Goal: Task Accomplishment & Management: Manage account settings

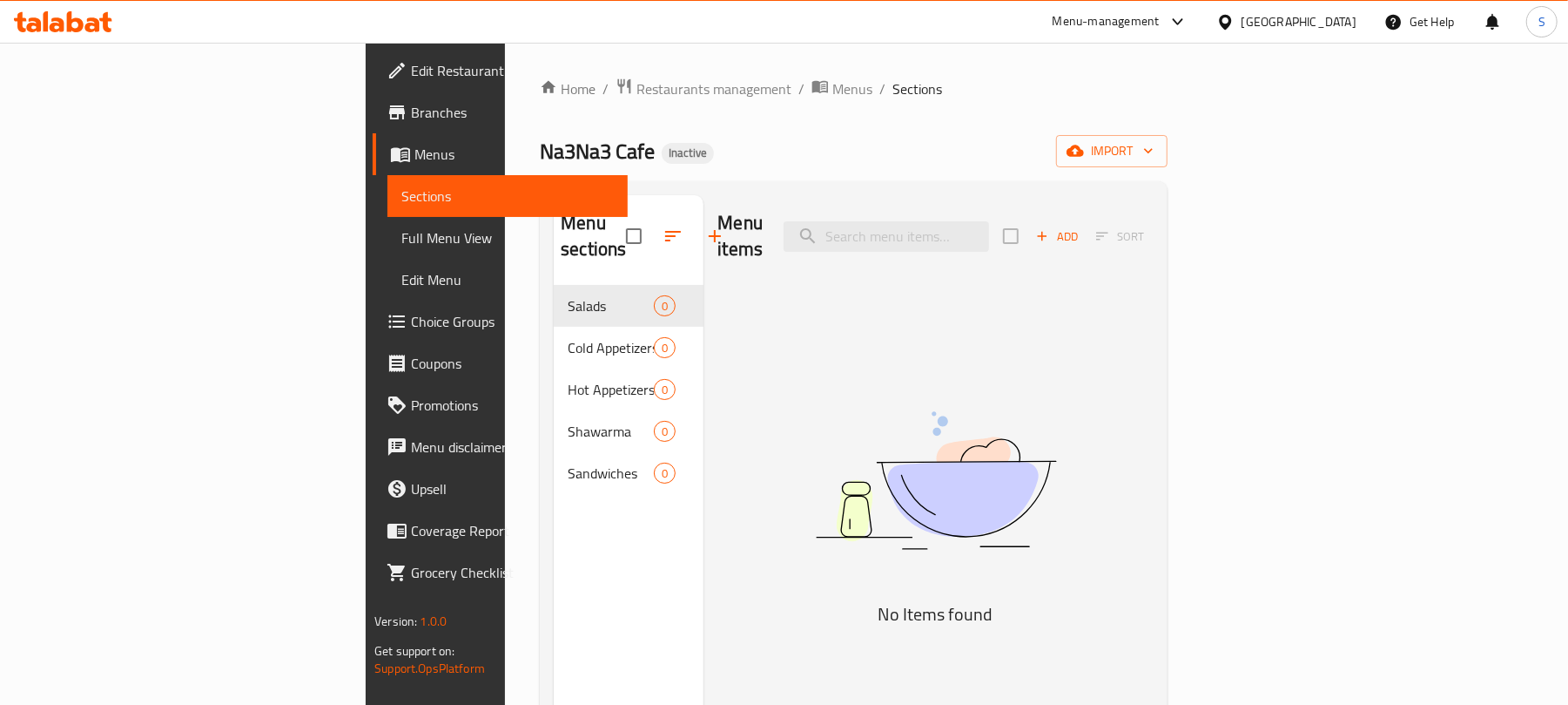
click at [644, 133] on div "Home / Restaurants management / Menus / Sections Na3Na3 Cafe Inactive import Me…" at bounding box center [853, 496] width 628 height 837
click at [411, 114] on span "Branches" at bounding box center [512, 113] width 203 height 21
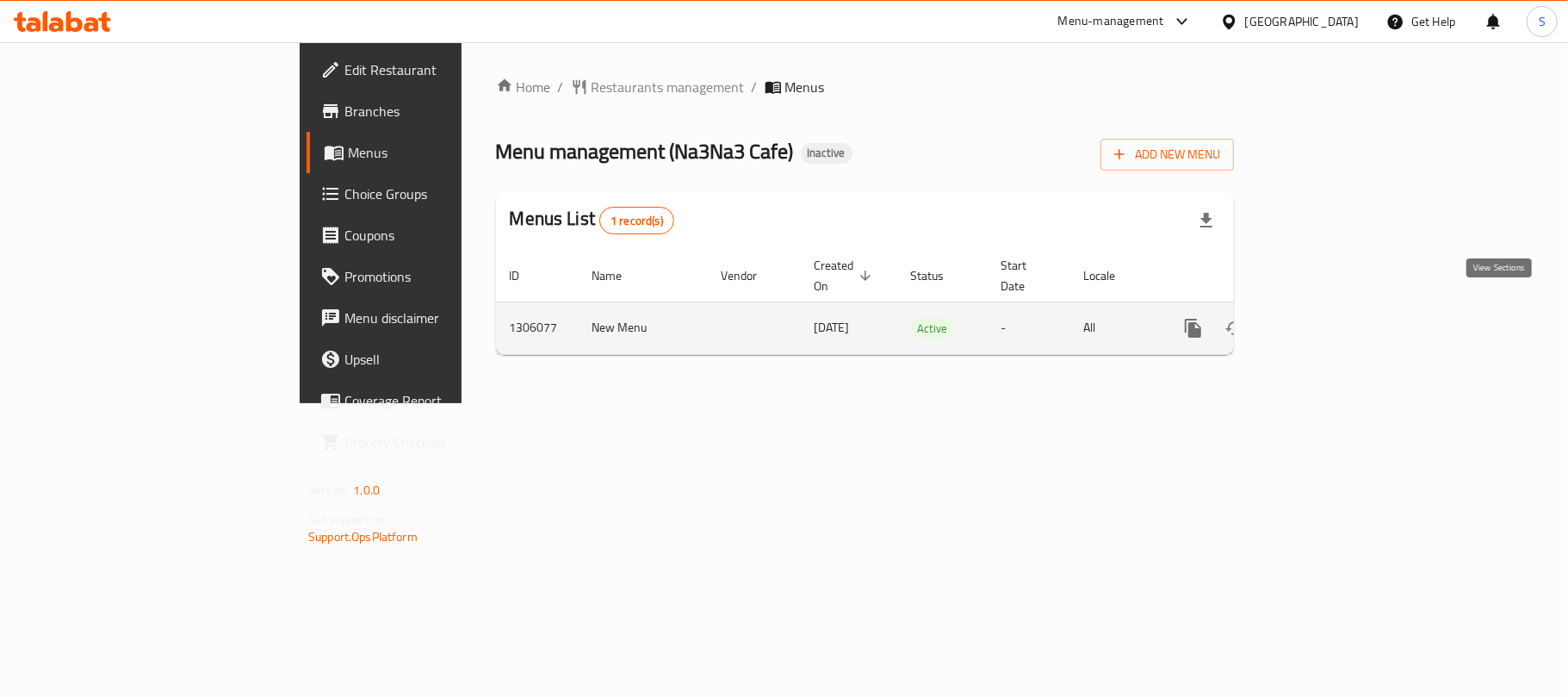
click at [1328, 318] on icon "enhanced table" at bounding box center [1318, 328] width 21 height 21
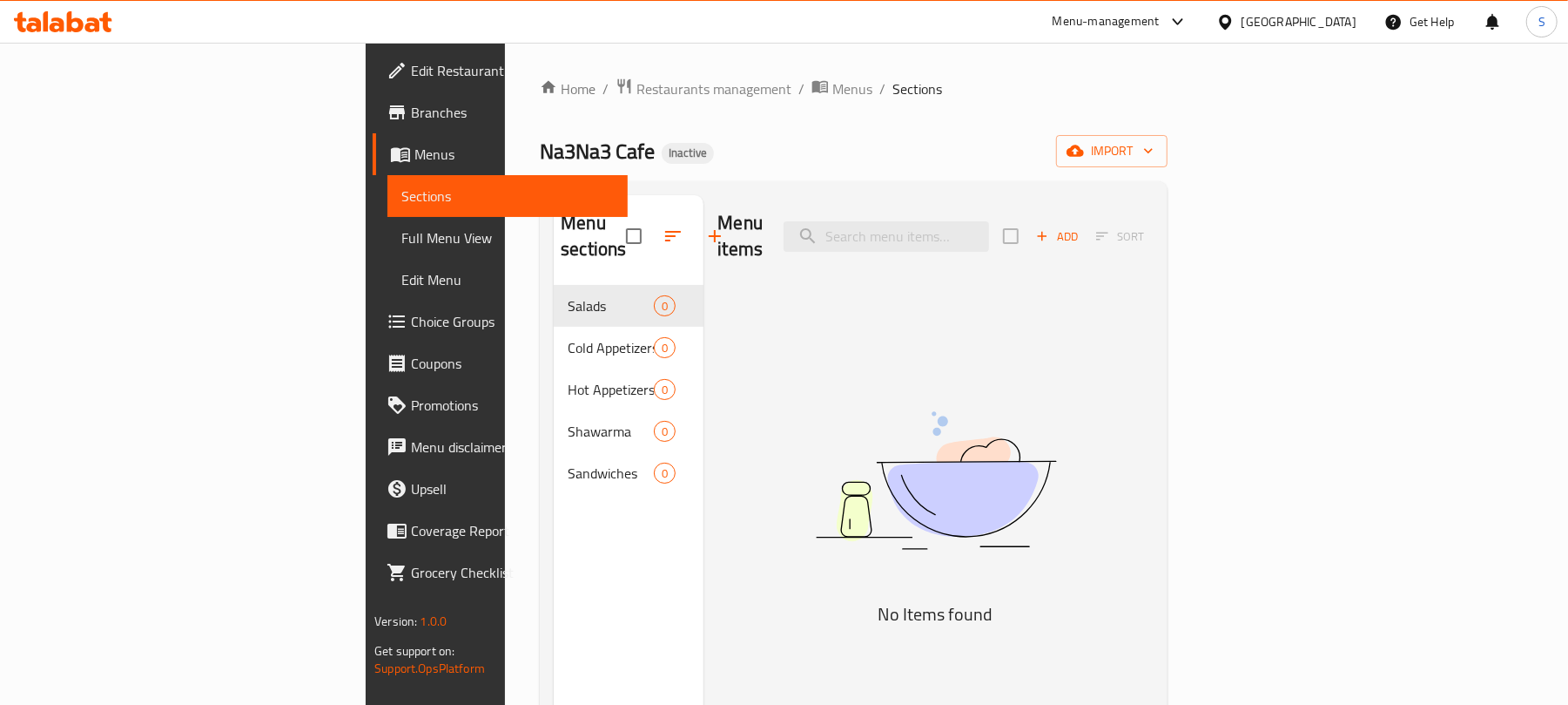
click at [973, 166] on div "Na3Na3 Cafe Inactive import" at bounding box center [853, 151] width 628 height 32
click at [1084, 160] on icon "button" at bounding box center [1076, 151] width 17 height 17
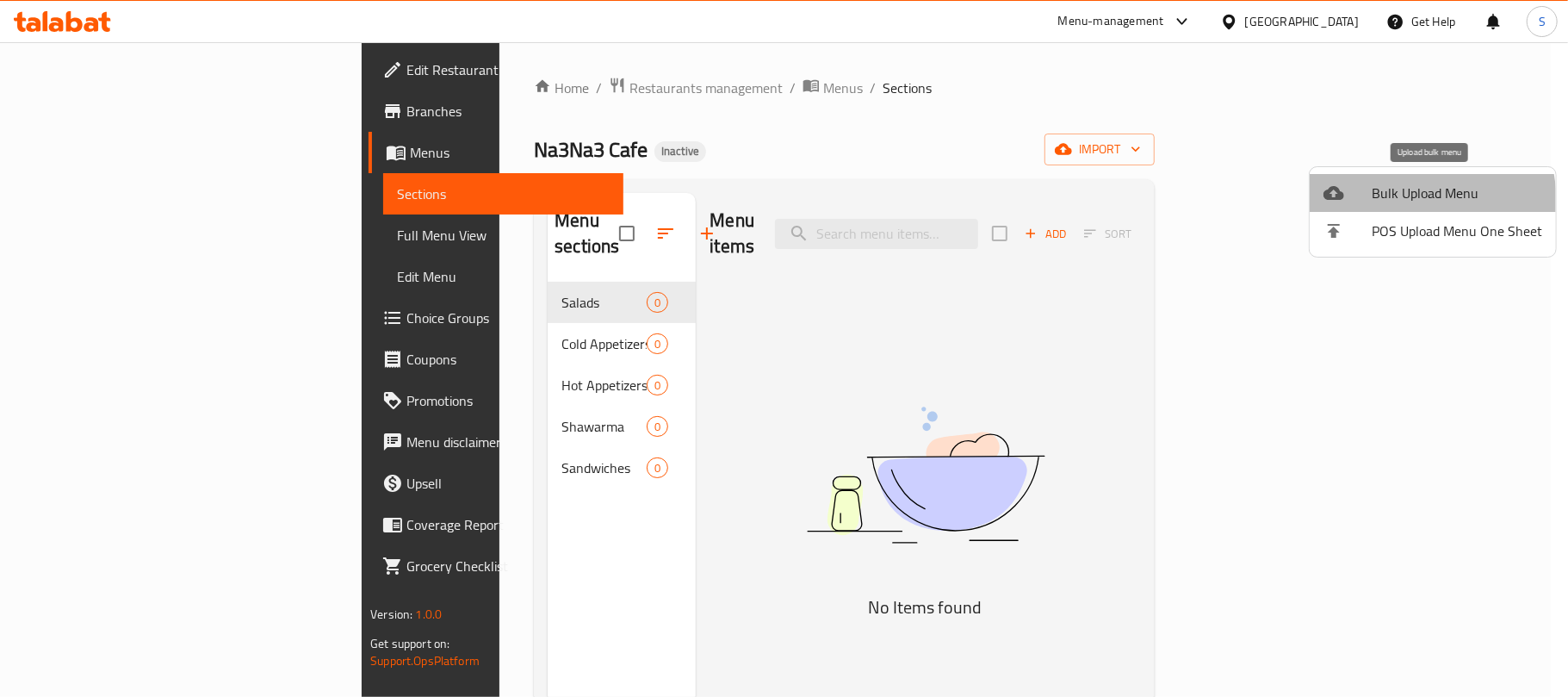
click at [1388, 203] on span "Bulk Upload Menu" at bounding box center [1457, 193] width 170 height 21
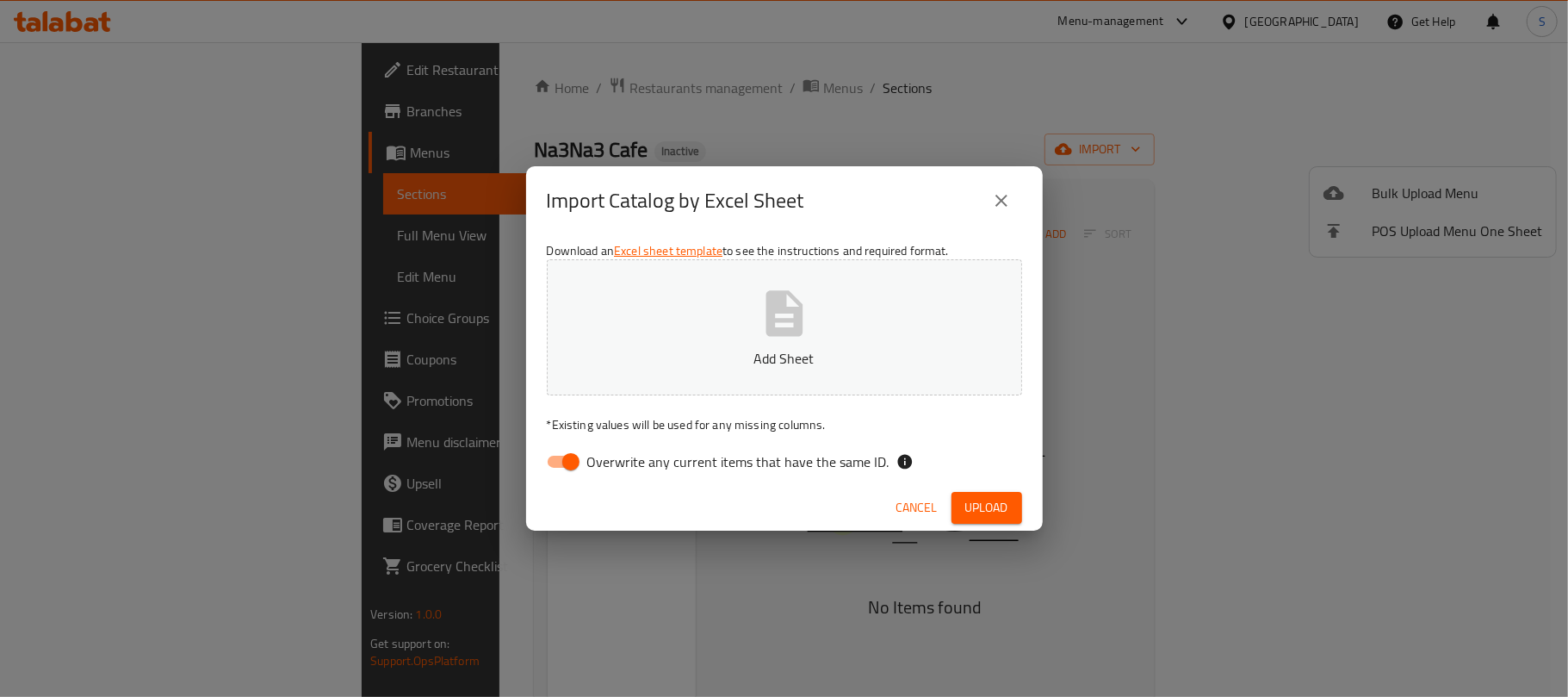
click at [572, 462] on input "Overwrite any current items that have the same ID." at bounding box center [571, 462] width 98 height 33
checkbox input "false"
click at [807, 343] on button "Add Sheet" at bounding box center [784, 327] width 476 height 136
click at [963, 507] on button "Upload" at bounding box center [987, 508] width 71 height 32
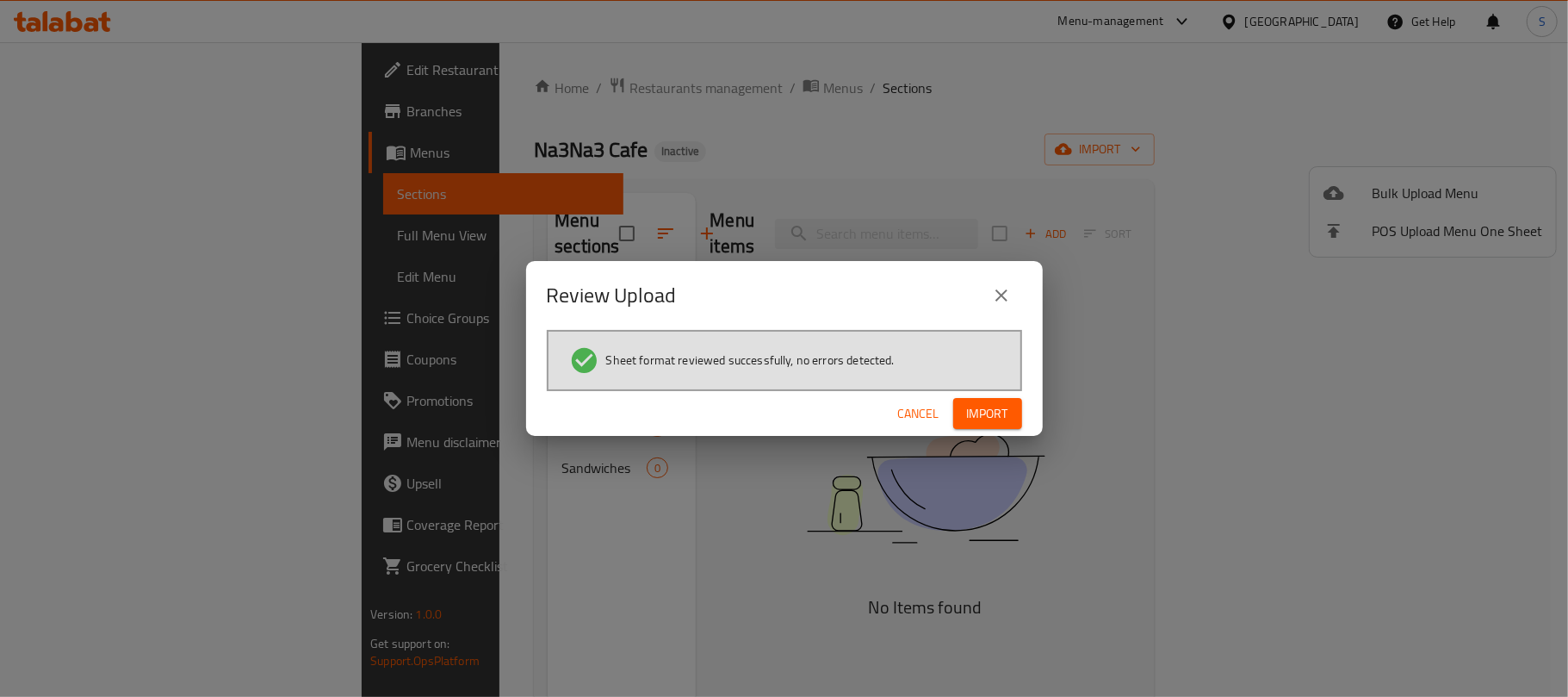
click at [983, 425] on button "Import" at bounding box center [988, 414] width 69 height 32
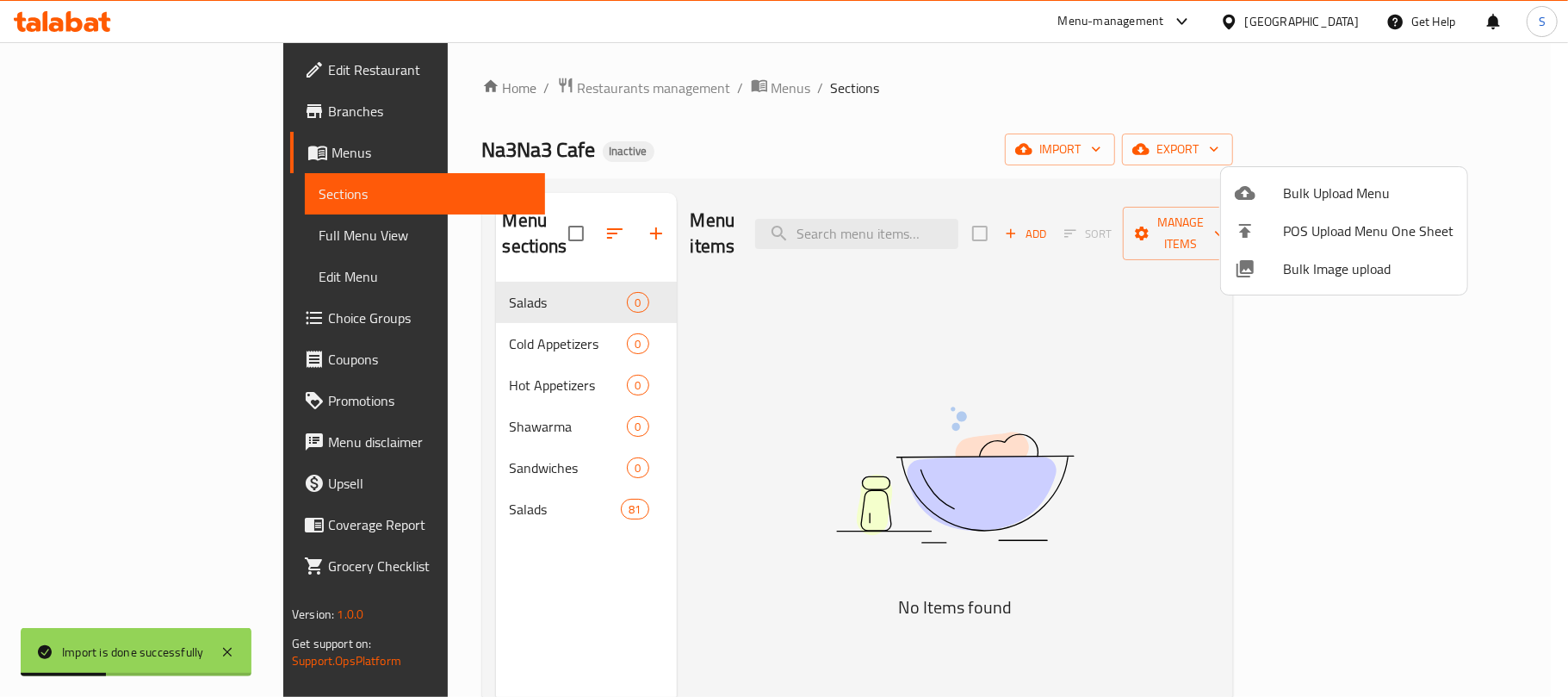
drag, startPoint x: 847, startPoint y: 538, endPoint x: 855, endPoint y: 531, distance: 10.6
click at [849, 535] on div at bounding box center [784, 348] width 1568 height 697
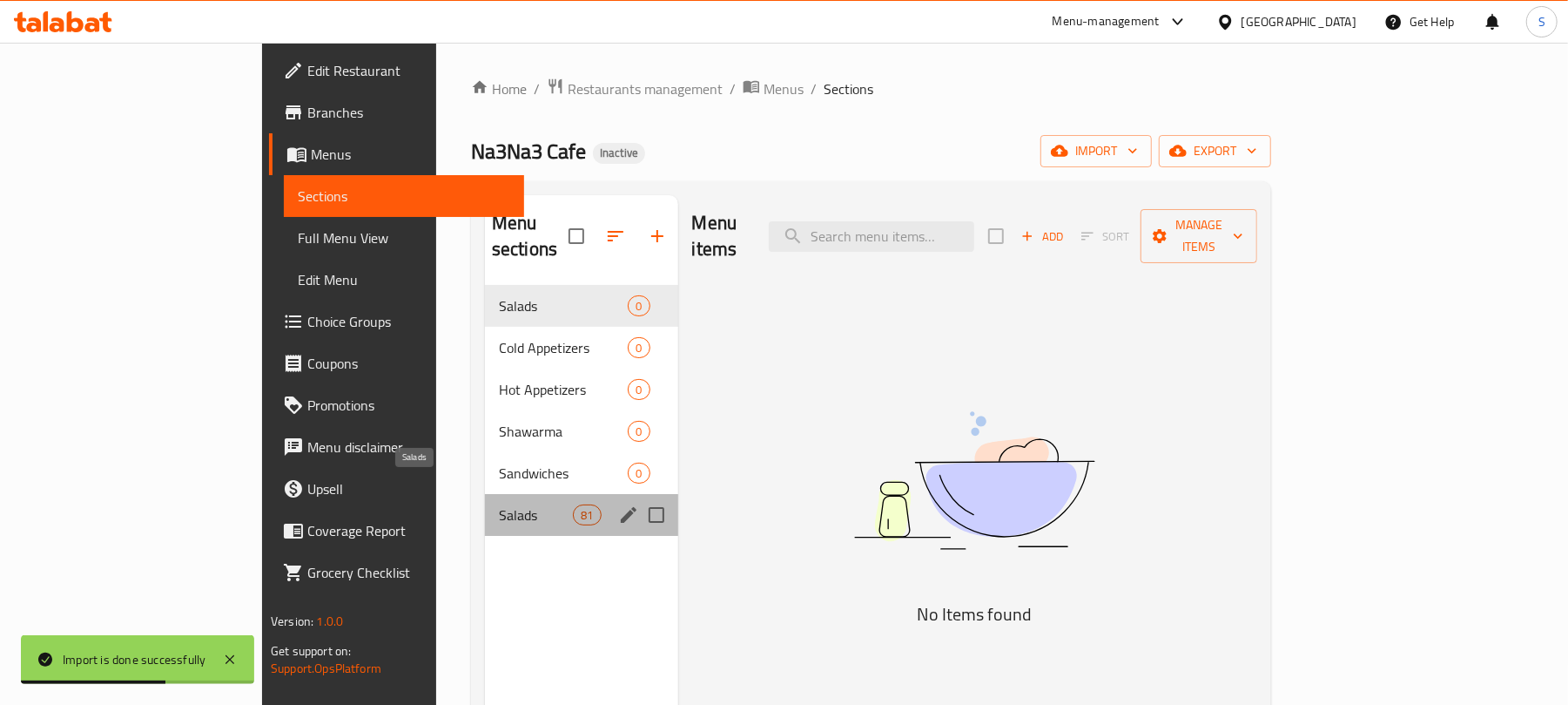
click at [499, 505] on span "Salads" at bounding box center [536, 515] width 74 height 21
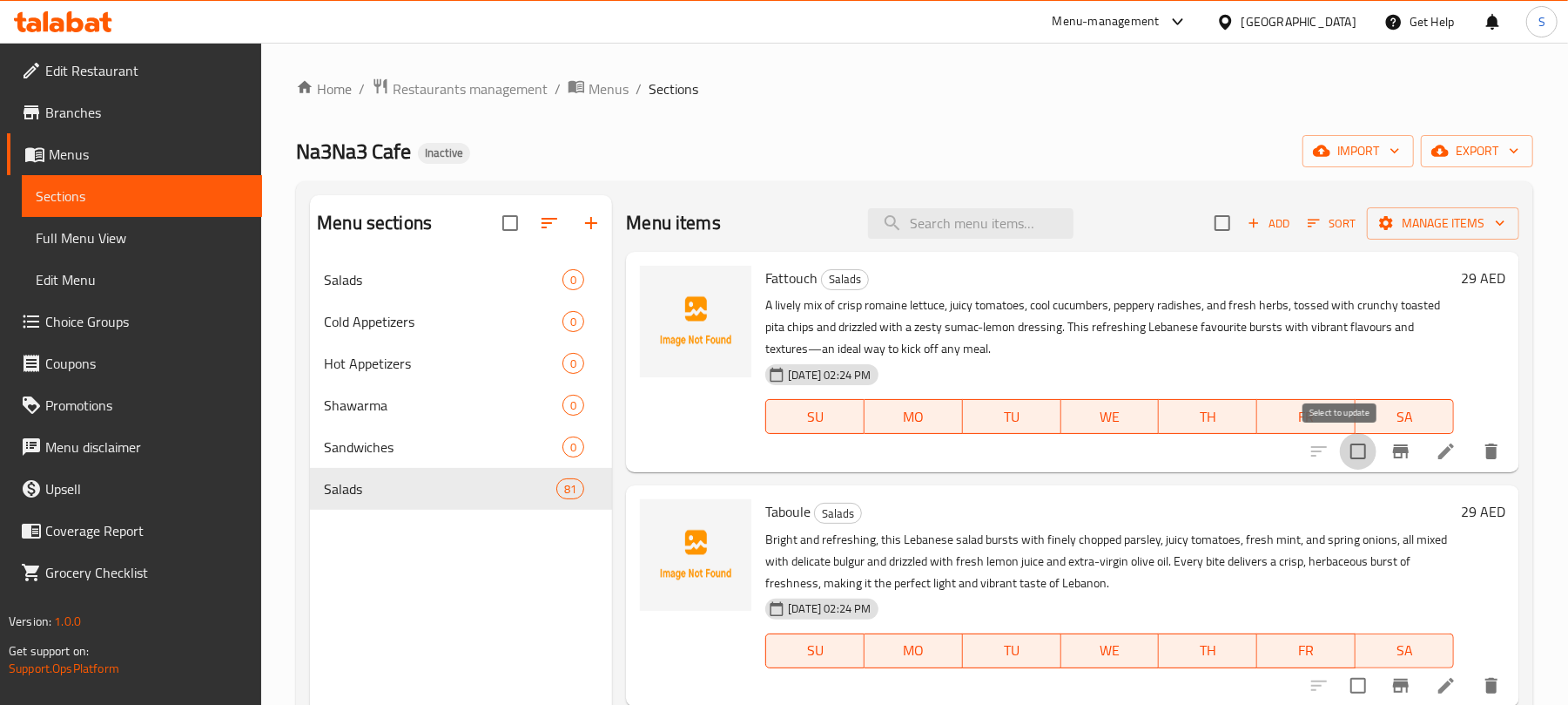
click at [1340, 451] on input "checkbox" at bounding box center [1358, 452] width 37 height 37
checkbox input "true"
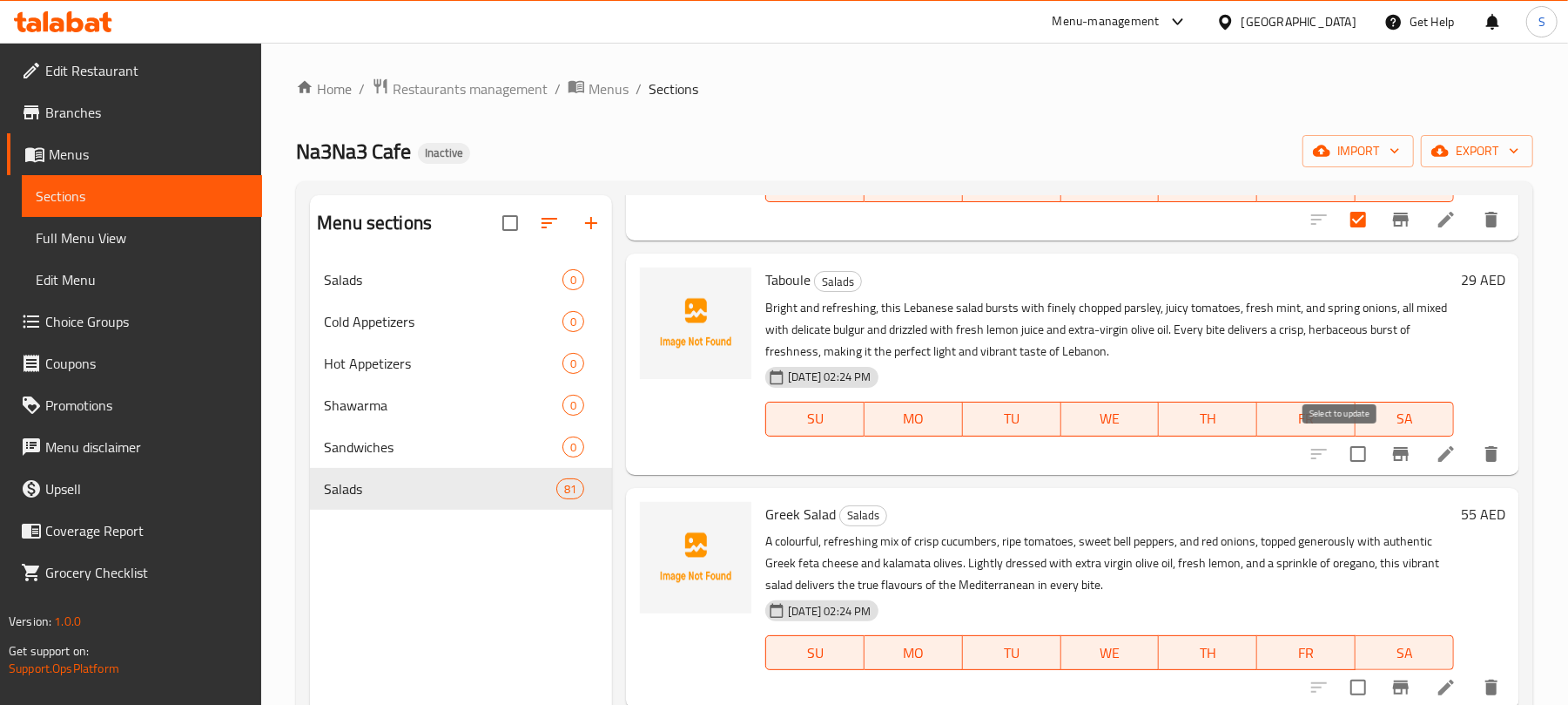
click at [1340, 451] on input "checkbox" at bounding box center [1358, 454] width 37 height 37
checkbox input "true"
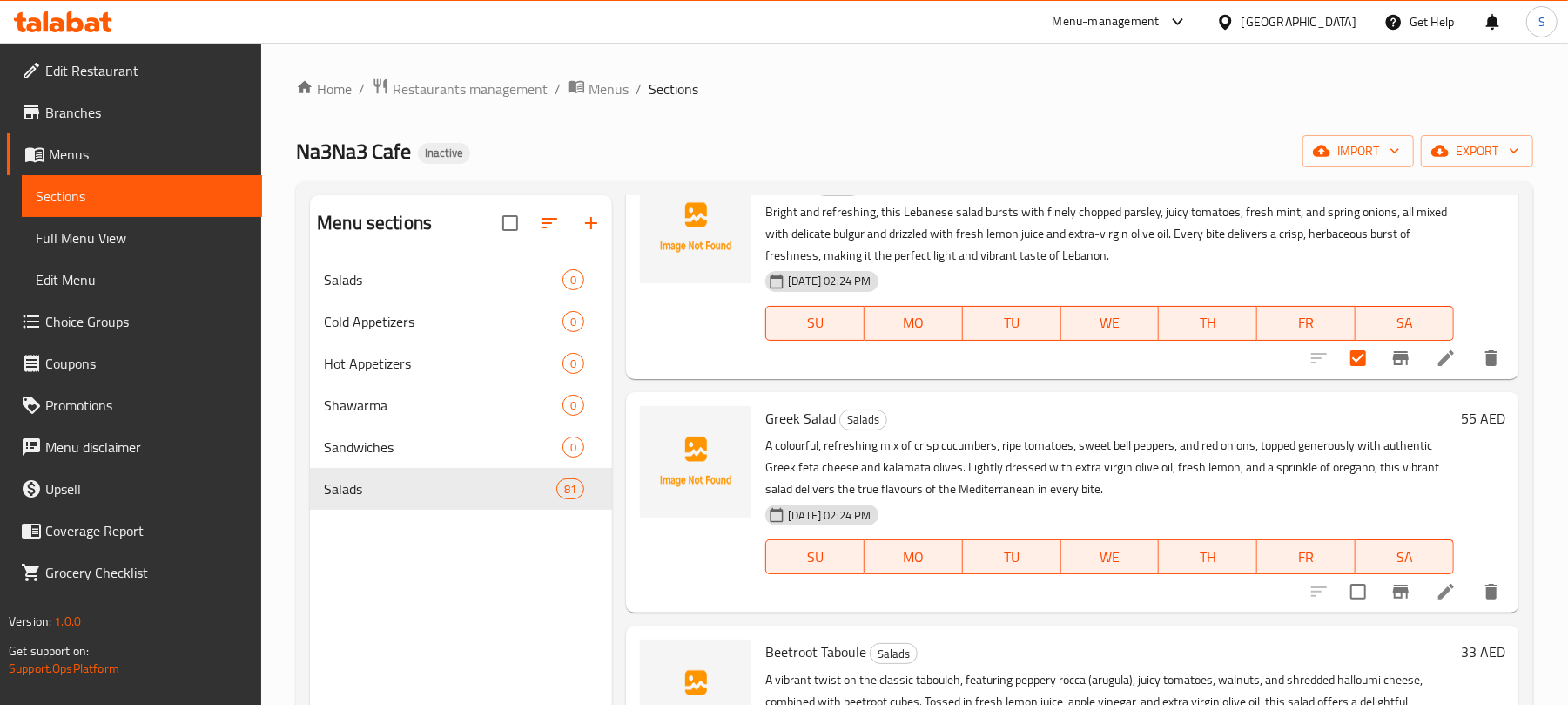
scroll to position [465, 0]
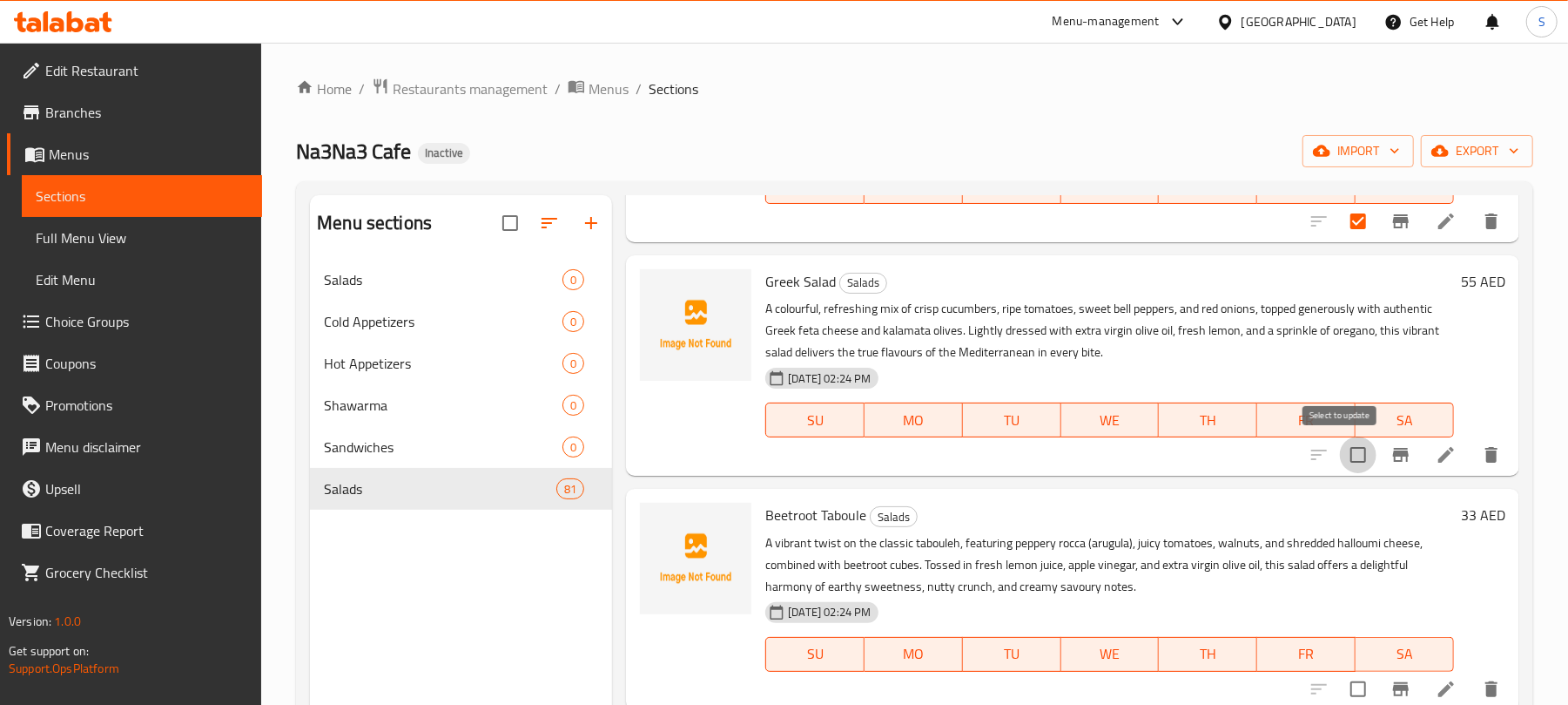
click at [1340, 452] on input "checkbox" at bounding box center [1358, 455] width 37 height 37
checkbox input "true"
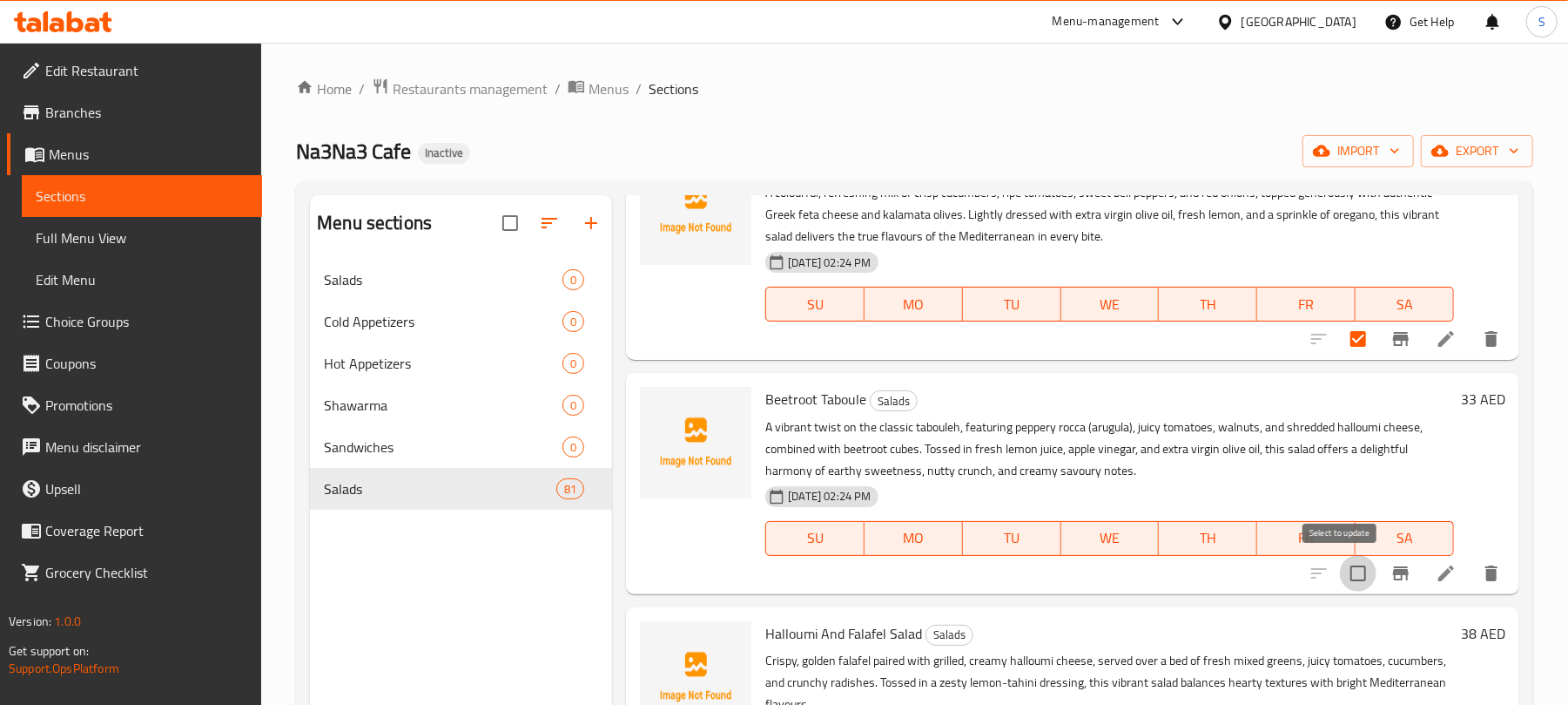
click at [1342, 569] on input "checkbox" at bounding box center [1358, 573] width 37 height 37
checkbox input "true"
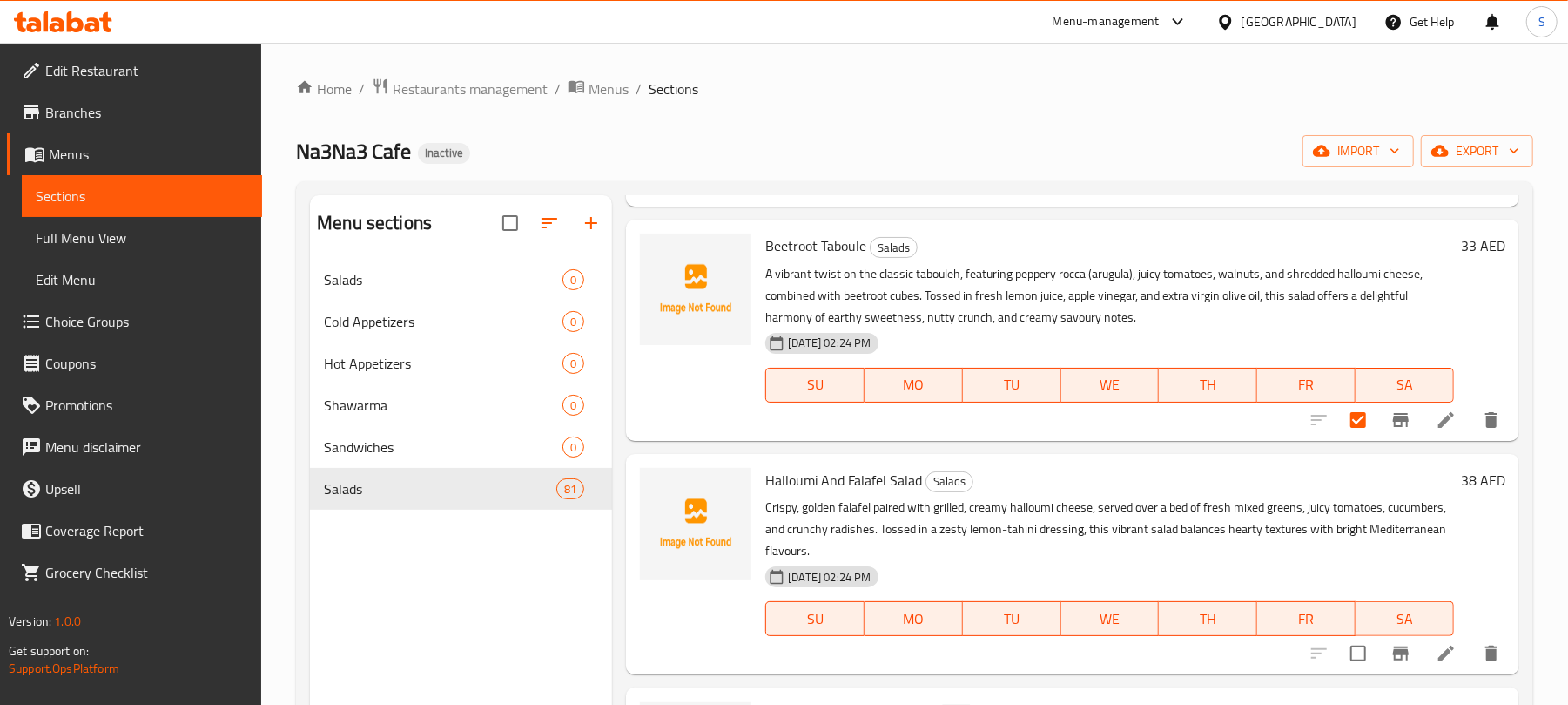
scroll to position [813, 0]
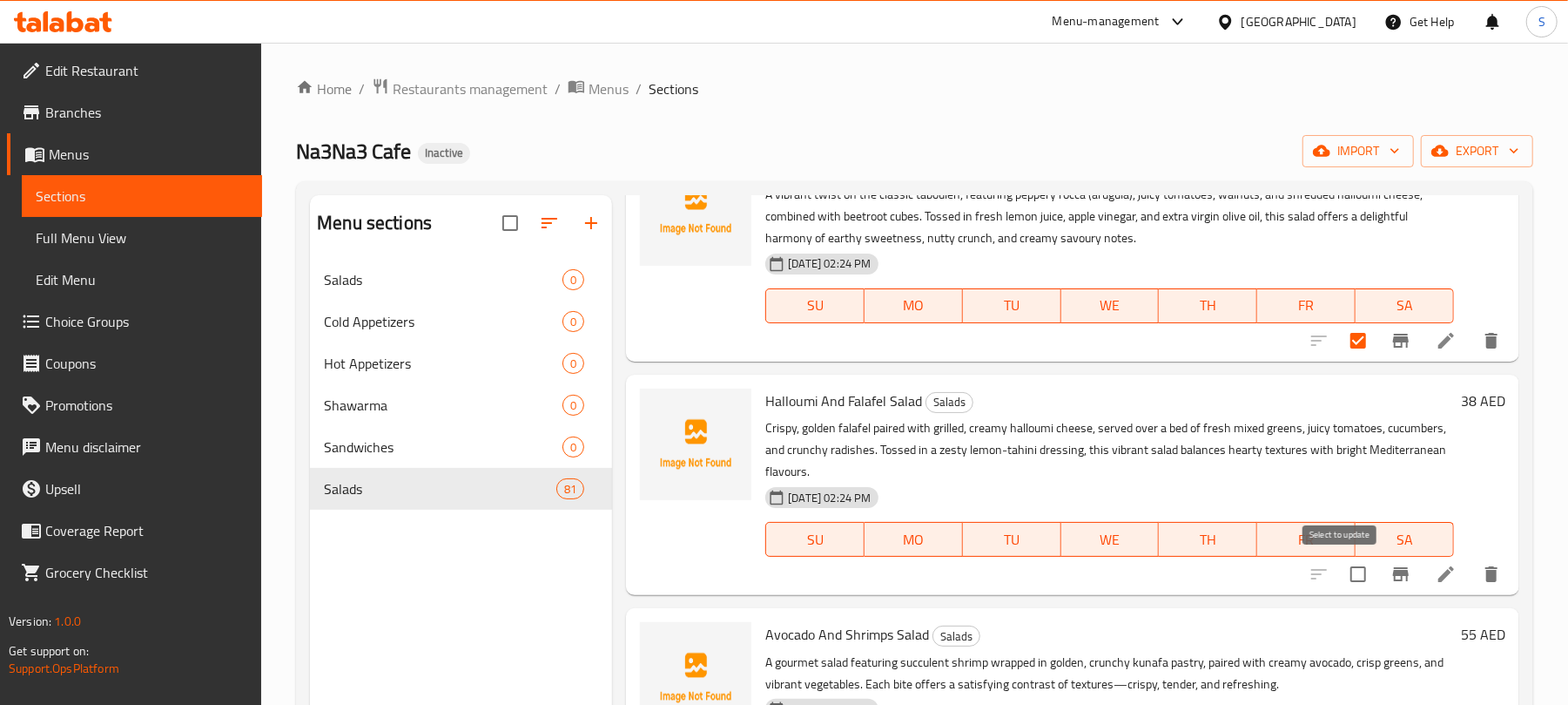
click at [1344, 571] on input "checkbox" at bounding box center [1358, 574] width 37 height 37
checkbox input "true"
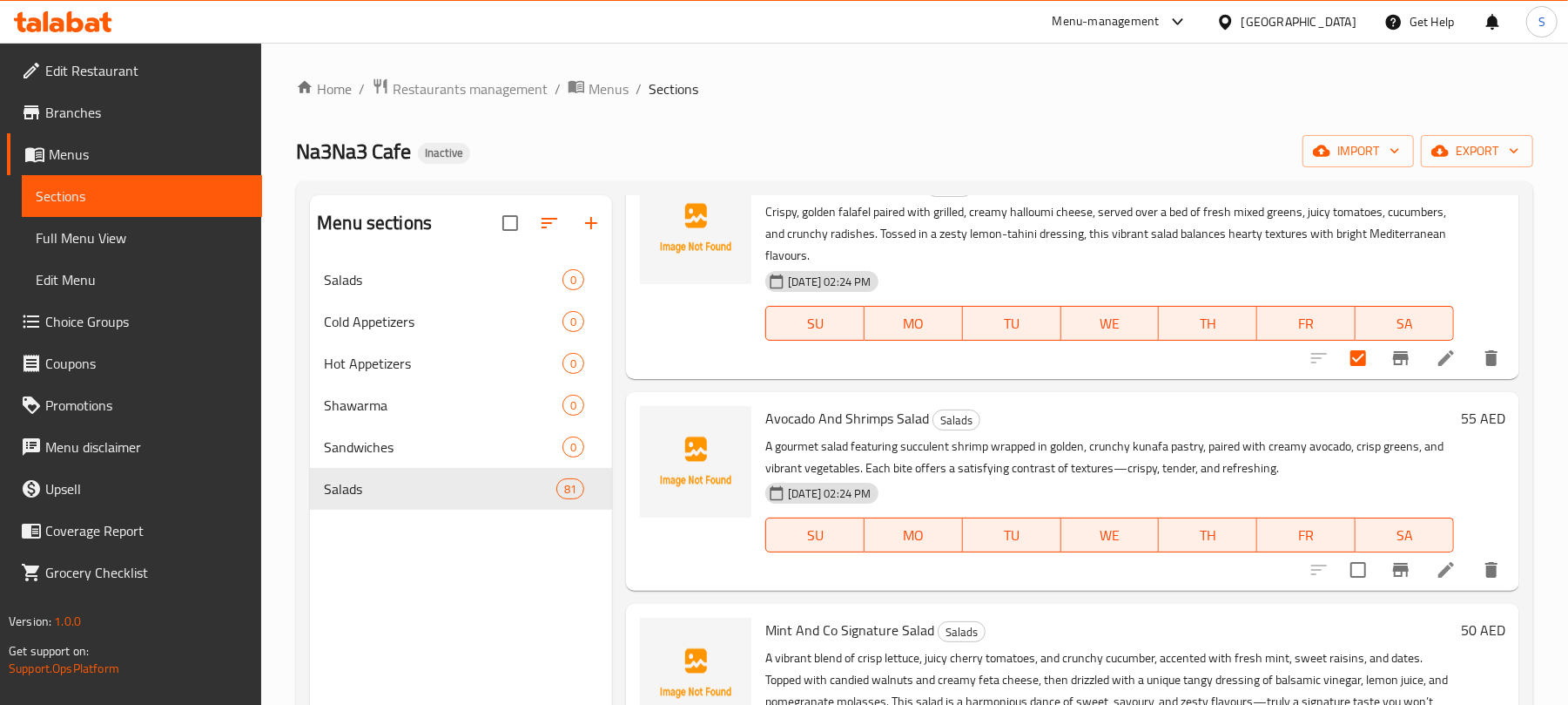
scroll to position [1046, 0]
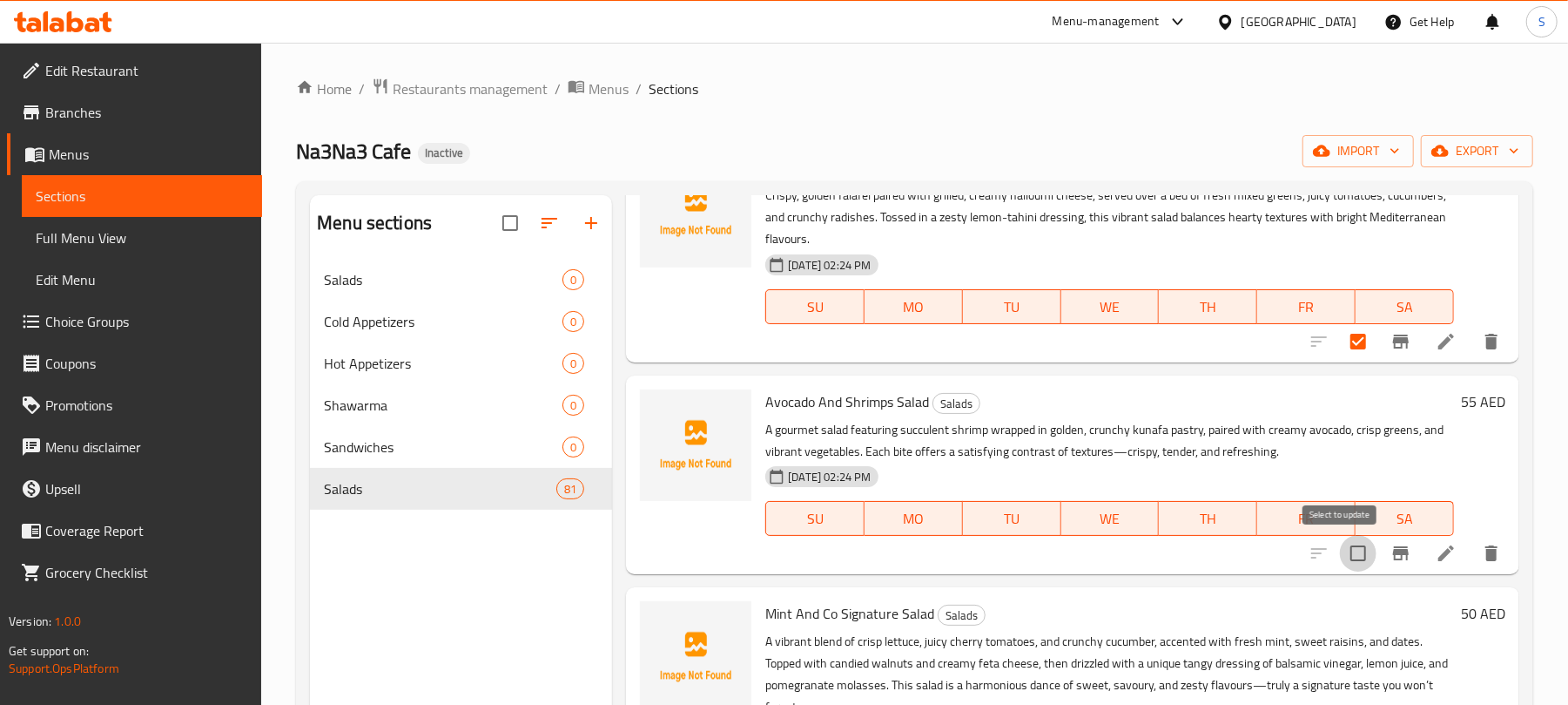
click at [1340, 550] on input "checkbox" at bounding box center [1358, 553] width 37 height 37
checkbox input "true"
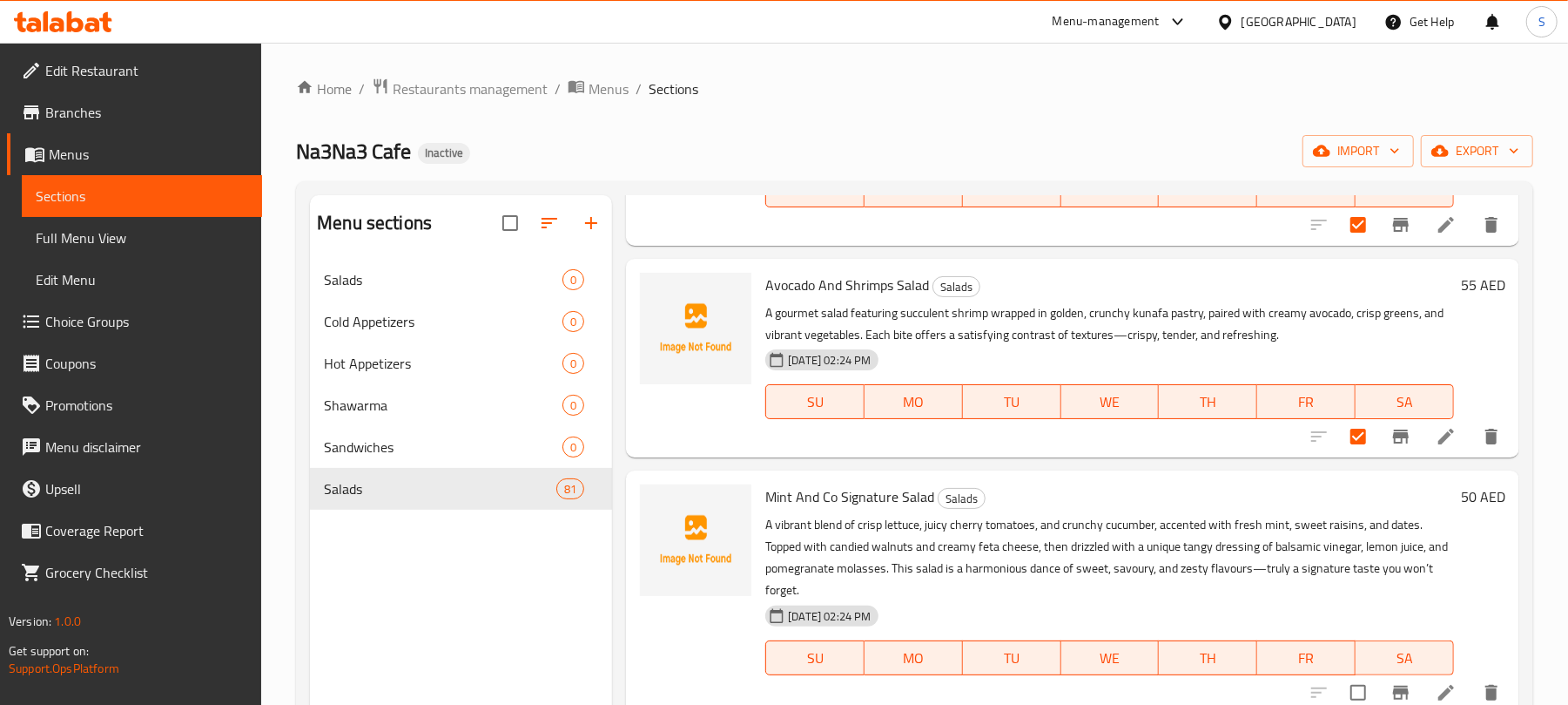
scroll to position [1277, 0]
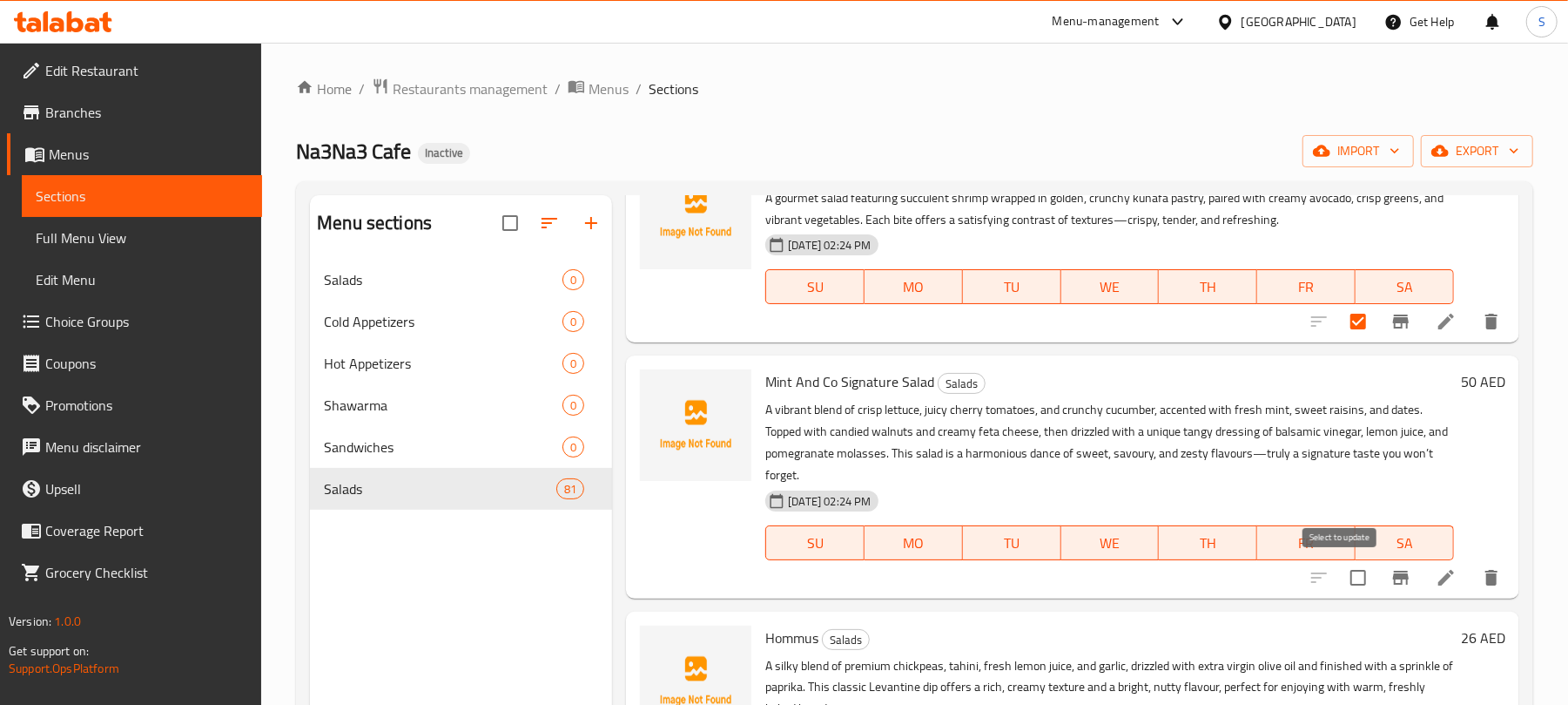
click at [1343, 576] on input "checkbox" at bounding box center [1358, 577] width 37 height 37
checkbox input "true"
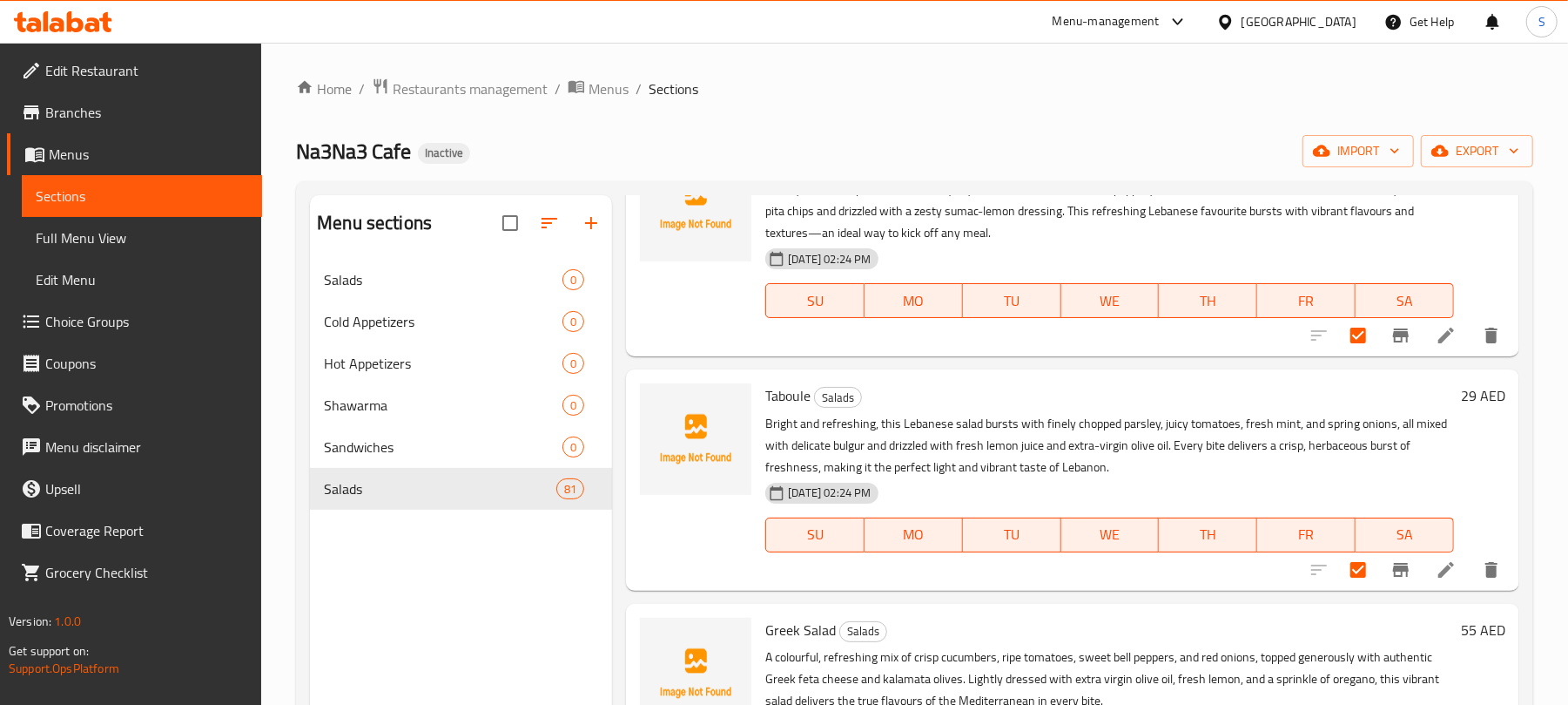
scroll to position [0, 0]
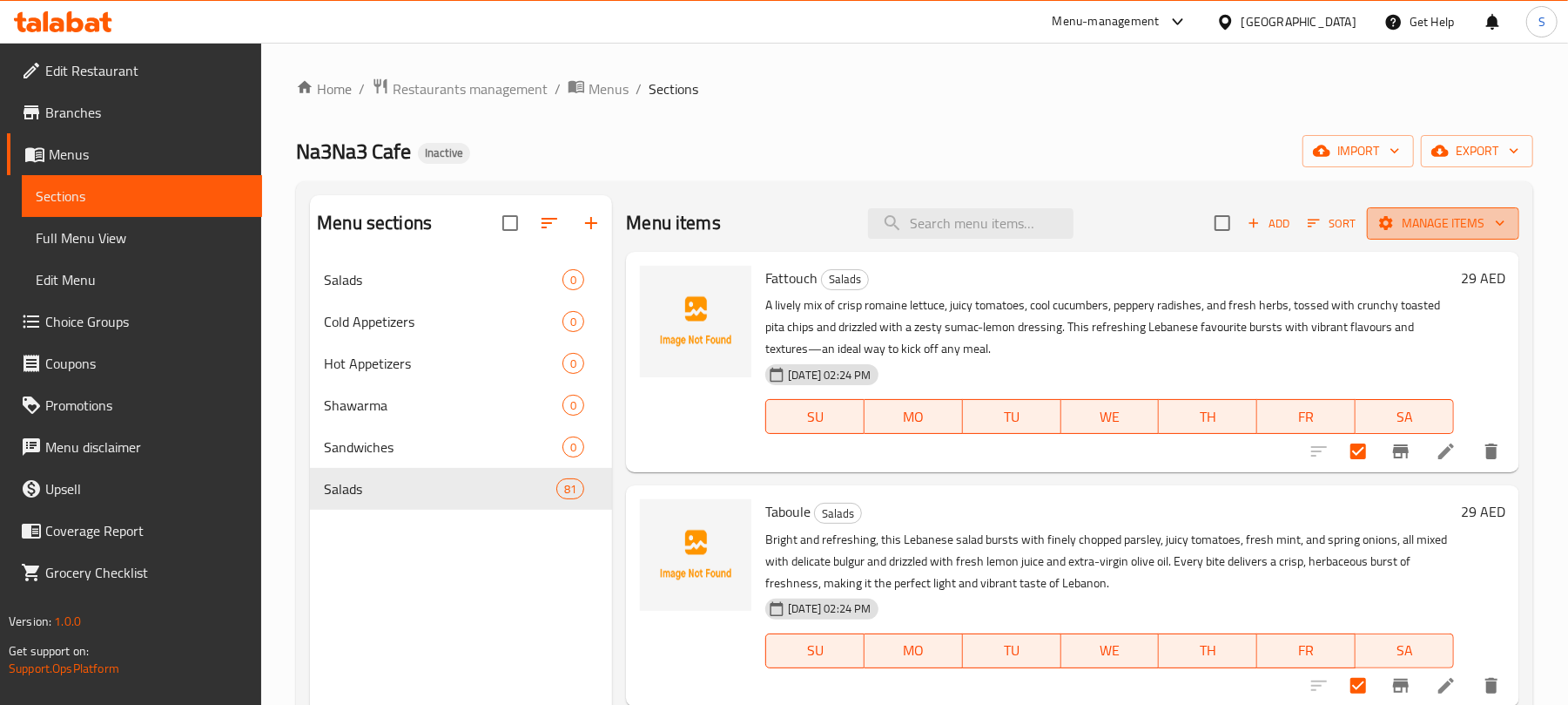
click at [1496, 224] on icon "button" at bounding box center [1501, 224] width 9 height 5
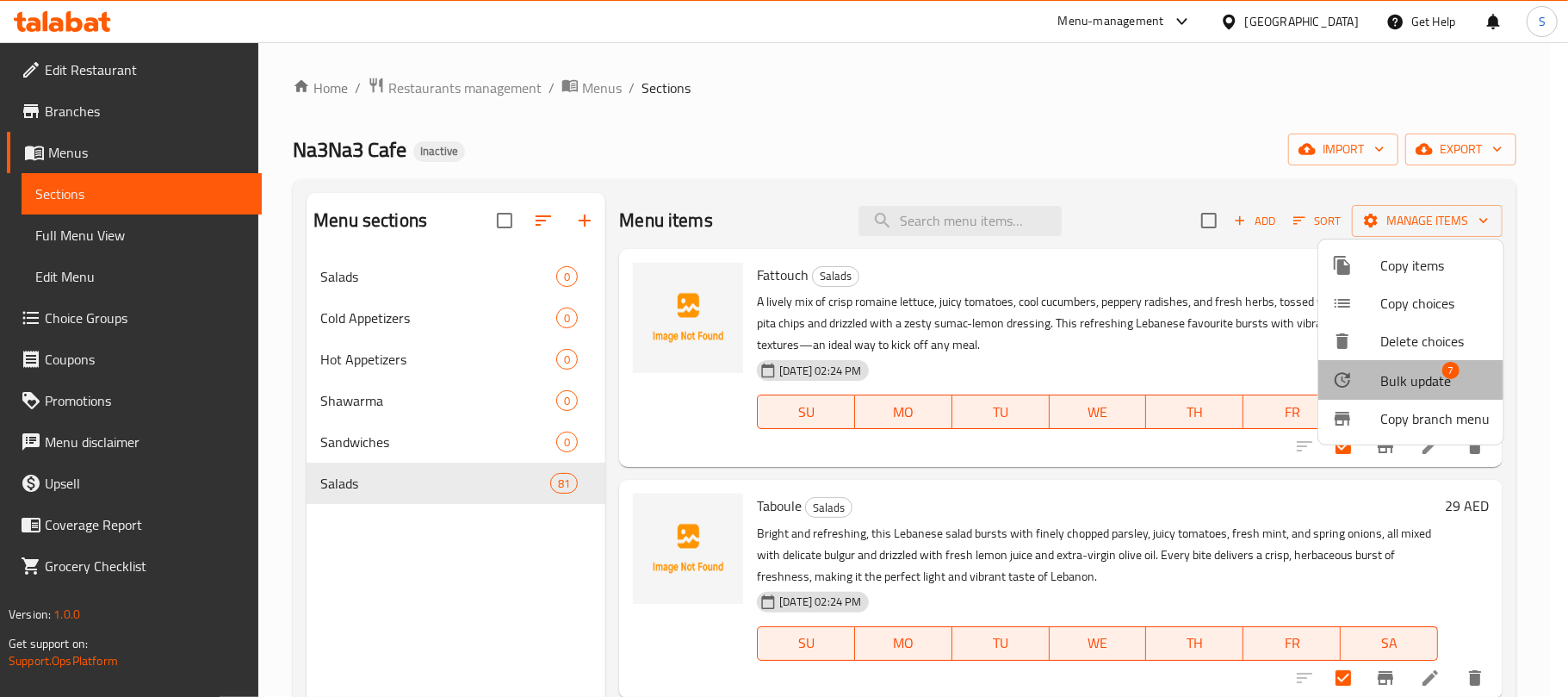
click at [1414, 373] on span "Bulk update" at bounding box center [1416, 381] width 71 height 21
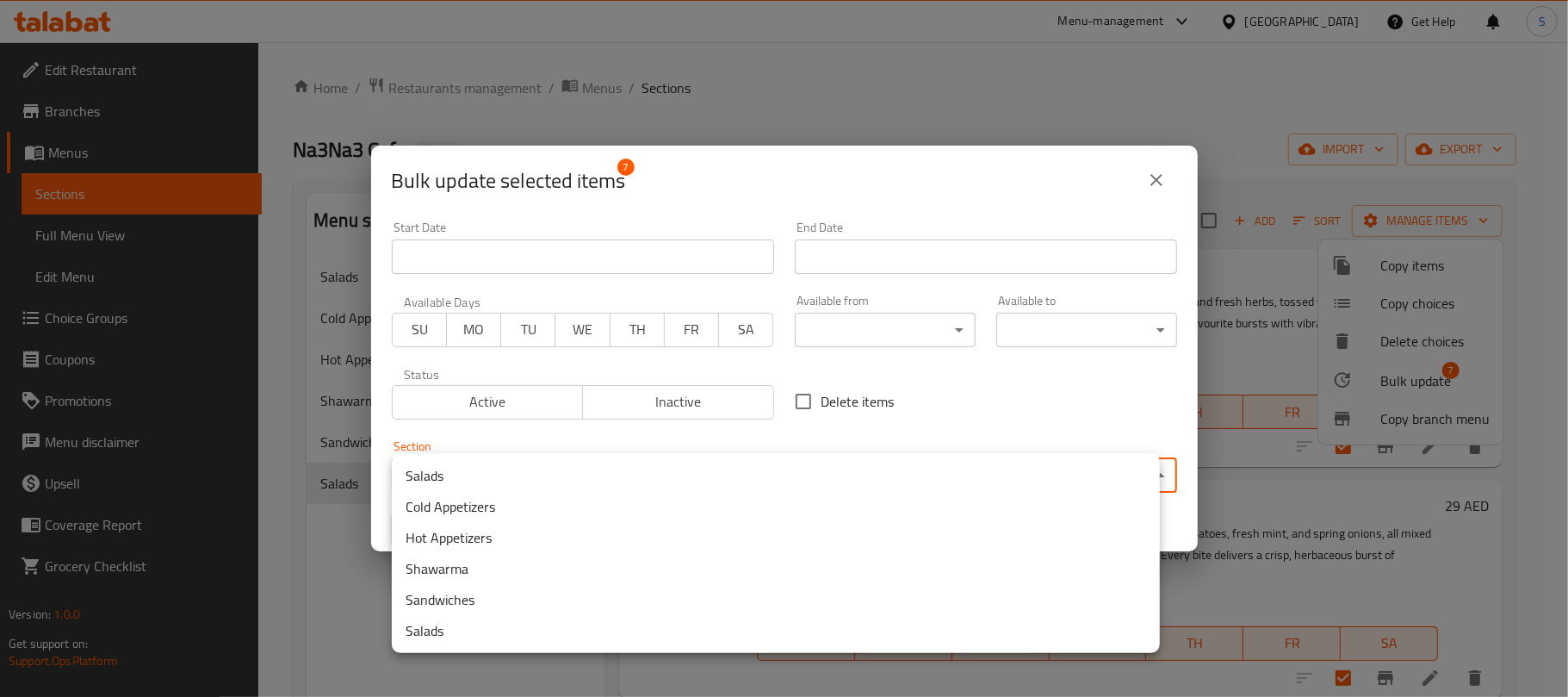
click at [896, 466] on body "​ Menu-management United Arab Emirates Get Help S Edit Restaurant Branches Menu…" at bounding box center [784, 370] width 1568 height 655
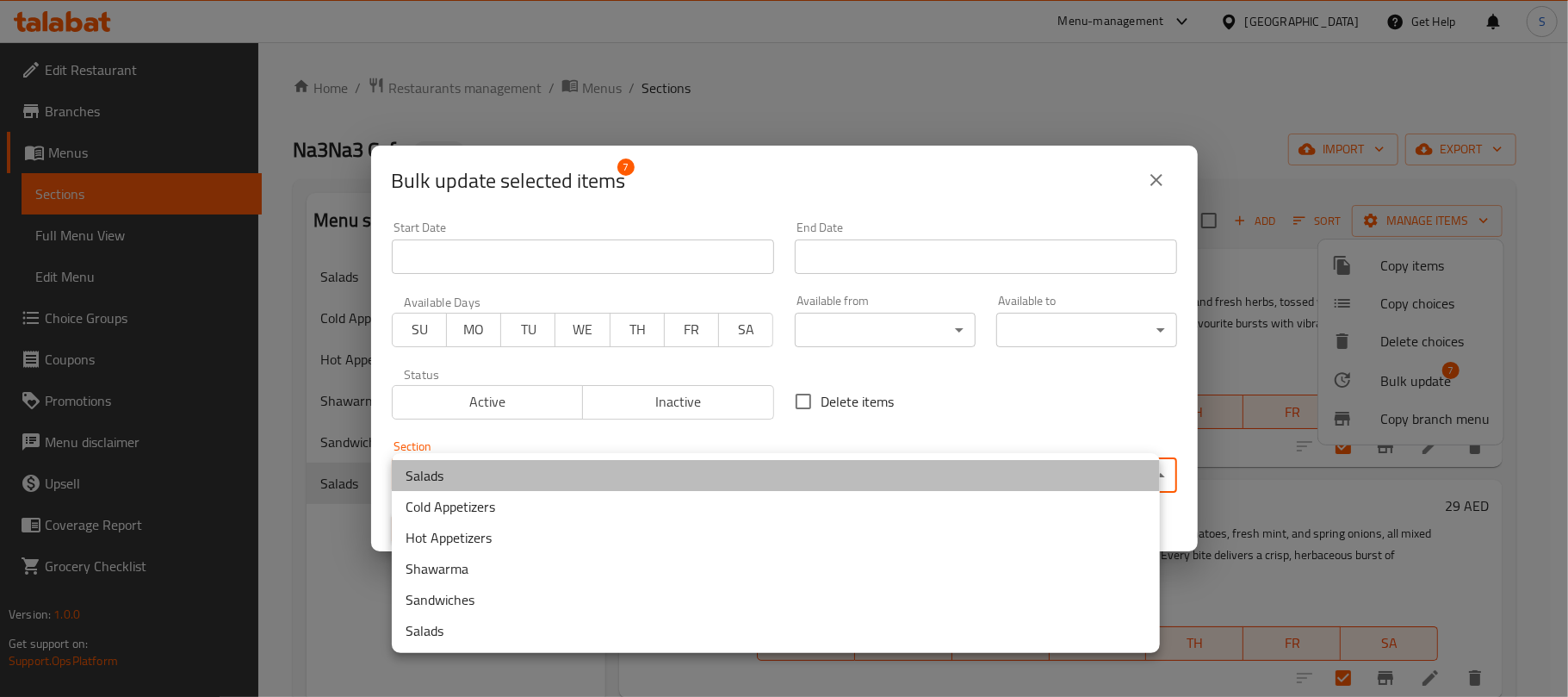
click at [490, 481] on li "Salads" at bounding box center [776, 476] width 768 height 31
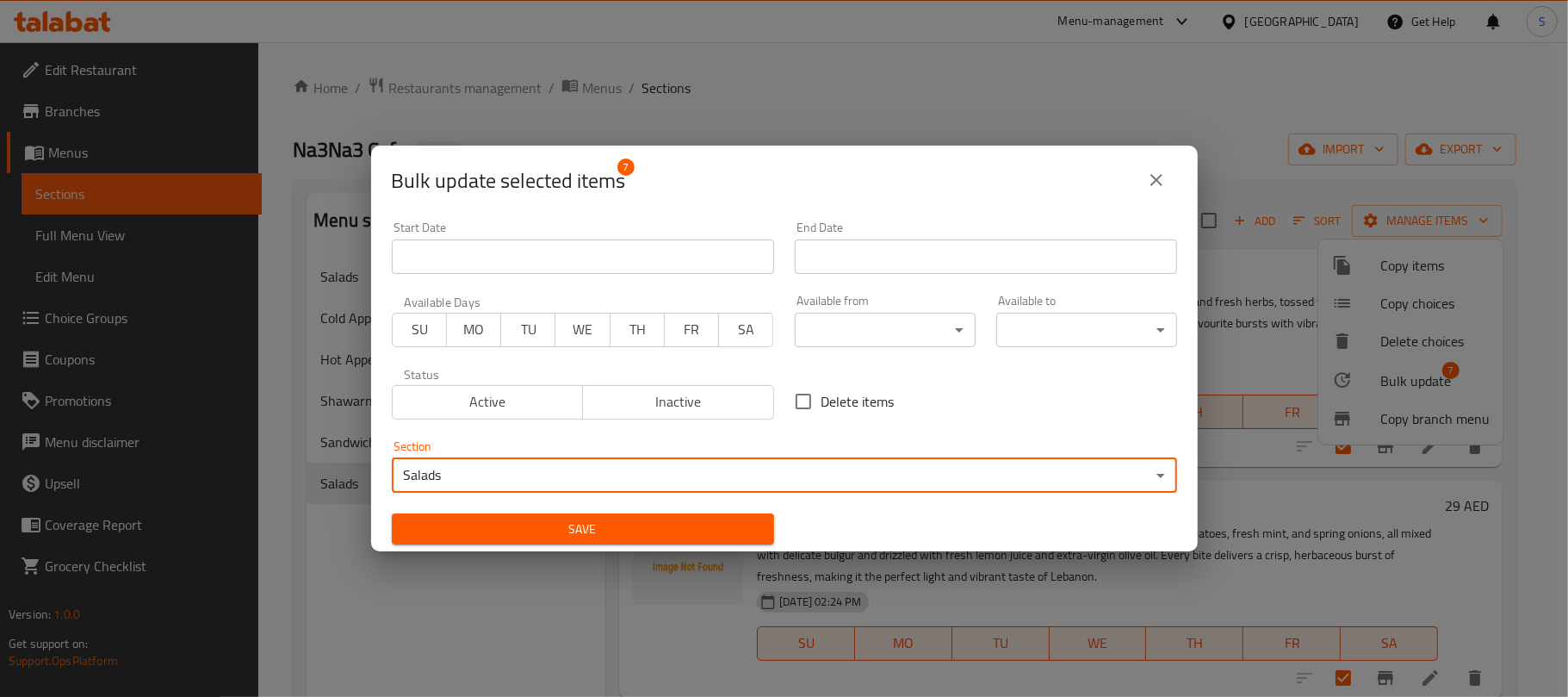
click at [472, 529] on span "Save" at bounding box center [583, 529] width 355 height 22
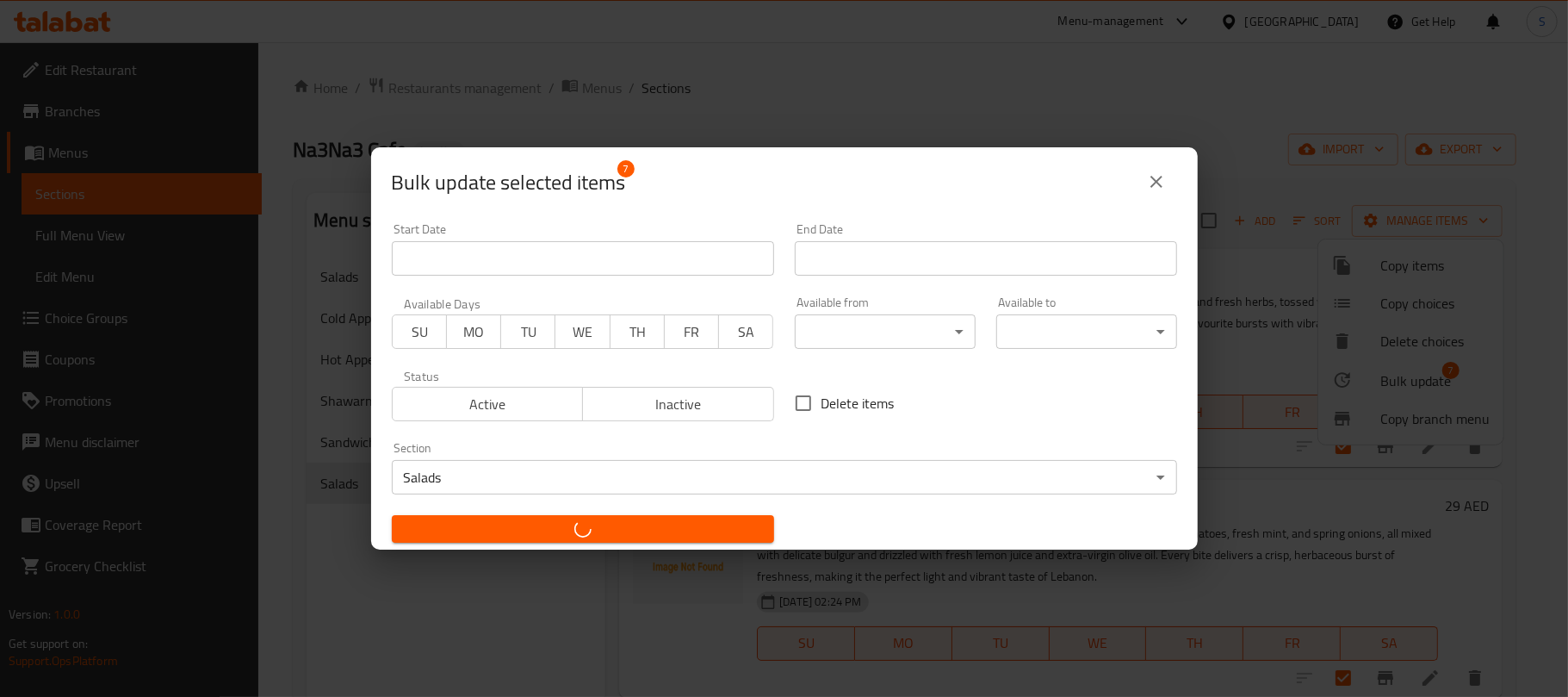
checkbox input "false"
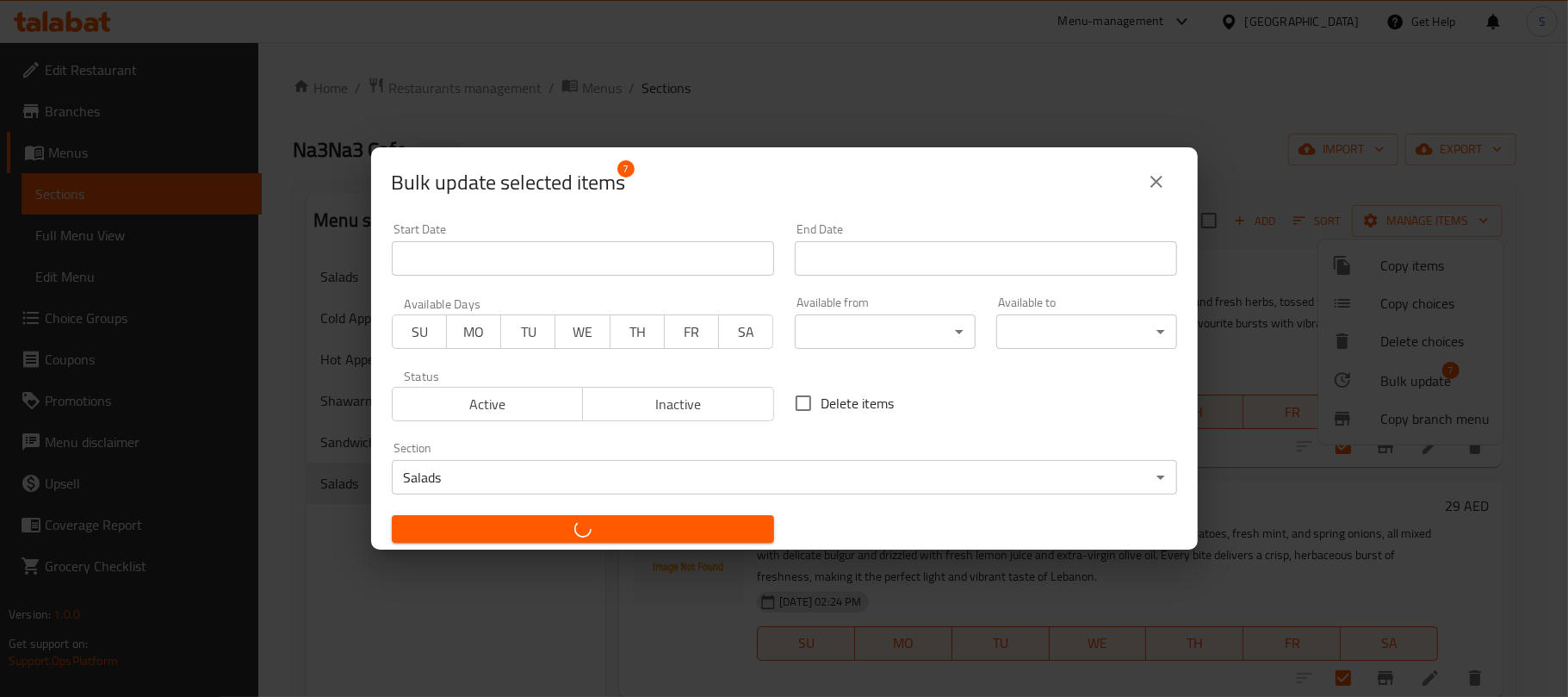
checkbox input "false"
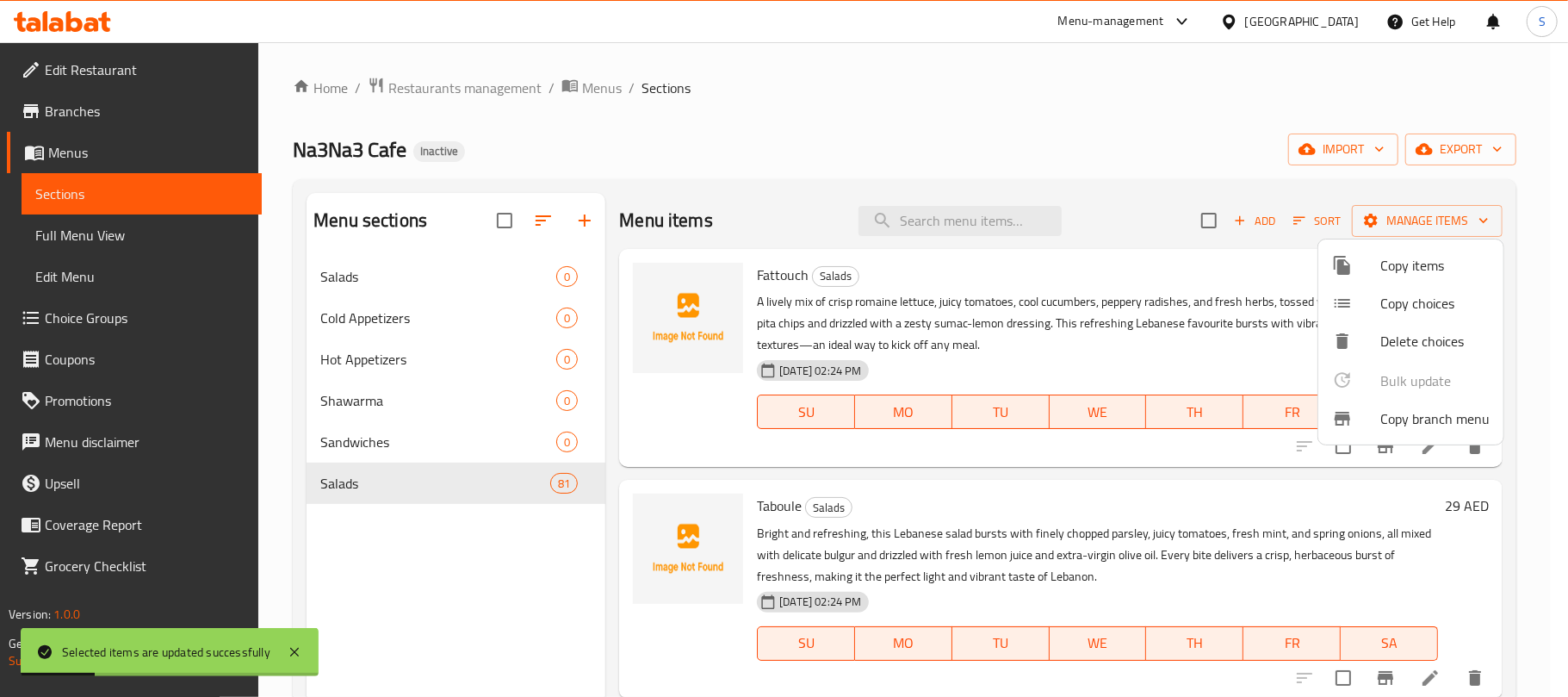
click at [964, 154] on div at bounding box center [784, 348] width 1568 height 697
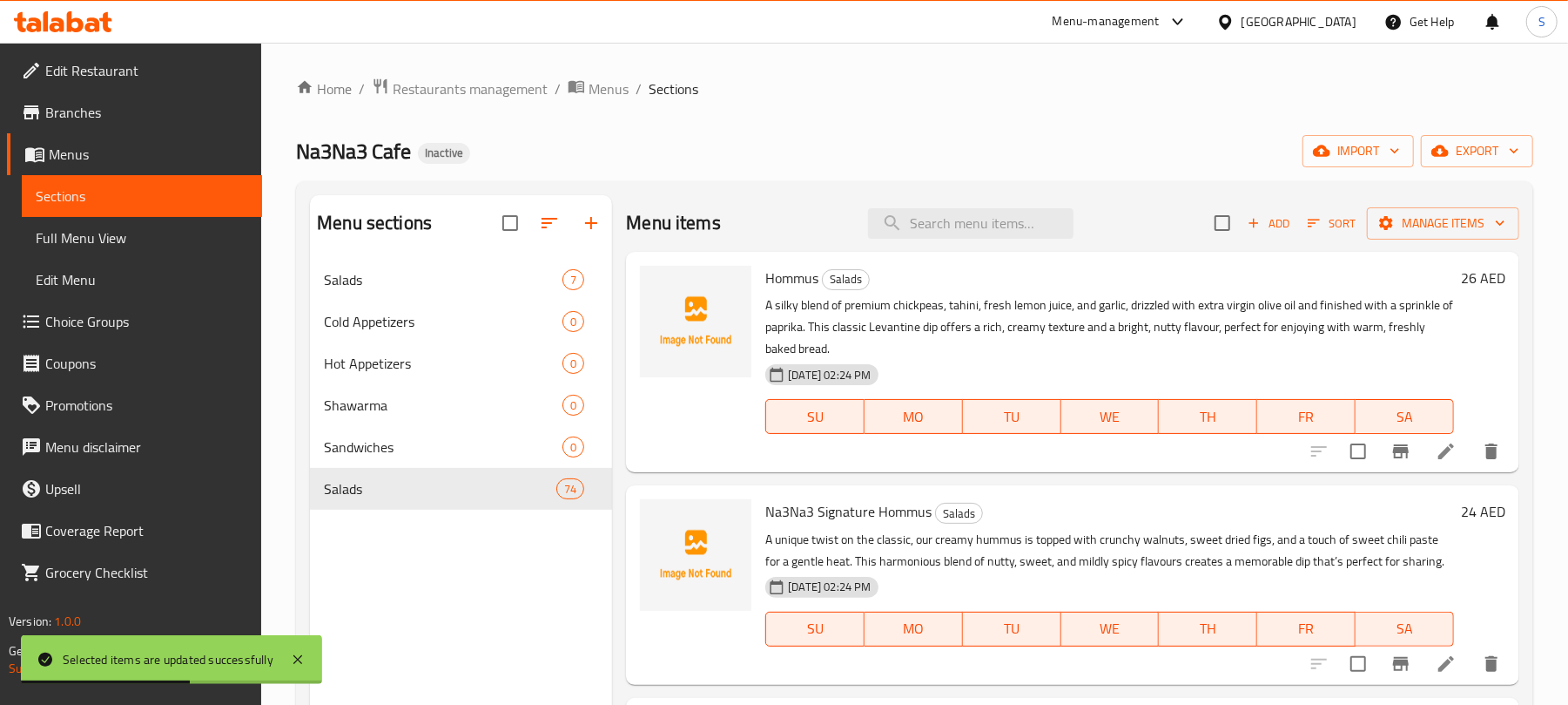
click at [920, 149] on div "Na3Na3 Cafe Inactive import export" at bounding box center [914, 151] width 1237 height 32
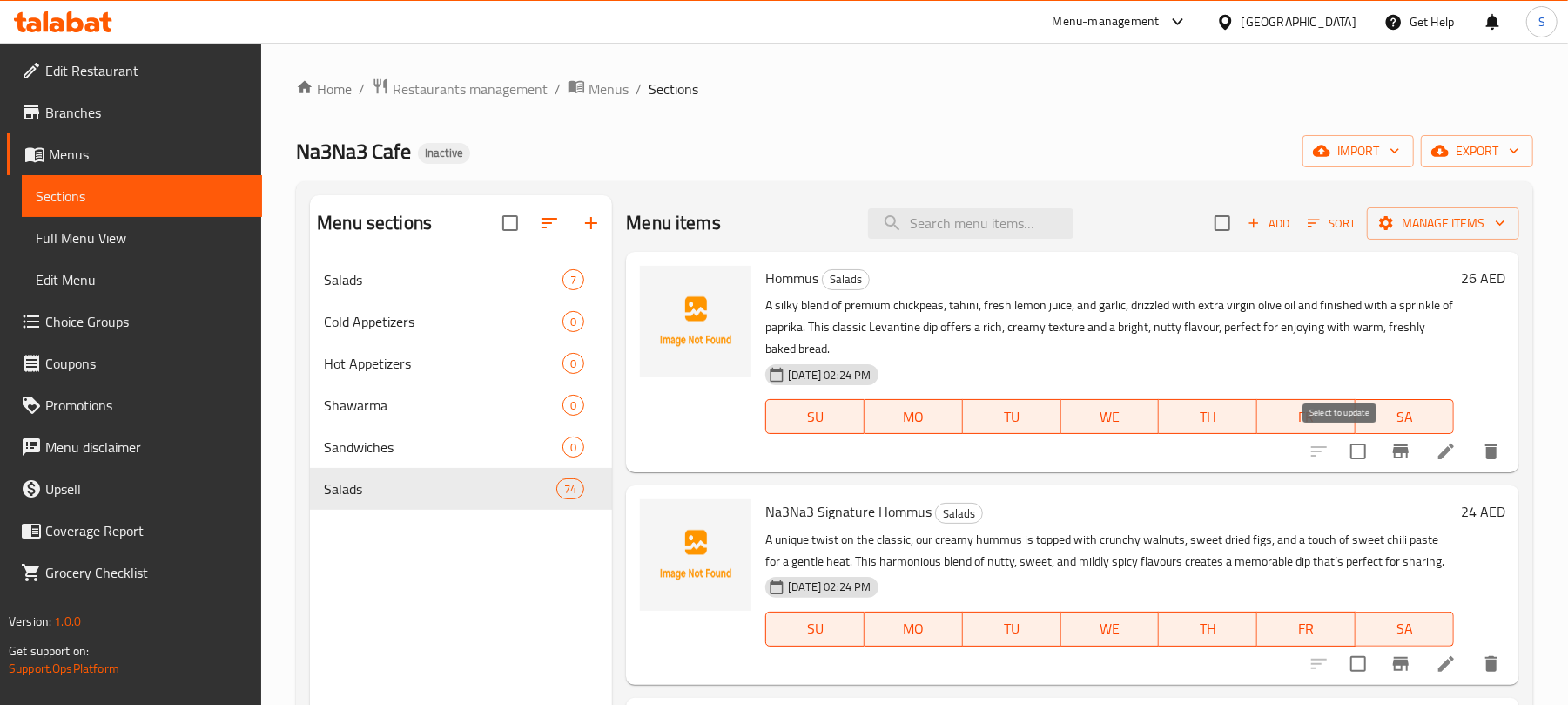
click at [1340, 450] on input "checkbox" at bounding box center [1358, 452] width 37 height 37
checkbox input "true"
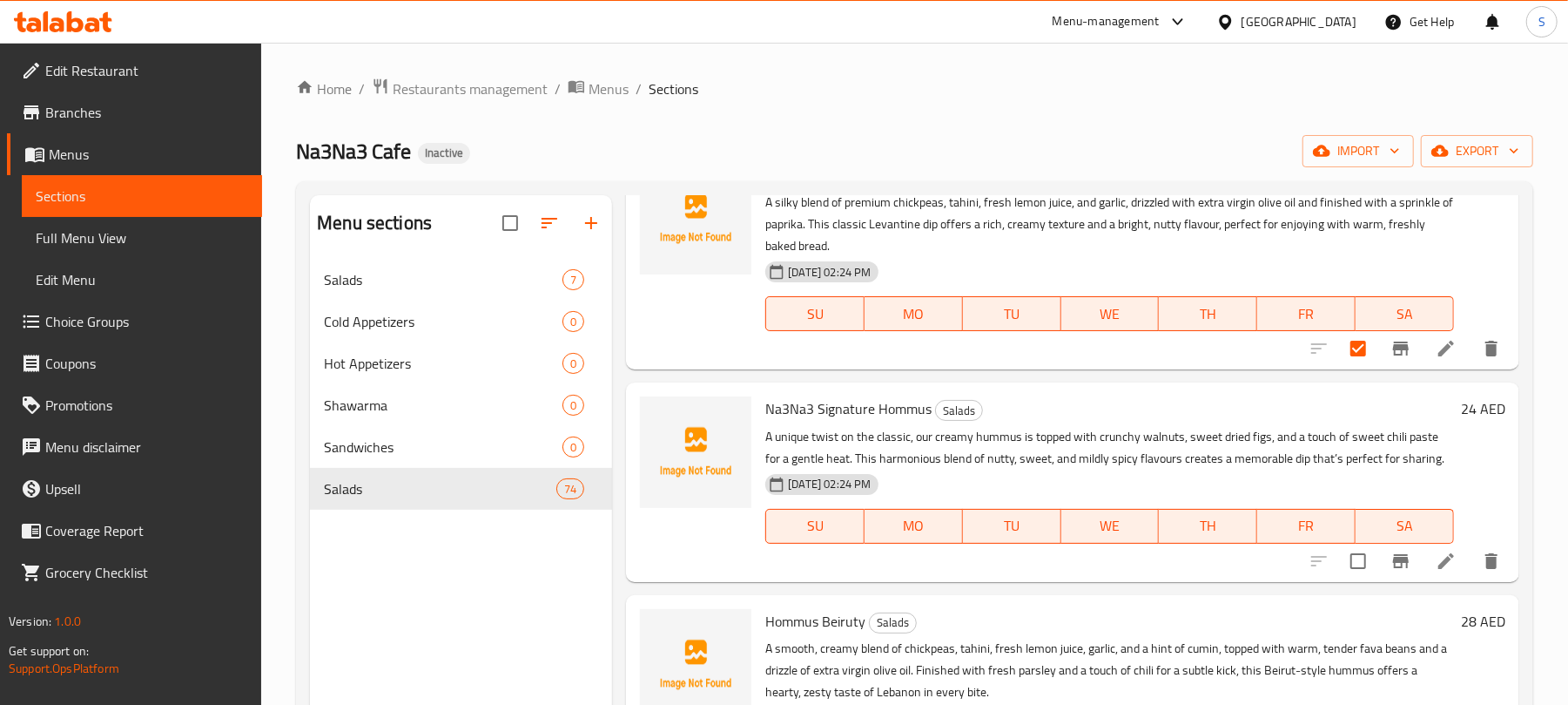
scroll to position [232, 0]
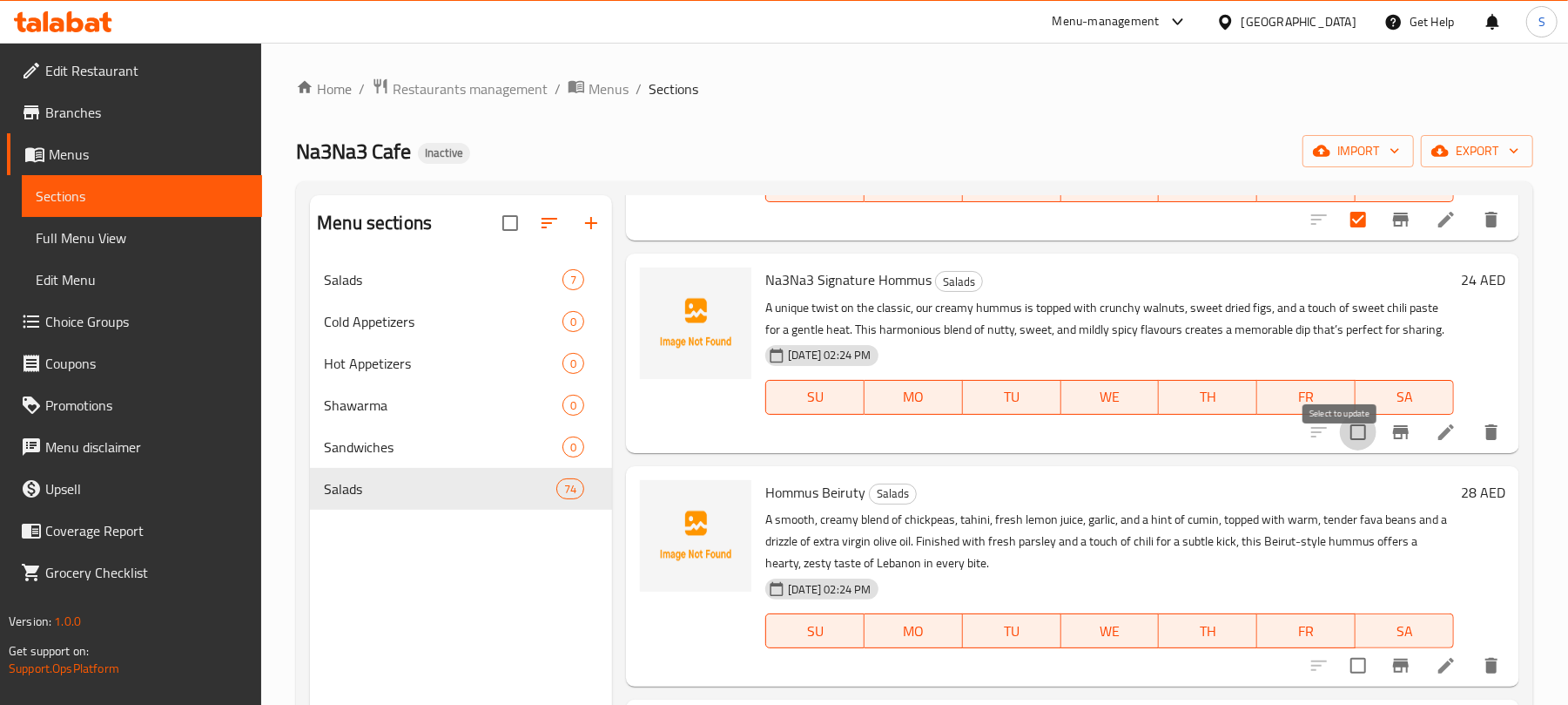
click at [1340, 451] on input "checkbox" at bounding box center [1358, 432] width 37 height 37
checkbox input "true"
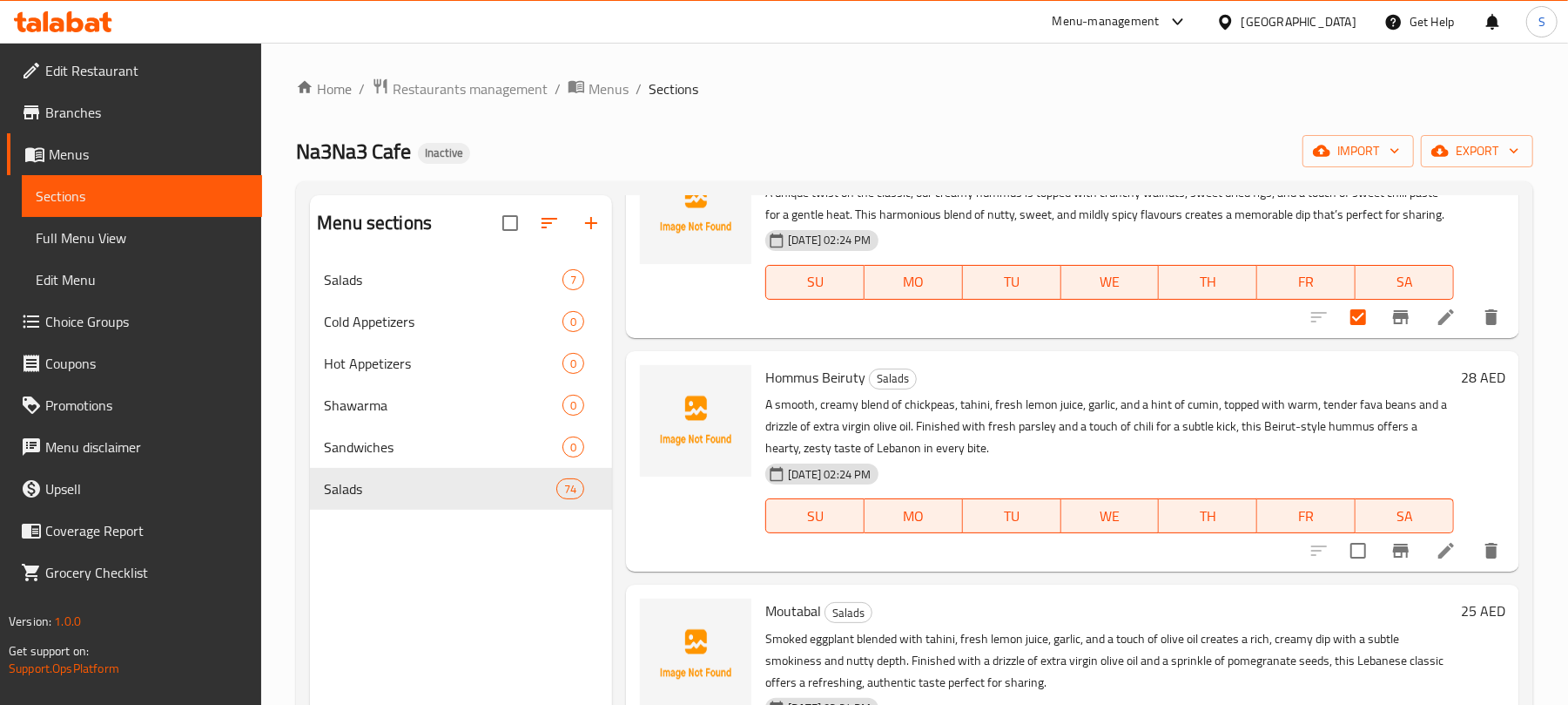
scroll to position [349, 0]
click at [1340, 565] on input "checkbox" at bounding box center [1358, 549] width 37 height 37
checkbox input "true"
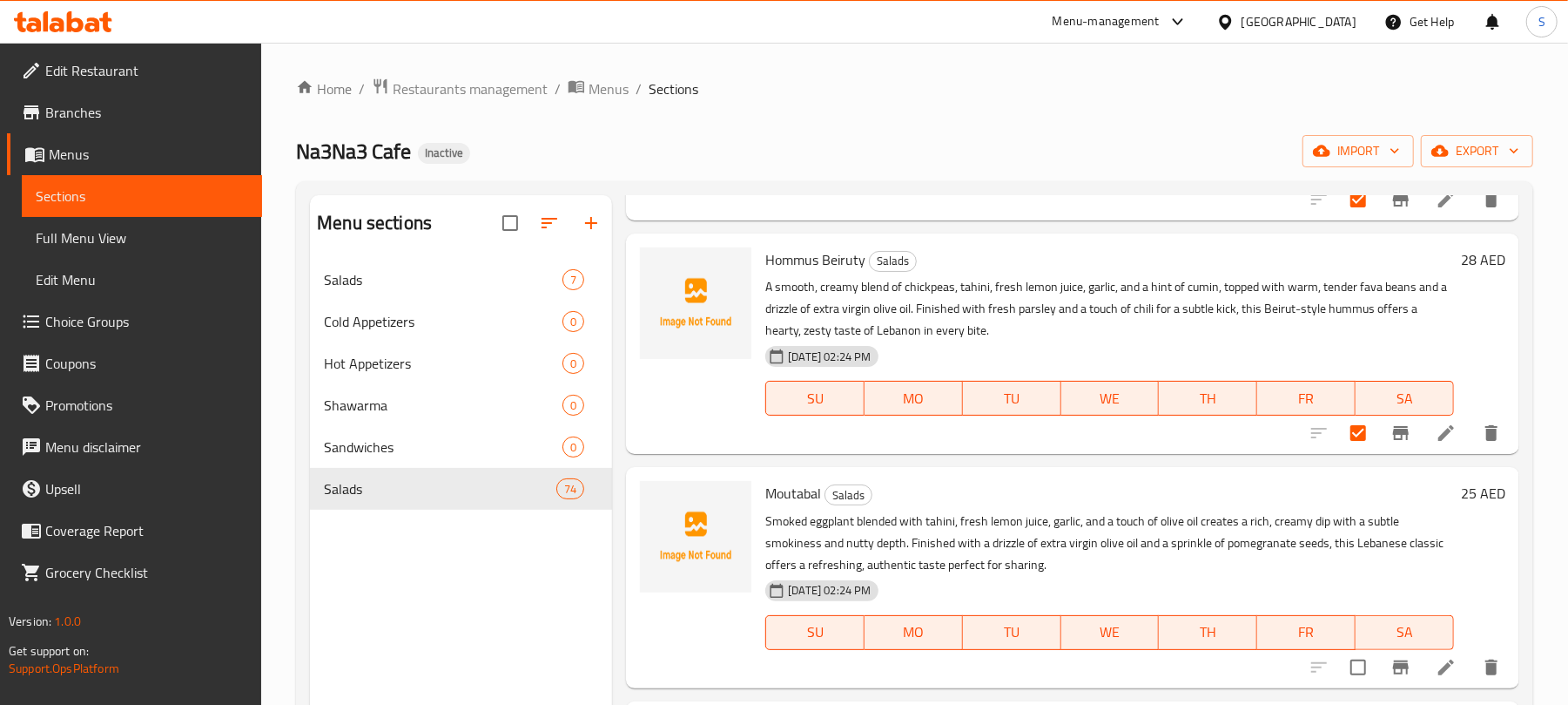
scroll to position [580, 0]
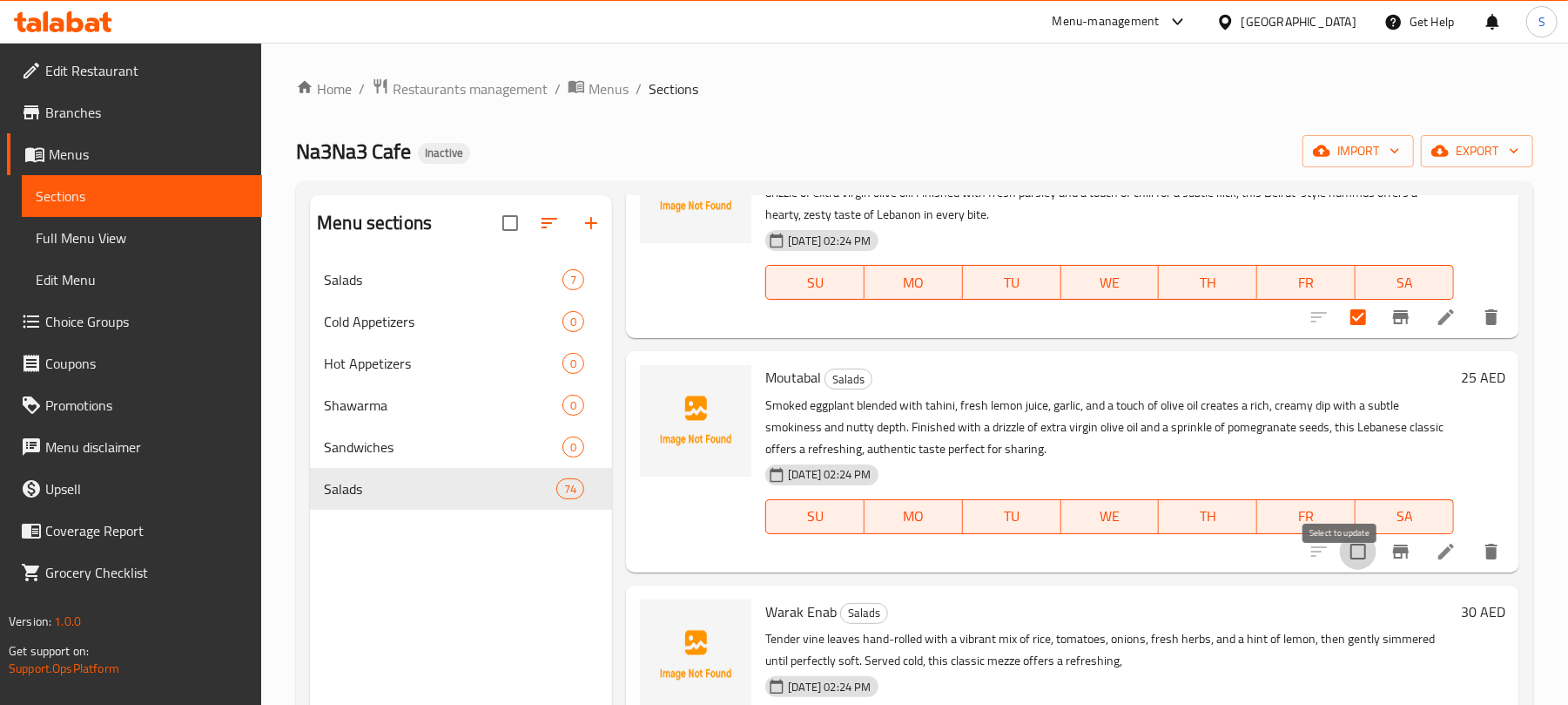
click at [1340, 566] on input "checkbox" at bounding box center [1358, 551] width 37 height 37
checkbox input "true"
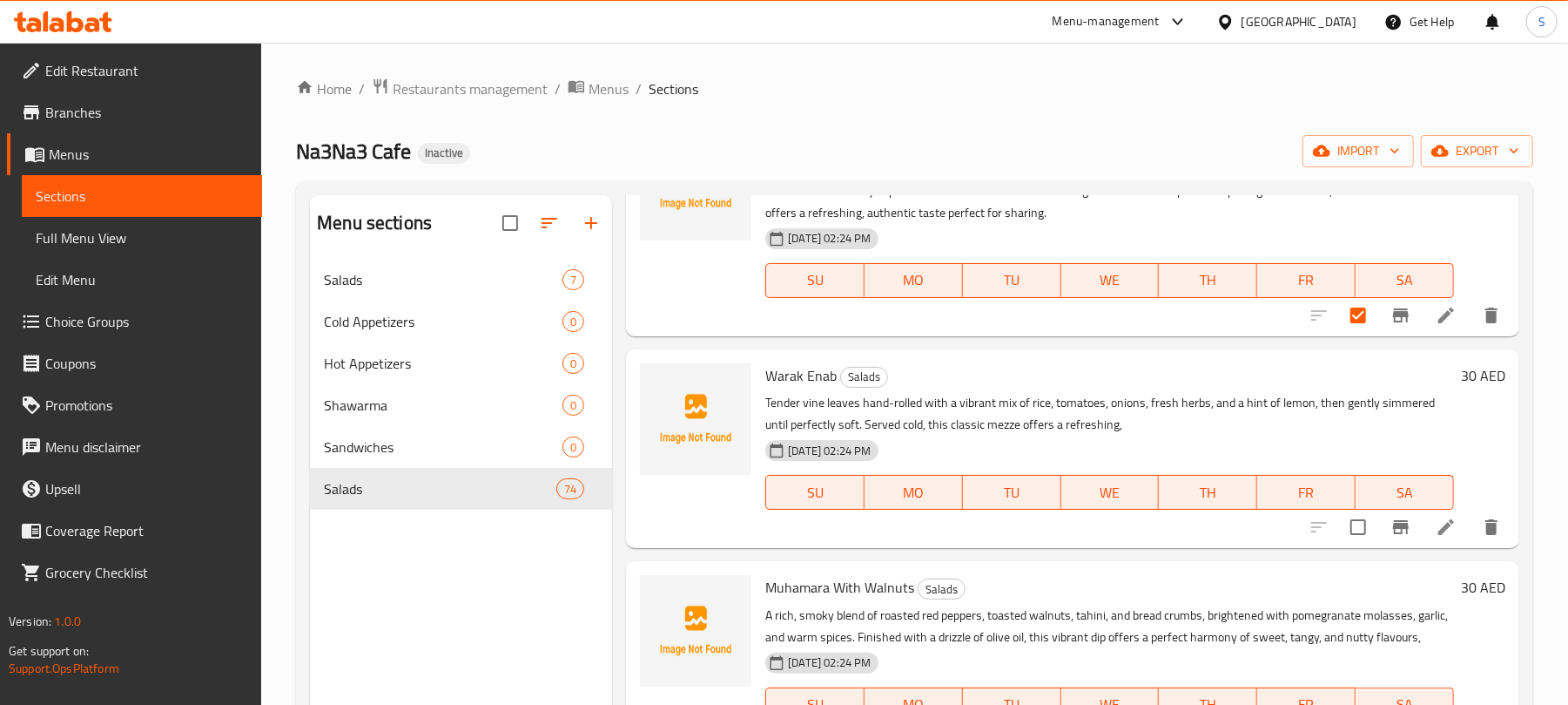
scroll to position [813, 0]
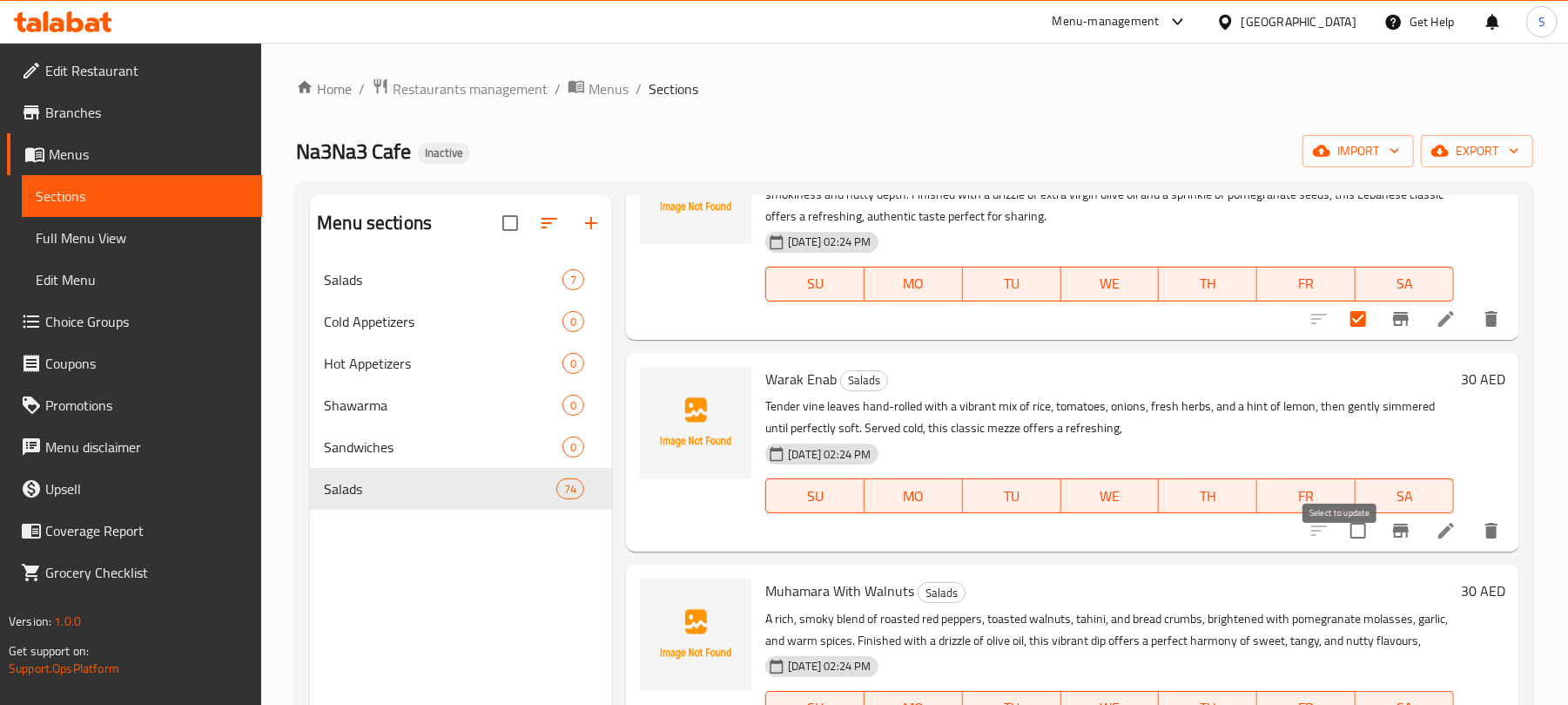
click at [1348, 549] on input "checkbox" at bounding box center [1358, 530] width 37 height 37
checkbox input "true"
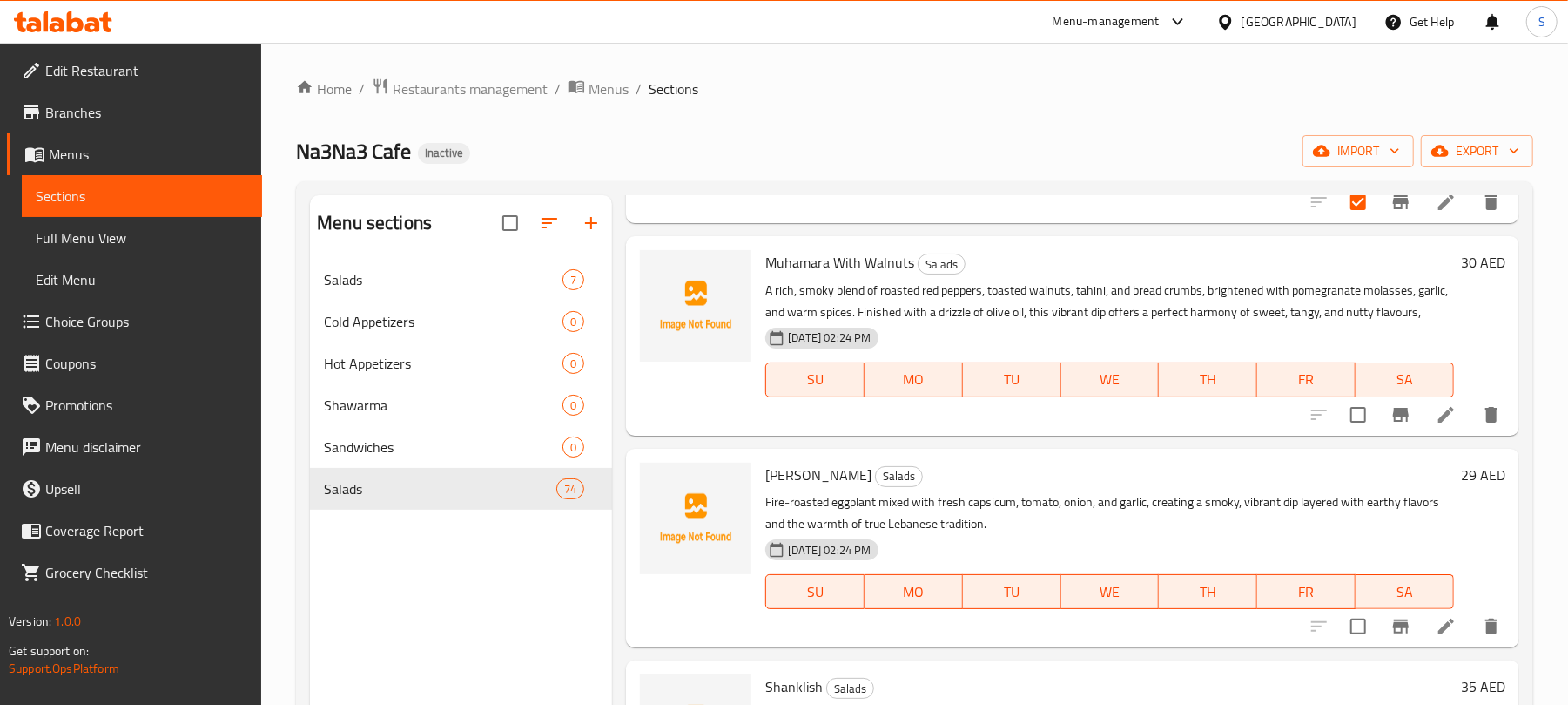
scroll to position [1162, 0]
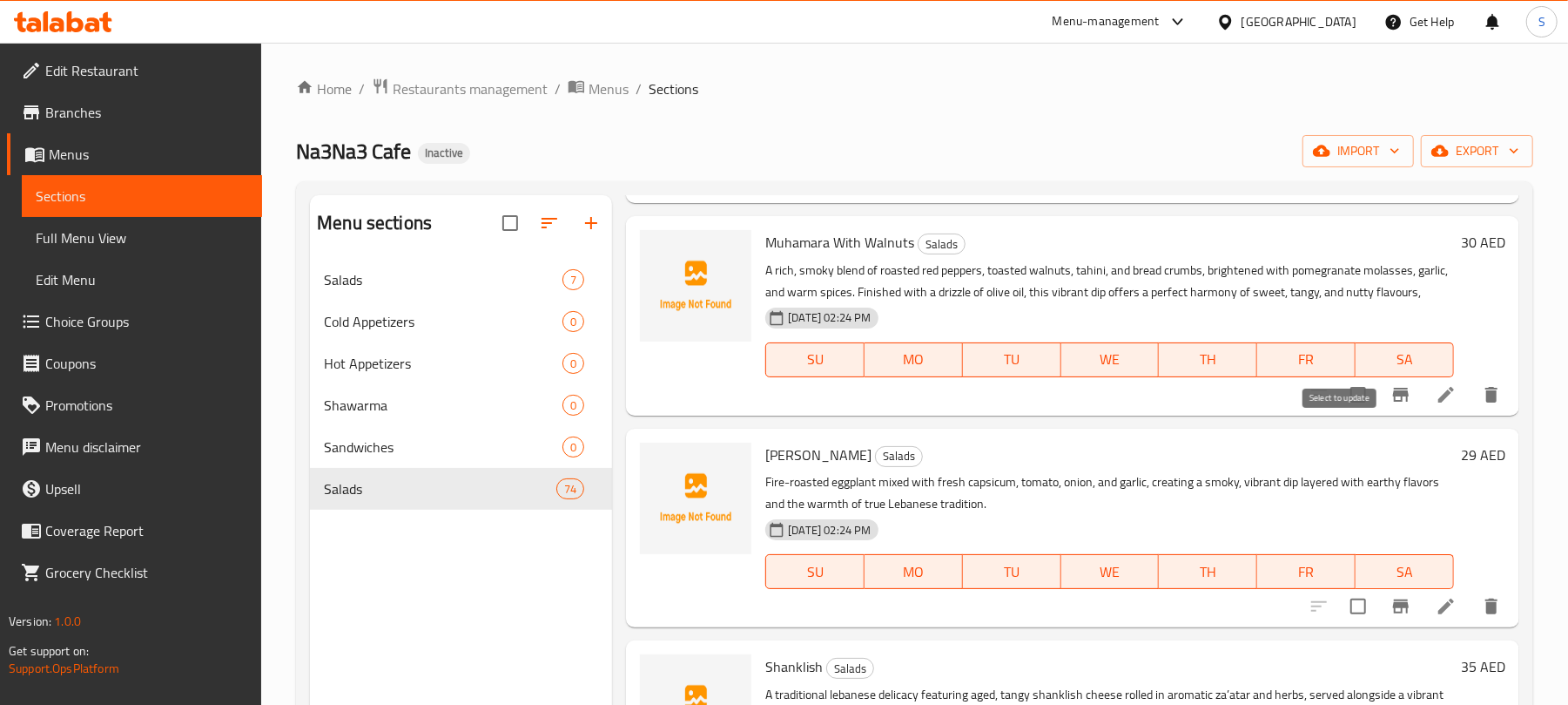
click at [1345, 413] on input "checkbox" at bounding box center [1358, 395] width 37 height 37
checkbox input "true"
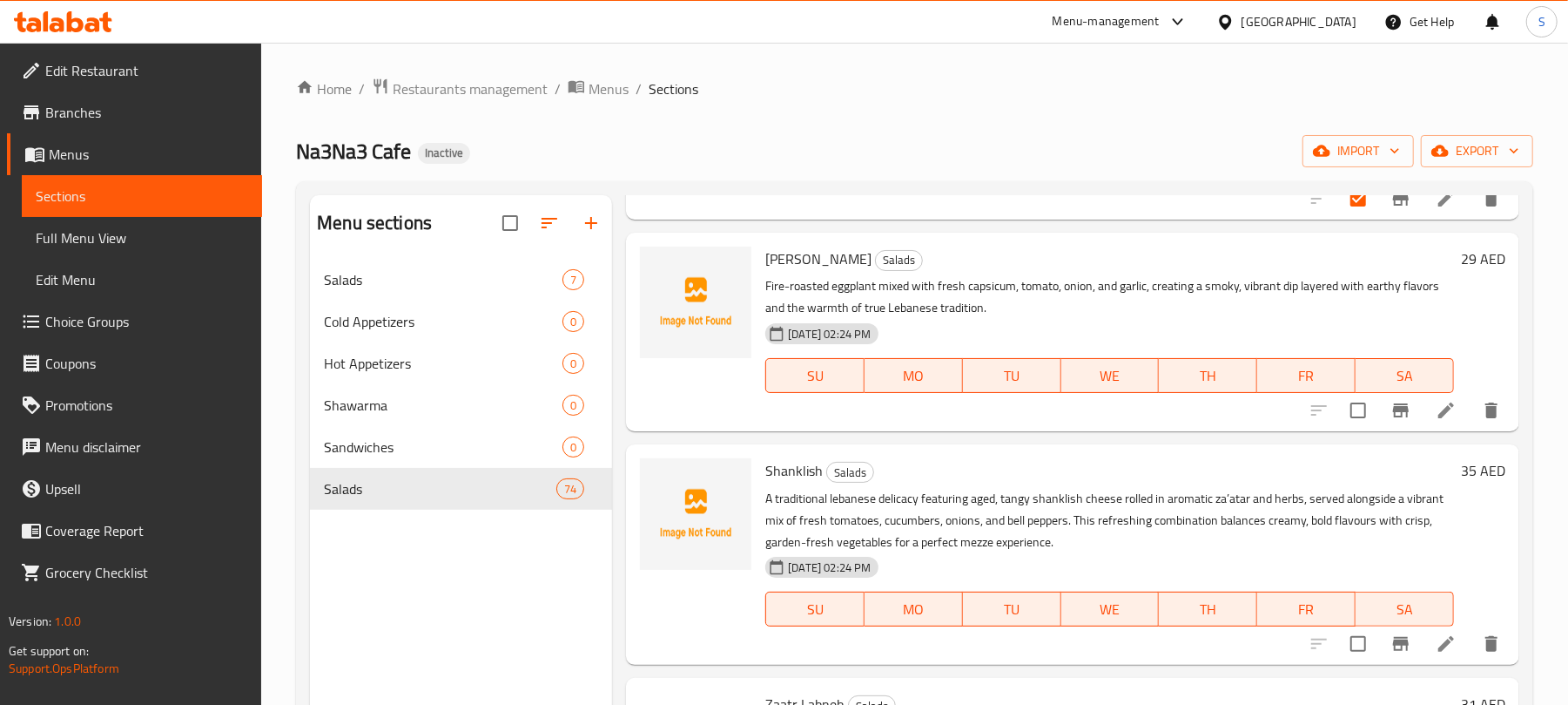
scroll to position [1394, 0]
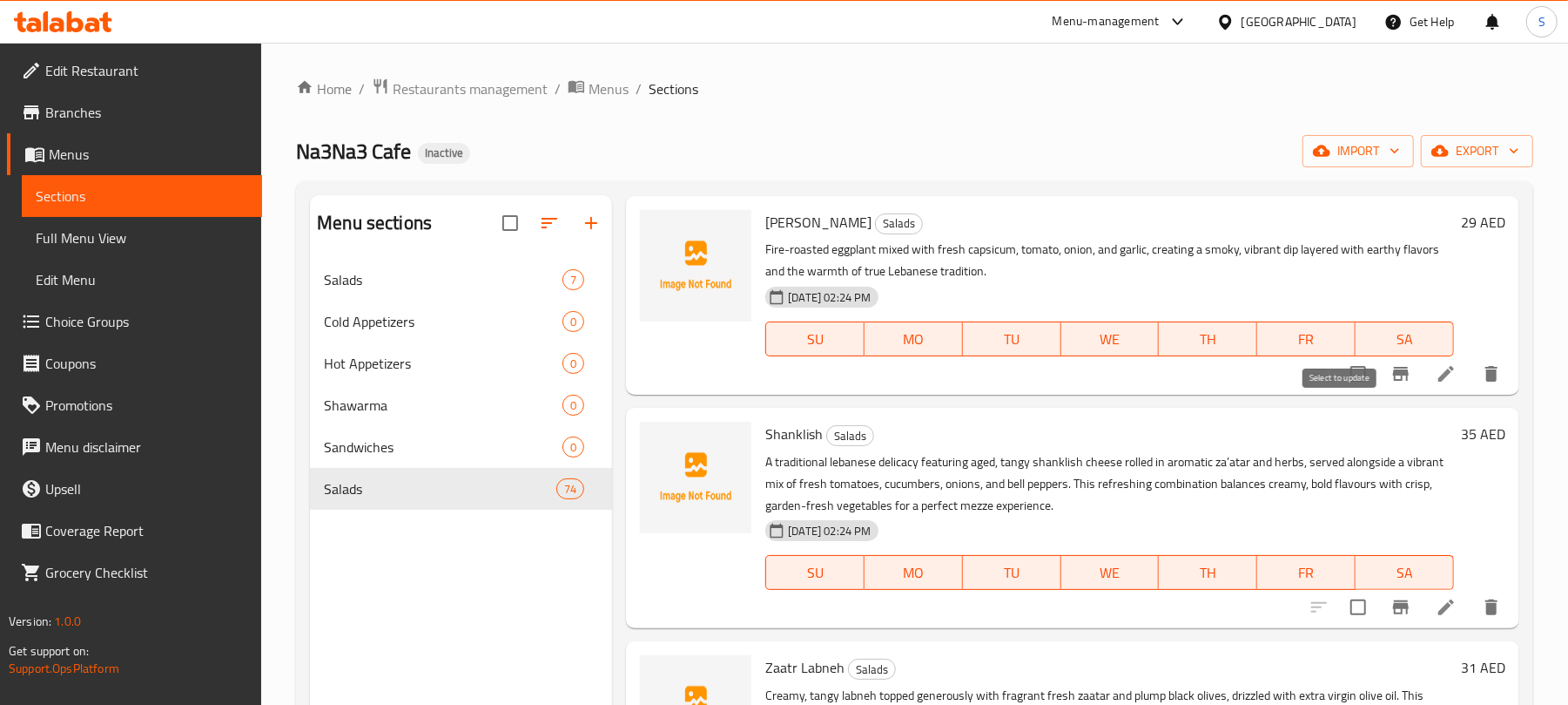
click at [1343, 392] on input "checkbox" at bounding box center [1358, 374] width 37 height 37
checkbox input "true"
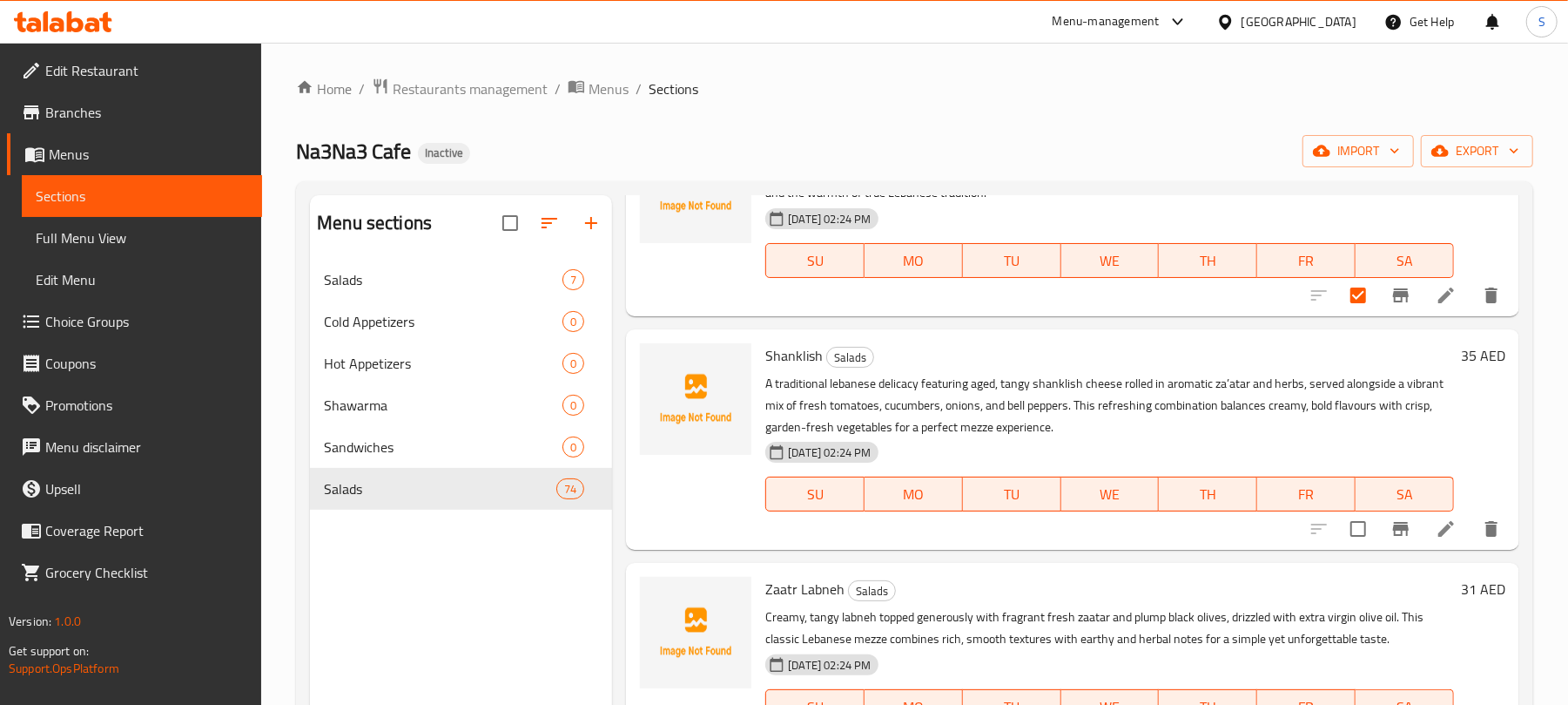
scroll to position [1510, 0]
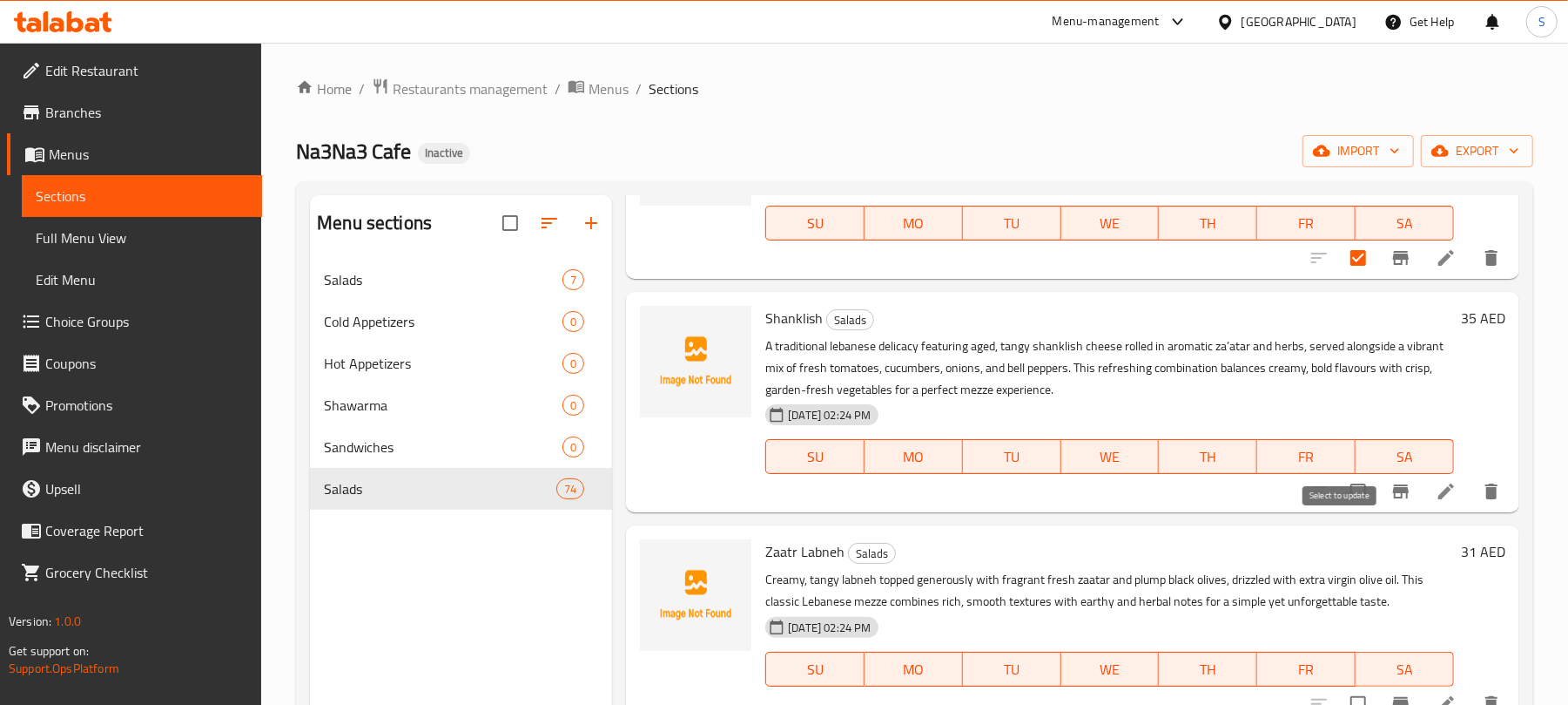
click at [1340, 509] on input "checkbox" at bounding box center [1358, 492] width 37 height 37
checkbox input "true"
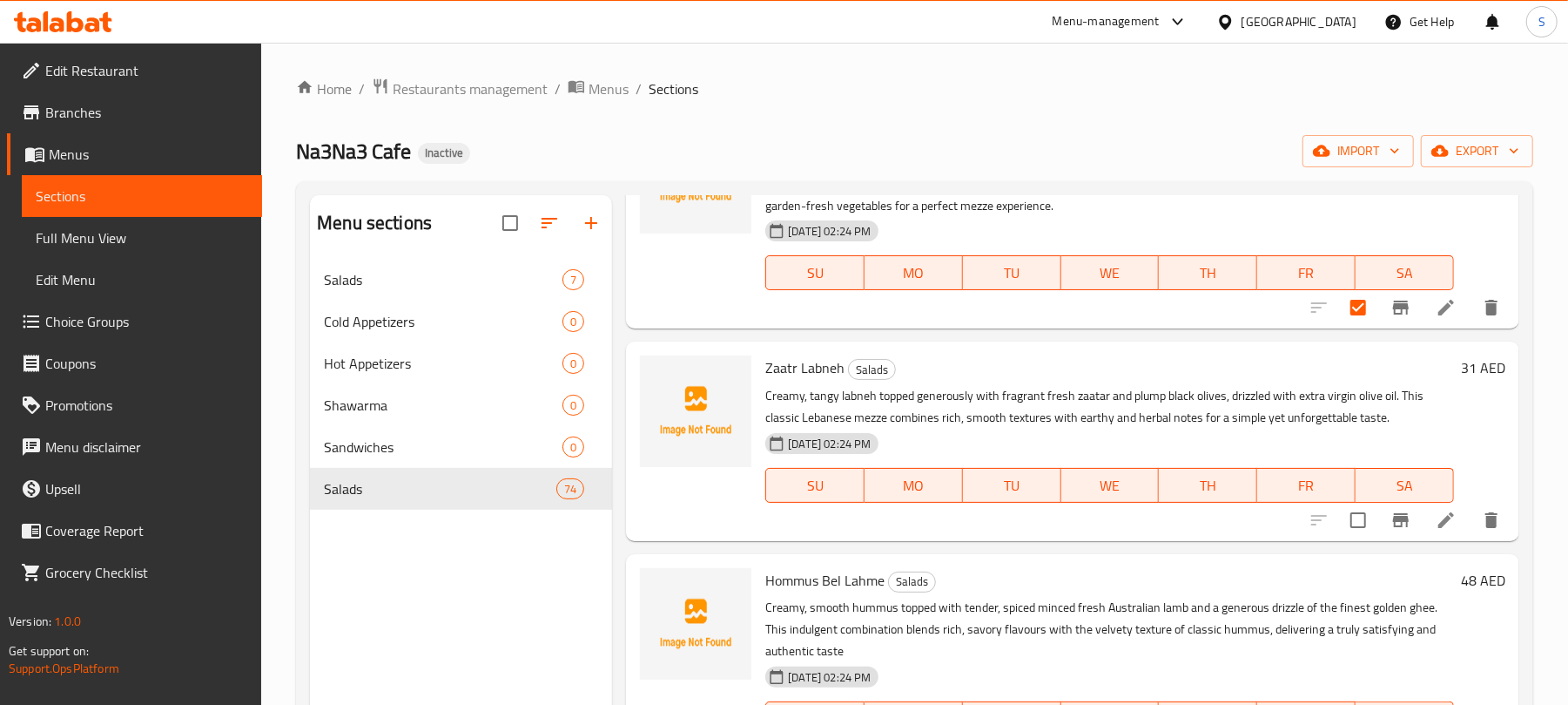
scroll to position [1743, 0]
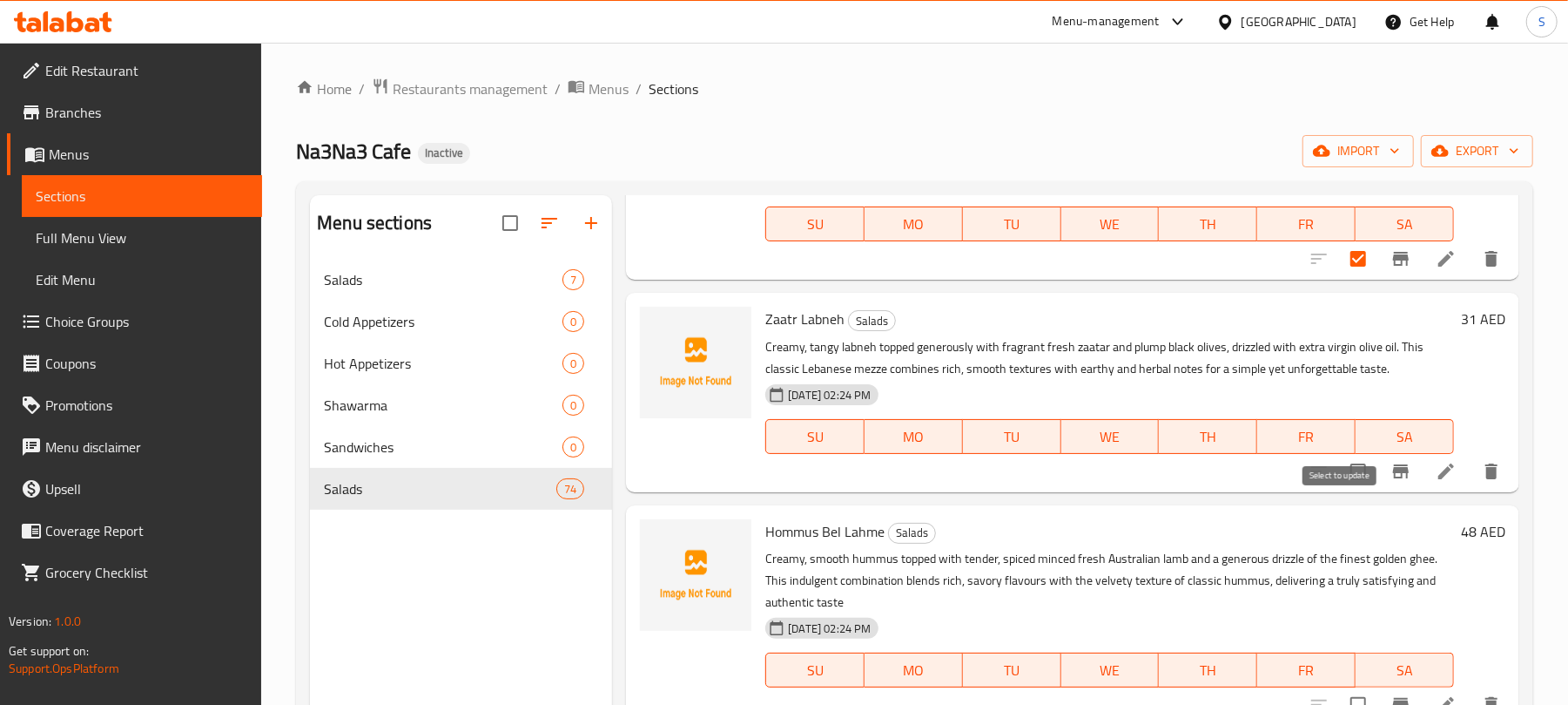
click at [1348, 490] on input "checkbox" at bounding box center [1358, 472] width 37 height 37
checkbox input "true"
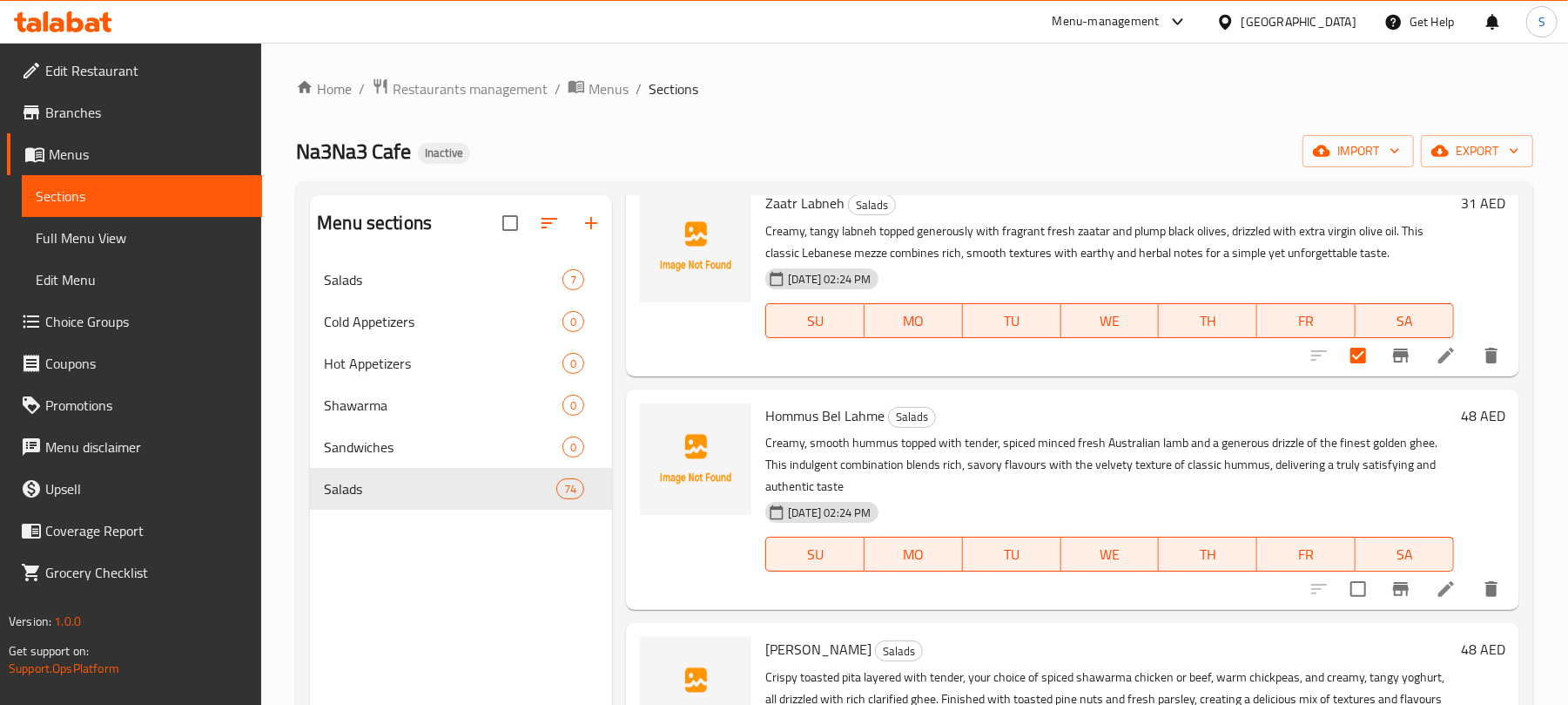
scroll to position [1974, 0]
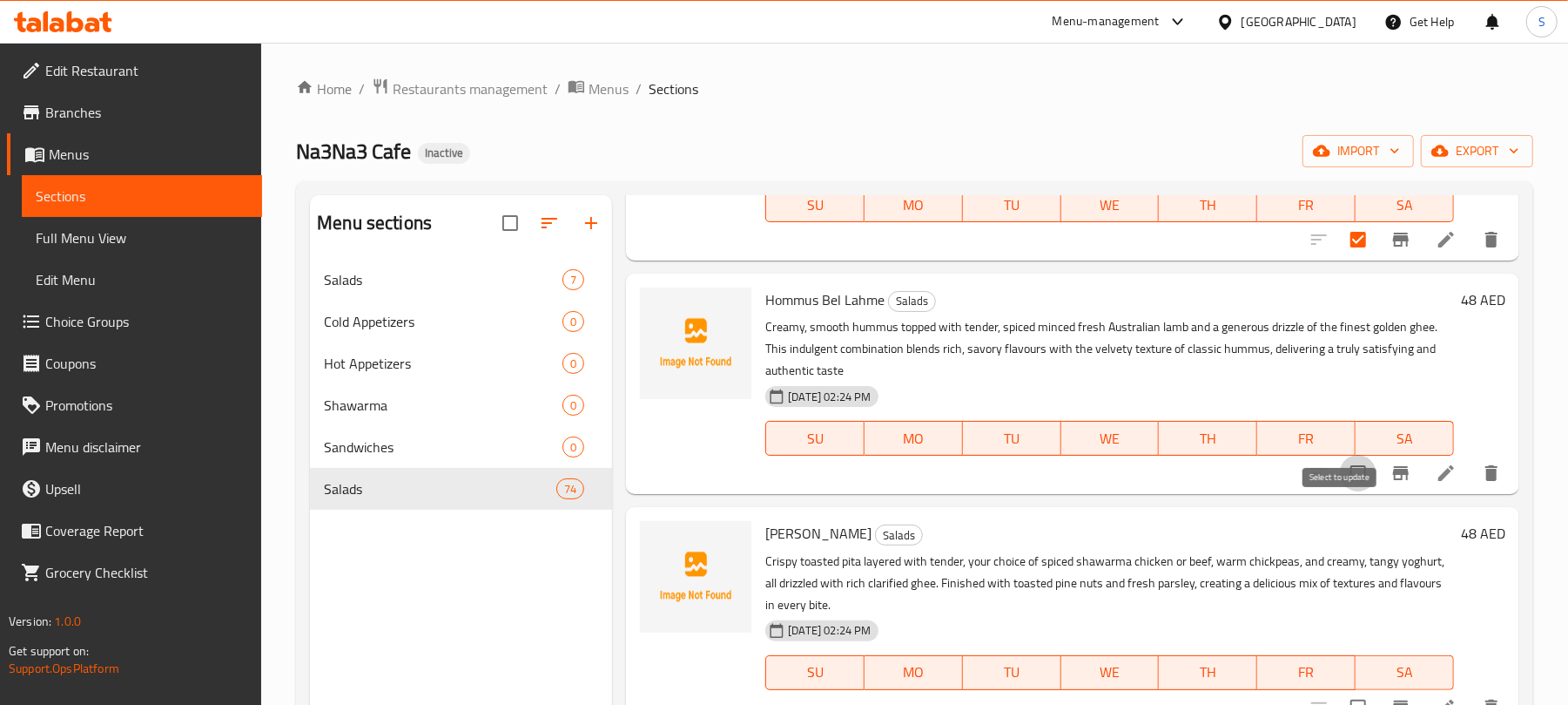
click at [1345, 492] on input "checkbox" at bounding box center [1358, 473] width 37 height 37
checkbox input "true"
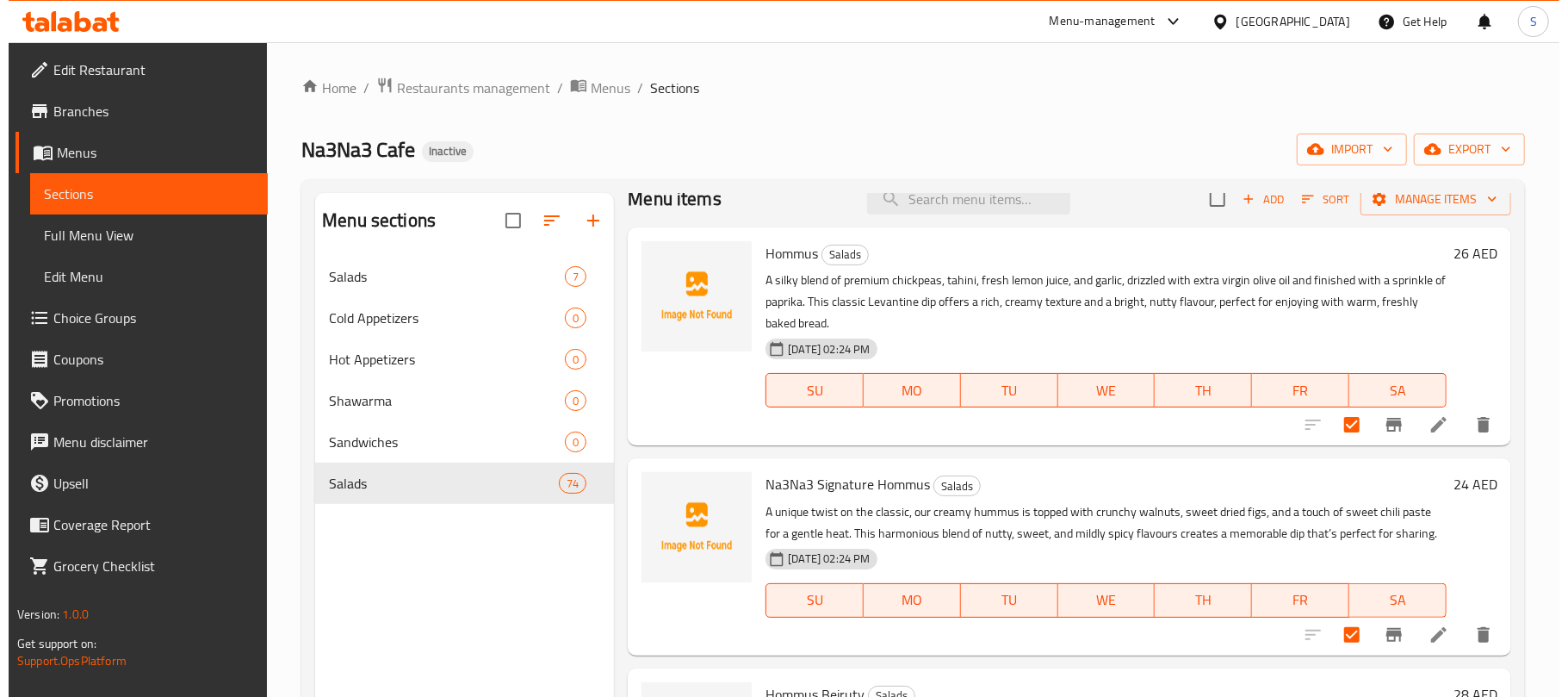
scroll to position [0, 0]
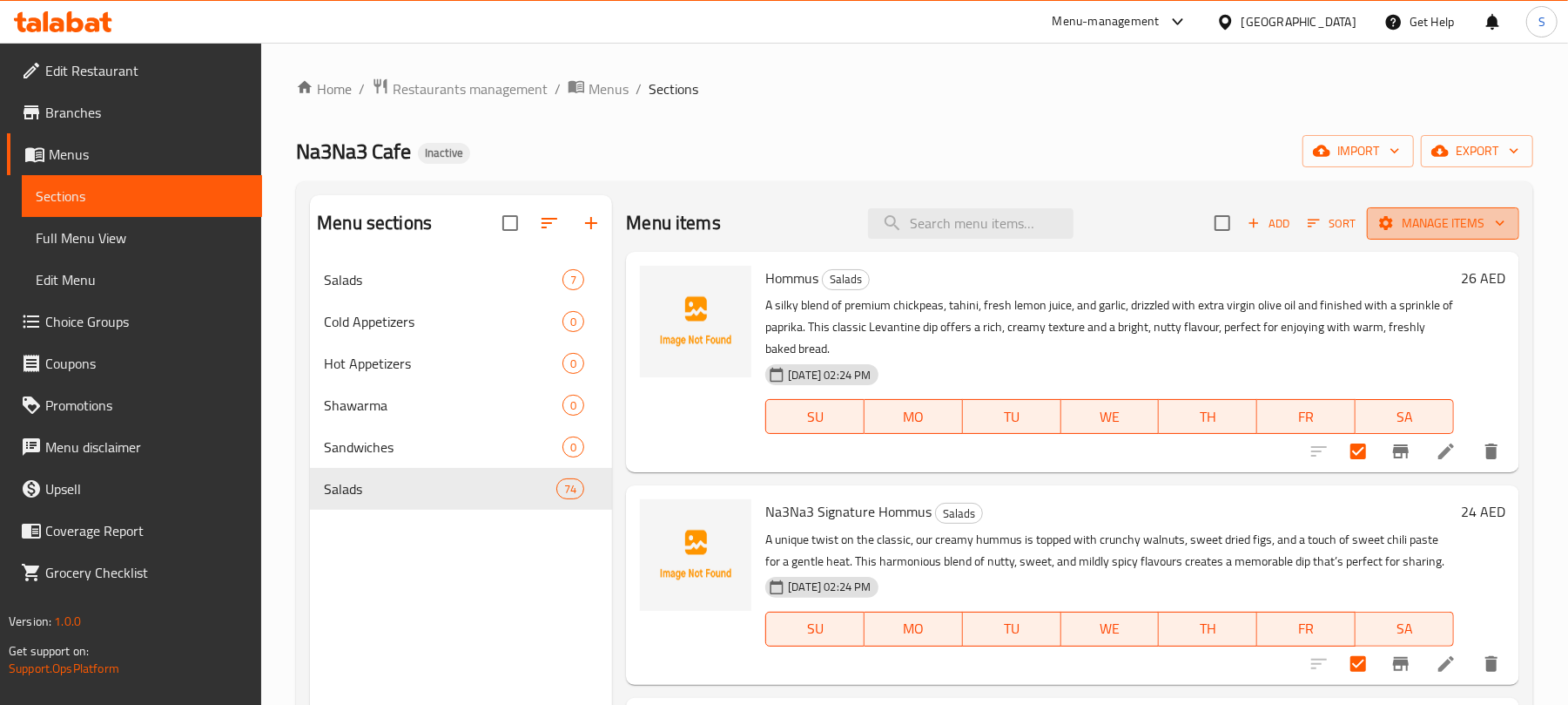
click at [1402, 228] on span "Manage items" at bounding box center [1443, 223] width 125 height 22
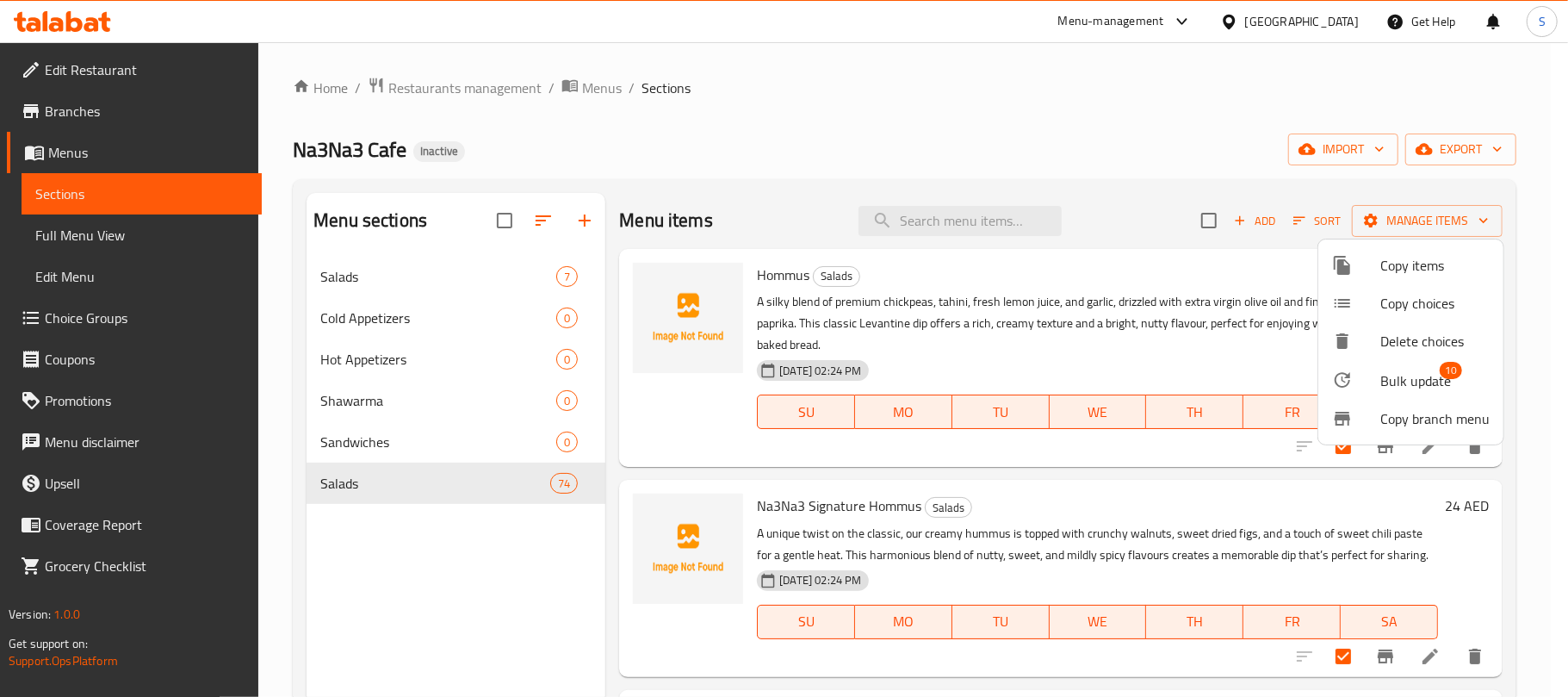
click at [1407, 373] on span "Bulk update" at bounding box center [1416, 381] width 71 height 21
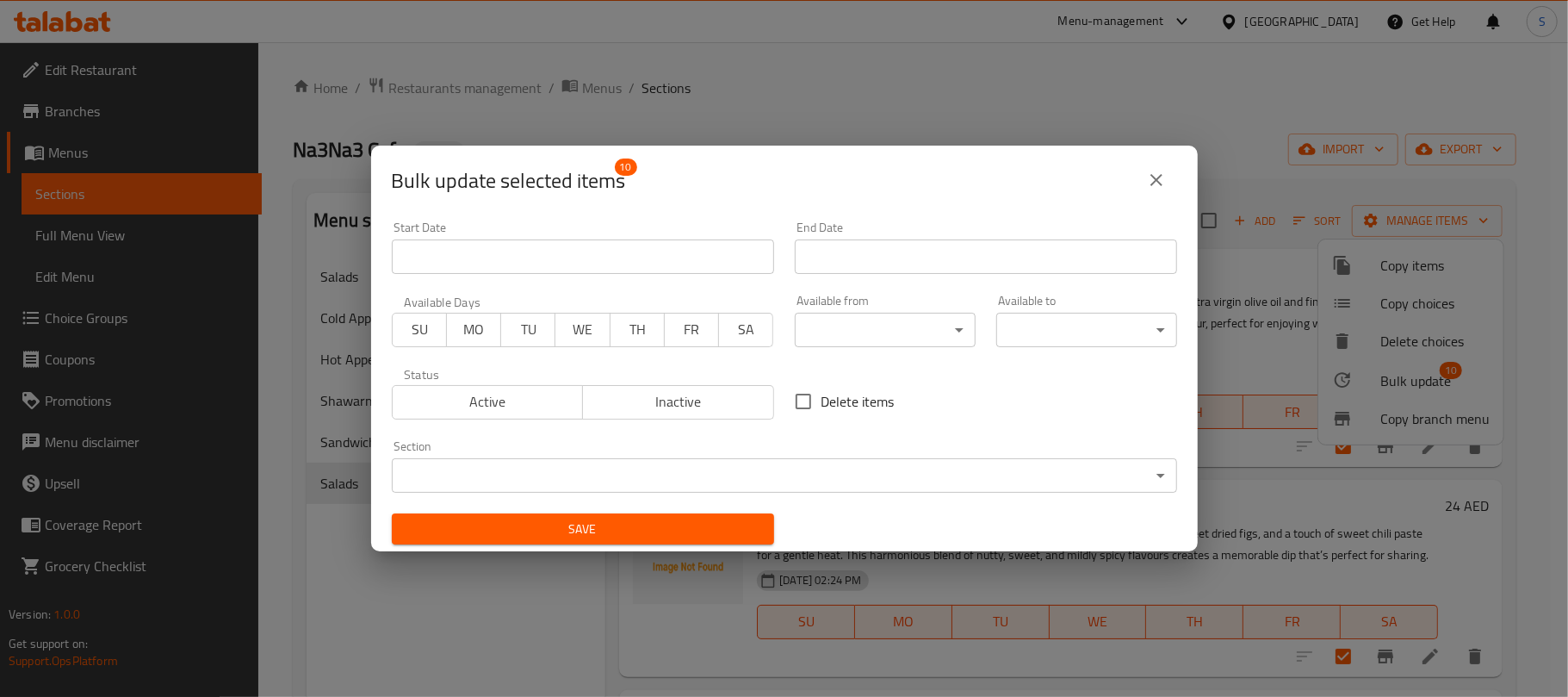
click at [579, 477] on body "​ Menu-management United Arab Emirates Get Help S Edit Restaurant Branches Menu…" at bounding box center [784, 370] width 1568 height 655
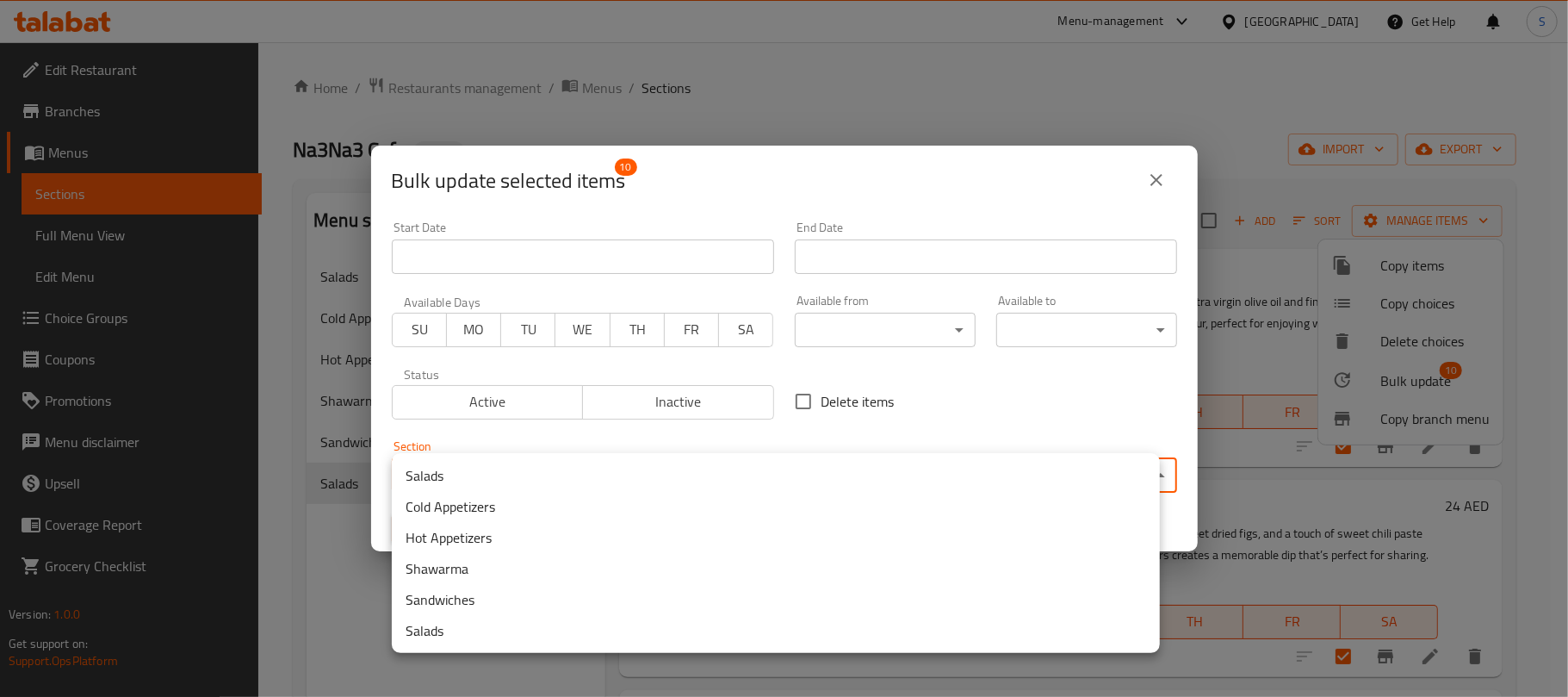
click at [434, 501] on li "Cold Appetizers" at bounding box center [776, 507] width 768 height 31
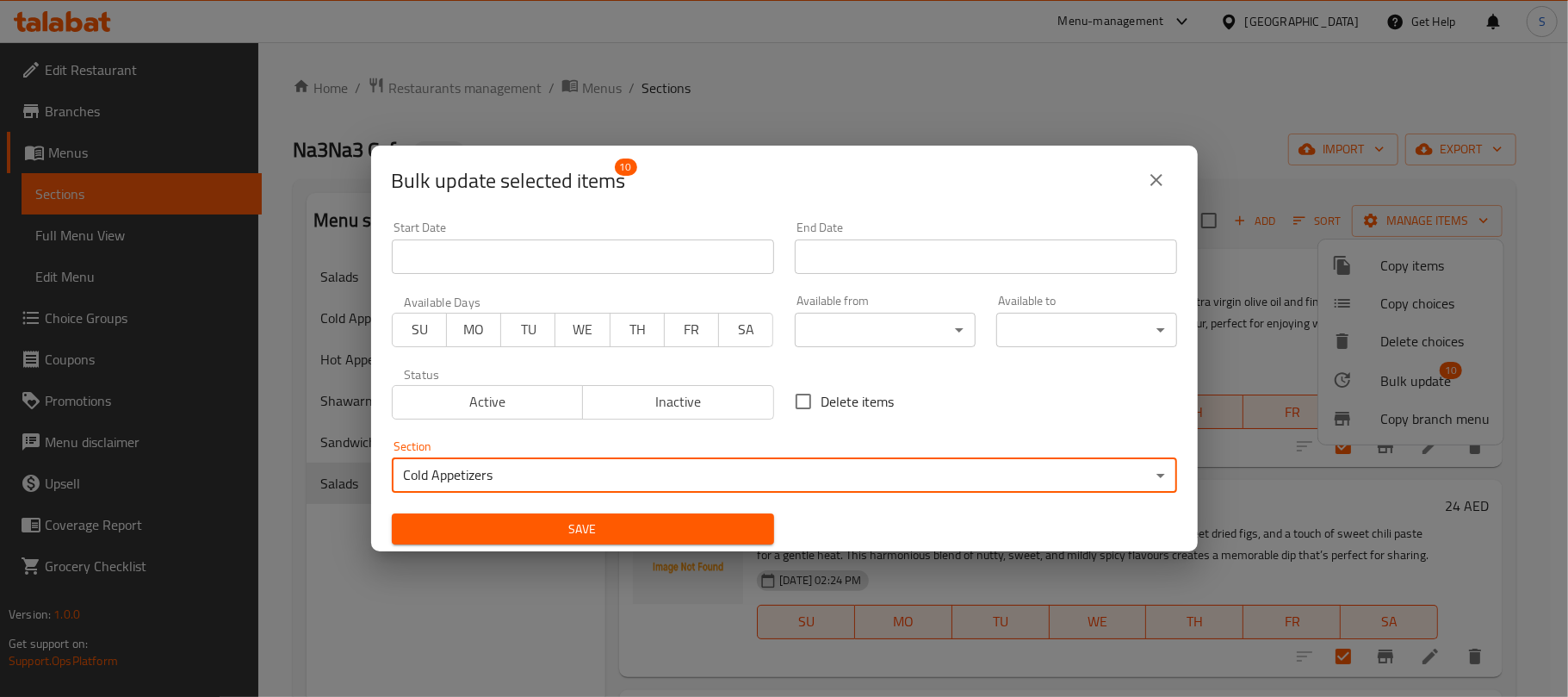
click at [463, 530] on span "Save" at bounding box center [583, 529] width 355 height 22
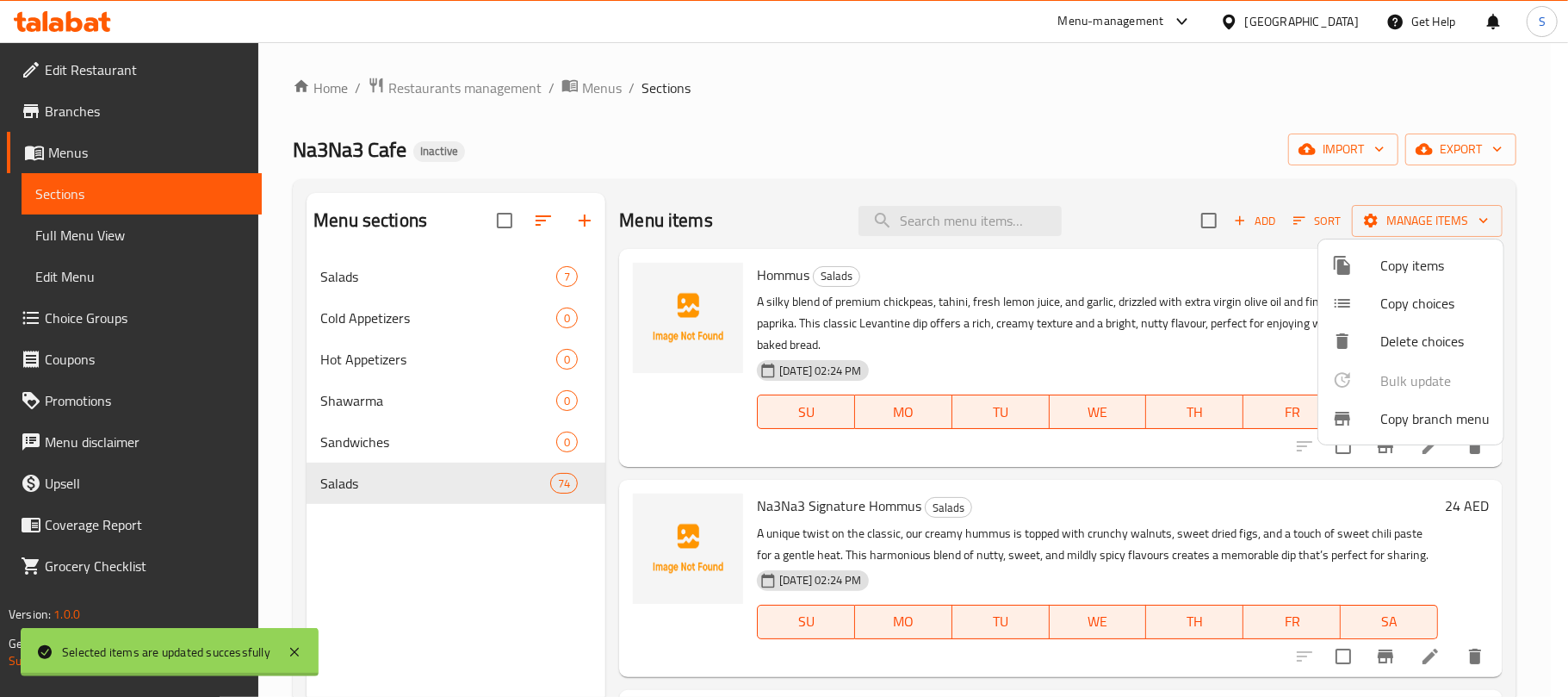
checkbox input "false"
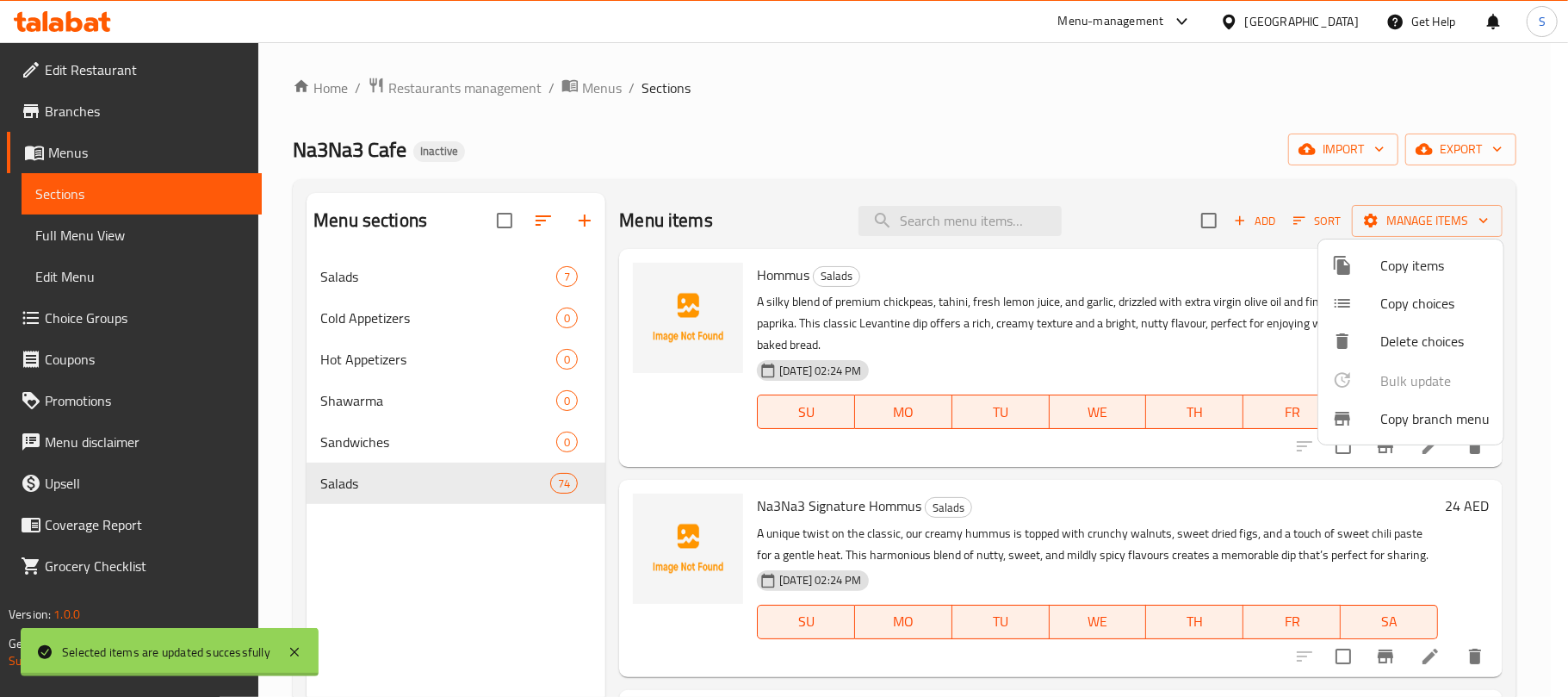
checkbox input "false"
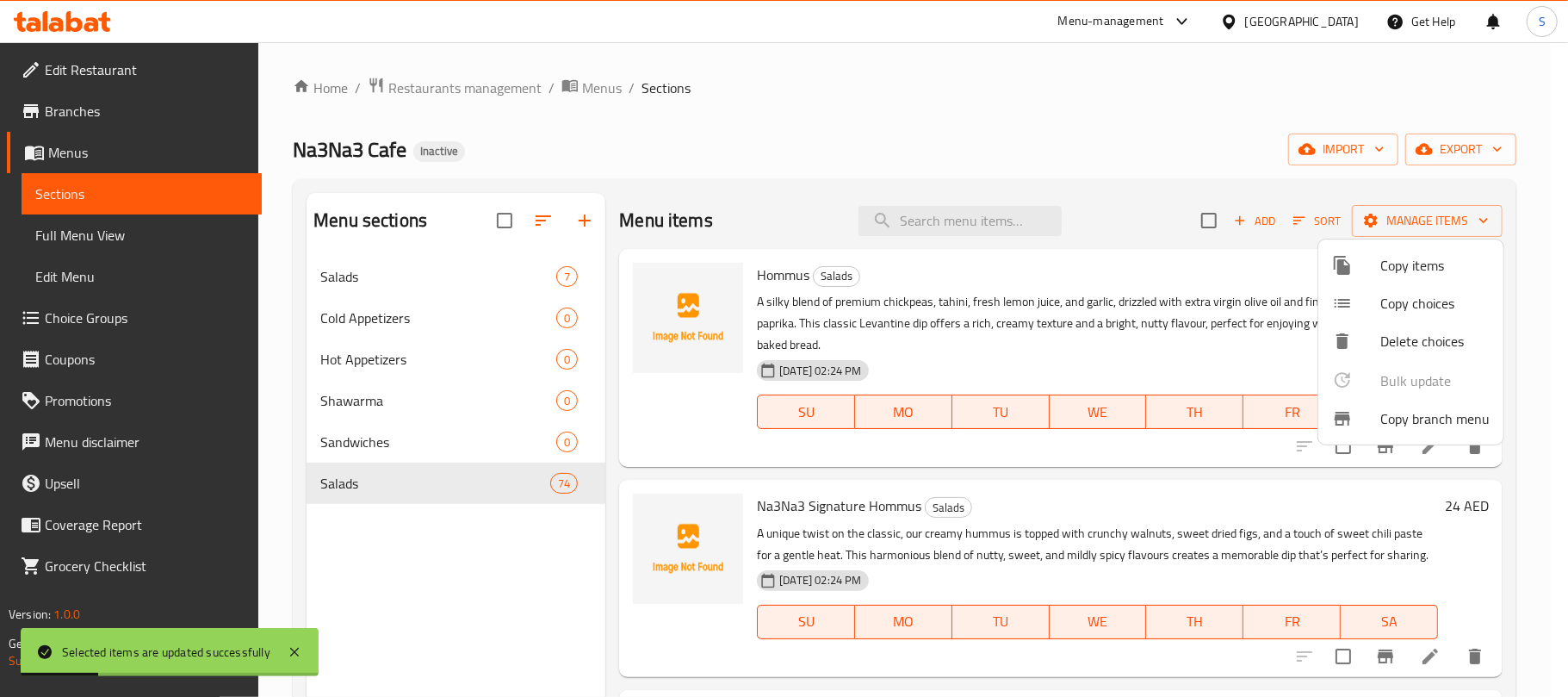
click at [717, 128] on div at bounding box center [784, 348] width 1568 height 697
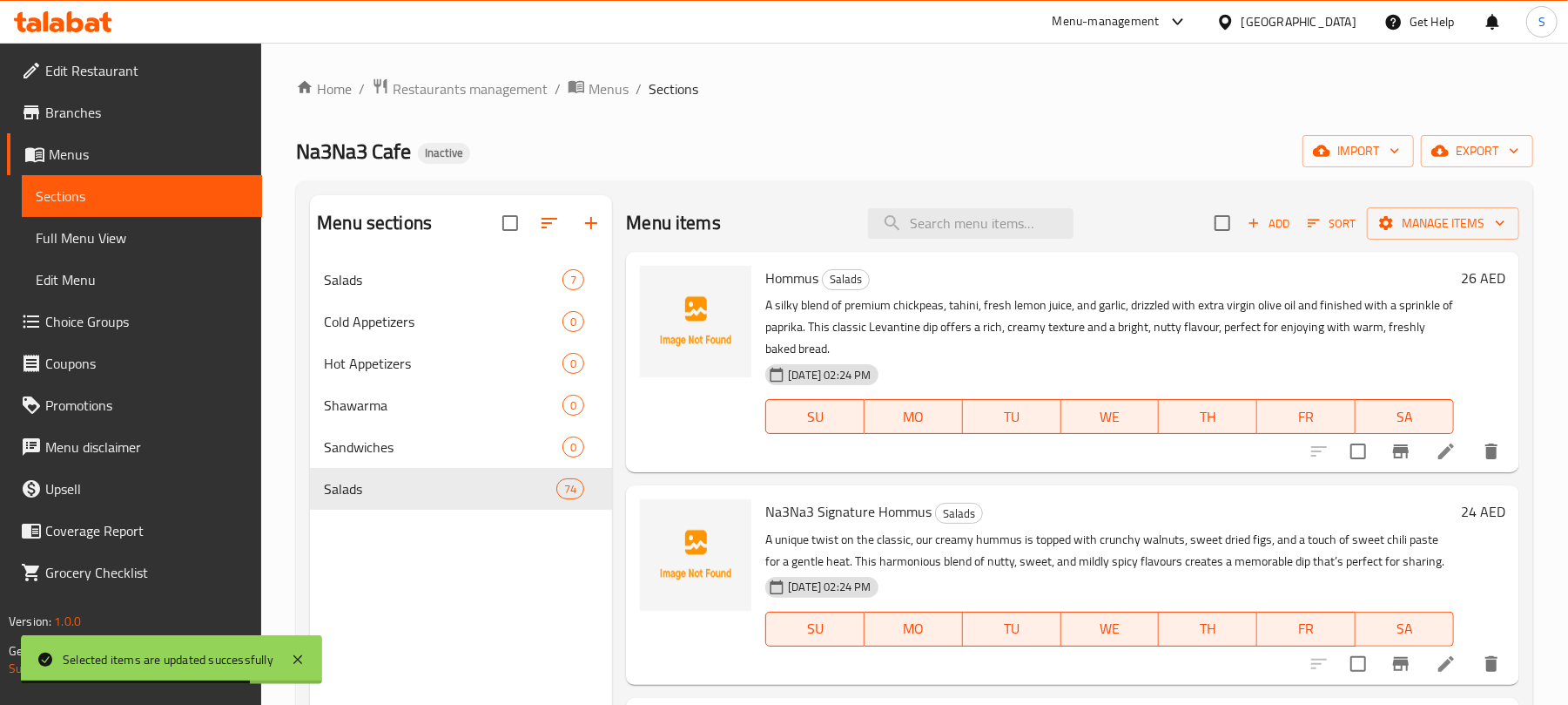
click at [770, 147] on div "Na3Na3 Cafe Inactive import export" at bounding box center [914, 151] width 1237 height 32
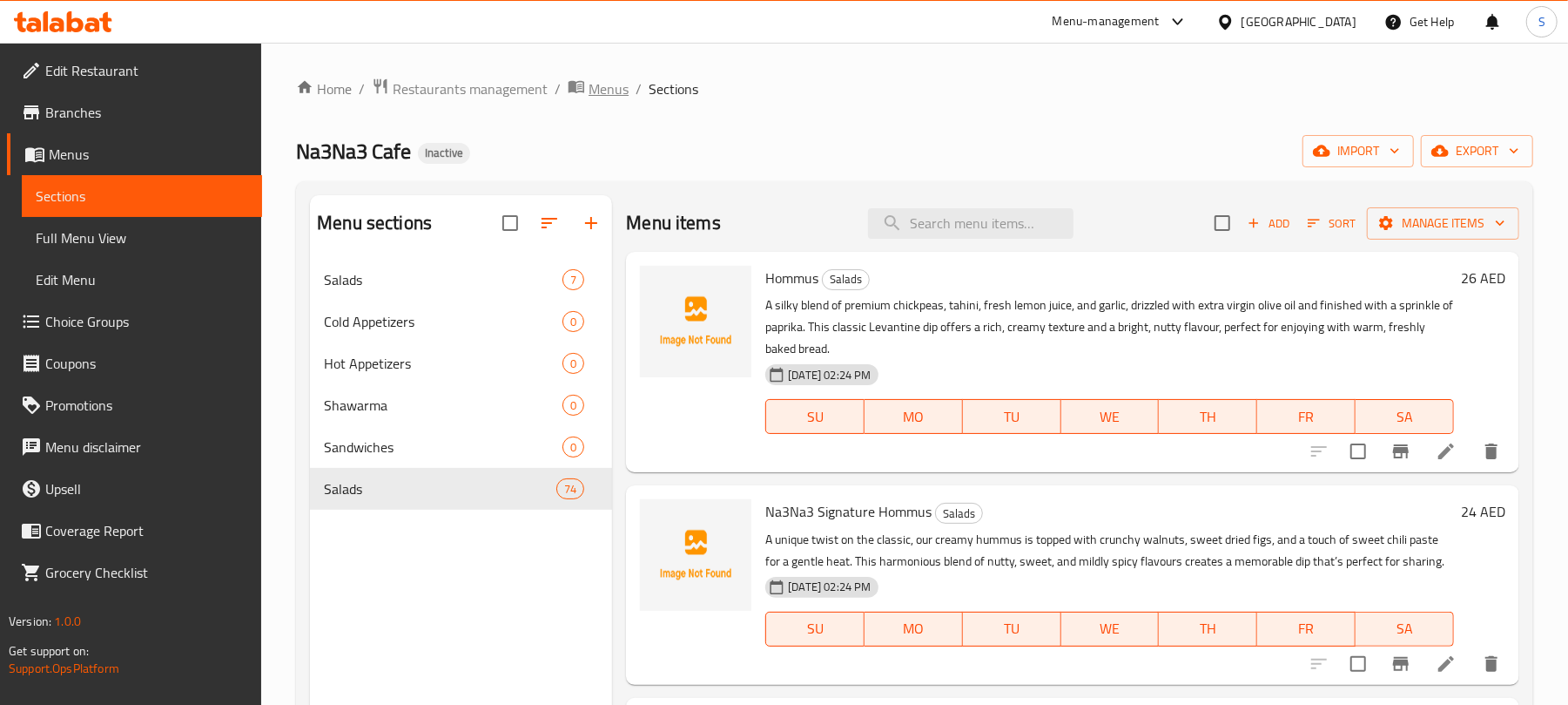
click at [617, 93] on span "Menus" at bounding box center [609, 89] width 40 height 21
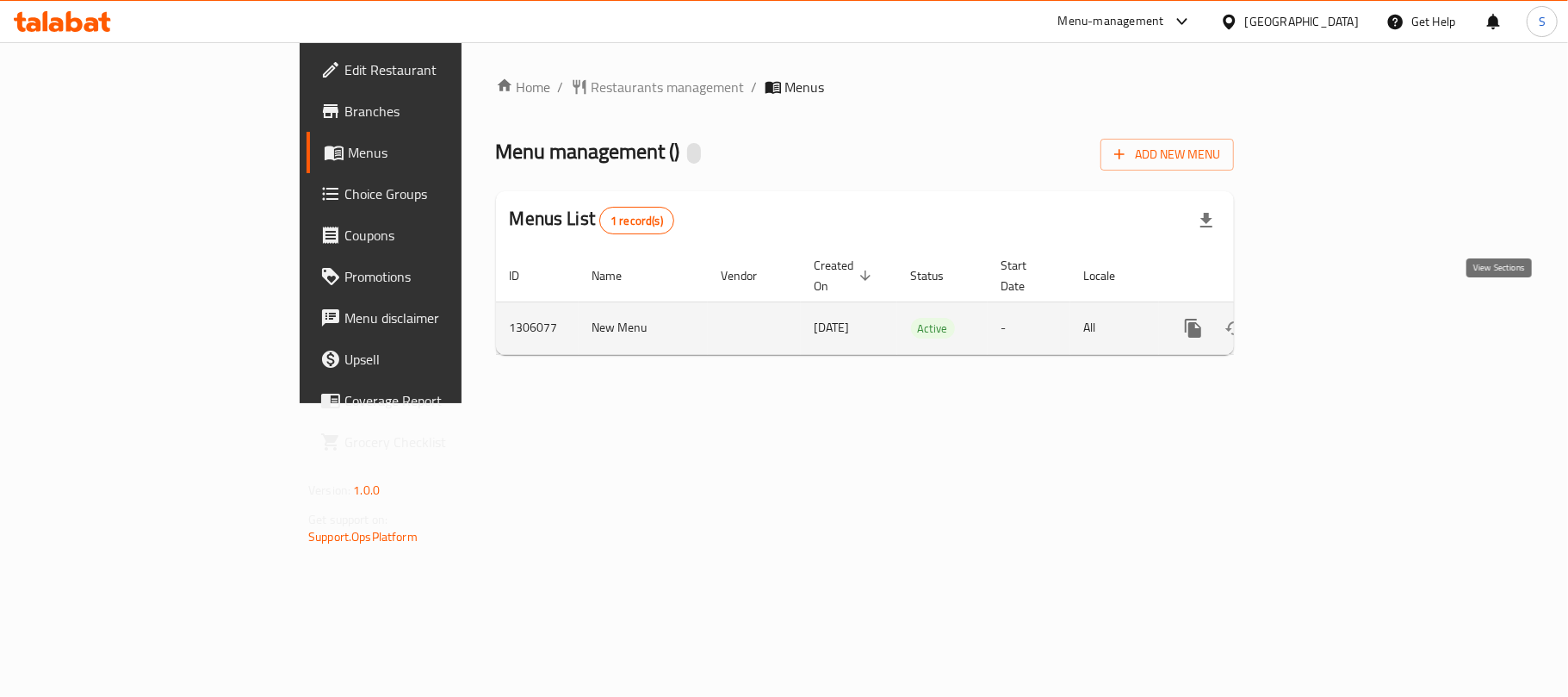
click at [1328, 318] on icon "enhanced table" at bounding box center [1318, 328] width 21 height 21
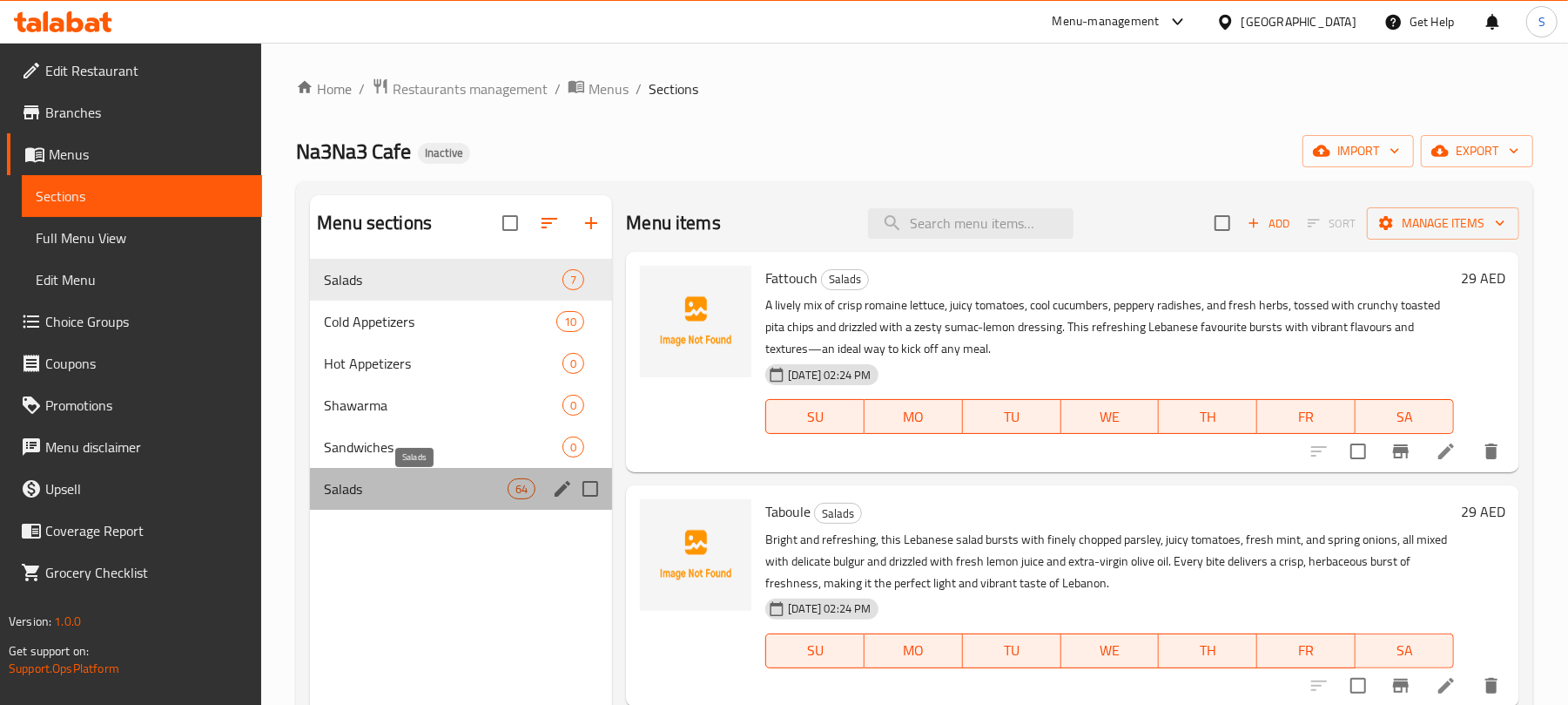
click at [492, 497] on span "Salads" at bounding box center [416, 489] width 183 height 21
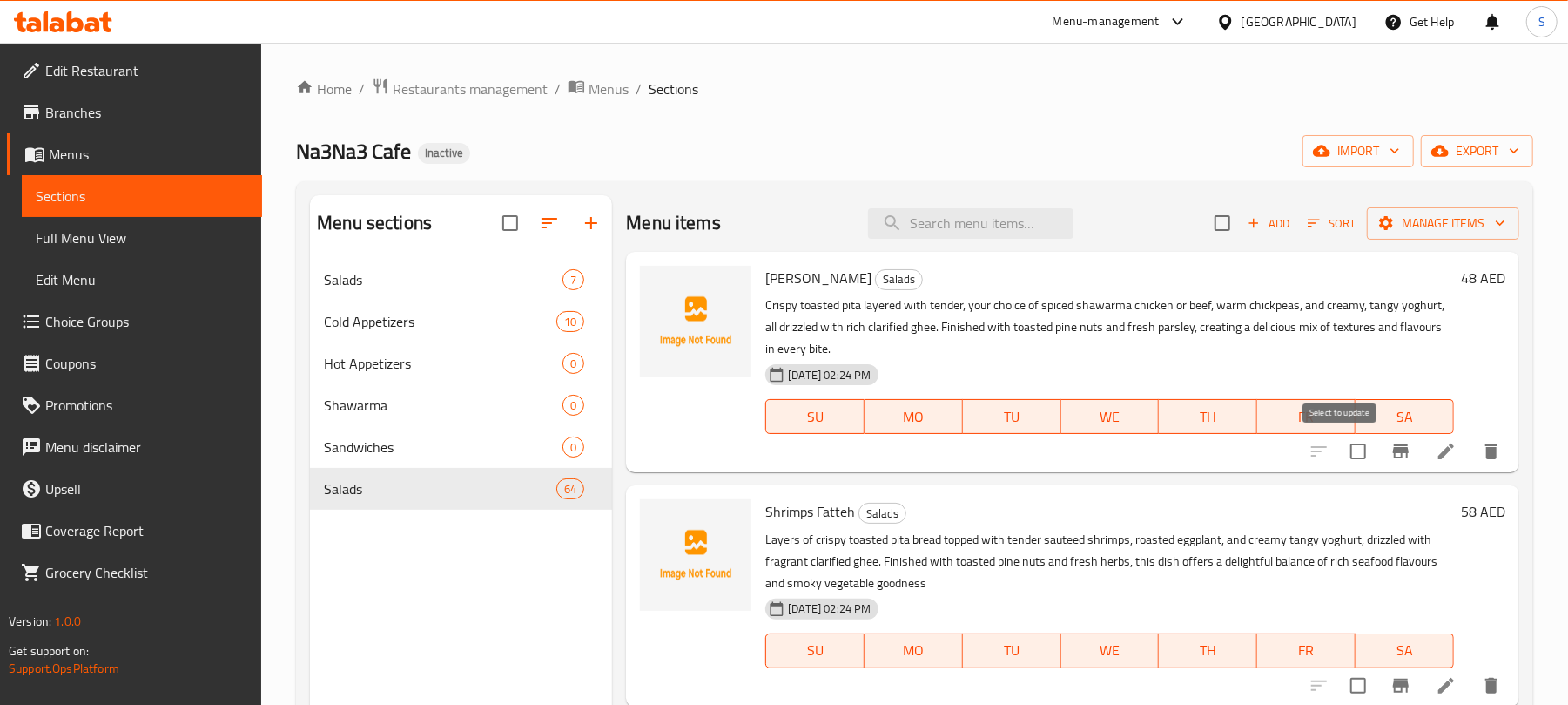
click at [1341, 447] on input "checkbox" at bounding box center [1358, 452] width 37 height 37
checkbox input "true"
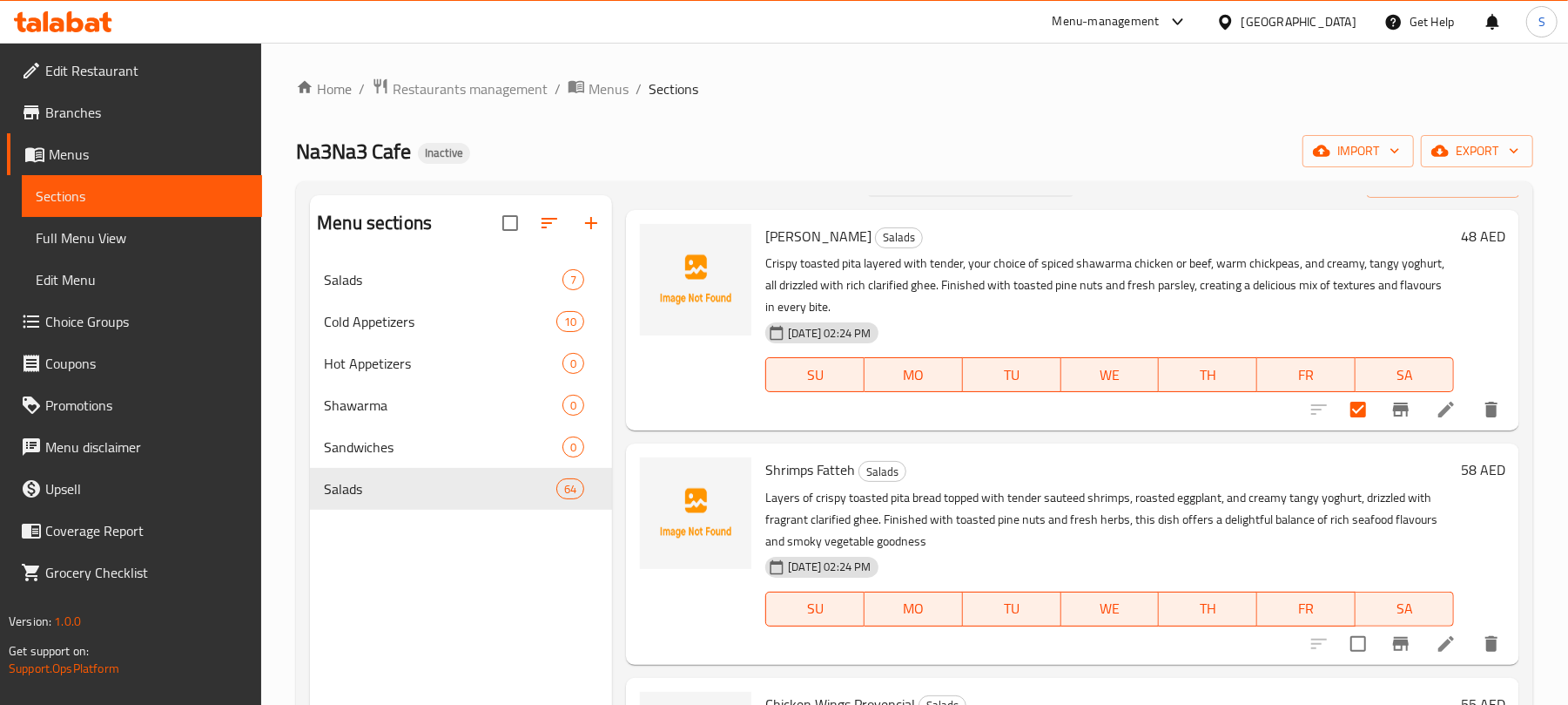
scroll to position [116, 0]
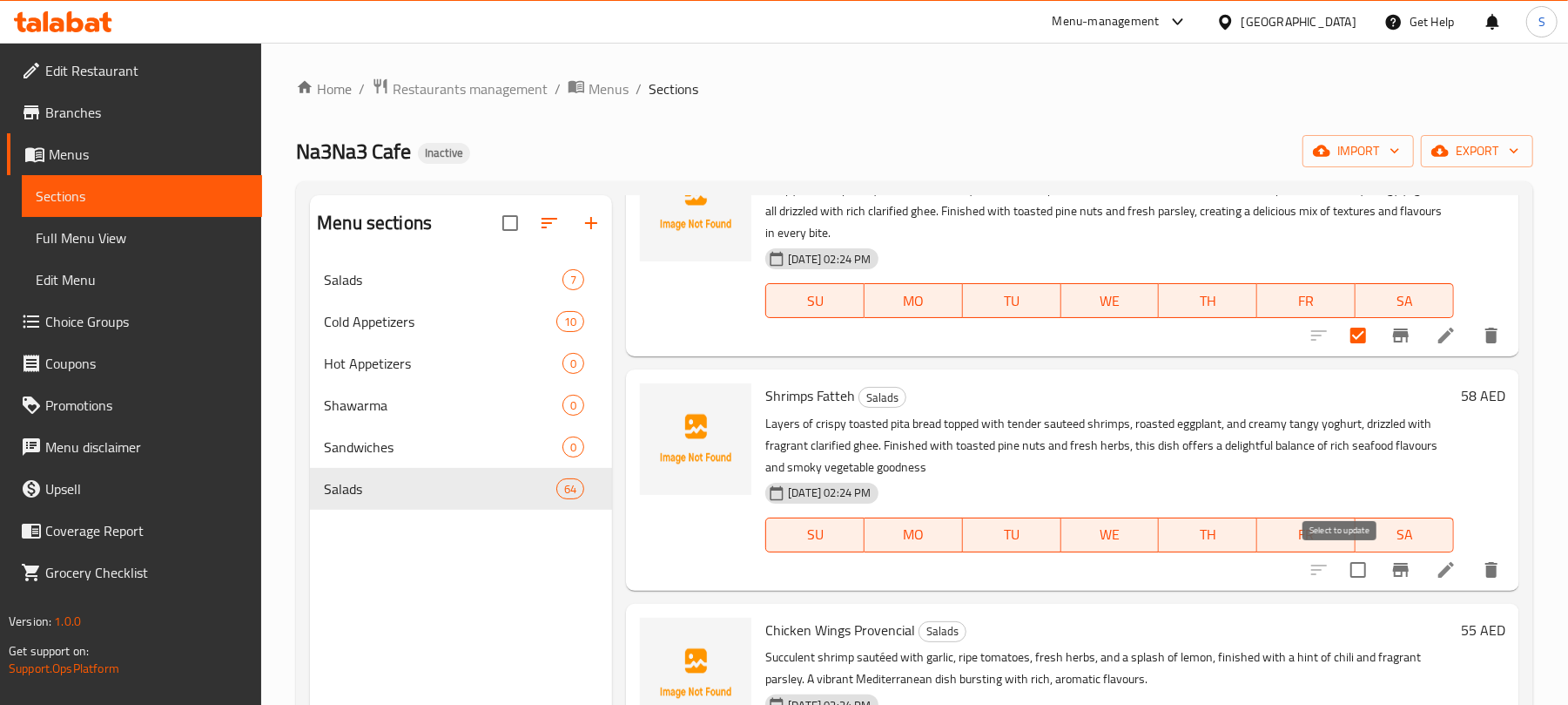
click at [1343, 565] on input "checkbox" at bounding box center [1358, 570] width 37 height 37
checkbox input "true"
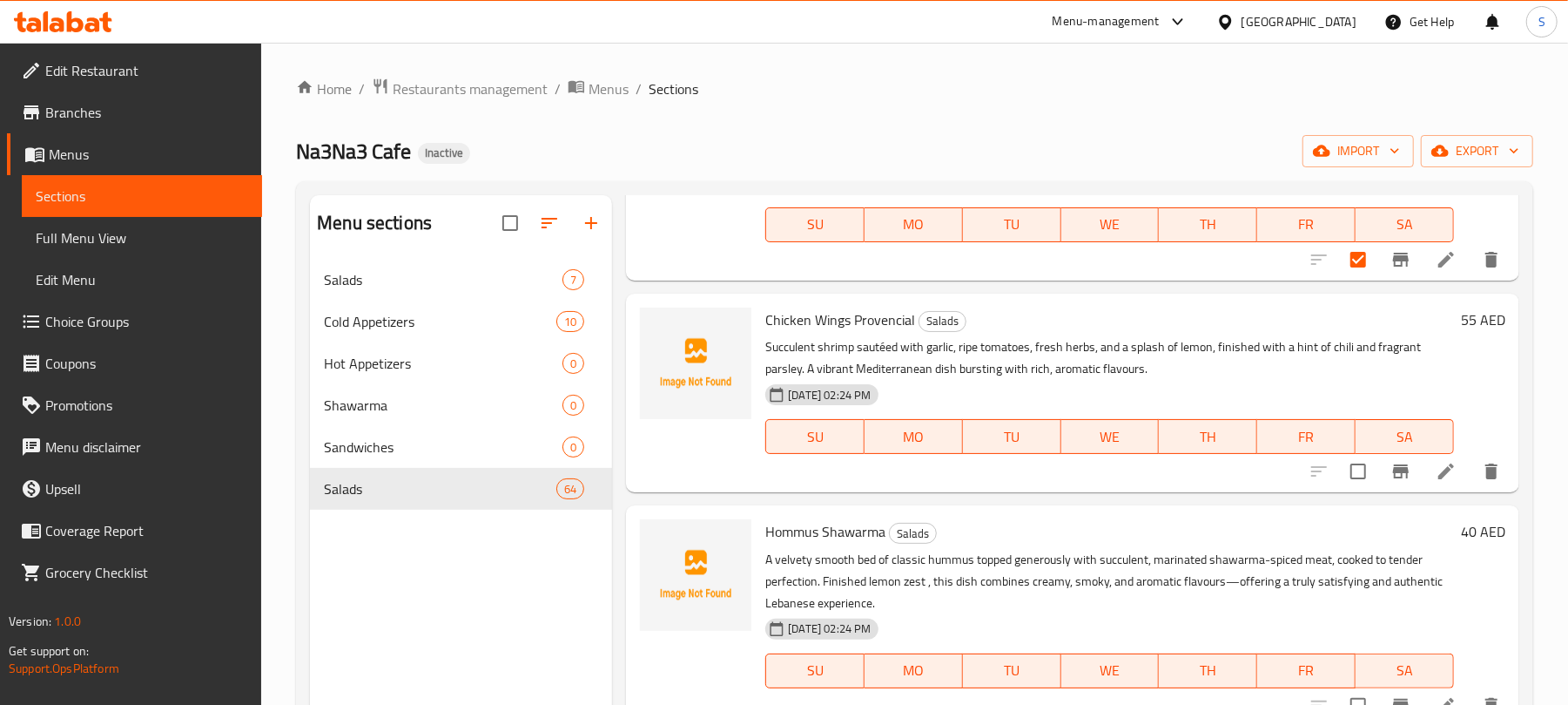
scroll to position [465, 0]
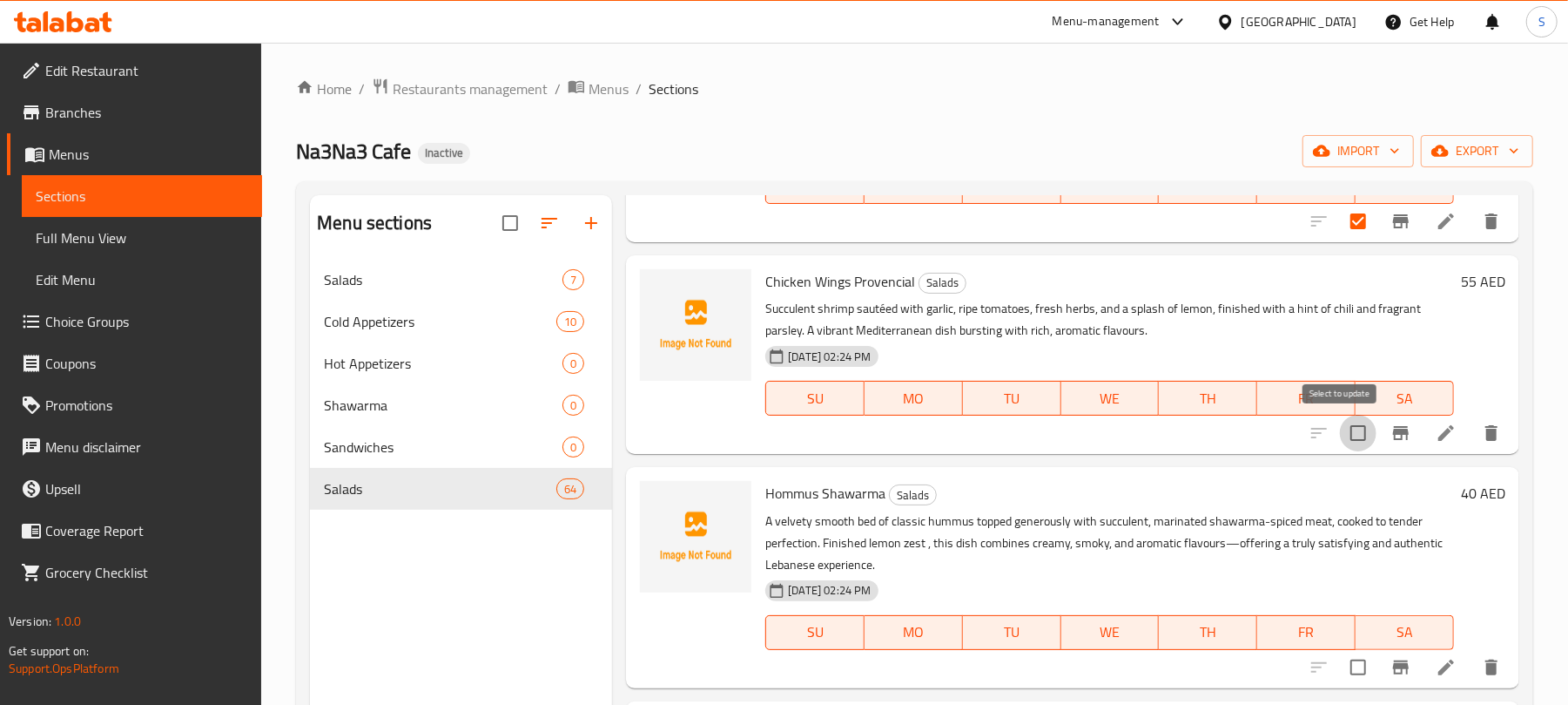
click at [1341, 445] on input "checkbox" at bounding box center [1358, 433] width 37 height 37
checkbox input "true"
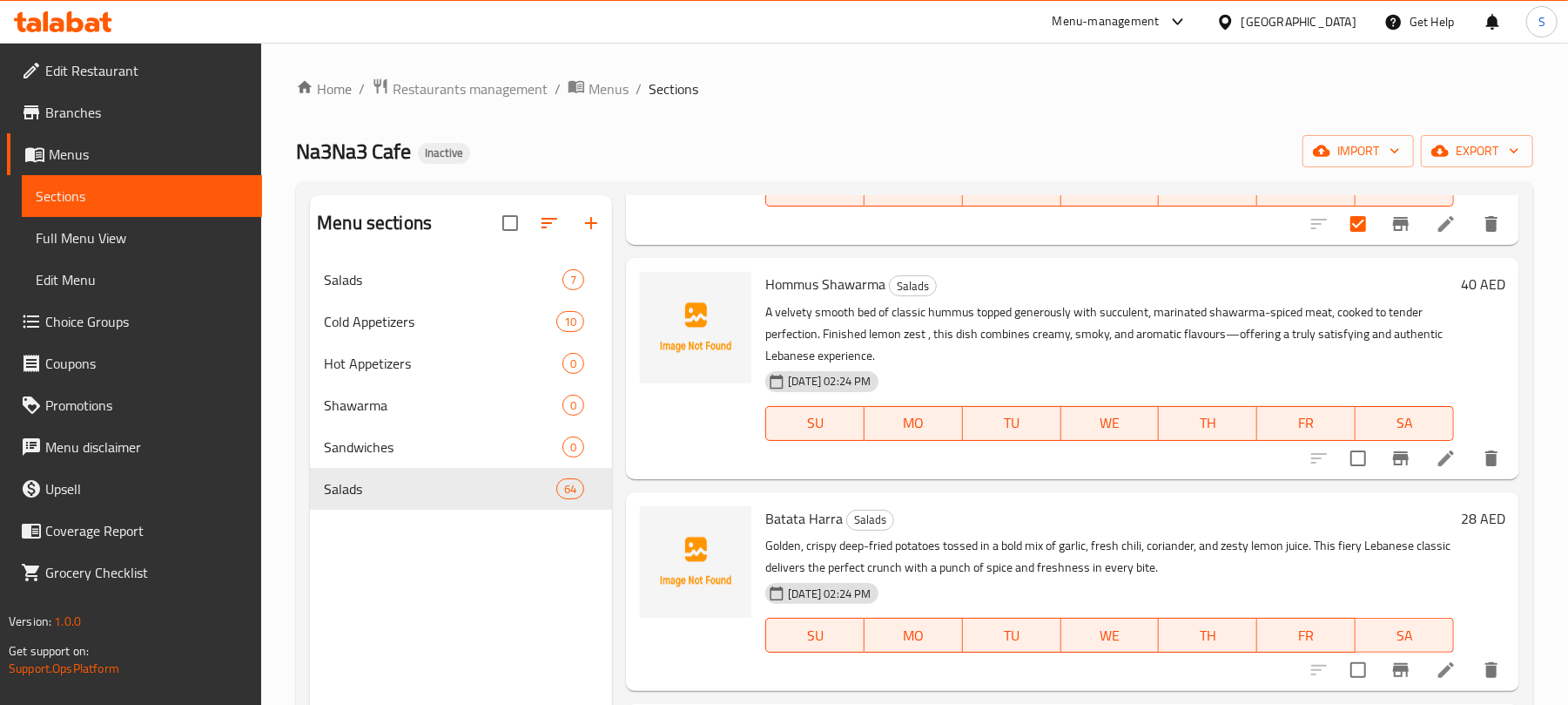
scroll to position [697, 0]
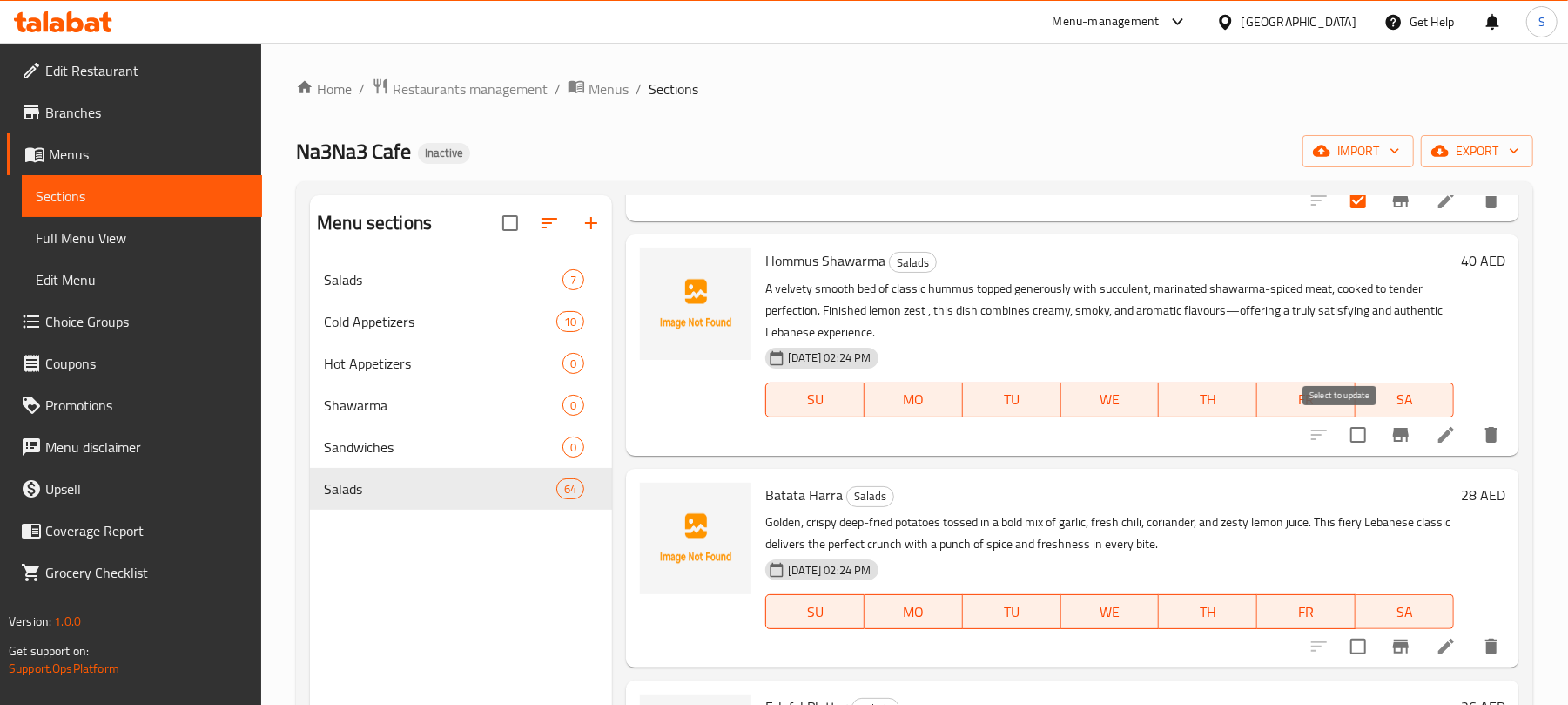
click at [1341, 431] on input "checkbox" at bounding box center [1358, 435] width 37 height 37
checkbox input "true"
drag, startPoint x: 1339, startPoint y: 638, endPoint x: 1353, endPoint y: 586, distance: 53.9
click at [1341, 638] on input "checkbox" at bounding box center [1358, 646] width 37 height 37
checkbox input "true"
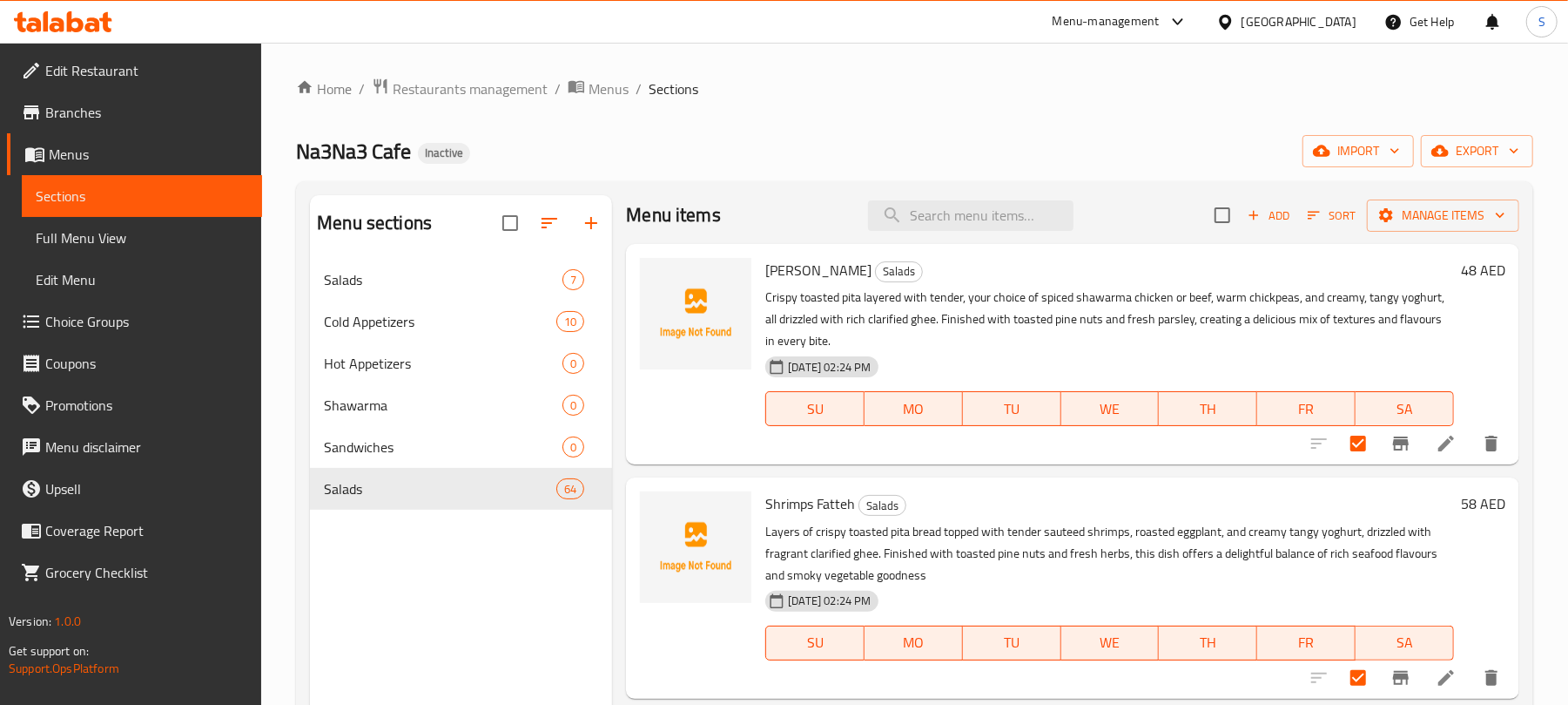
scroll to position [0, 0]
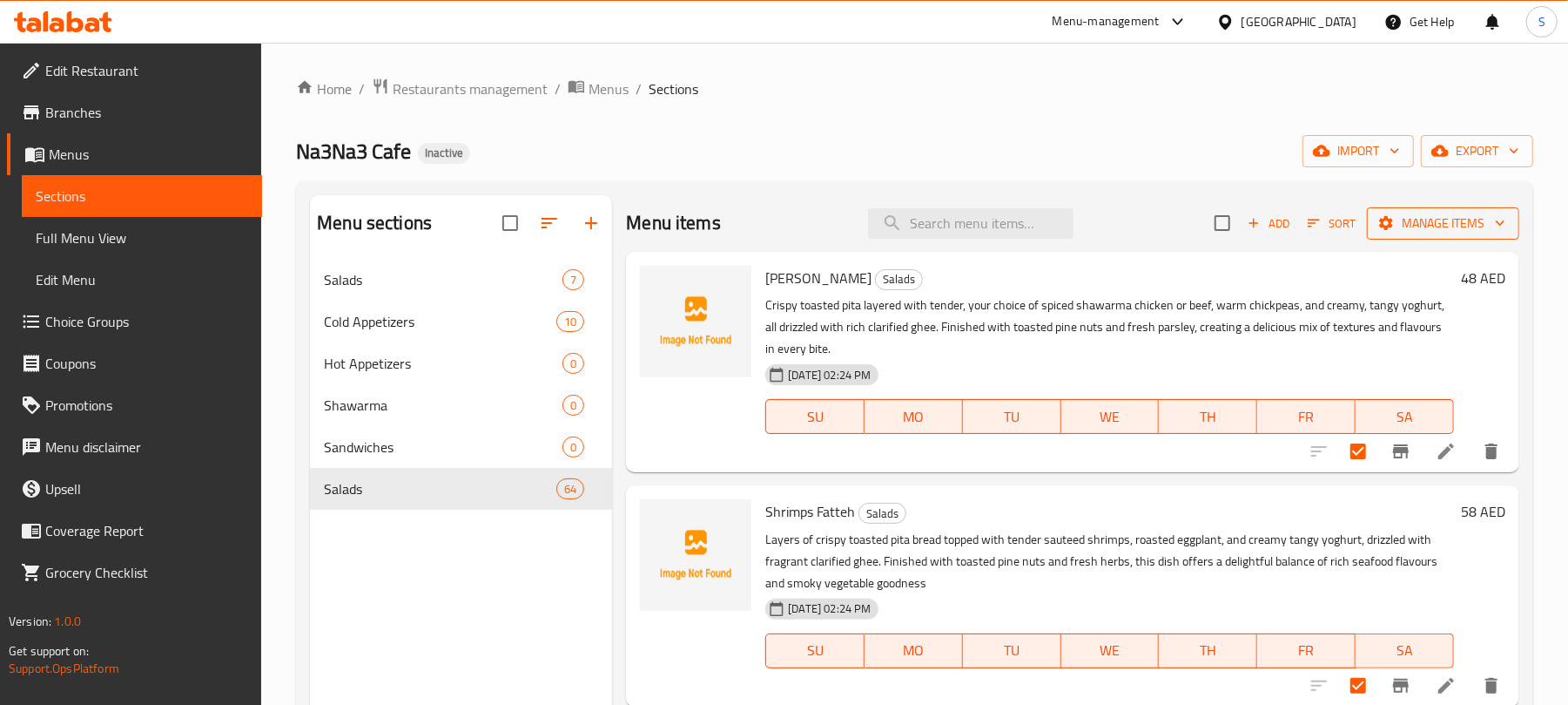
click at [1408, 230] on span "Manage items" at bounding box center [1443, 223] width 125 height 22
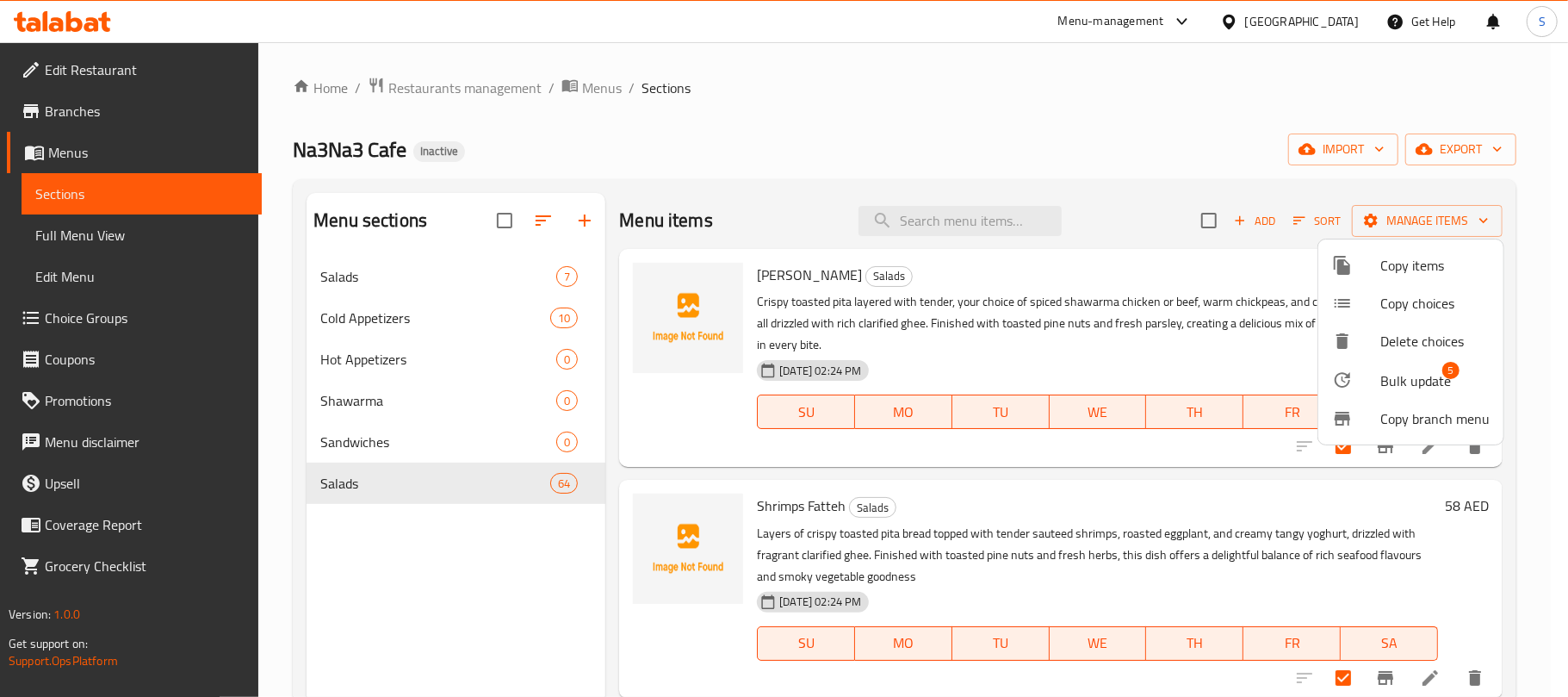
click at [1375, 383] on div at bounding box center [1356, 380] width 48 height 21
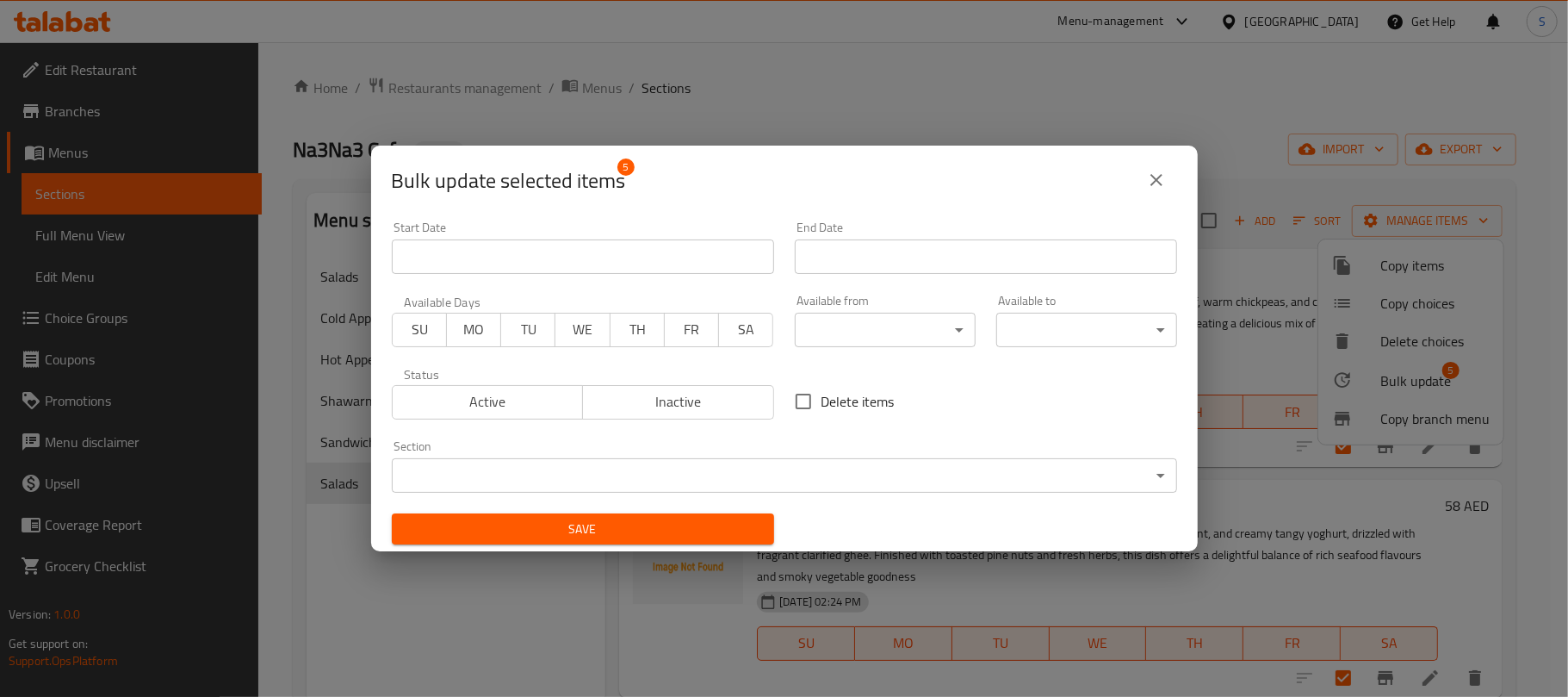
click at [872, 474] on body "​ Menu-management United Arab Emirates Get Help S Edit Restaurant Branches Menu…" at bounding box center [784, 370] width 1568 height 655
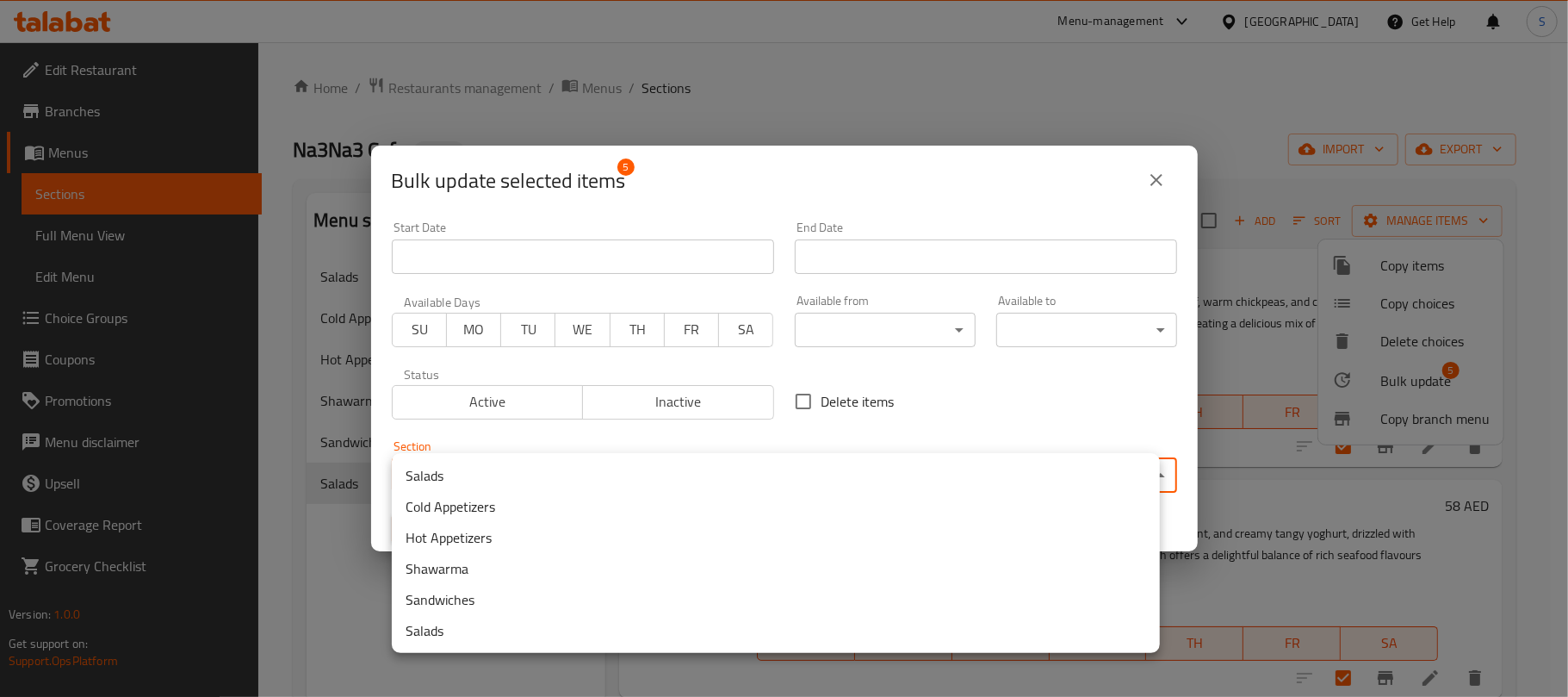
click at [503, 537] on li "Hot Appetizers" at bounding box center [776, 537] width 768 height 31
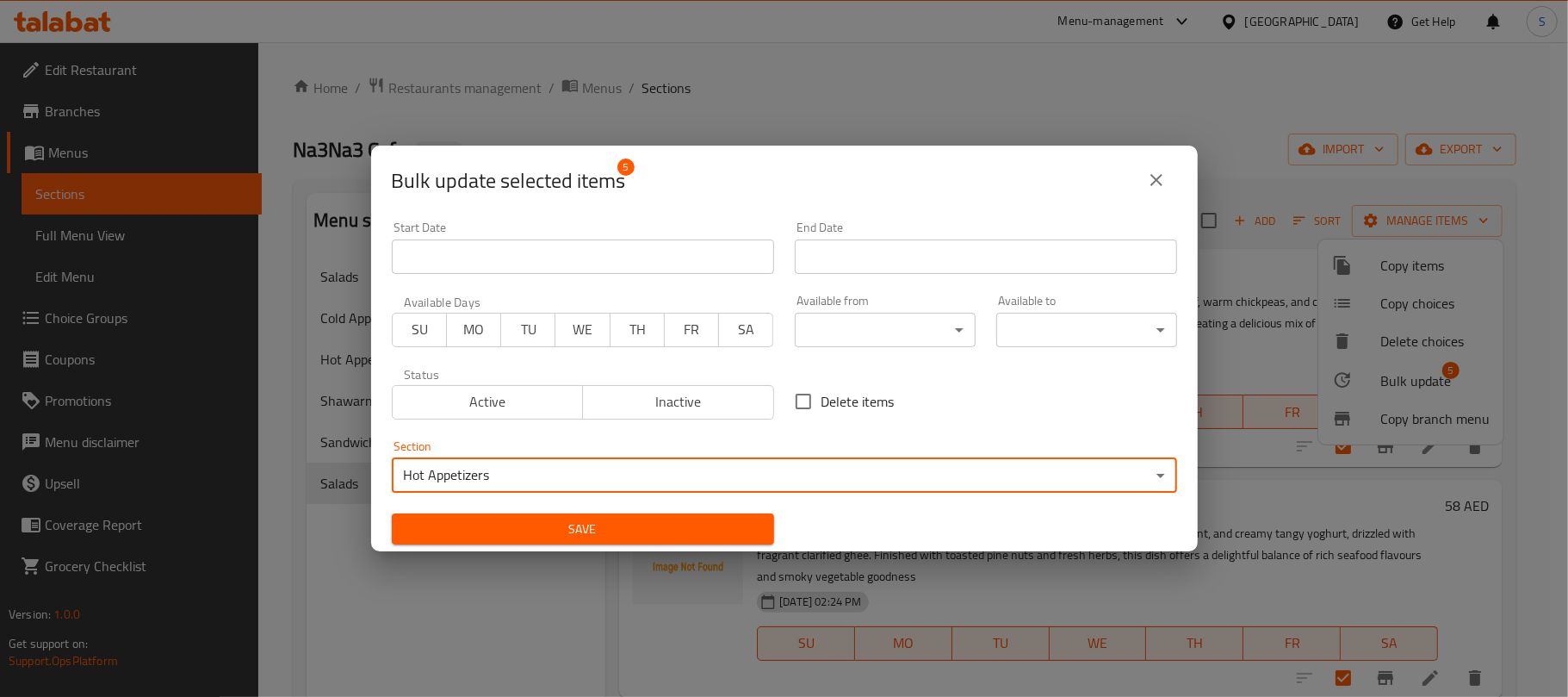
click at [528, 537] on span "Save" at bounding box center [583, 529] width 355 height 22
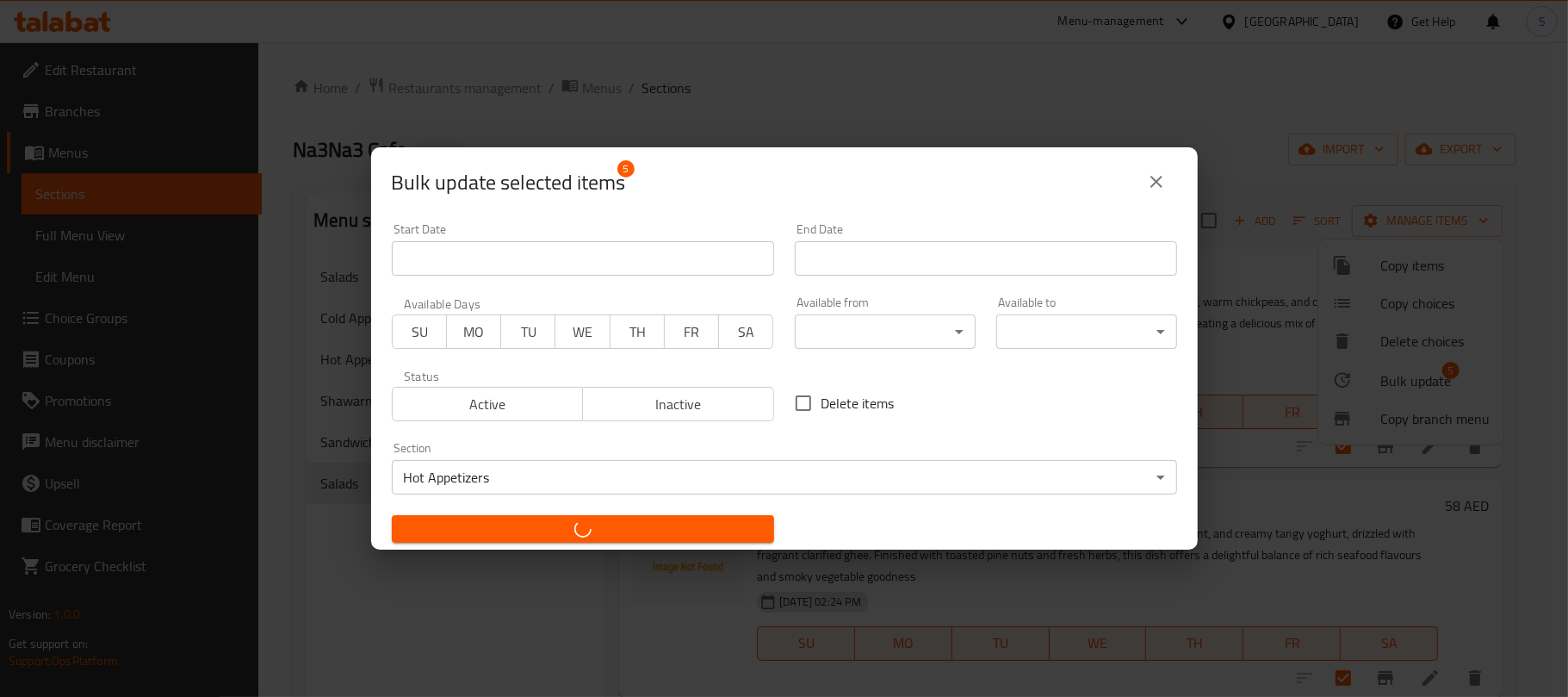
checkbox input "false"
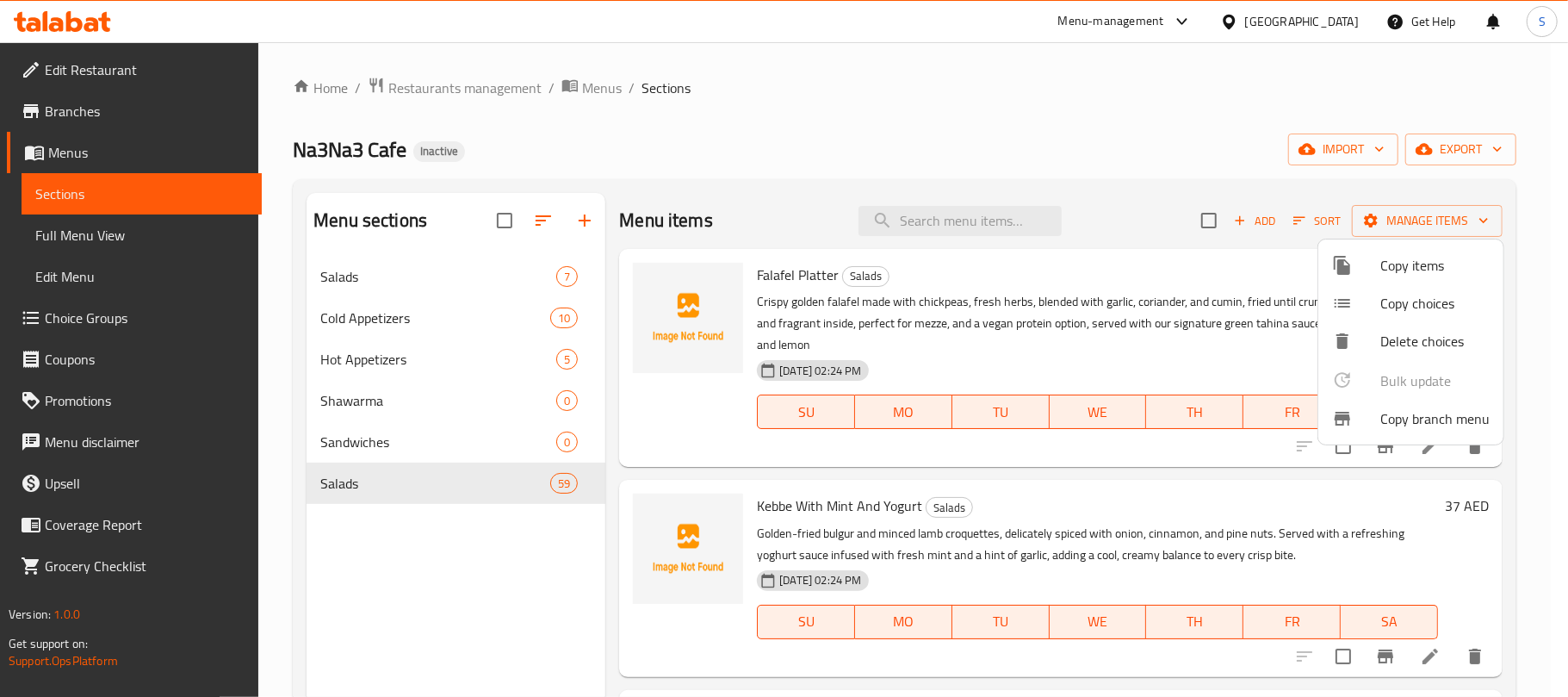
click at [755, 121] on div at bounding box center [784, 348] width 1568 height 697
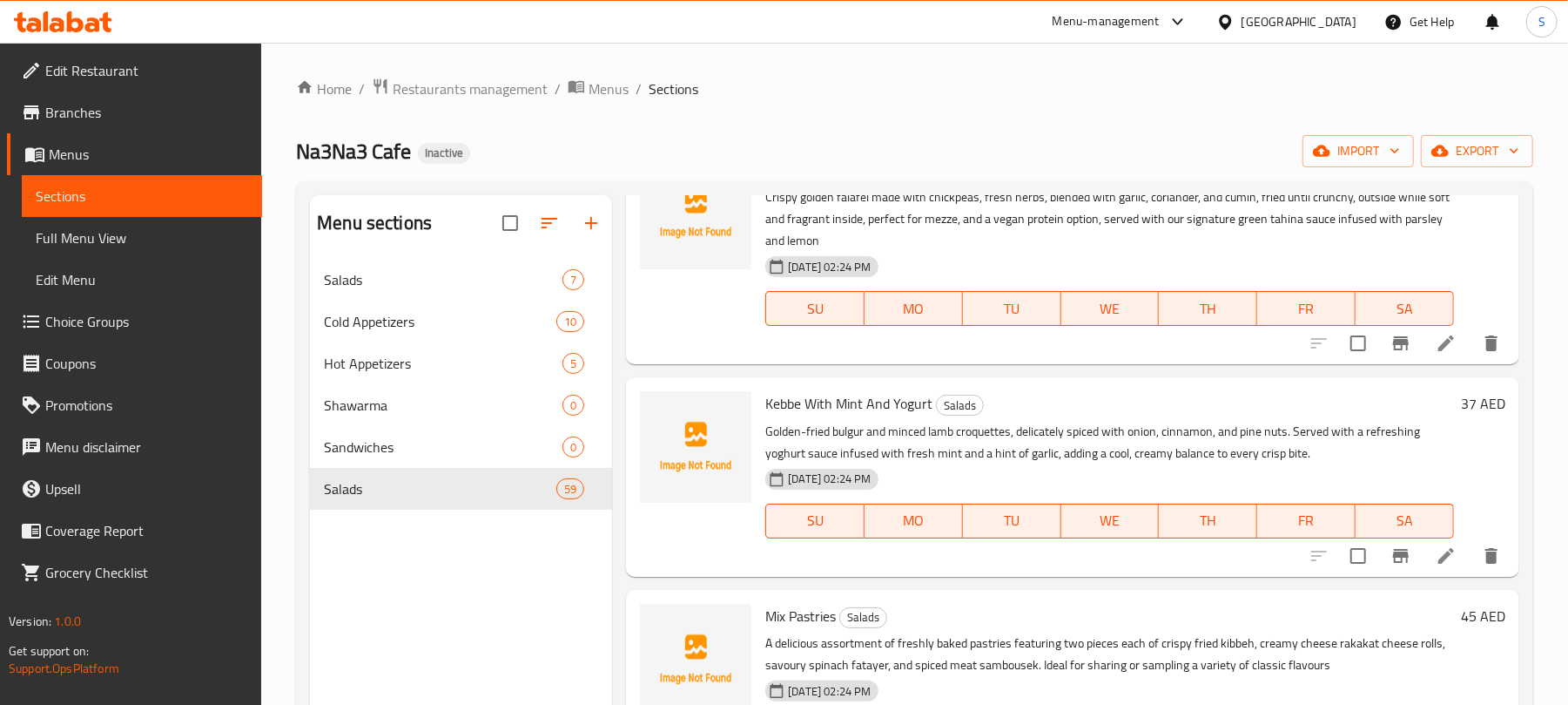
scroll to position [116, 0]
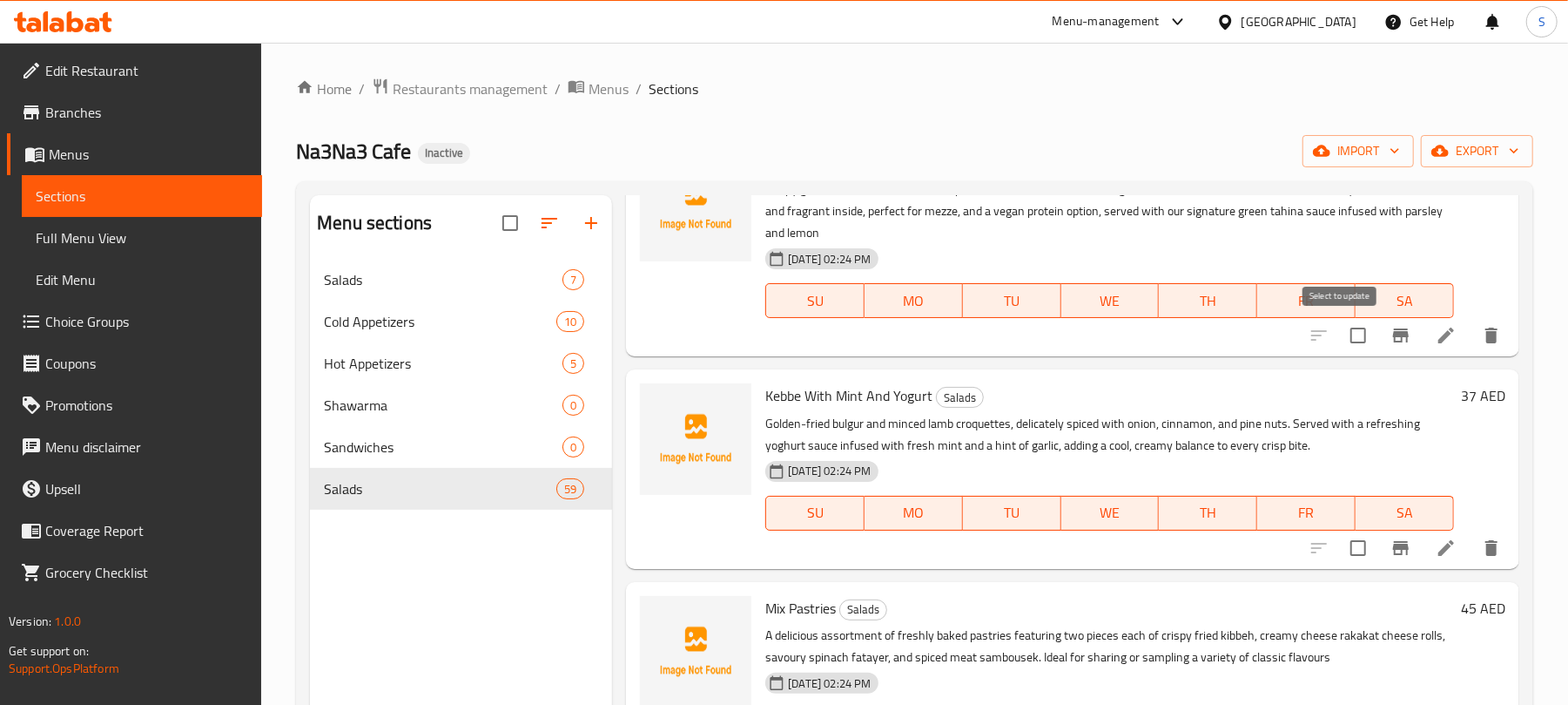
click at [1340, 333] on input "checkbox" at bounding box center [1358, 335] width 37 height 37
checkbox input "true"
click at [1340, 543] on input "checkbox" at bounding box center [1358, 548] width 37 height 37
checkbox input "true"
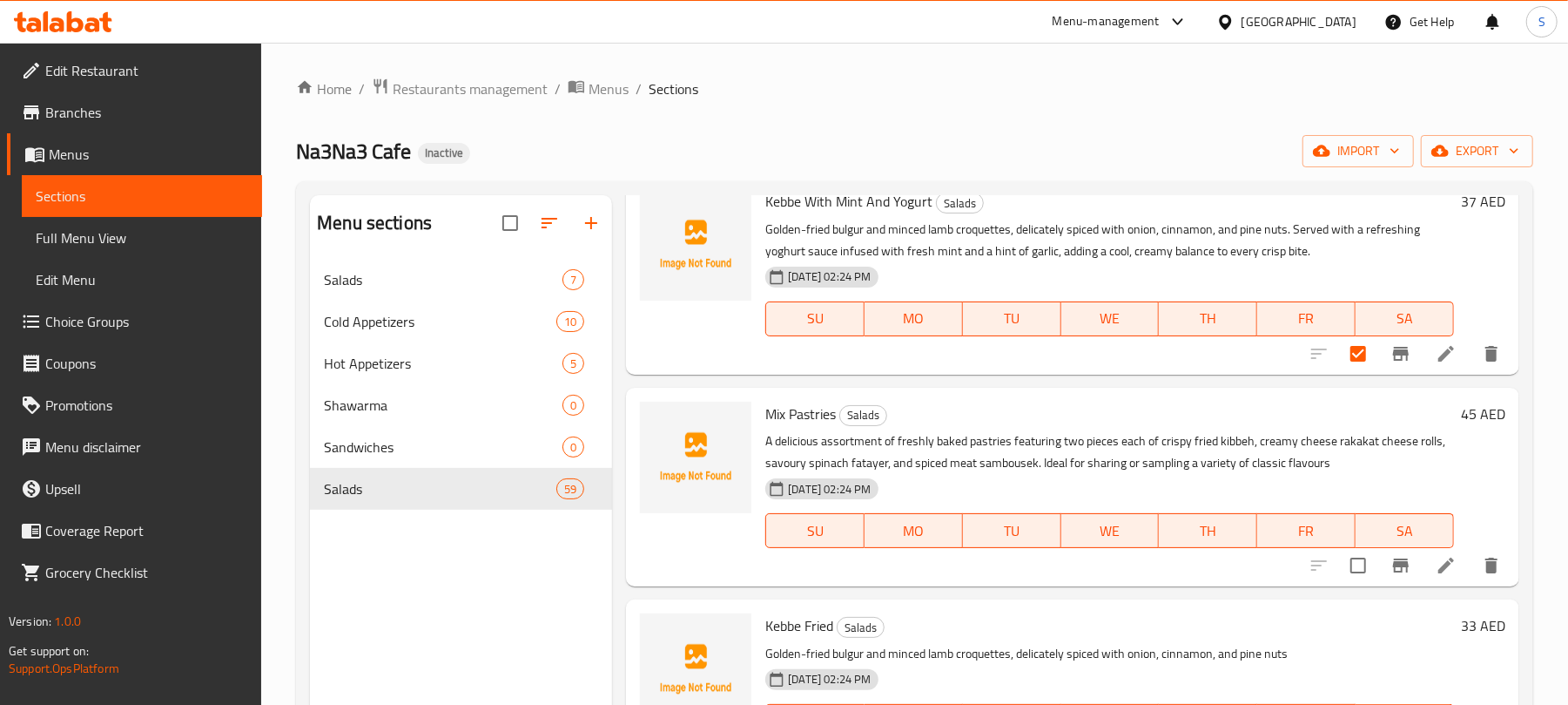
scroll to position [349, 0]
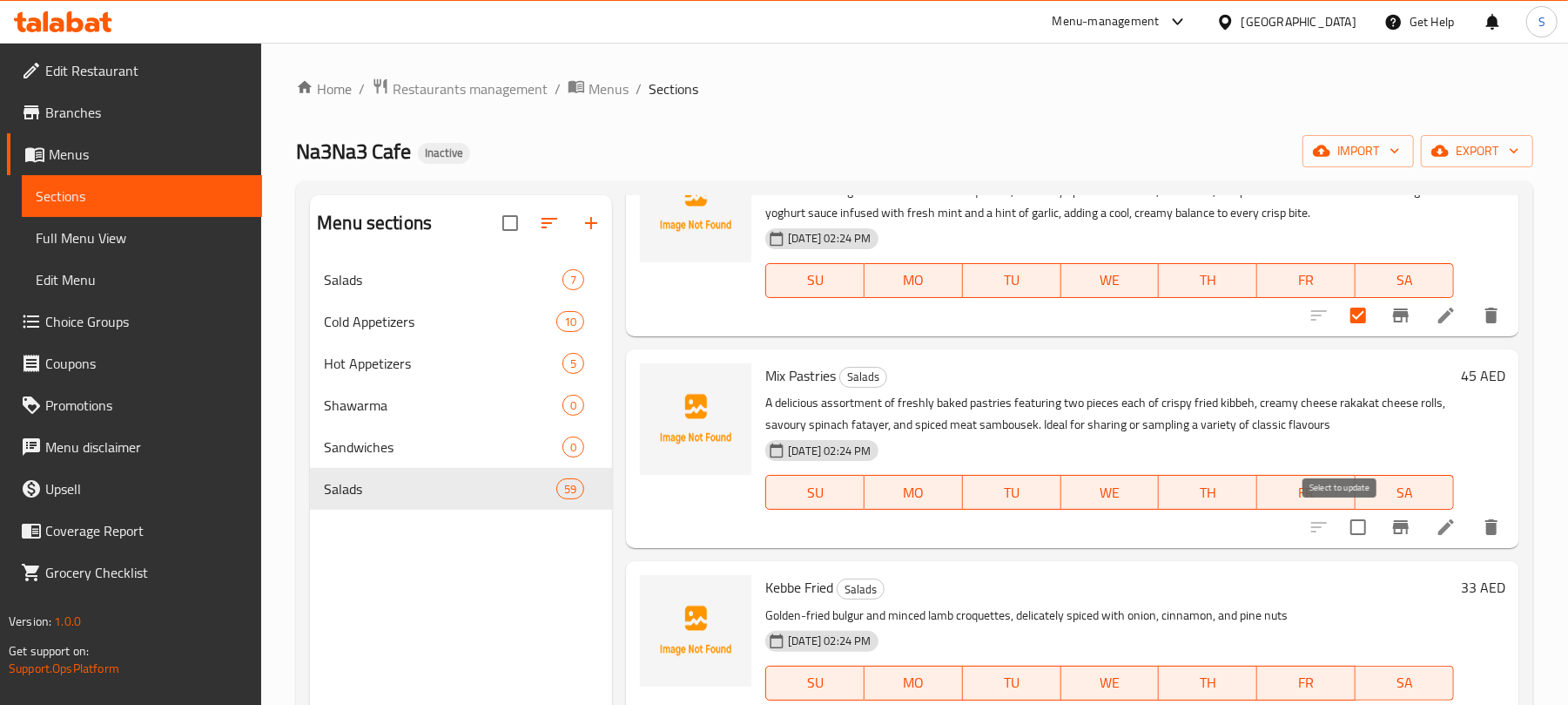
click at [1345, 527] on input "checkbox" at bounding box center [1358, 527] width 37 height 37
checkbox input "true"
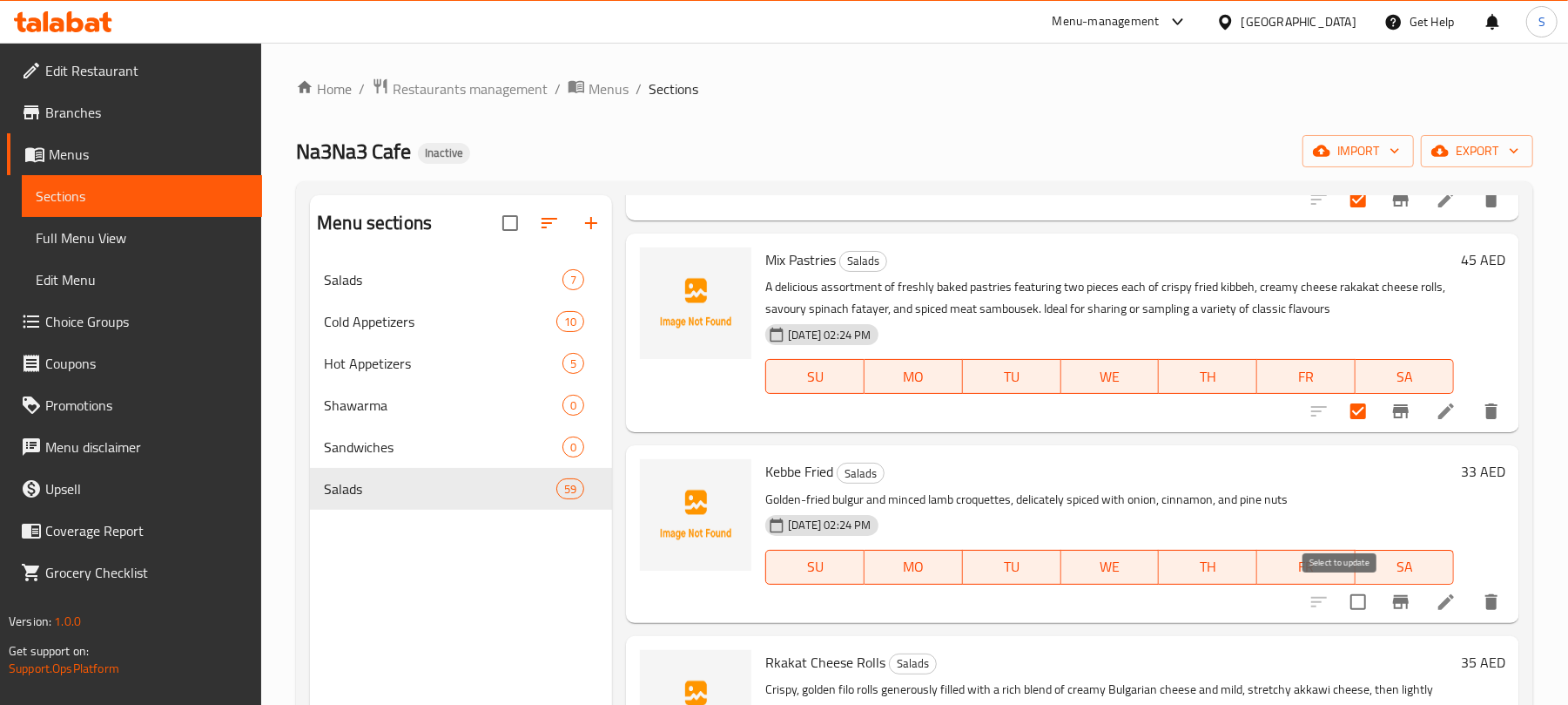
click at [1340, 601] on input "checkbox" at bounding box center [1358, 602] width 37 height 37
checkbox input "true"
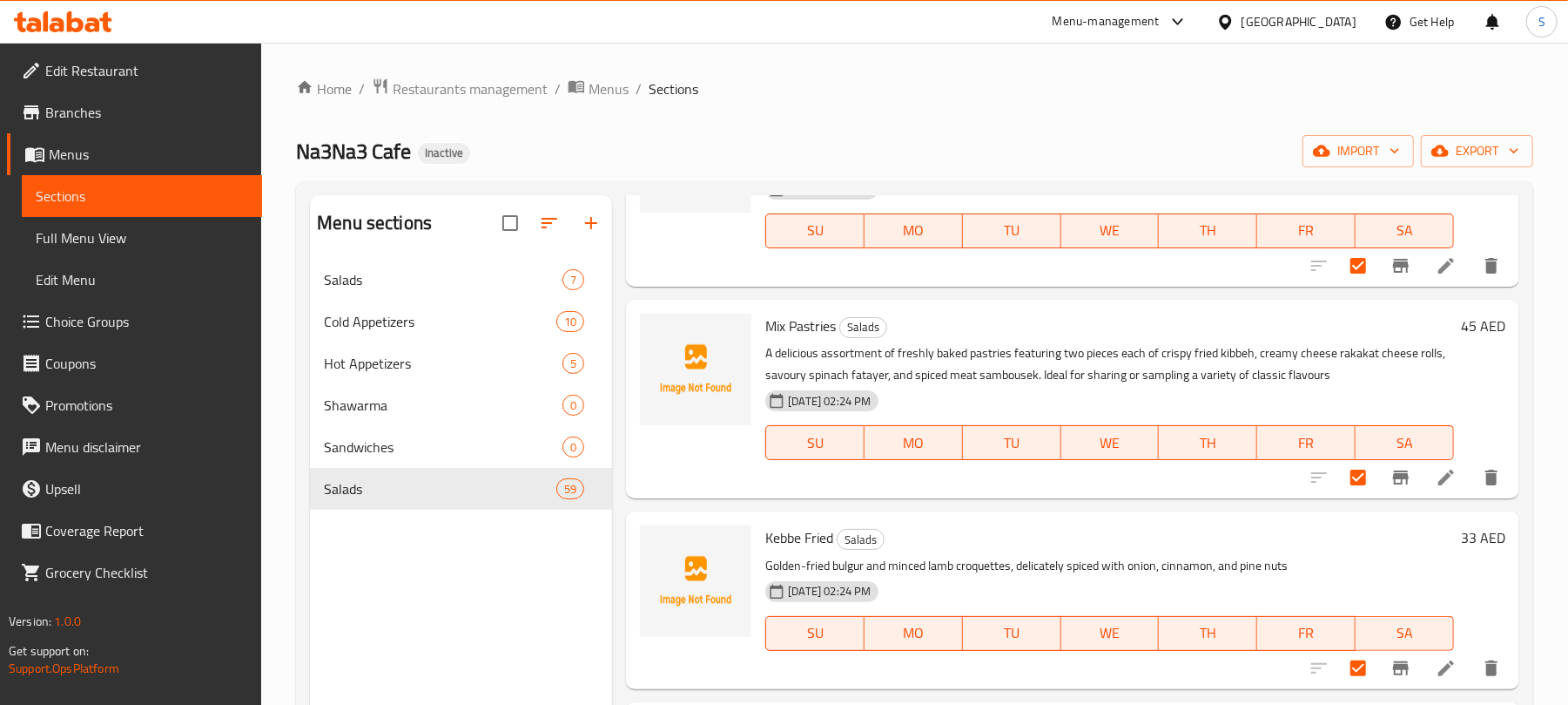
scroll to position [0, 0]
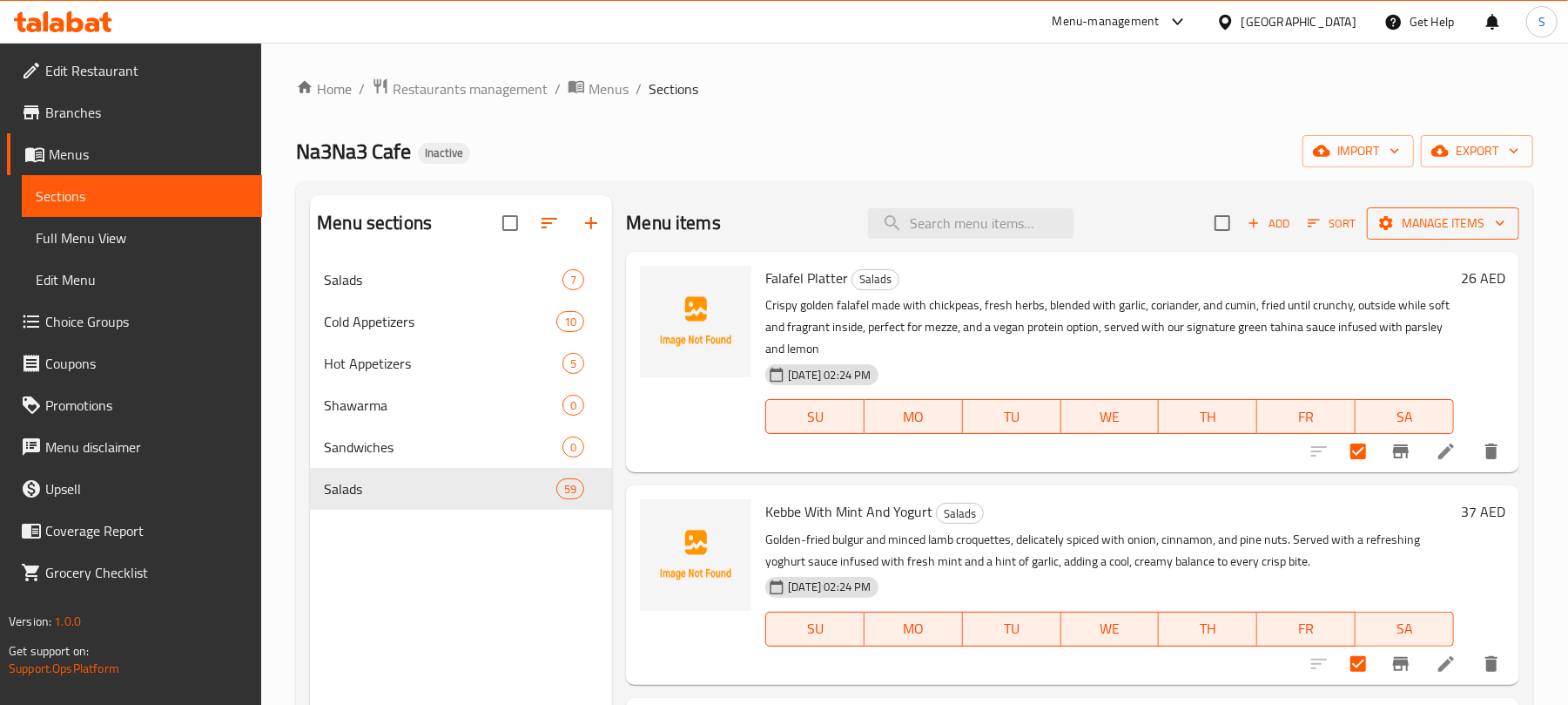
click at [1427, 226] on span "Manage items" at bounding box center [1443, 223] width 125 height 22
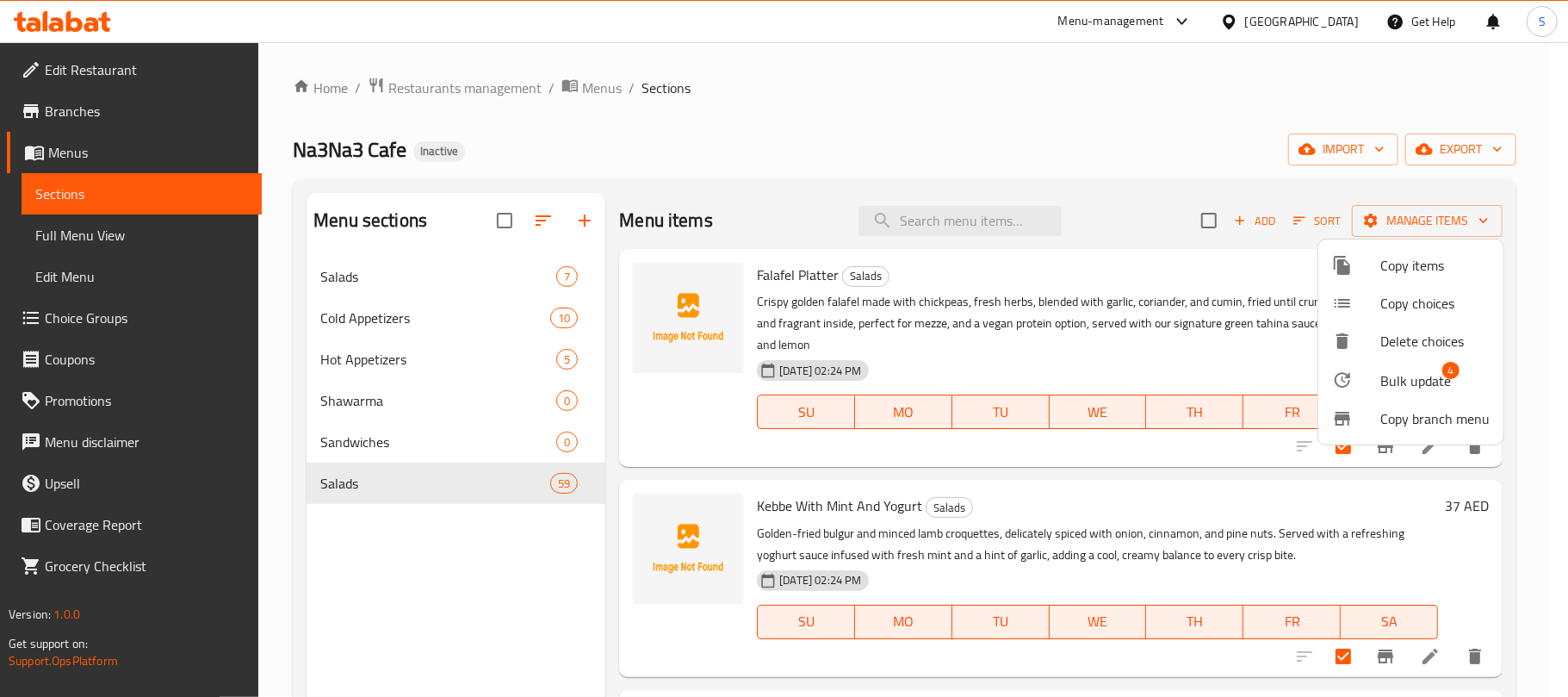
click at [1388, 373] on span "Bulk update" at bounding box center [1416, 381] width 71 height 21
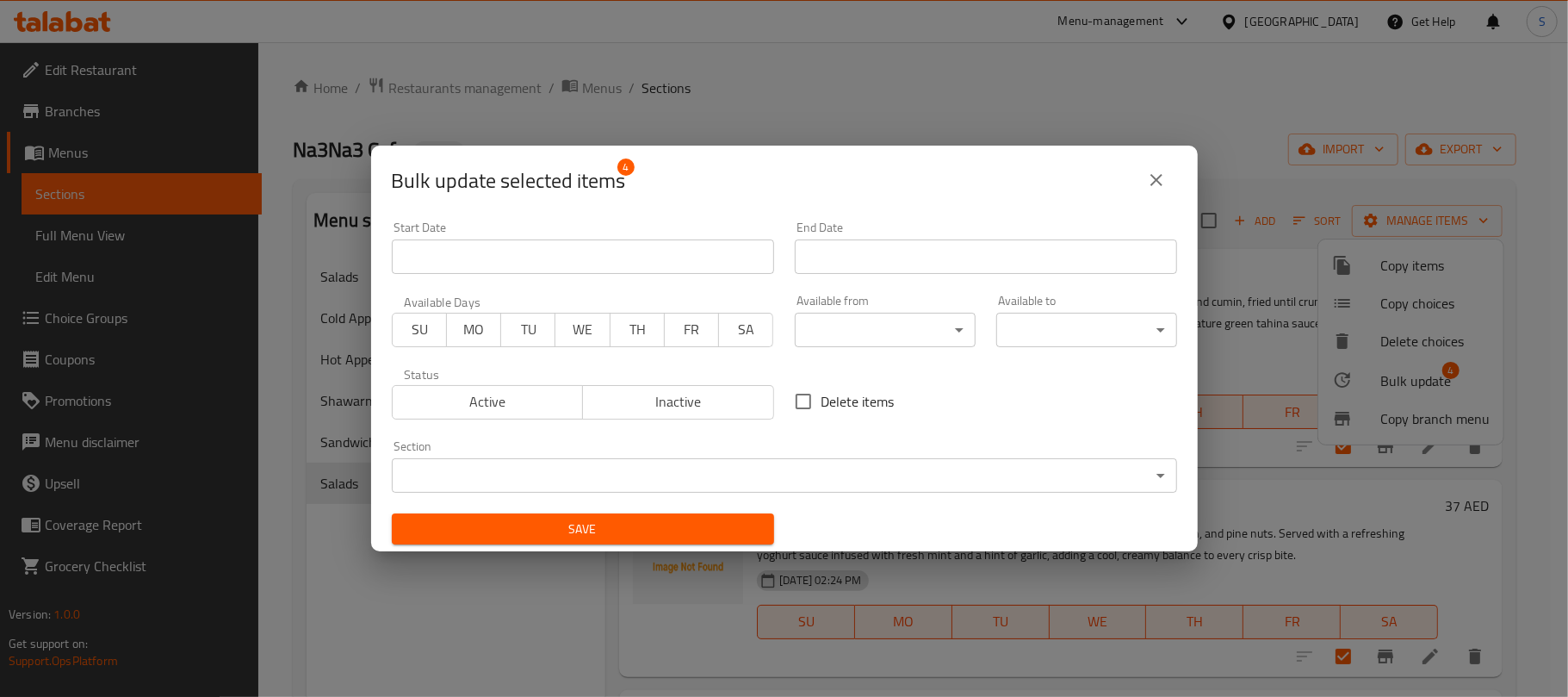
click at [743, 469] on body "​ Menu-management United Arab Emirates Get Help S Edit Restaurant Branches Menu…" at bounding box center [784, 370] width 1568 height 655
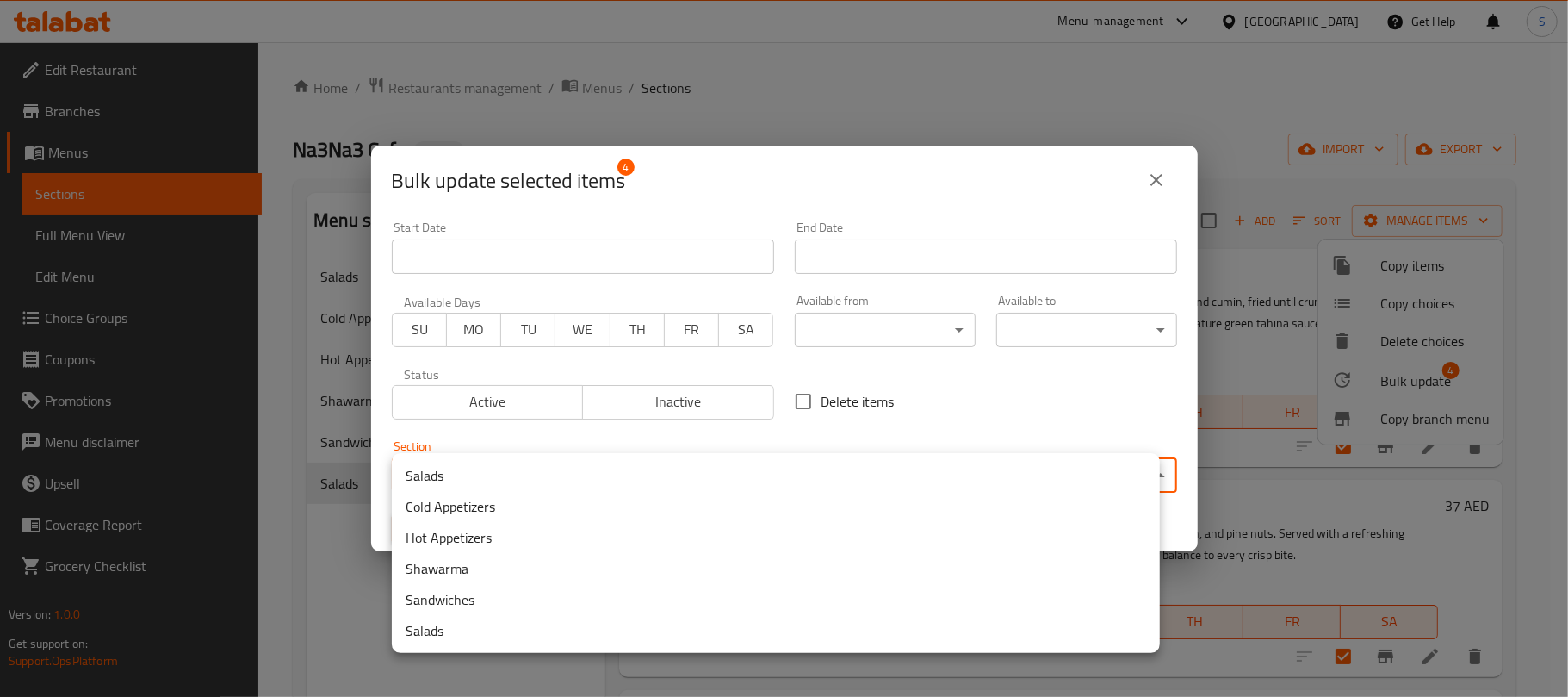
click at [479, 529] on li "Hot Appetizers" at bounding box center [776, 537] width 768 height 31
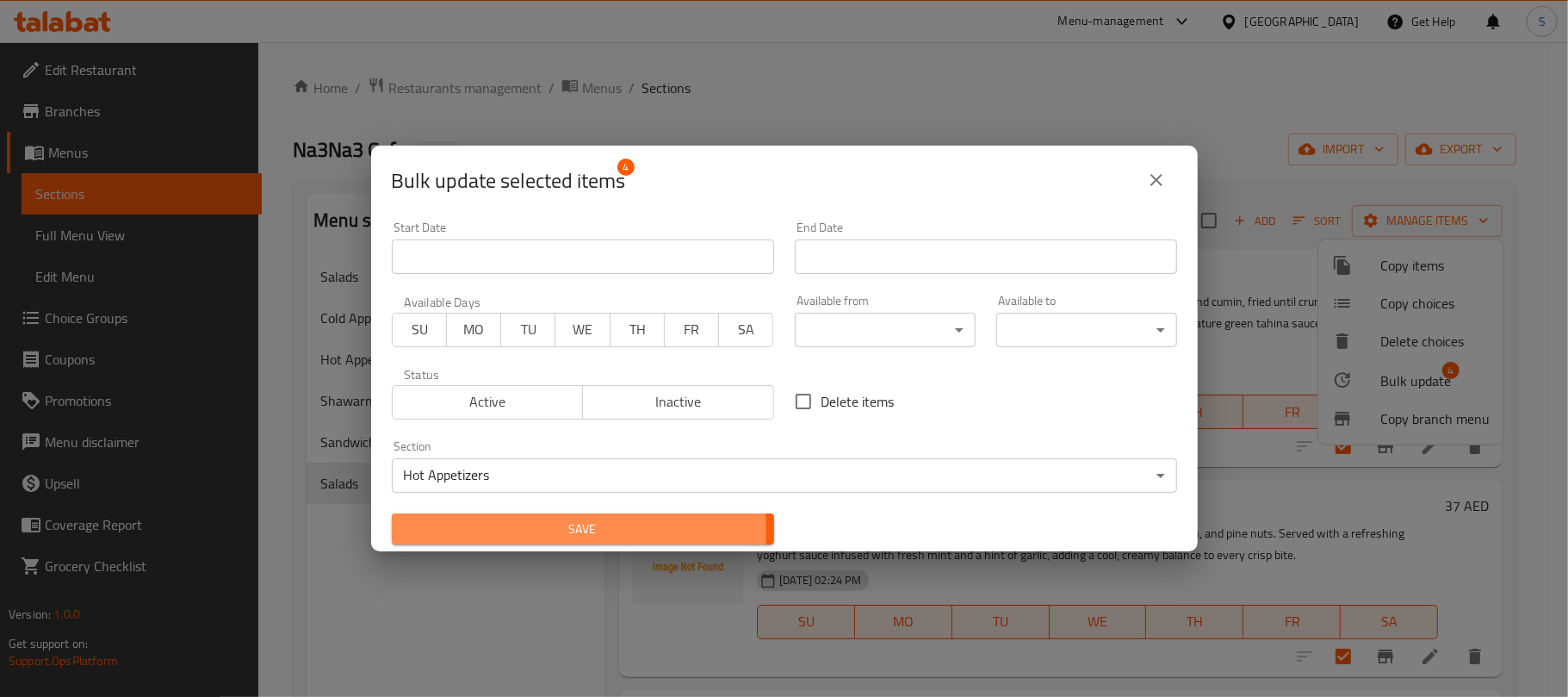
click at [481, 532] on span "Save" at bounding box center [583, 529] width 355 height 22
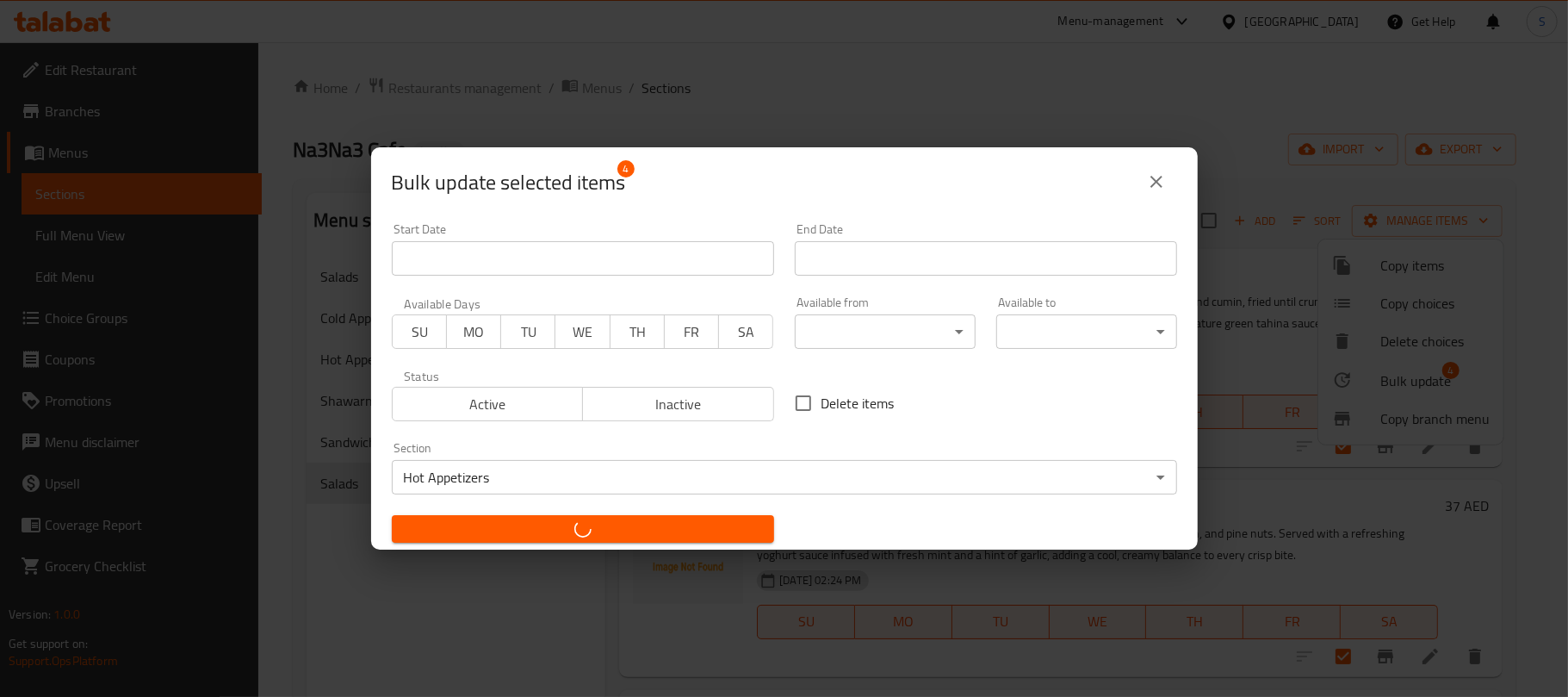
checkbox input "false"
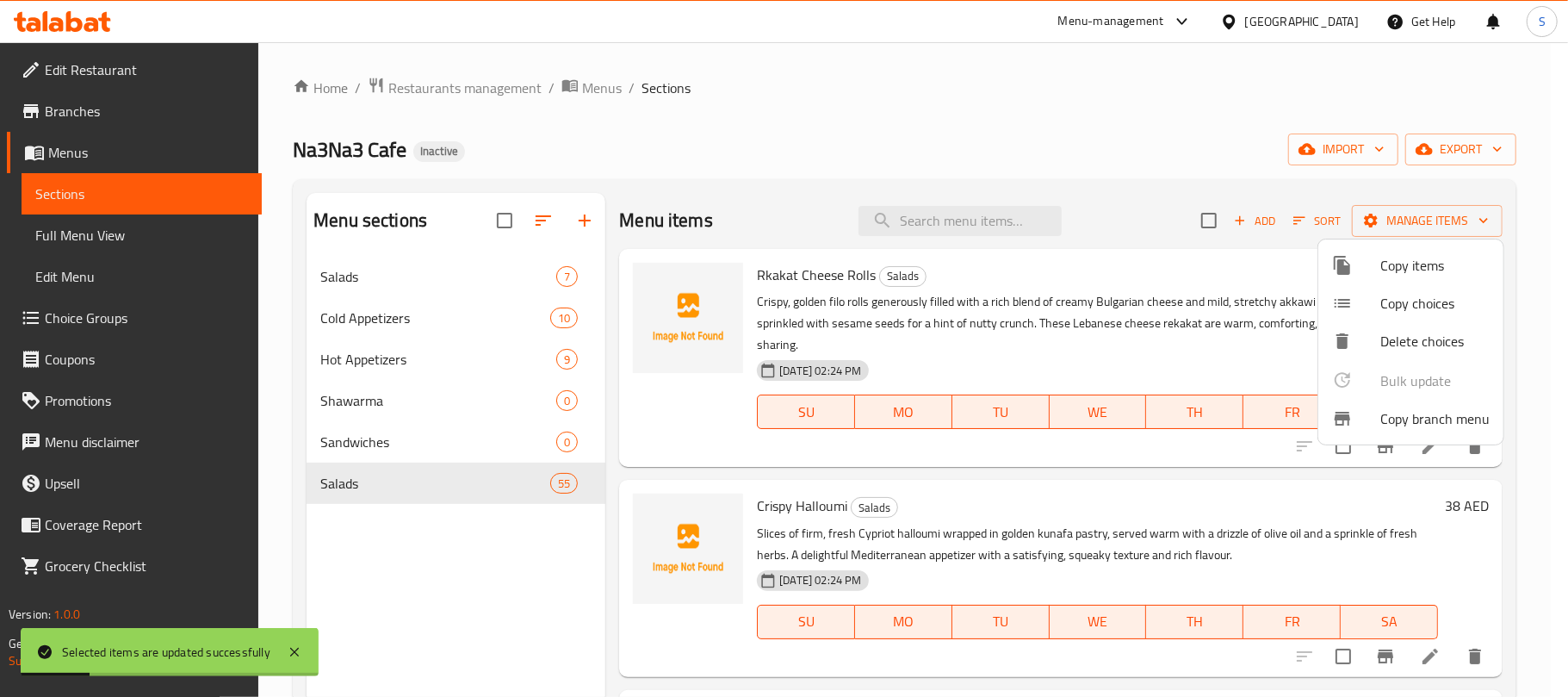
click at [521, 582] on div at bounding box center [784, 348] width 1568 height 697
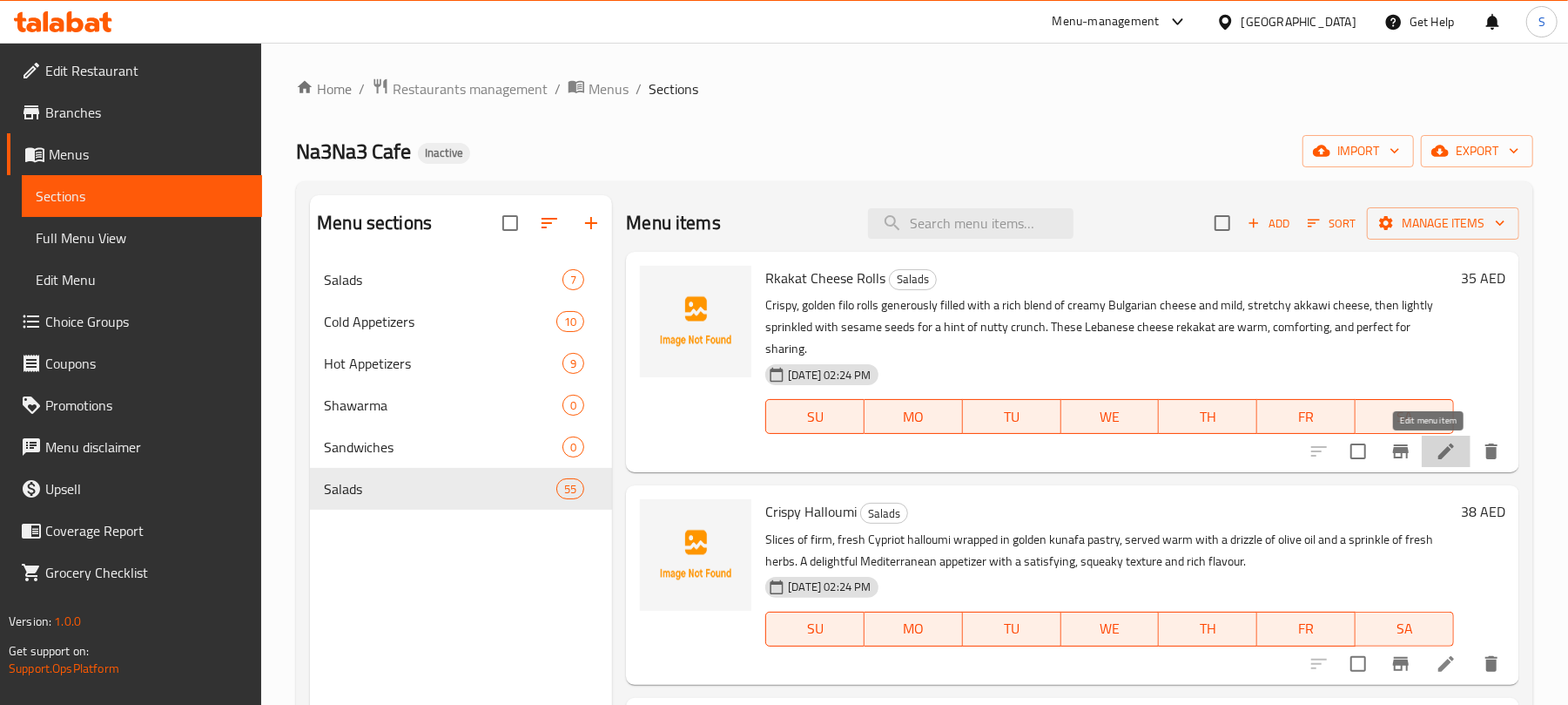
click at [1436, 452] on icon at bounding box center [1447, 452] width 21 height 21
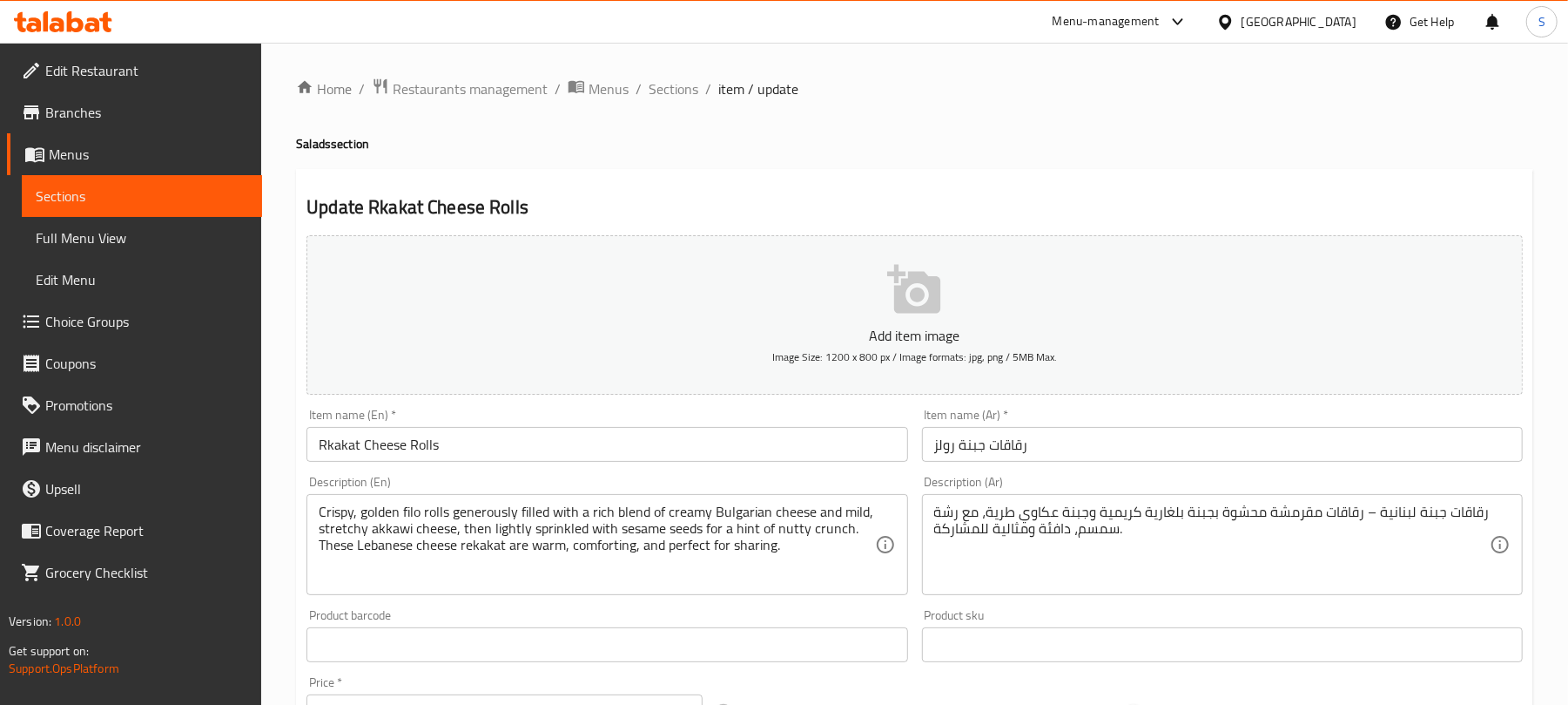
click at [959, 455] on input "رقاقات جبنة رولز" at bounding box center [1222, 445] width 601 height 35
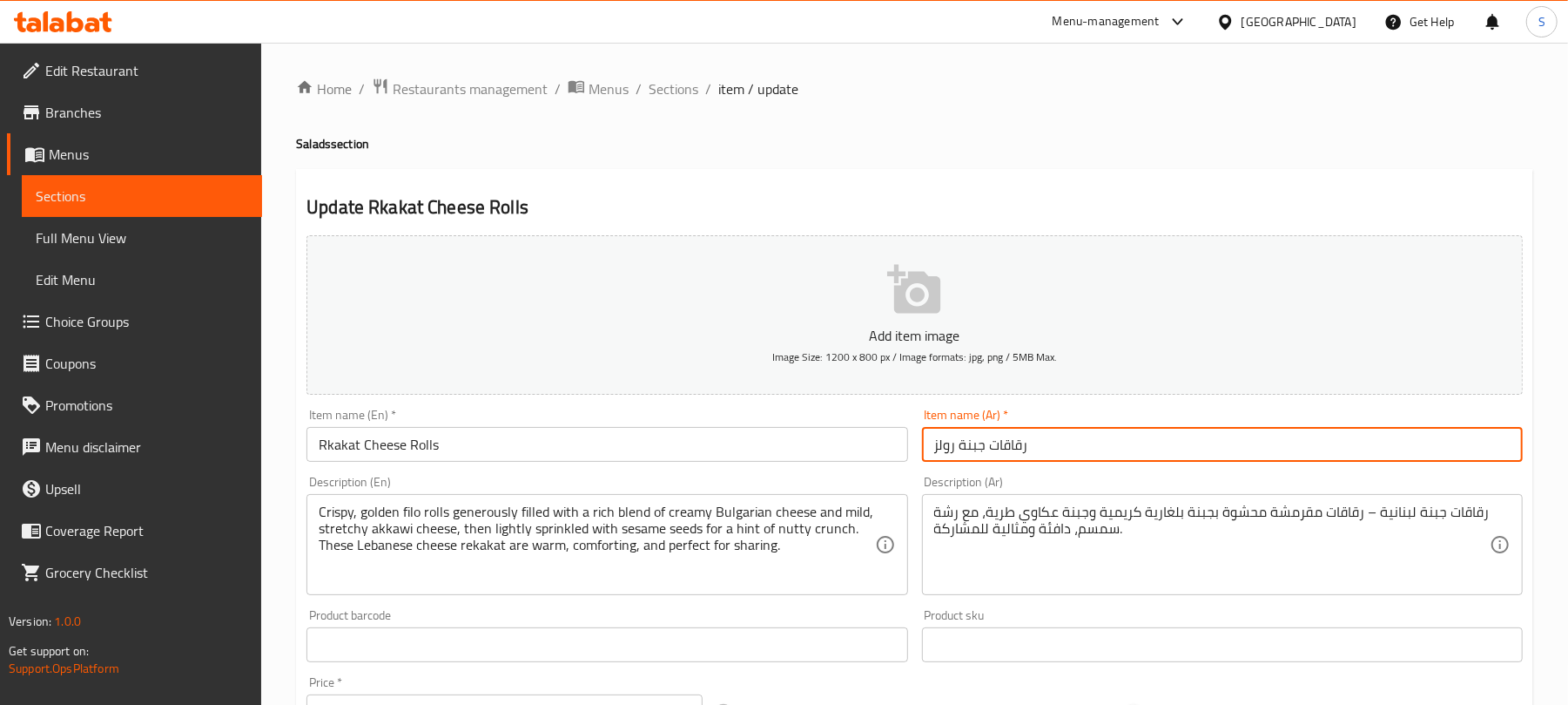
click at [959, 455] on input "رقاقات جبنة رولز" at bounding box center [1222, 445] width 601 height 35
paste input "لز جبنة رقاقات"
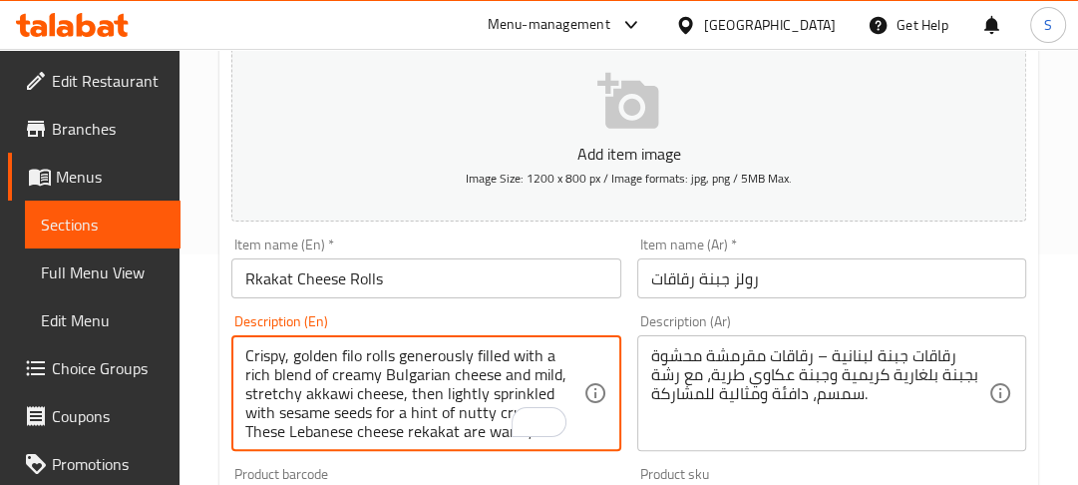
scroll to position [292, 0]
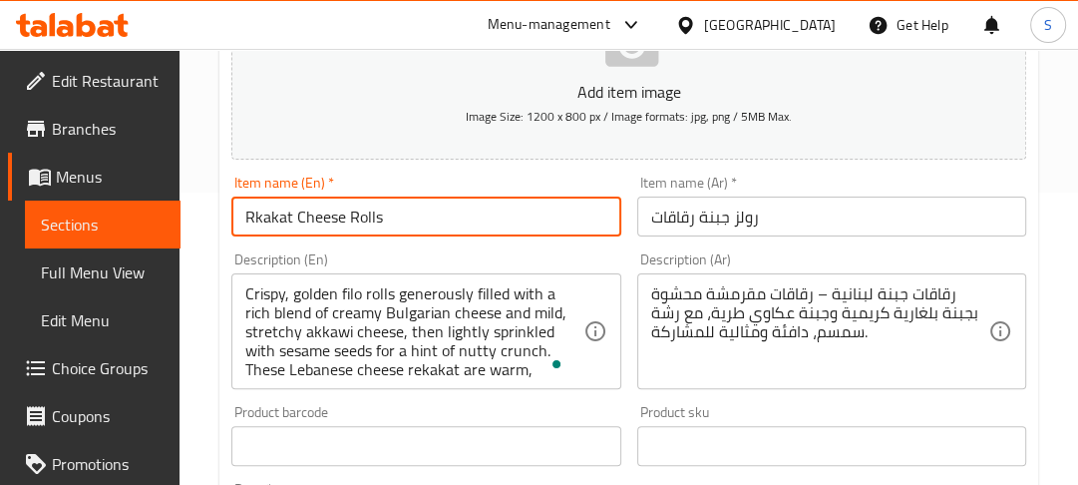
click at [258, 217] on input "Rkakat Cheese Rolls" at bounding box center [425, 216] width 389 height 40
click at [351, 231] on input "Rkakat Cheese Rolls" at bounding box center [425, 216] width 389 height 40
click at [282, 219] on input "Rkakat Cheese Rolls" at bounding box center [425, 216] width 389 height 40
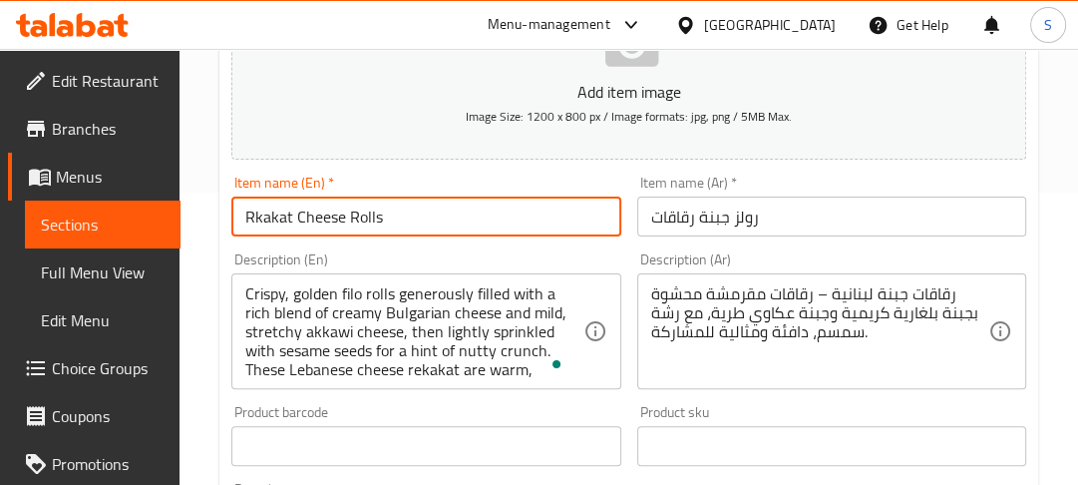
click at [282, 219] on input "Rkakat Cheese Rolls" at bounding box center [425, 216] width 389 height 40
click at [767, 219] on input "رولز جبنة رقاقات" at bounding box center [831, 216] width 389 height 40
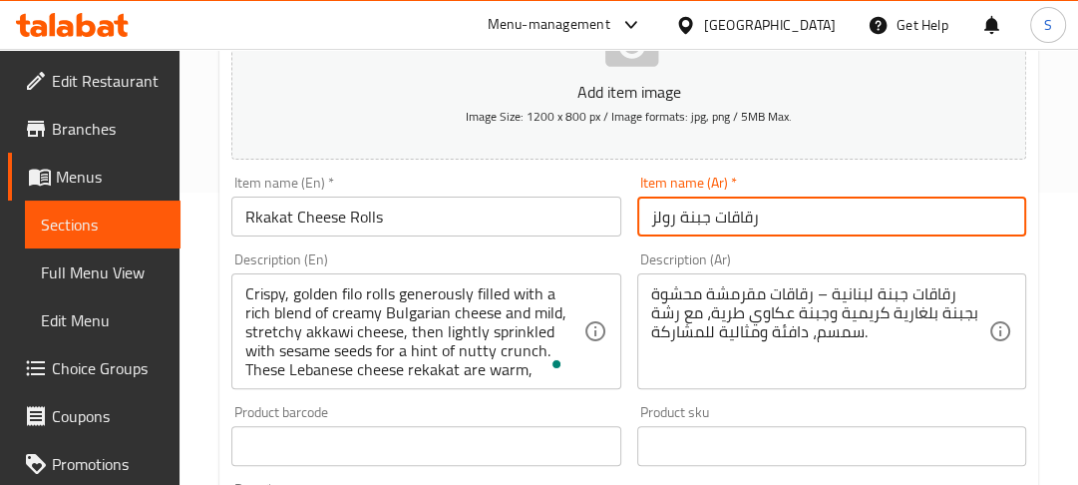
paste input "Rkakat Cheese Rolls"
paste input "لز جبنة رقاقات"
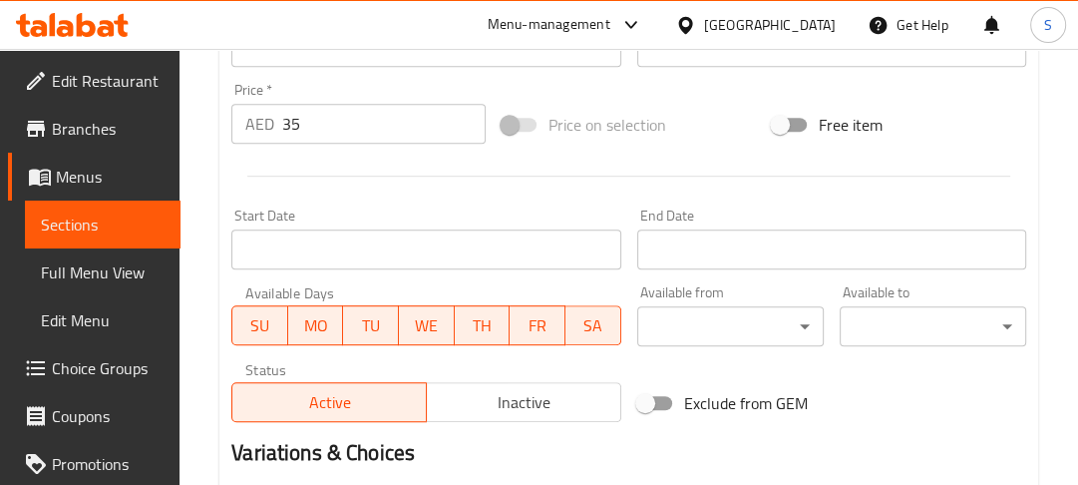
scroll to position [925, 0]
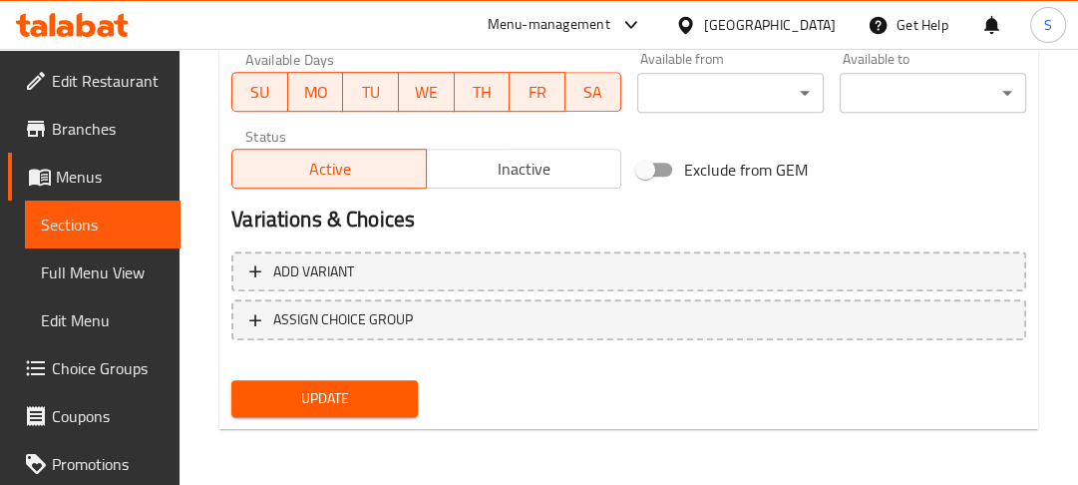
type input "رولز جبنة رقاقات"
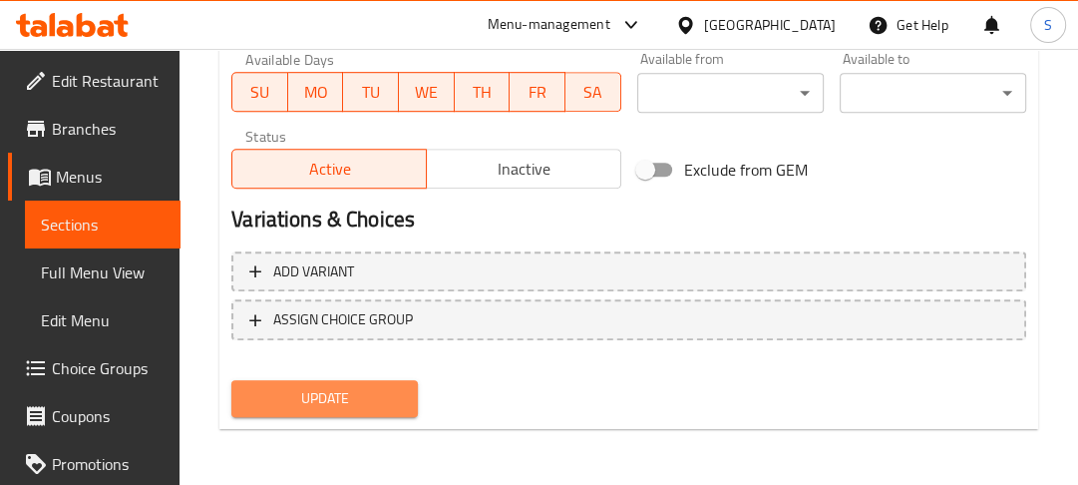
click at [333, 391] on span "Update" at bounding box center [324, 398] width 155 height 25
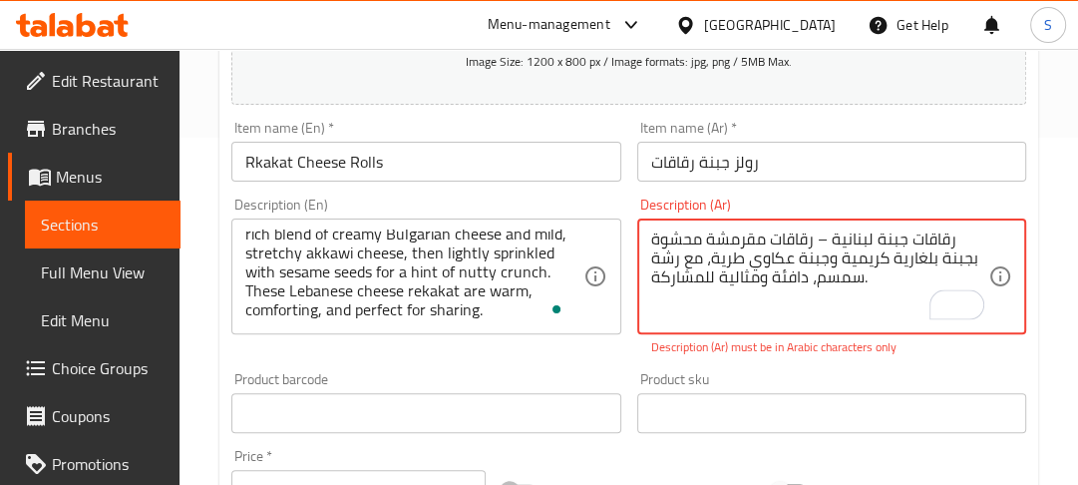
scroll to position [24, 0]
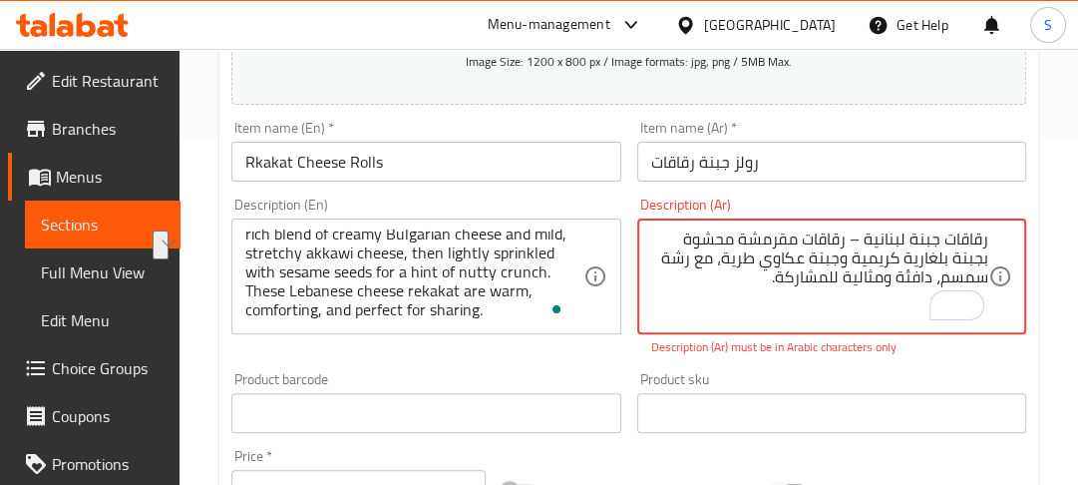
drag, startPoint x: 846, startPoint y: 237, endPoint x: 1030, endPoint y: 247, distance: 184.8
click at [1030, 247] on div "Description (Ar) رقاقات جبنة لبنانية – رقاقات مقرمشة محشوة بجبنة بلغارية كريمية…" at bounding box center [831, 277] width 405 height 175
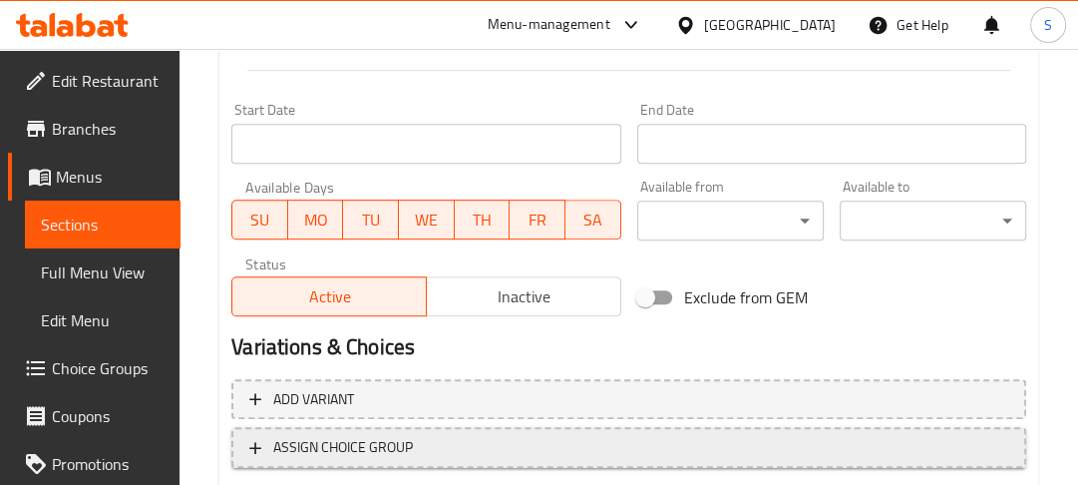
scroll to position [906, 0]
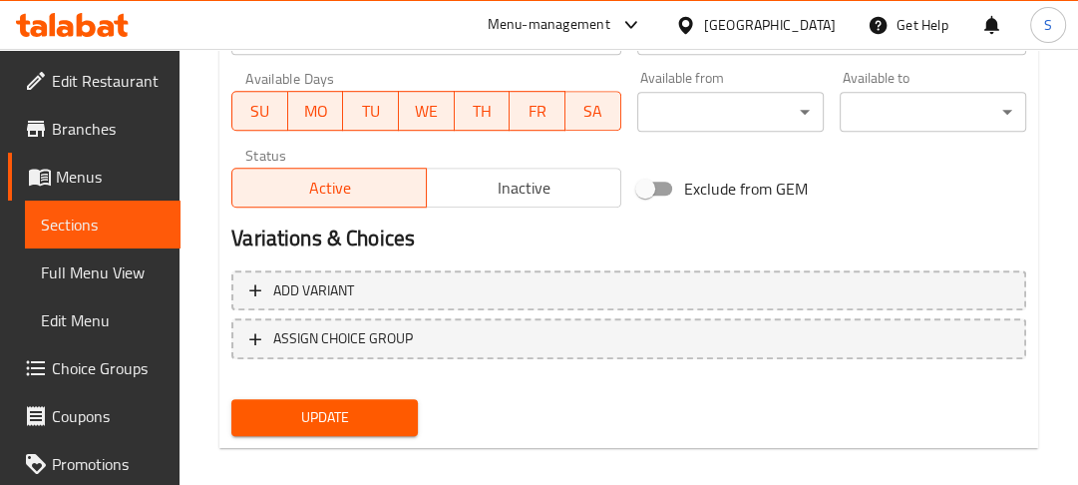
type textarea "رقاقات مقرمشة محشوة بجبنة بلغارية كريمية وجبنة عكاوي طرية، مع رشة سمسم، دافئة و…"
click at [361, 415] on span "Update" at bounding box center [324, 417] width 155 height 25
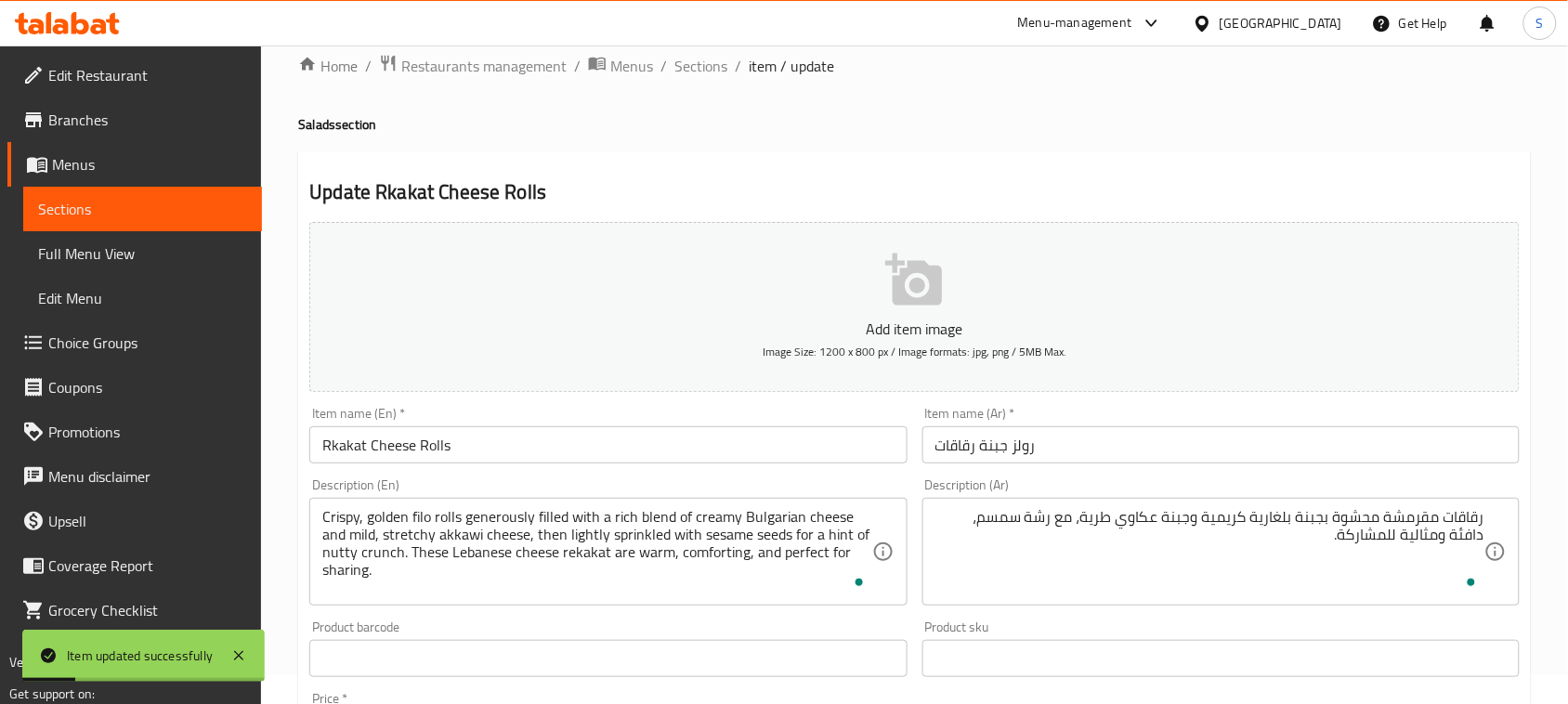
scroll to position [0, 0]
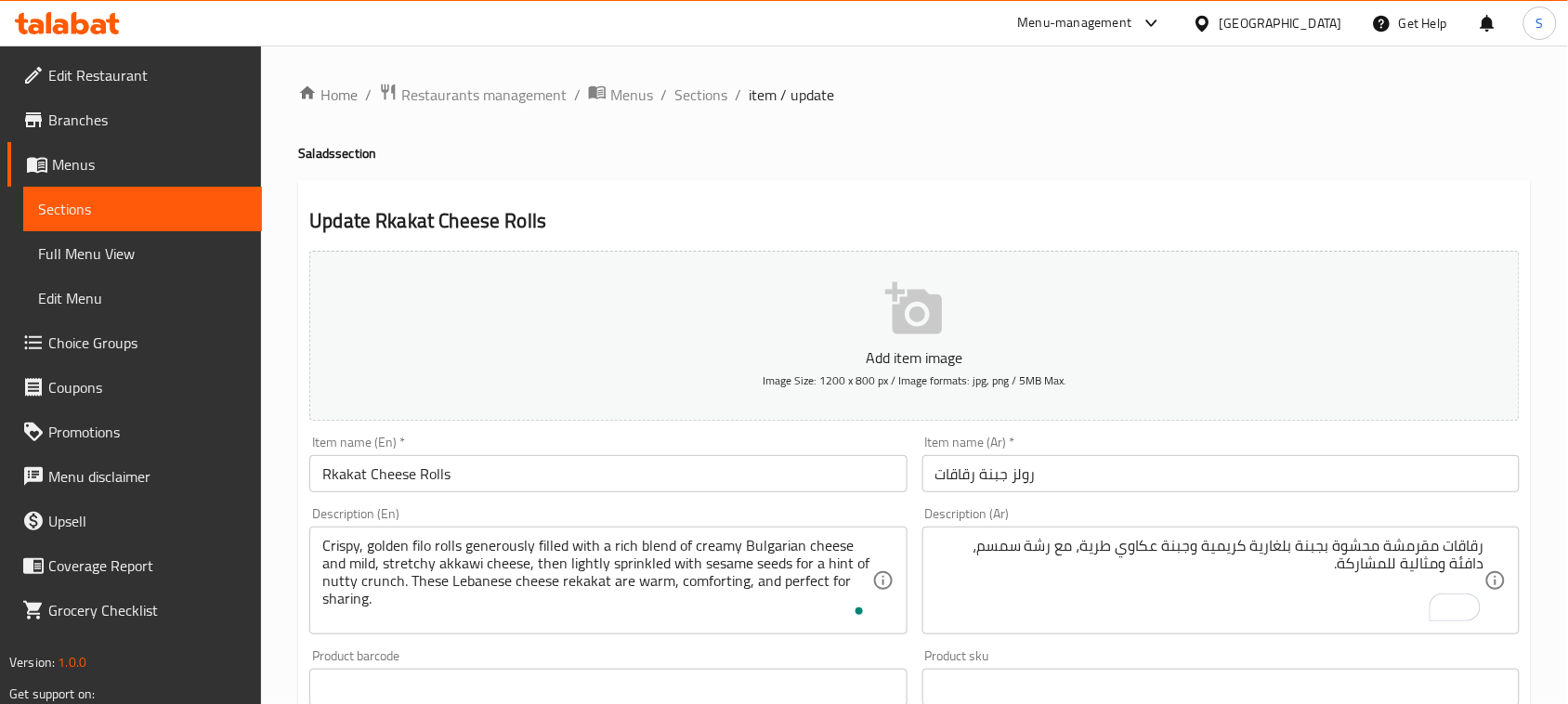
click at [507, 485] on input "Rkakat Cheese Rolls" at bounding box center [607, 474] width 597 height 37
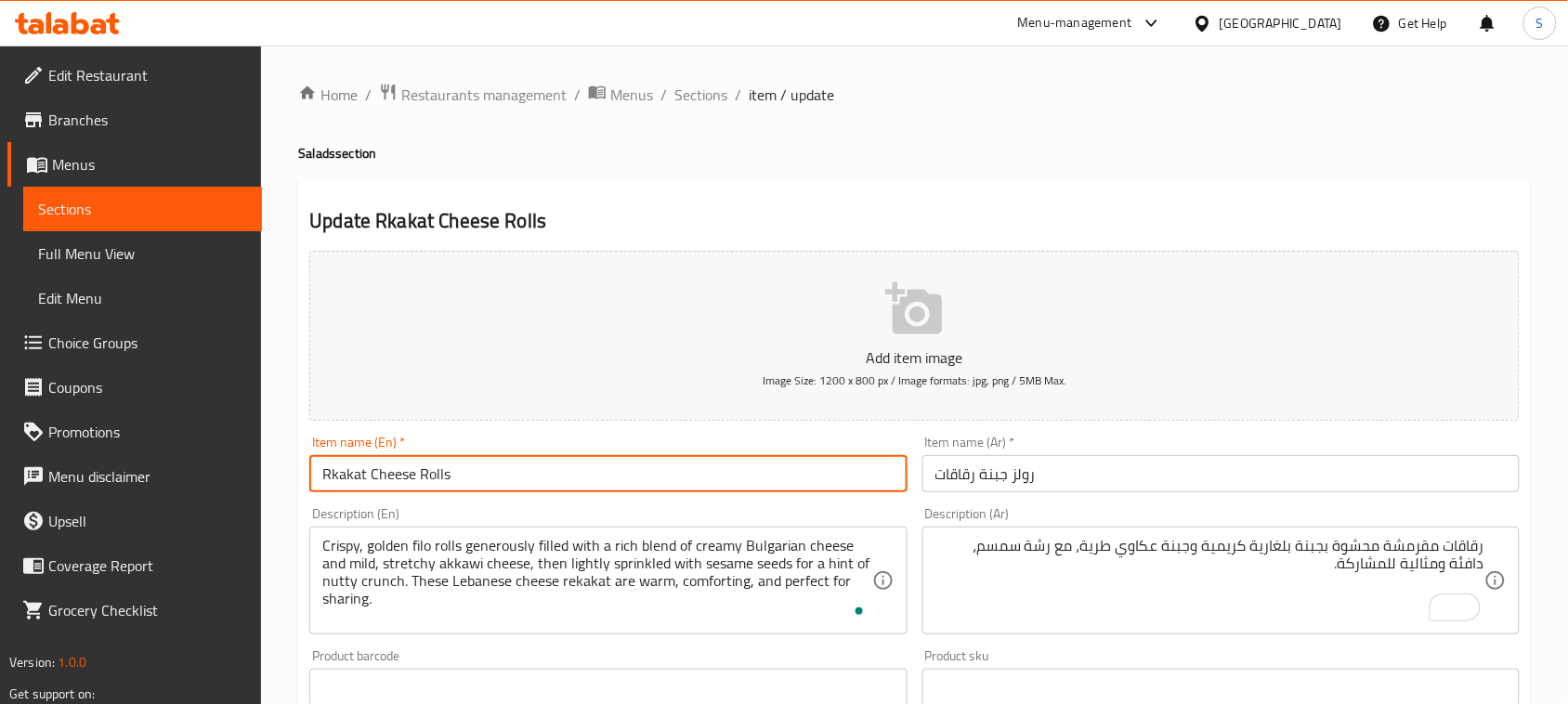
click at [507, 485] on input "Rkakat Cheese Rolls" at bounding box center [607, 474] width 597 height 37
click at [1052, 467] on input "رولز جبنة رقاقات" at bounding box center [1220, 474] width 597 height 37
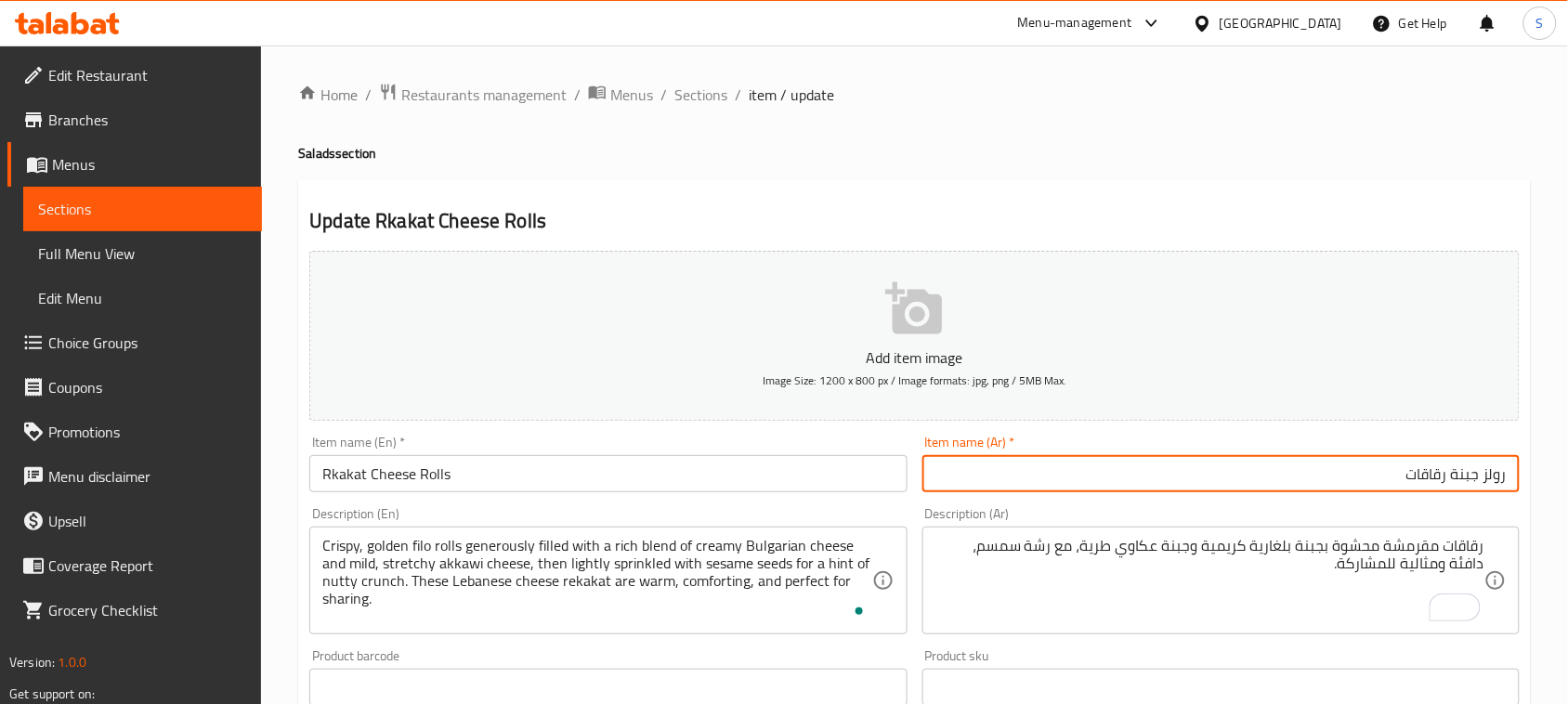
paste input "اقات جبنه"
paste input "رولز"
type input "رقاقات جبنه رولز"
click at [1089, 470] on input "رقاقات جبنه رولز" at bounding box center [1220, 474] width 597 height 37
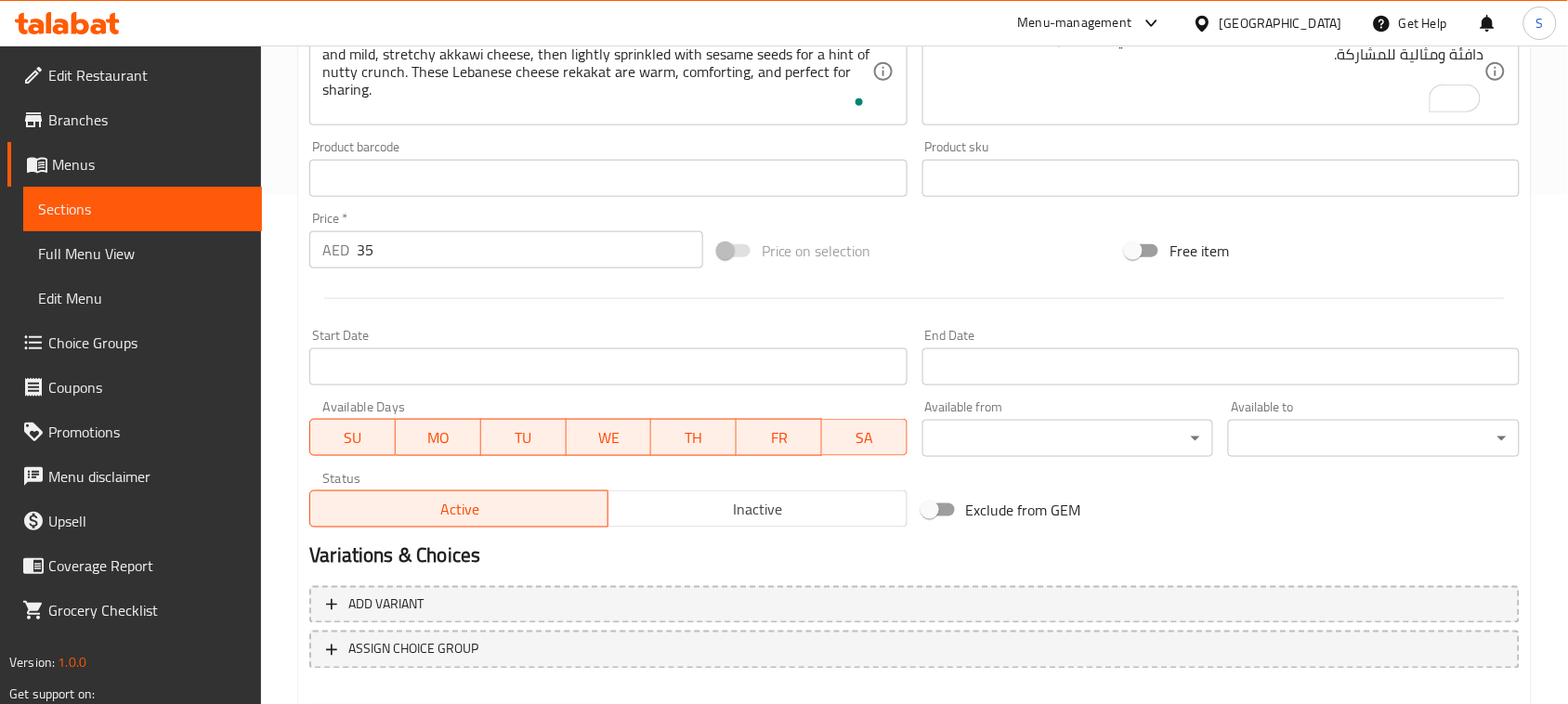
scroll to position [604, 0]
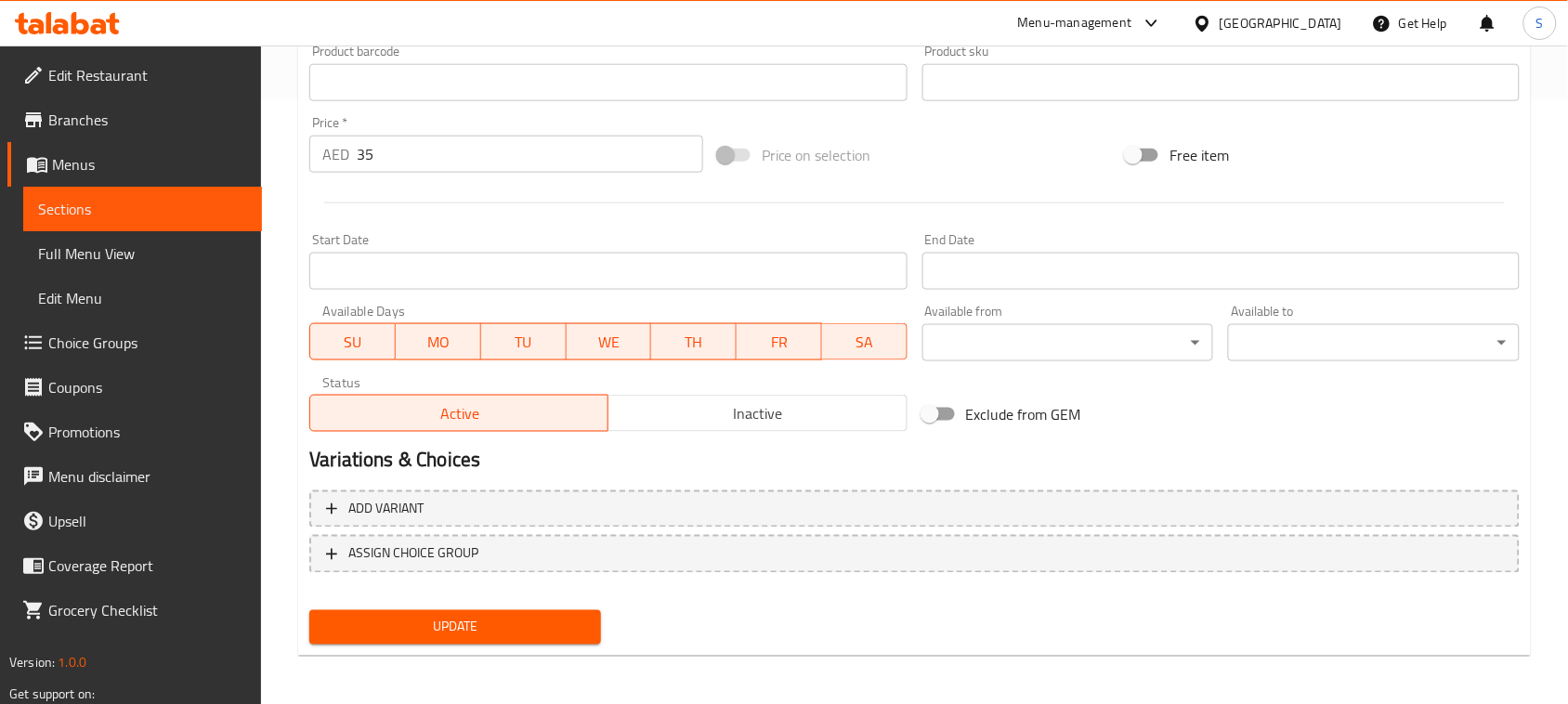
click at [535, 638] on button "Update" at bounding box center [454, 627] width 291 height 34
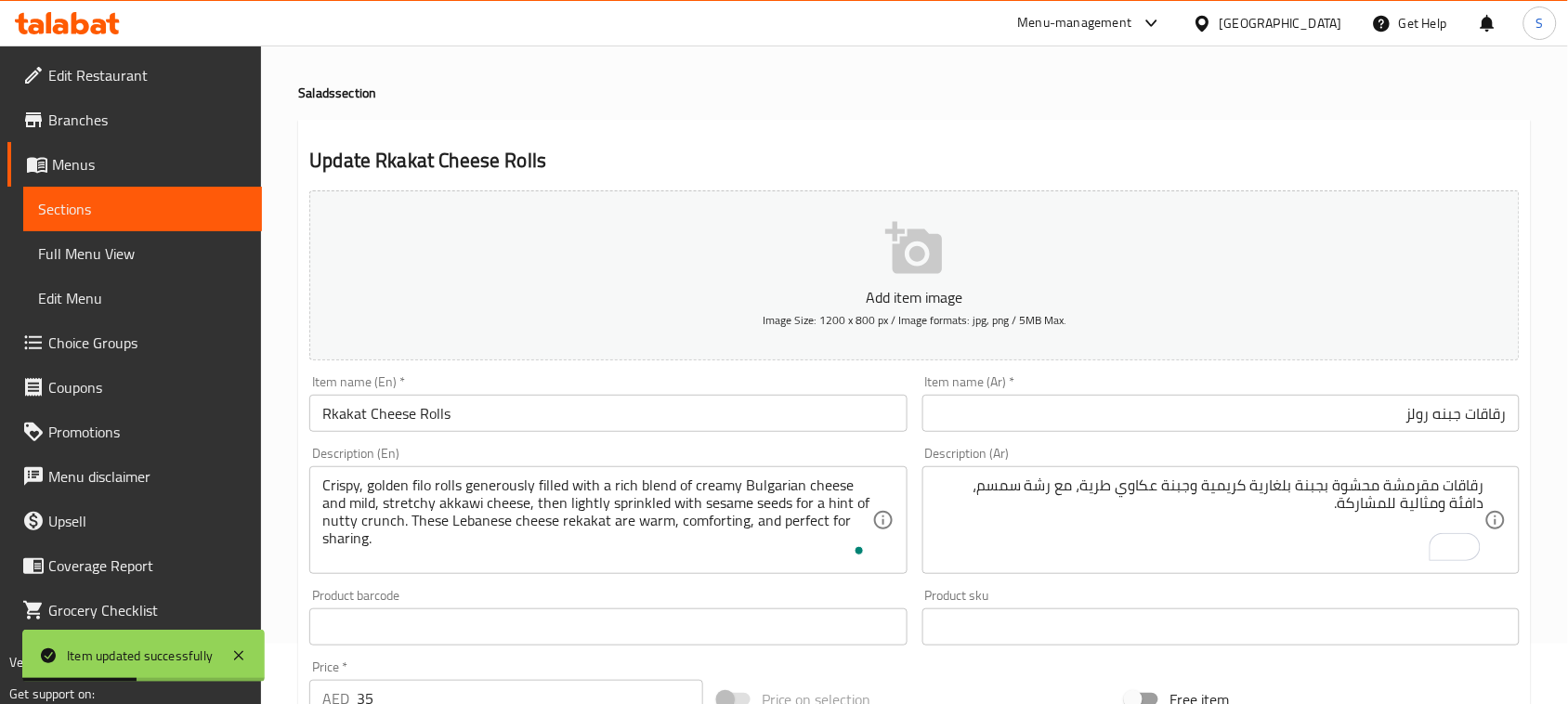
scroll to position [0, 0]
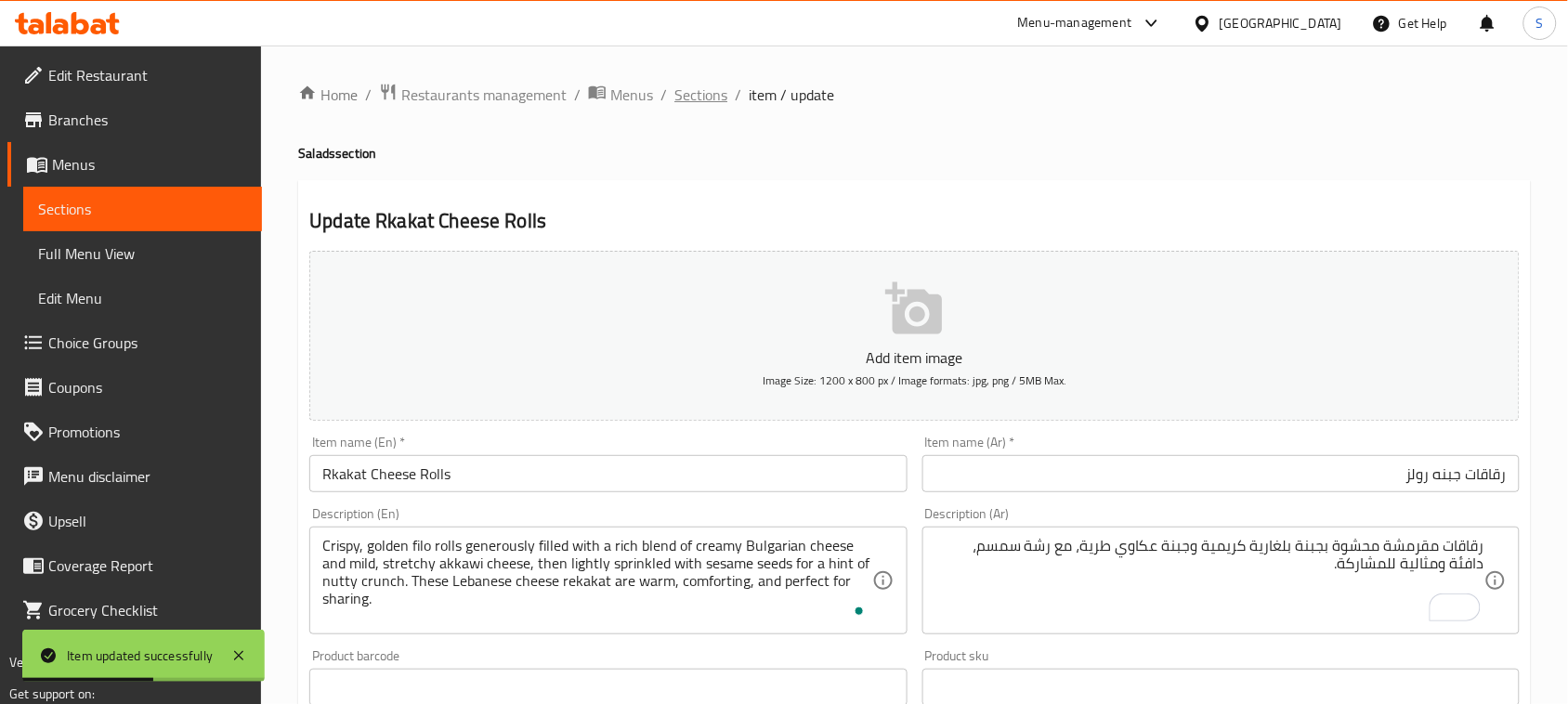
click at [681, 89] on span "Sections" at bounding box center [700, 95] width 53 height 22
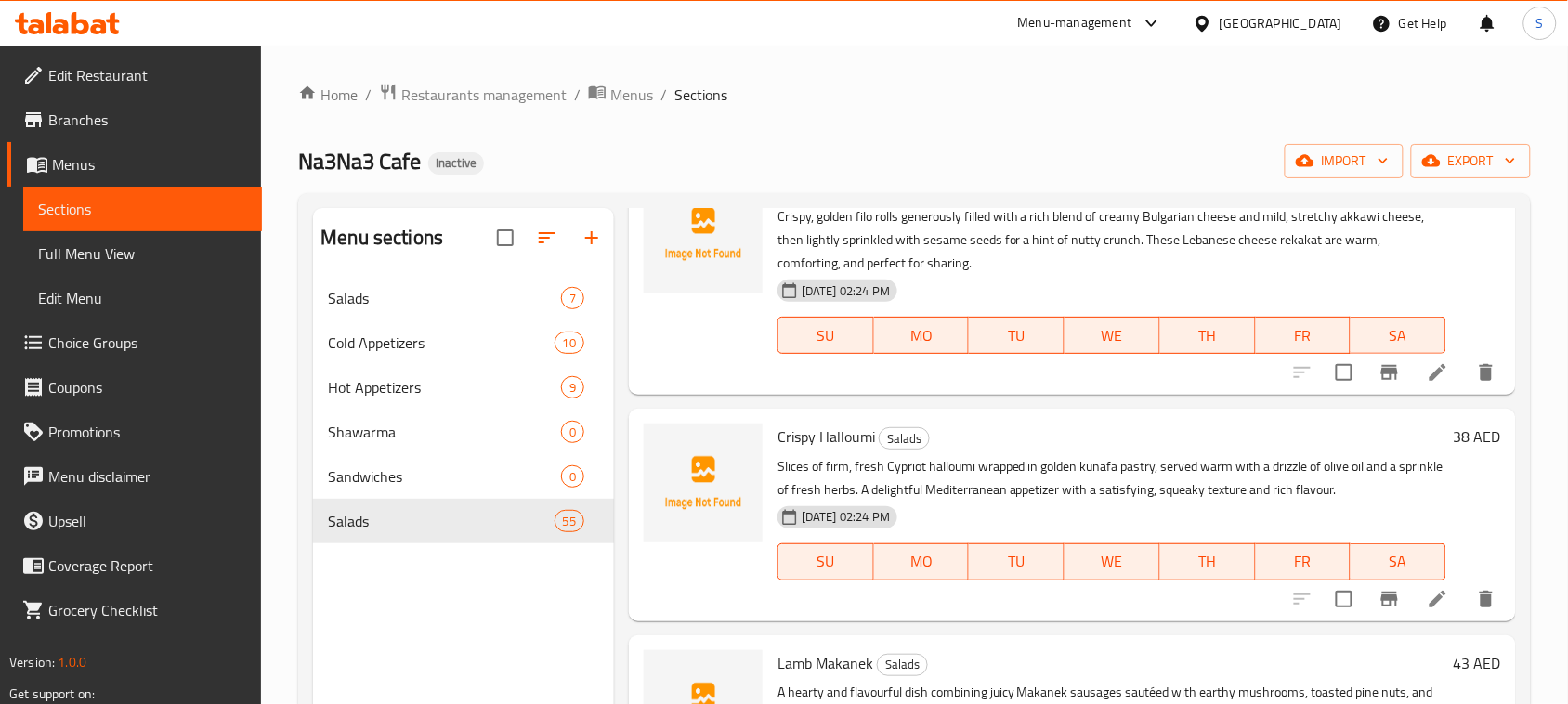
scroll to position [116, 0]
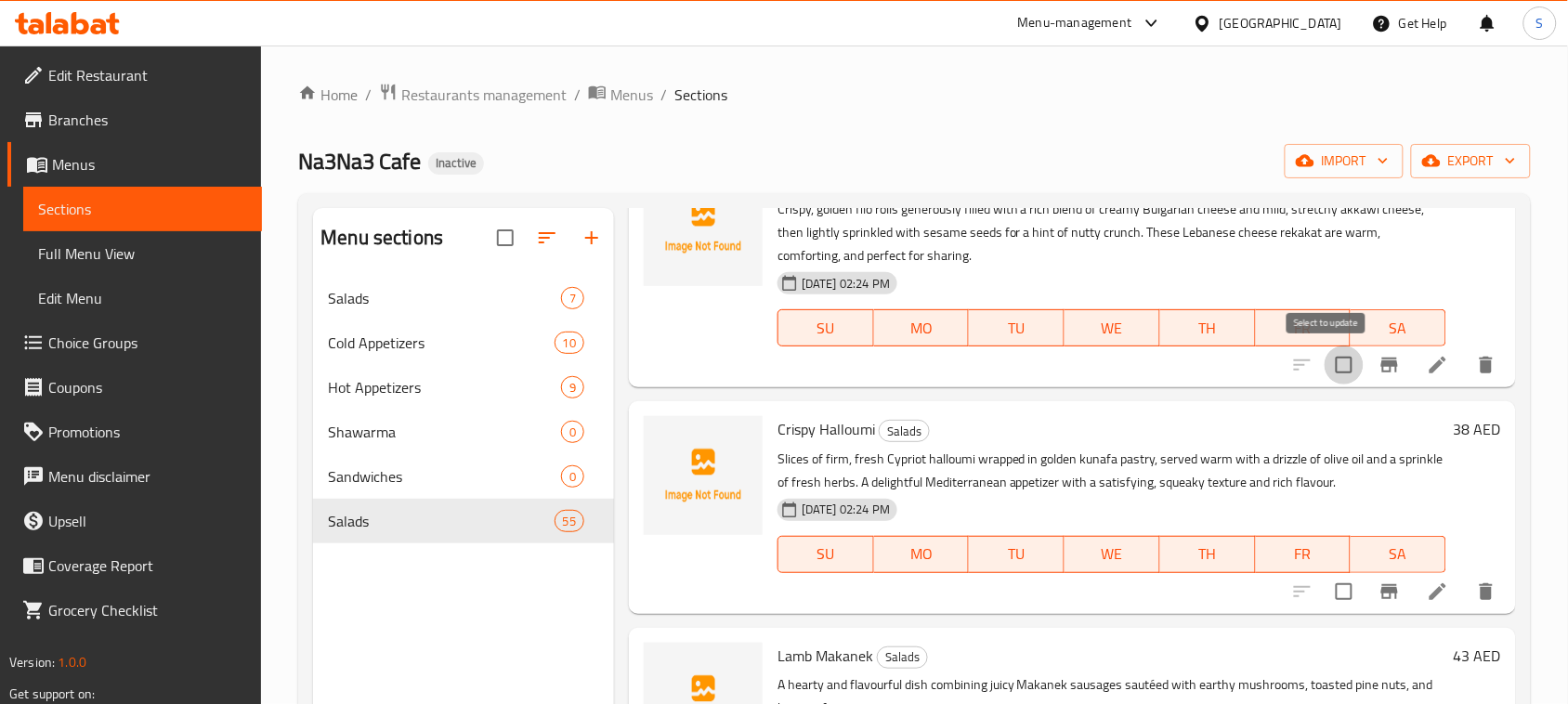
click at [1326, 359] on input "checkbox" at bounding box center [1344, 365] width 39 height 39
checkbox input "true"
click at [1324, 591] on input "checkbox" at bounding box center [1344, 591] width 39 height 39
checkbox input "true"
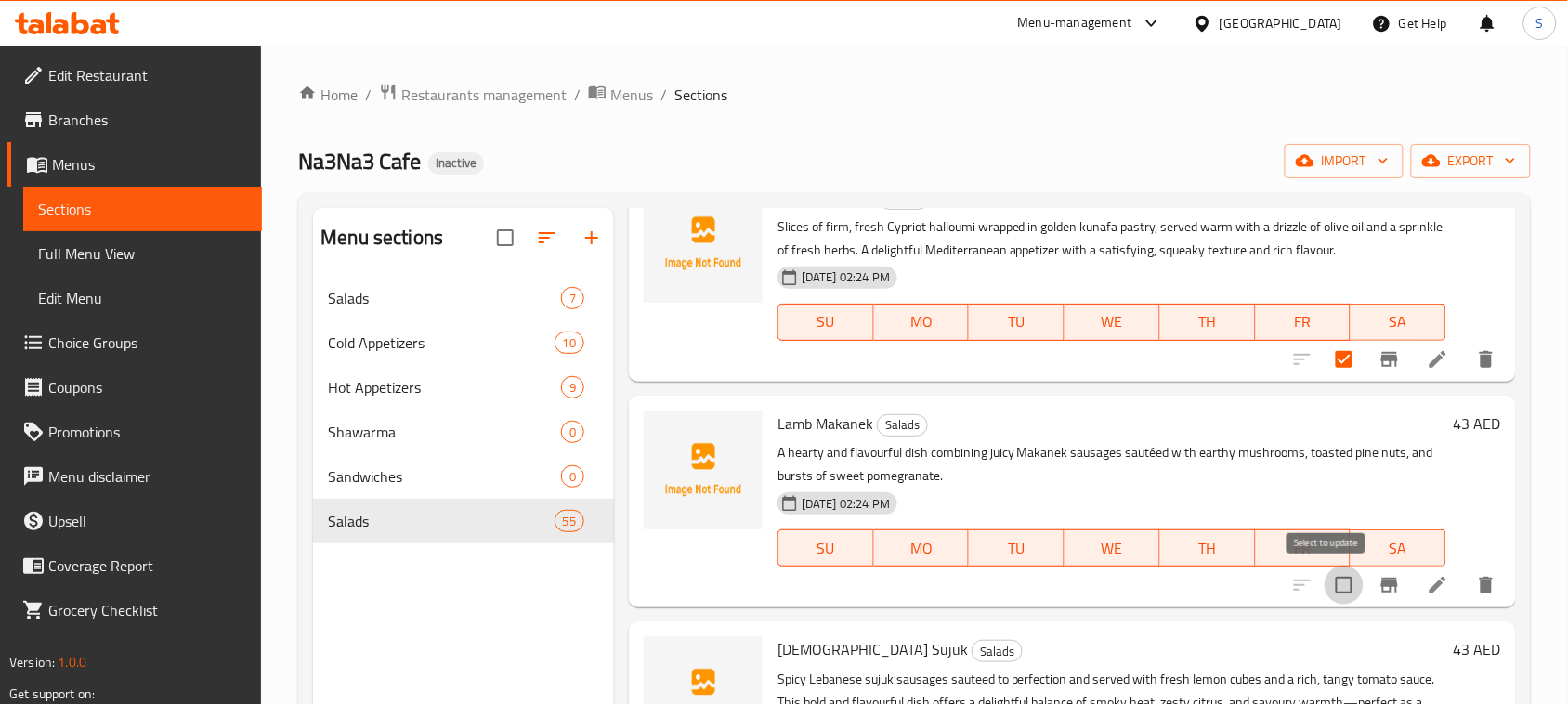
click at [1333, 585] on input "checkbox" at bounding box center [1344, 585] width 39 height 39
checkbox input "true"
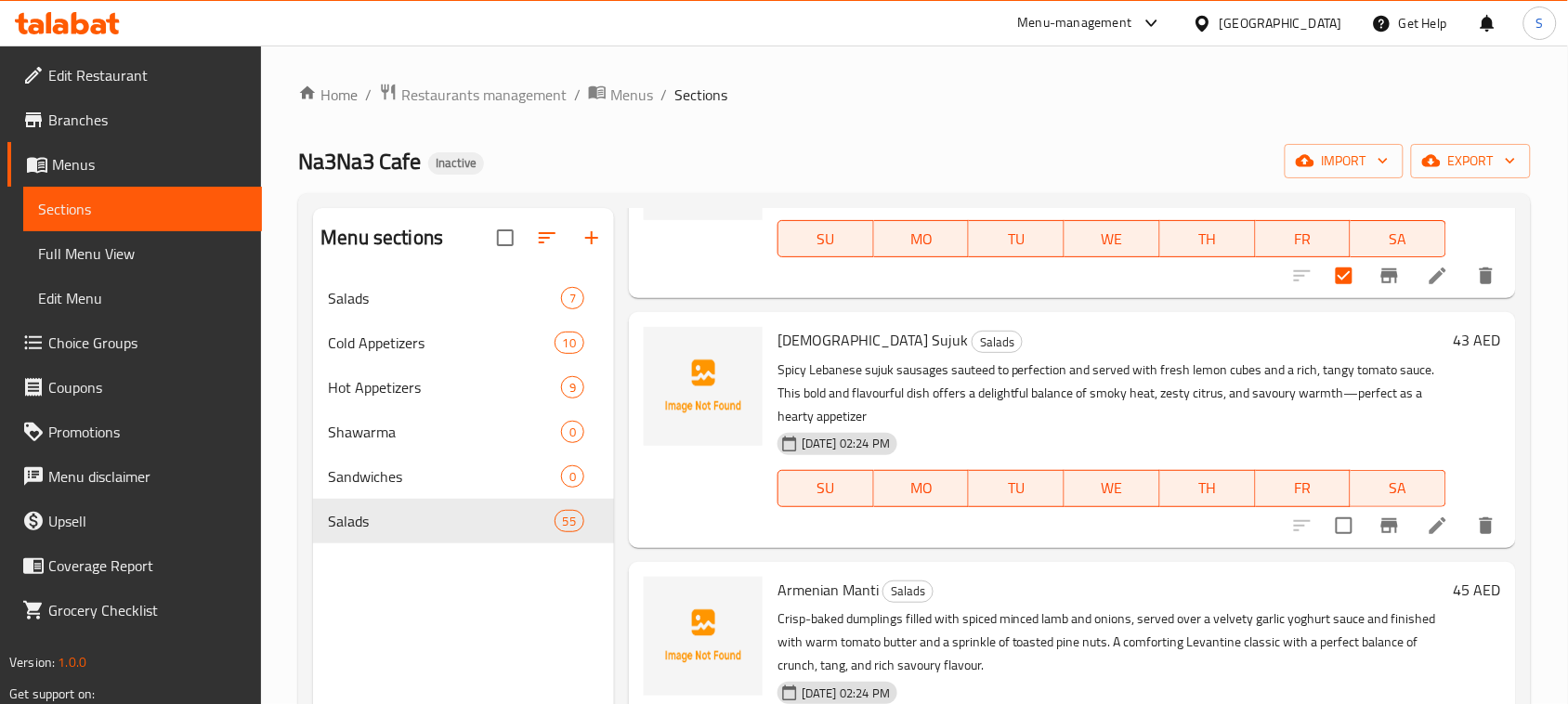
scroll to position [697, 0]
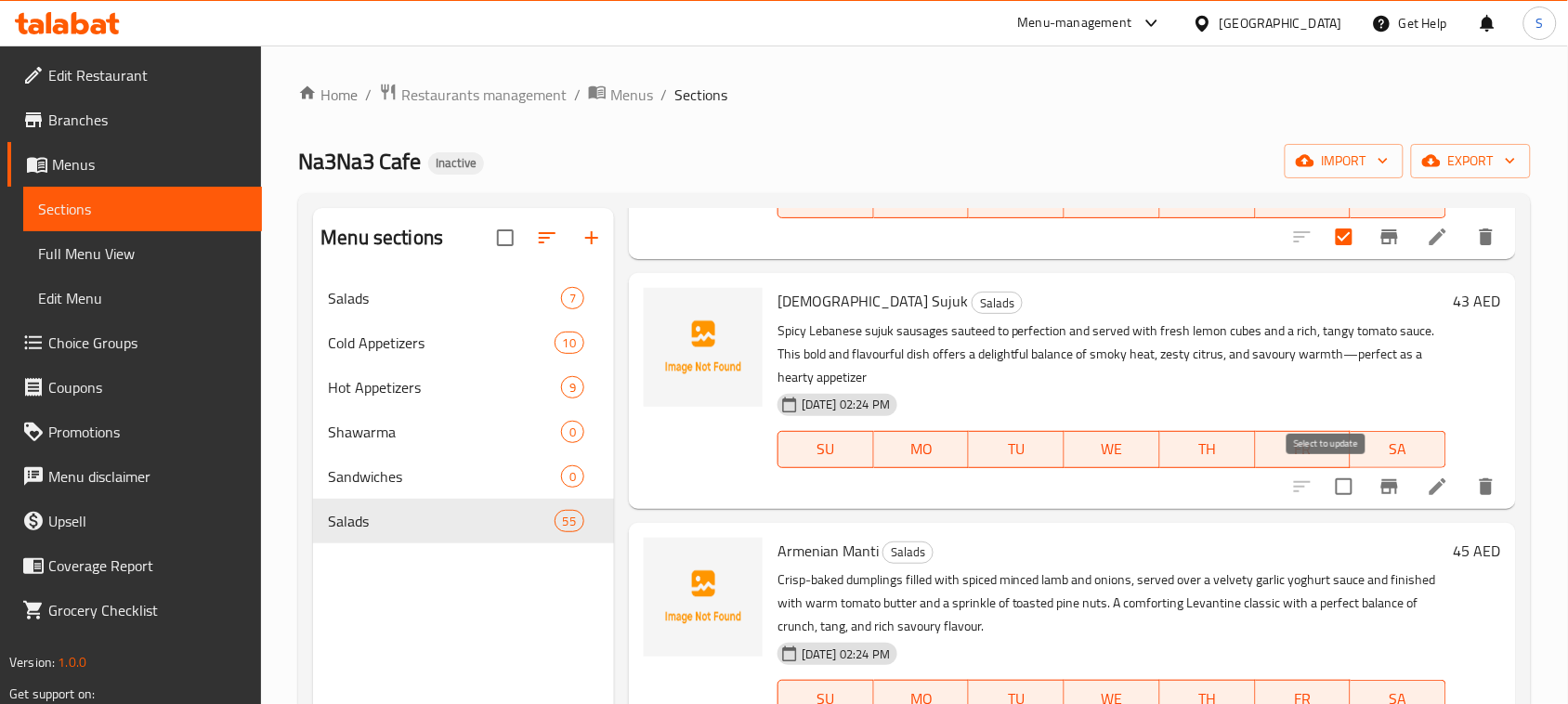
click at [1335, 494] on input "checkbox" at bounding box center [1344, 487] width 39 height 39
checkbox input "true"
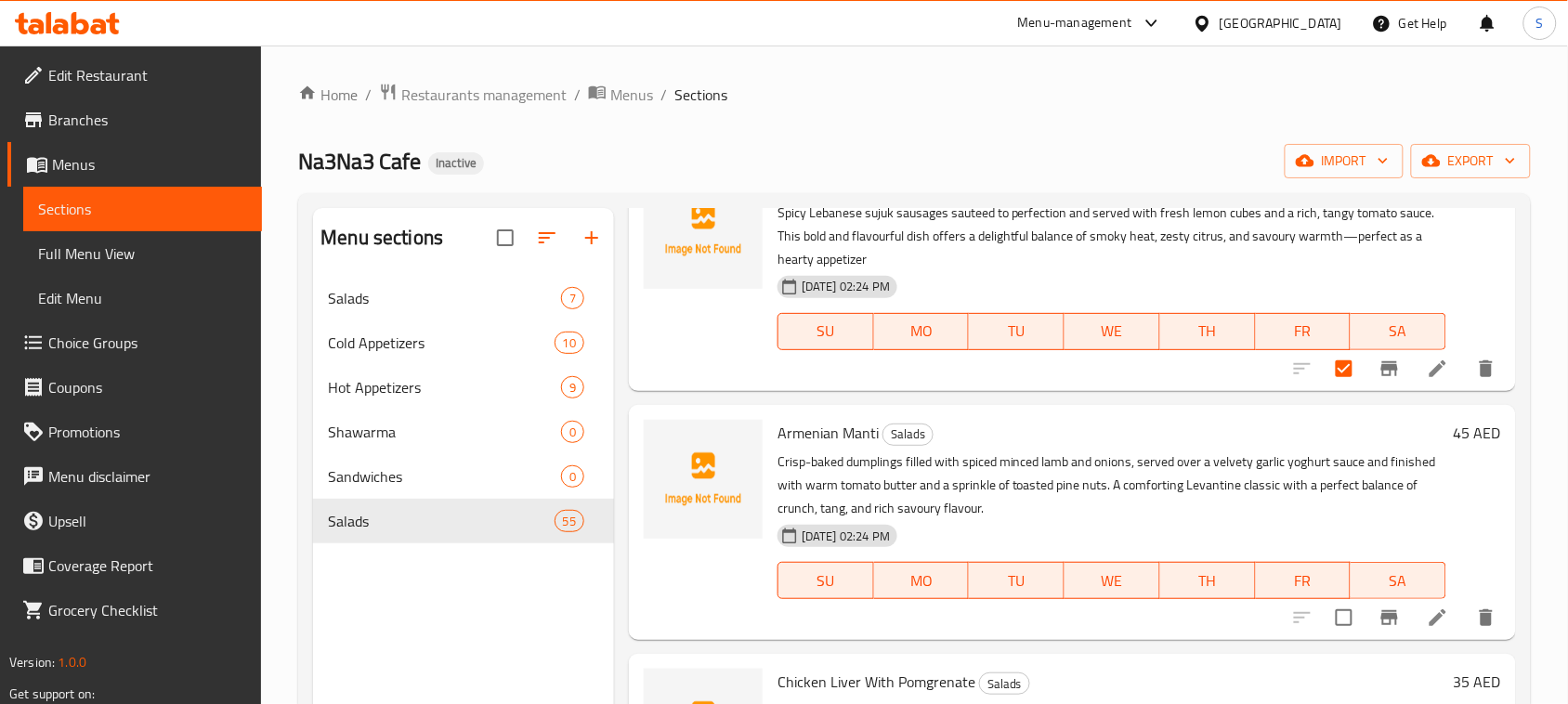
scroll to position [928, 0]
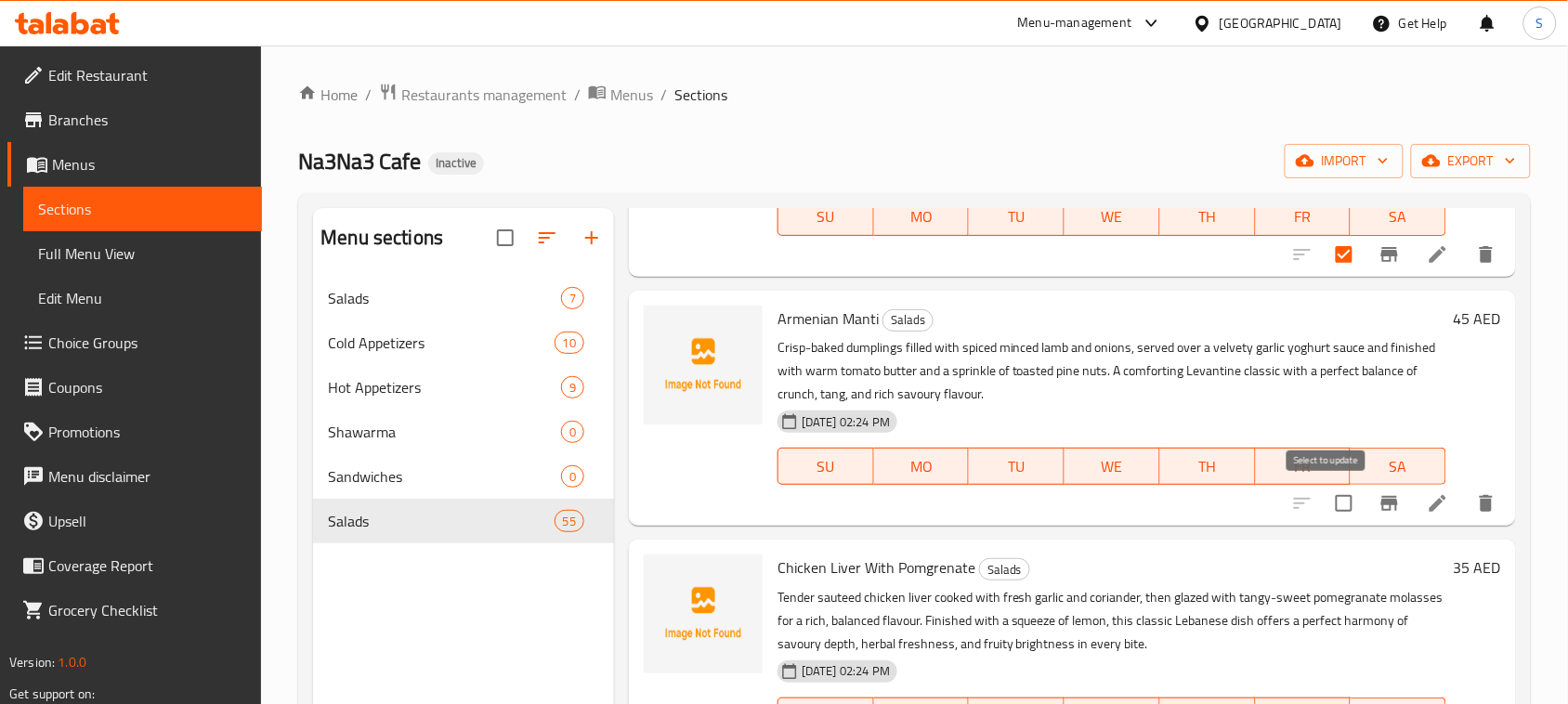
click at [1324, 507] on input "checkbox" at bounding box center [1344, 504] width 39 height 39
checkbox input "true"
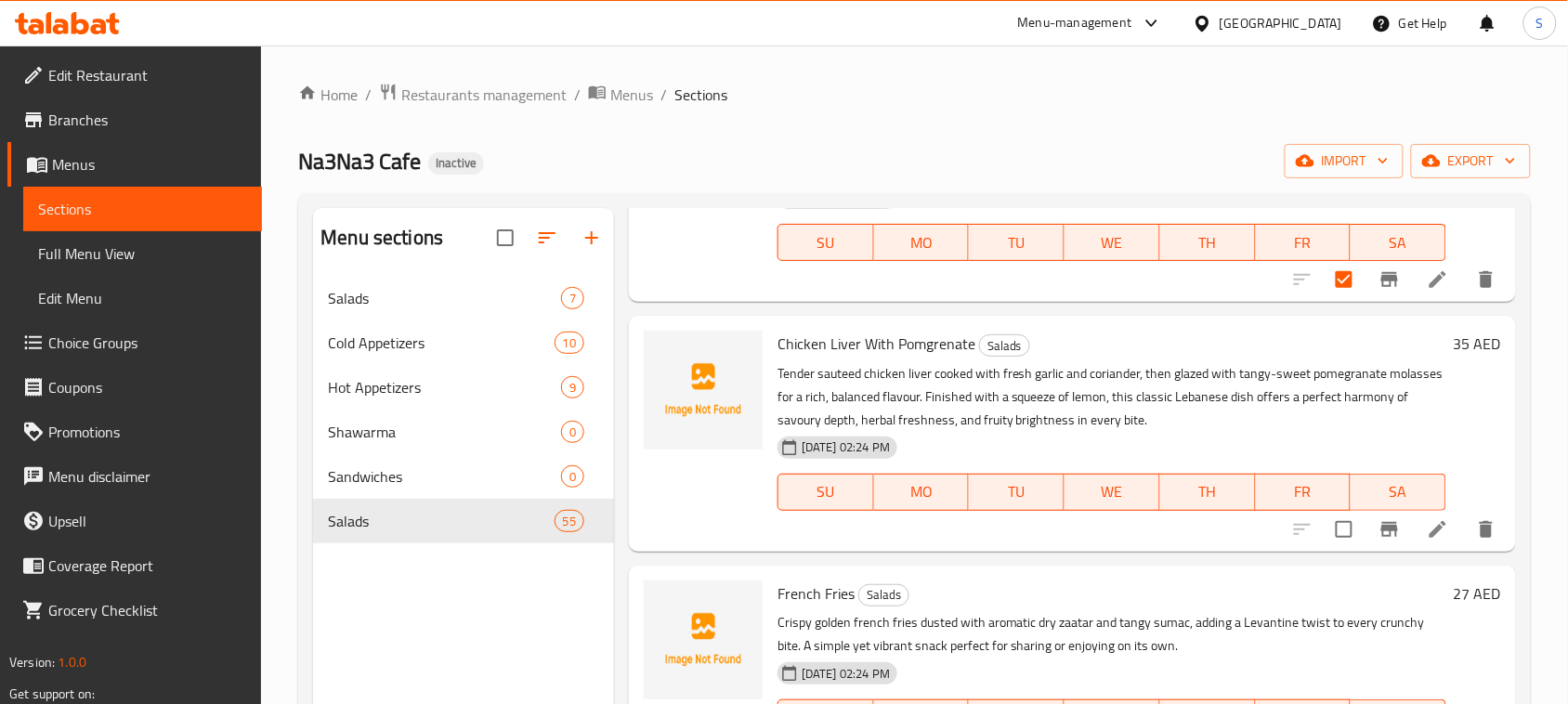
scroll to position [1161, 0]
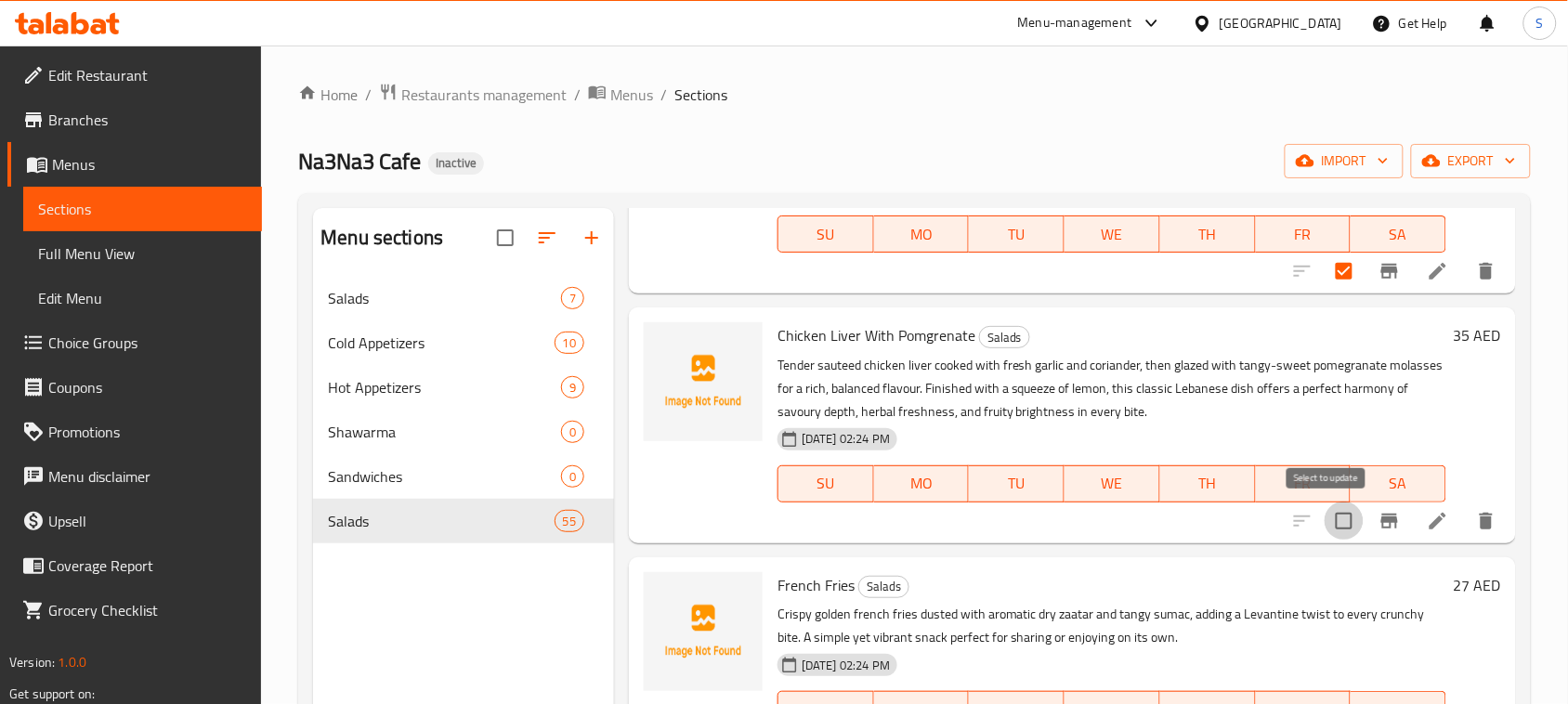
click at [1328, 517] on input "checkbox" at bounding box center [1344, 521] width 39 height 39
checkbox input "true"
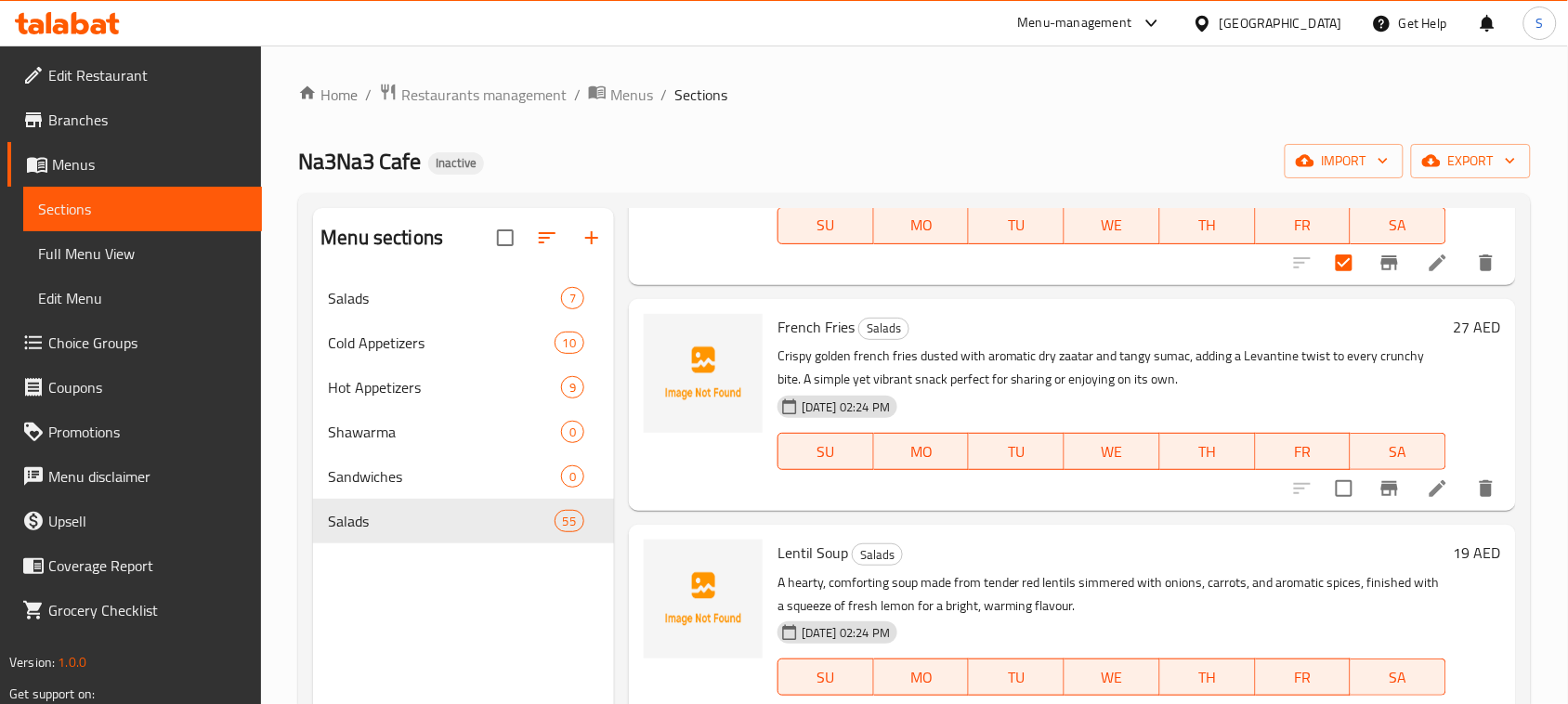
scroll to position [1510, 0]
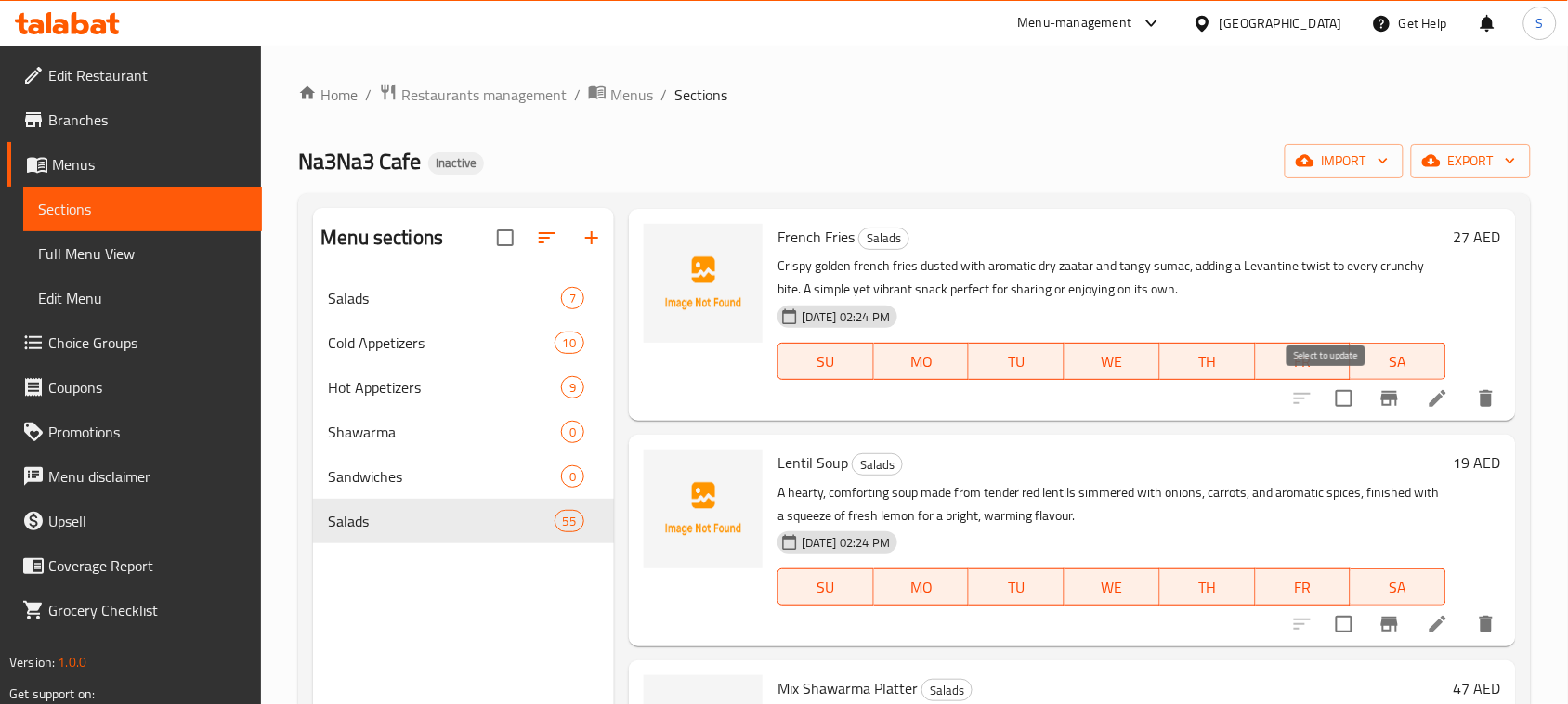
click at [1325, 399] on input "checkbox" at bounding box center [1344, 399] width 39 height 39
checkbox input "true"
click at [1324, 614] on input "checkbox" at bounding box center [1344, 624] width 39 height 39
checkbox input "true"
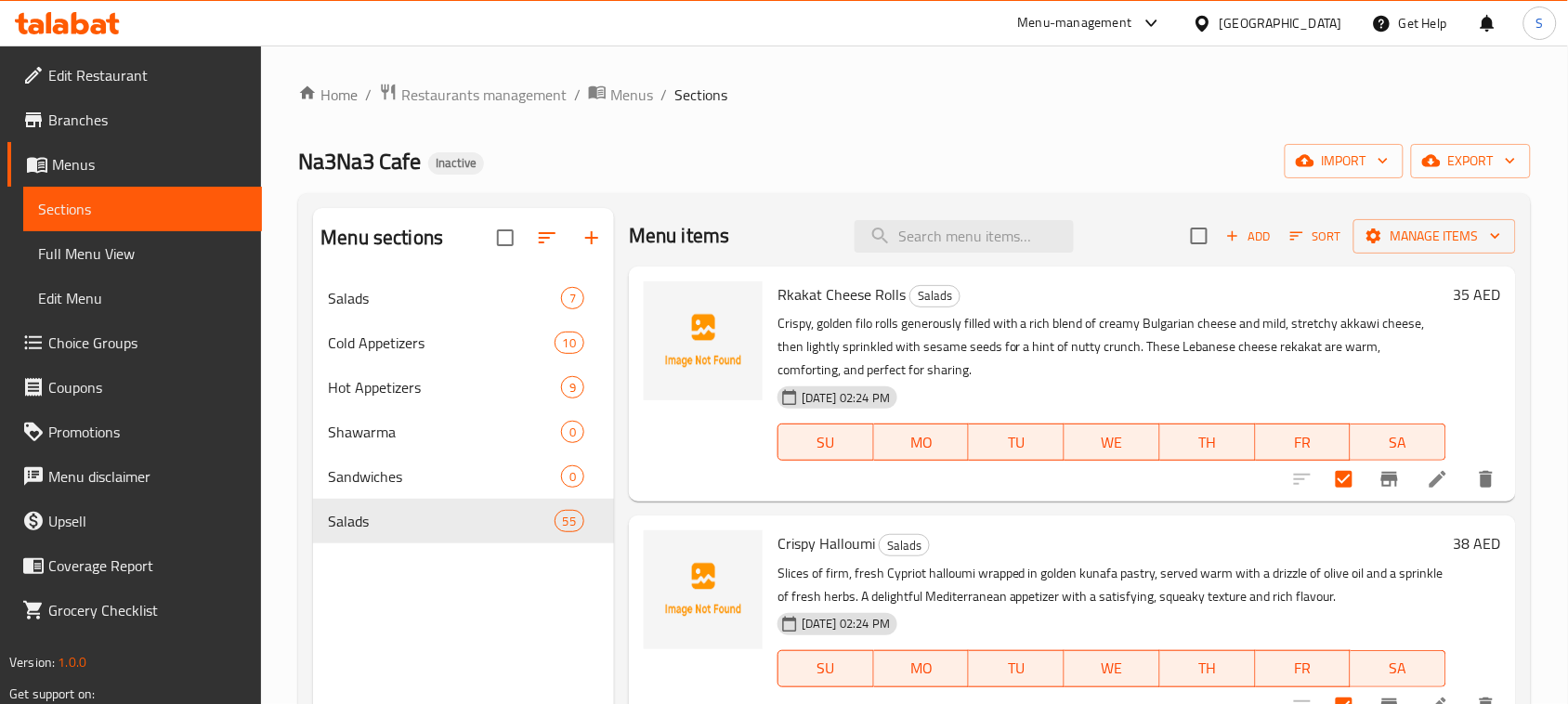
scroll to position [0, 0]
click at [1393, 249] on span "Manage items" at bounding box center [1434, 237] width 133 height 23
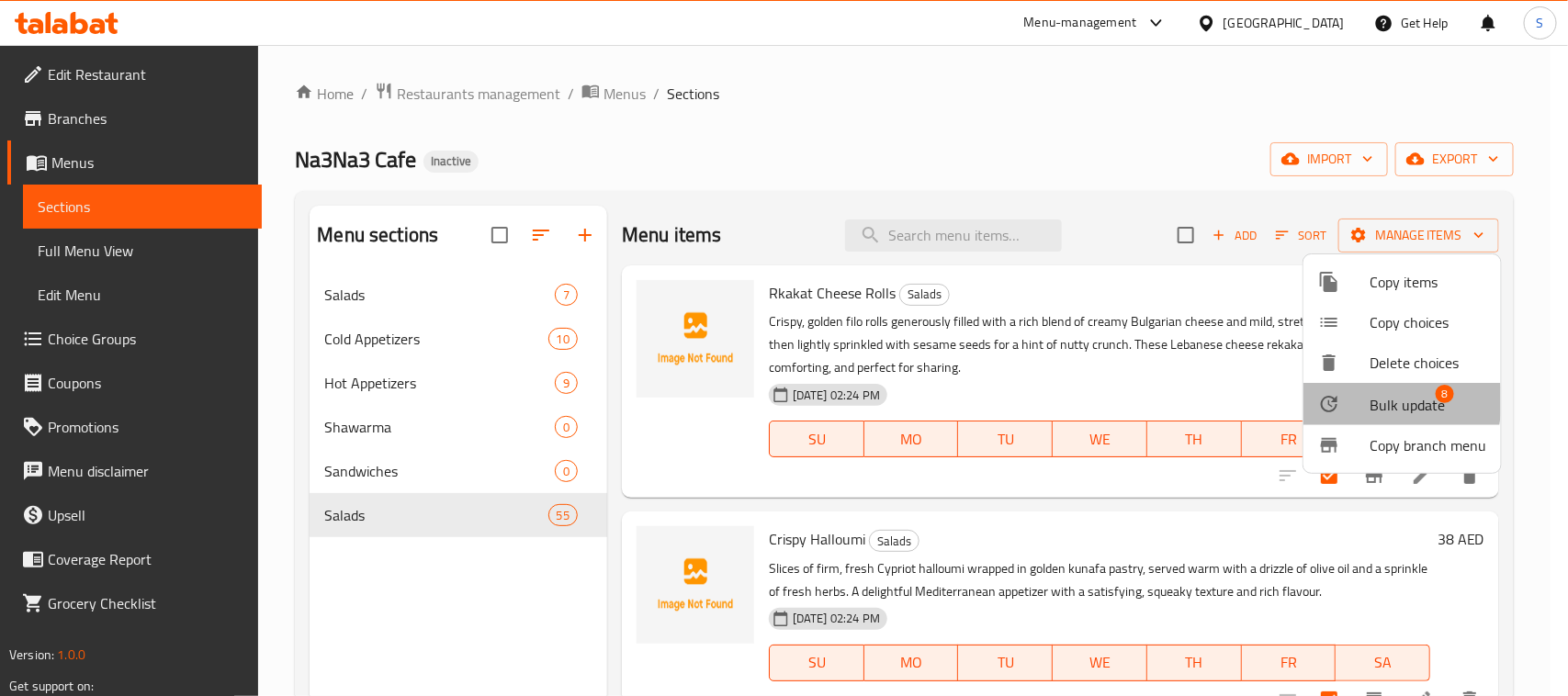
click at [1354, 400] on div at bounding box center [1343, 404] width 52 height 22
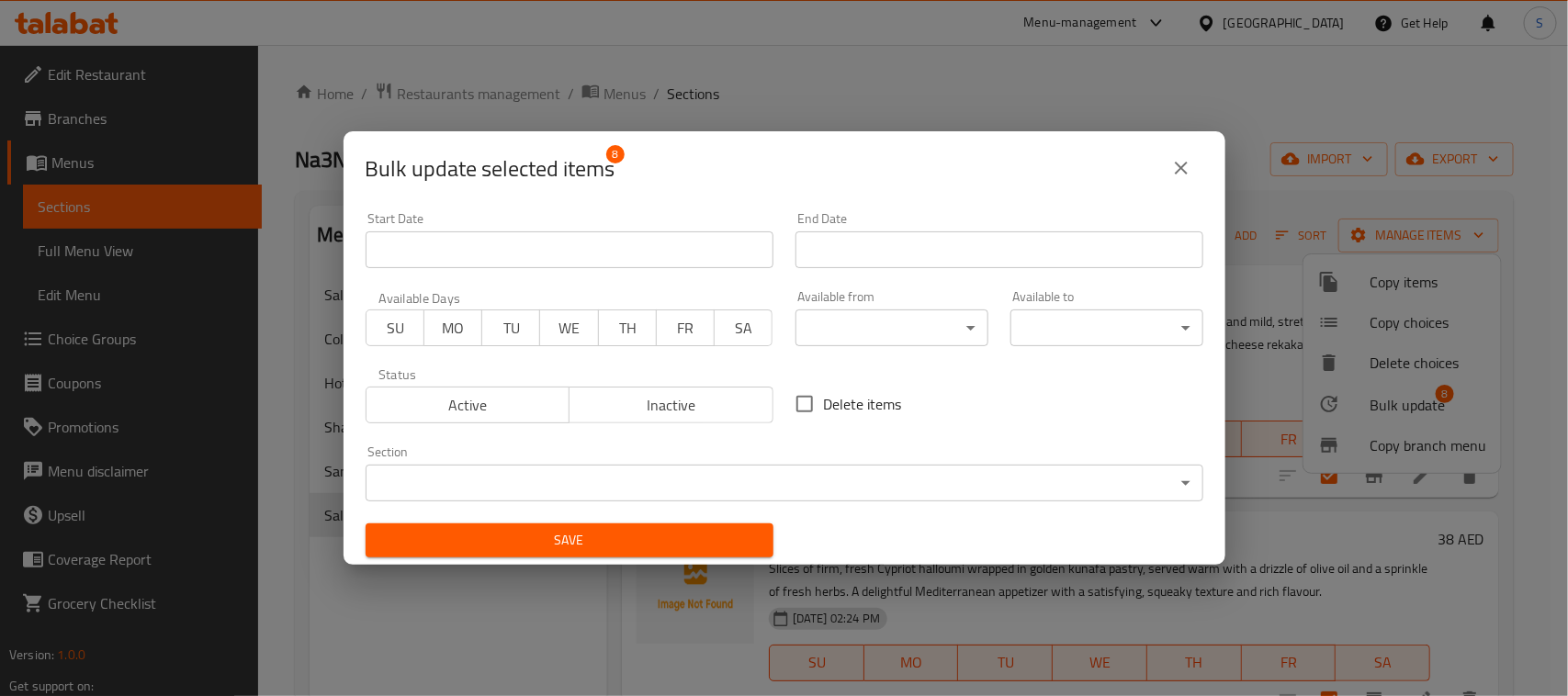
click at [699, 483] on body "​ Menu-management United Arab Emirates Get Help S Edit Restaurant Branches Menu…" at bounding box center [784, 370] width 1568 height 651
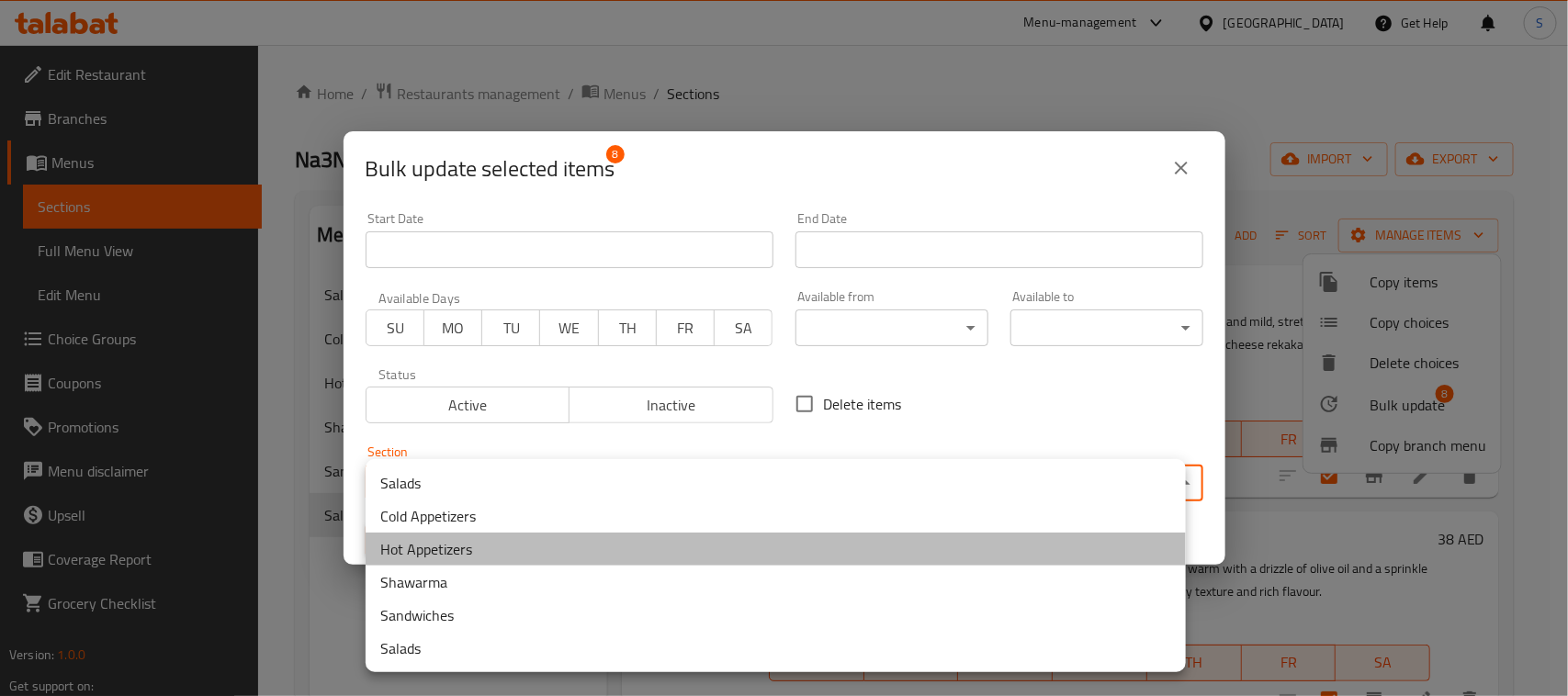
click at [479, 543] on li "Hot Appetizers" at bounding box center [775, 550] width 820 height 33
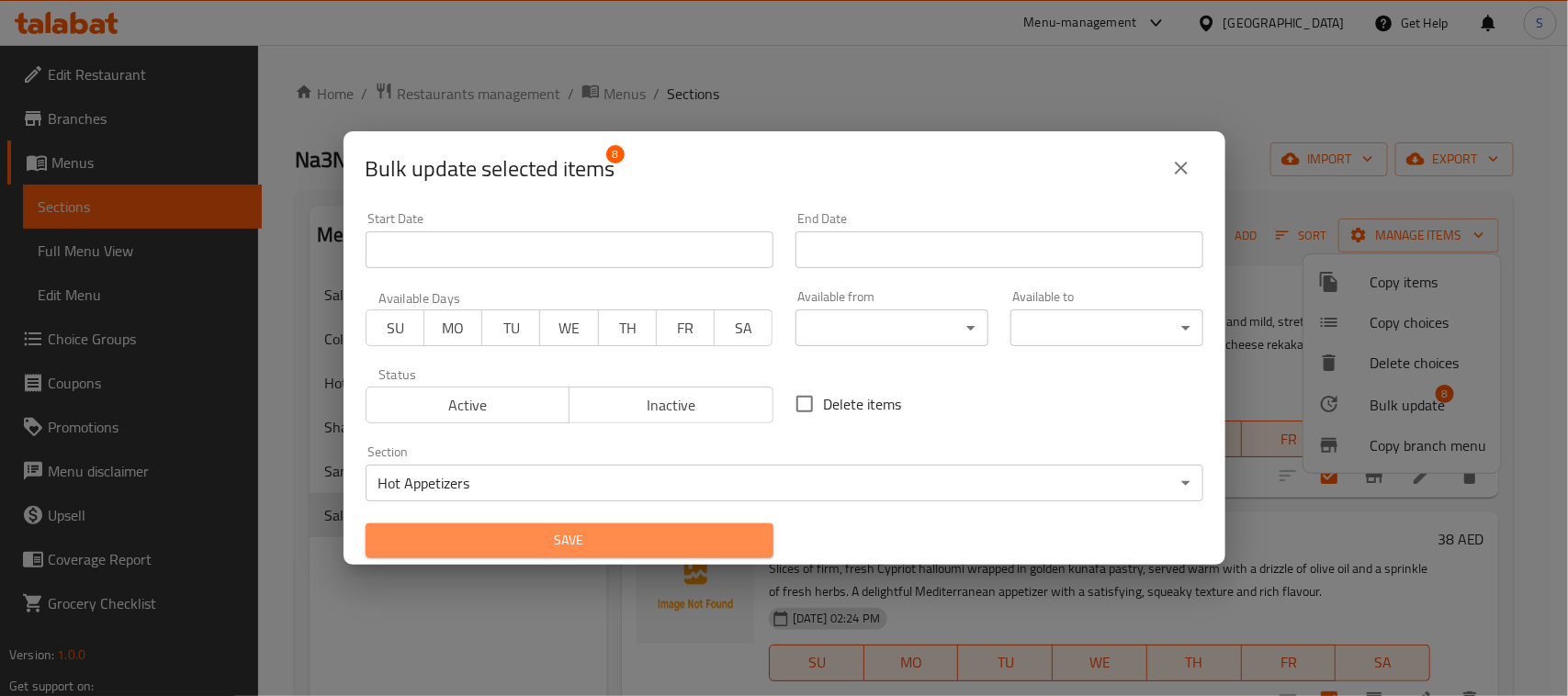
click at [612, 546] on span "Save" at bounding box center [569, 540] width 378 height 23
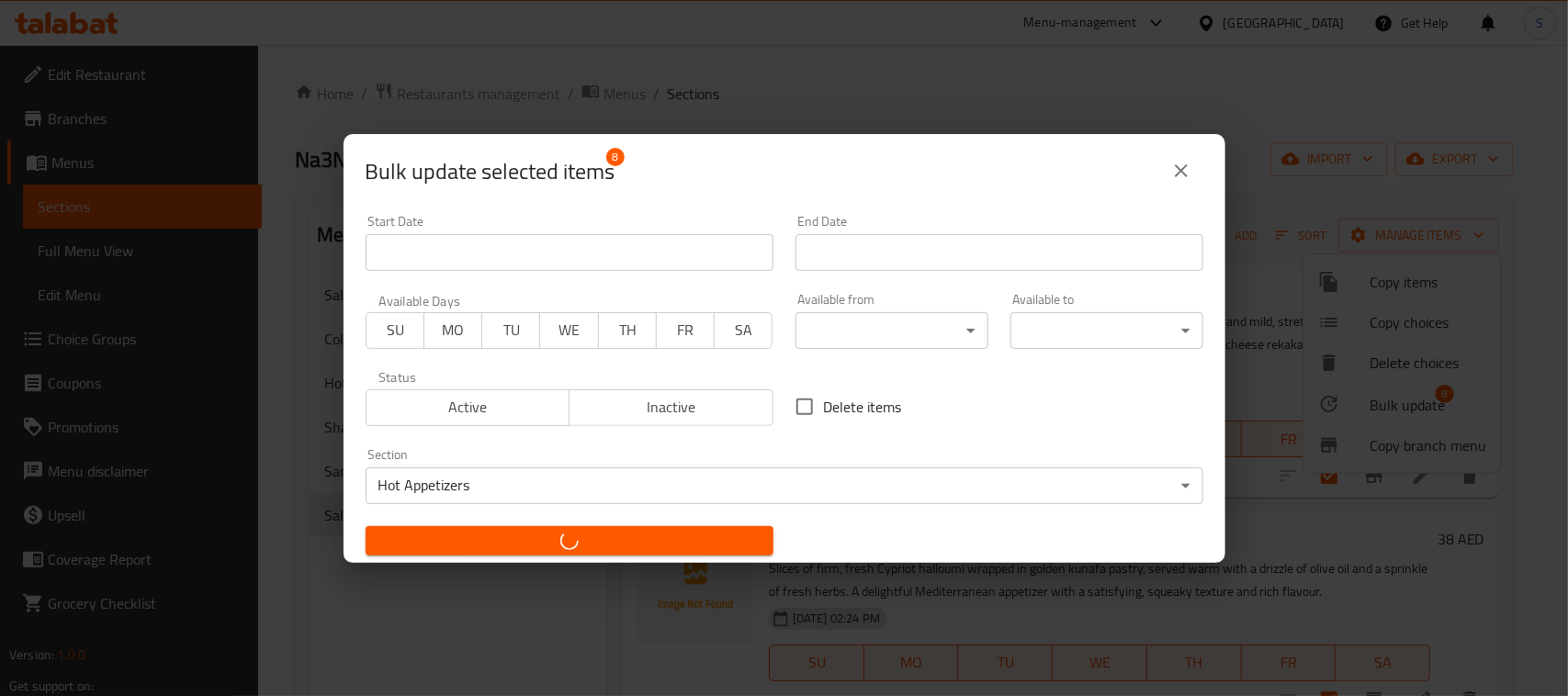
checkbox input "false"
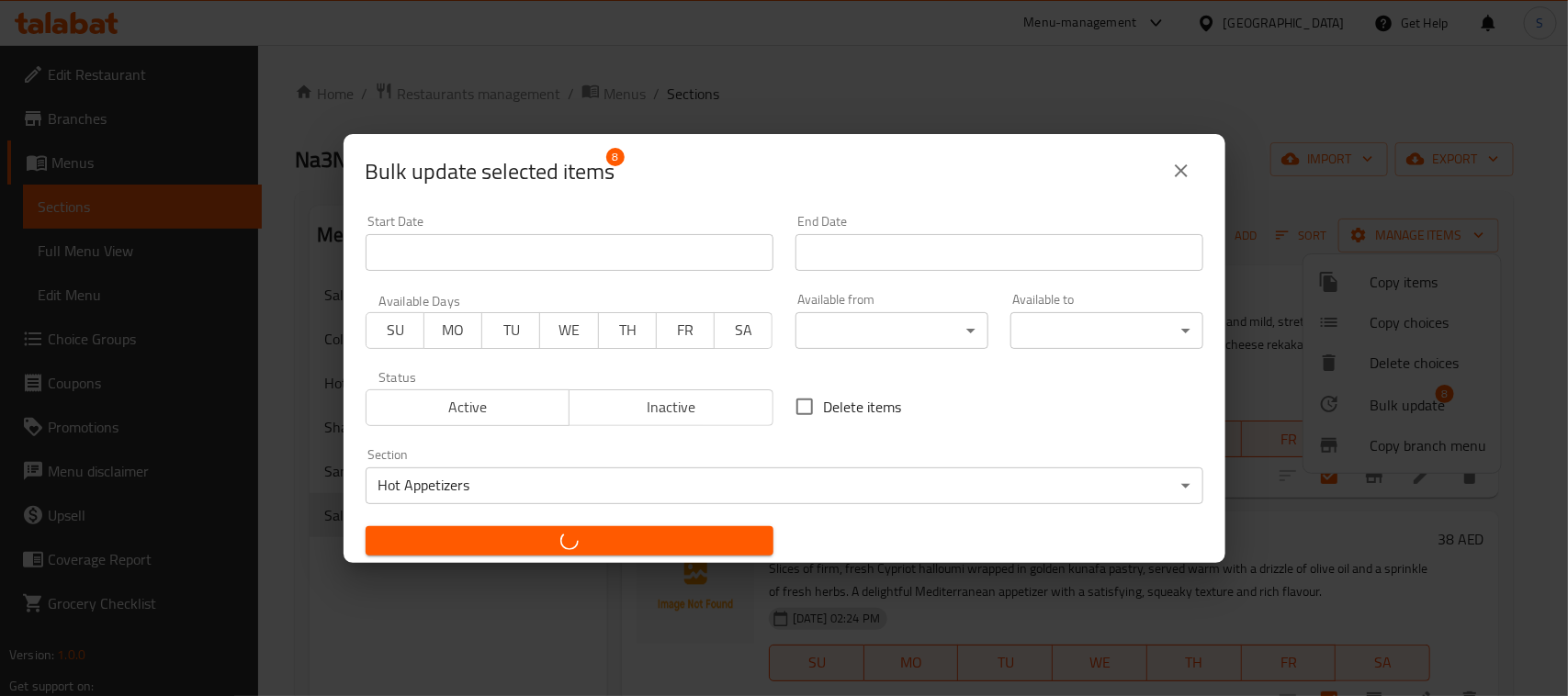
checkbox input "false"
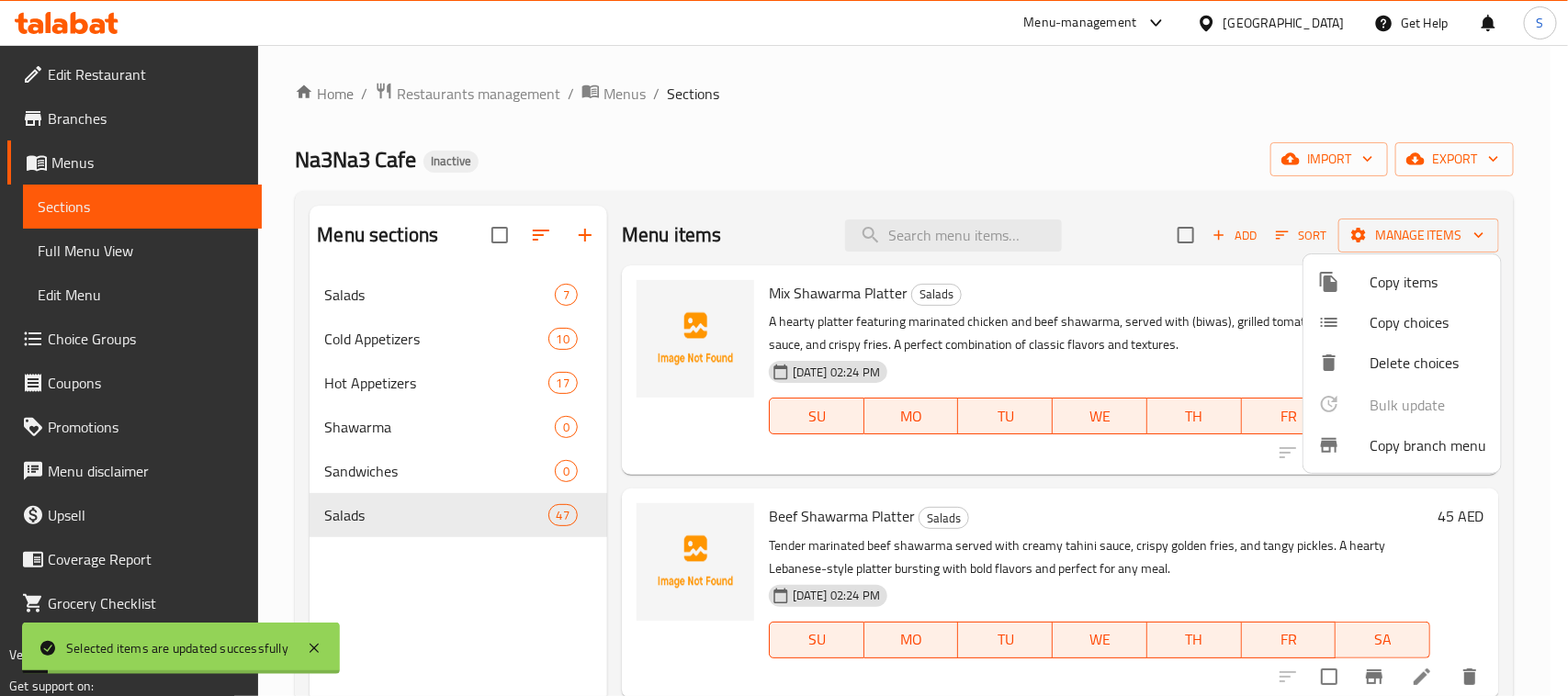
click at [758, 149] on div at bounding box center [784, 348] width 1568 height 696
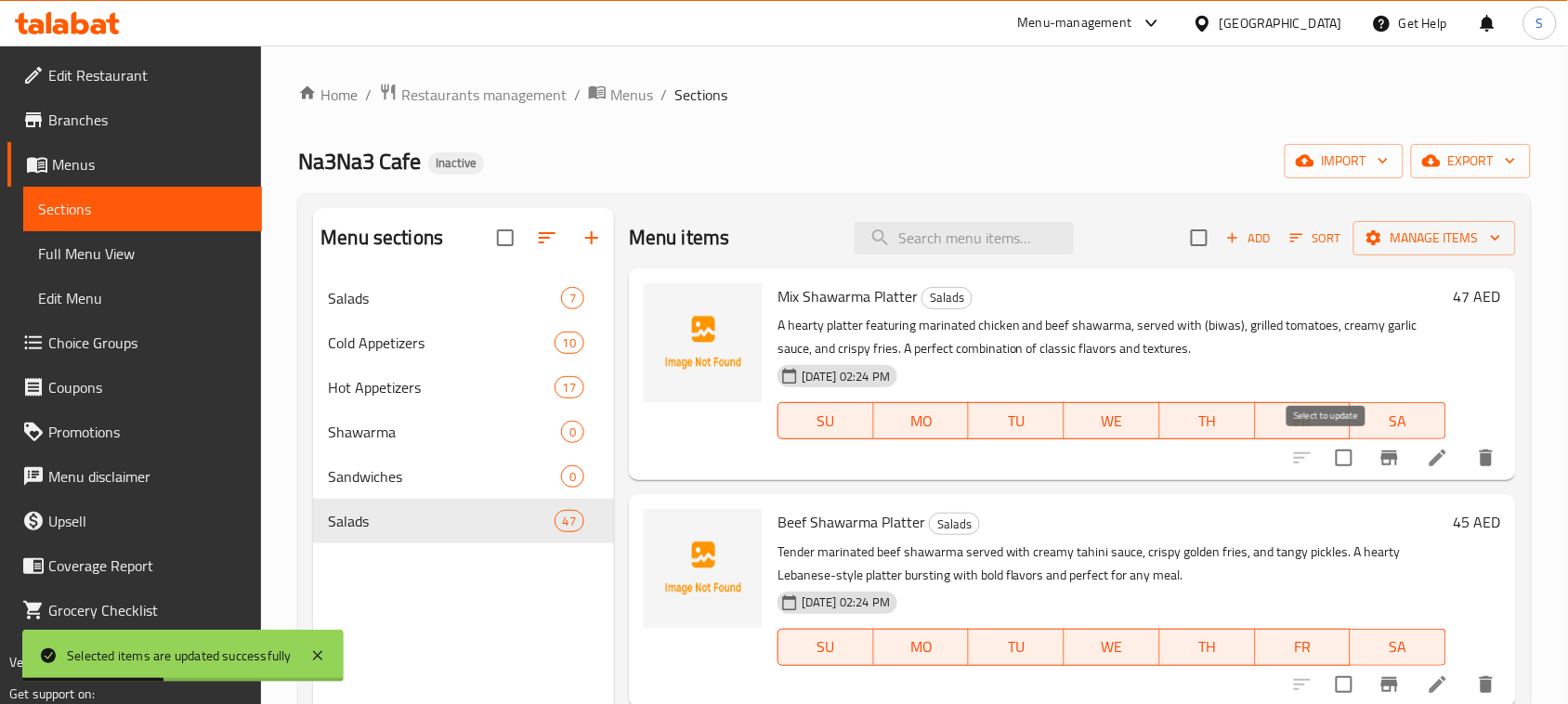
click at [1324, 451] on input "checkbox" at bounding box center [1344, 458] width 39 height 39
checkbox input "true"
click at [1088, 138] on div "Home / Restaurants management / Menus / Sections Na3Na3 Cafe Inactive import ex…" at bounding box center [914, 505] width 1233 height 845
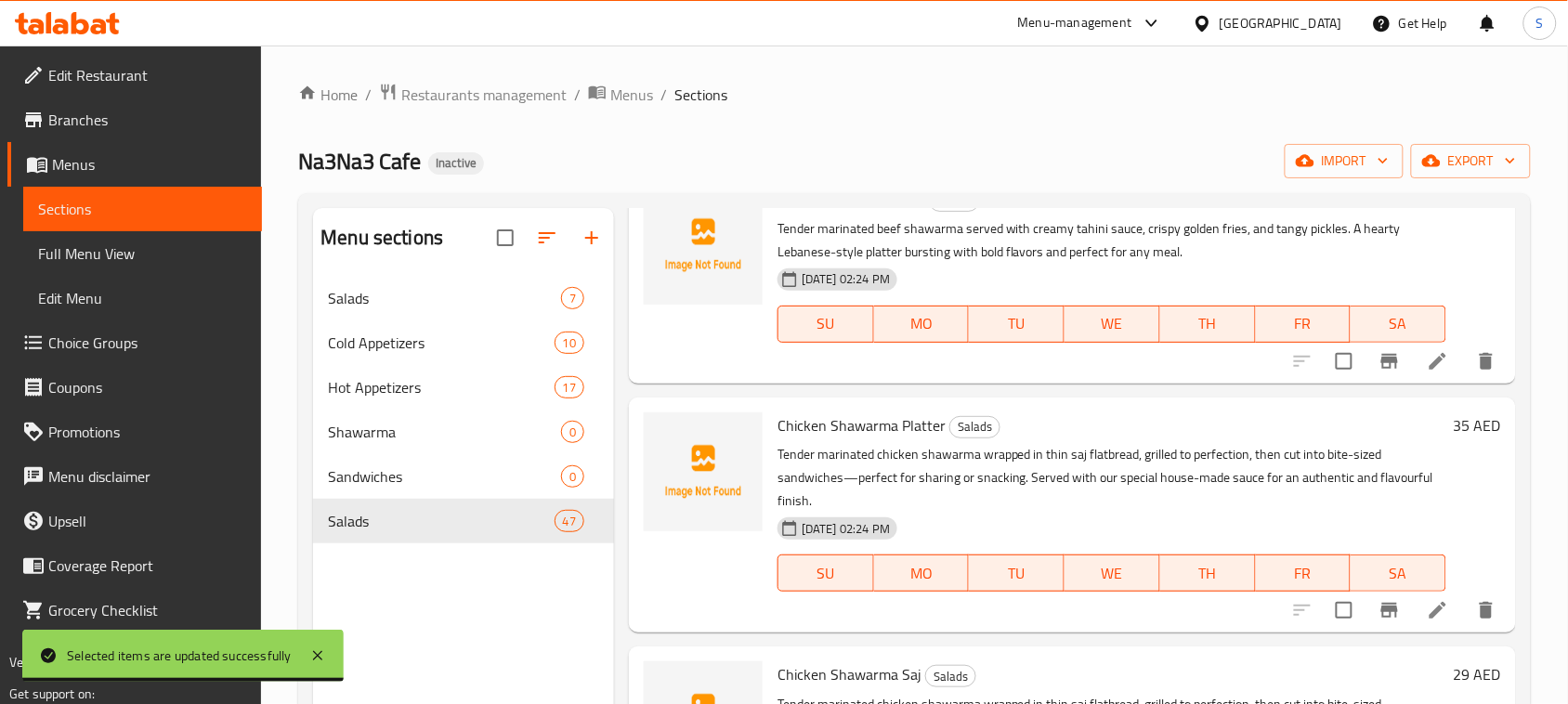
scroll to position [232, 0]
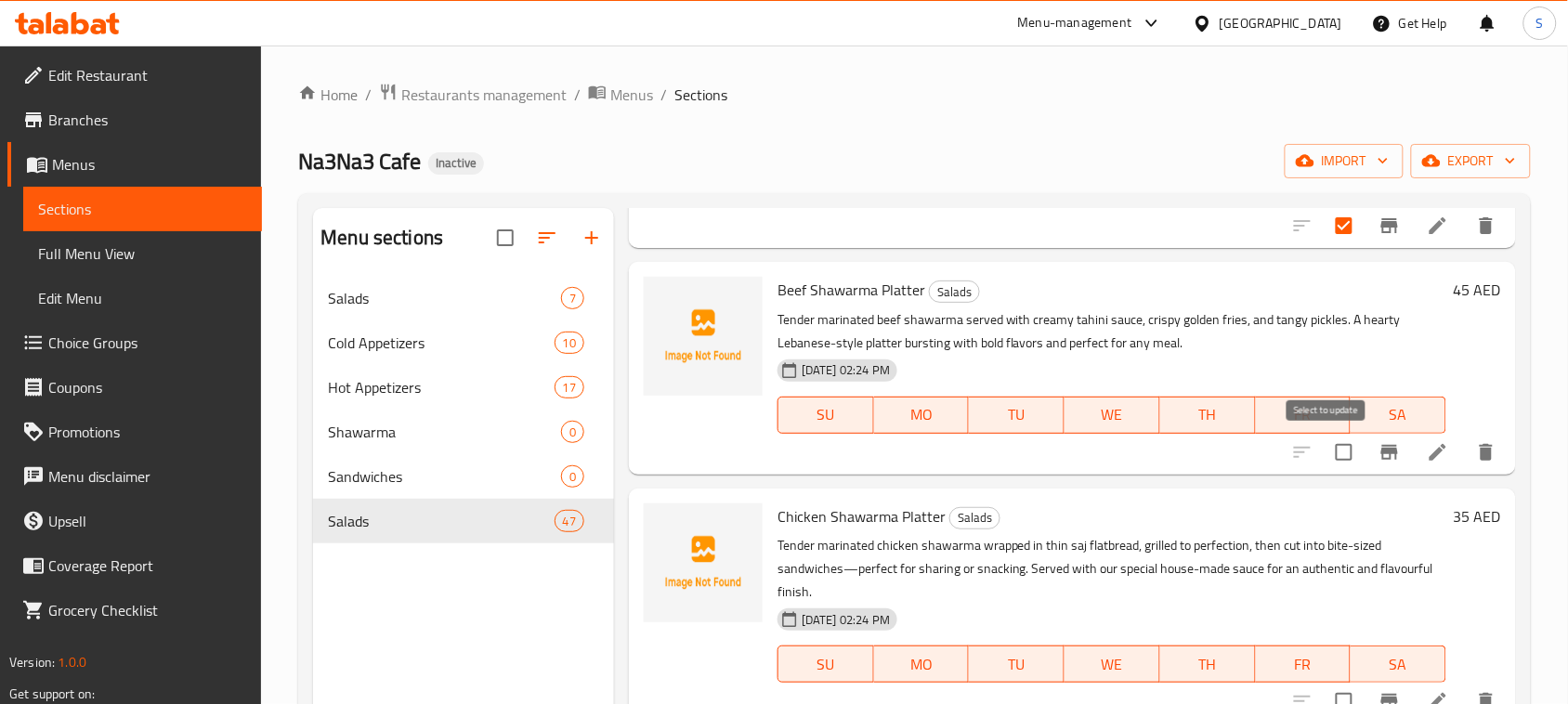
click at [1324, 465] on input "checkbox" at bounding box center [1344, 453] width 39 height 39
checkbox input "true"
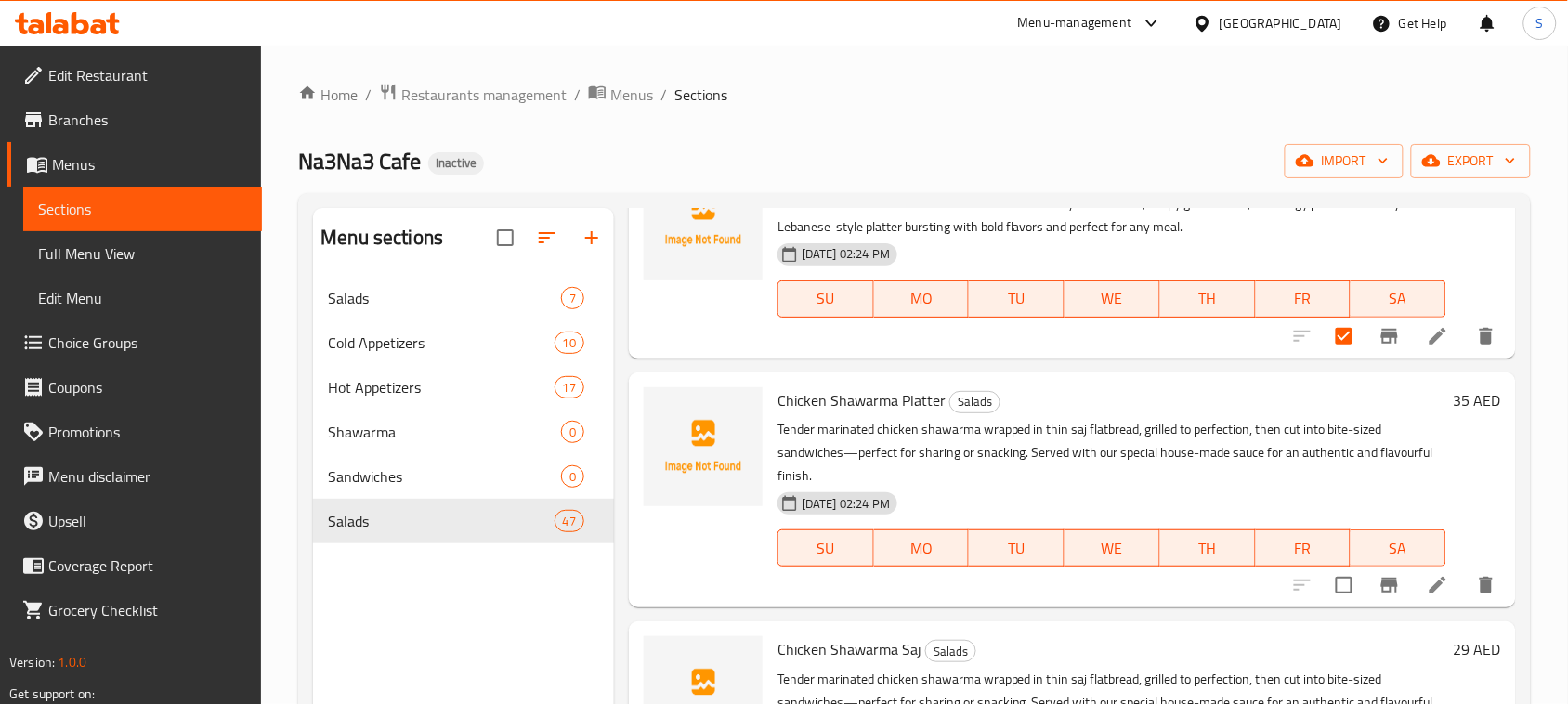
click at [1330, 580] on input "checkbox" at bounding box center [1344, 585] width 39 height 39
checkbox input "true"
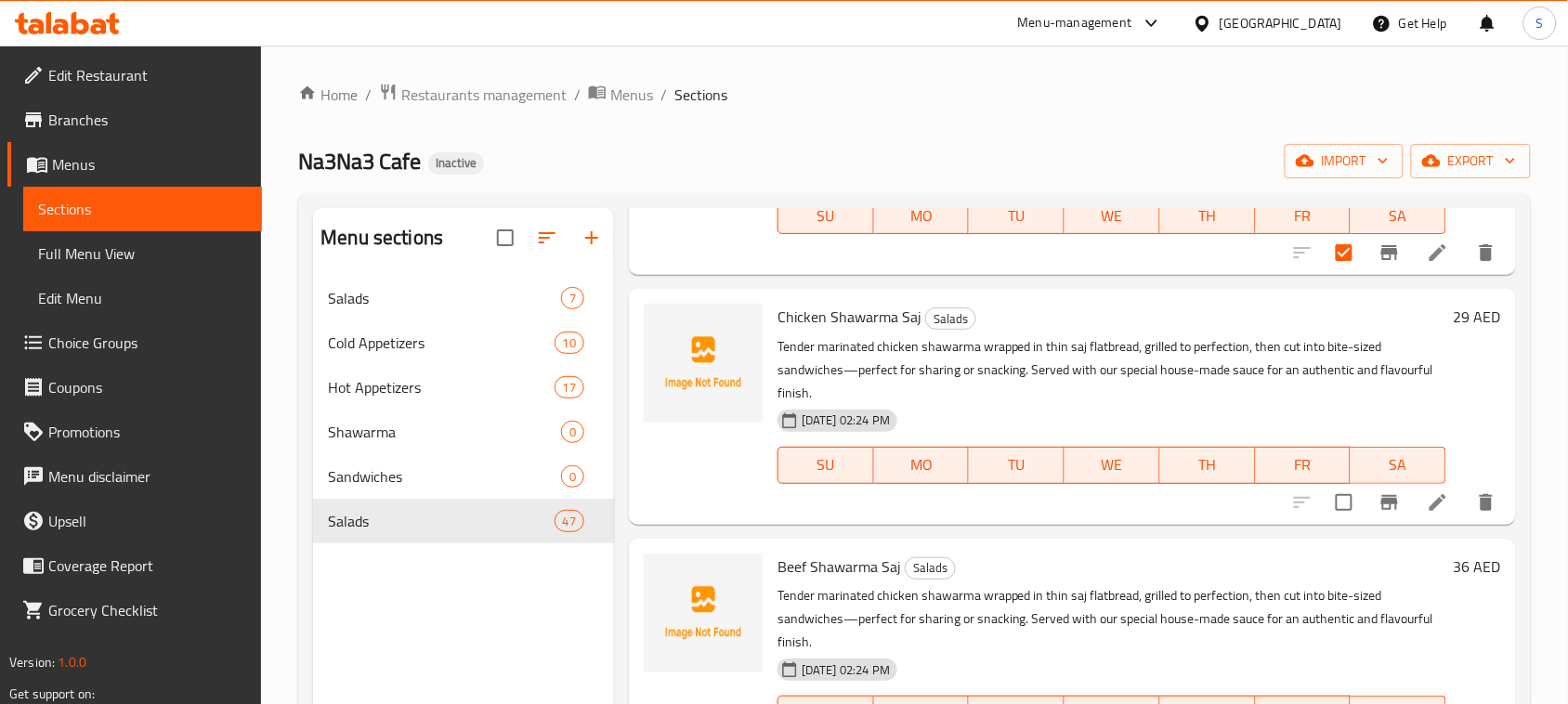
scroll to position [697, 0]
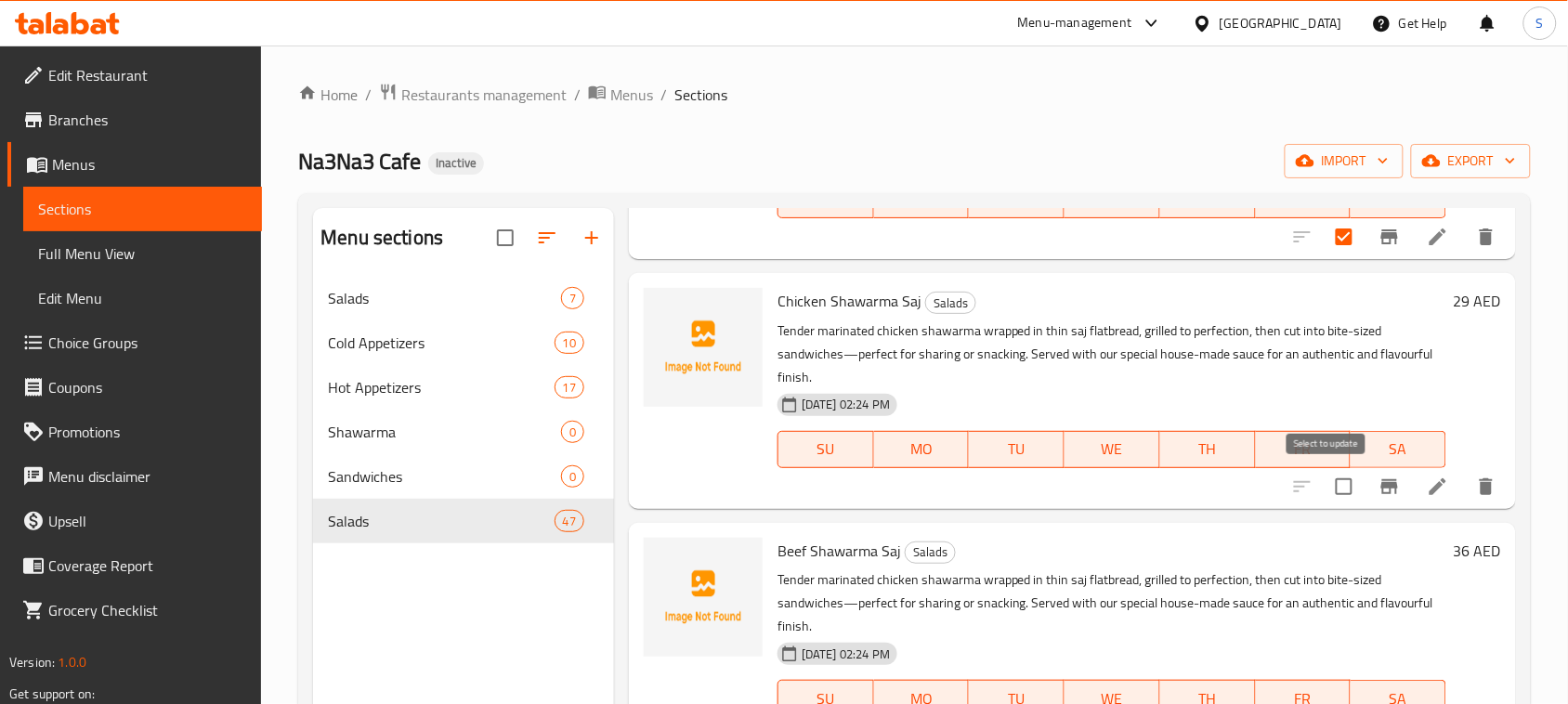
click at [1324, 483] on input "checkbox" at bounding box center [1344, 487] width 39 height 39
checkbox input "true"
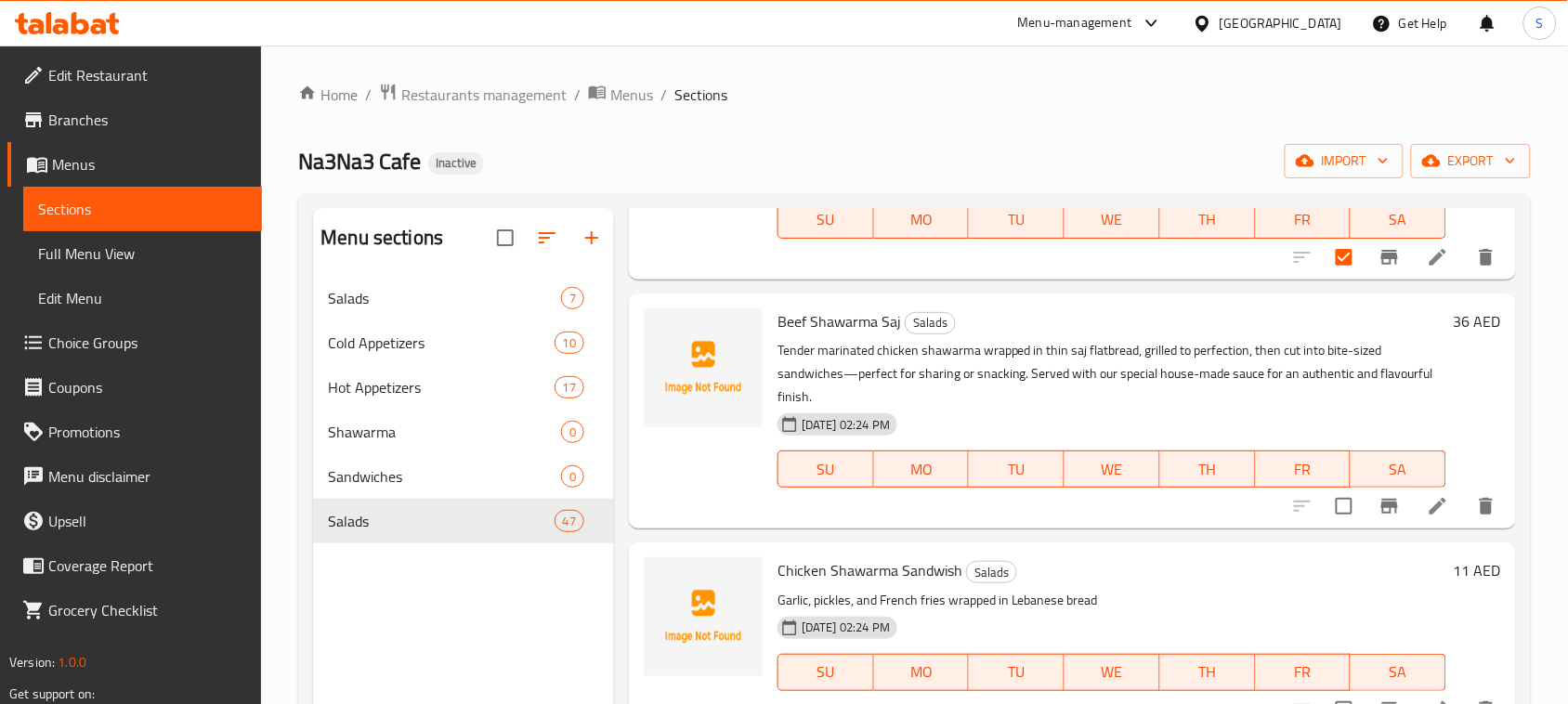
scroll to position [928, 0]
click at [1325, 500] on input "checkbox" at bounding box center [1344, 504] width 39 height 39
checkbox input "true"
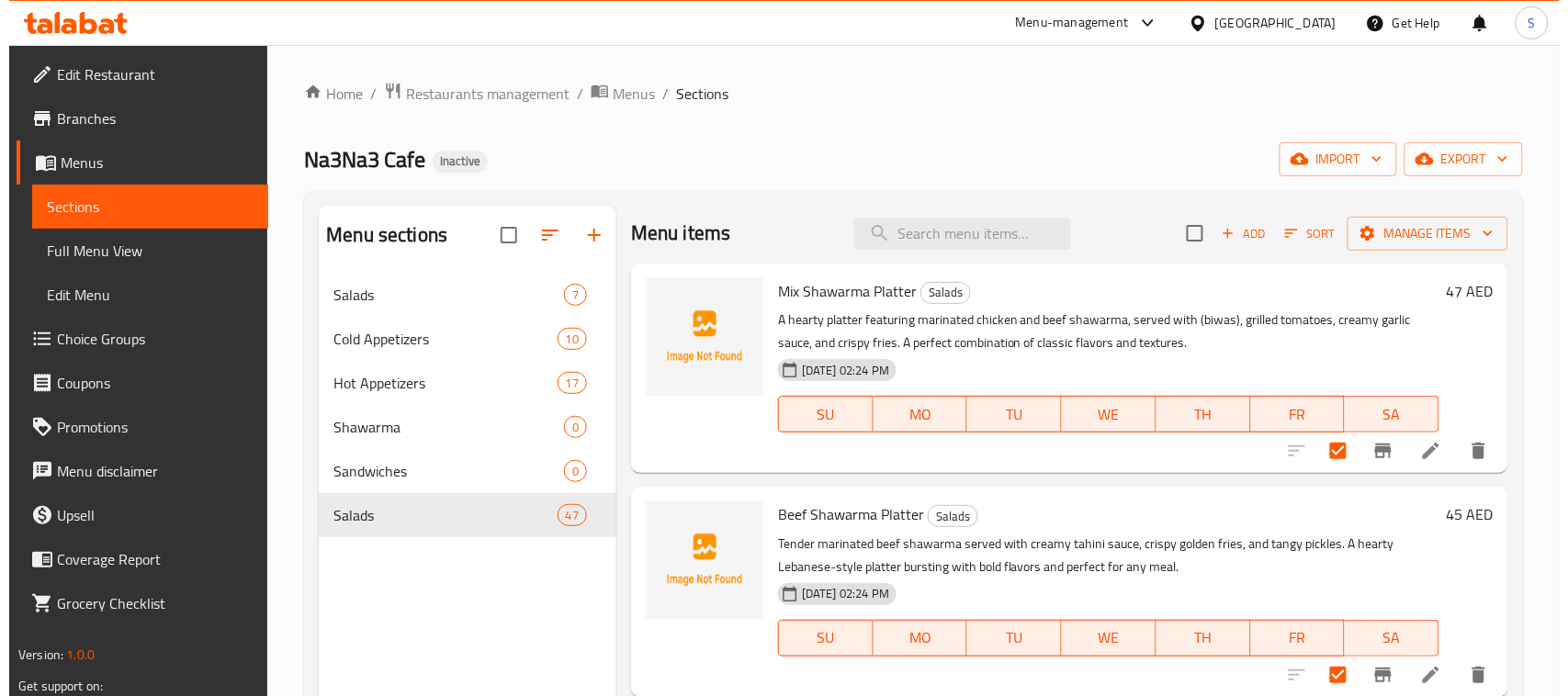
scroll to position [0, 0]
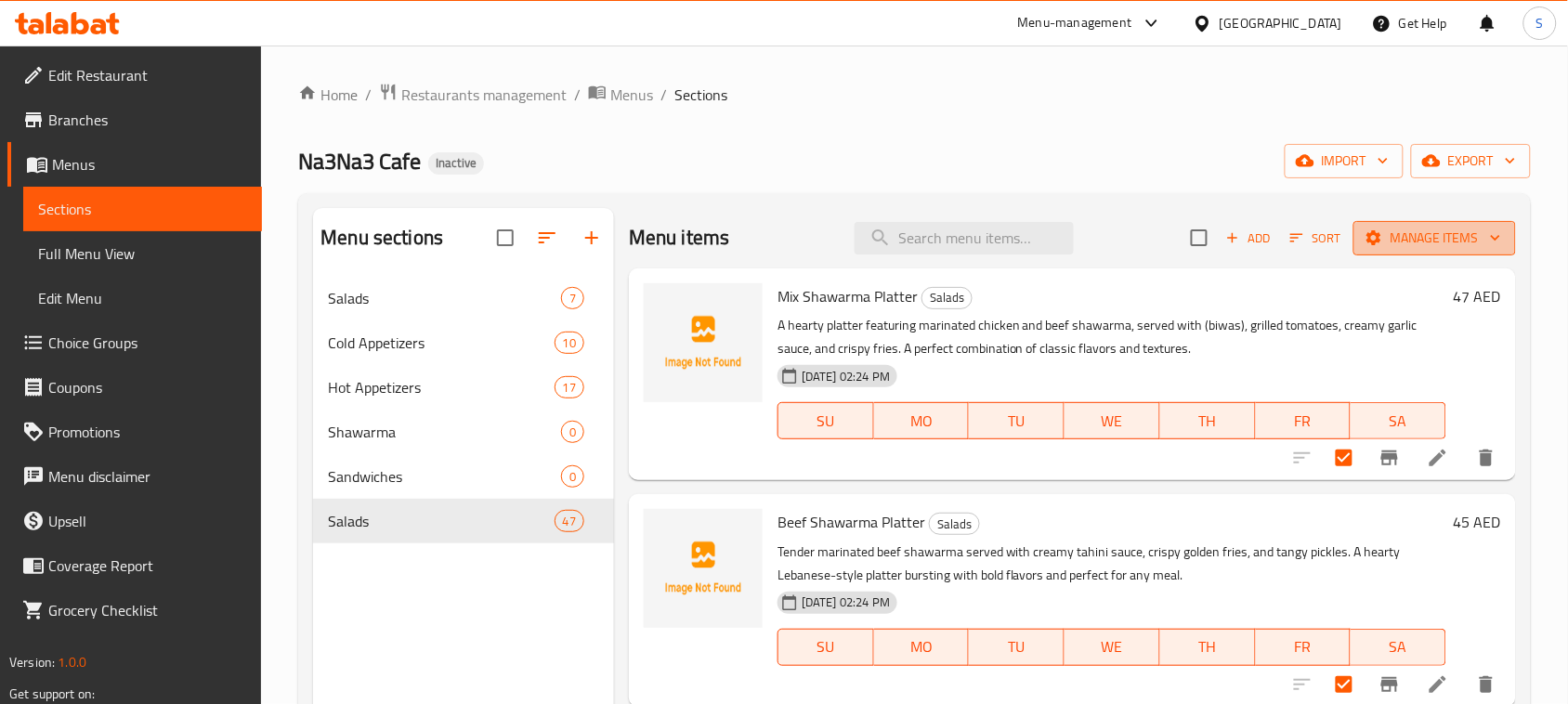
click at [1423, 235] on span "Manage items" at bounding box center [1434, 237] width 133 height 23
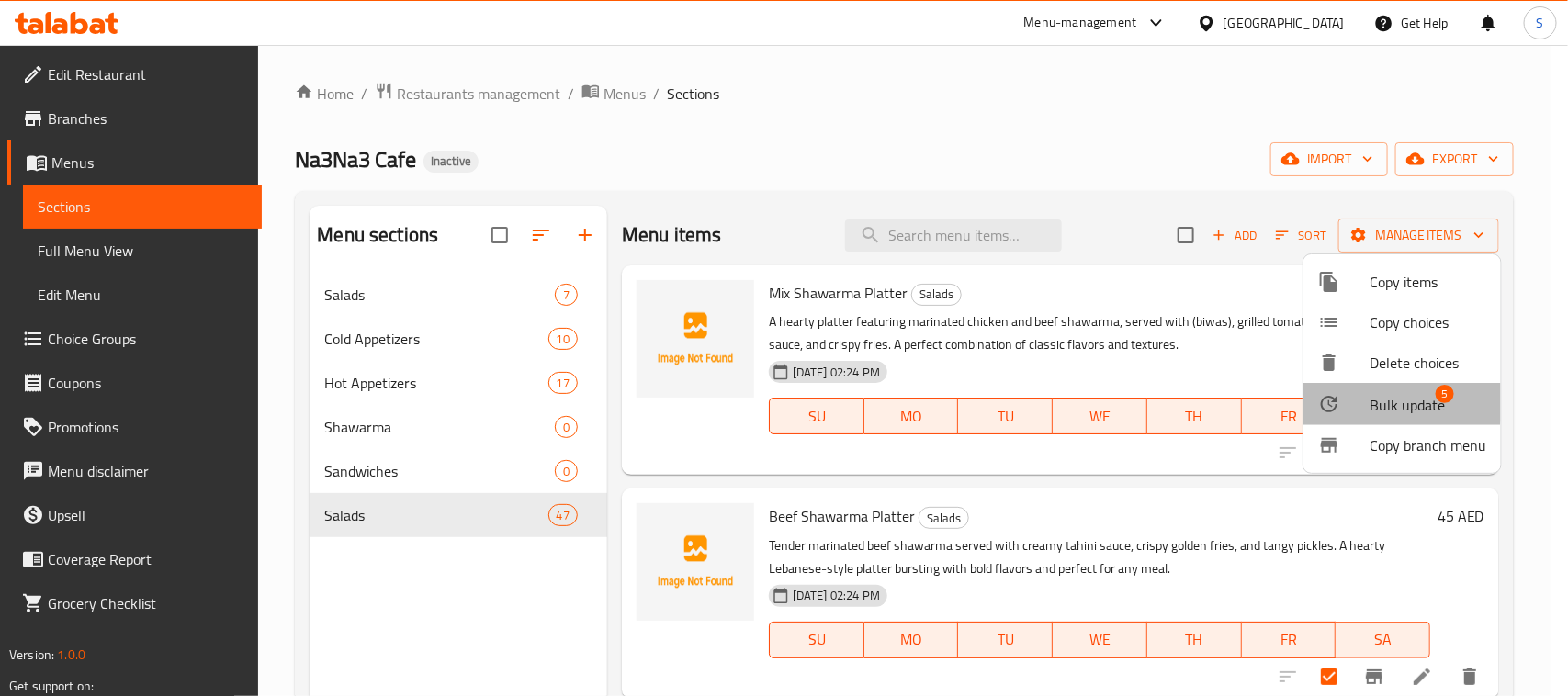
click at [1384, 401] on span "Bulk update" at bounding box center [1407, 405] width 75 height 22
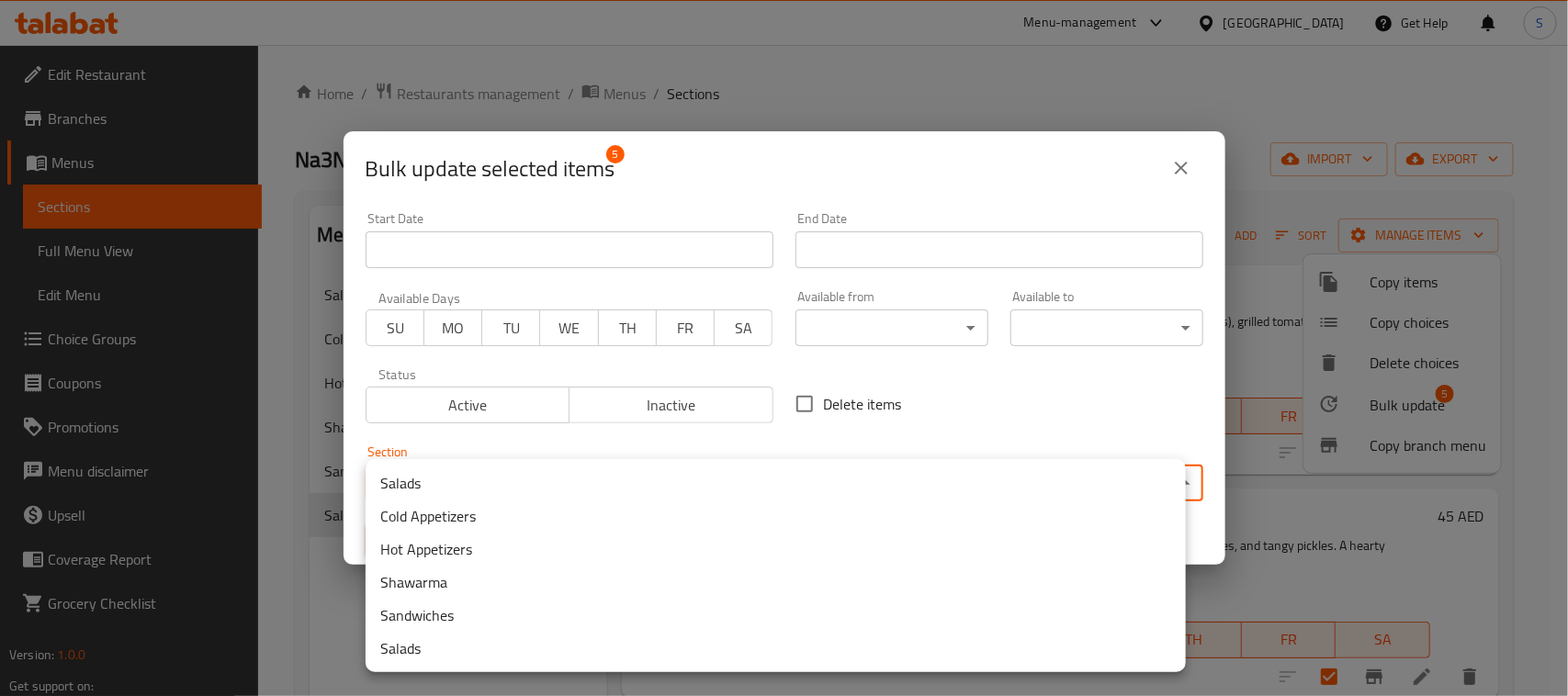
click at [786, 470] on body "​ Menu-management United Arab Emirates Get Help S Edit Restaurant Branches Menu…" at bounding box center [784, 370] width 1568 height 651
click at [541, 587] on li "Shawarma" at bounding box center [775, 582] width 820 height 33
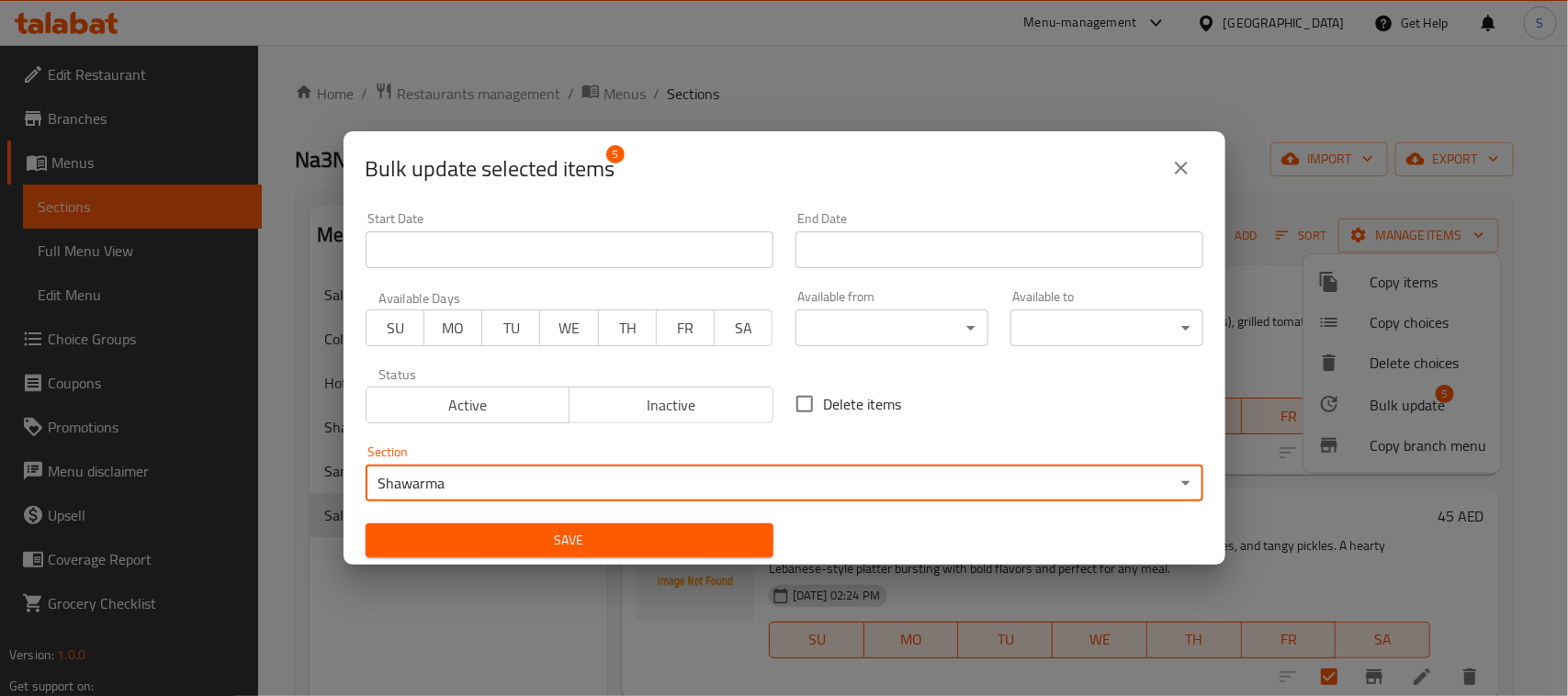
click at [521, 547] on span "Save" at bounding box center [569, 540] width 378 height 23
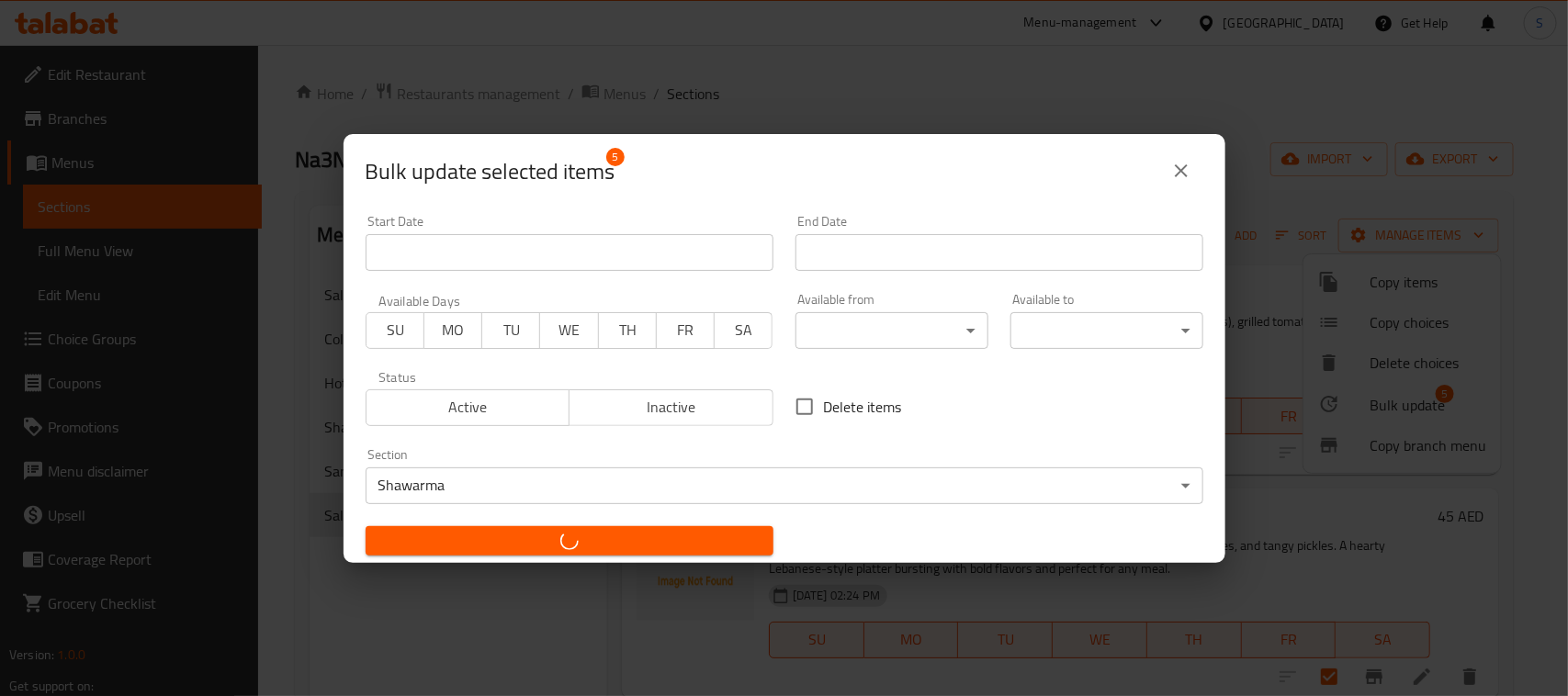
checkbox input "false"
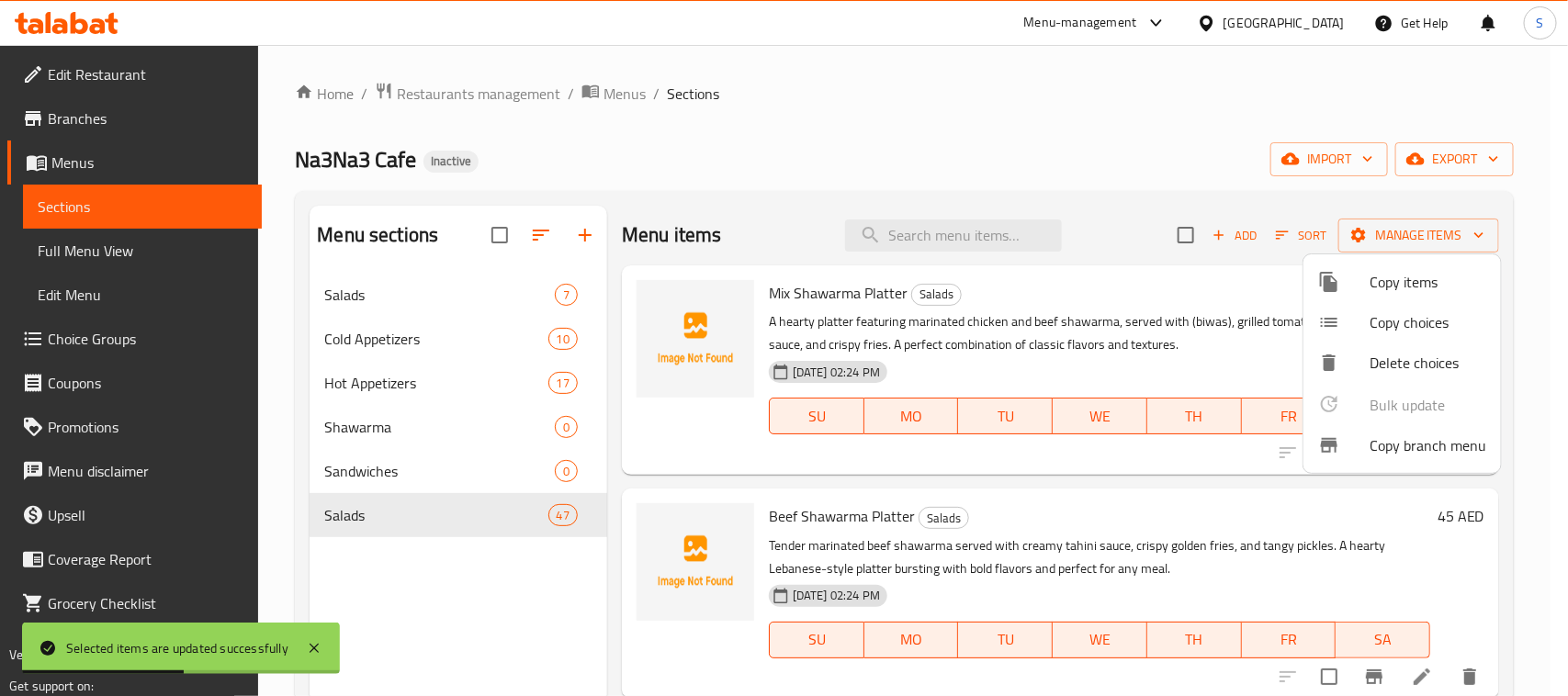
click at [764, 109] on div at bounding box center [784, 348] width 1568 height 696
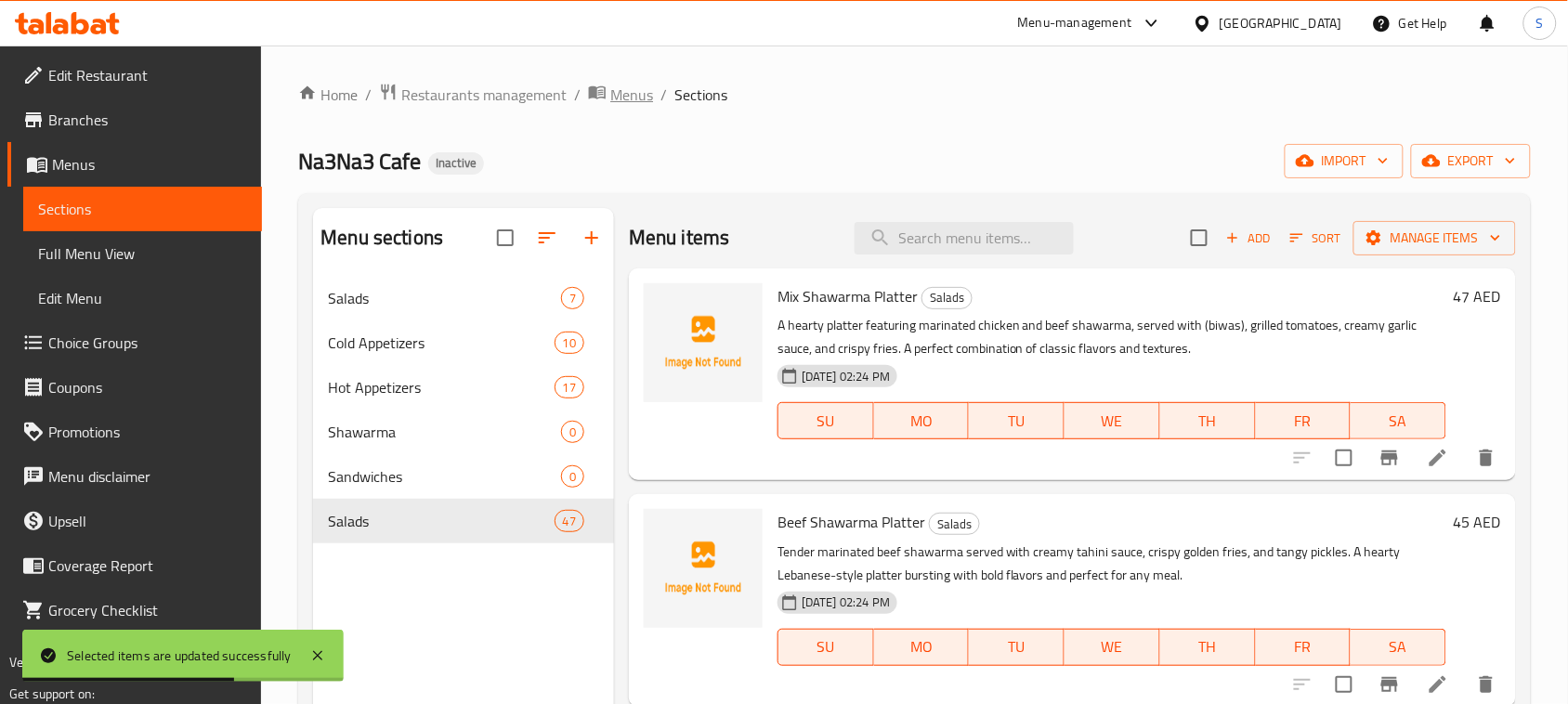
click at [610, 95] on span "Menus" at bounding box center [631, 95] width 43 height 22
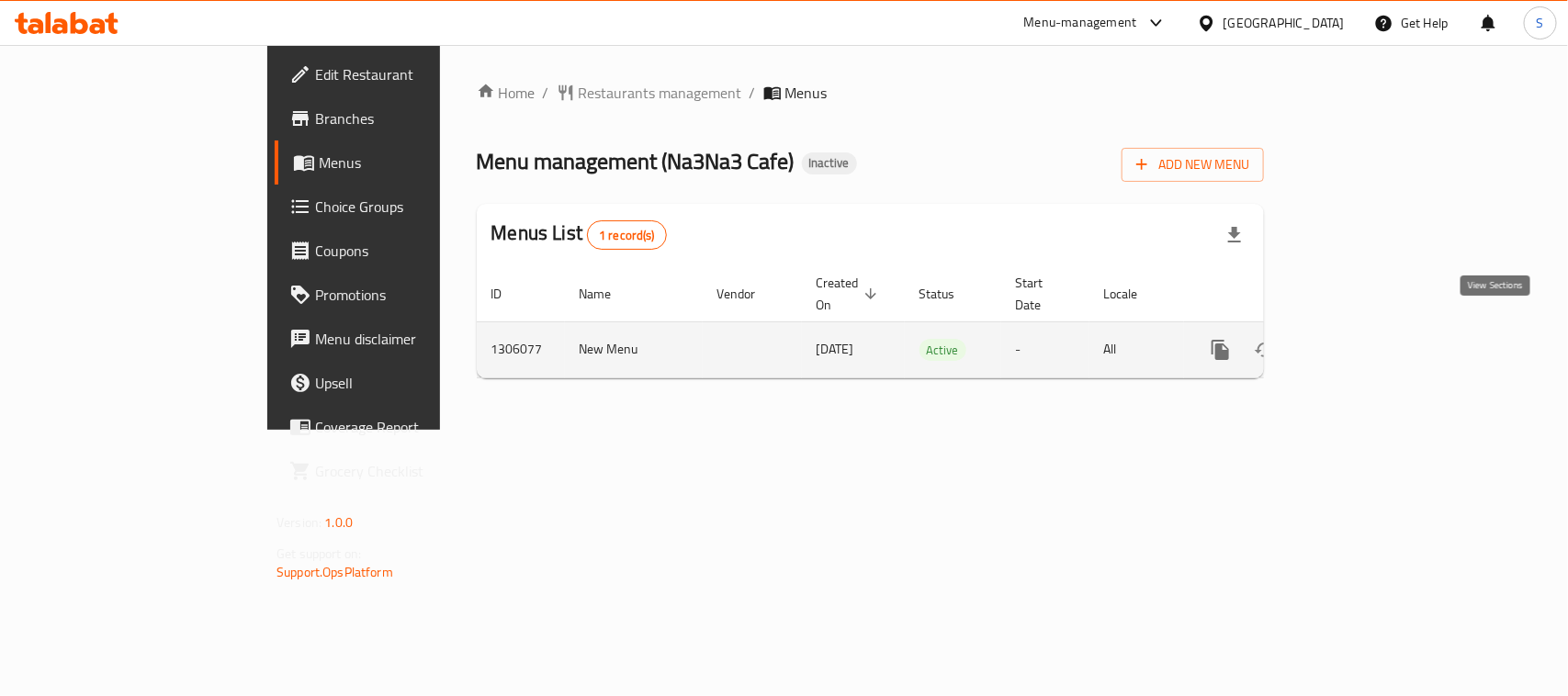
click at [1364, 339] on icon "enhanced table" at bounding box center [1353, 350] width 22 height 22
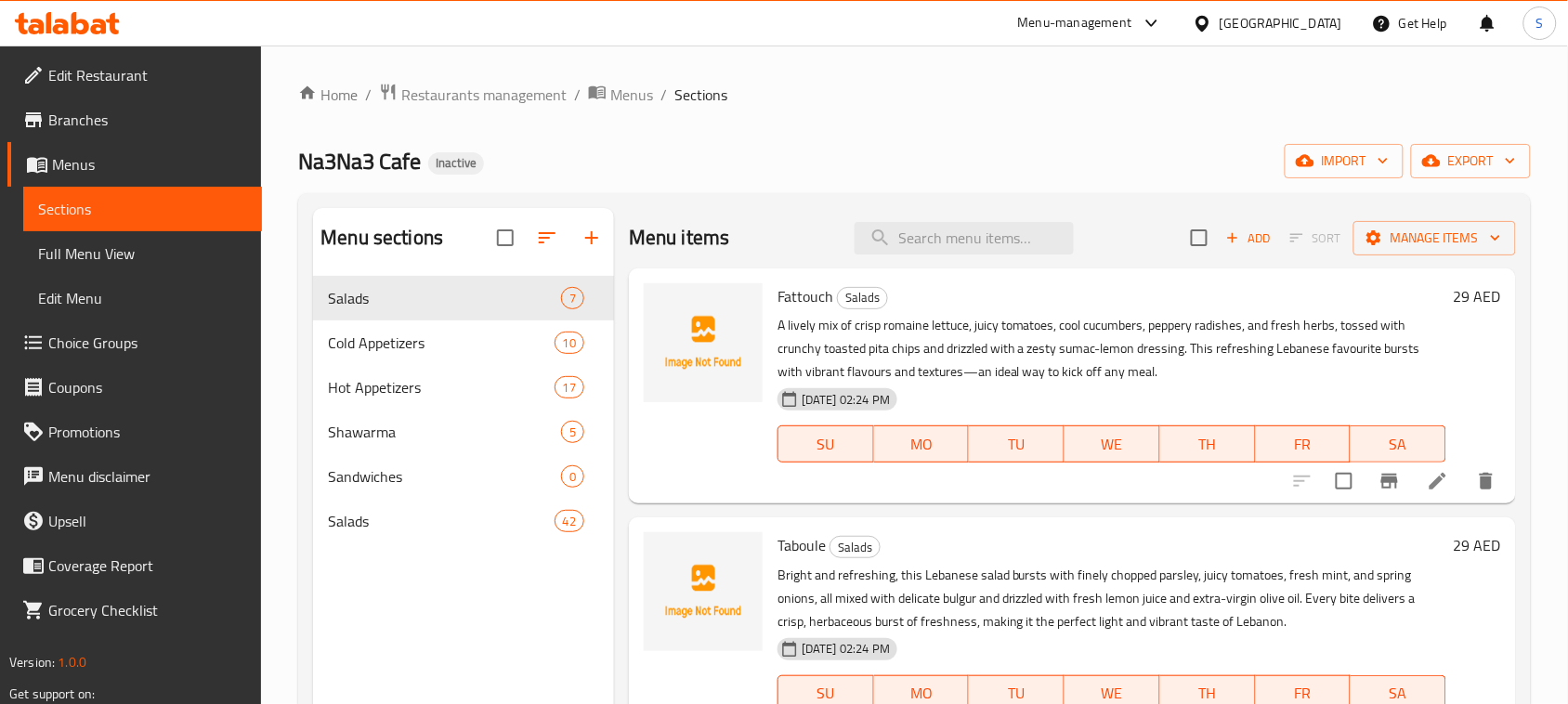
click at [776, 178] on div "Na3Na3 Cafe Inactive import export" at bounding box center [914, 161] width 1233 height 34
click at [480, 513] on span "Salads" at bounding box center [414, 521] width 174 height 22
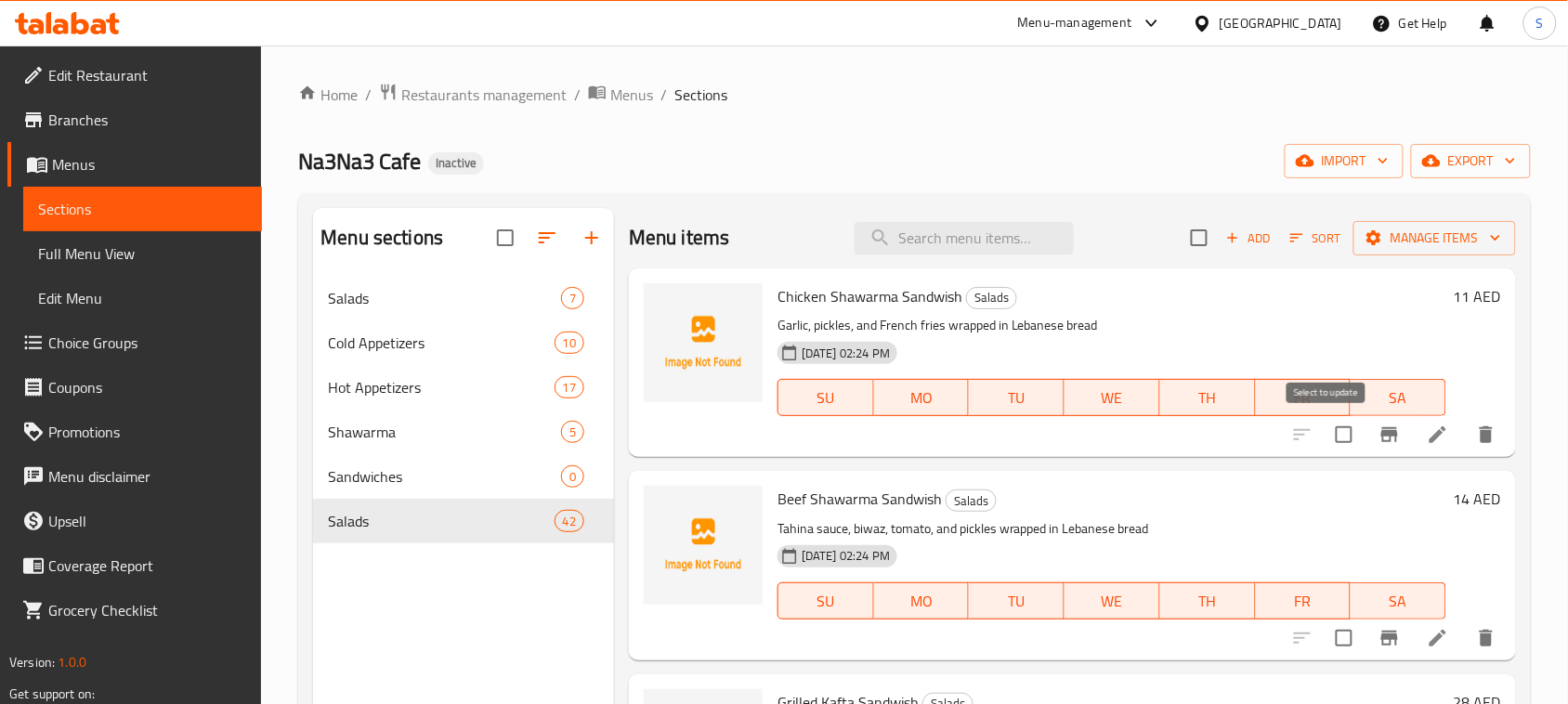
click at [1324, 441] on input "checkbox" at bounding box center [1344, 435] width 39 height 39
checkbox input "true"
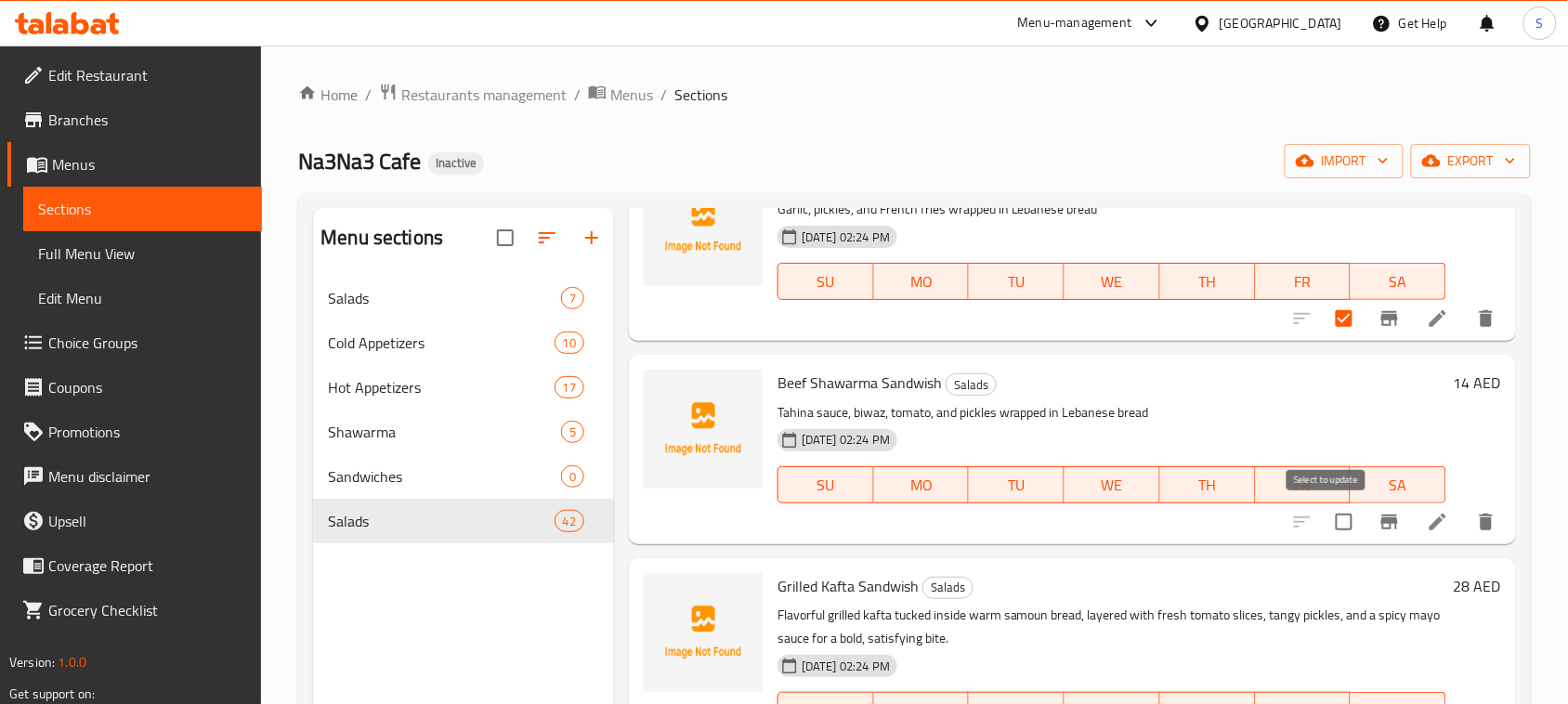
click at [1329, 522] on input "checkbox" at bounding box center [1344, 522] width 39 height 39
checkbox input "true"
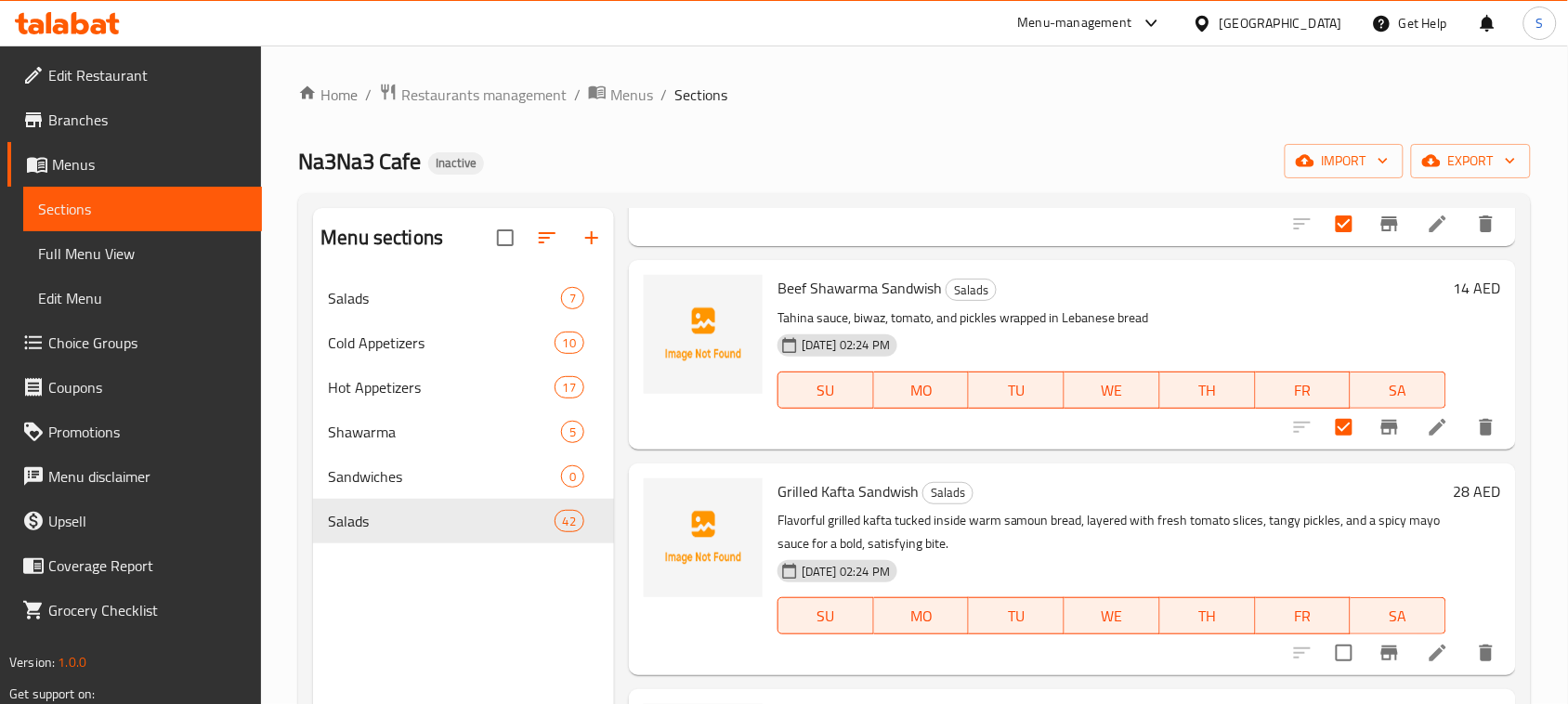
scroll to position [232, 0]
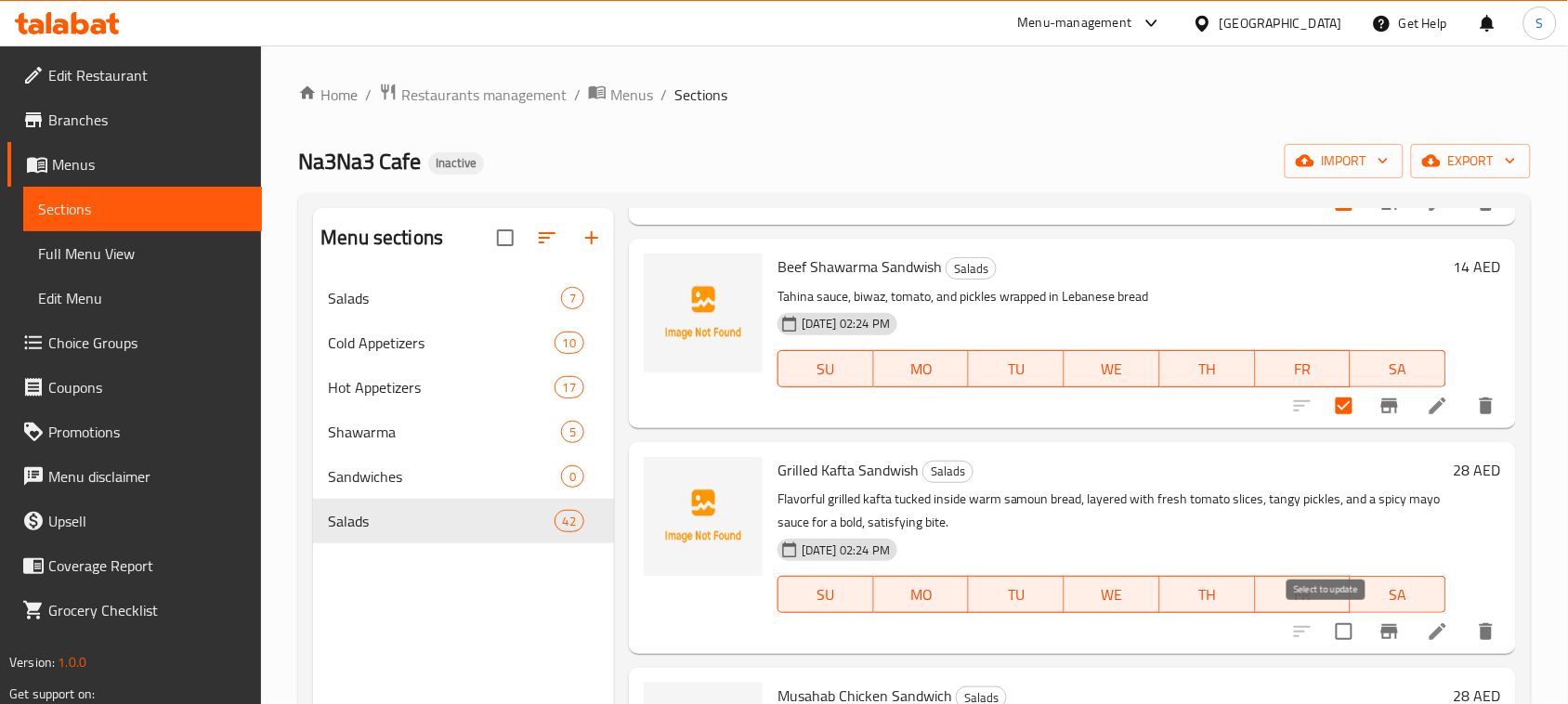
click at [1326, 629] on input "checkbox" at bounding box center [1344, 631] width 39 height 39
checkbox input "true"
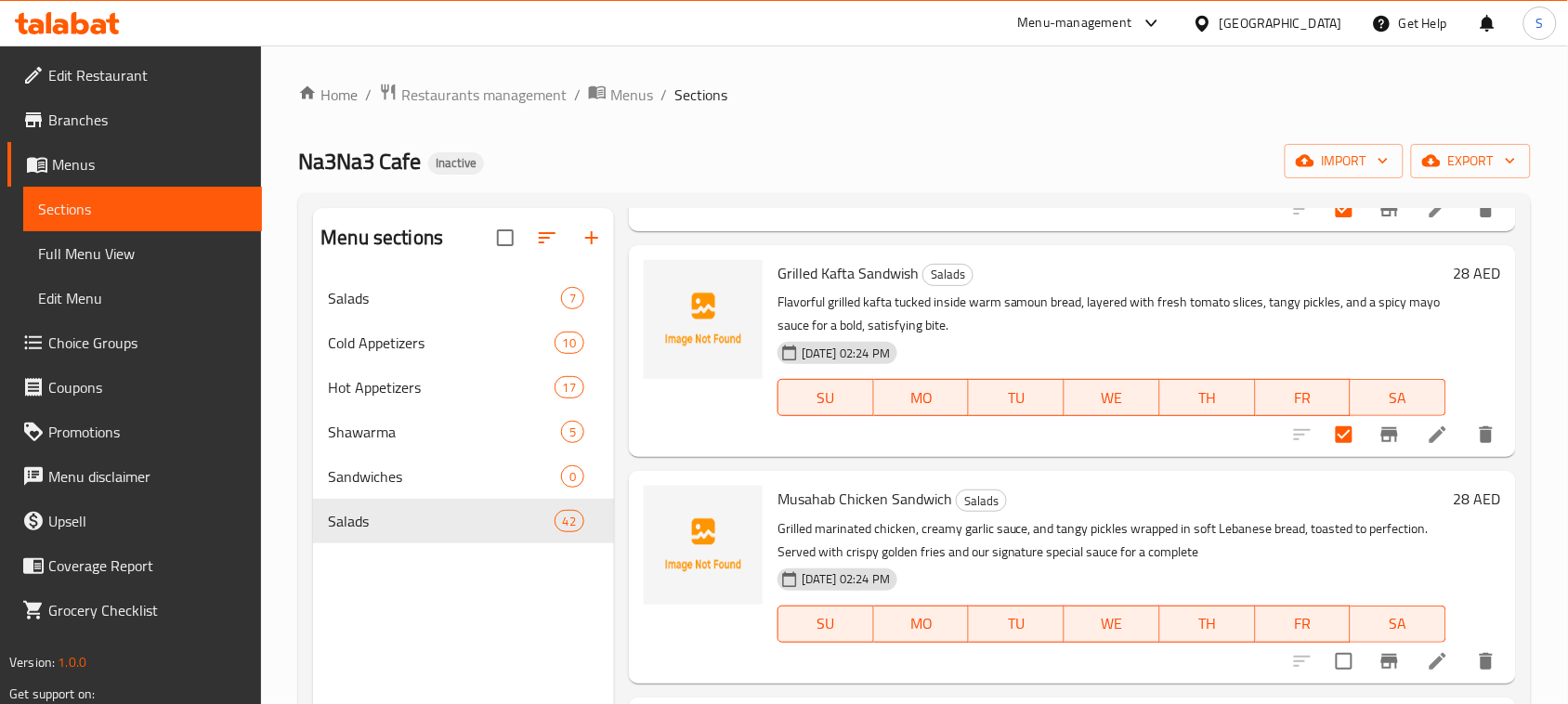
scroll to position [465, 0]
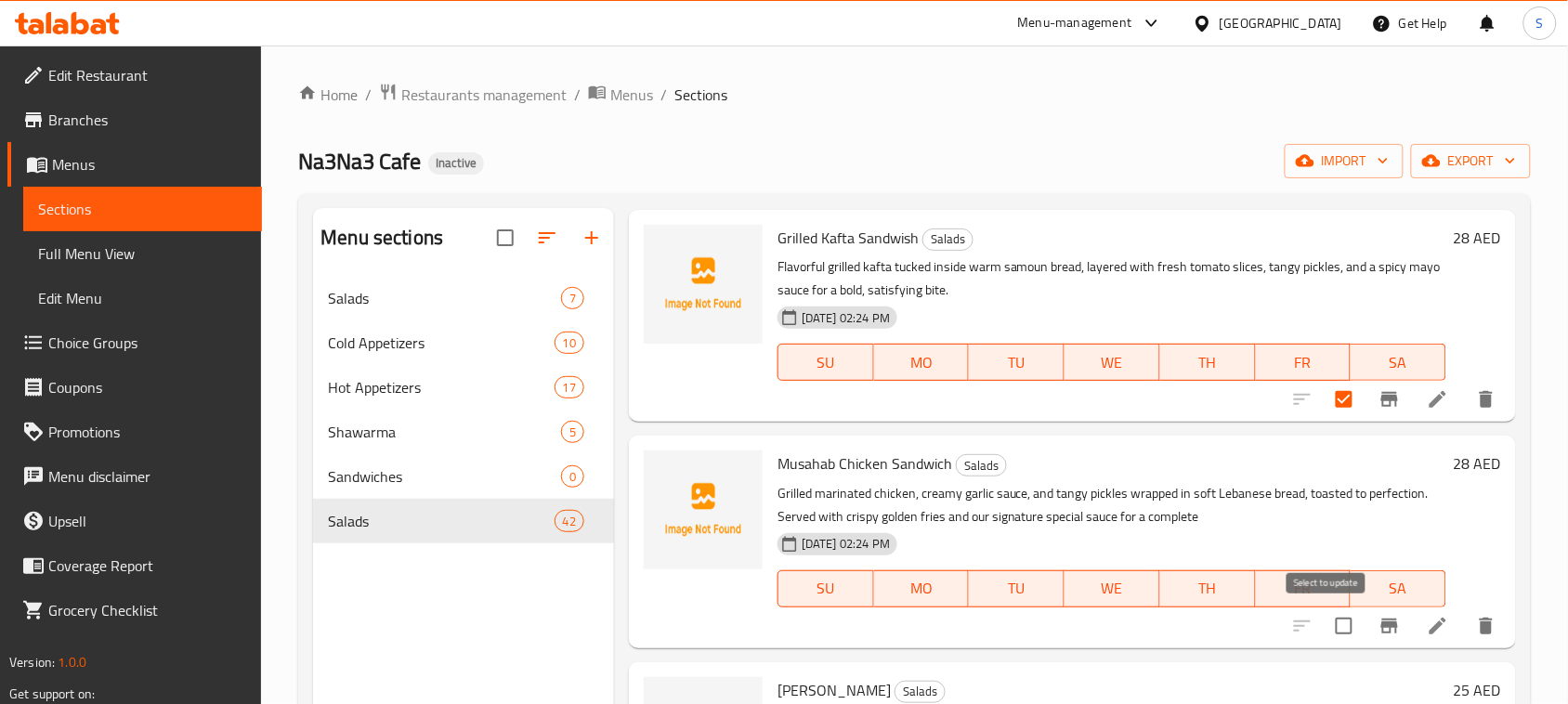
click at [1329, 619] on input "checkbox" at bounding box center [1344, 626] width 39 height 39
checkbox input "true"
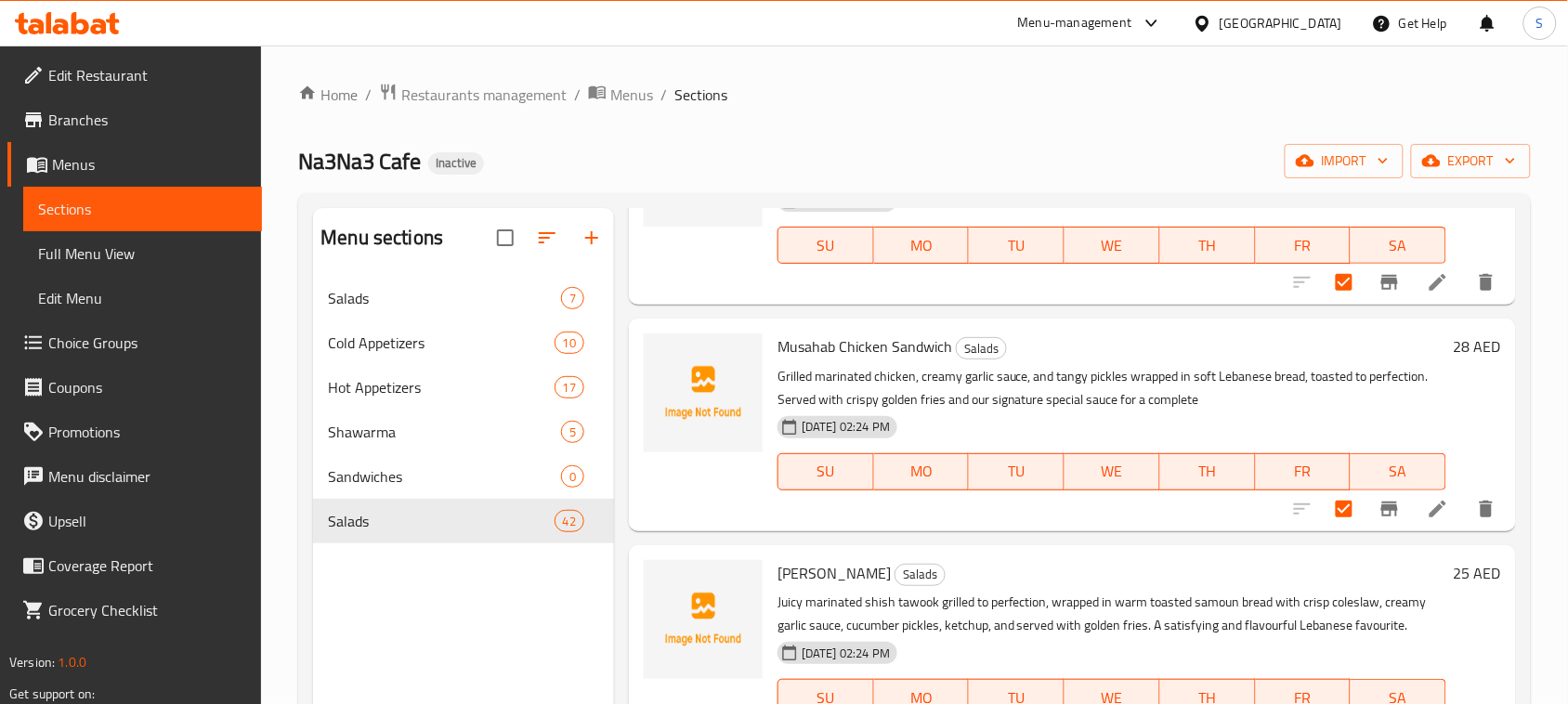
scroll to position [697, 0]
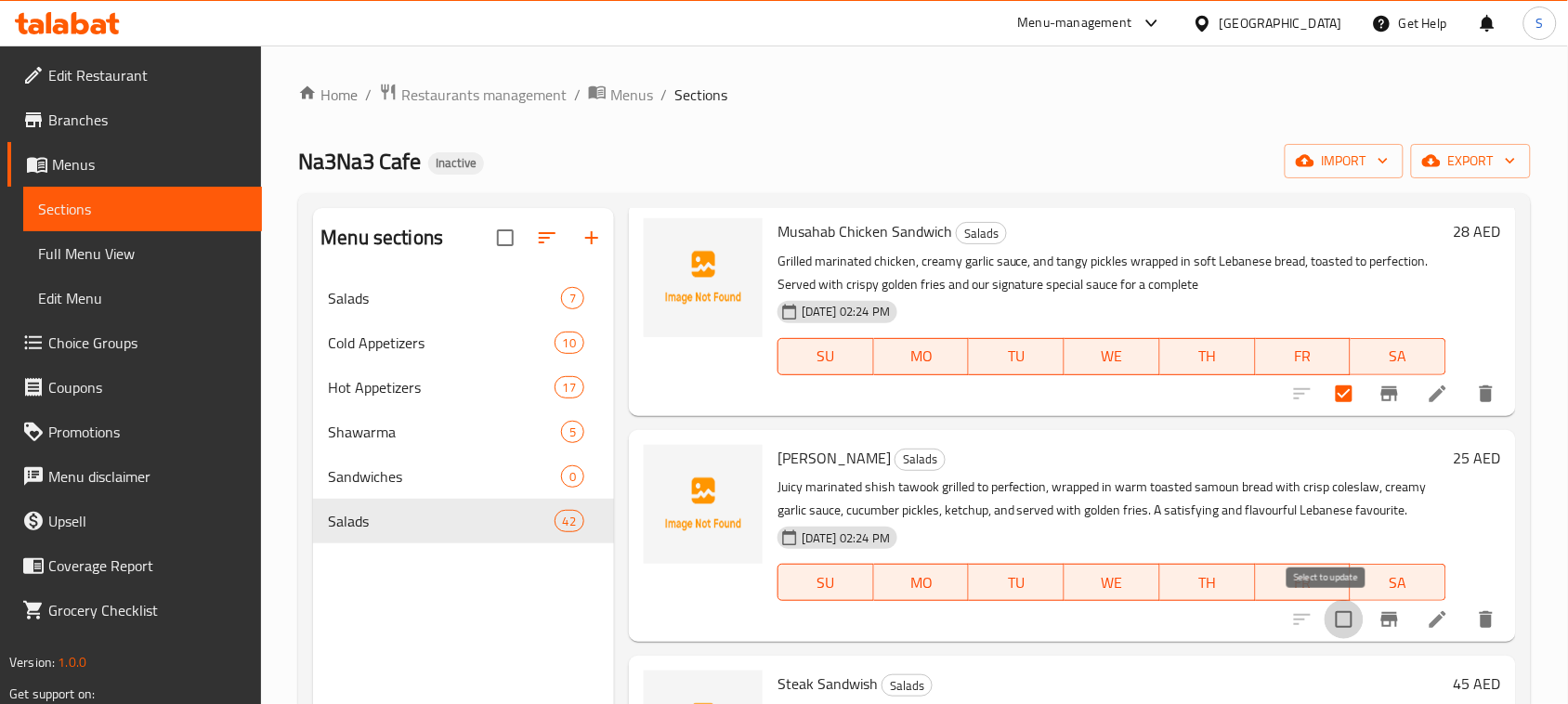
click at [1324, 614] on input "checkbox" at bounding box center [1344, 619] width 39 height 39
checkbox input "true"
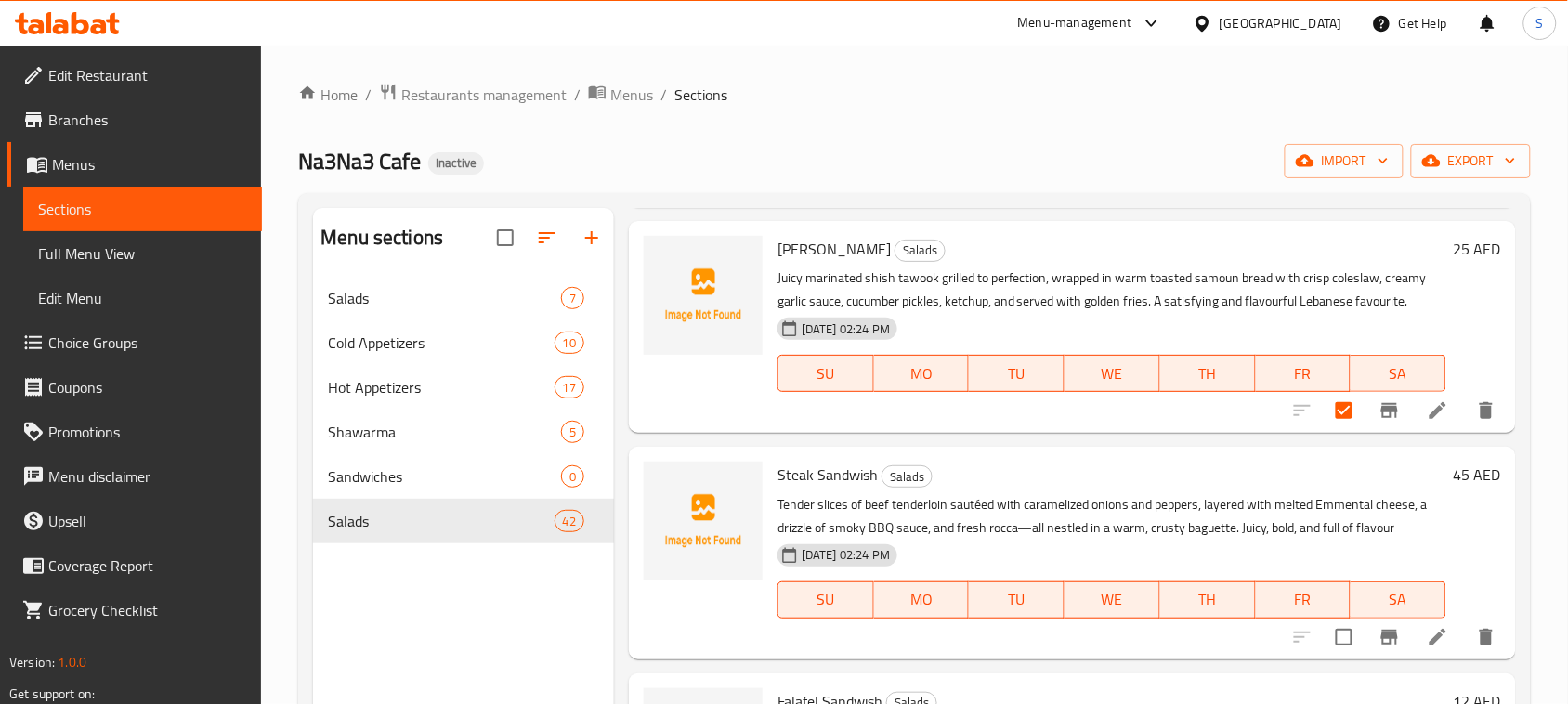
scroll to position [928, 0]
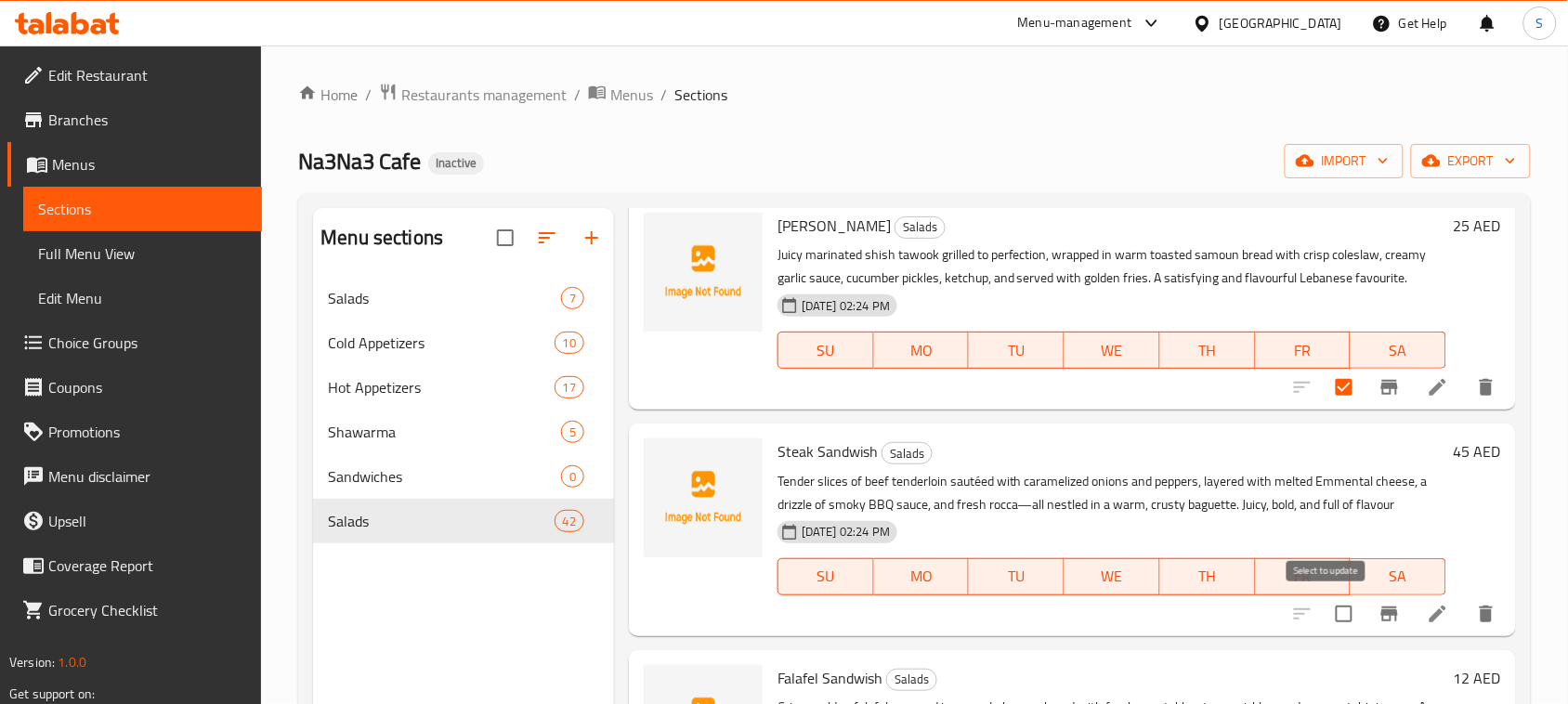
click at [1328, 619] on input "checkbox" at bounding box center [1344, 614] width 39 height 39
checkbox input "true"
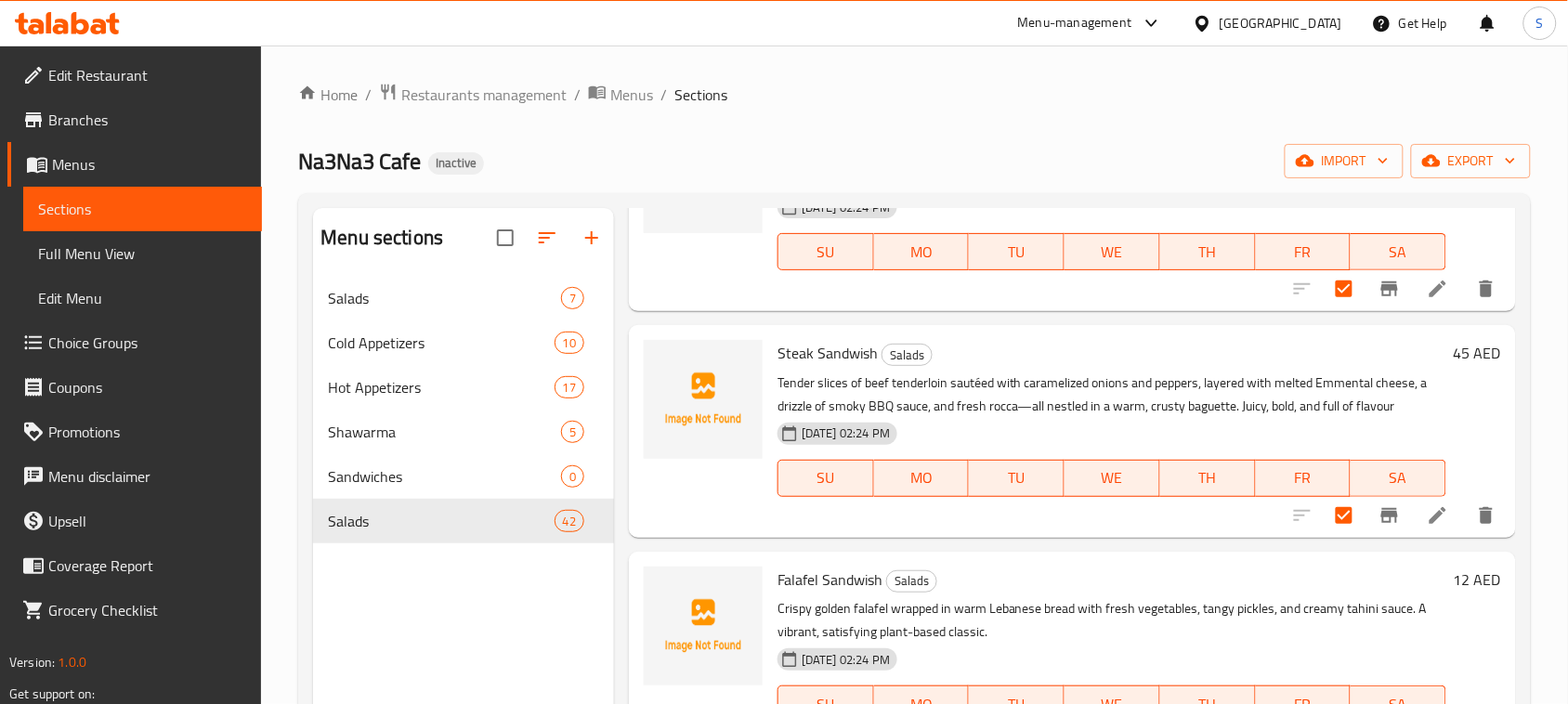
scroll to position [1161, 0]
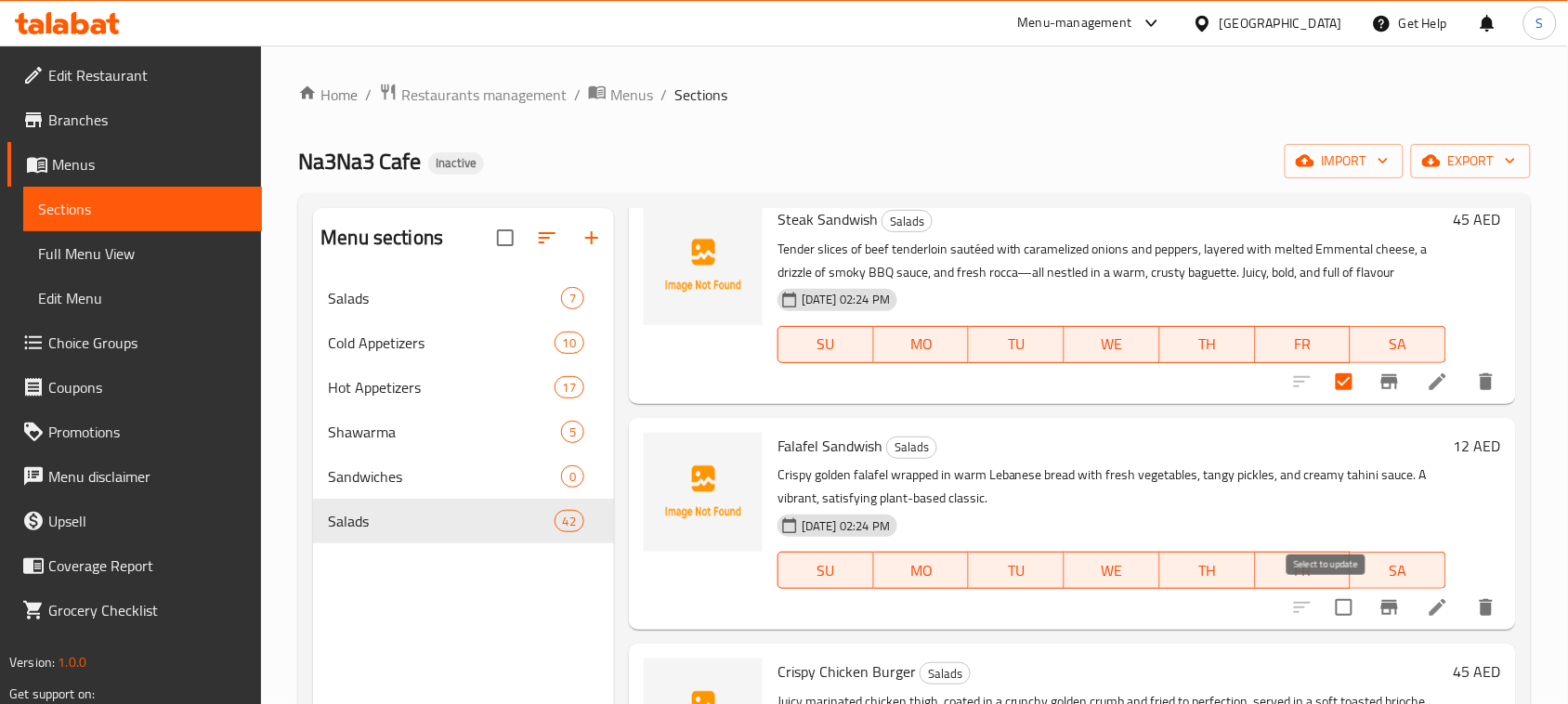
drag, startPoint x: 1319, startPoint y: 604, endPoint x: 1309, endPoint y: 597, distance: 12.2
click at [1324, 604] on input "checkbox" at bounding box center [1344, 607] width 39 height 39
checkbox input "true"
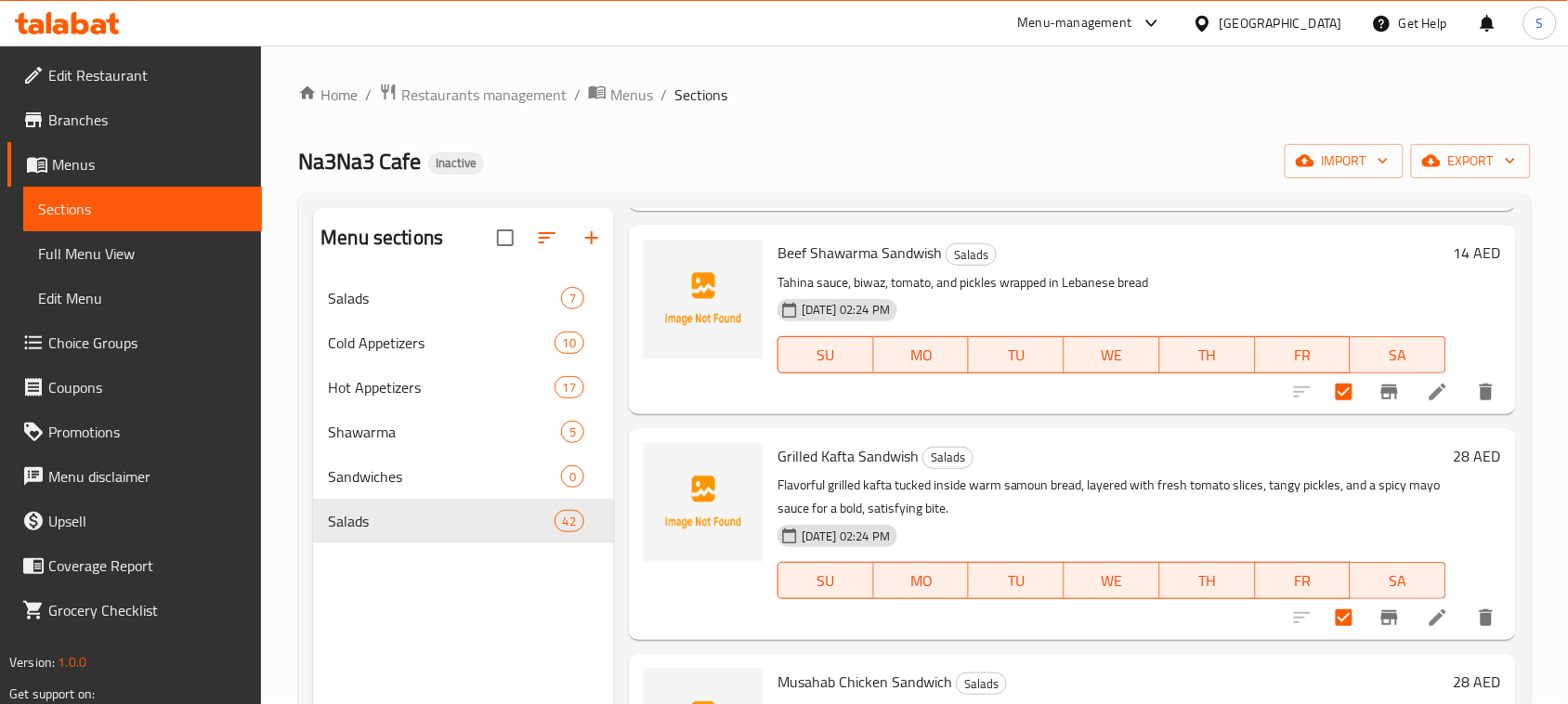
scroll to position [0, 0]
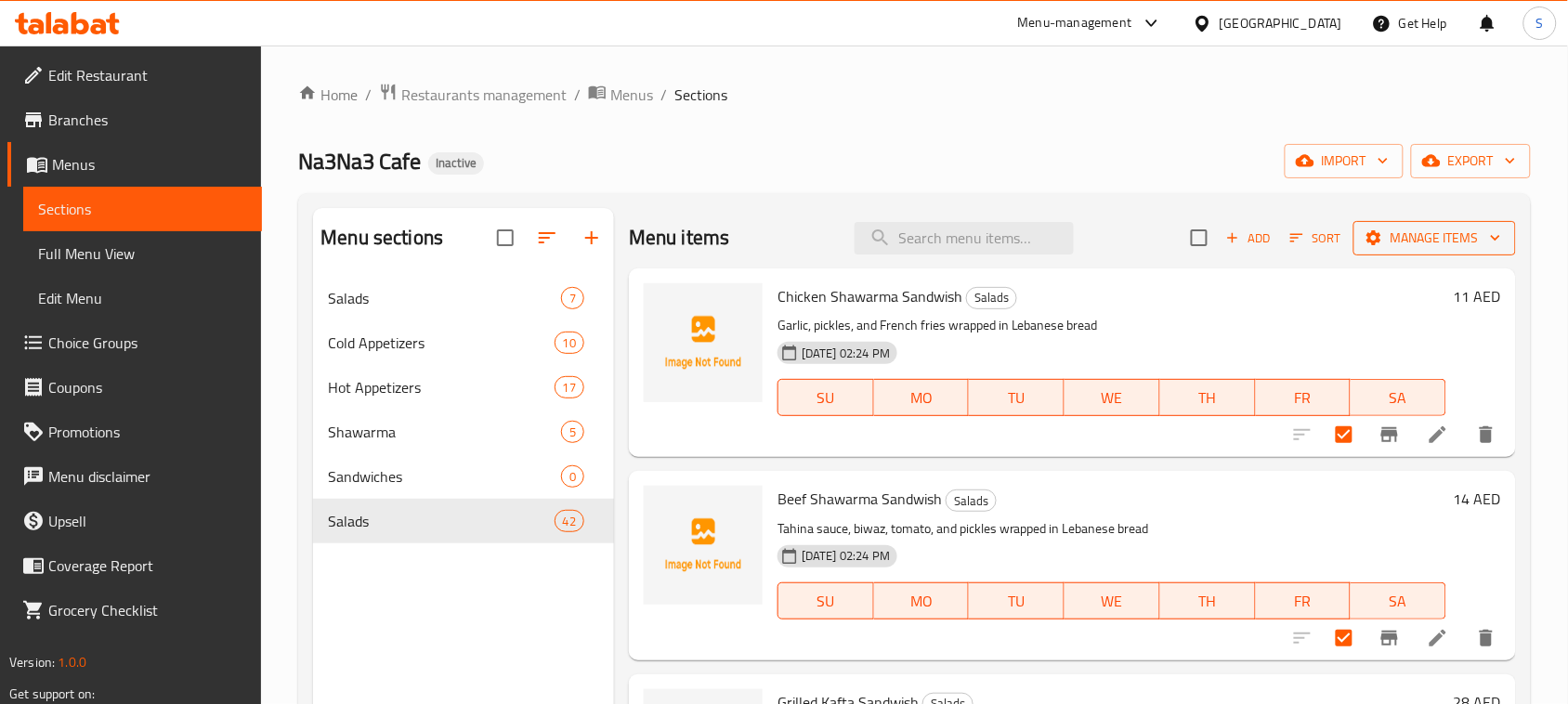
click at [1366, 237] on icon "button" at bounding box center [1373, 237] width 15 height 15
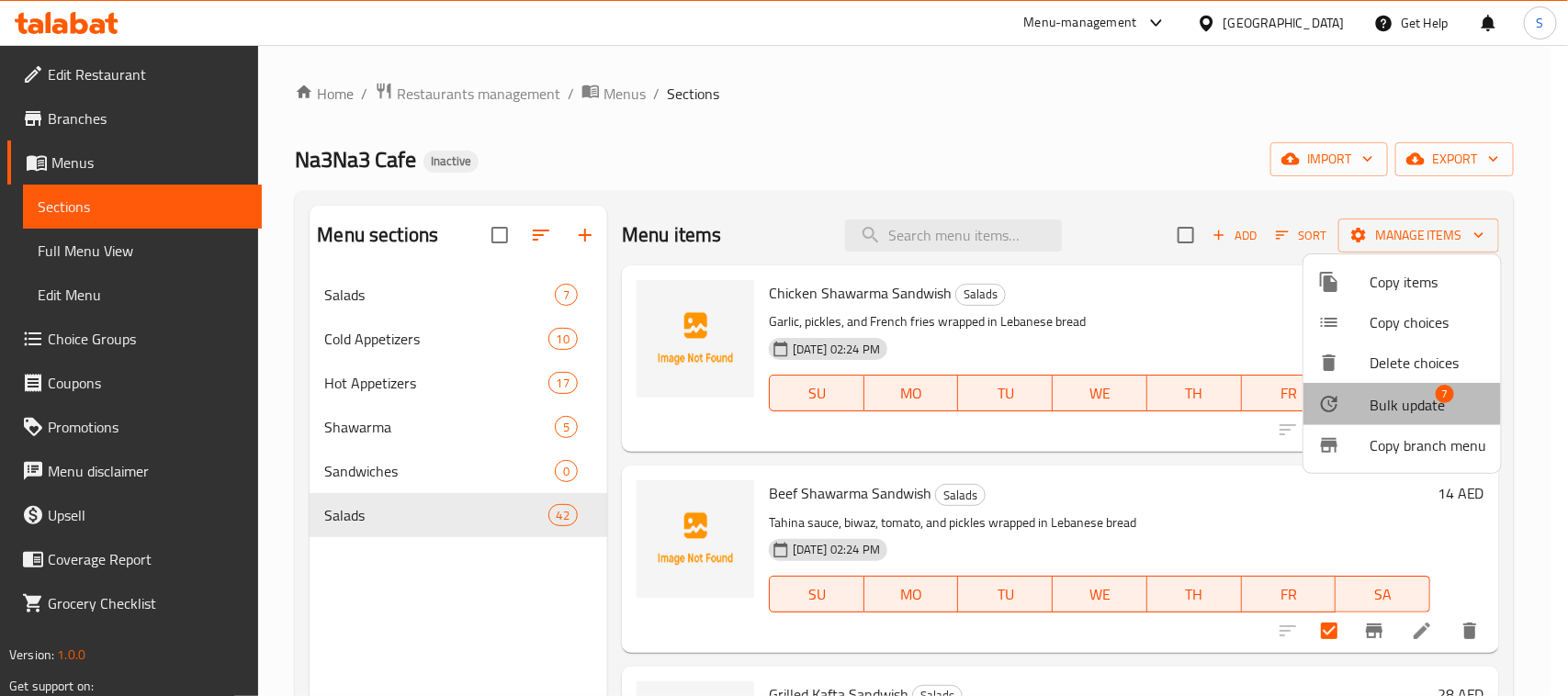
click at [1388, 394] on span "Bulk update" at bounding box center [1407, 405] width 75 height 22
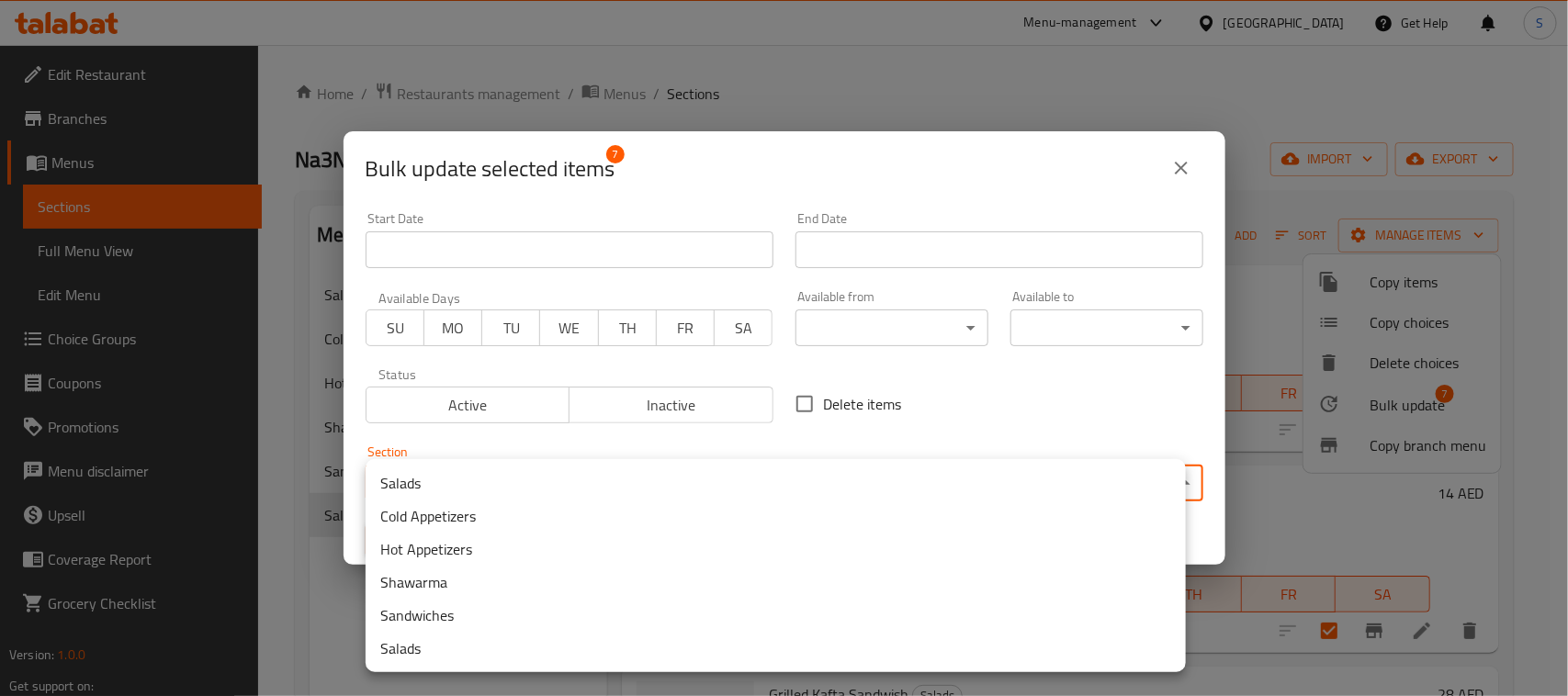
drag, startPoint x: 768, startPoint y: 467, endPoint x: 764, endPoint y: 485, distance: 18.4
click at [768, 470] on body "​ Menu-management United Arab Emirates Get Help S Edit Restaurant Branches Menu…" at bounding box center [784, 370] width 1568 height 651
click at [464, 603] on li "Sandwiches" at bounding box center [775, 615] width 820 height 33
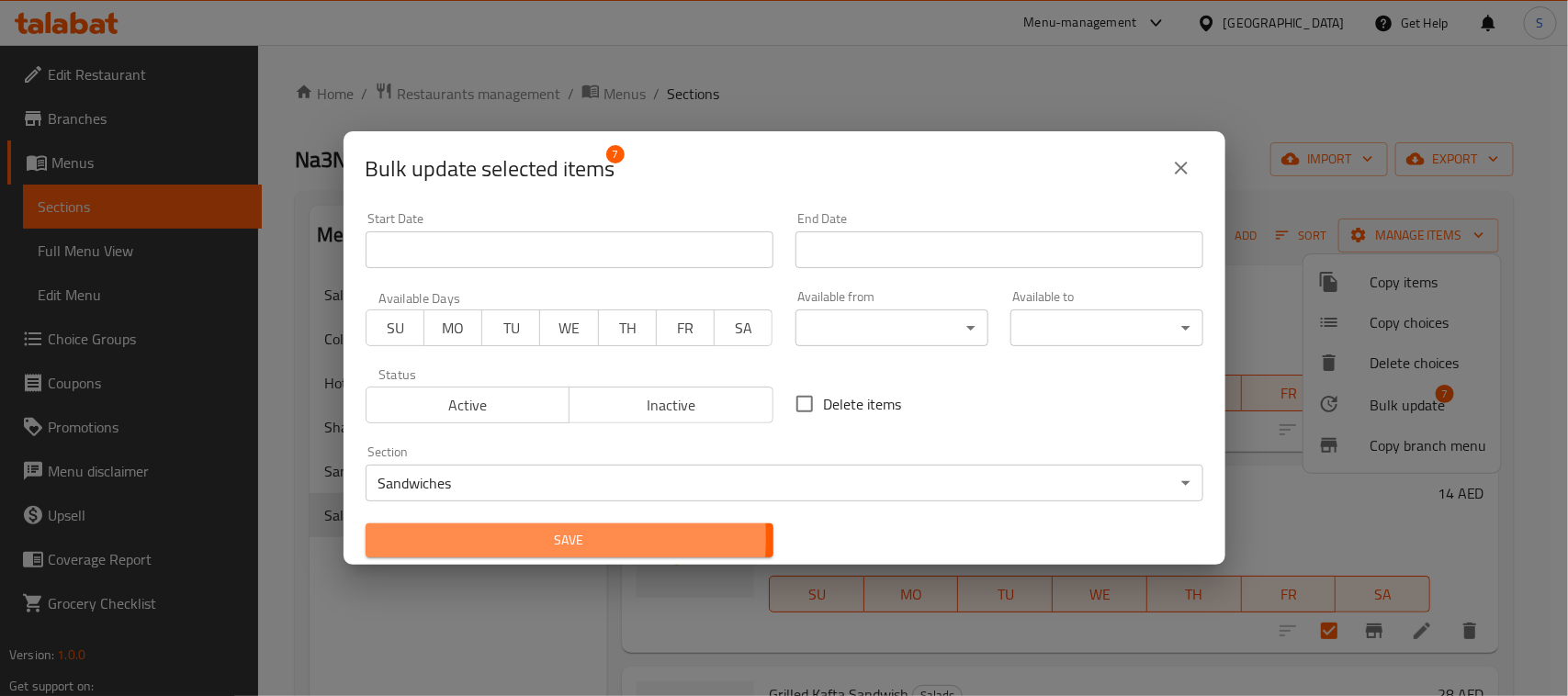
click at [508, 539] on span "Save" at bounding box center [569, 540] width 378 height 23
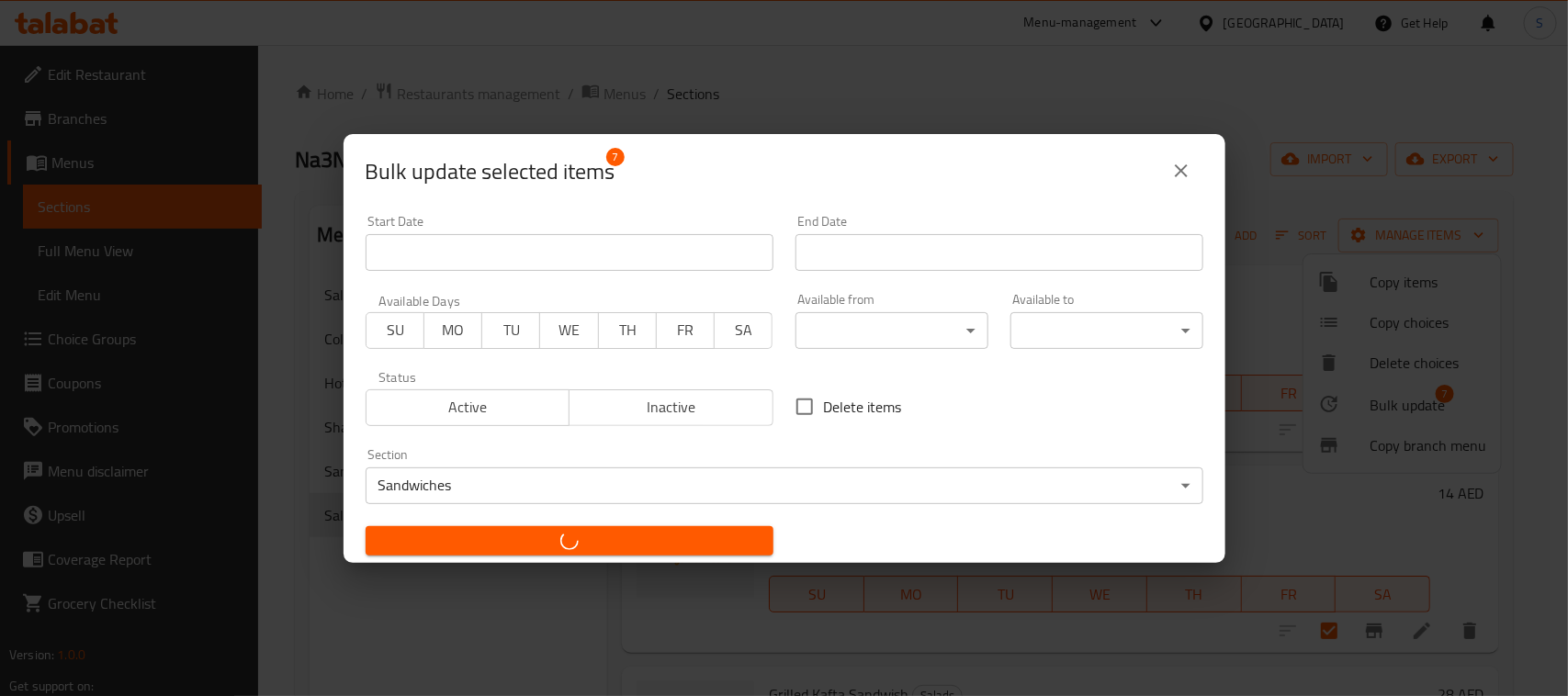
checkbox input "false"
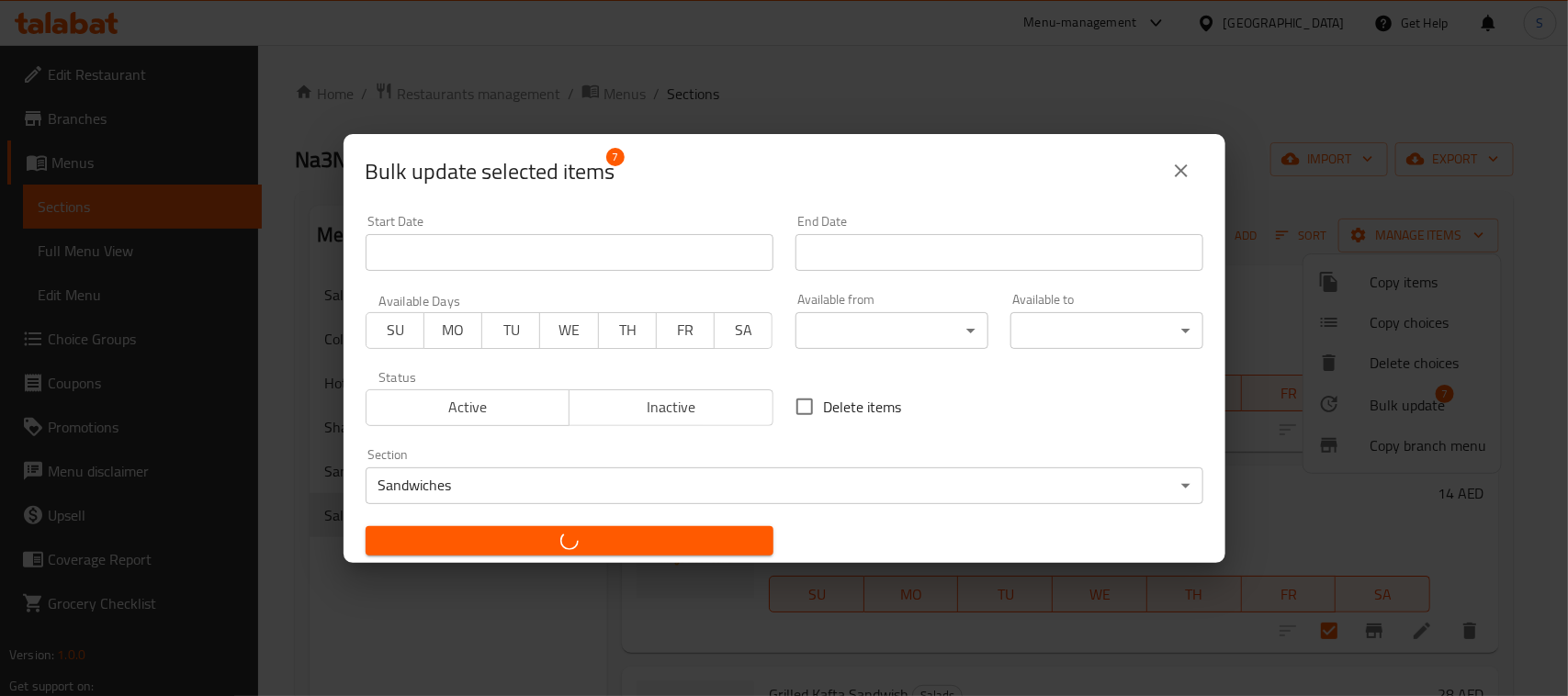
checkbox input "false"
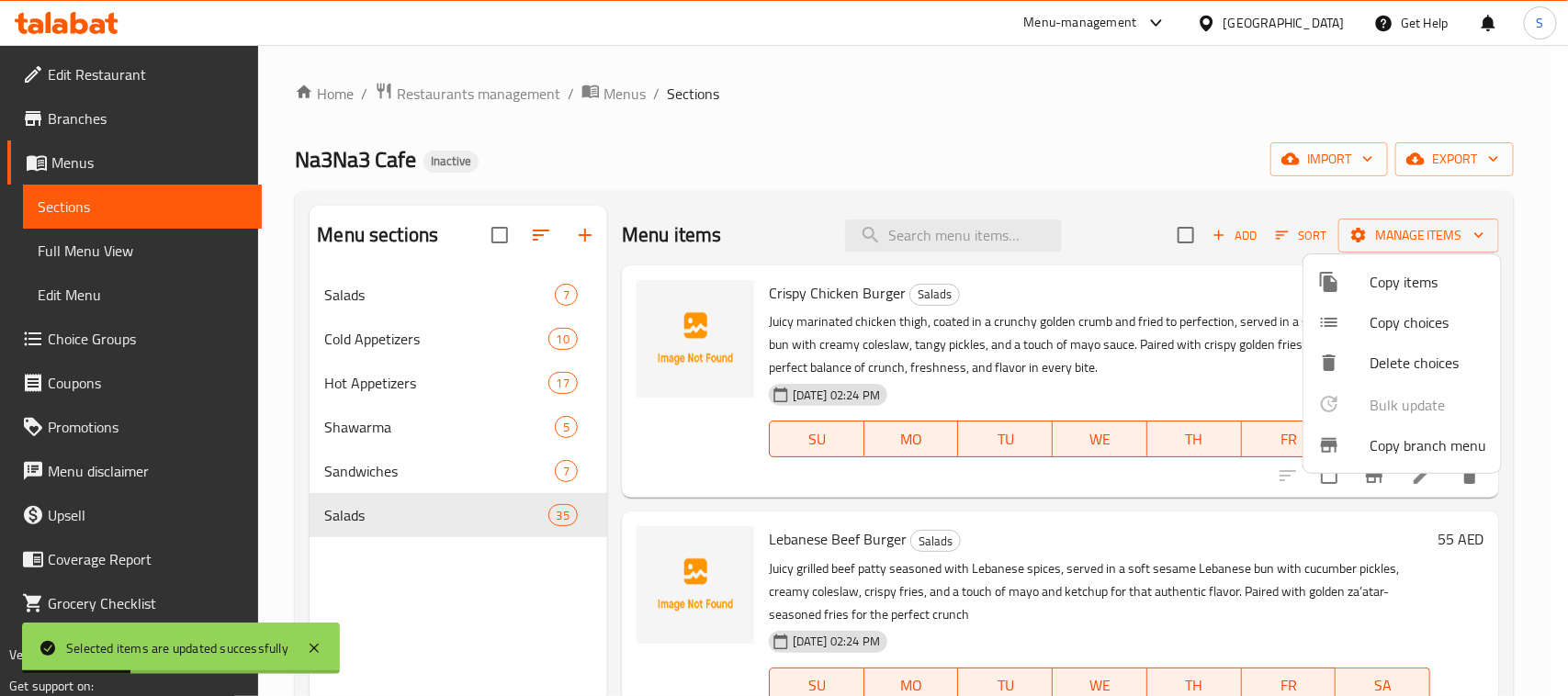
click at [768, 159] on div at bounding box center [784, 348] width 1568 height 696
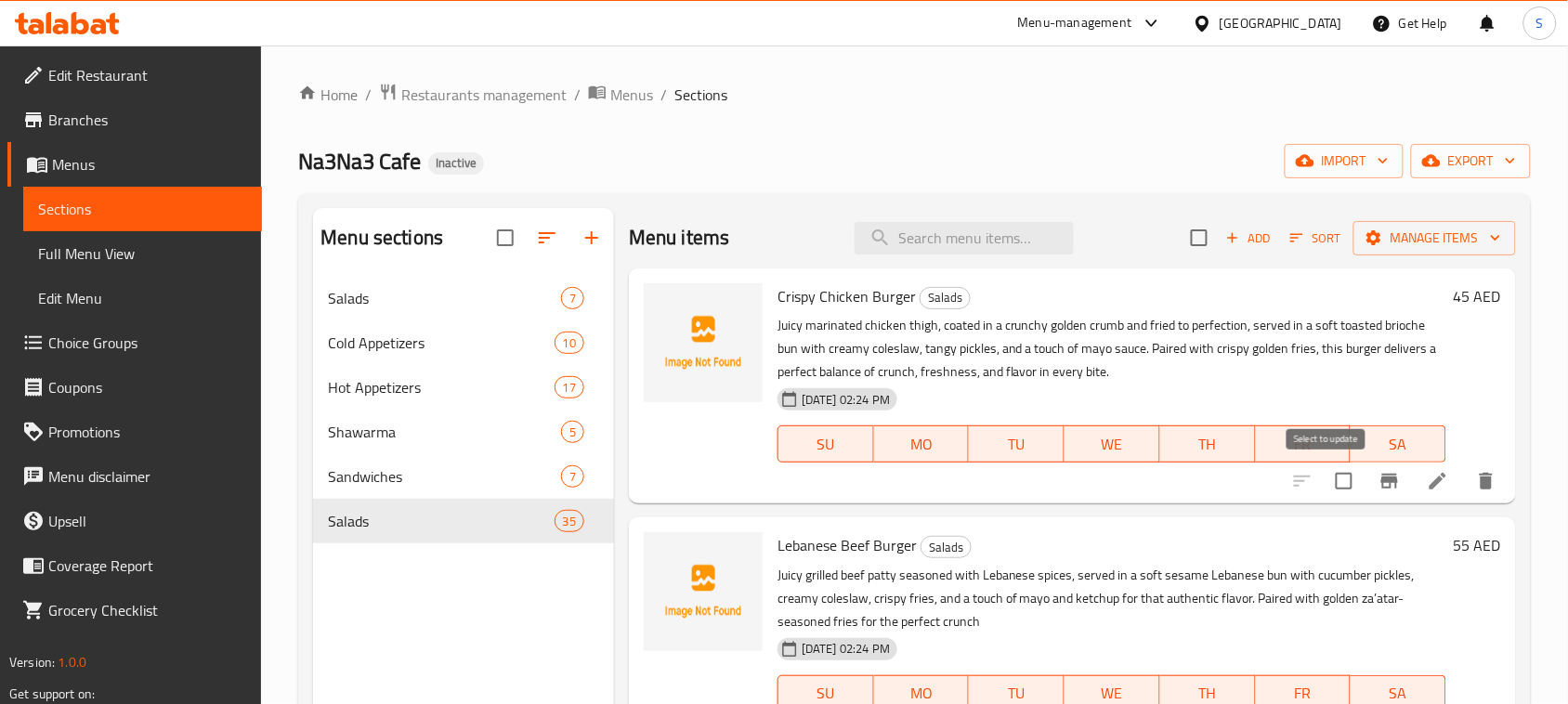
click at [1325, 477] on input "checkbox" at bounding box center [1344, 481] width 39 height 39
checkbox input "true"
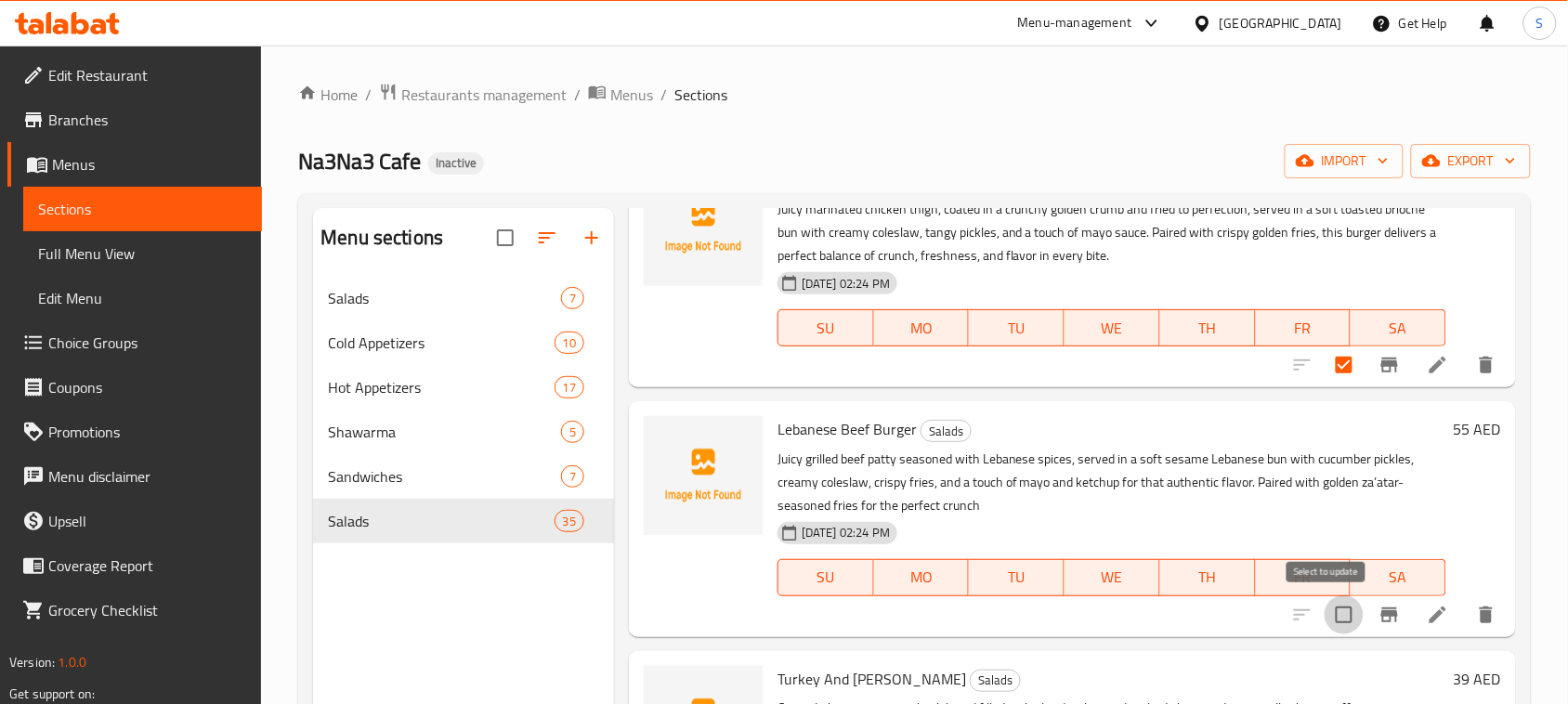
click at [1325, 604] on input "checkbox" at bounding box center [1344, 615] width 39 height 39
checkbox input "true"
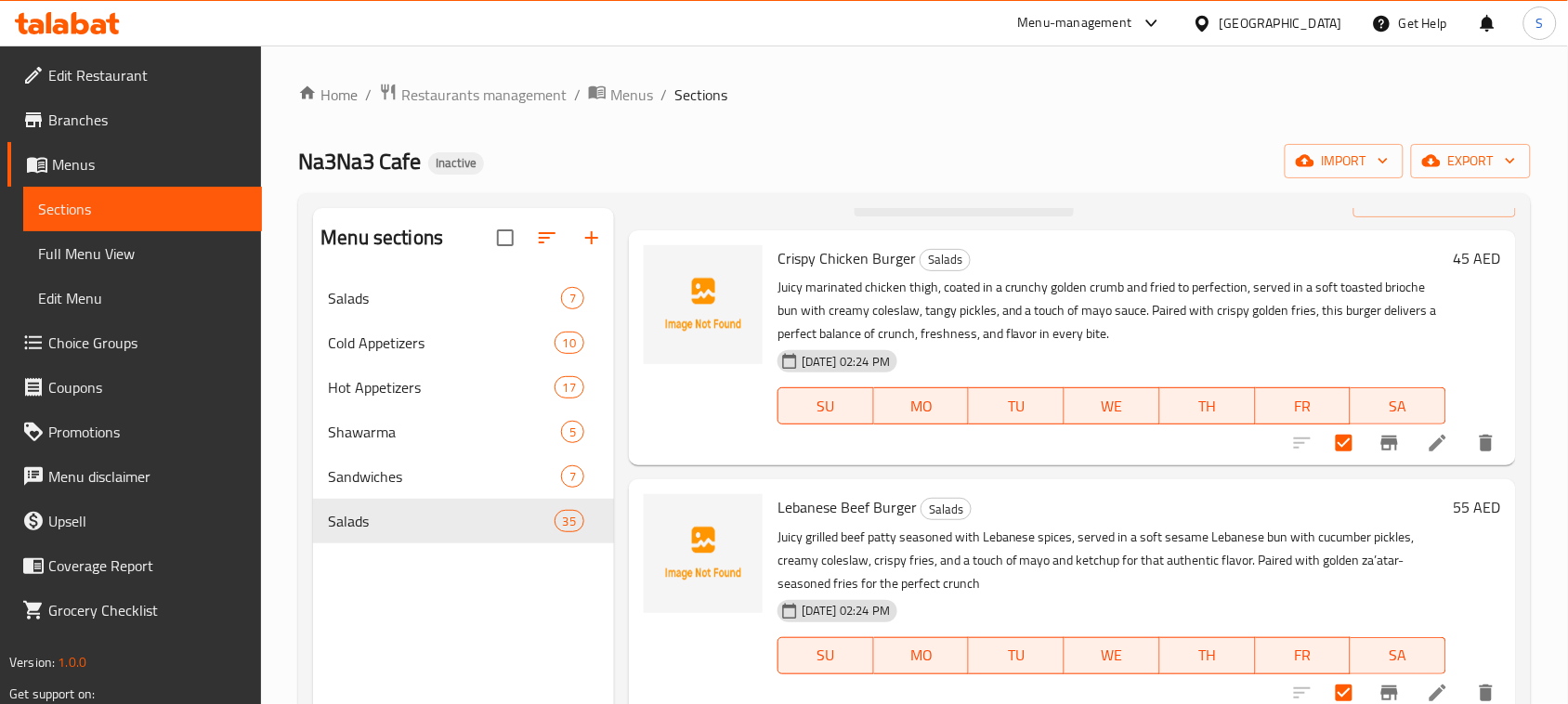
scroll to position [0, 0]
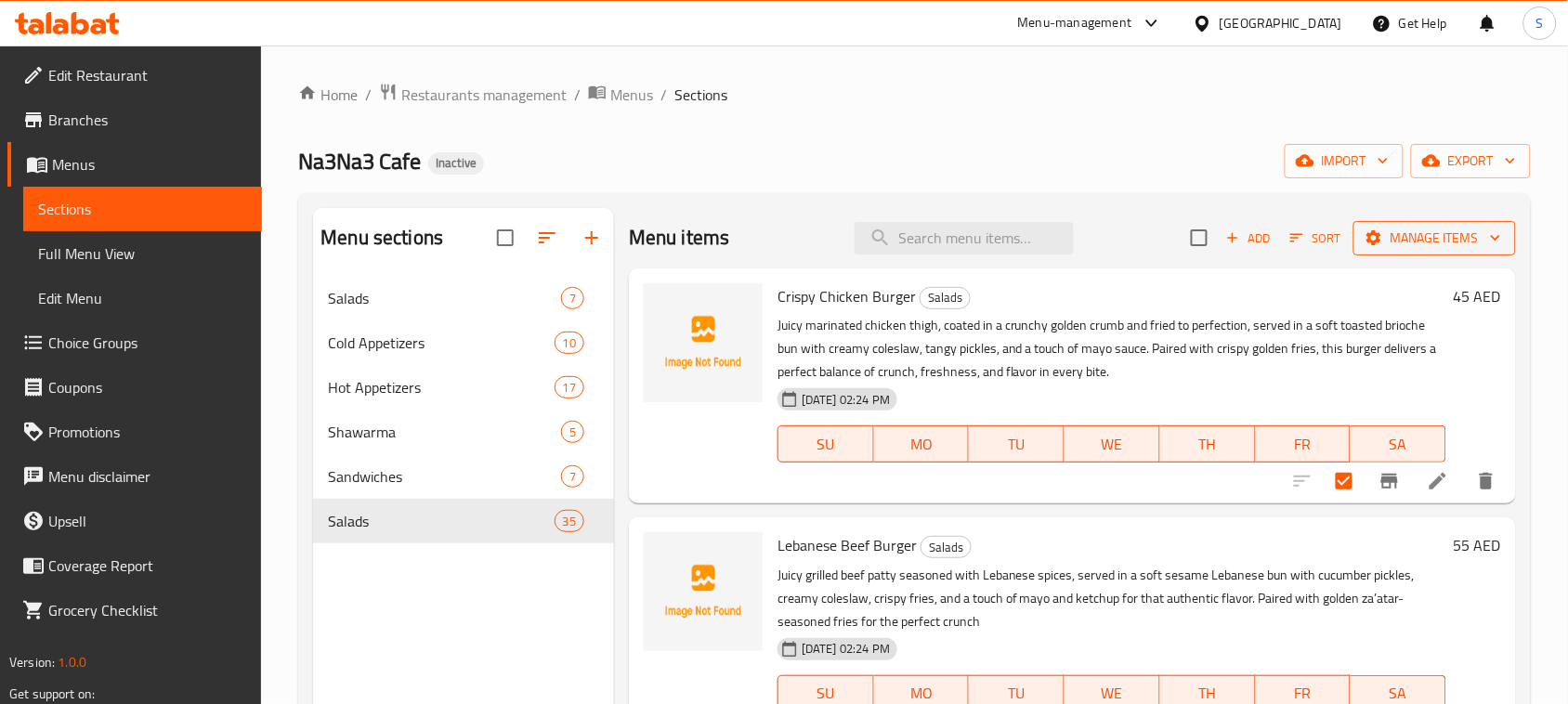
click at [1394, 233] on span "Manage items" at bounding box center [1434, 237] width 133 height 23
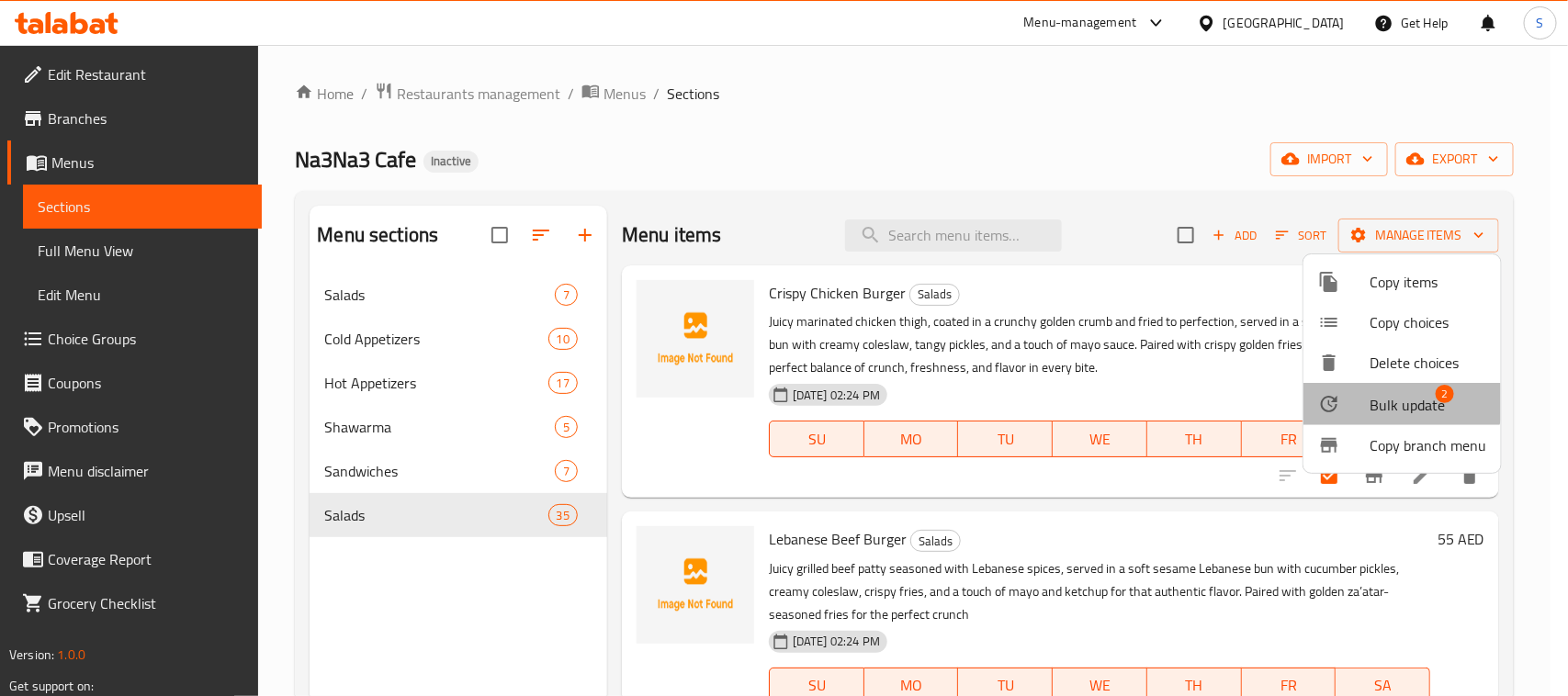
click at [1376, 395] on span "Bulk update" at bounding box center [1407, 405] width 75 height 22
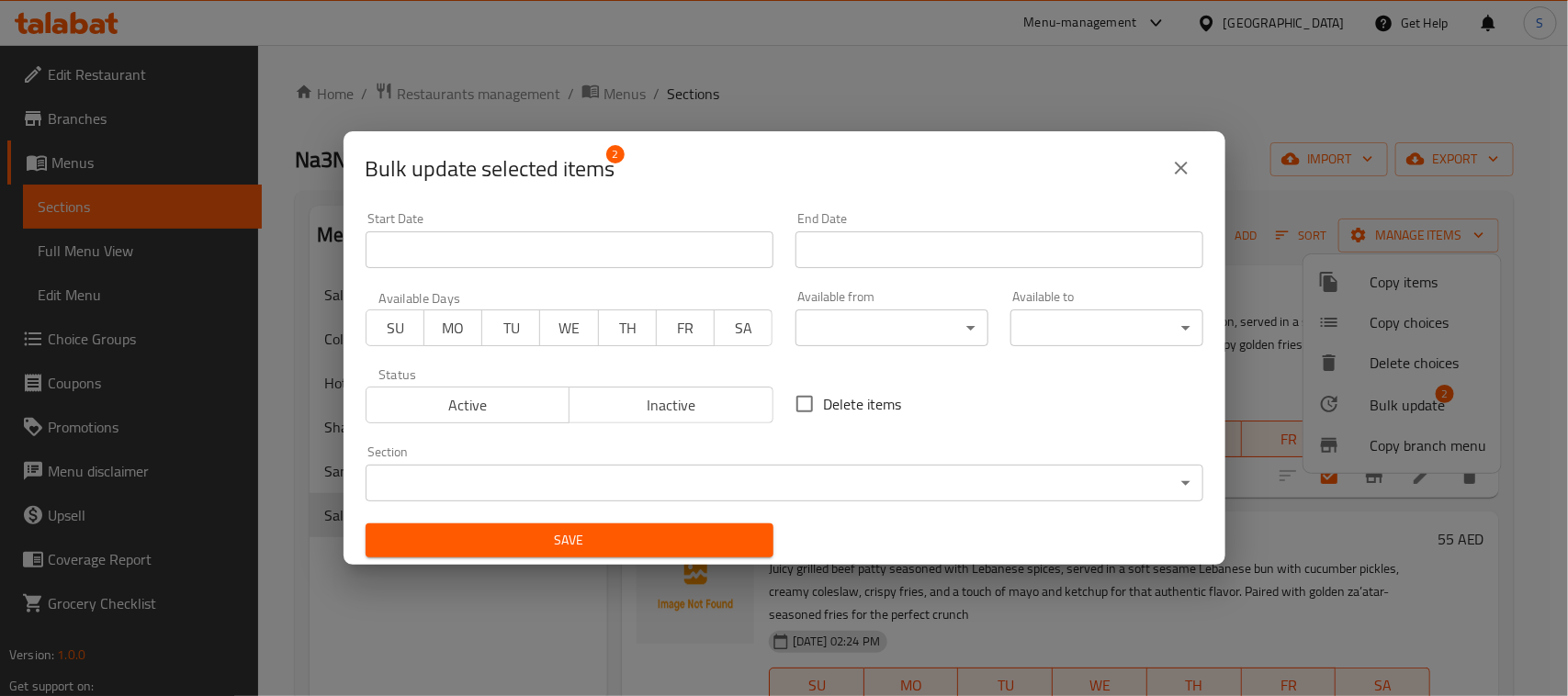
click at [724, 460] on div "Section ​ ​" at bounding box center [784, 473] width 838 height 56
click at [722, 470] on body "​ Menu-management United Arab Emirates Get Help S Edit Restaurant Branches Menu…" at bounding box center [784, 370] width 1568 height 651
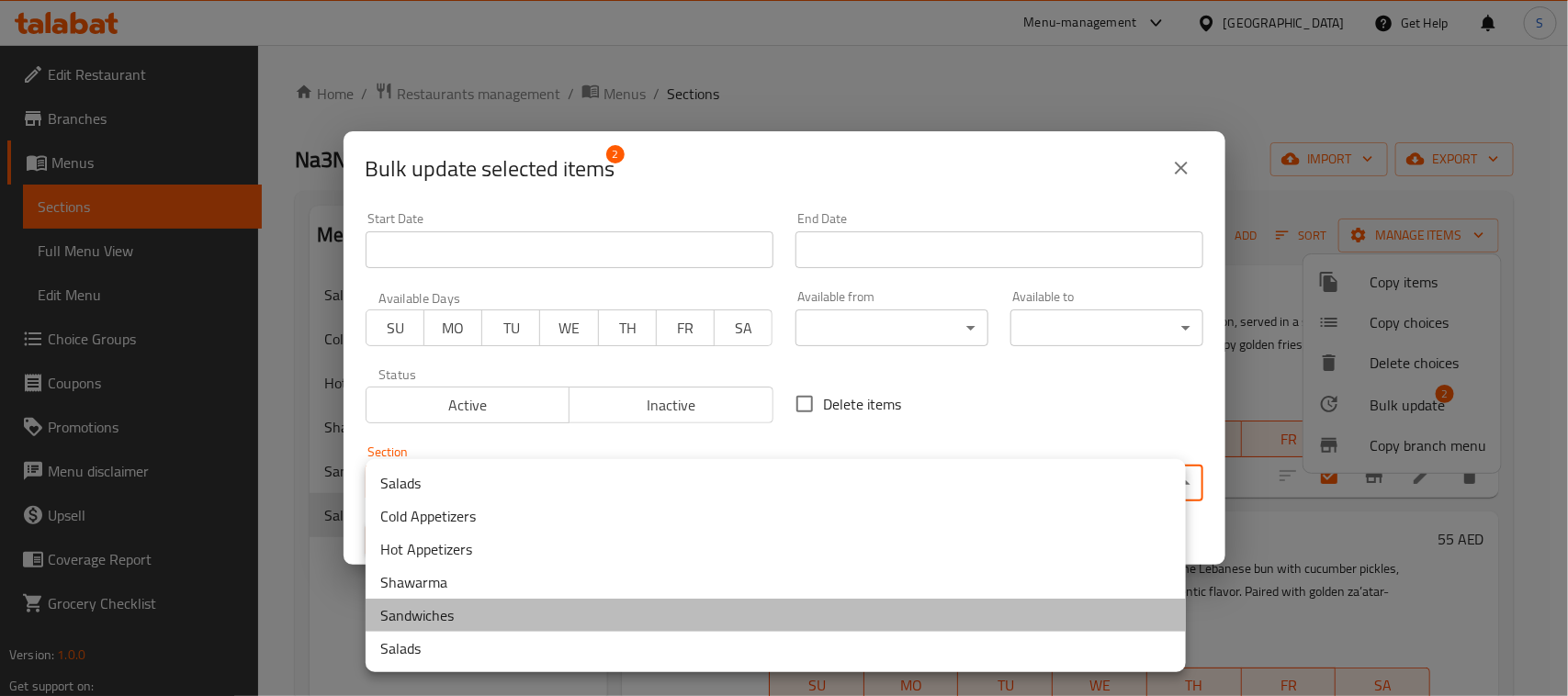
click at [455, 610] on li "Sandwiches" at bounding box center [775, 615] width 820 height 33
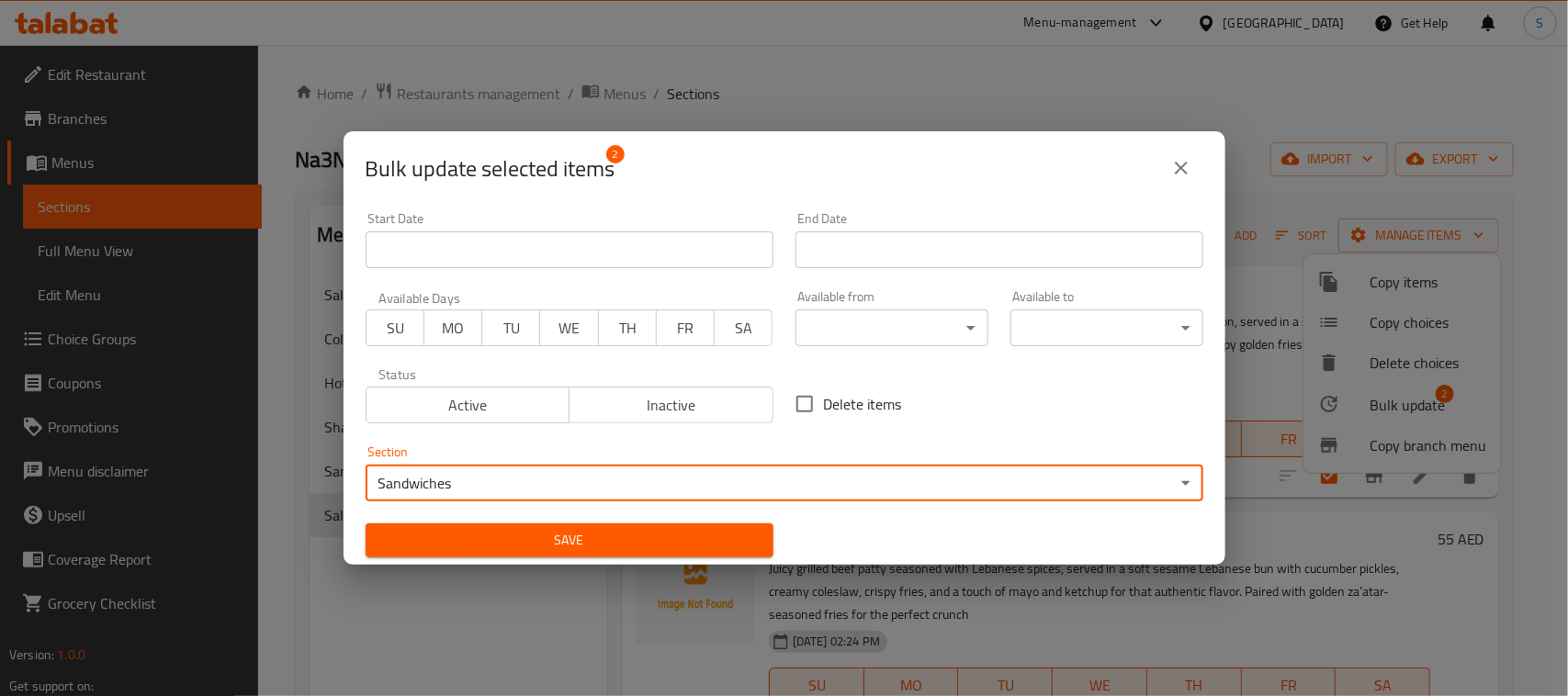
click at [525, 543] on span "Save" at bounding box center [569, 540] width 378 height 23
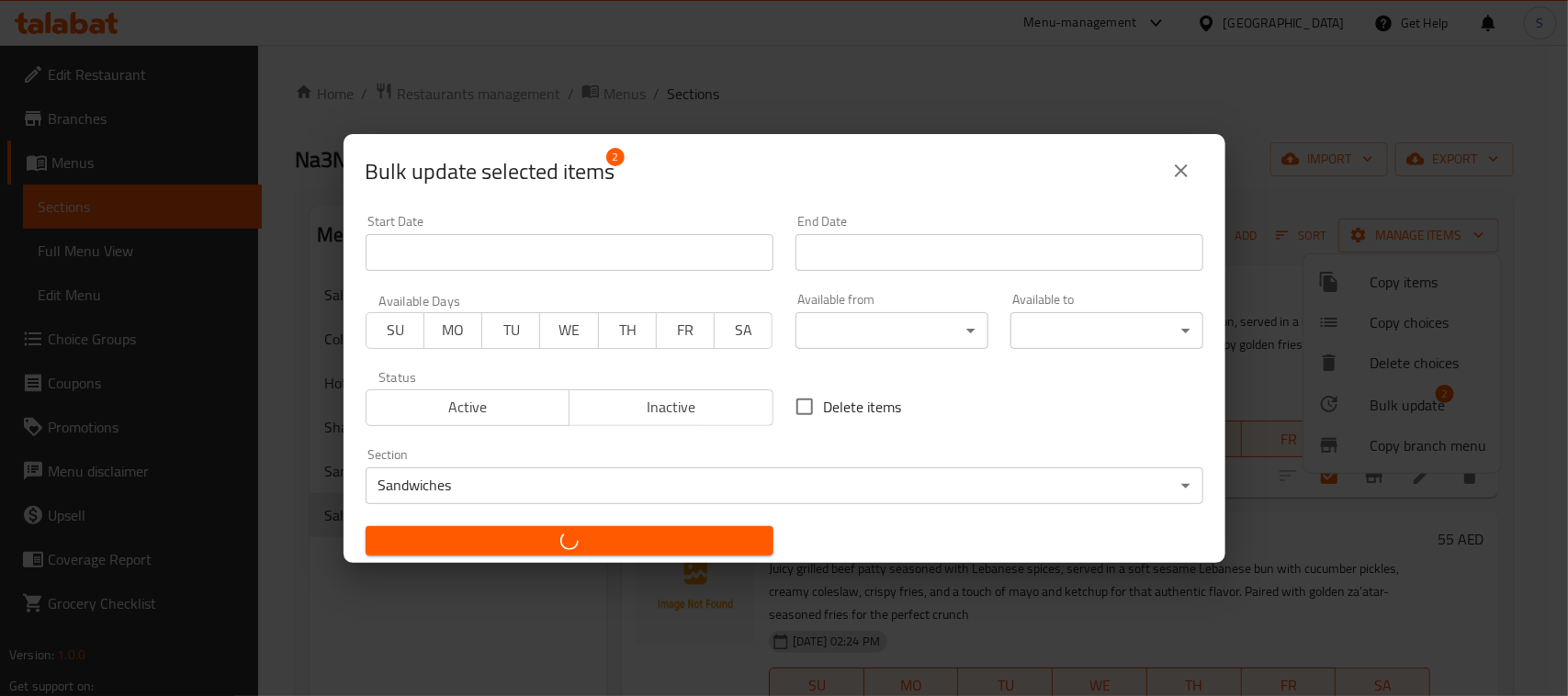
checkbox input "false"
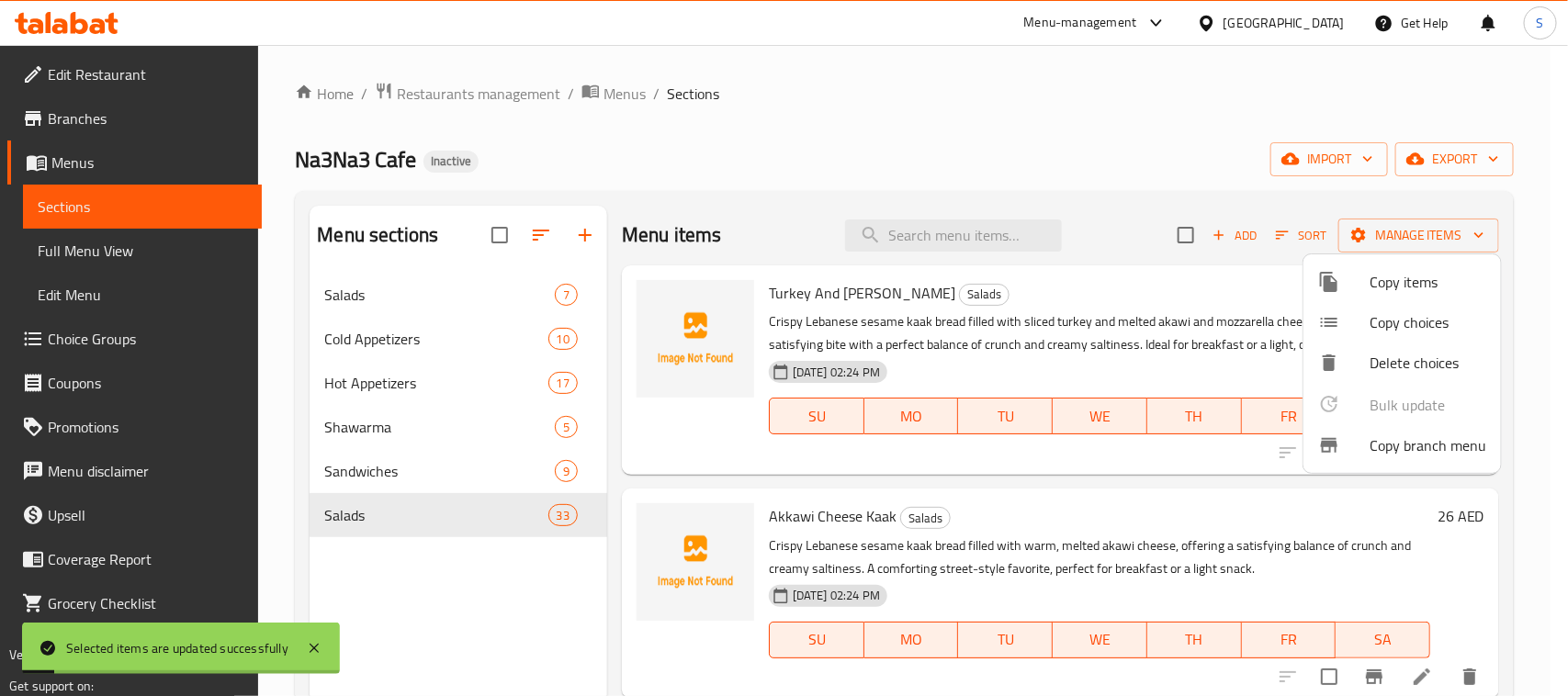
click at [842, 139] on div at bounding box center [784, 348] width 1568 height 696
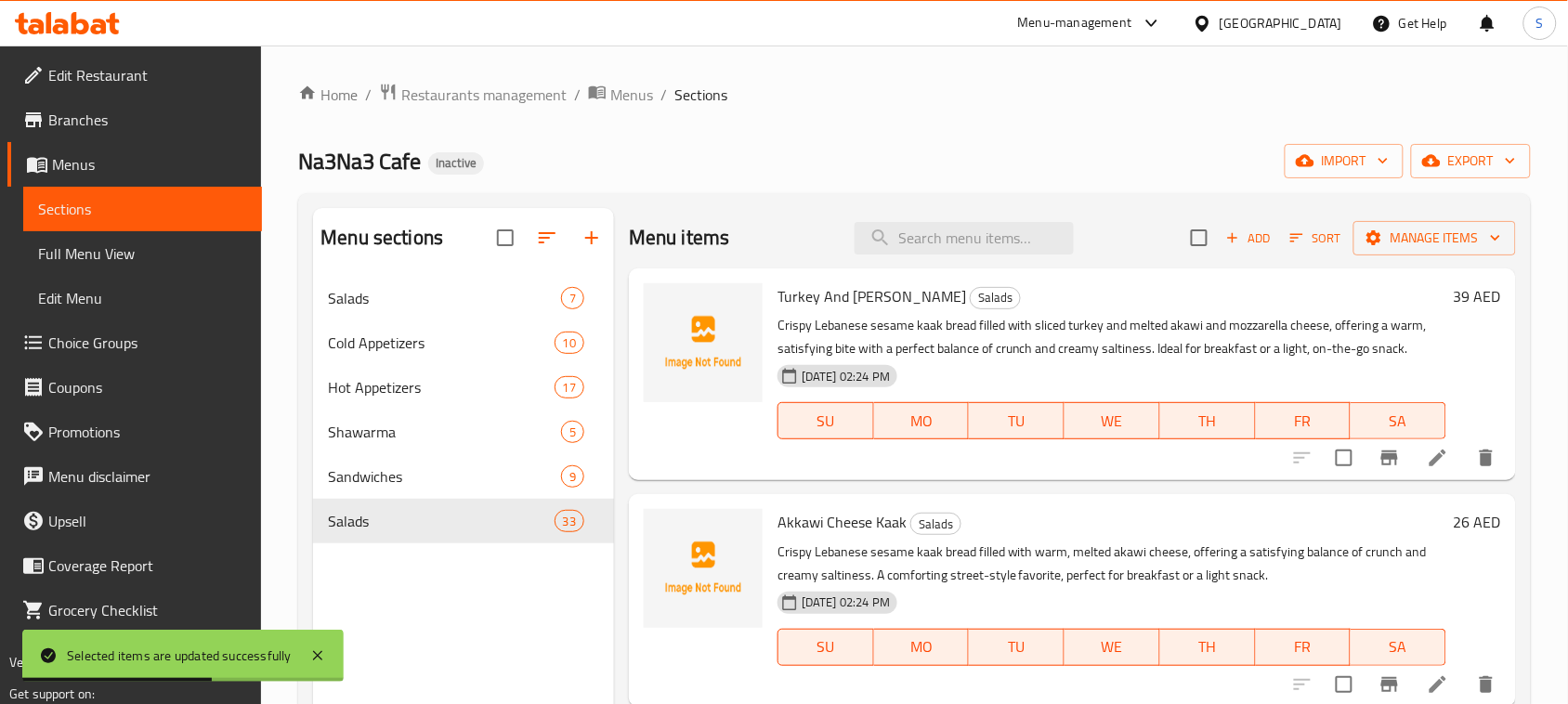
click at [905, 302] on span "Turkey And [PERSON_NAME]" at bounding box center [872, 296] width 188 height 28
copy h6 "Kaak"
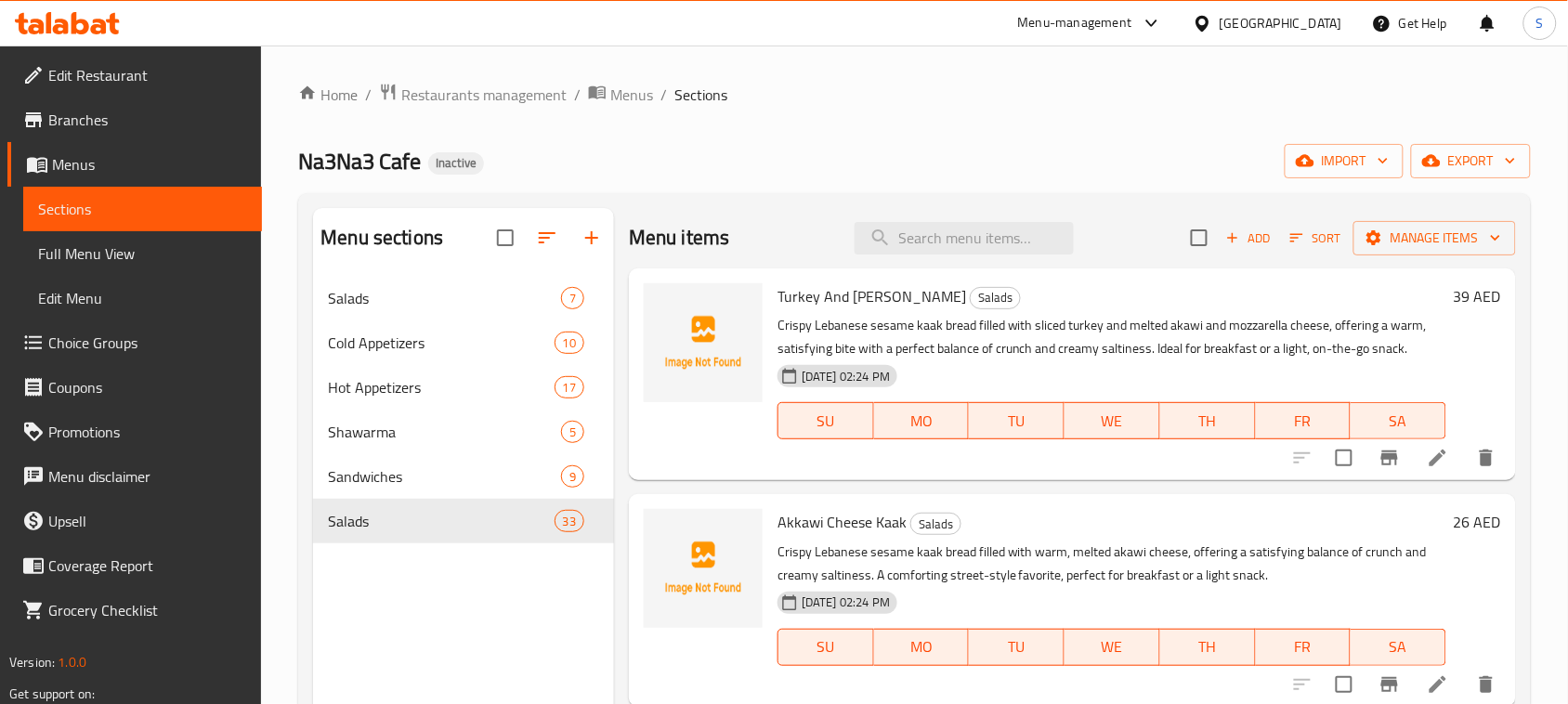
click at [869, 166] on div "Na3Na3 Cafe Inactive import export" at bounding box center [914, 161] width 1233 height 34
click at [596, 247] on icon "button" at bounding box center [591, 237] width 22 height 22
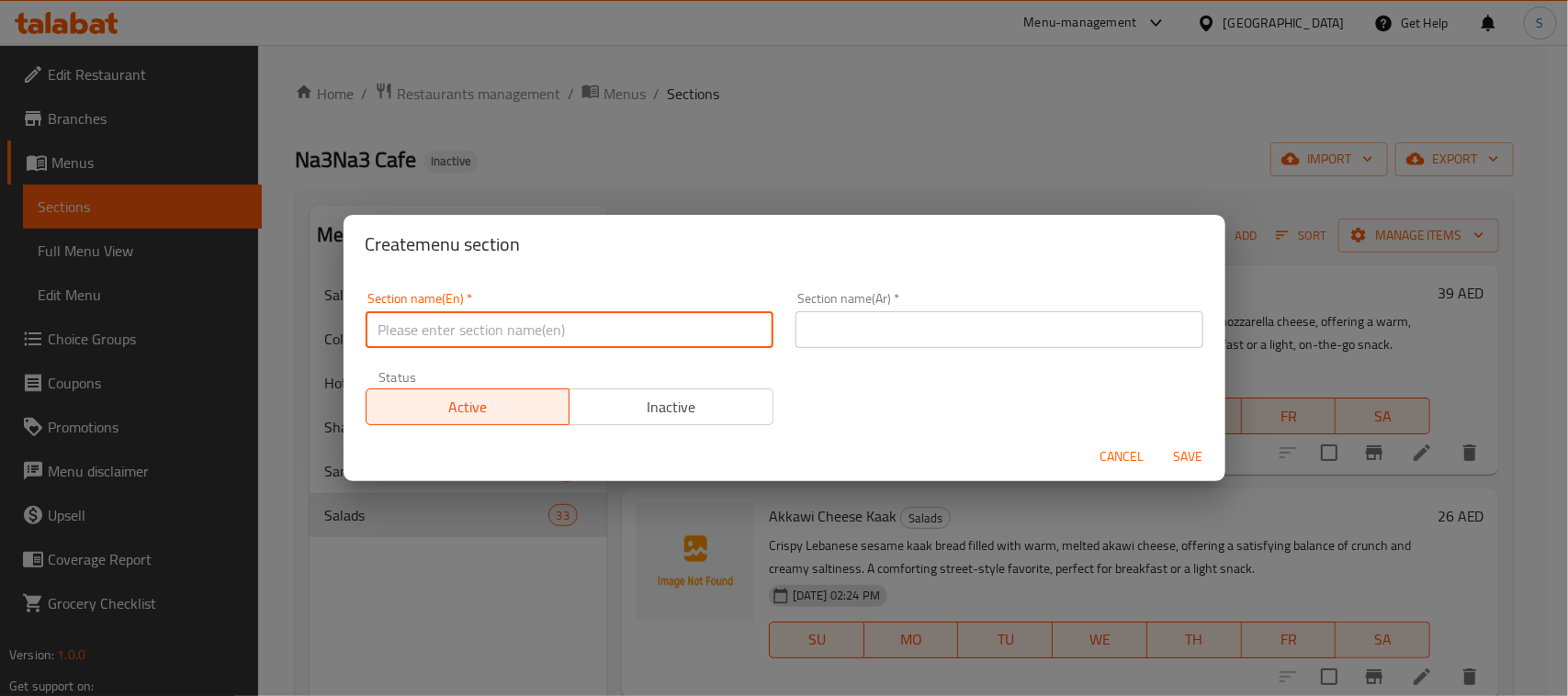
click at [624, 317] on input "text" at bounding box center [569, 330] width 408 height 37
paste input "Kaak"
type input "Kaak"
click at [884, 326] on input "text" at bounding box center [999, 330] width 408 height 37
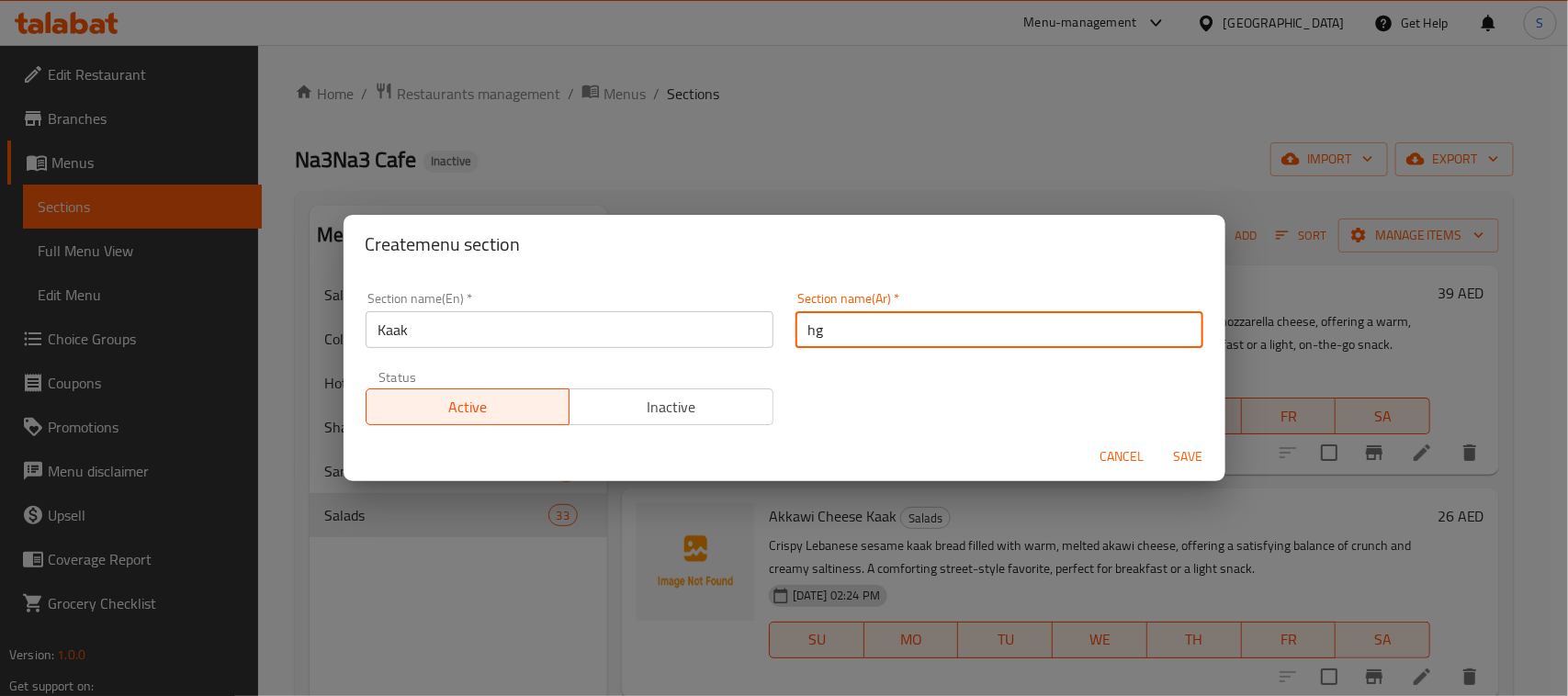
type input "h"
type input "الكعك"
click at [1183, 450] on span "Save" at bounding box center [1189, 457] width 44 height 23
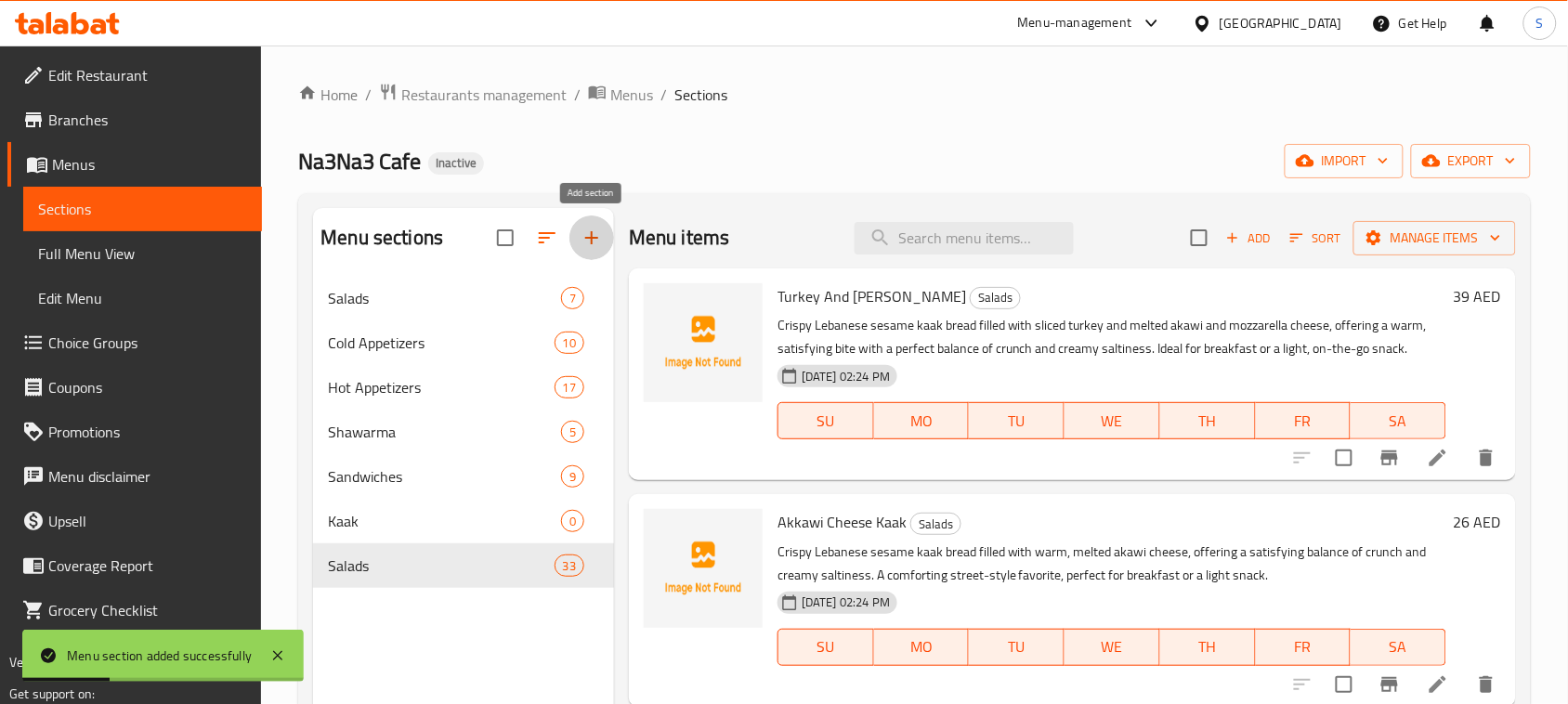
click at [592, 243] on icon "button" at bounding box center [591, 237] width 22 height 22
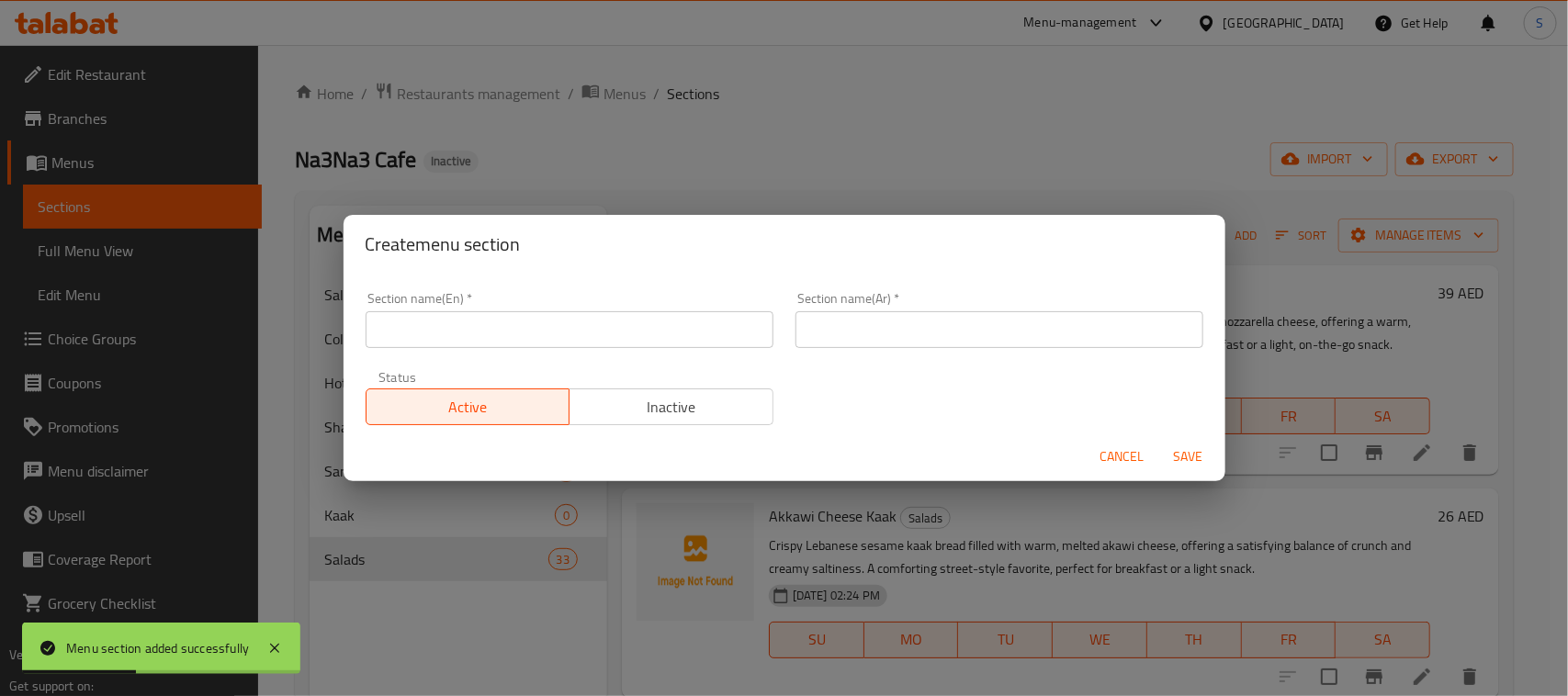
click at [602, 321] on input "text" at bounding box center [569, 330] width 408 height 37
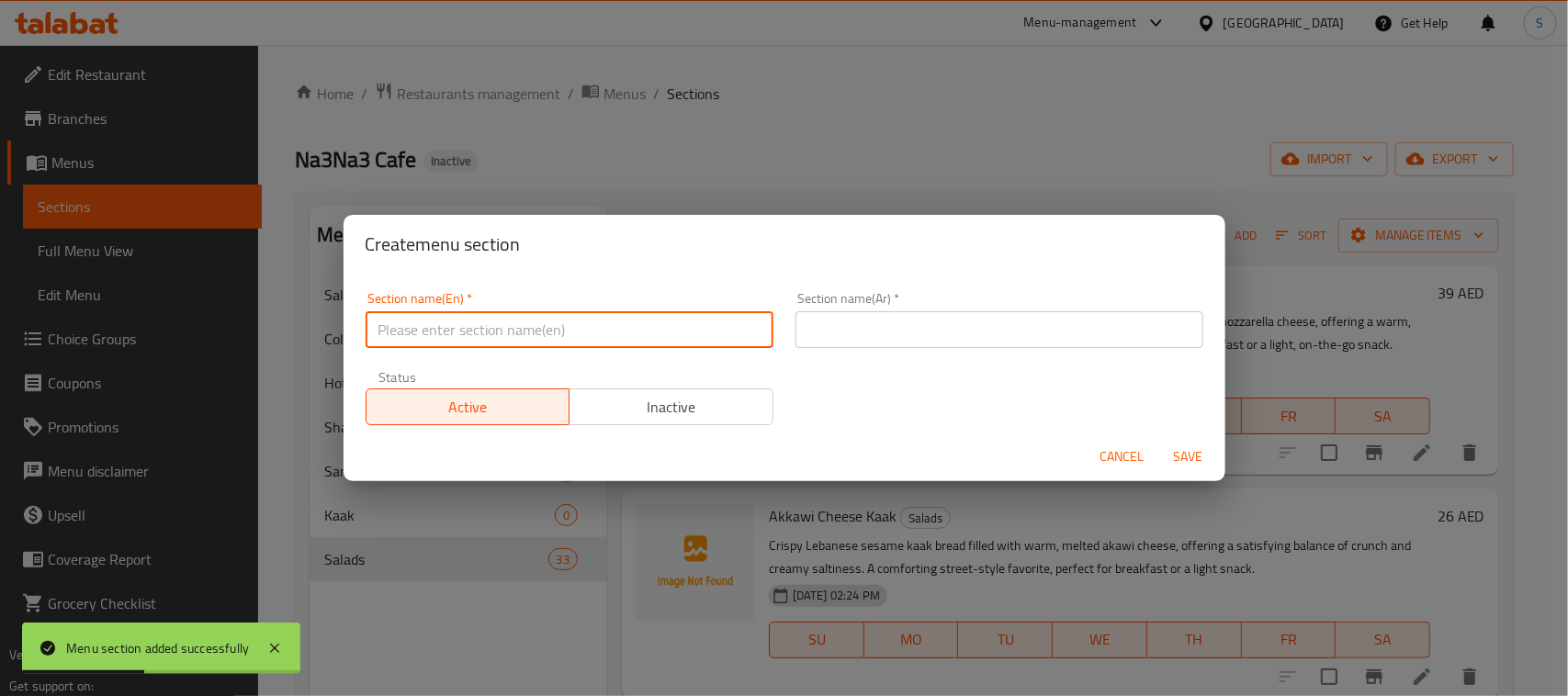
paste input "Manakish"
type input "Manakish"
click at [878, 333] on input "text" at bounding box center [999, 330] width 408 height 37
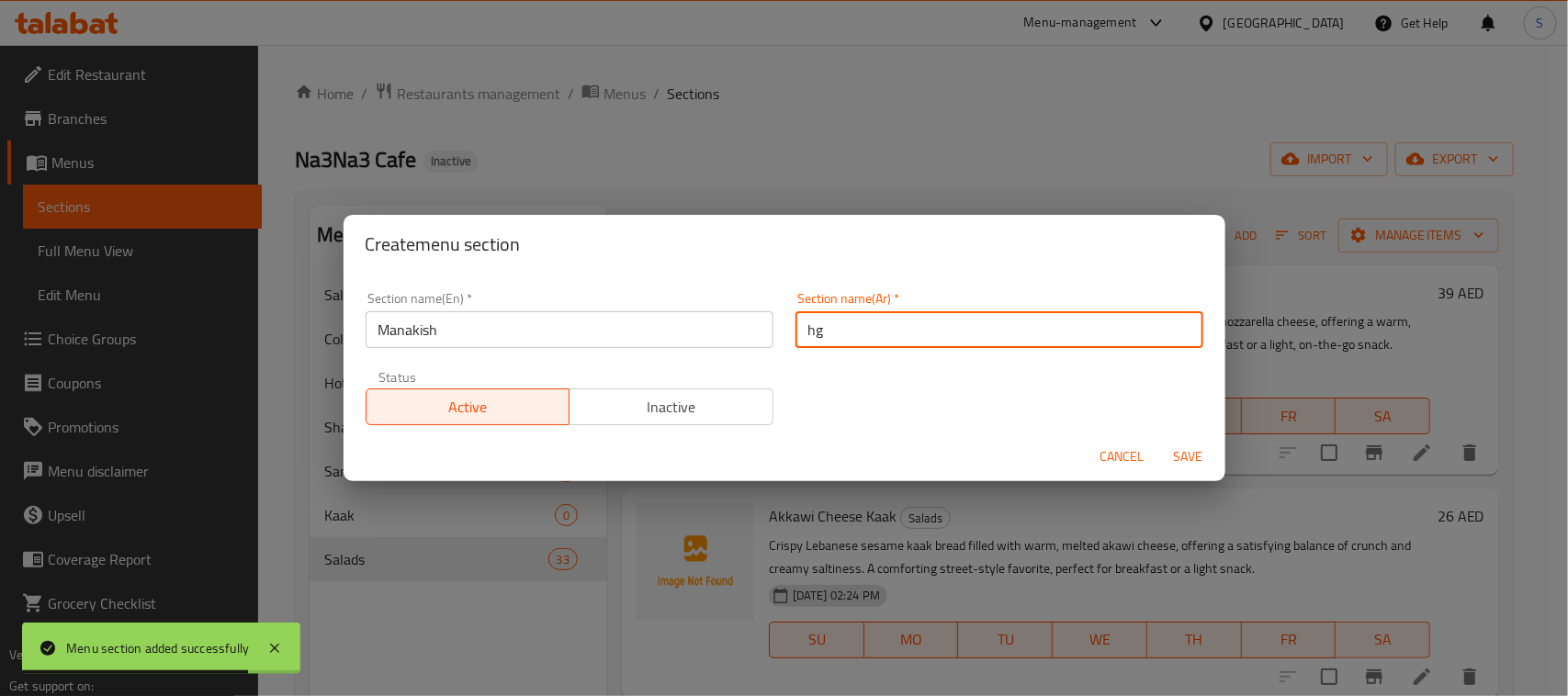
type input "h"
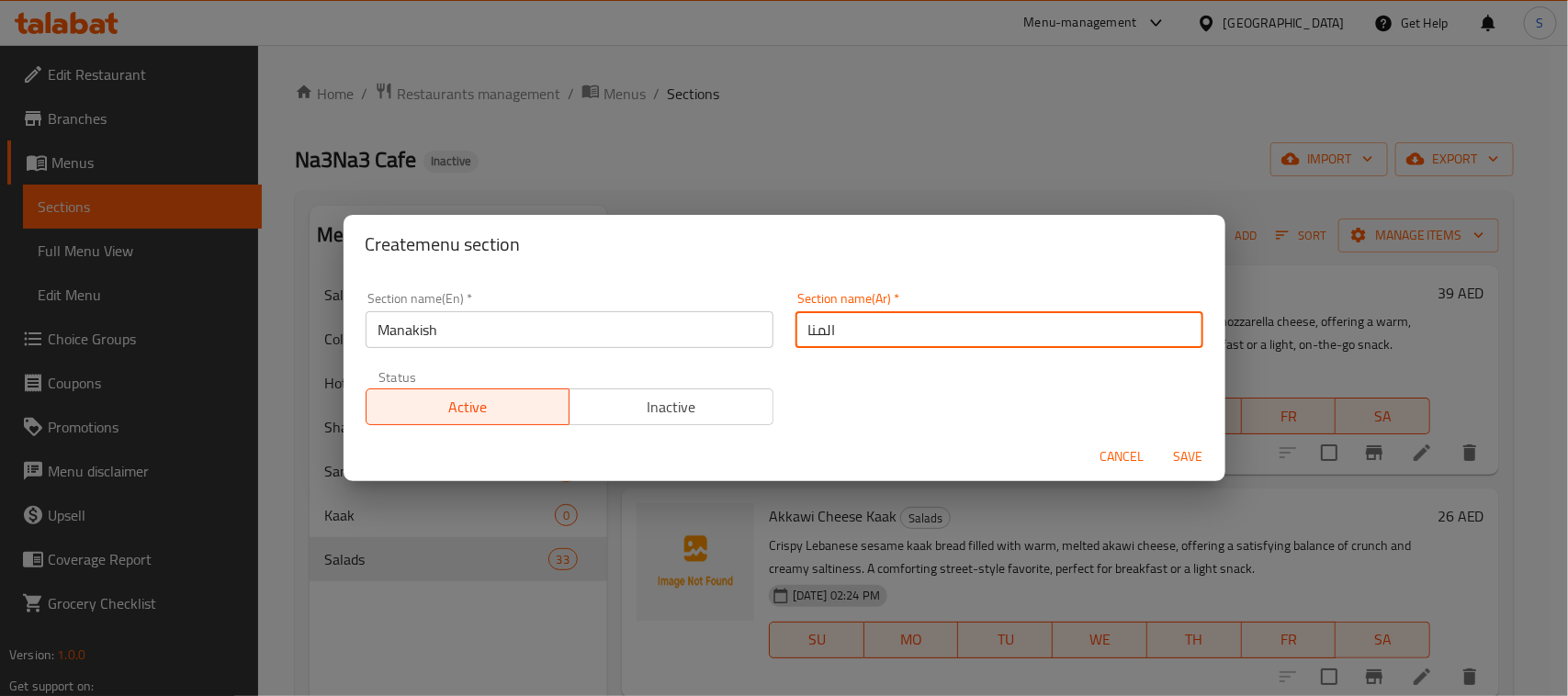
type input "المناقيش"
click at [1159, 440] on button "Save" at bounding box center [1189, 457] width 59 height 34
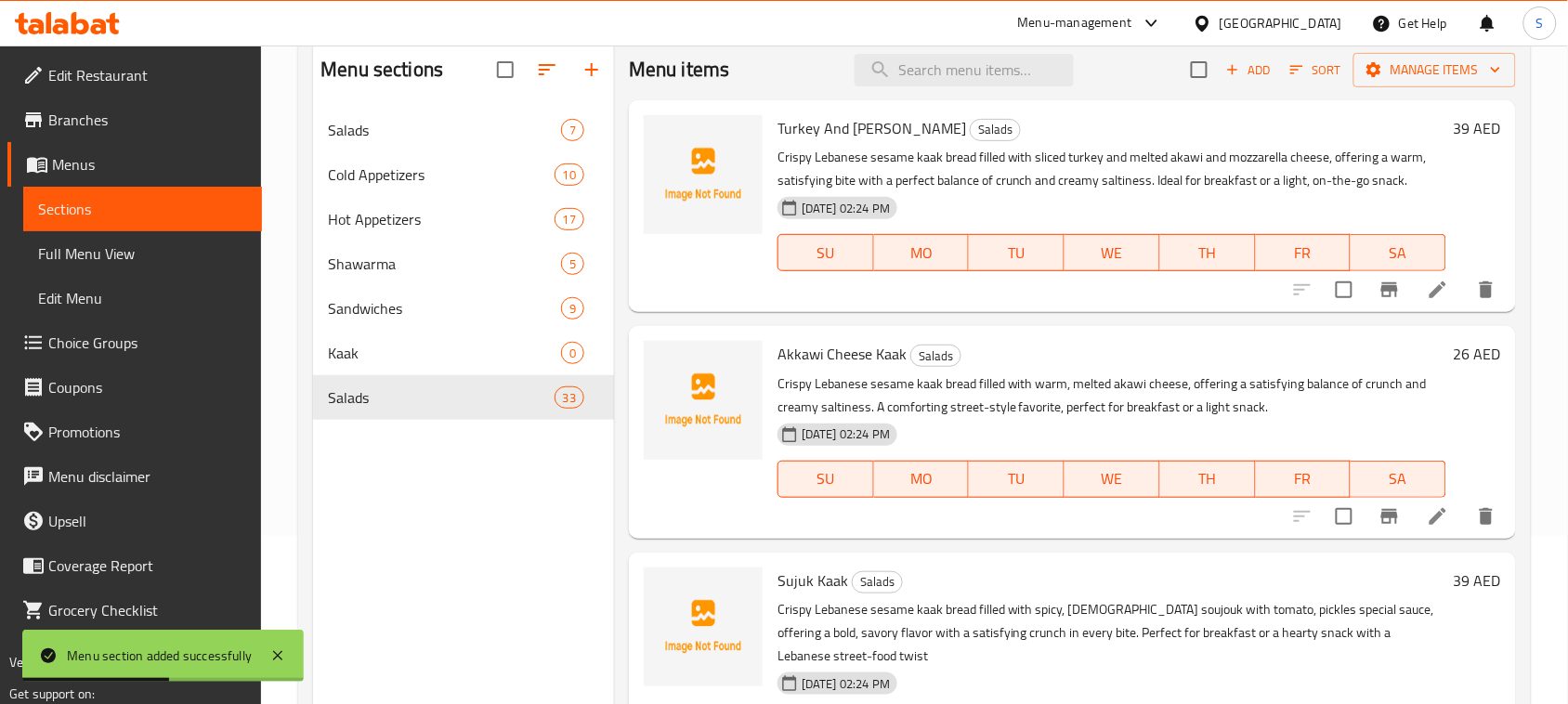
scroll to position [145, 0]
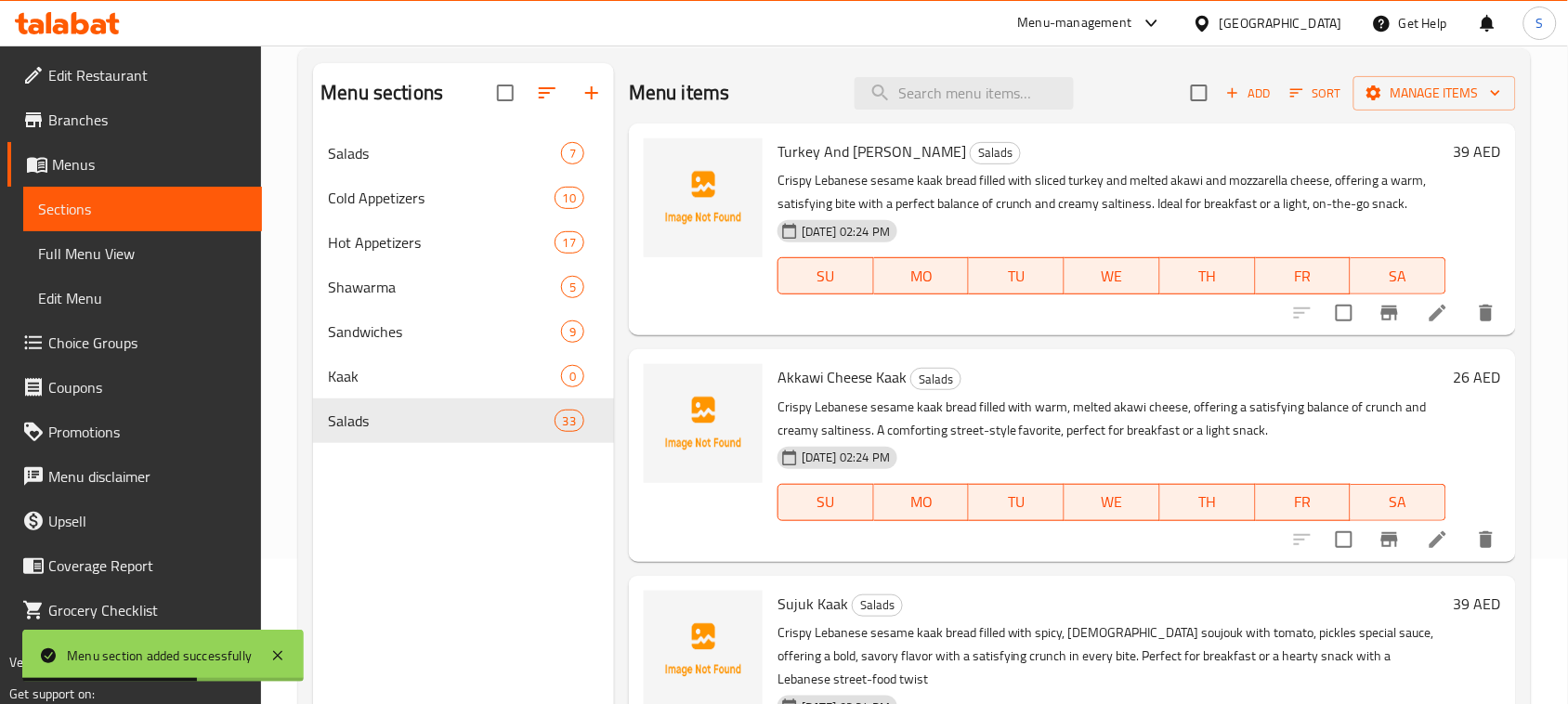
click at [490, 543] on div "Menu sections Salads 7 Cold Appetizers 10 Hot Appetizers 17 Shawarma 5 Sandwich…" at bounding box center [463, 415] width 301 height 704
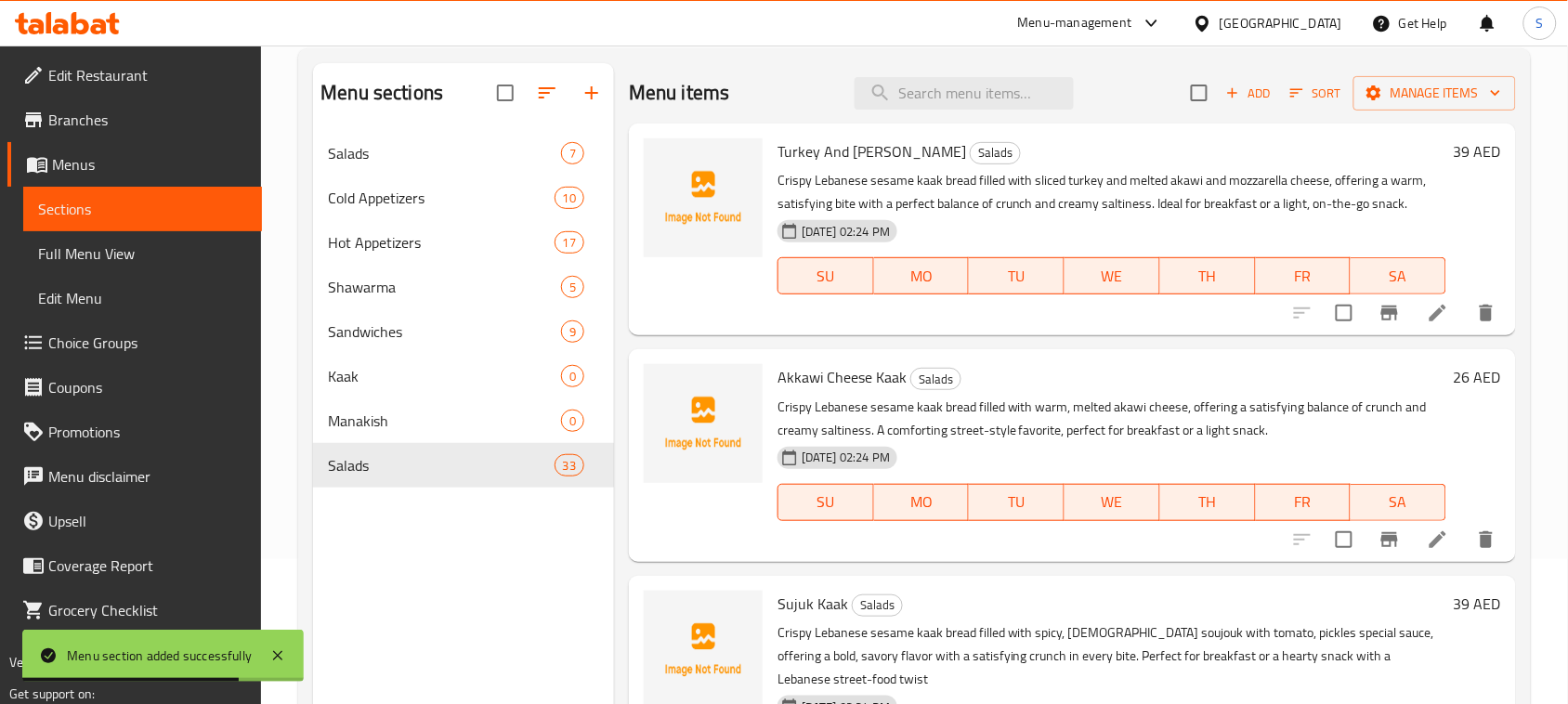
scroll to position [0, 0]
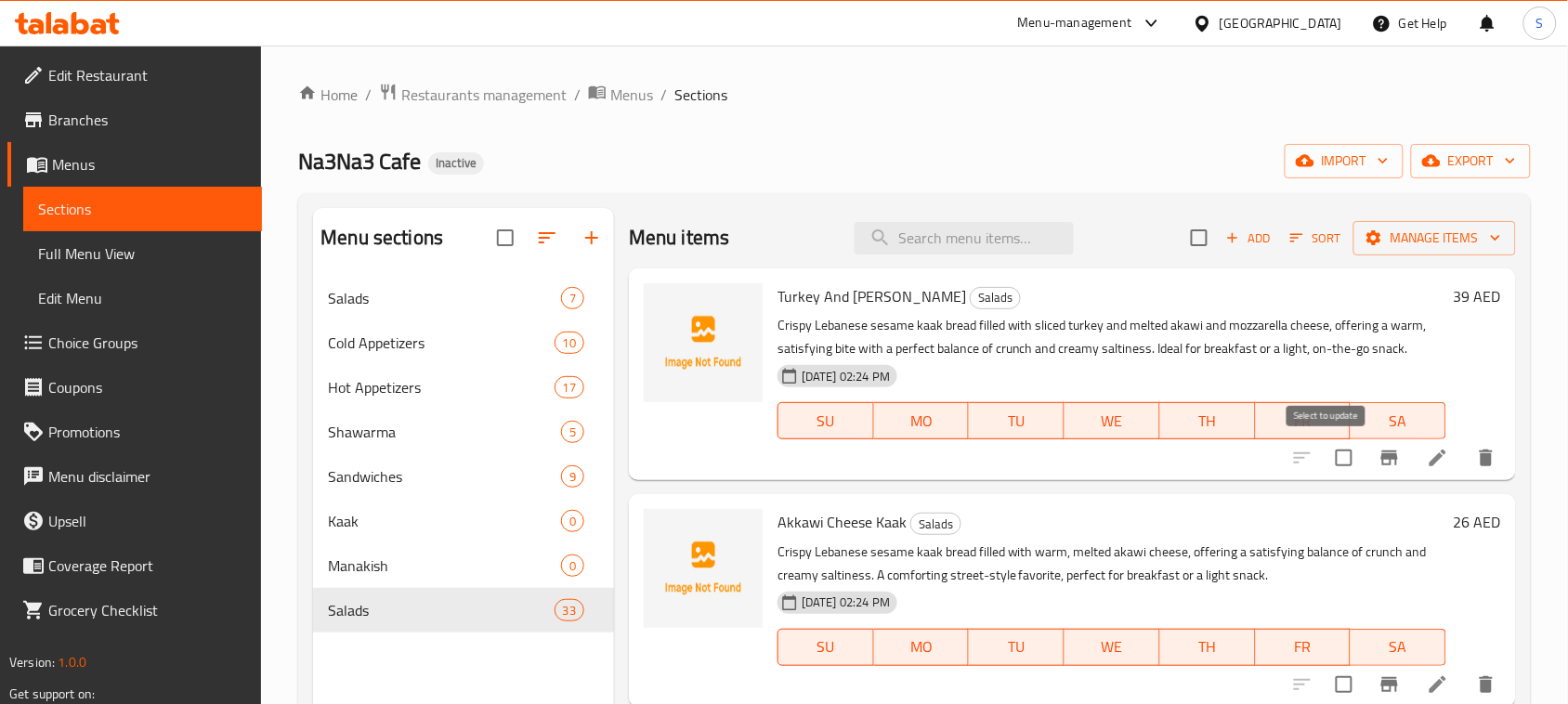
click at [1324, 449] on input "checkbox" at bounding box center [1344, 458] width 39 height 39
checkbox input "true"
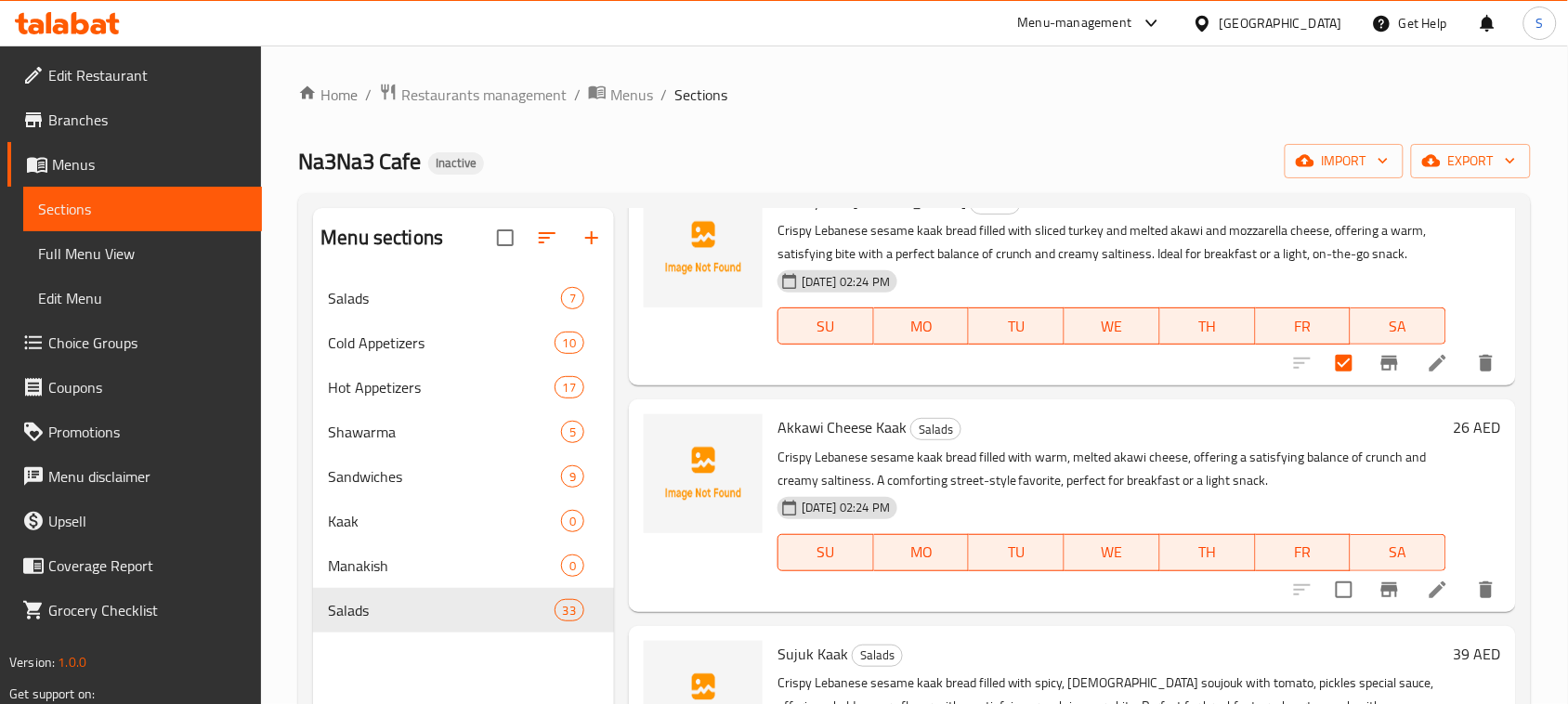
scroll to position [232, 0]
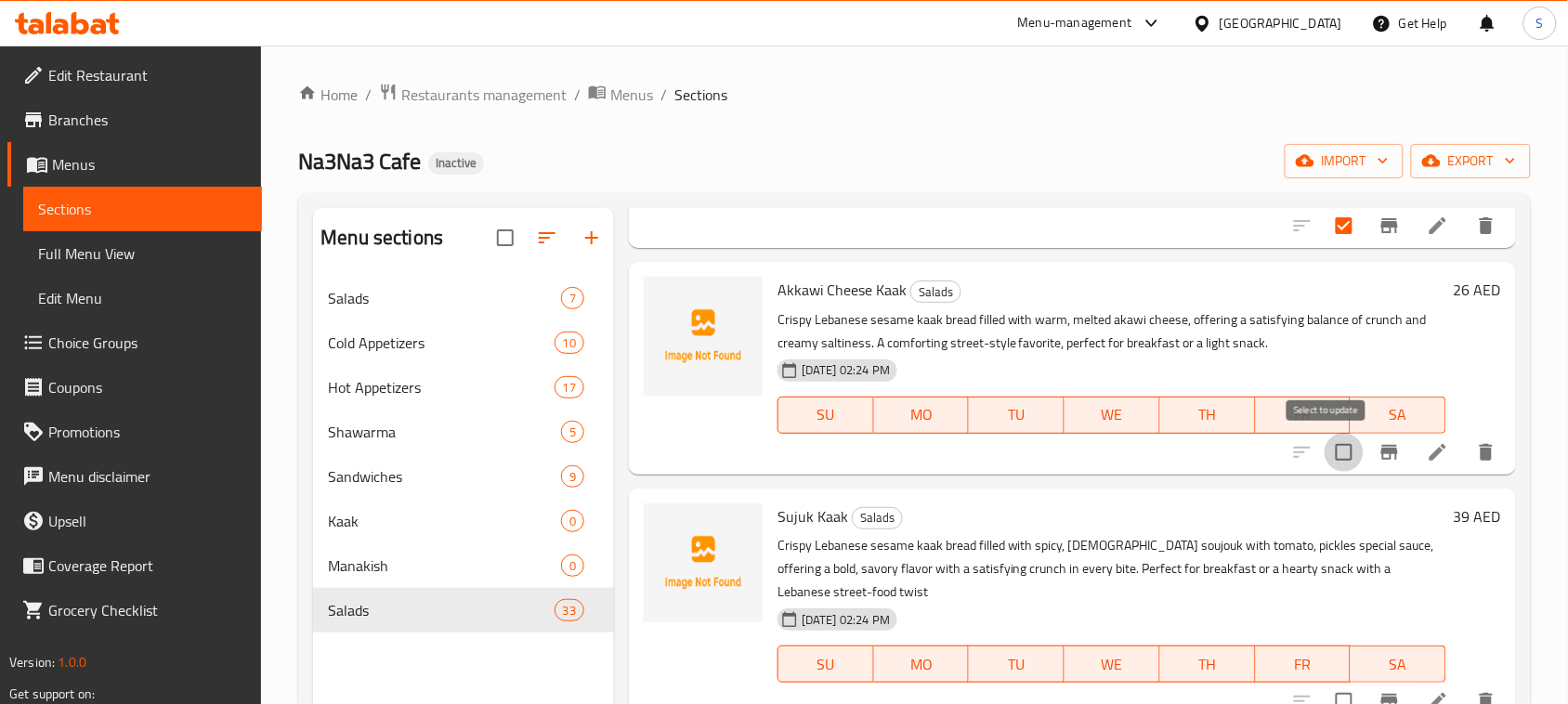
click at [1324, 448] on input "checkbox" at bounding box center [1344, 453] width 39 height 39
checkbox input "true"
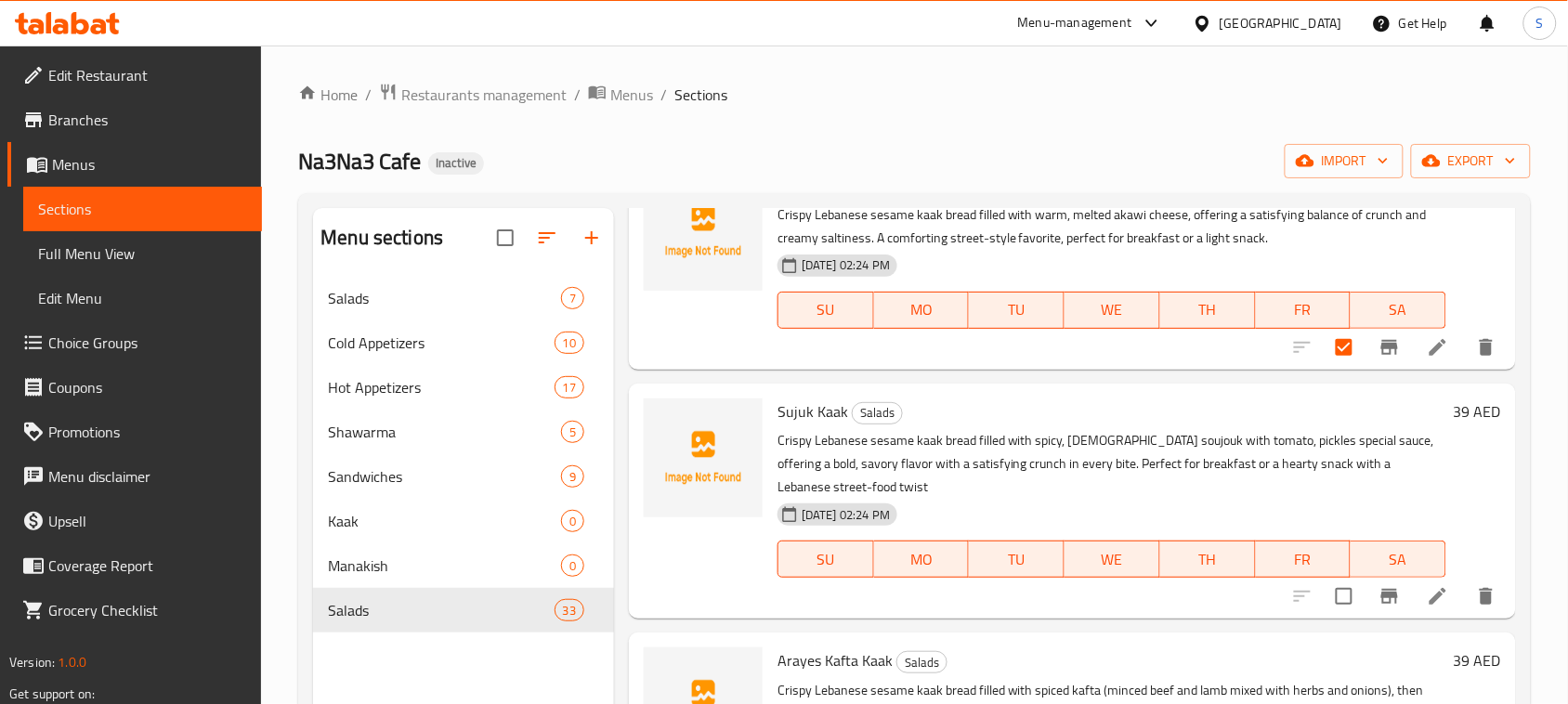
scroll to position [465, 0]
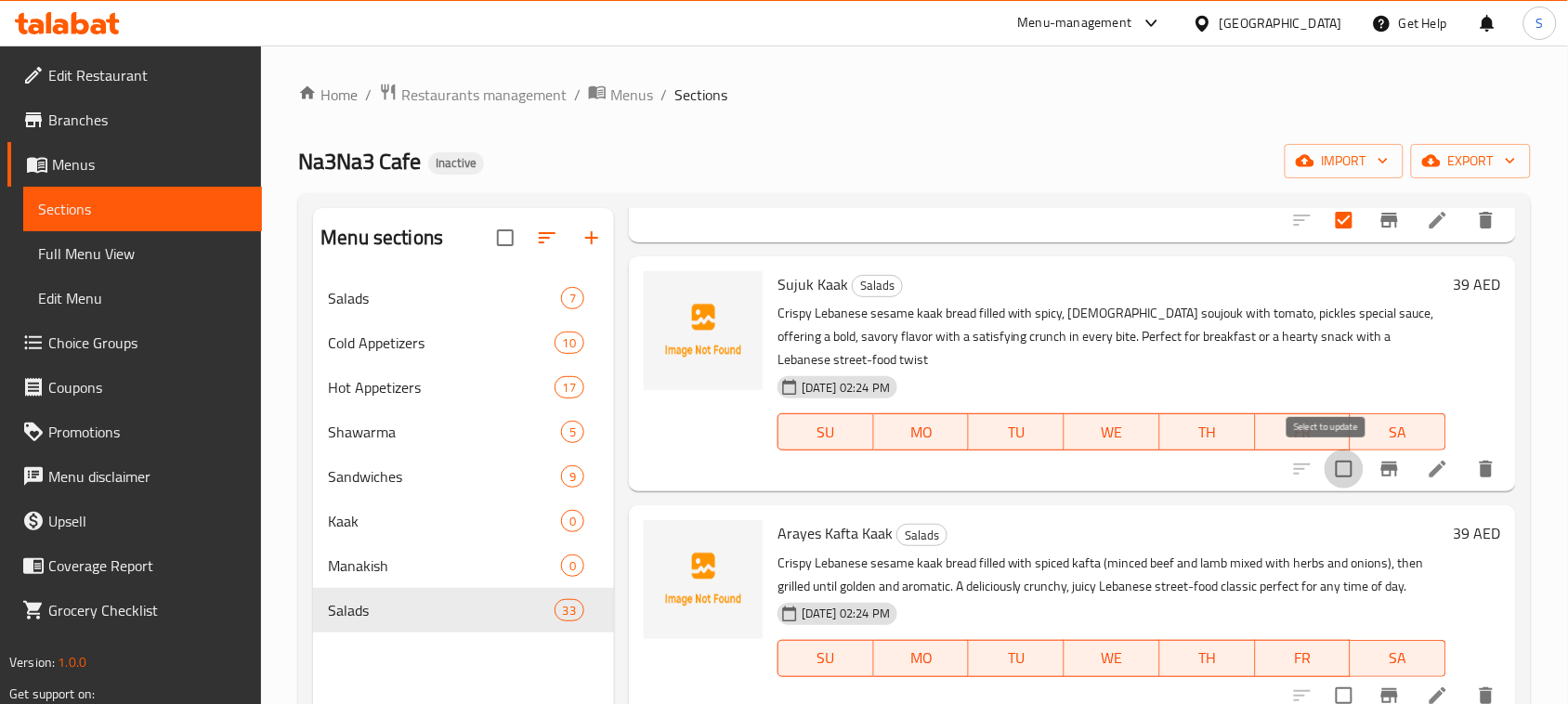
click at [1324, 470] on input "checkbox" at bounding box center [1344, 469] width 39 height 39
checkbox input "true"
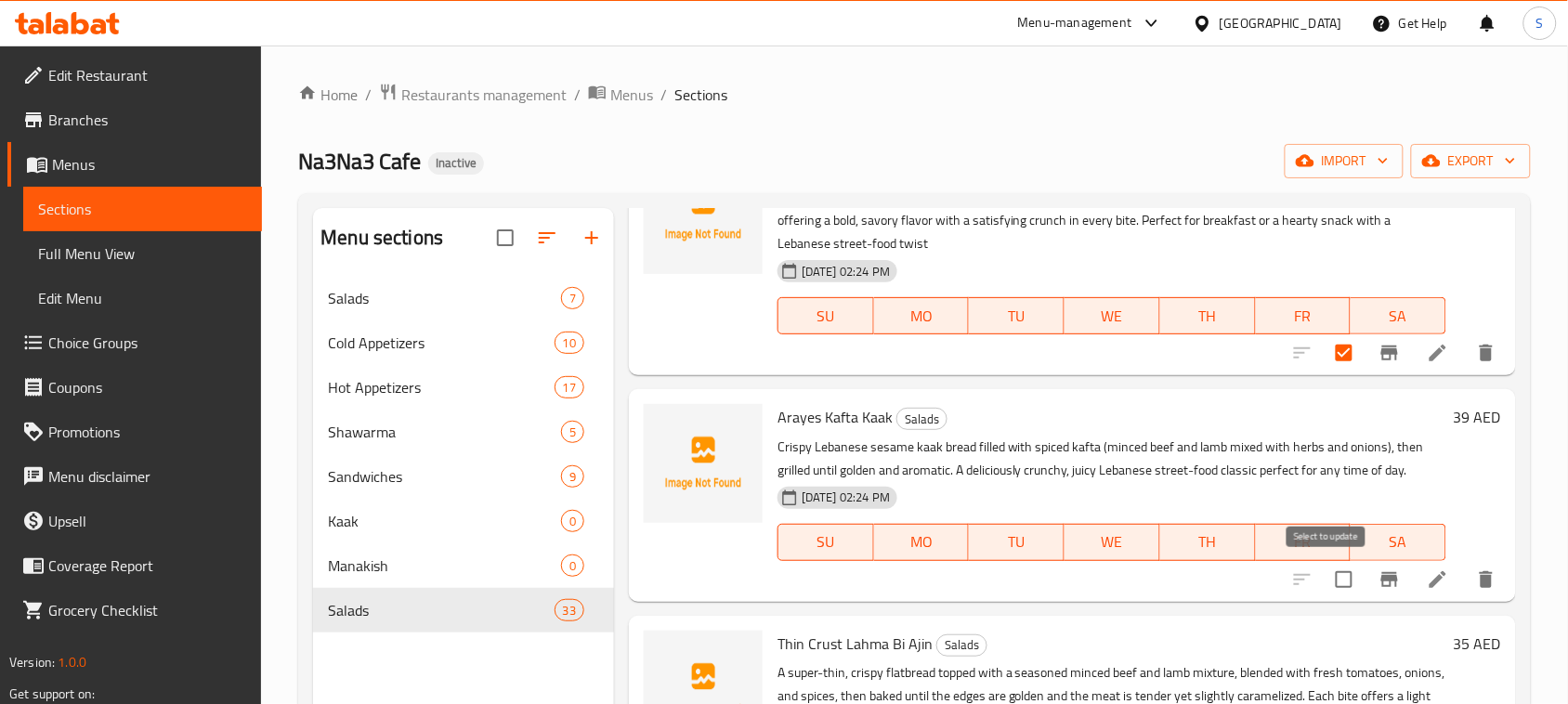
click at [1331, 574] on input "checkbox" at bounding box center [1344, 579] width 39 height 39
checkbox input "true"
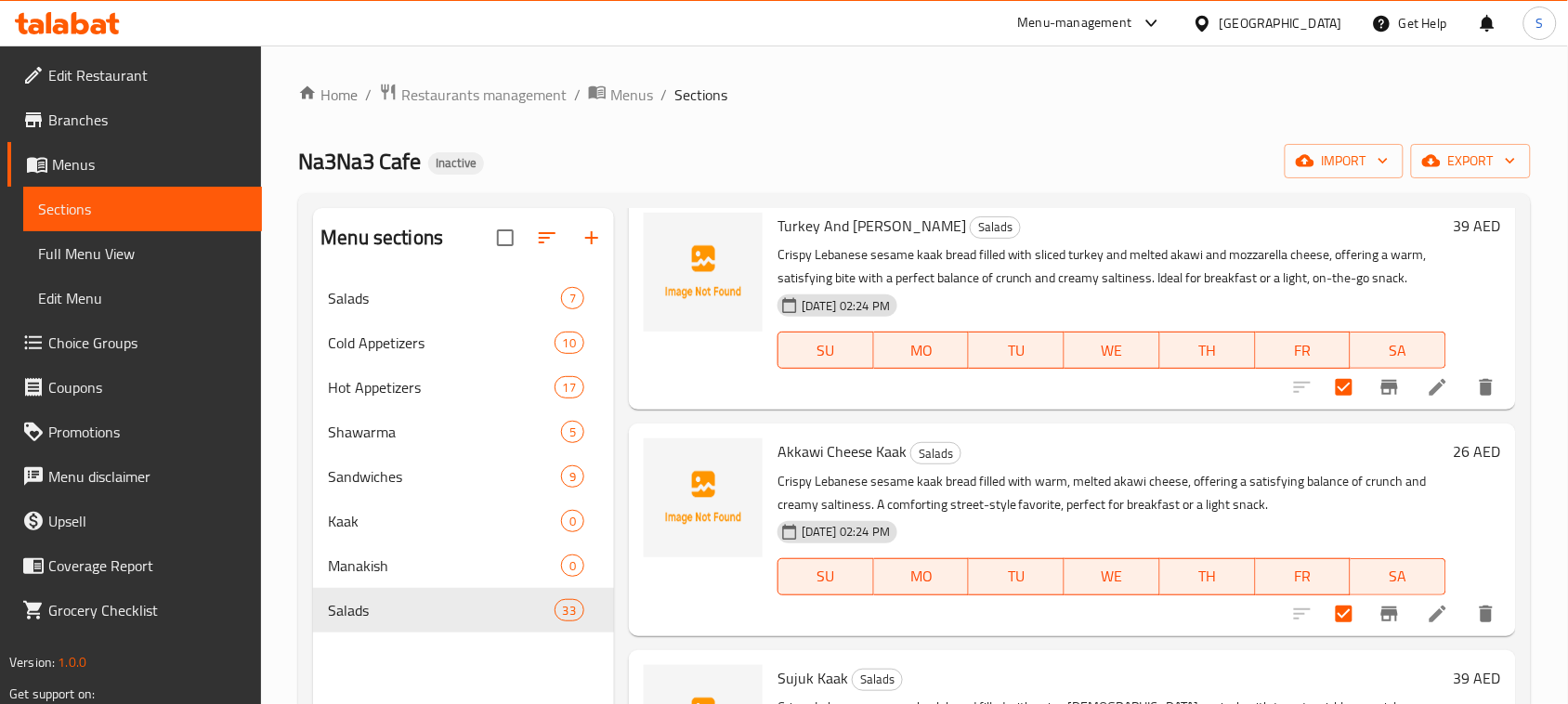
scroll to position [0, 0]
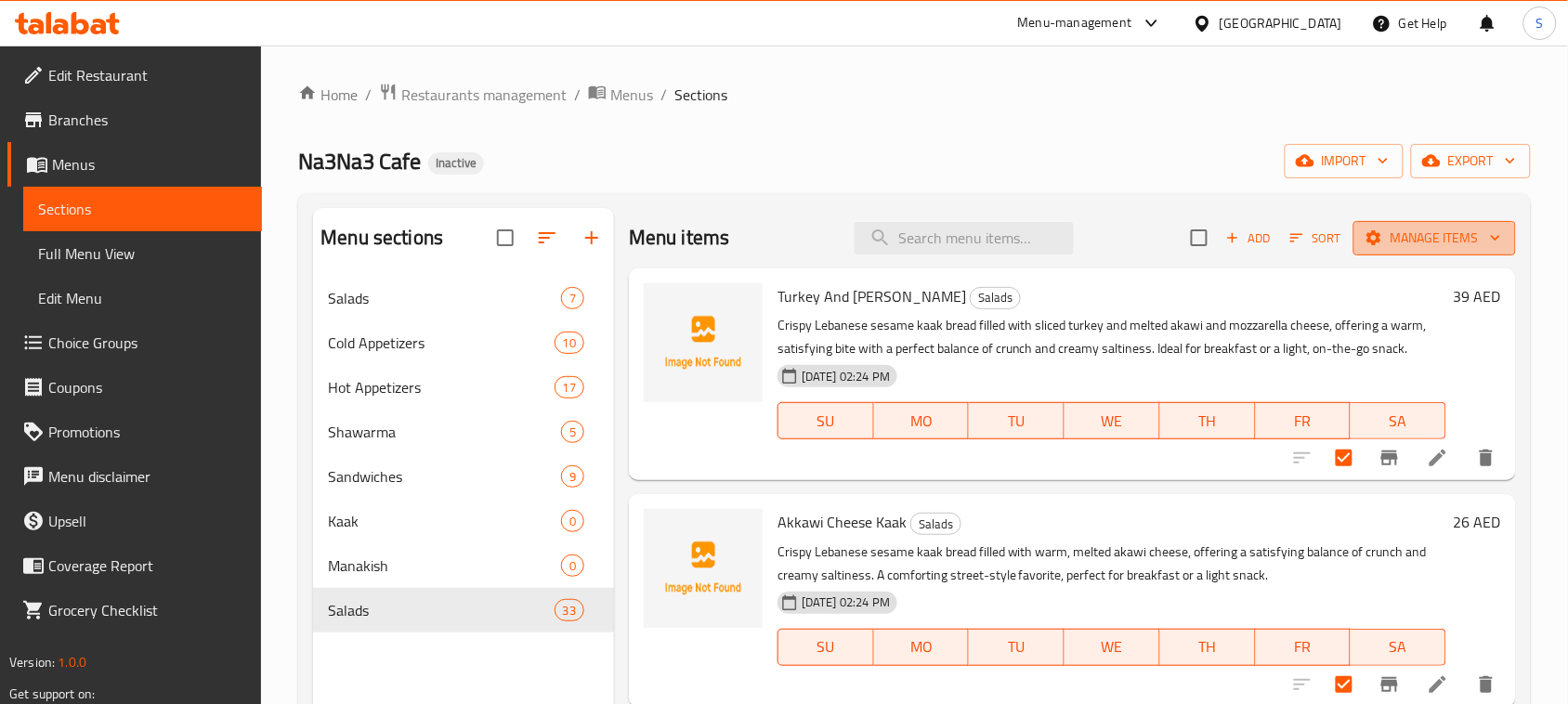
click at [1381, 246] on span "Manage items" at bounding box center [1434, 237] width 133 height 23
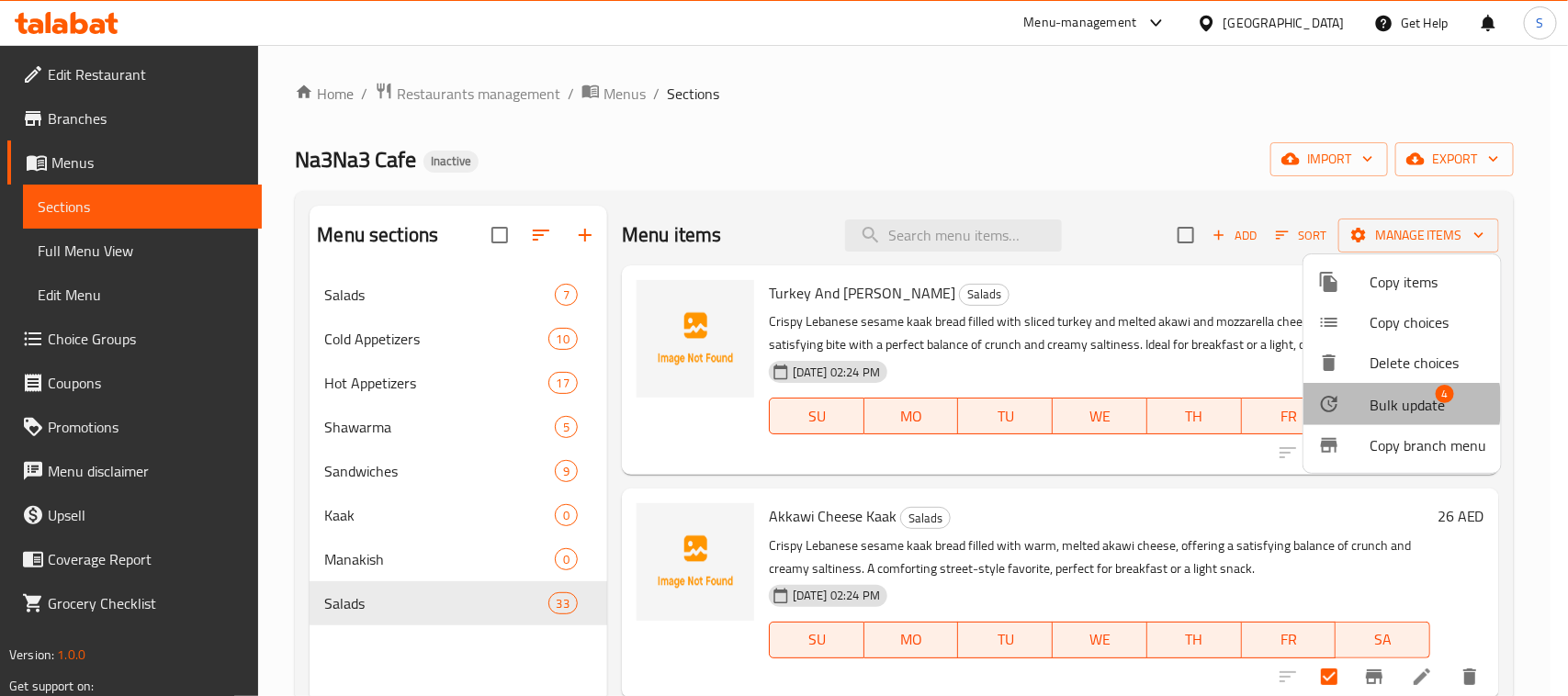
click at [1389, 404] on span "Bulk update" at bounding box center [1407, 405] width 75 height 22
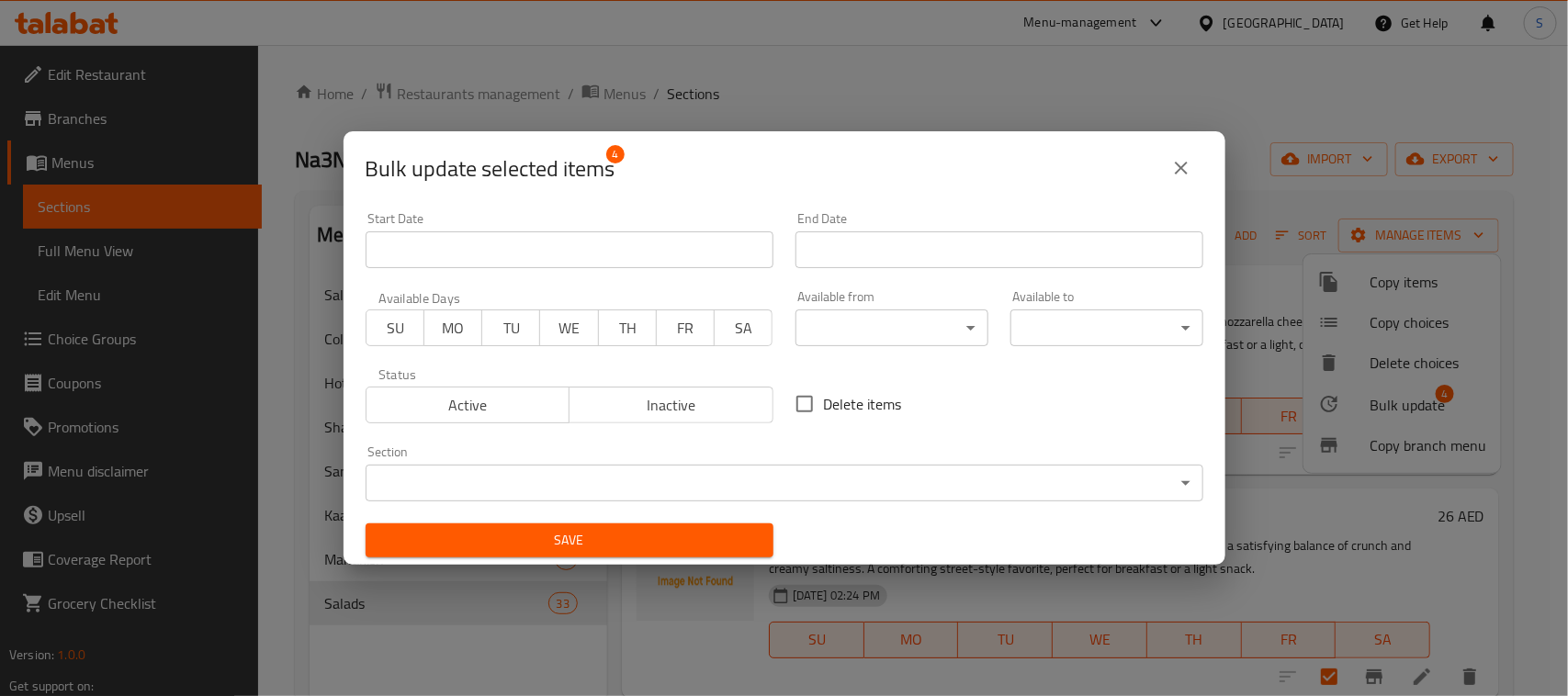
click at [494, 485] on body "​ Menu-management United Arab Emirates Get Help S Edit Restaurant Branches Menu…" at bounding box center [784, 370] width 1568 height 651
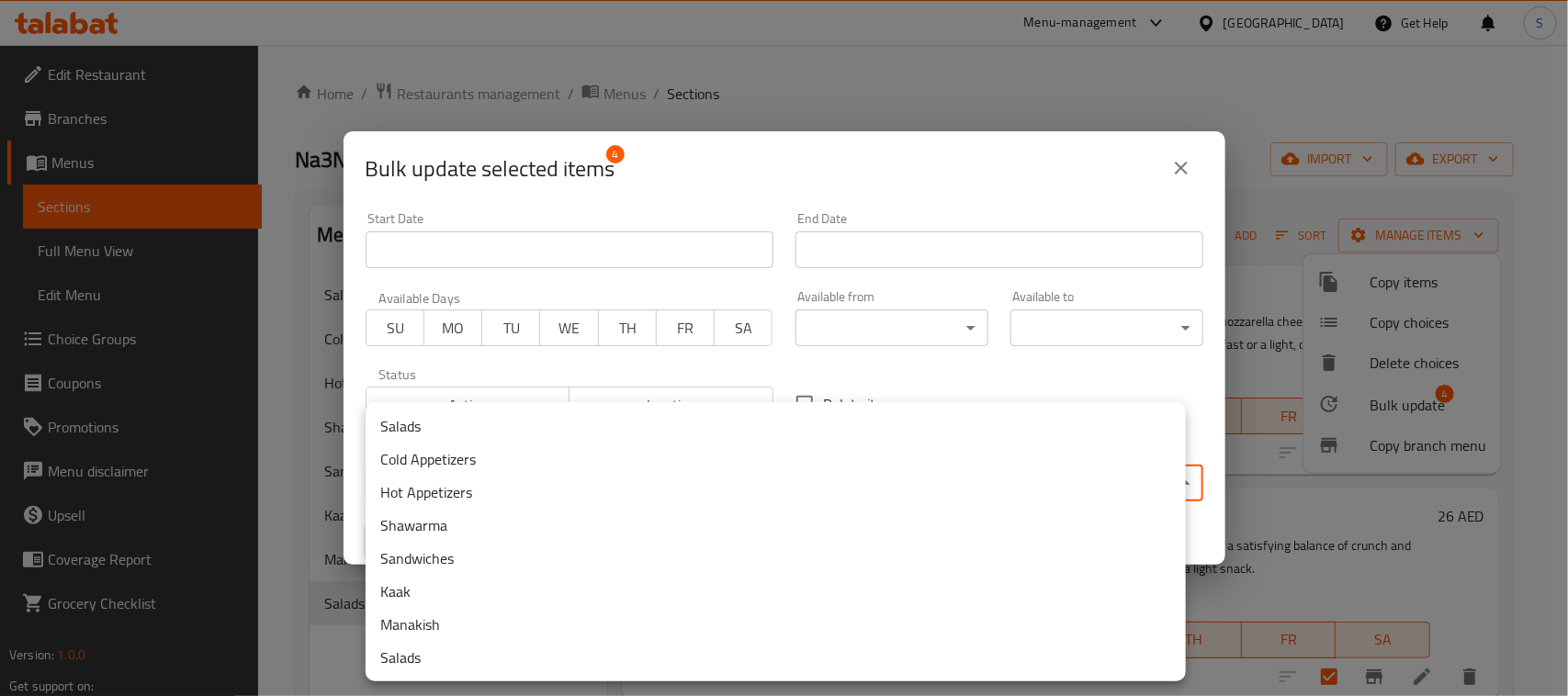
click at [432, 584] on li "Kaak" at bounding box center [775, 591] width 820 height 33
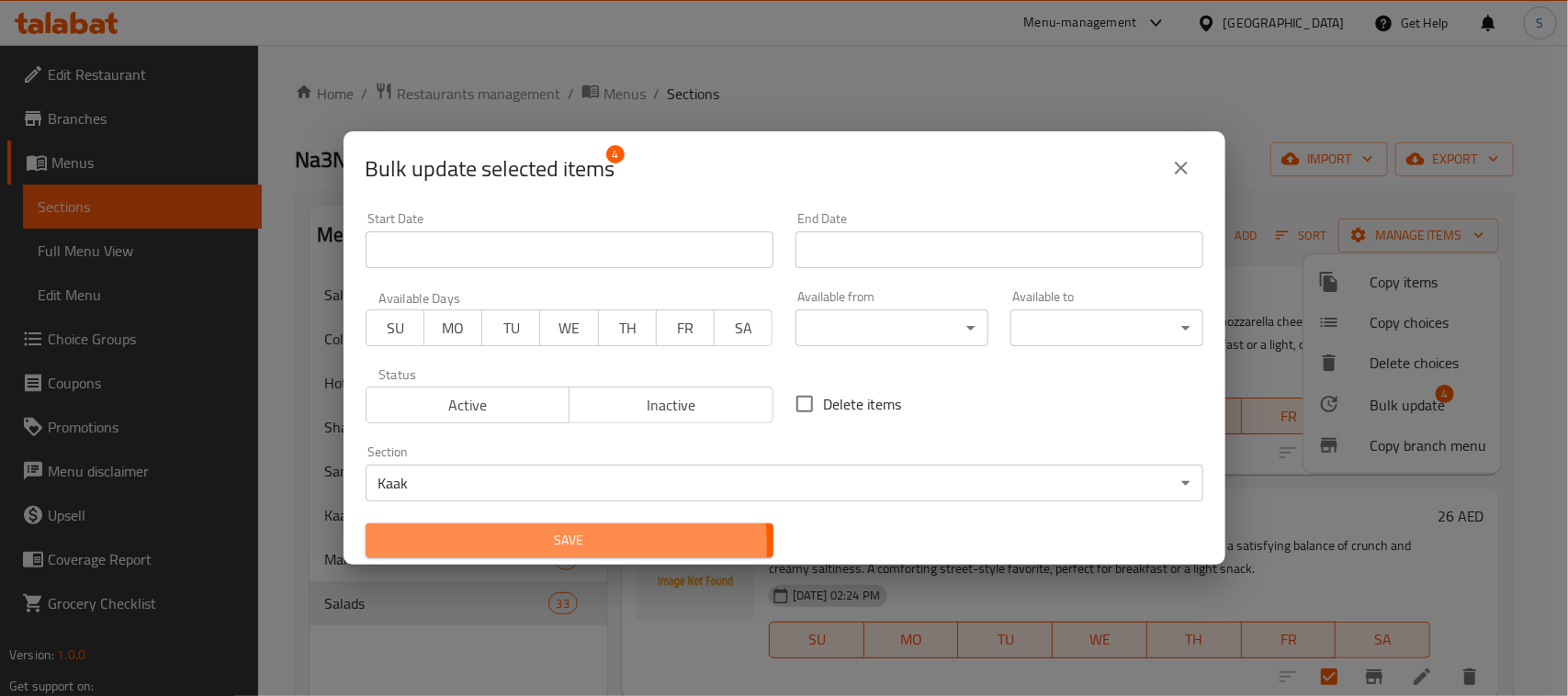
click at [456, 547] on span "Save" at bounding box center [569, 540] width 378 height 23
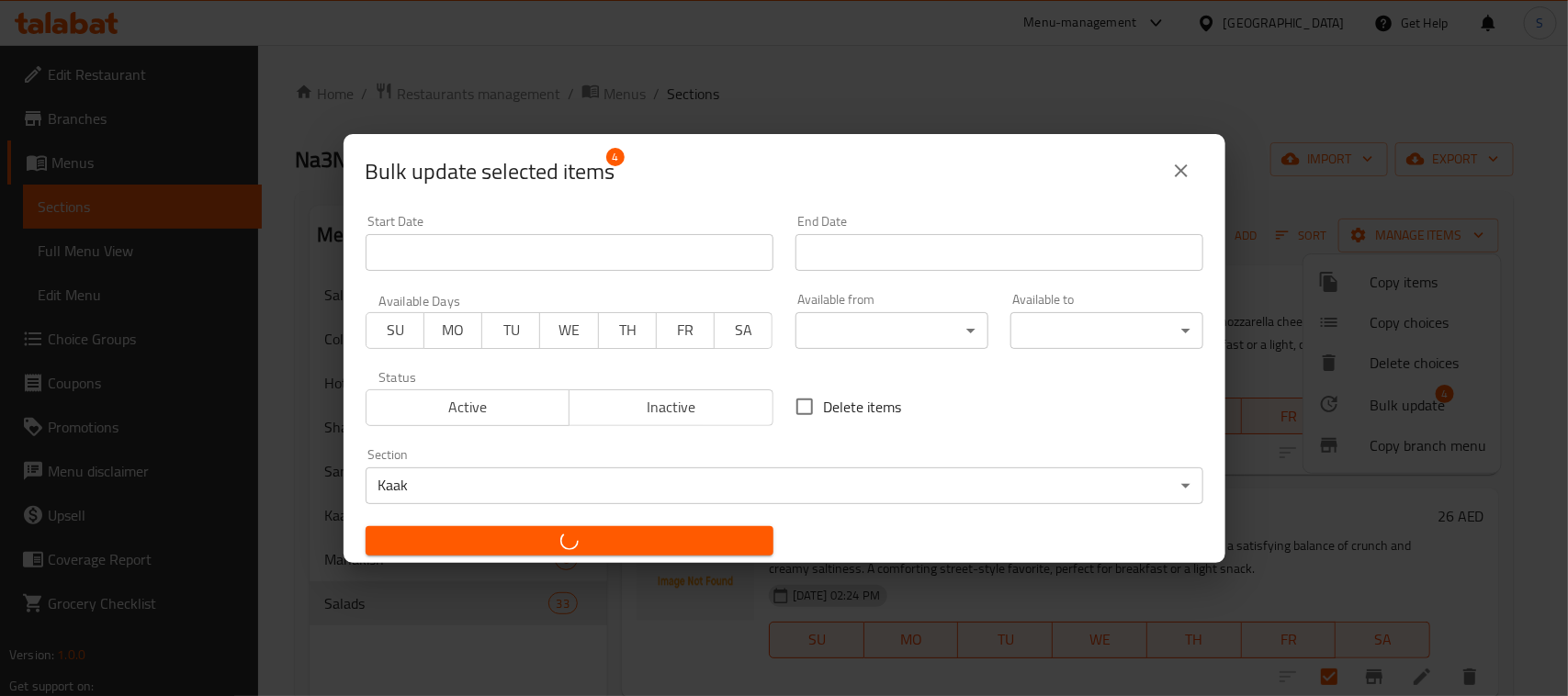
checkbox input "false"
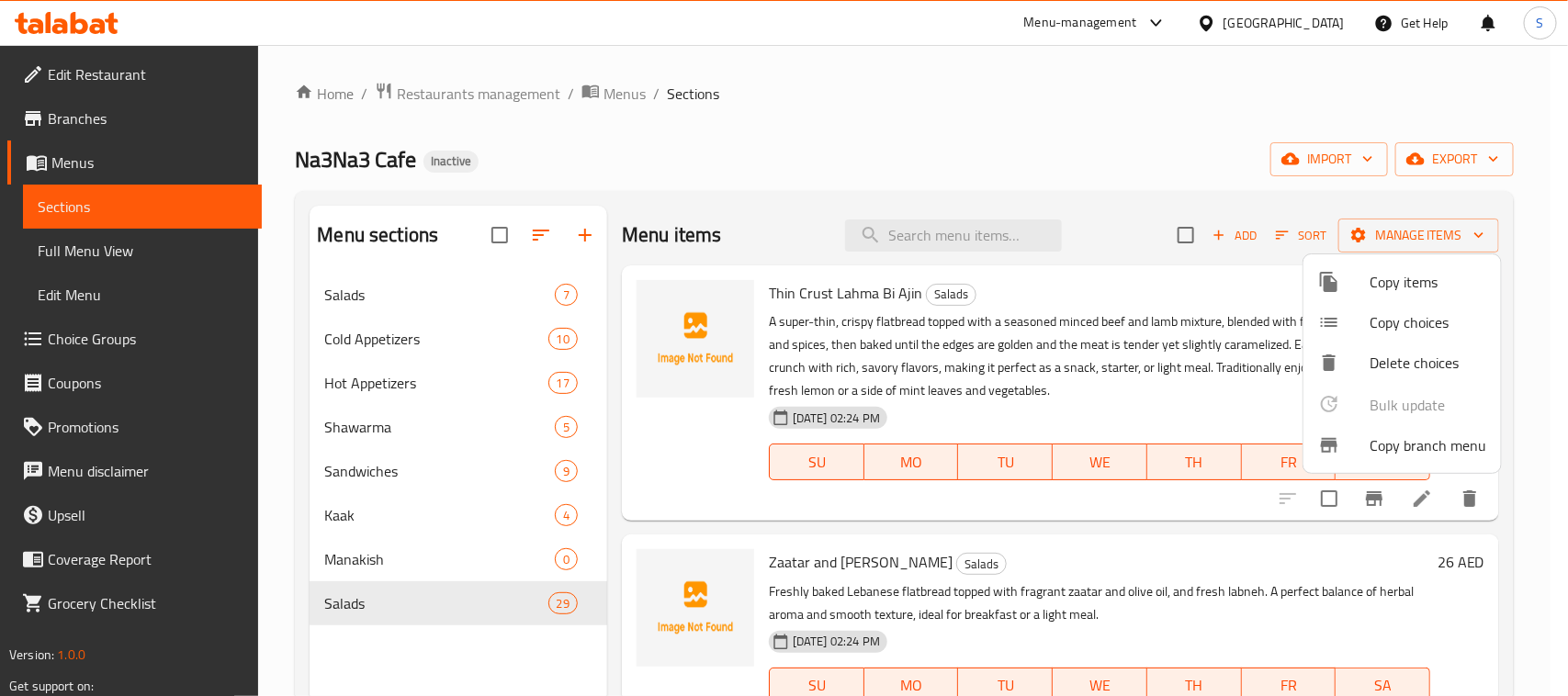
click at [1044, 133] on div at bounding box center [784, 348] width 1568 height 696
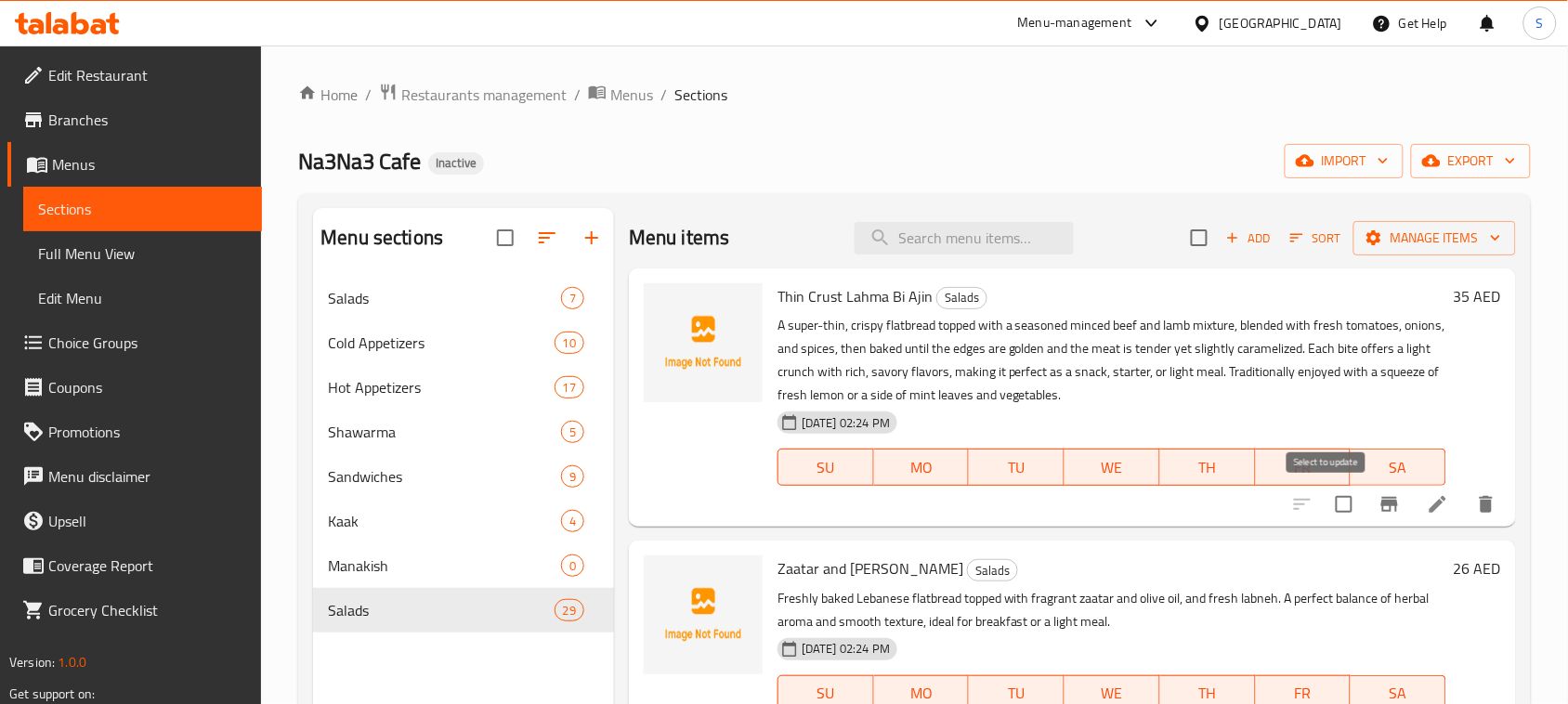
click at [1329, 507] on input "checkbox" at bounding box center [1344, 505] width 39 height 39
click at [1380, 252] on button "Manage items" at bounding box center [1434, 237] width 163 height 34
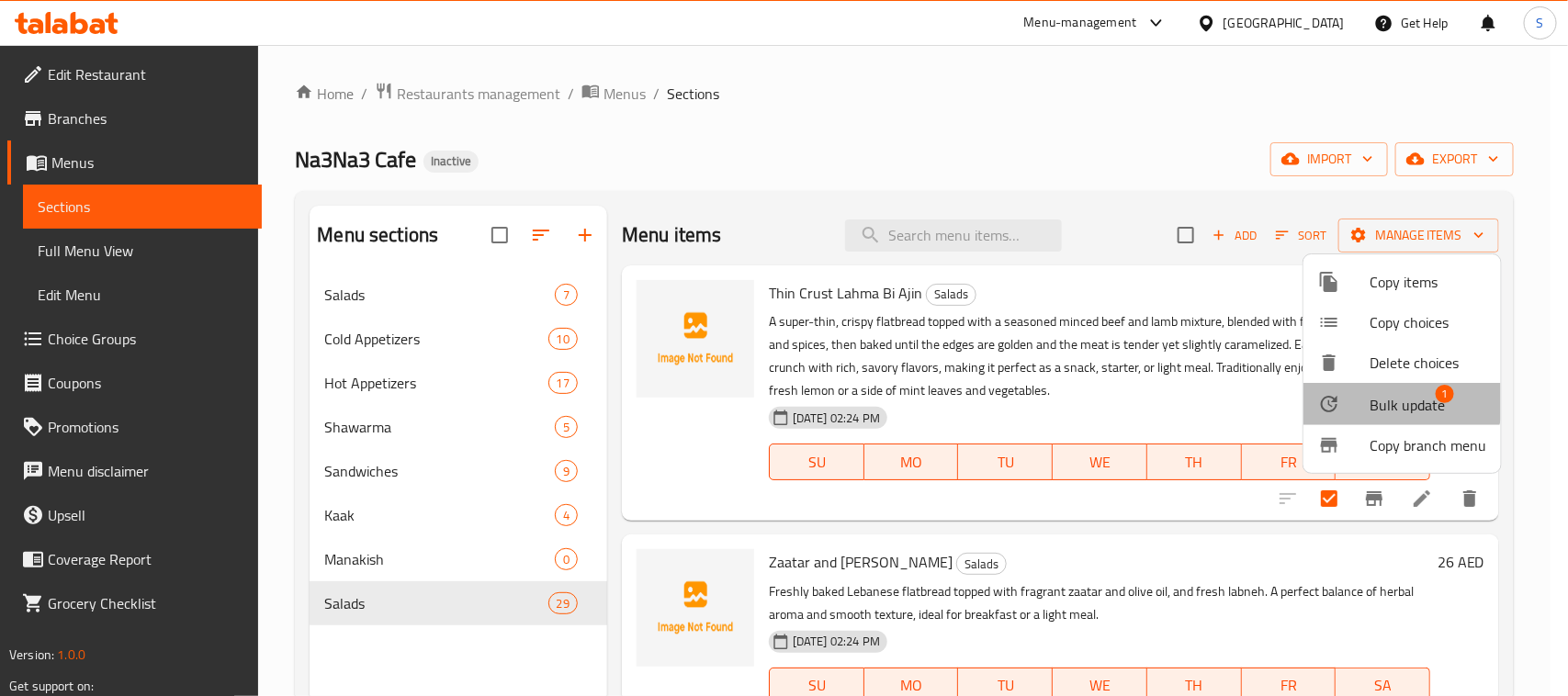
click at [1382, 395] on span "Bulk update" at bounding box center [1407, 405] width 75 height 22
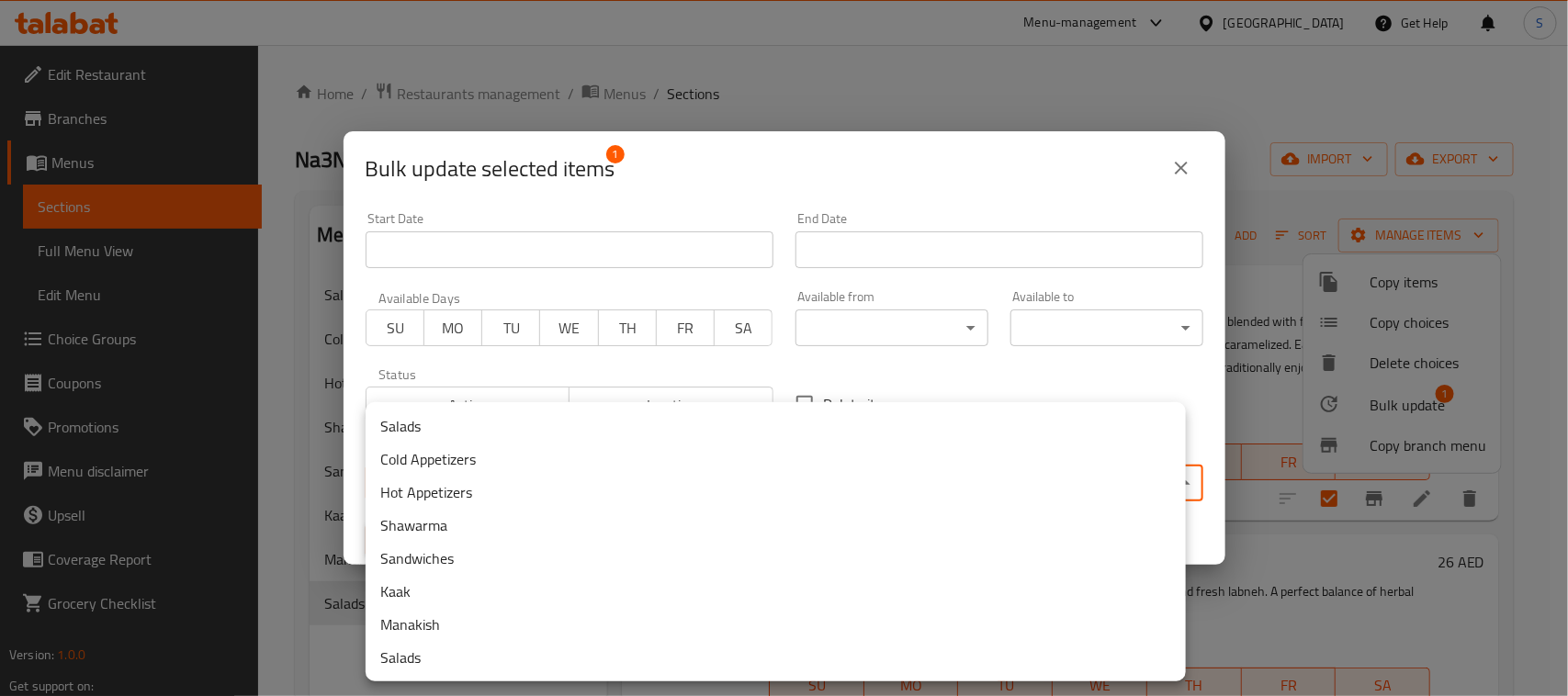
click at [749, 479] on body "​ Menu-management United Arab Emirates Get Help S Edit Restaurant Branches Menu…" at bounding box center [784, 370] width 1568 height 651
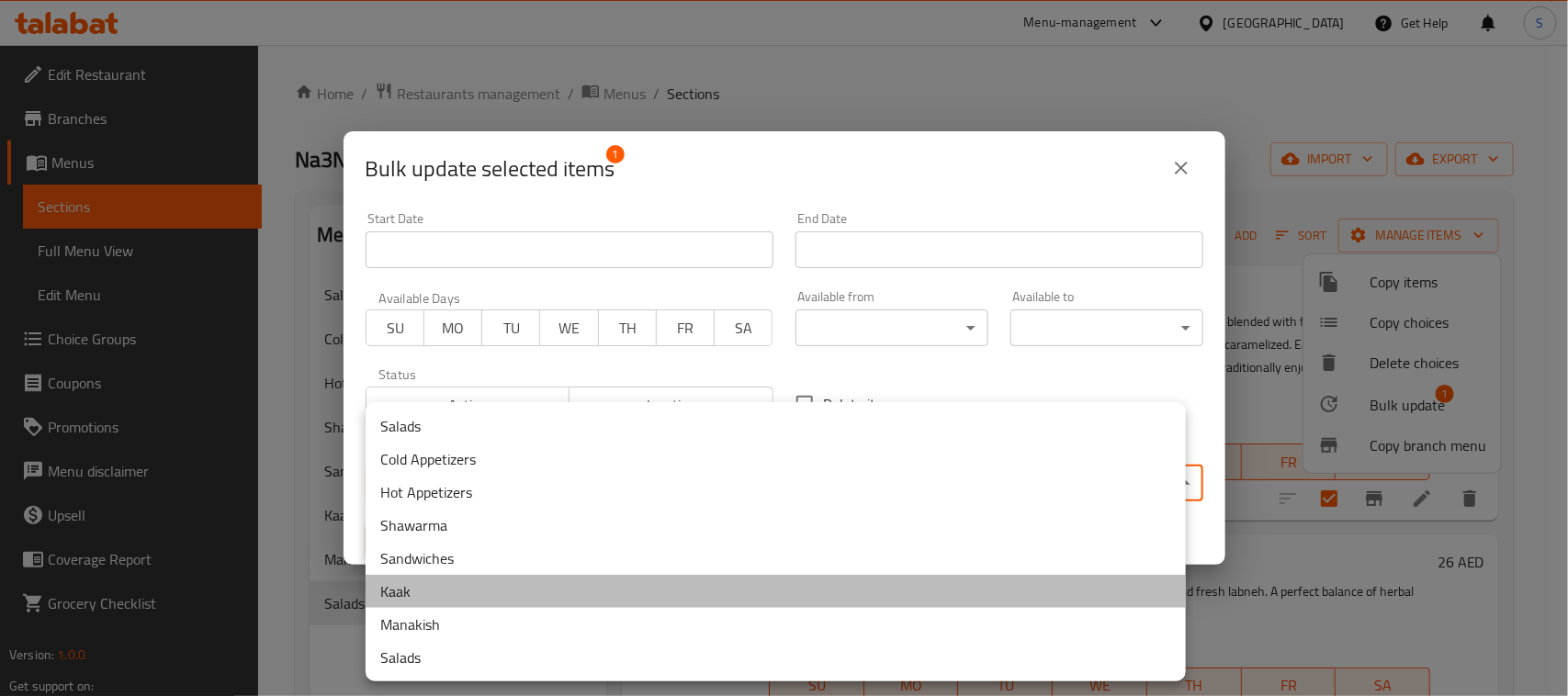
click at [448, 594] on li "Kaak" at bounding box center [775, 591] width 820 height 33
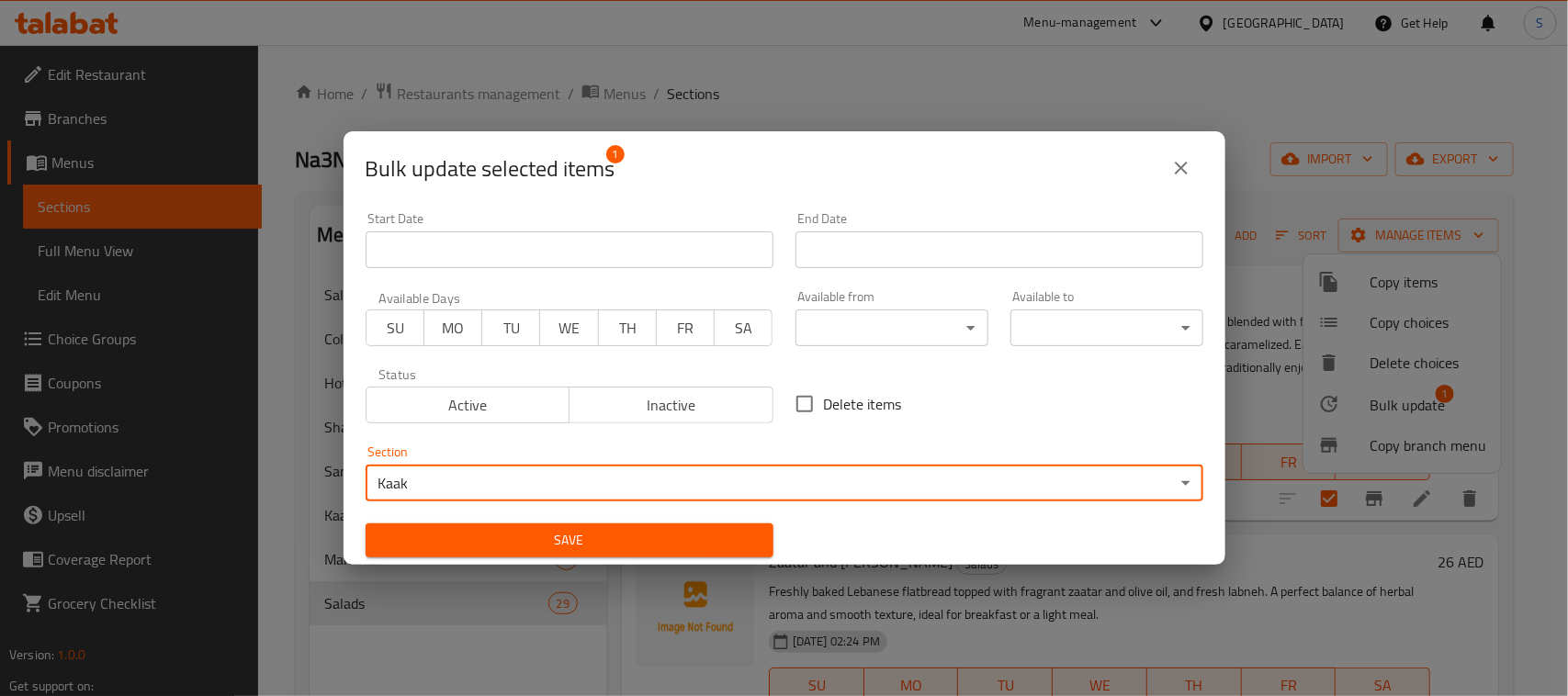
click at [560, 544] on span "Save" at bounding box center [569, 540] width 378 height 23
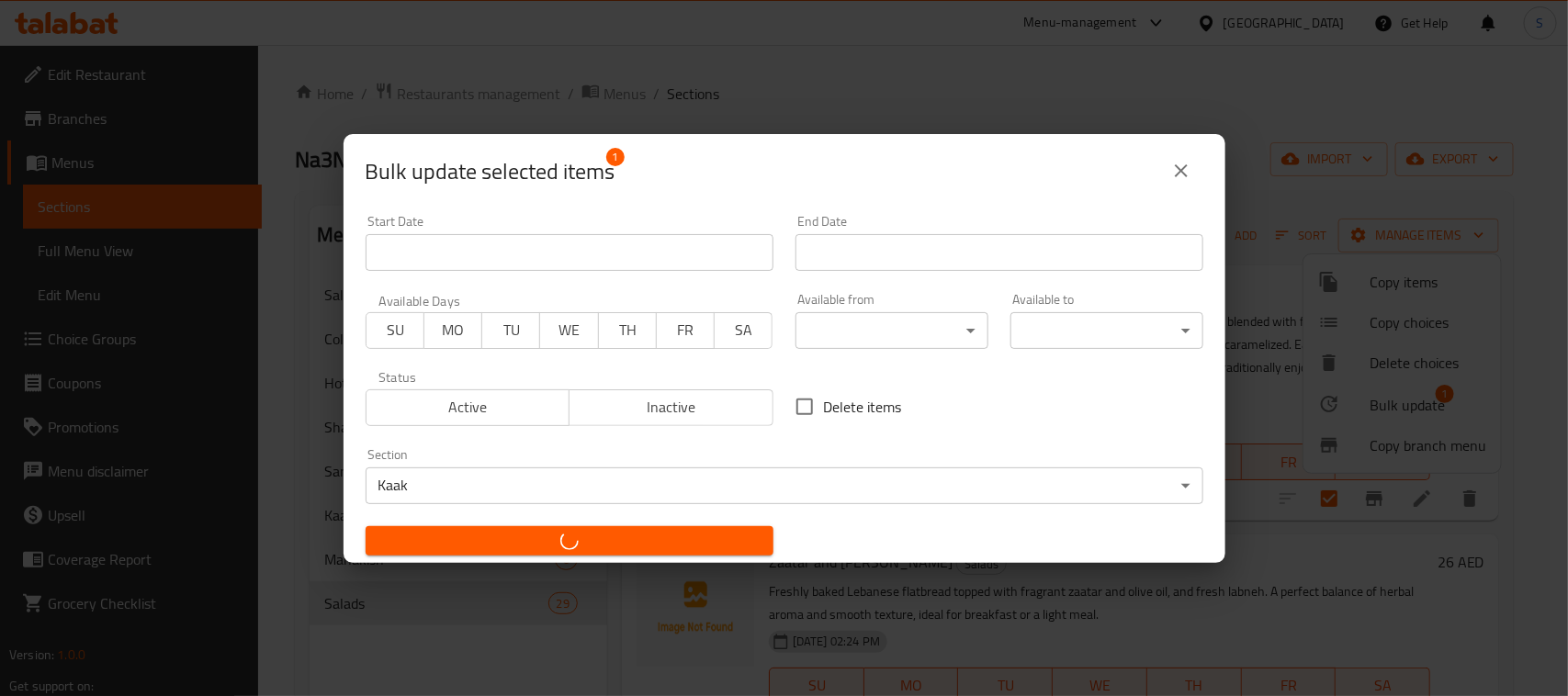
checkbox input "false"
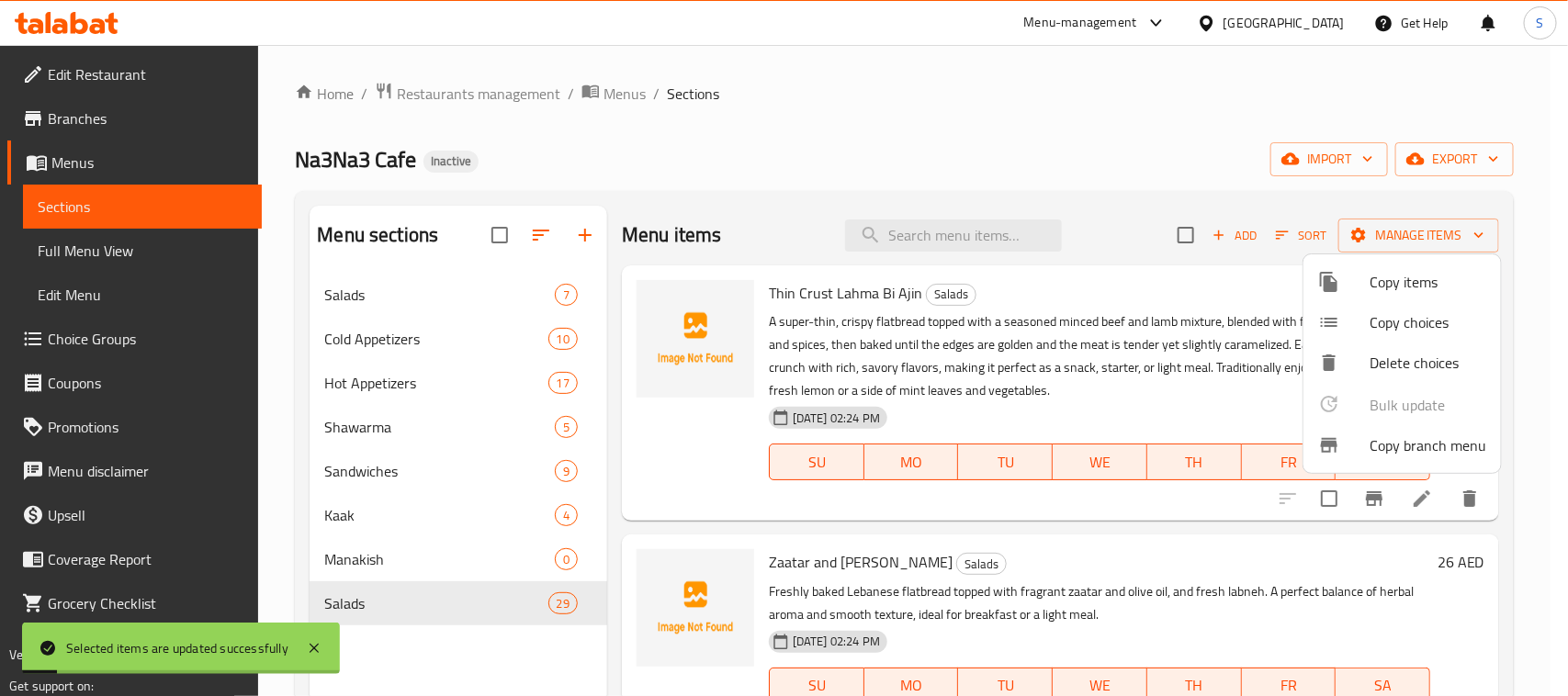
click at [988, 107] on div at bounding box center [784, 348] width 1568 height 696
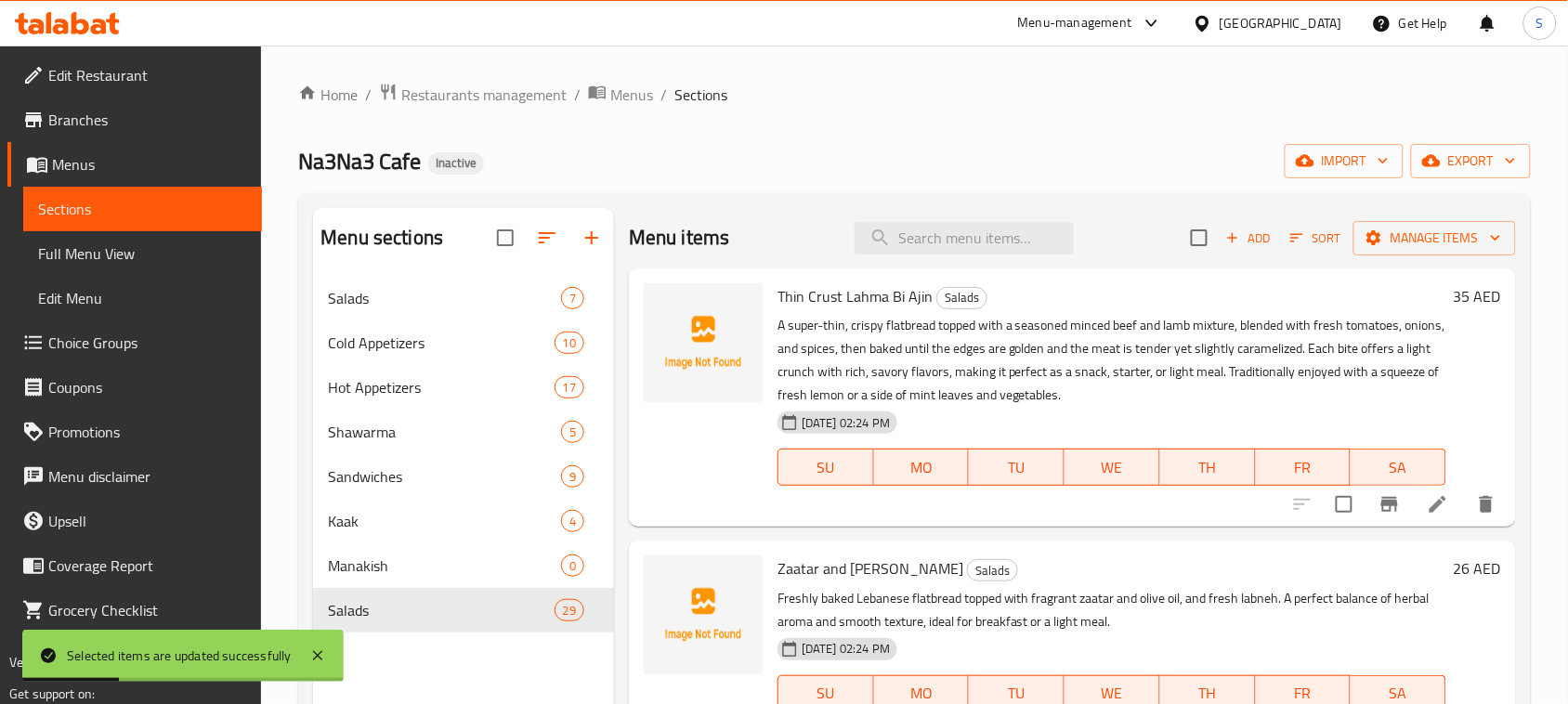
click at [967, 90] on ol "Home / Restaurants management / Menus / Sections" at bounding box center [914, 95] width 1233 height 24
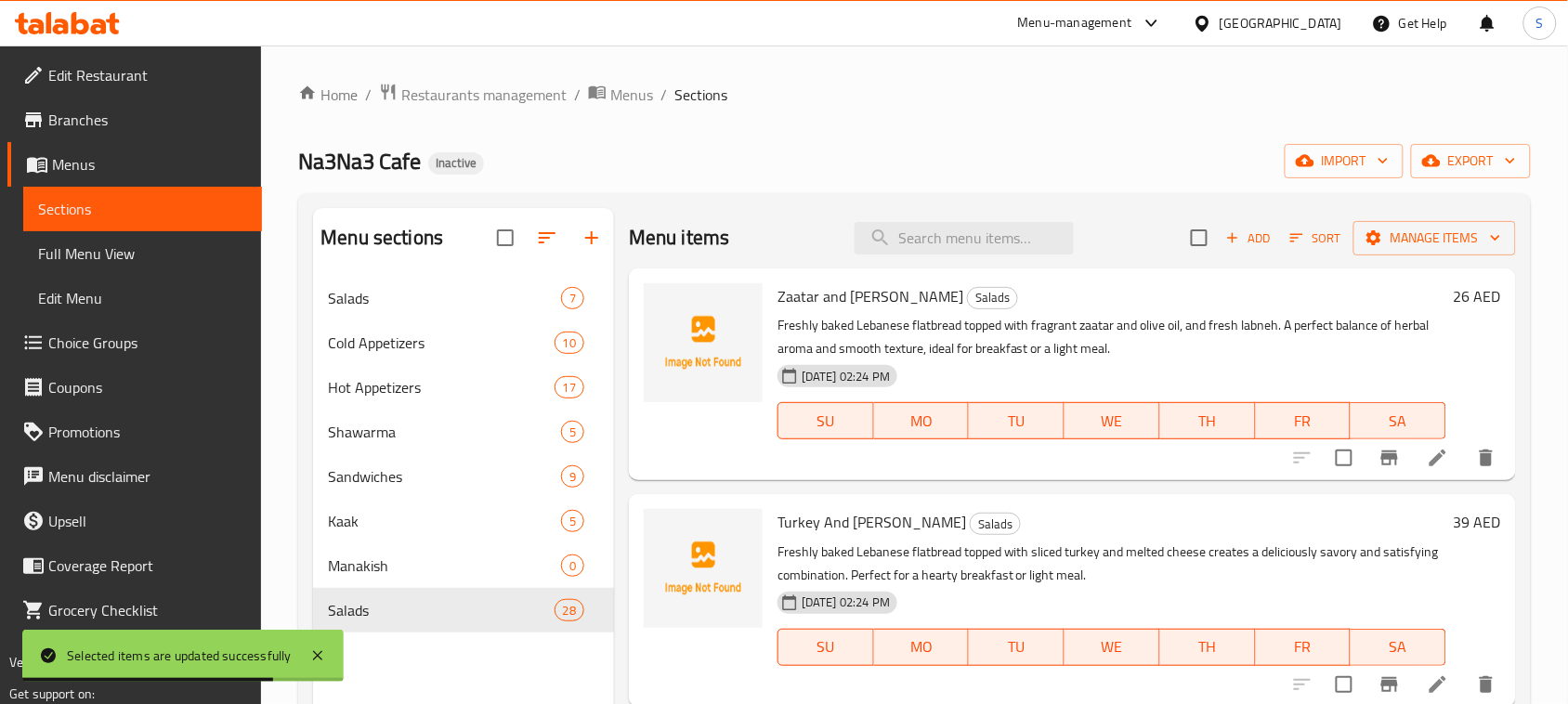
click at [907, 91] on ol "Home / Restaurants management / Menus / Sections" at bounding box center [914, 95] width 1233 height 24
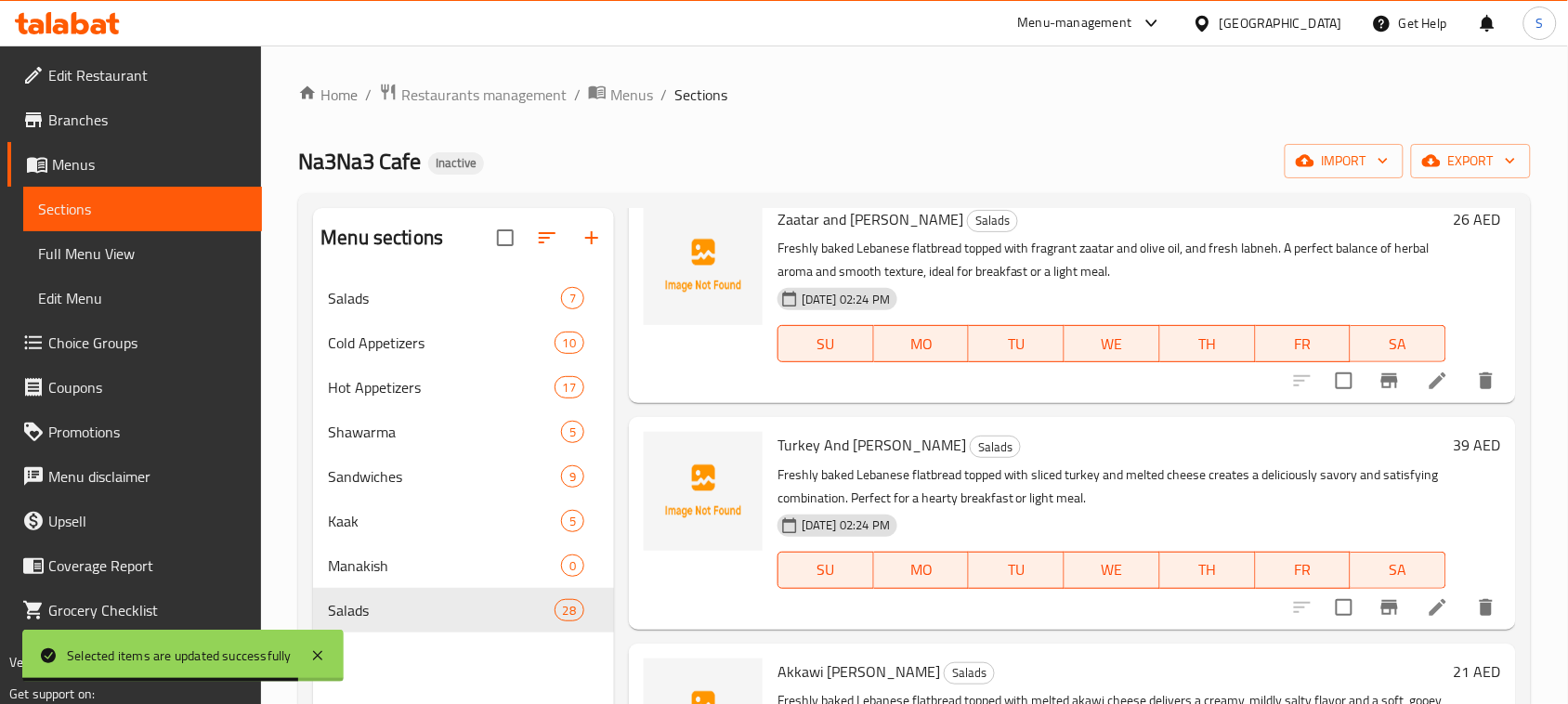
scroll to position [116, 0]
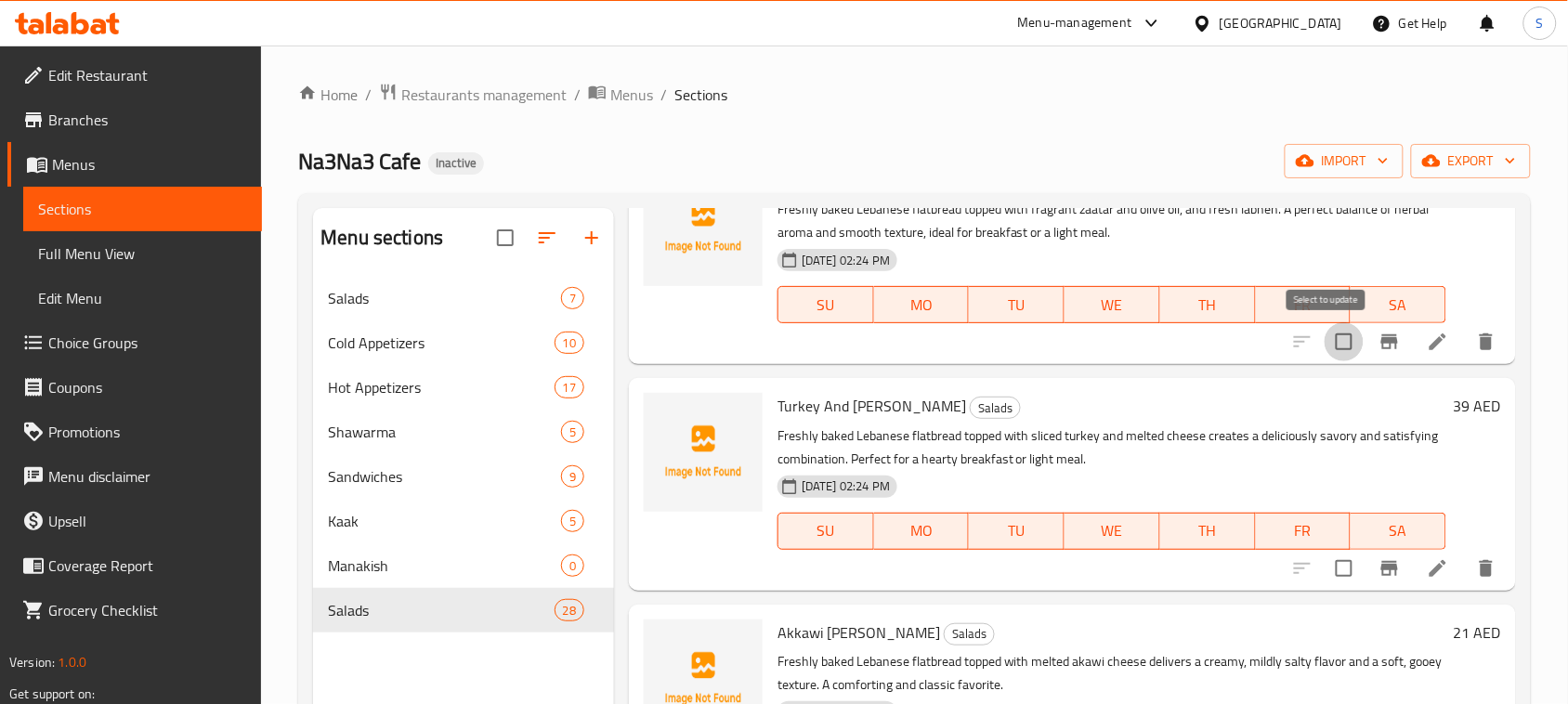
click at [1324, 353] on input "checkbox" at bounding box center [1344, 342] width 39 height 39
checkbox input "true"
click at [1324, 560] on input "checkbox" at bounding box center [1344, 568] width 39 height 39
checkbox input "true"
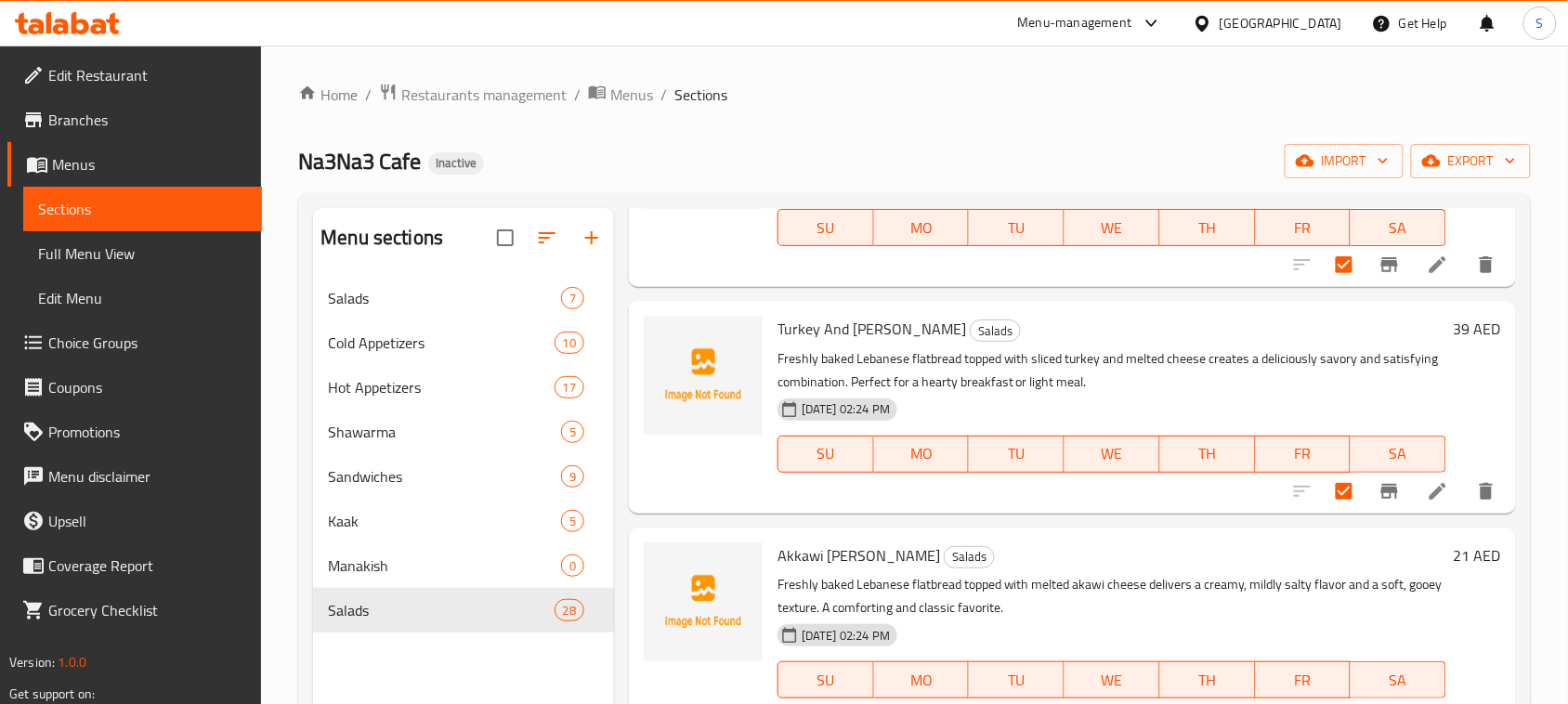
scroll to position [348, 0]
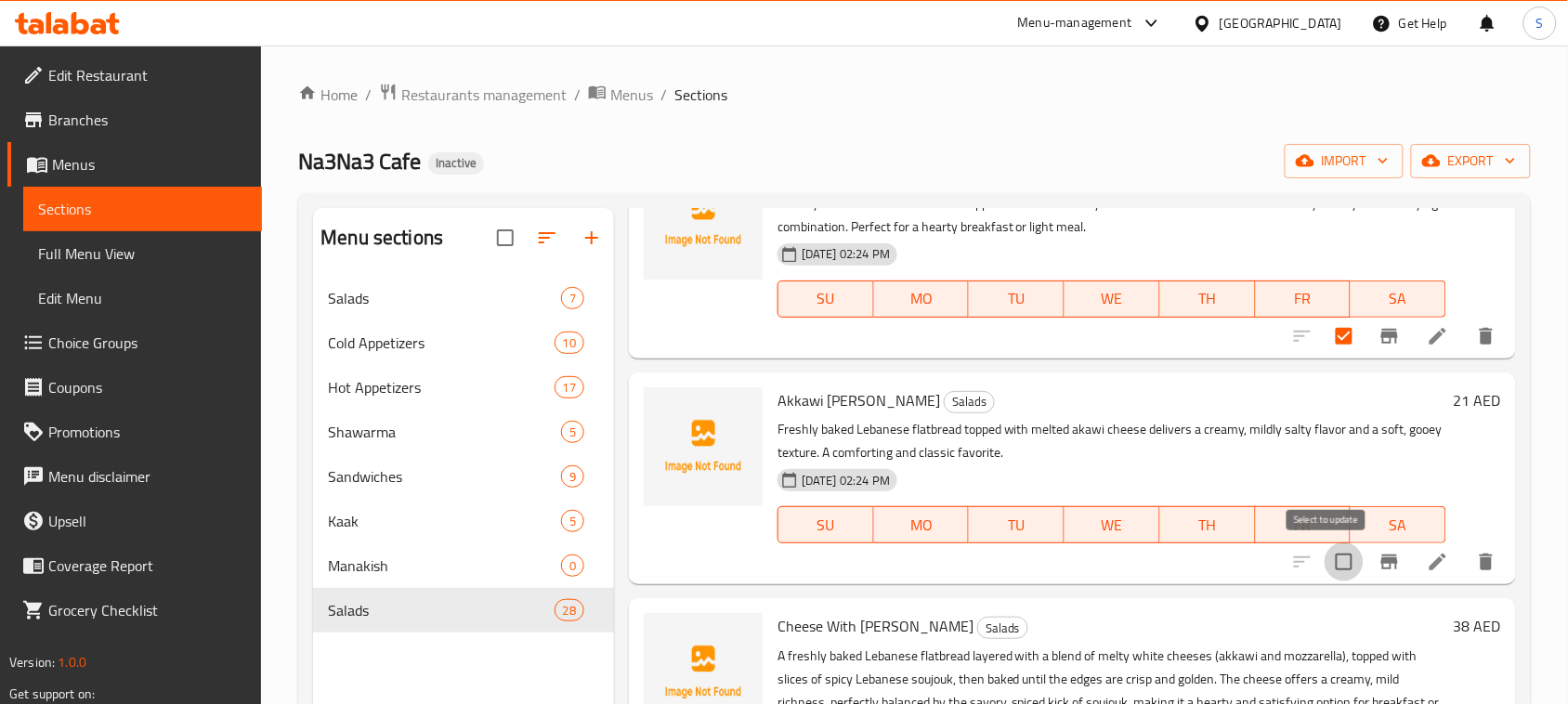
click at [1324, 559] on input "checkbox" at bounding box center [1344, 562] width 39 height 39
checkbox input "true"
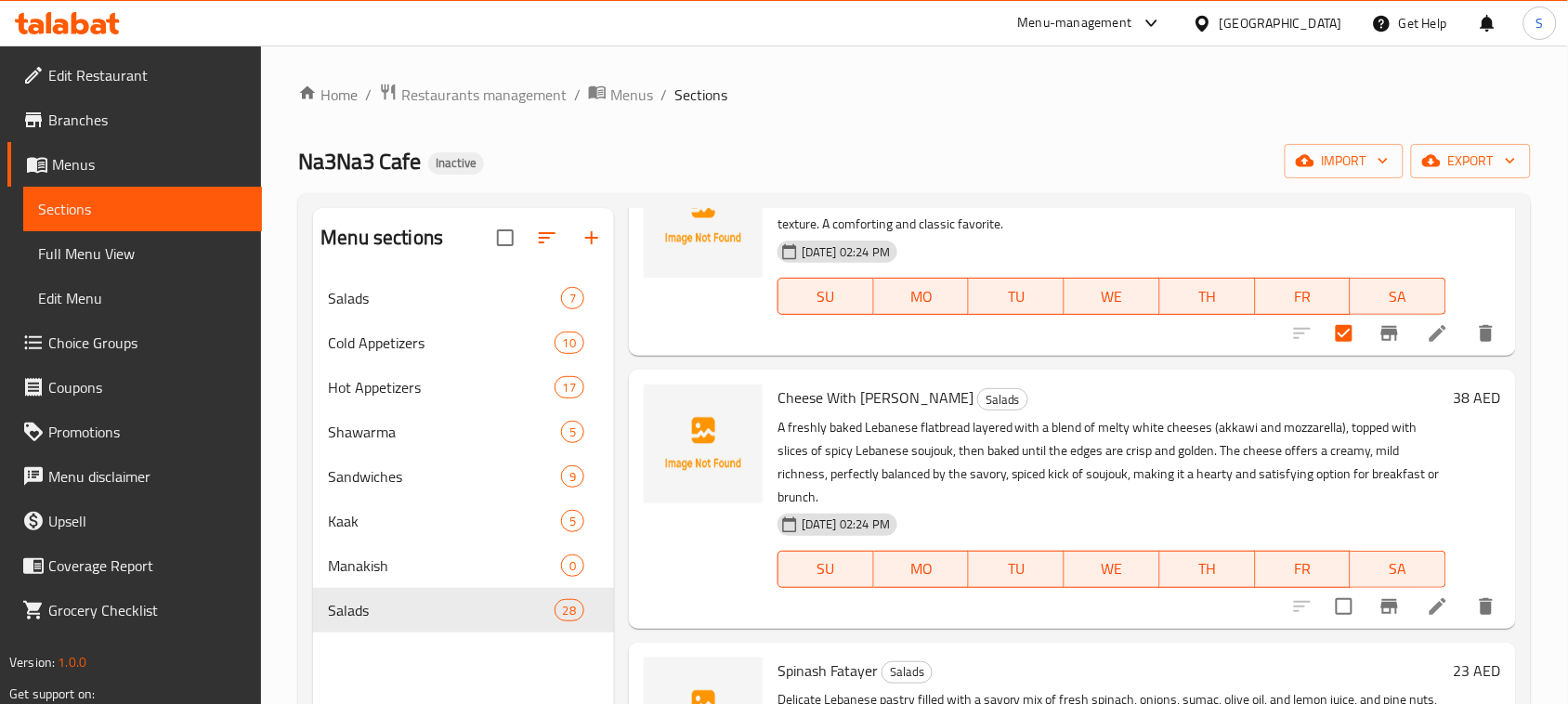
scroll to position [697, 0]
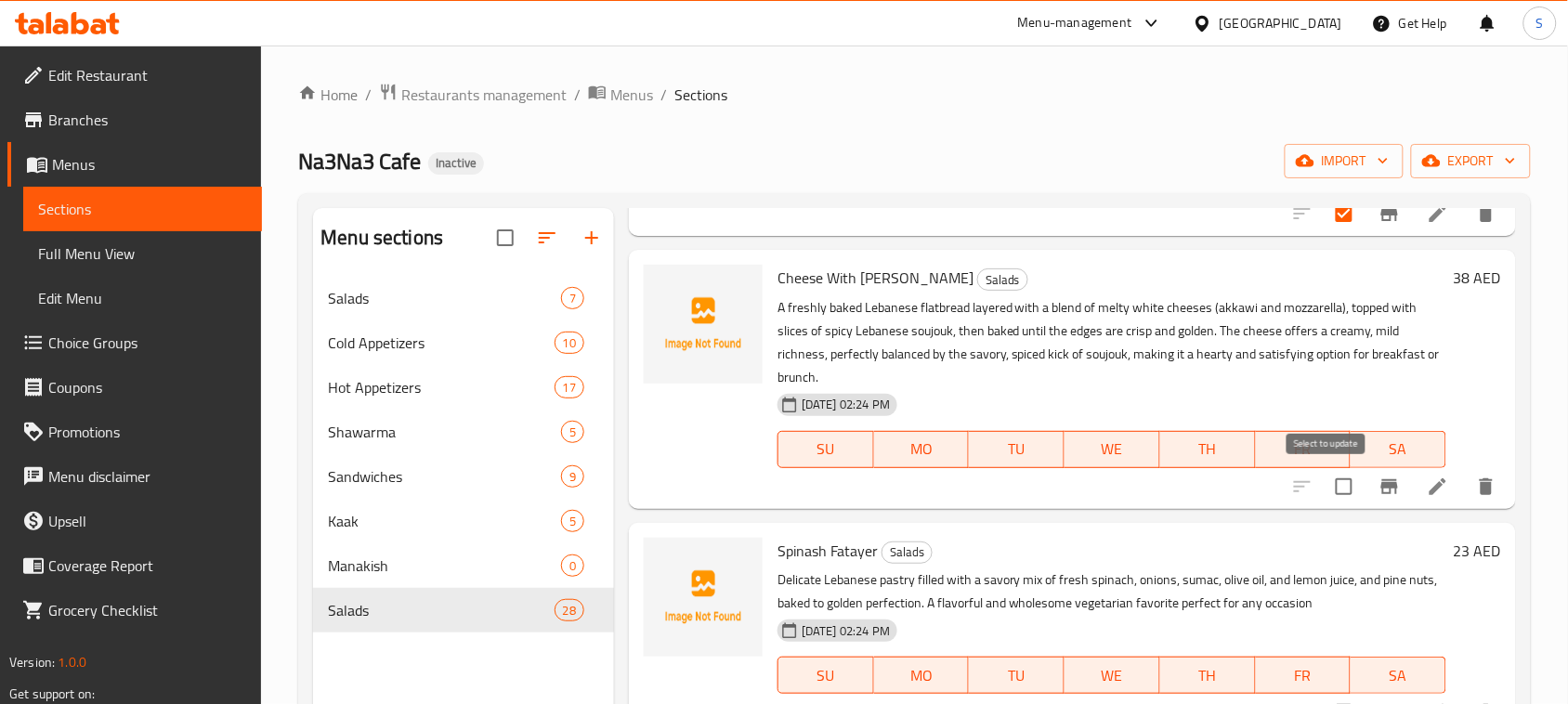
click at [1332, 486] on input "checkbox" at bounding box center [1344, 487] width 39 height 39
checkbox input "true"
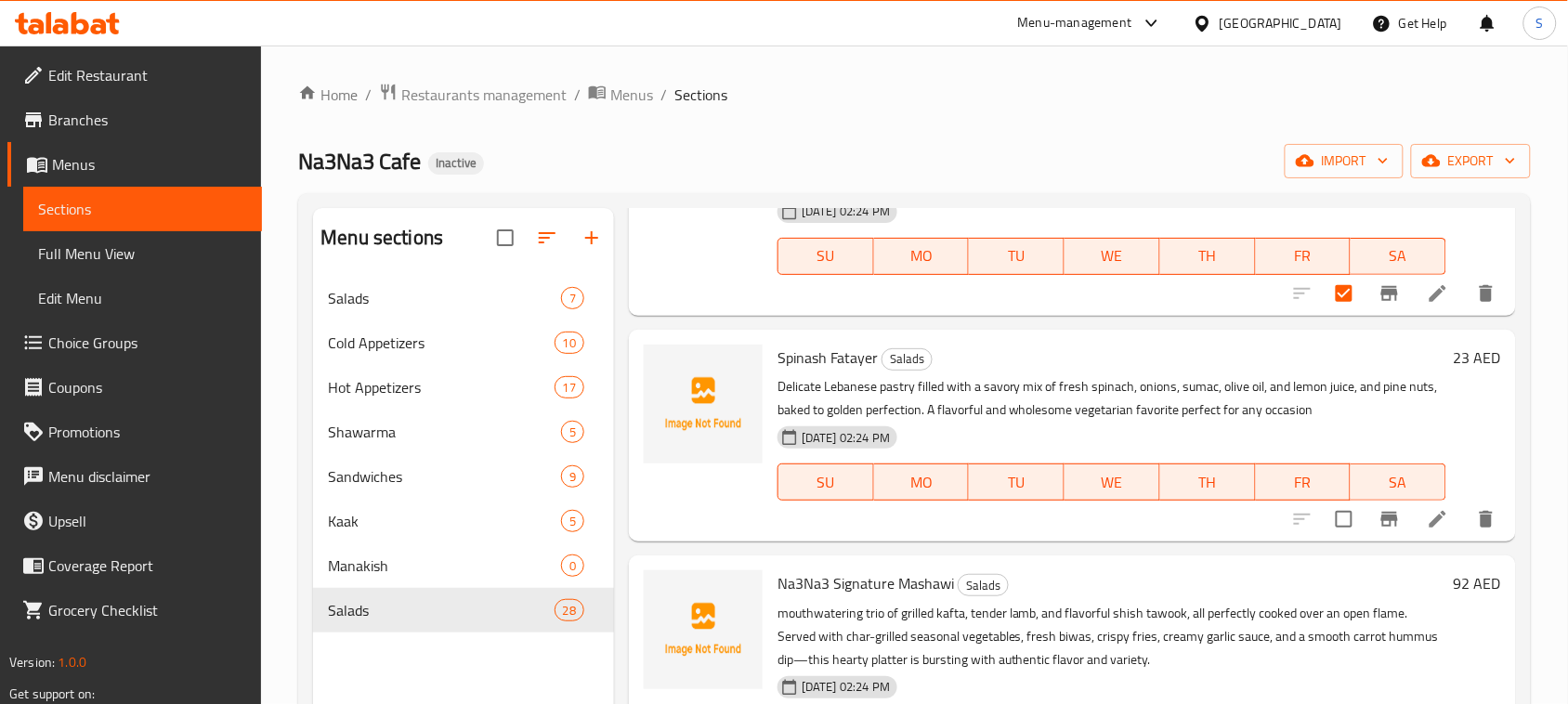
scroll to position [928, 0]
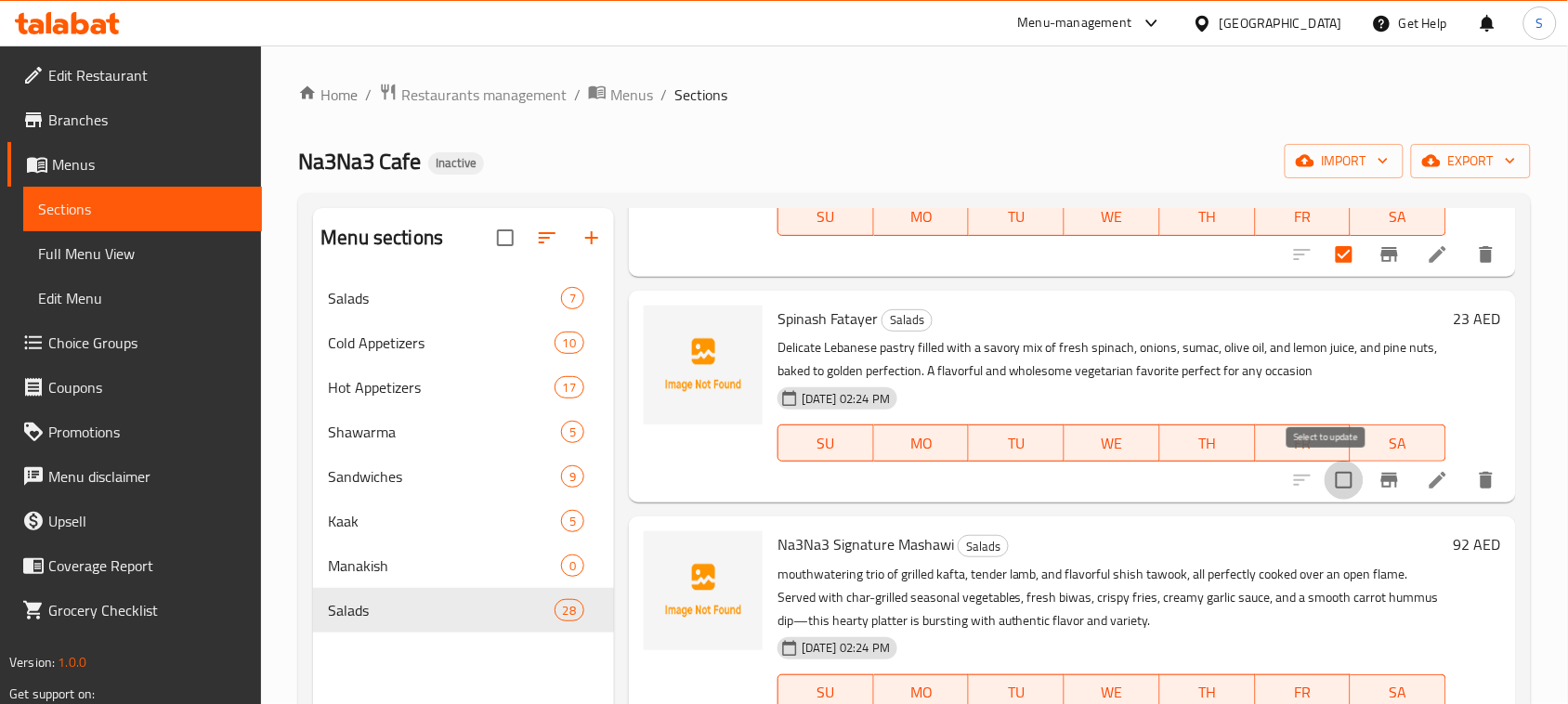
click at [1326, 491] on input "checkbox" at bounding box center [1344, 481] width 39 height 39
checkbox input "true"
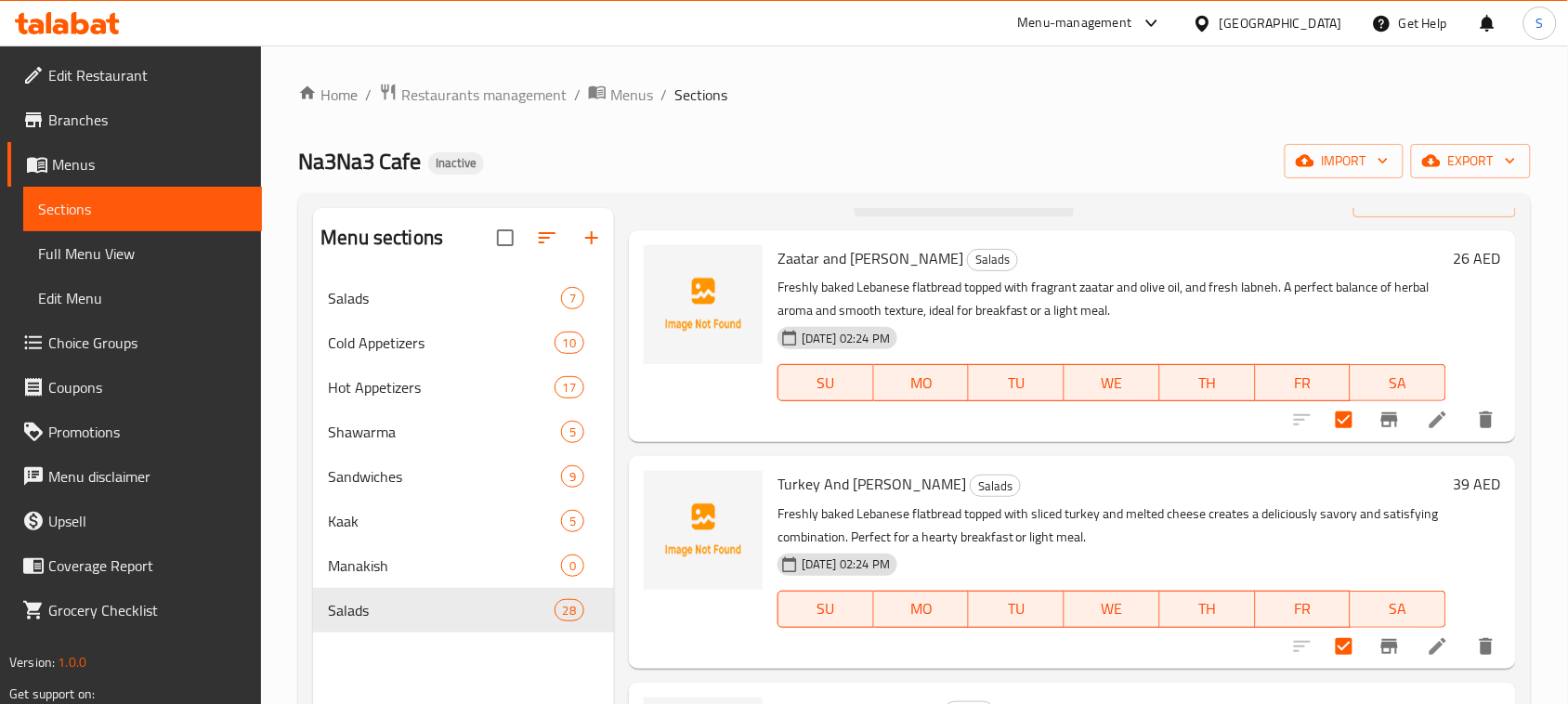
scroll to position [0, 0]
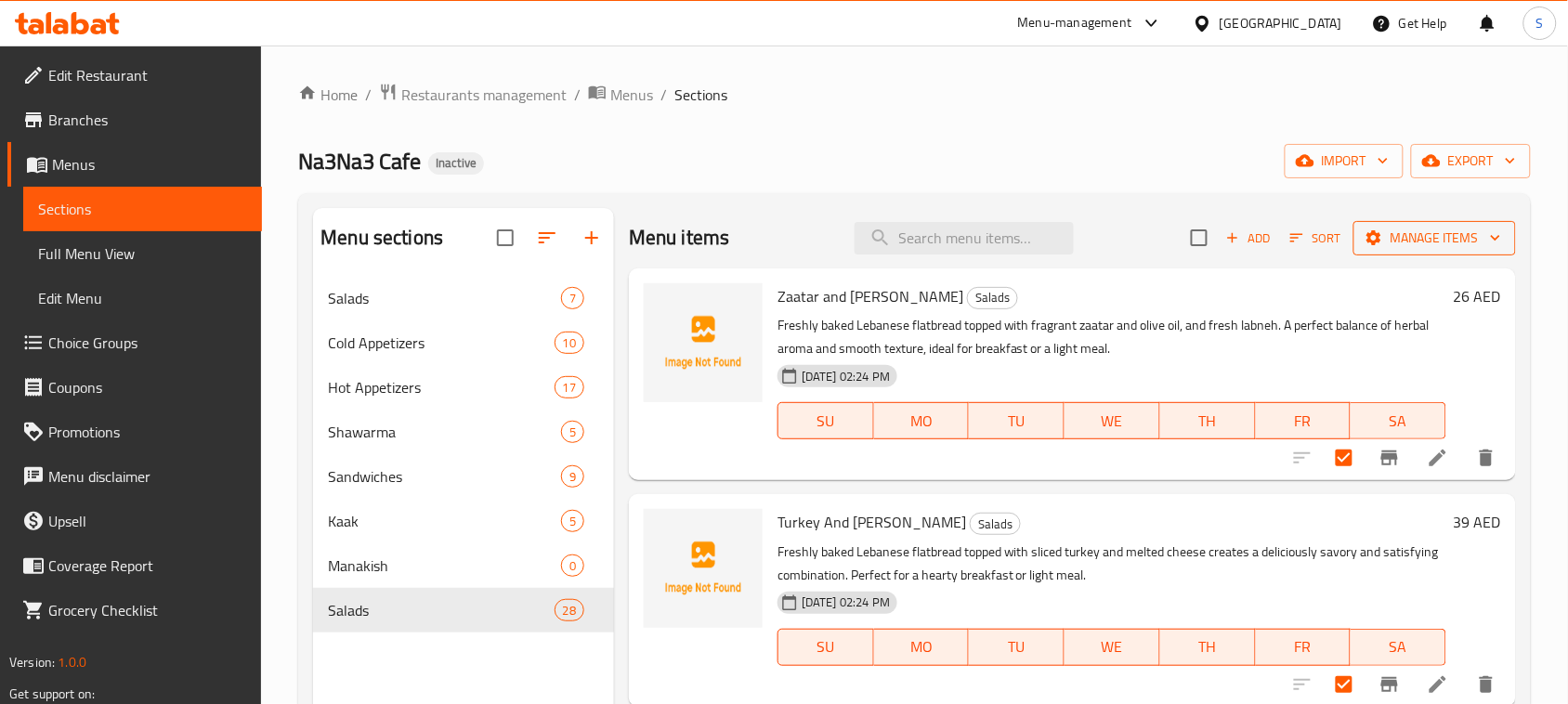
click at [1375, 235] on span "Manage items" at bounding box center [1434, 237] width 133 height 23
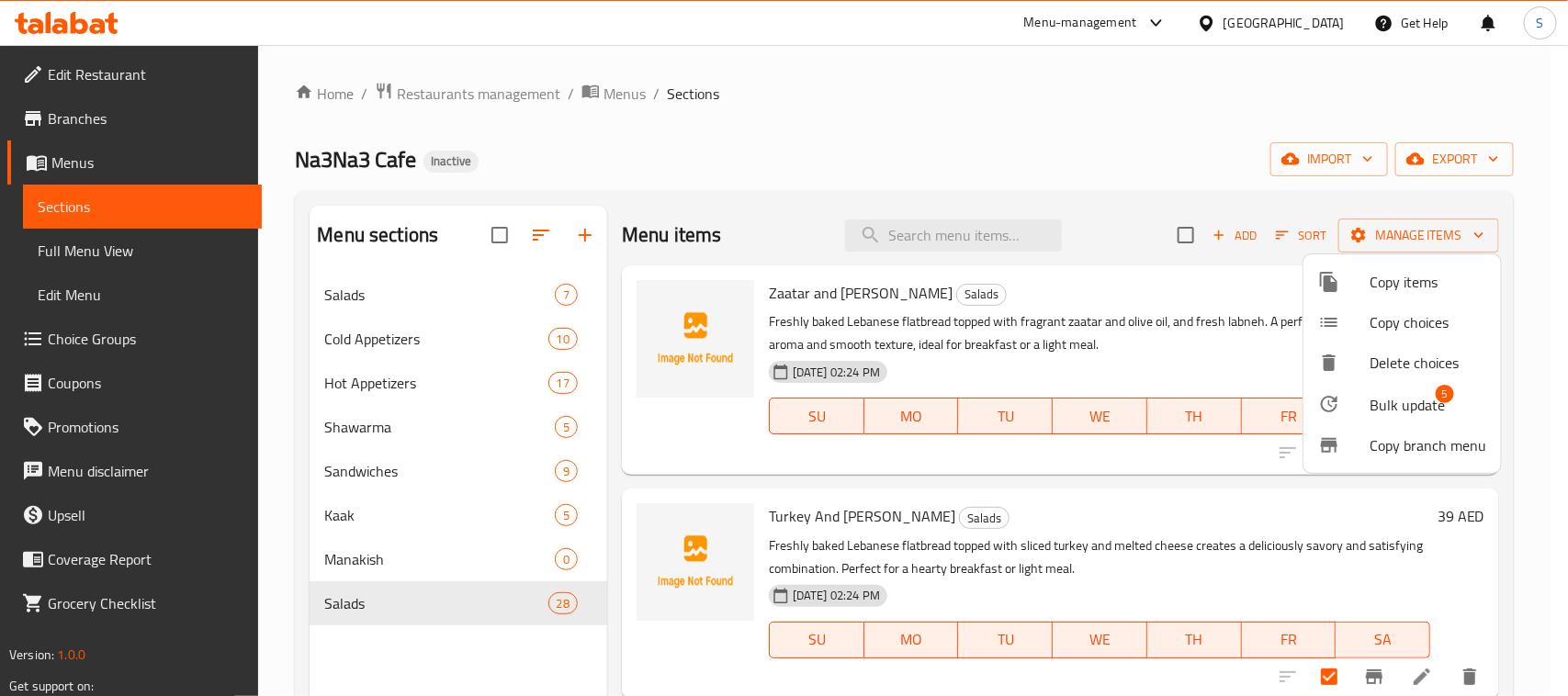
click at [1397, 401] on span "Bulk update" at bounding box center [1407, 405] width 75 height 22
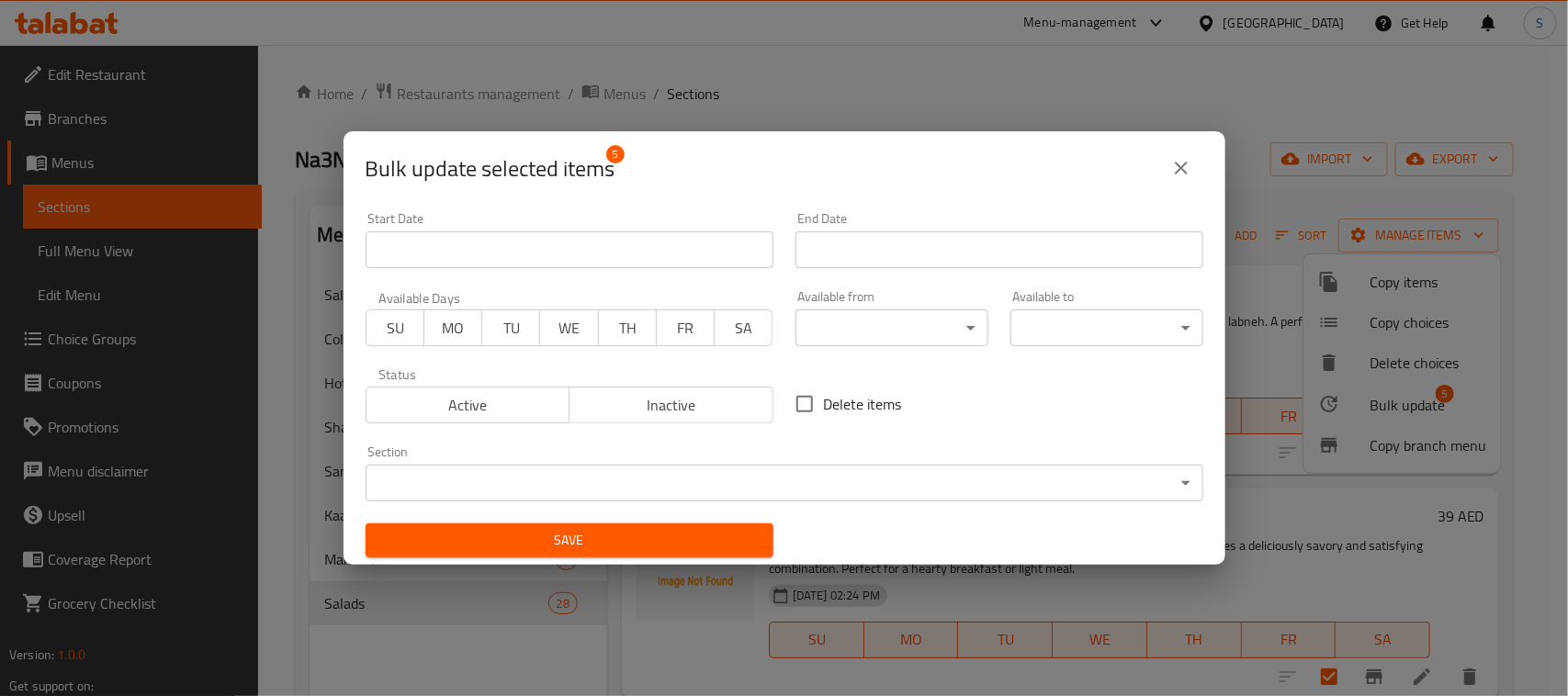
click at [910, 478] on body "​ Menu-management United Arab Emirates Get Help S Edit Restaurant Branches Menu…" at bounding box center [784, 370] width 1568 height 651
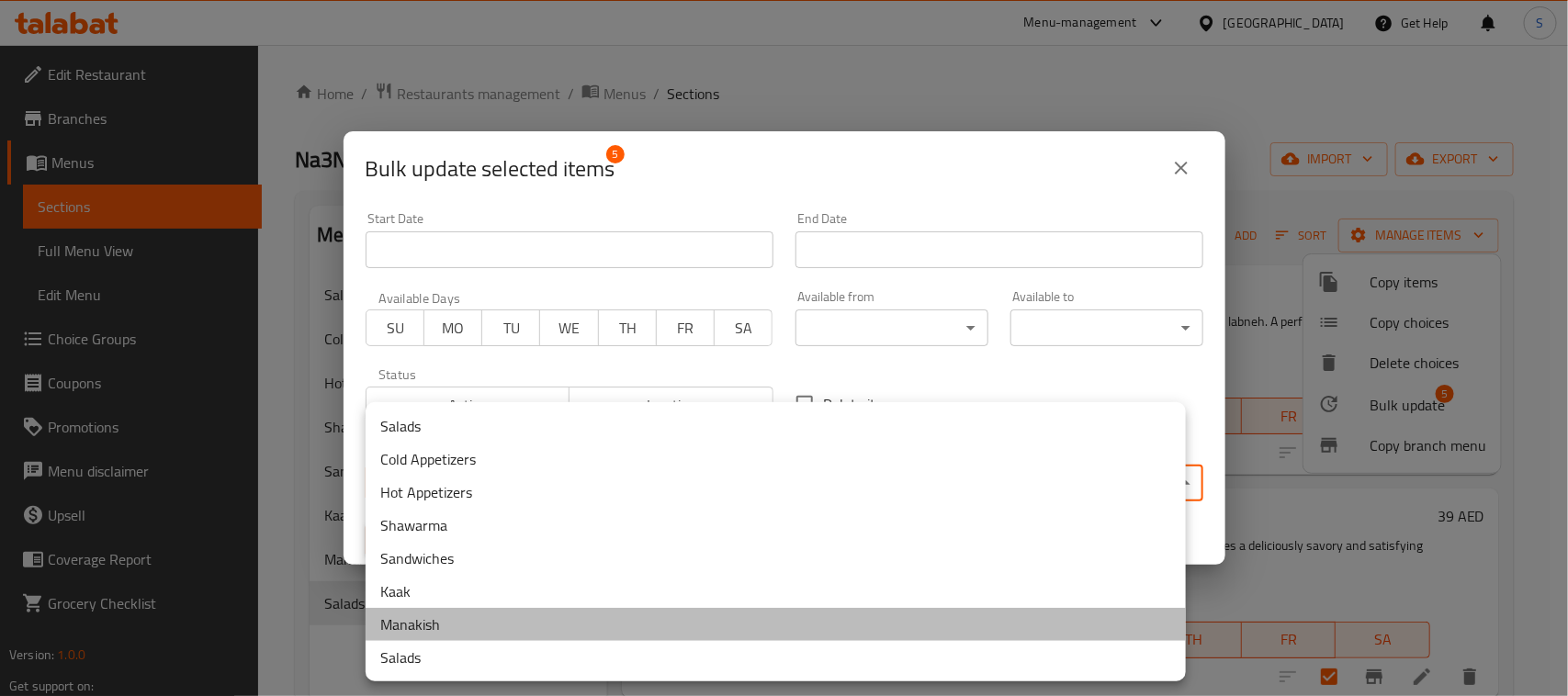
click at [452, 615] on li "Manakish" at bounding box center [775, 624] width 820 height 33
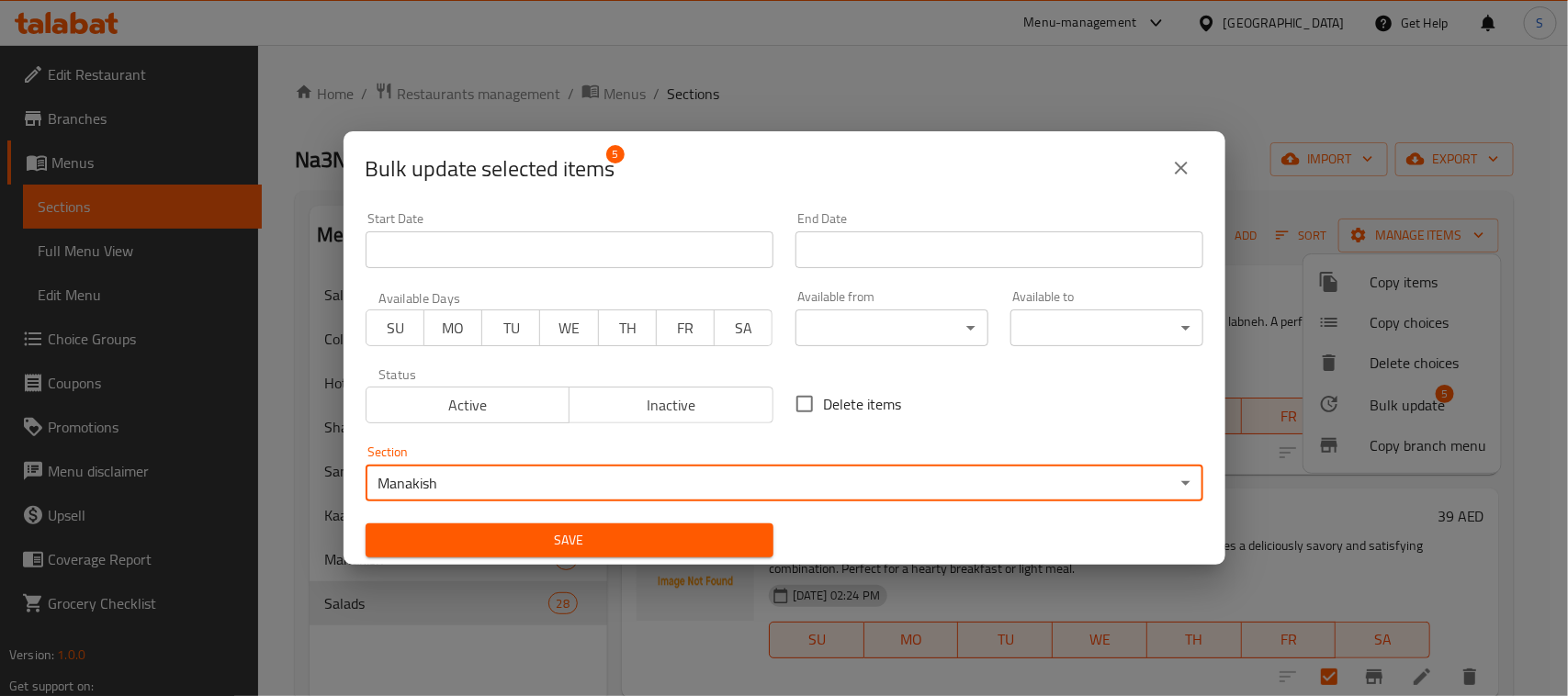
click at [502, 533] on span "Save" at bounding box center [569, 540] width 378 height 23
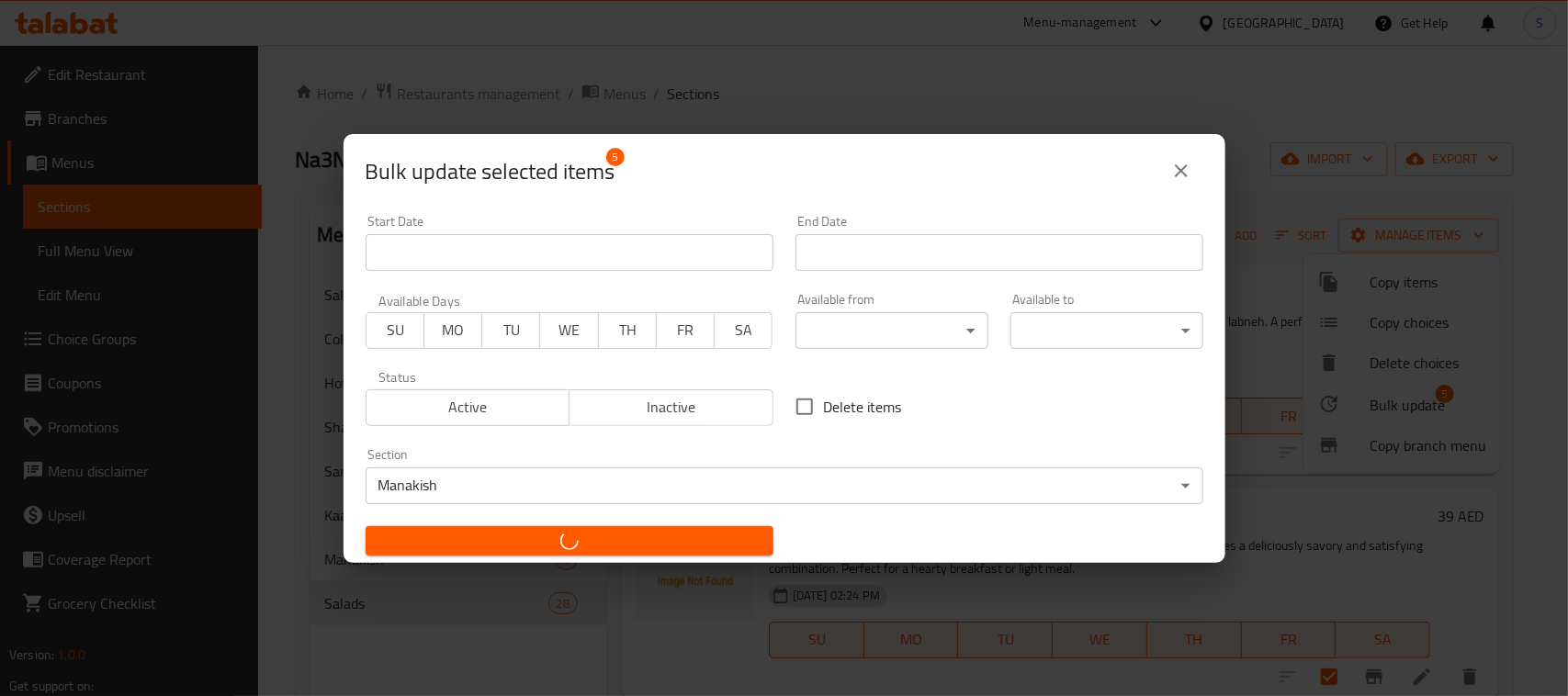
checkbox input "false"
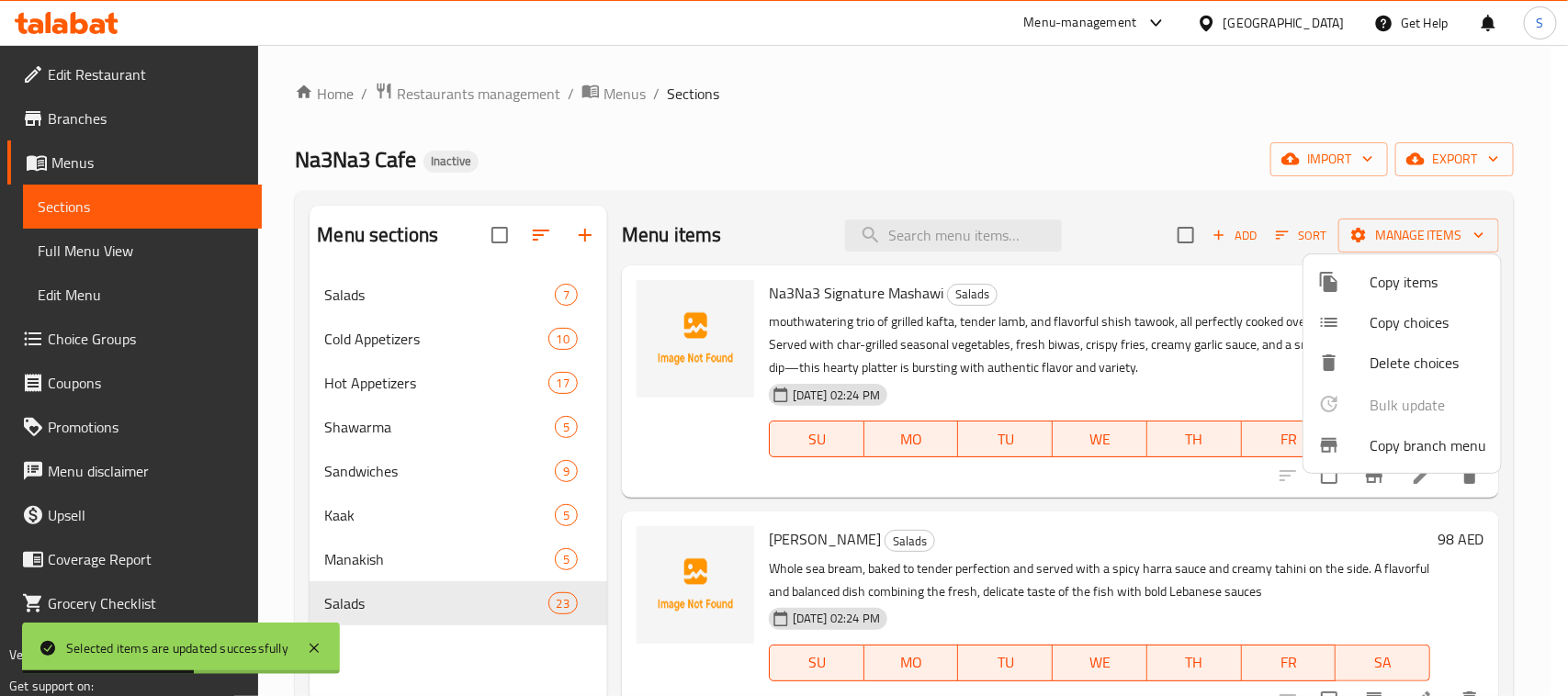
click at [761, 104] on div at bounding box center [784, 348] width 1568 height 696
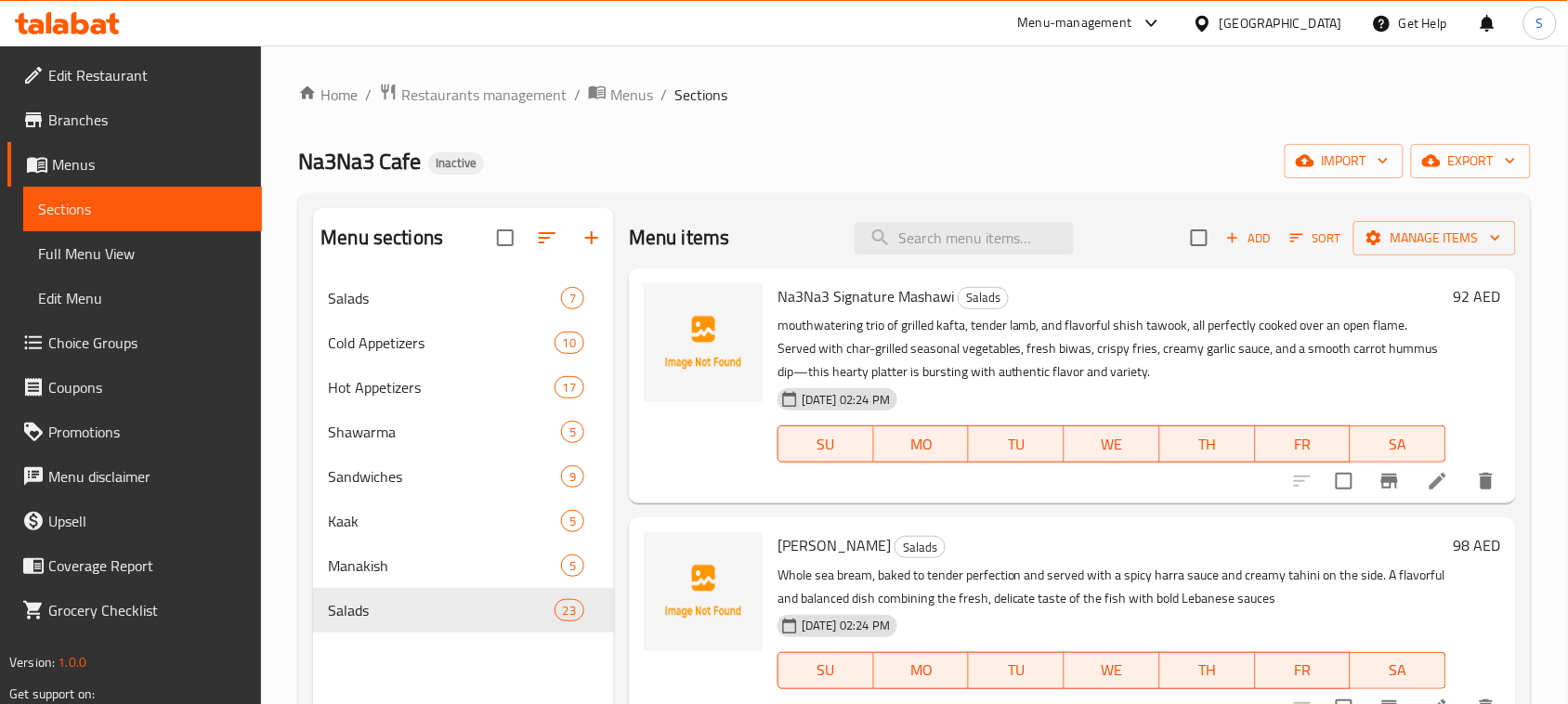
click at [885, 137] on div "Home / Restaurants management / Menus / Sections Na3Na3 Cafe Inactive import ex…" at bounding box center [914, 505] width 1233 height 845
click at [127, 250] on span "Full Menu View" at bounding box center [142, 253] width 209 height 22
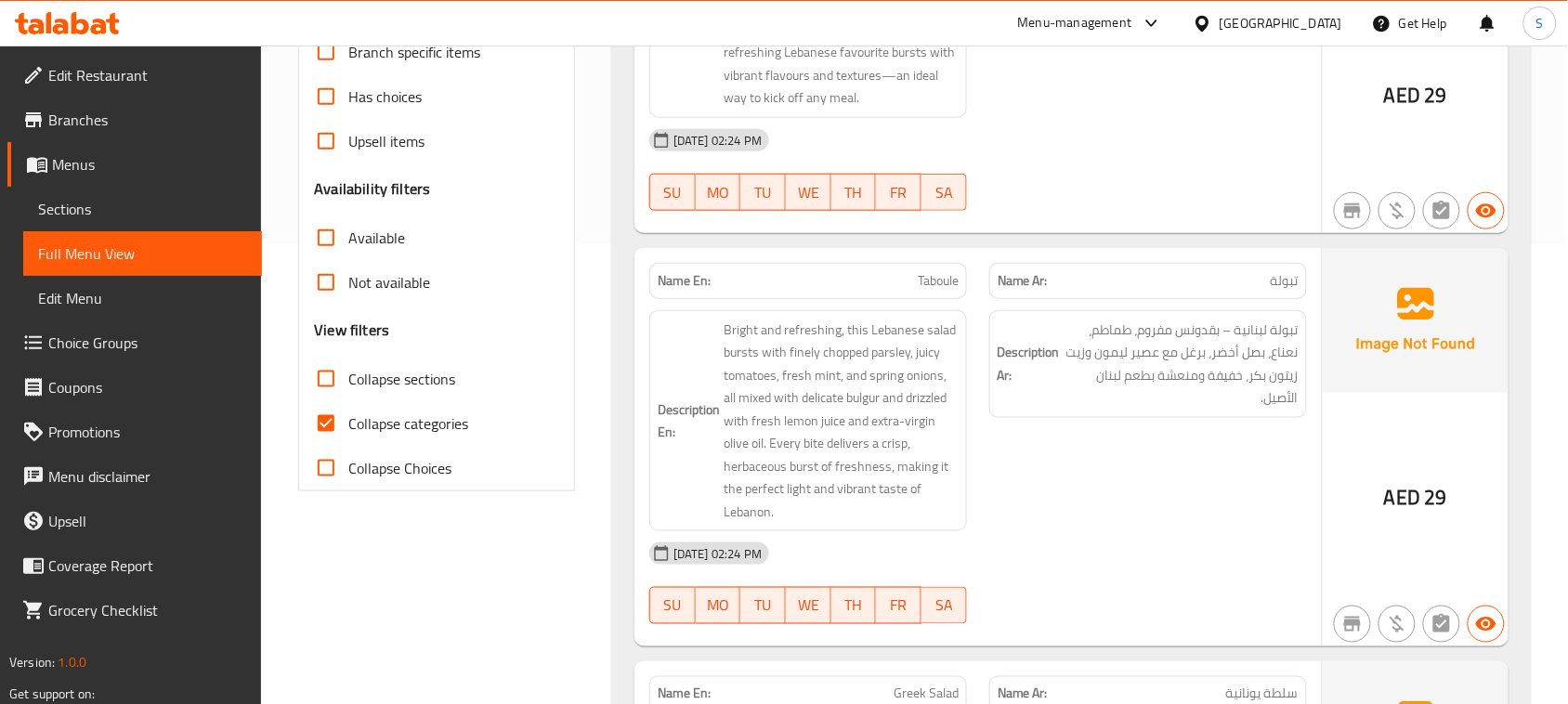
scroll to position [465, 0]
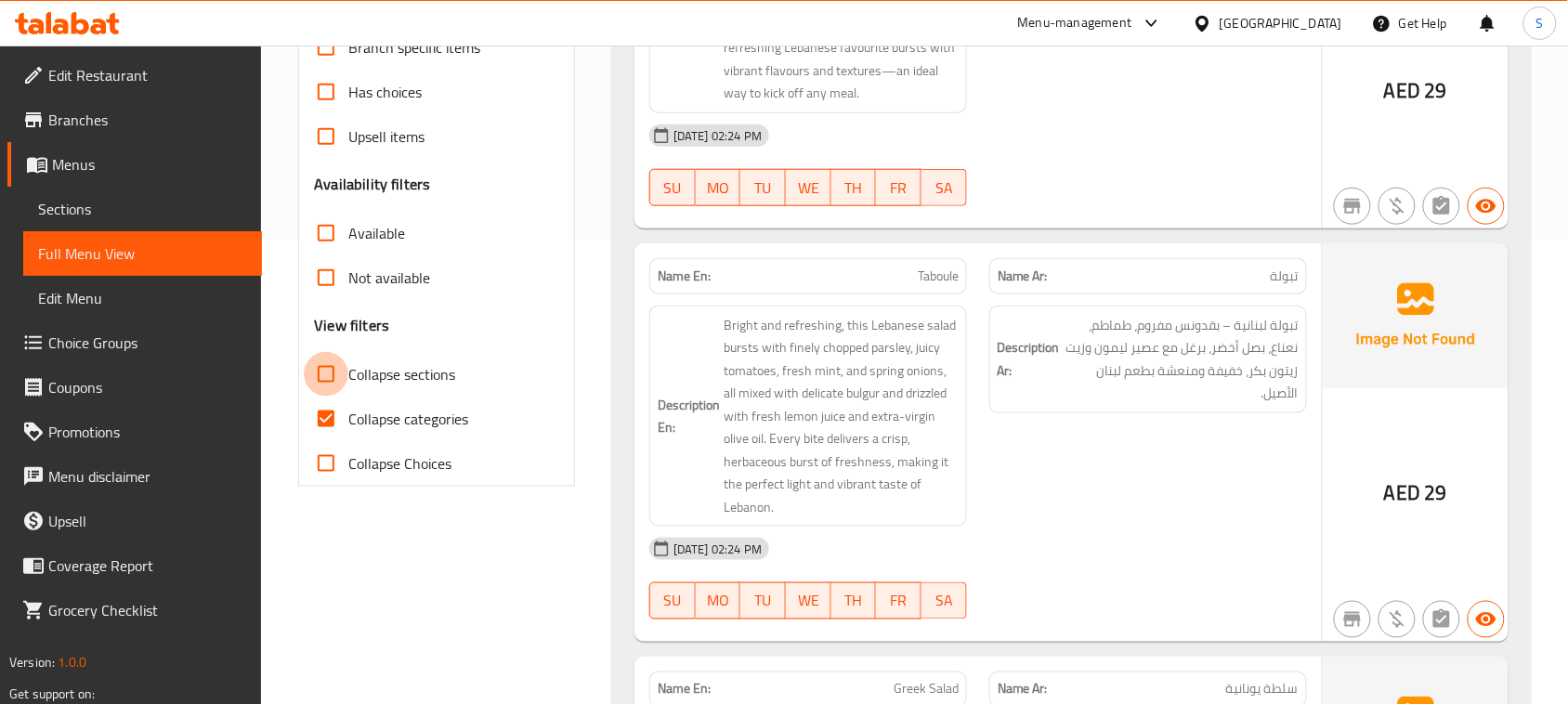
click at [332, 373] on input "Collapse sections" at bounding box center [326, 374] width 45 height 45
checkbox input "true"
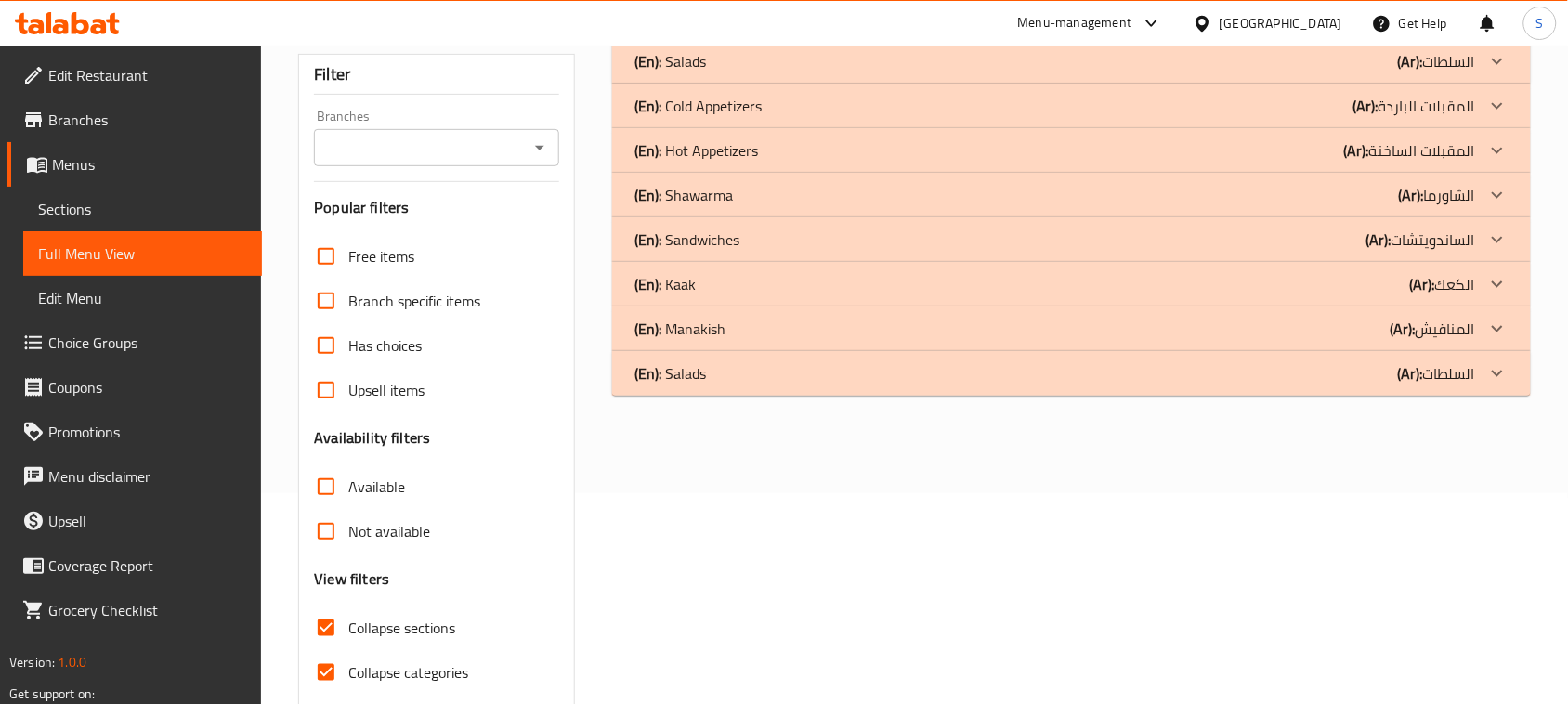
scroll to position [284, 0]
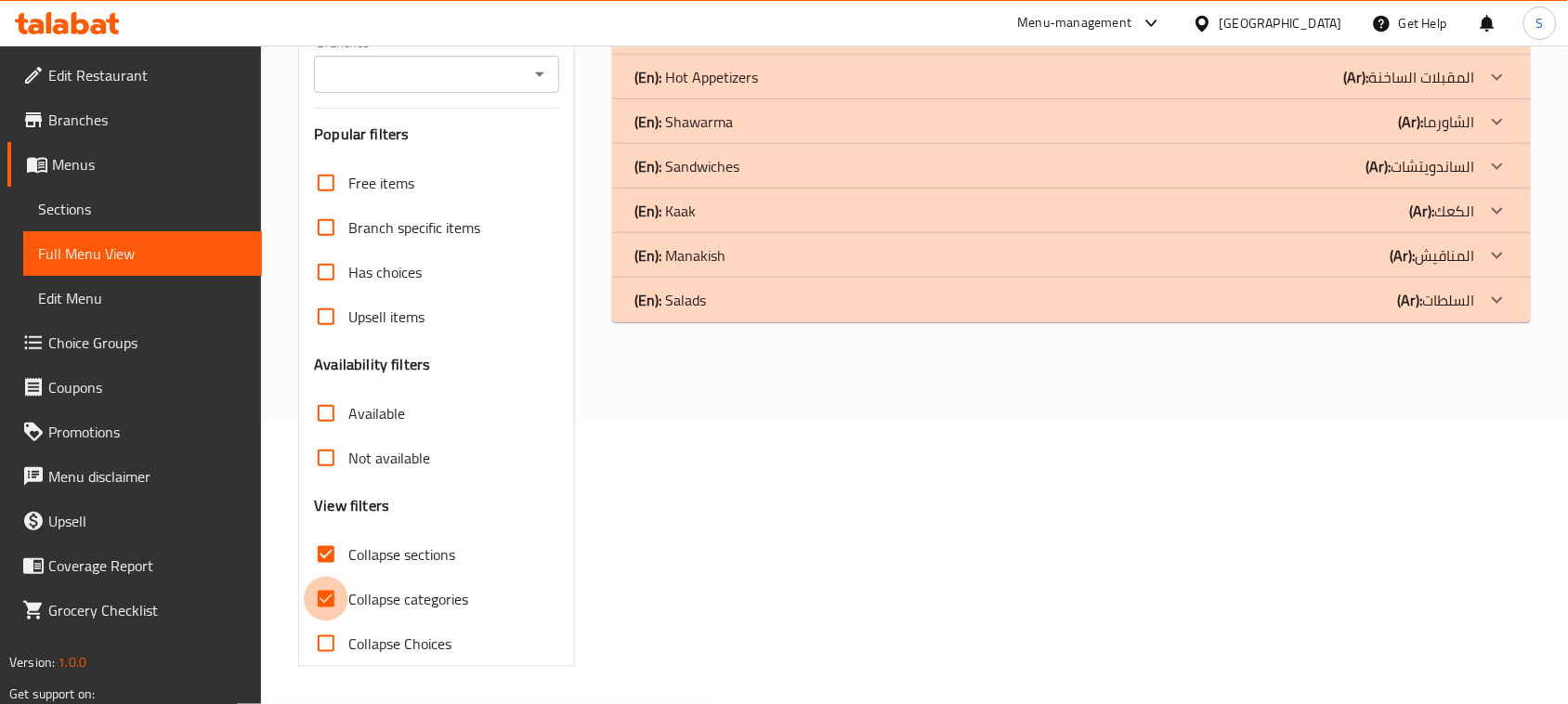
click at [322, 594] on input "Collapse categories" at bounding box center [326, 599] width 45 height 45
checkbox input "false"
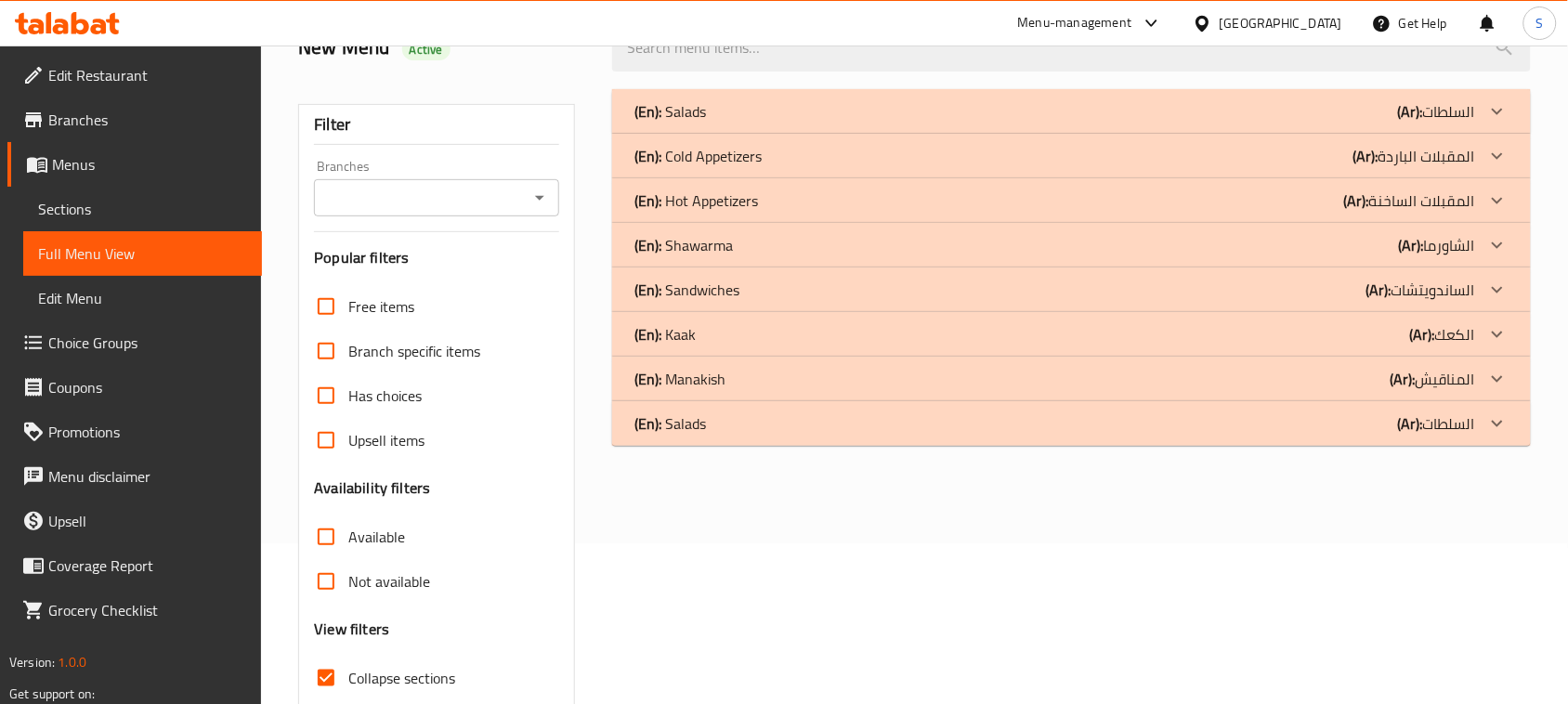
scroll to position [0, 0]
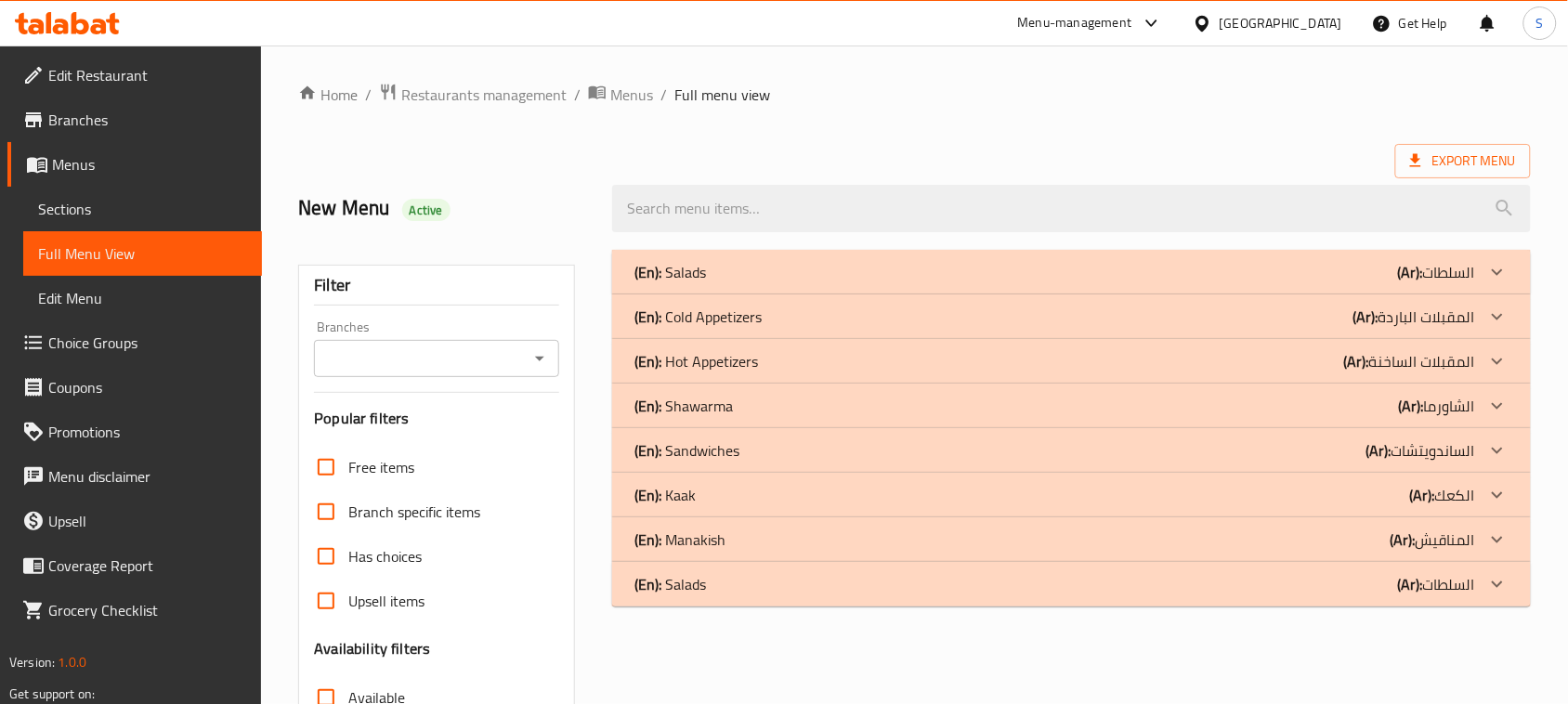
click at [889, 275] on div "(En): Salads (Ar): السلطات" at bounding box center [1054, 272] width 841 height 22
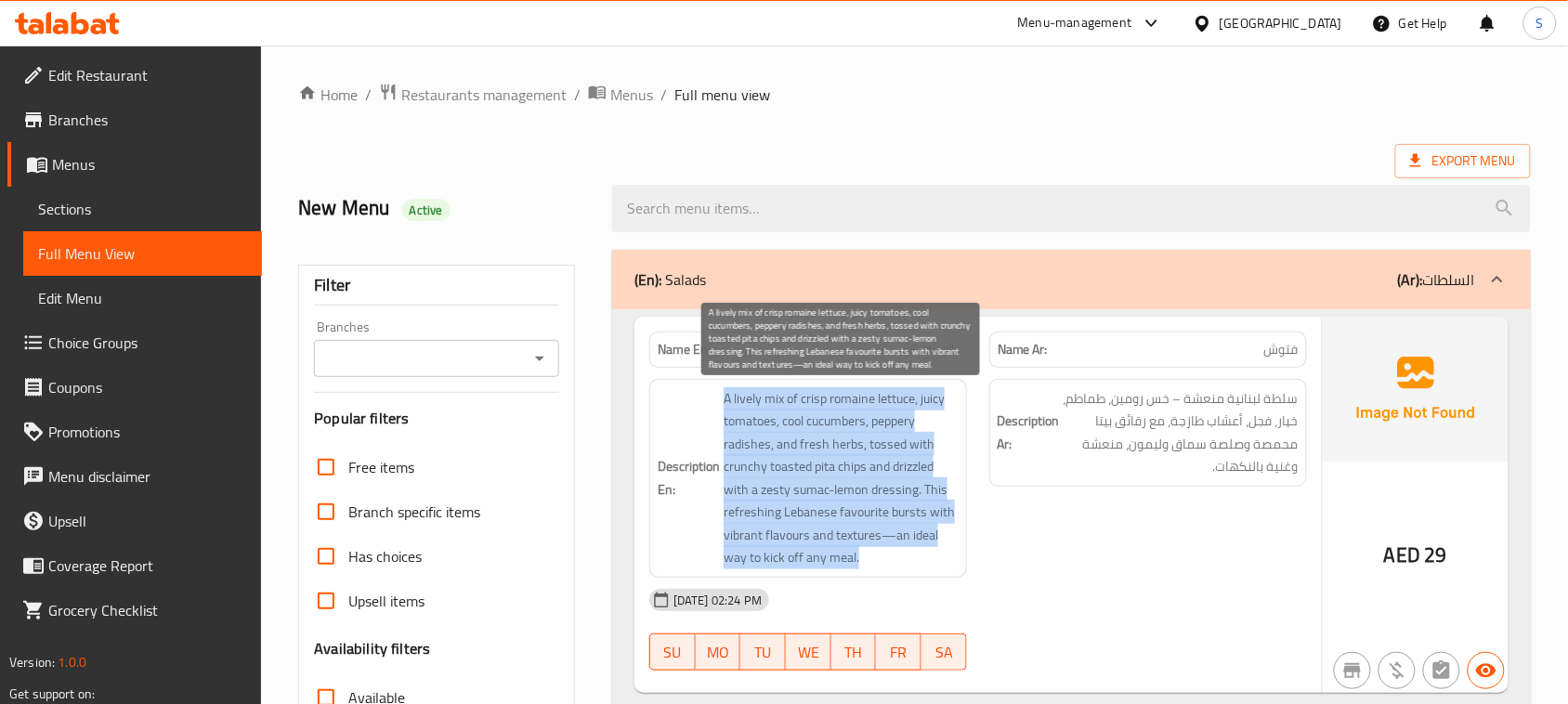
drag, startPoint x: 723, startPoint y: 399, endPoint x: 925, endPoint y: 554, distance: 254.6
click at [925, 554] on span "A lively mix of crisp romaine lettuce, juicy tomatoes, cool cucumbers, peppery …" at bounding box center [841, 478] width 235 height 182
copy span "A lively mix of crisp romaine lettuce, juicy tomatoes, cool cucumbers, peppery …"
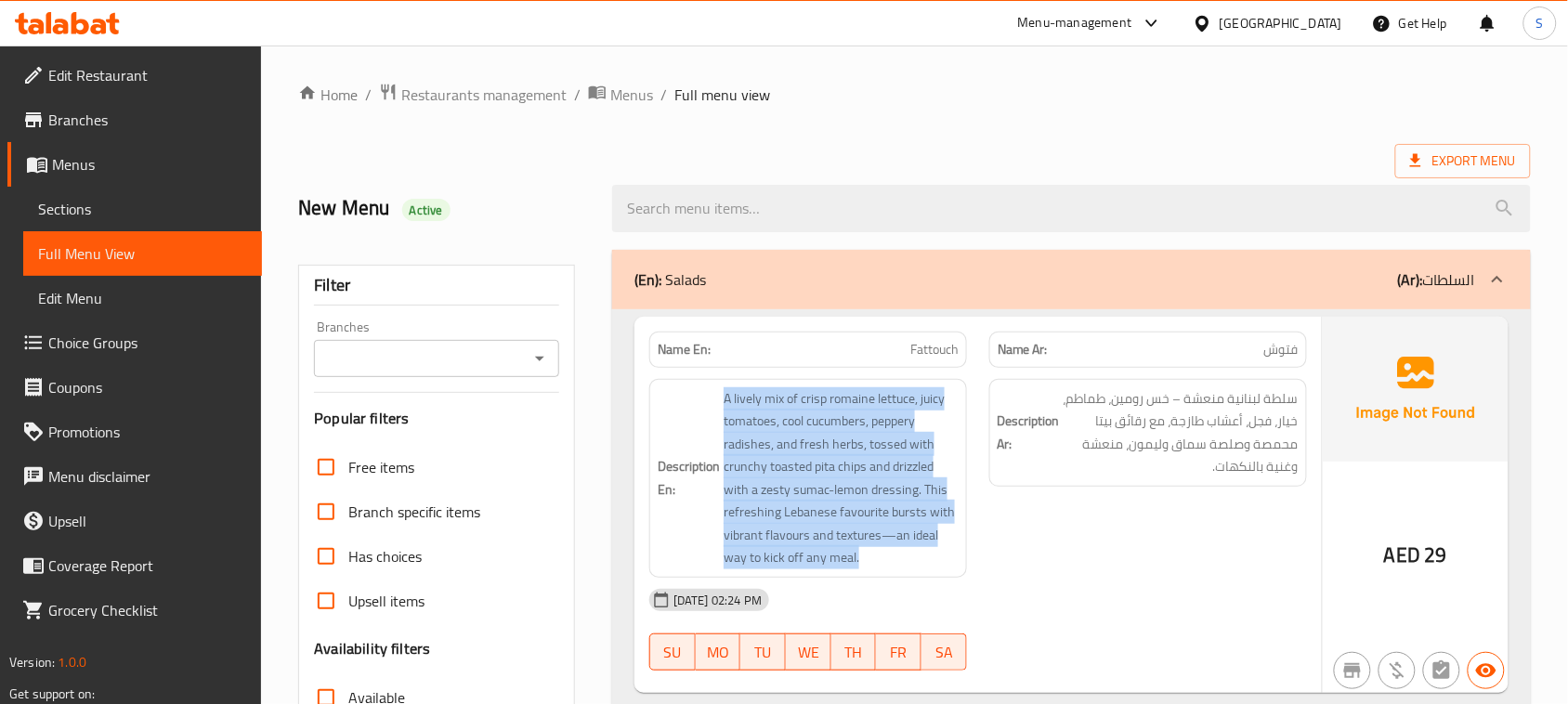
copy span "A lively mix of crisp romaine lettuce, juicy tomatoes, cool cucumbers, peppery …"
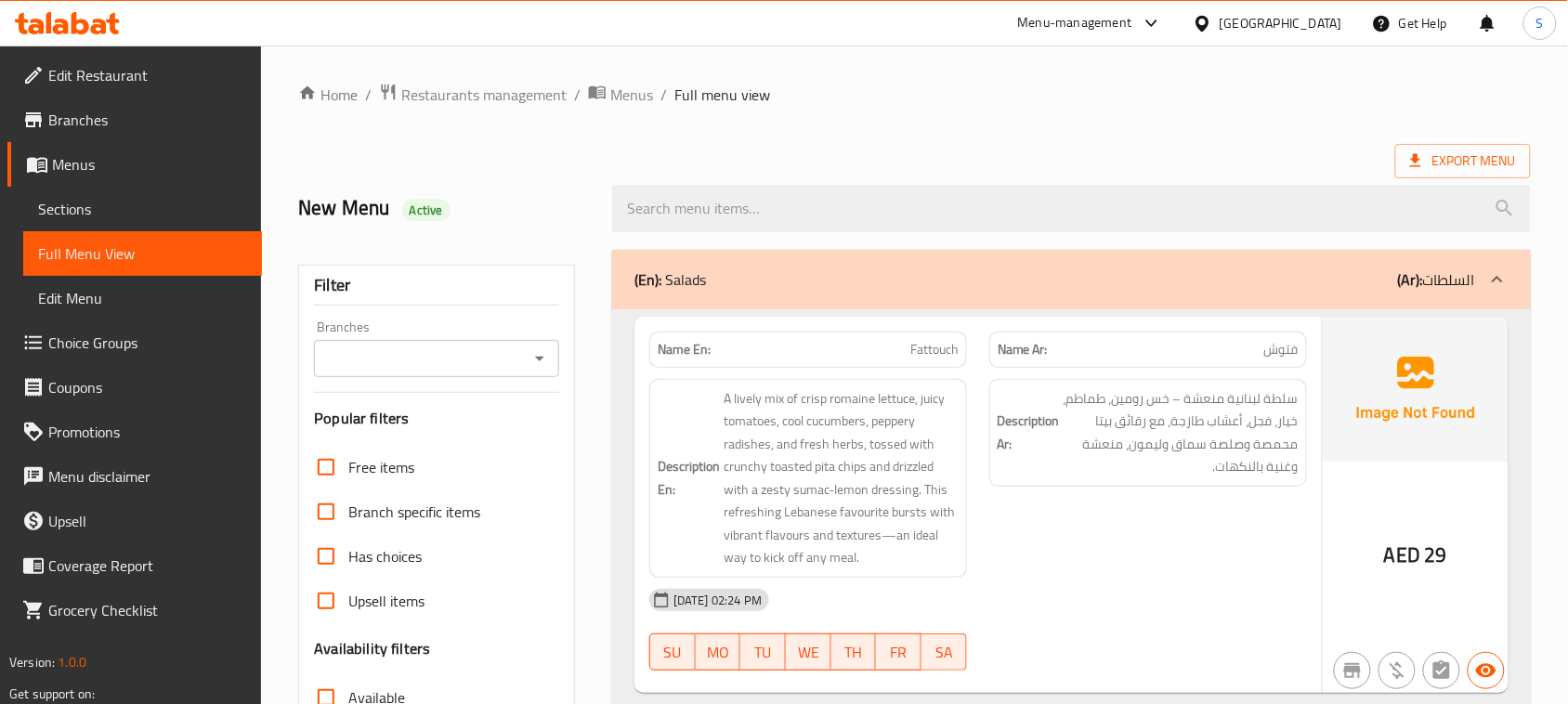
click at [54, 205] on span "Sections" at bounding box center [142, 209] width 209 height 22
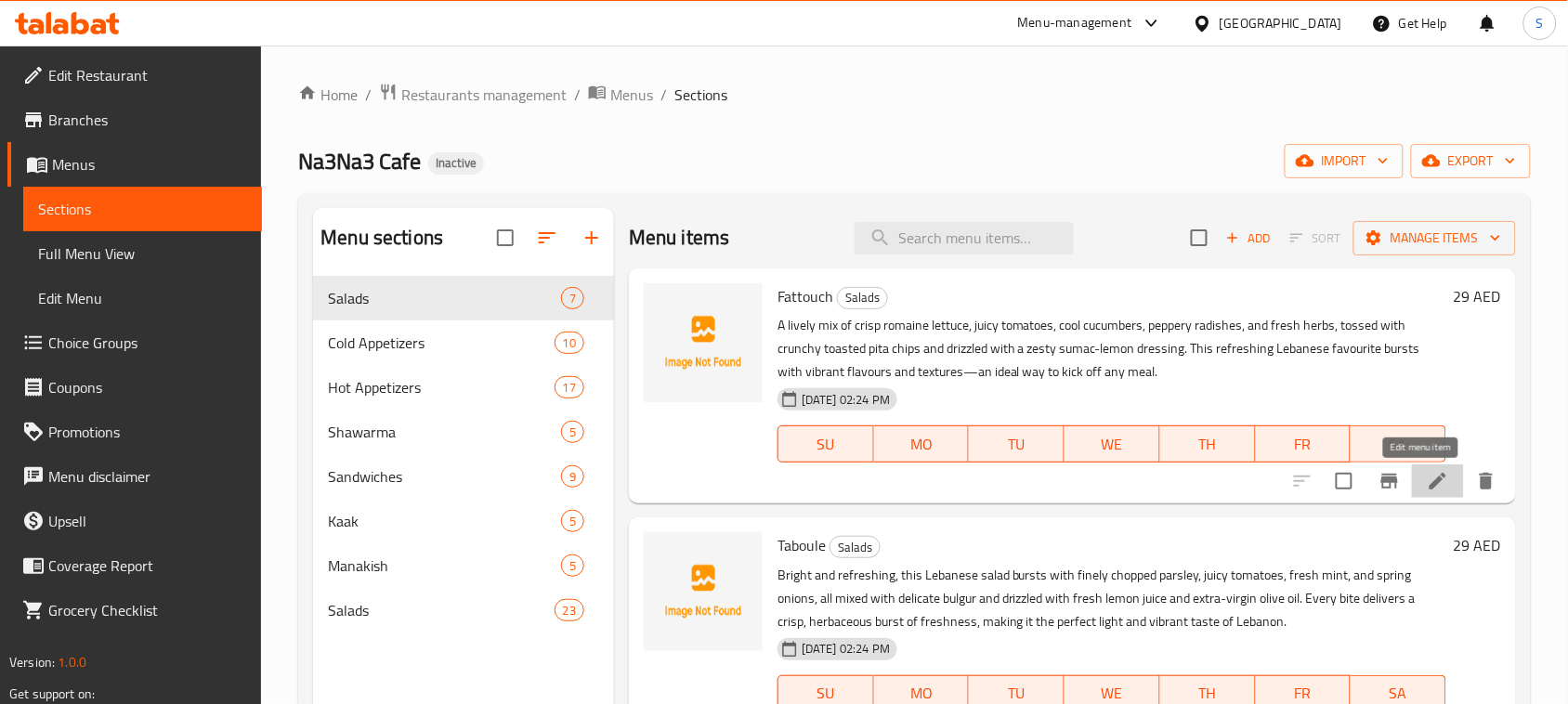
click at [1426, 488] on icon at bounding box center [1438, 481] width 22 height 22
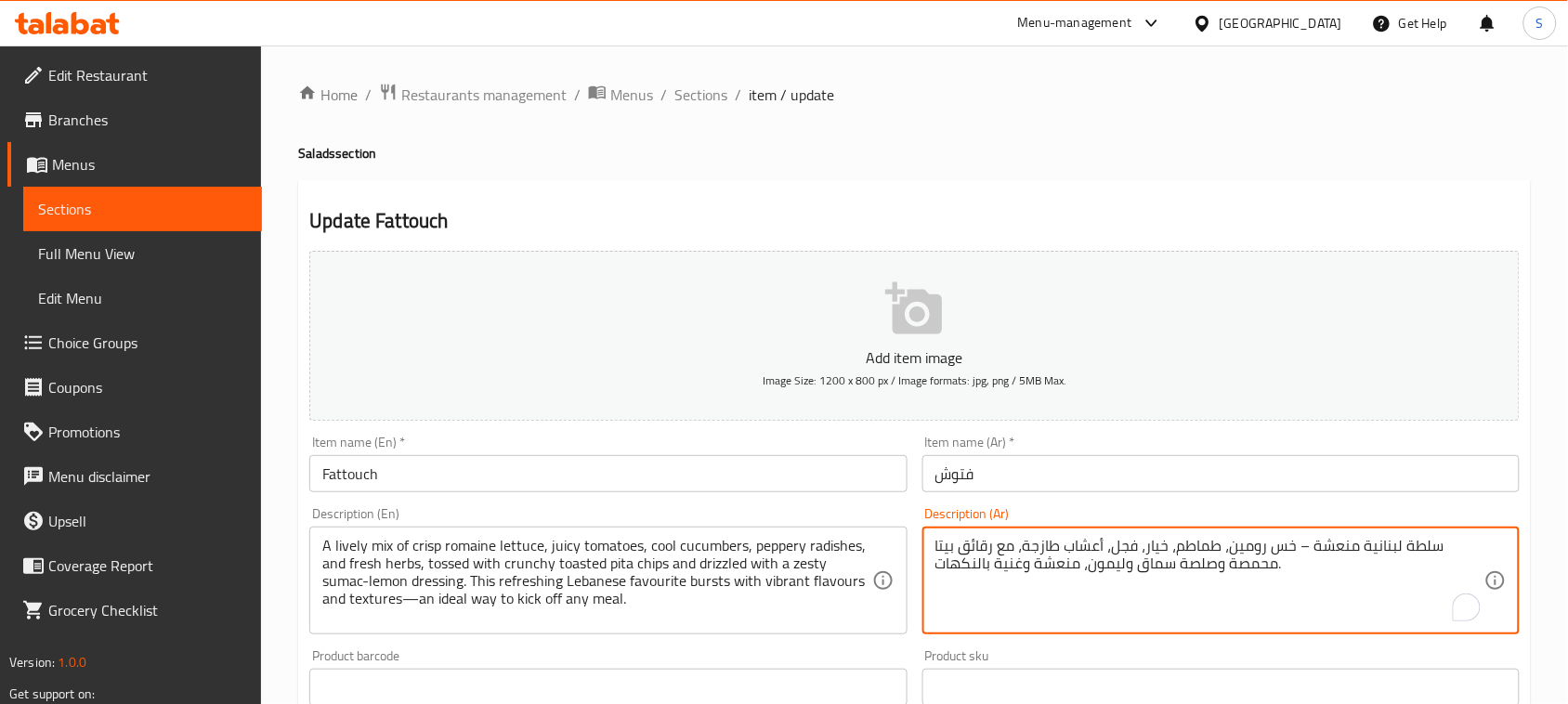
paste textarea "من خس الرومين المقرمش، طماطم وعصير، خيار بارد، فجل حار، وأعشاب طازجة، مع رقائق …"
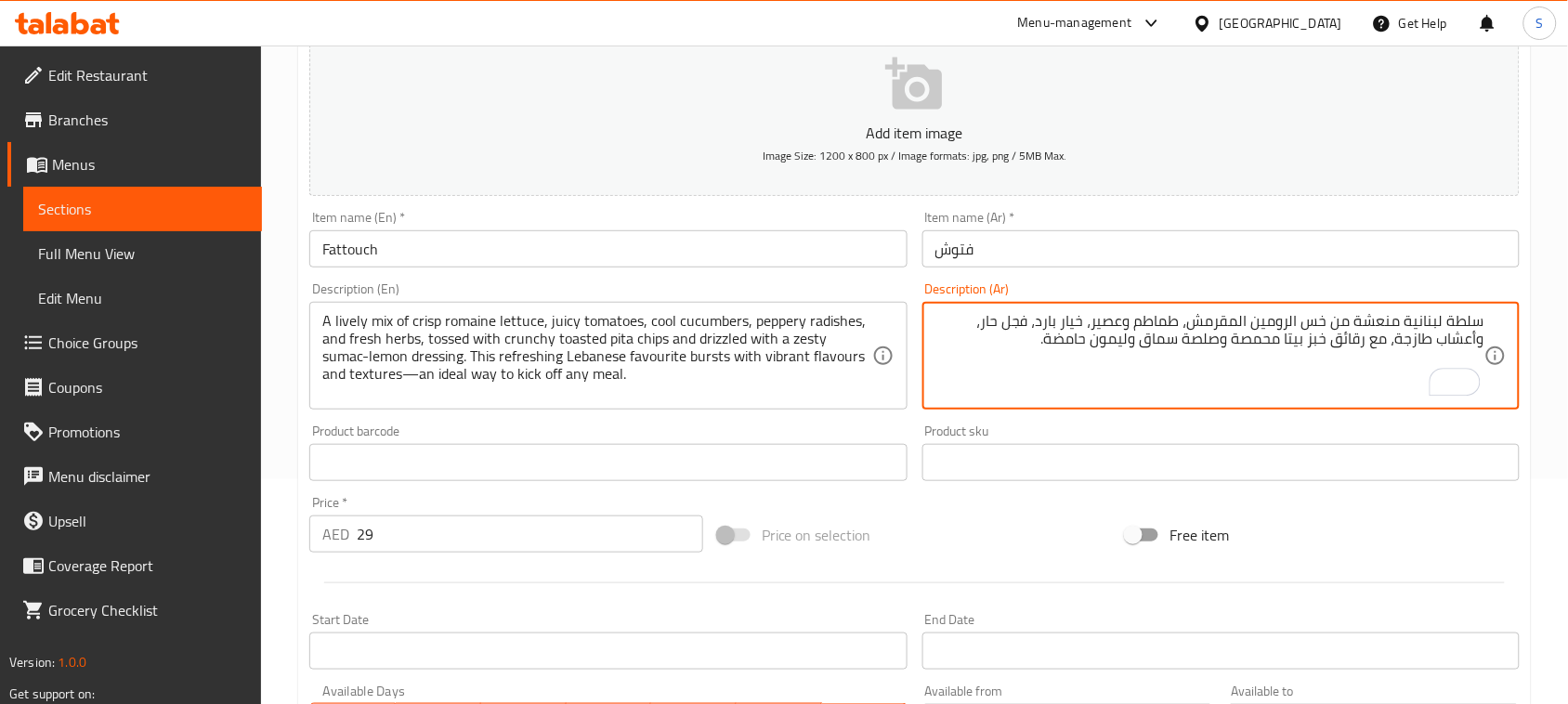
scroll to position [232, 0]
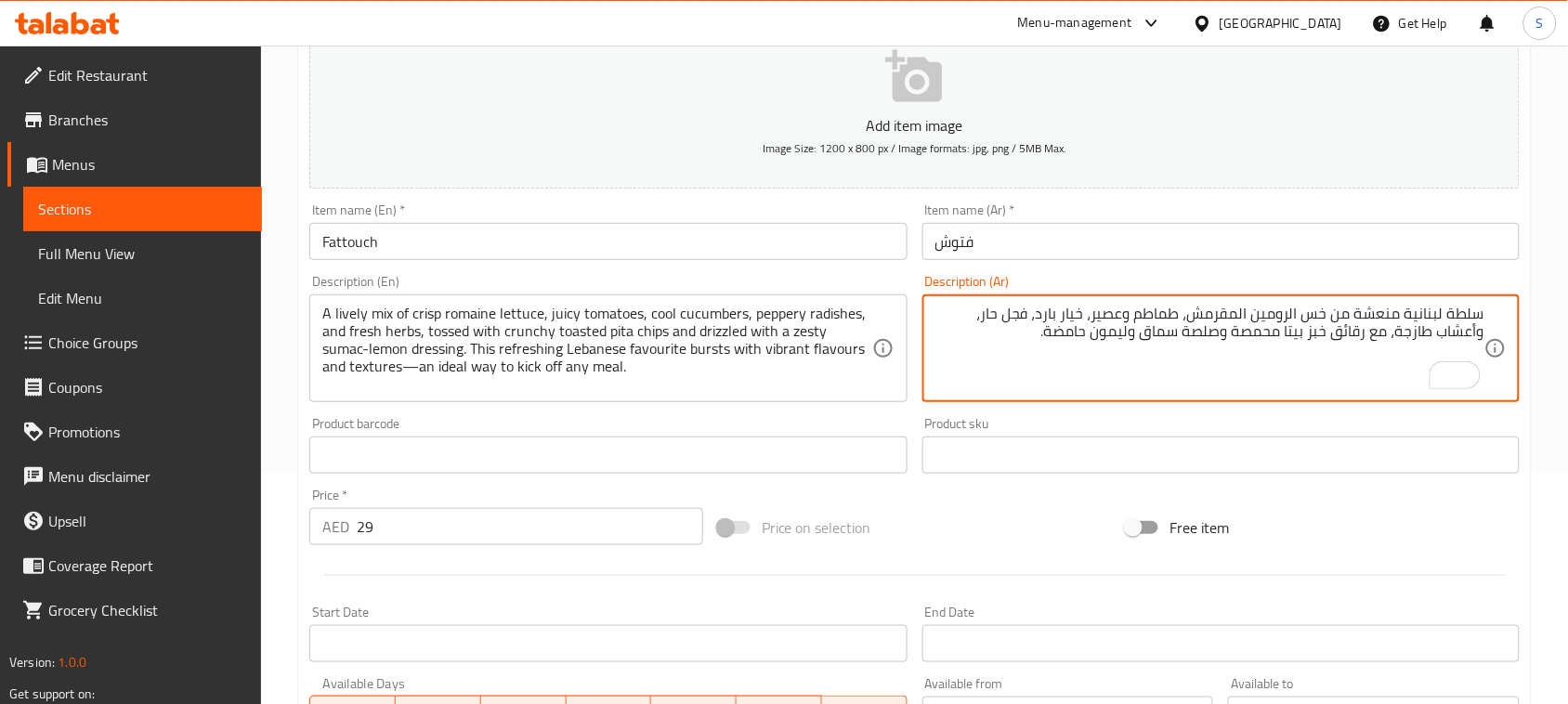
type textarea "سلطة لبنانية منعشة من خس الرومين المقرمش، طماطم وعصير، خيار بارد، فجل حار، وأعش…"
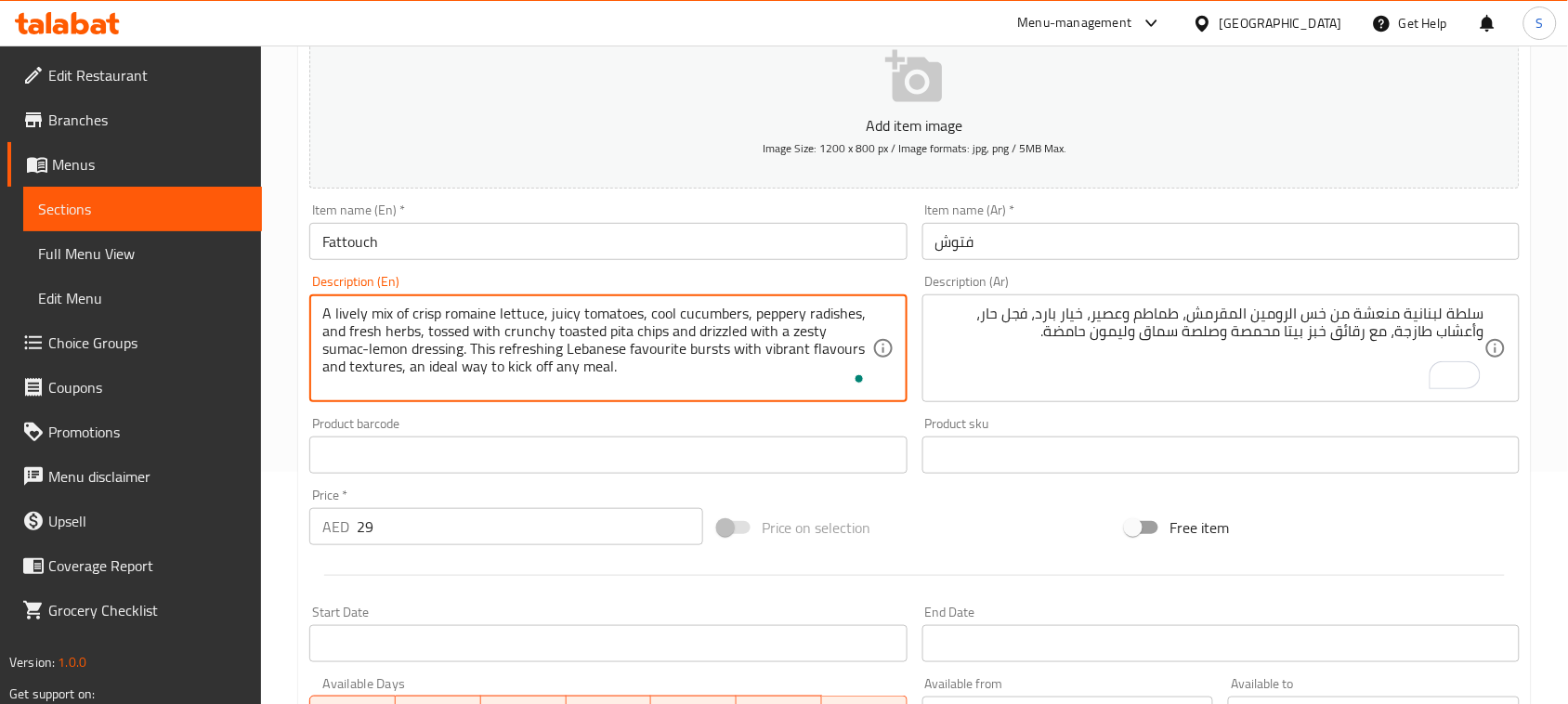
click at [693, 350] on textarea "A lively mix of crisp romaine lettuce, juicy tomatoes, cool cucumbers, peppery …" at bounding box center [596, 348] width 548 height 88
click at [669, 372] on textarea "A lively mix of crisp romaine lettuce, juicy tomatoes, cool cucumbers, peppery …" at bounding box center [596, 348] width 548 height 88
click at [341, 330] on textarea "A lively mix of crisp romaine lettuce, juicy tomatoes, cool cucumbers, peppery …" at bounding box center [596, 348] width 548 height 88
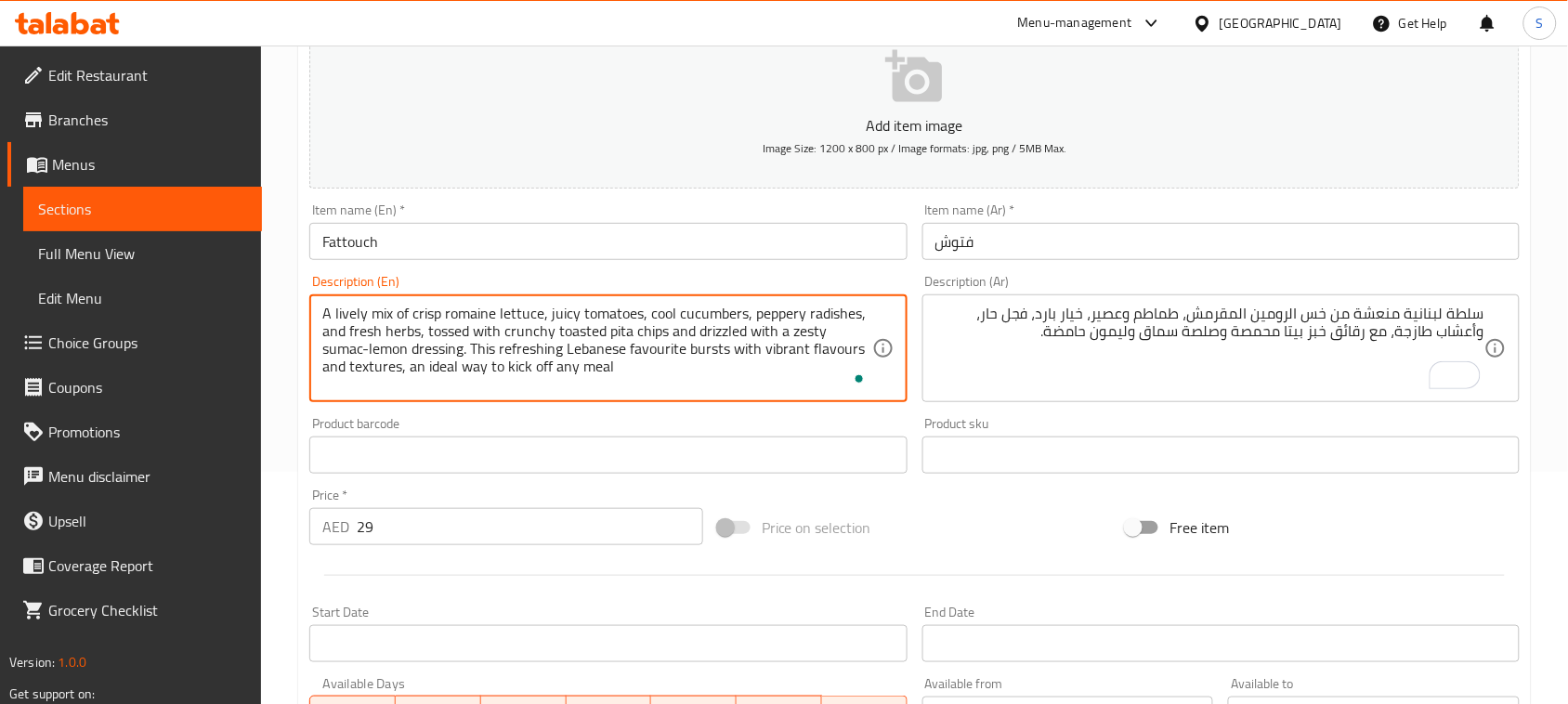
click at [341, 330] on textarea "A lively mix of crisp romaine lettuce, juicy tomatoes, cool cucumbers, peppery …" at bounding box center [596, 348] width 548 height 88
click at [485, 360] on textarea "A lively mix of crisp romaine lettuce, juicy tomatoes, cool cucumbers, peppery …" at bounding box center [596, 348] width 548 height 88
drag, startPoint x: 326, startPoint y: 313, endPoint x: 541, endPoint y: 318, distance: 215.1
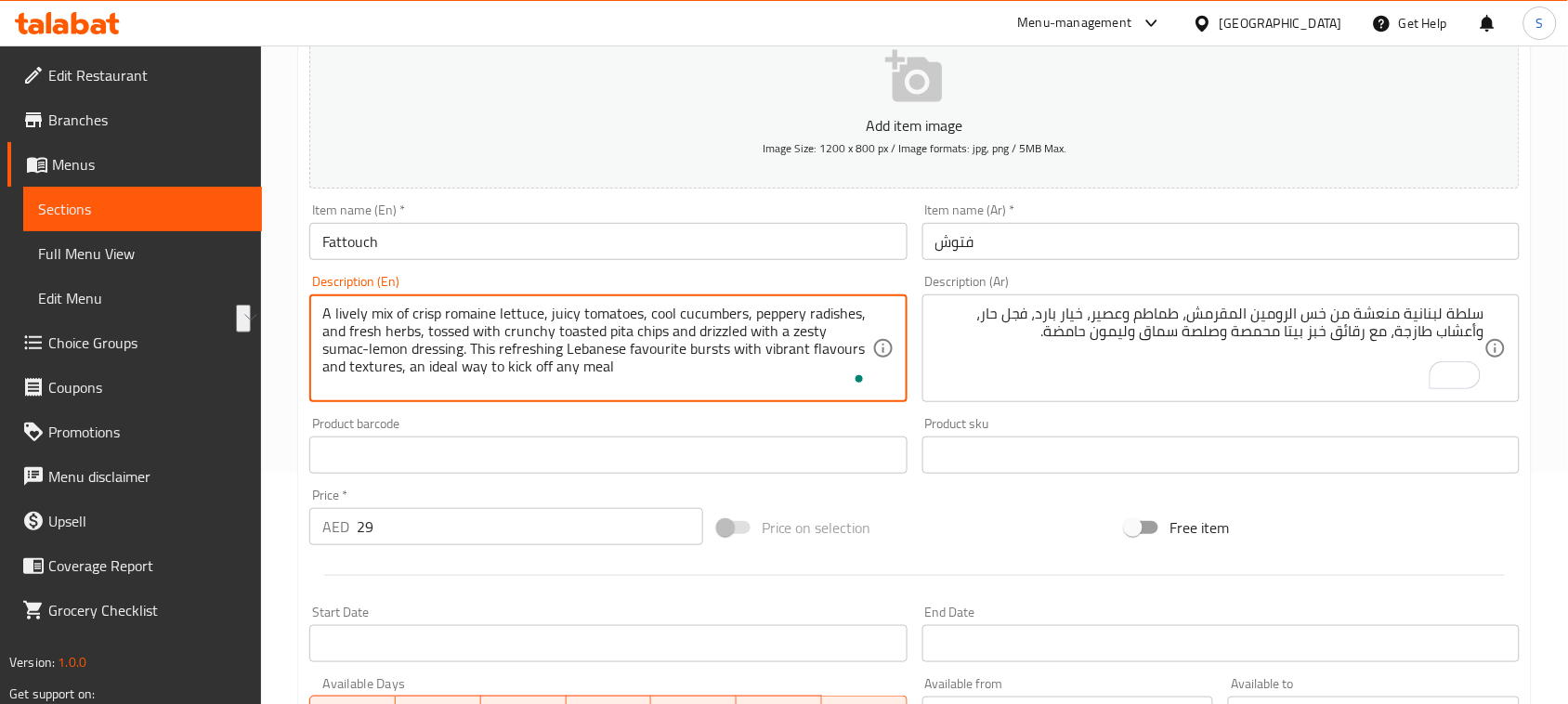
click at [541, 318] on textarea "A lively mix of crisp romaine lettuce, juicy tomatoes, cool cucumbers, peppery …" at bounding box center [596, 348] width 548 height 88
type textarea "A lively mix of crisp romaine lettuce, juicy tomatoes, cool cucumbers, peppery …"
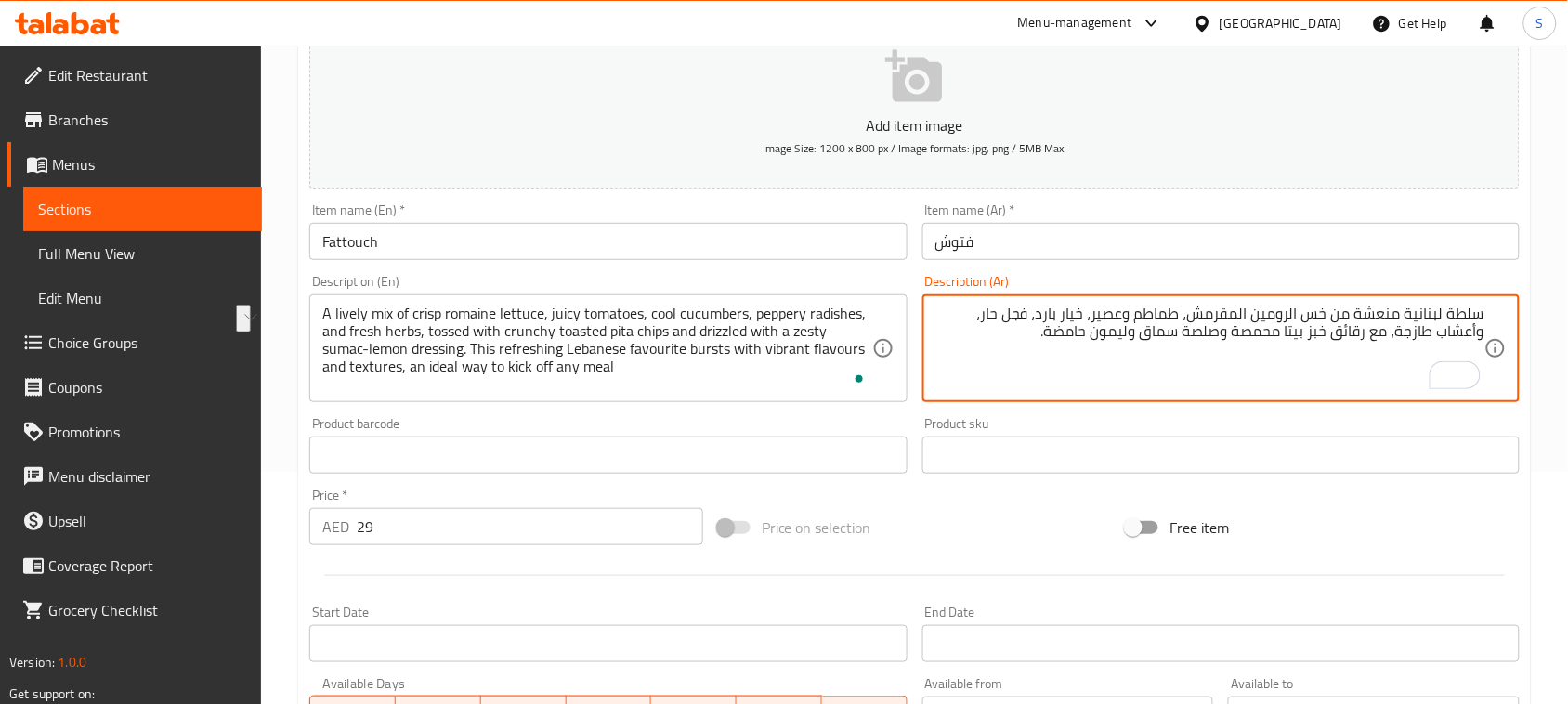
drag, startPoint x: 1334, startPoint y: 313, endPoint x: 1492, endPoint y: 317, distance: 158.1
paste textarea "ليط منعش من خس الرومين المقرمش"
click at [1283, 313] on textarea "خليط منعش من خس الرومين المقرمش خس الرومين المقرمش، طماطم وعصير، خيار بارد، فجل…" at bounding box center [1209, 348] width 548 height 88
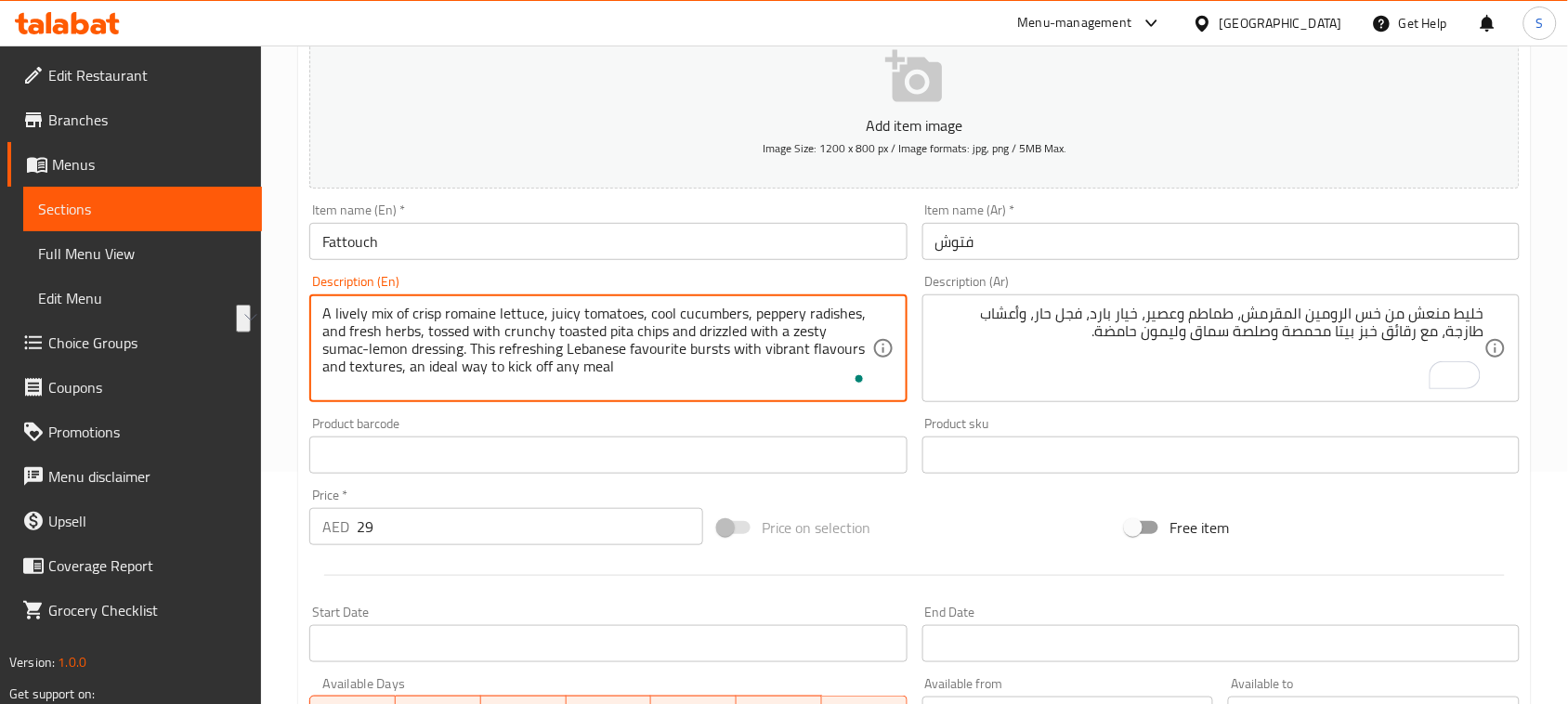
drag, startPoint x: 546, startPoint y: 313, endPoint x: 637, endPoint y: 309, distance: 91.1
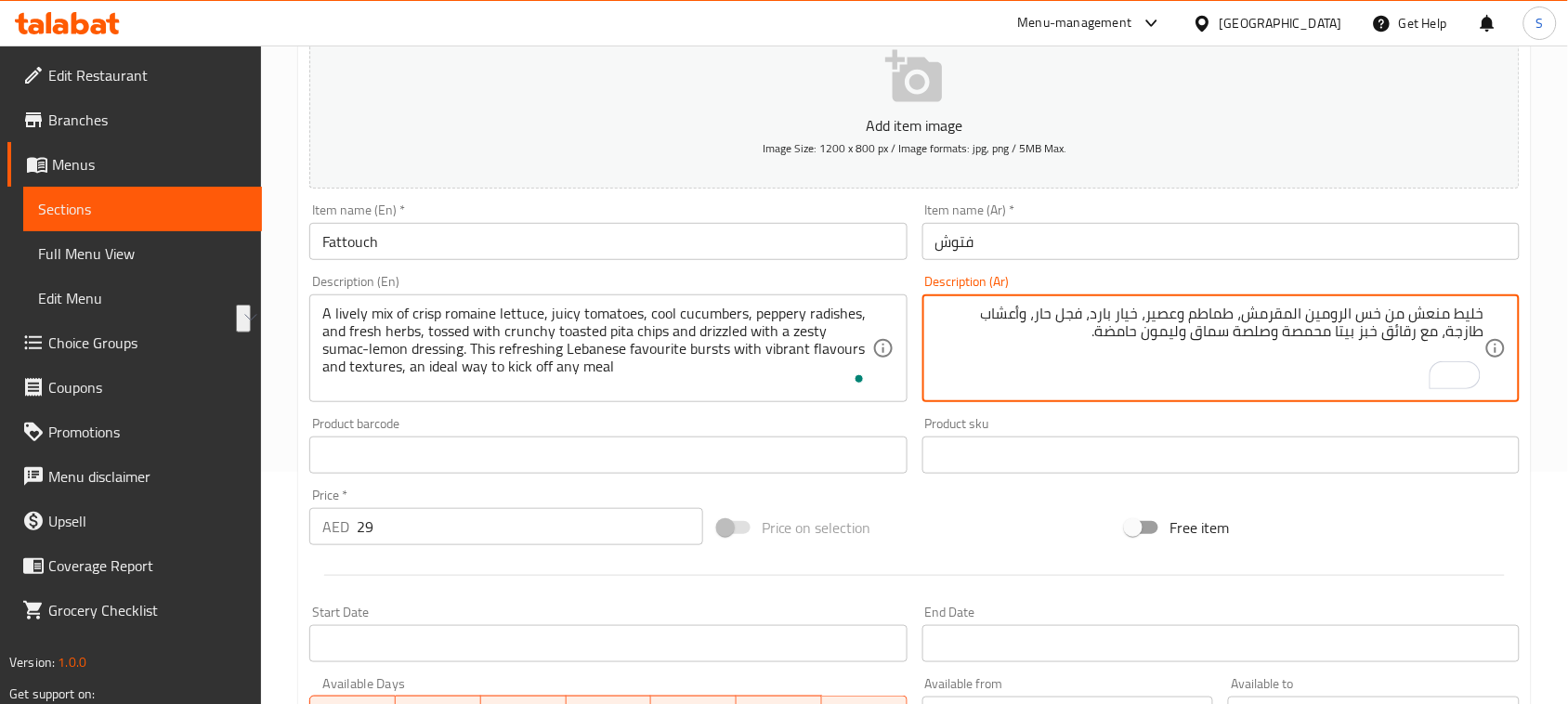
drag, startPoint x: 1150, startPoint y: 313, endPoint x: 1236, endPoint y: 305, distance: 86.4
paste textarea "عصيرية"
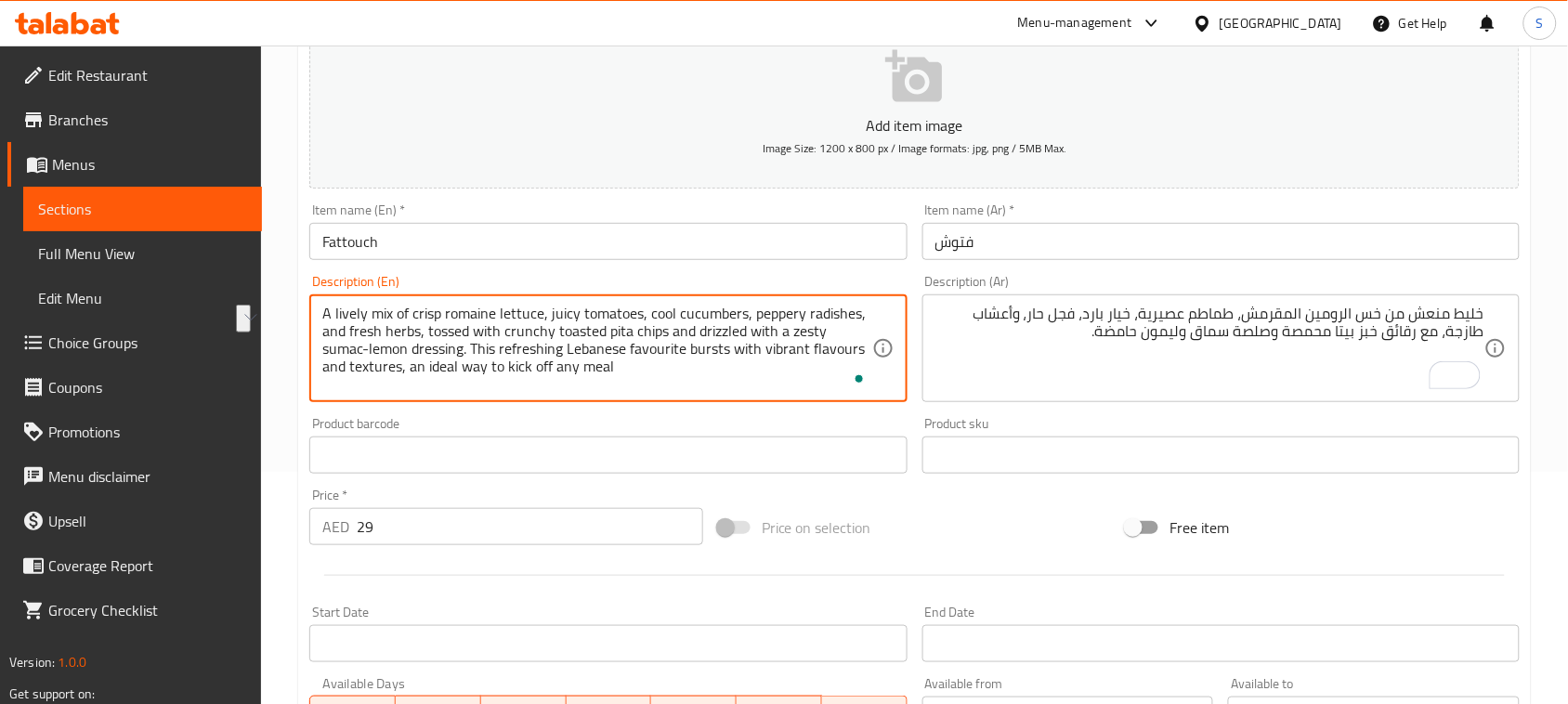
drag, startPoint x: 427, startPoint y: 336, endPoint x: 665, endPoint y: 331, distance: 238.1
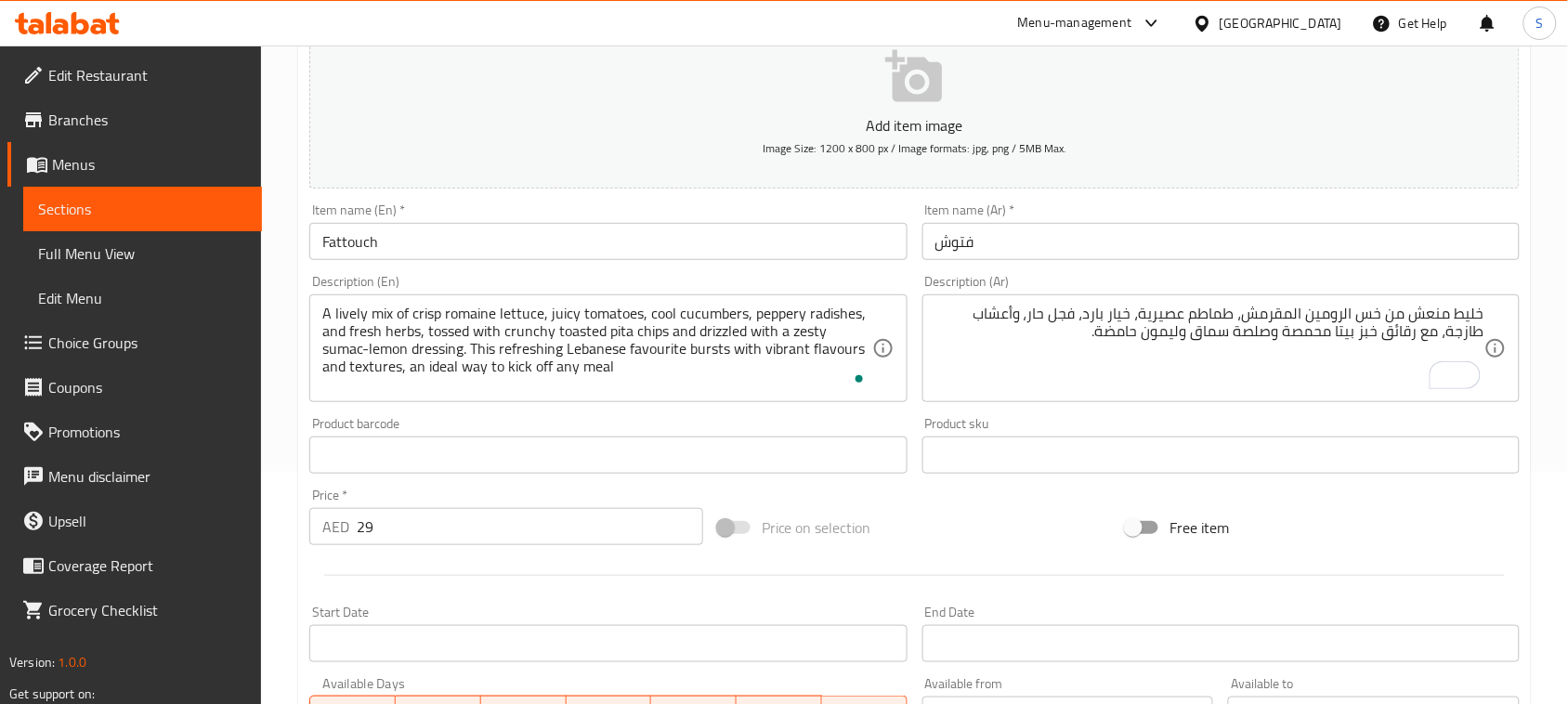
drag, startPoint x: 1489, startPoint y: 327, endPoint x: 1469, endPoint y: 328, distance: 20.0
click at [1469, 328] on div "خليط منعش من خس الرومين المقرمش، طماطم عصيرية، خيار بارد، فجل حار، وأعشاب طازجة…" at bounding box center [1220, 348] width 597 height 108
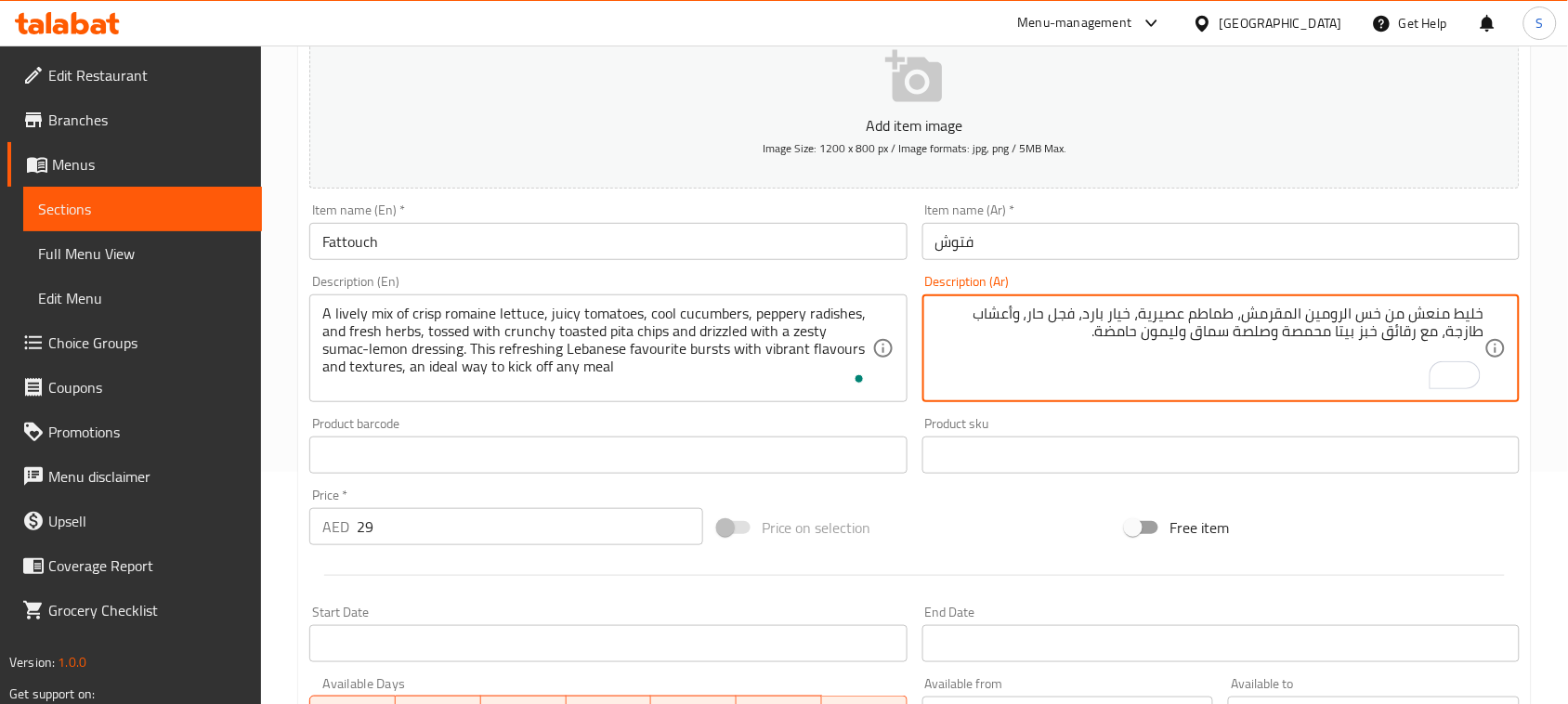
click at [1480, 332] on textarea "خليط منعش من خس الرومين المقرمش، طماطم عصيرية، خيار بارد، فجل حار، وأعشاب طازجة…" at bounding box center [1209, 348] width 548 height 88
drag, startPoint x: 1482, startPoint y: 332, endPoint x: 1140, endPoint y: 334, distance: 342.0
click at [1140, 334] on textarea "خليط منعش من خس الرومين المقرمش، طماطم عصيرية، خيار بارد، فجل حار، وأعشاب طازجة…" at bounding box center [1209, 348] width 548 height 88
paste textarea "رقائق خبز البيتا المحمصة ومُغطاة بتتبيلة ليمون وسماق حامضة. هذا الطبق ال[DEMOGR…"
drag, startPoint x: 1220, startPoint y: 346, endPoint x: 1238, endPoint y: 345, distance: 18.0
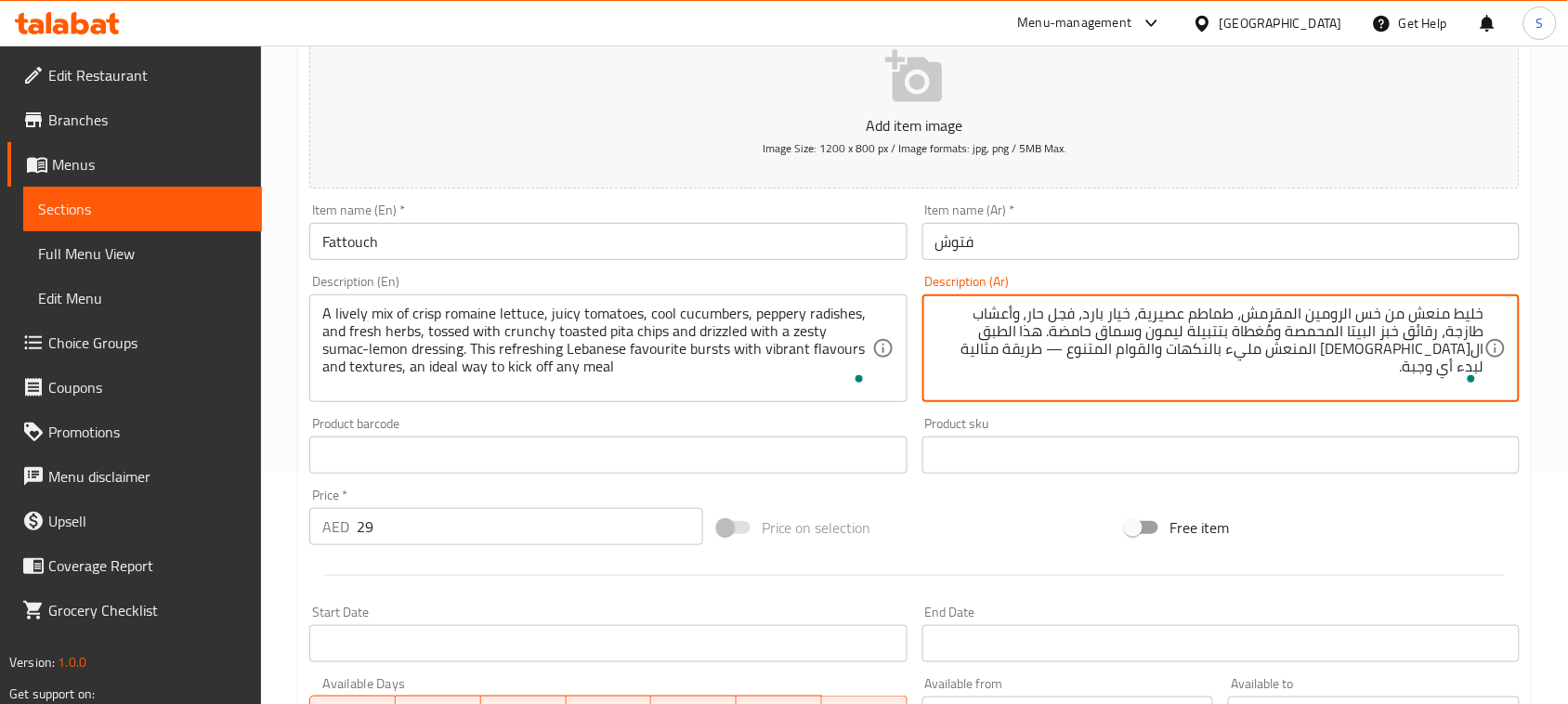
click at [1240, 345] on textarea "خليط منعش من خس الرومين المقرمش، طماطم عصيرية، خيار بارد، فجل حار، وأعشاب طازجة…" at bounding box center [1209, 348] width 548 height 88
click at [1223, 351] on textarea "خليط منعش من خس الرومين المقرمش، طماطم عصيرية، خيار بارد، فجل حار، وأعشاب طازجة…" at bounding box center [1209, 348] width 548 height 88
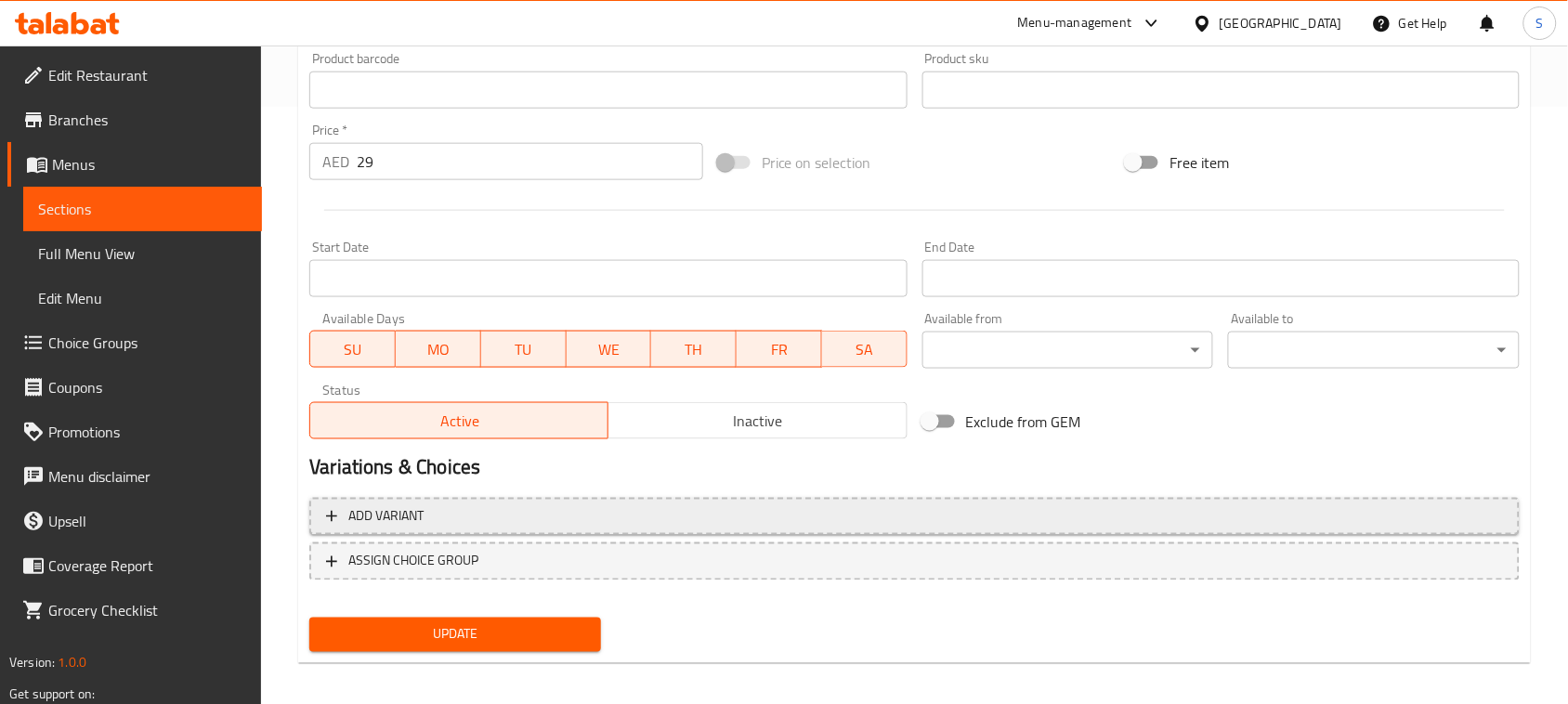
scroll to position [604, 0]
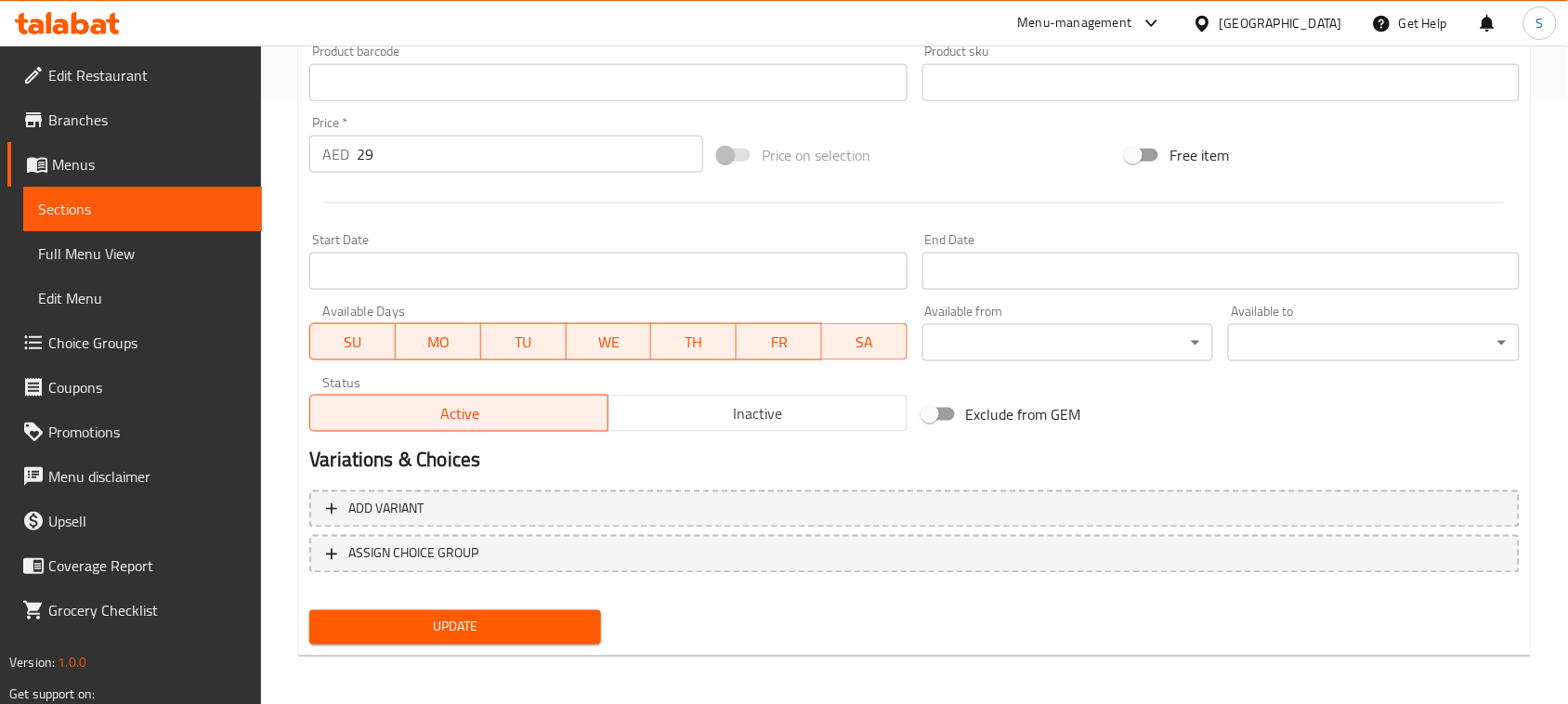
type textarea "خليط منعش من خس الرومين المقرمش، طماطم عصيرية، خيار بارد، فجل حار، وأعشاب طازجة…"
click at [522, 633] on span "Update" at bounding box center [454, 627] width 262 height 23
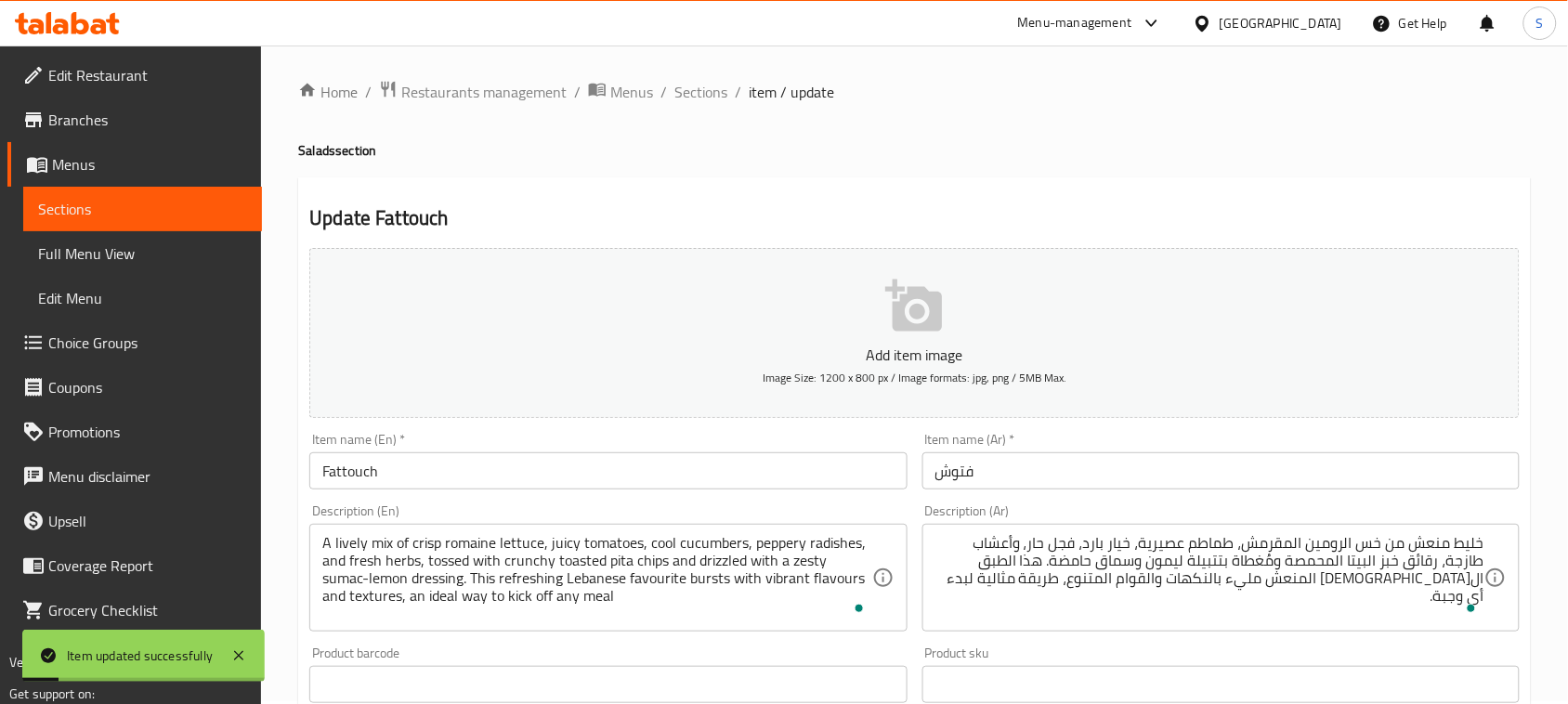
scroll to position [0, 0]
click at [689, 102] on span "Sections" at bounding box center [700, 95] width 53 height 22
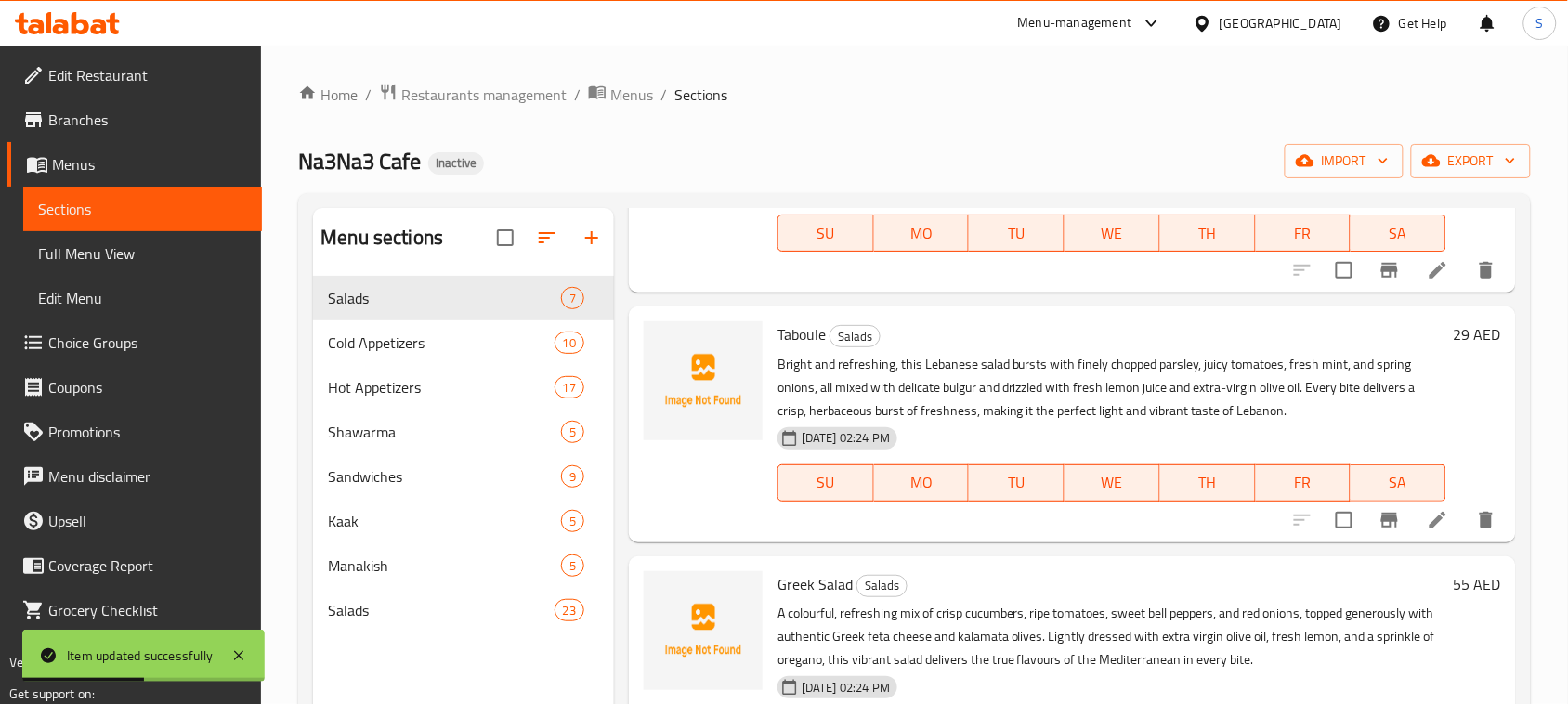
scroll to position [232, 0]
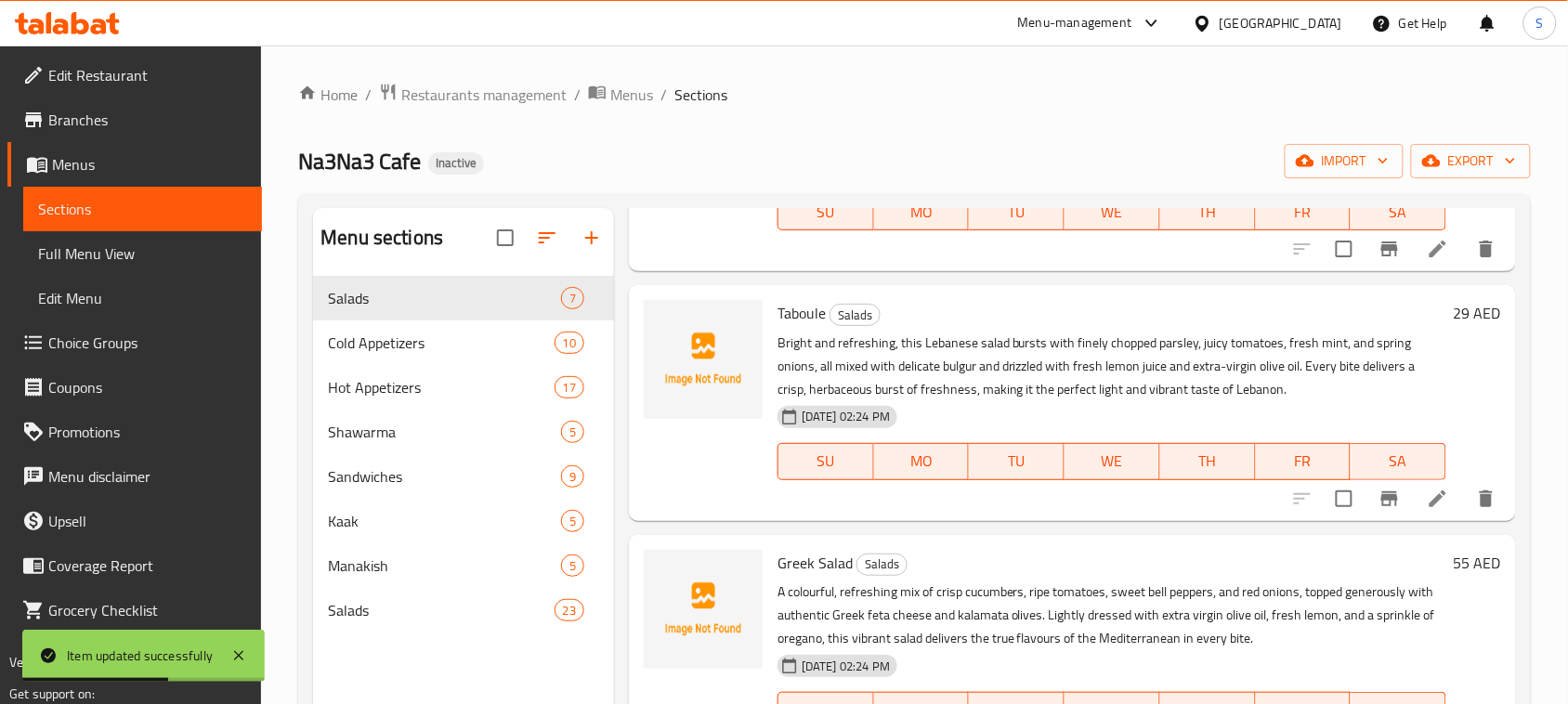
click at [1426, 503] on icon at bounding box center [1438, 499] width 22 height 22
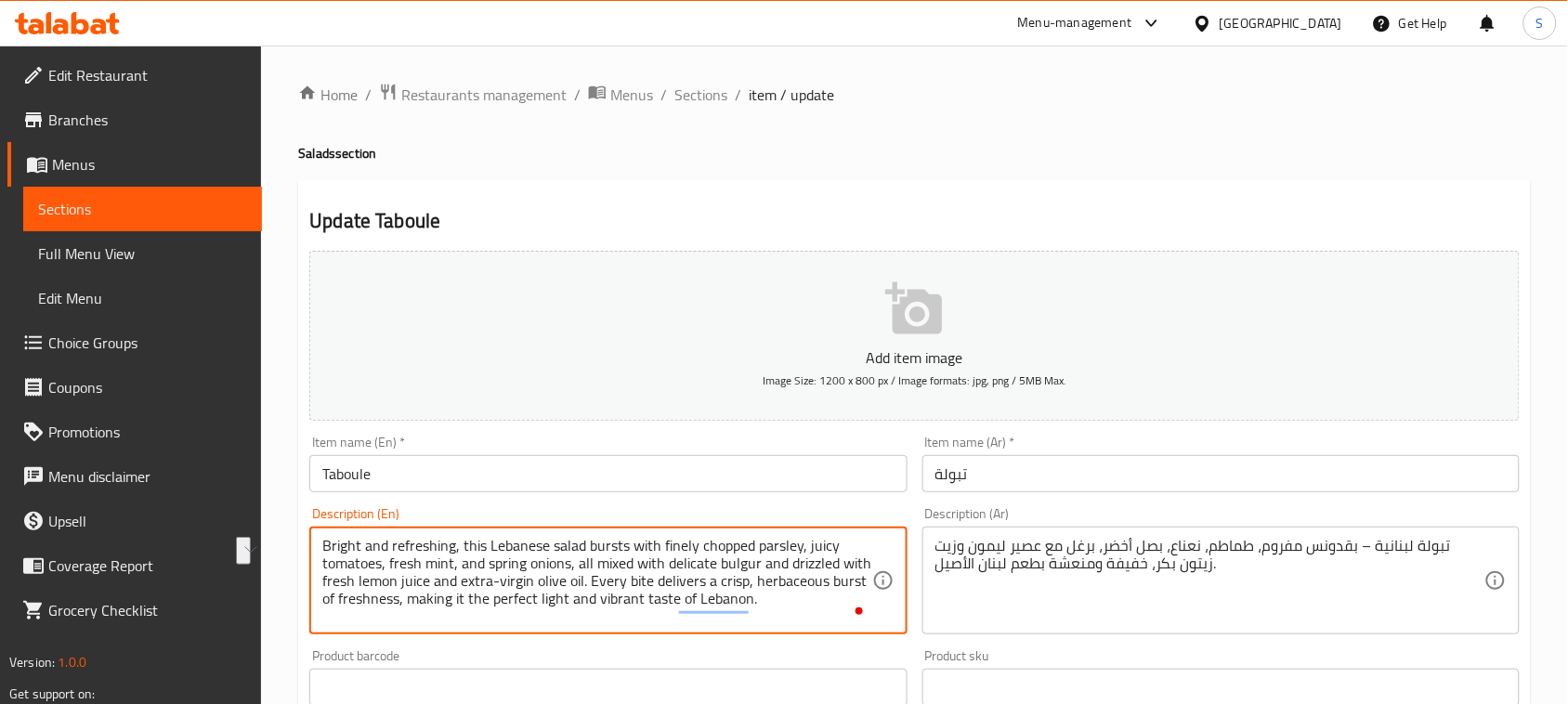
drag, startPoint x: 325, startPoint y: 545, endPoint x: 457, endPoint y: 545, distance: 132.0
click at [386, 544] on textarea "Bright and refreshing, this Lebanese salad bursts with finely chopped parsley, …" at bounding box center [596, 581] width 548 height 88
drag, startPoint x: 323, startPoint y: 548, endPoint x: 582, endPoint y: 546, distance: 259.0
click at [582, 546] on textarea "Bright and refreshing, this Lebanese salad bursts with finely chopped parsley, …" at bounding box center [596, 581] width 548 height 88
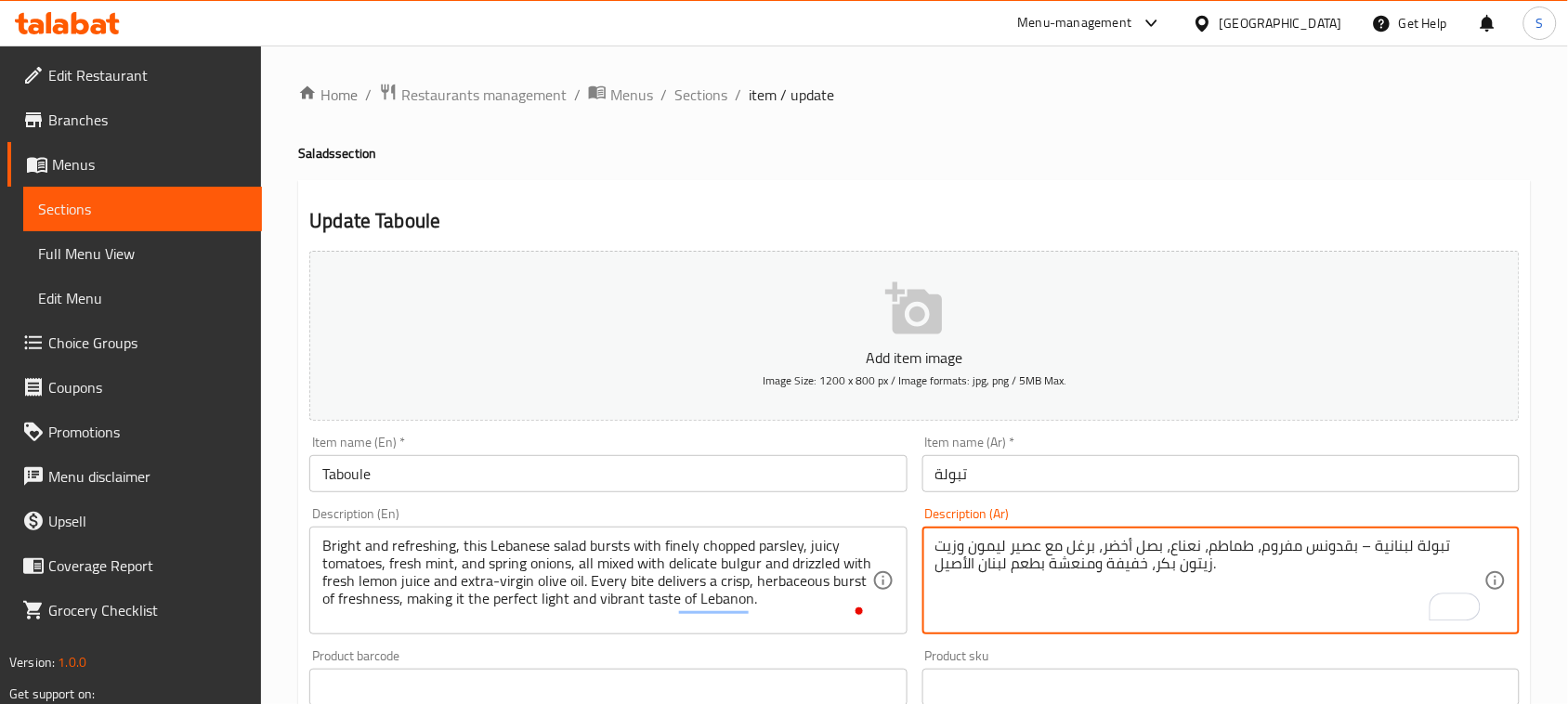
paste textarea "لطة لبنانية منعشة وخفيفة،"
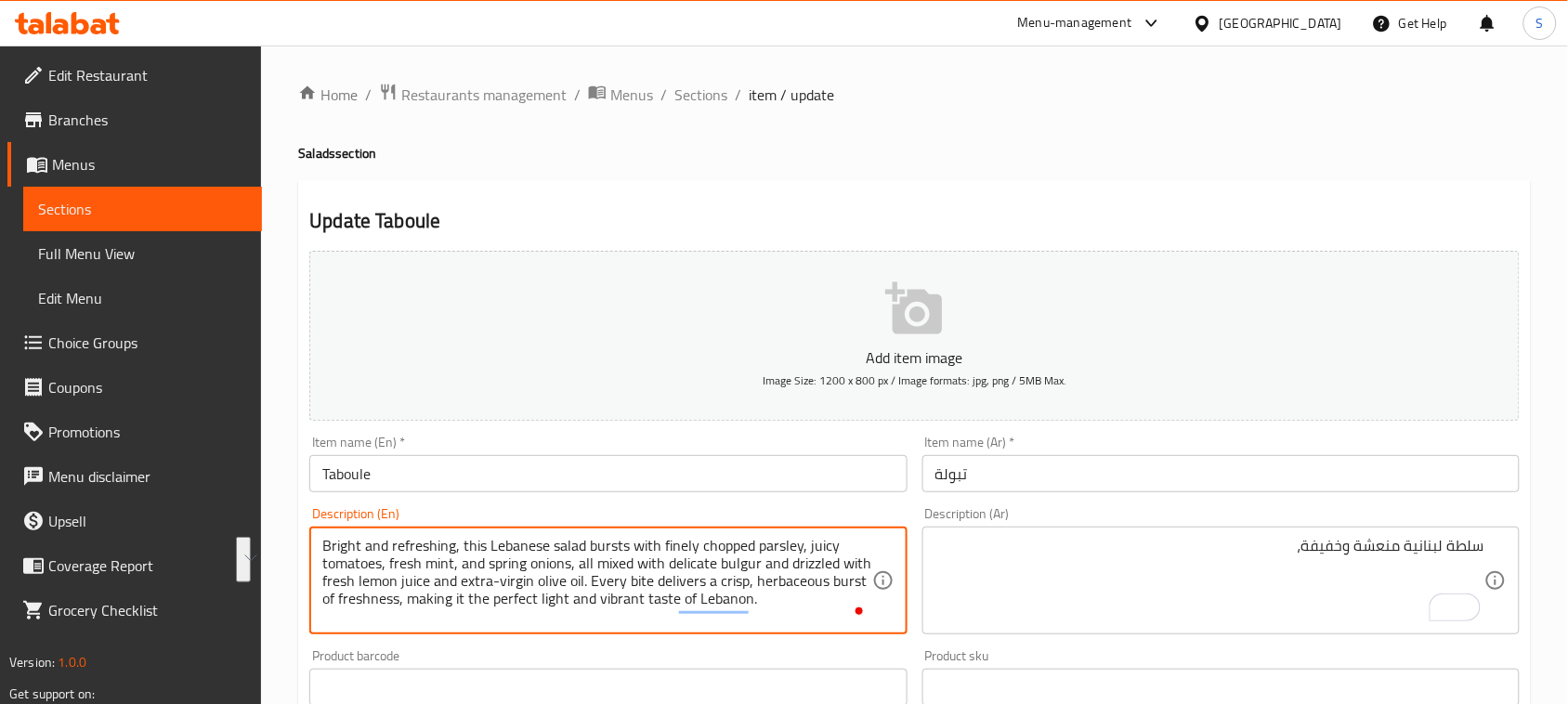
drag, startPoint x: 589, startPoint y: 548, endPoint x: 571, endPoint y: 567, distance: 26.2
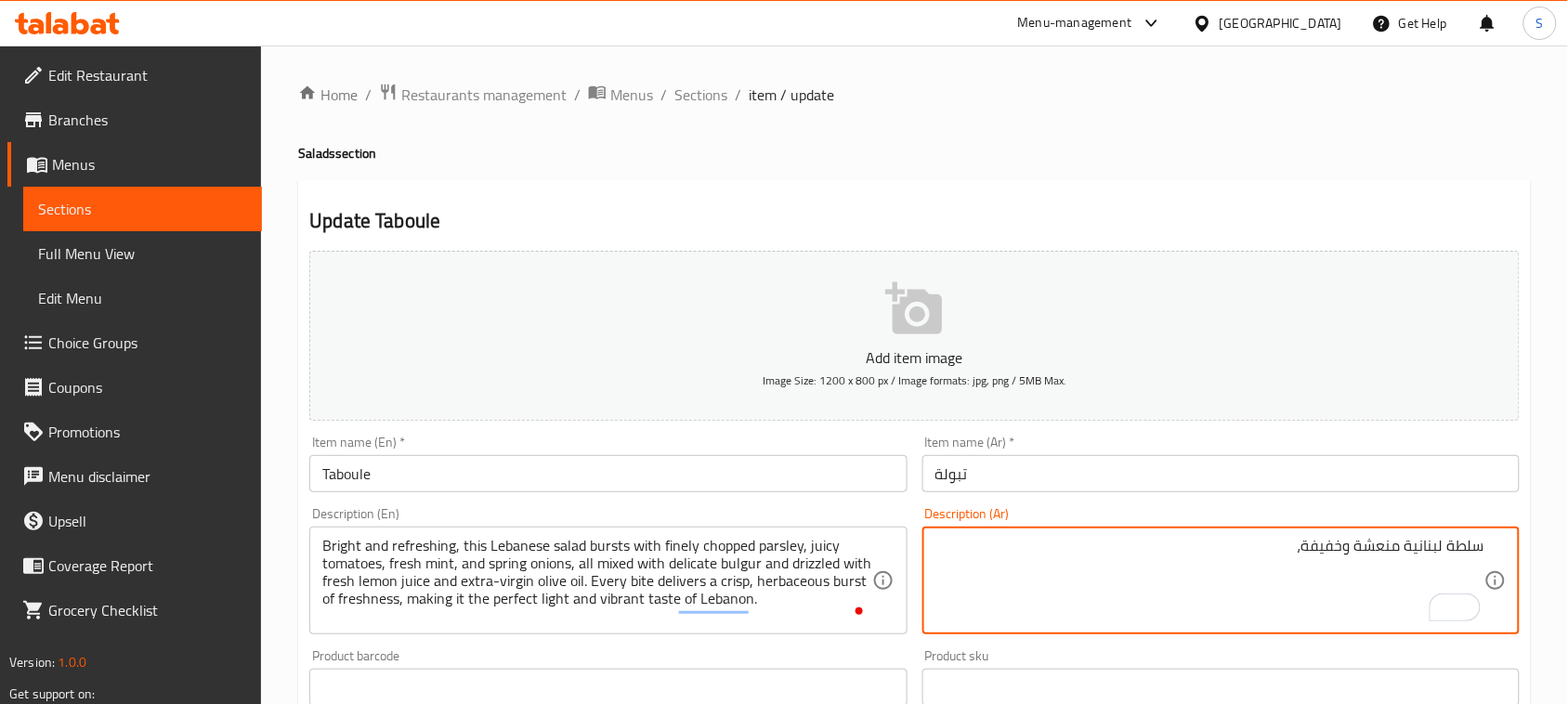
paste textarea "تحتوي على بقدونس مفروم ناعماً، طماطم عصيرية، نعناع طازج، وبصل أخضر"
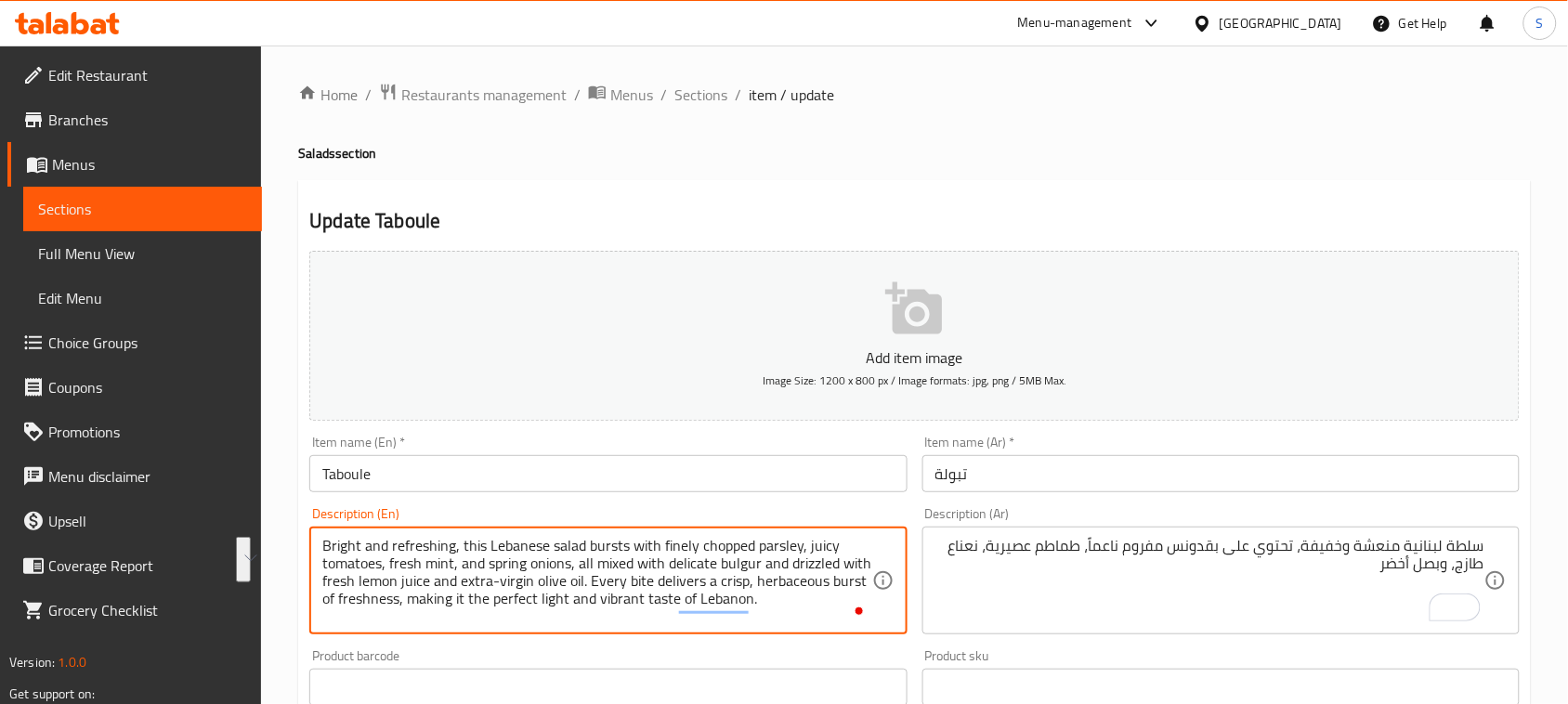
drag, startPoint x: 576, startPoint y: 562, endPoint x: 582, endPoint y: 581, distance: 19.9
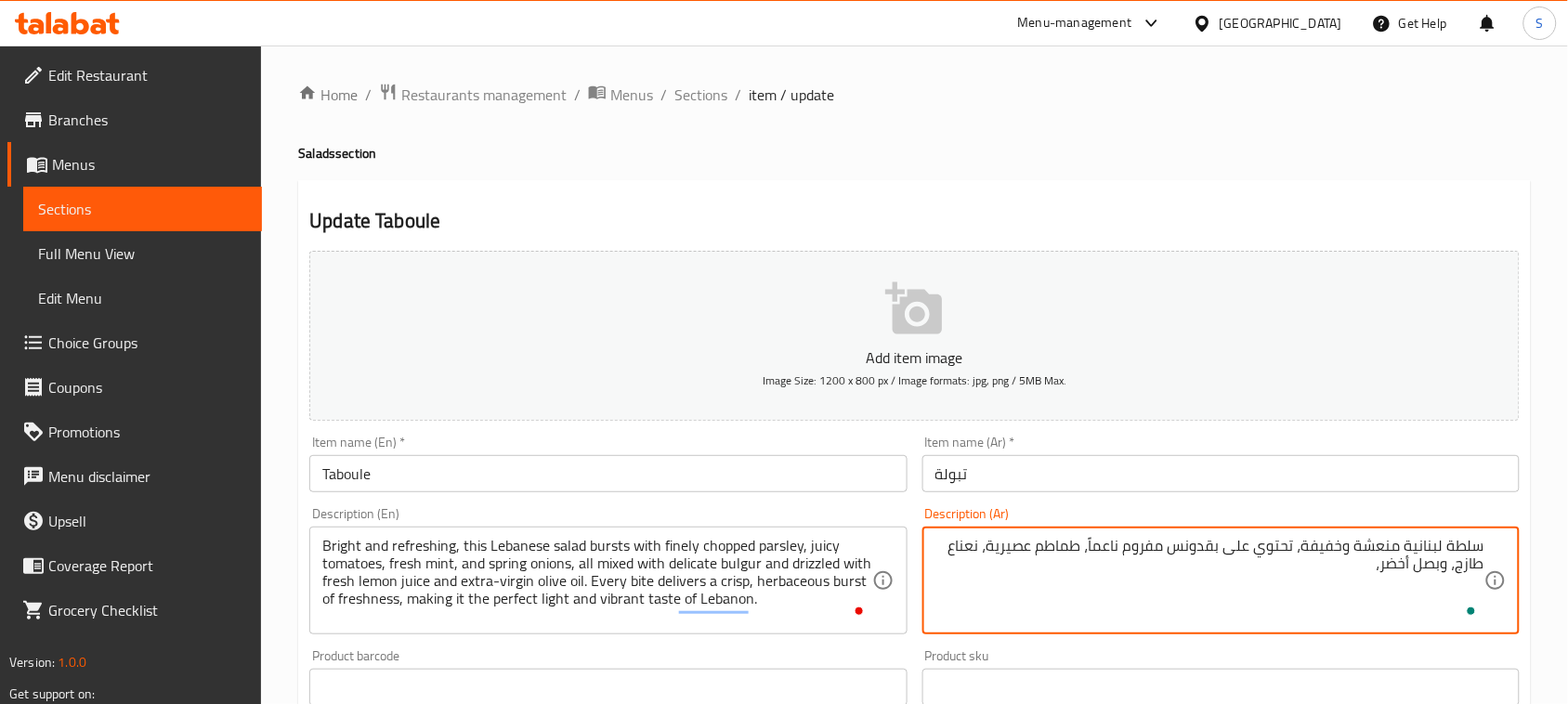
paste textarea "مُخلوط مع برغل ناعم ومُغطّى بعصير الليمون الطازج وزيت الزيتون البكر الممتاز."
type textarea "سلطة لبنانية منعشة وخفيفة، تحتوي على بقدونس مفروم ناعماً، طماطم عصيرية، نعناع ط…"
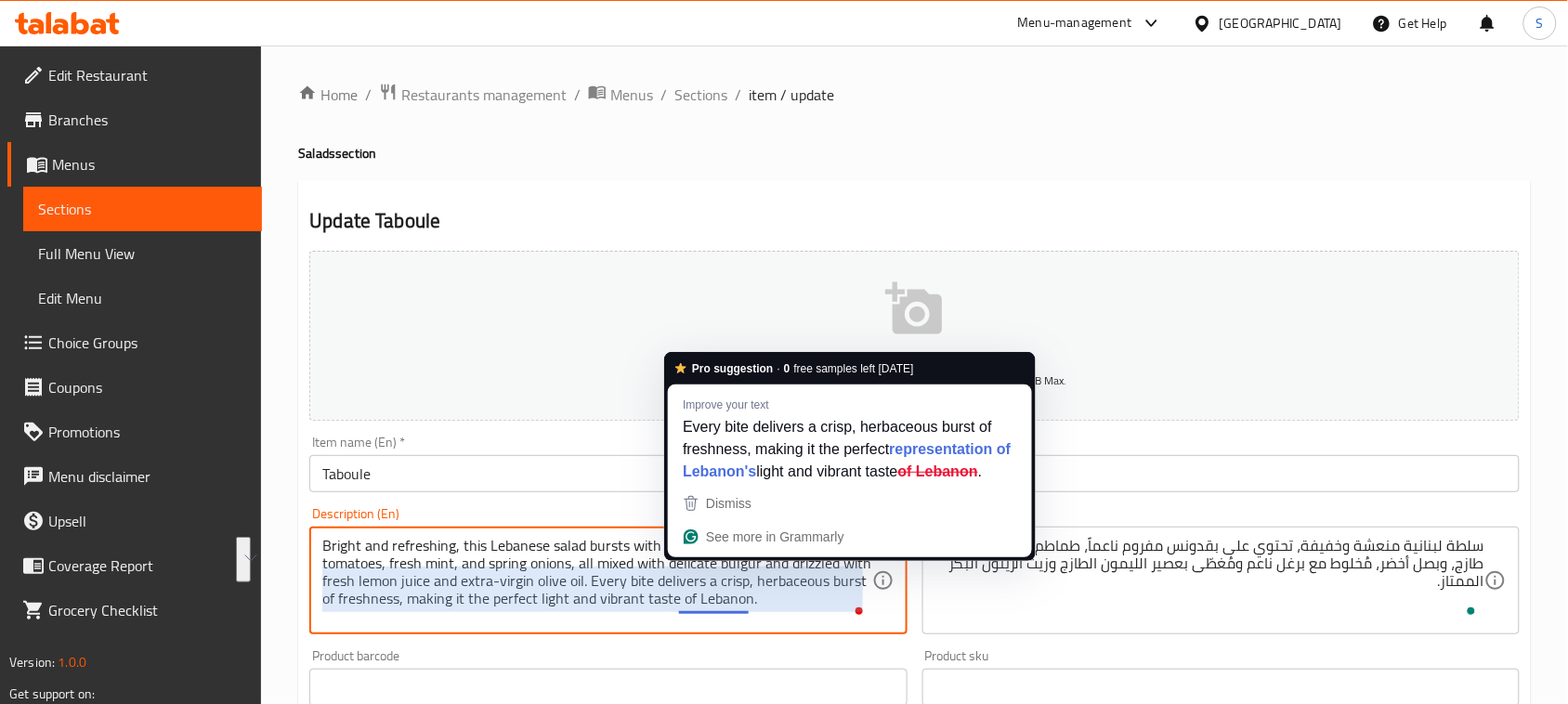
drag, startPoint x: 589, startPoint y: 577, endPoint x: 750, endPoint y: 596, distance: 162.1
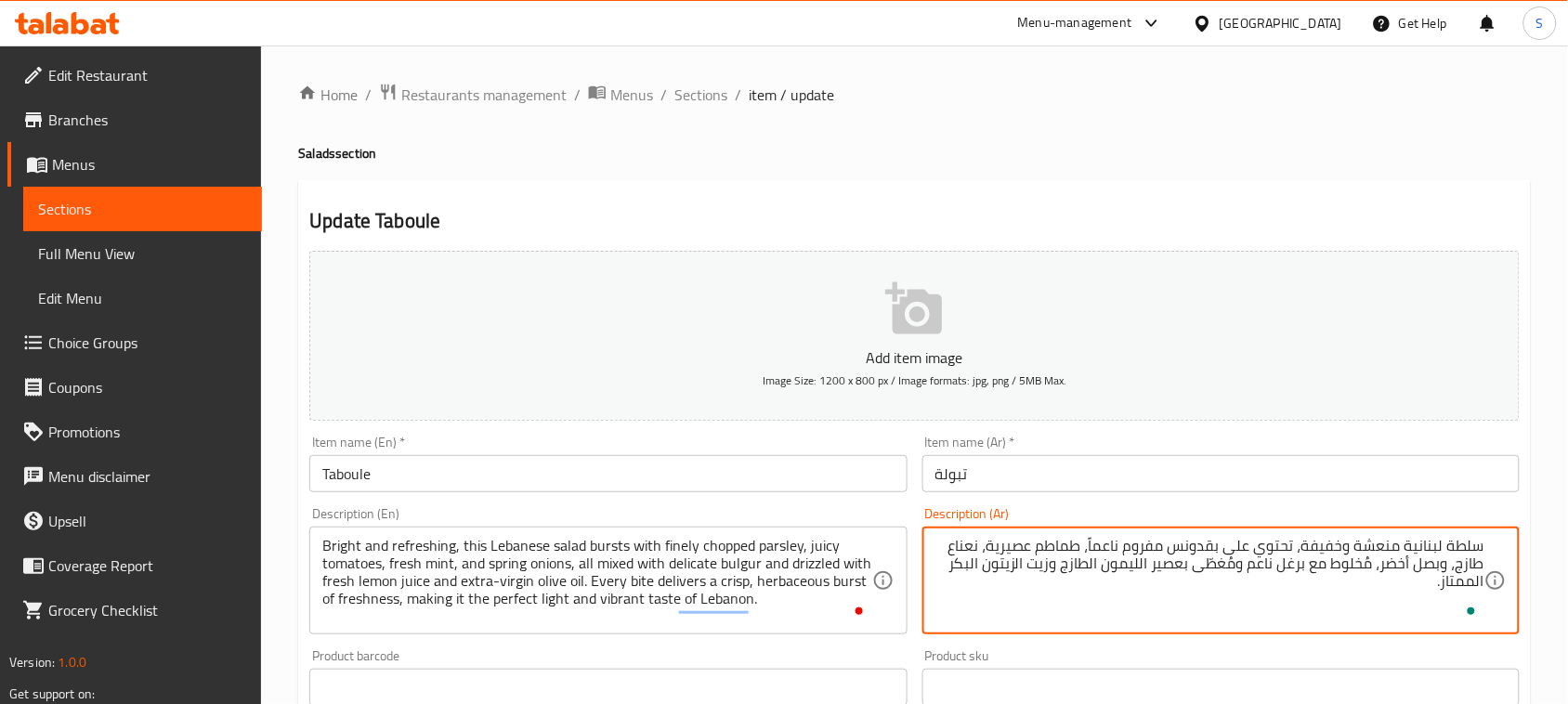
paste textarea "كل لقمة تمنح شعورًا منعشًا بالأعشاب، لتقدّم الطعم الخفيف والحيوي المميز للبنان"
click at [1394, 583] on textarea "سلطة لبنانية منعشة وخفيفة، تحتوي على بقدونس مفروم ناعماً، طماطم عصيرية، نعناع ط…" at bounding box center [1209, 581] width 548 height 88
click at [1395, 583] on textarea "سلطة لبنانية منعشة وخفيفة، تحتوي على بقدونس مفروم ناعماً، طماطم عصيرية، نعناع ط…" at bounding box center [1209, 581] width 548 height 88
paste textarea "ضمة"
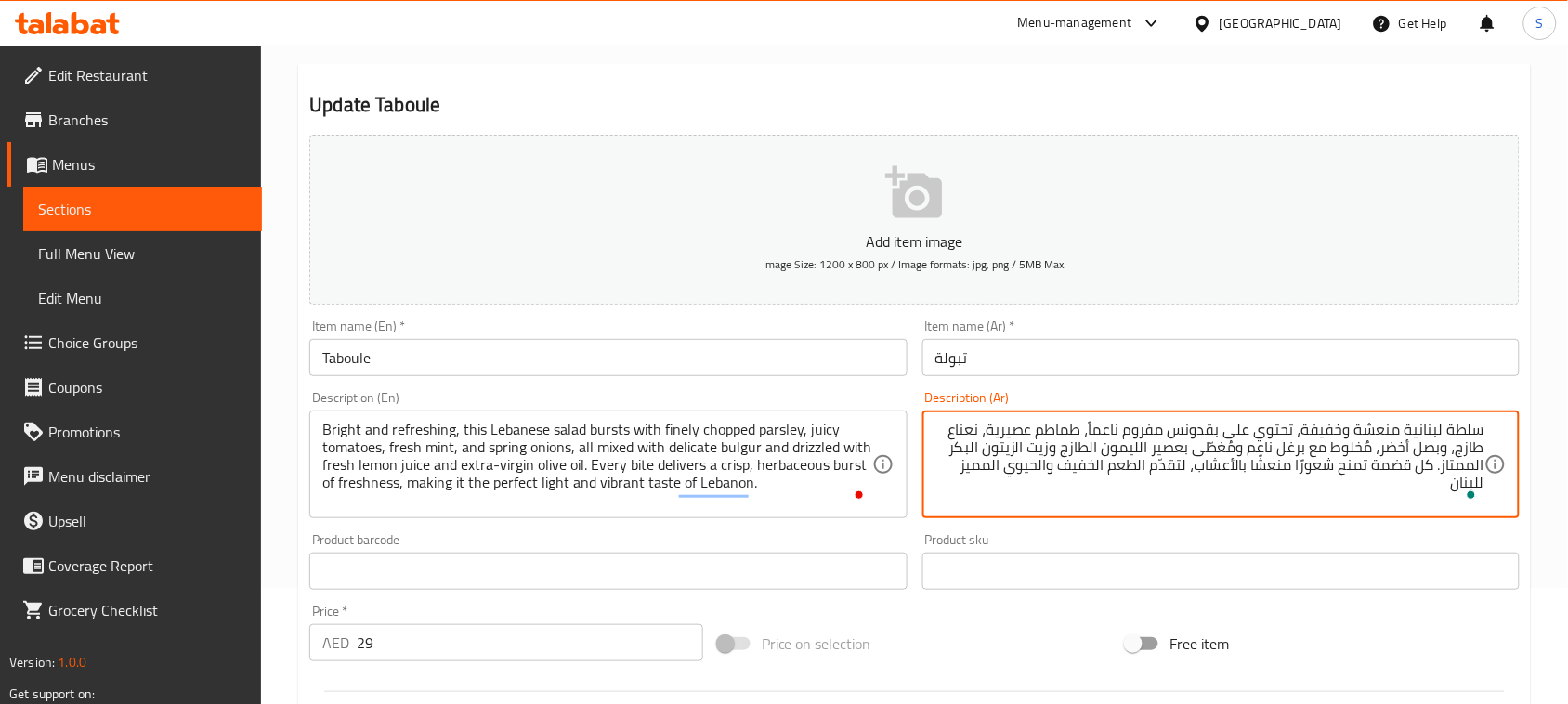
scroll to position [348, 0]
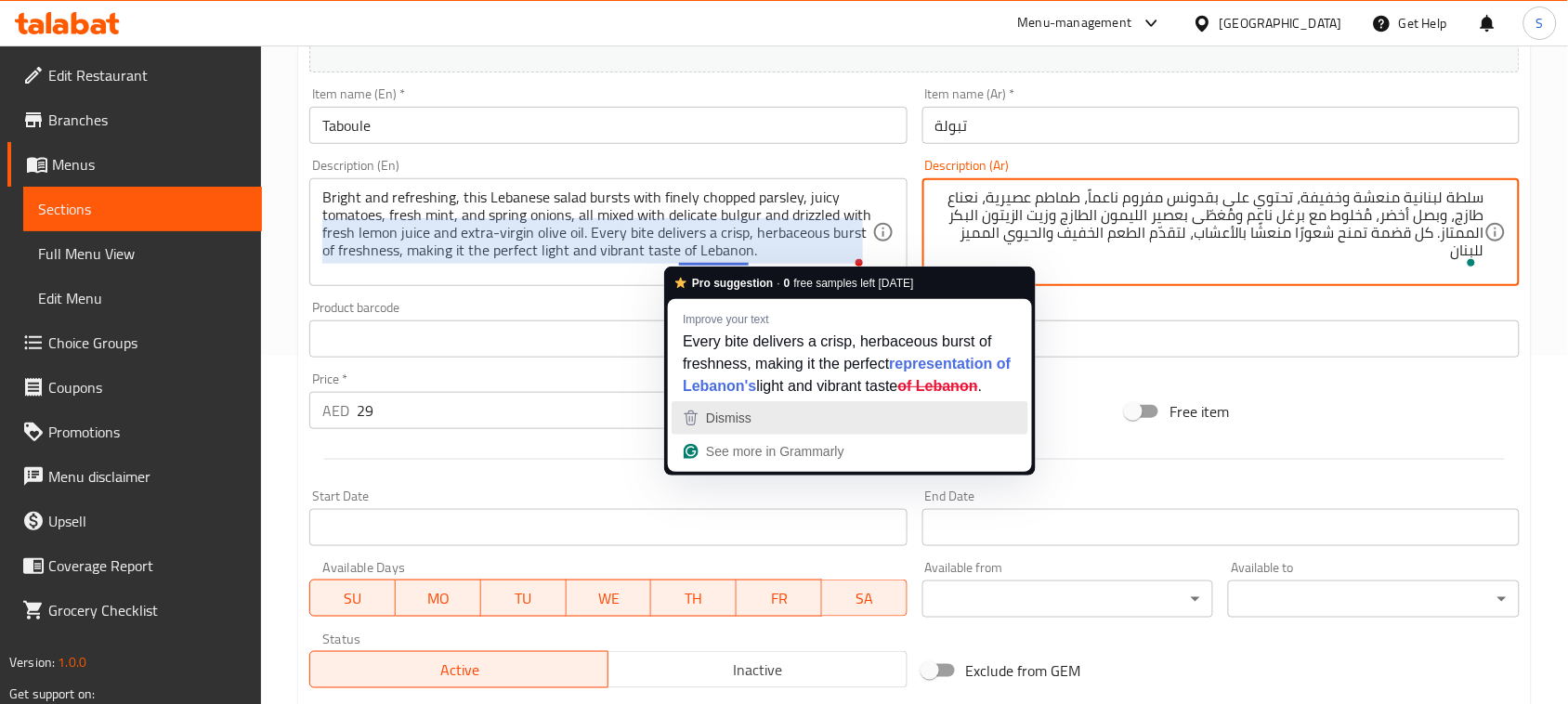
click at [738, 426] on span "Dismiss" at bounding box center [728, 418] width 46 height 15
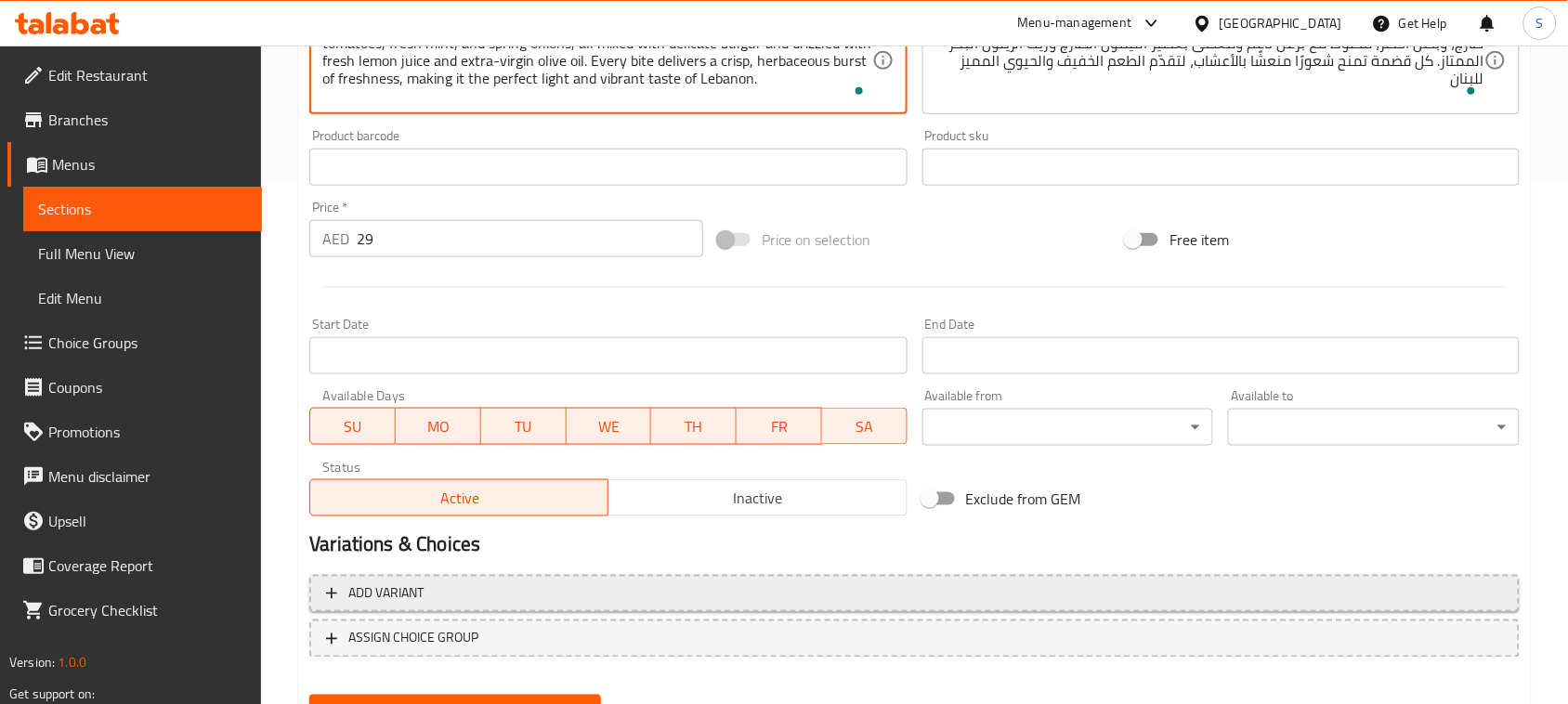
scroll to position [604, 0]
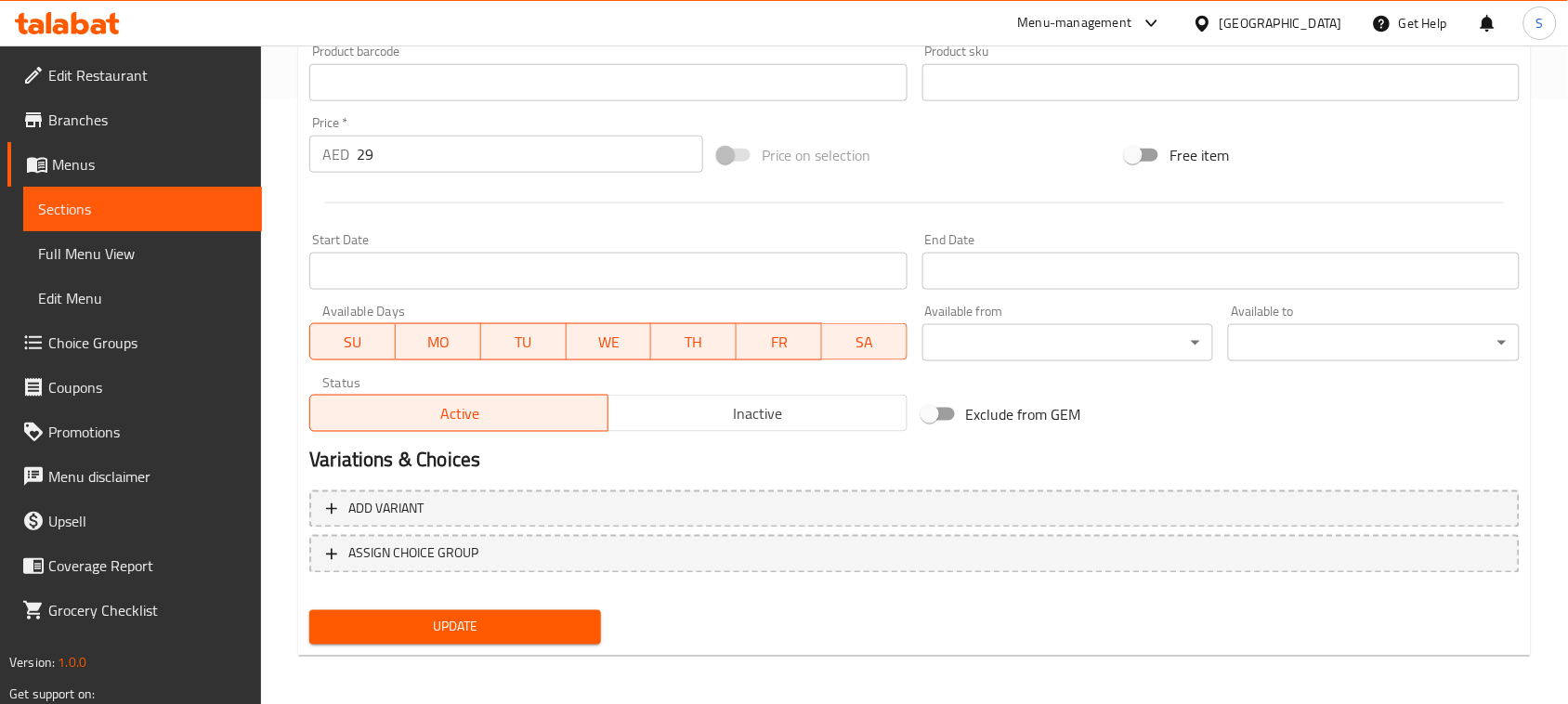
click at [484, 618] on span "Update" at bounding box center [454, 627] width 262 height 23
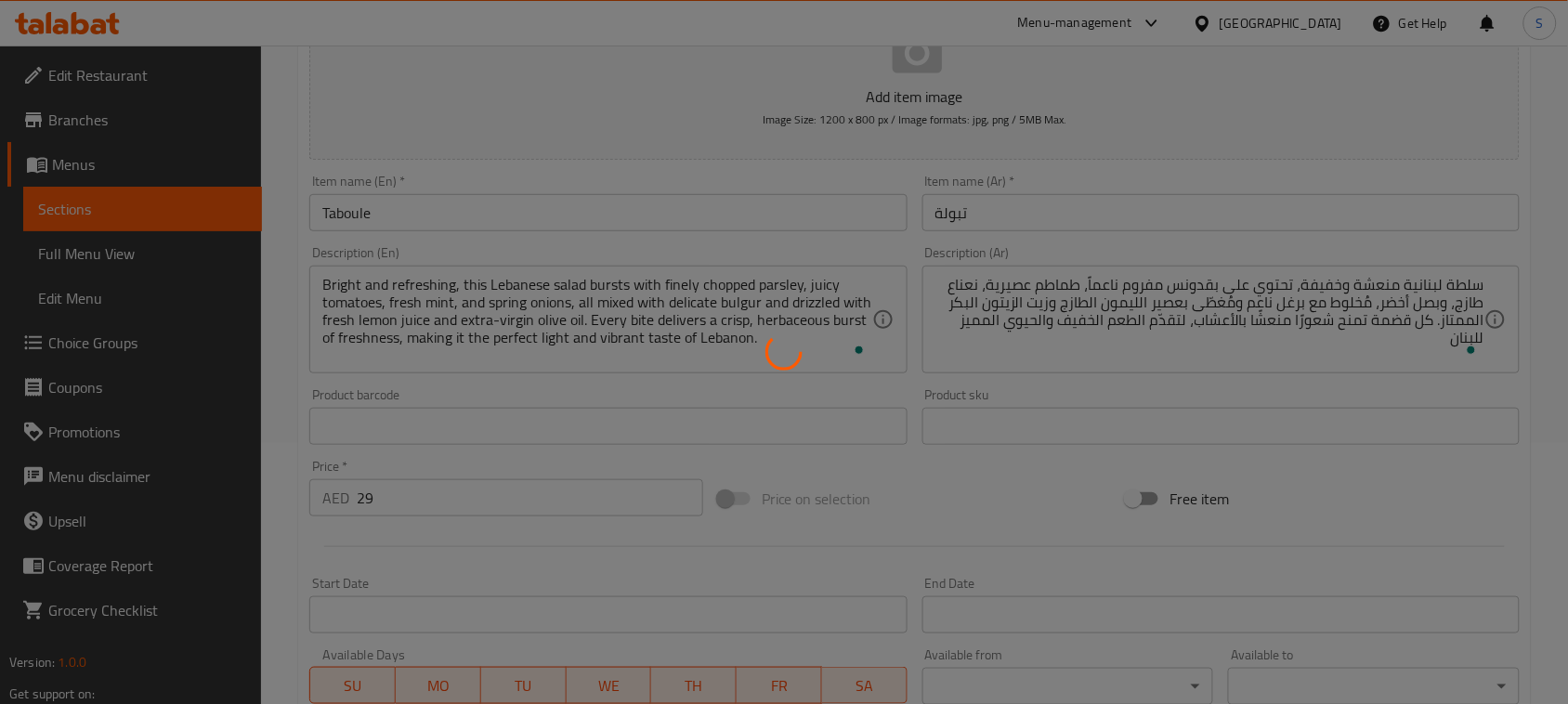
scroll to position [256, 0]
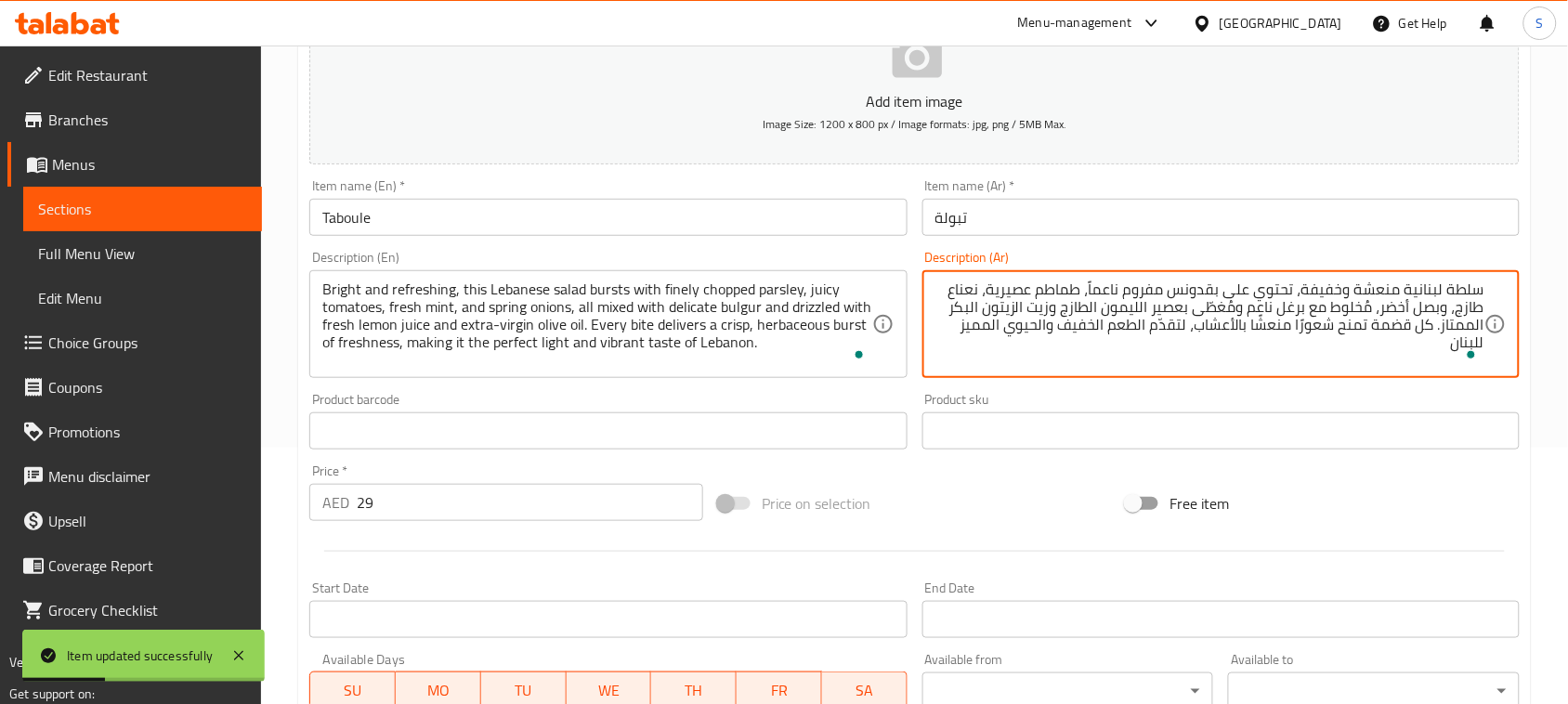
click at [1112, 293] on textarea "سلطة لبنانية منعشة وخفيفة، تحتوي على بقدونس مفروم ناعماً، طماطم عصيرية، نعناع ط…" at bounding box center [1209, 324] width 548 height 88
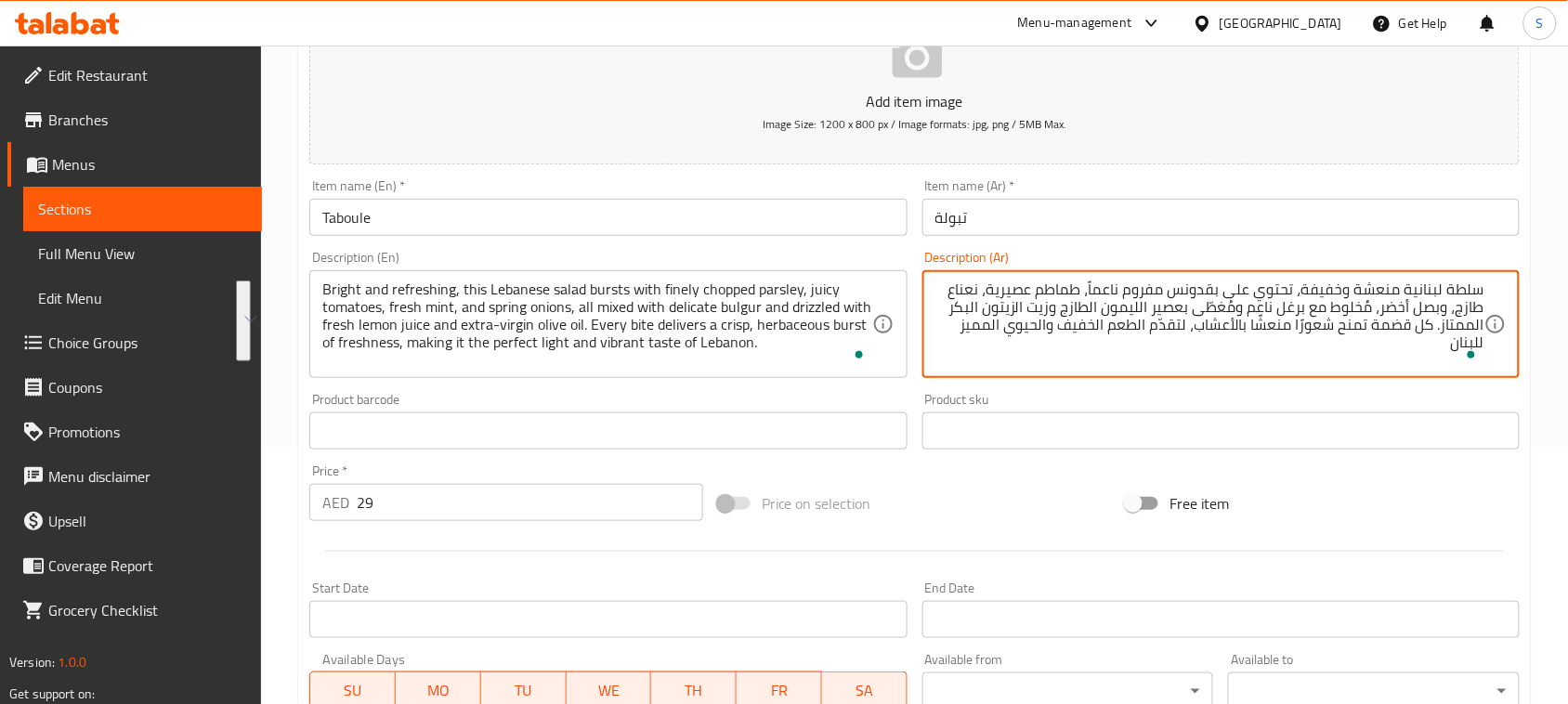
click at [1162, 360] on textarea "سلطة لبنانية منعشة وخفيفة، تحتوي على بقدونس مفروم ناعماً، طماطم عصيرية، نعناع ط…" at bounding box center [1209, 324] width 548 height 88
paste textarea "سلطة لبنانية منعشة وخفيفة، تجمع بين البقدونس المفروم ناعماً والطماطم العصيرية و…"
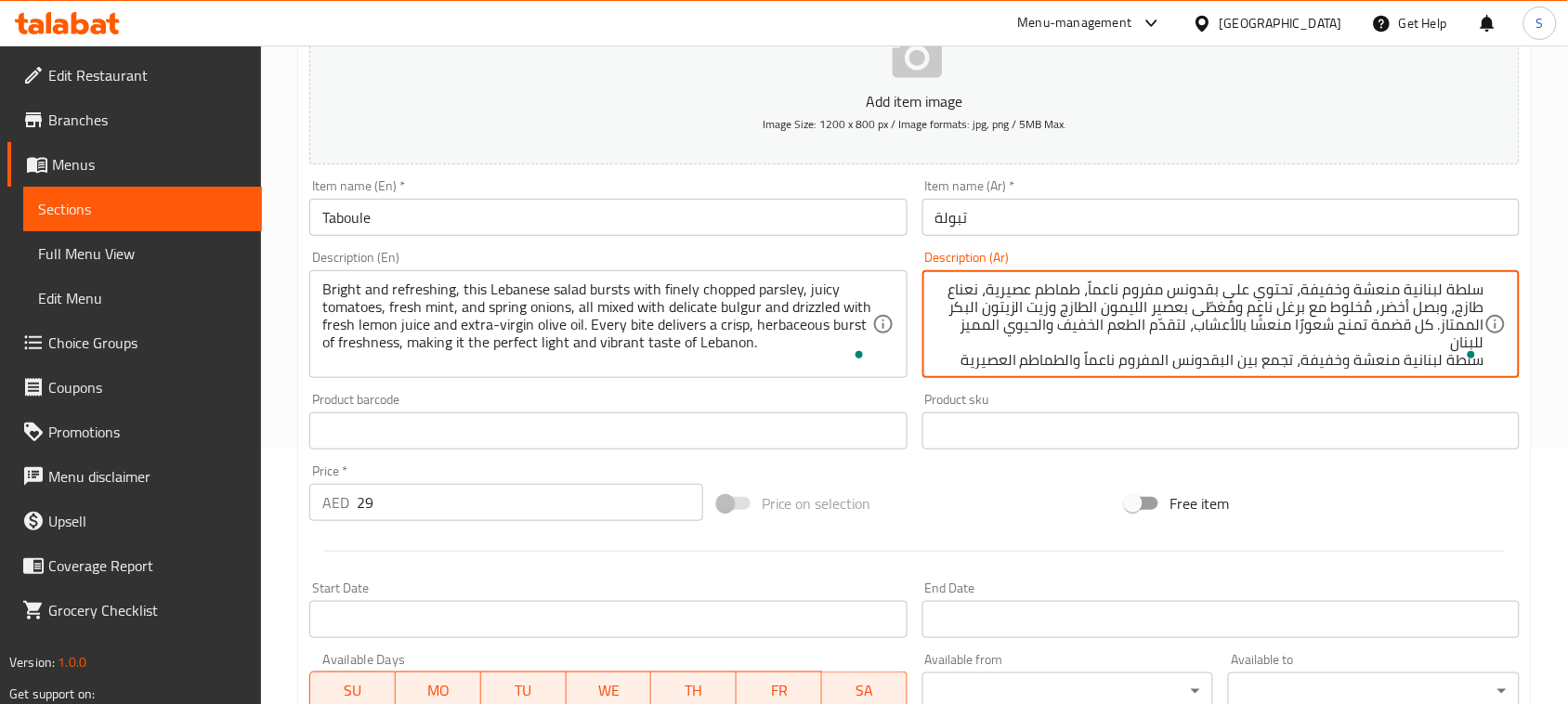
scroll to position [0, 0]
click at [1391, 322] on textarea "سلطة لبنانية منعشة وخفيفة، تحتوي على بقدونس مفروم ناعماً، طماطم عصيرية، نعناع ط…" at bounding box center [1209, 324] width 548 height 88
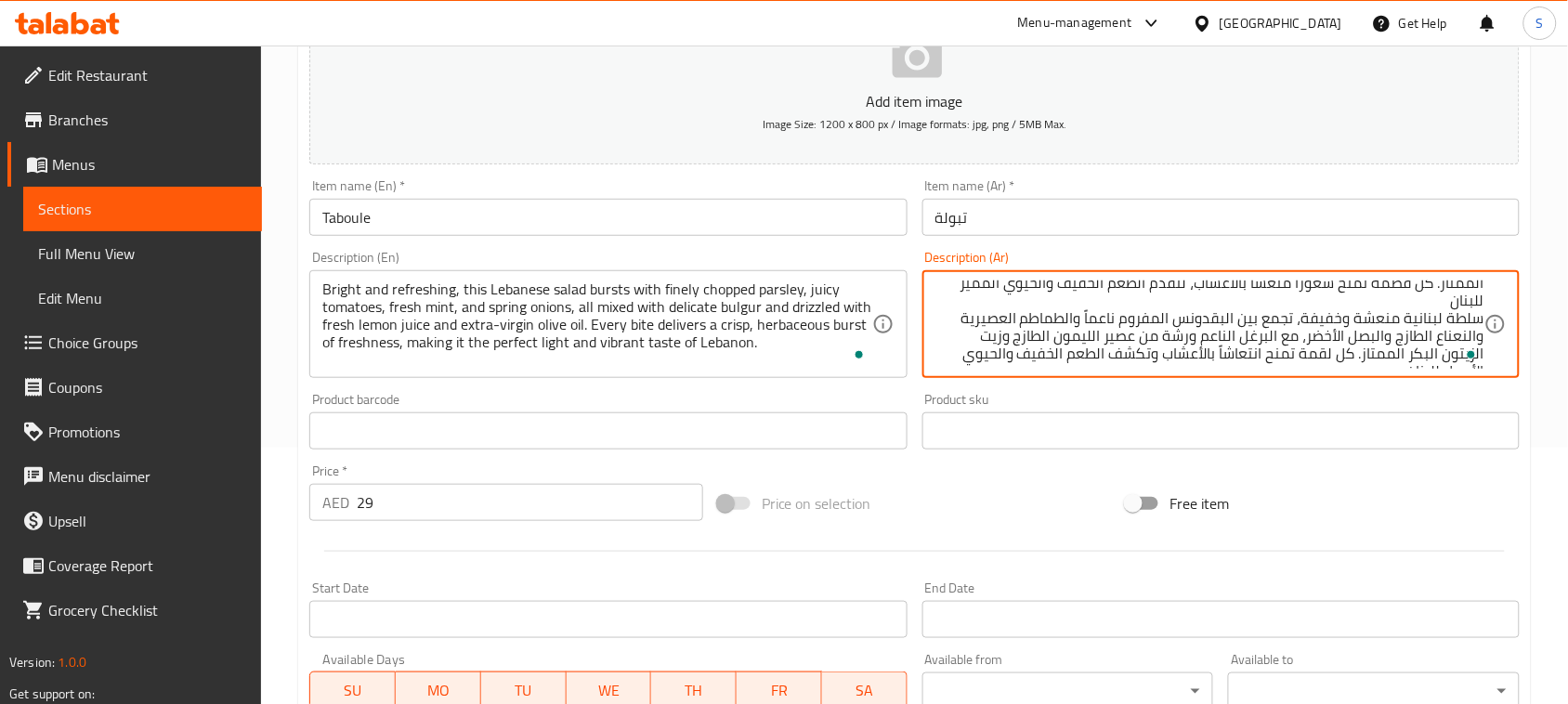
scroll to position [57, 0]
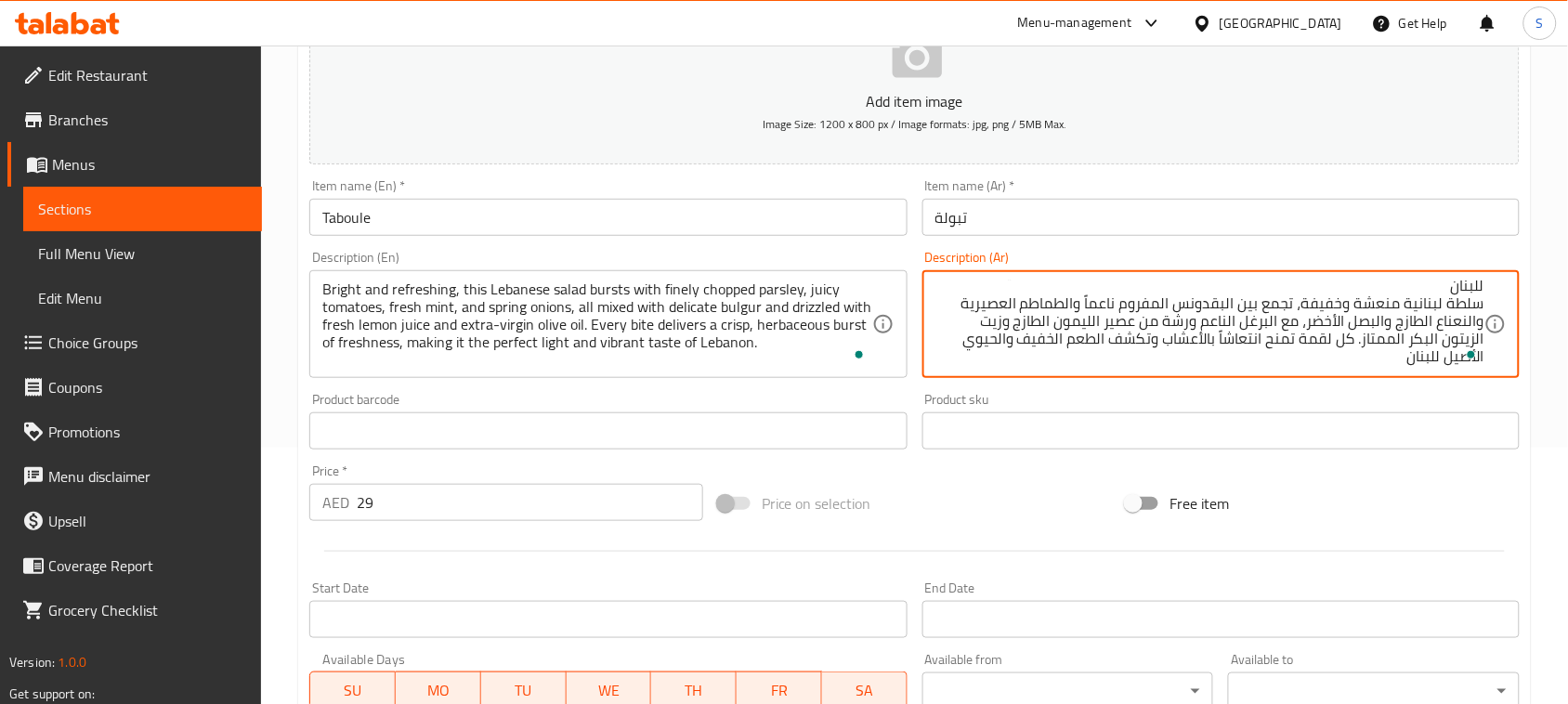
click at [1326, 339] on textarea "سلطة لبنانية منعشة وخفيفة، تحتوي على بقدونس مفروم ناعماً، طماطم عصيرية، نعناع ط…" at bounding box center [1209, 324] width 548 height 88
paste textarea "ض"
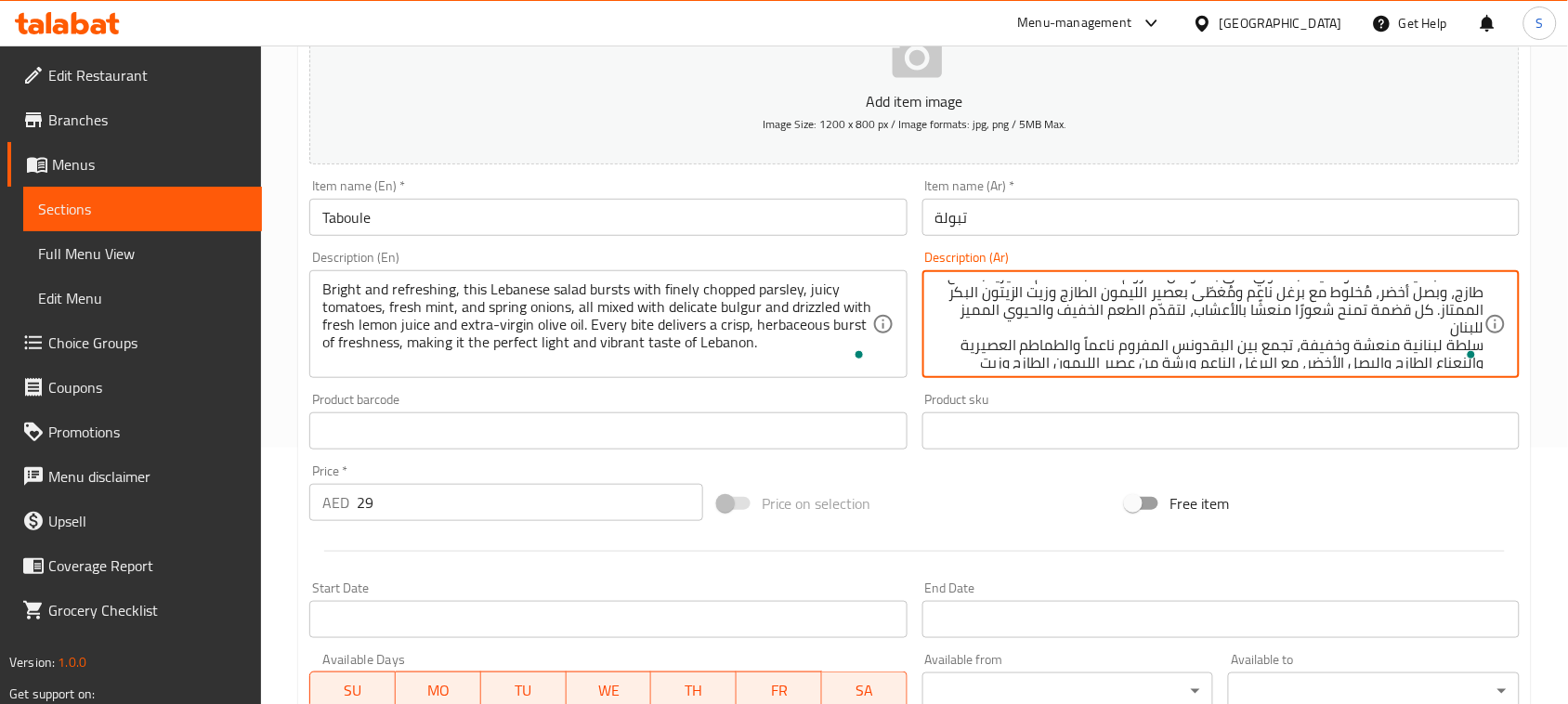
scroll to position [0, 0]
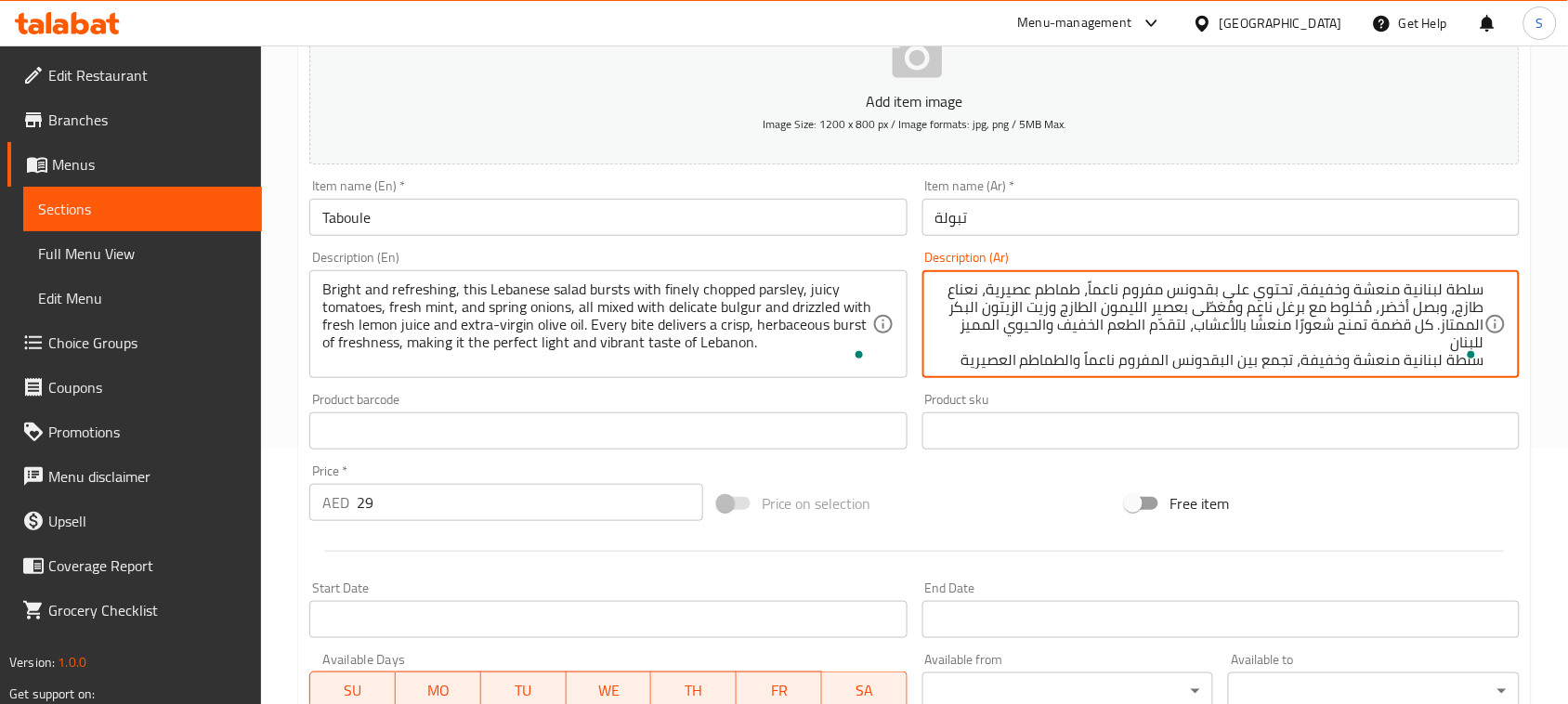
click at [1467, 340] on textarea "سلطة لبنانية منعشة وخفيفة، تحتوي على بقدونس مفروم ناعماً، طماطم عصيرية، نعناع ط…" at bounding box center [1209, 324] width 548 height 88
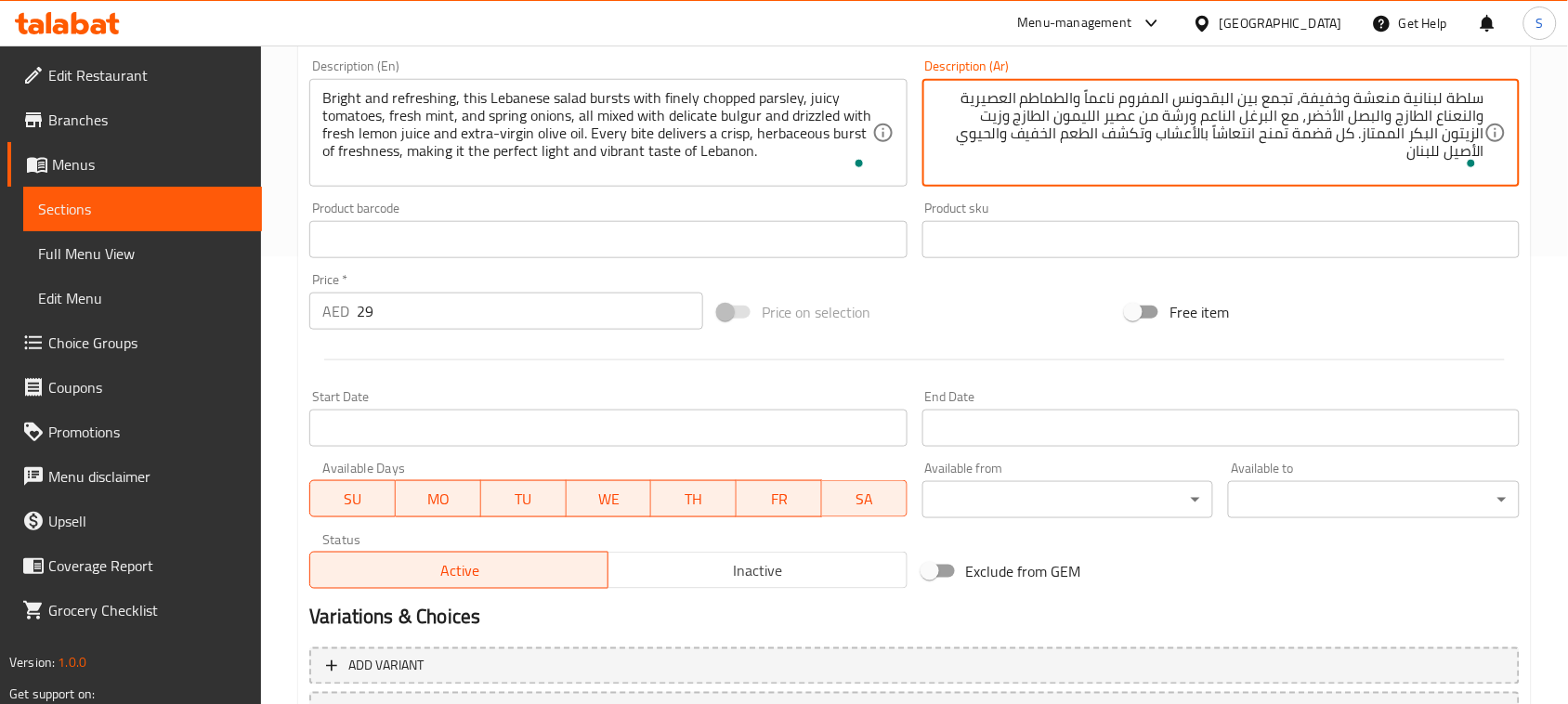
scroll to position [604, 0]
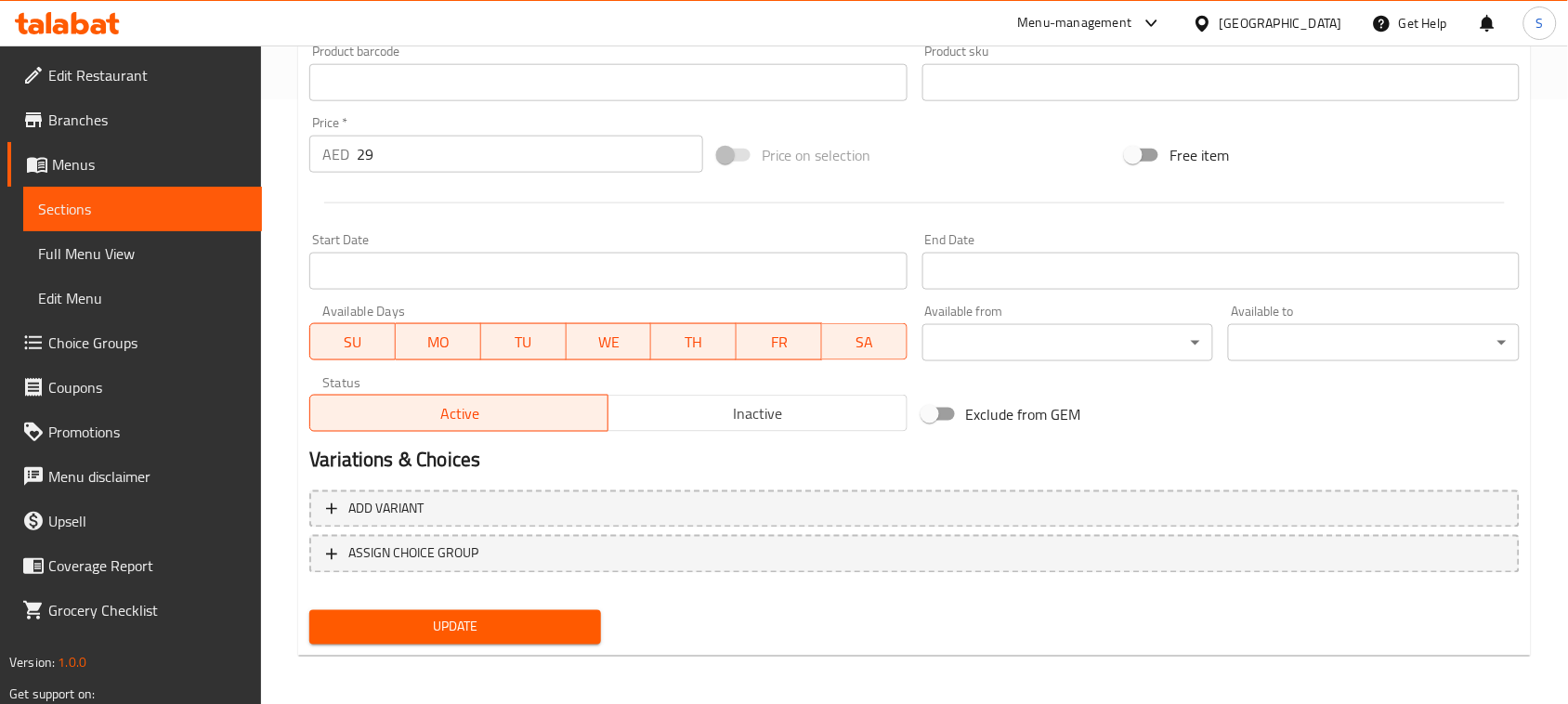
type textarea "سلطة لبنانية منعشة وخفيفة، تجمع بين البقدونس المفروم ناعماً والطماطم العصيرية و…"
click at [536, 610] on button "Update" at bounding box center [454, 627] width 291 height 34
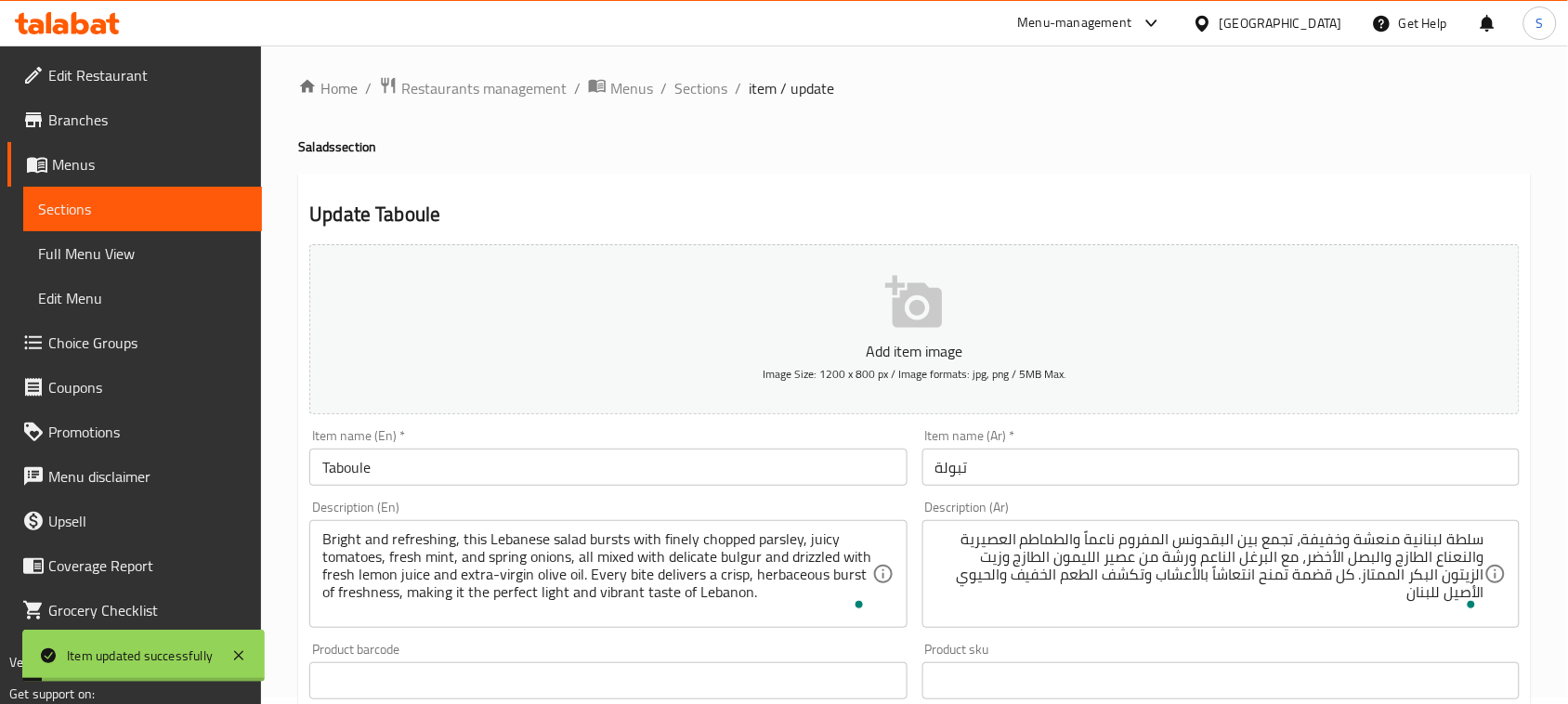
scroll to position [0, 0]
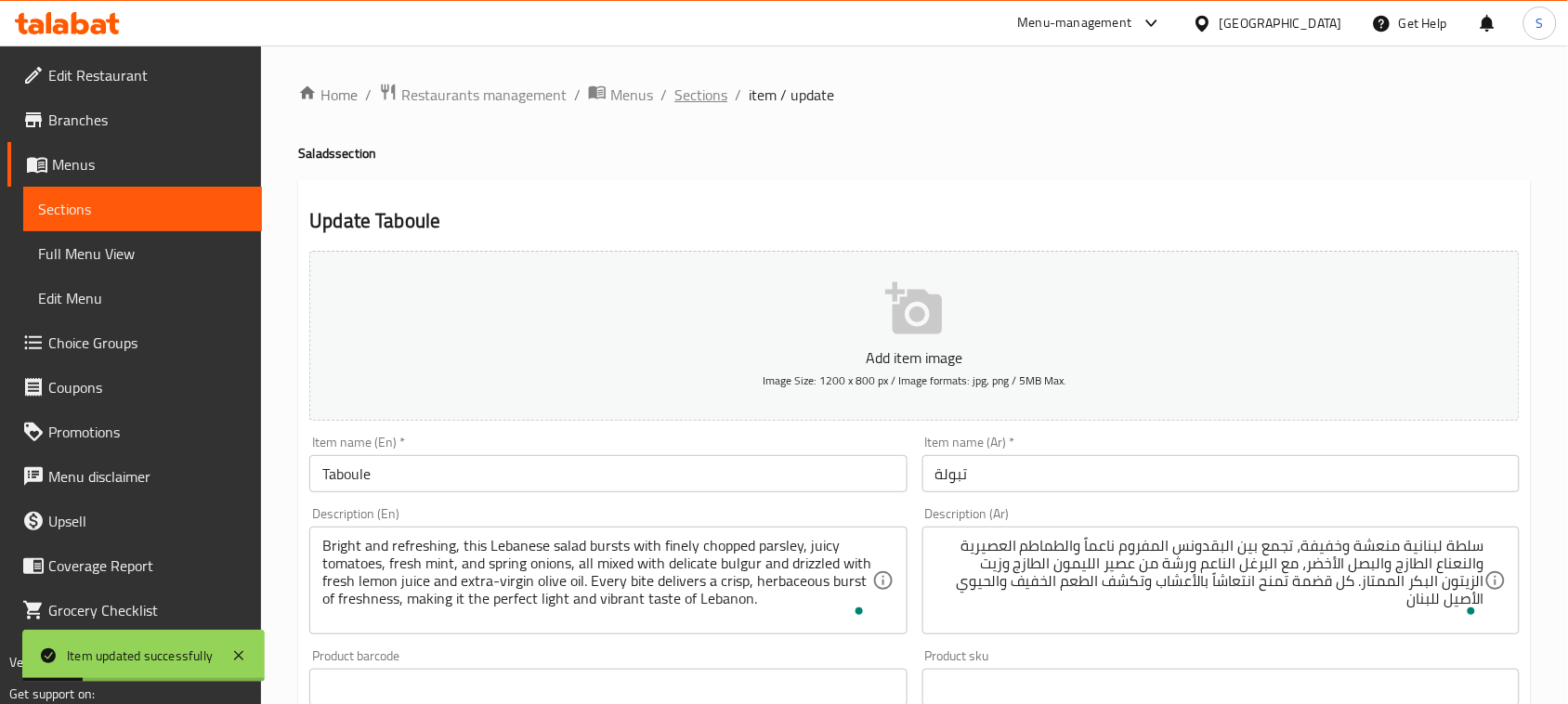
click at [699, 95] on span "Sections" at bounding box center [700, 95] width 53 height 22
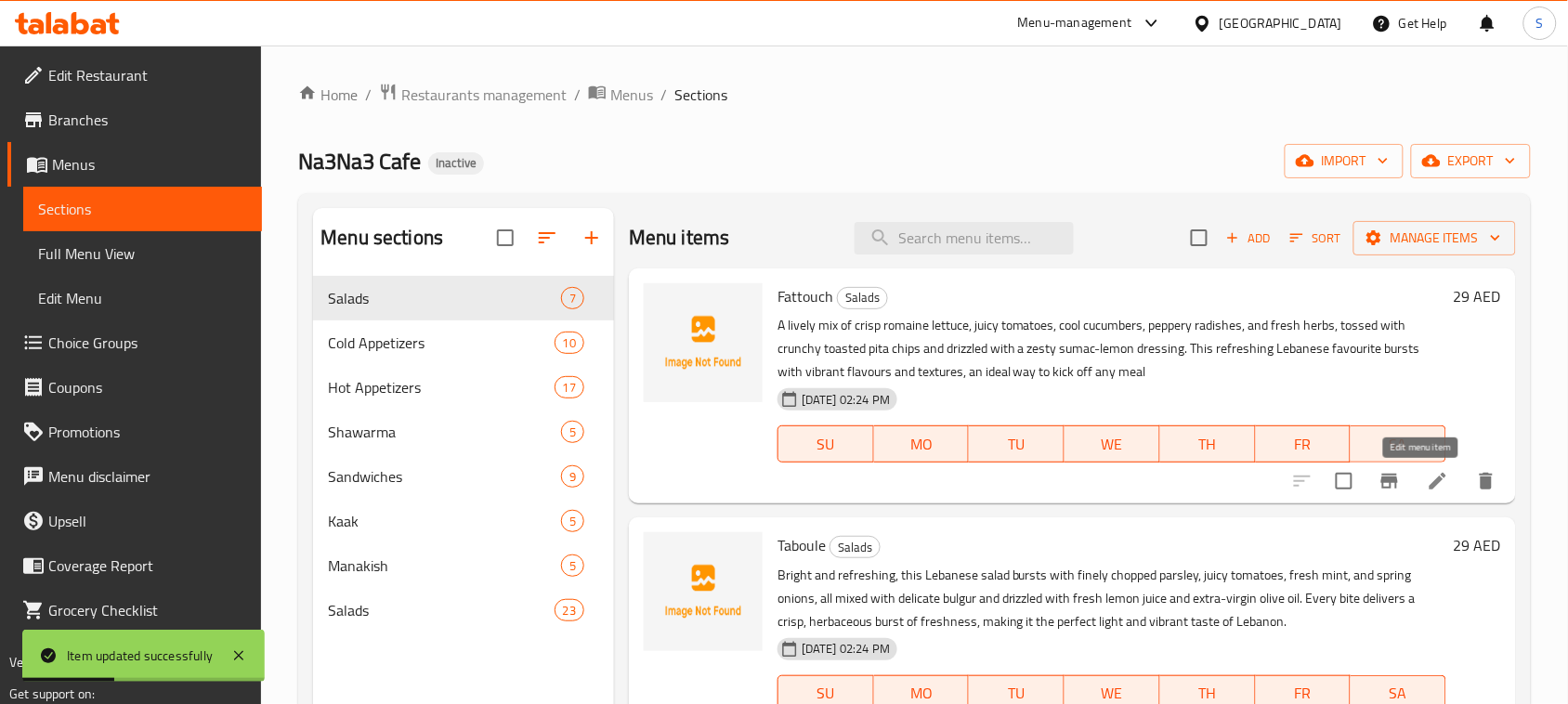
click at [1429, 488] on icon at bounding box center [1438, 481] width 17 height 17
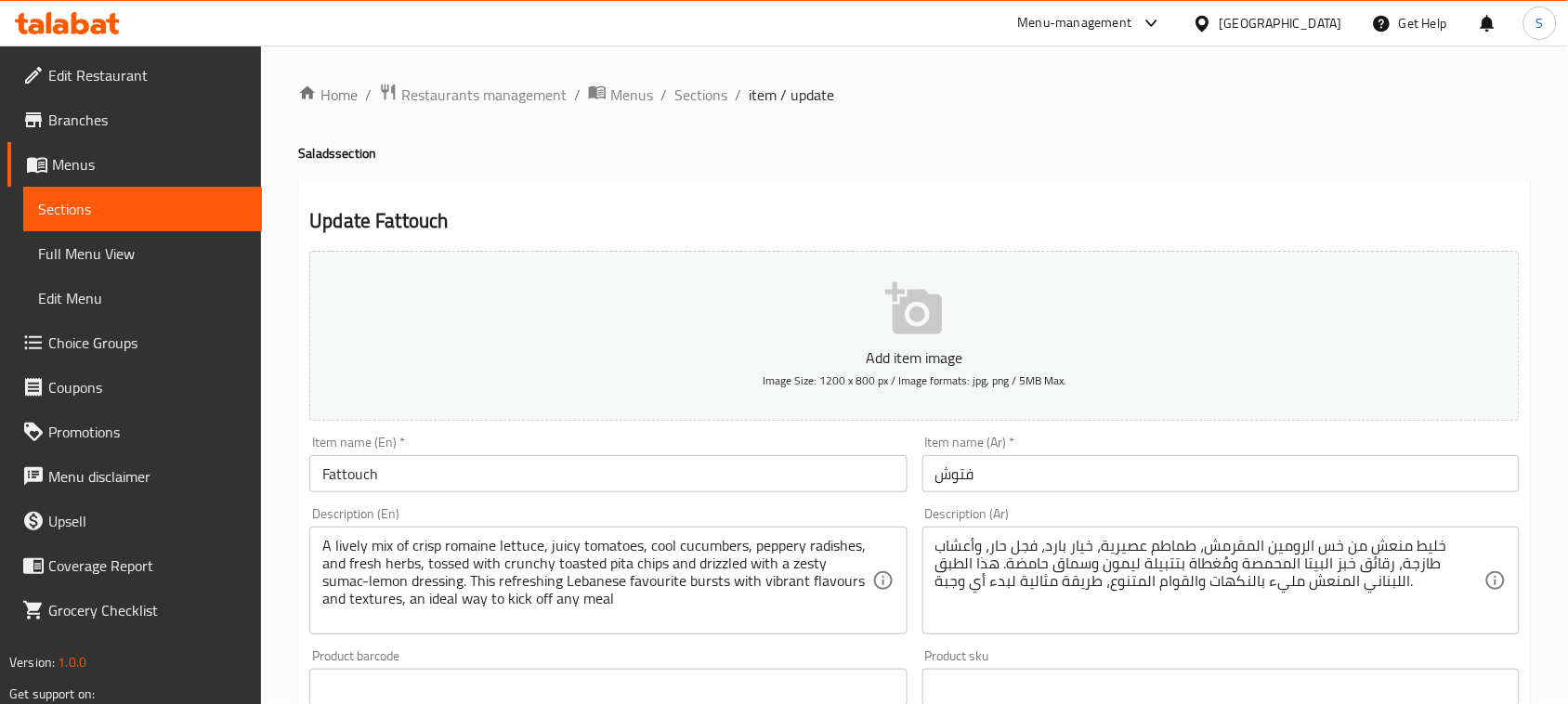
click at [285, 469] on div "Home / Restaurants management / Menus / Sections / item / update Salads section…" at bounding box center [913, 679] width 1306 height 1266
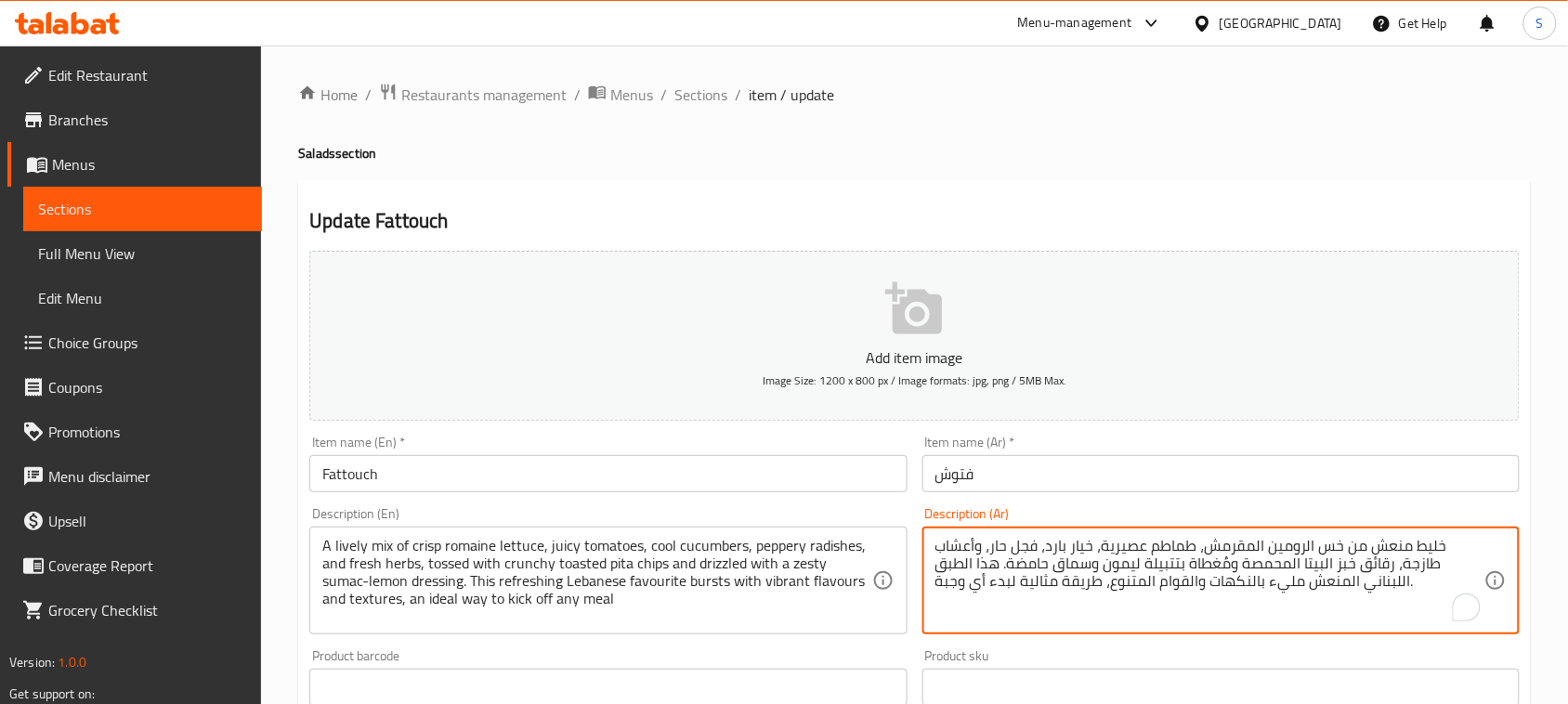
click at [1045, 545] on textarea "خليط منعش من خس الرومين المقرمش، طماطم عصيرية، خيار بارد، فجل حار، وأعشاب طازجة…" at bounding box center [1209, 581] width 548 height 88
paste textarea "لطماطم العصيرية، الخيار الطازج، الفجل الحار، والأعشاب الطازجة، مع رقائق خبز الب…"
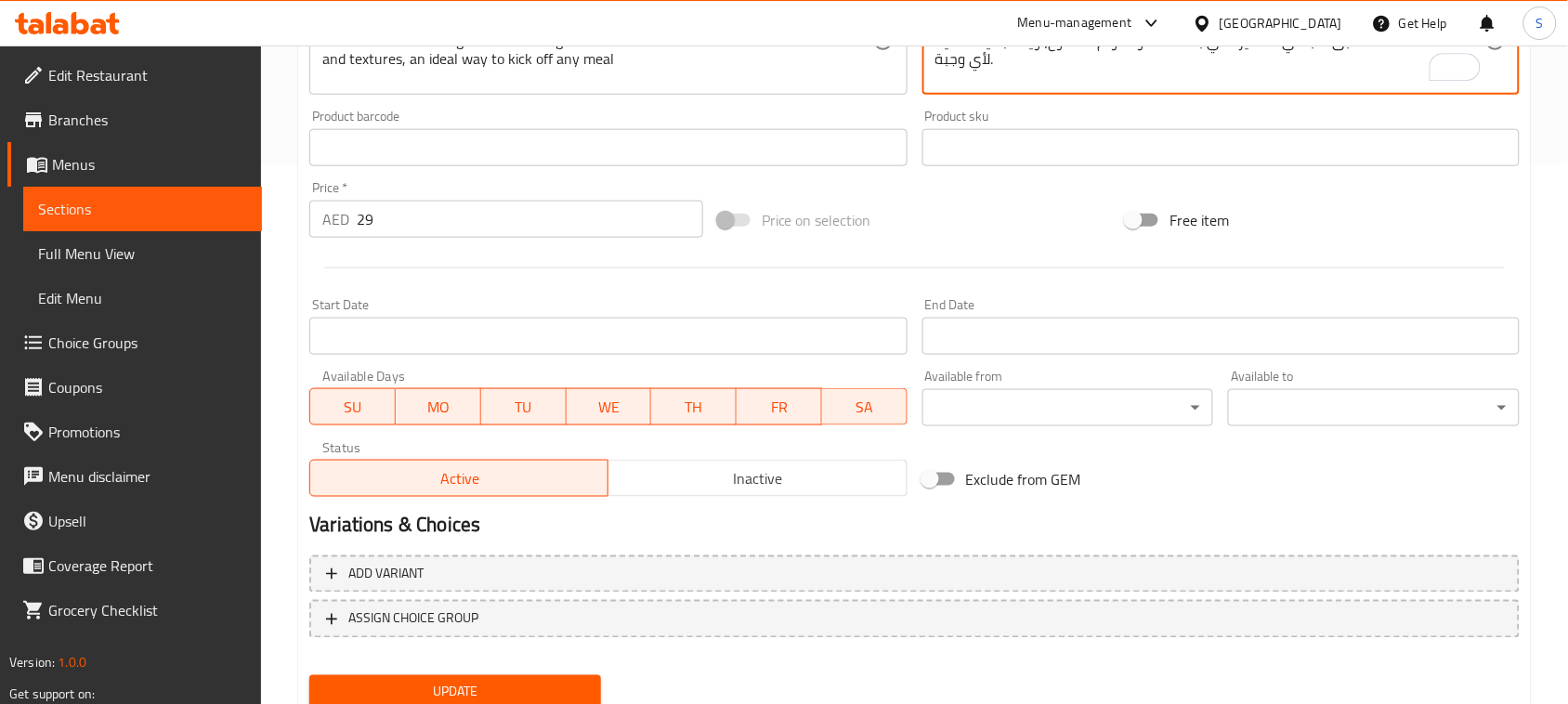
scroll to position [604, 0]
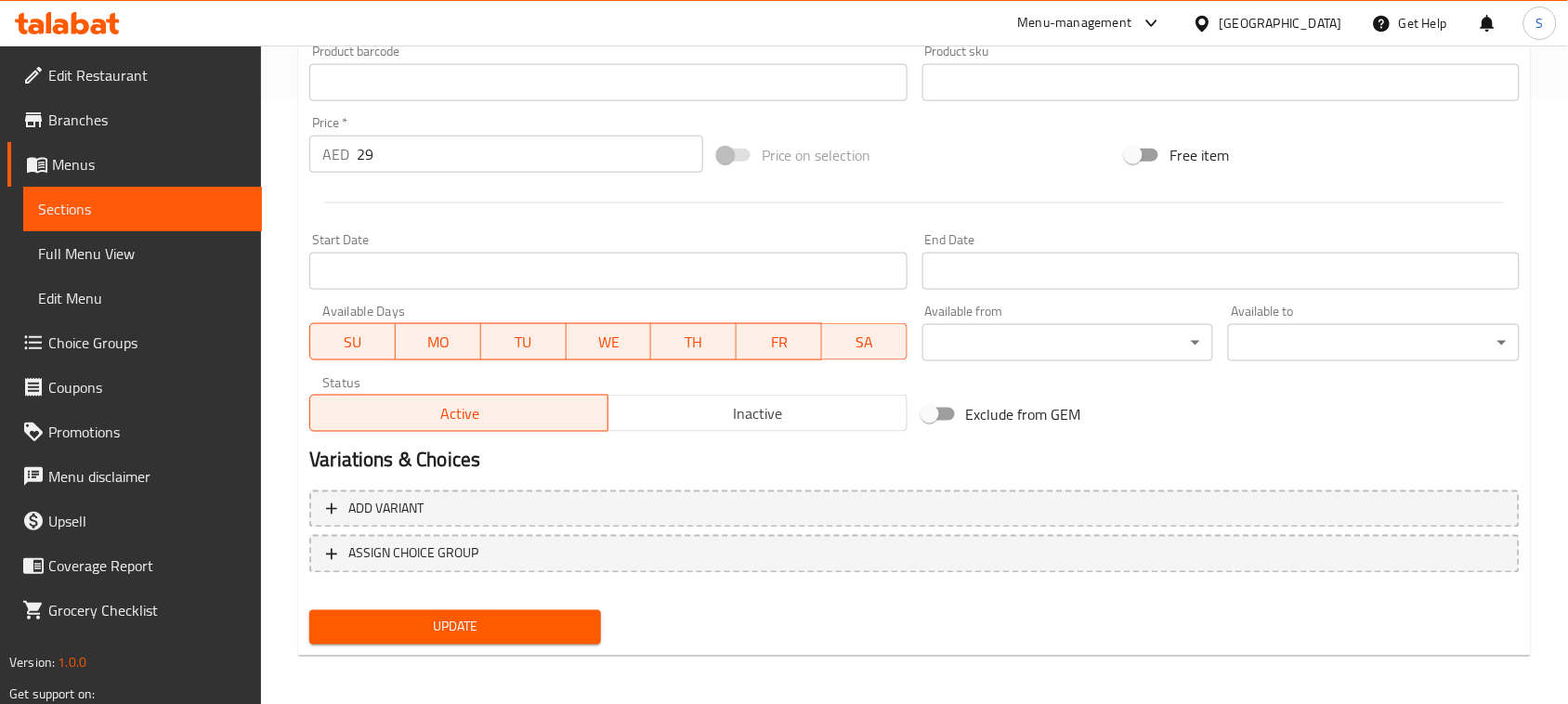
type textarea "خليط منعش من خس الرومين المقرمش، الطماطم العصيرية، الخيار الطازج، الفجل الحار، …"
click at [400, 638] on button "Update" at bounding box center [454, 627] width 291 height 34
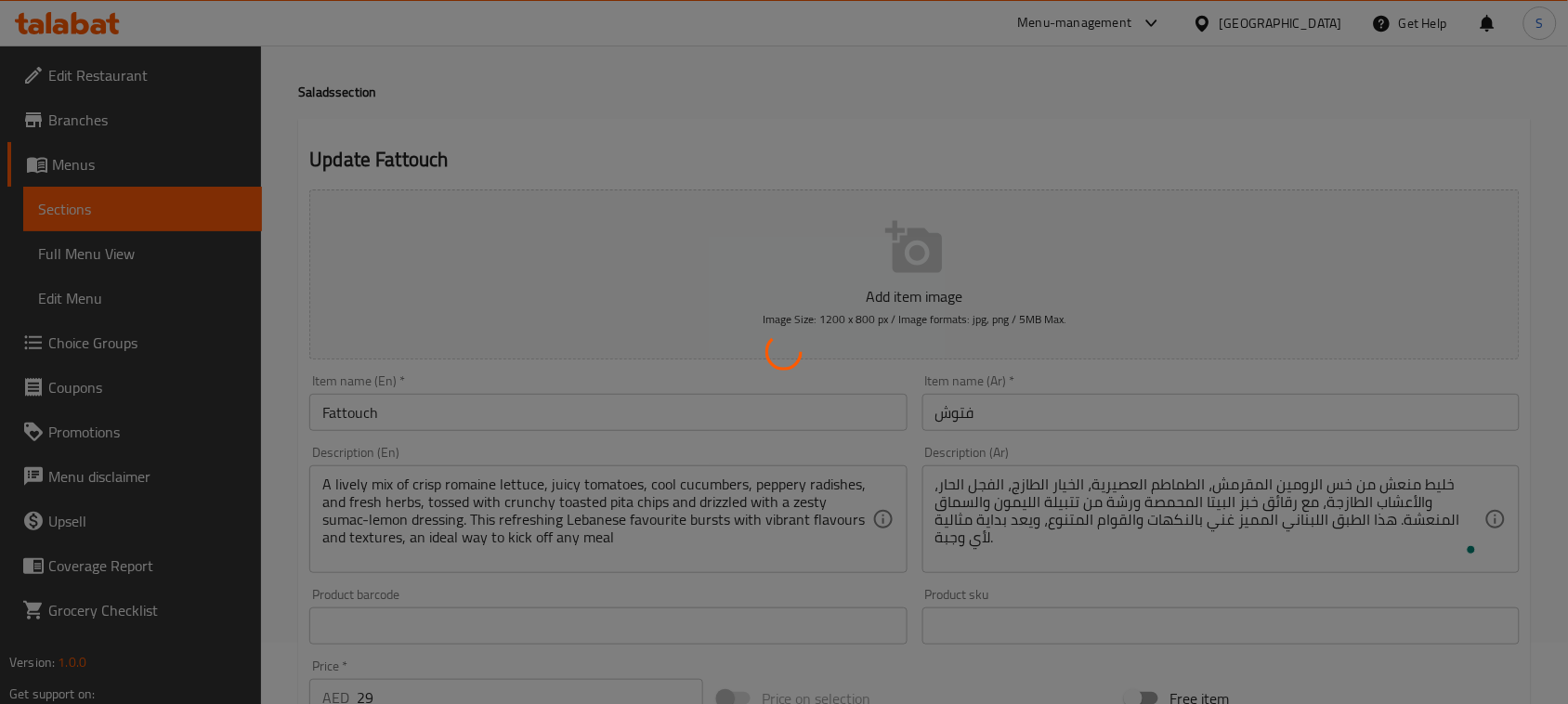
scroll to position [0, 0]
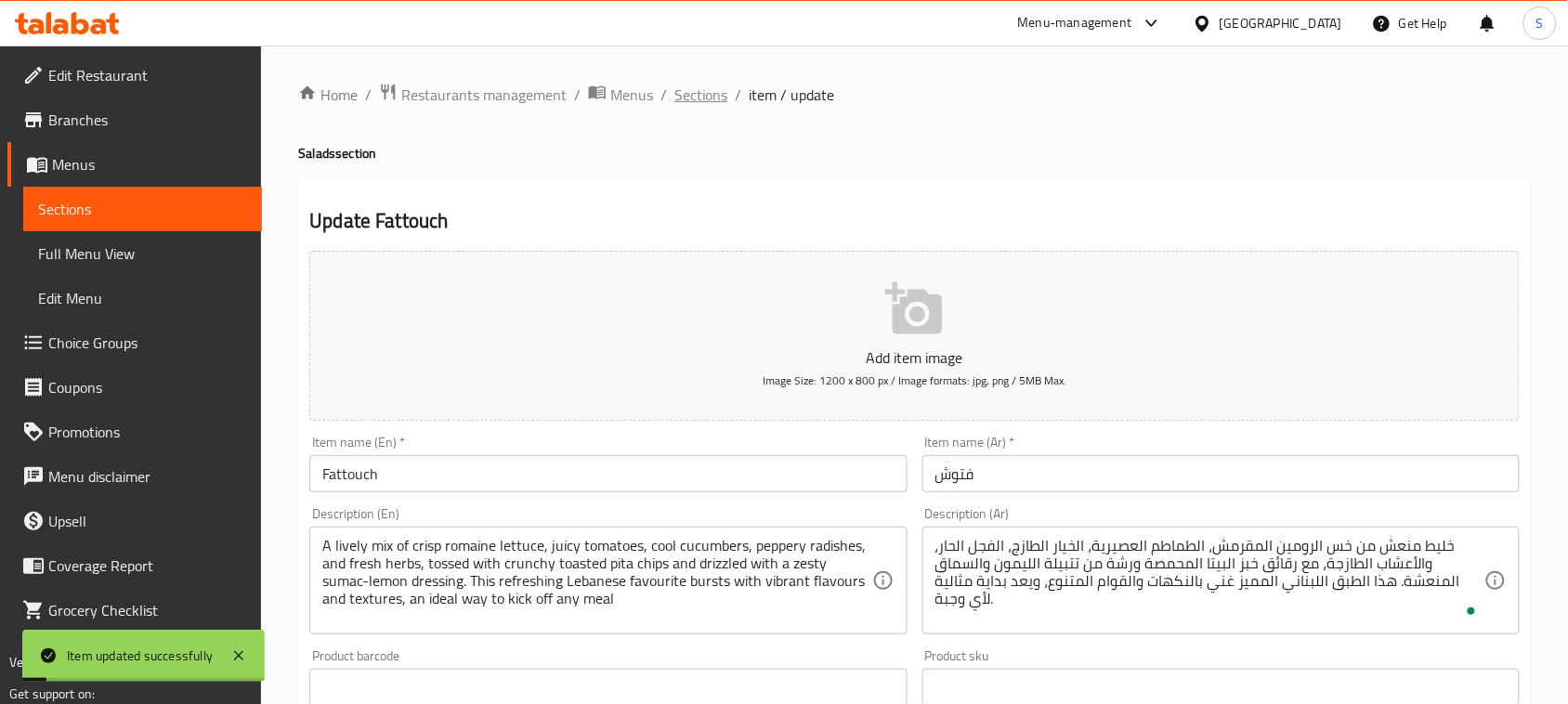
click at [715, 86] on span "Sections" at bounding box center [700, 95] width 53 height 22
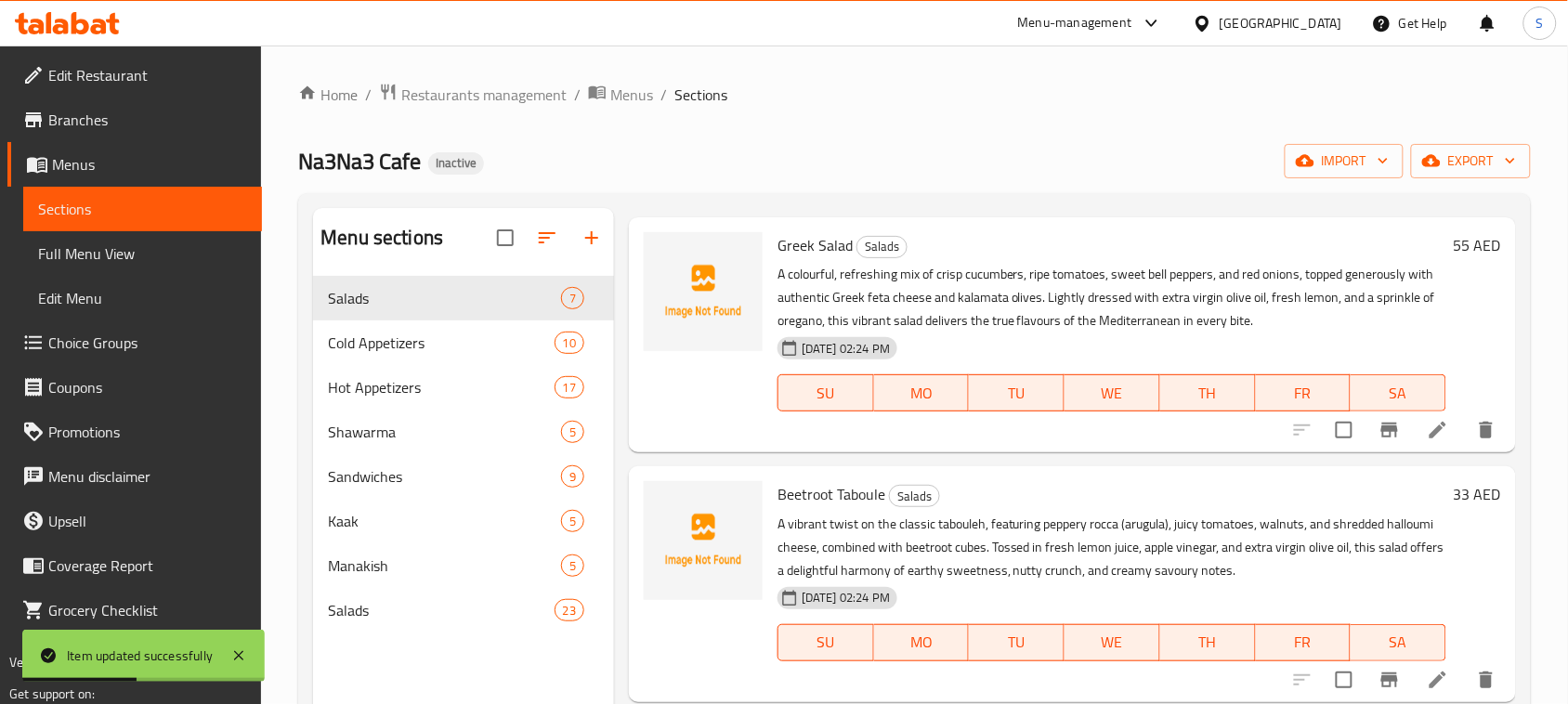
scroll to position [580, 0]
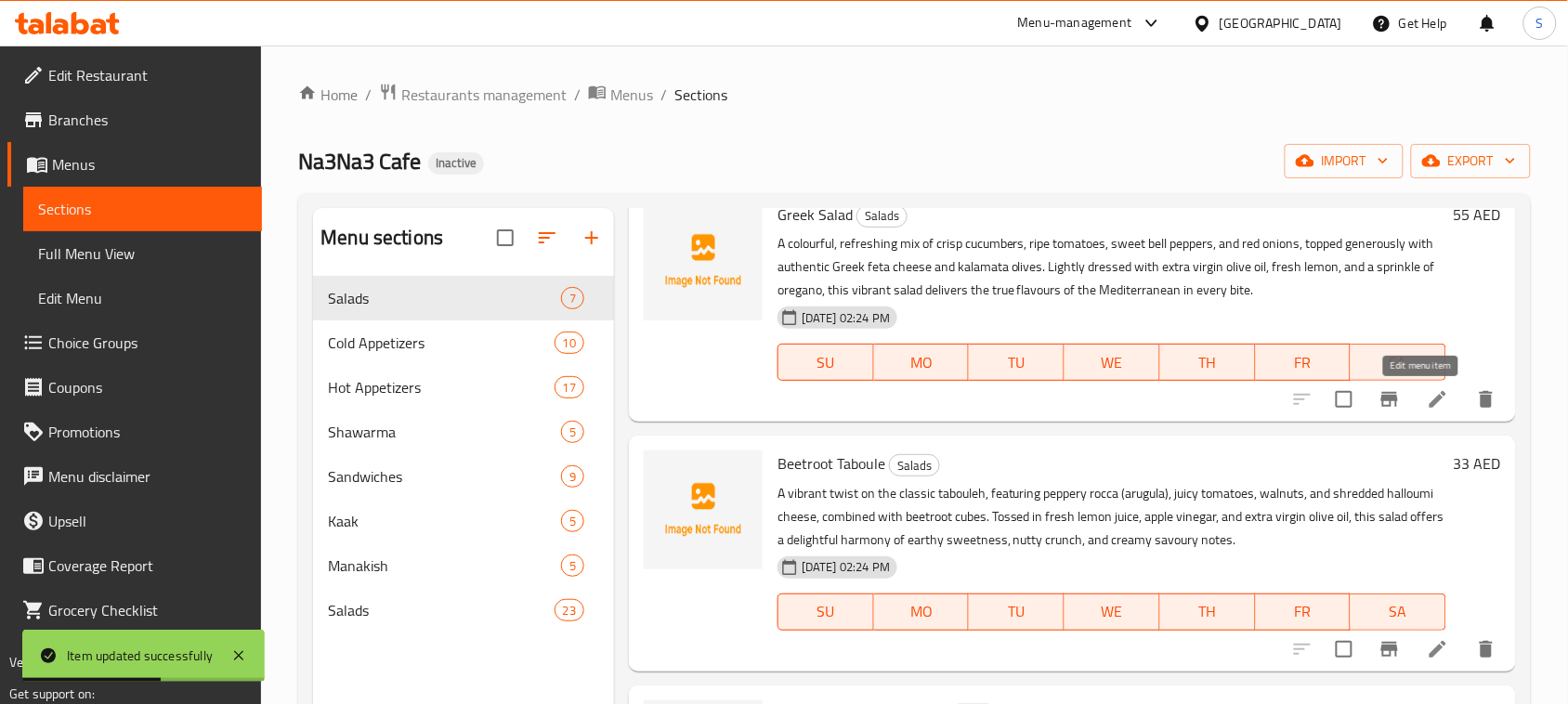
click at [1426, 409] on icon at bounding box center [1438, 399] width 22 height 22
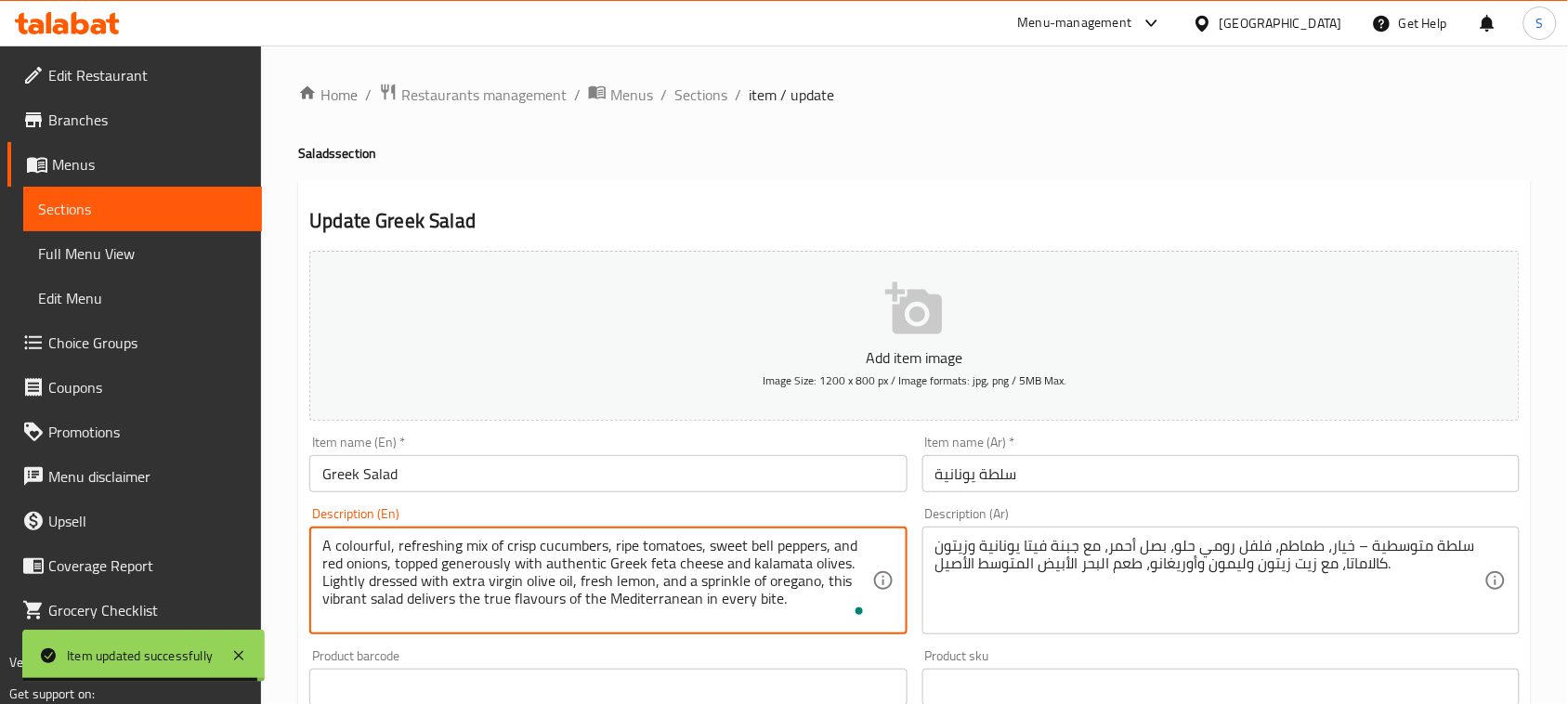
drag, startPoint x: 322, startPoint y: 544, endPoint x: 386, endPoint y: 560, distance: 66.0
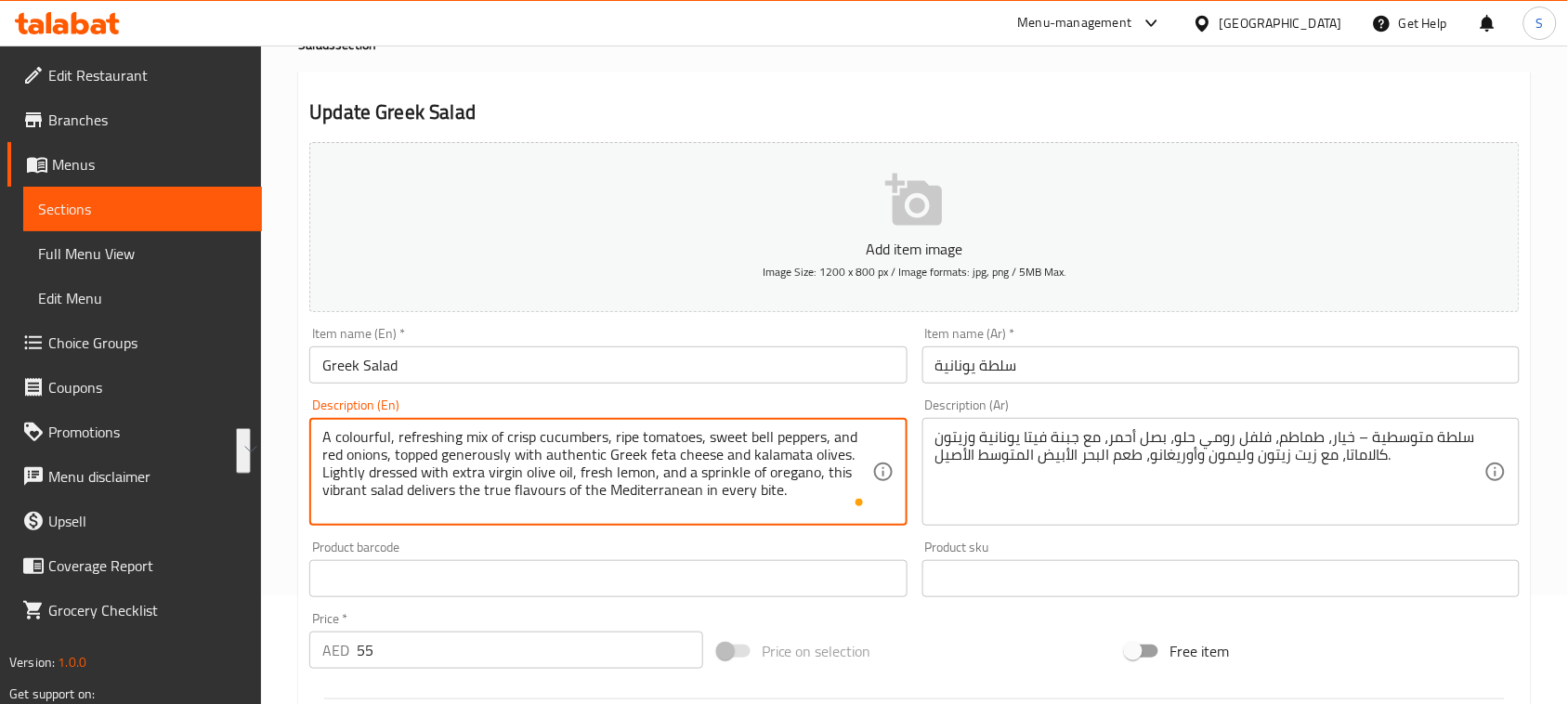
scroll to position [116, 0]
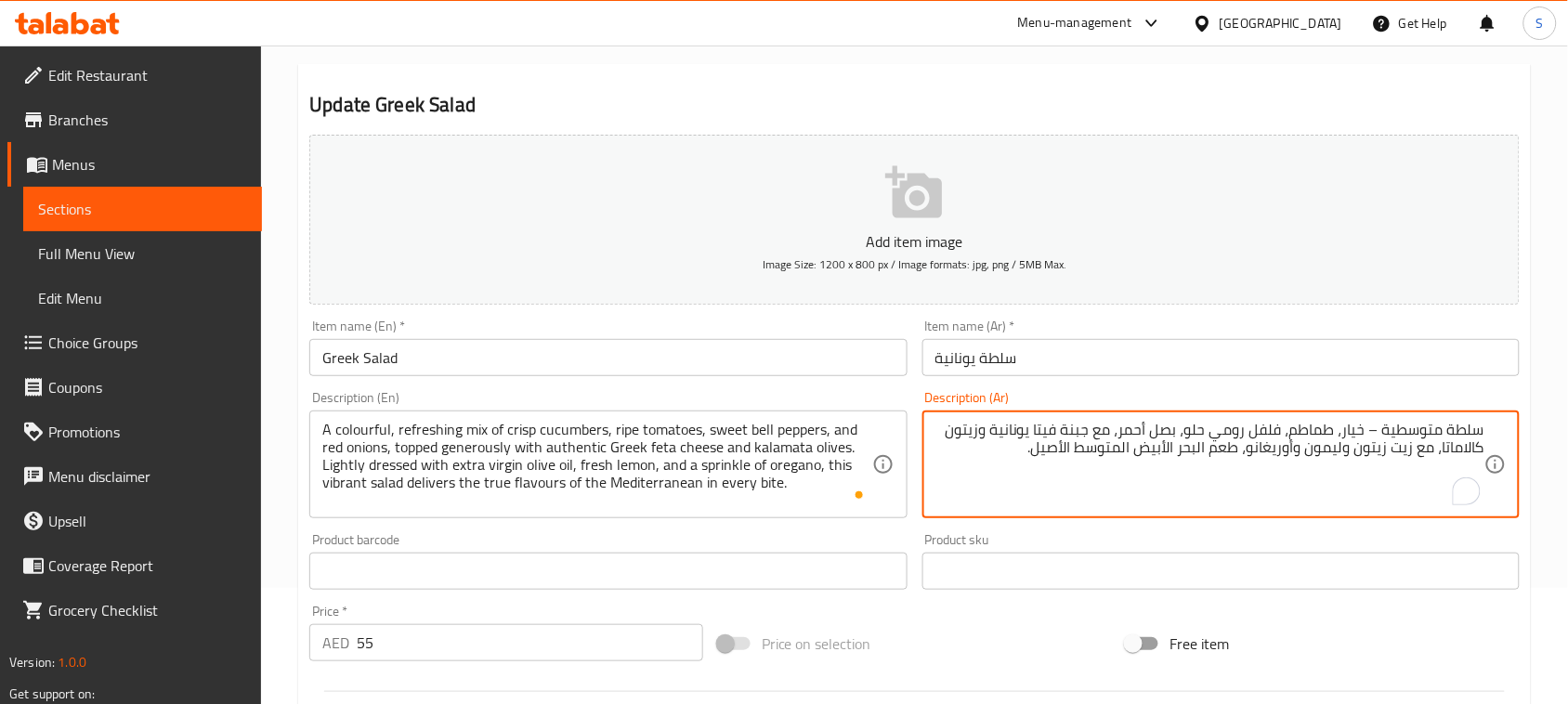
click at [954, 457] on textarea "سلطة متوسطية – خيار، طماطم، فلفل رومي حلو، بصل أحمر، مع جبنة فيتا يونانية وزيتو…" at bounding box center [1209, 465] width 548 height 88
paste textarea "خليط ملون ومنعش من الخيار المقرمش، الطماطم الناضجة، الفلفل الحلو، والبصل الأحمر"
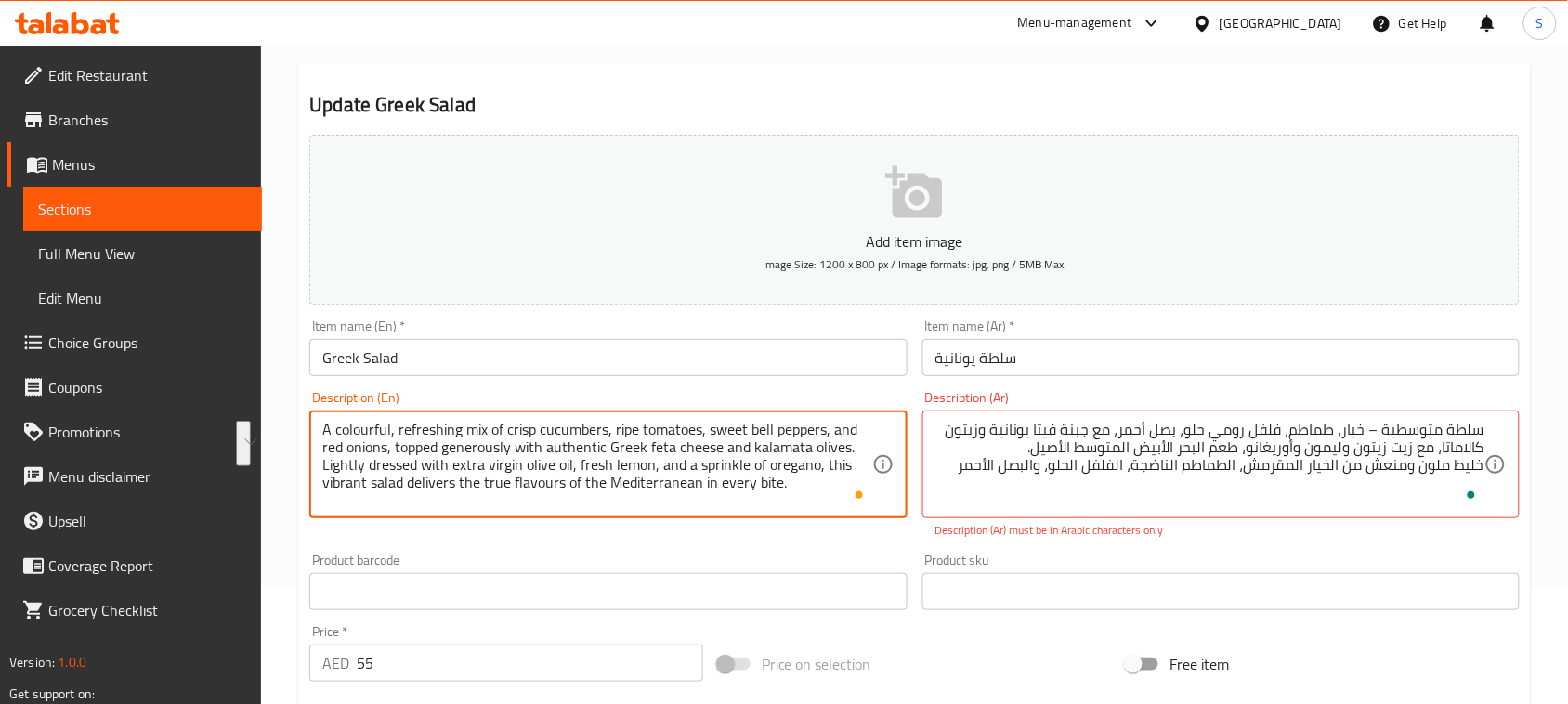
drag, startPoint x: 395, startPoint y: 449, endPoint x: 572, endPoint y: 462, distance: 177.5
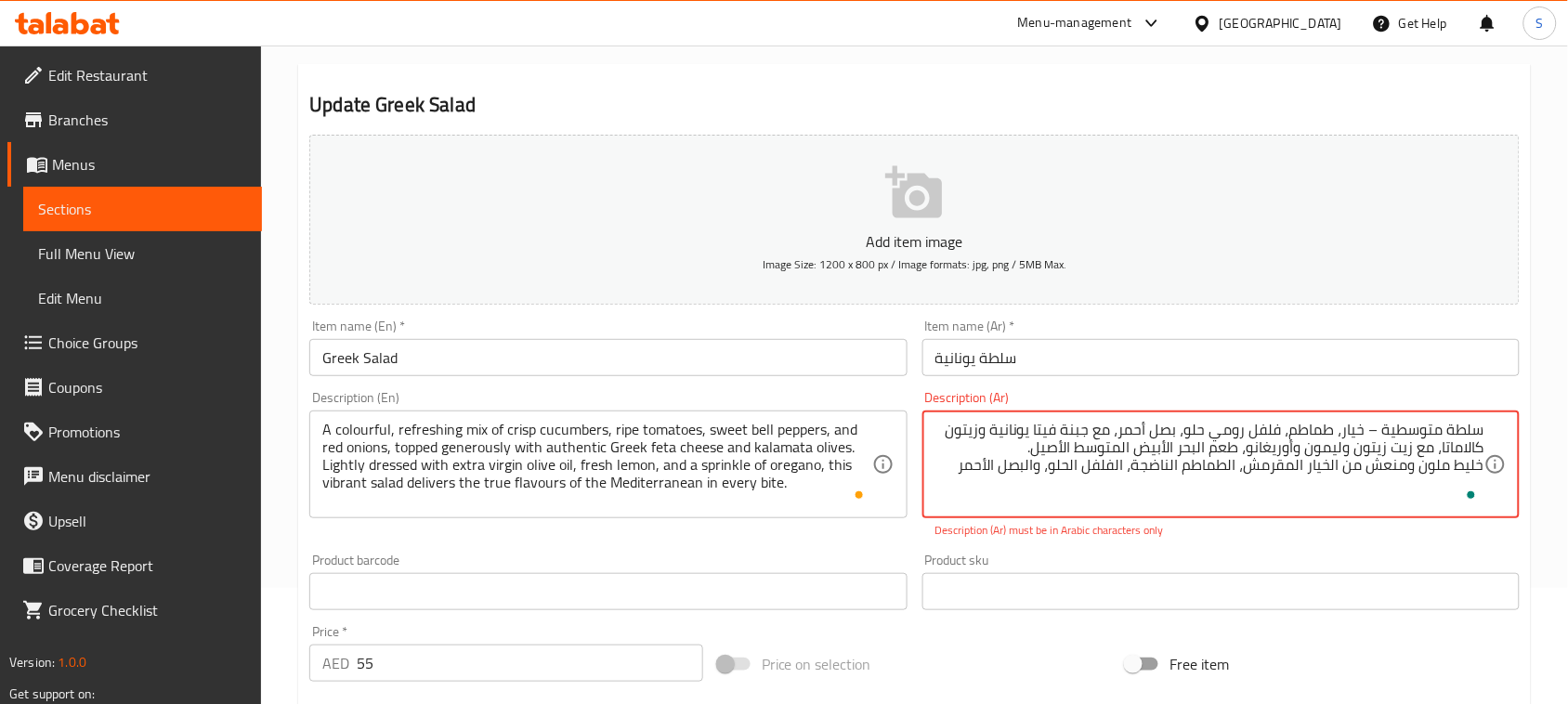
paste textarea "يُغطّى بسخاء بجبنة الفيتا اليونانية الأصيلة وزيتون كالاماتا، ويُتبّل بخفة بزيت …"
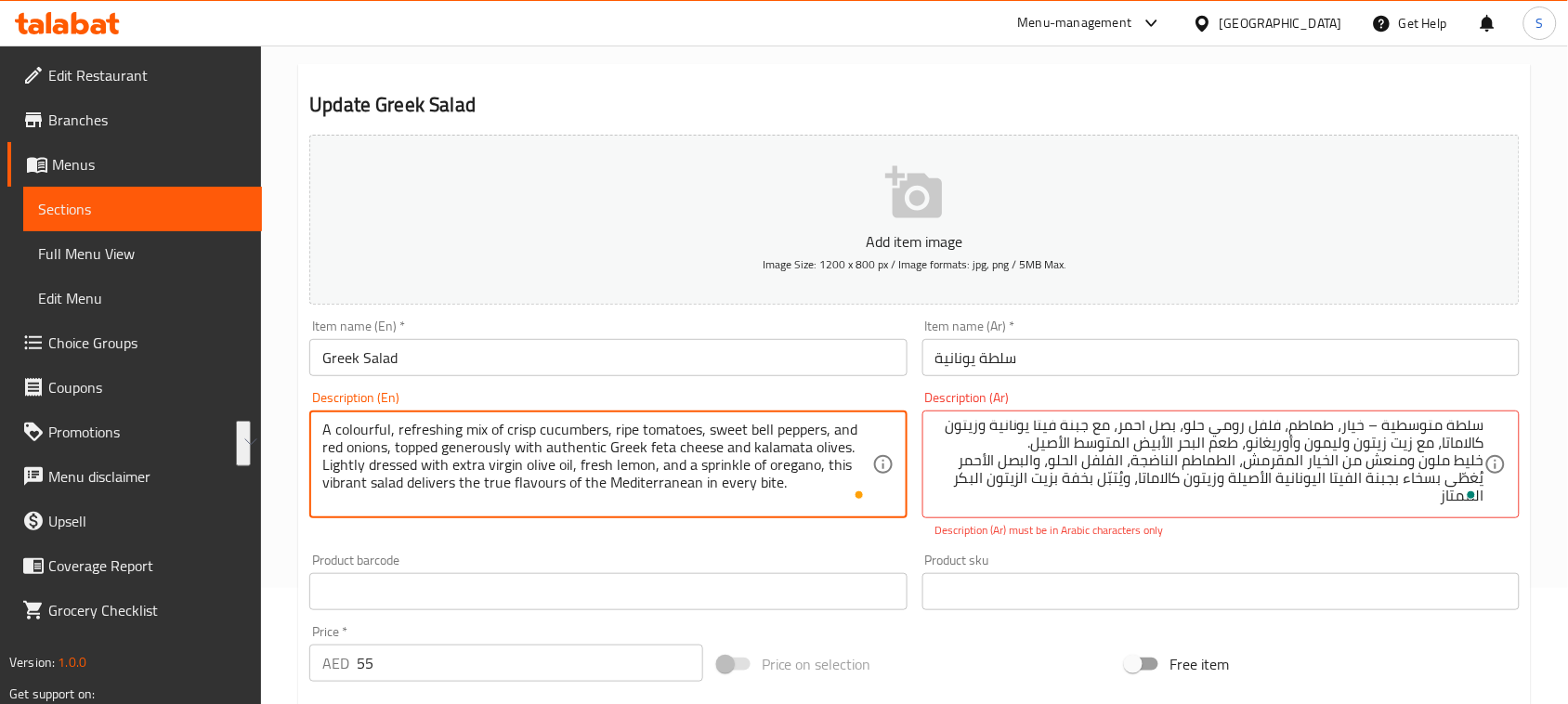
drag, startPoint x: 575, startPoint y: 466, endPoint x: 777, endPoint y: 486, distance: 203.0
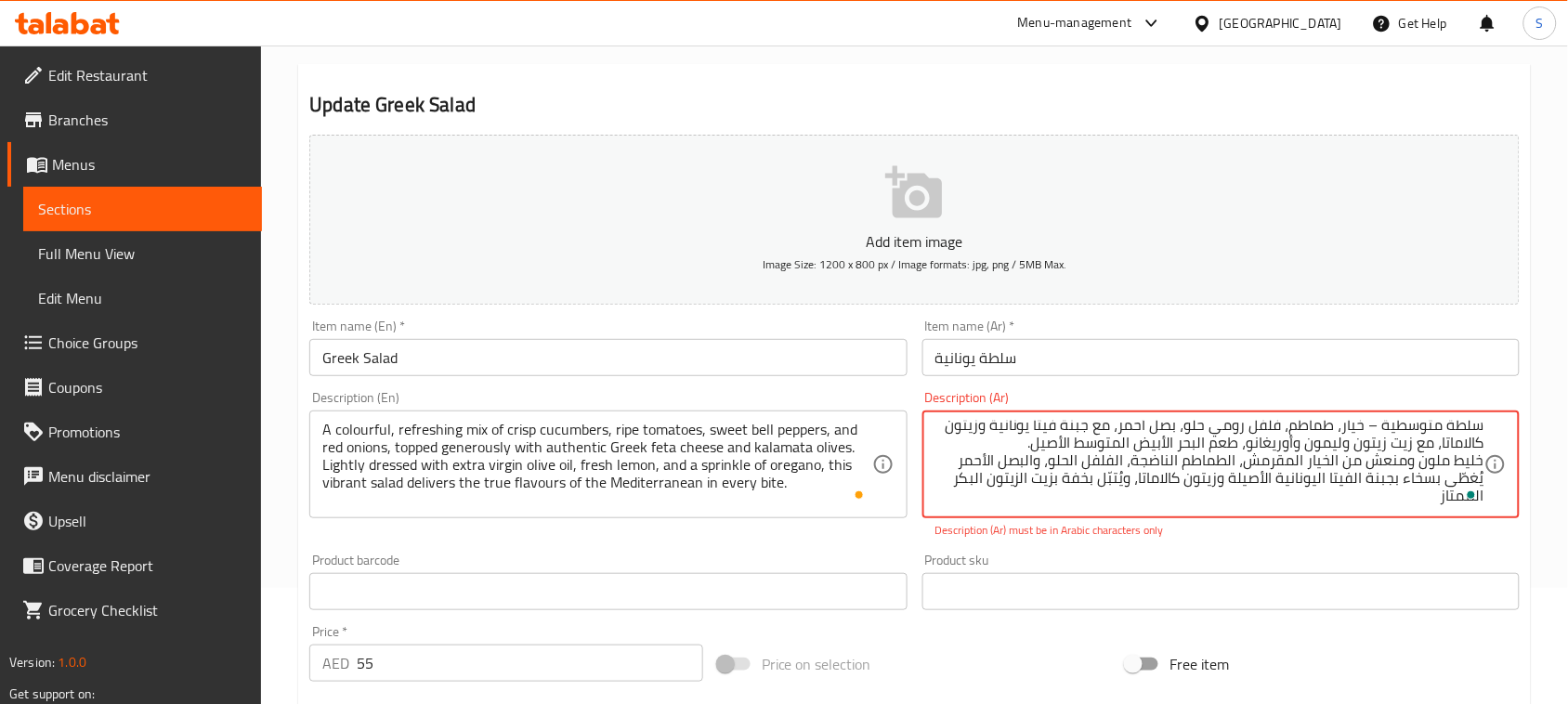
paste textarea "مع عصير الليمون الطازج ورشة من الأوريجانو، تقدم هذه السلطة الزاهية النكهات الأص…"
click at [1410, 433] on textarea "سلطة متوسطية – خيار، طماطم، فلفل رومي حلو، بصل أحمر، مع جبنة فيتا يونانية وزيتو…" at bounding box center [1209, 465] width 548 height 88
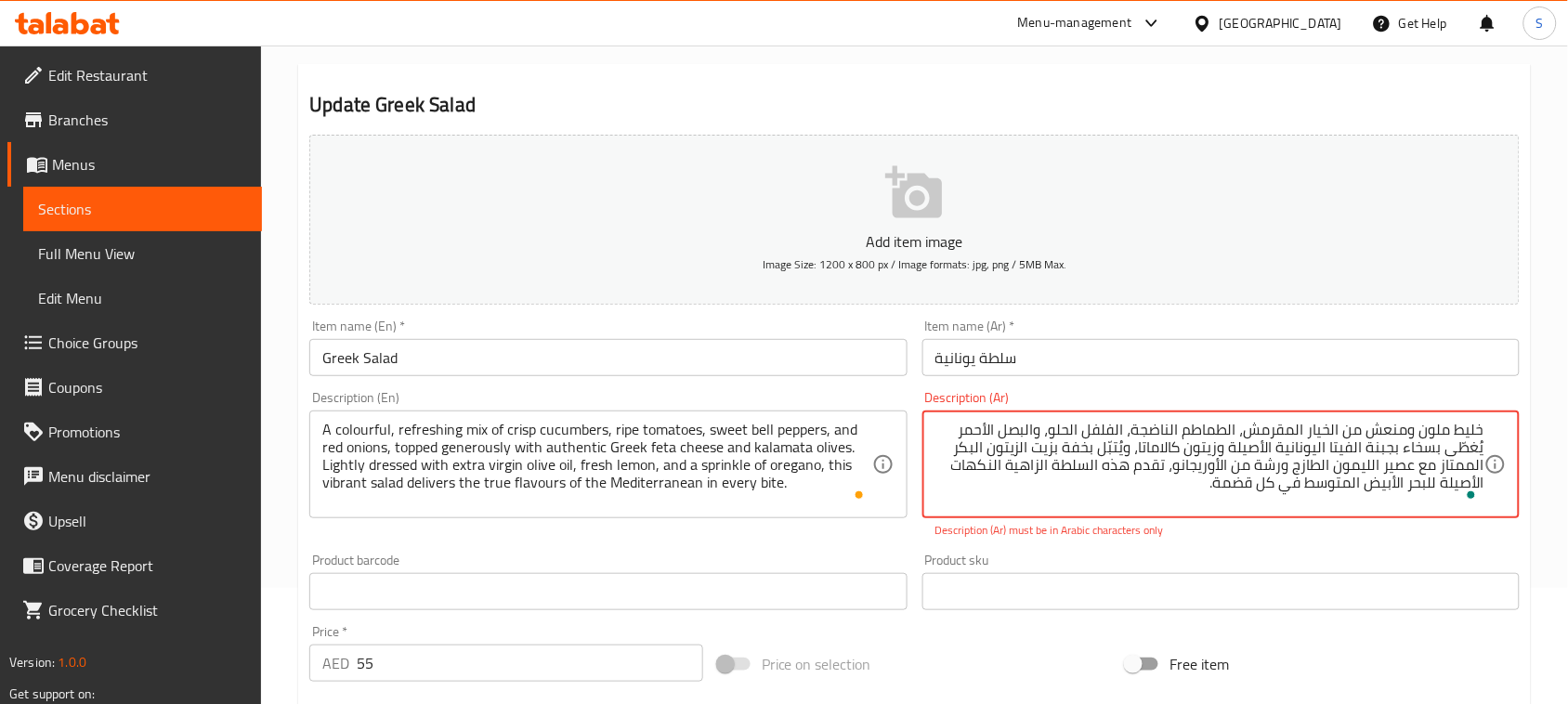
click at [1410, 433] on textarea "خليط ملون ومنعش من الخيار المقرمش، الطماطم الناضجة، الفلفل الحلو، والبصل الأحمر…" at bounding box center [1209, 465] width 548 height 88
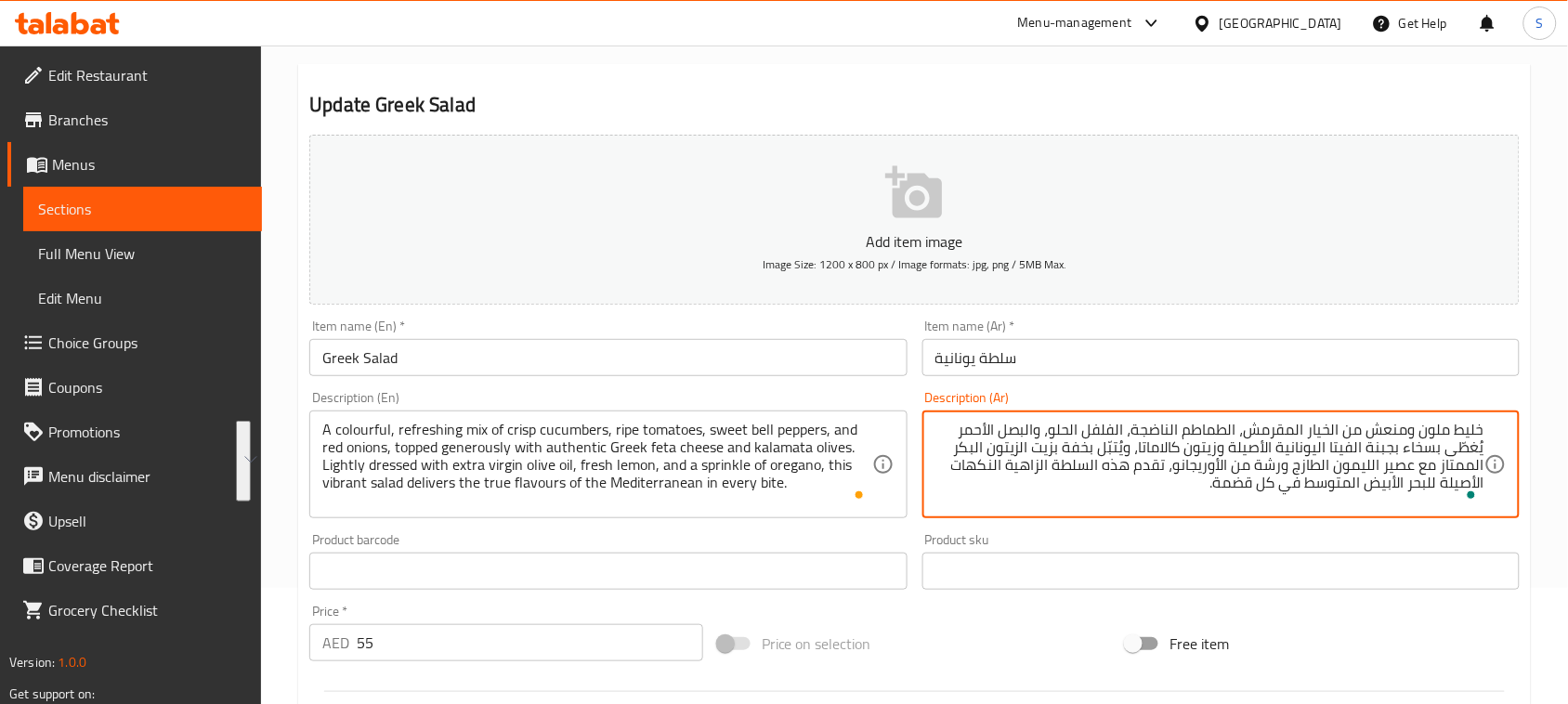
paste textarea "والطماطم الناضجة، والفلفل الحلو، والبصل الأحمر، يُغطّى بسخاء بجبنة الفيتا اليون…"
click at [1101, 480] on textarea "خليط ملون ومنعش من الخيار المقرمش، والطماطم الناضجة، والفلفل الحلو، والبصل الأح…" at bounding box center [1209, 465] width 548 height 88
click at [1017, 467] on textarea "خليط ملون ومنعش من الخيار المقرمش، والطماطم الناضجة، والفلفل الحلو، والبصل الأح…" at bounding box center [1209, 465] width 548 height 88
click at [1103, 484] on textarea "خليط ملون ومنعش من الخيار المقرمش، والطماطم الناضجة، والفلفل الحلو، والبصل الأح…" at bounding box center [1209, 465] width 548 height 88
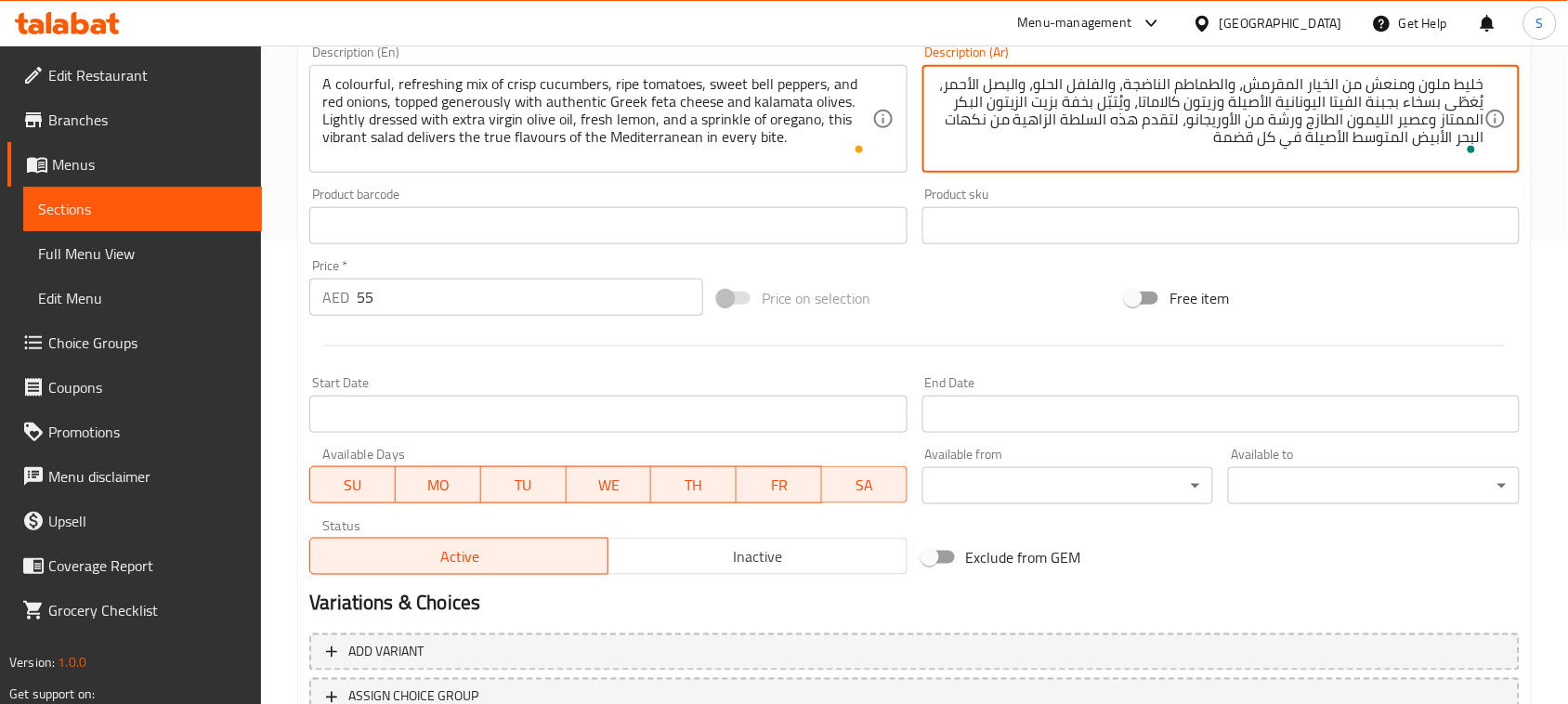
scroll to position [604, 0]
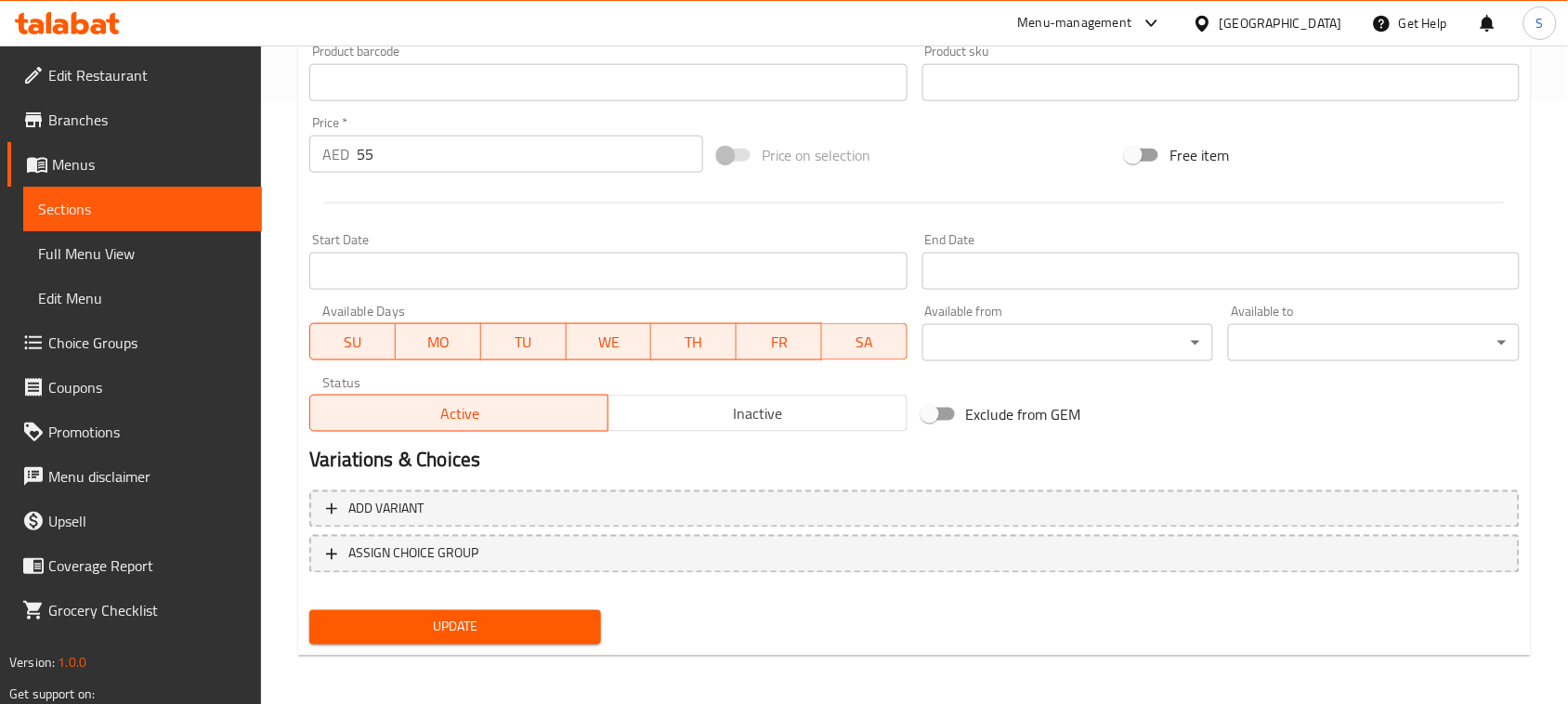
type textarea "خليط ملون ومنعش من الخيار المقرمش، والطماطم الناضجة، والفلفل الحلو، والبصل الأح…"
click at [568, 617] on span "Update" at bounding box center [454, 627] width 262 height 23
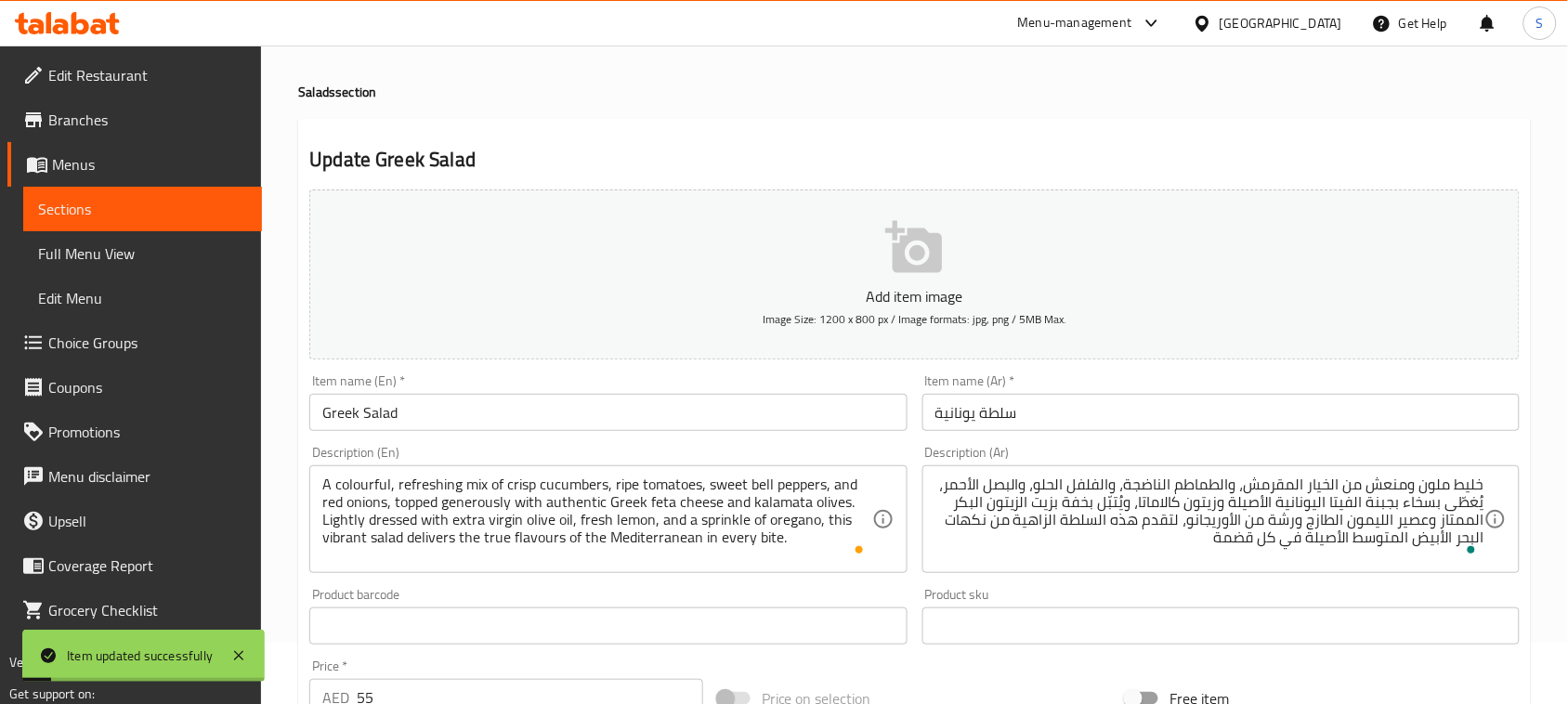
scroll to position [0, 0]
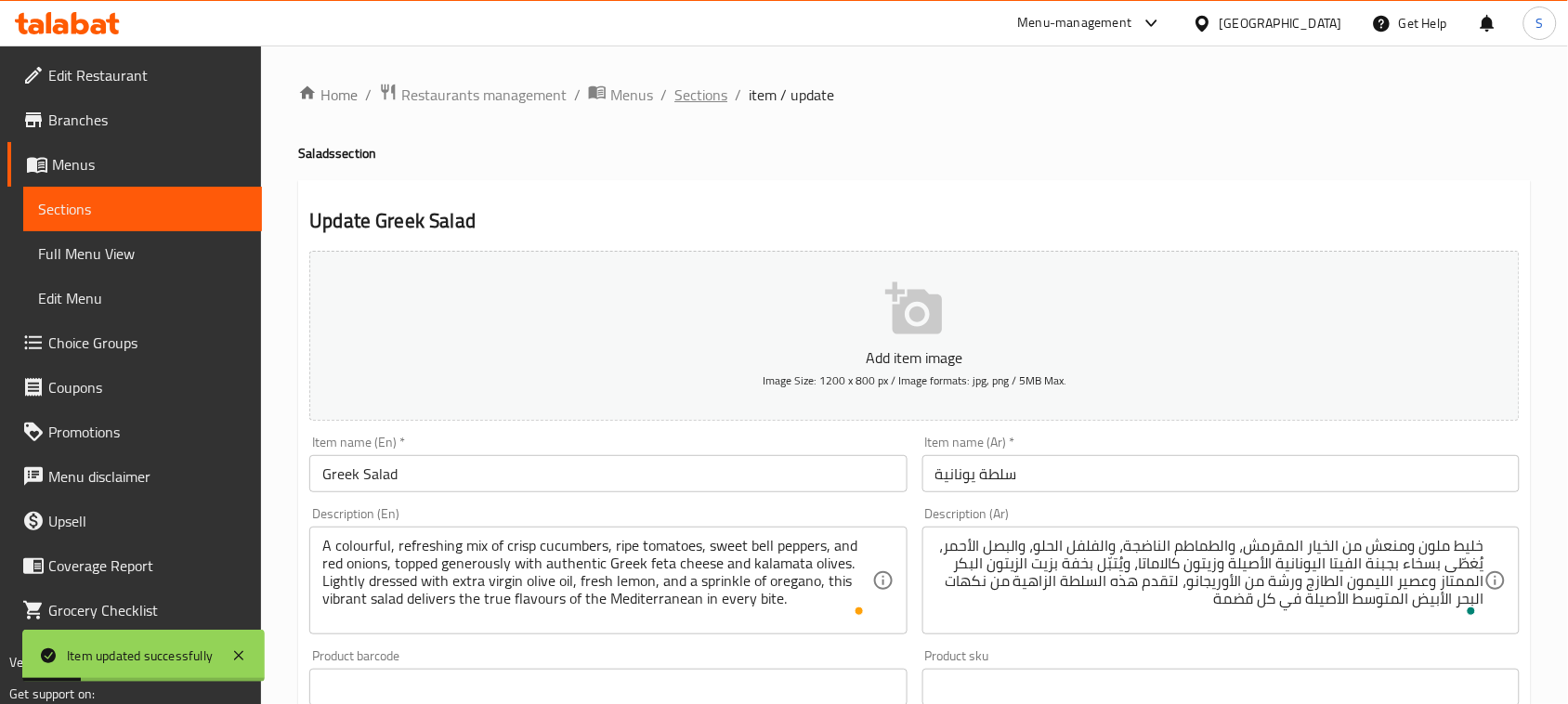
click at [723, 102] on span "Sections" at bounding box center [700, 95] width 53 height 22
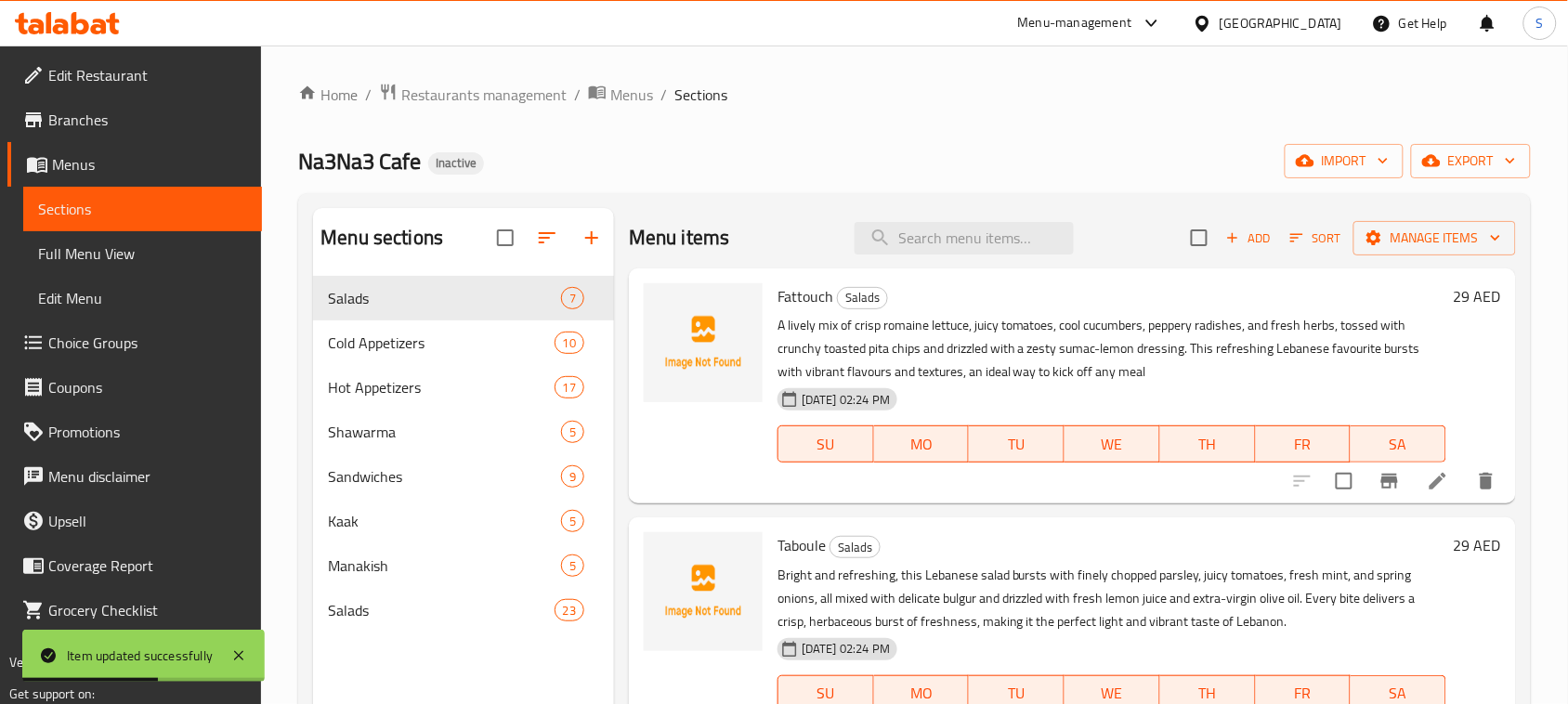
click at [895, 117] on div "Home / Restaurants management / Menus / Sections Na3Na3 Cafe Inactive import ex…" at bounding box center [914, 505] width 1233 height 845
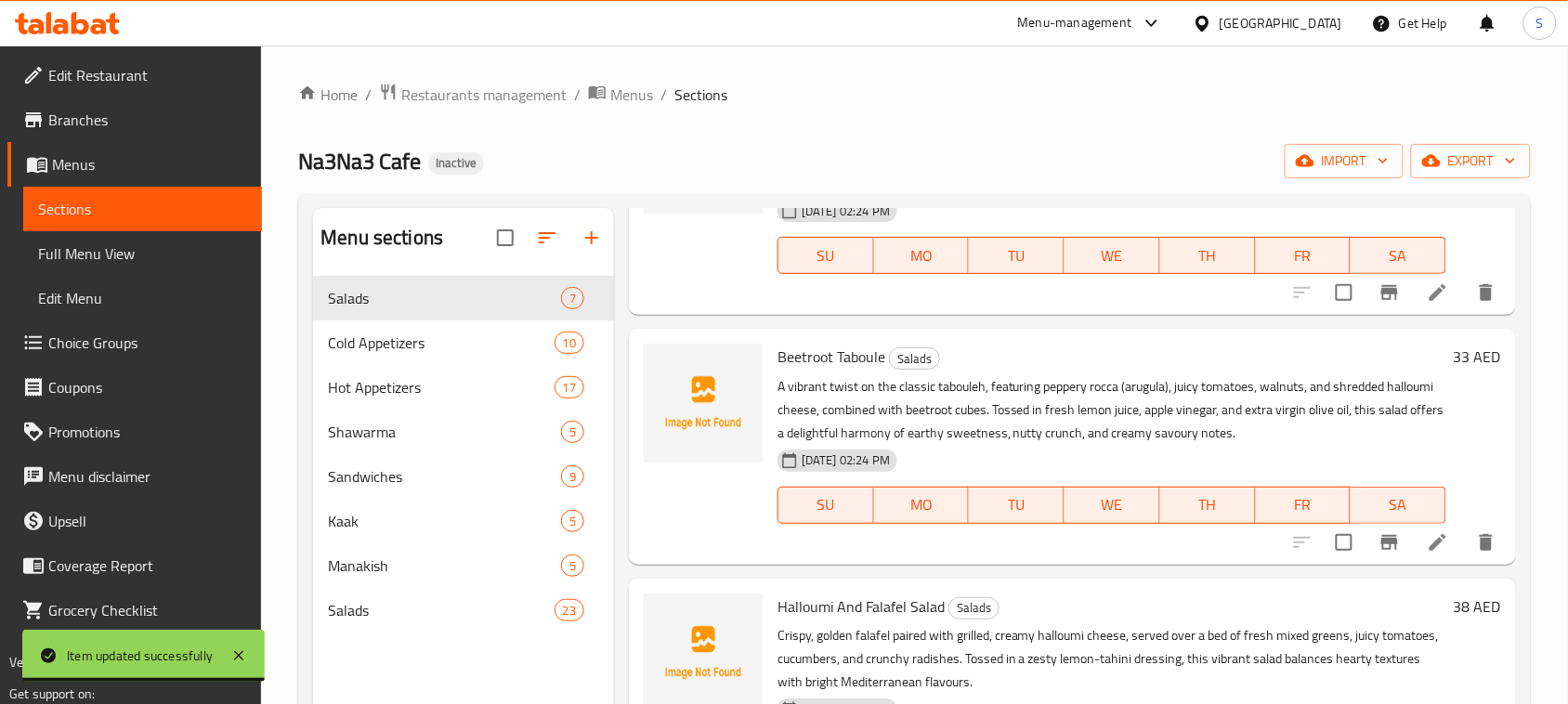
scroll to position [697, 0]
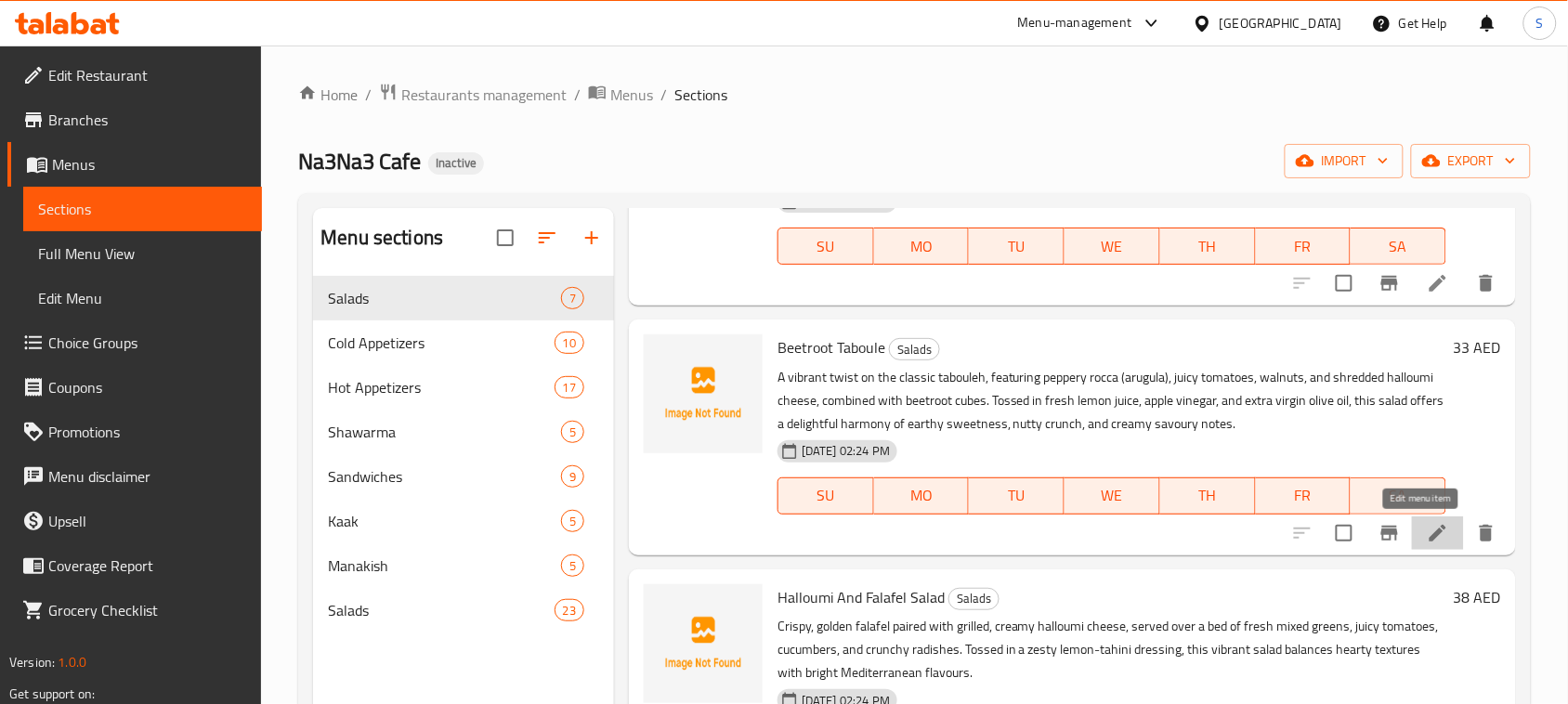
click at [1426, 539] on icon at bounding box center [1438, 534] width 22 height 22
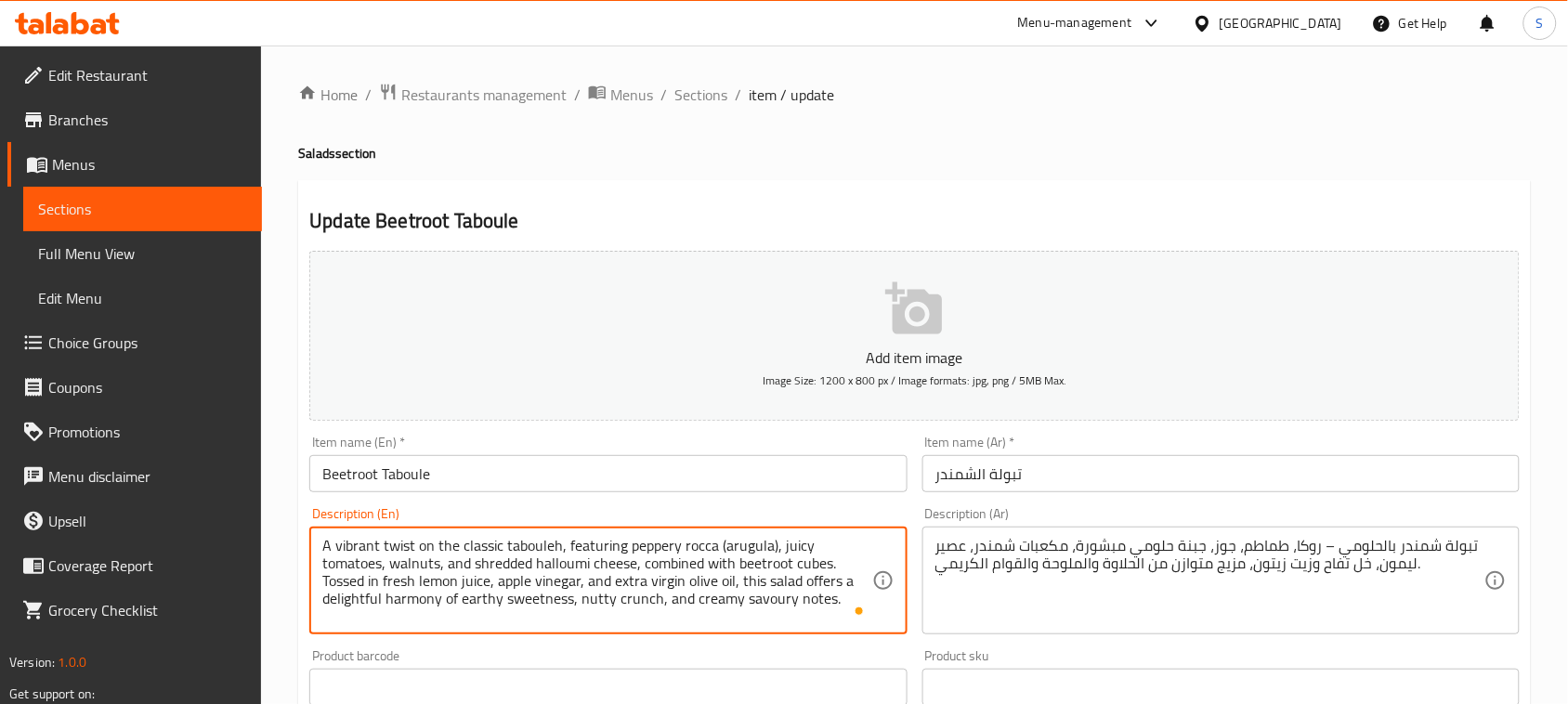
drag, startPoint x: 321, startPoint y: 549, endPoint x: 843, endPoint y: 611, distance: 525.7
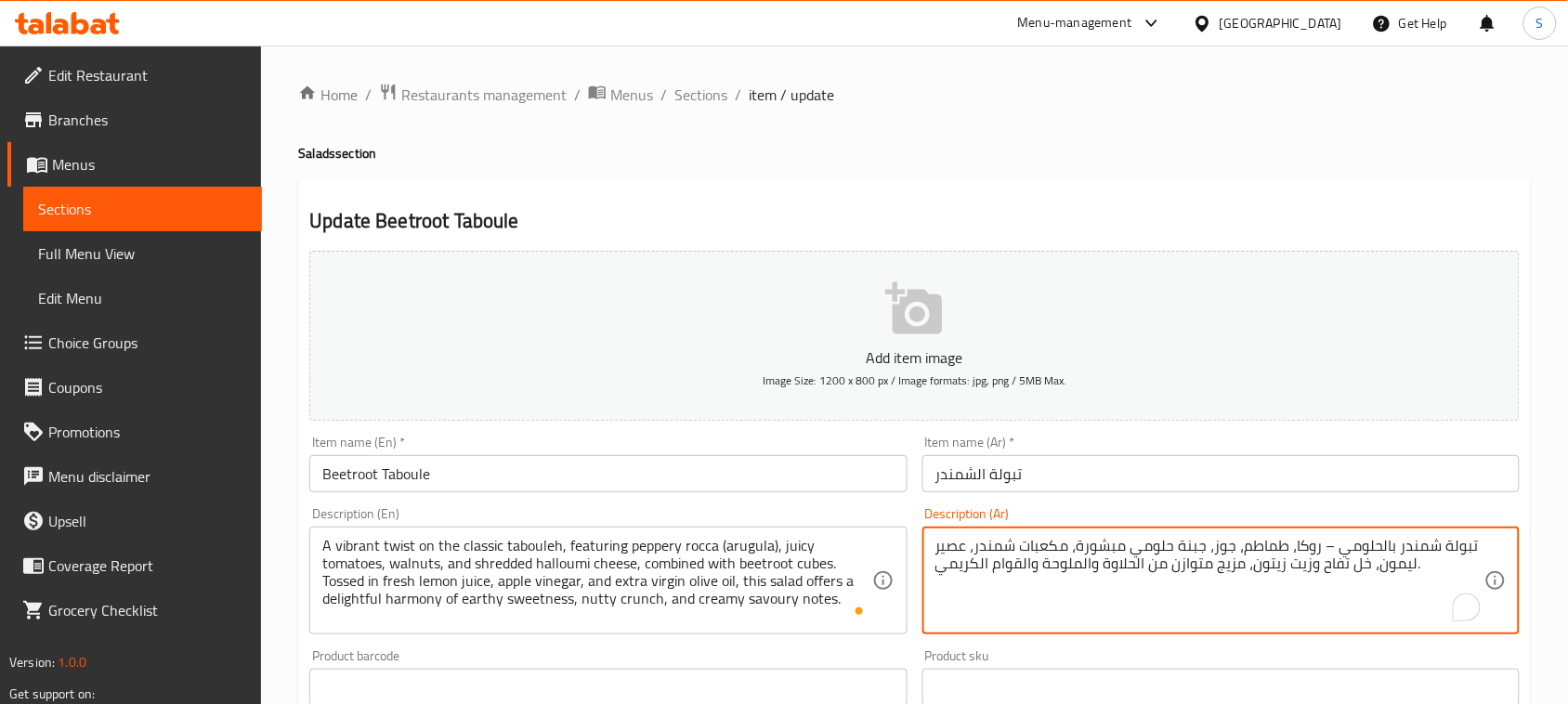
paste textarea "نسخة حيوية ومبتكرة من التبولة الكلاسيكية، تحتوي على جرجير حار، طماطم عصيرية، جو…"
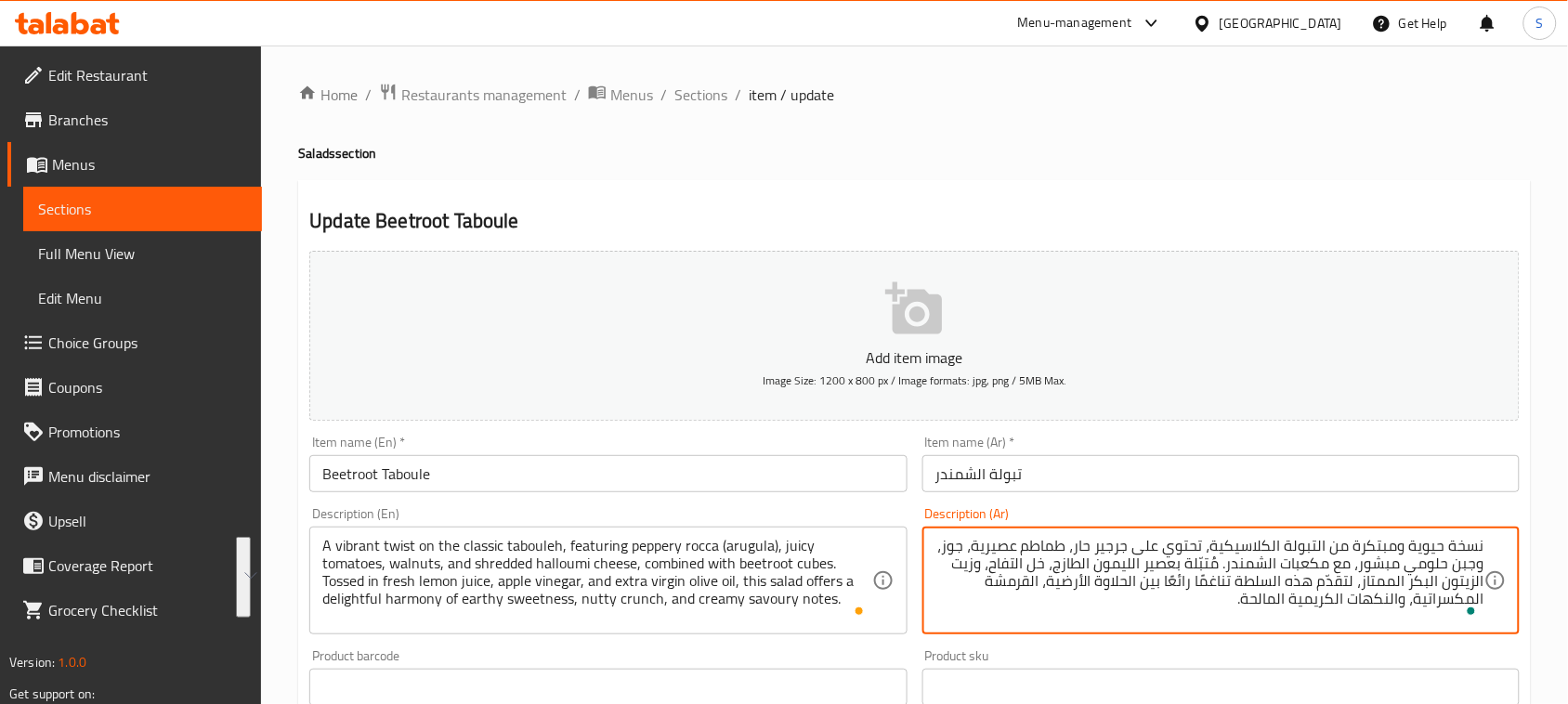
paste textarea "منعشة ومبتكرة من التبولة الكلاسيكية، تجمع بين [PERSON_NAME]، طماطم عصيرية، جوز،…"
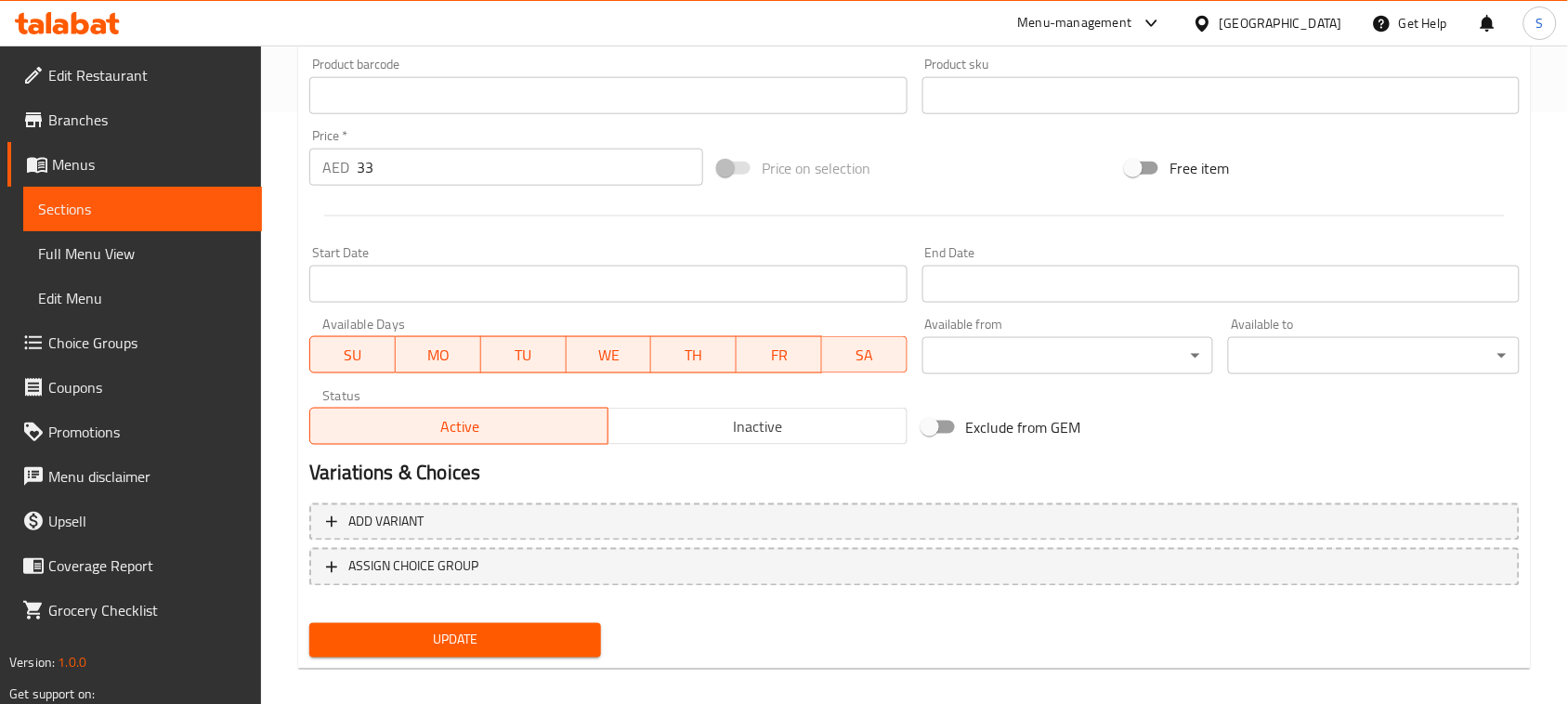
scroll to position [604, 0]
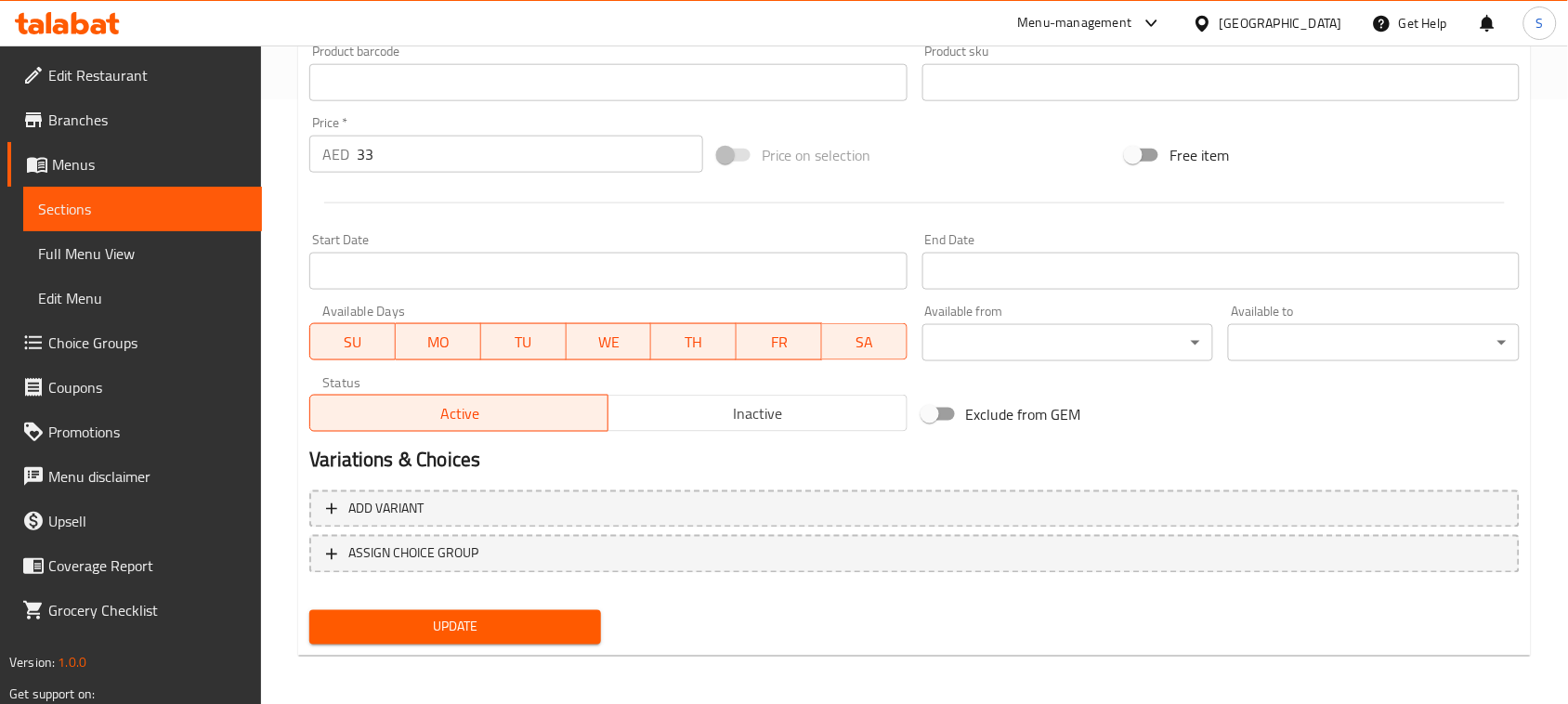
click at [569, 616] on span "Update" at bounding box center [454, 627] width 262 height 23
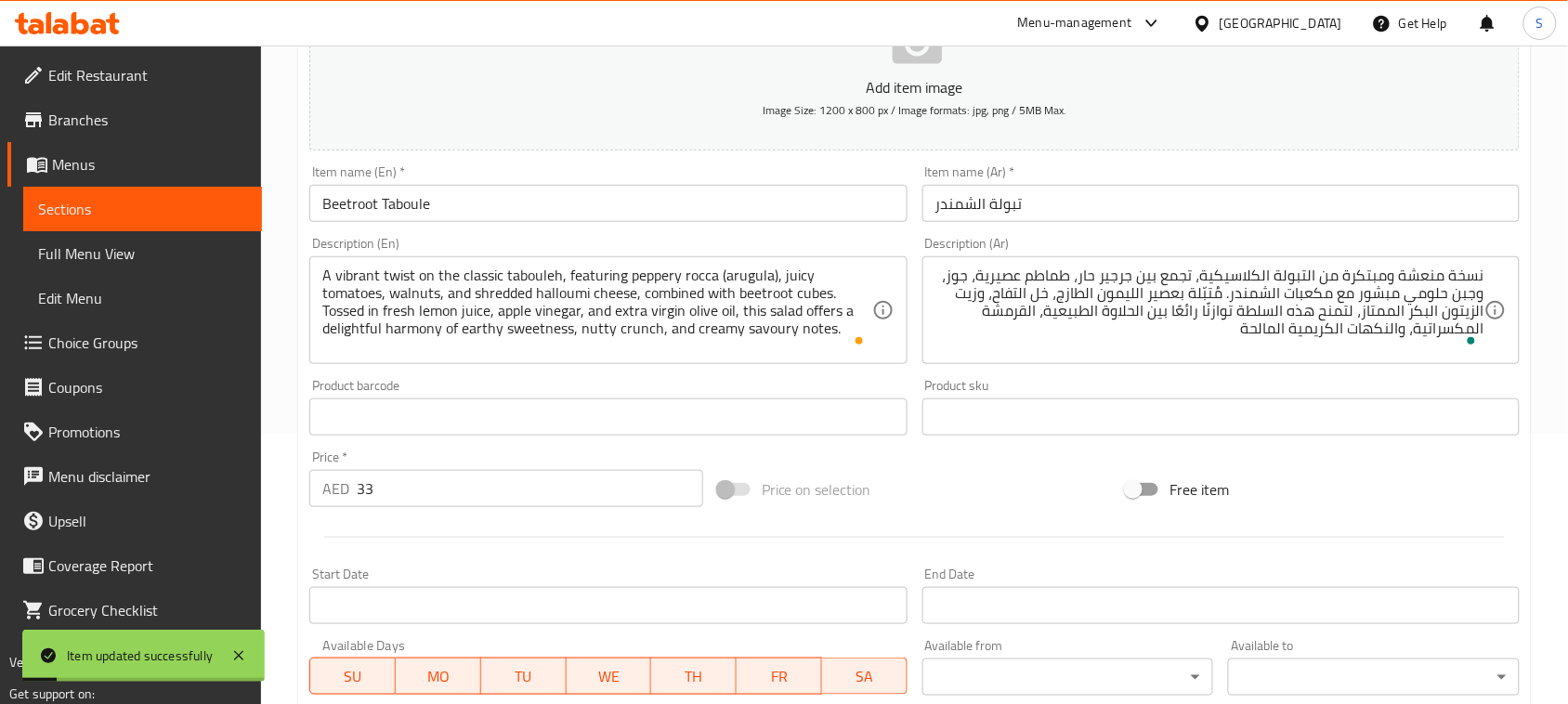
scroll to position [256, 0]
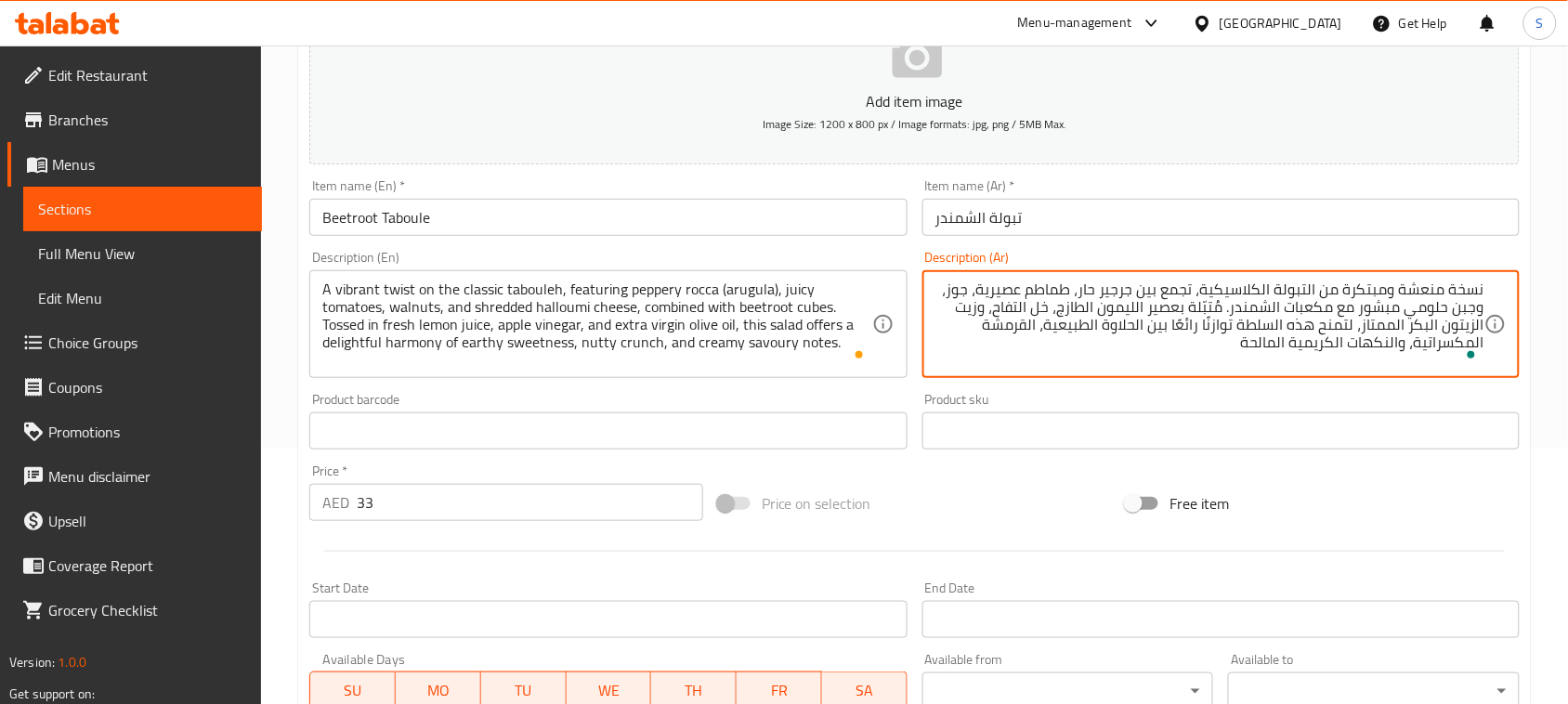
click at [1034, 328] on textarea "نسخة منعشة ومبتكرة من التبولة الكلاسيكية، تجمع بين جرجير حار، طماطم عصيرية، جوز…" at bounding box center [1209, 324] width 548 height 88
click at [1414, 341] on textarea "نسخة منعشة ومبتكرة من التبولة الكلاسيكية، تجمع بين جرجير حار، طماطم عصيرية، جوز…" at bounding box center [1209, 324] width 548 height 88
paste textarea "لقرمشة"
click at [1022, 327] on textarea "نسخة منعشة ومبتكرة من التبولة الكلاسيكية، تجمع بين جرجير حار، طماطم عصيرية، جوز…" at bounding box center [1209, 324] width 548 height 88
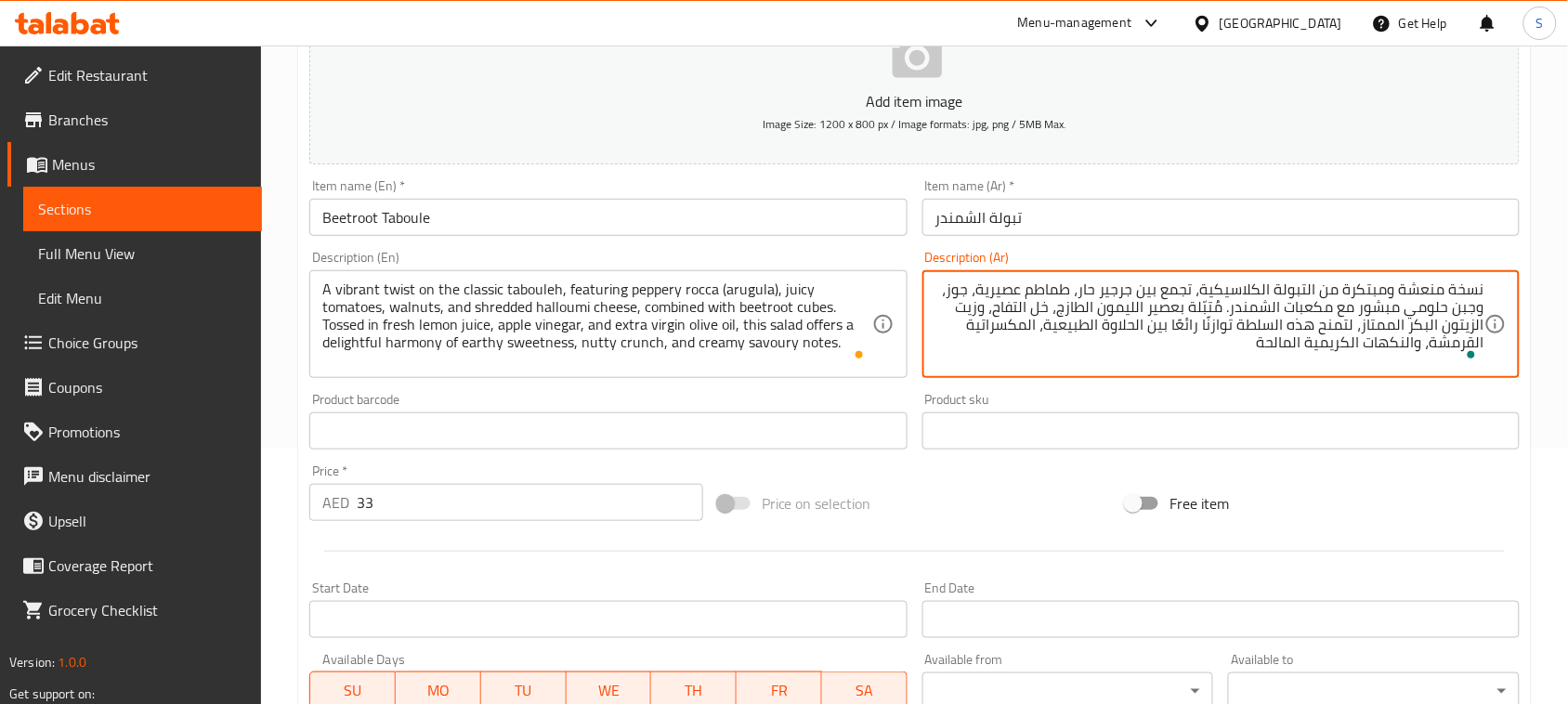
click at [975, 328] on textarea "نسخة منعشة ومبتكرة من التبولة الكلاسيكية، تجمع بين جرجير حار، طماطم عصيرية، جوز…" at bounding box center [1209, 324] width 548 height 88
click at [996, 351] on textarea "نسخة منعشة ومبتكرة من التبولة الكلاسيكية، تجمع بين جرجير حار، طماطم عصيرية، جوز…" at bounding box center [1209, 324] width 548 height 88
click at [1142, 322] on textarea "نسخة منعشة ومبتكرة من التبولة الكلاسيكية، تجمع بين جرجير حار، طماطم عصيرية، جوز…" at bounding box center [1209, 324] width 548 height 88
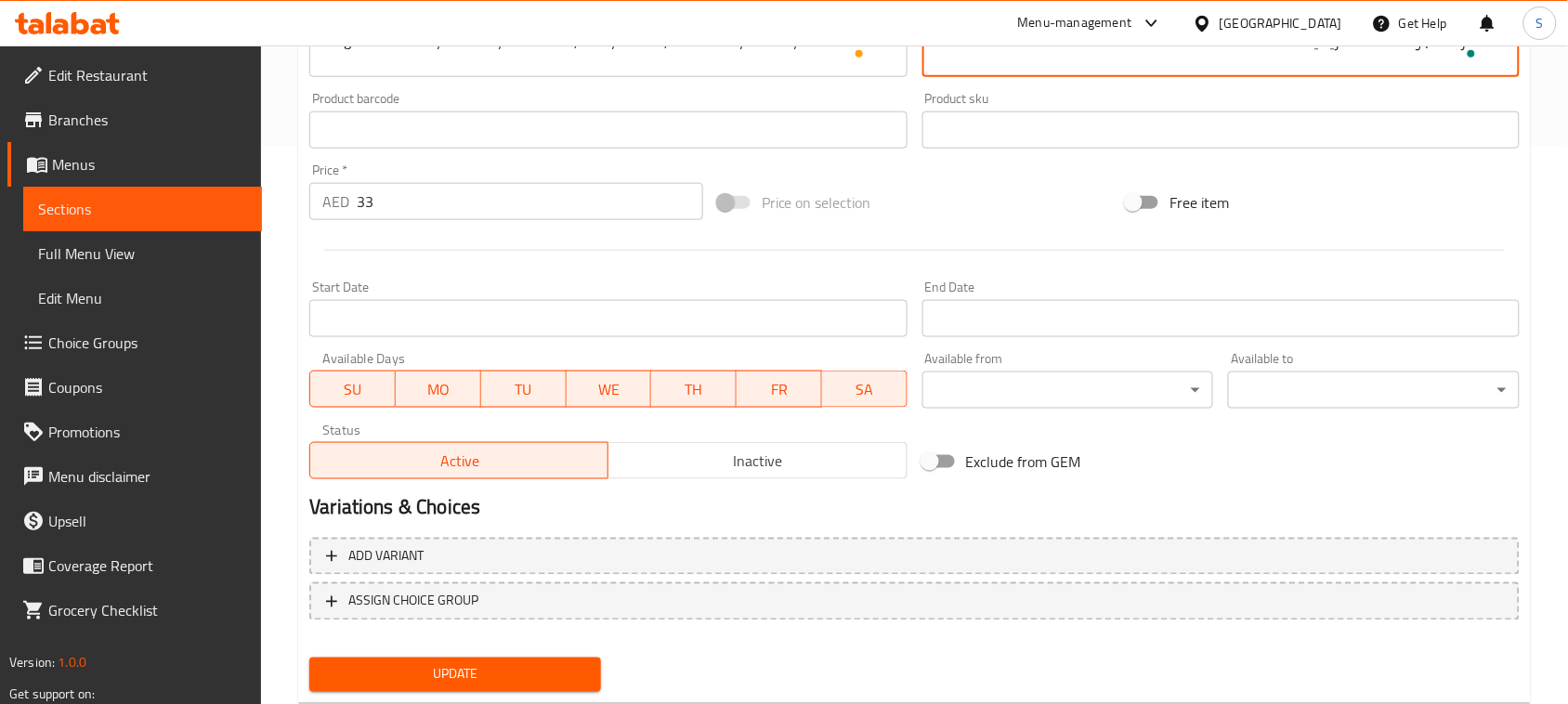
scroll to position [604, 0]
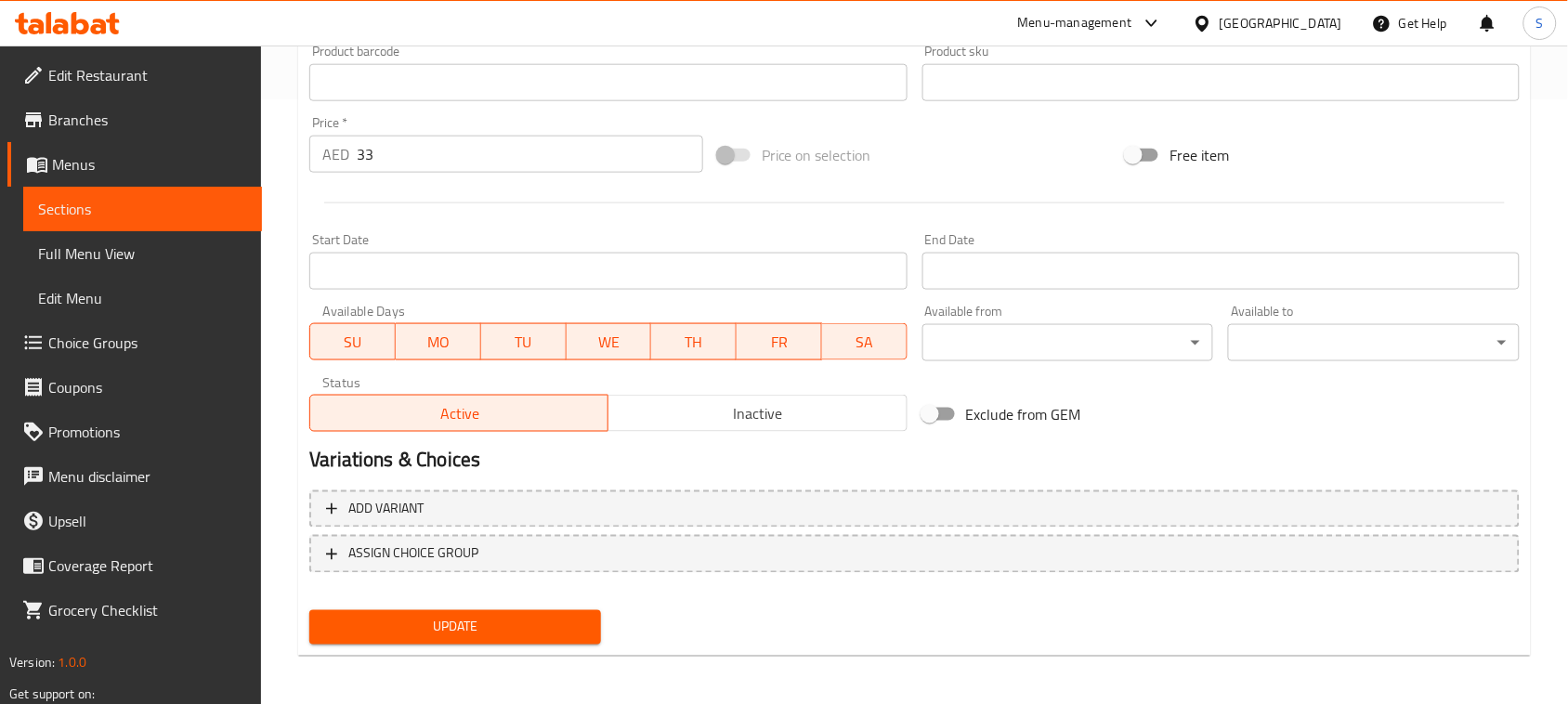
type textarea "نسخة منعشة ومبتكرة من التبولة الكلاسيكية، تجمع بين جرجير حار، طماطم عصيرية، جوز…"
click at [581, 624] on span "Update" at bounding box center [454, 627] width 262 height 23
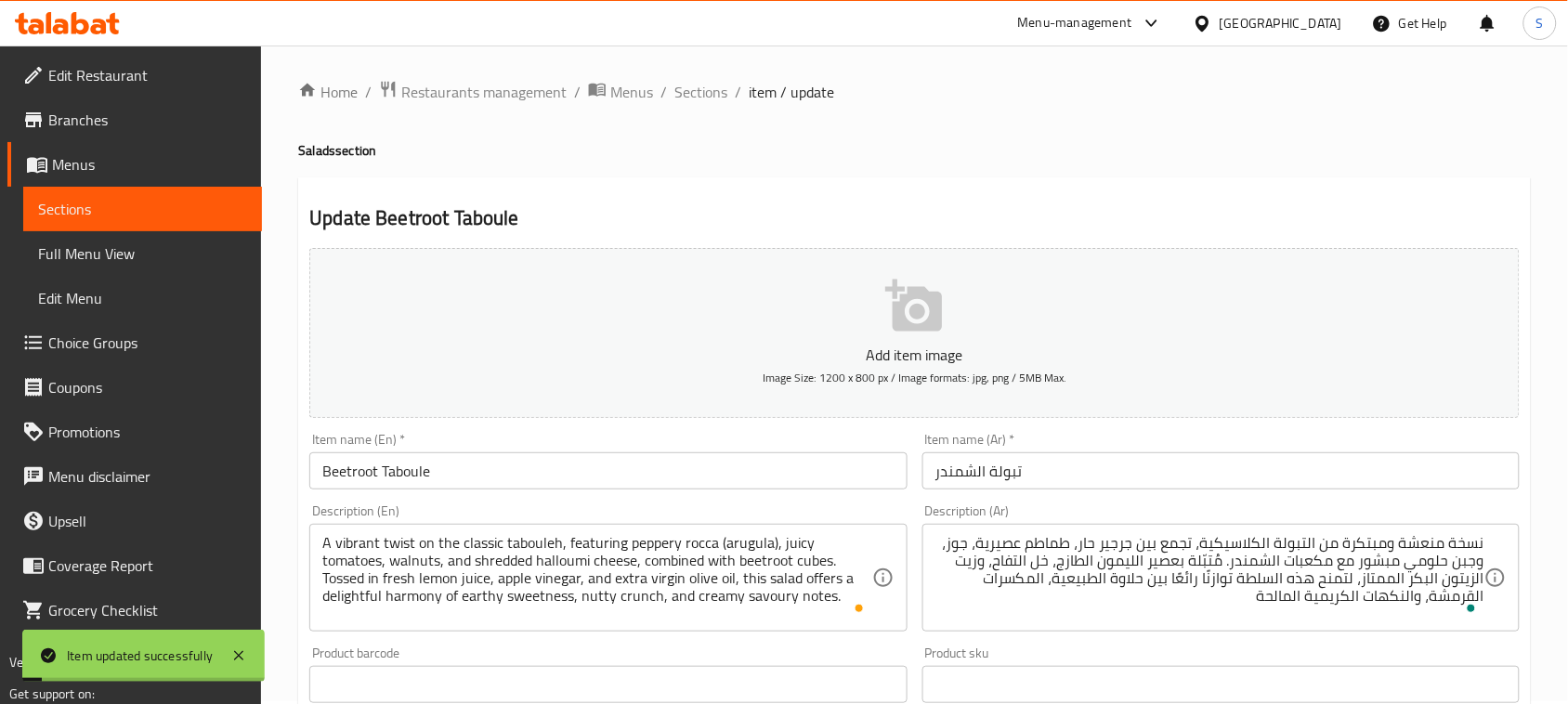
scroll to position [0, 0]
click at [715, 102] on span "Sections" at bounding box center [700, 95] width 53 height 22
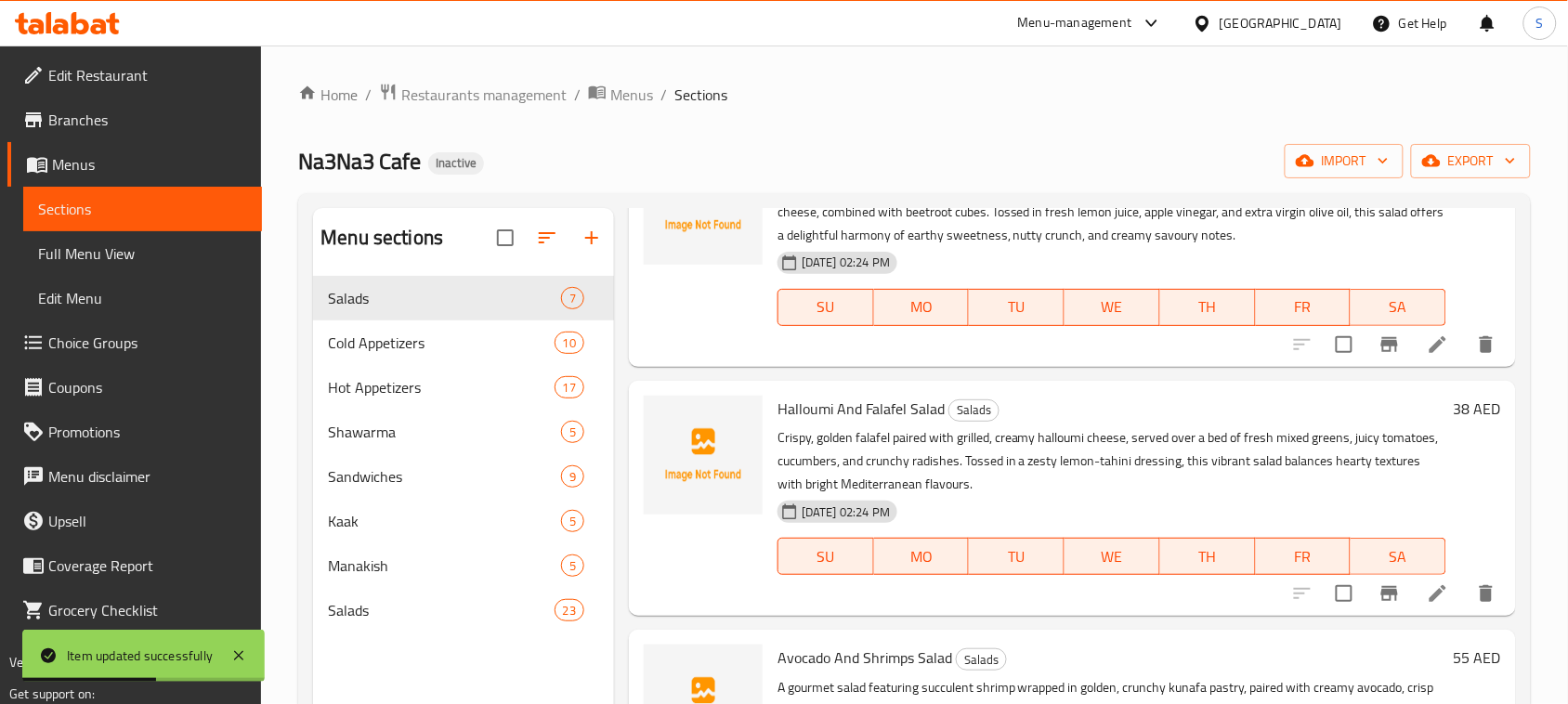
scroll to position [928, 0]
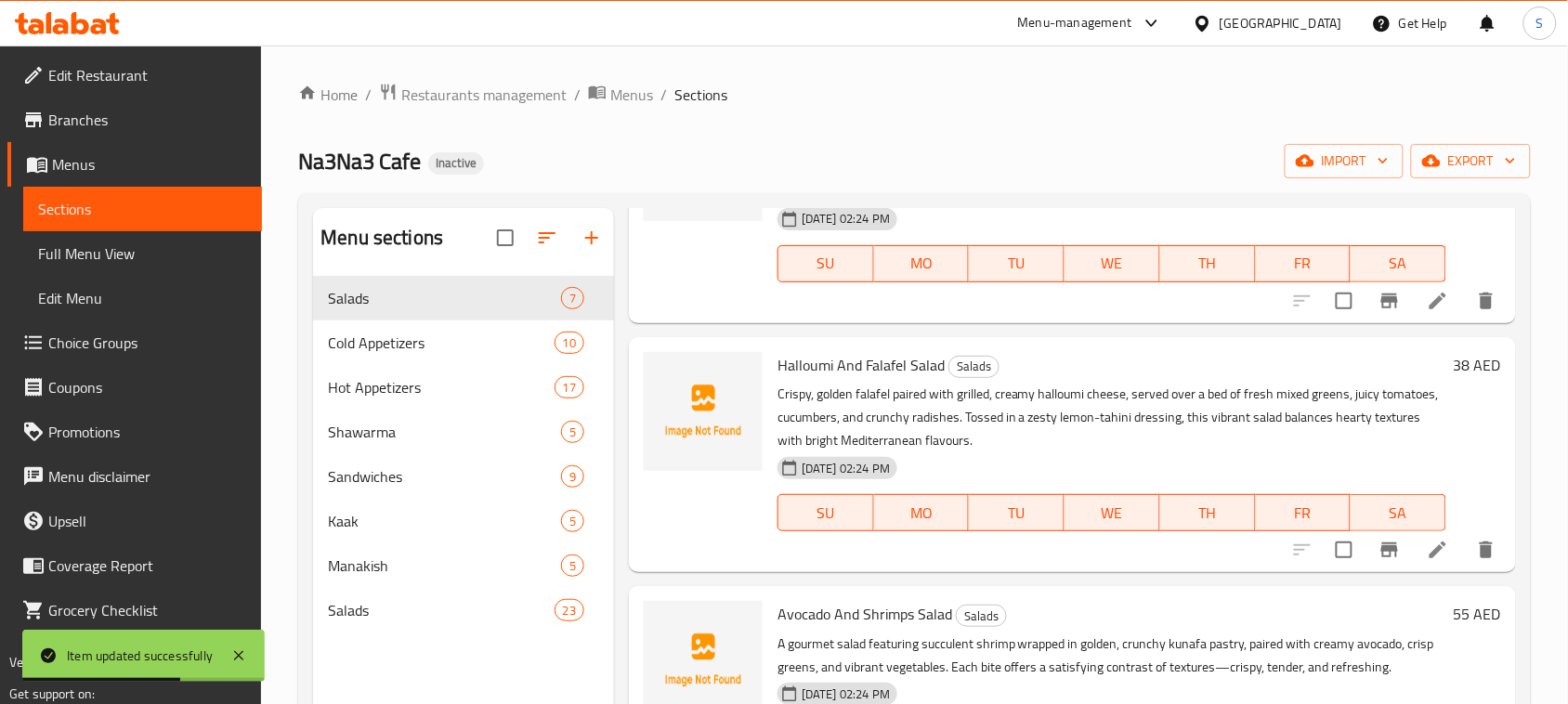
click at [902, 370] on span "Halloumi And Falafel Salad" at bounding box center [861, 365] width 168 height 28
copy h6 "Halloumi And Falafel Salad"
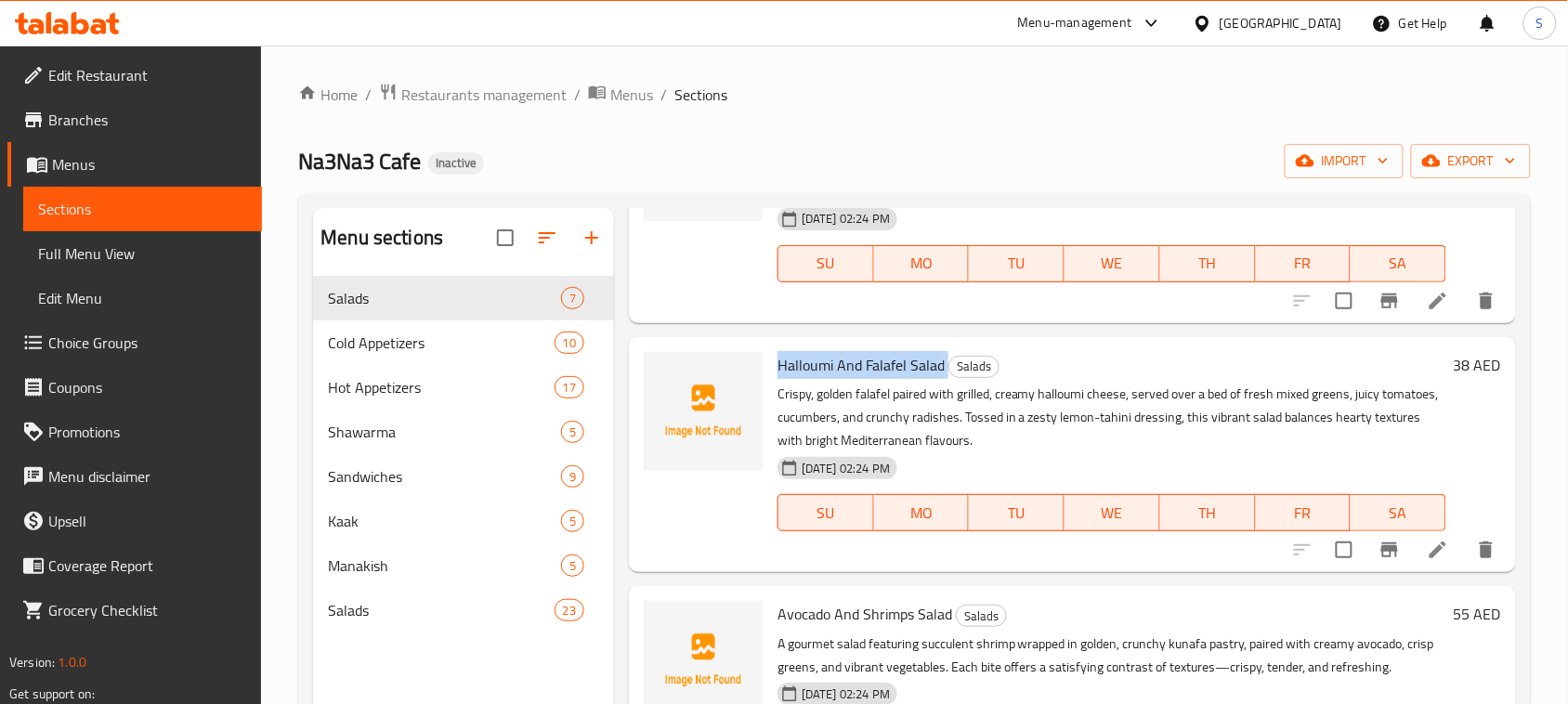
click at [1426, 559] on icon at bounding box center [1438, 550] width 22 height 22
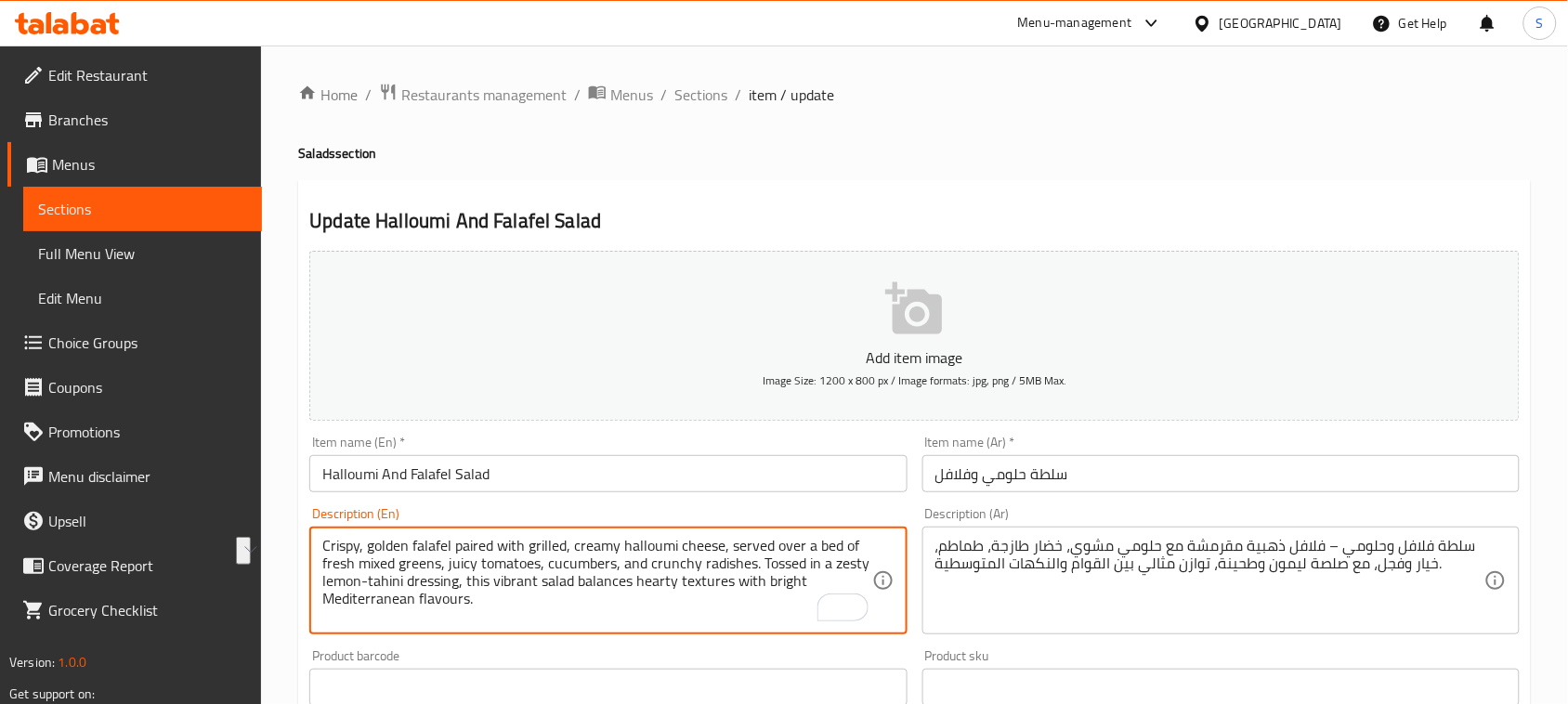
drag, startPoint x: 322, startPoint y: 545, endPoint x: 721, endPoint y: 535, distance: 399.1
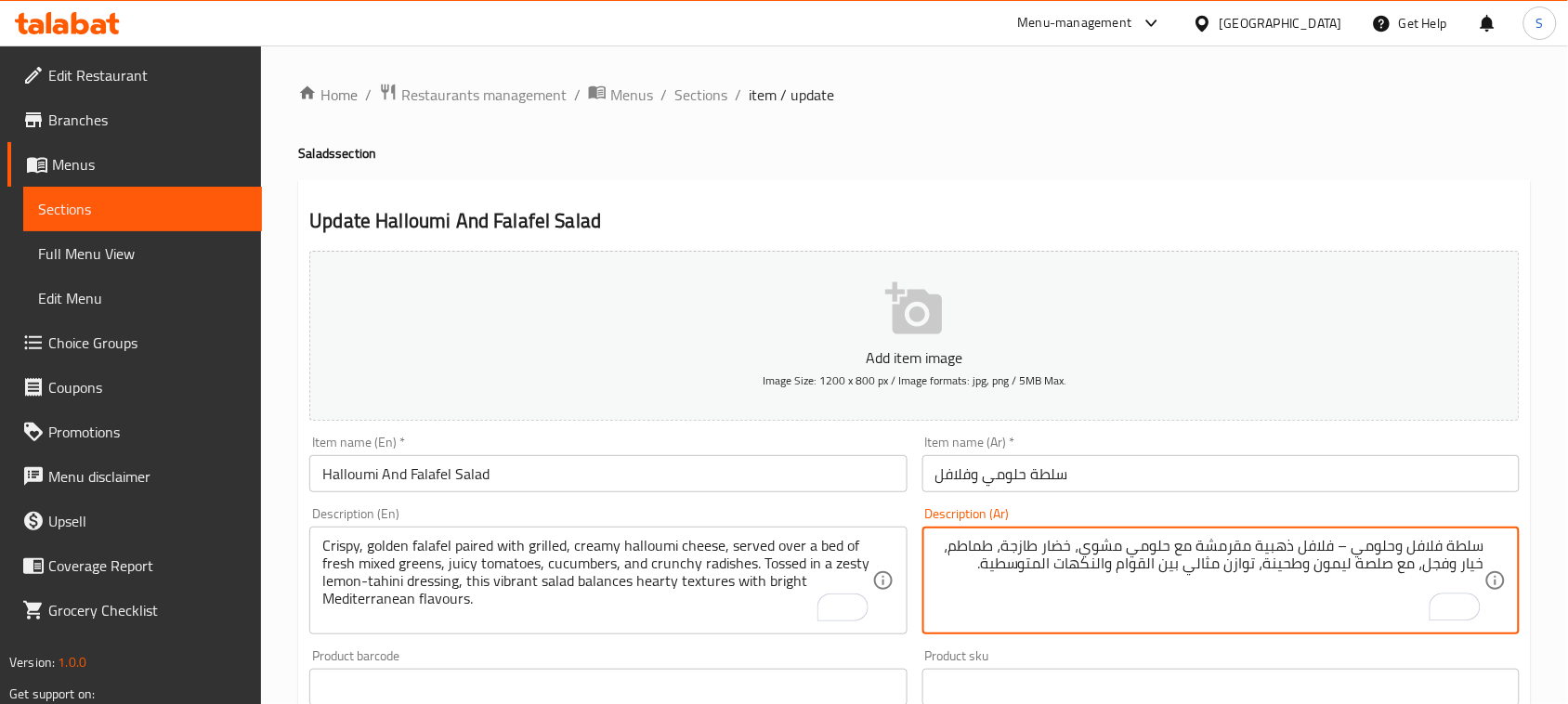
click at [971, 567] on textarea "سلطة فلافل وحلومي – فلافل ذهبية مقرمشة مع حلومي مشوي، خضار طازجة، طماطم، خيار و…" at bounding box center [1209, 581] width 548 height 88
paste textarea "فلافل ذهبية مقرمشة مع جبن حلومي مشوي وكريمي"
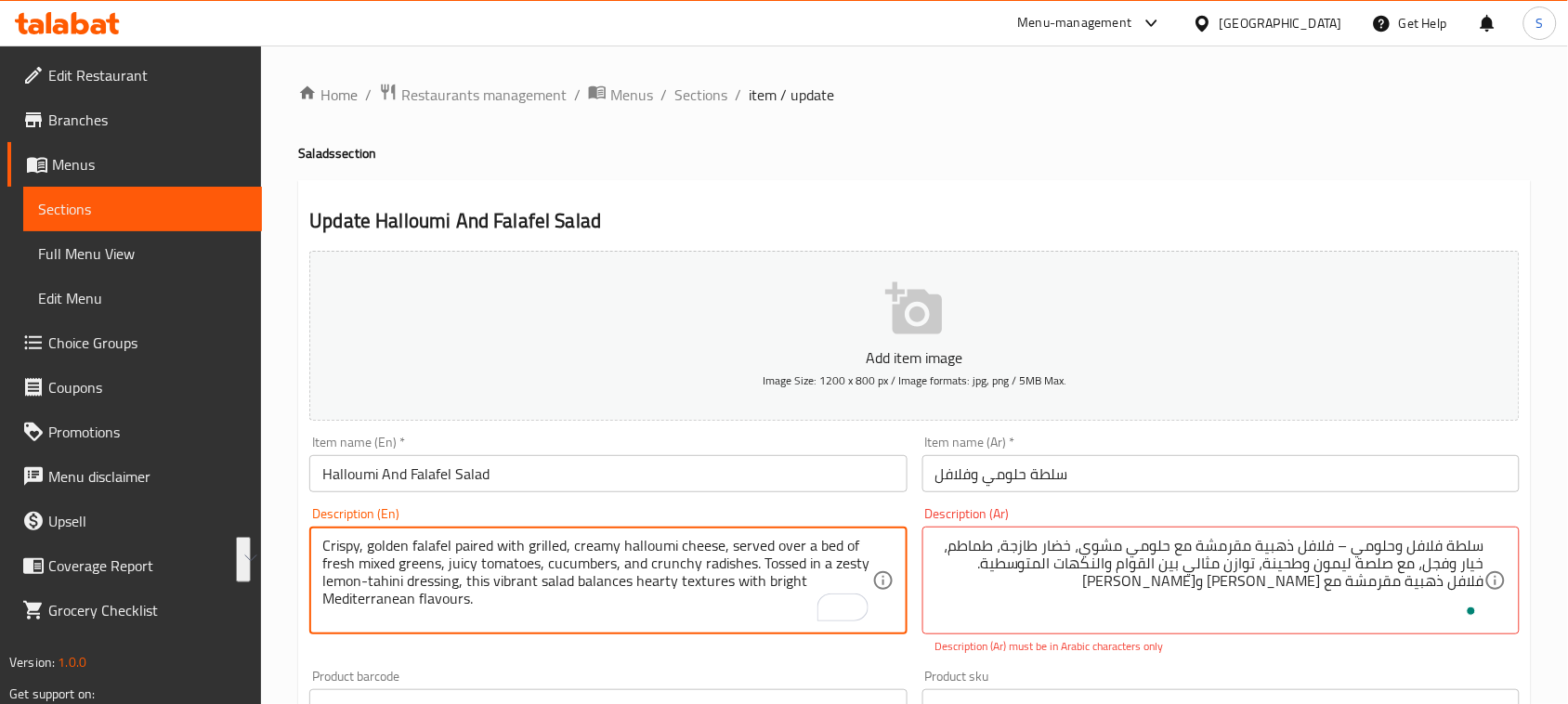
drag, startPoint x: 729, startPoint y: 541, endPoint x: 755, endPoint y: 571, distance: 39.7
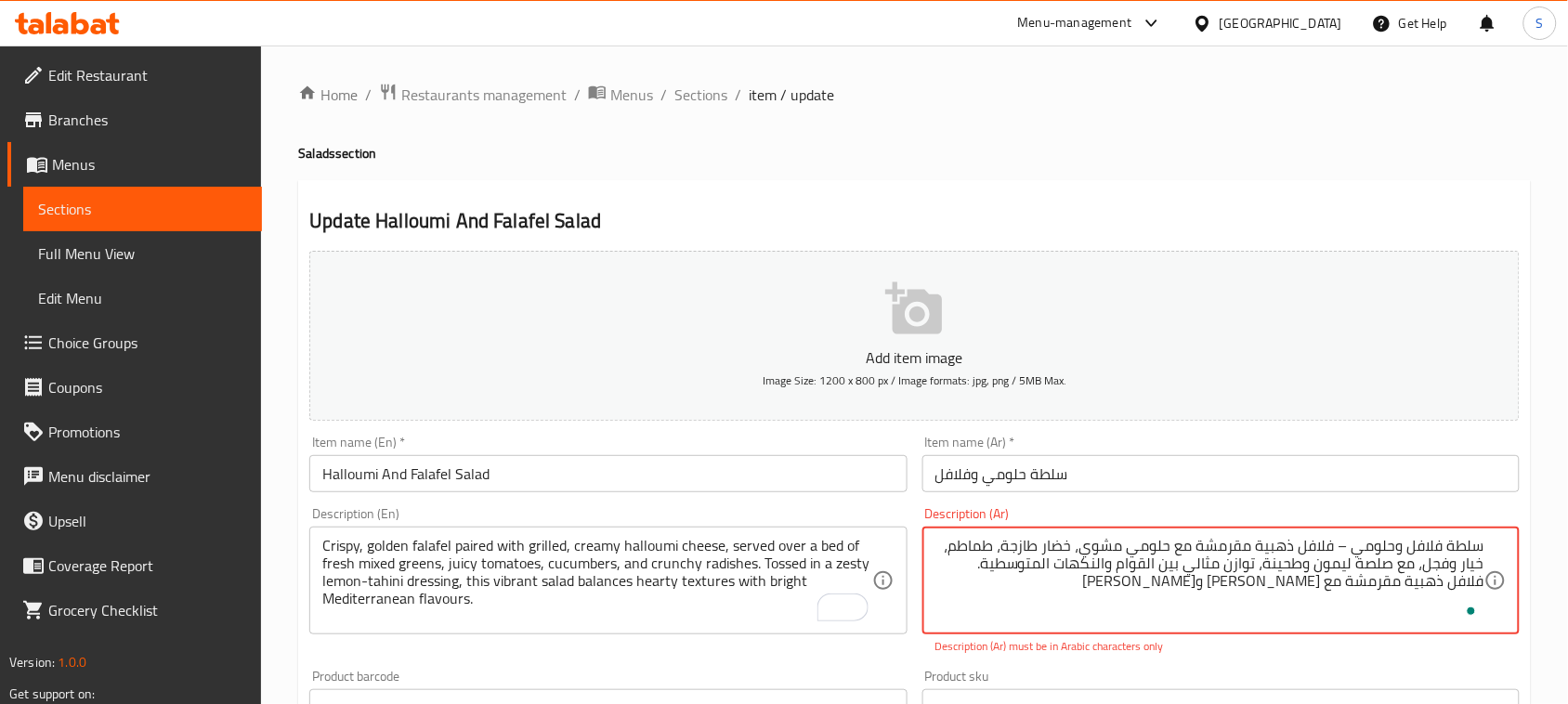
paste textarea "مقدّم على طبقة من الخضار المشكلة الطازجة، الطماطم العصيرية، الخيار، والفجل المق…"
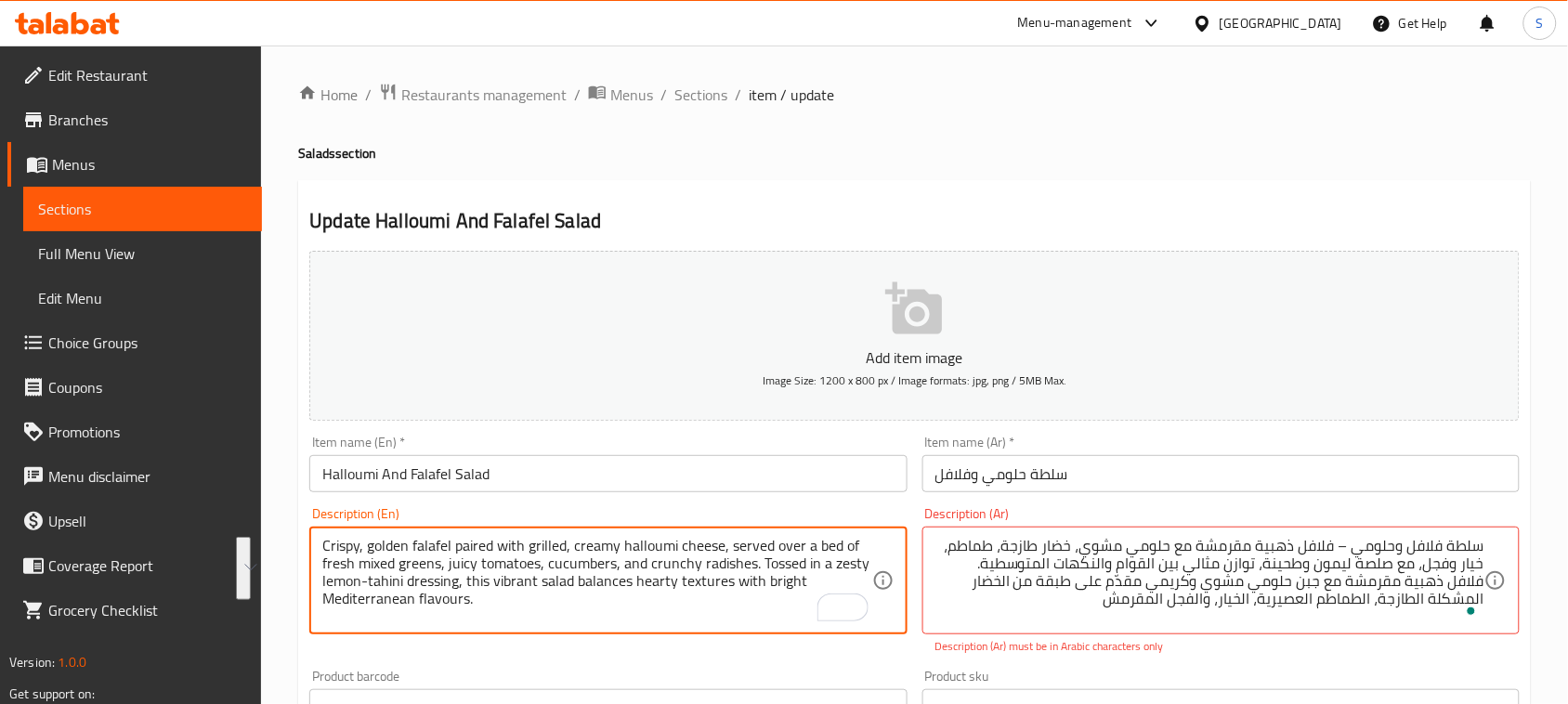
drag, startPoint x: 762, startPoint y: 567, endPoint x: 764, endPoint y: 597, distance: 30.1
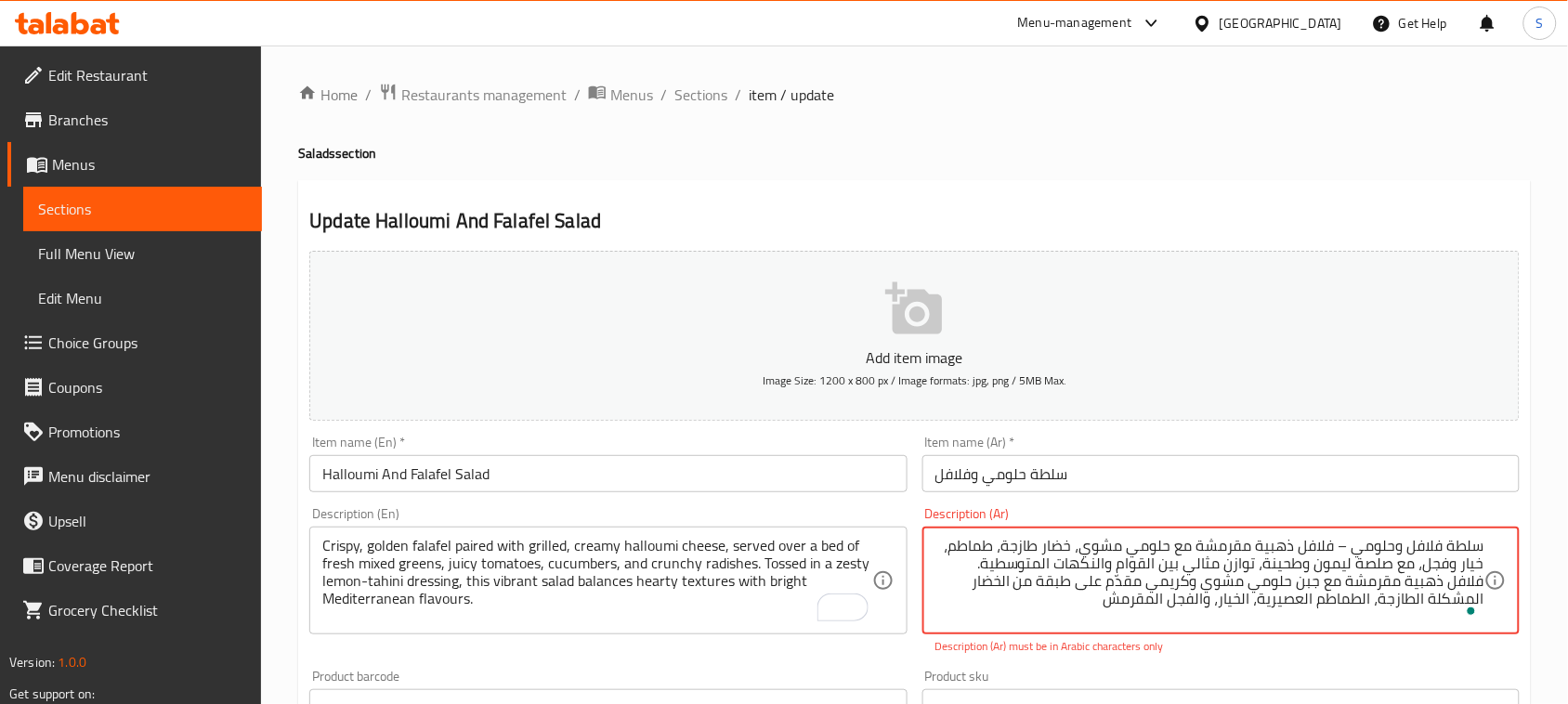
paste textarea "مُخلّطة بتتبيلة ليمون وطحينة منعشة، تقدّم هذه السلطة الحيوية توازنًا بين القوام…"
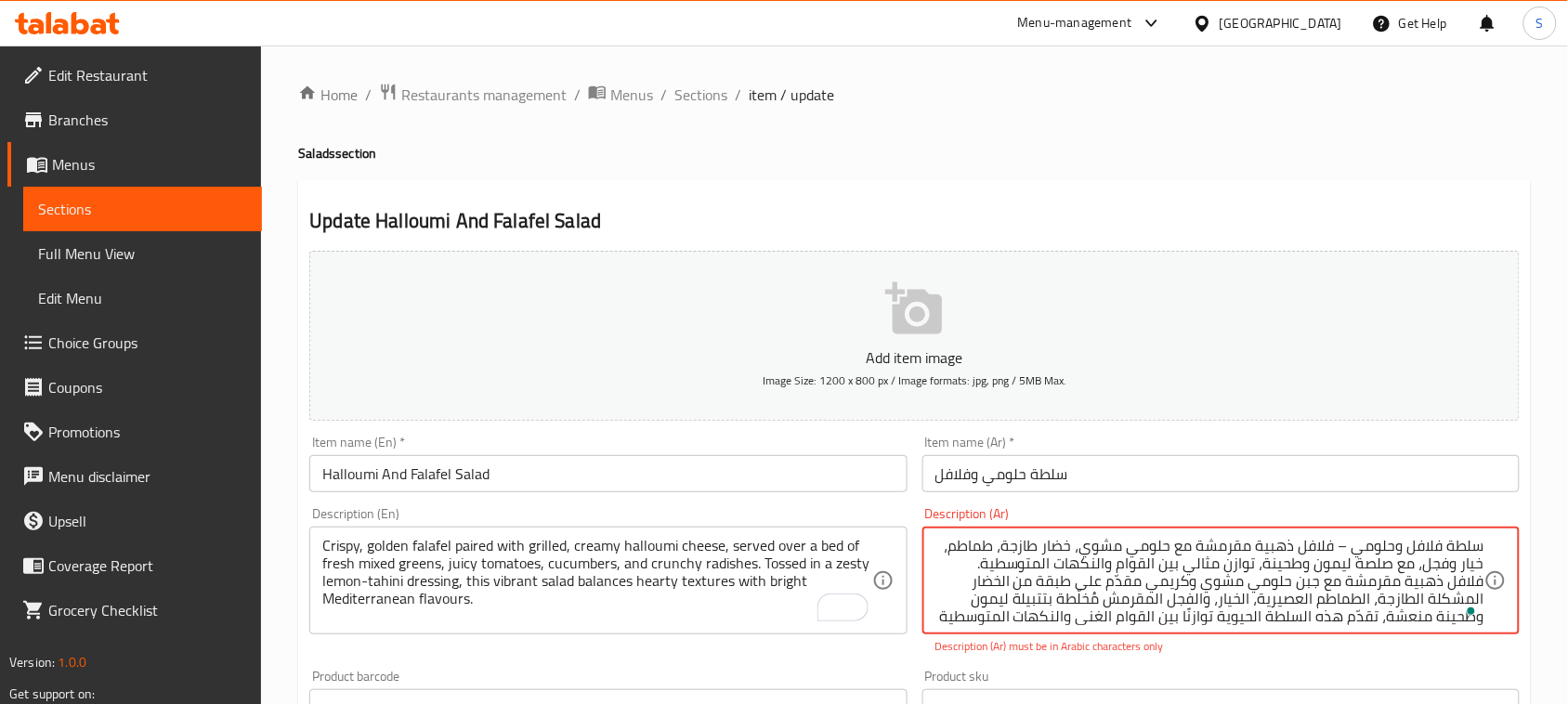
click at [1426, 575] on textarea "سلطة فلافل وحلومي – فلافل ذهبية مقرمشة مع حلومي مشوي، خضار طازجة، طماطم، خيار و…" at bounding box center [1209, 581] width 548 height 88
click at [1444, 548] on textarea "سلطة فلافل وحلومي – فلافل ذهبية مقرمشة مع حلومي مشوي، خضار طازجة، طماطم، خيار و…" at bounding box center [1209, 581] width 548 height 88
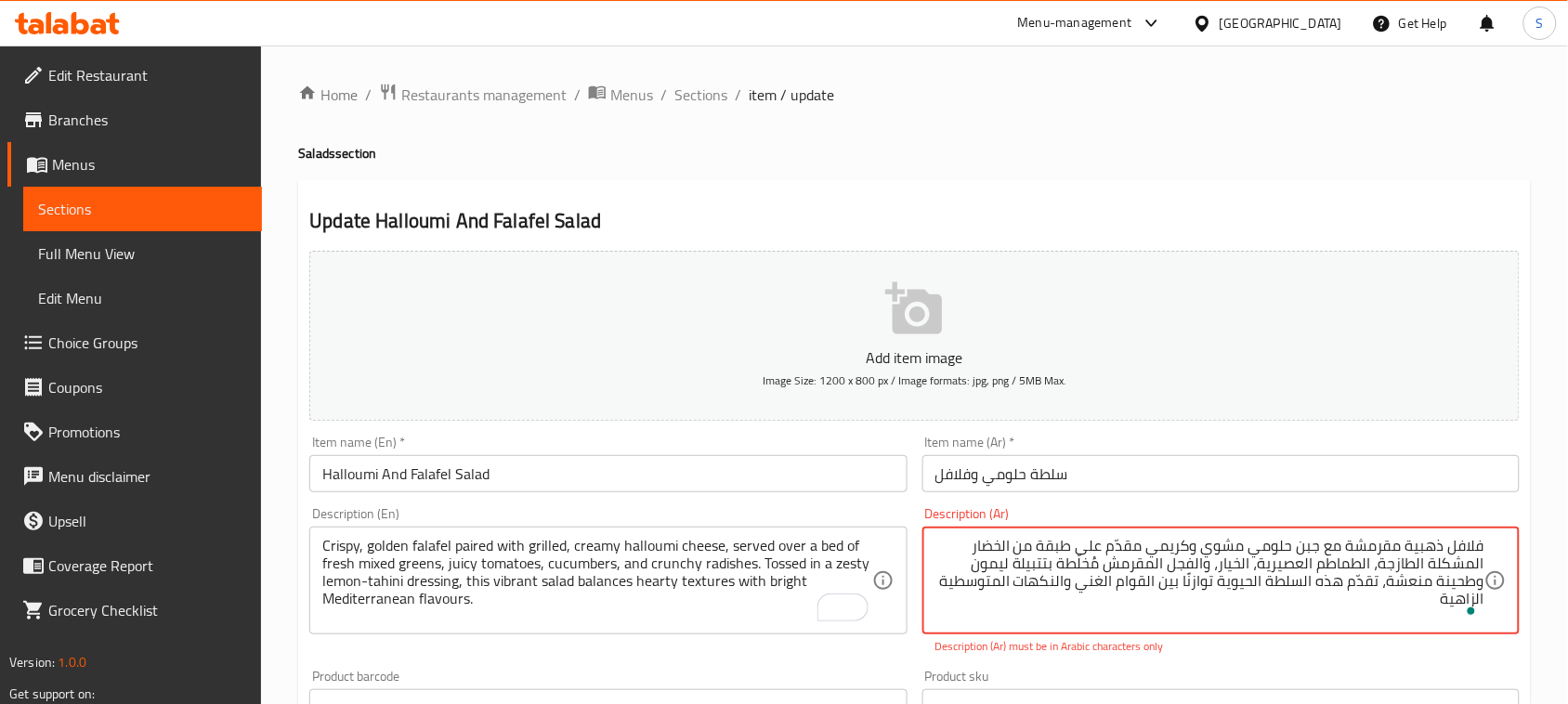
click at [985, 543] on textarea "فلافل ذهبية مقرمشة مع جبن حلومي مشوي وكريمي مقدّم على طبقة من الخضار المشكلة ال…" at bounding box center [1209, 581] width 548 height 88
drag, startPoint x: 1279, startPoint y: 563, endPoint x: 1304, endPoint y: 562, distance: 25.0
click at [1304, 562] on textarea "فلافل ذهبية مقرمشة مع جبن حلومي مشوي وكريمي مقدّم على طبقة من الخضروات المشكلة …" at bounding box center [1209, 581] width 548 height 88
click at [1288, 569] on textarea "فلافل ذهبية مقرمشة مع جبن حلومي مشوي وكريمي مقدّم على طبقة من الخضروات المشكلة …" at bounding box center [1209, 581] width 548 height 88
click at [1079, 567] on textarea "فلافل ذهبية مقرمشة مع جبن حلومي مشوي وكريمي مقدّم على طبقة من الخضروات المشكلة …" at bounding box center [1209, 581] width 548 height 88
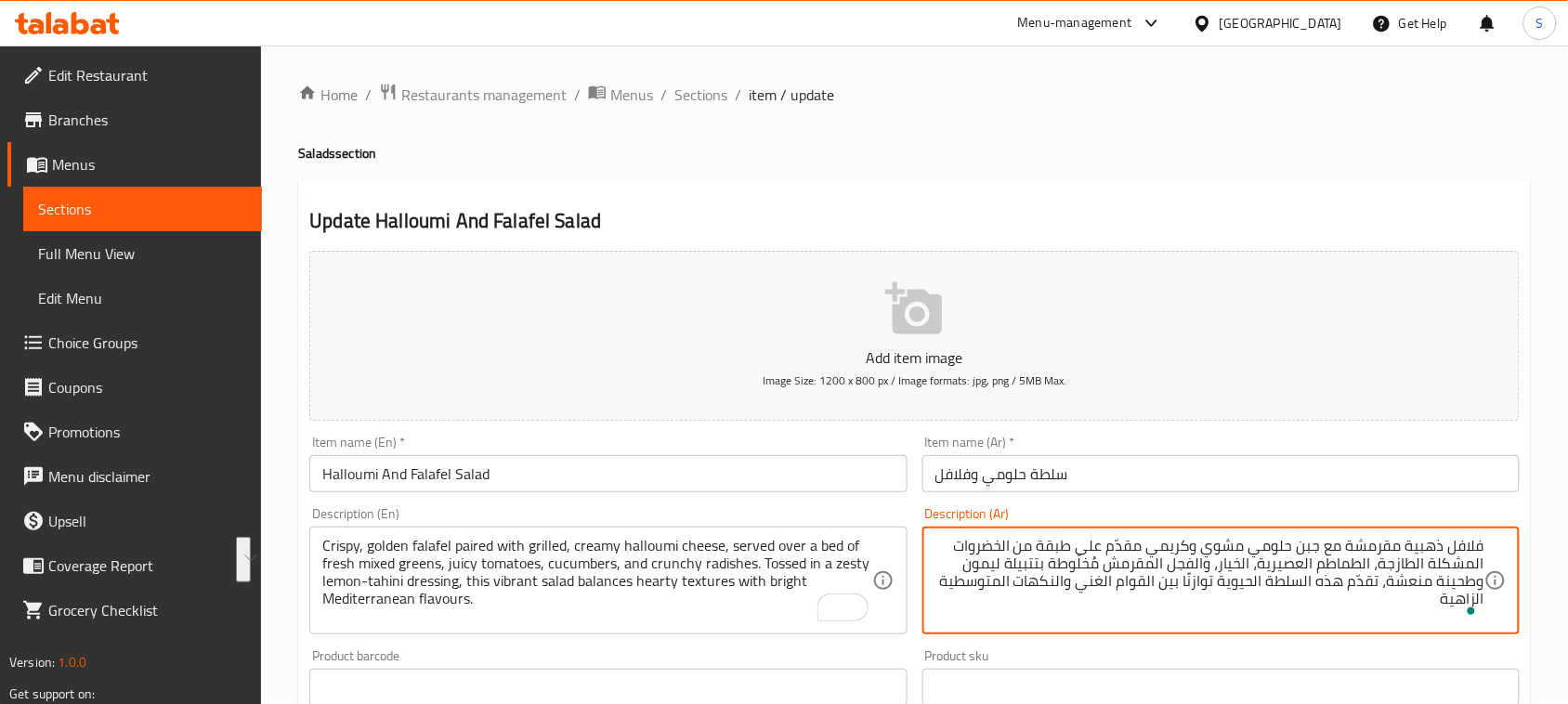
drag, startPoint x: 1074, startPoint y: 581, endPoint x: 1066, endPoint y: 600, distance: 20.6
paste textarea "نكهات متوسطية منعشة ومشرقة"
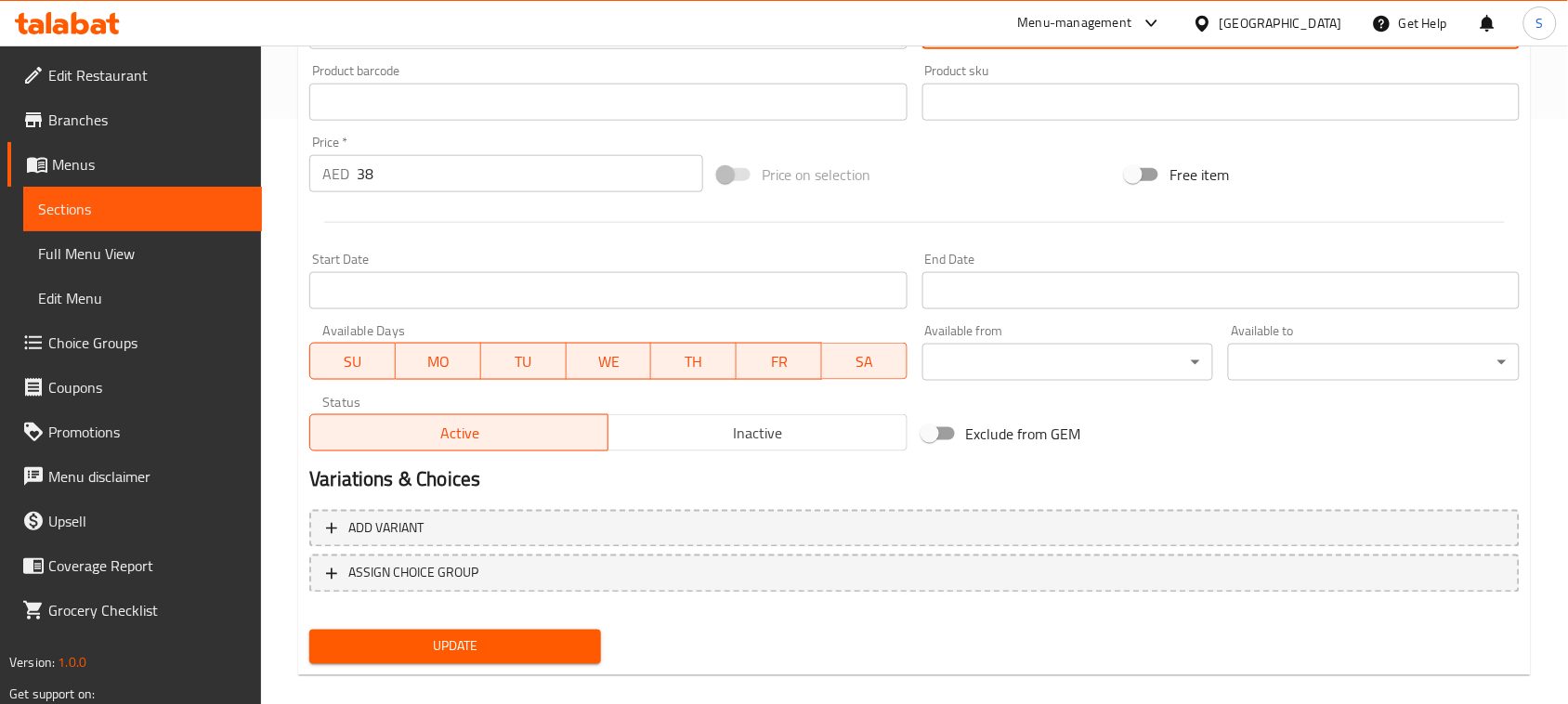
scroll to position [604, 0]
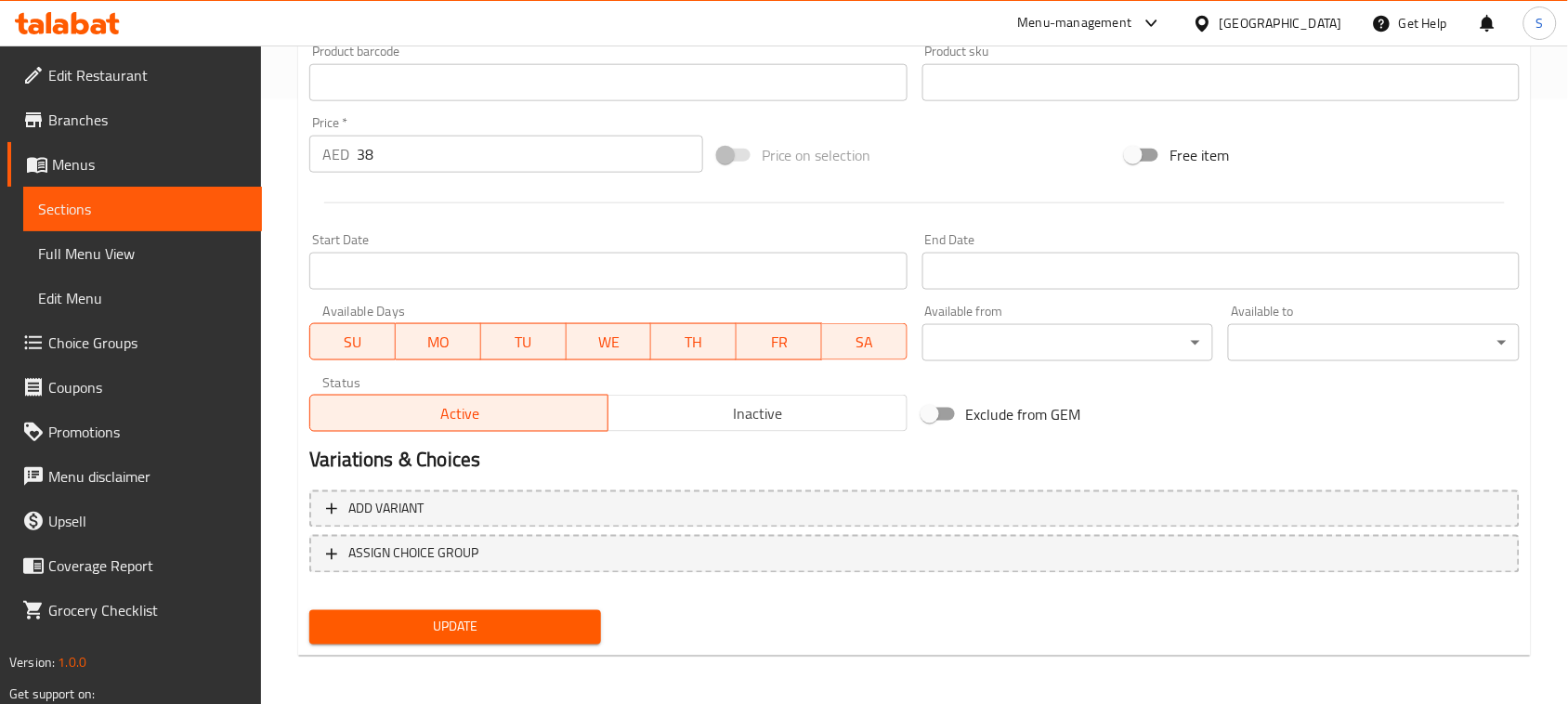
type textarea "فلافل ذهبية مقرمشة مع جبن حلومي مشوي وكريمي مقدّم على طبقة من الخضروات المشكلة …"
click at [557, 618] on span "Update" at bounding box center [454, 627] width 262 height 23
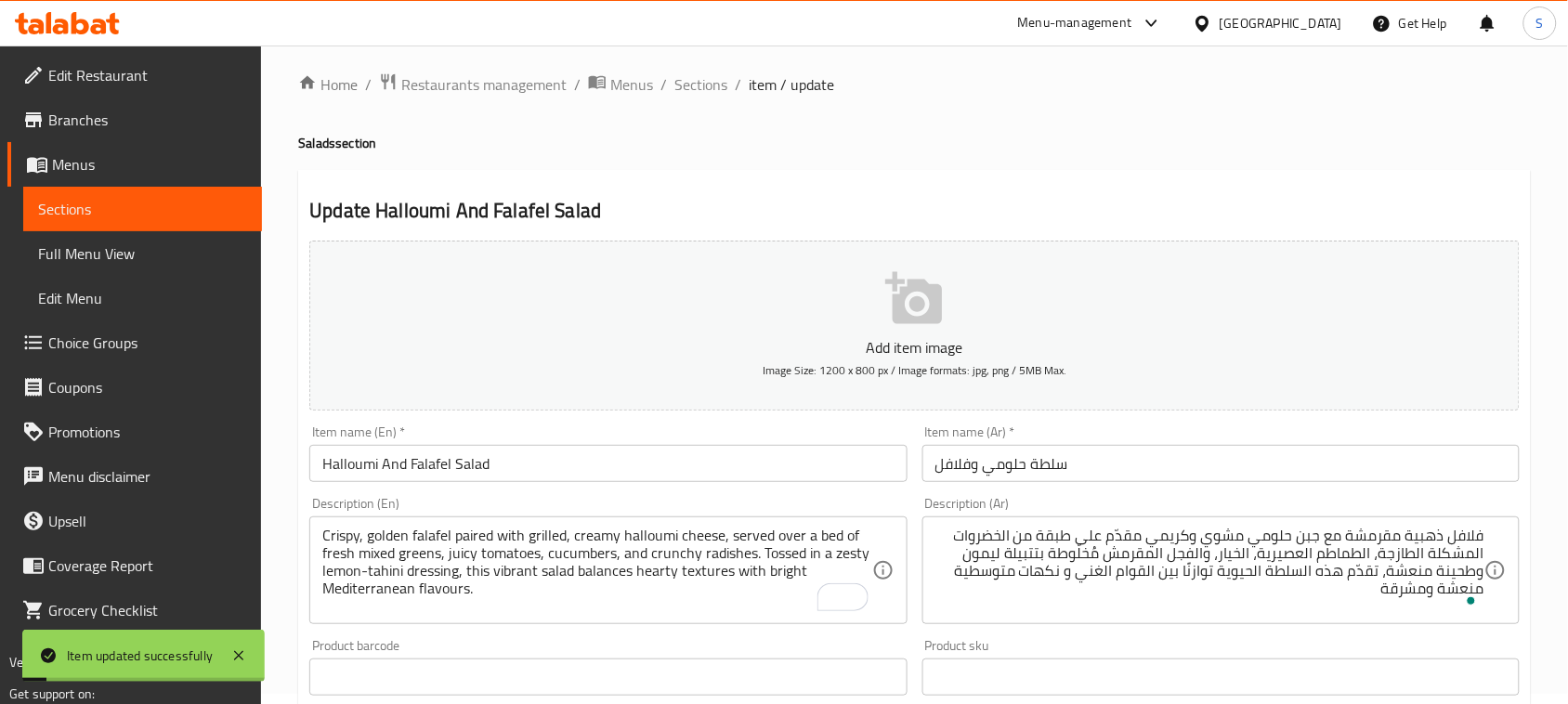
scroll to position [0, 0]
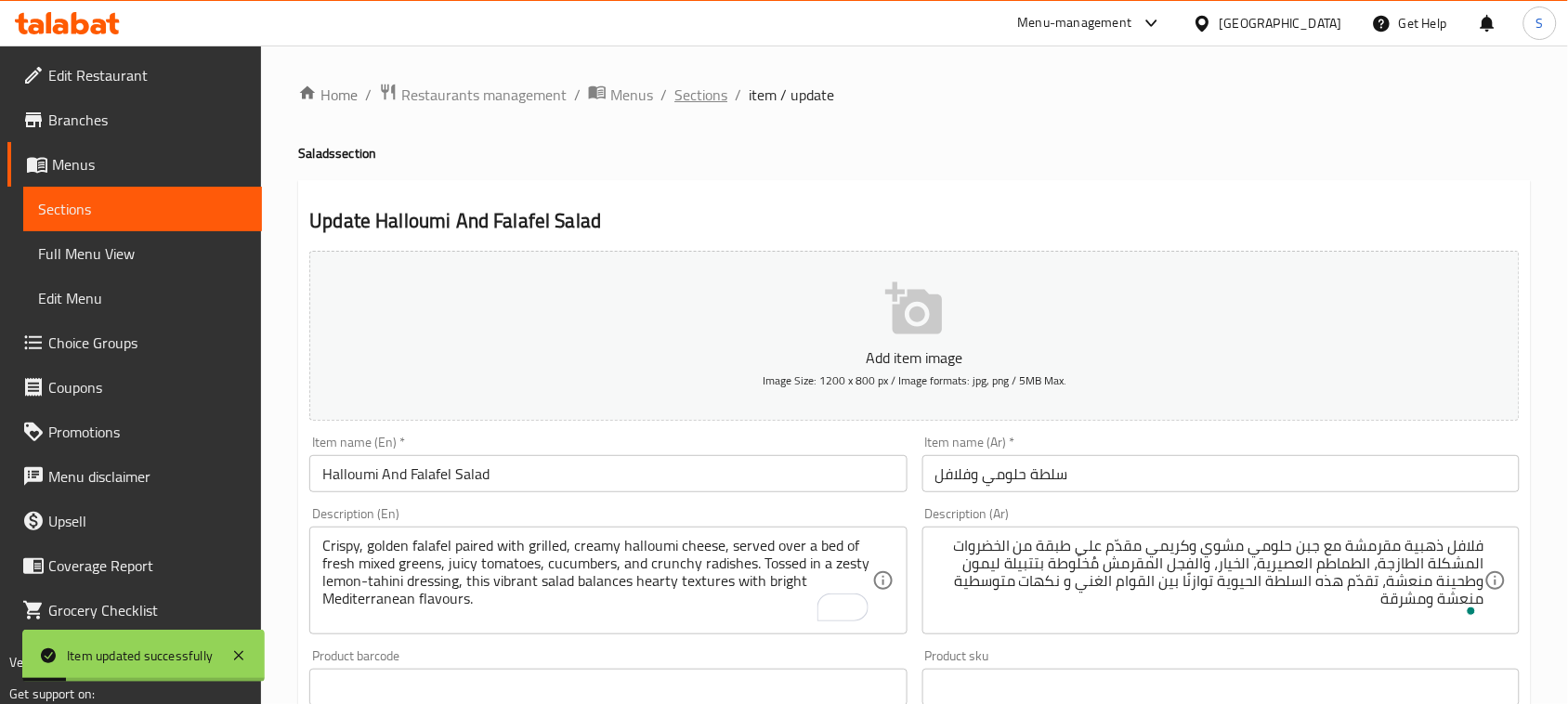
click at [708, 105] on span "Sections" at bounding box center [700, 95] width 53 height 22
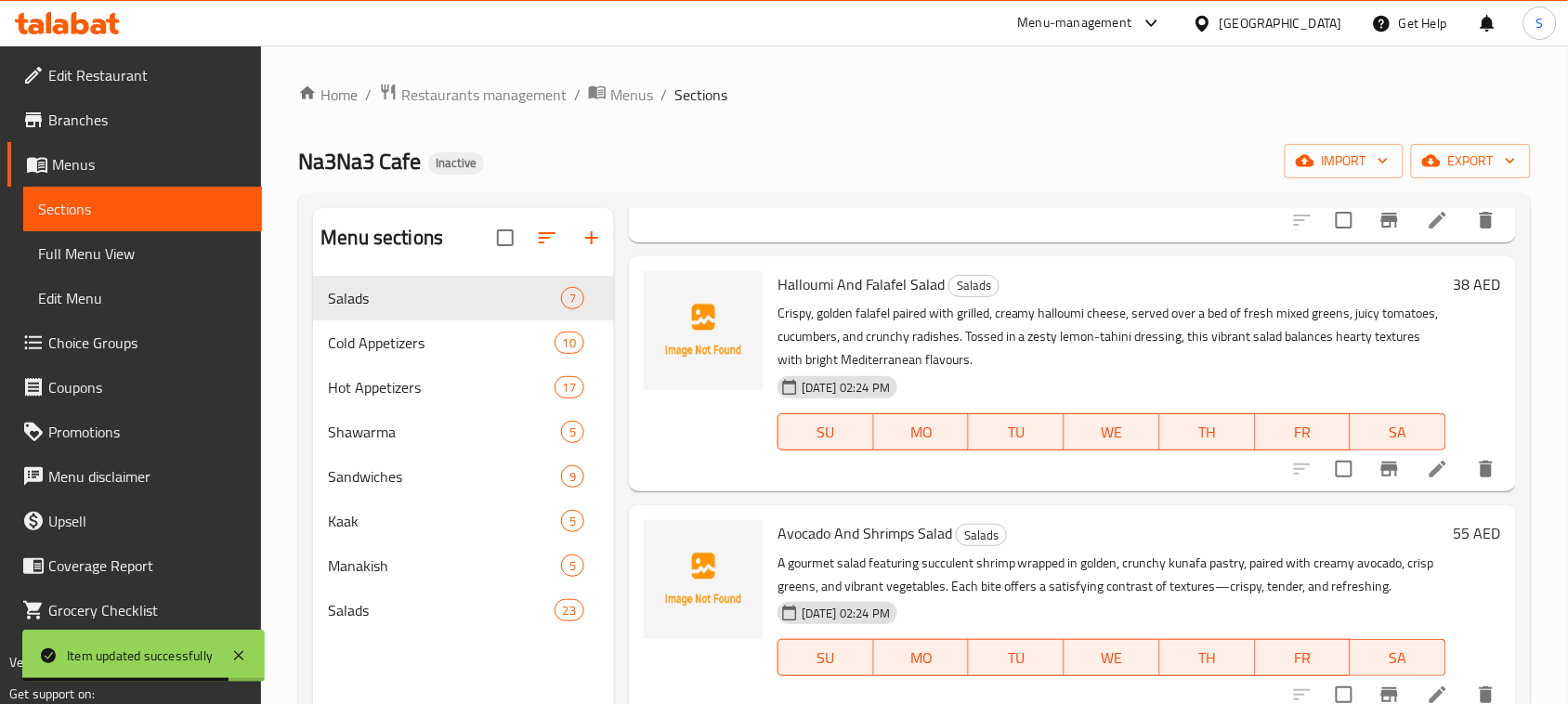
scroll to position [1045, 0]
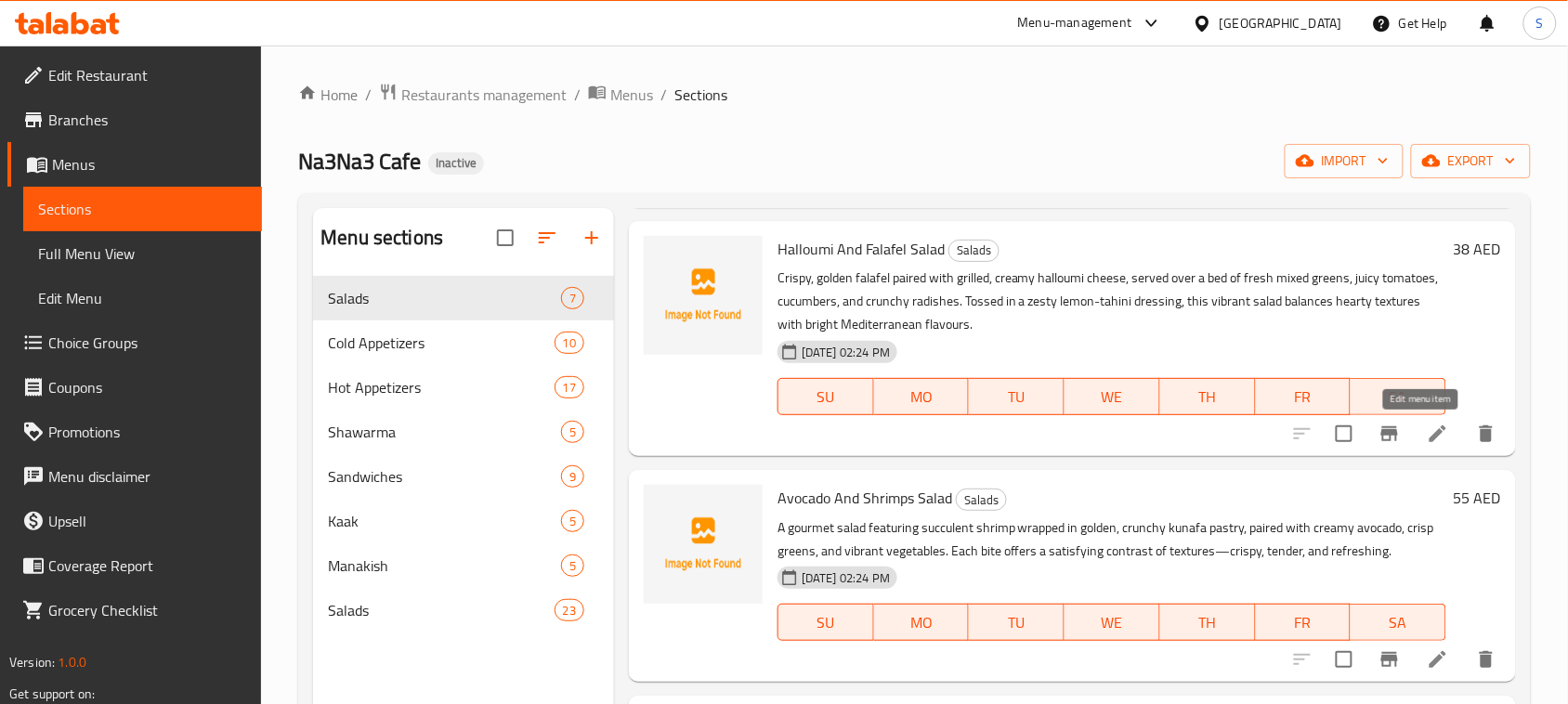
click at [1426, 433] on icon at bounding box center [1438, 434] width 22 height 22
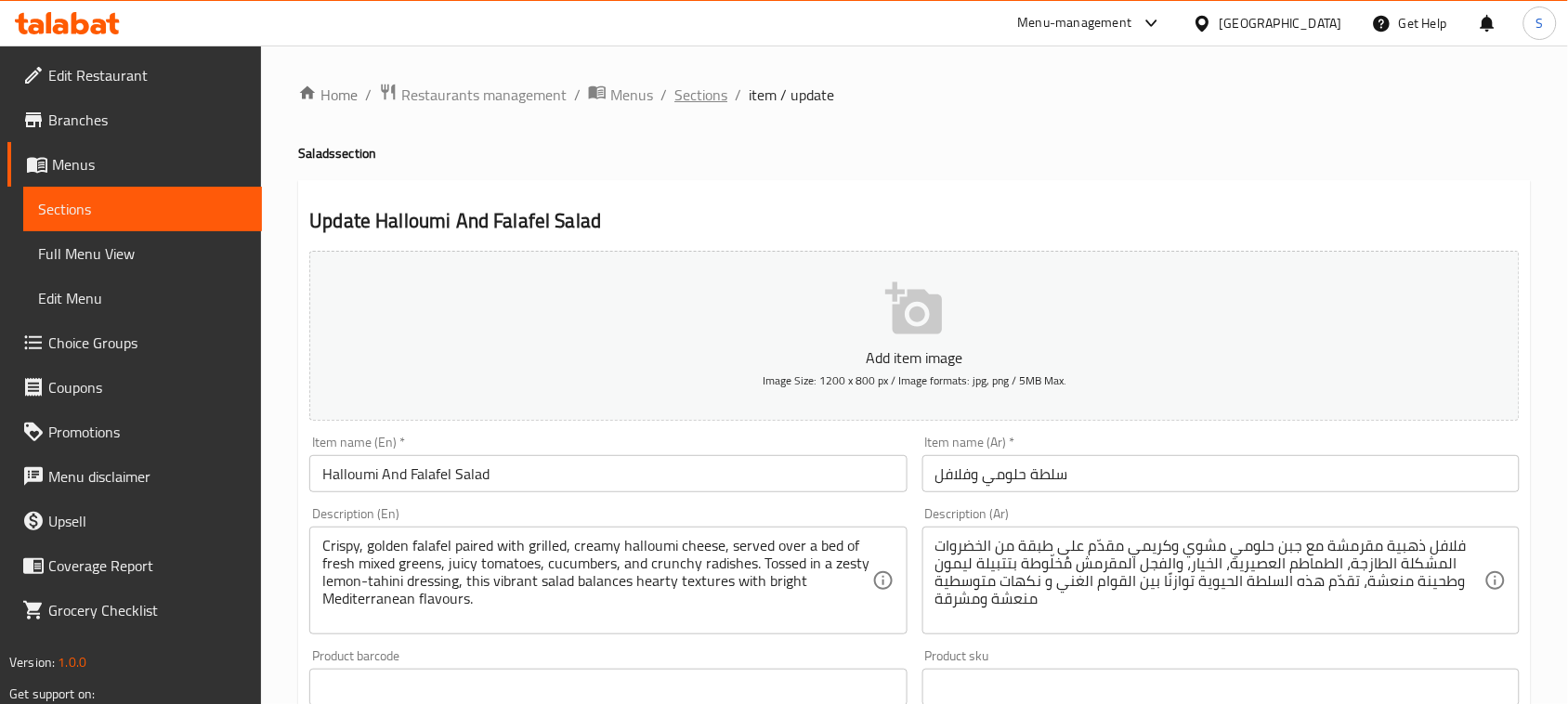
click at [717, 104] on span "Sections" at bounding box center [700, 95] width 53 height 22
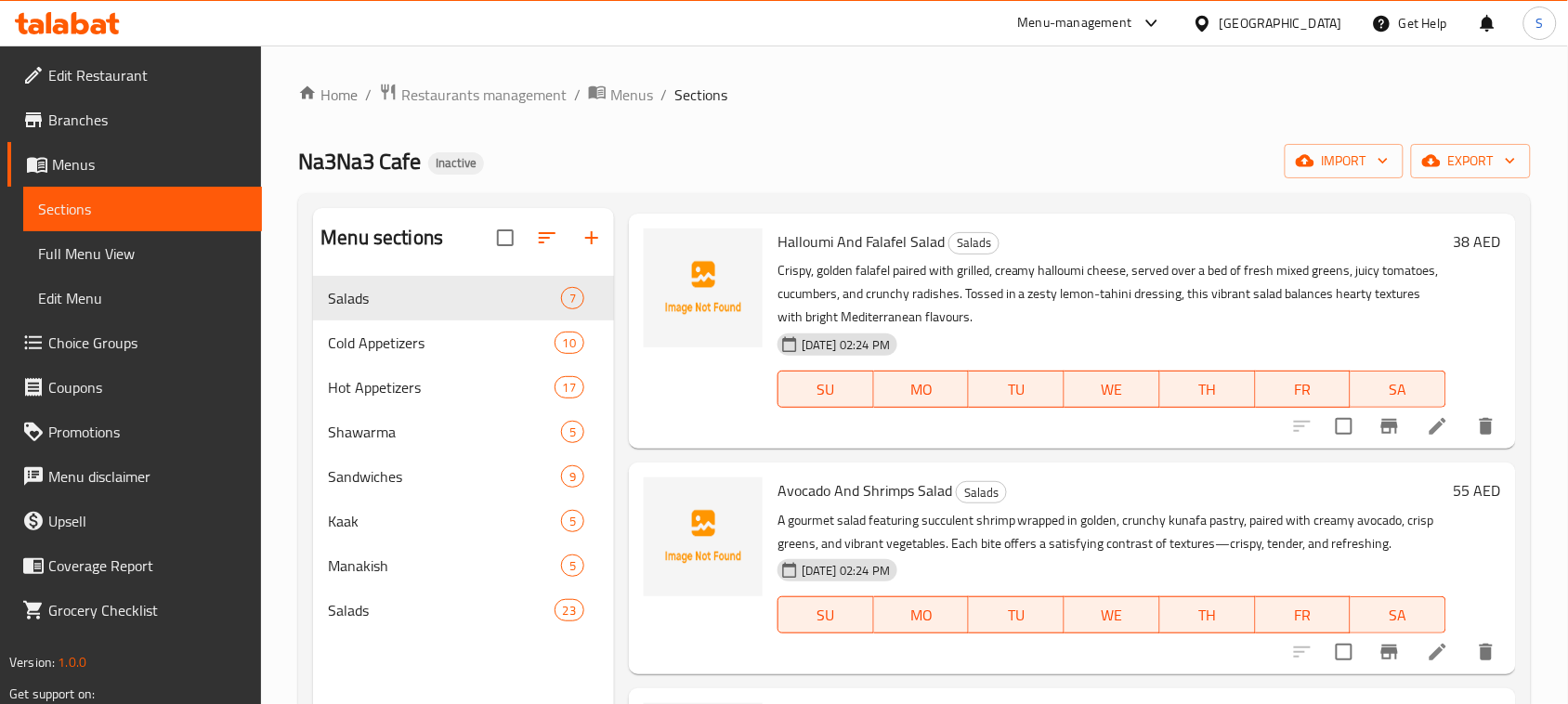
scroll to position [1085, 0]
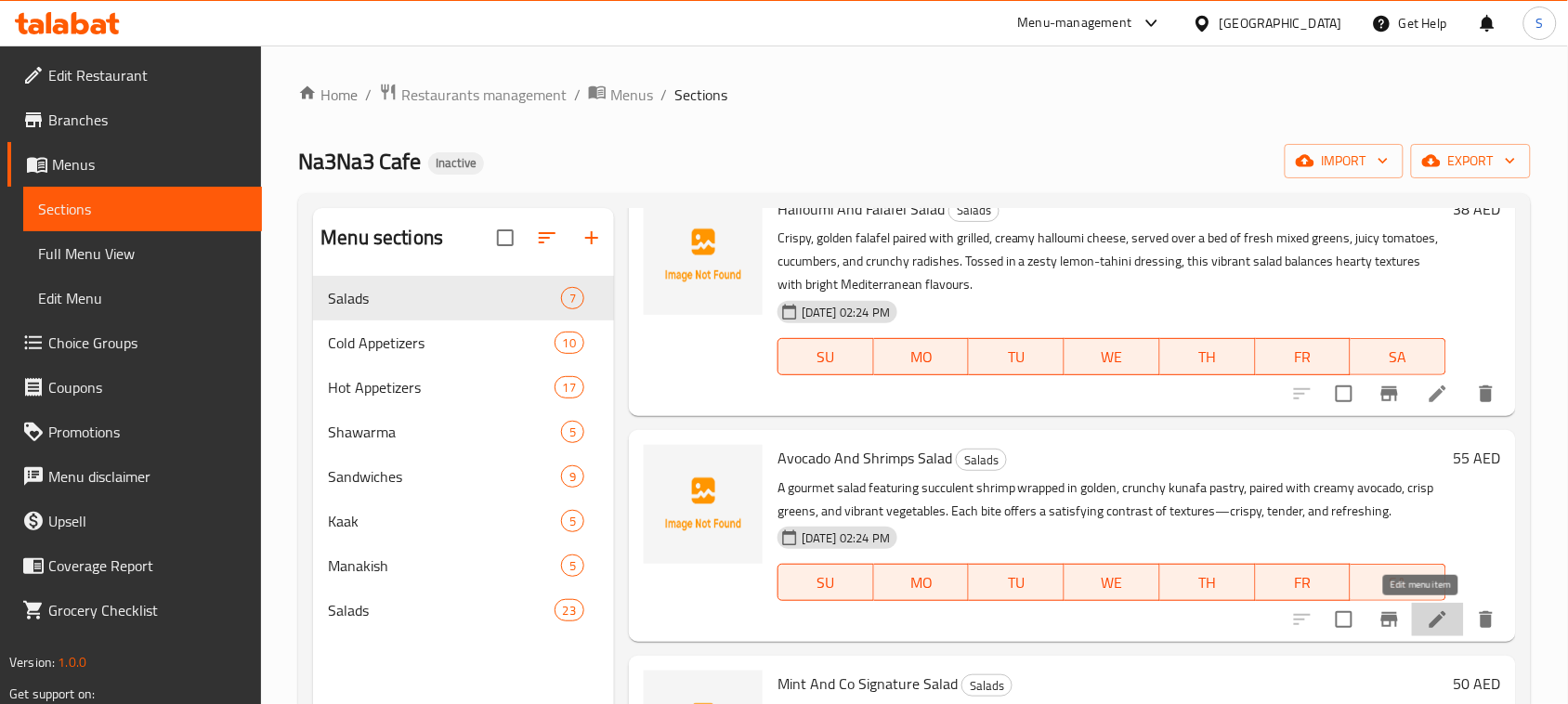
click at [1426, 615] on icon at bounding box center [1438, 619] width 22 height 22
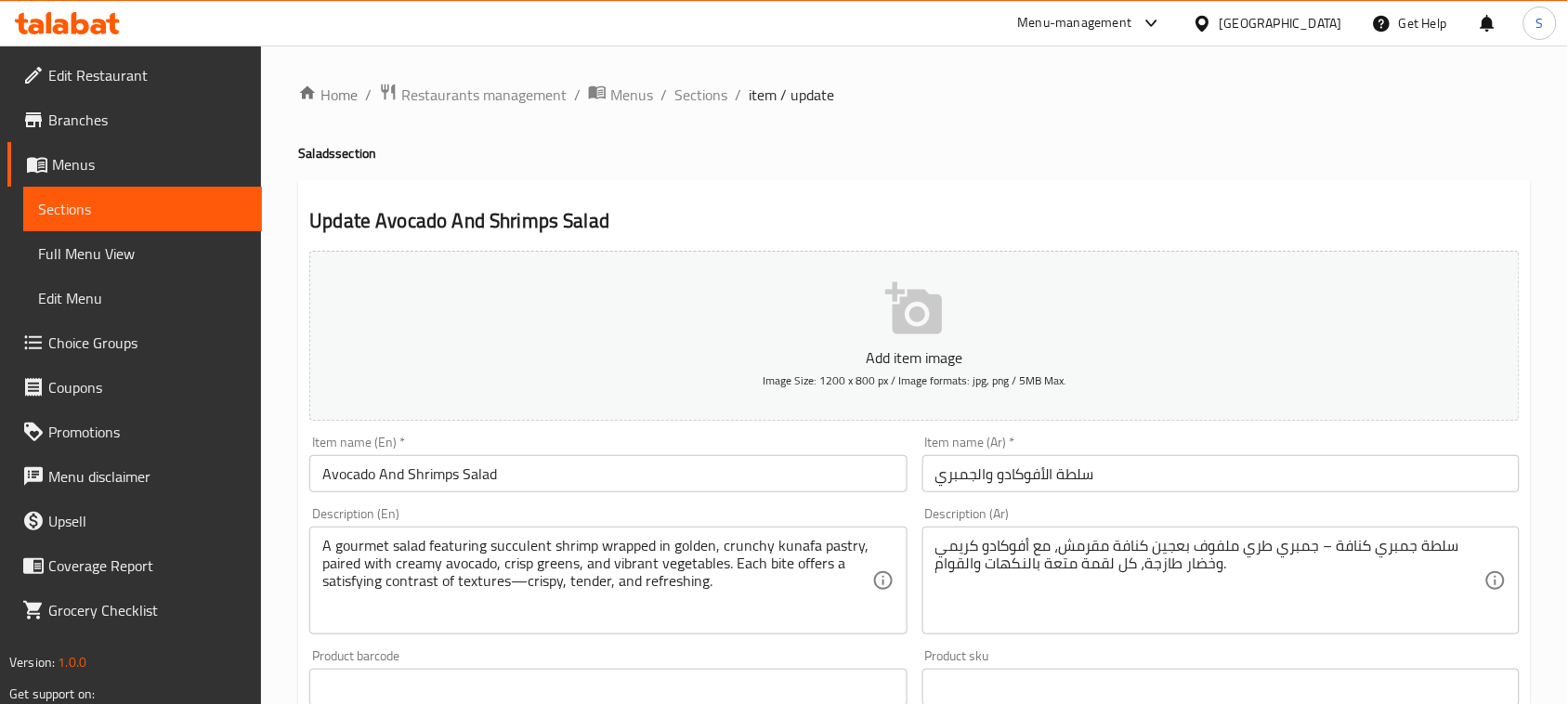
drag, startPoint x: 320, startPoint y: 549, endPoint x: 486, endPoint y: 563, distance: 166.6
click at [483, 555] on div "A gourmet salad featuring succulent shrimp wrapped in golden, crunchy kunafa pa…" at bounding box center [607, 581] width 597 height 108
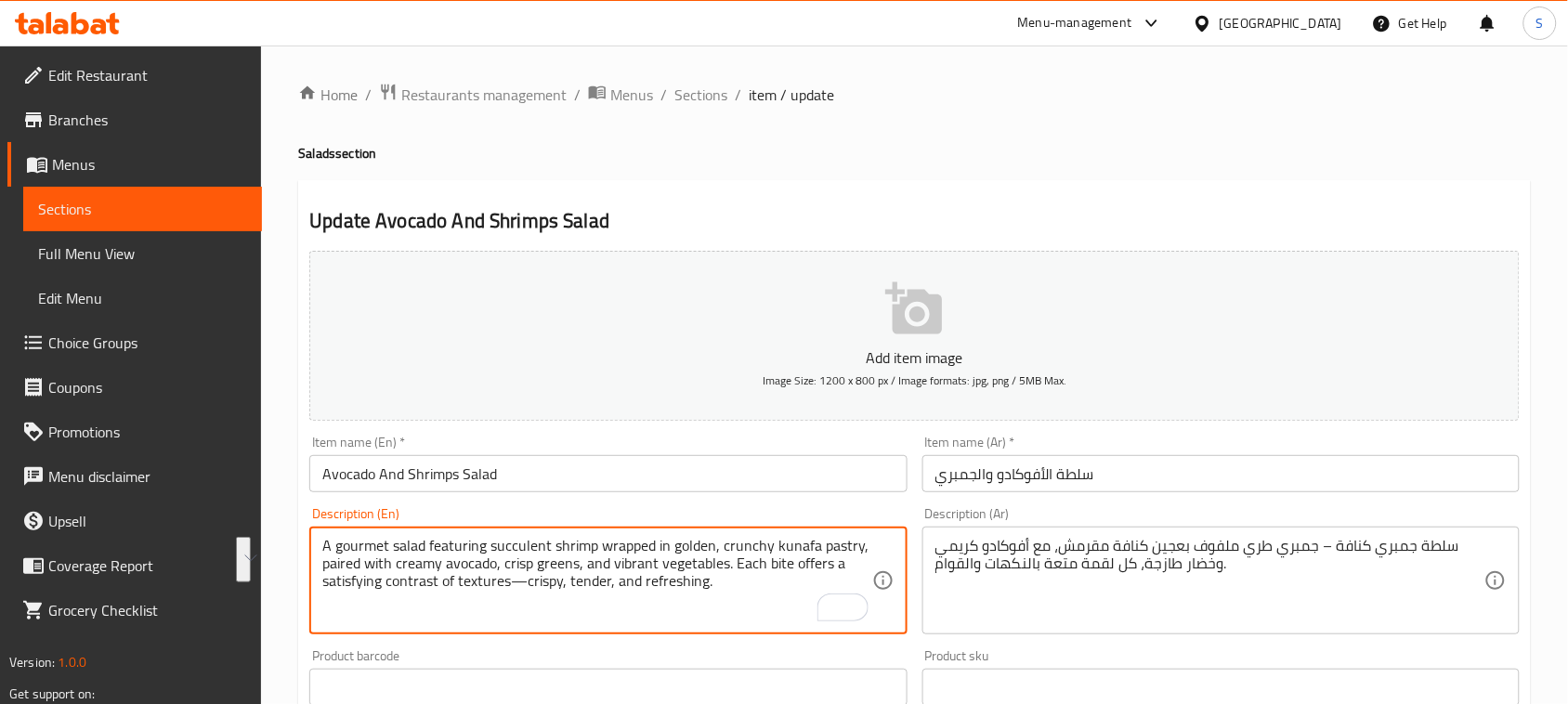
drag, startPoint x: 323, startPoint y: 537, endPoint x: 493, endPoint y: 559, distance: 171.4
click at [493, 559] on textarea "A gourmet salad featuring succulent shrimp wrapped in golden, crunchy kunafa pa…" at bounding box center [596, 581] width 548 height 88
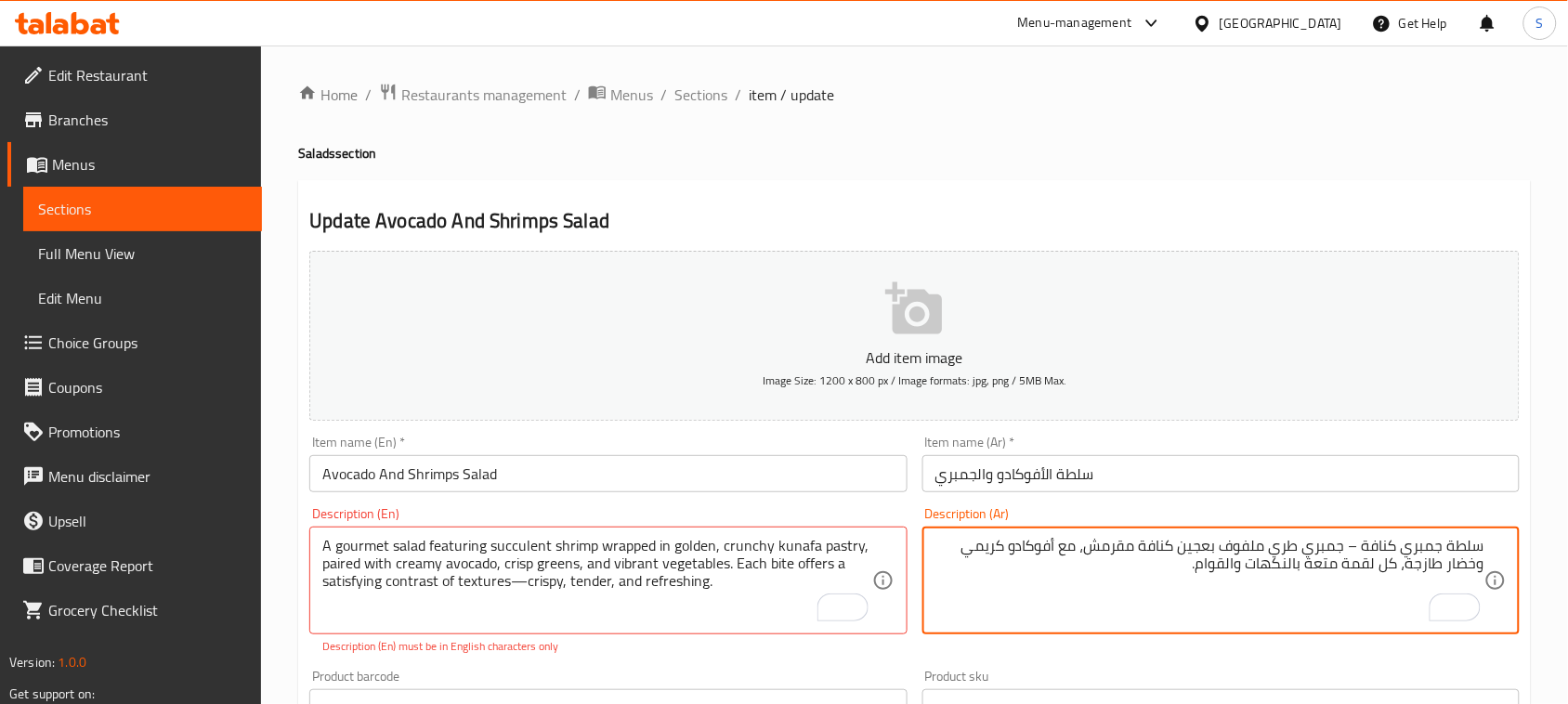
click at [1133, 560] on textarea "سلطة جمبري كنافة – جمبري طري ملفوف بعجين كنافة مقرمش، مع أفوكادو كريمي وخضار طا…" at bounding box center [1209, 581] width 548 height 88
paste textarea "سلطة فاخرة تحتوي على روبيان طري ملفوف بعجينة كنافة ذهبية ومقرمشة، مع شرائح أفوك…"
click at [1133, 569] on textarea "سلطة جمبري كنافة – جمبري طري ملفوف بعجين كنافة مقرمش، مع أفوكادو كريمي وخضار طا…" at bounding box center [1209, 581] width 548 height 88
type textarea "سلطة جمبري كنافة – جمبري طري ملفوف بعجين كنافة مقرمش، مع أفوكادو كريمي وخضار طا…"
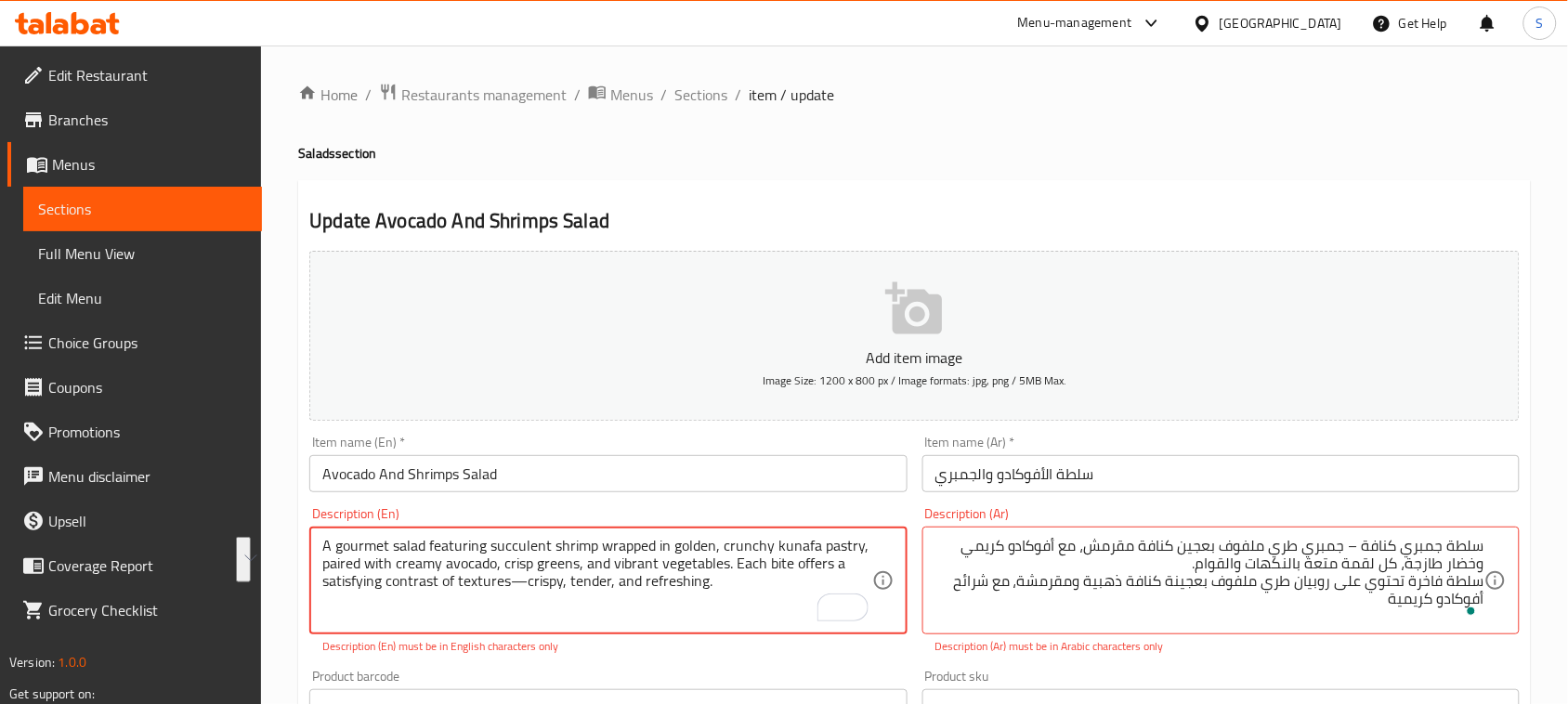
drag, startPoint x: 505, startPoint y: 560, endPoint x: 707, endPoint y: 578, distance: 202.8
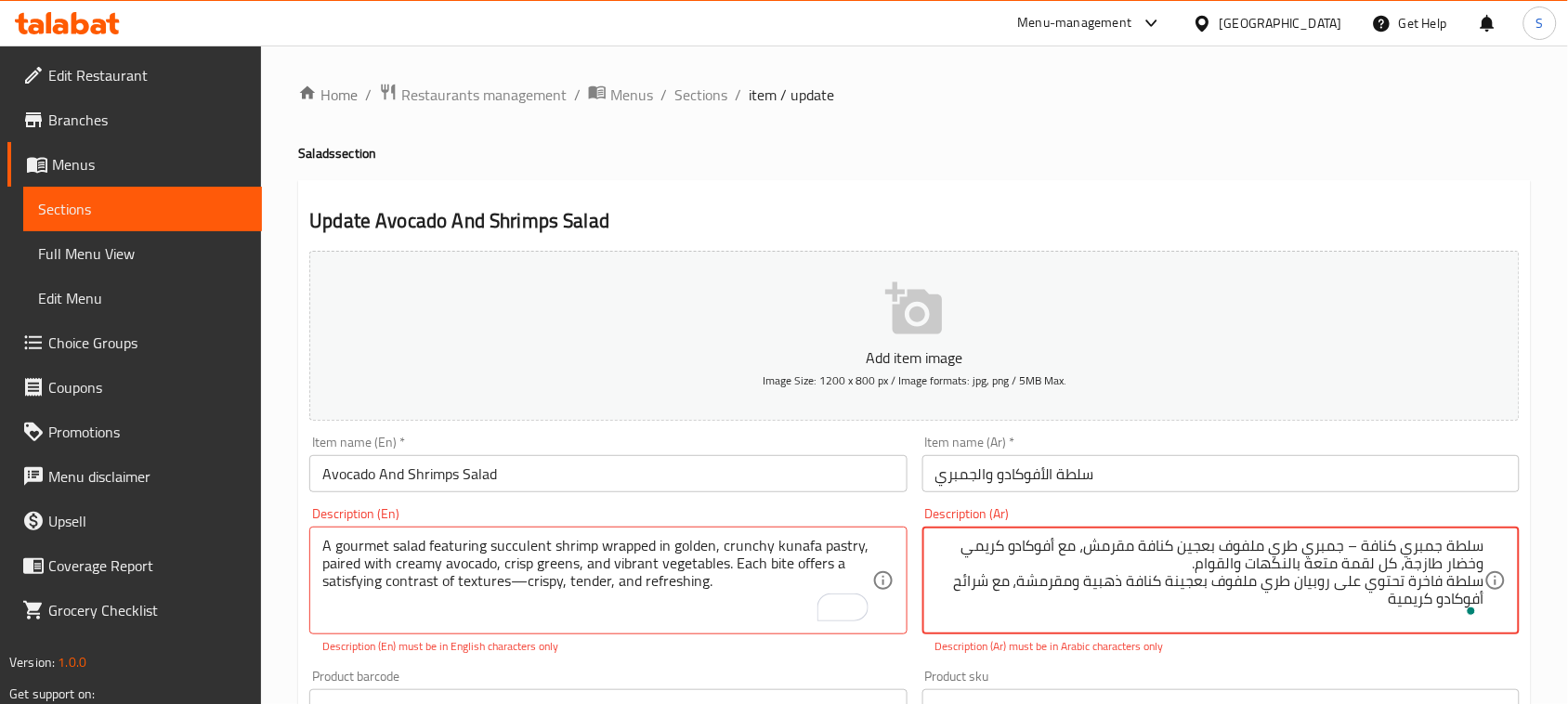
click at [1252, 604] on textarea "سلطة جمبري كنافة – جمبري طري ملفوف بعجين كنافة مقرمش، مع أفوكادو كريمي وخضار طا…" at bounding box center [1209, 581] width 548 height 88
paste textarea "مع خضروات طازجة ومقرمشة، وكل قضمة تقدّم تباينًا ممتعًا في القوام بين المقرمش وا…"
click at [1251, 545] on textarea "سلطة جمبري كنافة – جمبري طري ملفوف بعجين كنافة مقرمش، مع أفوكادو كريمي وخضار طا…" at bounding box center [1209, 581] width 548 height 88
click at [1252, 545] on textarea "سلطة جمبري كنافة – جمبري طري ملفوف بعجين كنافة مقرمش، مع أفوكادو كريمي وخضار طا…" at bounding box center [1209, 581] width 548 height 88
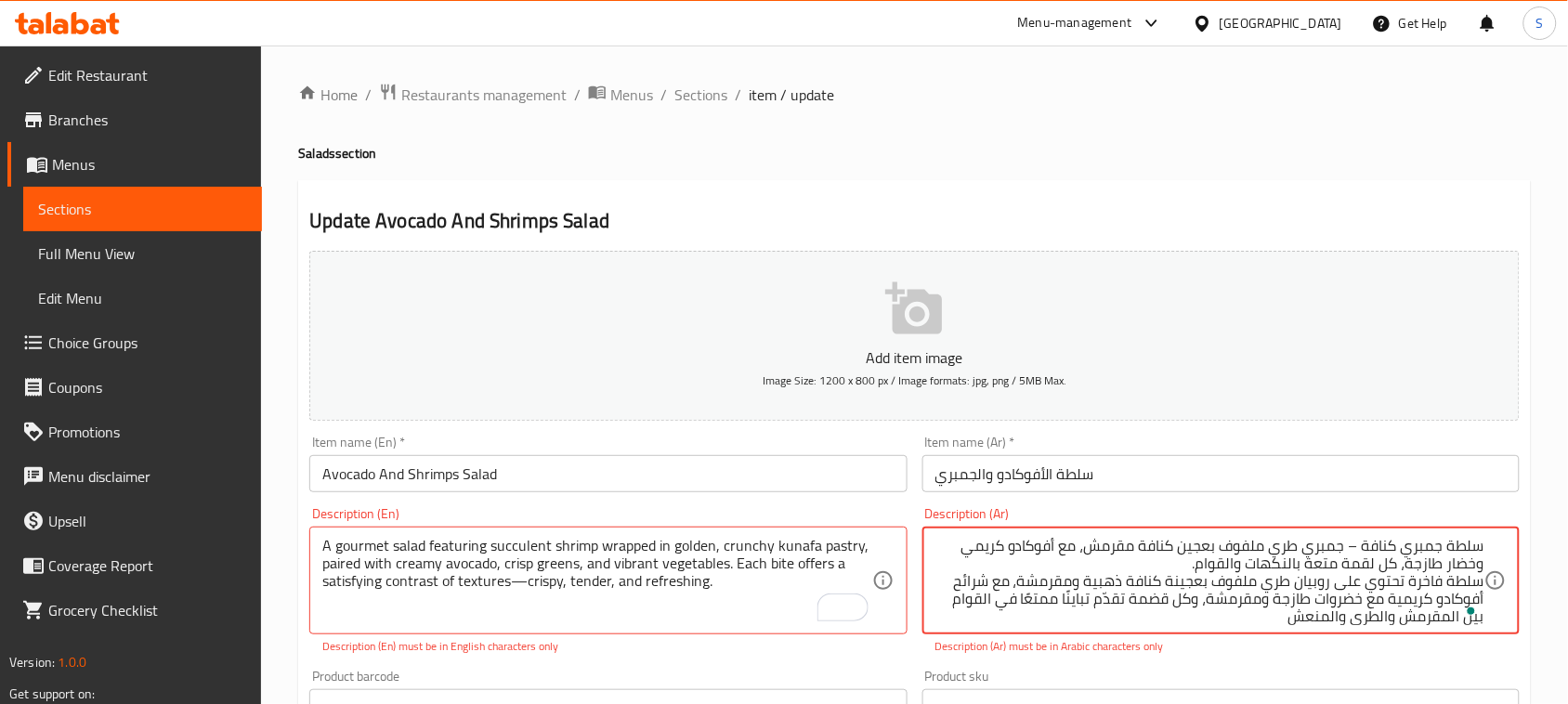
scroll to position [0, 0]
click at [1252, 545] on textarea "سلطة جمبري كنافة – جمبري طري ملفوف بعجين كنافة مقرمش، مع أفوكادو كريمي وخضار طا…" at bounding box center [1209, 581] width 548 height 88
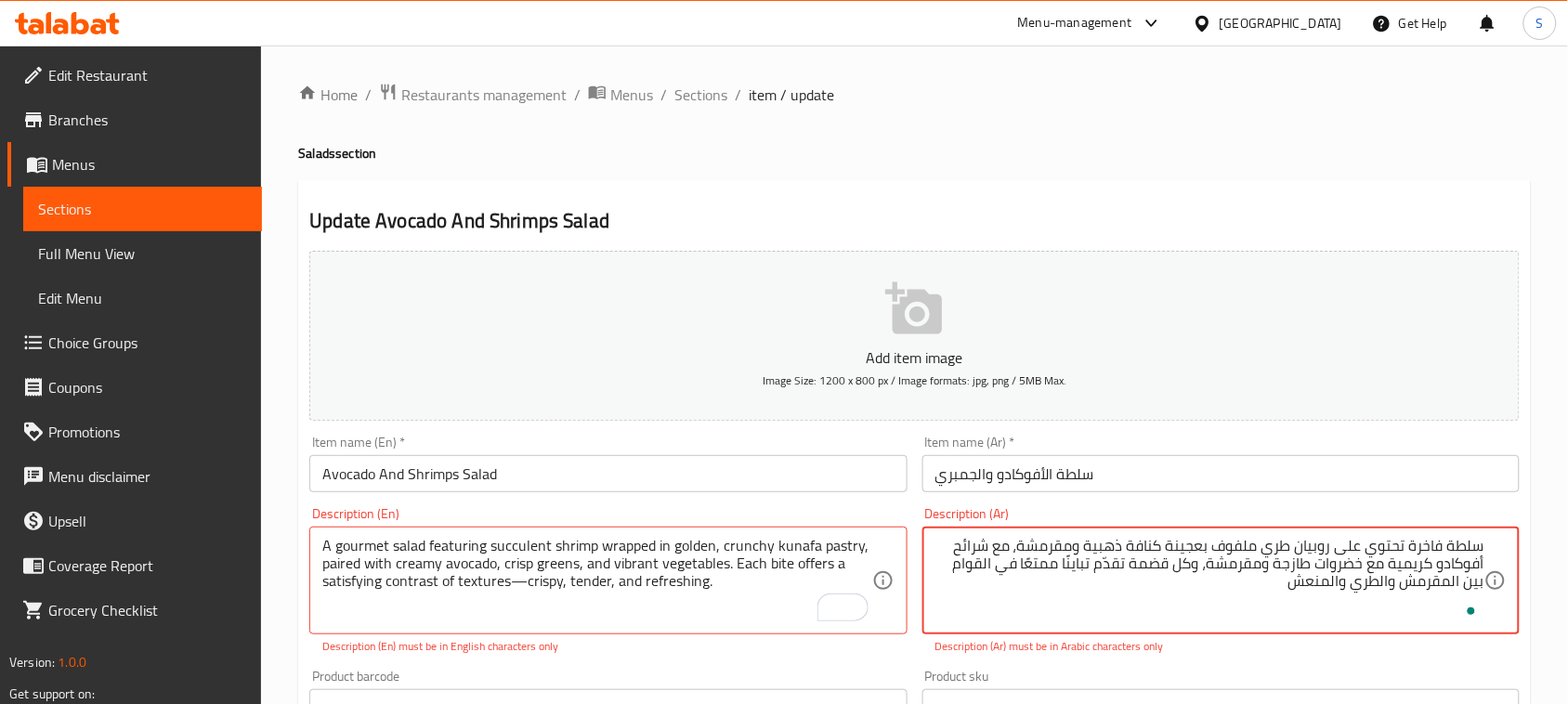
type textarea "سلطة فاخرة تحتوي على روبيان طري ملفوف بعجينة كنافة ذهبية ومقرمشة، مع شرائح أفوك…"
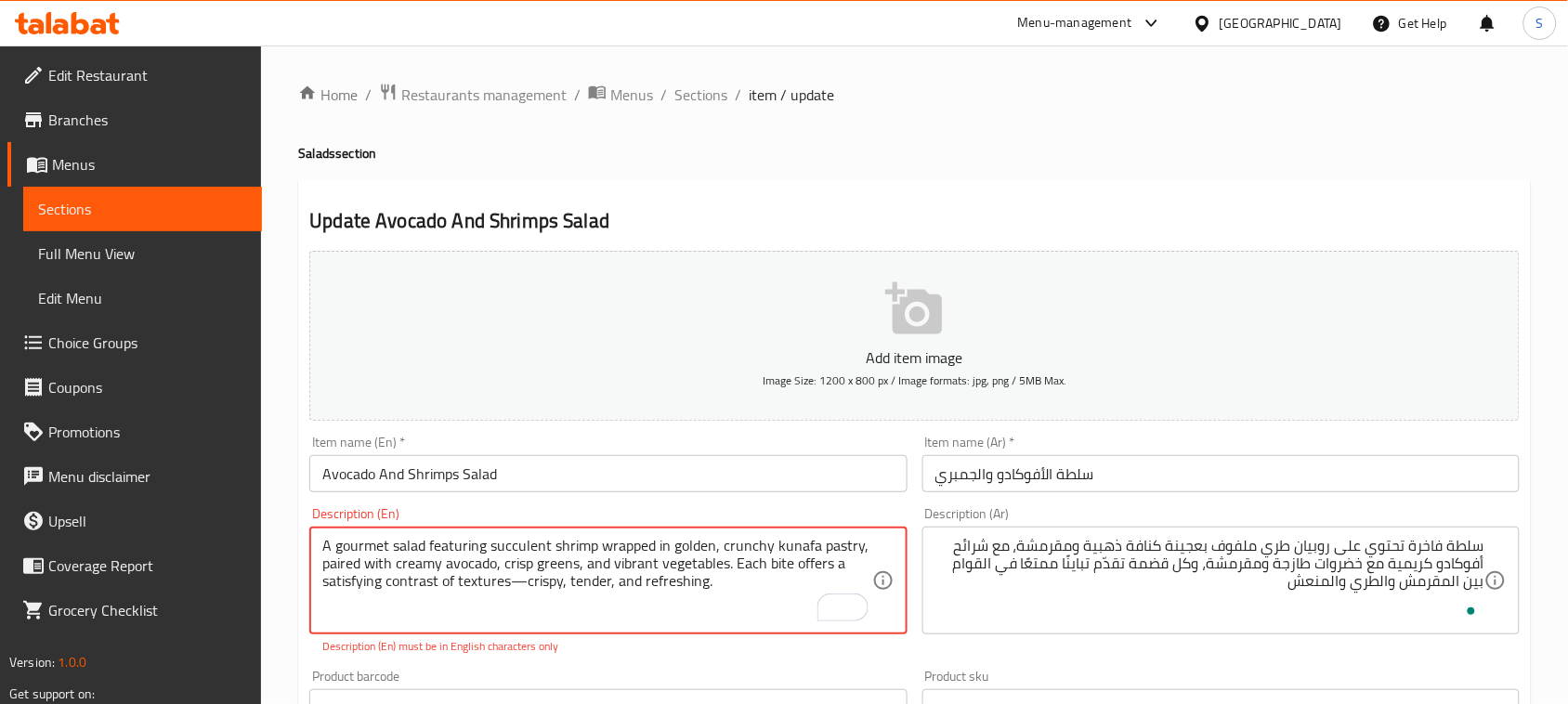
click at [526, 586] on textarea "A gourmet salad featuring succulent shrimp wrapped in golden, crunchy kunafa pa…" at bounding box center [596, 581] width 548 height 88
type textarea "A gourmet salad featuring succulent shrimp wrapped in golden, crunchy kunafa pa…"
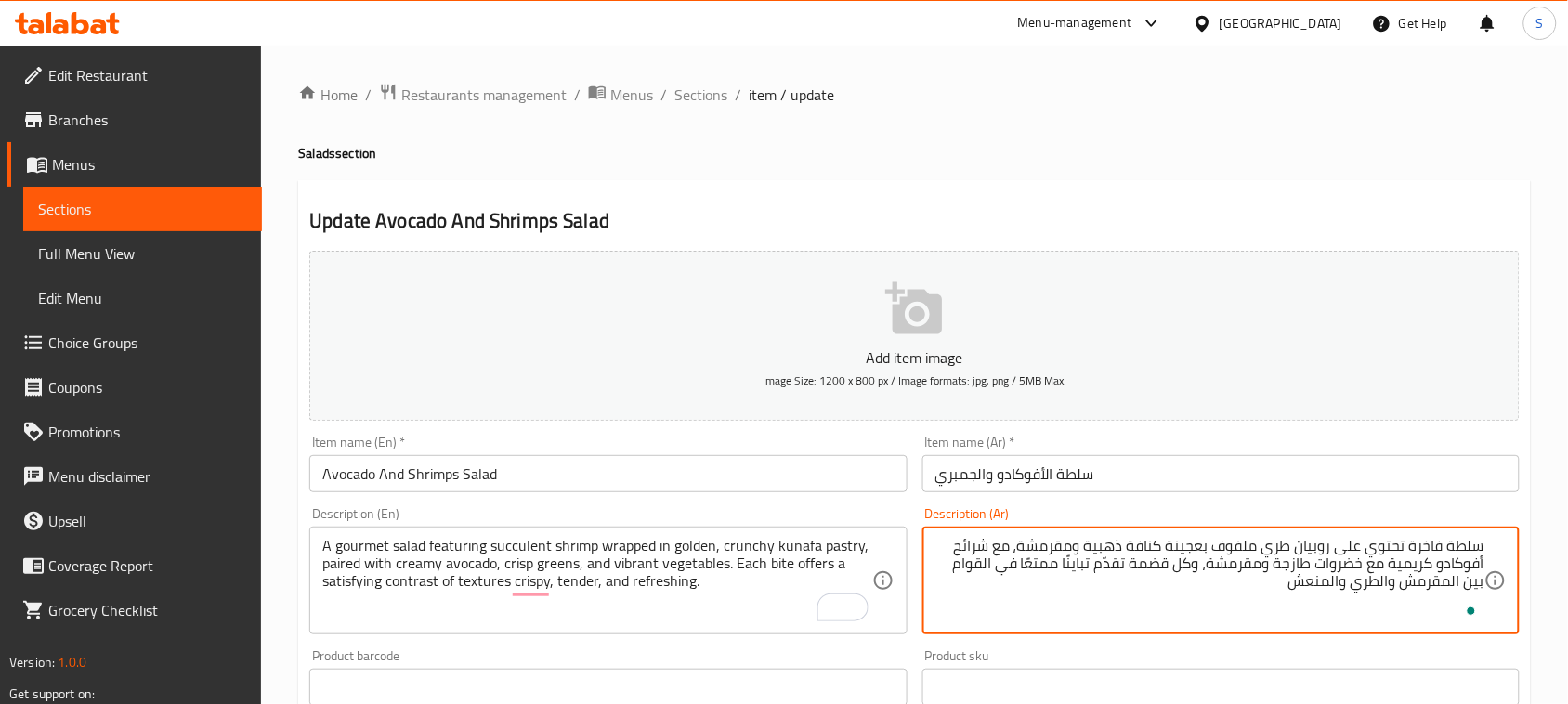
click at [1195, 566] on textarea "سلطة فاخرة تحتوي على روبيان طري ملفوف بعجينة كنافة ذهبية ومقرمشة، مع شرائح أفوك…" at bounding box center [1209, 581] width 548 height 88
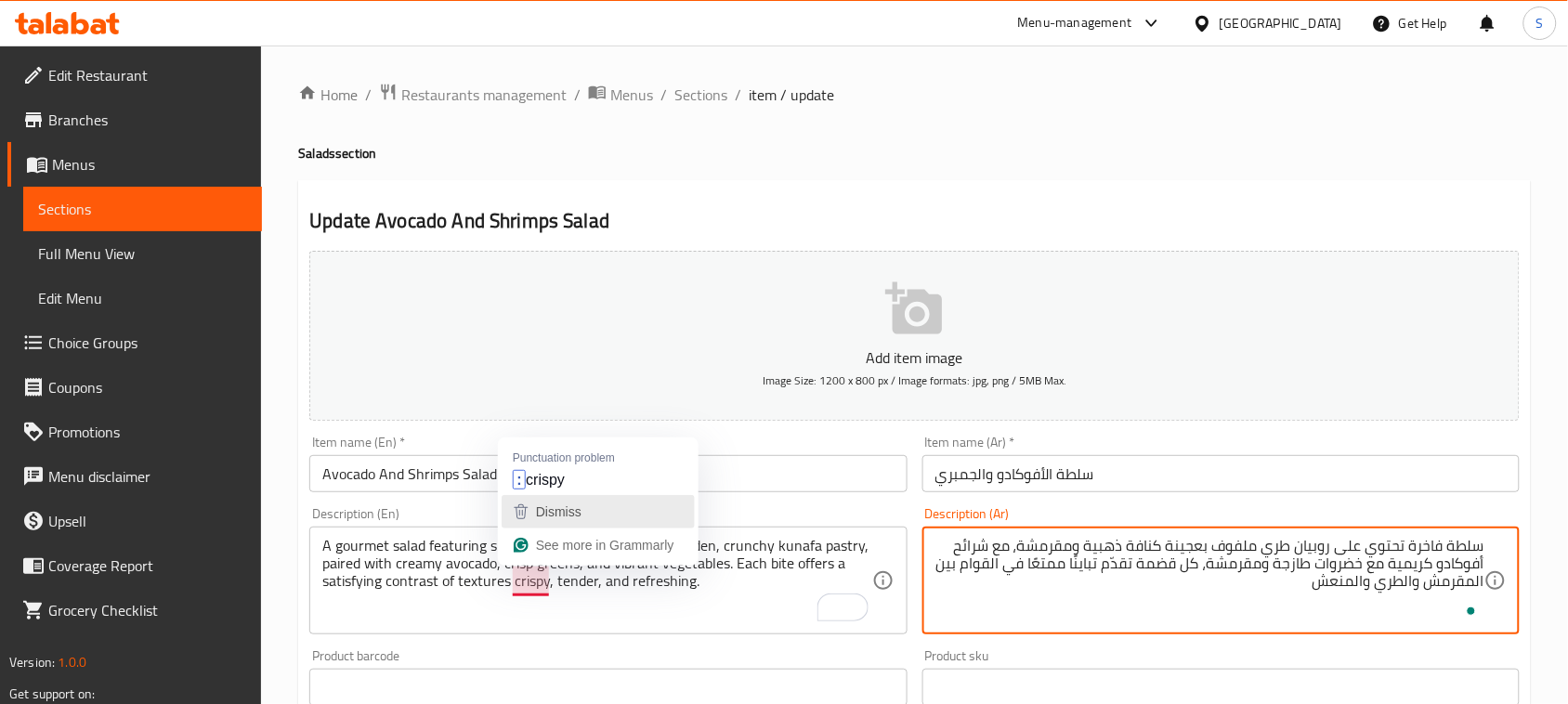
click at [546, 513] on span "Dismiss" at bounding box center [559, 512] width 46 height 15
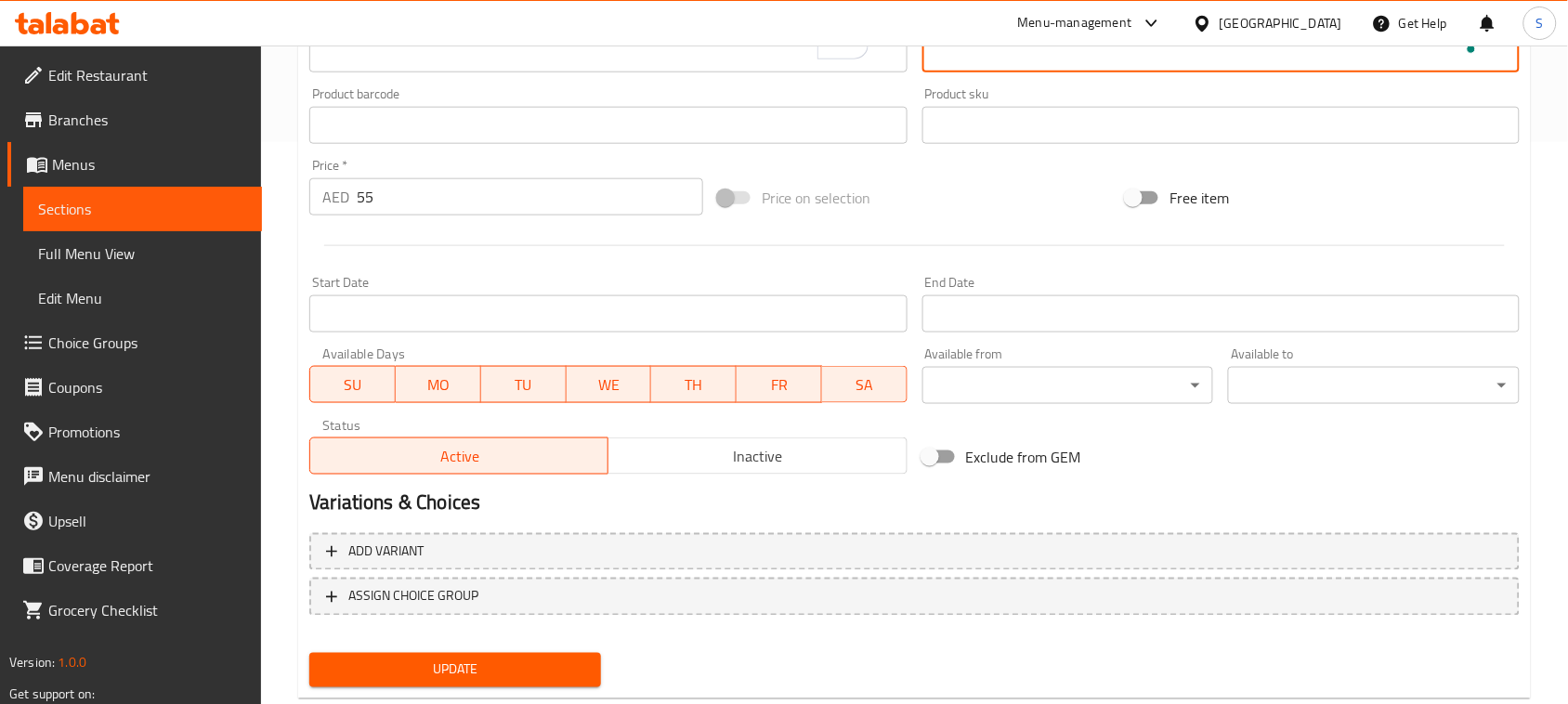
scroll to position [604, 0]
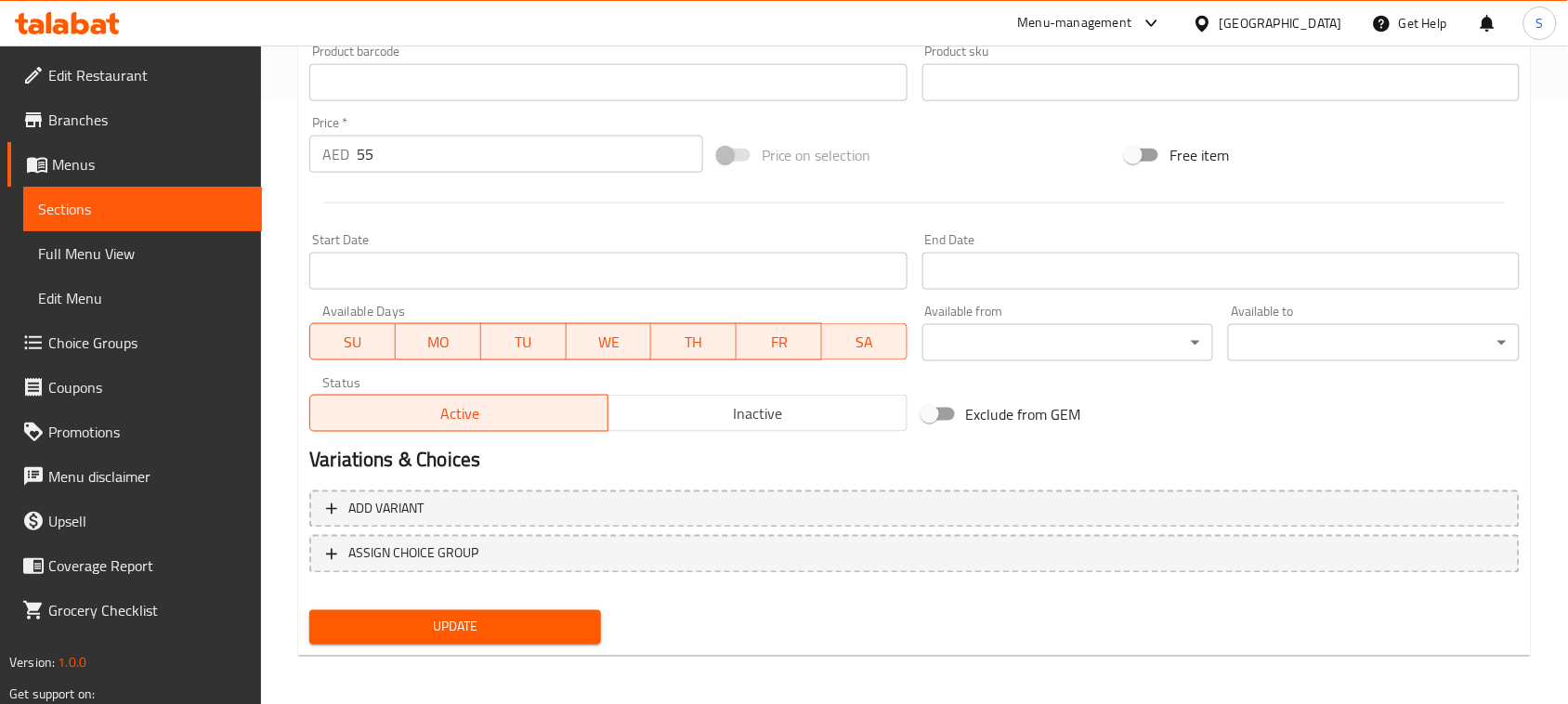
type textarea "سلطة فاخرة تحتوي على روبيان طري ملفوف بعجينة كنافة ذهبية ومقرمشة، مع شرائح أفوك…"
click at [546, 623] on span "Update" at bounding box center [454, 627] width 262 height 23
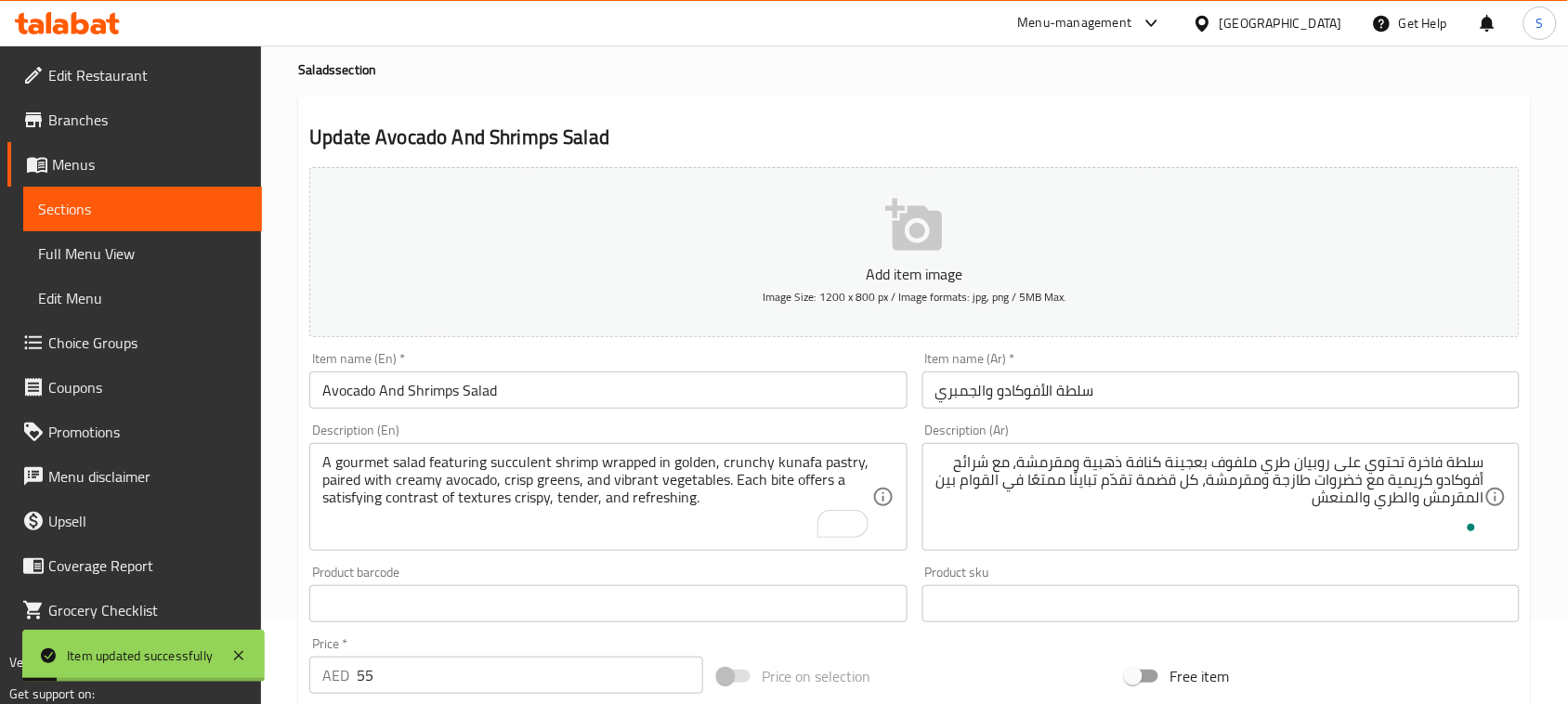
scroll to position [0, 0]
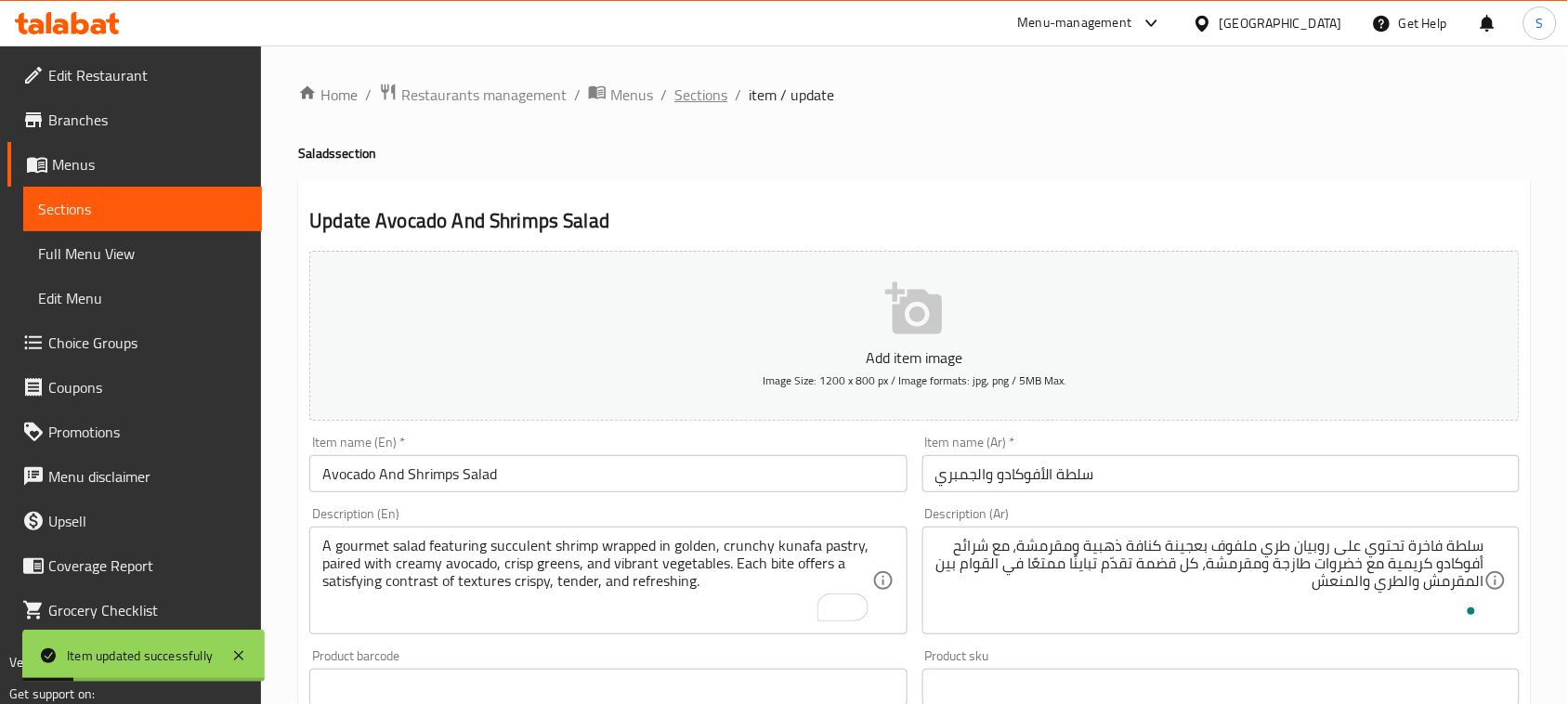
click at [674, 103] on span "Sections" at bounding box center [700, 95] width 53 height 22
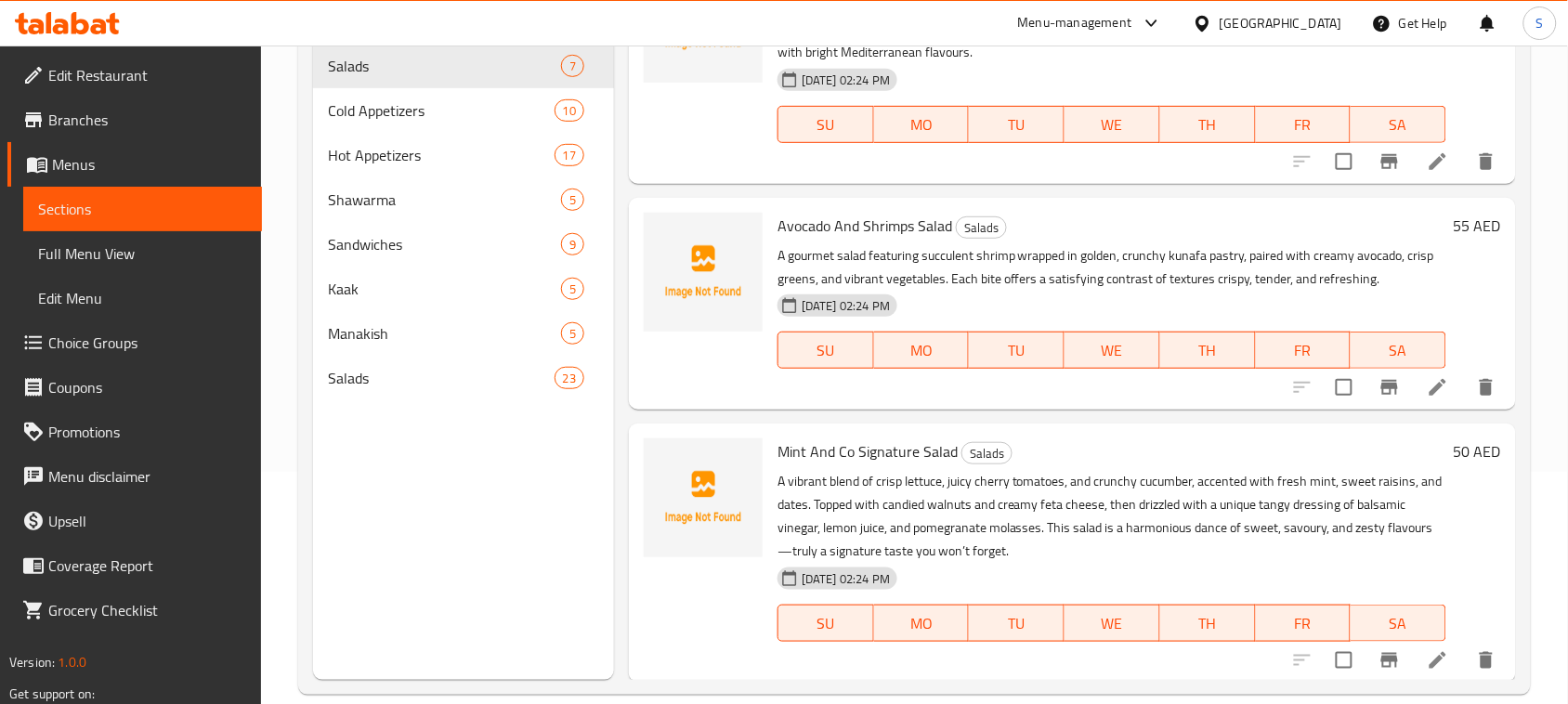
scroll to position [261, 0]
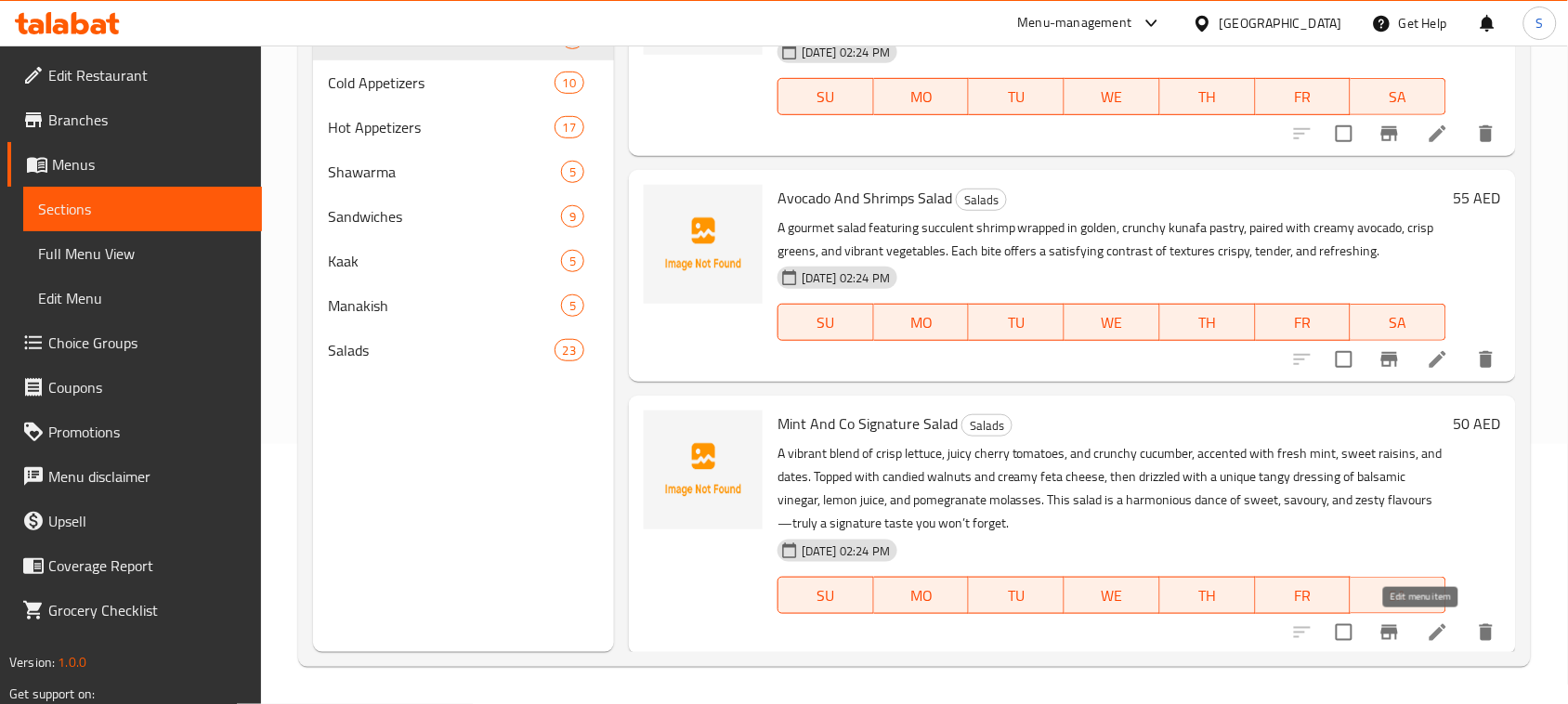
click at [1426, 629] on icon at bounding box center [1438, 632] width 22 height 22
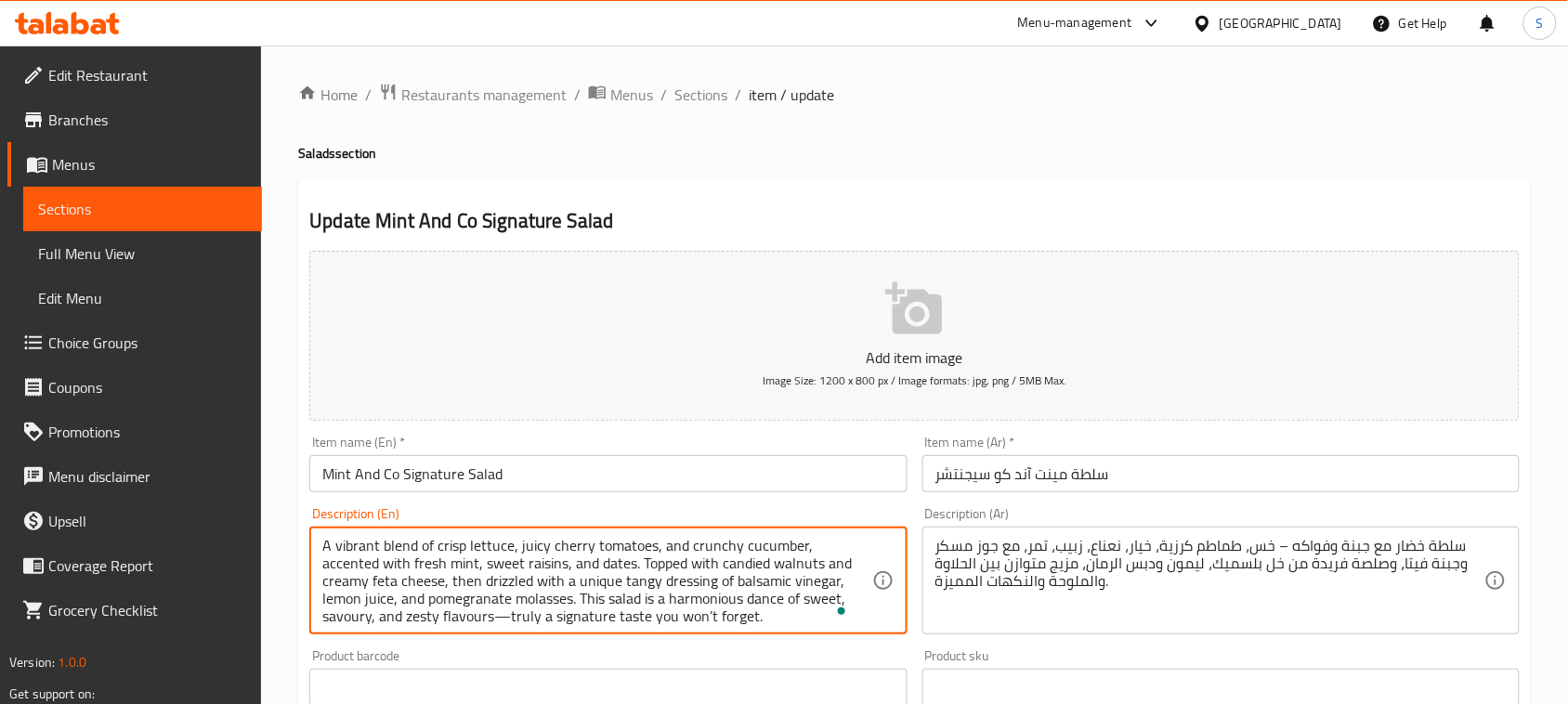
scroll to position [5, 0]
click at [498, 609] on textarea "A vibrant blend of crisp lettuce, juicy cherry tomatoes, and crunchy cucumber, …" at bounding box center [596, 581] width 548 height 88
click at [507, 614] on textarea "A vibrant blend of crisp lettuce, juicy cherry tomatoes, and crunchy cucumber, …" at bounding box center [596, 581] width 548 height 88
drag, startPoint x: 323, startPoint y: 546, endPoint x: 801, endPoint y: 533, distance: 478.2
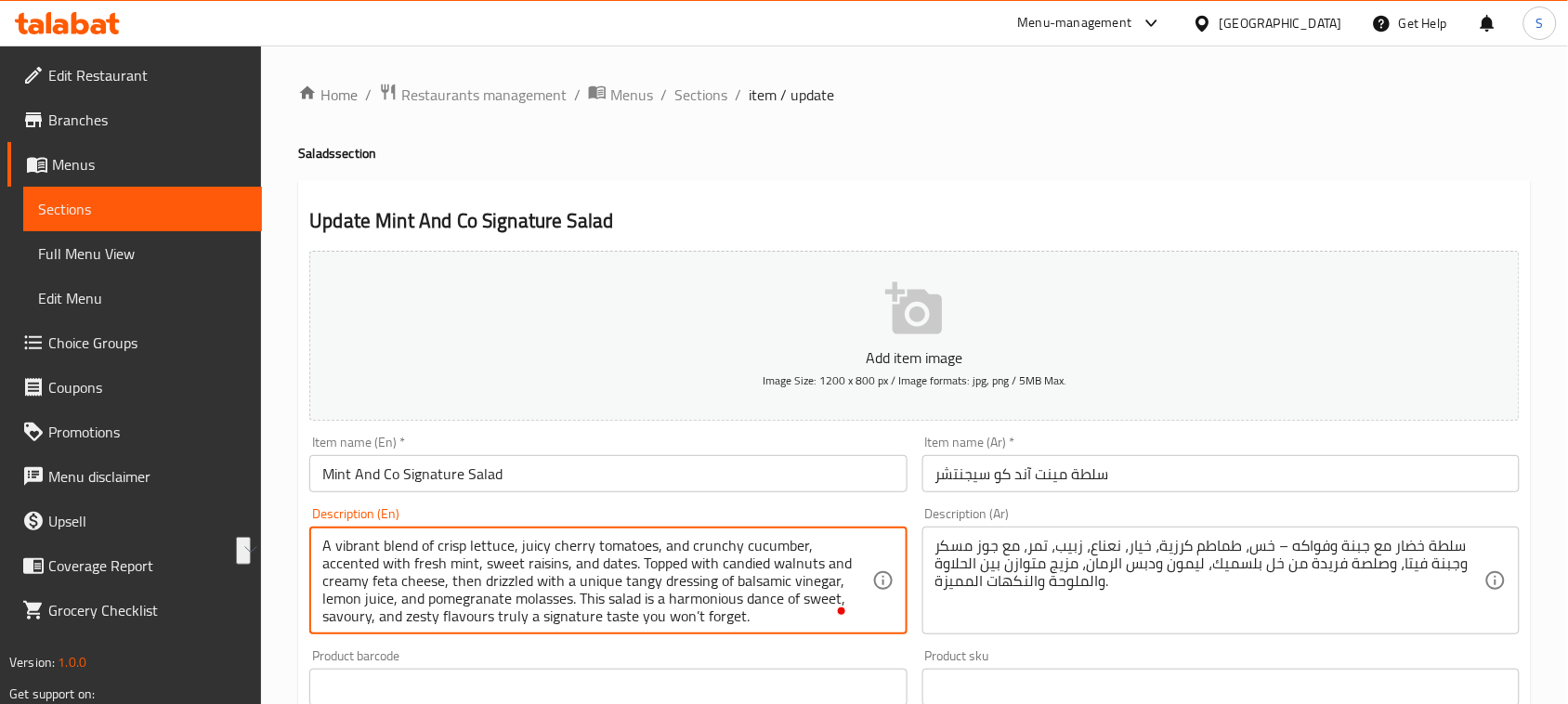
click at [801, 533] on div "A vibrant blend of crisp lettuce, juicy cherry tomatoes, and crunchy cucumber, …" at bounding box center [607, 581] width 597 height 108
type textarea "A vibrant blend of crisp lettuce, juicy cherry tomatoes, and crunchy cucumber, …"
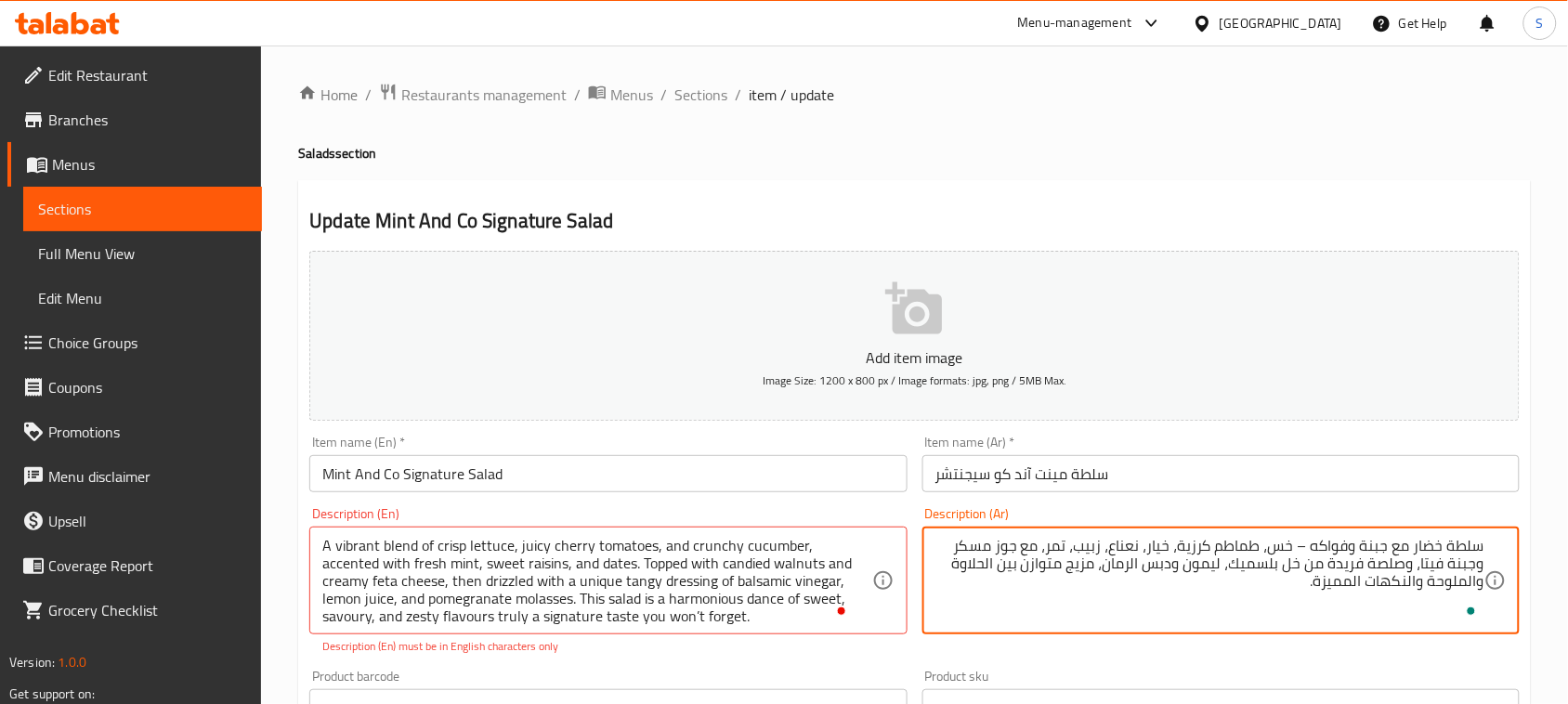
click at [1304, 591] on textarea "سلطة خضار مع جبنة وفواكه – خس، طماطم كرزية، خيار، نعناع، زبيب، تمر، مع جوز مسكر…" at bounding box center [1209, 581] width 548 height 88
paste textarea "مزيج حيوي من خس مقرمش، طماطم كرزية عصيرية، وخيار مقرمش،"
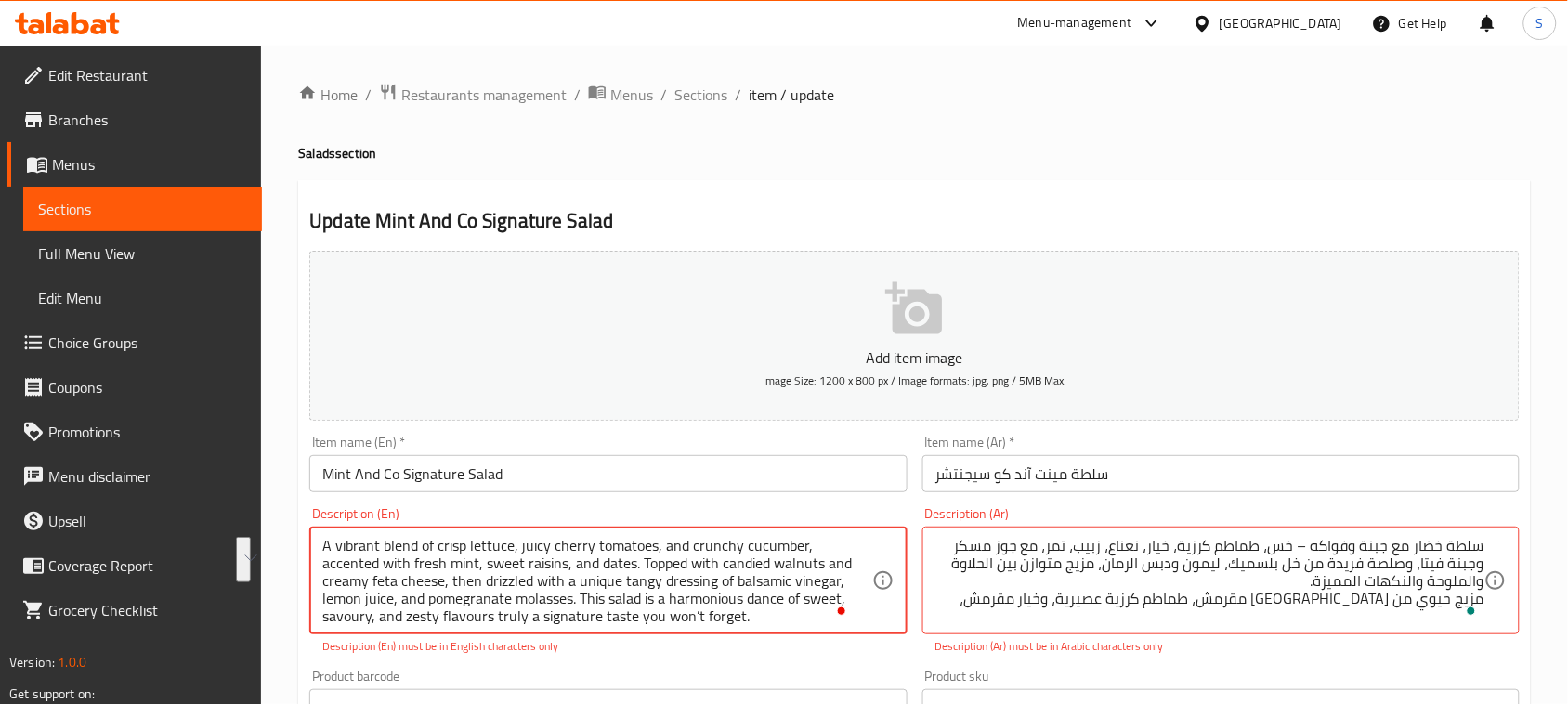
scroll to position [5, 0]
drag, startPoint x: 322, startPoint y: 562, endPoint x: 575, endPoint y: 594, distance: 255.0
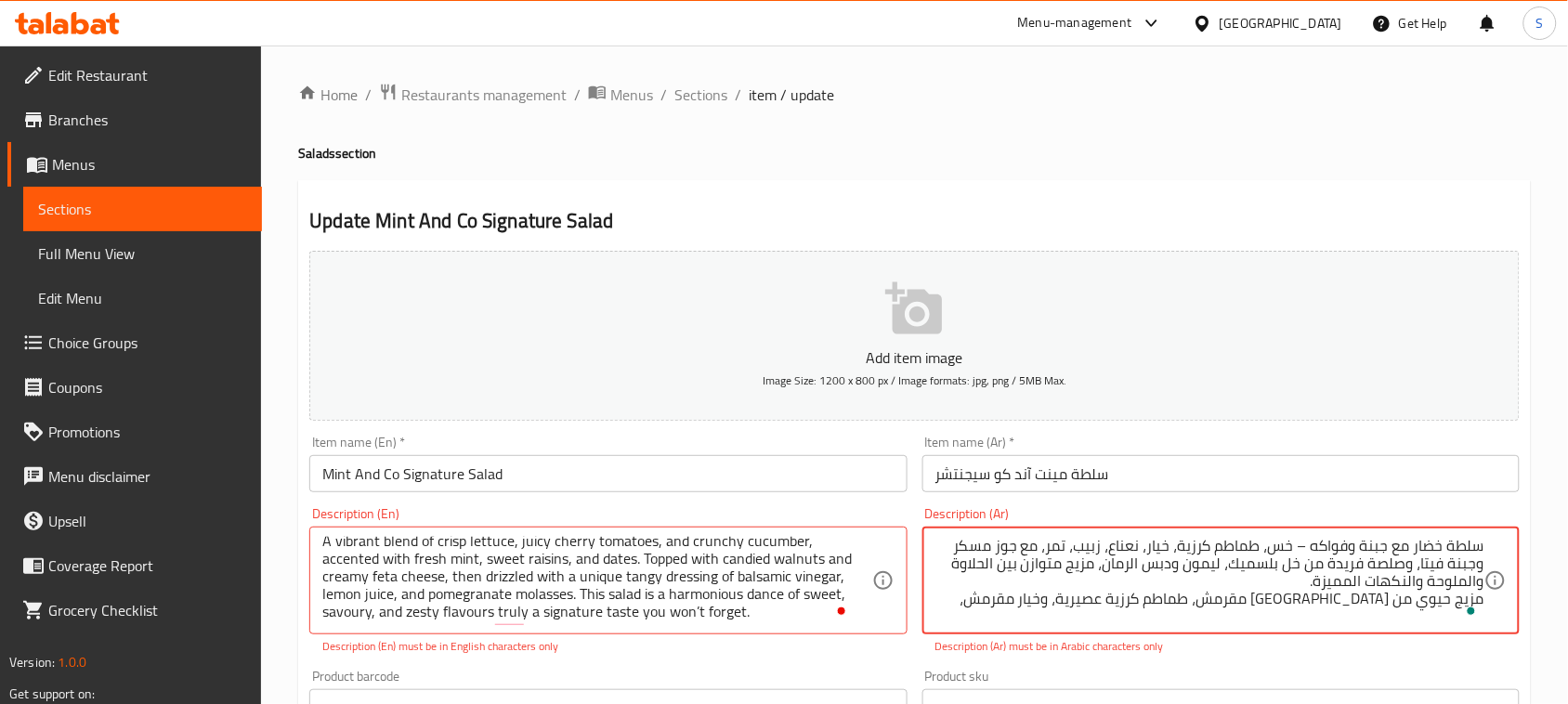
paste textarea "مزين بالنعناع الطازج، والزبيب الحلو، والتمر، ومغطّى بجوز محلى وجبنة فيتا كريمية…"
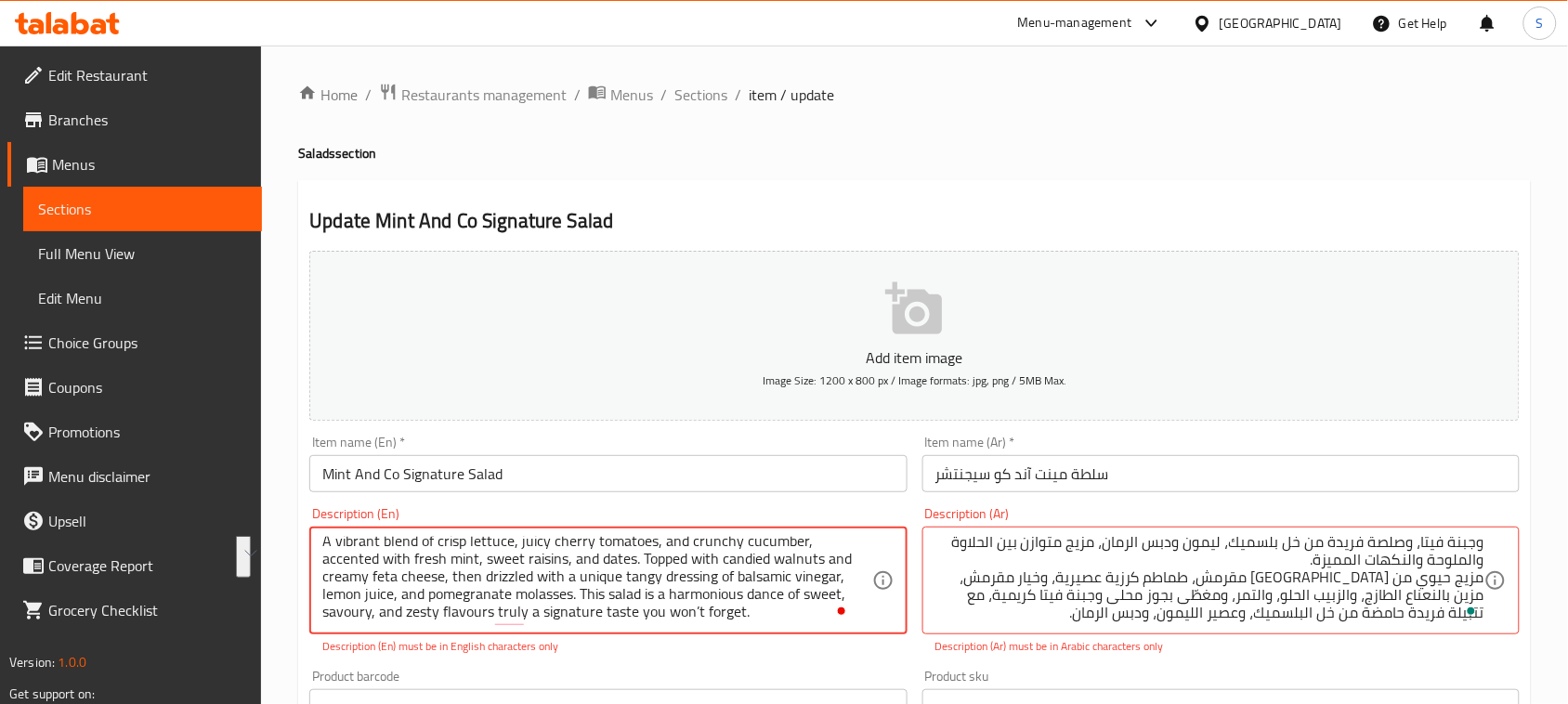
drag, startPoint x: 581, startPoint y: 589, endPoint x: 615, endPoint y: 603, distance: 36.8
click at [610, 604] on textarea "A vibrant blend of crisp lettuce, juicy cherry tomatoes, and crunchy cucumber, …" at bounding box center [596, 581] width 548 height 88
drag, startPoint x: 582, startPoint y: 599, endPoint x: 750, endPoint y: 623, distance: 169.7
click at [750, 623] on textarea "A vibrant blend of crisp lettuce, juicy cherry tomatoes, and crunchy cucumber, …" at bounding box center [596, 581] width 548 height 88
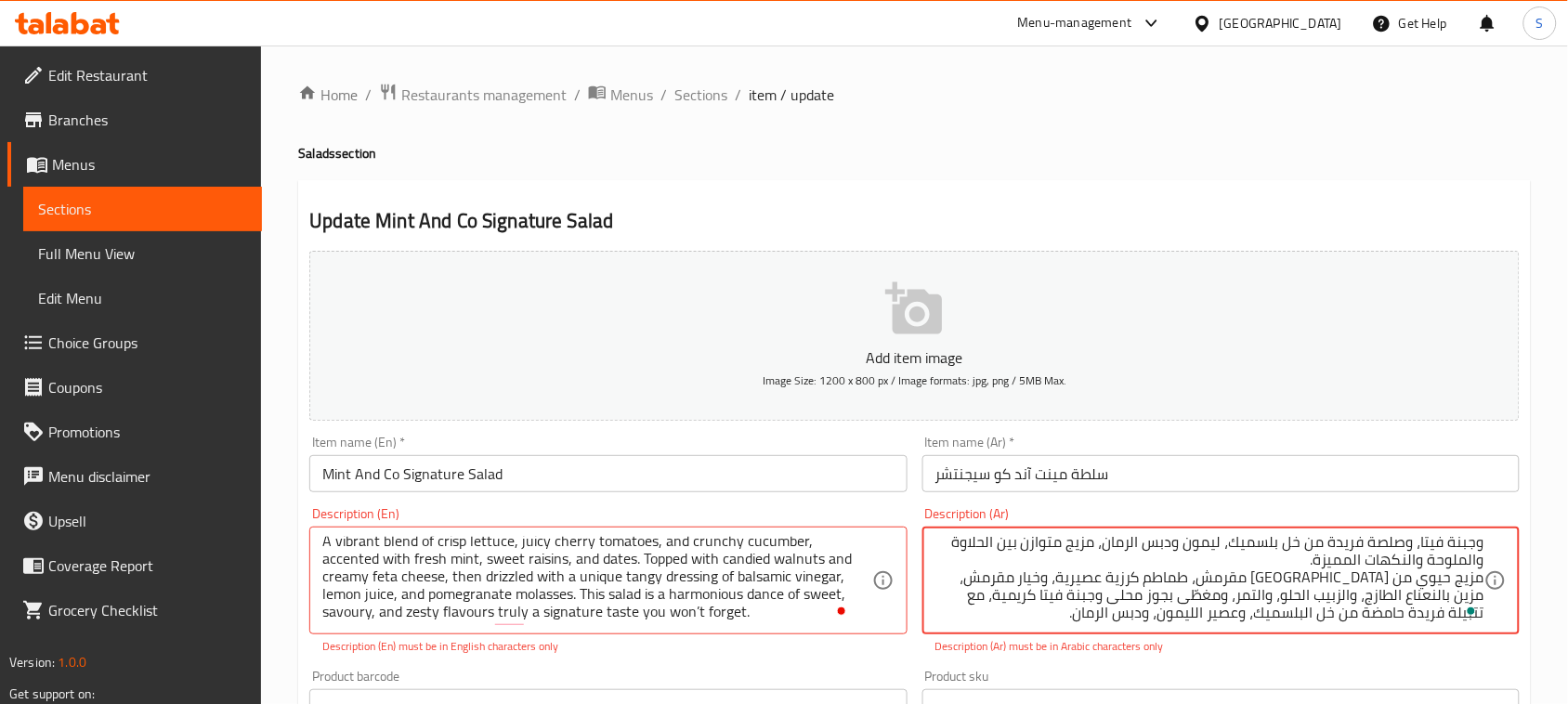
click at [1102, 623] on textarea "سلطة خضار مع جبنة وفواكه – خس، طماطم كرزية، خيار، نعناع، زبيب، تمر، مع جوز مسكر…" at bounding box center [1209, 581] width 548 height 88
click at [1124, 619] on textarea "سلطة خضار مع جبنة وفواكه – خس، طماطم كرزية، خيار، نعناع، زبيب، تمر، مع جوز مسكر…" at bounding box center [1209, 581] width 548 height 88
paste textarea "This salad is a harmonious dance of sweet, savoury, and zesty flavours truly a …"
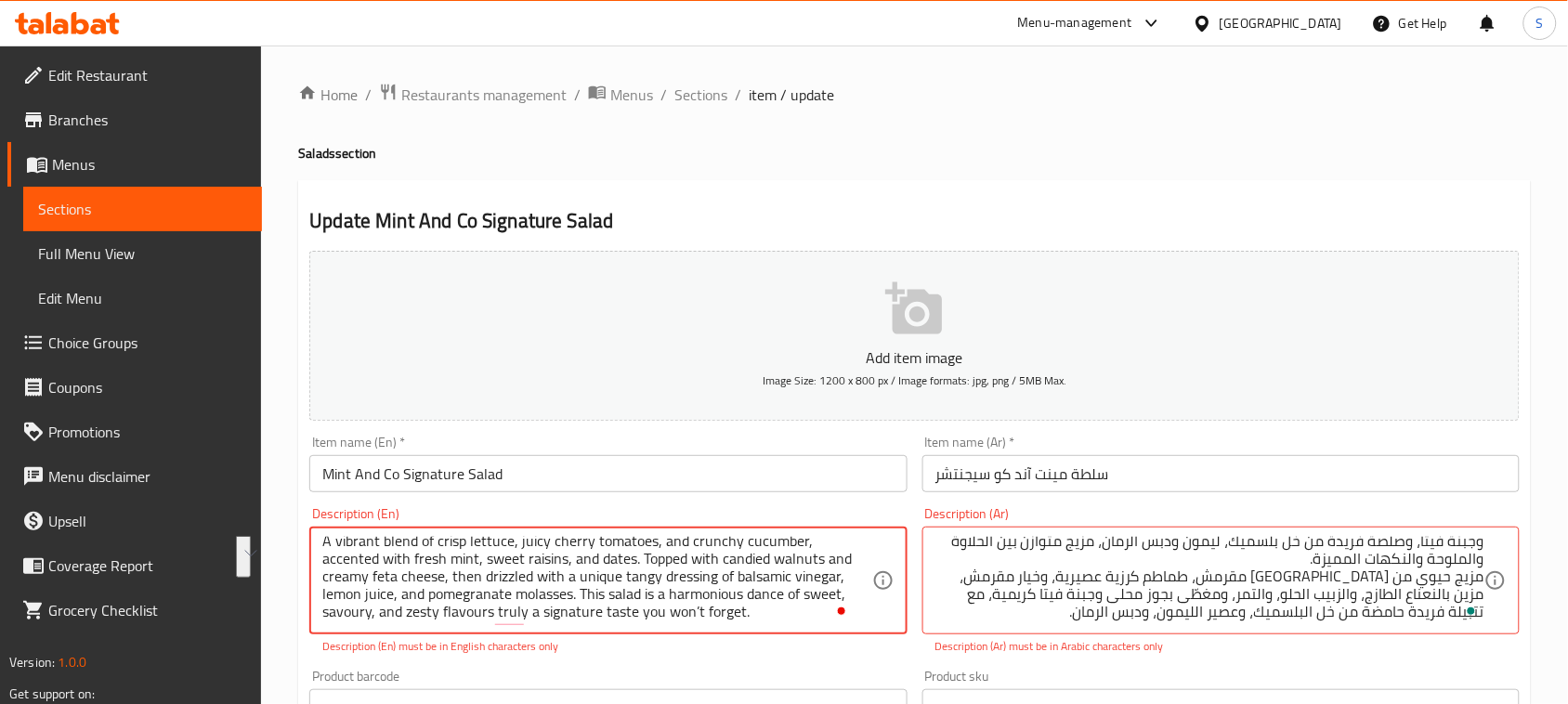
drag, startPoint x: 583, startPoint y: 596, endPoint x: 636, endPoint y: 617, distance: 57.0
click at [589, 591] on textarea "A vibrant blend of crisp lettuce, juicy cherry tomatoes, and crunchy cucumber, …" at bounding box center [596, 581] width 548 height 88
drag, startPoint x: 578, startPoint y: 592, endPoint x: 748, endPoint y: 611, distance: 171.1
click at [748, 611] on textarea "A vibrant blend of crisp lettuce, juicy cherry tomatoes, and crunchy cucumber, …" at bounding box center [596, 581] width 548 height 88
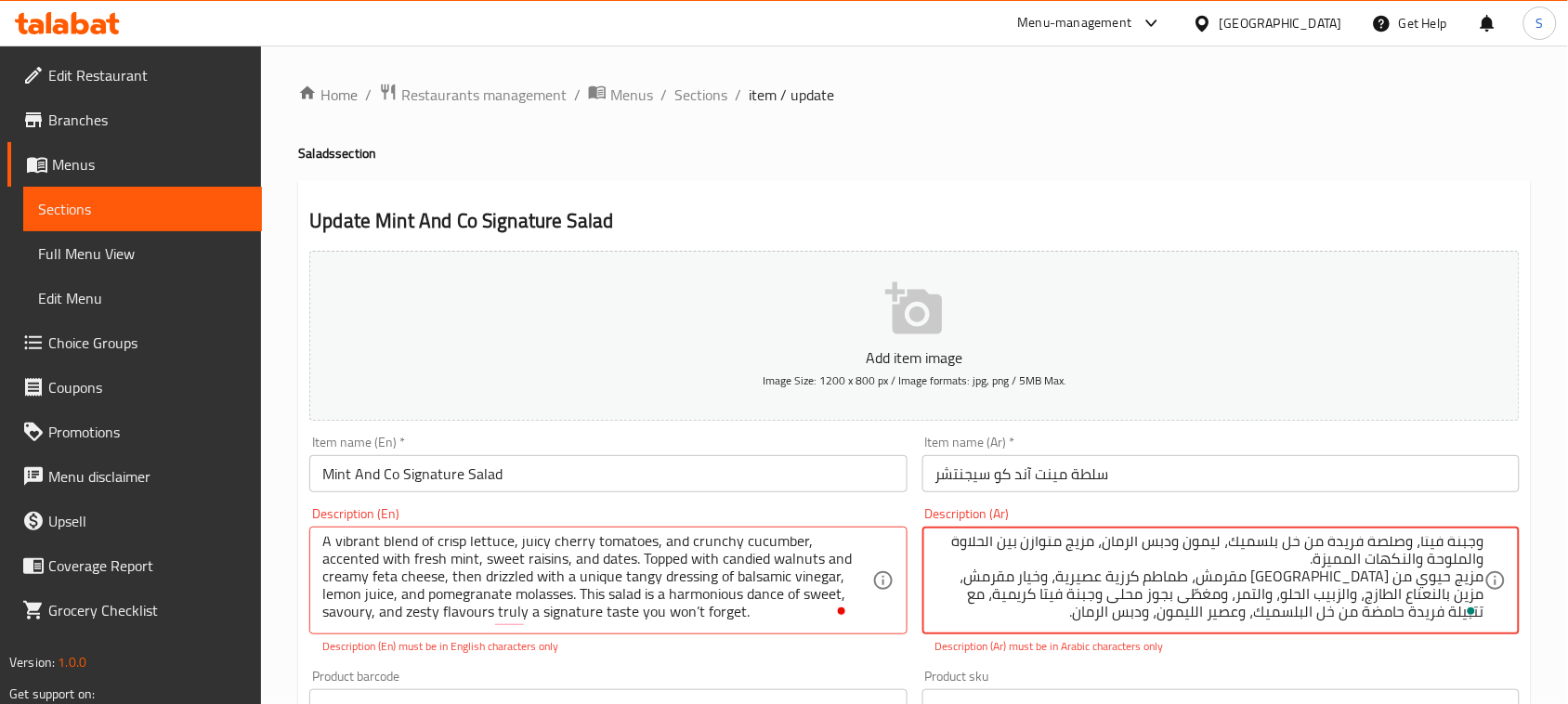
paste textarea "تقدّم هذه السلطة مزيجًا متناغمًا من النكهات الحلوة والمالحة والحامضة، لتكون طعم…"
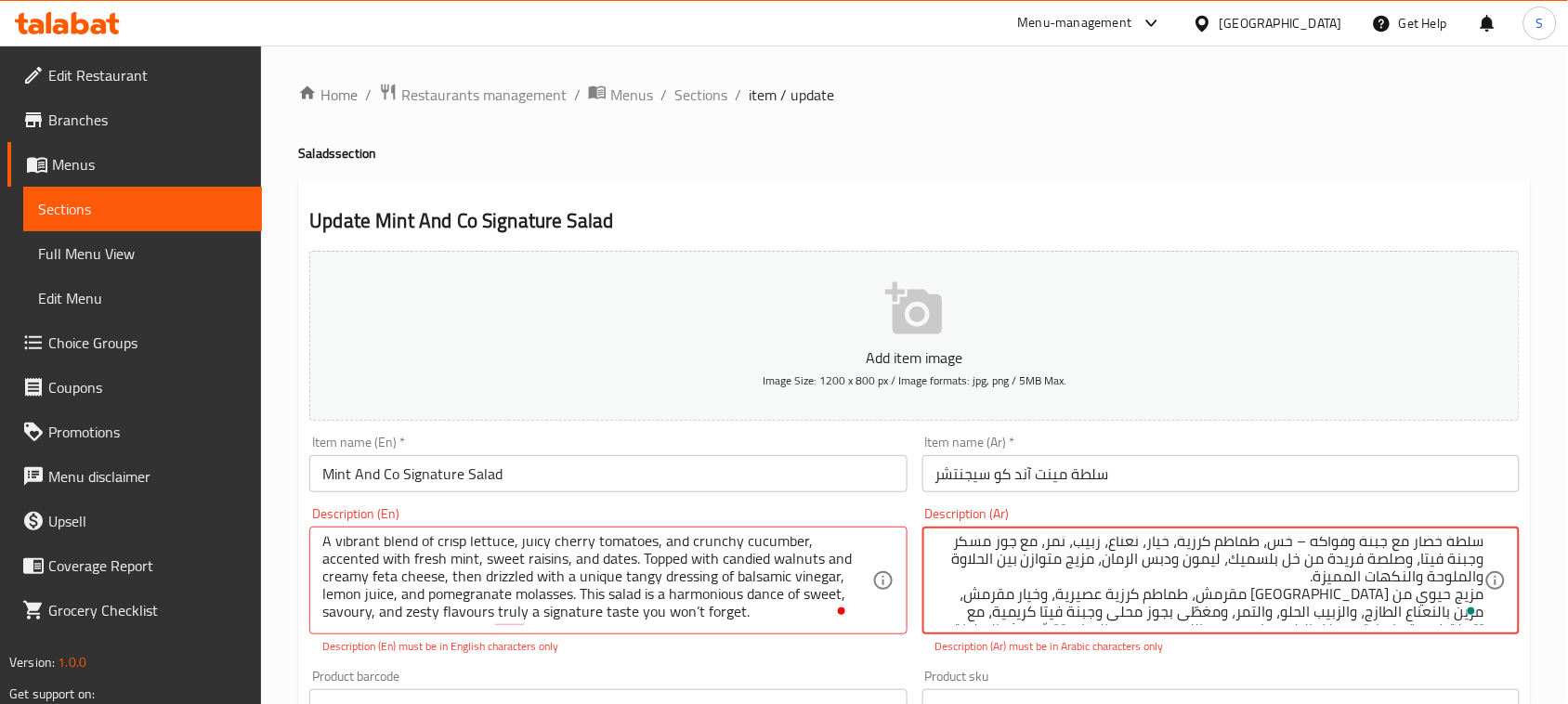
scroll to position [0, 0]
click at [1382, 540] on textarea "سلطة خضار مع جبنة وفواكه – خس، طماطم كرزية، خيار، نعناع، زبيب، تمر، مع جوز مسكر…" at bounding box center [1209, 581] width 548 height 88
click at [1384, 540] on textarea "سلطة خضار مع جبنة وفواكه – خس، طماطم كرزية، خيار، نعناع، زبيب، تمر، مع جوز مسكر…" at bounding box center [1209, 581] width 548 height 88
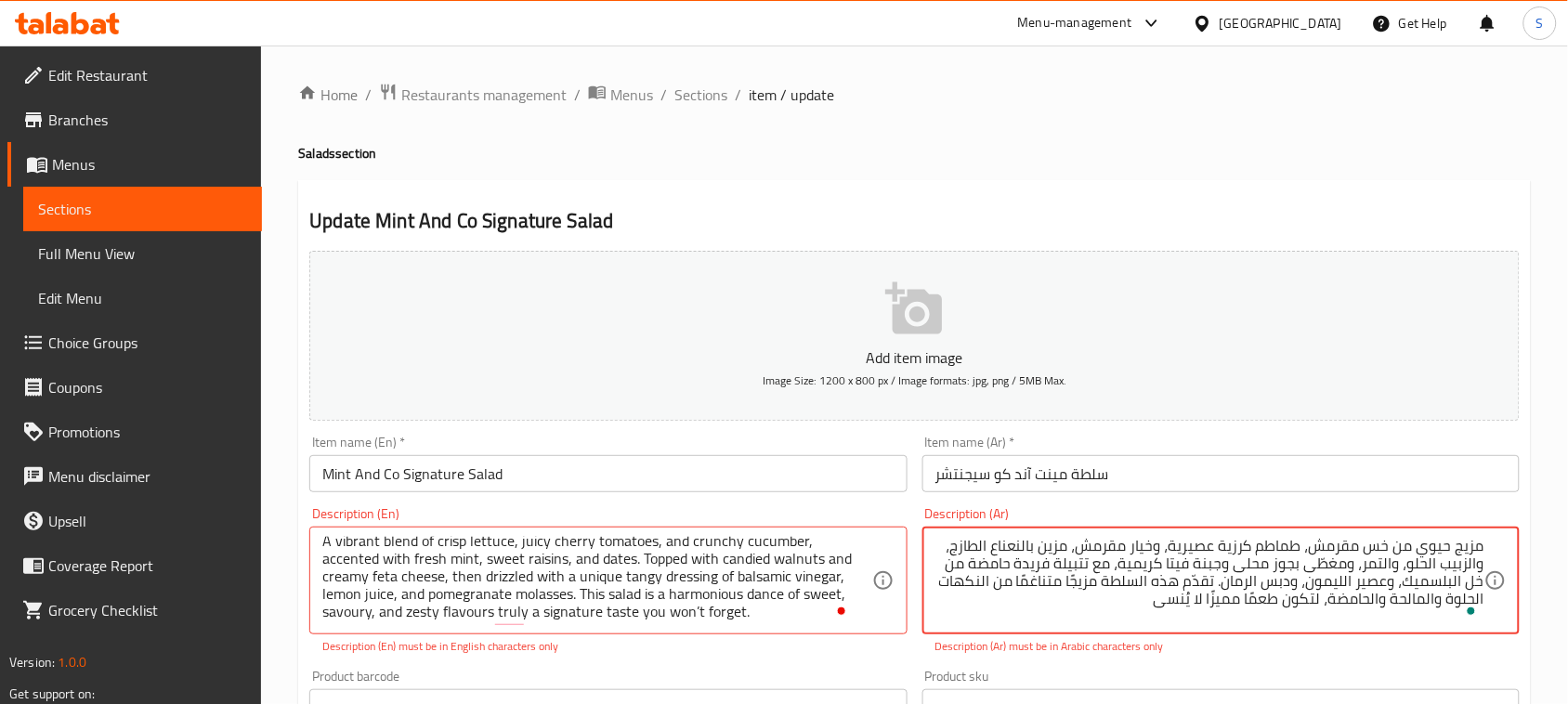
scroll to position [232, 0]
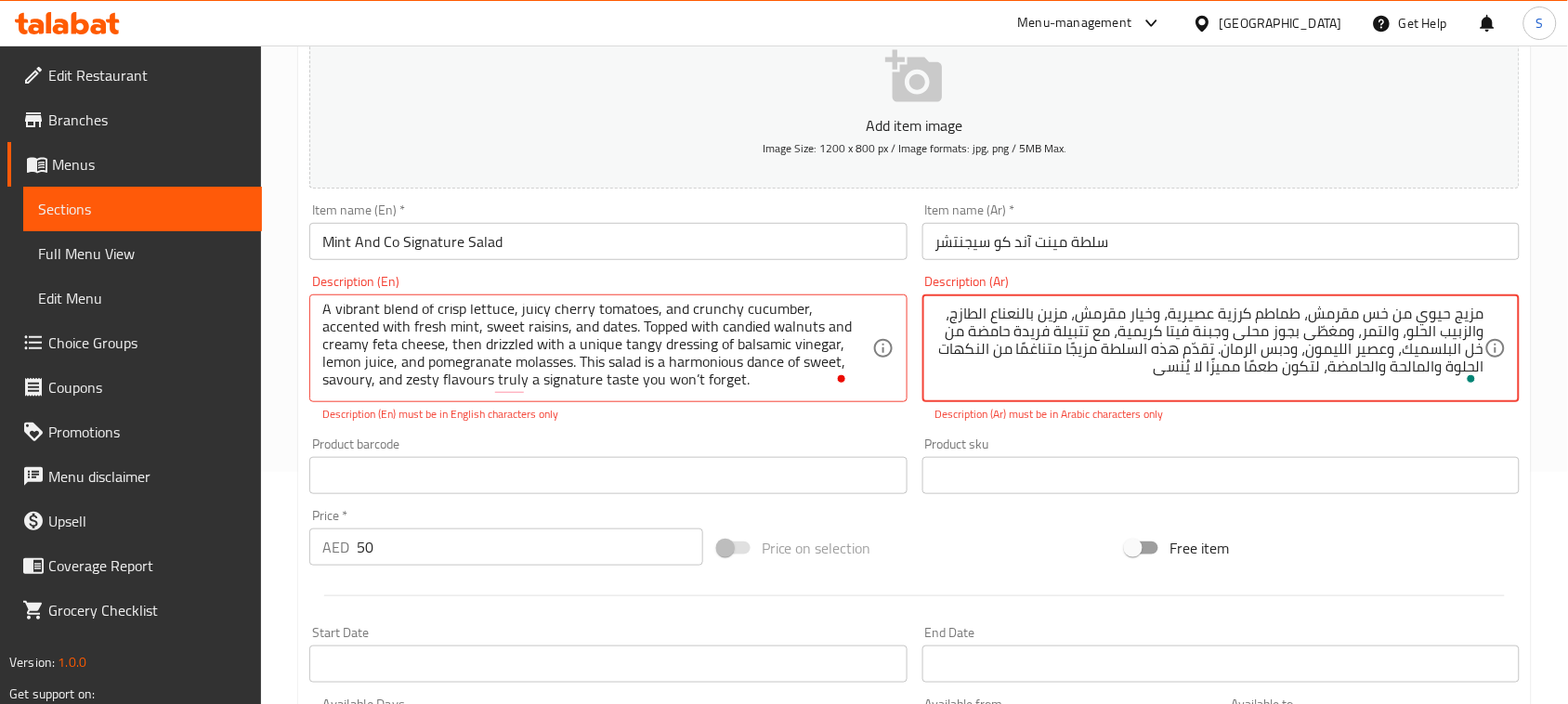
type textarea "مزيج حيوي من خس مقرمش، طماطم كرزية عصيرية، وخيار مقرمش، مزين بالنعناع الطازج، و…"
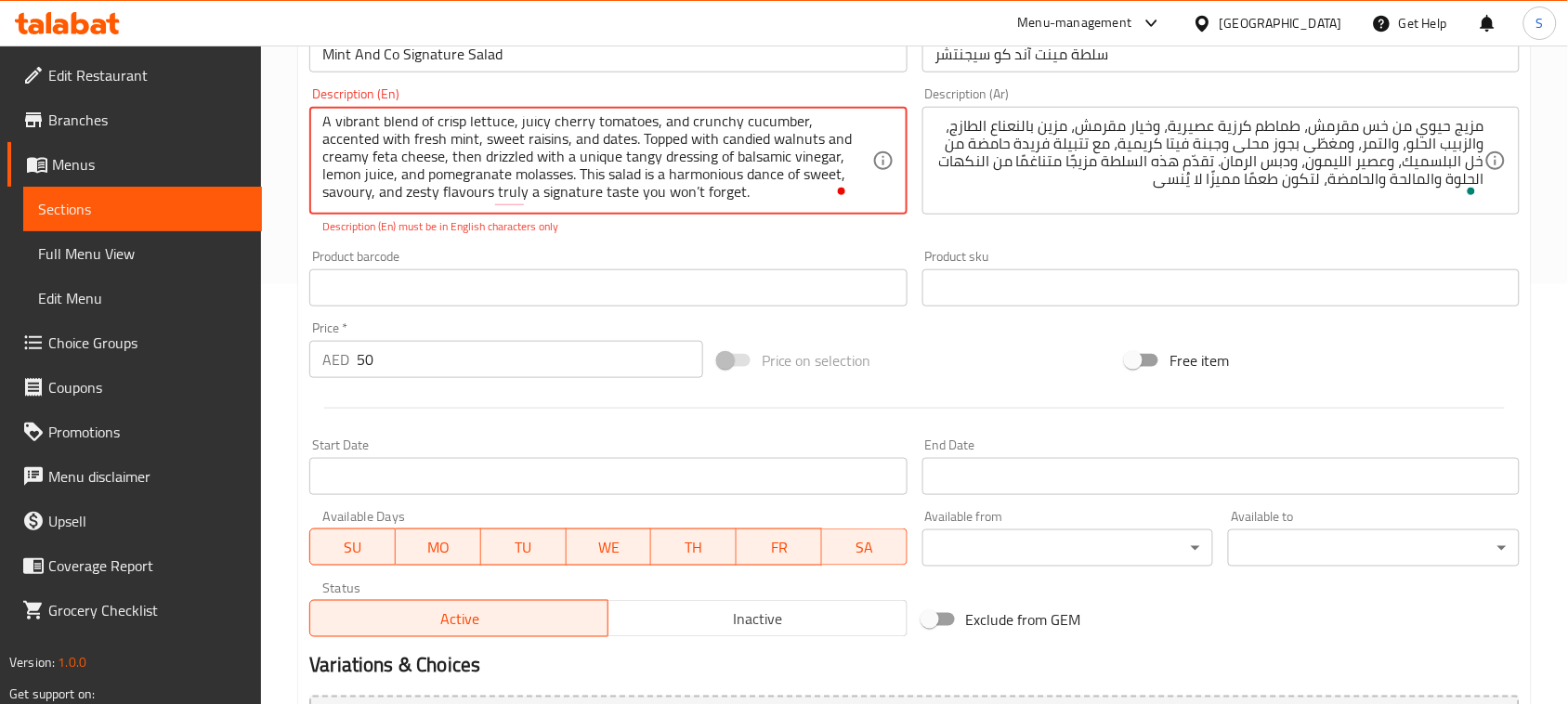
scroll to position [580, 0]
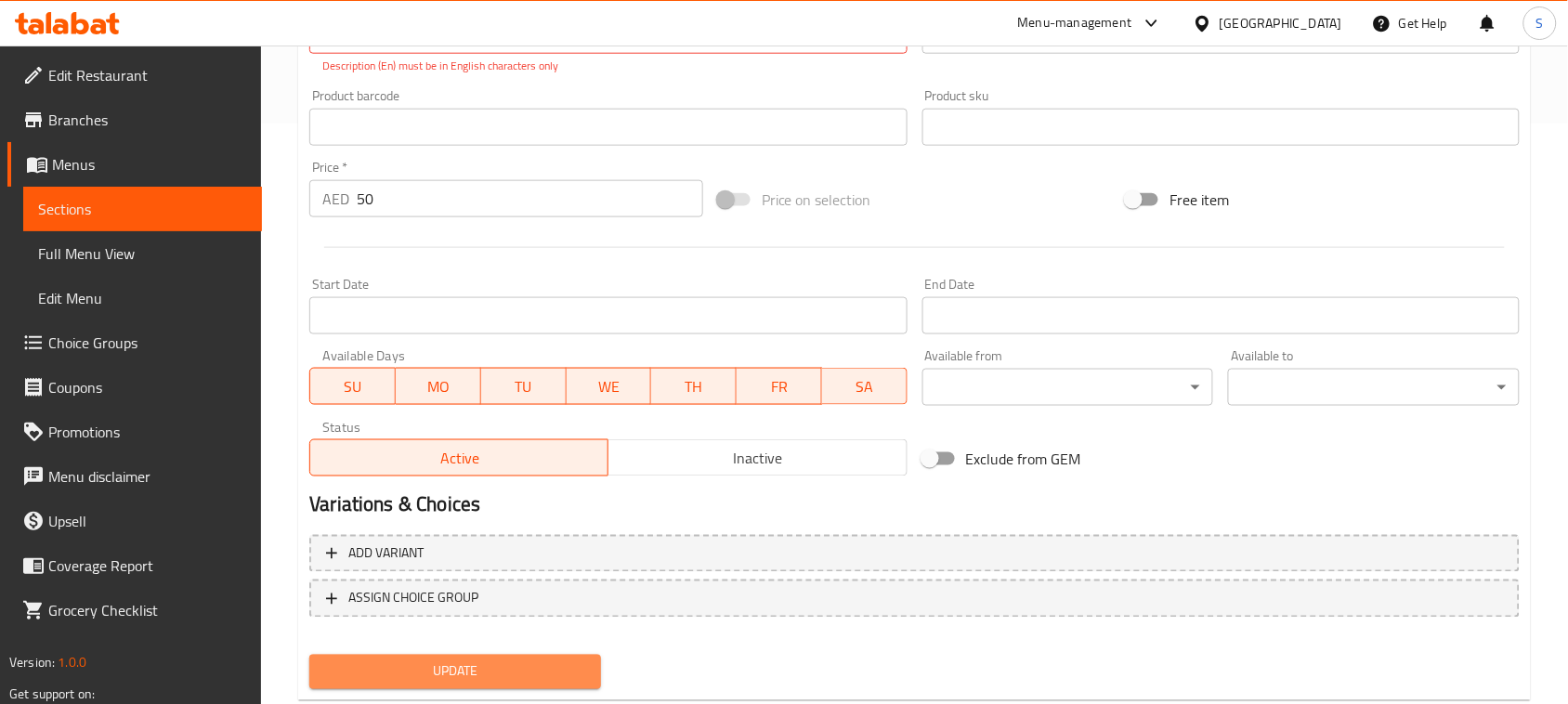
click at [494, 660] on span "Update" at bounding box center [454, 671] width 262 height 23
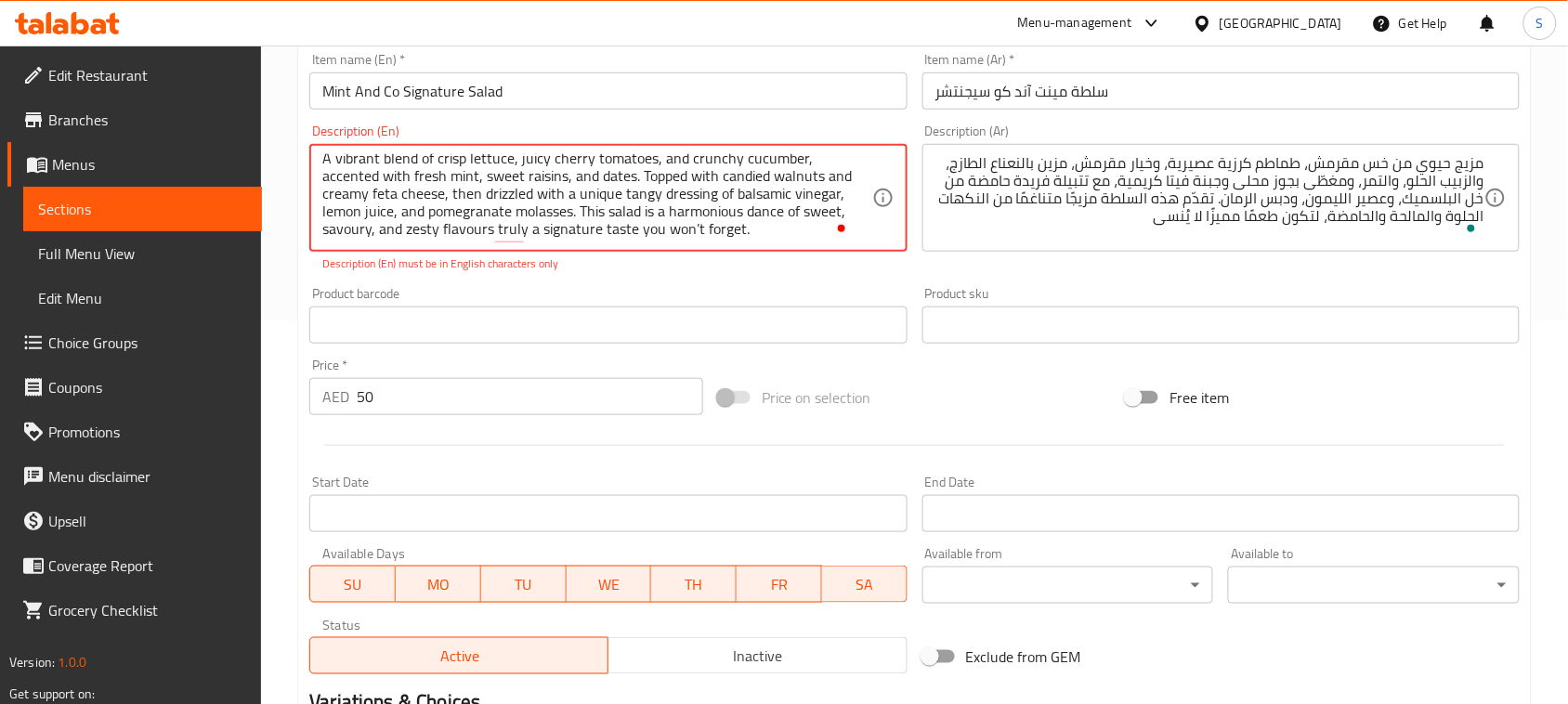
scroll to position [346, 0]
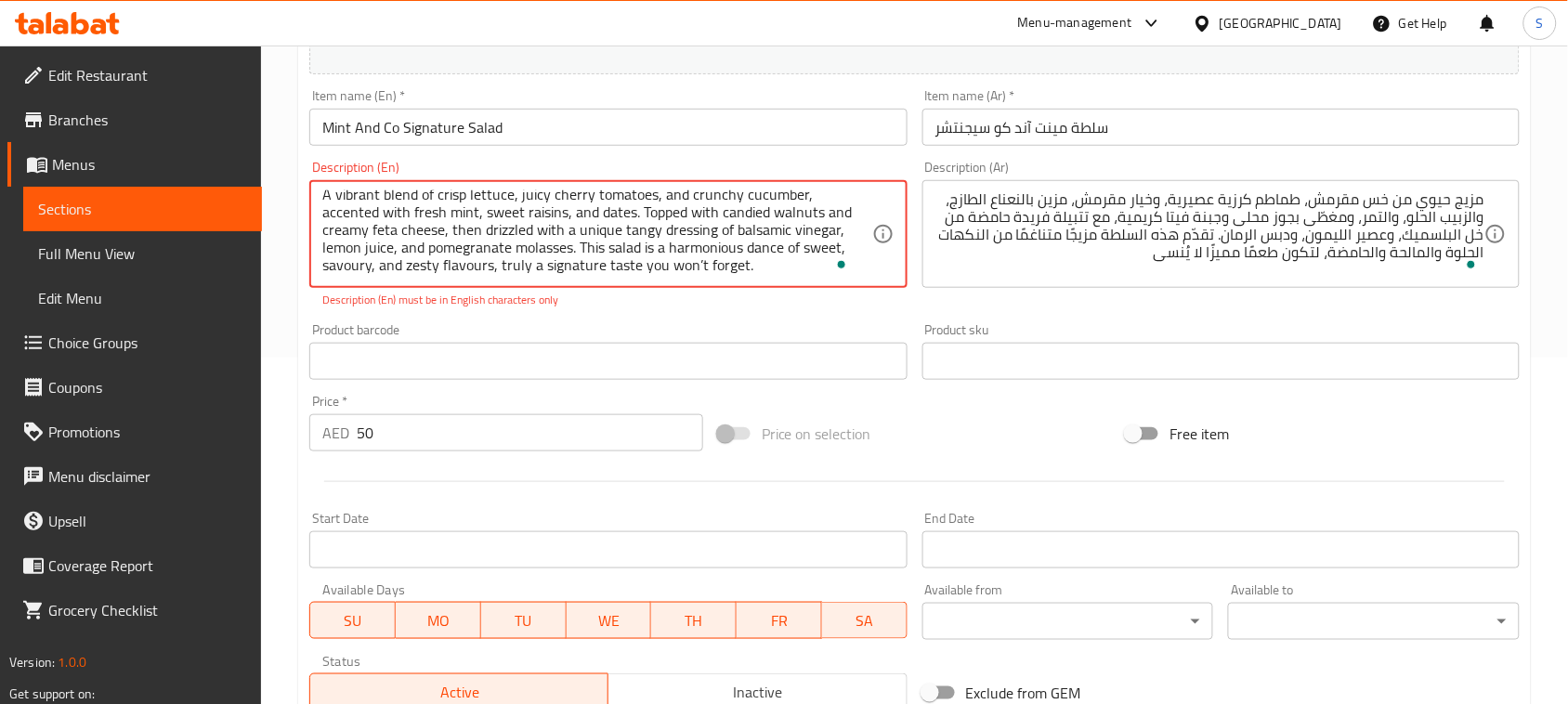
click at [559, 239] on textarea "A vibrant blend of crisp lettuce, juicy cherry tomatoes, and crunchy cucumber, …" at bounding box center [596, 234] width 548 height 88
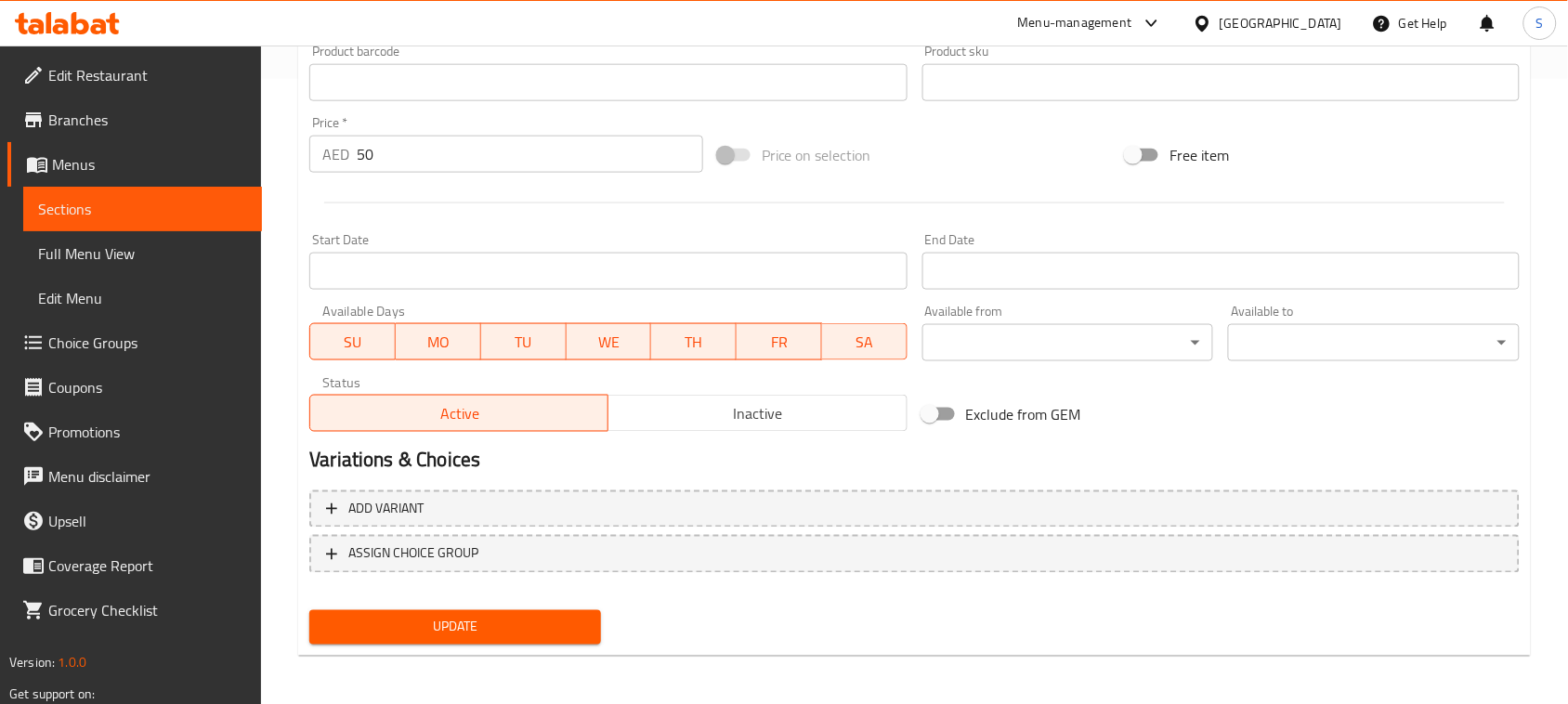
type textarea "A vibrant blend of crisp lettuce, juicy cherry tomatoes, and crunchy cucumber, …"
click at [493, 623] on span "Update" at bounding box center [454, 627] width 262 height 23
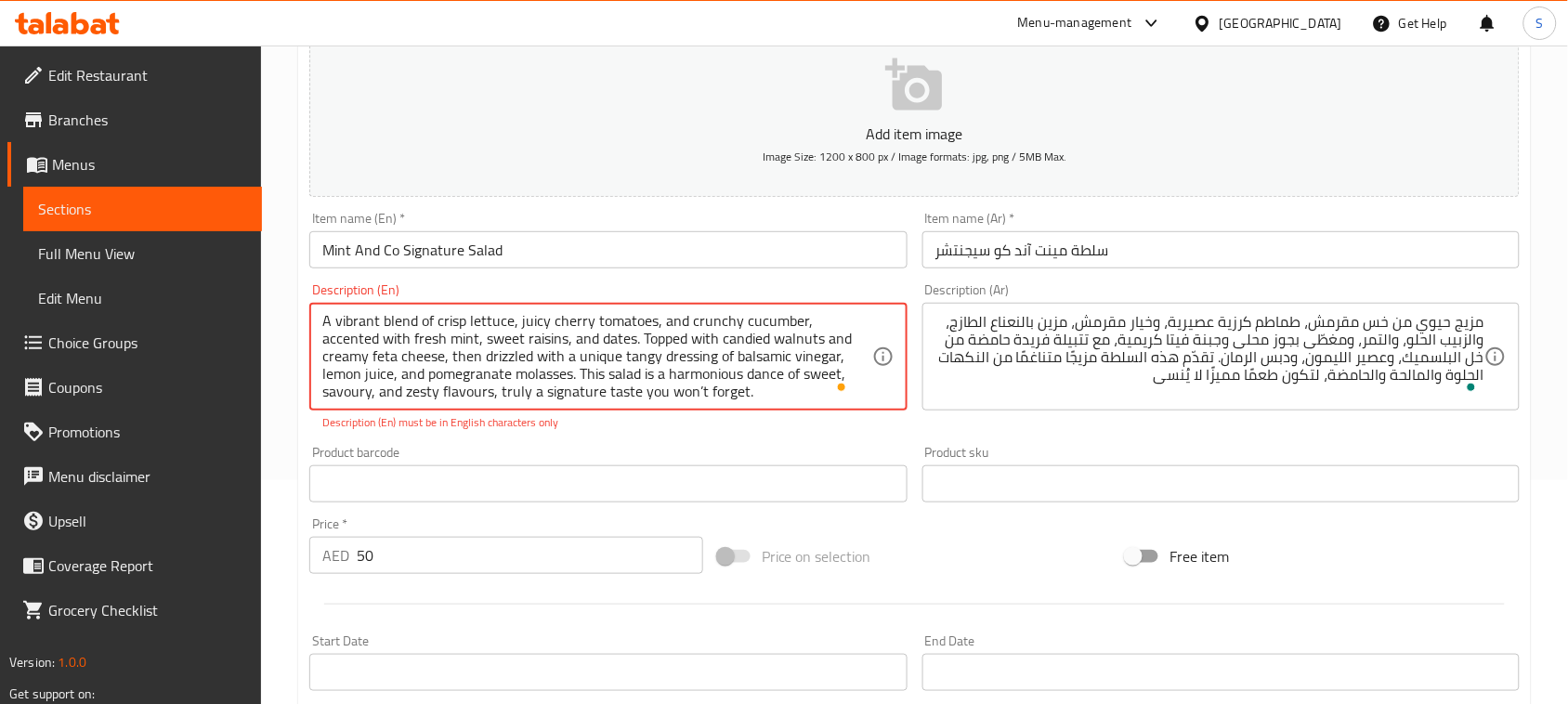
scroll to position [0, 0]
click at [412, 322] on textarea "A vibrant blend of crisp lettuce, juicy cherry tomatoes, and crunchy cucumber, …" at bounding box center [596, 357] width 548 height 88
click at [711, 386] on textarea "A vibrant blend of crisp lettuce, juicy cherry tomatoes, and crunchy cucumber, …" at bounding box center [596, 357] width 548 height 88
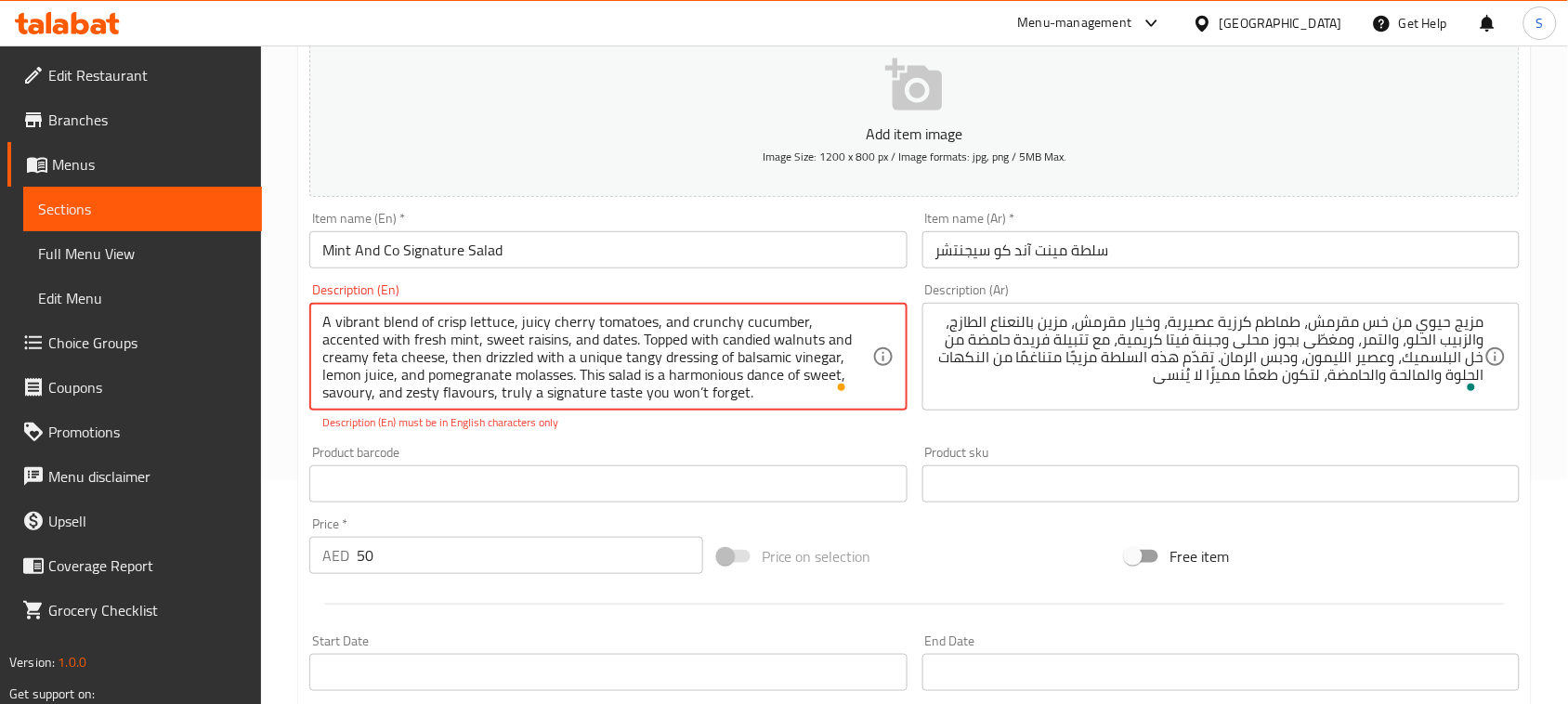
click at [762, 396] on textarea "A vibrant blend of crisp lettuce, juicy cherry tomatoes, and crunchy cucumber, …" at bounding box center [596, 357] width 548 height 88
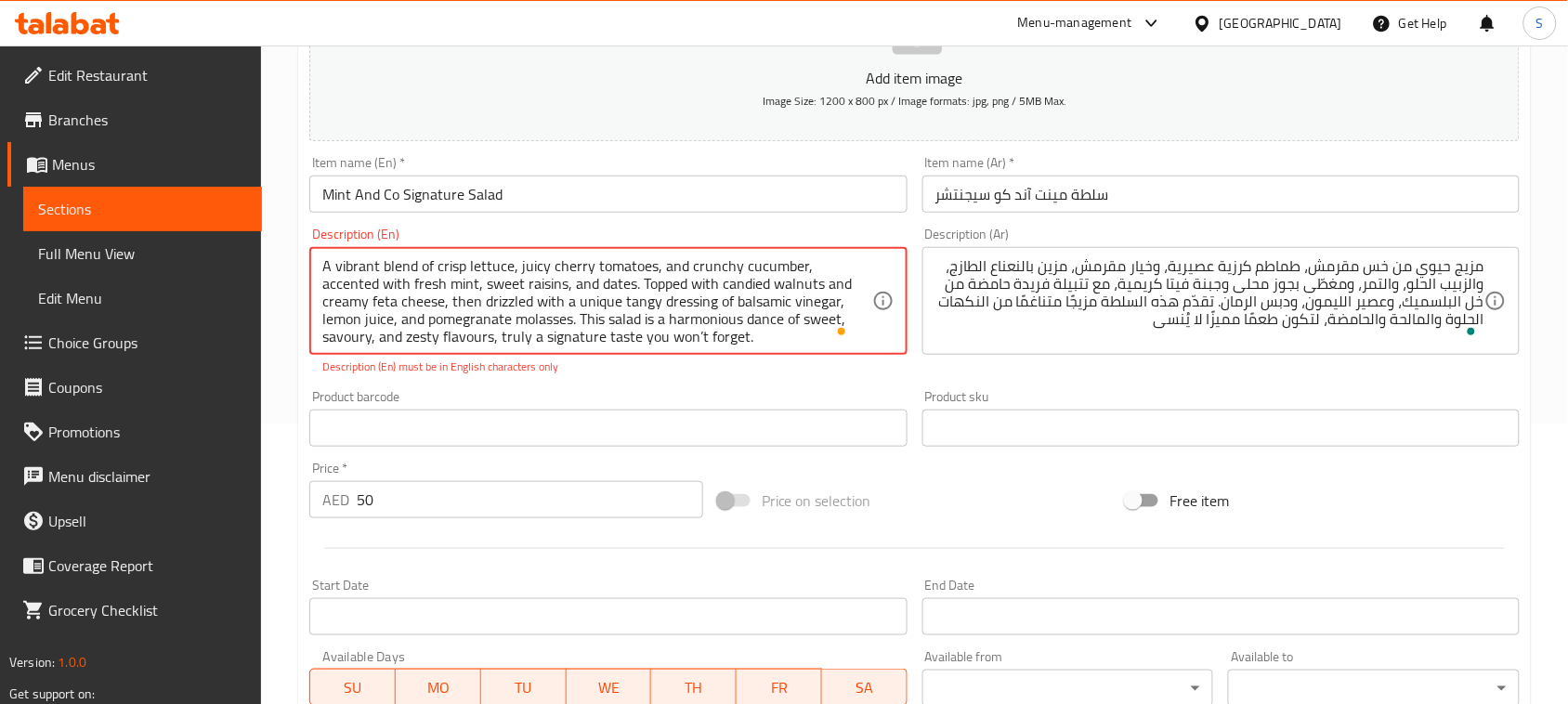
scroll to position [277, 0]
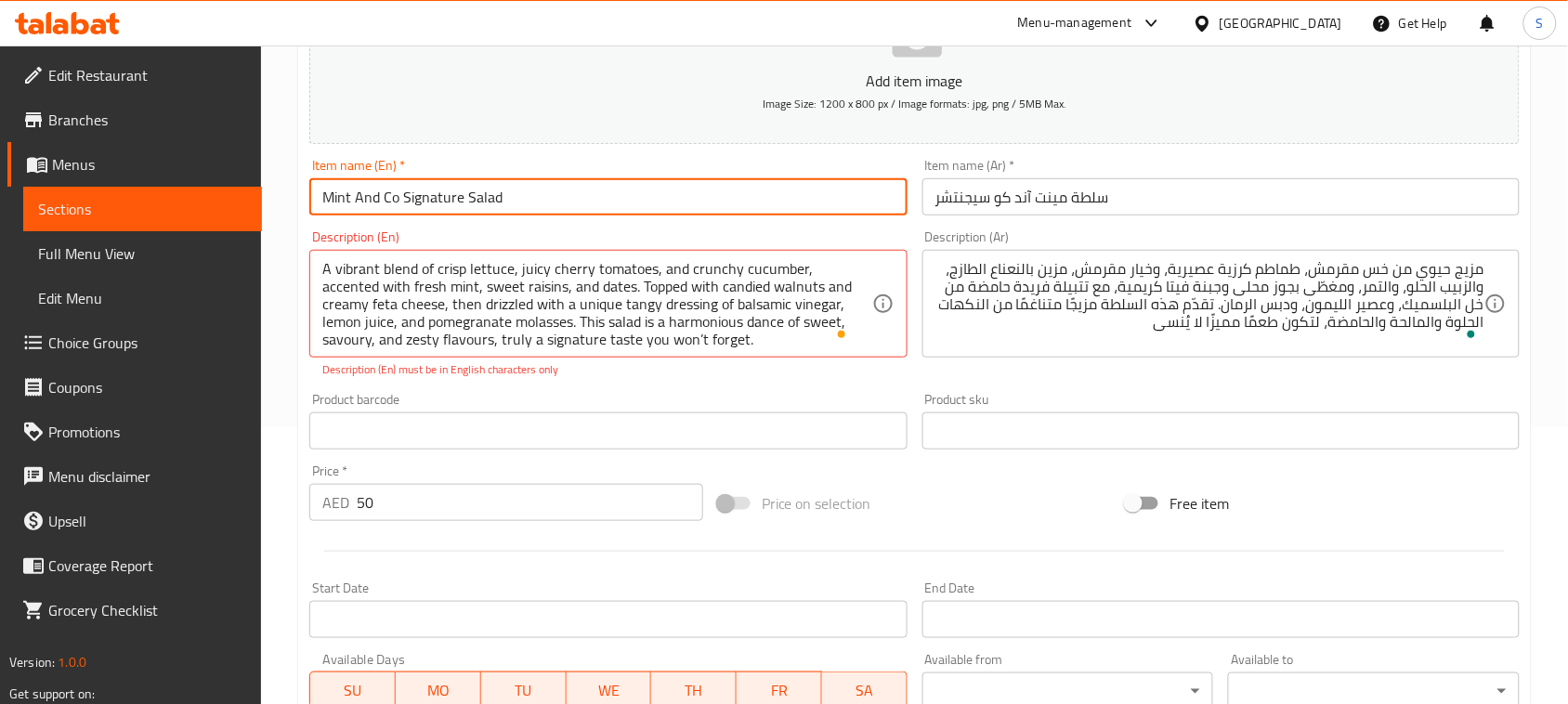
click at [434, 195] on input "Mint And Co Signature Salad" at bounding box center [607, 197] width 597 height 37
click at [1013, 193] on input "سلطة مينت آند كو سيجنتشر" at bounding box center [1220, 197] width 597 height 37
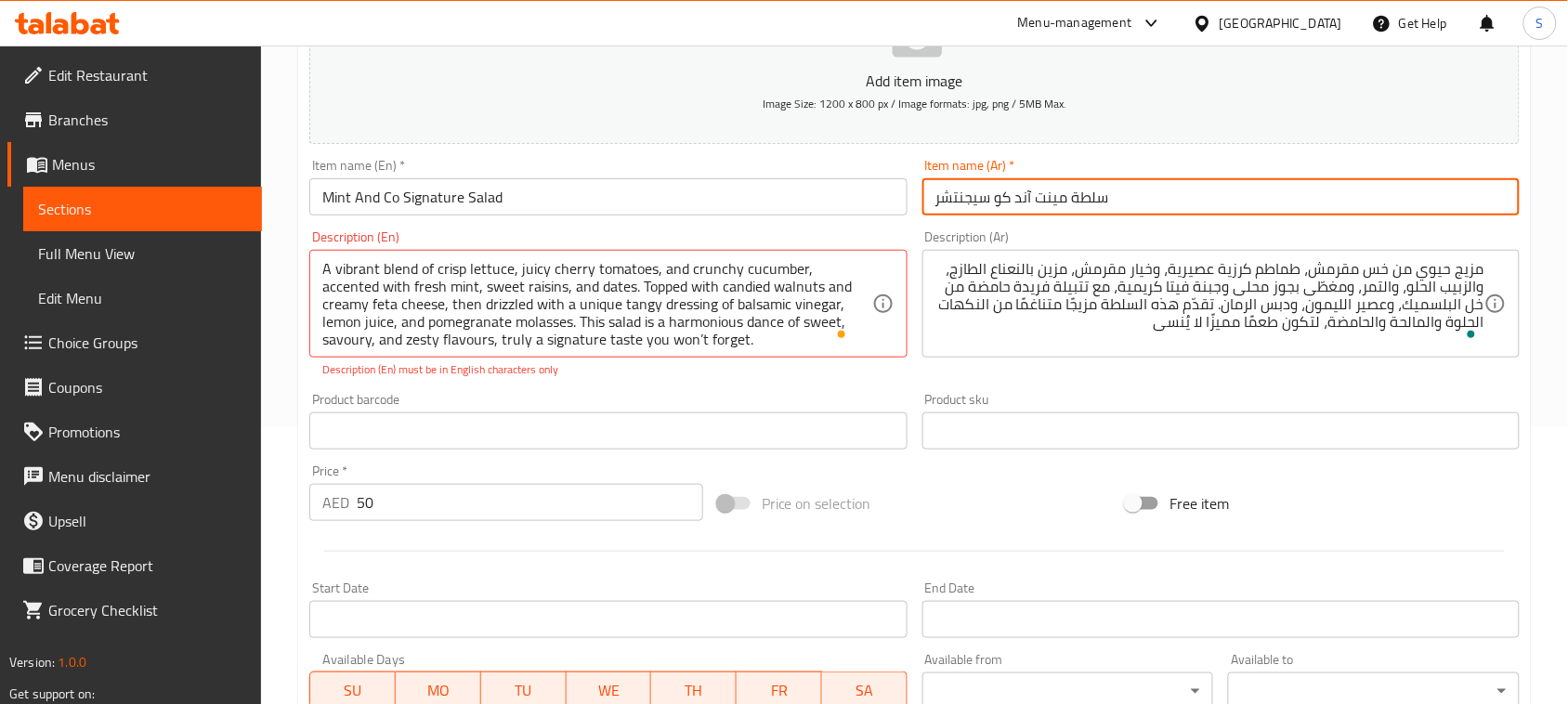
click at [1013, 193] on input "سلطة مينت آند كو سيجنتشر" at bounding box center [1220, 197] width 597 height 37
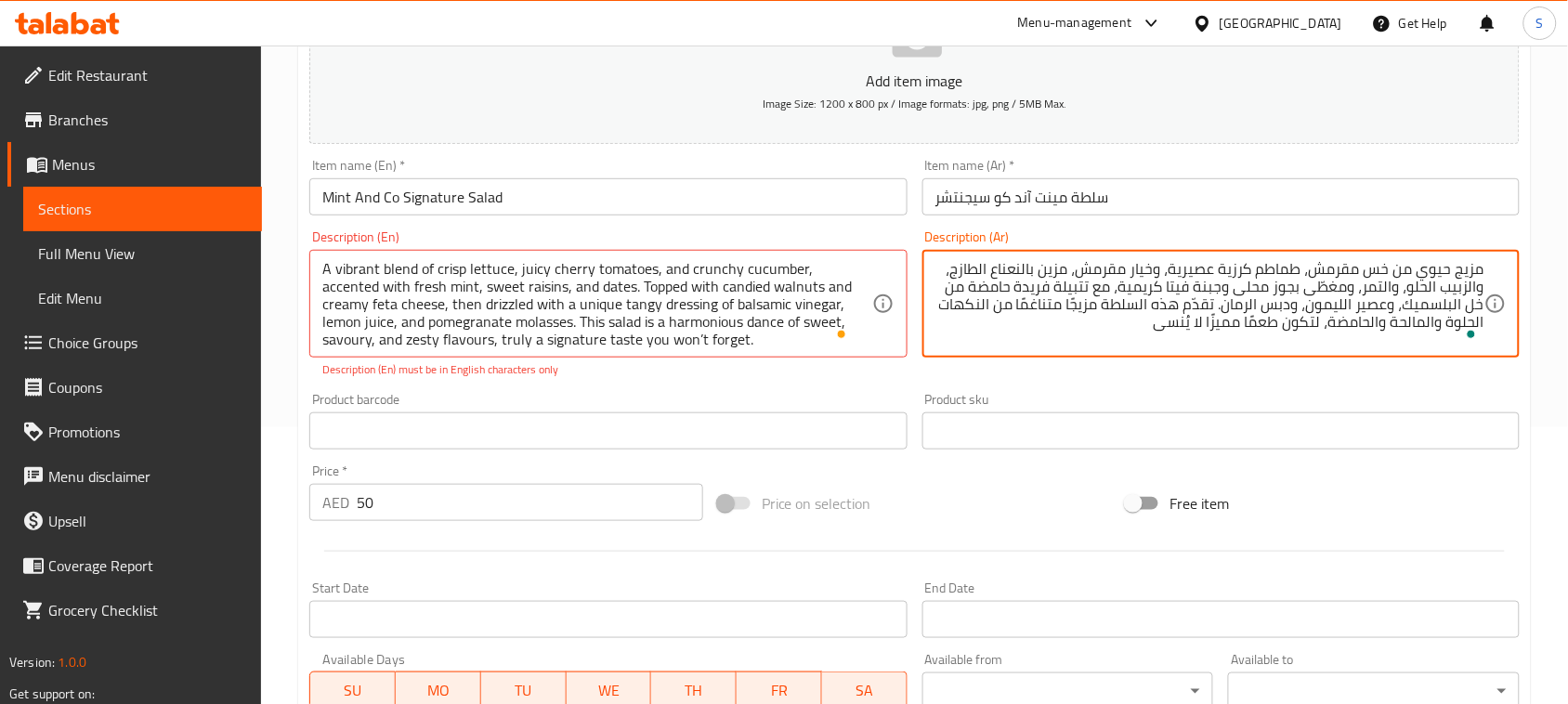
click at [1065, 276] on textarea "مزيج حيوي من خس مقرمش، طماطم كرزية عصيرية، وخيار مقرمش، مزين بالنعناع الطازج، و…" at bounding box center [1209, 304] width 548 height 88
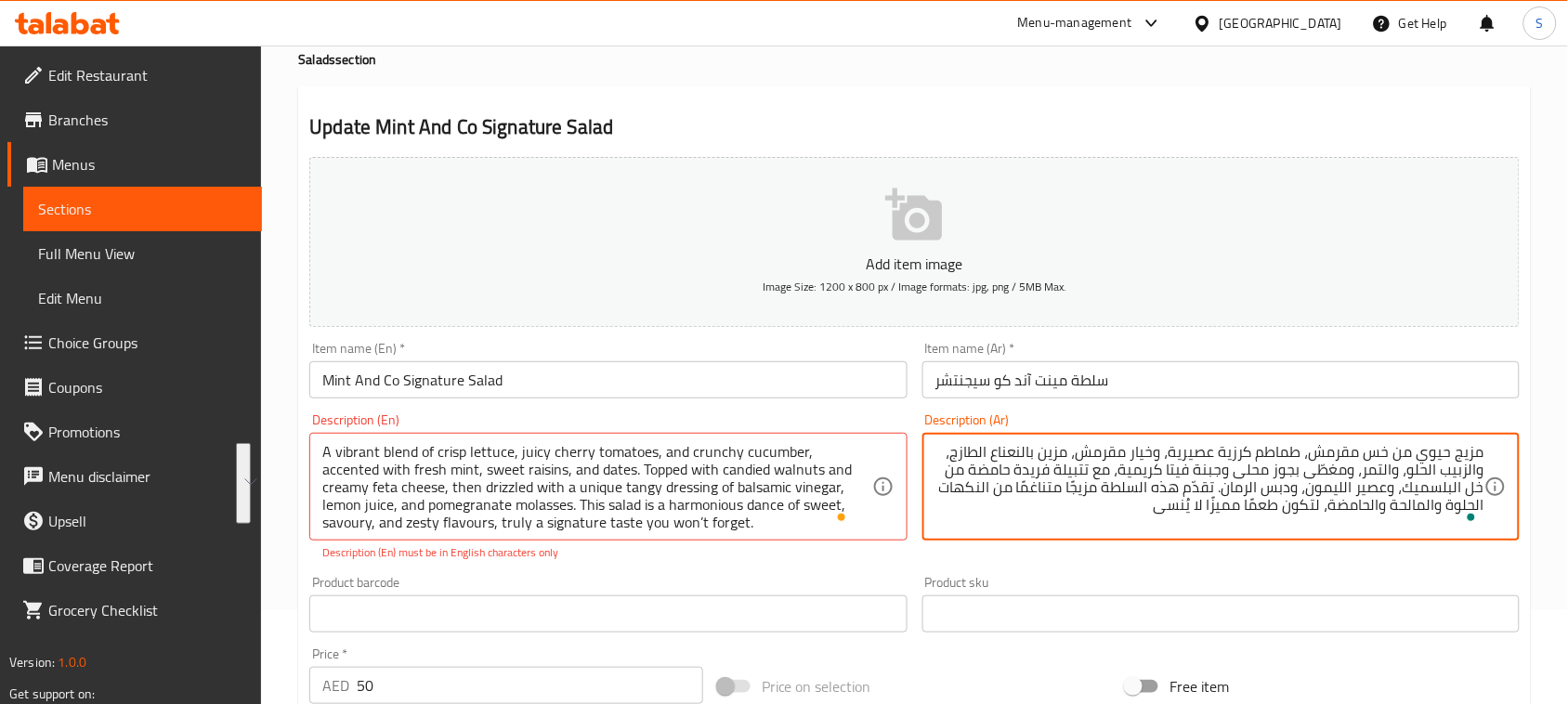
scroll to position [0, 0]
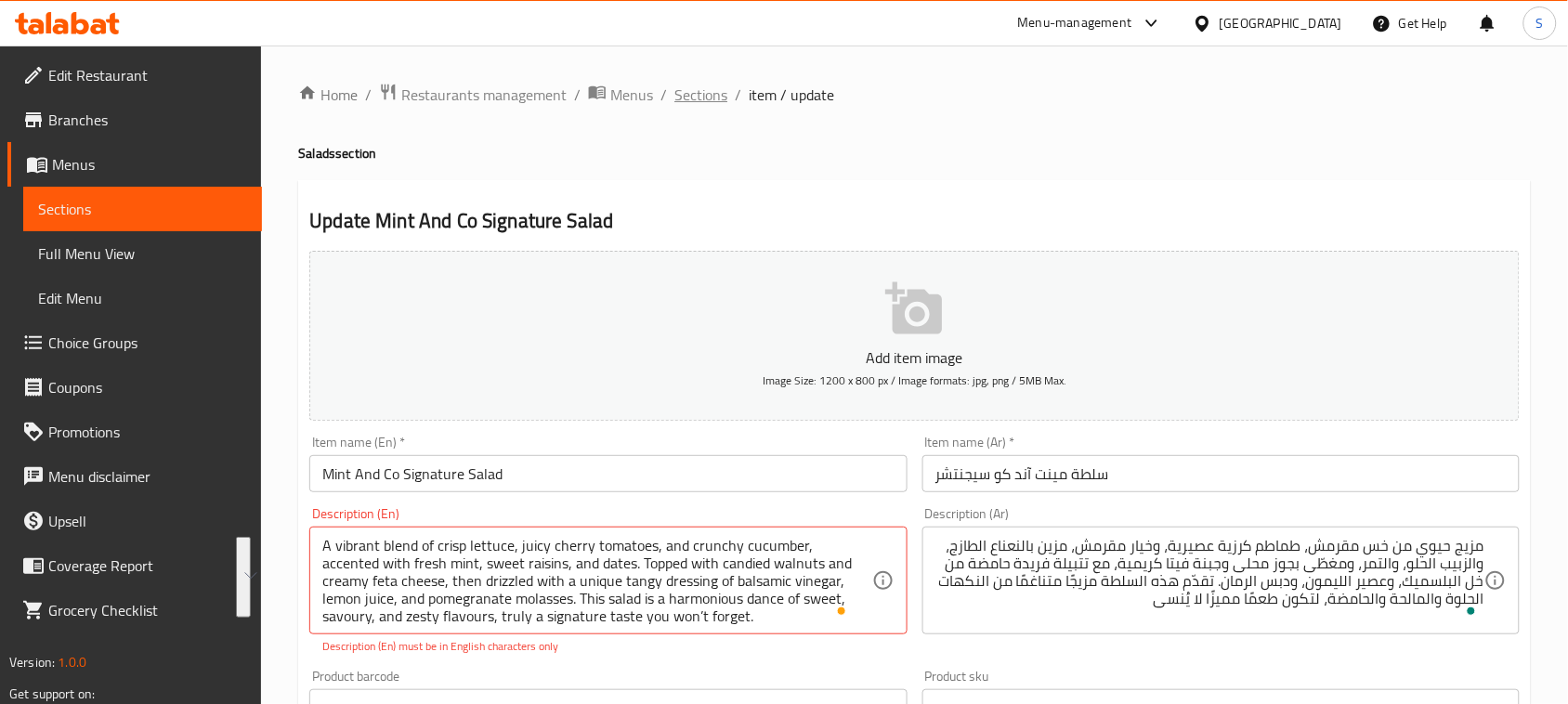
click at [697, 103] on span "Sections" at bounding box center [700, 95] width 53 height 22
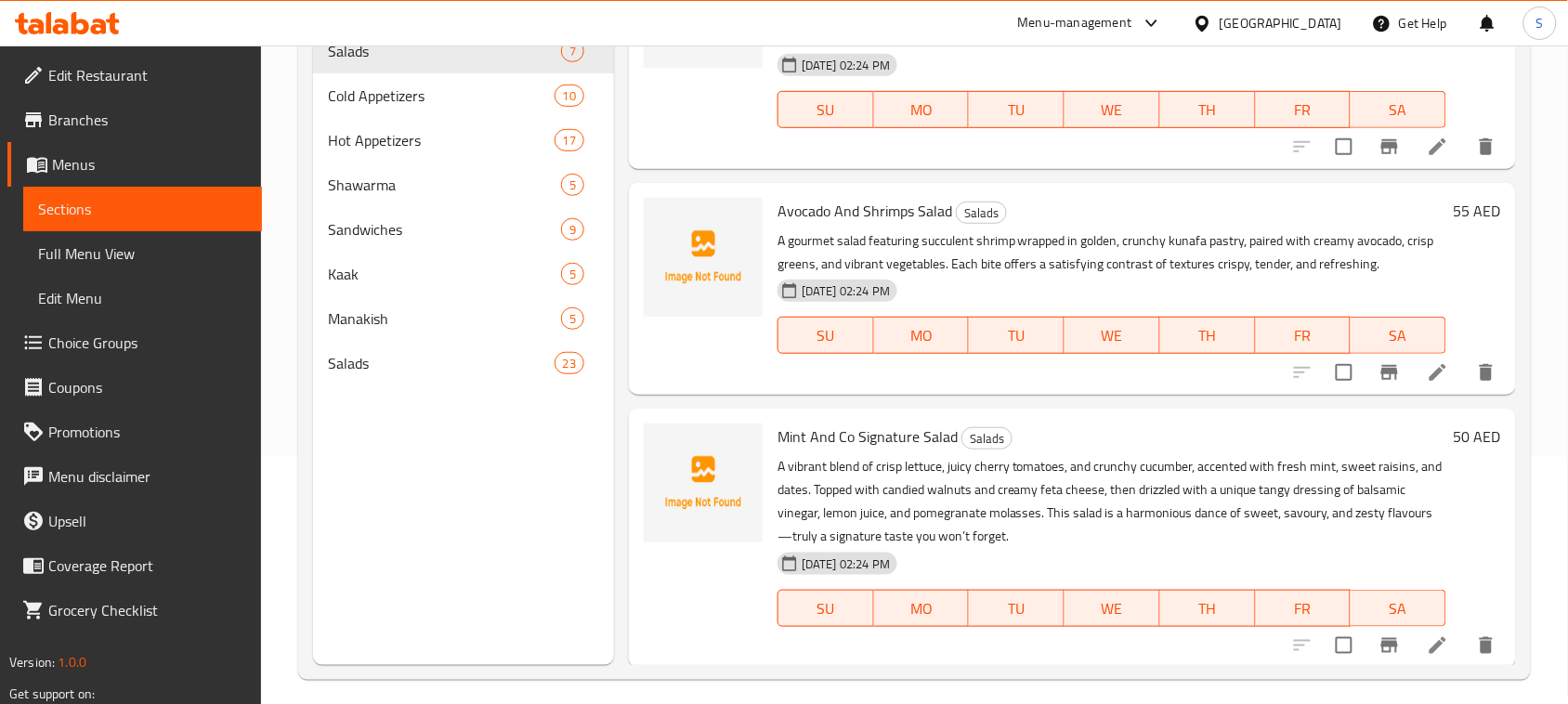
scroll to position [261, 0]
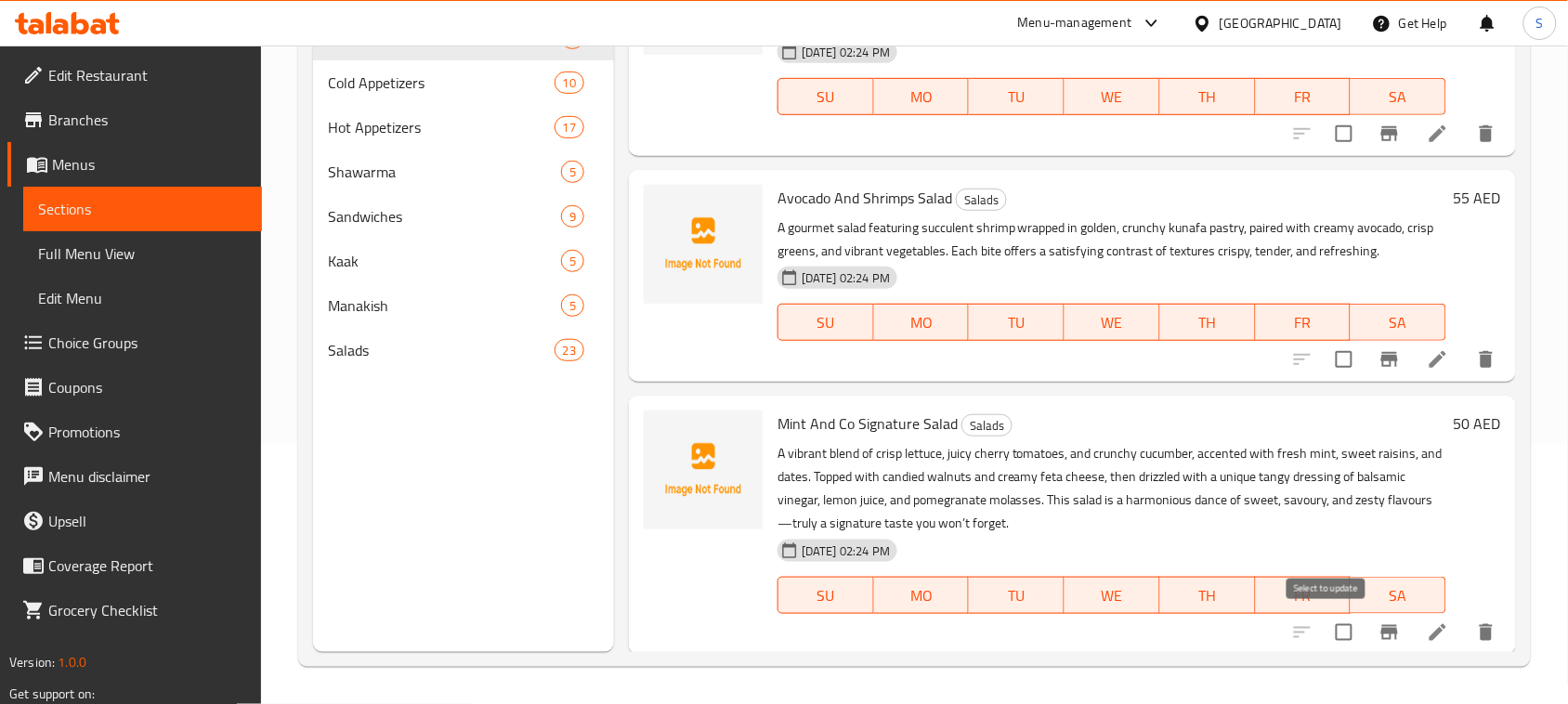
click at [1325, 628] on input "checkbox" at bounding box center [1344, 632] width 39 height 39
click at [1331, 633] on input "checkbox" at bounding box center [1344, 632] width 39 height 39
checkbox input "false"
click at [1477, 632] on icon "delete" at bounding box center [1486, 632] width 22 height 22
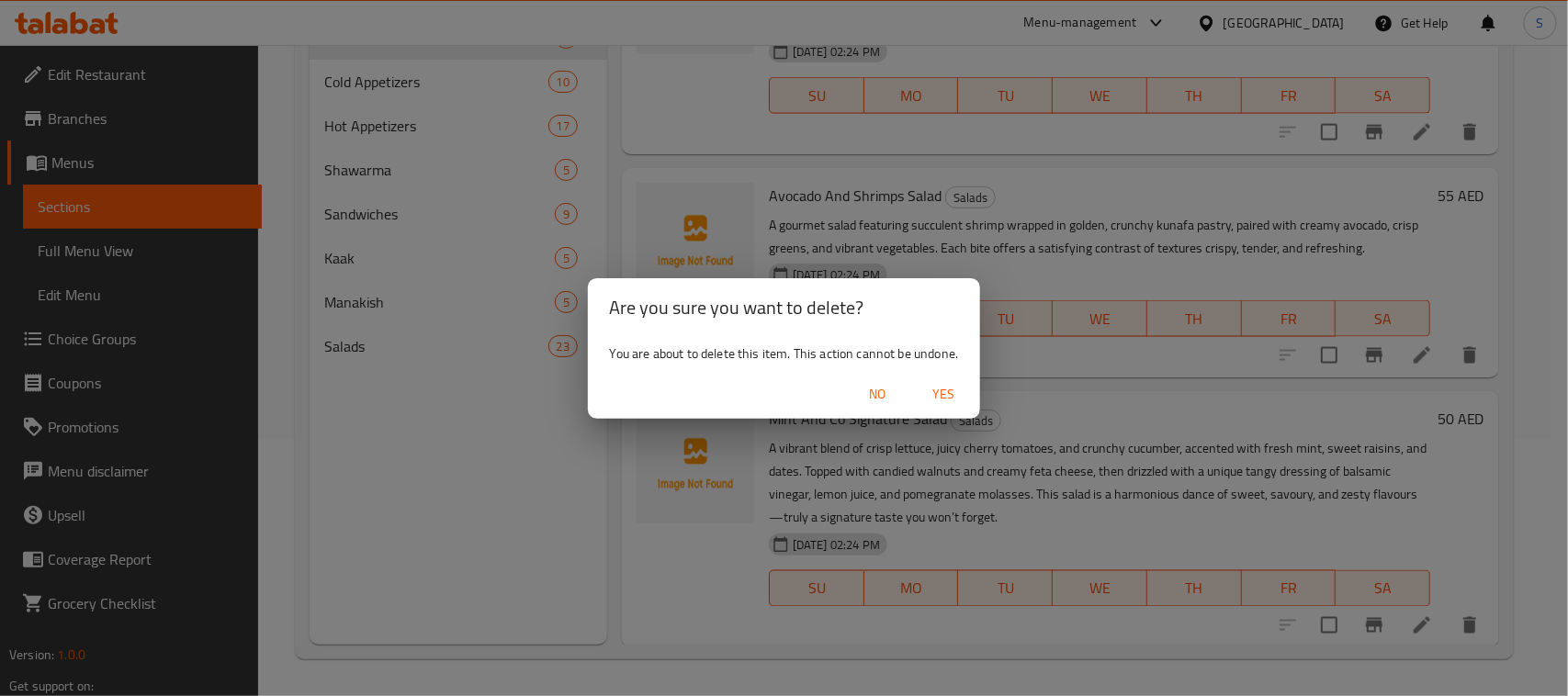
click at [960, 393] on span "Yes" at bounding box center [943, 394] width 44 height 23
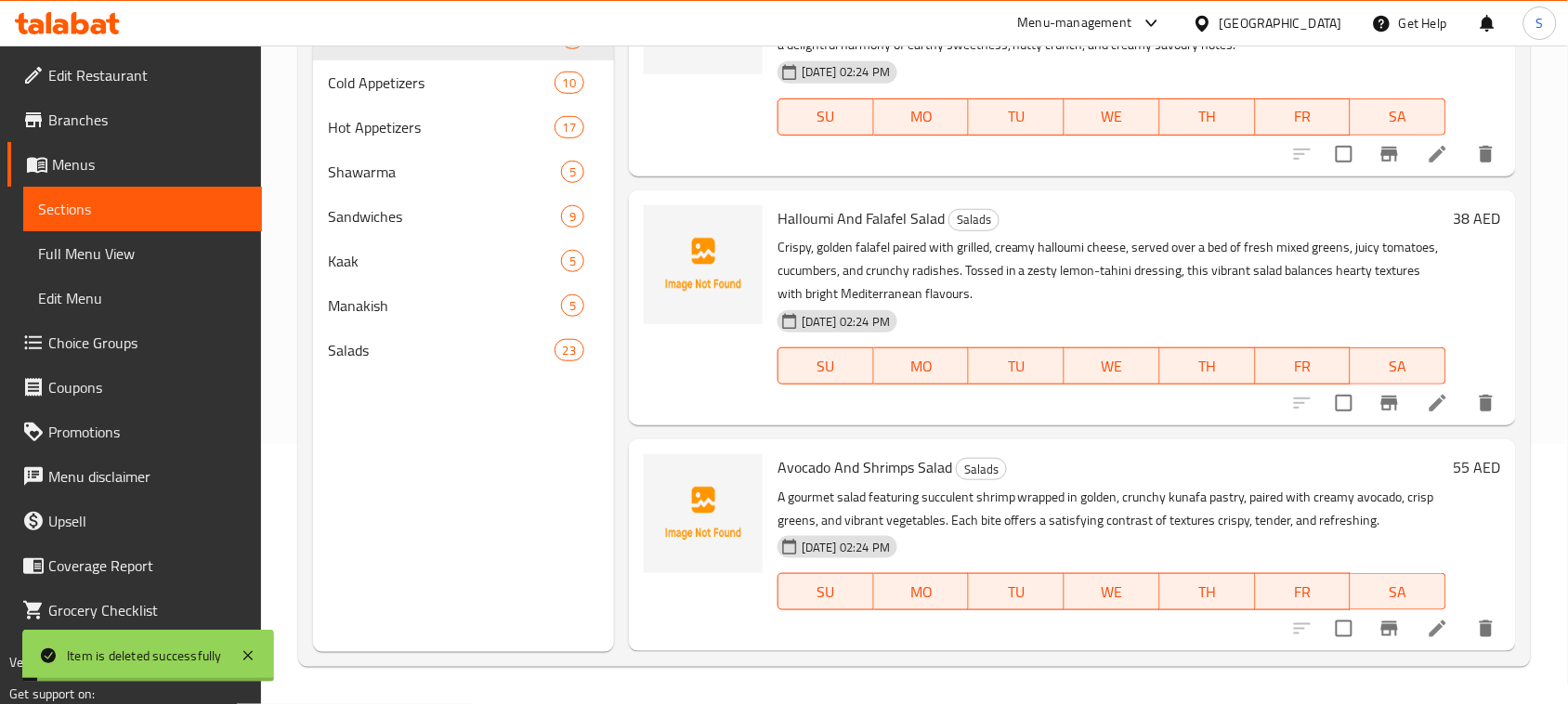
scroll to position [814, 0]
click at [560, 471] on div "Menu sections Salads 6 Cold Appetizers 10 Hot Appetizers 17 Shawarma 5 Sandwich…" at bounding box center [463, 300] width 301 height 704
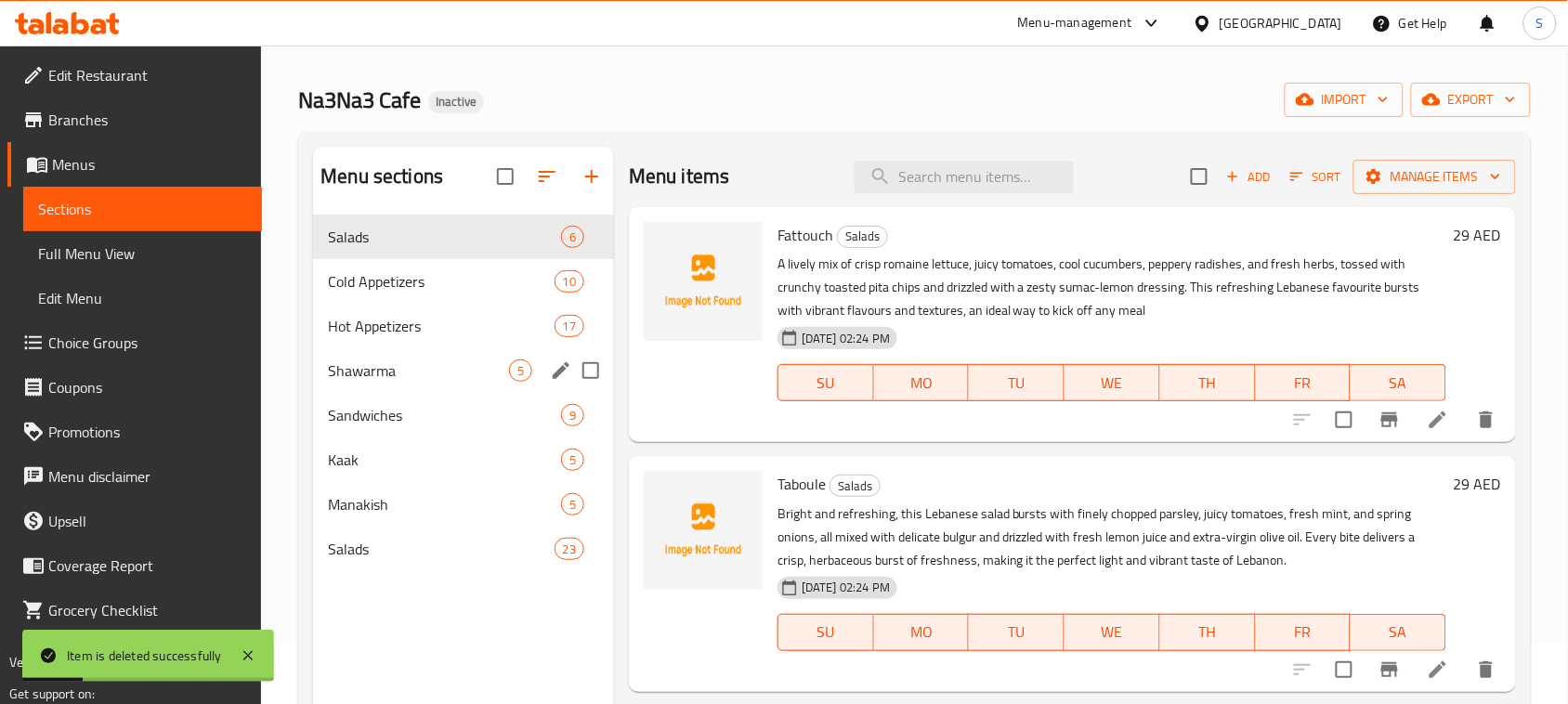
scroll to position [0, 0]
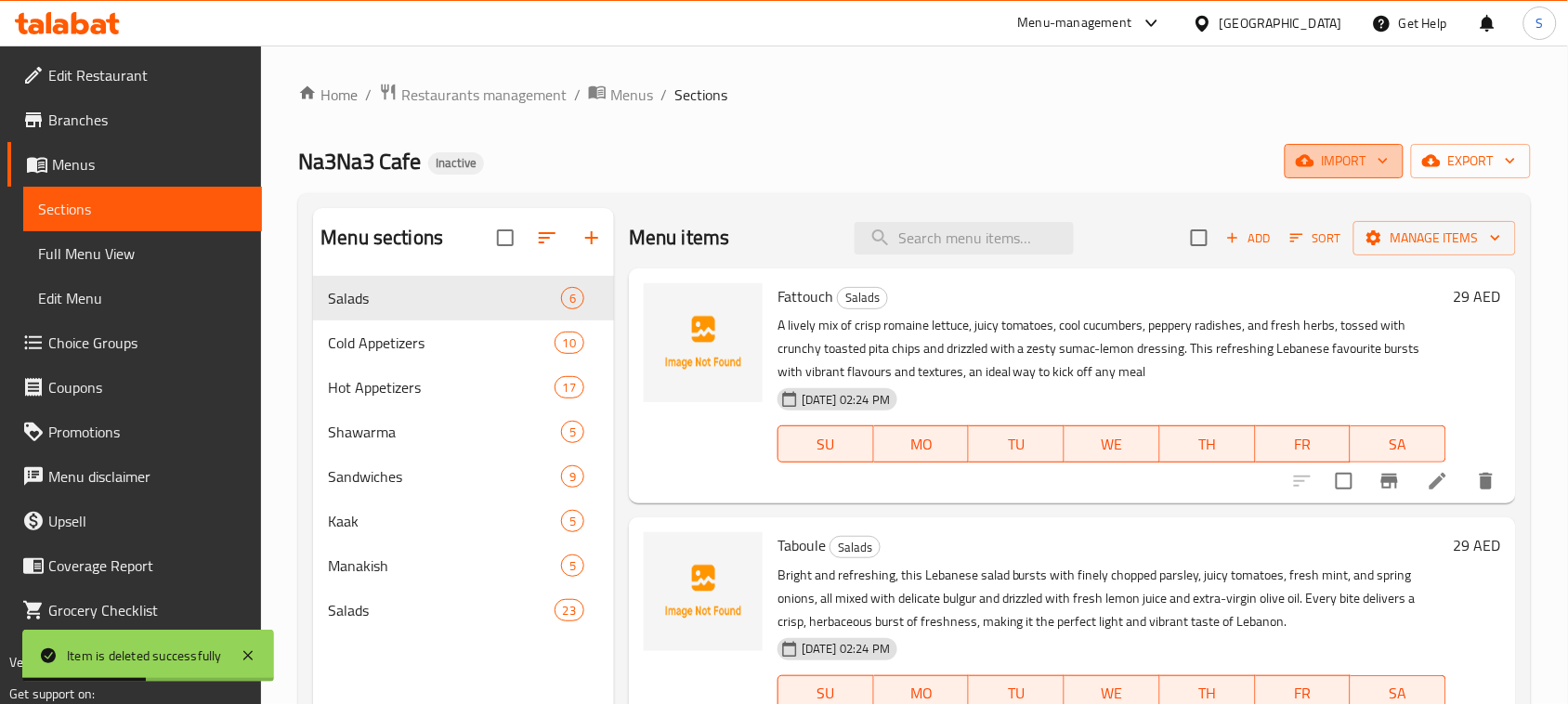
click at [1368, 169] on span "import" at bounding box center [1344, 161] width 89 height 23
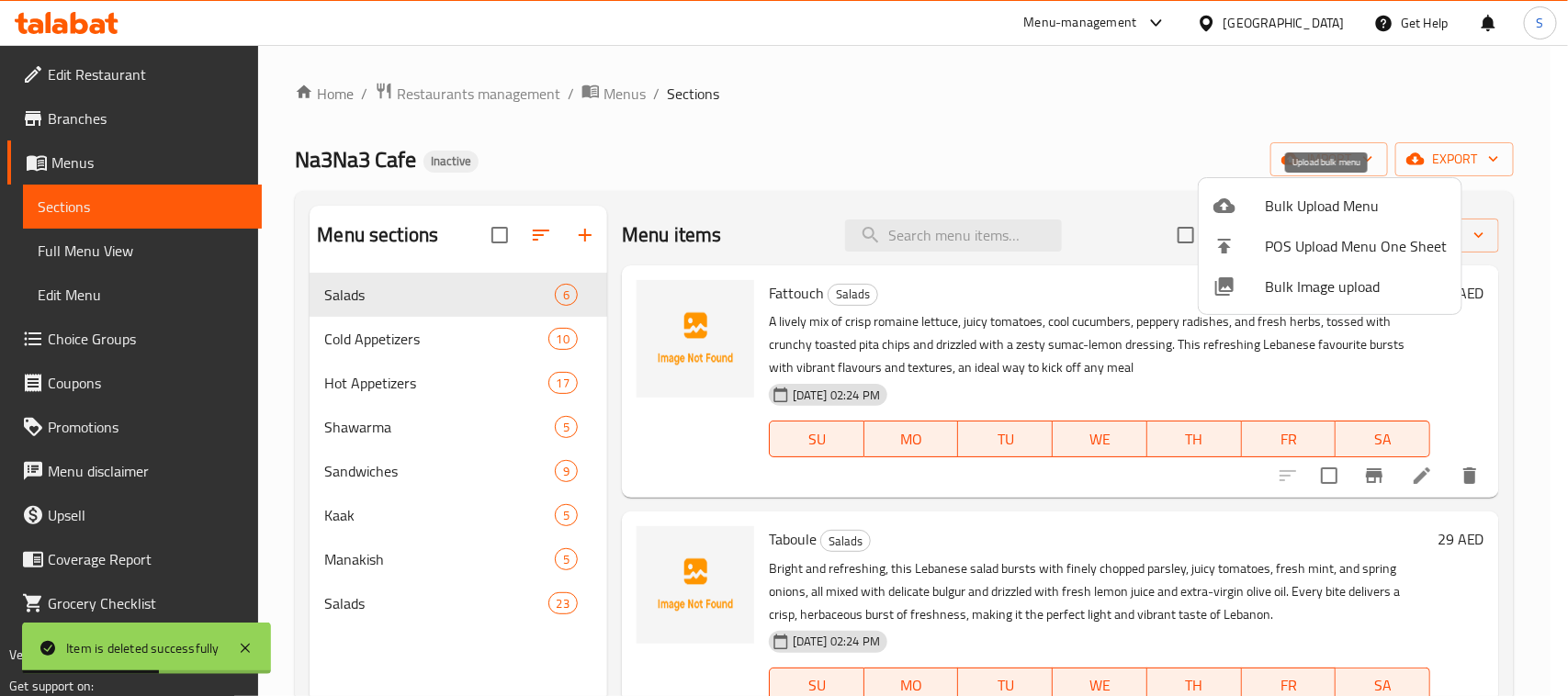
click at [1283, 203] on span "Bulk Upload Menu" at bounding box center [1354, 205] width 181 height 22
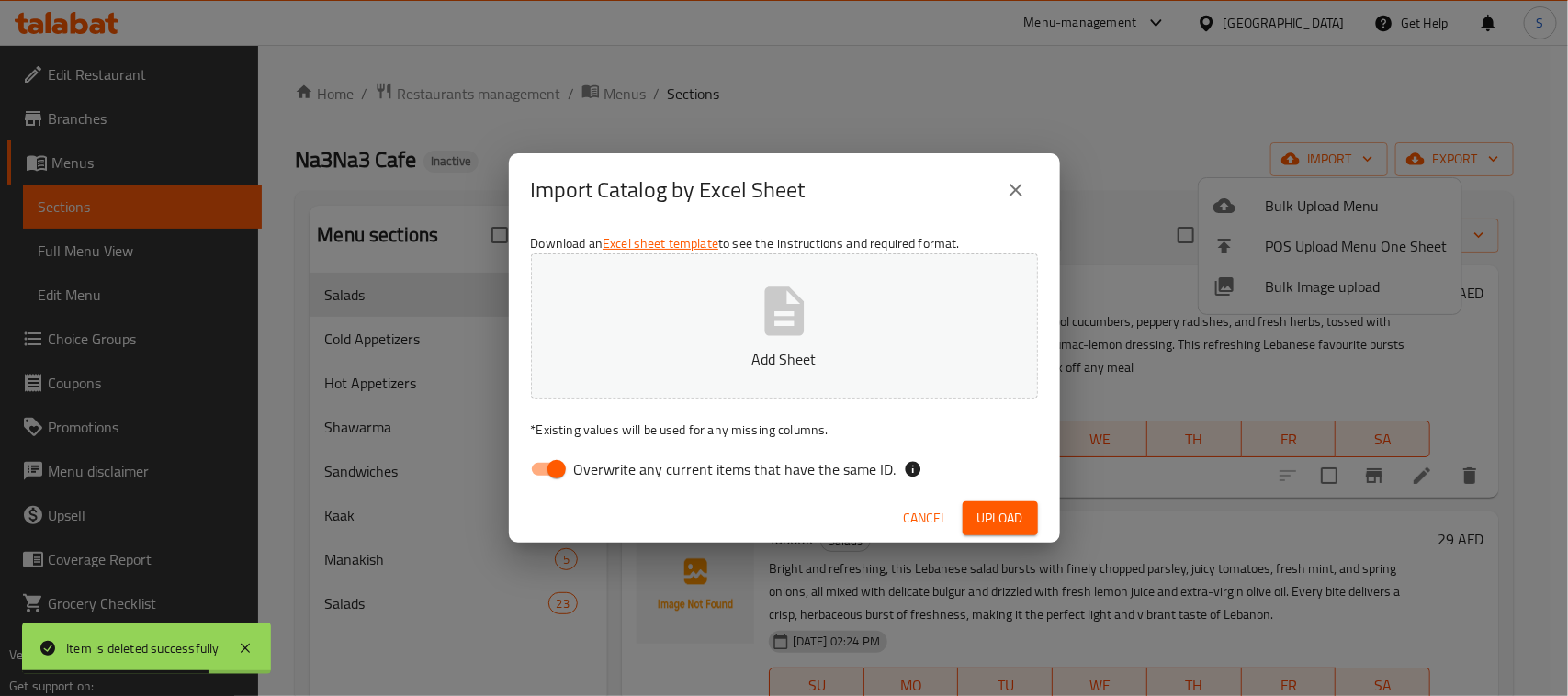
click at [529, 470] on input "Overwrite any current items that have the same ID." at bounding box center [557, 470] width 105 height 35
checkbox input "false"
click at [776, 329] on icon "button" at bounding box center [784, 310] width 40 height 49
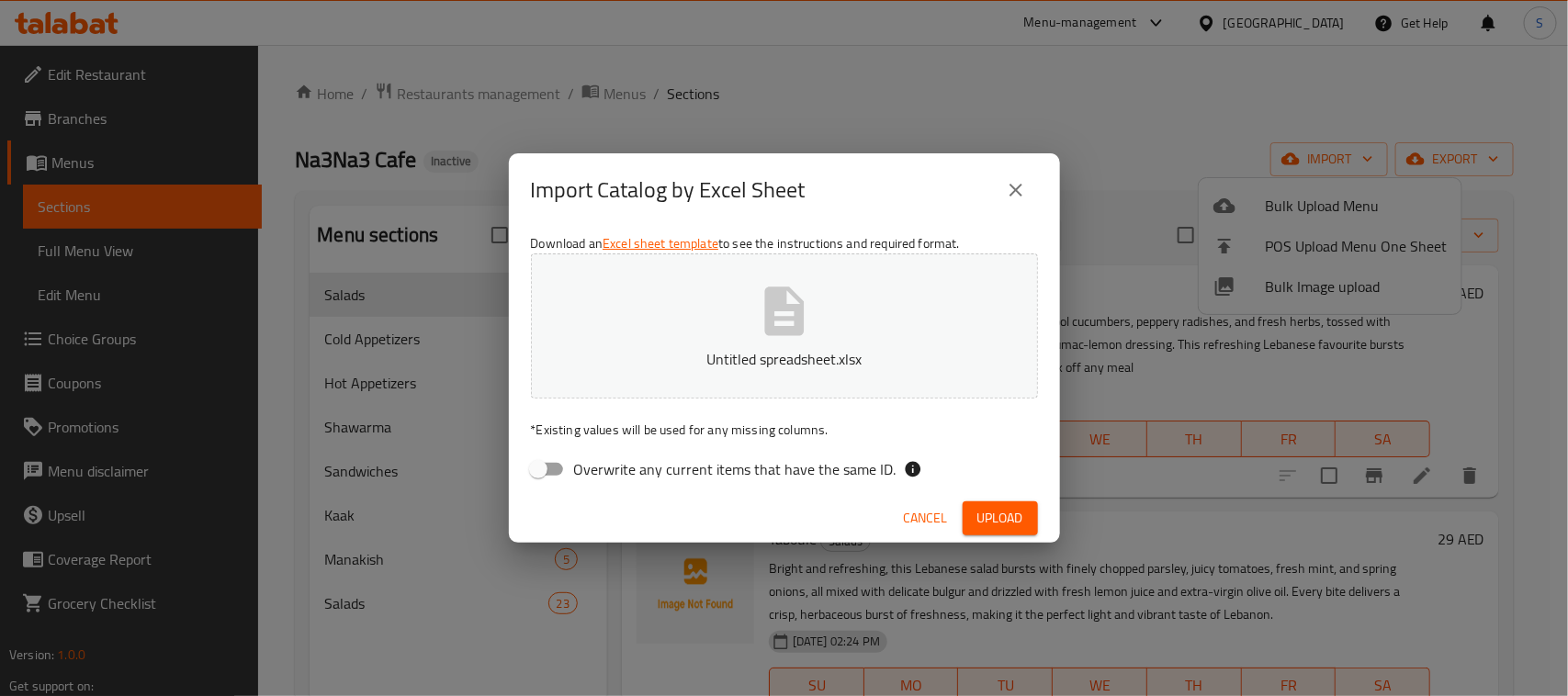
click at [977, 507] on span "Upload" at bounding box center [1000, 518] width 46 height 23
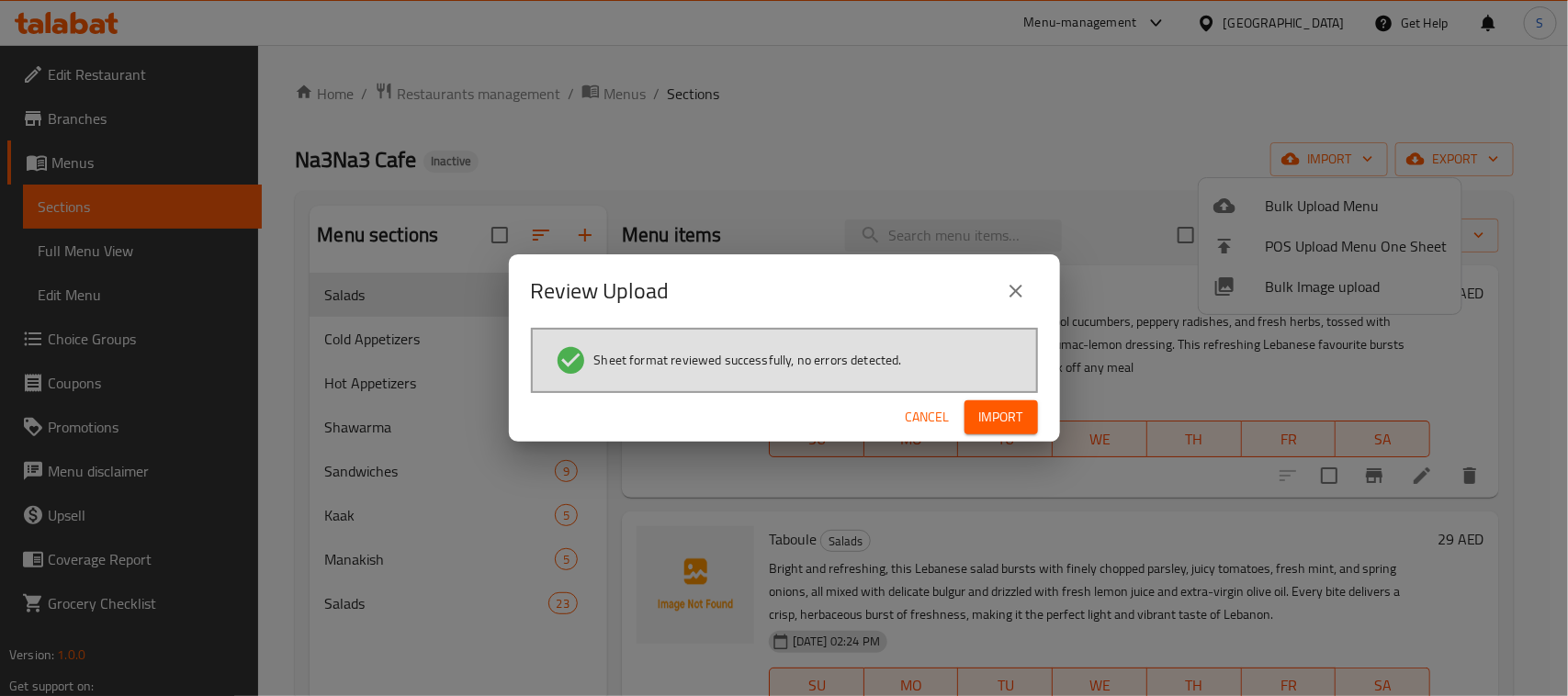
click at [989, 427] on span "Import" at bounding box center [1001, 417] width 44 height 23
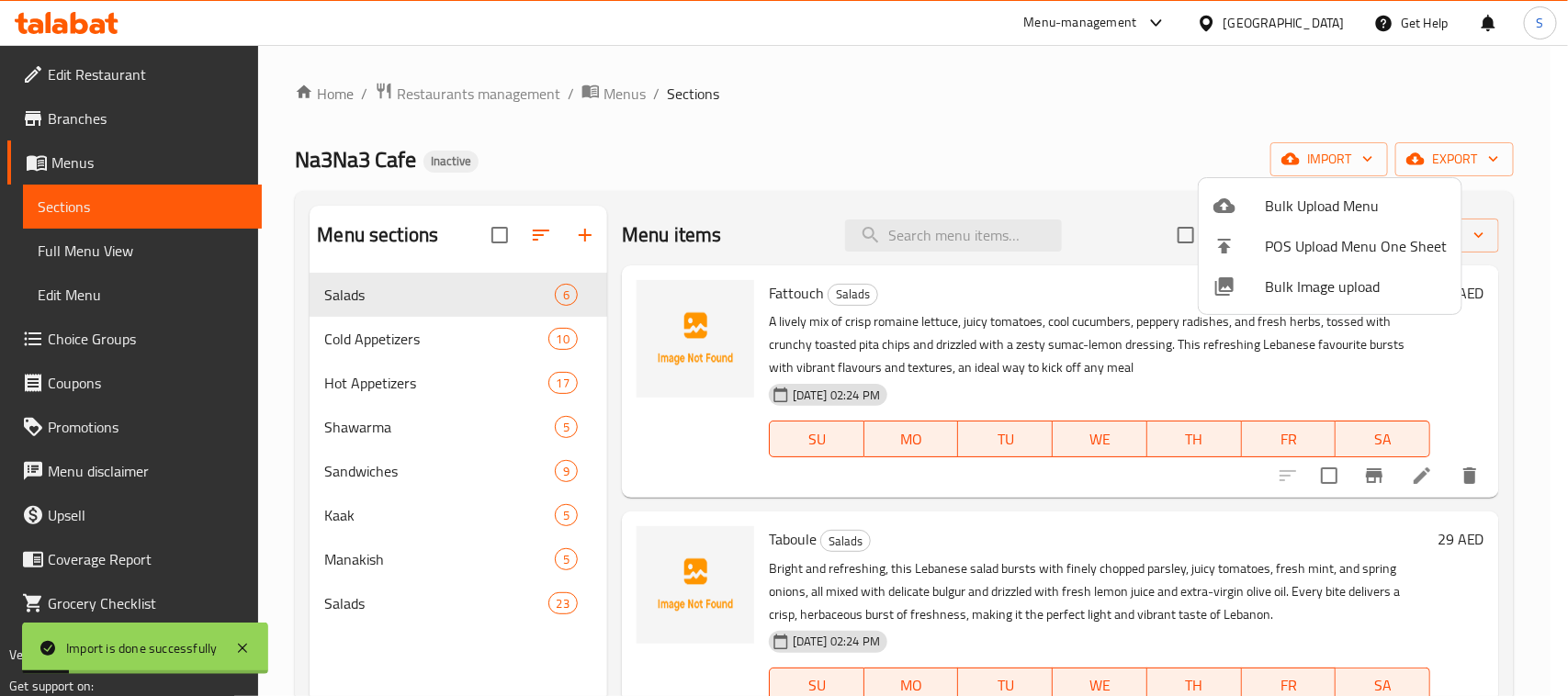
click at [785, 80] on div at bounding box center [784, 348] width 1568 height 696
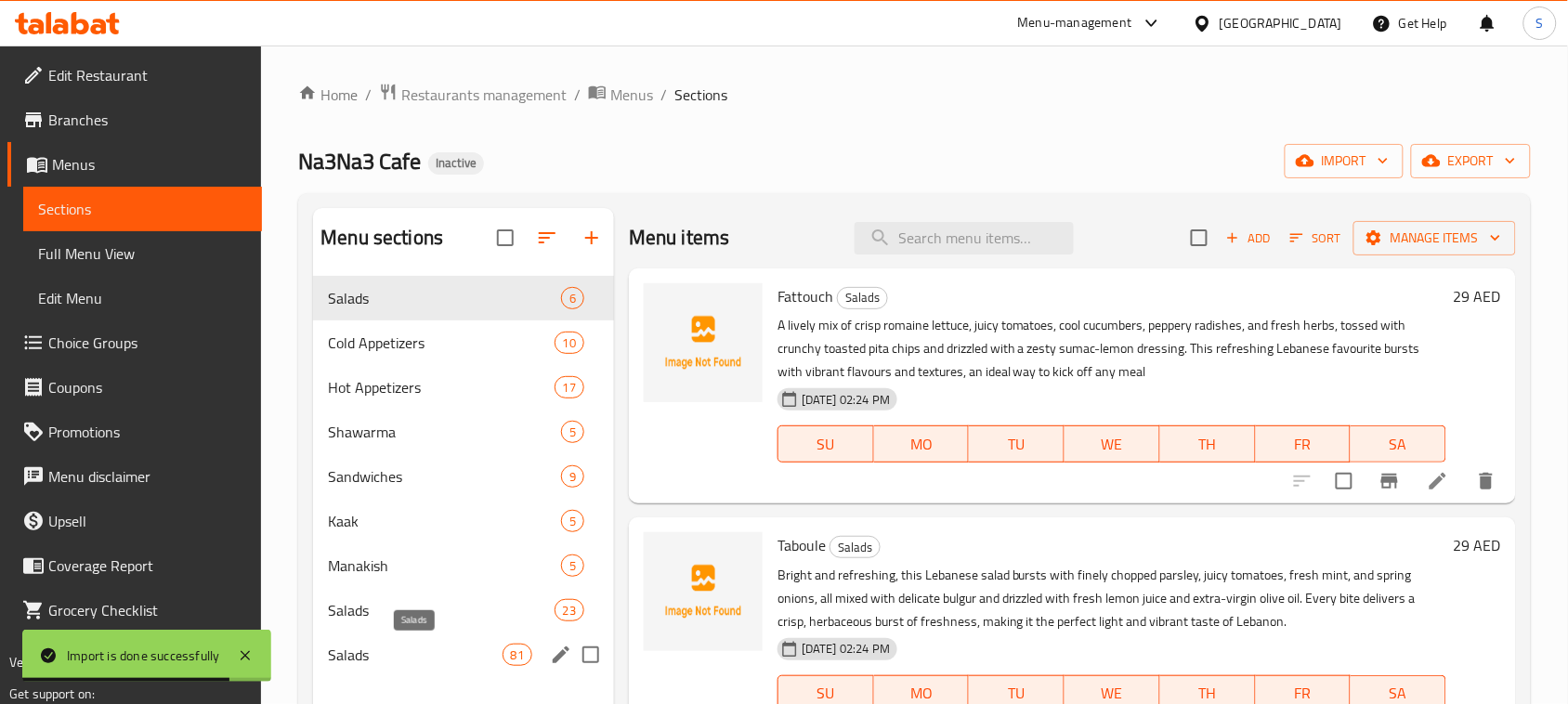
click at [457, 647] on span "Salads" at bounding box center [414, 655] width 174 height 22
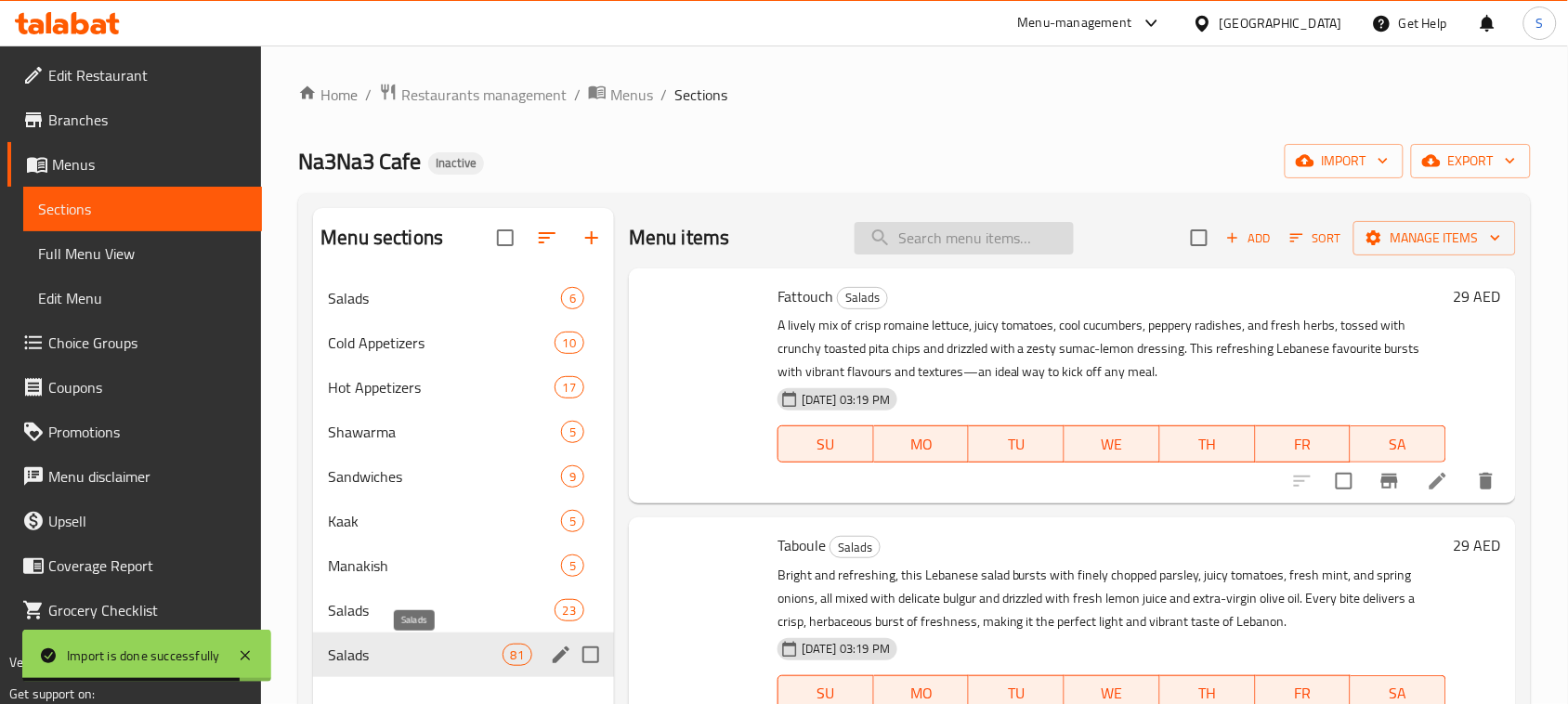
click at [914, 235] on input "search" at bounding box center [964, 237] width 219 height 33
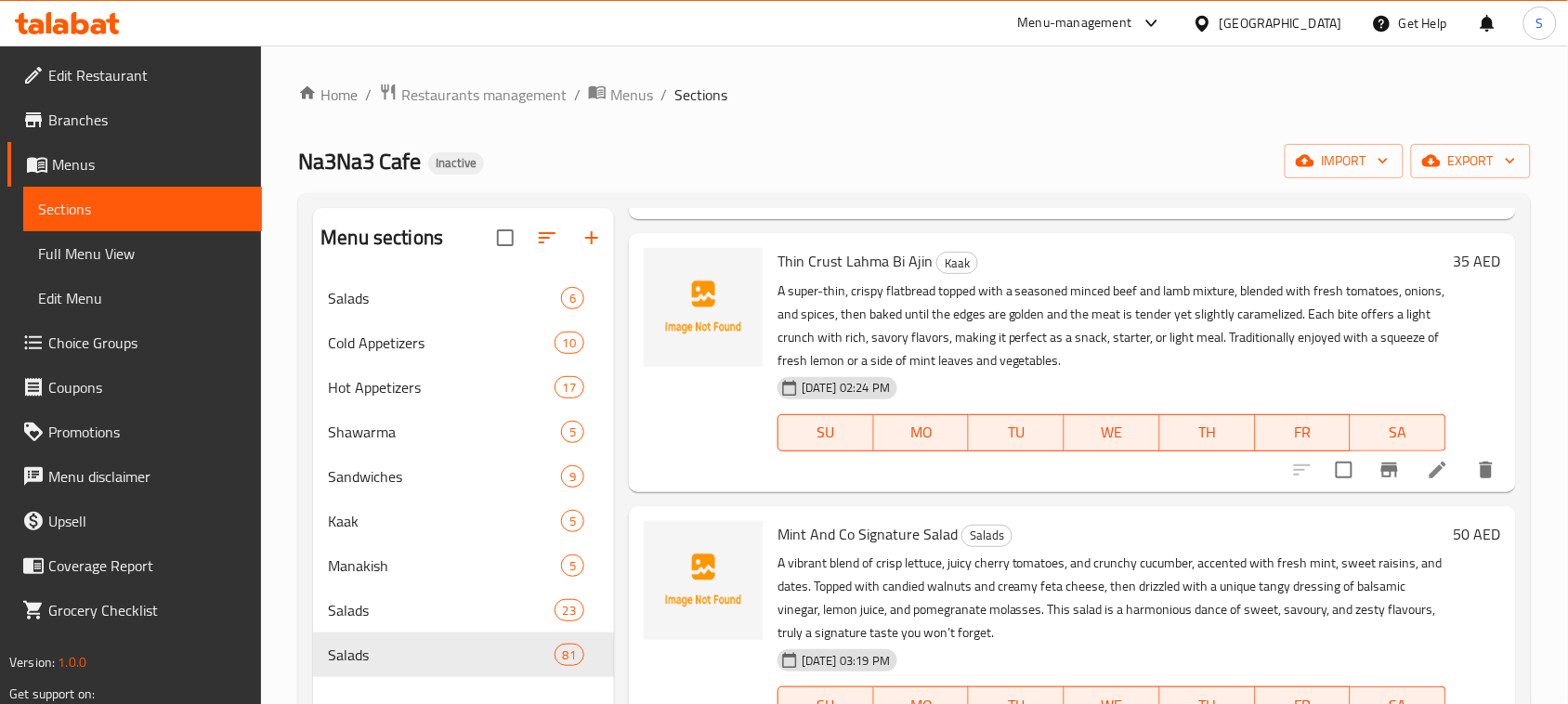
scroll to position [348, 0]
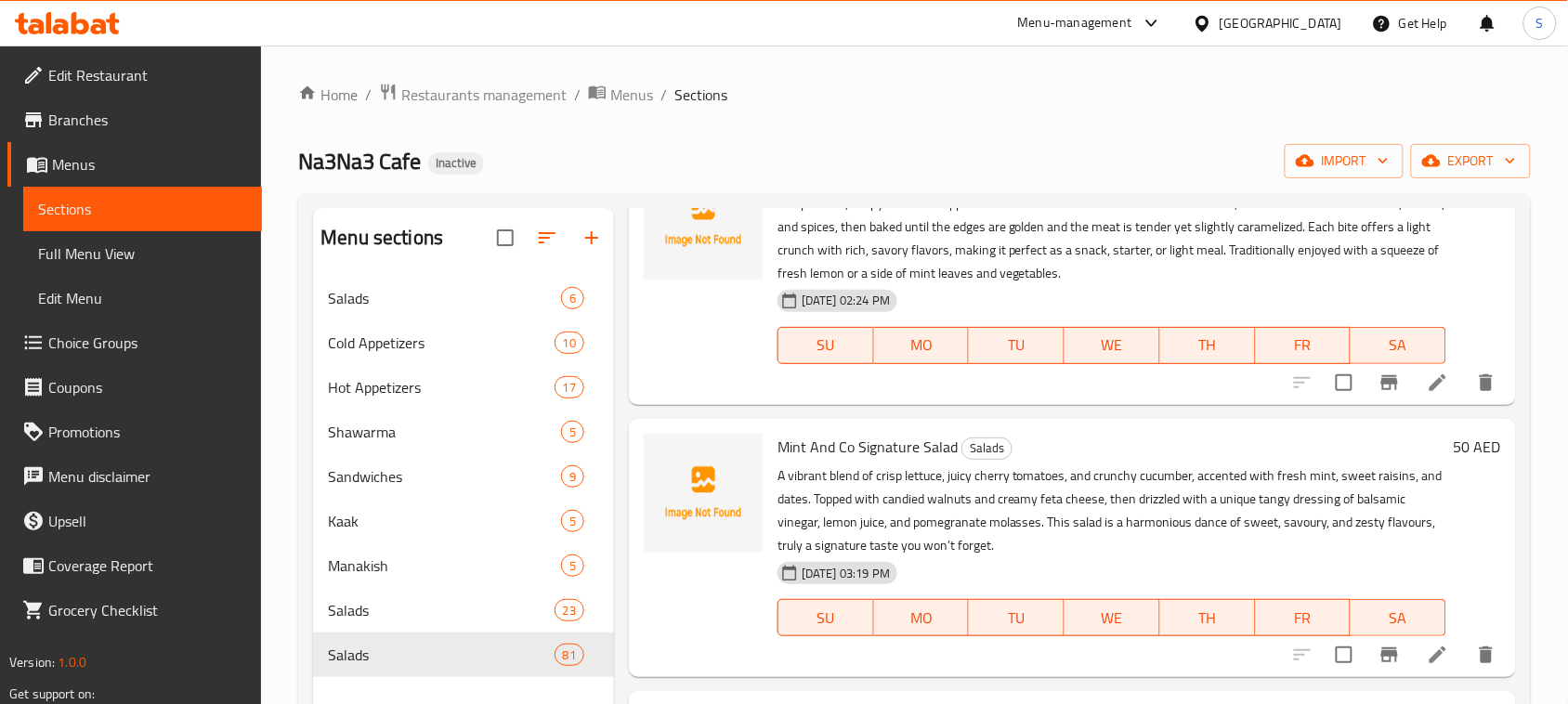
type input "mint"
click at [907, 448] on span "Mint And Co Signature Salad" at bounding box center [867, 447] width 180 height 28
click at [907, 449] on span "Mint And Co Signature Salad" at bounding box center [867, 447] width 180 height 28
copy h6 "Mint And Co Signature Salad"
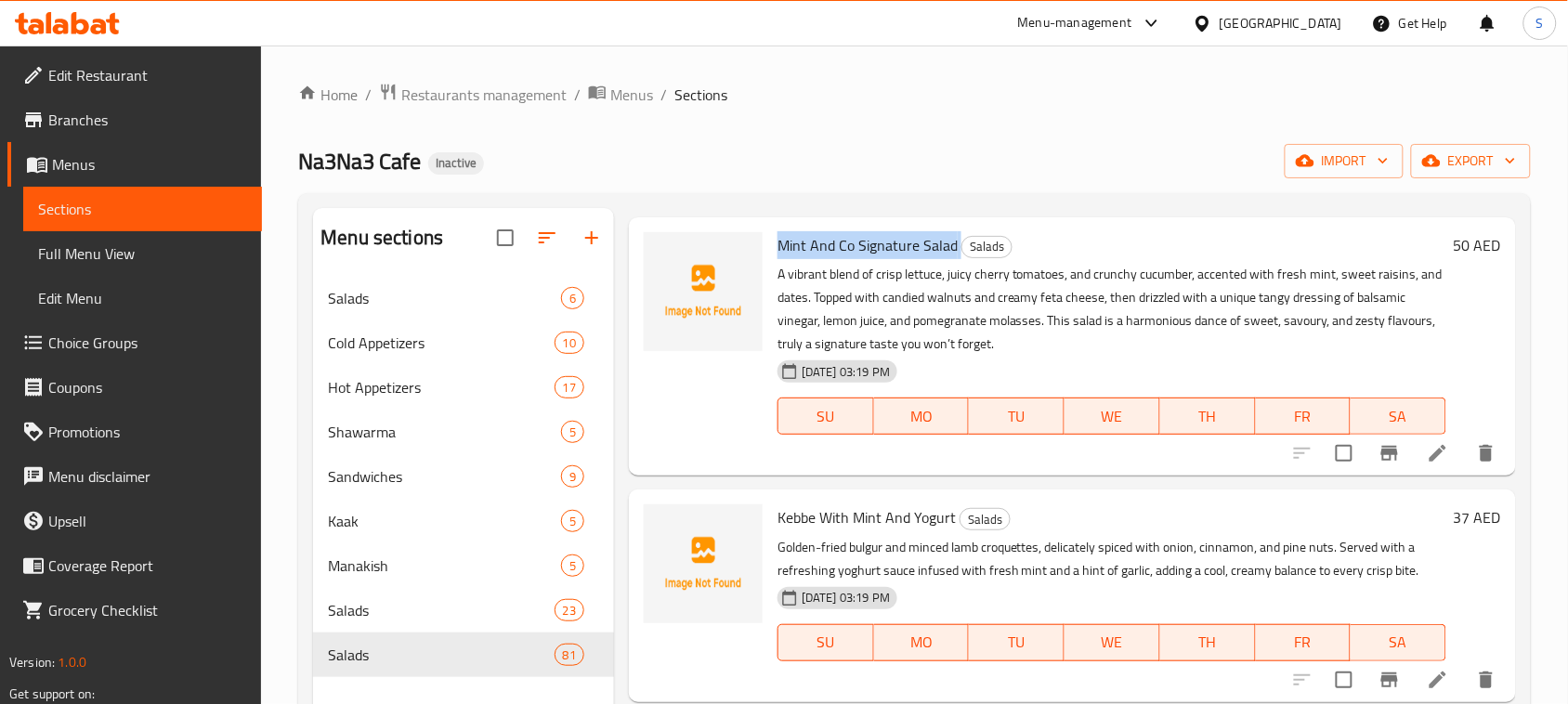
scroll to position [580, 0]
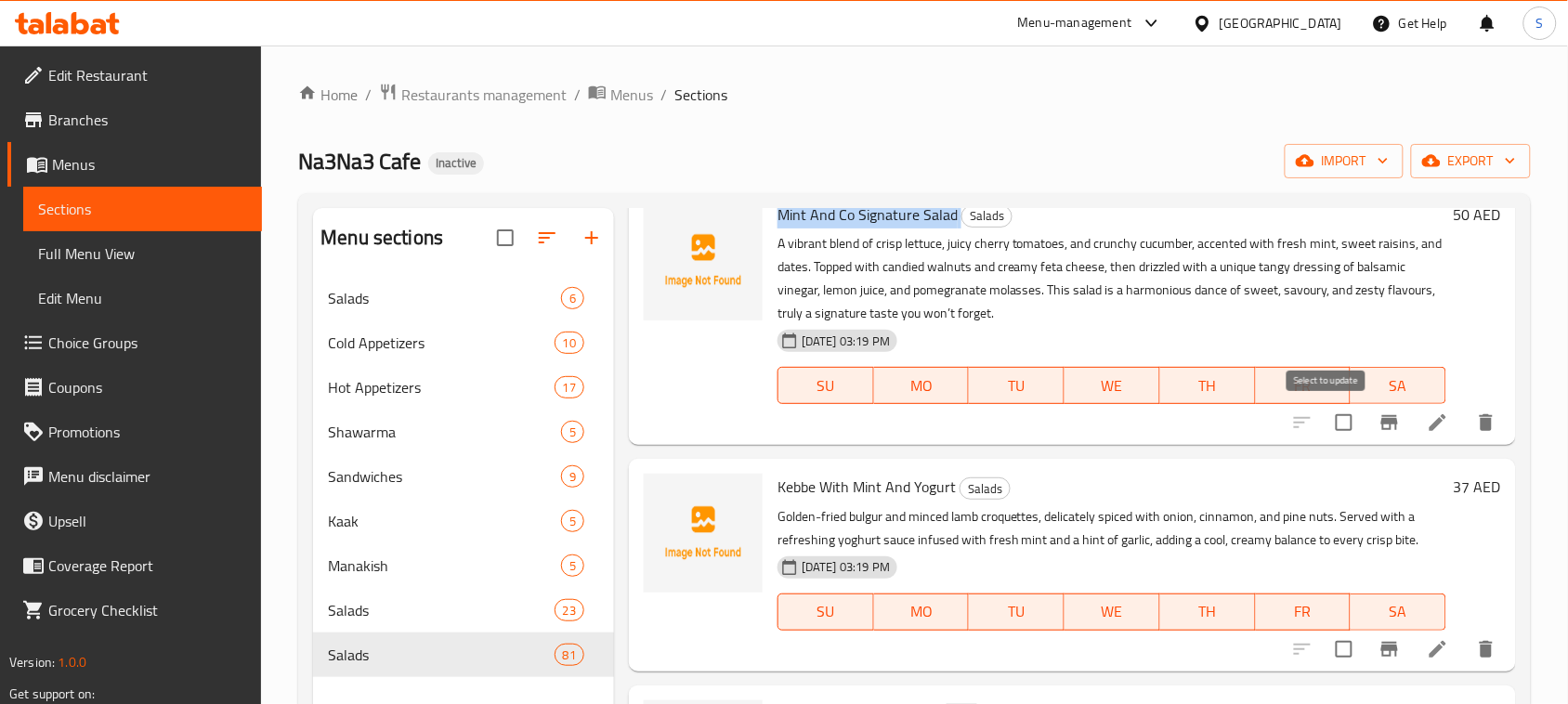
click at [1329, 421] on input "checkbox" at bounding box center [1344, 423] width 39 height 39
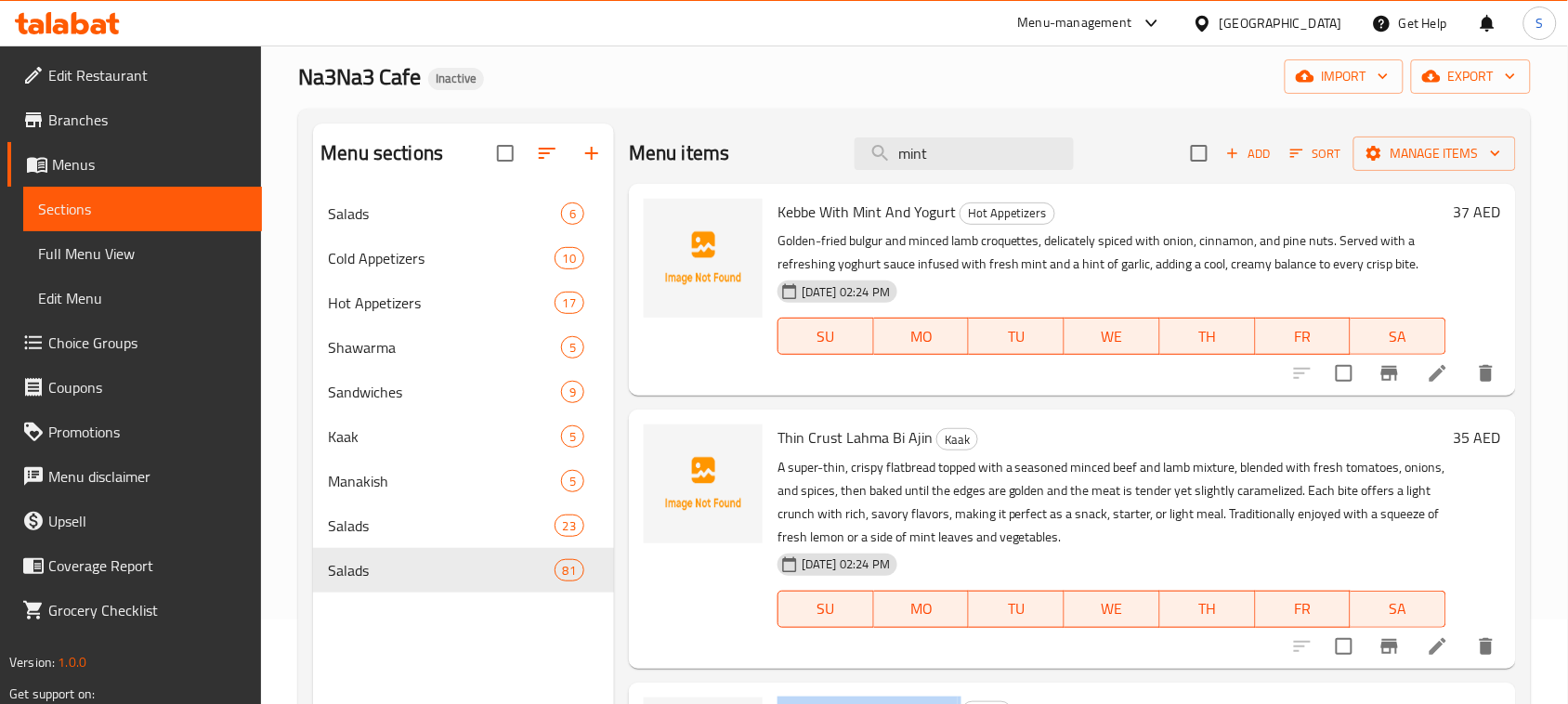
scroll to position [0, 0]
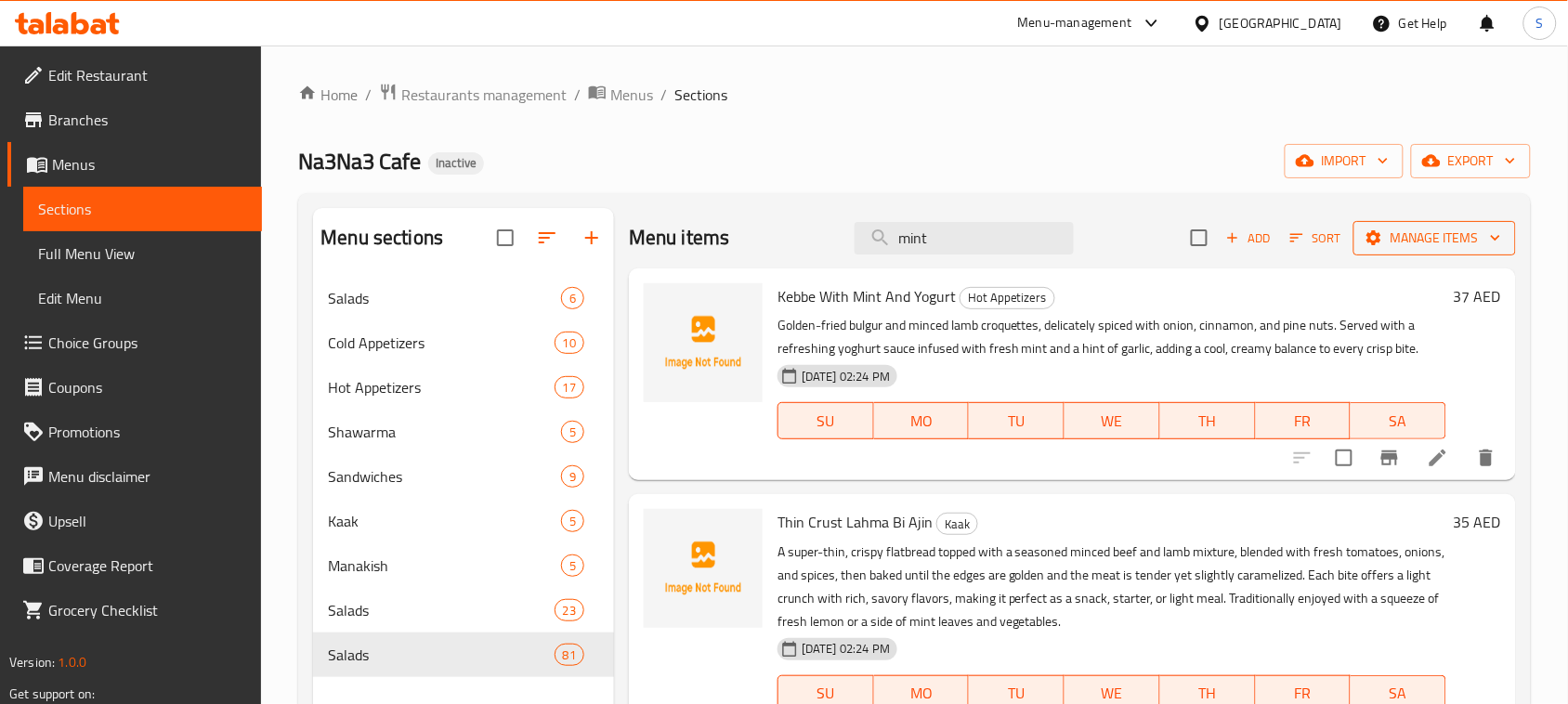
click at [1426, 242] on span "Manage items" at bounding box center [1434, 237] width 133 height 23
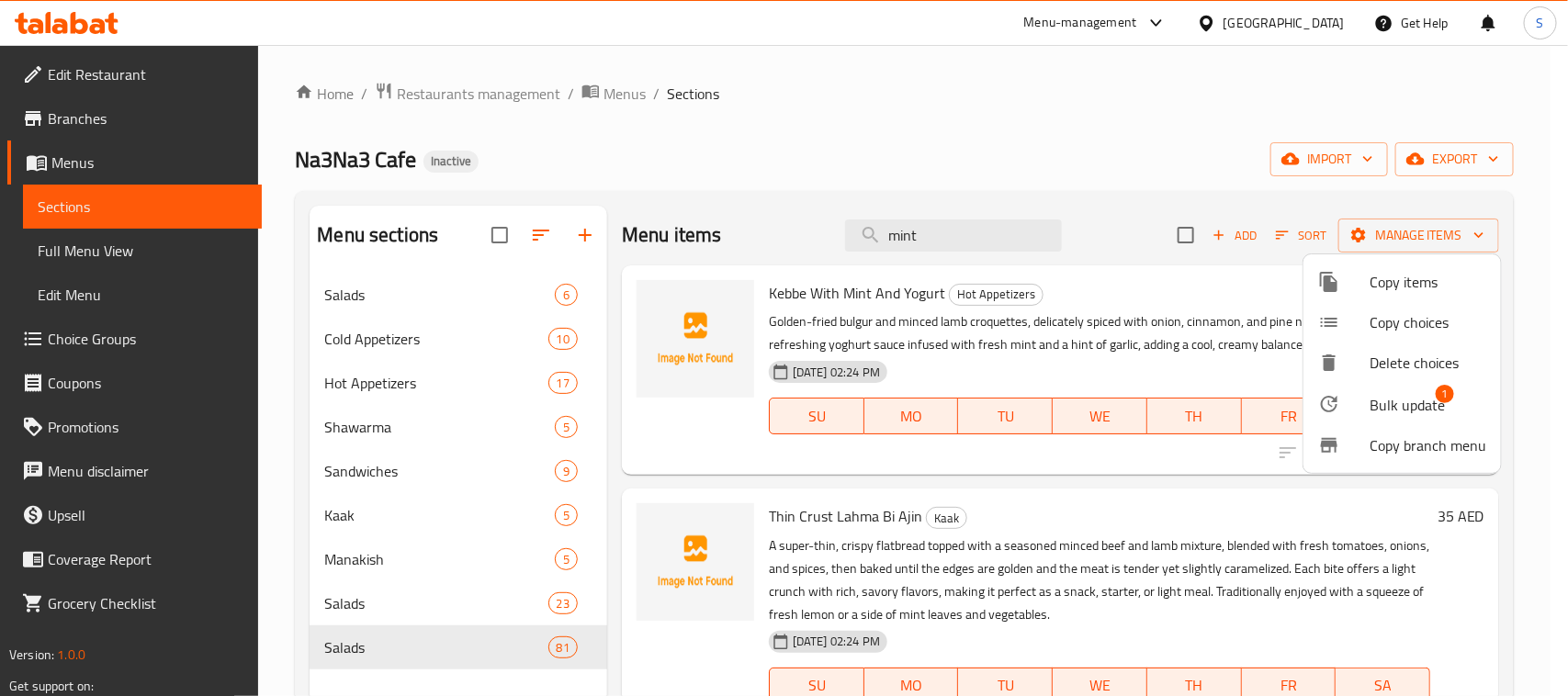
click at [1397, 406] on span "Bulk update" at bounding box center [1407, 405] width 75 height 22
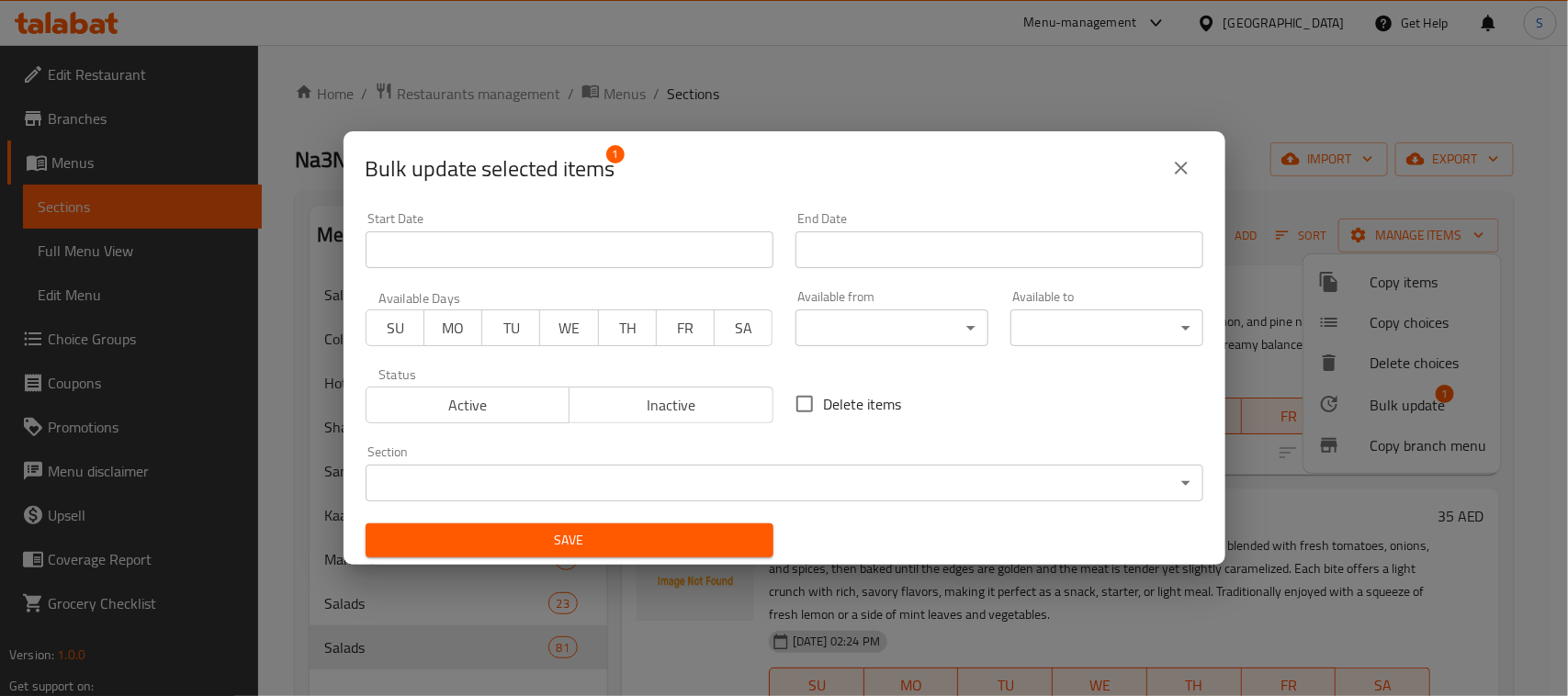
click at [671, 480] on body "​ Menu-management [GEOGRAPHIC_DATA] Get Help S Edit Restaurant Branches Menus S…" at bounding box center [784, 370] width 1568 height 651
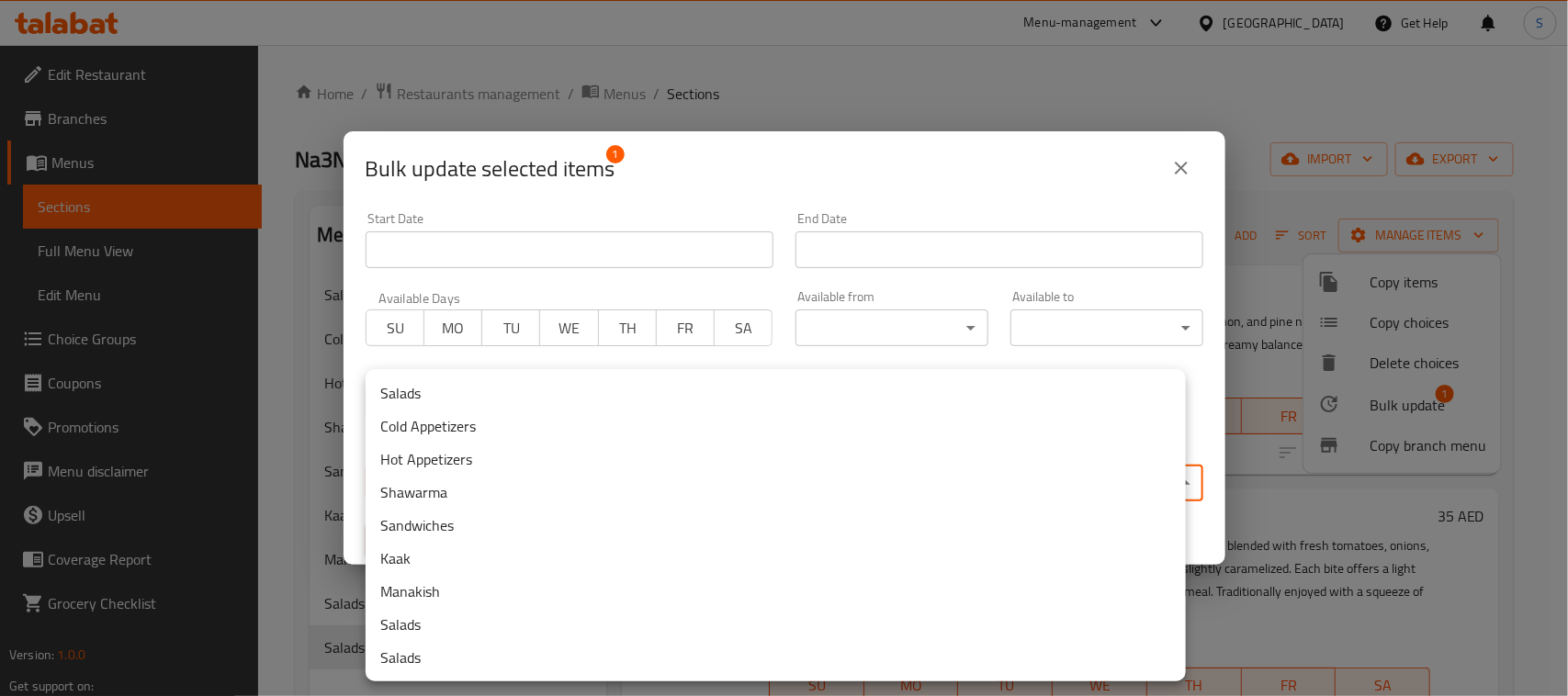
click at [406, 396] on li "Salads" at bounding box center [775, 393] width 820 height 33
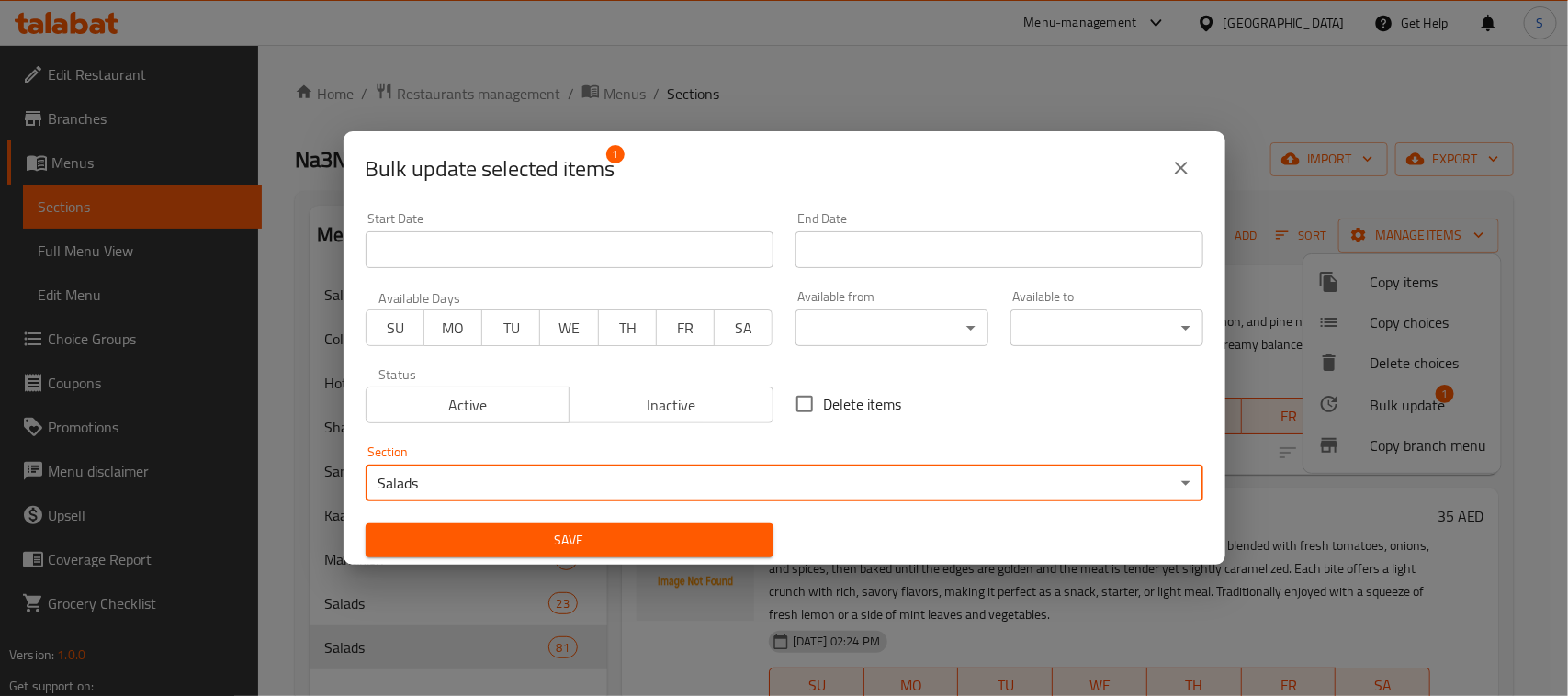
click at [526, 544] on span "Save" at bounding box center [569, 540] width 378 height 23
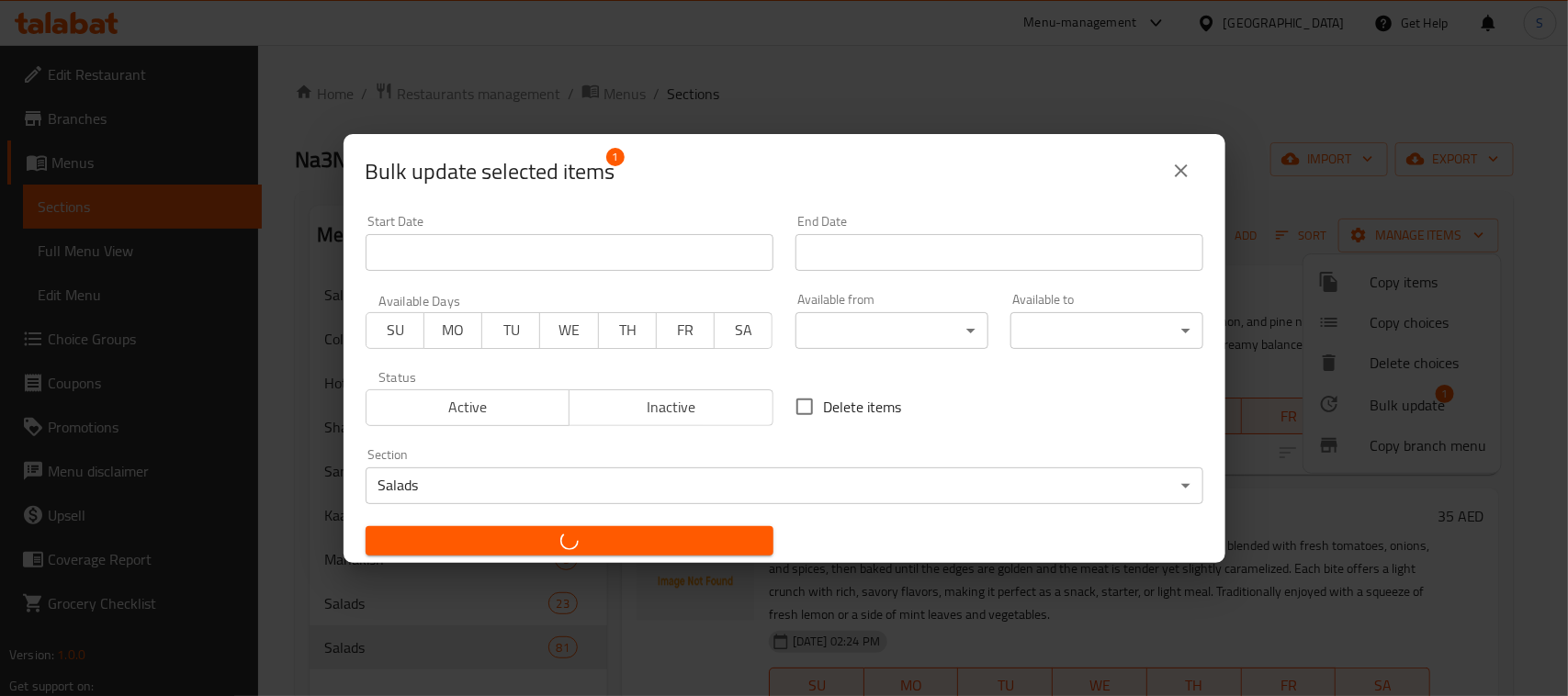
checkbox input "false"
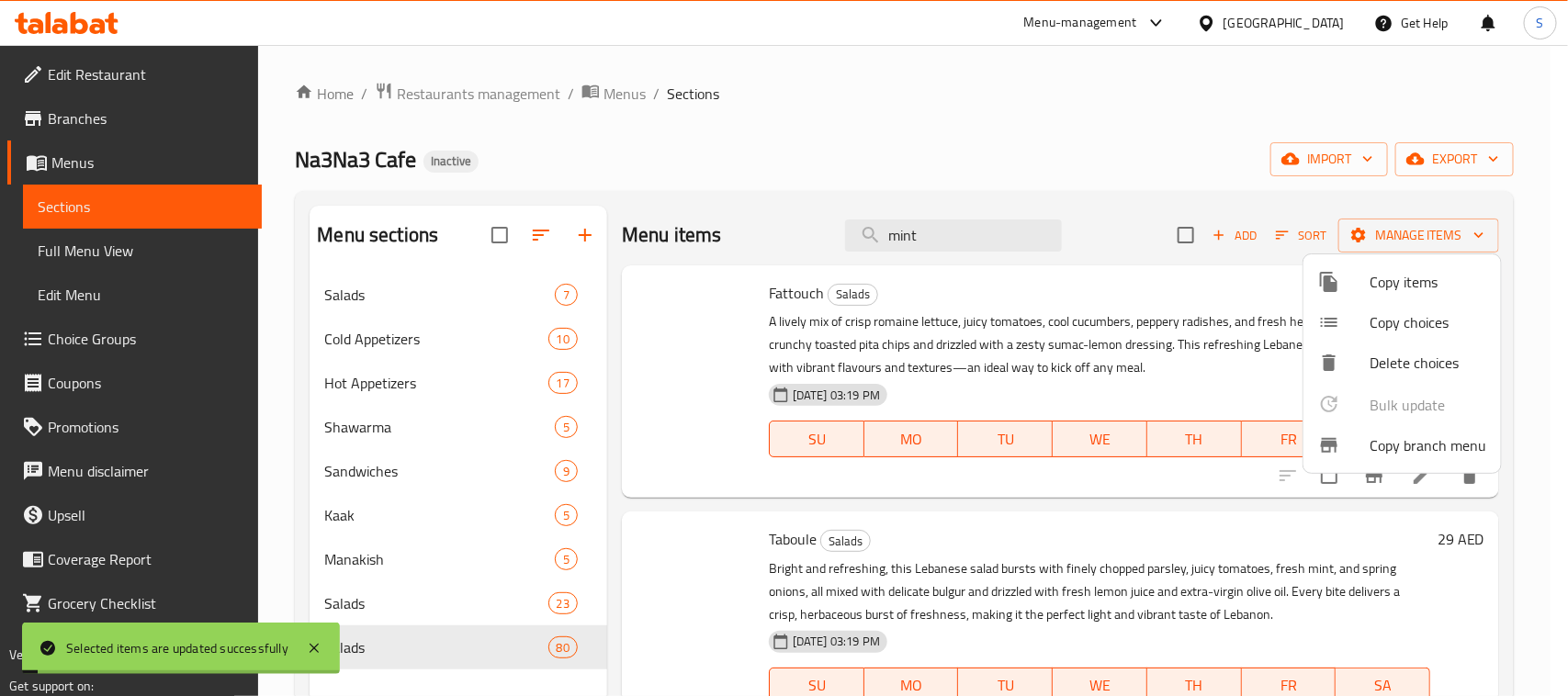
click at [713, 145] on div at bounding box center [784, 348] width 1568 height 696
click at [501, 305] on span "Salads" at bounding box center [439, 295] width 230 height 22
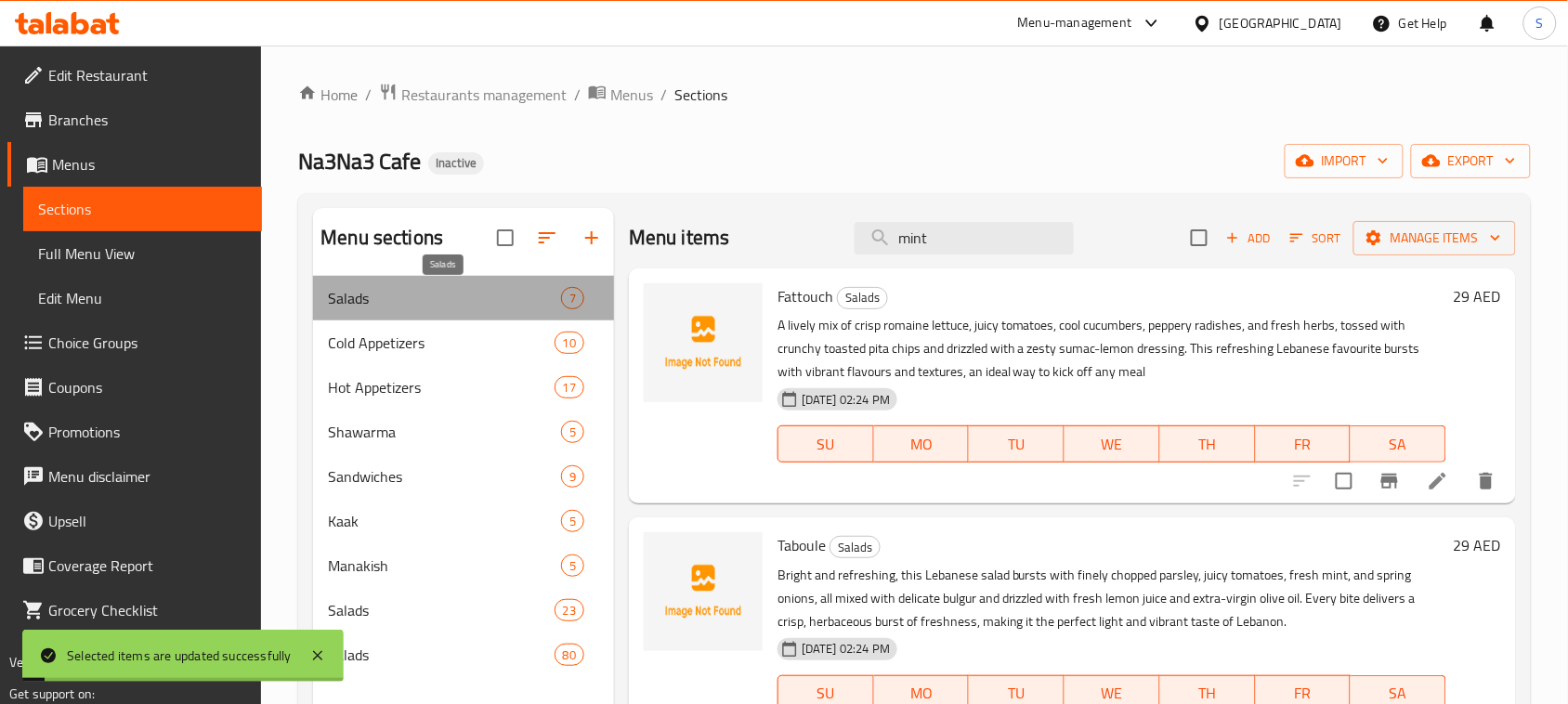
click at [507, 304] on span "Salads" at bounding box center [444, 298] width 233 height 22
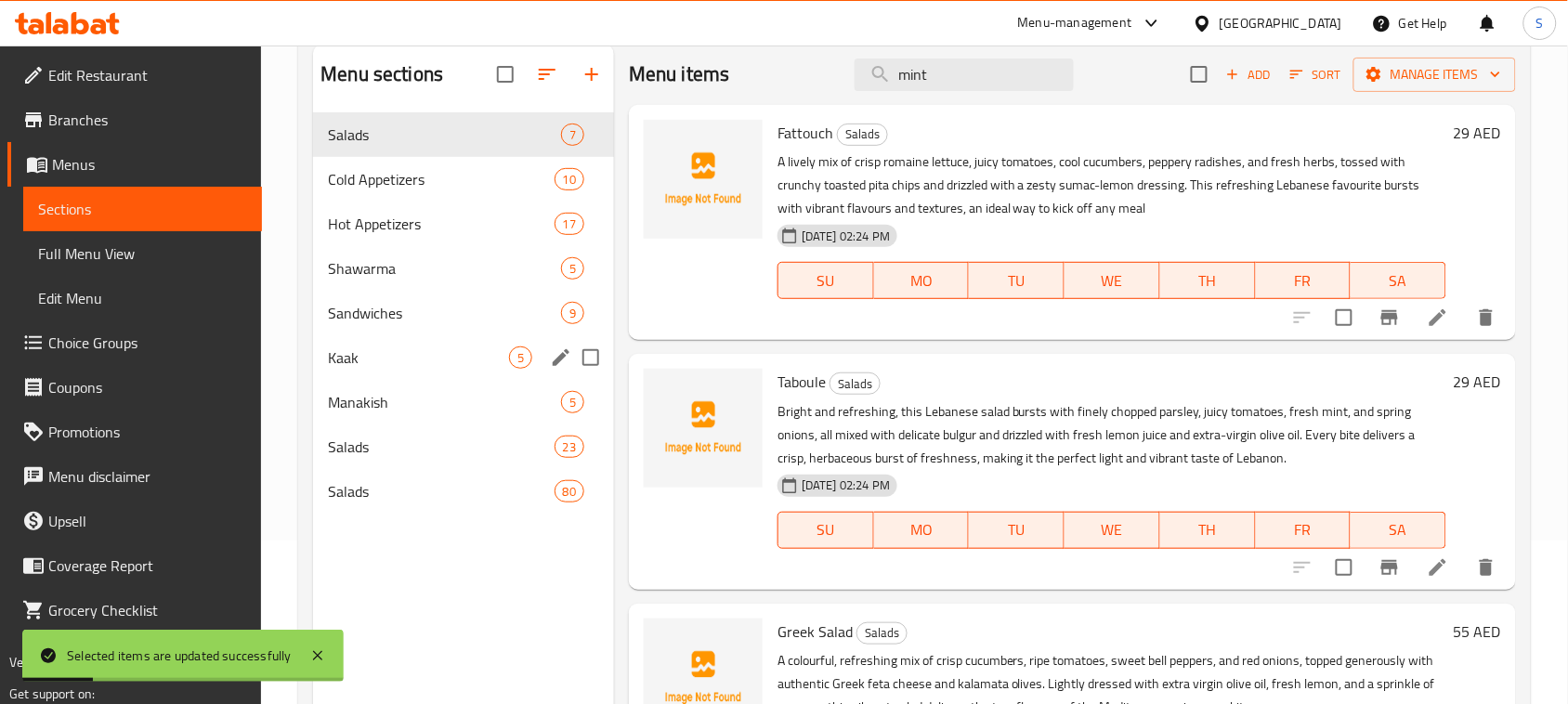
scroll to position [232, 0]
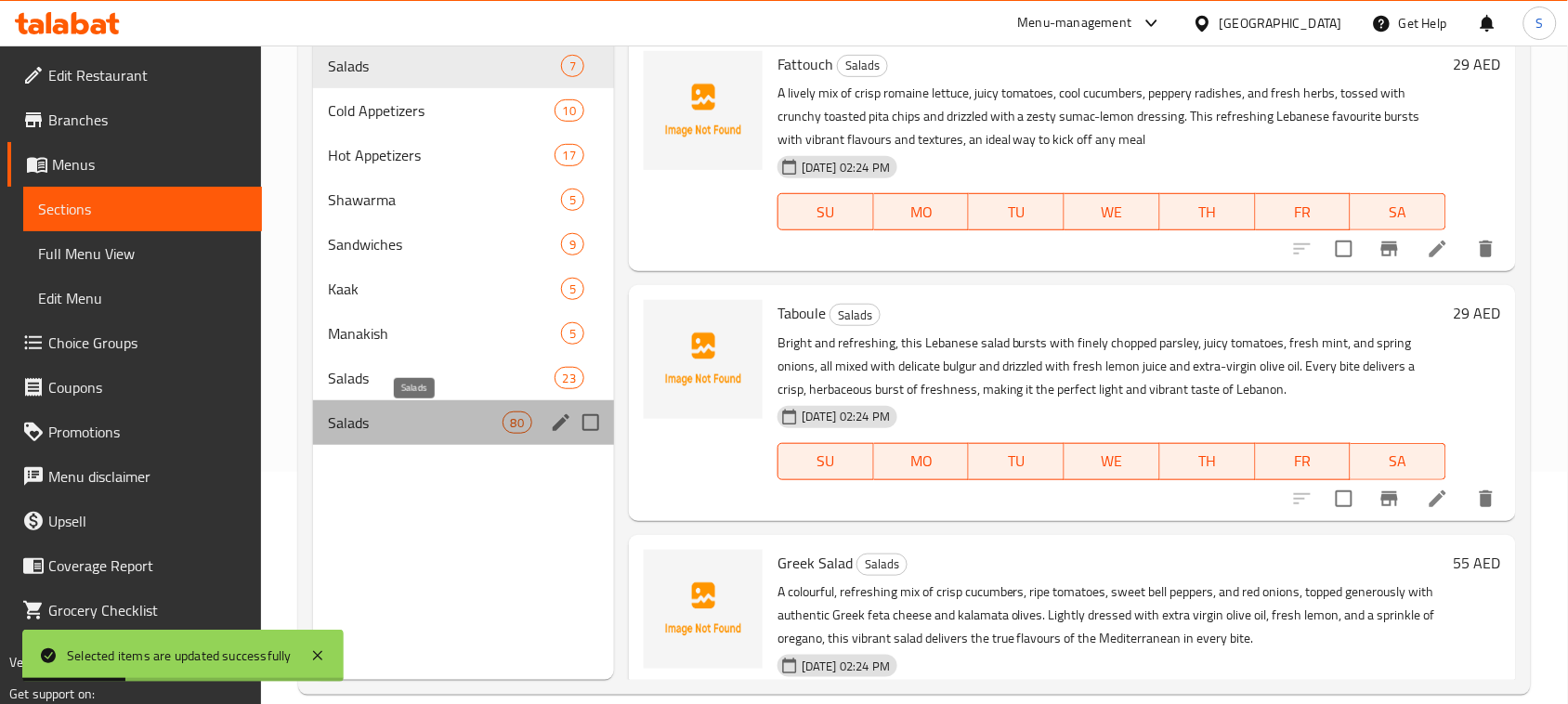
click at [409, 430] on span "Salads" at bounding box center [414, 423] width 174 height 22
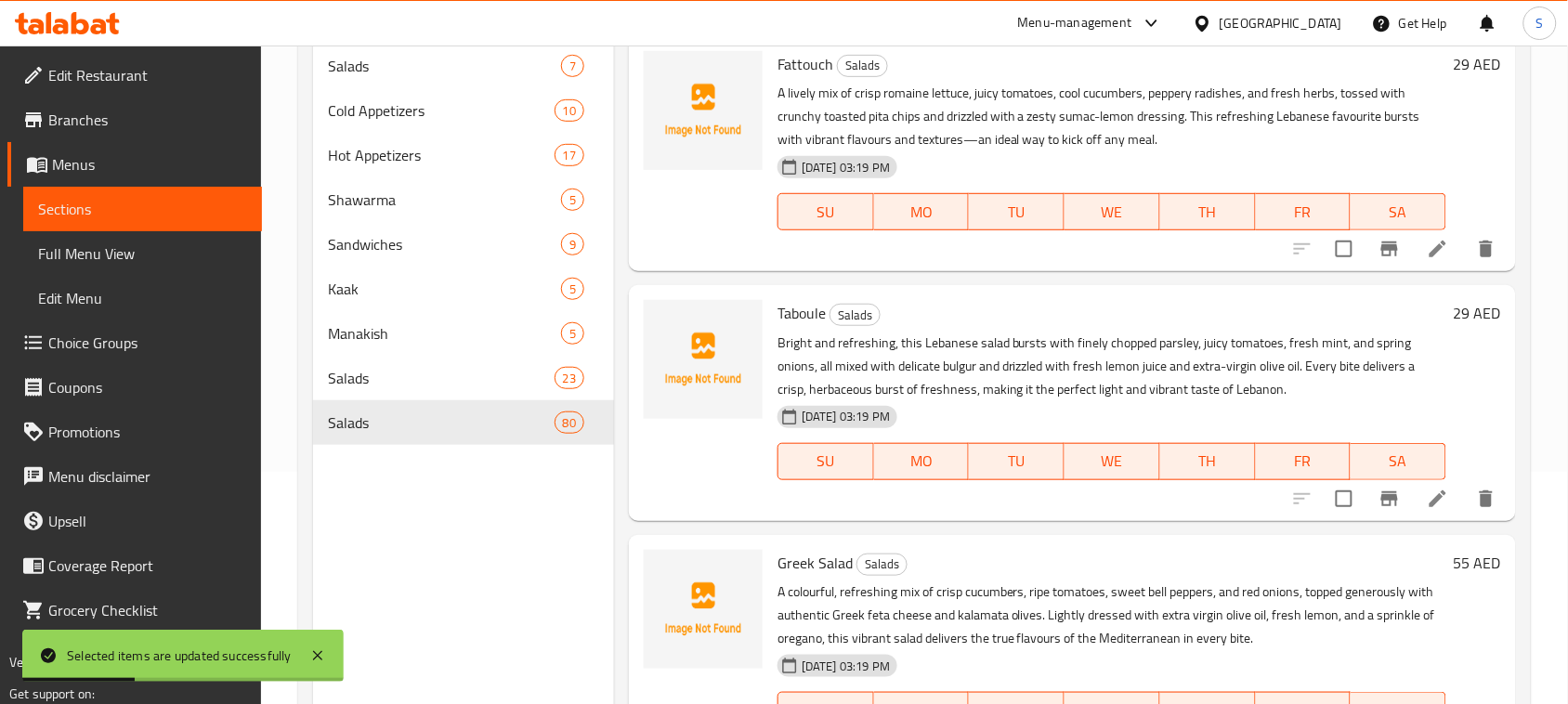
click at [534, 486] on div "Menu sections Salads 7 Cold Appetizers 10 Hot Appetizers 17 Shawarma 5 Sandwich…" at bounding box center [463, 377] width 301 height 804
click at [587, 425] on input "Menu sections" at bounding box center [590, 423] width 39 height 39
checkbox input "true"
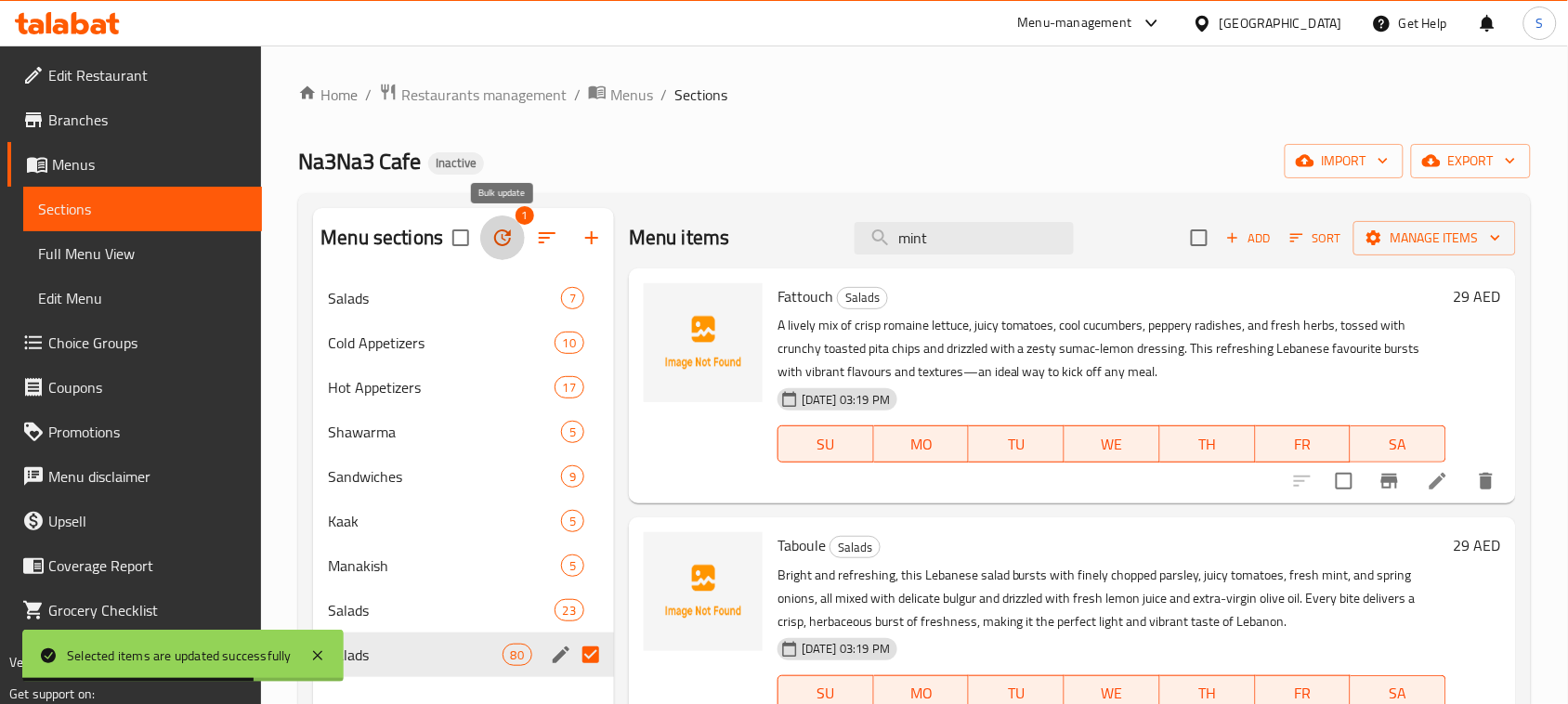
click at [511, 237] on icon "button" at bounding box center [503, 237] width 17 height 17
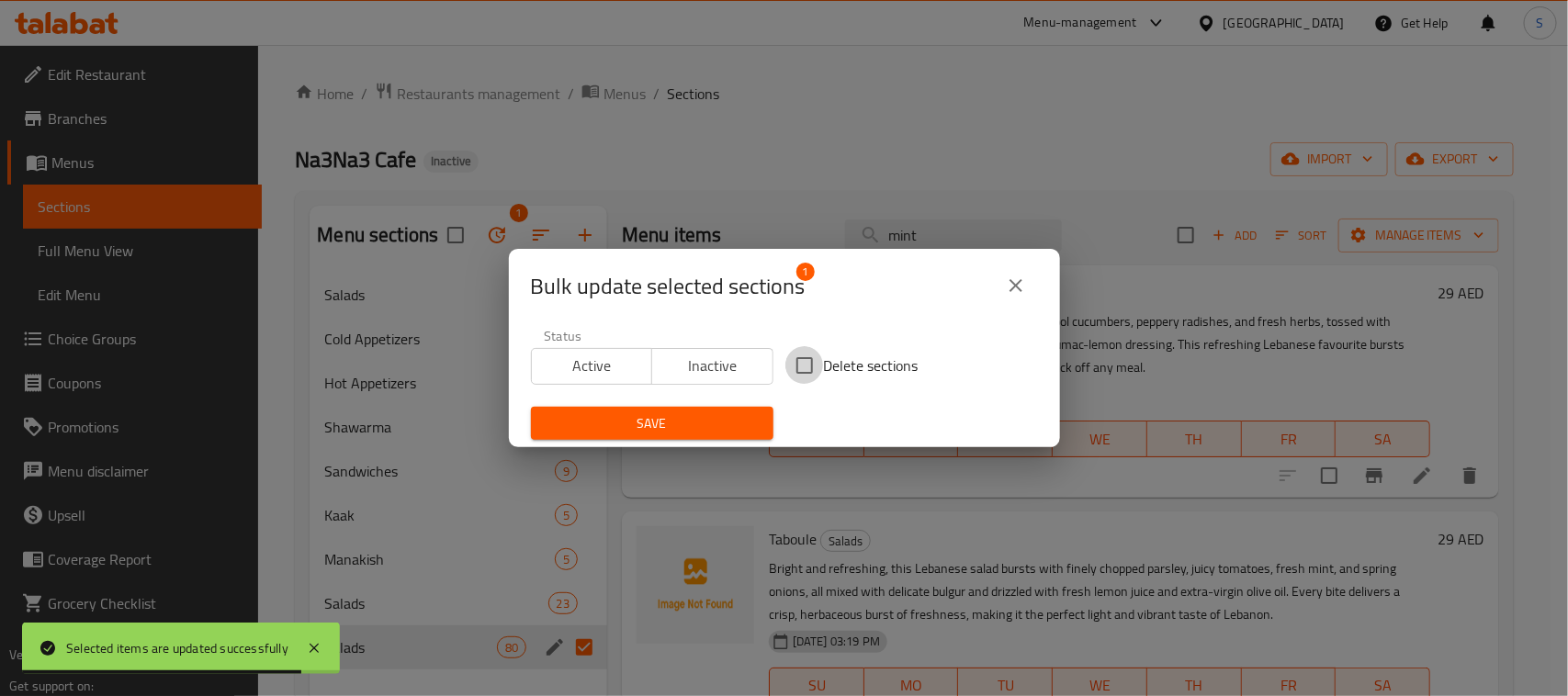
click at [792, 360] on input "Delete sections" at bounding box center [805, 365] width 39 height 39
checkbox input "true"
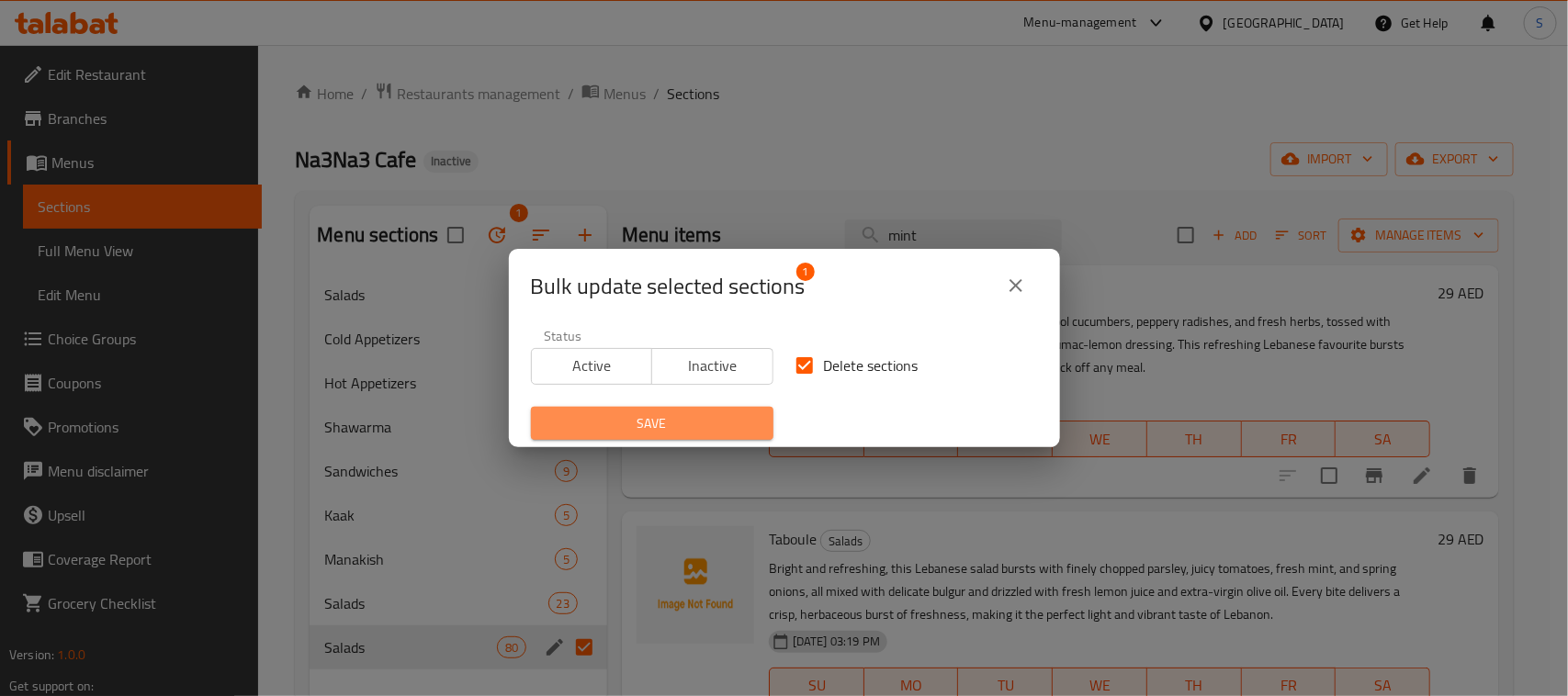
click at [713, 414] on span "Save" at bounding box center [651, 423] width 213 height 23
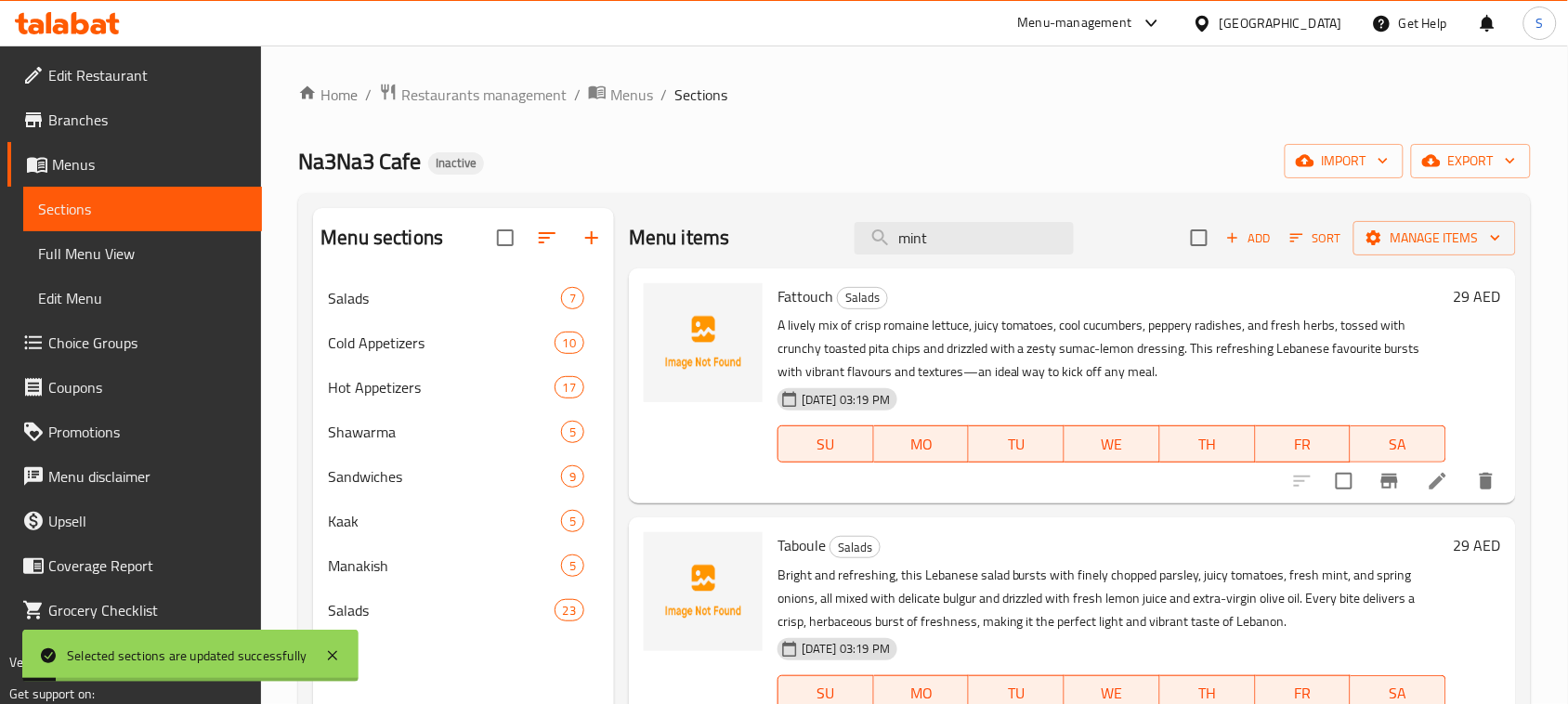
click at [810, 140] on div "Home / Restaurants management / Menus / Sections Na3Na3 Cafe Inactive import ex…" at bounding box center [914, 554] width 1233 height 943
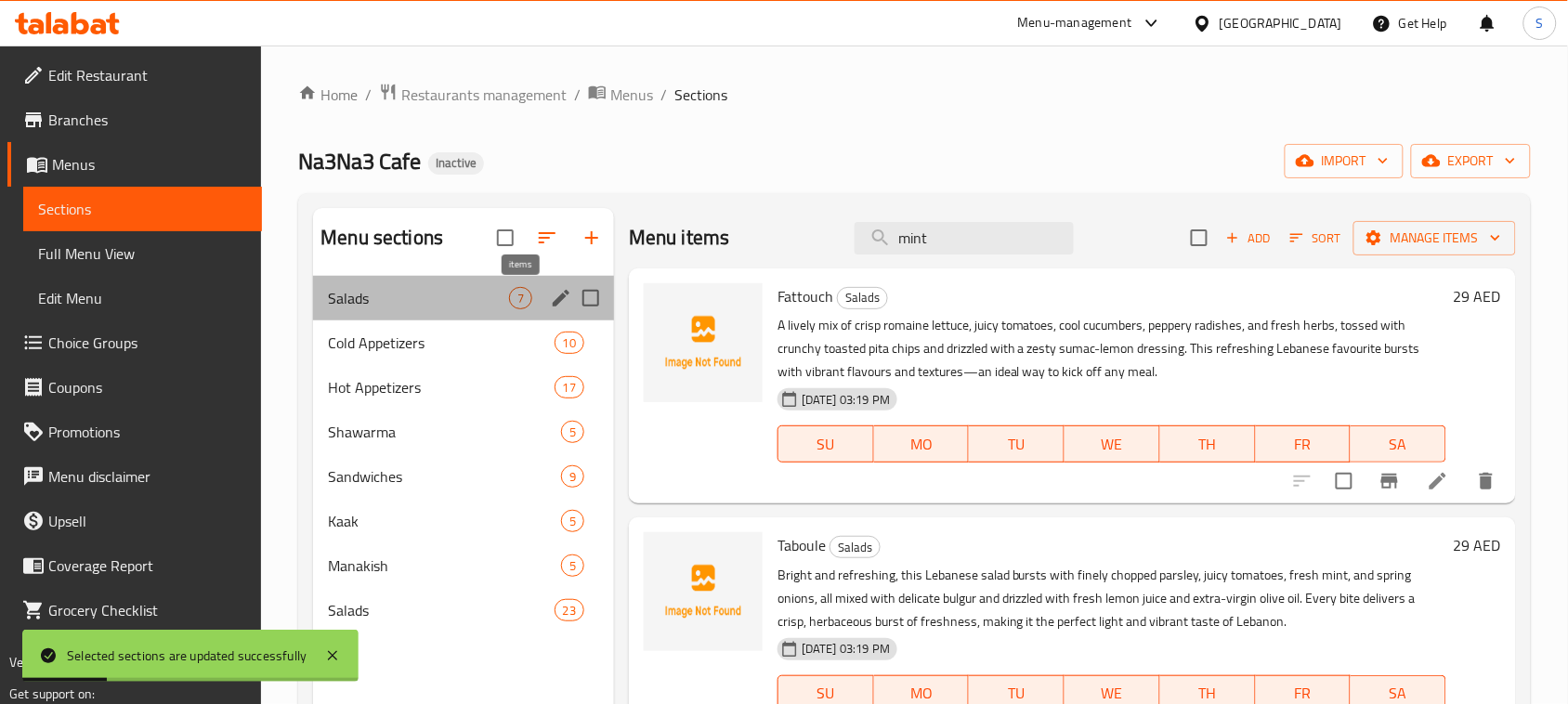
drag, startPoint x: 512, startPoint y: 295, endPoint x: 530, endPoint y: 308, distance: 22.2
click at [511, 295] on span "7" at bounding box center [520, 298] width 21 height 18
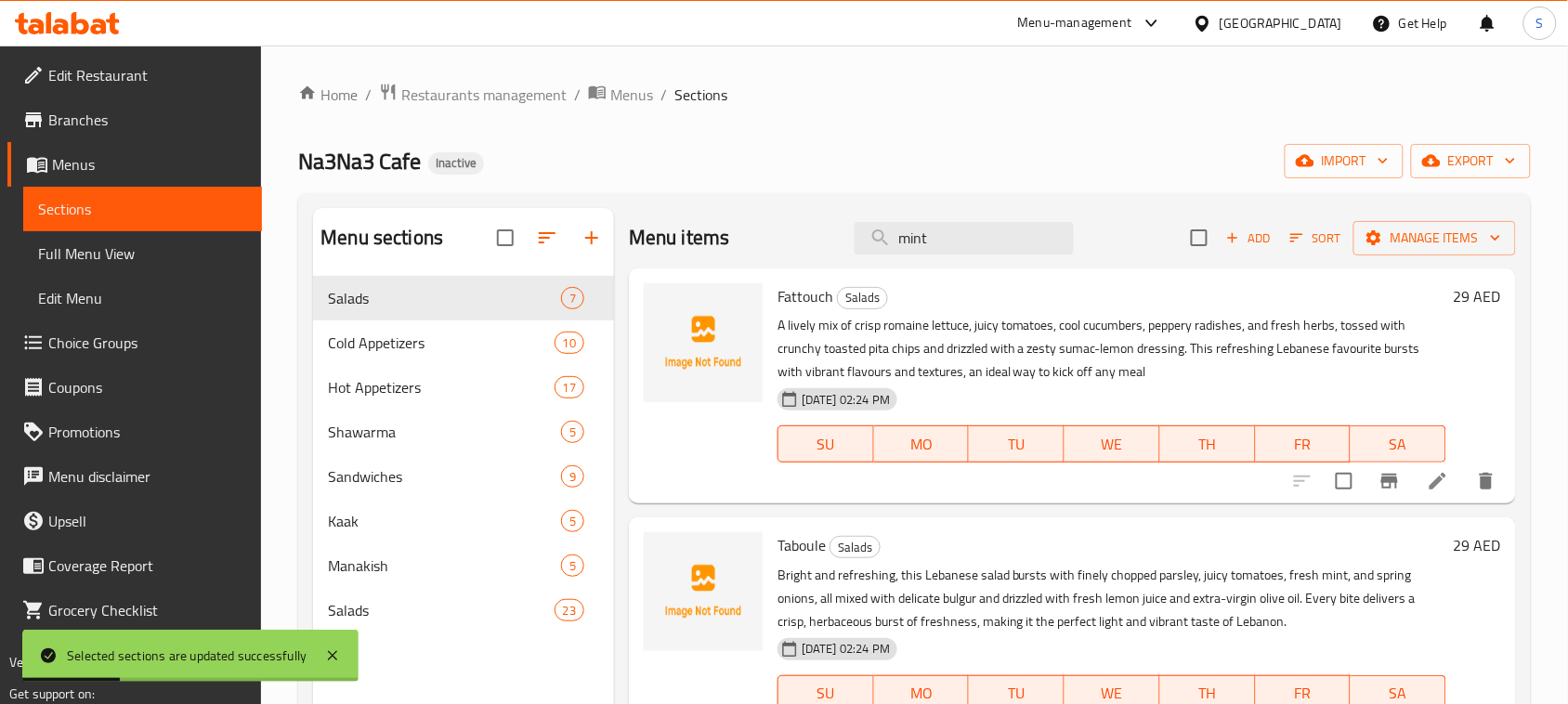
click at [781, 104] on ol "Home / Restaurants management / Menus / Sections" at bounding box center [914, 95] width 1233 height 24
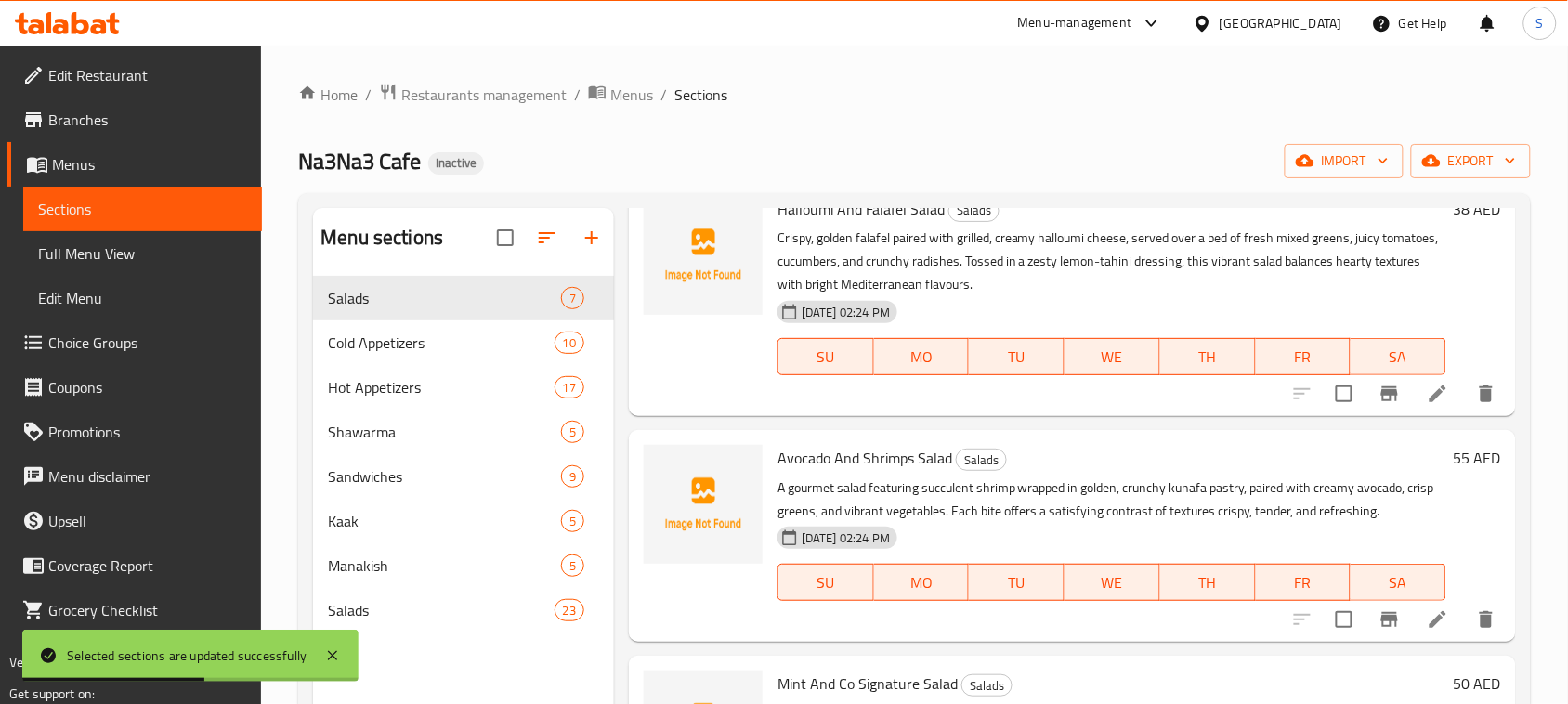
scroll to position [261, 0]
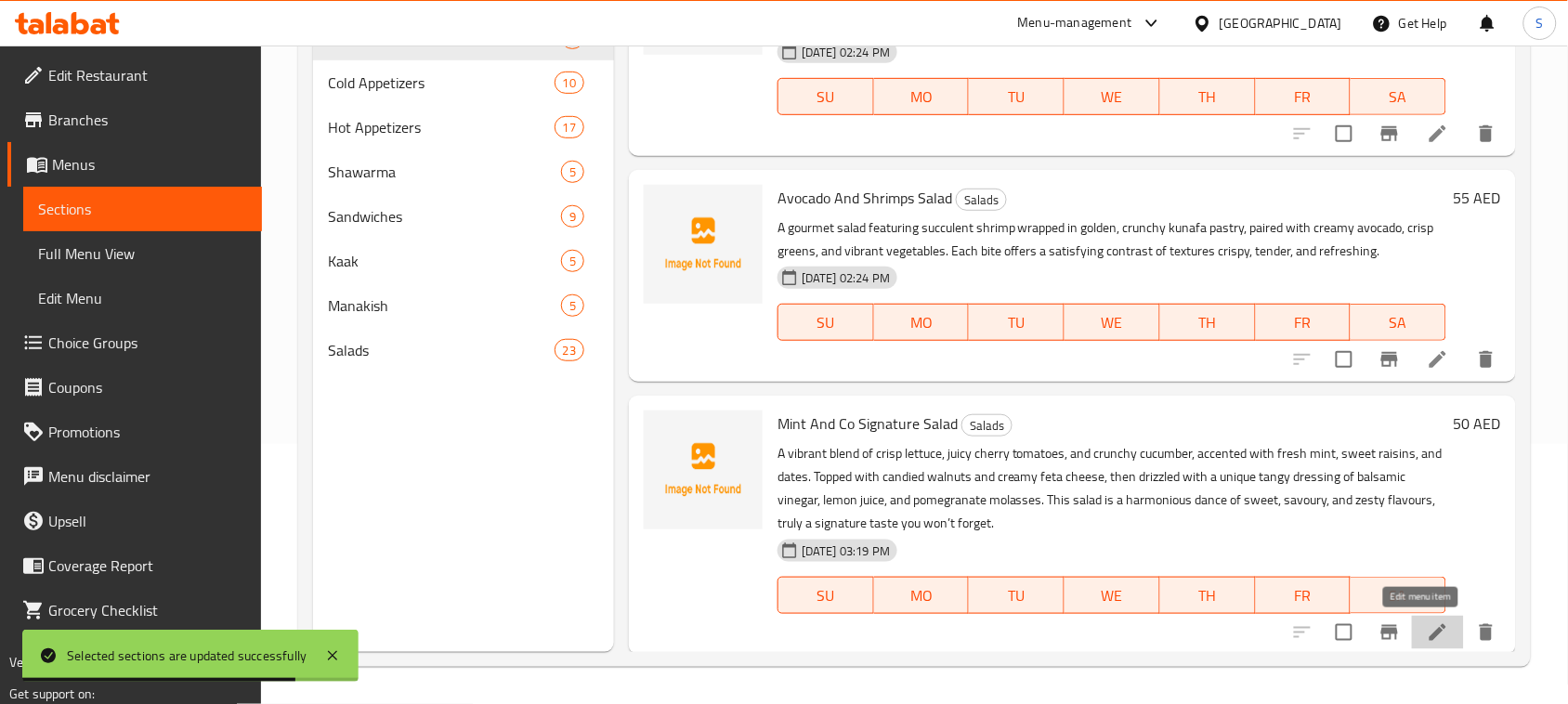
click at [1429, 634] on icon at bounding box center [1438, 632] width 17 height 17
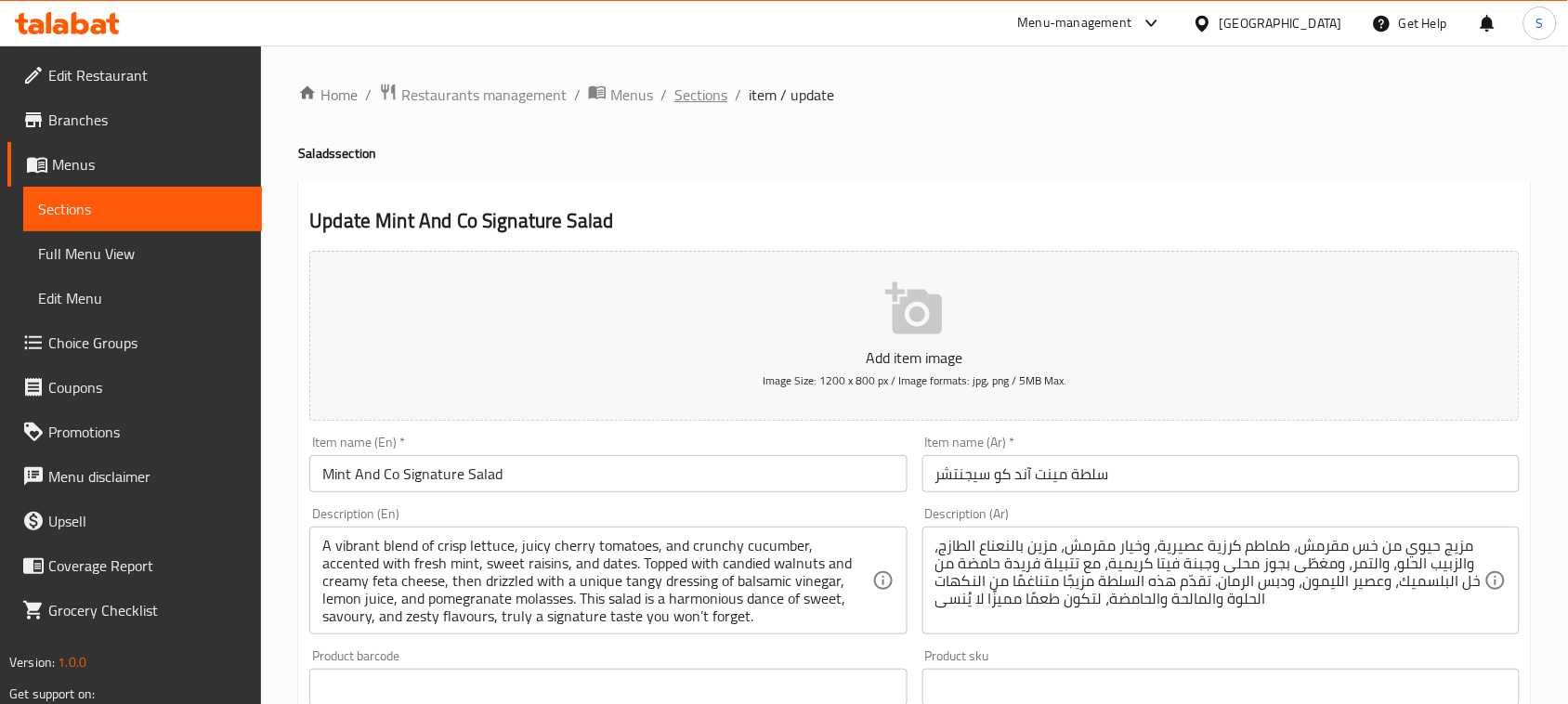
click at [702, 99] on span "Sections" at bounding box center [700, 95] width 53 height 22
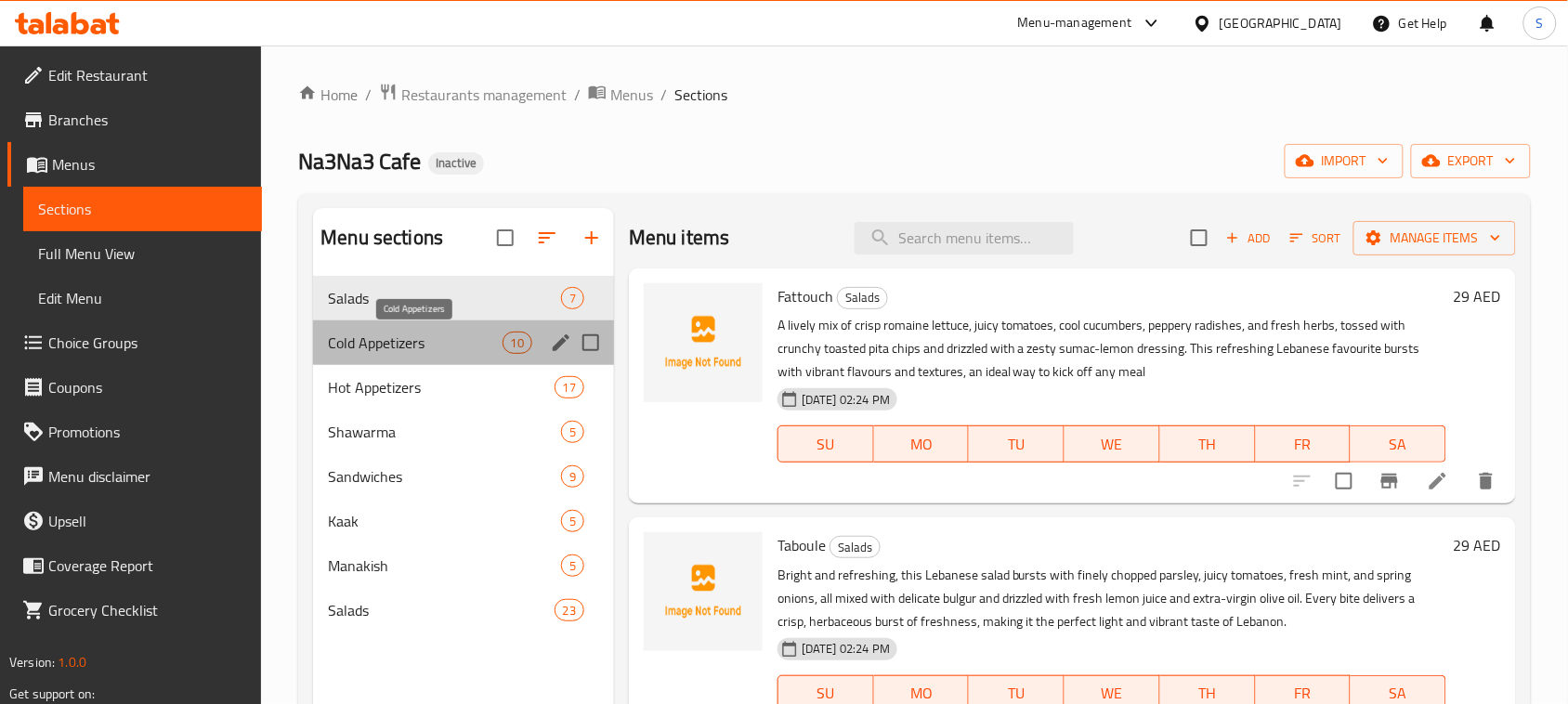
click at [410, 349] on span "Cold Appetizers" at bounding box center [414, 343] width 174 height 22
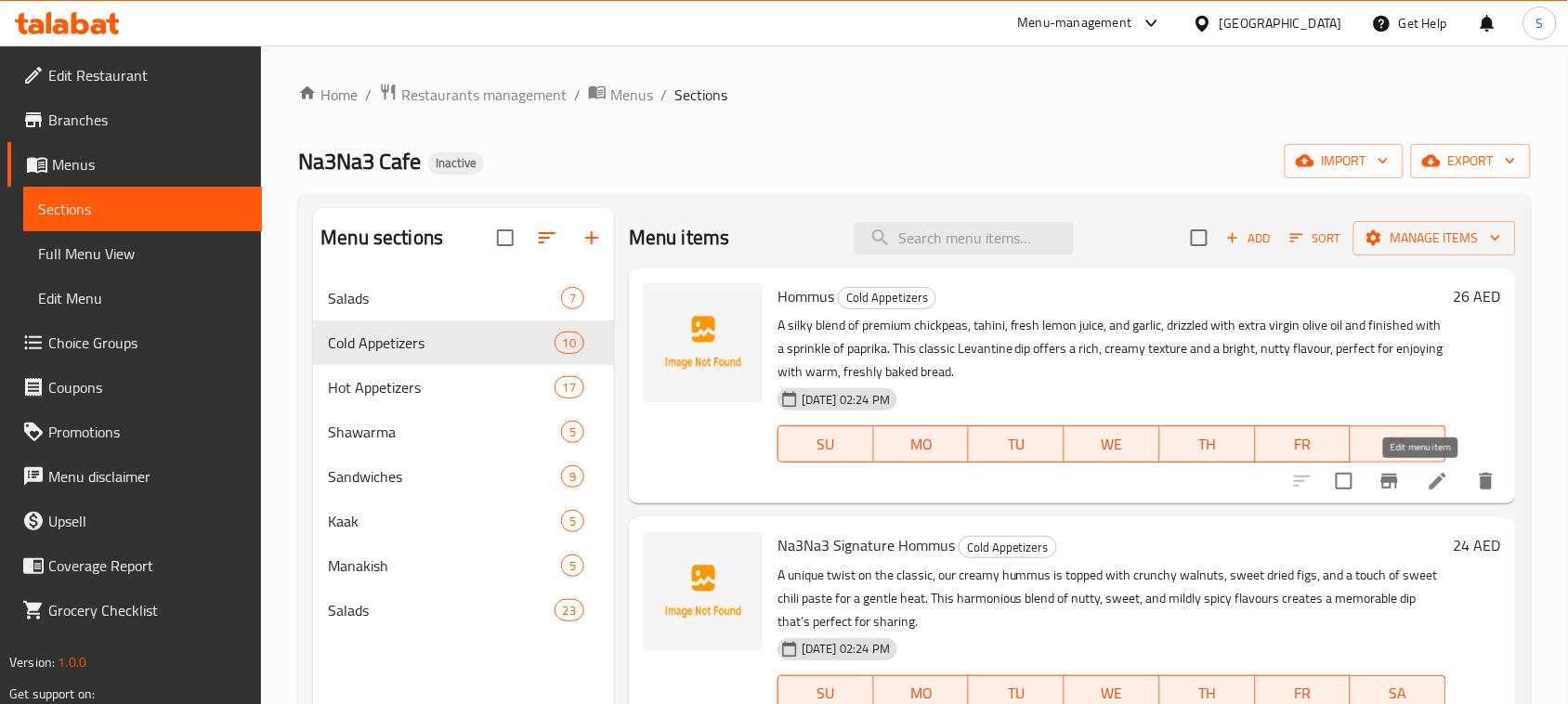
click at [1426, 481] on icon at bounding box center [1438, 481] width 22 height 22
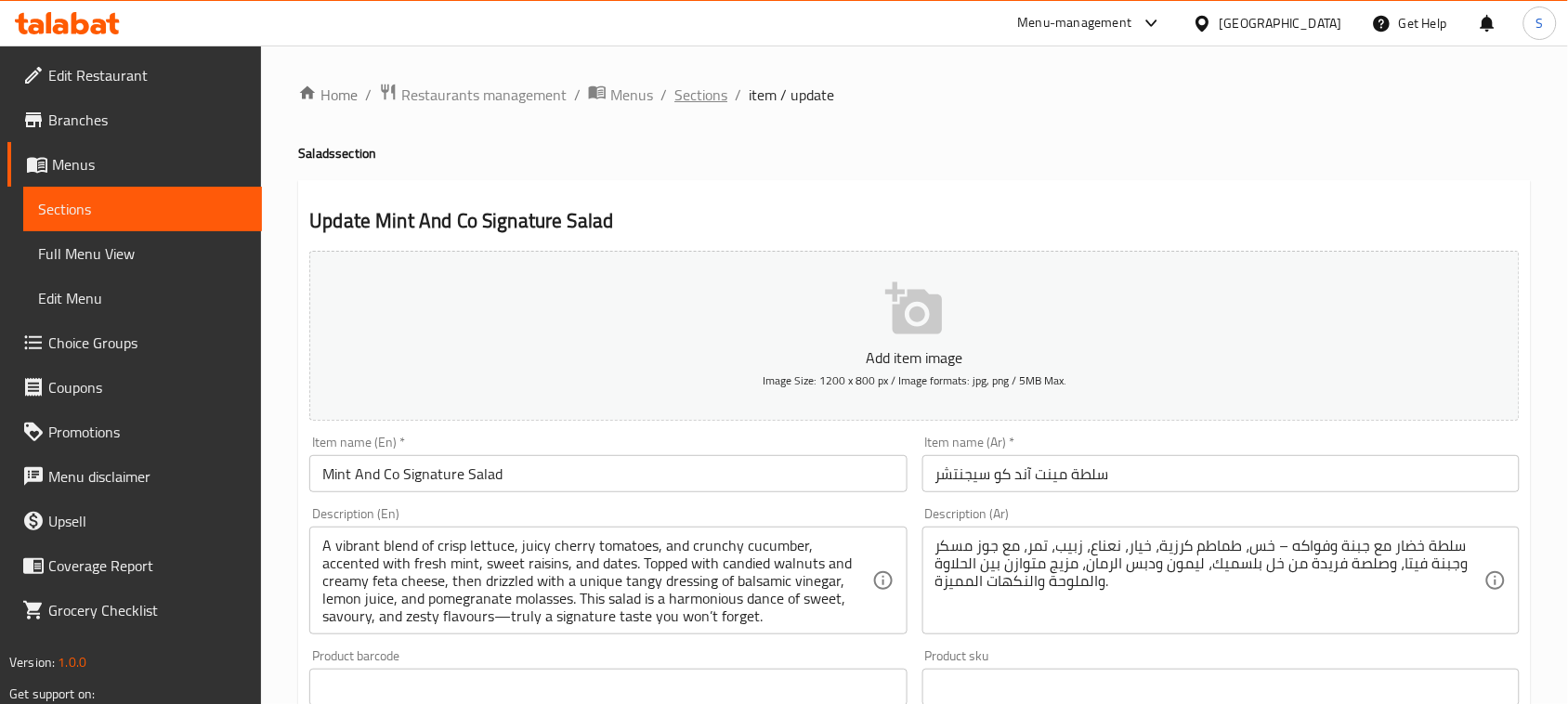
click at [717, 102] on span "Sections" at bounding box center [700, 95] width 53 height 22
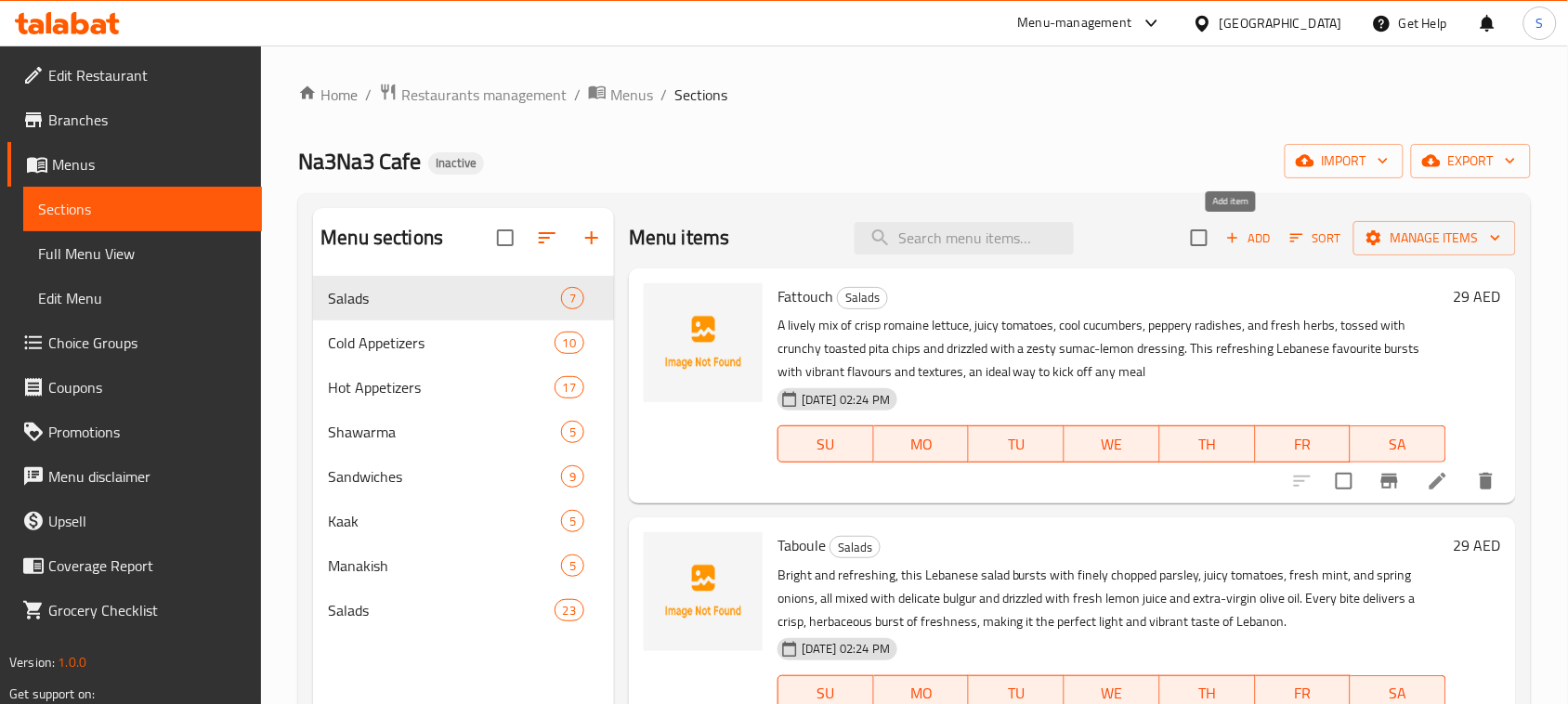
click at [1246, 228] on span "Add" at bounding box center [1249, 237] width 50 height 21
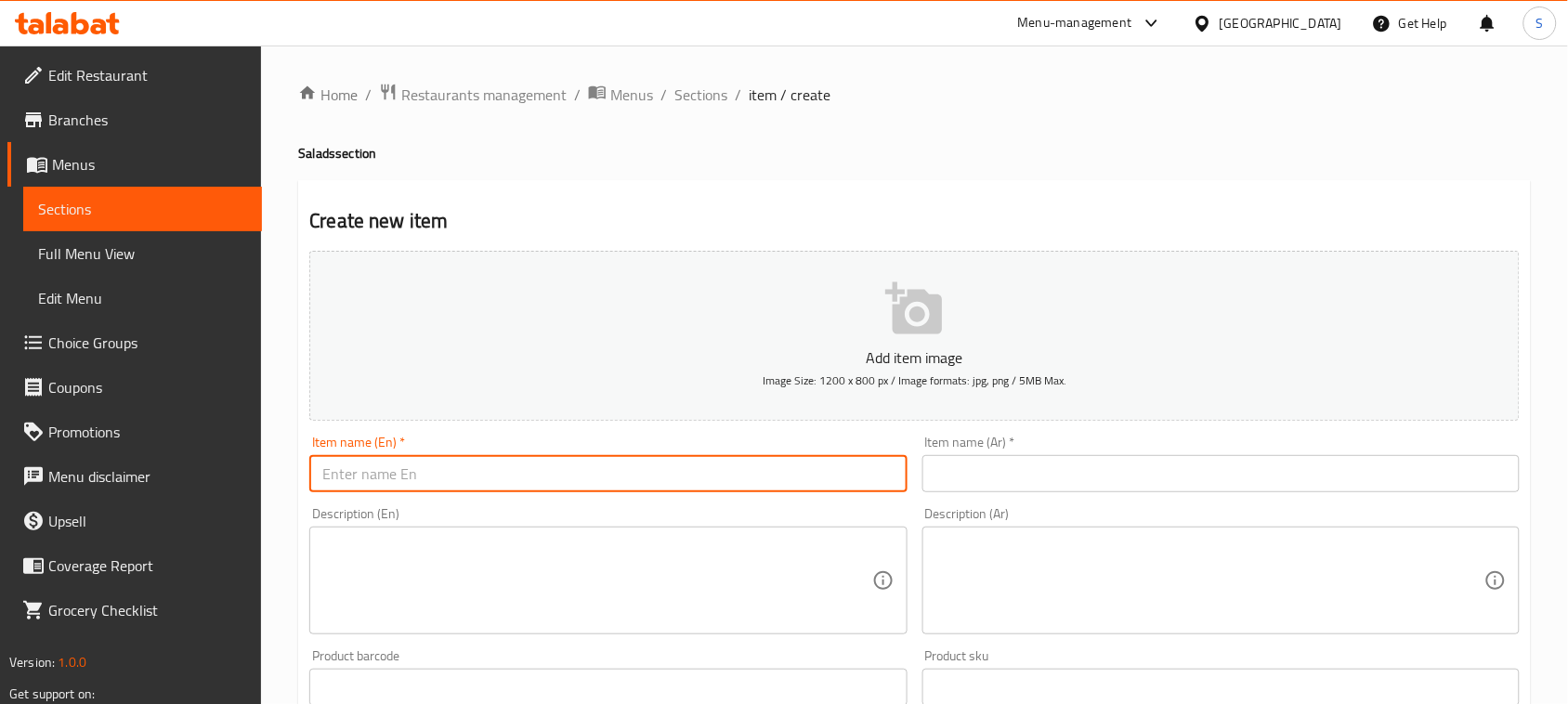
click at [493, 463] on input "text" at bounding box center [607, 474] width 597 height 37
paste input "Mint And Co Signature Salad"
type input "Mint And Co Signature Salad"
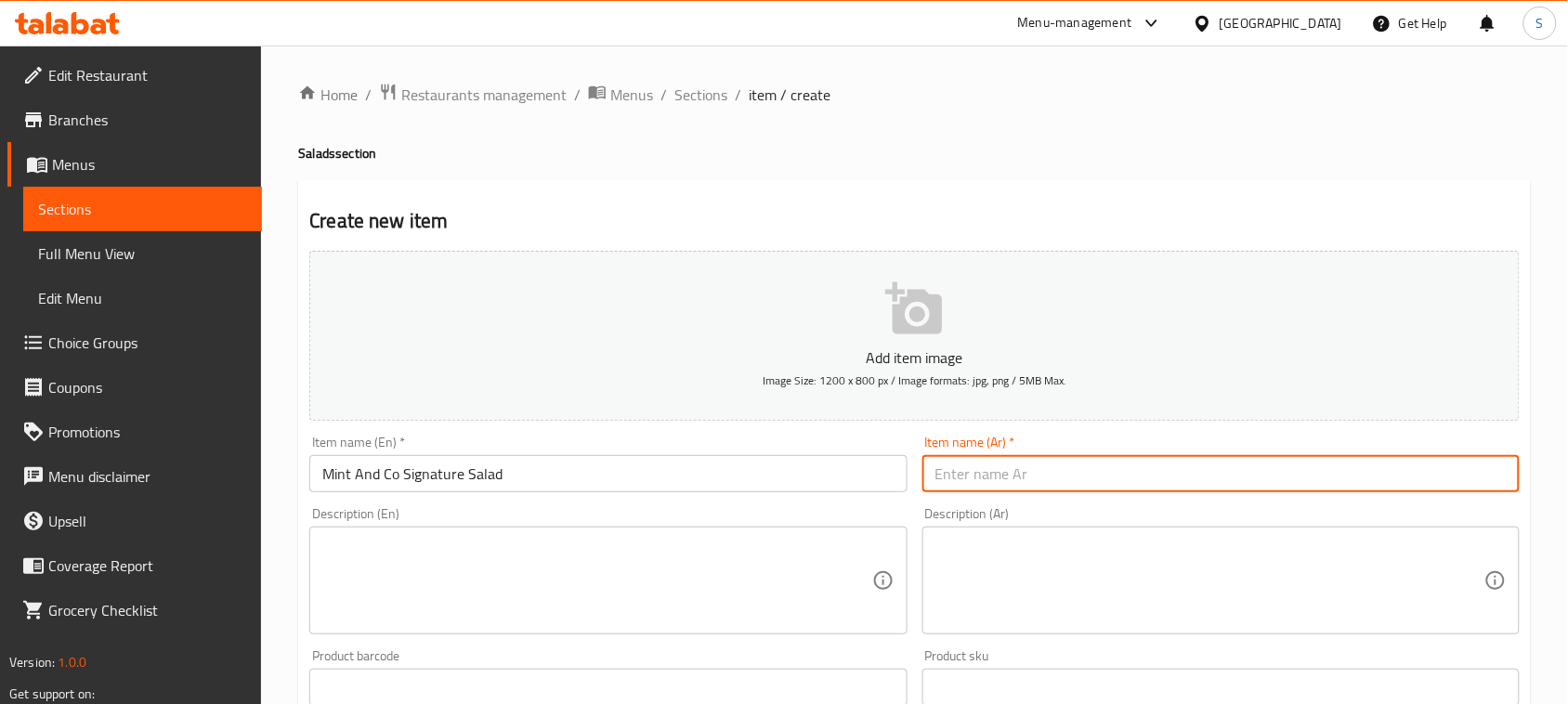
click at [963, 477] on input "text" at bounding box center [1220, 474] width 597 height 37
paste input "سلطة مينت آند كو سيجنتشر"
type input "سلطة مينت آند كو سيجنتشر"
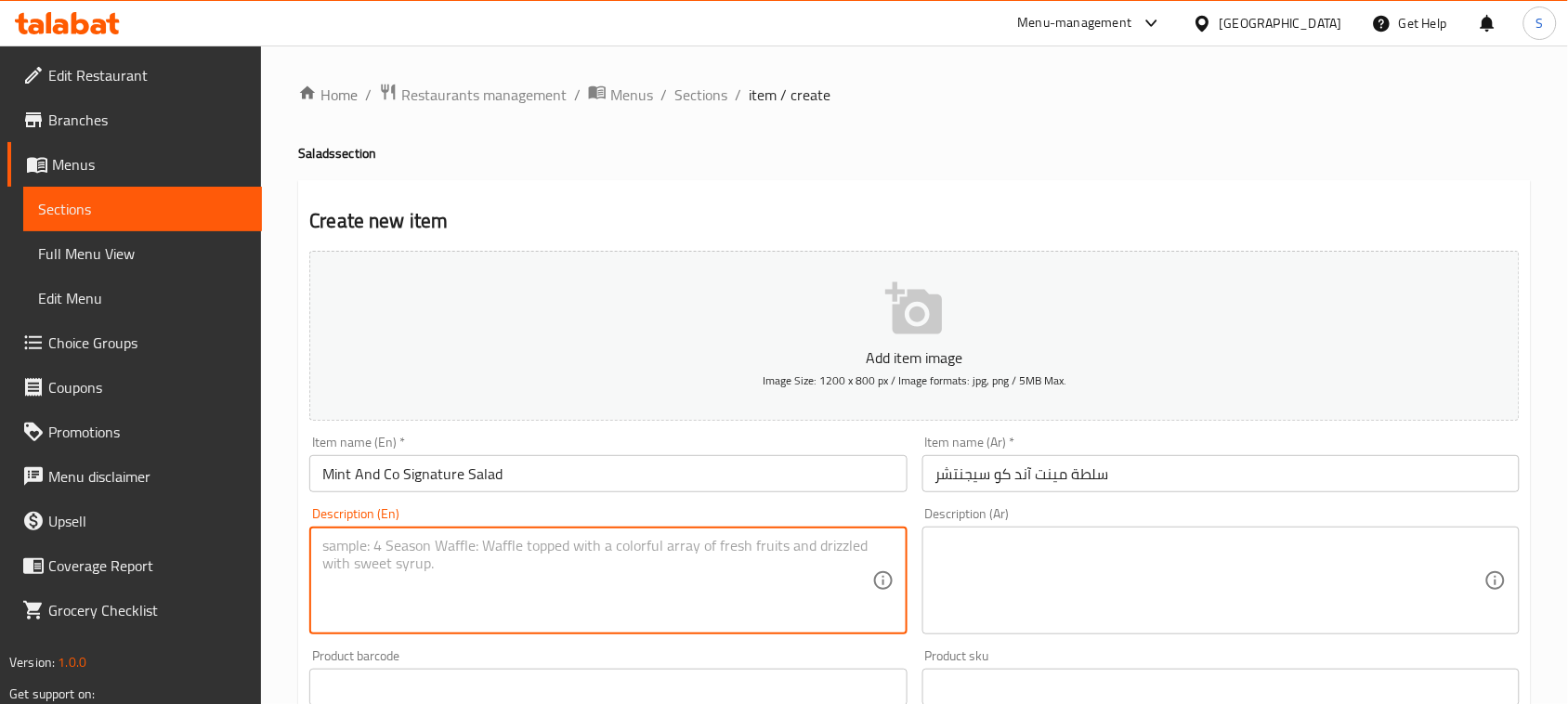
click at [609, 548] on textarea at bounding box center [596, 581] width 548 height 88
paste textarea "A vibrant blend of crisp lettuce, juicy cherry tomatoes, and crunchy cucumber, …"
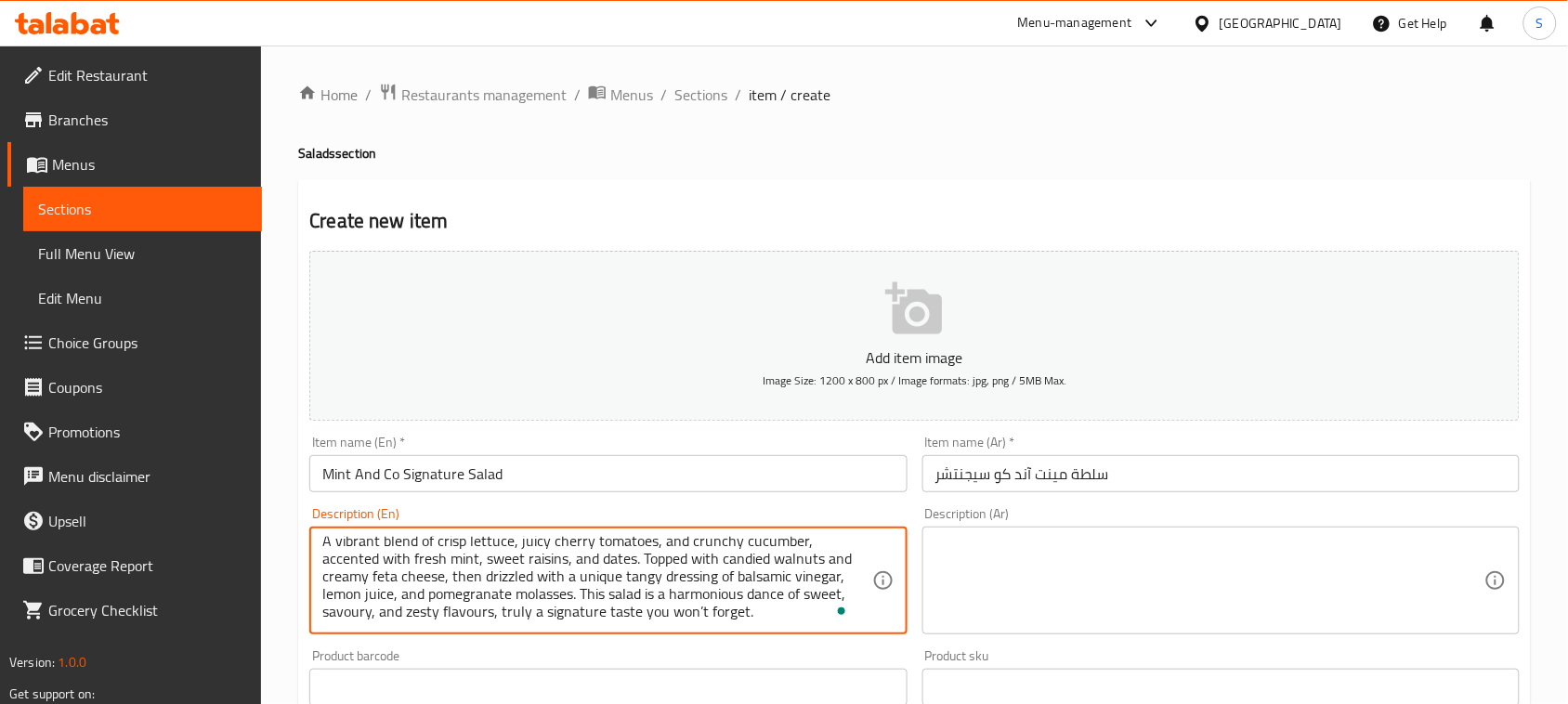
scroll to position [5, 0]
type textarea "A vibrant blend of crisp lettuce, juicy cherry tomatoes, and crunchy cucumber, …"
click at [935, 539] on textarea at bounding box center [1209, 581] width 548 height 88
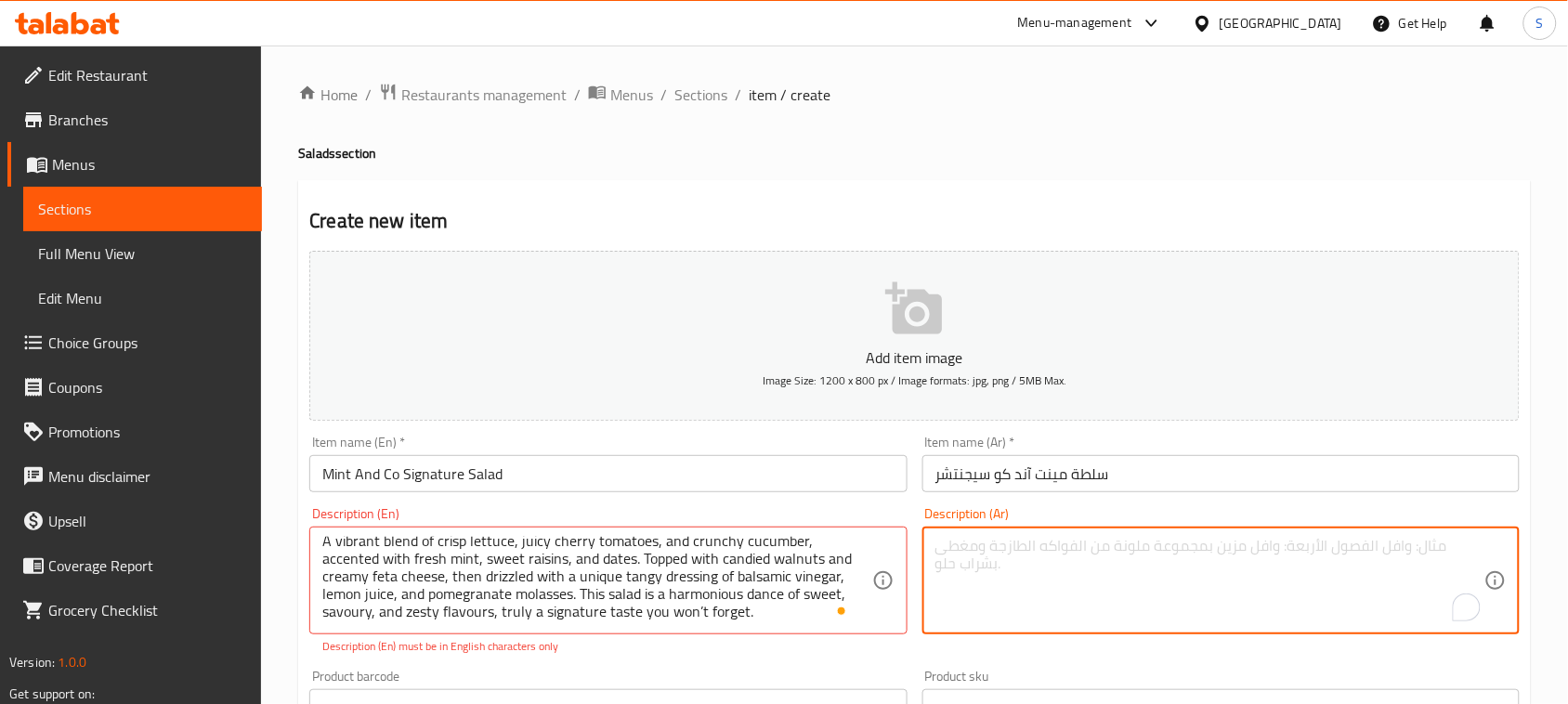
paste textarea "مزيج حيوي من خس مقرمش، طماطم كرزية عصيرية، وخيار مقرمش، مزين بالنعناع الطازج، و…"
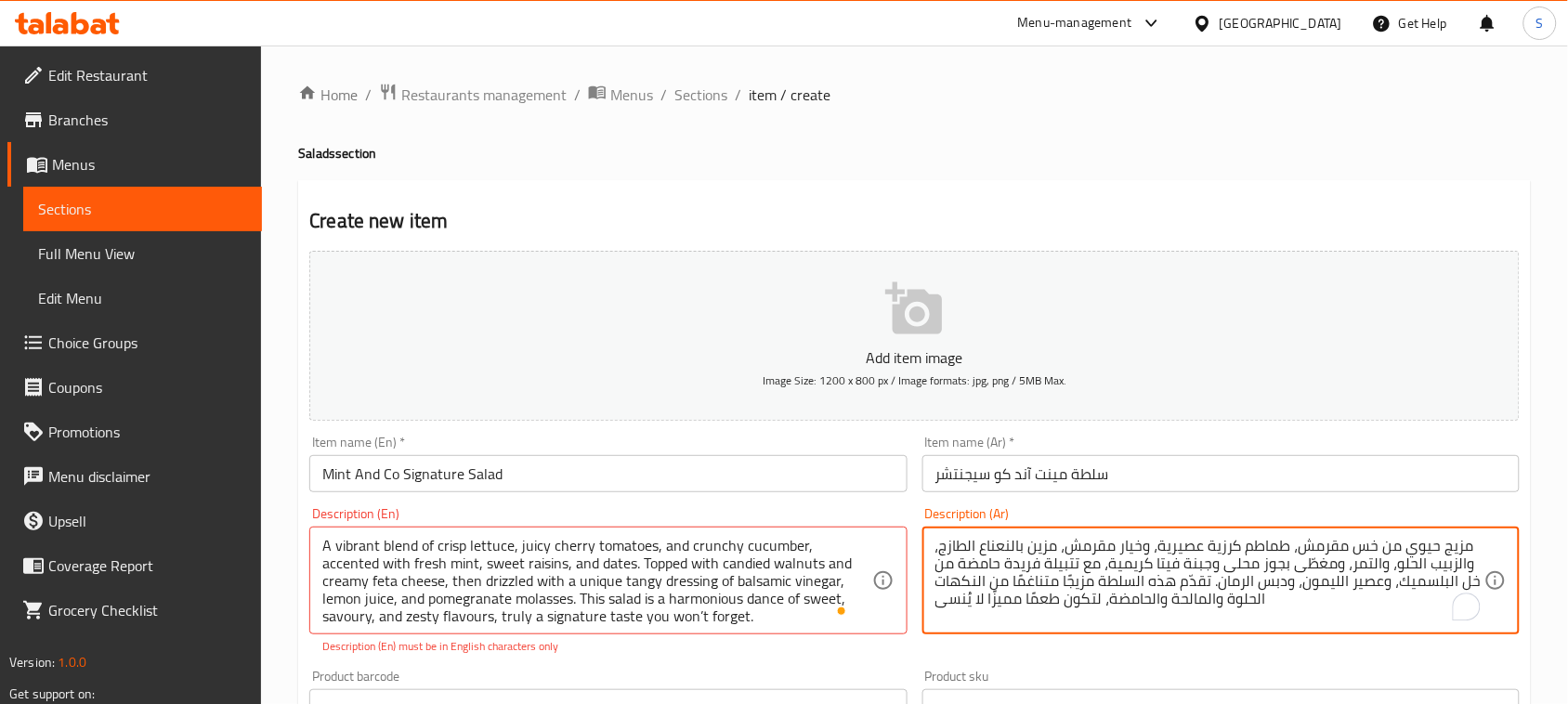
scroll to position [0, 0]
type textarea "مزيج حيوي من خس مقرمش، طماطم كرزية عصيرية، وخيار مقرمش، مزين بالنعناع الطازج، و…"
click at [1102, 571] on textarea "مزيج حيوي من خس مقرمش، طماطم كرزية عصيرية، وخيار مقرمش، مزين بالنعناع الطازج، و…" at bounding box center [1209, 581] width 548 height 88
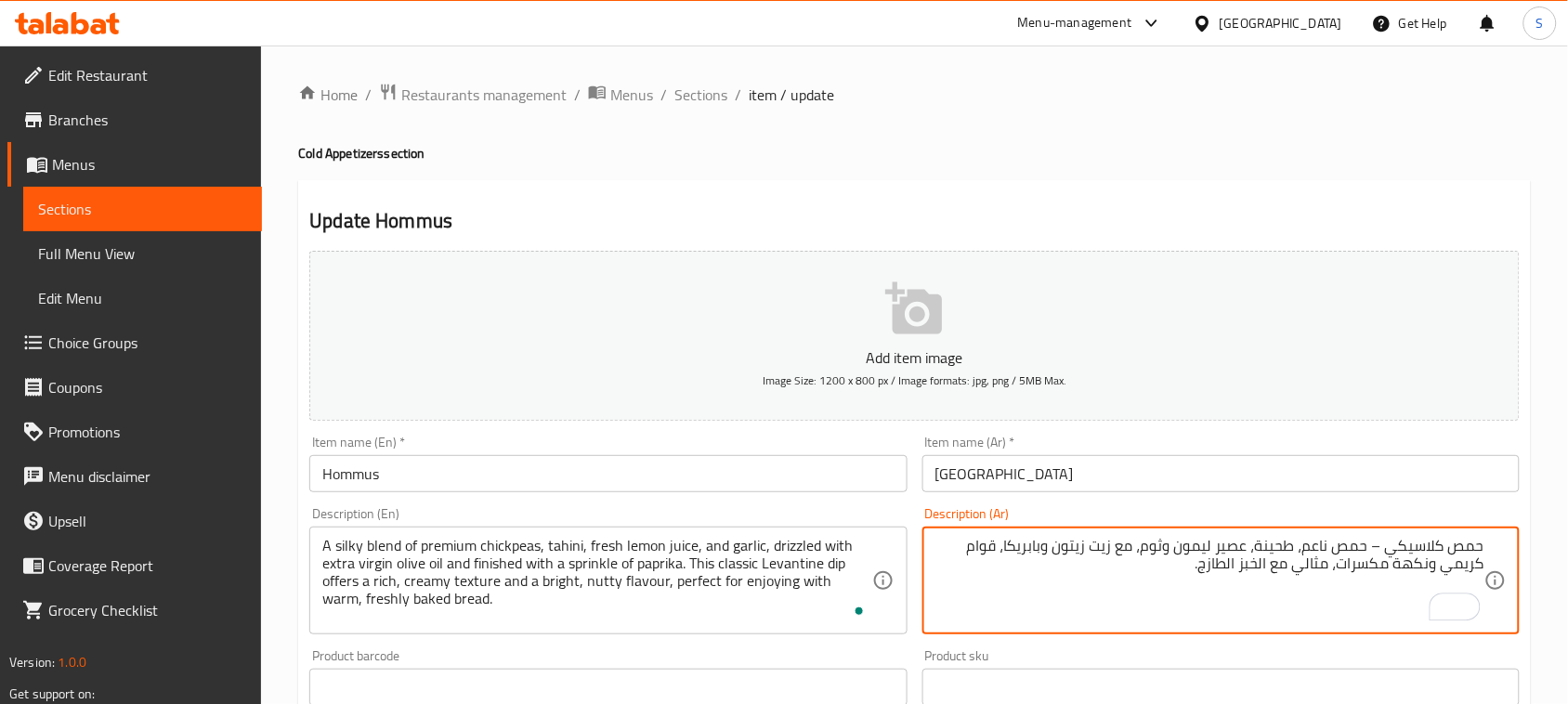
click at [1126, 573] on textarea "حمص كلاسيكي – حمص ناعم، طحينة، عصير ليمون وثوم، مع زيت زيتون وبابريكا، قوام كري…" at bounding box center [1209, 581] width 548 height 88
paste textarea "خليط ناعم من الحمص الفاخر، الطحينة، عصير الليمون الطازج، والثوم، مُغطّى بزيت ال…"
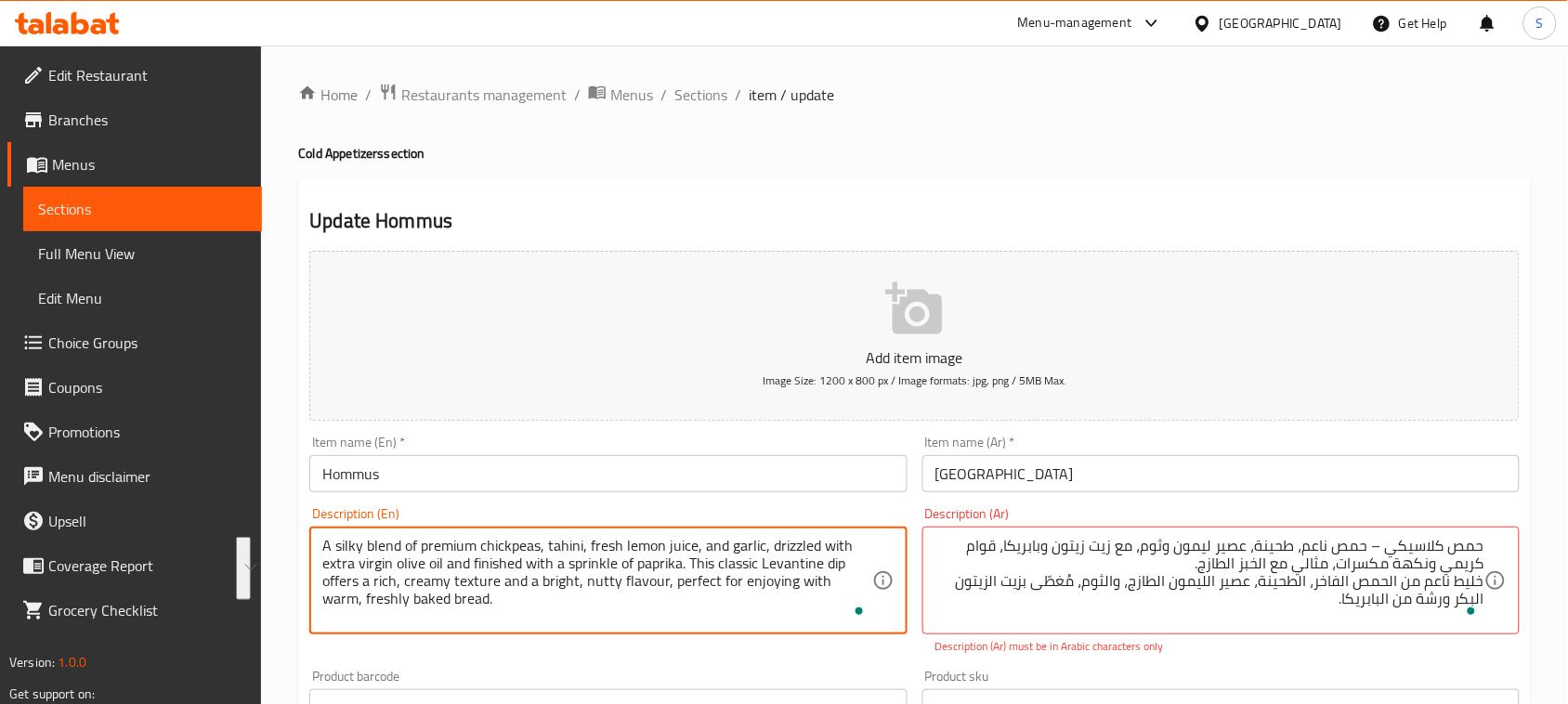
drag, startPoint x: 689, startPoint y: 562, endPoint x: 669, endPoint y: 606, distance: 48.3
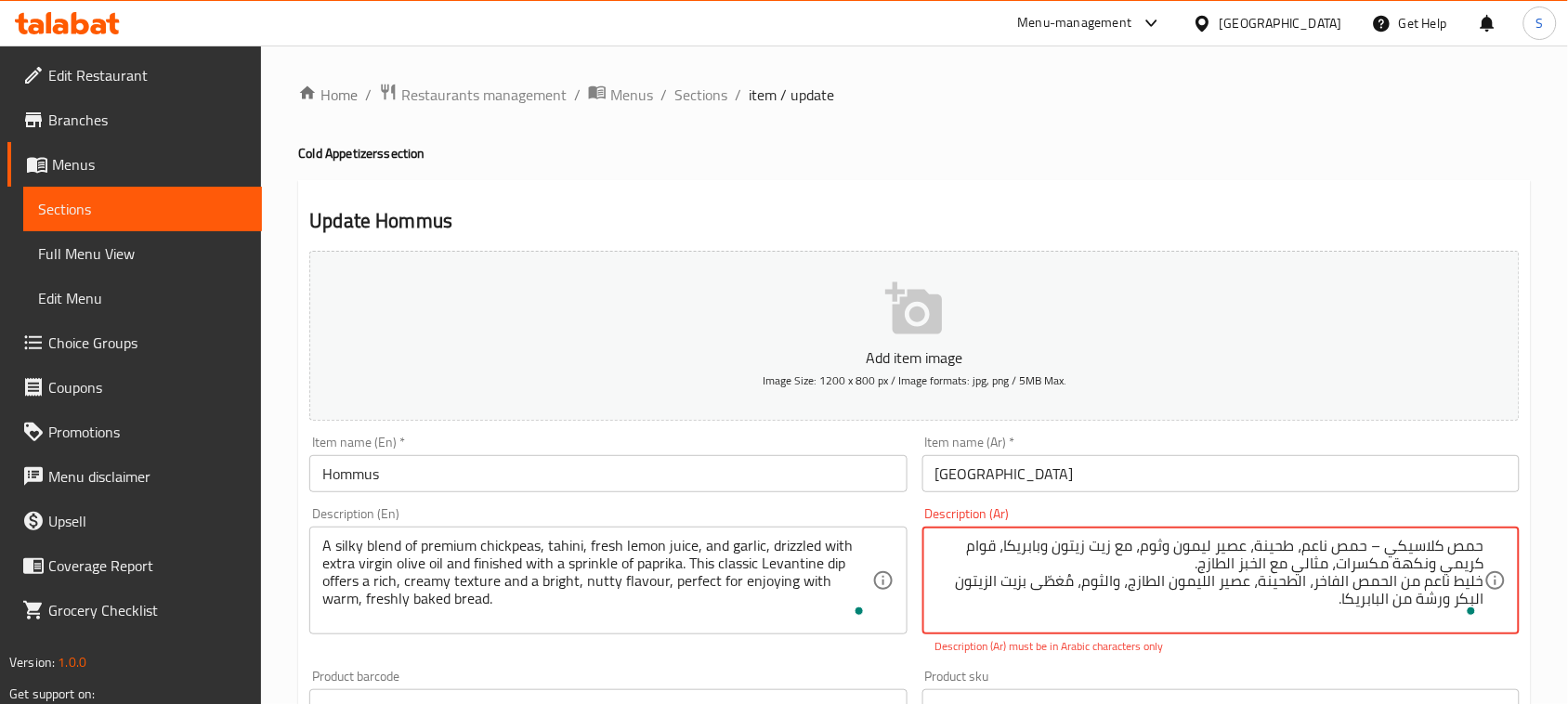
paste textarea "يقدّم هذا الغموس الشامي الكلاسيكي قوامًا كريميًا غنيًا ونكهة جوزية منعشة، مثالي…"
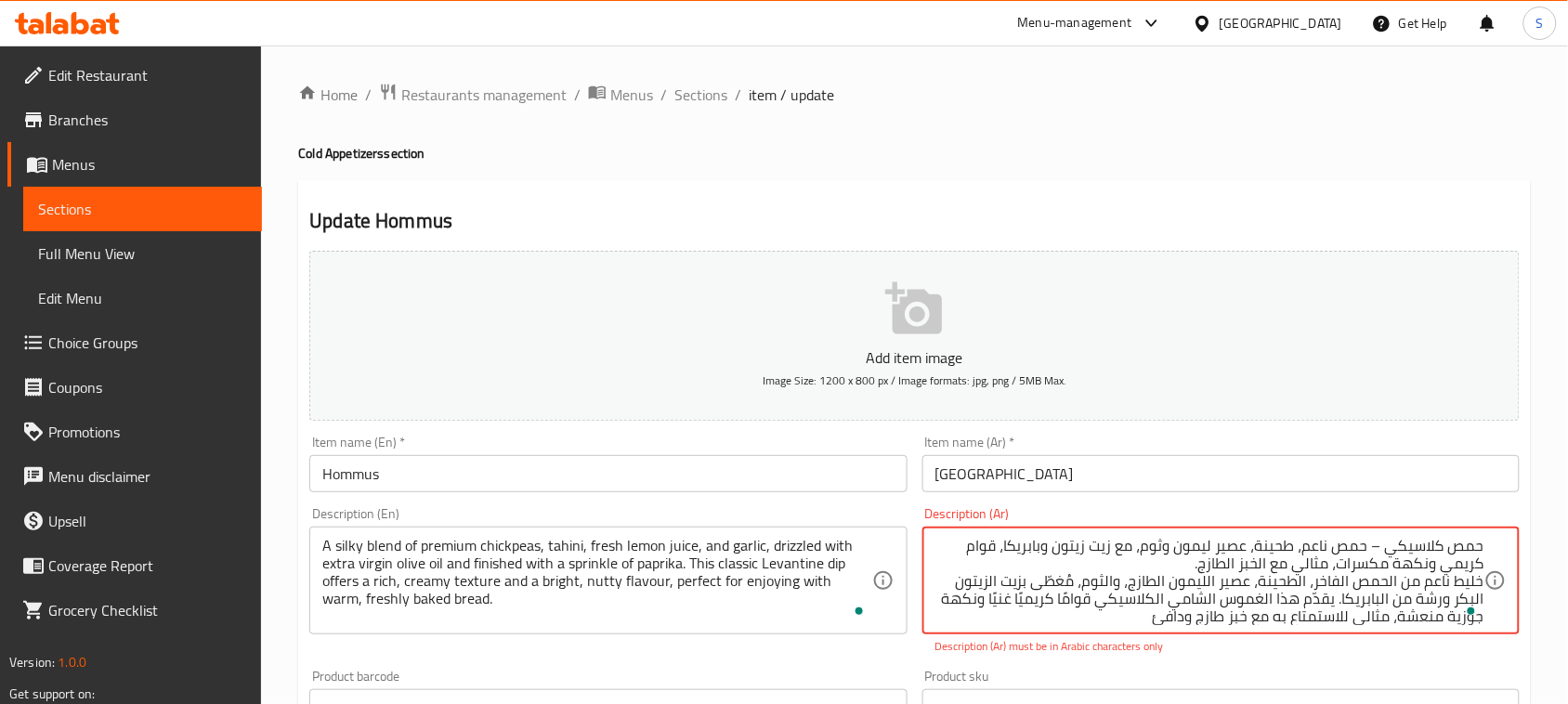
scroll to position [5, 0]
click at [1303, 546] on textarea "حمص كلاسيكي – حمص ناعم، طحينة، عصير ليمون وثوم، مع زيت زيتون وبابريكا، قوام كري…" at bounding box center [1209, 581] width 548 height 88
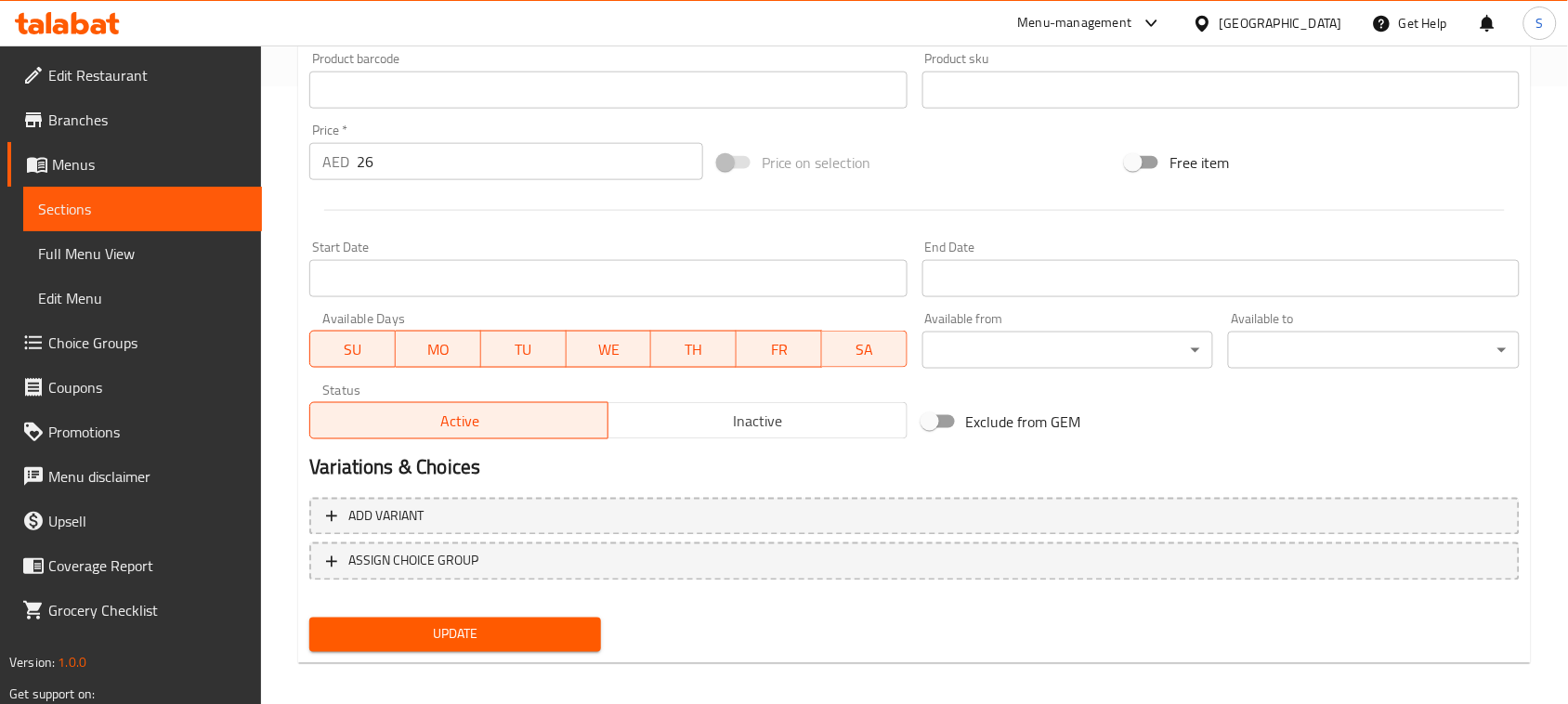
scroll to position [625, 0]
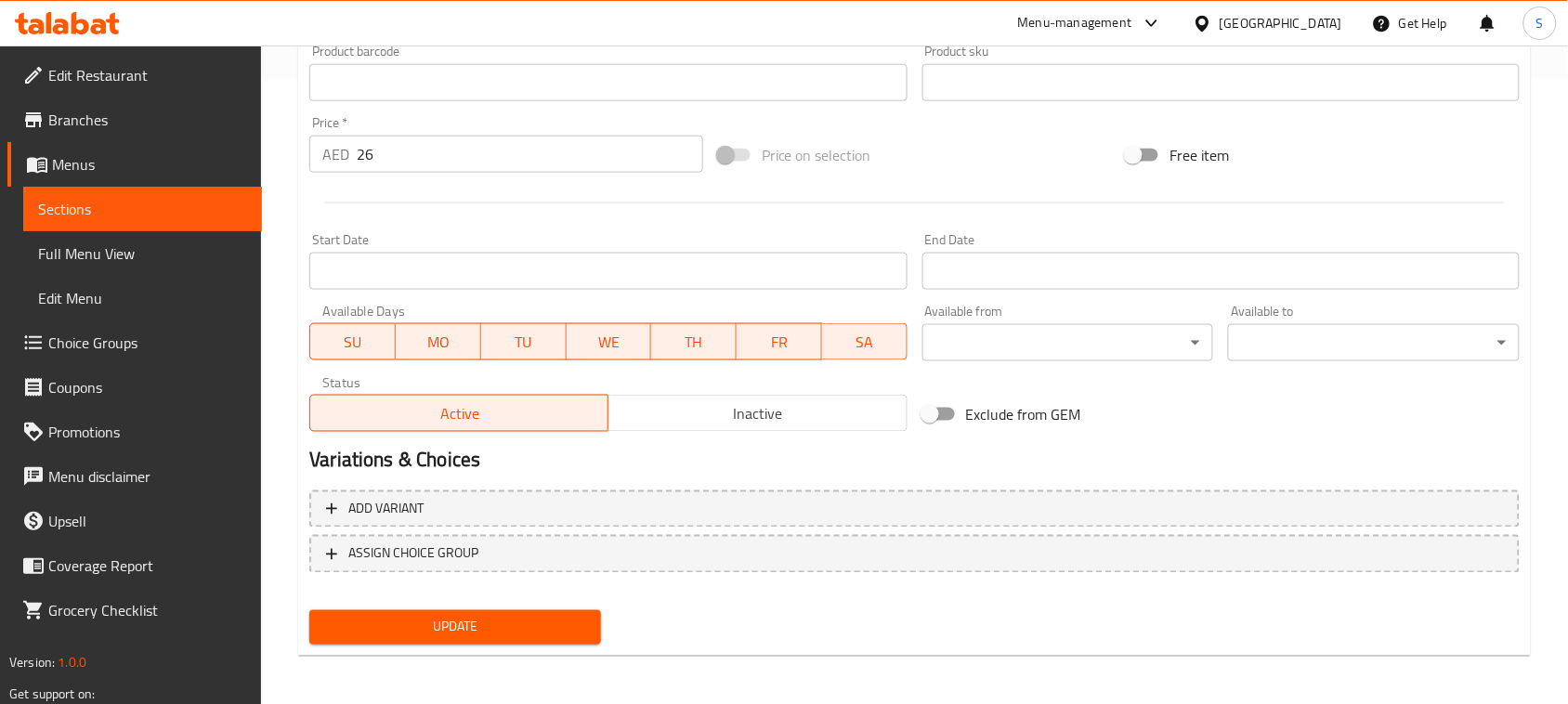
type textarea "خليط ناعم من الحمص الفاخر، الطحينة، عصير الليمون الطازج، والثوم، مُغطّى بزيت ال…"
click at [497, 616] on span "Update" at bounding box center [454, 627] width 262 height 23
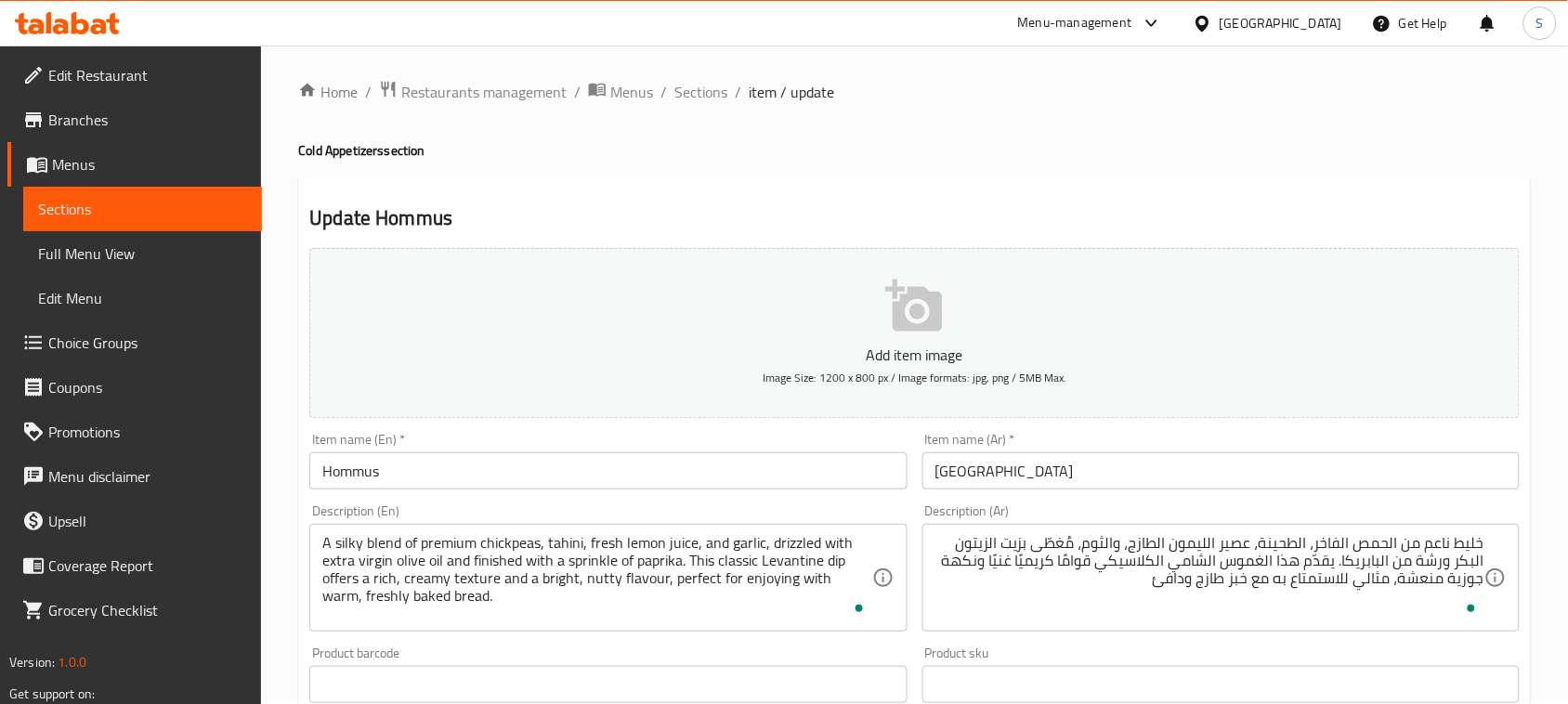
scroll to position [0, 0]
click at [688, 104] on span "Sections" at bounding box center [700, 95] width 53 height 22
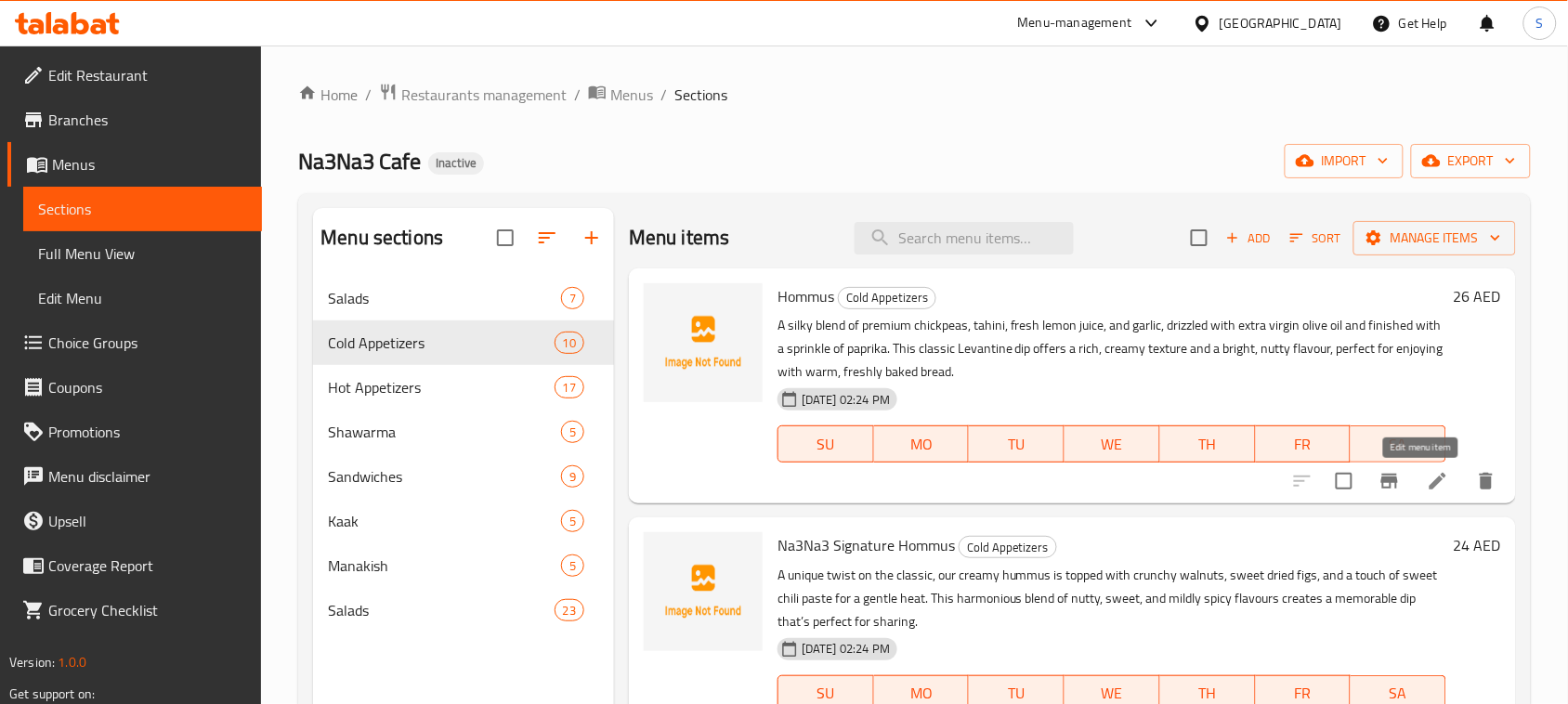
click at [1426, 486] on icon at bounding box center [1438, 481] width 22 height 22
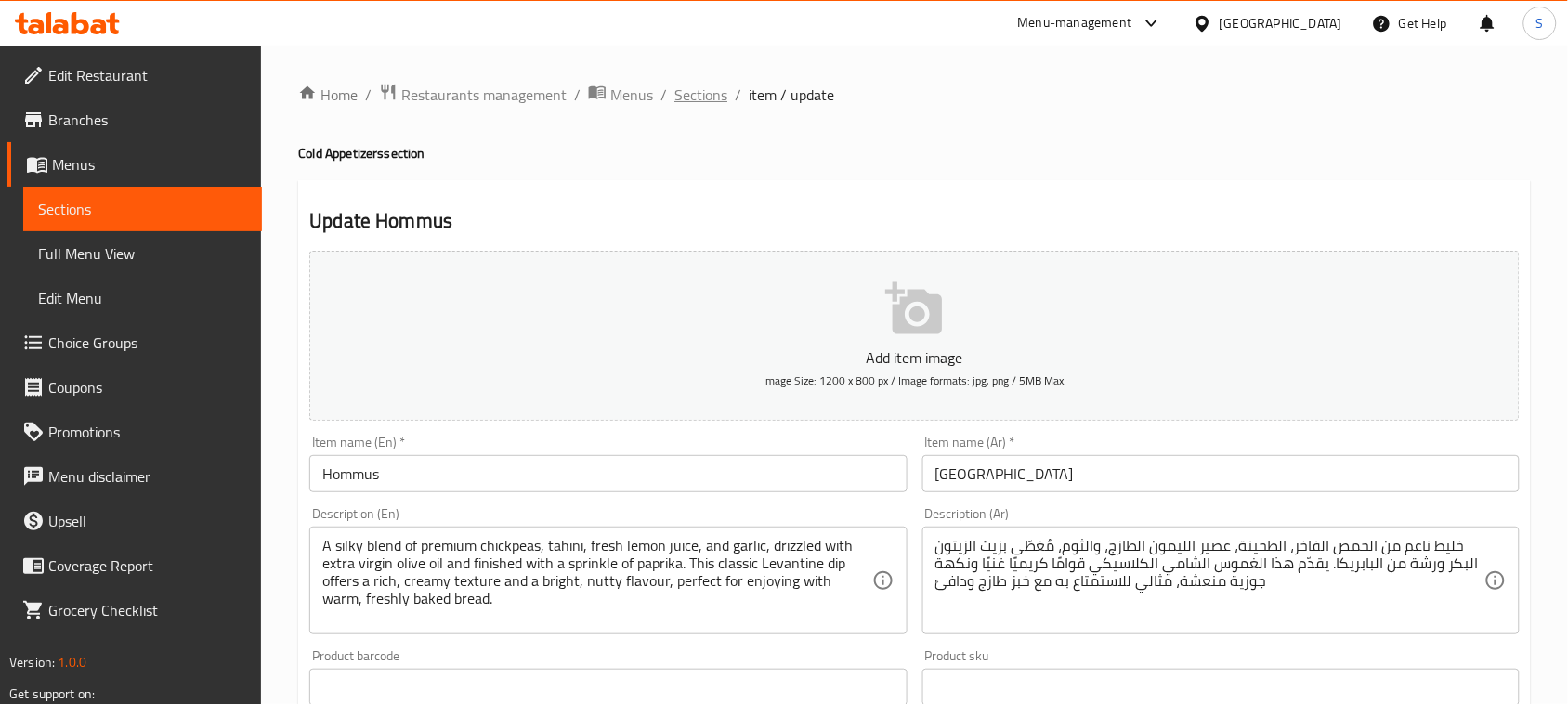
click at [707, 105] on span "Sections" at bounding box center [700, 95] width 53 height 22
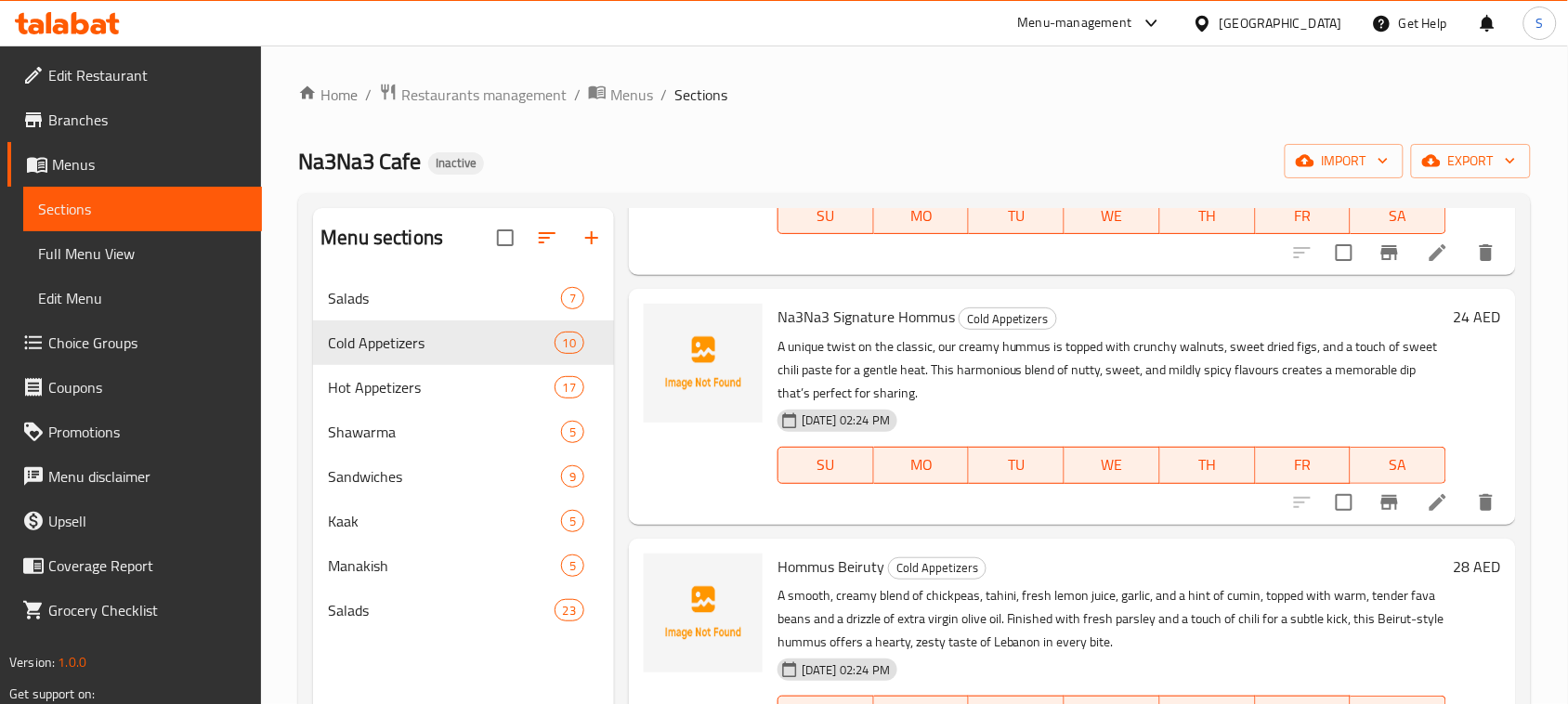
scroll to position [232, 0]
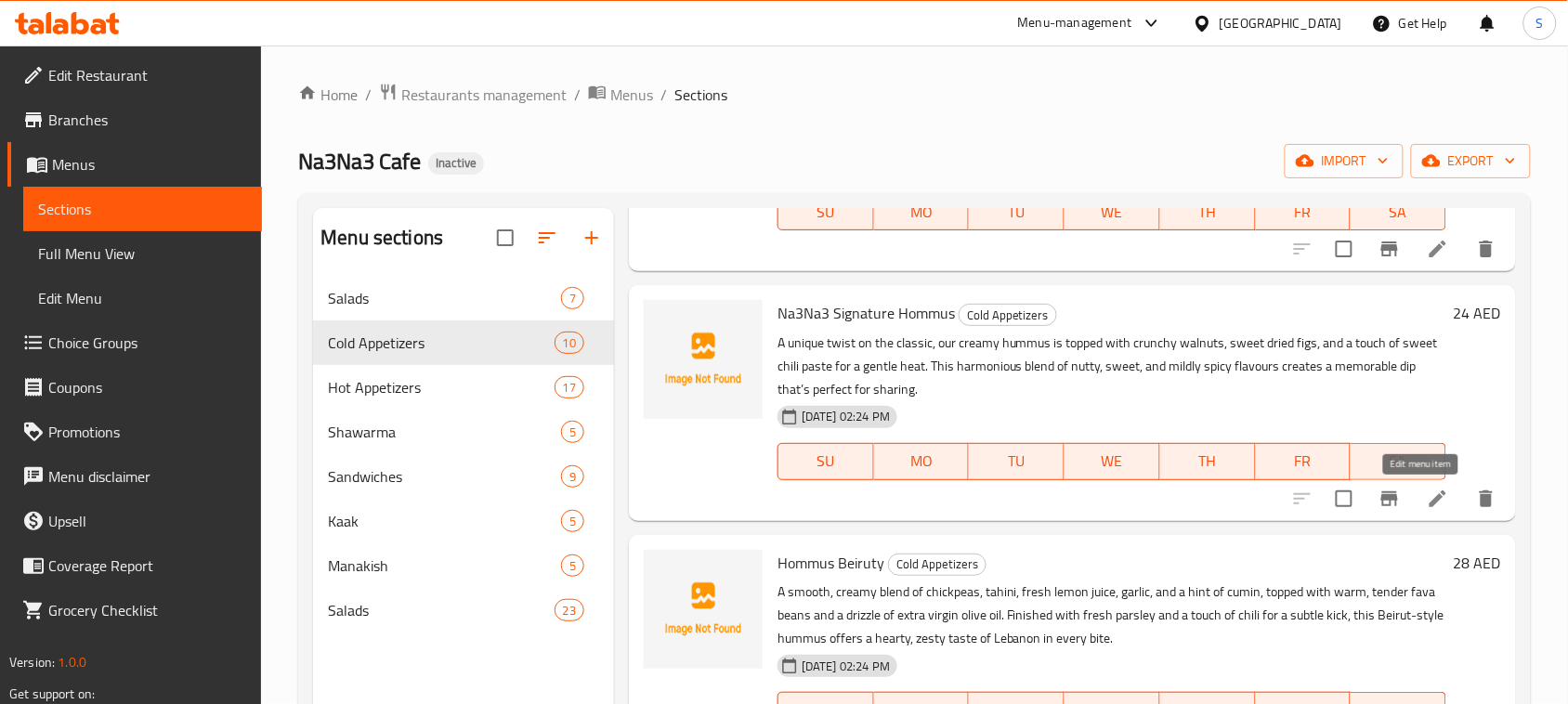
click at [1426, 504] on icon at bounding box center [1438, 499] width 22 height 22
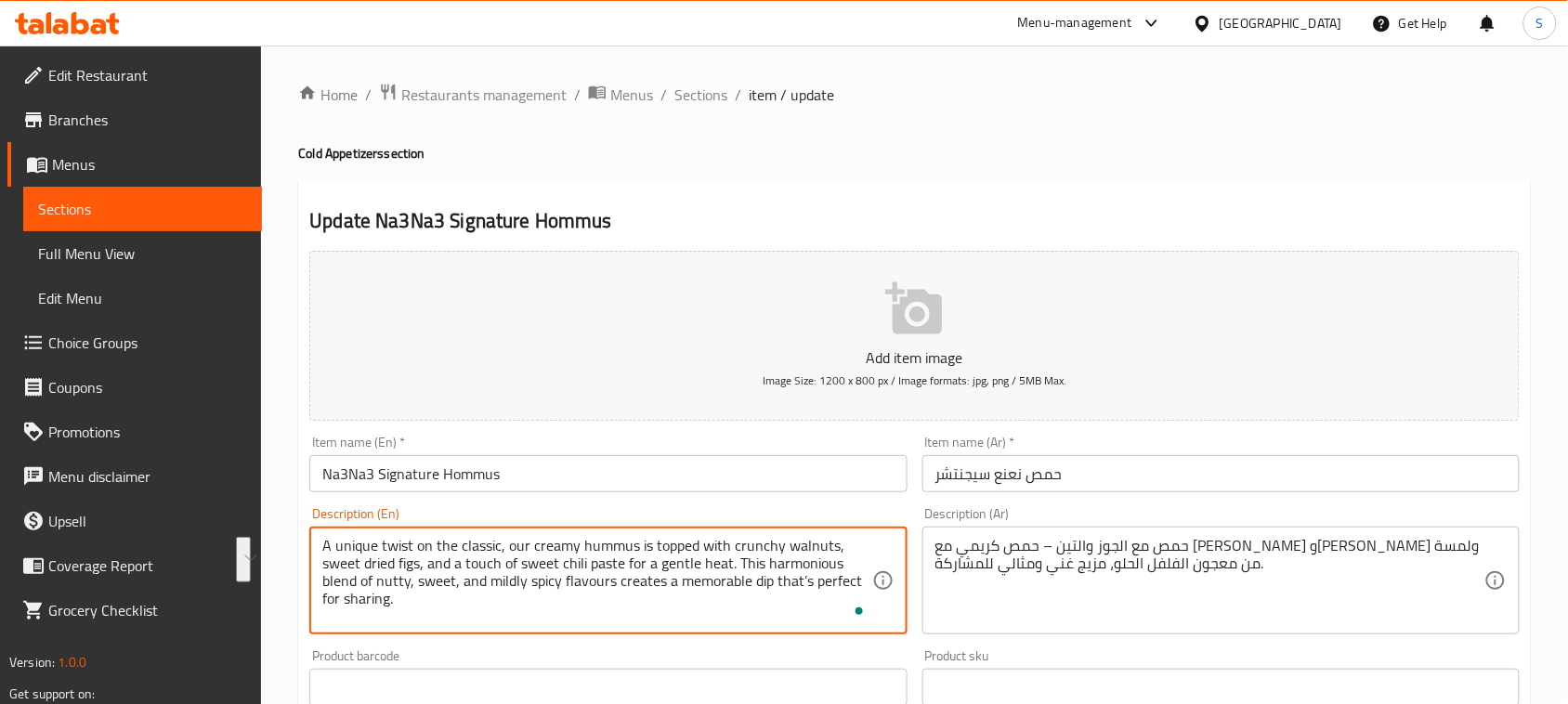
drag, startPoint x: 323, startPoint y: 544, endPoint x: 732, endPoint y: 568, distance: 409.7
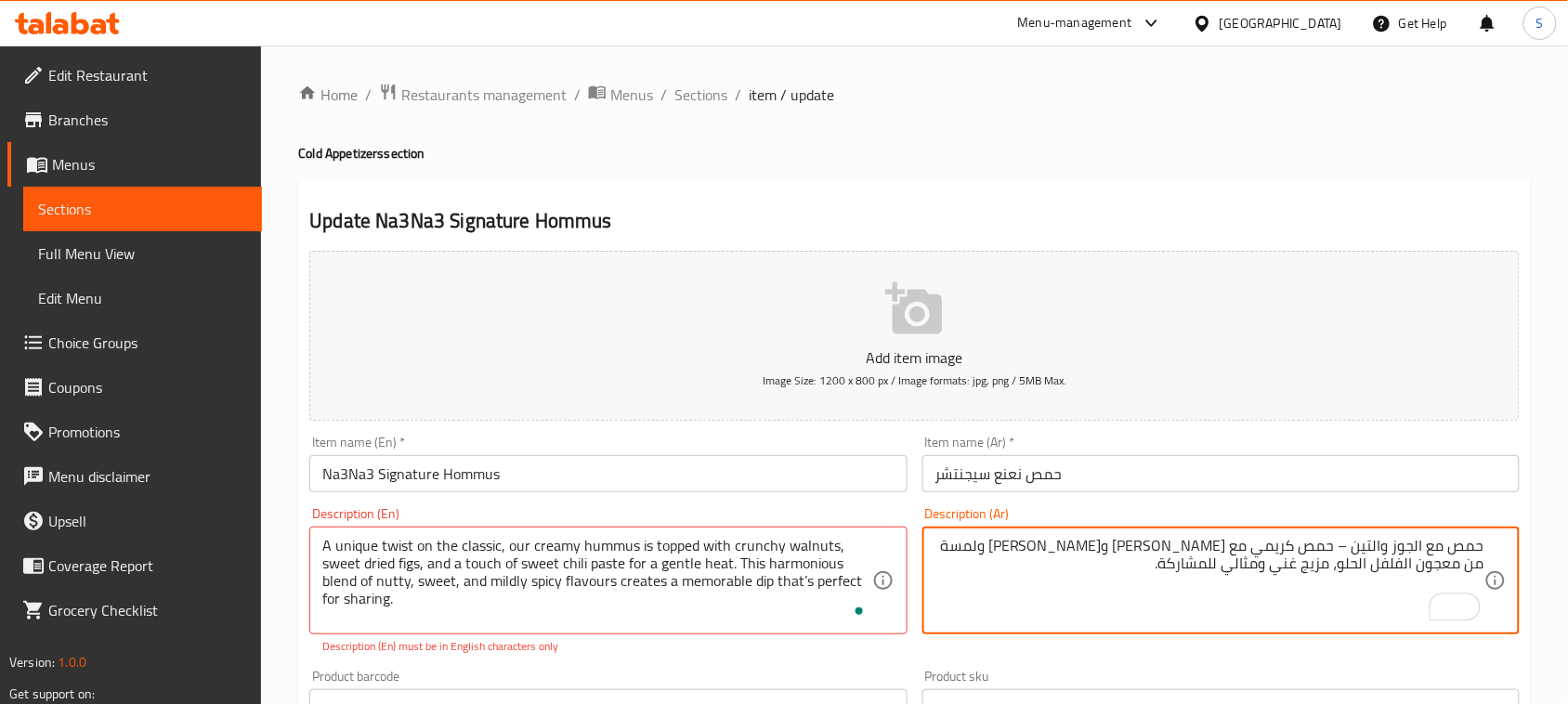
click at [1121, 563] on textarea "حمص مع الجوز والتين – حمص كريمي مع [PERSON_NAME] و[PERSON_NAME] ولمسة من معجون …" at bounding box center [1209, 581] width 548 height 88
paste textarea "نسخة مبتكرة من الحمص الكلاسيكي، مُغطاة بجوز مقرمش، تين مجفف حلو، ولمسة من معجون…"
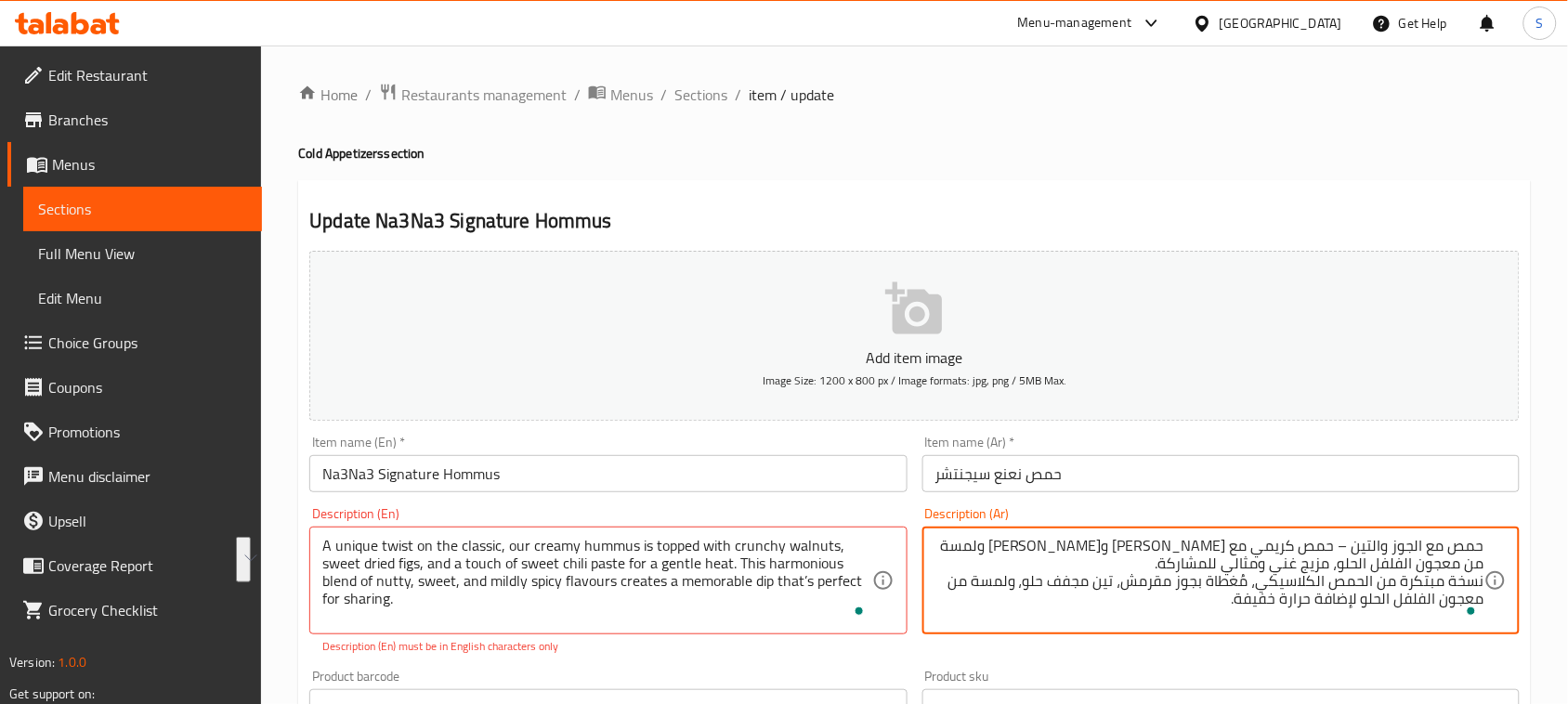
drag, startPoint x: 1195, startPoint y: 558, endPoint x: 1233, endPoint y: 559, distance: 38.0
click at [1233, 559] on textarea "حمص مع الجوز والتين – حمص كريمي مع [PERSON_NAME] و[PERSON_NAME] ولمسة من معجون …" at bounding box center [1209, 581] width 548 height 88
click at [1241, 546] on textarea "حمص مع الجوز والتين – حمص كريمي مع [PERSON_NAME] و[PERSON_NAME] ولمسة من معجون …" at bounding box center [1209, 581] width 548 height 88
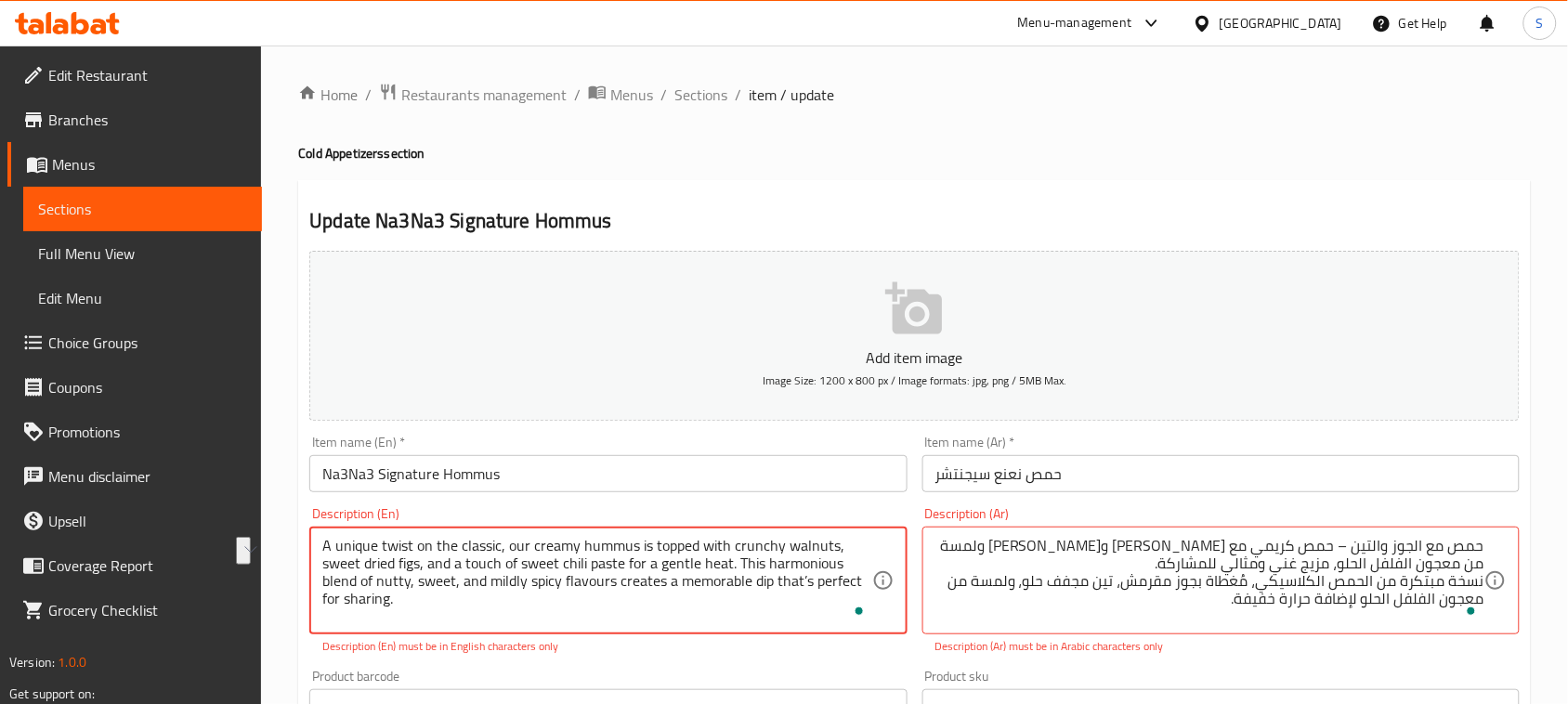
drag, startPoint x: 323, startPoint y: 545, endPoint x: 631, endPoint y: 545, distance: 308.0
click at [631, 545] on textarea "A unique twist on the classic, our creamy hummus is topped with crunchy walnuts…" at bounding box center [596, 581] width 548 height 88
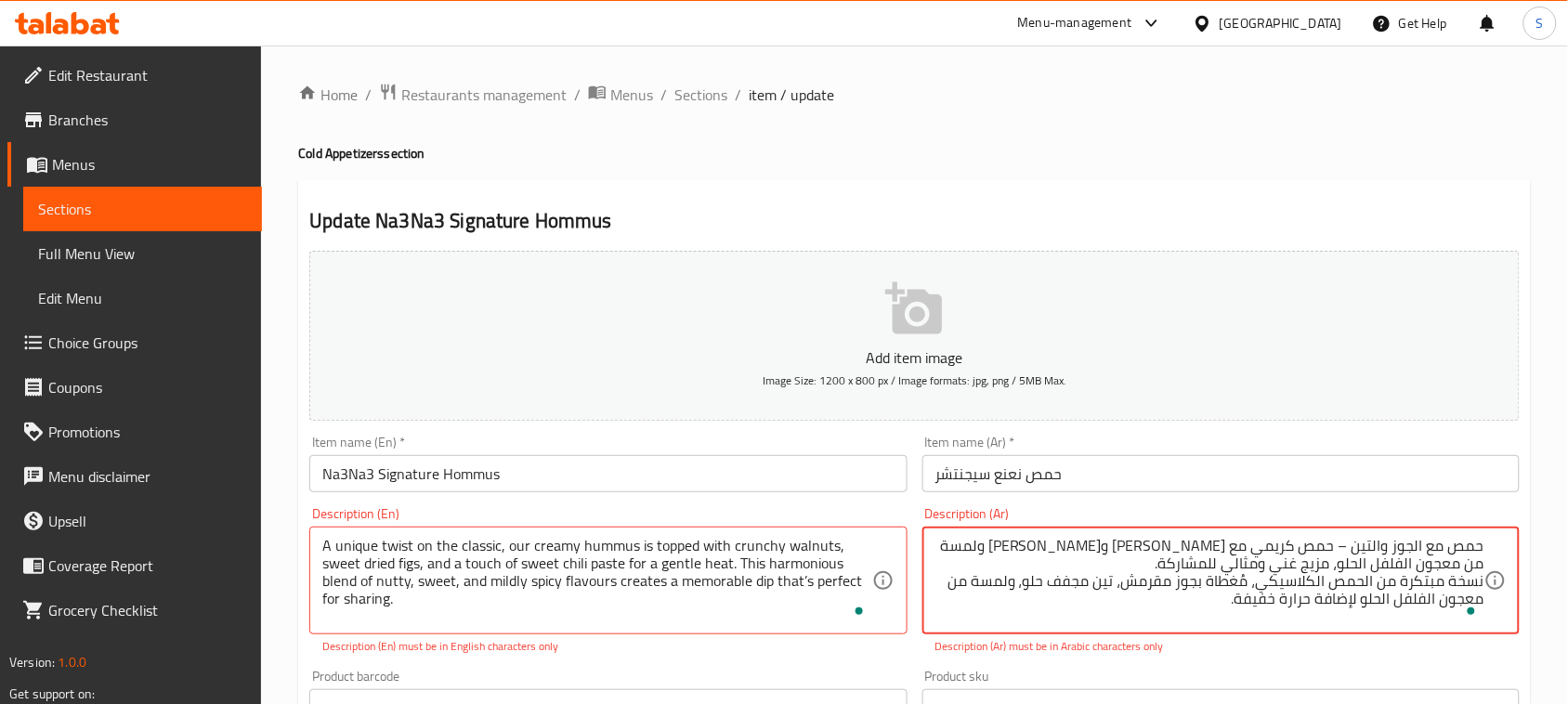
click at [1282, 546] on textarea "حمص مع الجوز والتين – حمص كريمي مع [PERSON_NAME] و[PERSON_NAME] ولمسة من معجون …" at bounding box center [1209, 581] width 548 height 88
click at [1261, 578] on textarea "حمص مع الجوز والتين – حمص كريمي مع [PERSON_NAME] و[PERSON_NAME] ولمسة من معجون …" at bounding box center [1209, 581] width 548 height 88
paste textarea "كريمي"
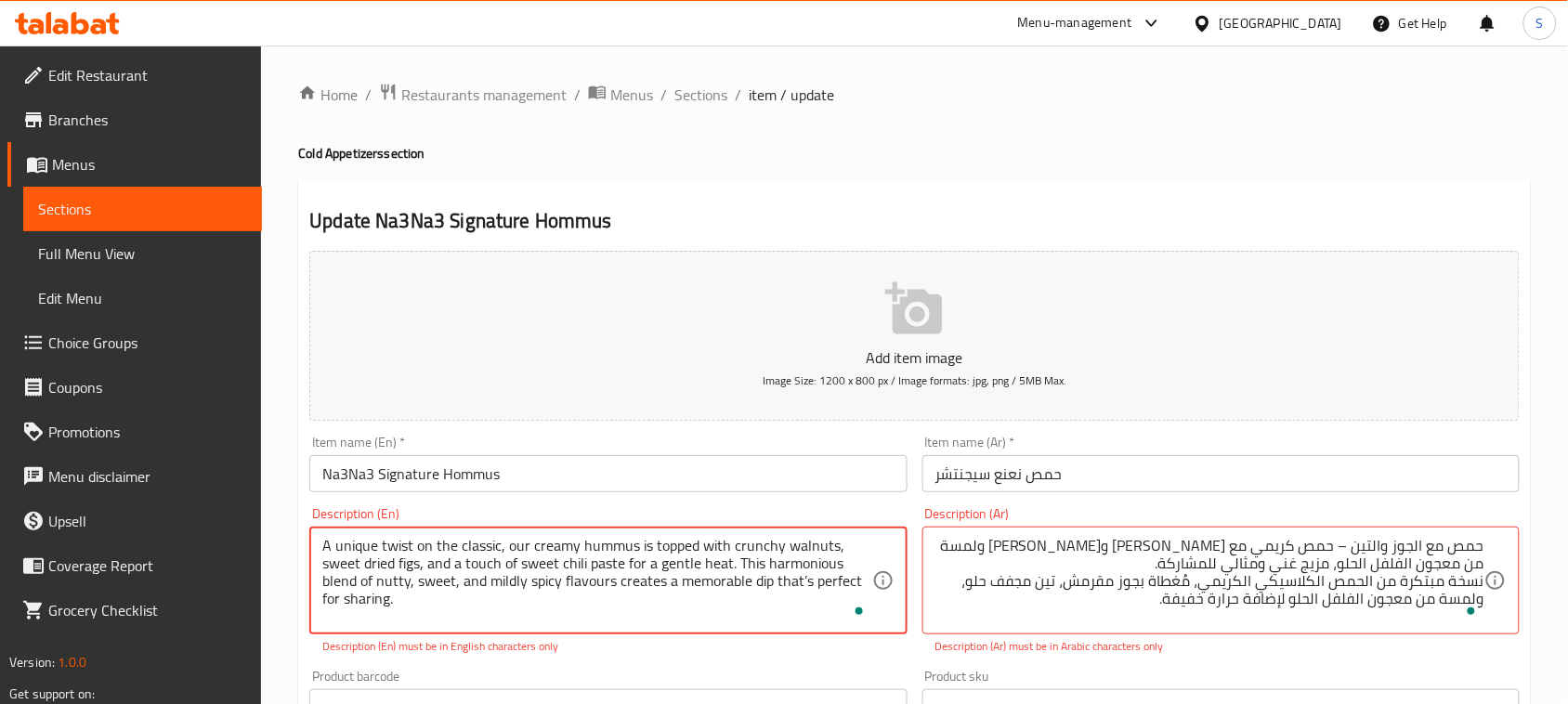
click at [597, 566] on textarea "A unique twist on the classic, our creamy hummus is topped with crunchy walnuts…" at bounding box center [596, 581] width 548 height 88
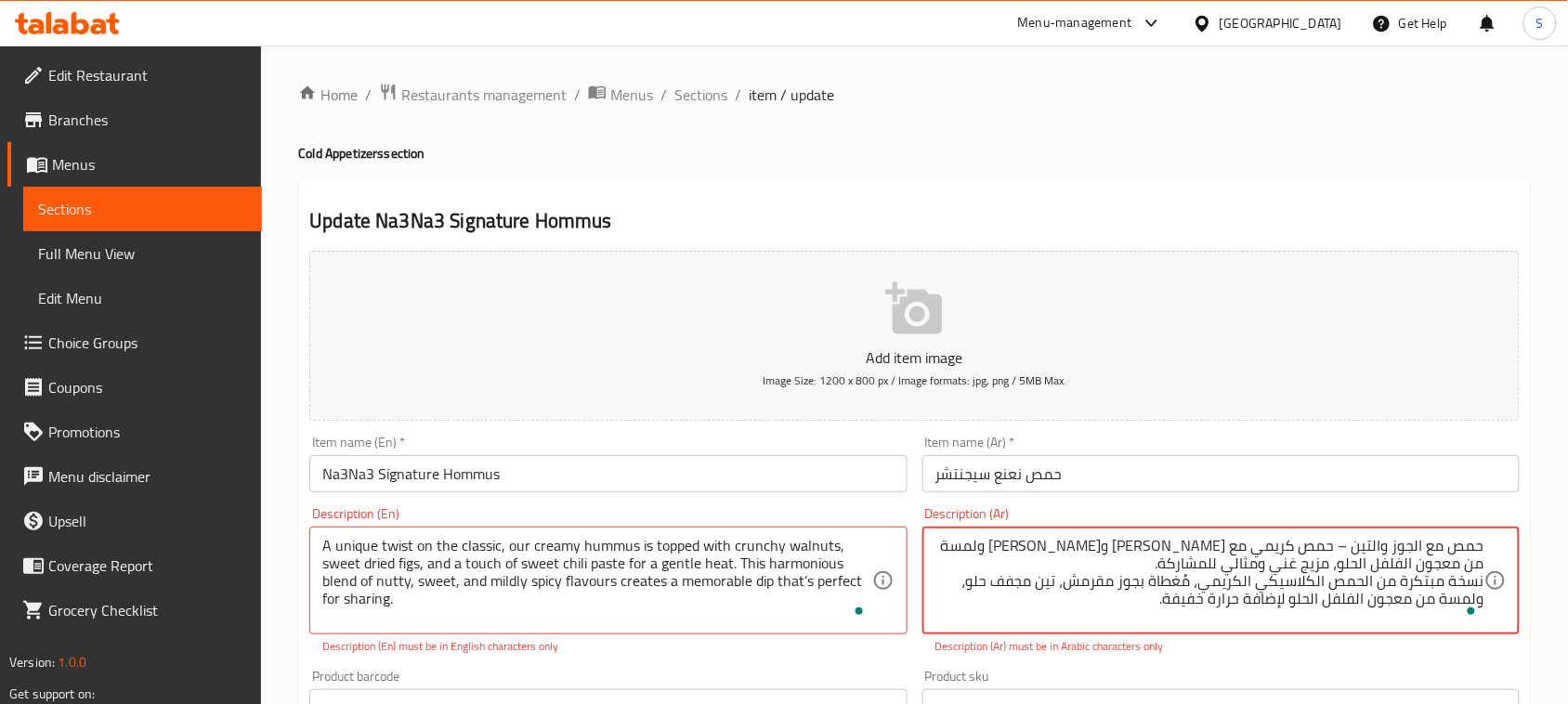
drag, startPoint x: 1372, startPoint y: 604, endPoint x: 1413, endPoint y: 601, distance: 41.1
type textarea "حمص مع الجوز والتين – حمص كريمي مع [PERSON_NAME] و[PERSON_NAME] ولمسة من معجون …"
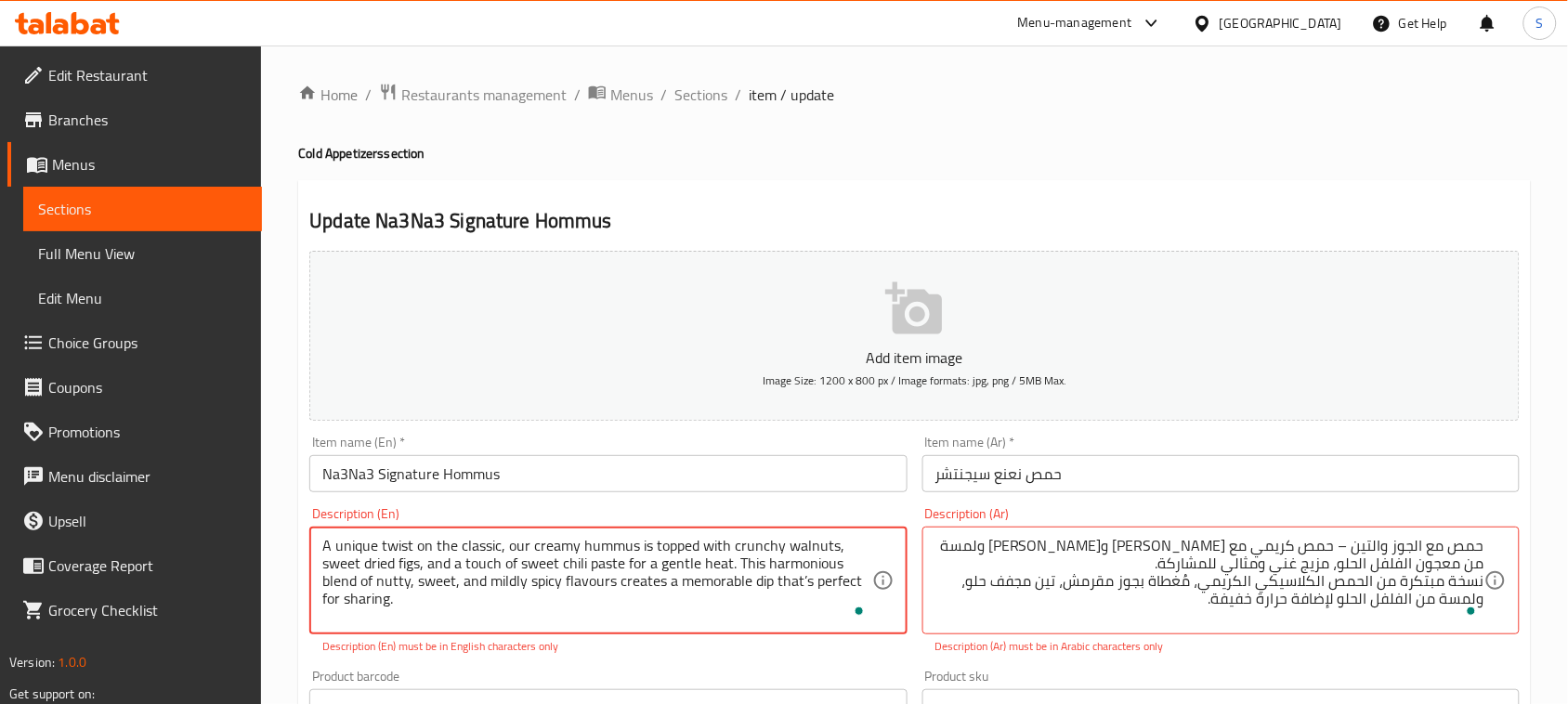
drag, startPoint x: 622, startPoint y: 562, endPoint x: 594, endPoint y: 562, distance: 28.0
click at [557, 582] on textarea "A unique twist on the classic, our creamy hummus is topped with crunchy walnuts…" at bounding box center [596, 581] width 548 height 88
type textarea "A unique twist on the classic, our creamy hummus is topped with crunchy walnuts…"
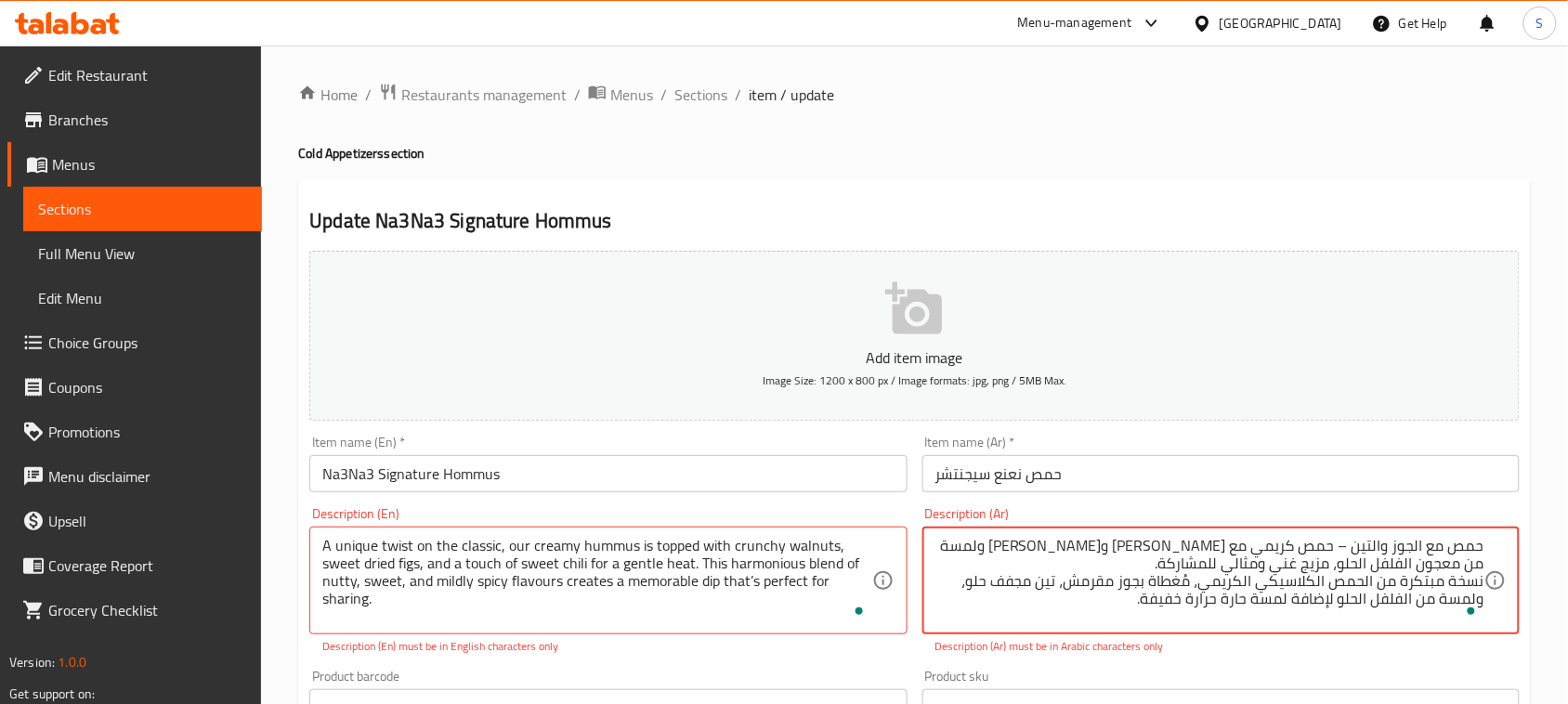
click at [1173, 596] on textarea "حمص مع الجوز والتين – حمص كريمي مع [PERSON_NAME] و[PERSON_NAME] ولمسة من معجون …" at bounding box center [1209, 581] width 548 height 88
type textarea "حمص مع الجوز والتين – حمص كريمي مع [PERSON_NAME] و[PERSON_NAME] ولمسة من معجون …"
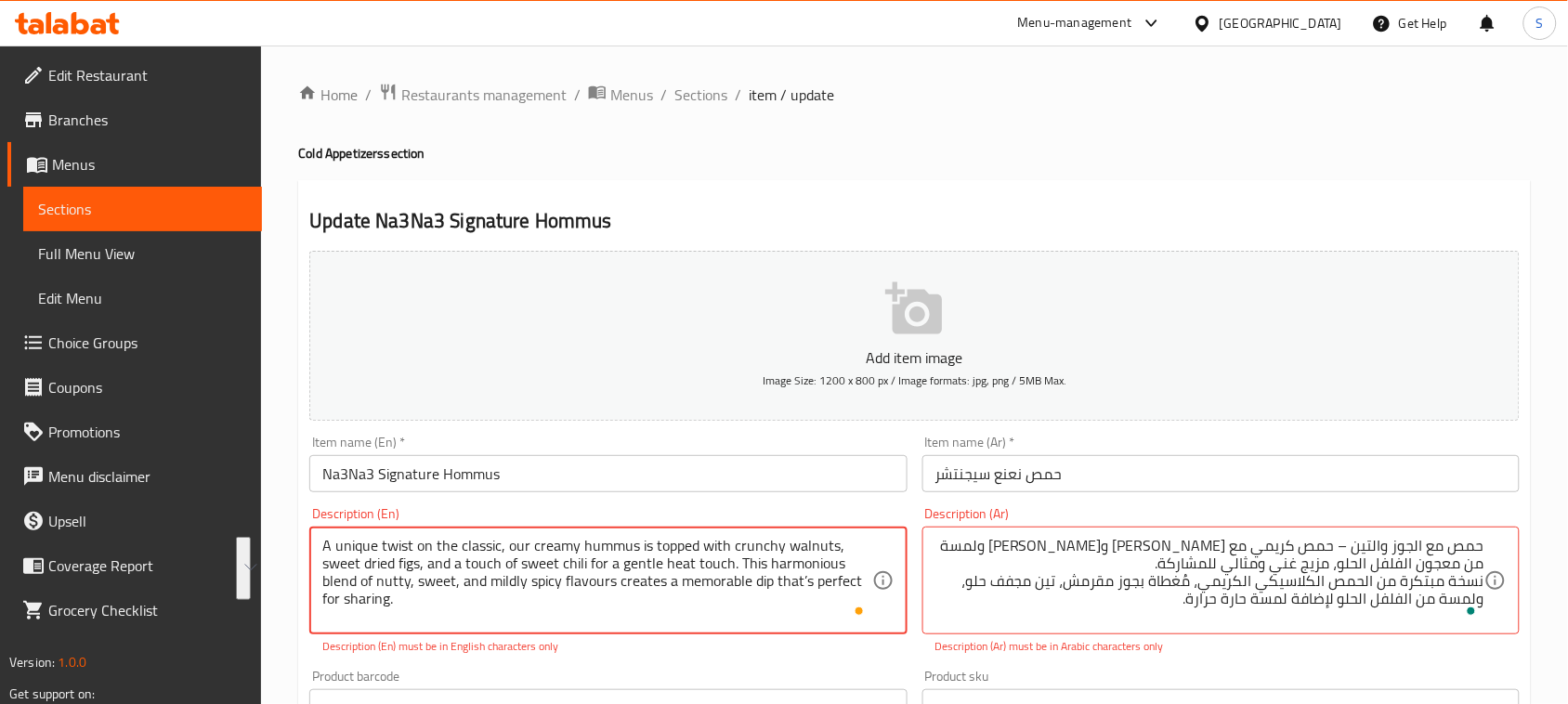
drag, startPoint x: 737, startPoint y: 566, endPoint x: 740, endPoint y: 603, distance: 37.1
click at [740, 603] on textarea "A unique twist on the classic, our creamy hummus is topped with crunchy walnuts…" at bounding box center [596, 581] width 548 height 88
type textarea "A unique twist on the classic, our creamy hummus is topped with crunchy walnuts…"
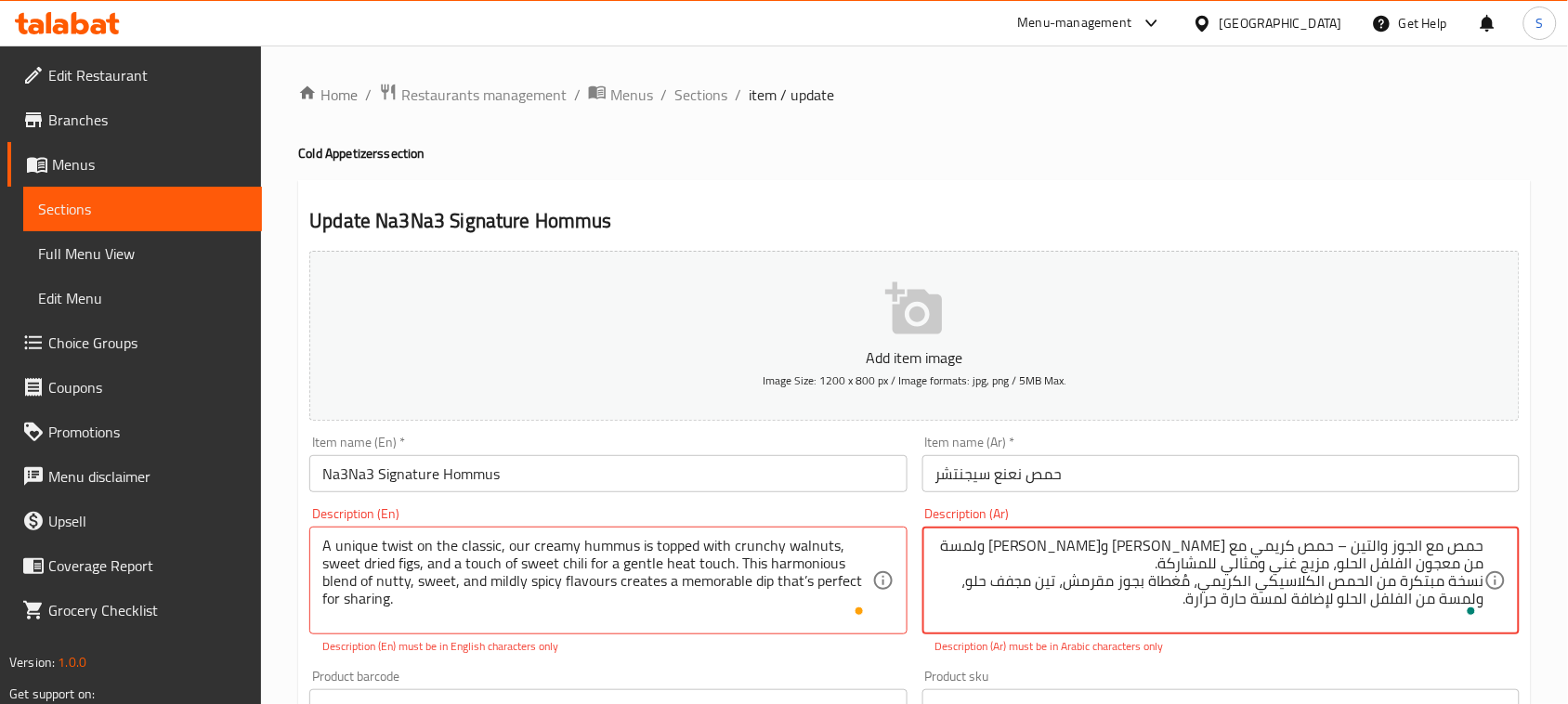
click at [1120, 590] on textarea "حمص مع الجوز والتين – حمص كريمي مع [PERSON_NAME] و[PERSON_NAME] ولمسة من معجون …" at bounding box center [1209, 581] width 548 height 88
click at [1127, 599] on textarea "حمص مع الجوز والتين – حمص كريمي مع [PERSON_NAME] و[PERSON_NAME] ولمسة من معجون …" at bounding box center [1209, 581] width 548 height 88
paste textarea "يمزج هذا الخليط المتناغم بين النكهات المكسراتية، الحلوة، والحارة المعتدلة ليقدّ…"
click at [1245, 545] on textarea "حمص مع الجوز والتين – حمص كريمي مع [PERSON_NAME] و[PERSON_NAME] ولمسة من معجون …" at bounding box center [1209, 581] width 548 height 88
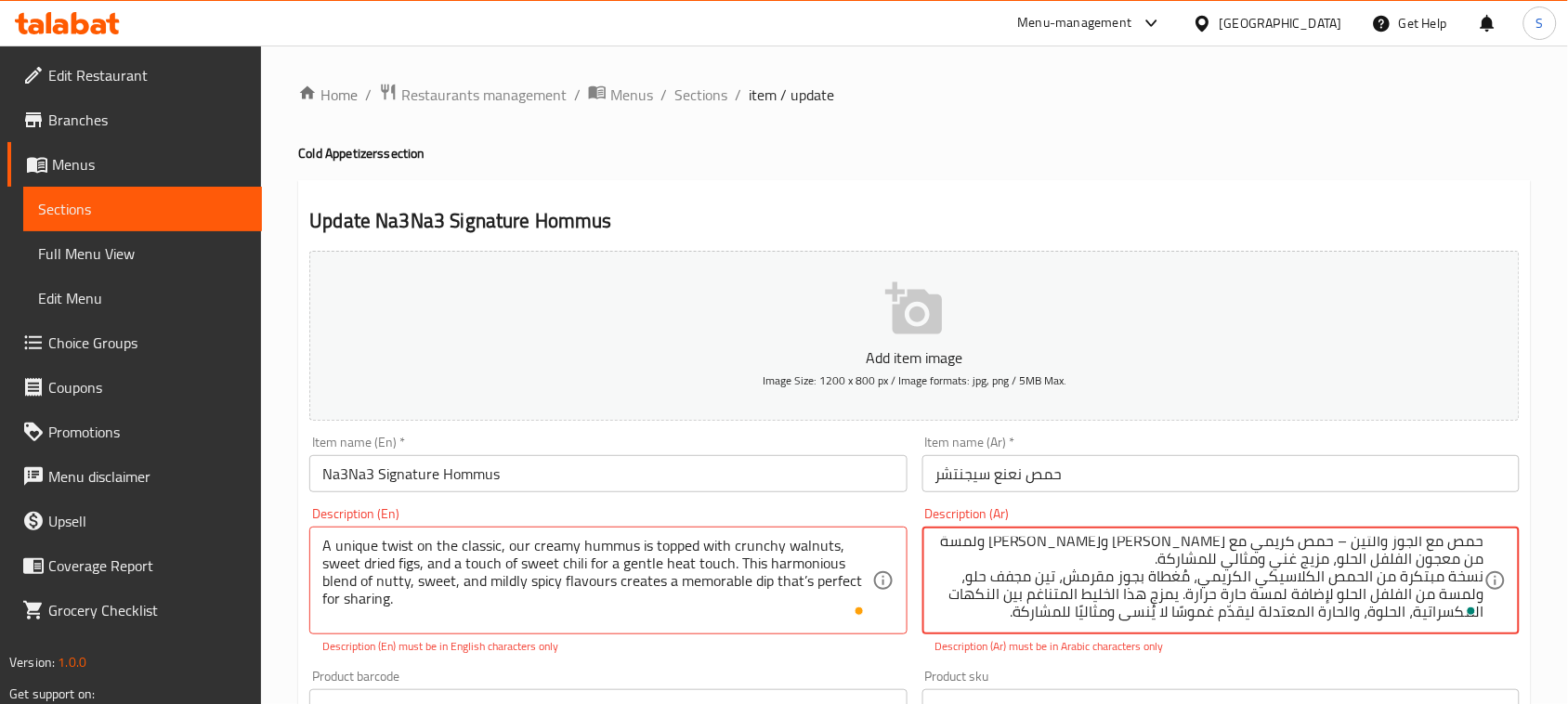
click at [1245, 545] on textarea "حمص مع الجوز والتين – حمص كريمي مع [PERSON_NAME] و[PERSON_NAME] ولمسة من معجون …" at bounding box center [1209, 581] width 548 height 88
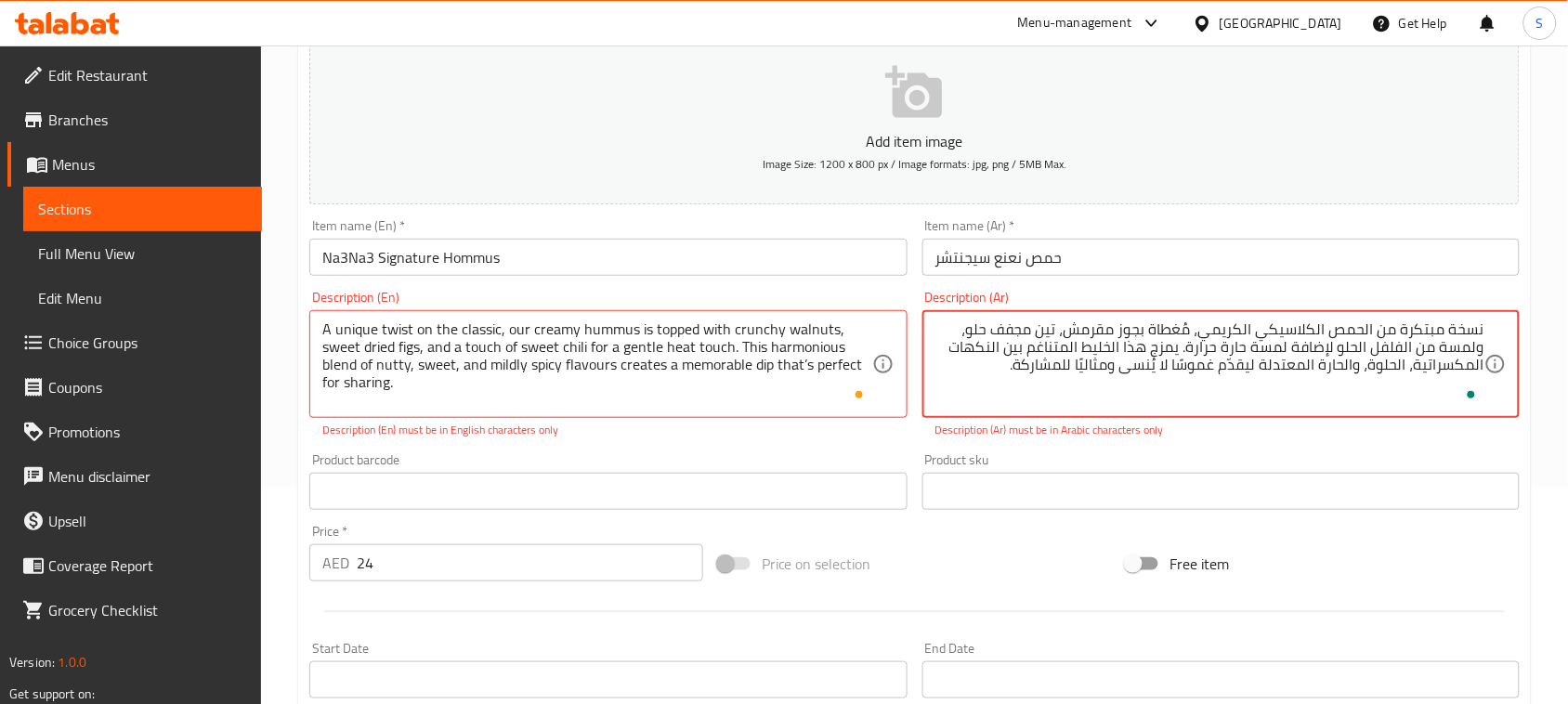
scroll to position [232, 0]
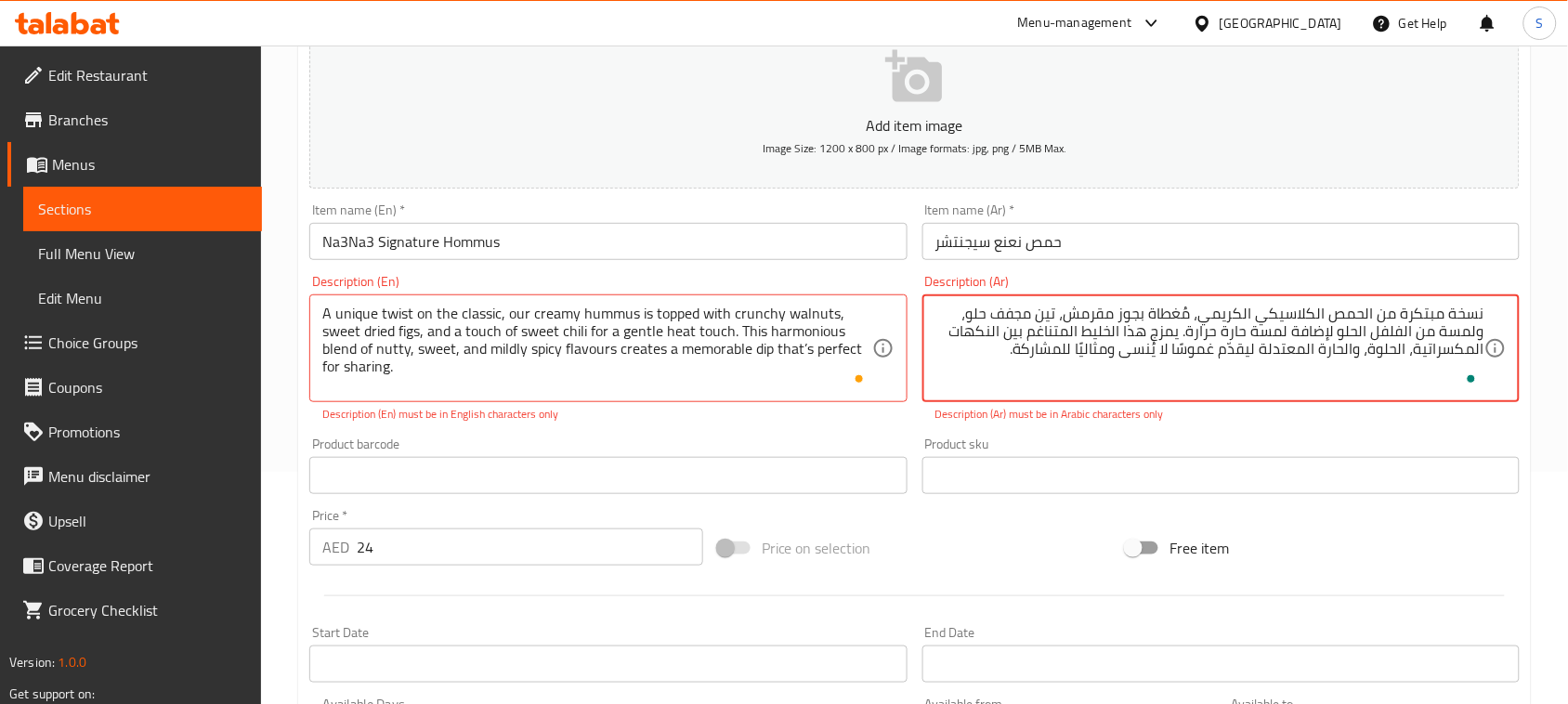
type textarea "نسخة مبتكرة من الحمص الكلاسيكي الكريمي، مُغطاة بجوز مقرمش، تين مجفف حلو، ولمسة …"
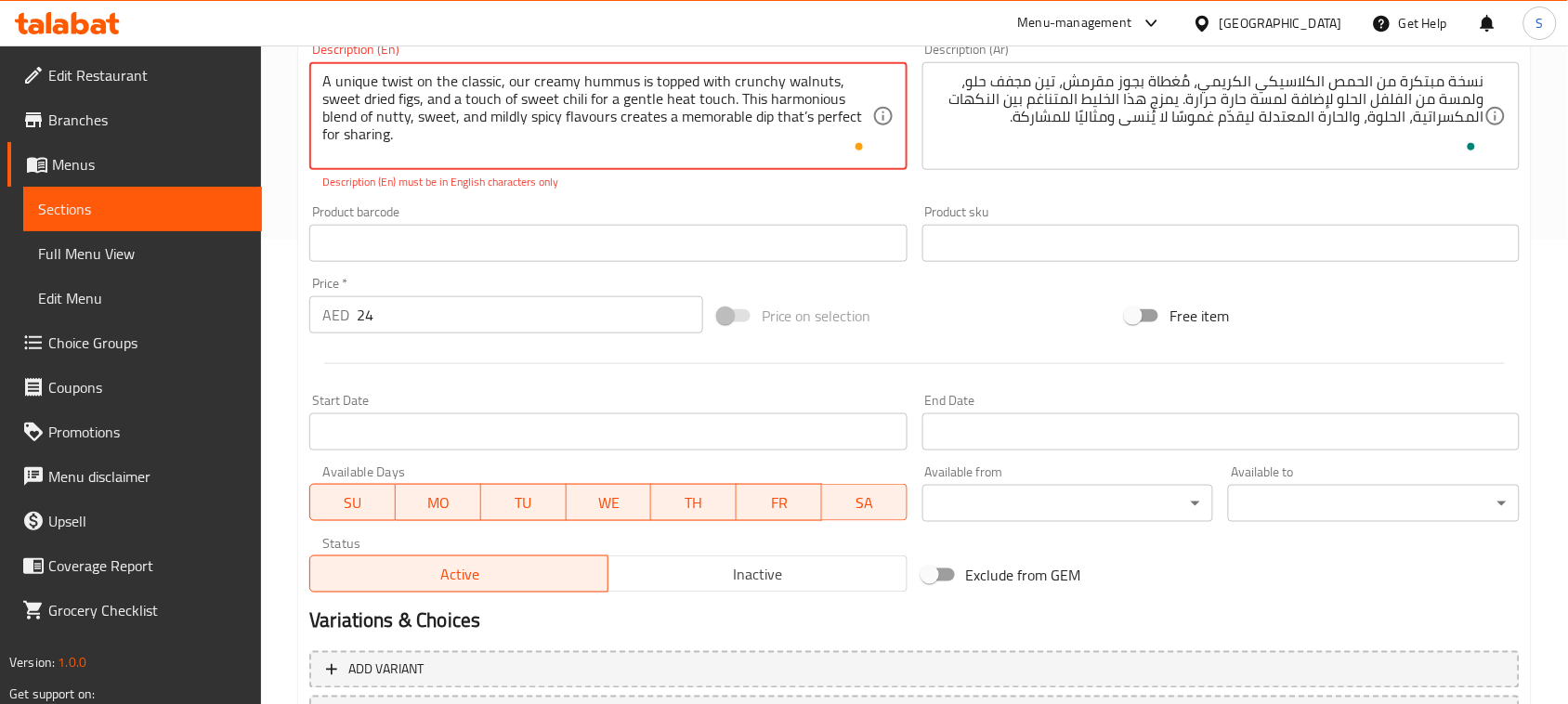
scroll to position [625, 0]
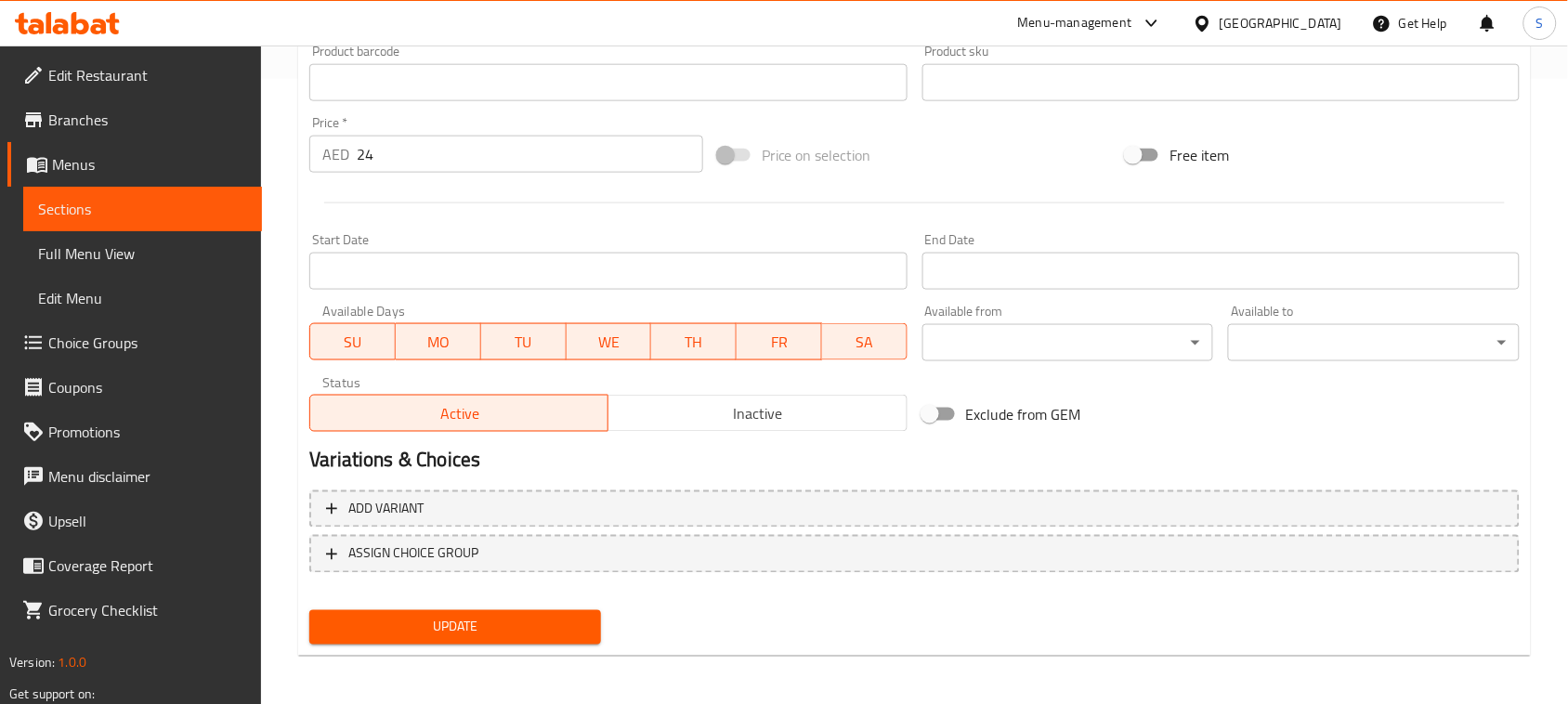
click at [489, 619] on span "Update" at bounding box center [454, 627] width 262 height 23
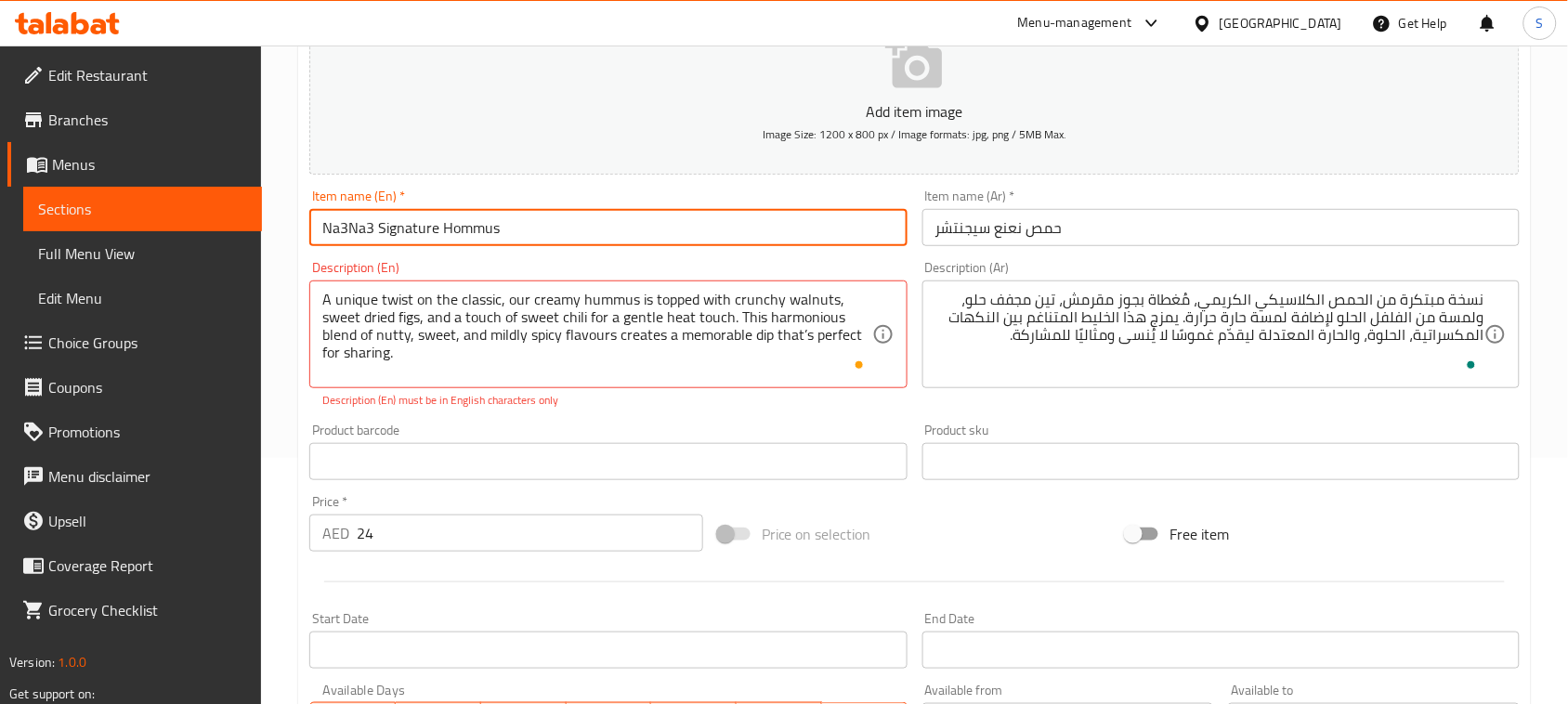
drag, startPoint x: 512, startPoint y: 234, endPoint x: 318, endPoint y: 228, distance: 194.1
click at [318, 228] on input "Na3Na3 Signature Hommus" at bounding box center [607, 227] width 597 height 37
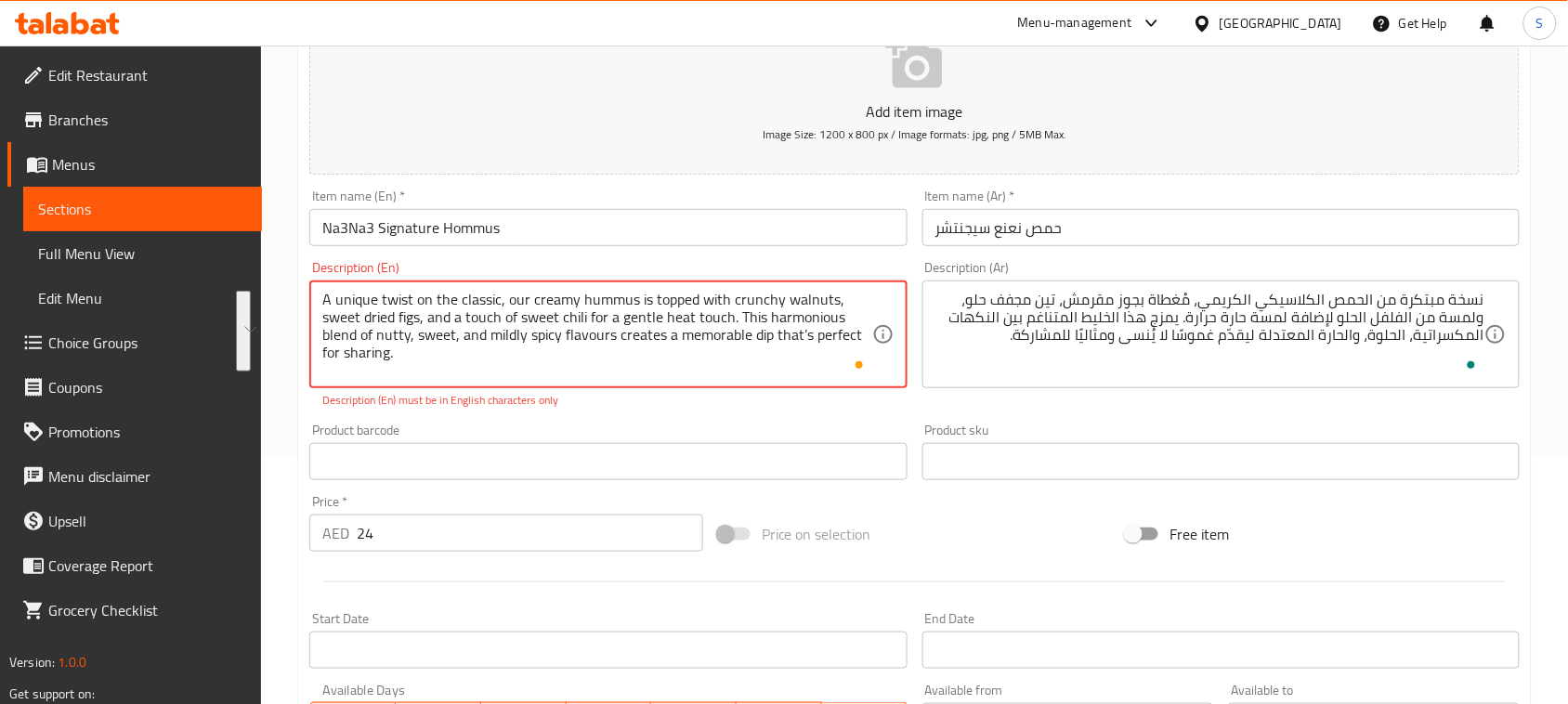
drag, startPoint x: 323, startPoint y: 300, endPoint x: 393, endPoint y: 353, distance: 87.8
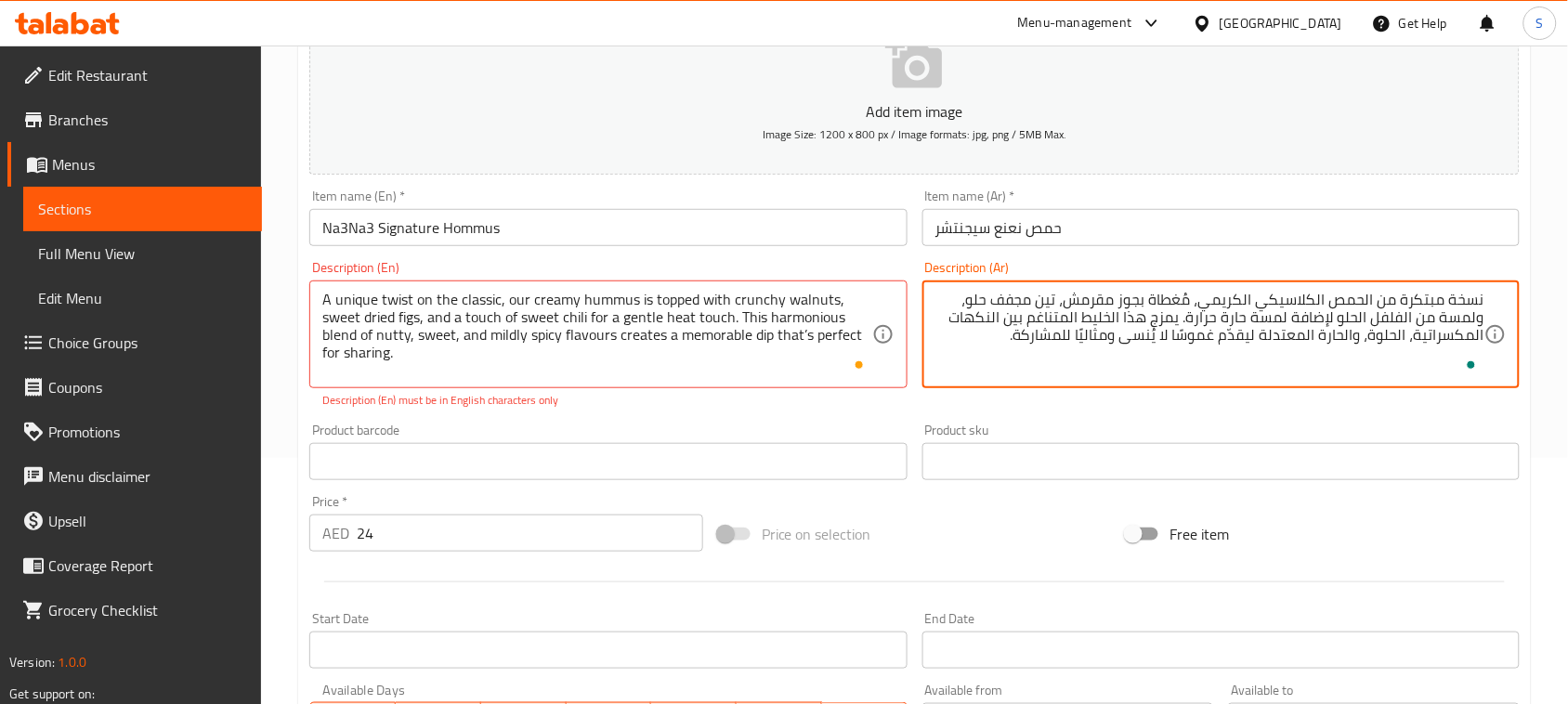
click at [1108, 298] on textarea "نسخة مبتكرة من الحمص الكلاسيكي الكريمي، مُغطاة بجوز مقرمش، تين مجفف حلو، ولمسة …" at bounding box center [1209, 334] width 548 height 88
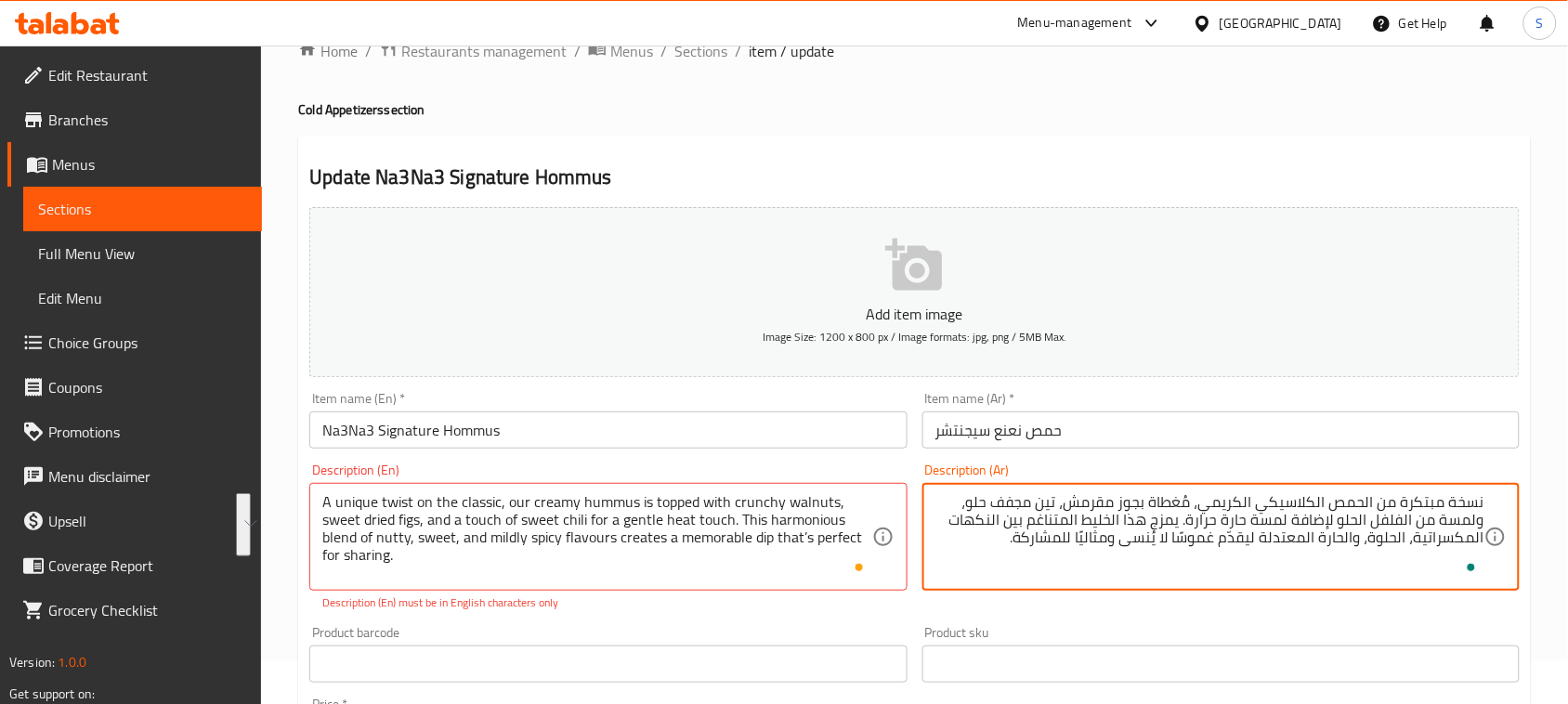
scroll to position [0, 0]
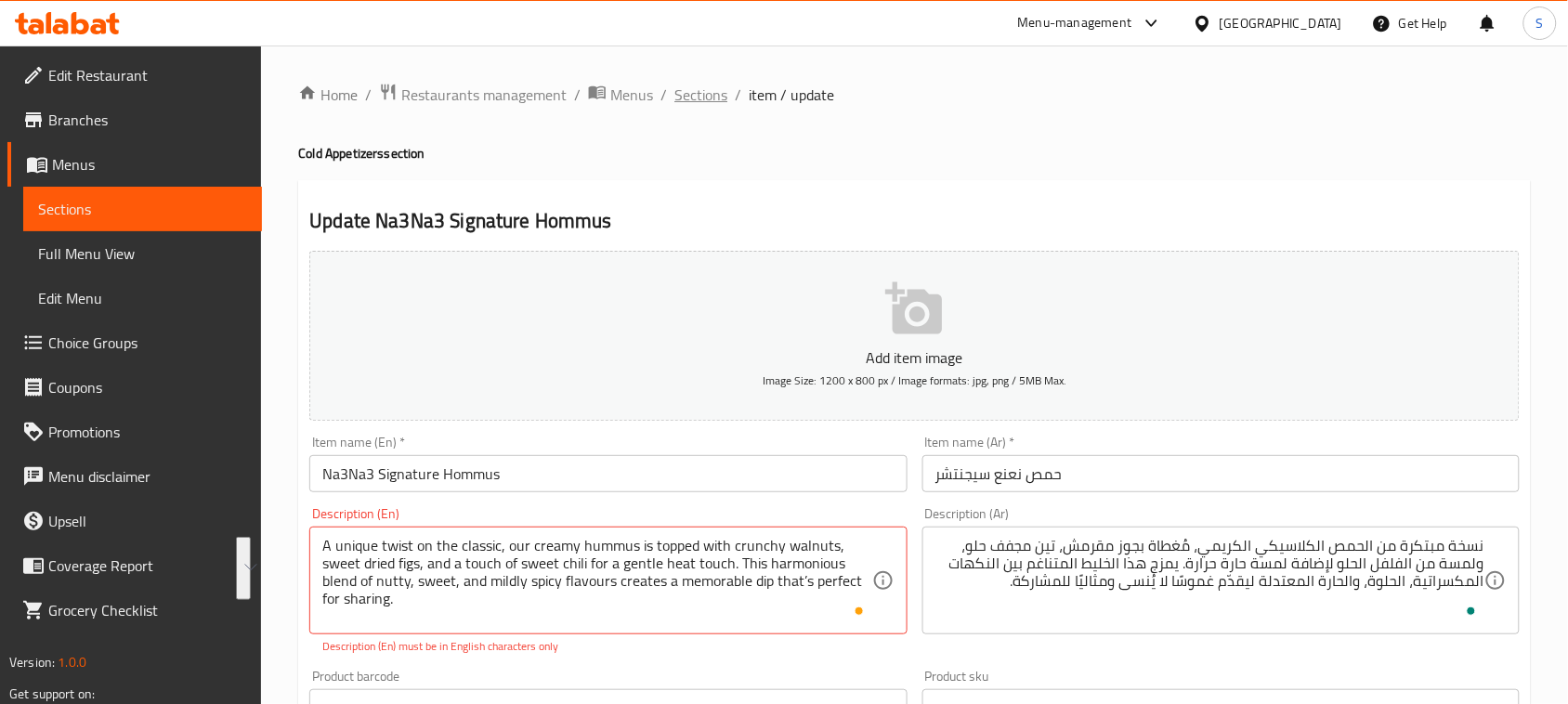
click at [687, 100] on span "Sections" at bounding box center [700, 95] width 53 height 22
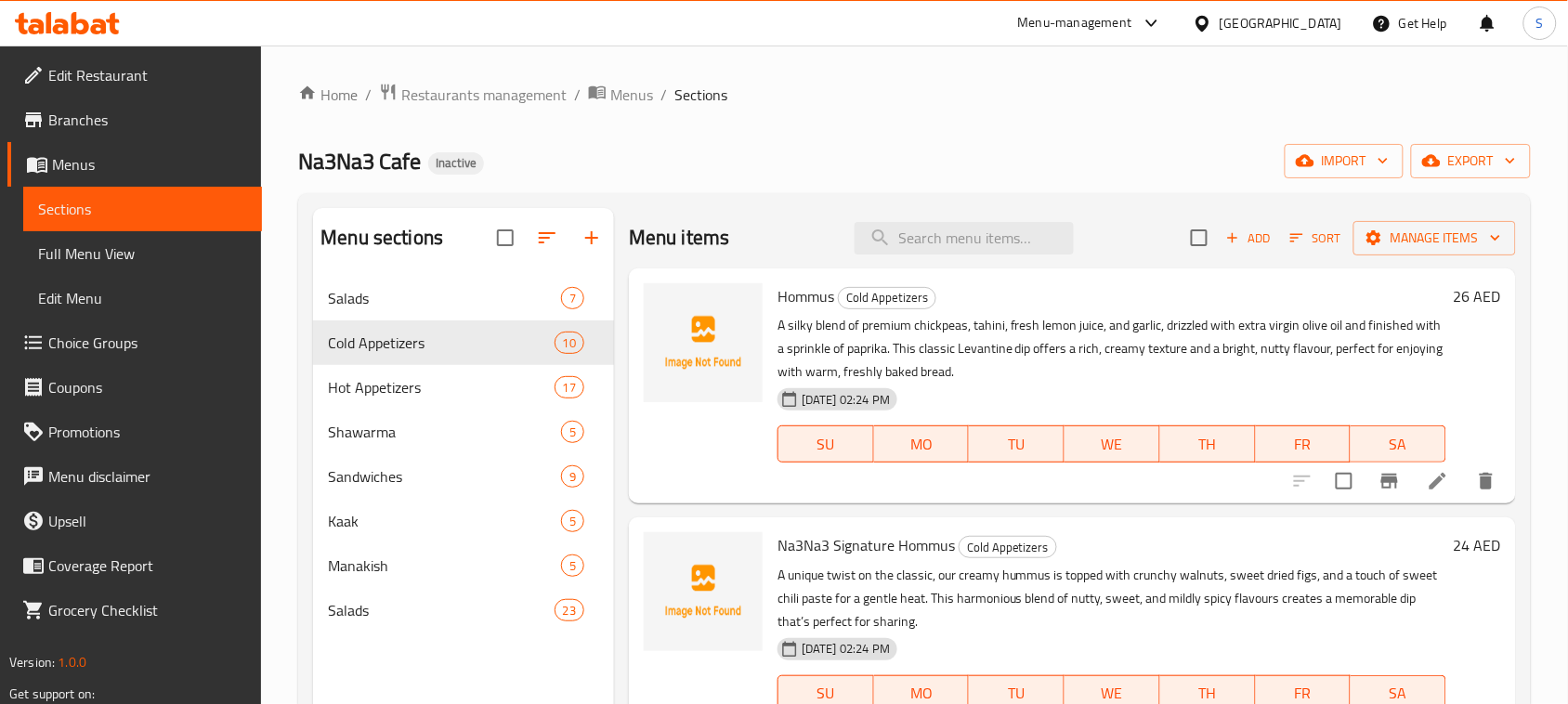
scroll to position [232, 0]
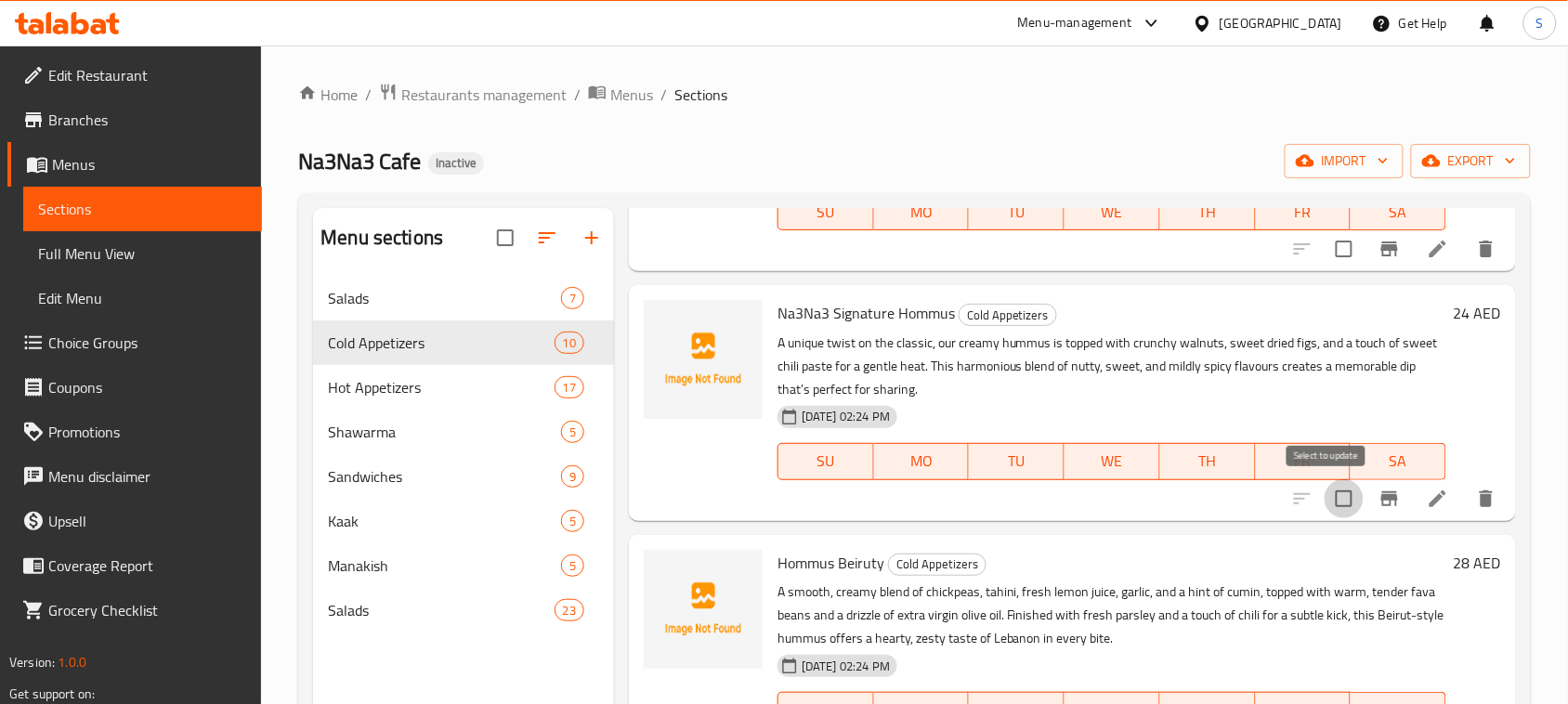
click at [1329, 503] on input "checkbox" at bounding box center [1344, 499] width 39 height 39
click at [1331, 502] on input "checkbox" at bounding box center [1344, 499] width 39 height 39
checkbox input "false"
click at [1475, 498] on icon "delete" at bounding box center [1486, 499] width 22 height 22
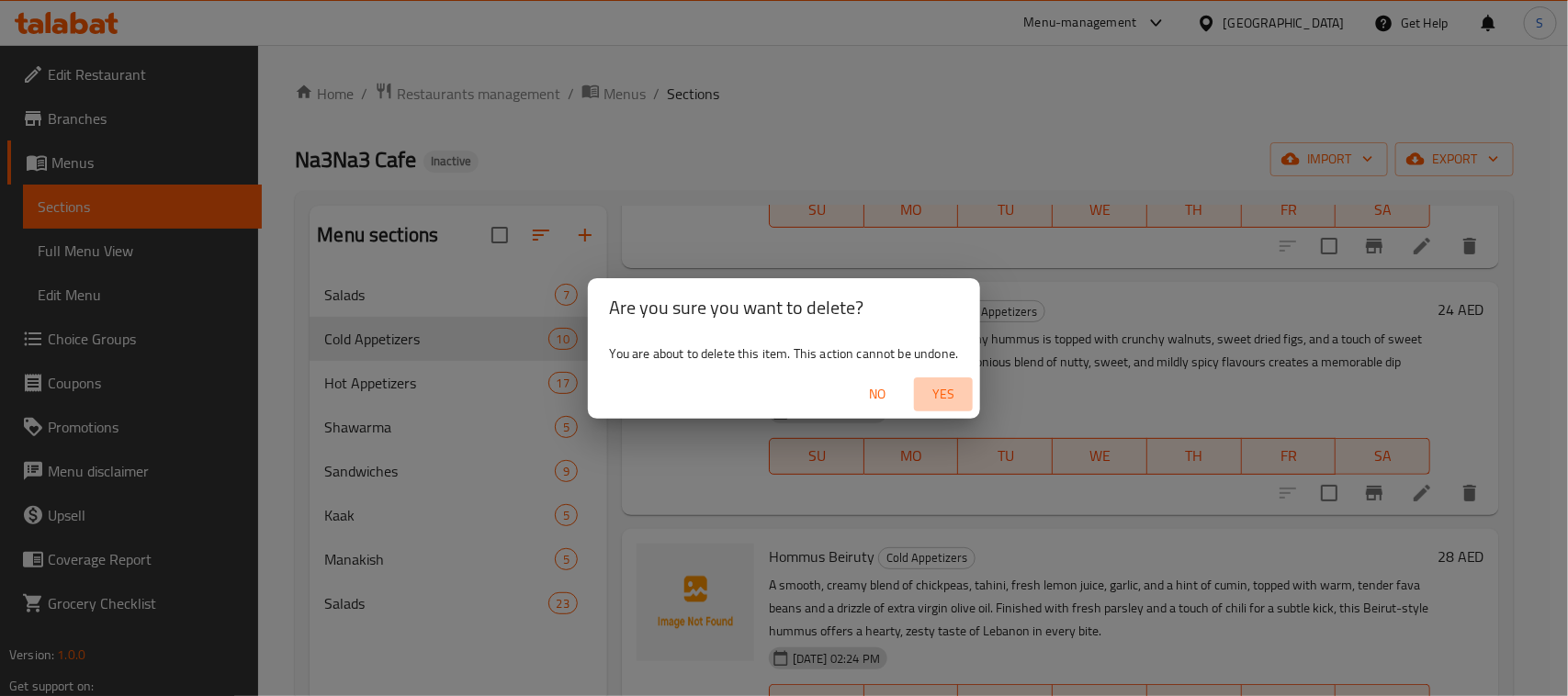
click at [948, 409] on button "Yes" at bounding box center [943, 394] width 59 height 34
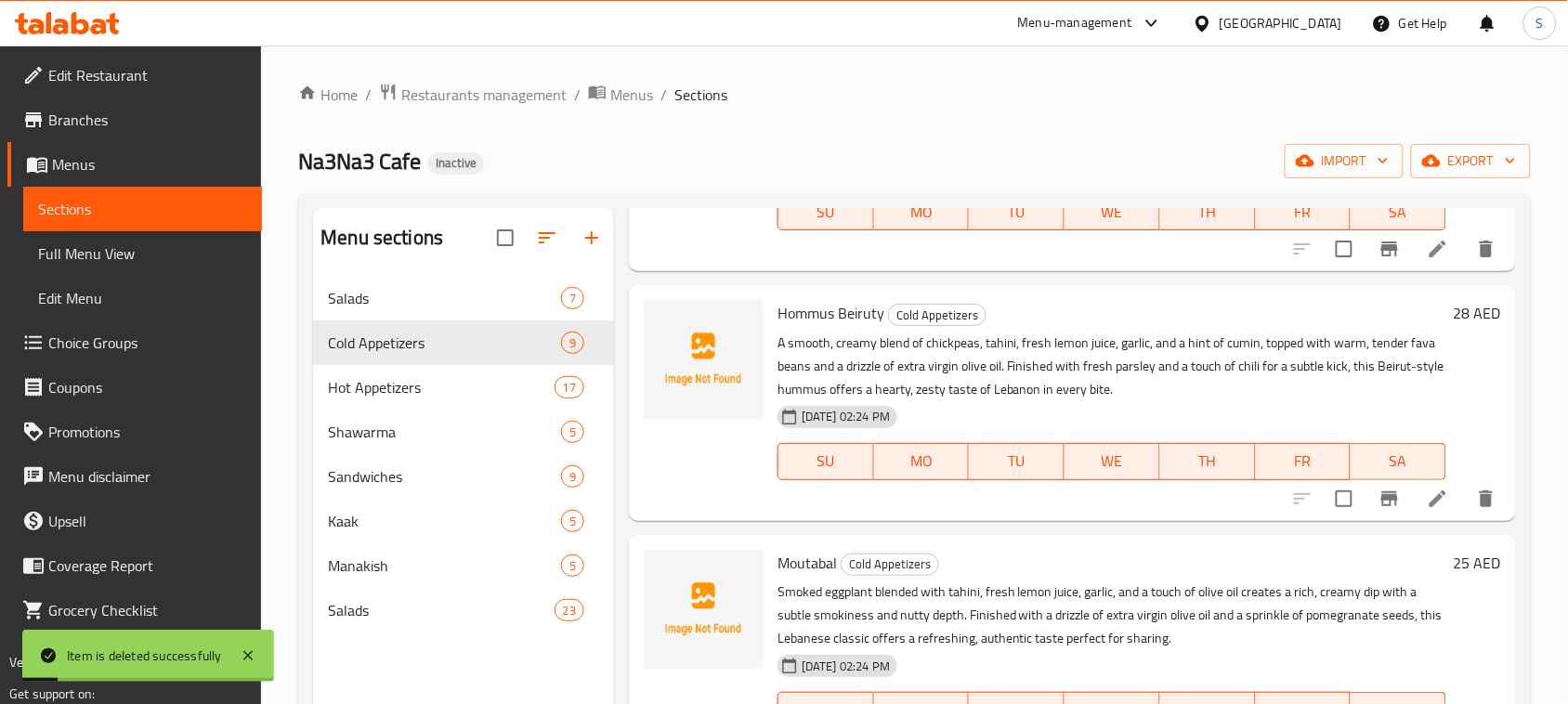
click at [656, 155] on div "Na3Na3 Cafe Inactive import export" at bounding box center [914, 161] width 1233 height 34
click at [1334, 160] on span "import" at bounding box center [1344, 161] width 89 height 23
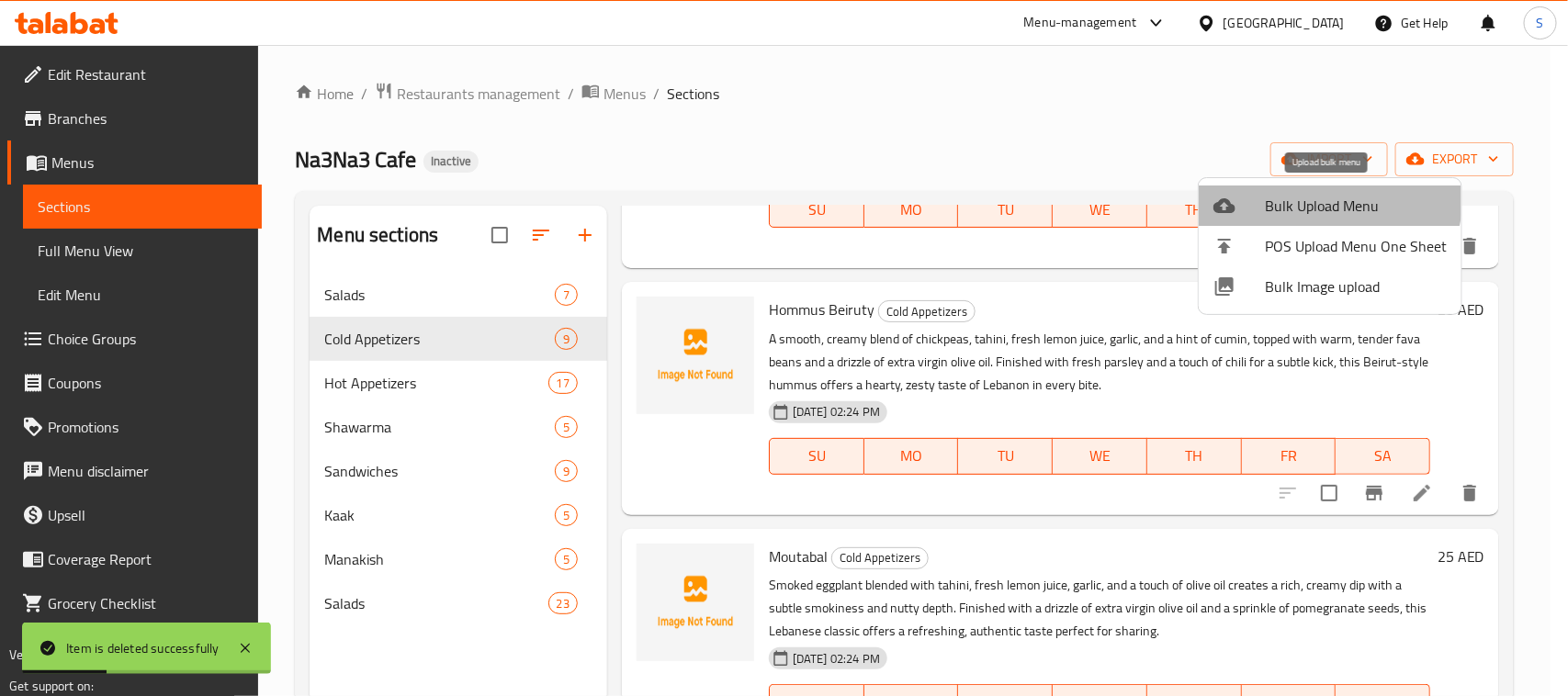
click at [1307, 194] on span "Bulk Upload Menu" at bounding box center [1354, 205] width 181 height 22
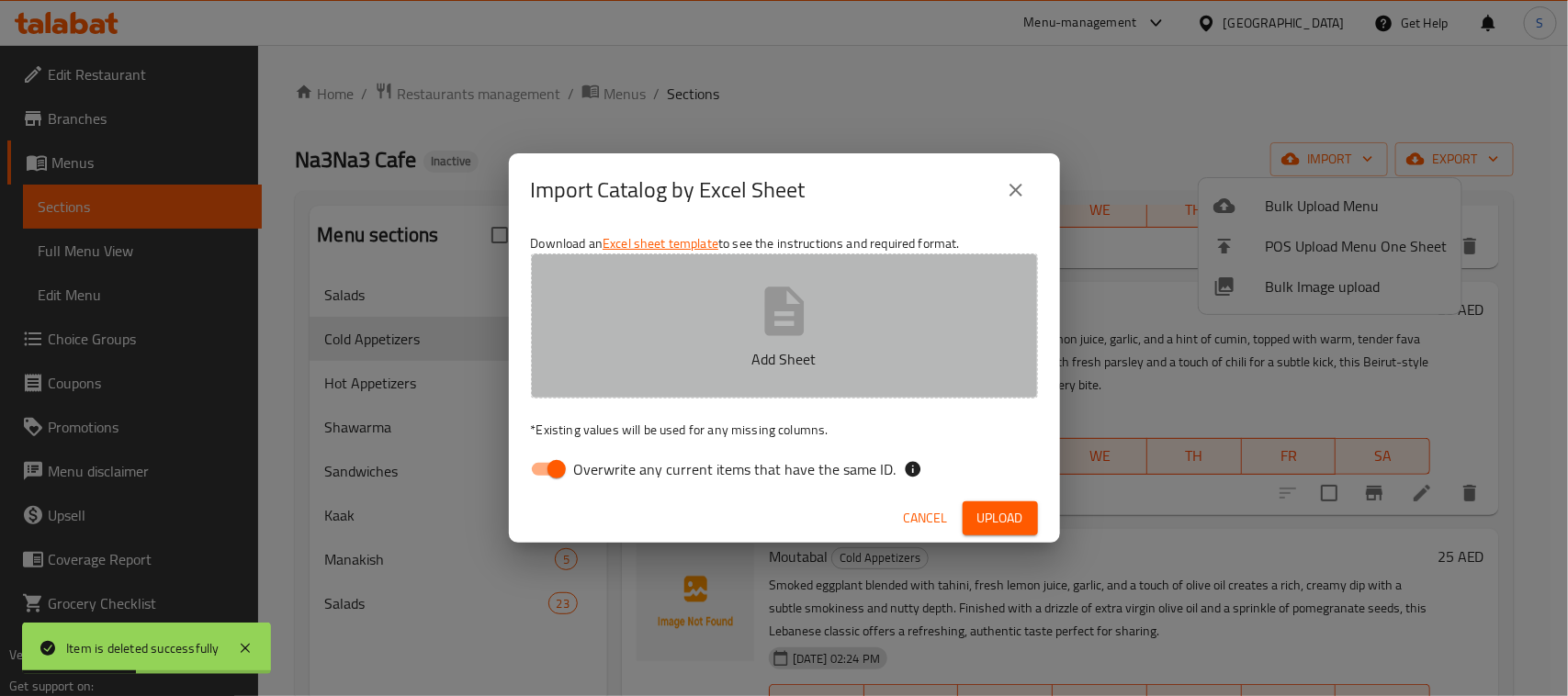
click at [765, 305] on icon "button" at bounding box center [784, 310] width 40 height 49
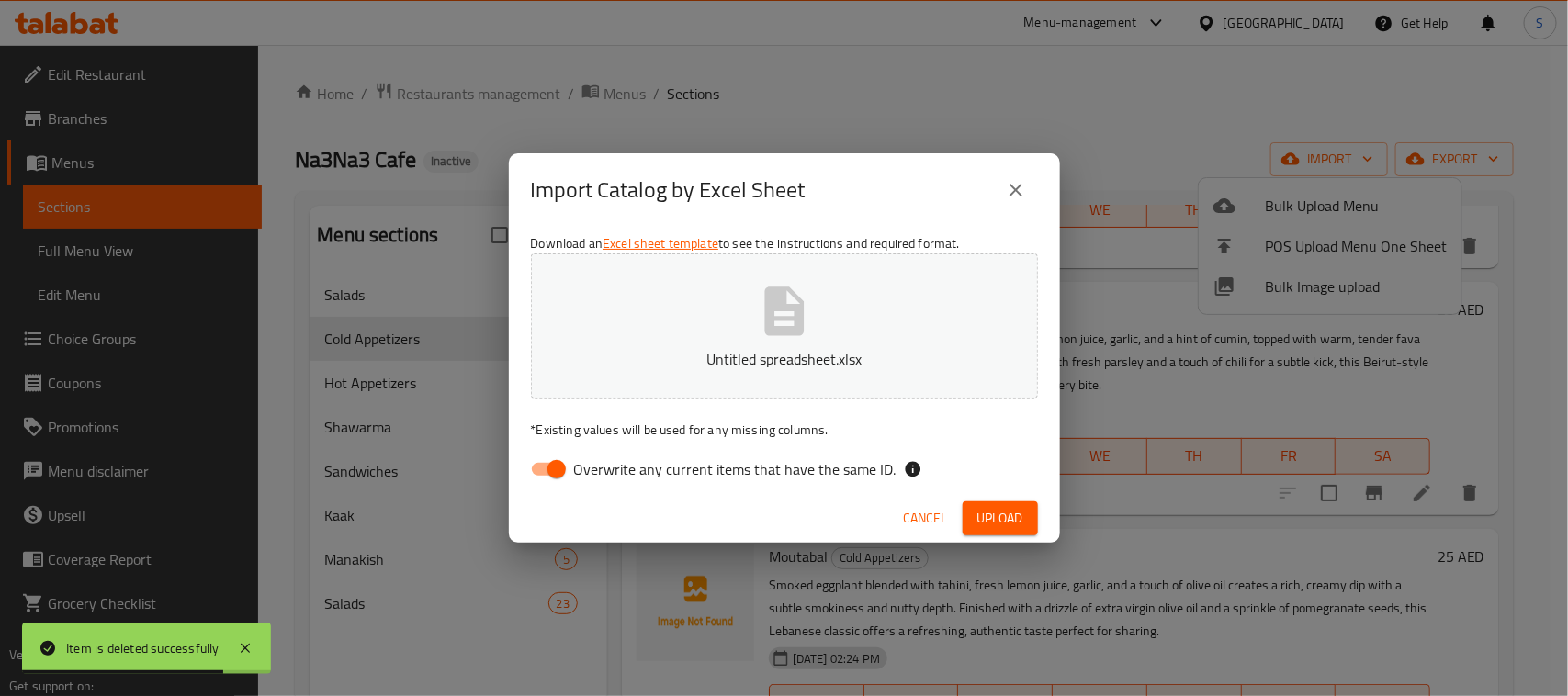
click at [547, 469] on input "Overwrite any current items that have the same ID." at bounding box center [557, 470] width 105 height 35
checkbox input "false"
click at [998, 519] on span "Upload" at bounding box center [1000, 518] width 46 height 23
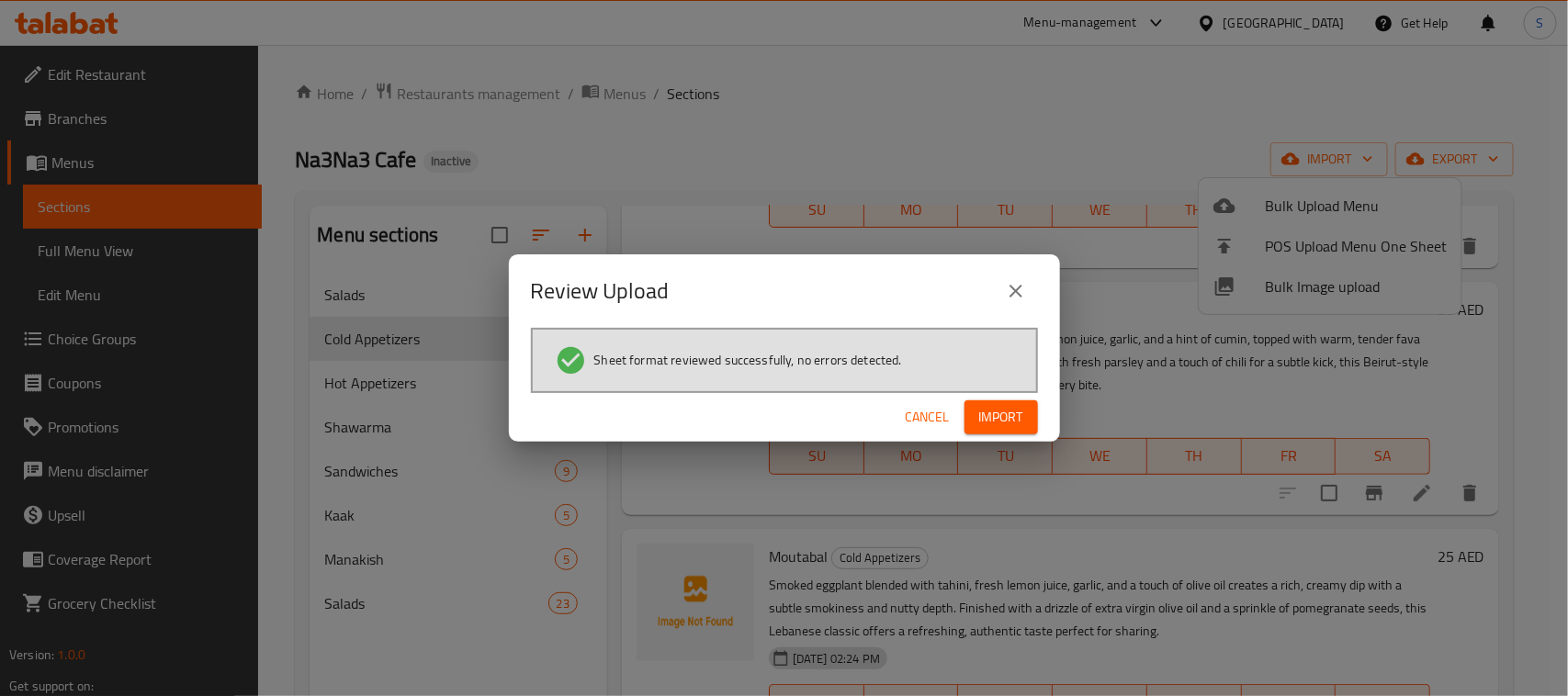
click at [979, 409] on span "Import" at bounding box center [1001, 417] width 44 height 23
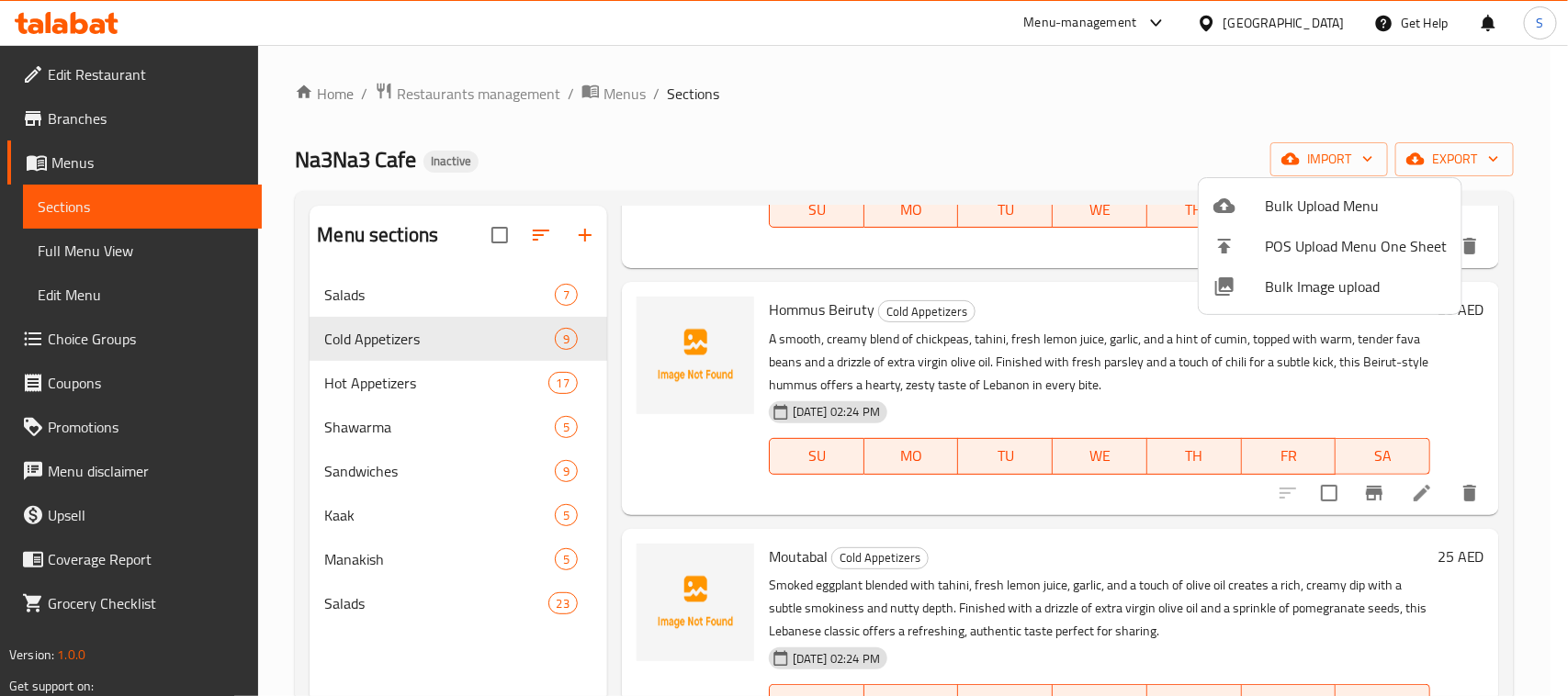
click at [871, 99] on div at bounding box center [784, 348] width 1568 height 696
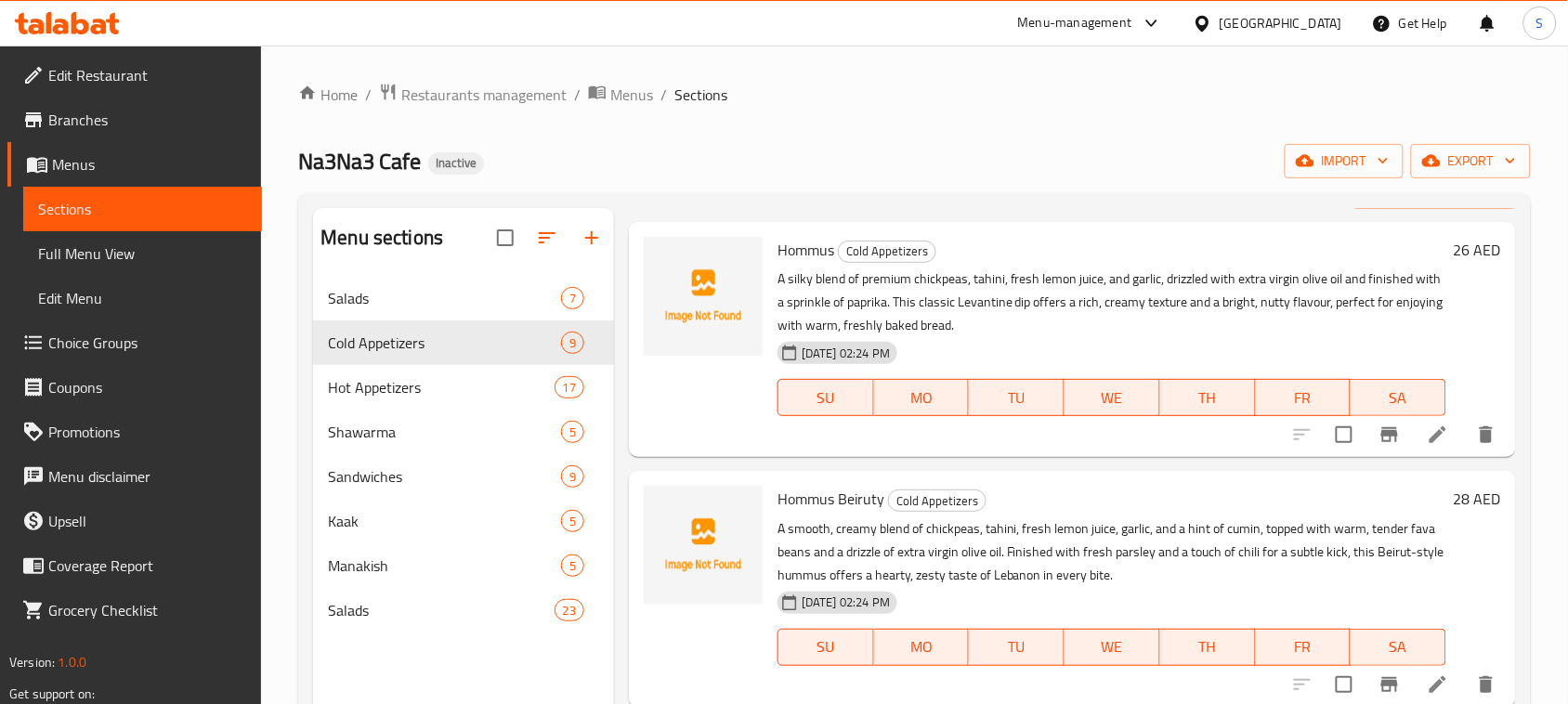
scroll to position [0, 0]
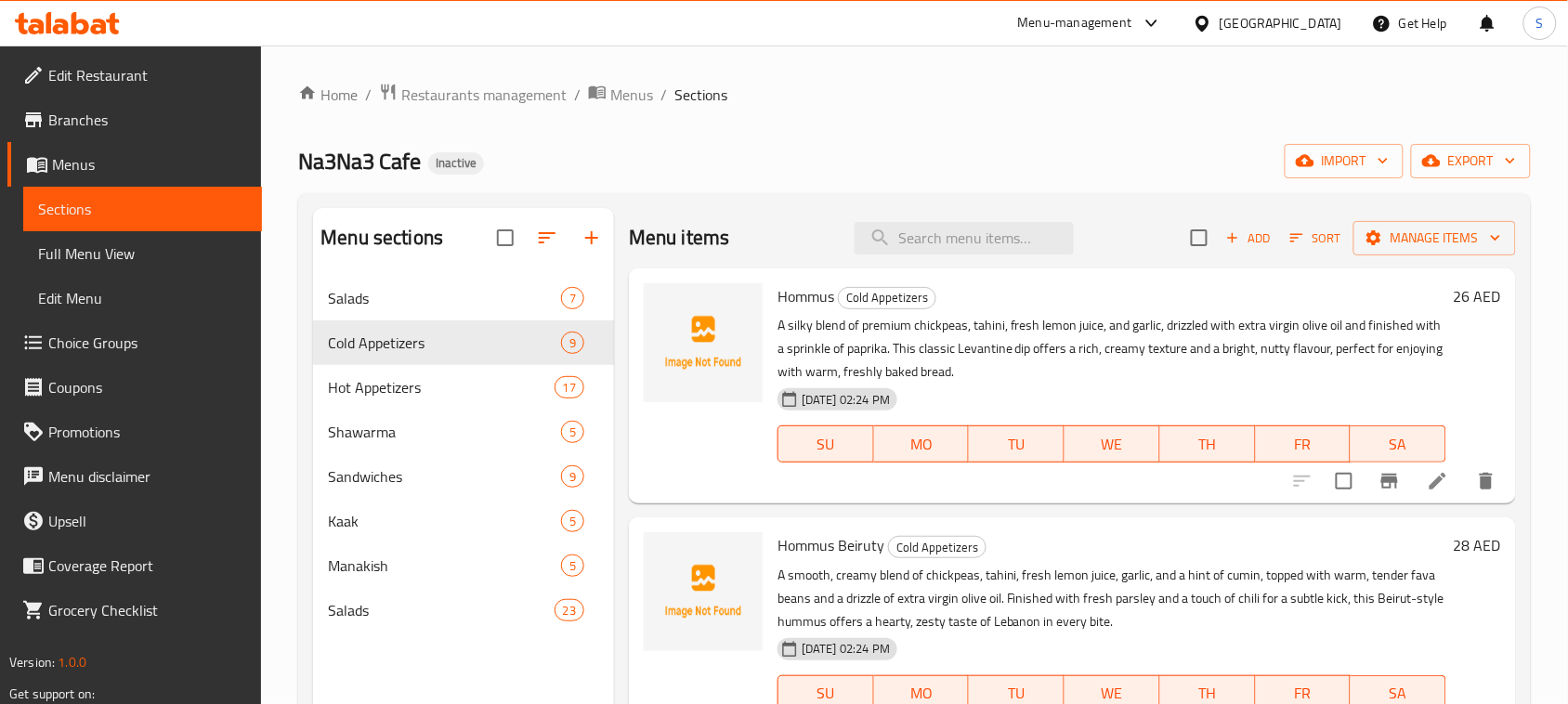
click at [613, 126] on div "Home / Restaurants management / Menus / Sections Na3Na3 Cafe Inactive import ex…" at bounding box center [914, 505] width 1233 height 845
click at [629, 85] on span "Menus" at bounding box center [631, 95] width 43 height 22
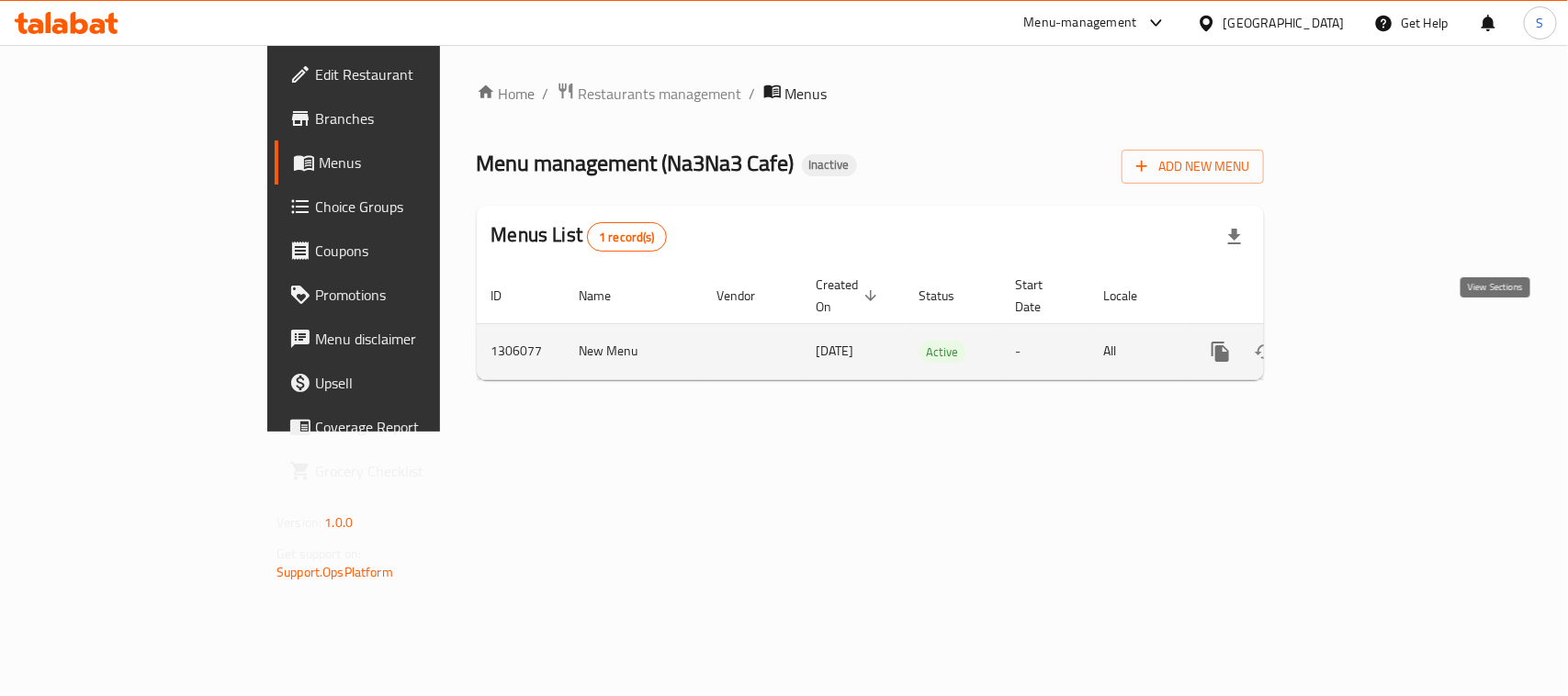
click at [1375, 331] on link "enhanced table" at bounding box center [1353, 352] width 44 height 44
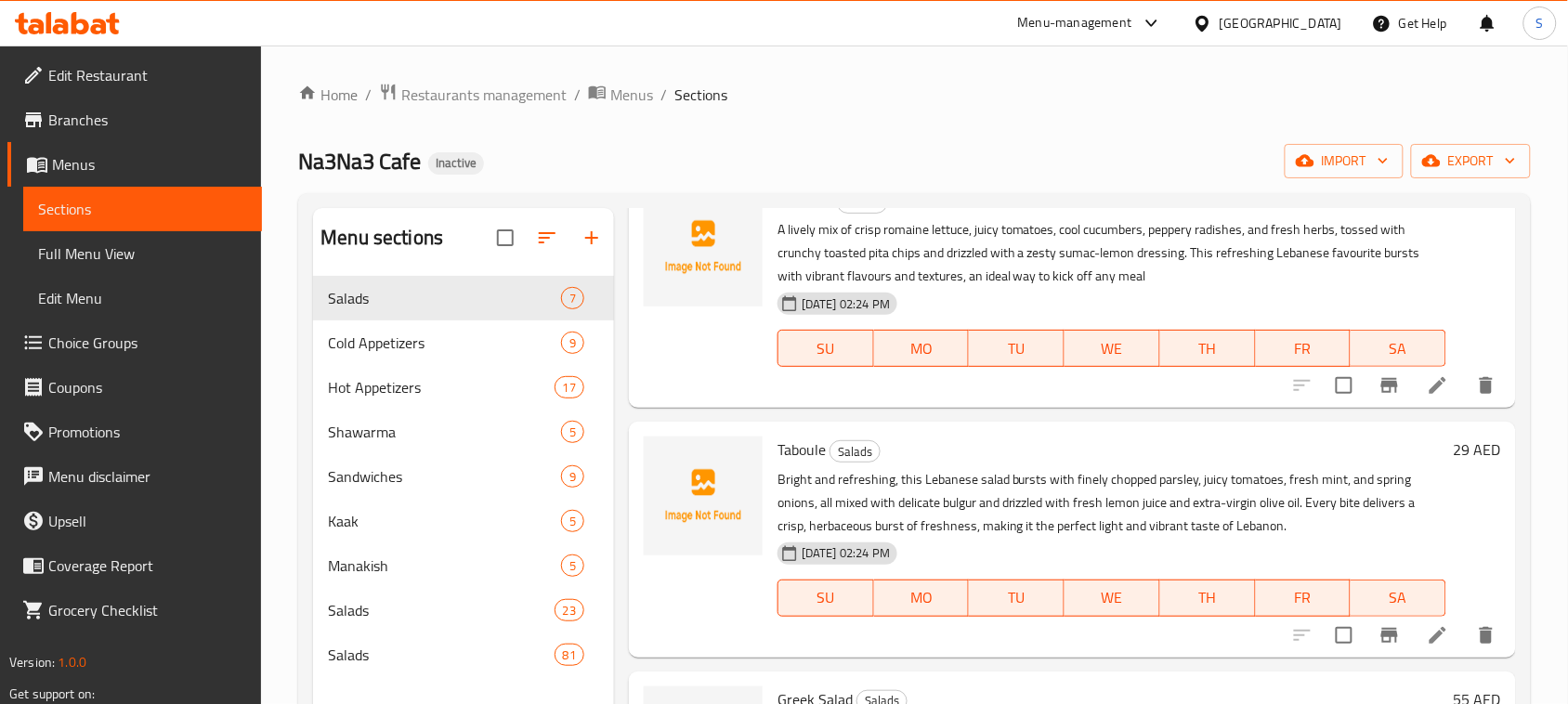
scroll to position [116, 0]
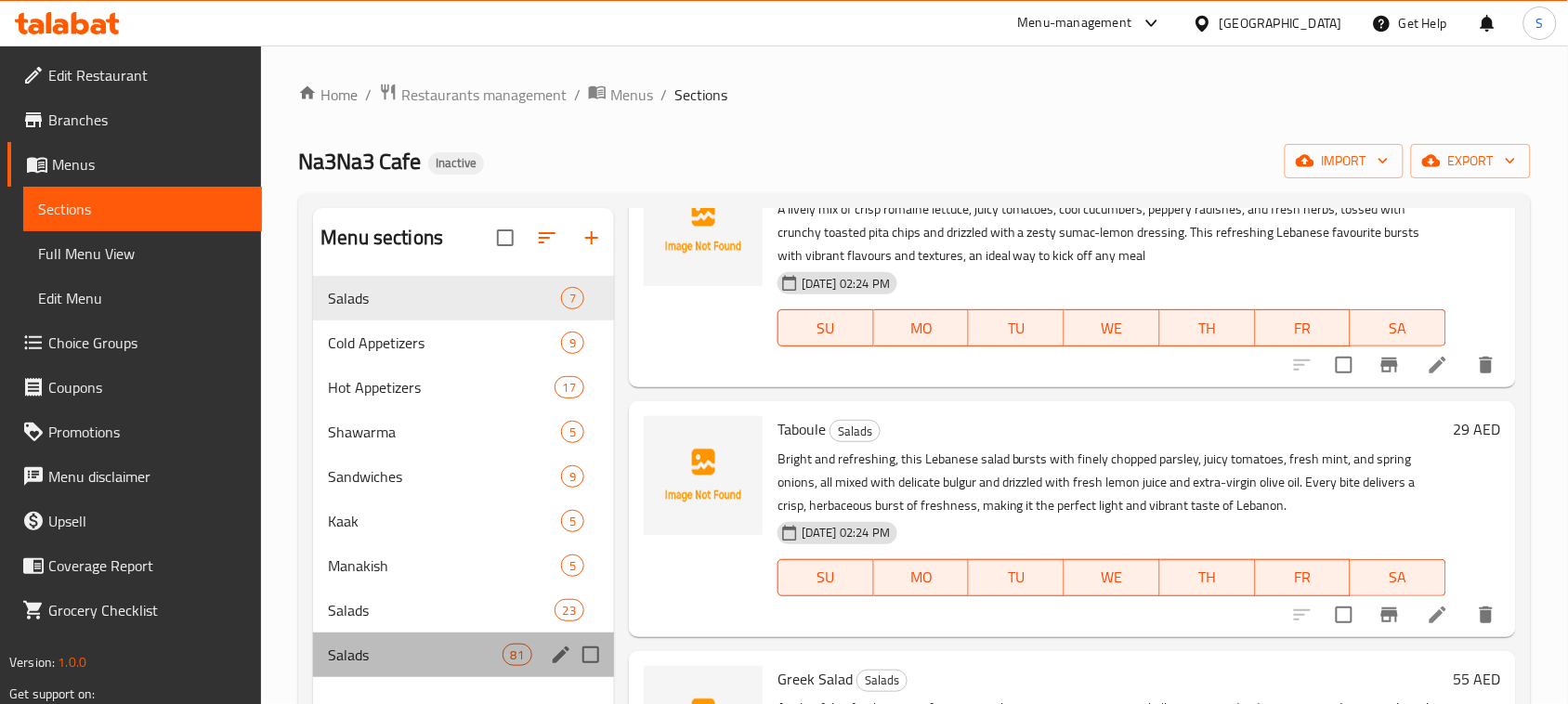
click at [447, 642] on div "Salads 81" at bounding box center [463, 655] width 301 height 45
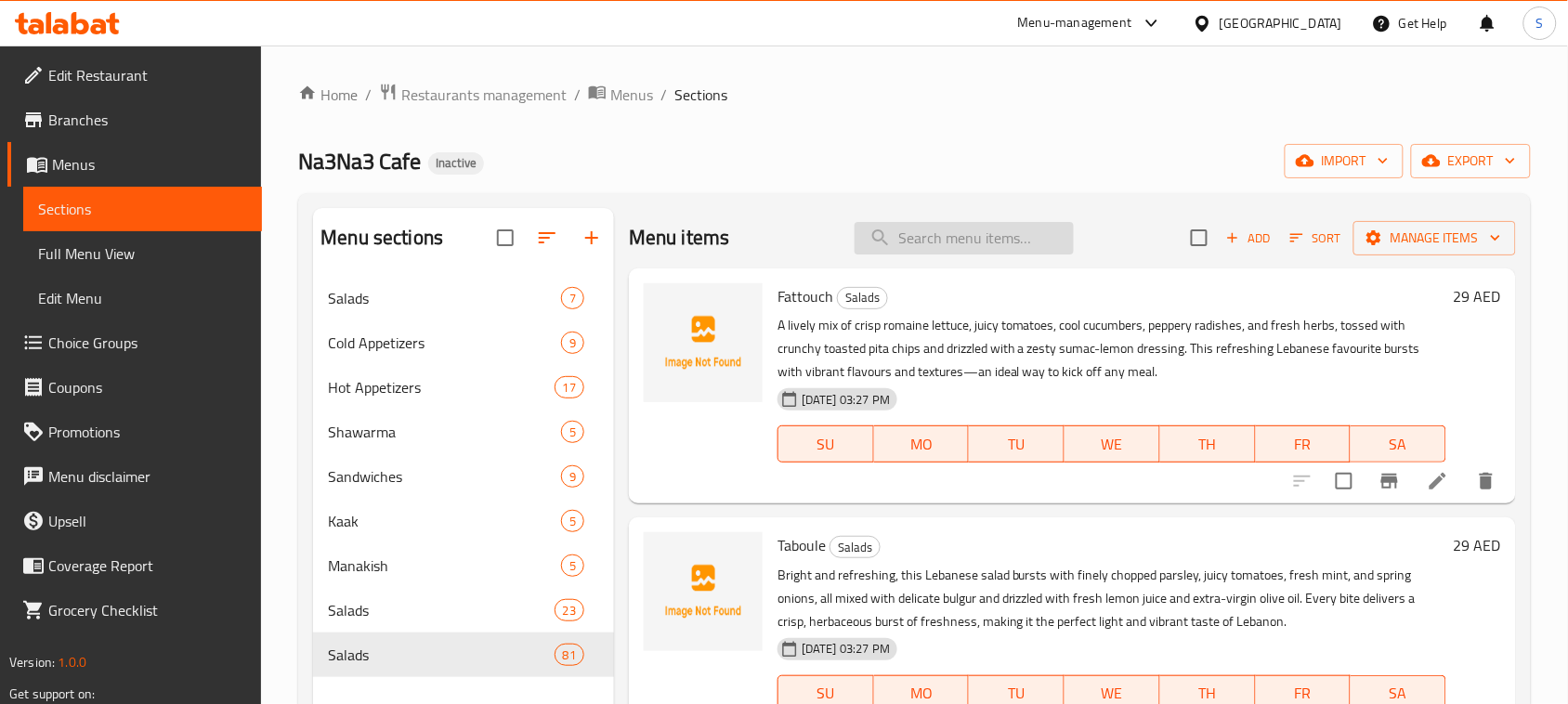
click at [963, 244] on input "search" at bounding box center [964, 237] width 219 height 33
paste input "Na3Na3 Signature Hommus"
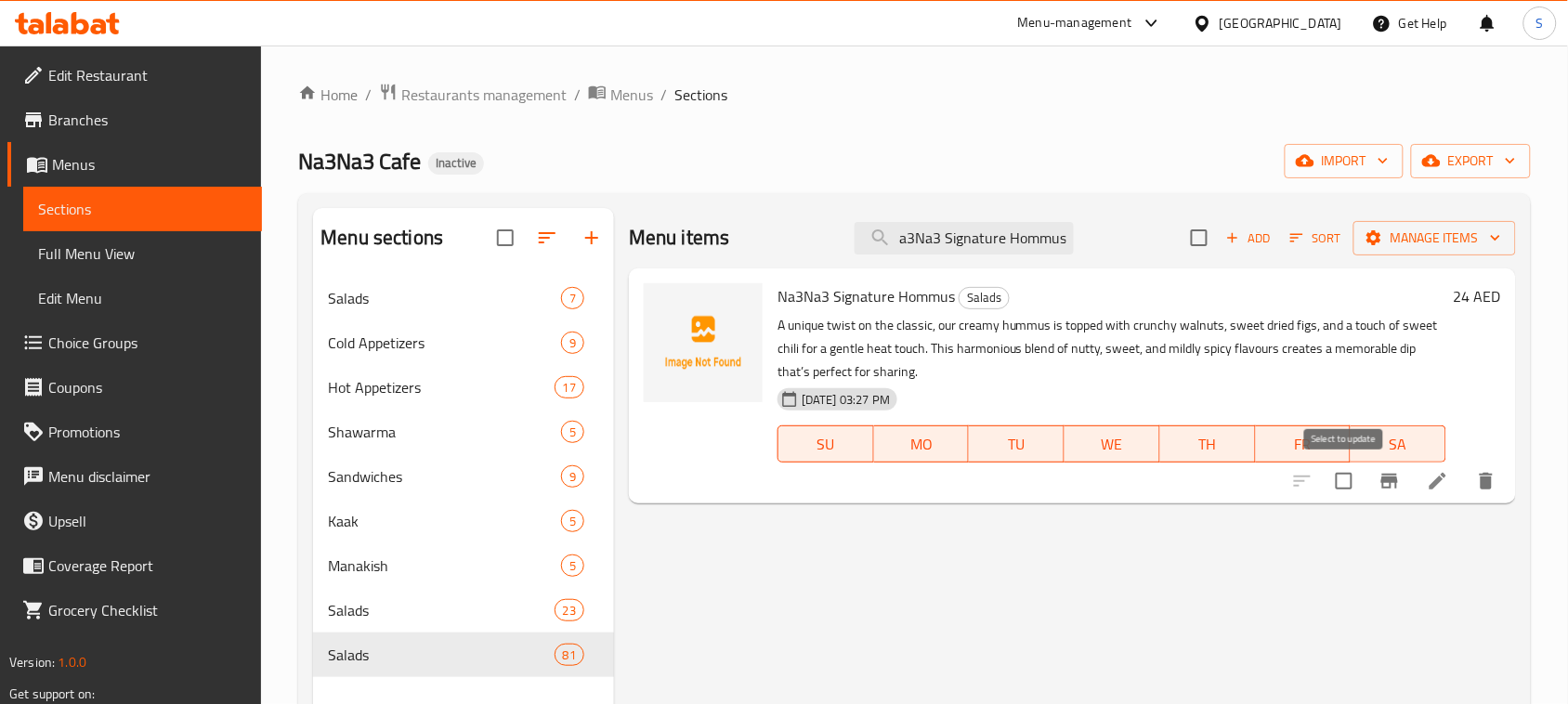
type input "Na3Na3 Signature Hommus"
click at [1346, 477] on input "checkbox" at bounding box center [1344, 481] width 39 height 39
checkbox input "true"
click at [1447, 237] on span "Manage items" at bounding box center [1434, 237] width 133 height 23
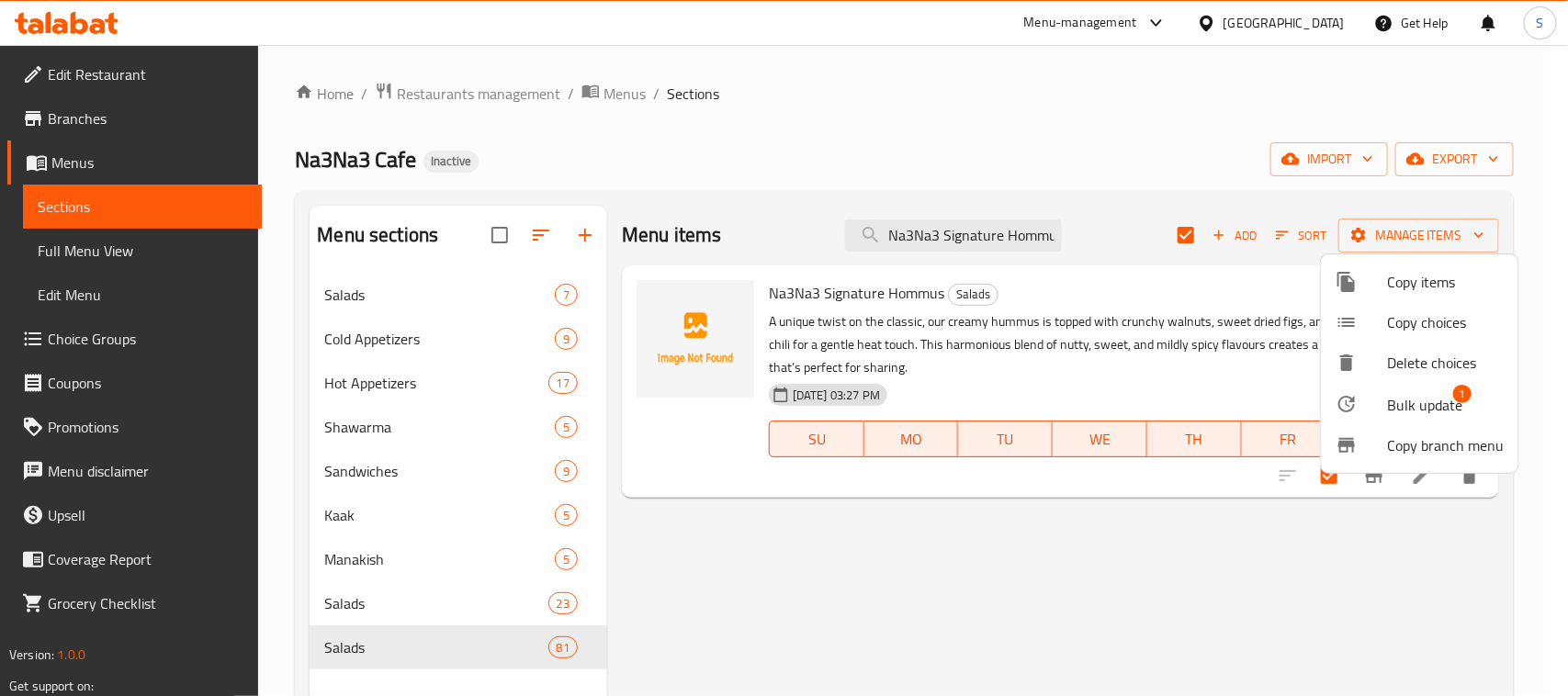
click at [1420, 410] on span "Bulk update" at bounding box center [1424, 405] width 75 height 22
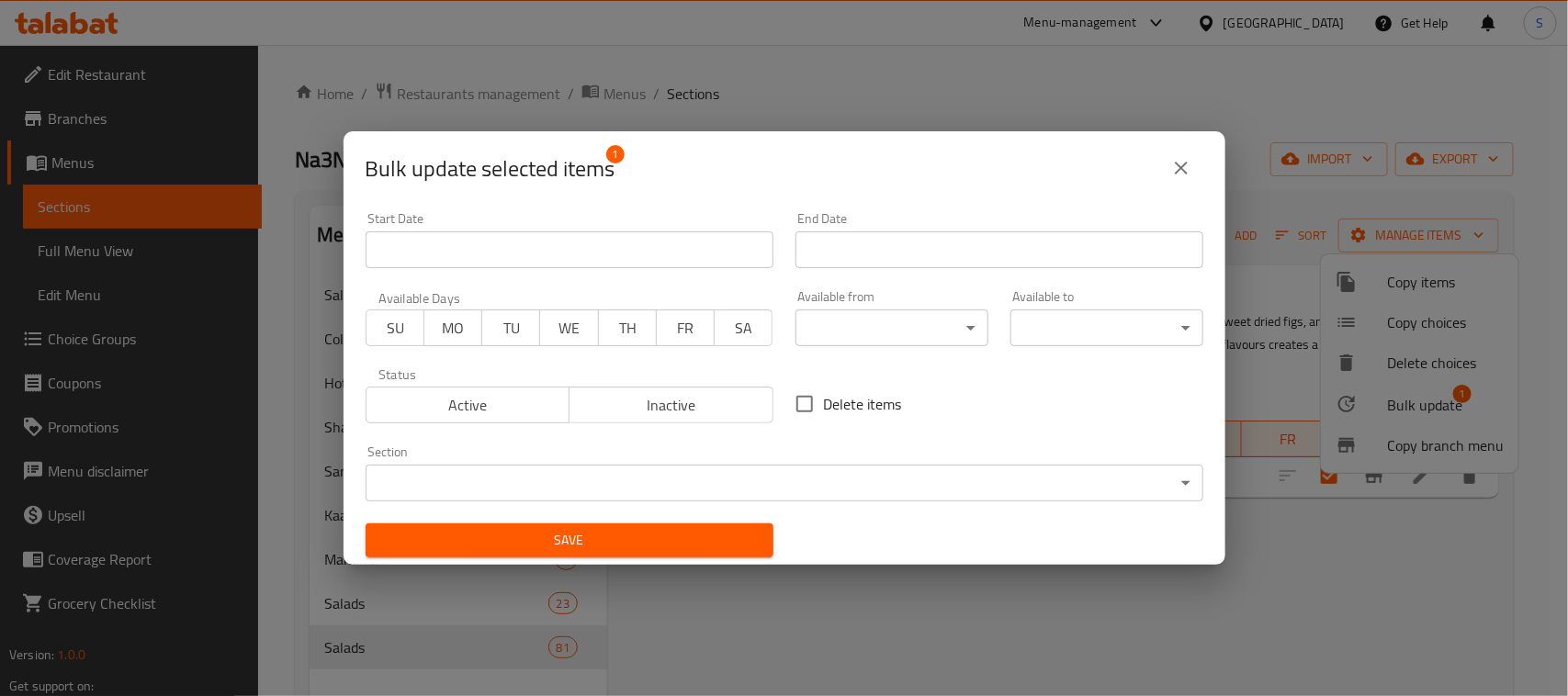
click at [658, 475] on body "​ Menu-management [GEOGRAPHIC_DATA] Get Help S Edit Restaurant Branches Menus S…" at bounding box center [784, 370] width 1568 height 651
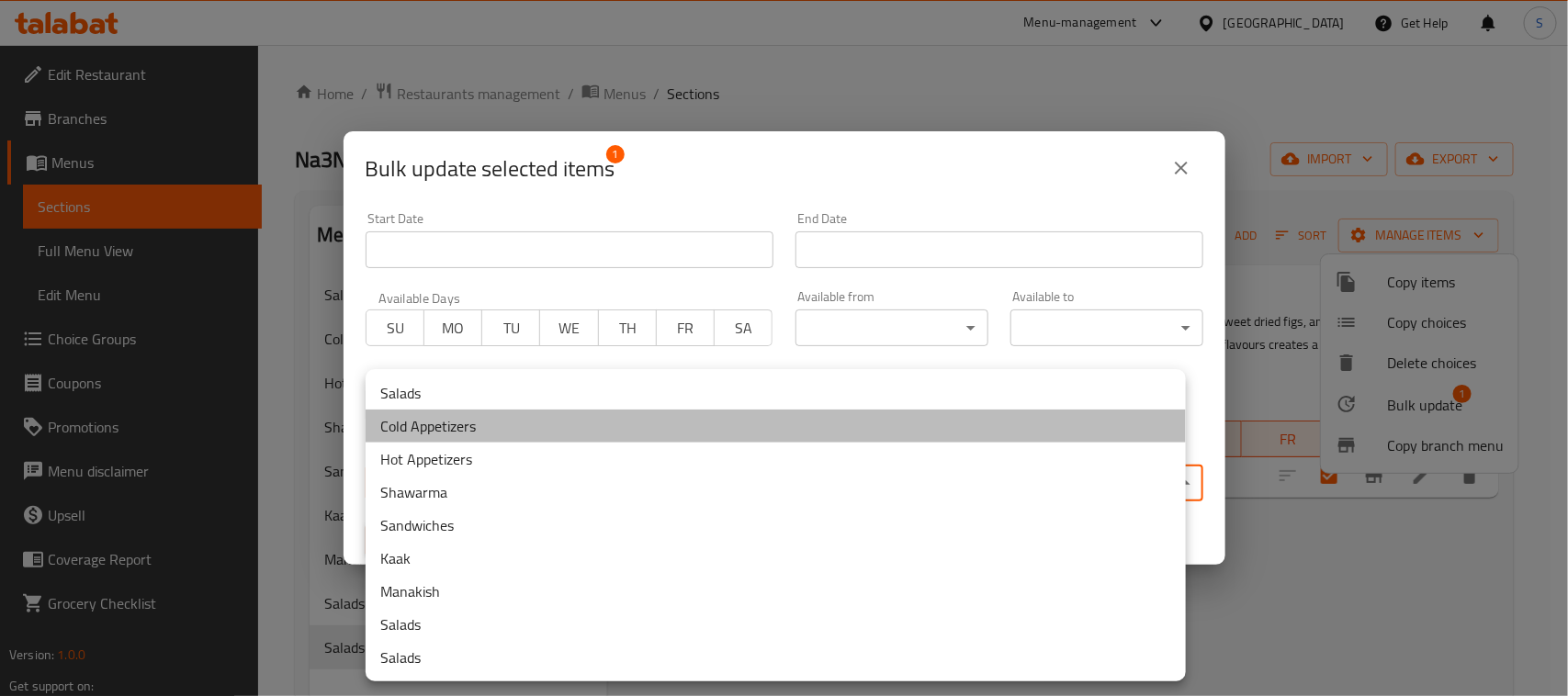
click at [421, 435] on li "Cold Appetizers" at bounding box center [775, 426] width 820 height 33
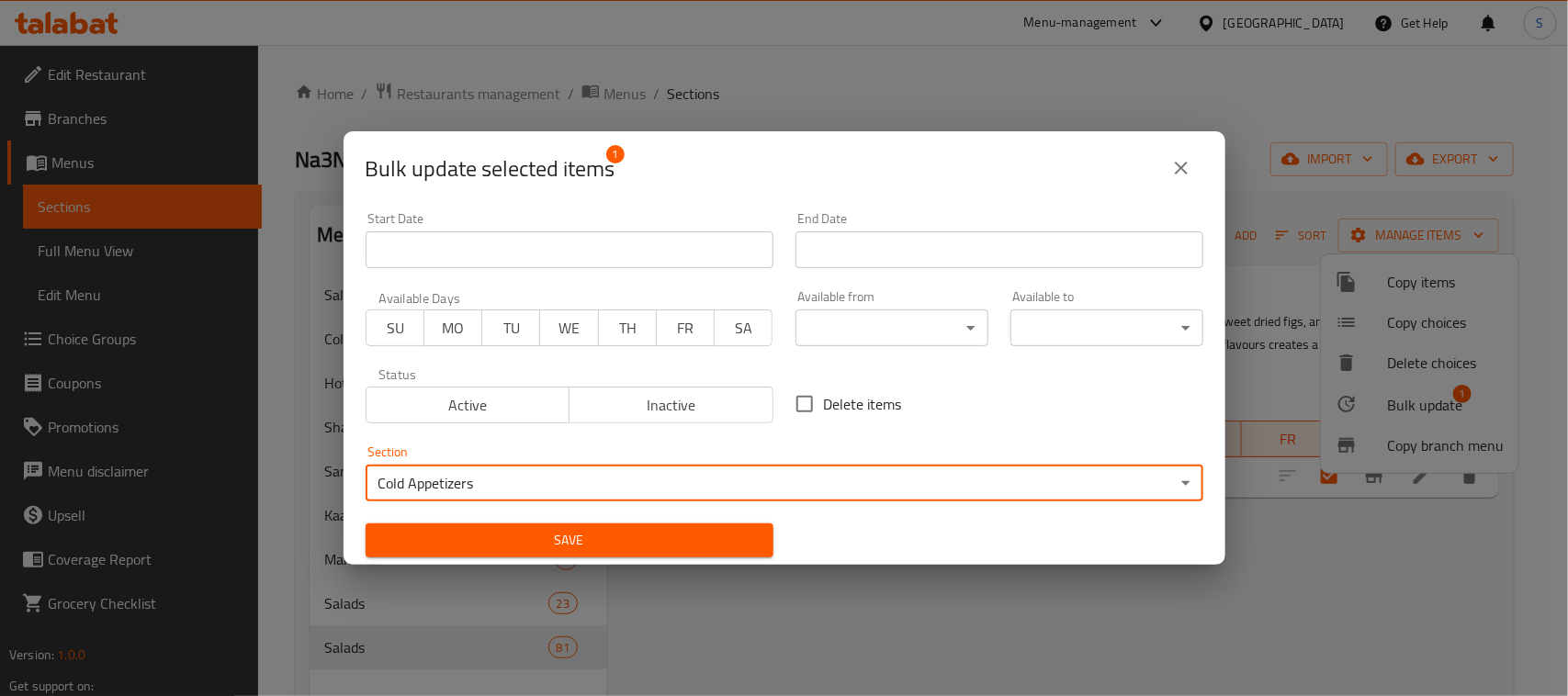
click at [506, 539] on span "Save" at bounding box center [569, 540] width 378 height 23
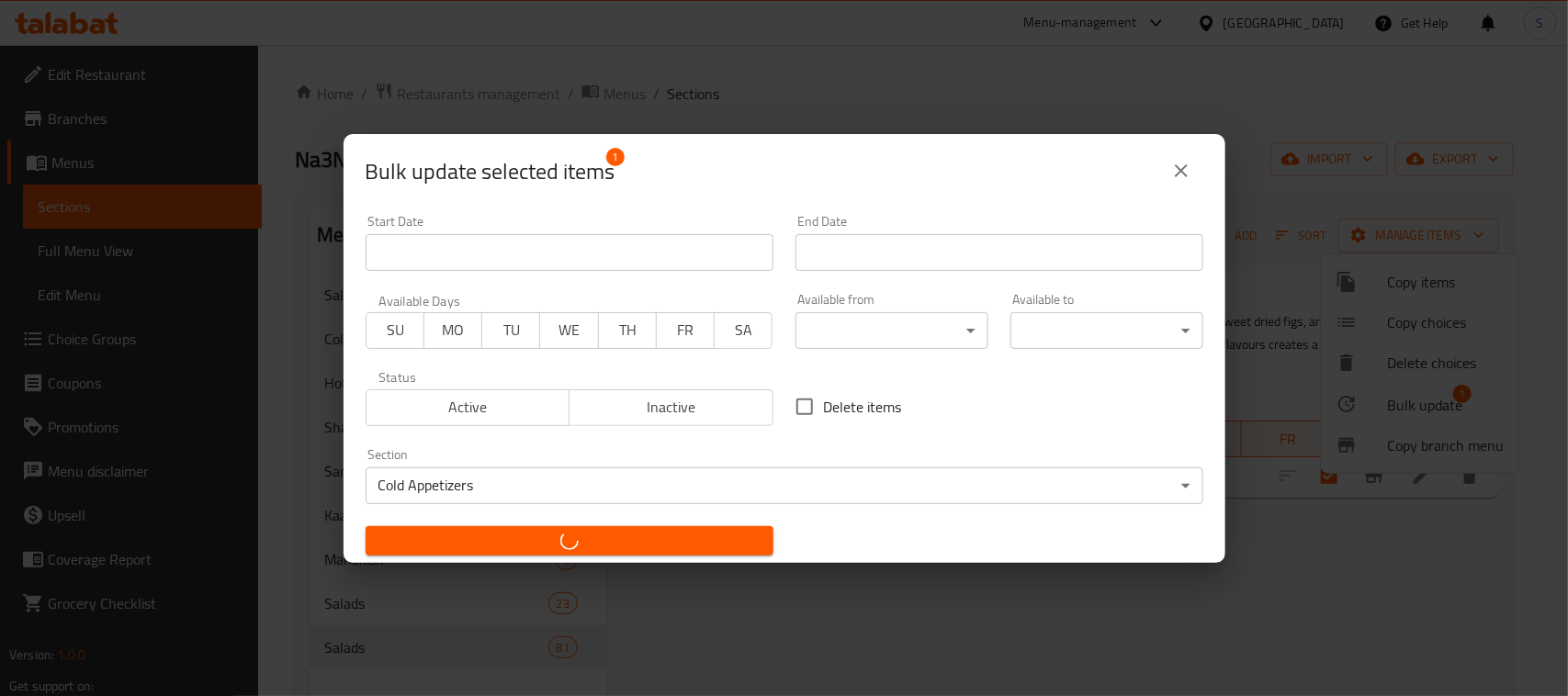
checkbox input "false"
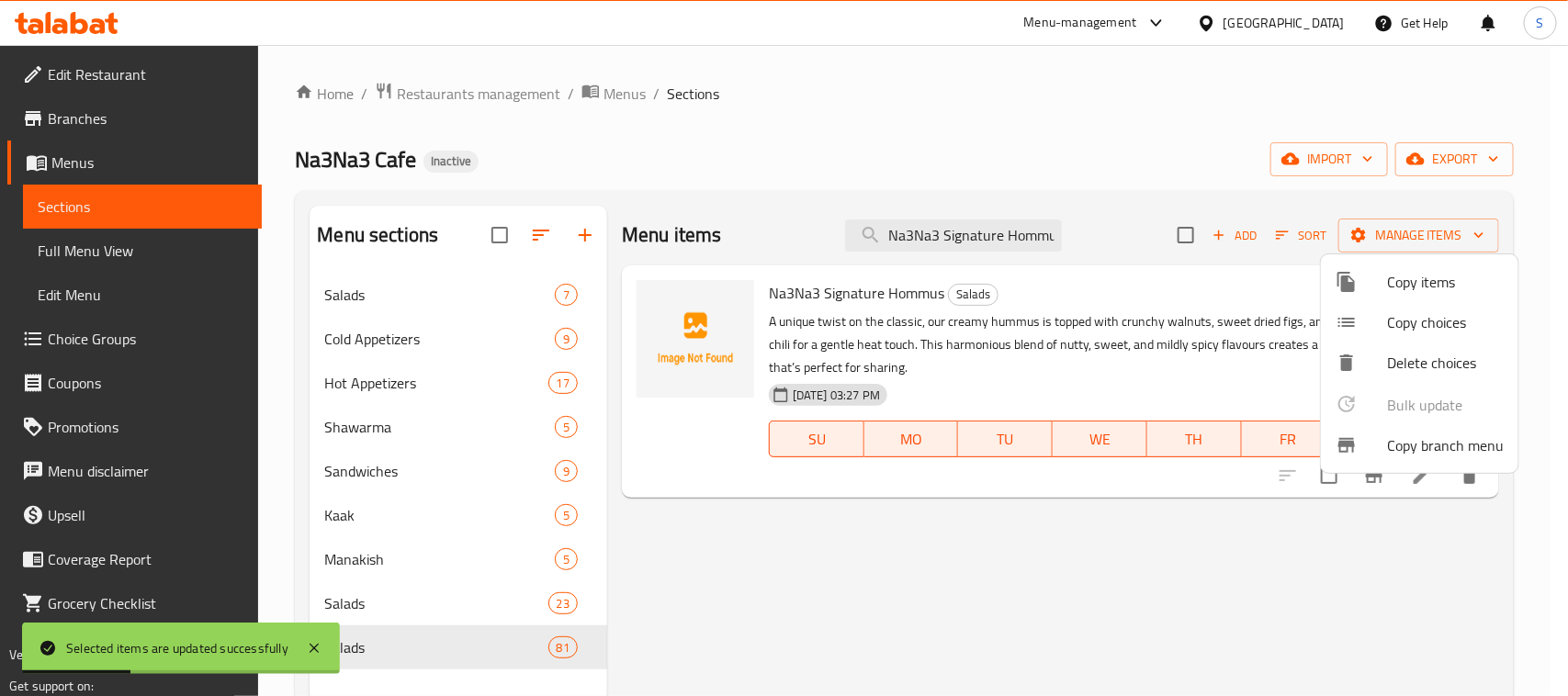
click at [691, 132] on div at bounding box center [784, 348] width 1568 height 696
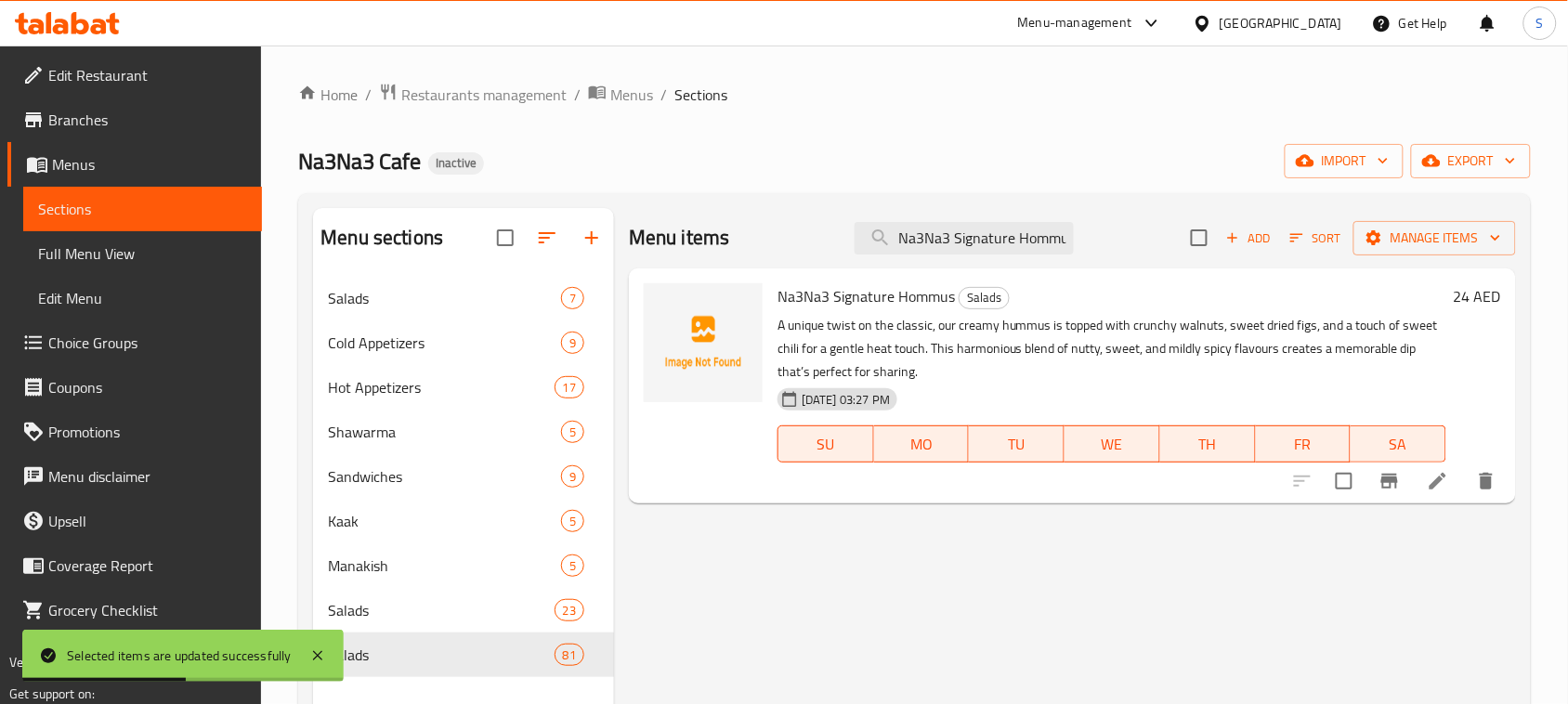
click at [729, 108] on div "Home / Restaurants management / Menus / Sections Na3Na3 Cafe Inactive import ex…" at bounding box center [914, 505] width 1233 height 845
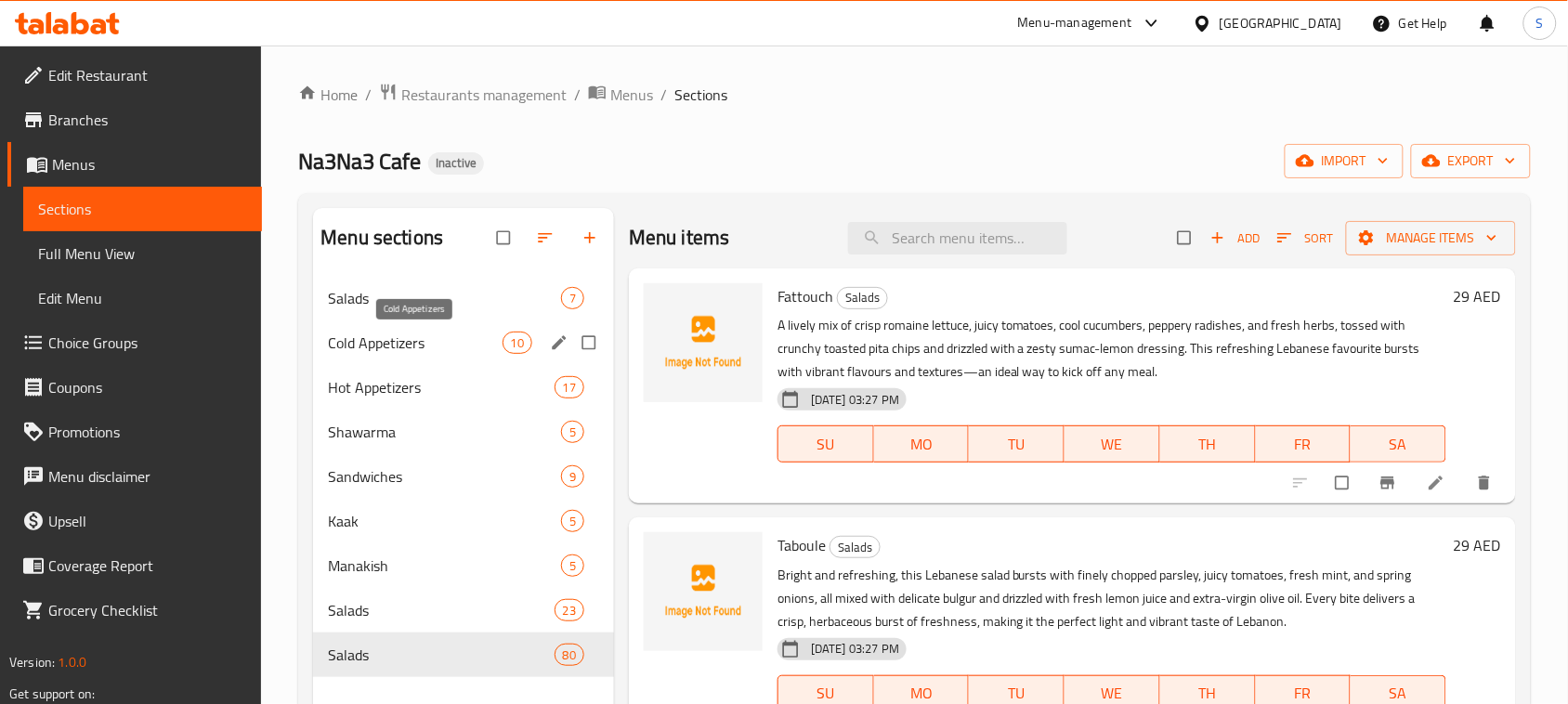
click at [493, 349] on span "Cold Appetizers" at bounding box center [414, 343] width 174 height 22
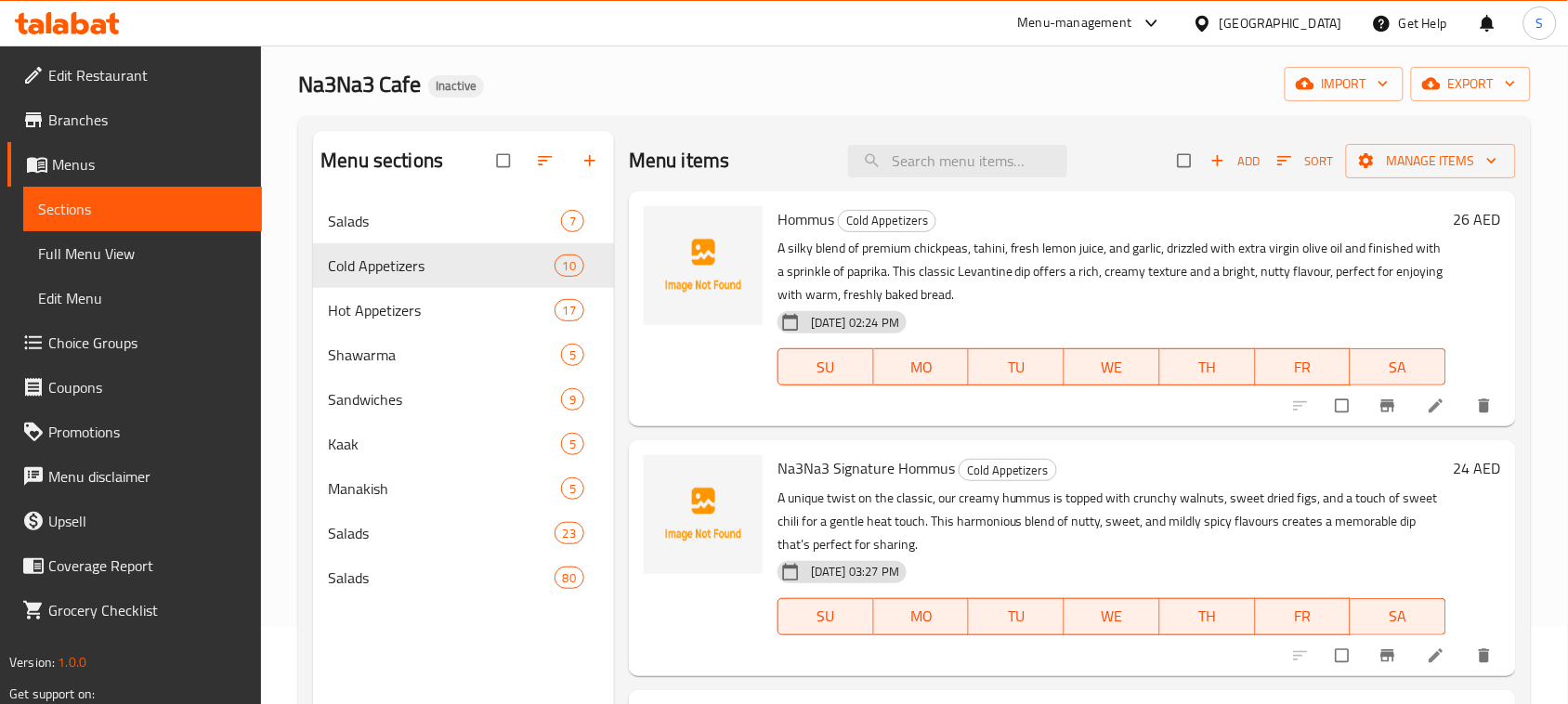
scroll to position [116, 0]
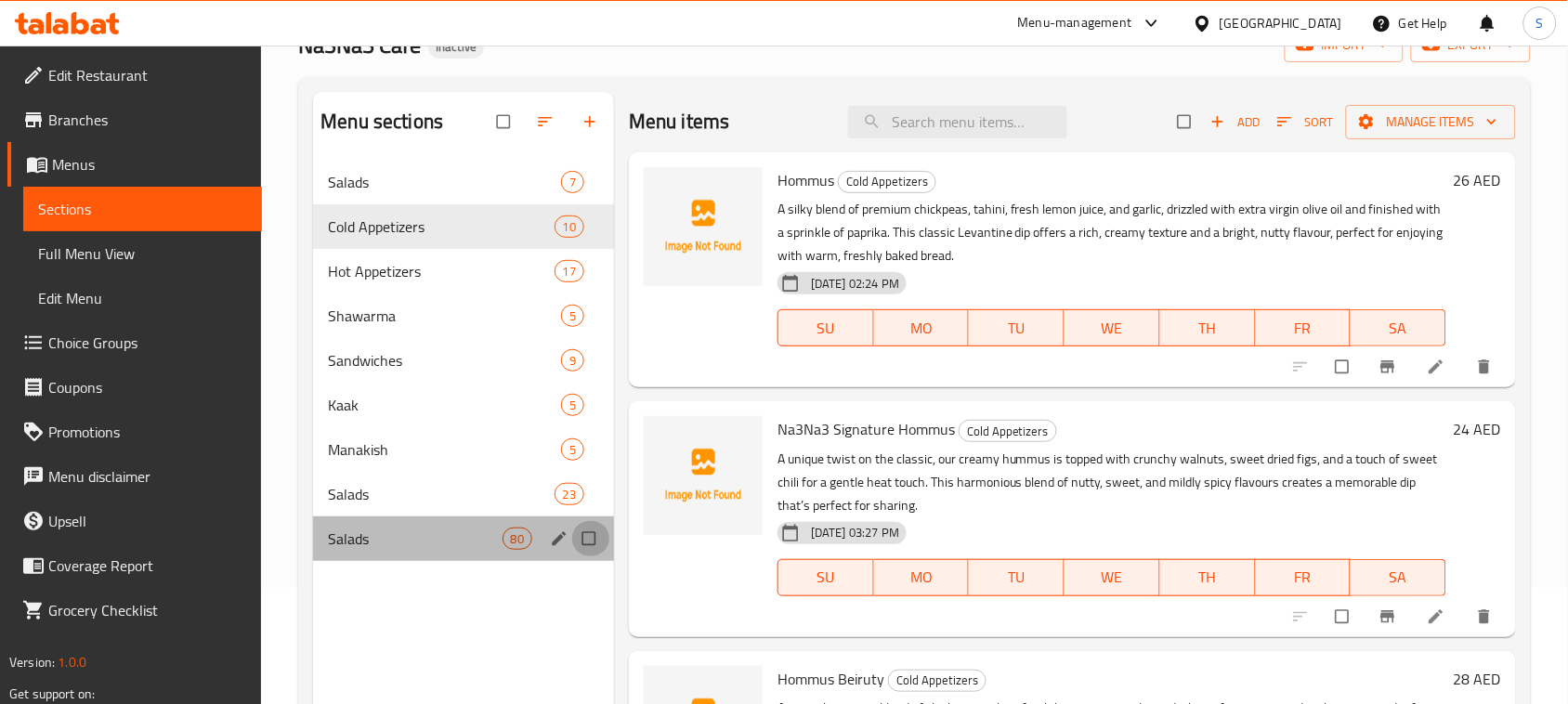
click at [589, 540] on input "Menu sections" at bounding box center [590, 539] width 39 height 35
checkbox input "true"
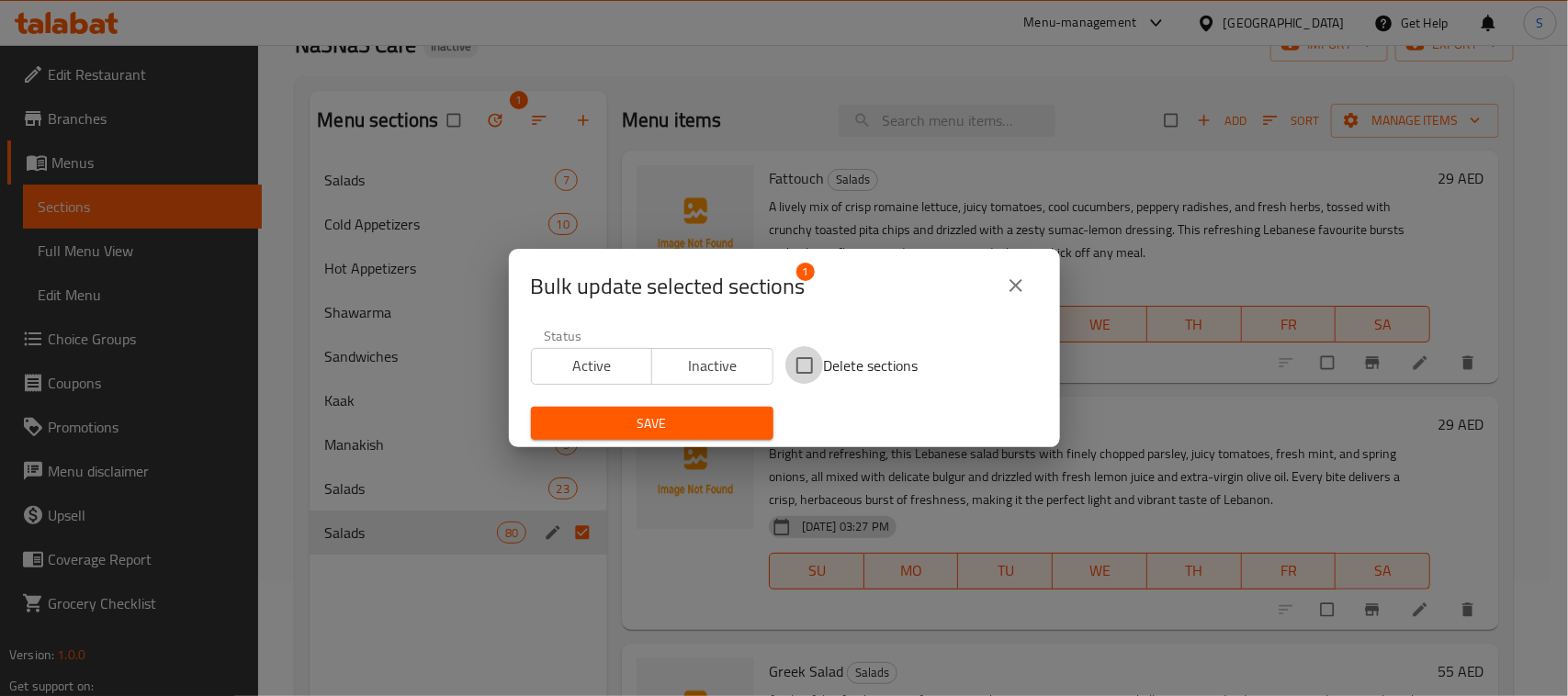
click at [793, 358] on input "Delete sections" at bounding box center [805, 365] width 39 height 39
checkbox input "true"
click at [687, 419] on span "Save" at bounding box center [651, 423] width 213 height 23
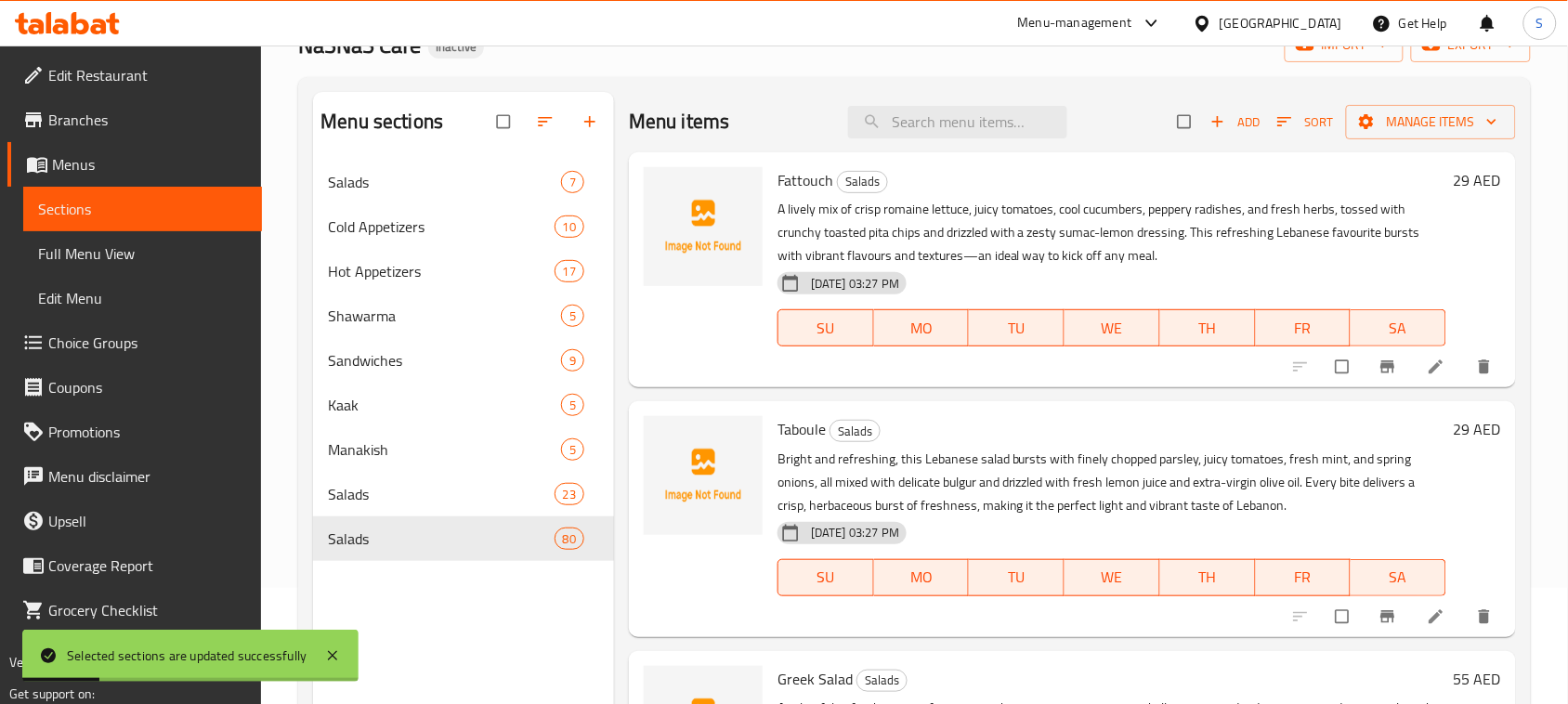
click at [509, 619] on div "Menu sections Salads 7 Cold Appetizers 10 Hot Appetizers 17 Shawarma 5 Sandwich…" at bounding box center [463, 494] width 301 height 804
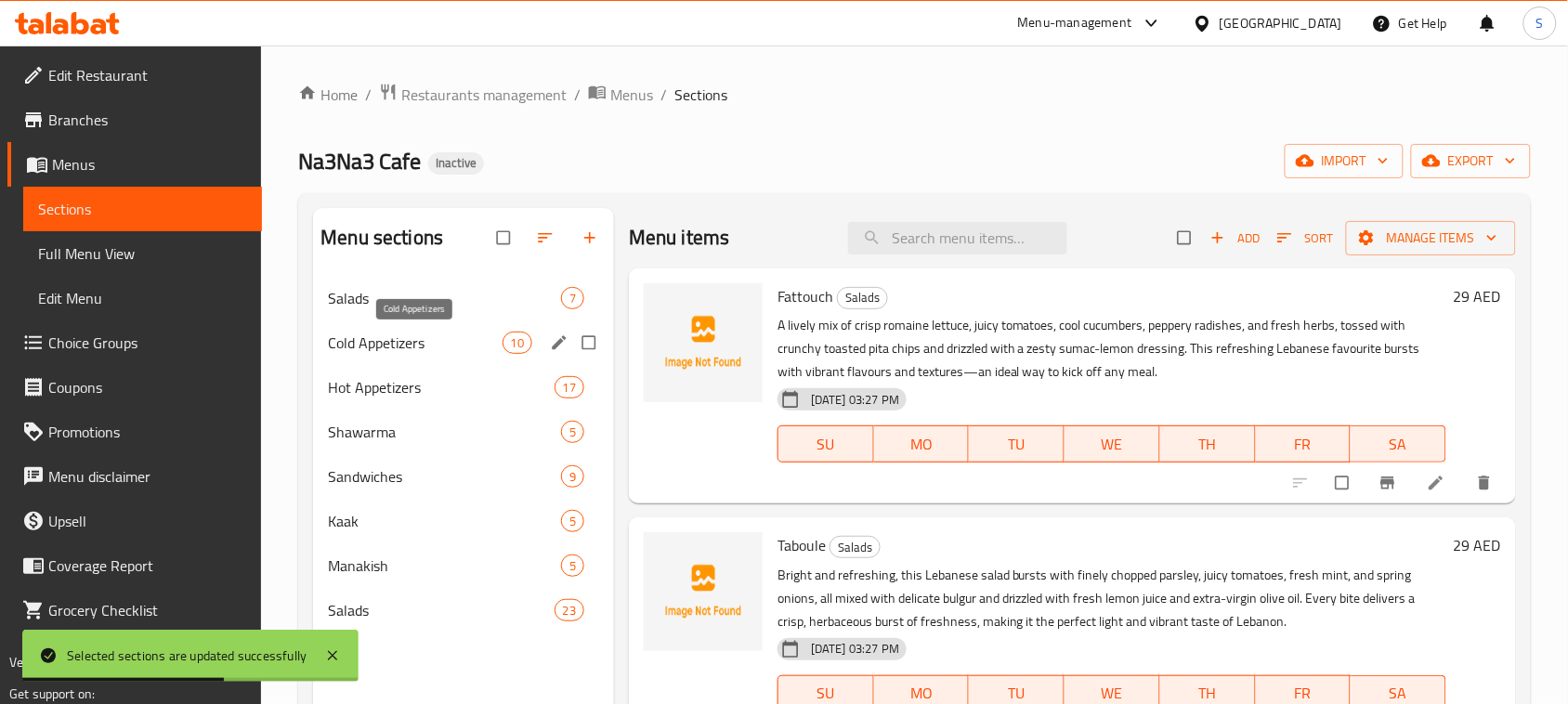
click at [497, 336] on span "Cold Appetizers" at bounding box center [414, 343] width 174 height 22
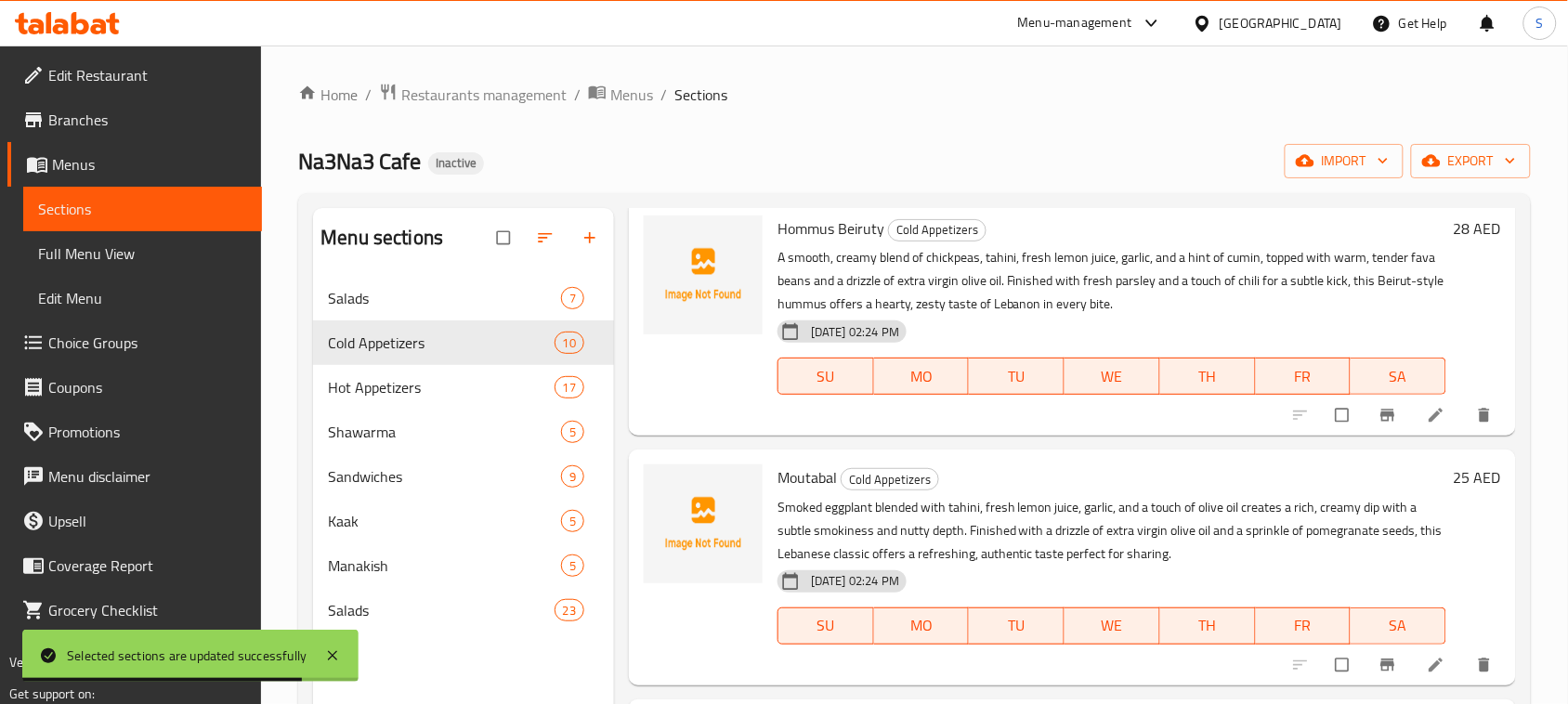
scroll to position [580, 0]
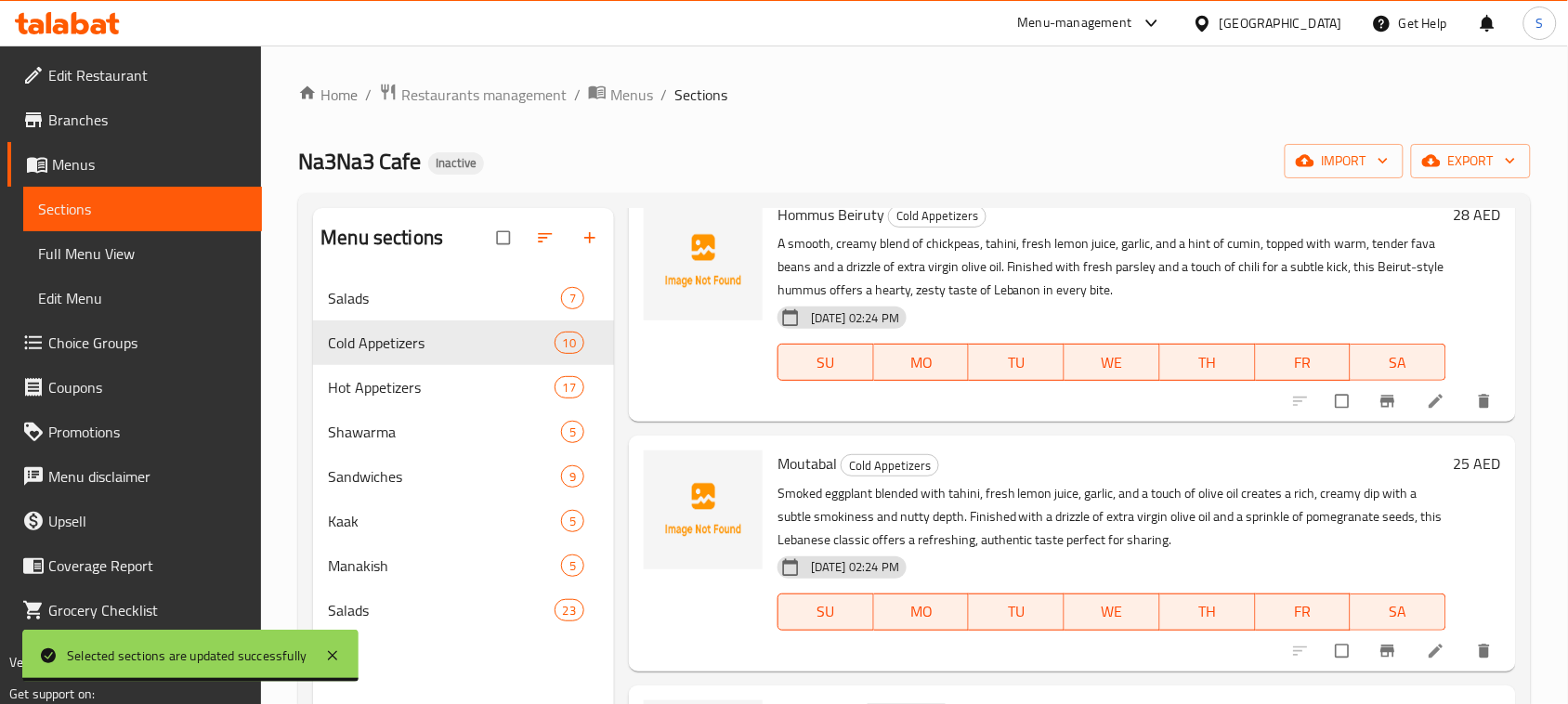
click at [1412, 401] on li at bounding box center [1438, 401] width 52 height 30
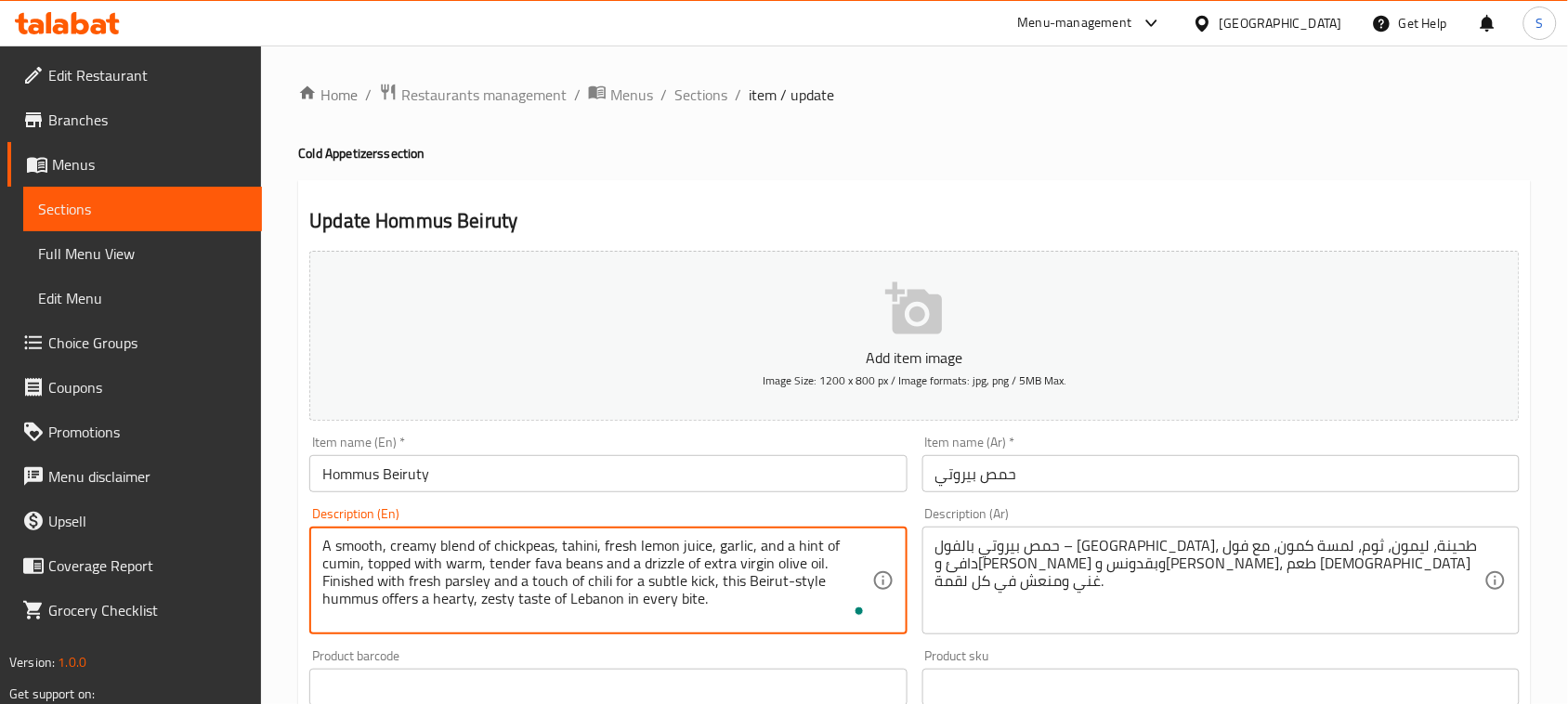
drag, startPoint x: 325, startPoint y: 552, endPoint x: 358, endPoint y: 564, distance: 35.1
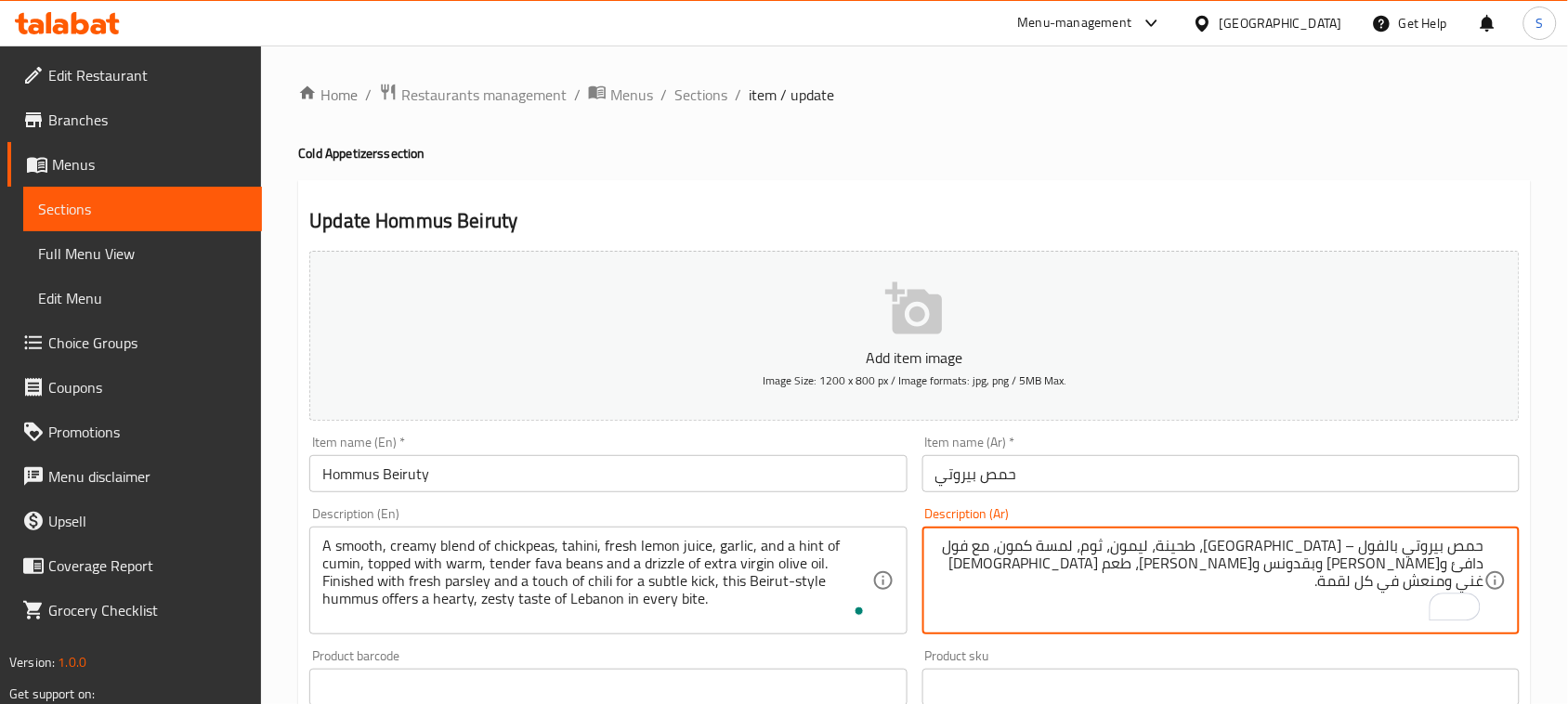
click at [1060, 567] on textarea "حمص بيروتي بالفول – حمص، طحينة، ليمون، ثوم، لمسة كمون، مع فول دافئ وزيت زيتون و…" at bounding box center [1209, 581] width 548 height 88
paste textarea "خليط ناعم وكريمي من الحمص، الطحينة، عصير الليمون الطازج، الثوم، ولمسة من الكمون"
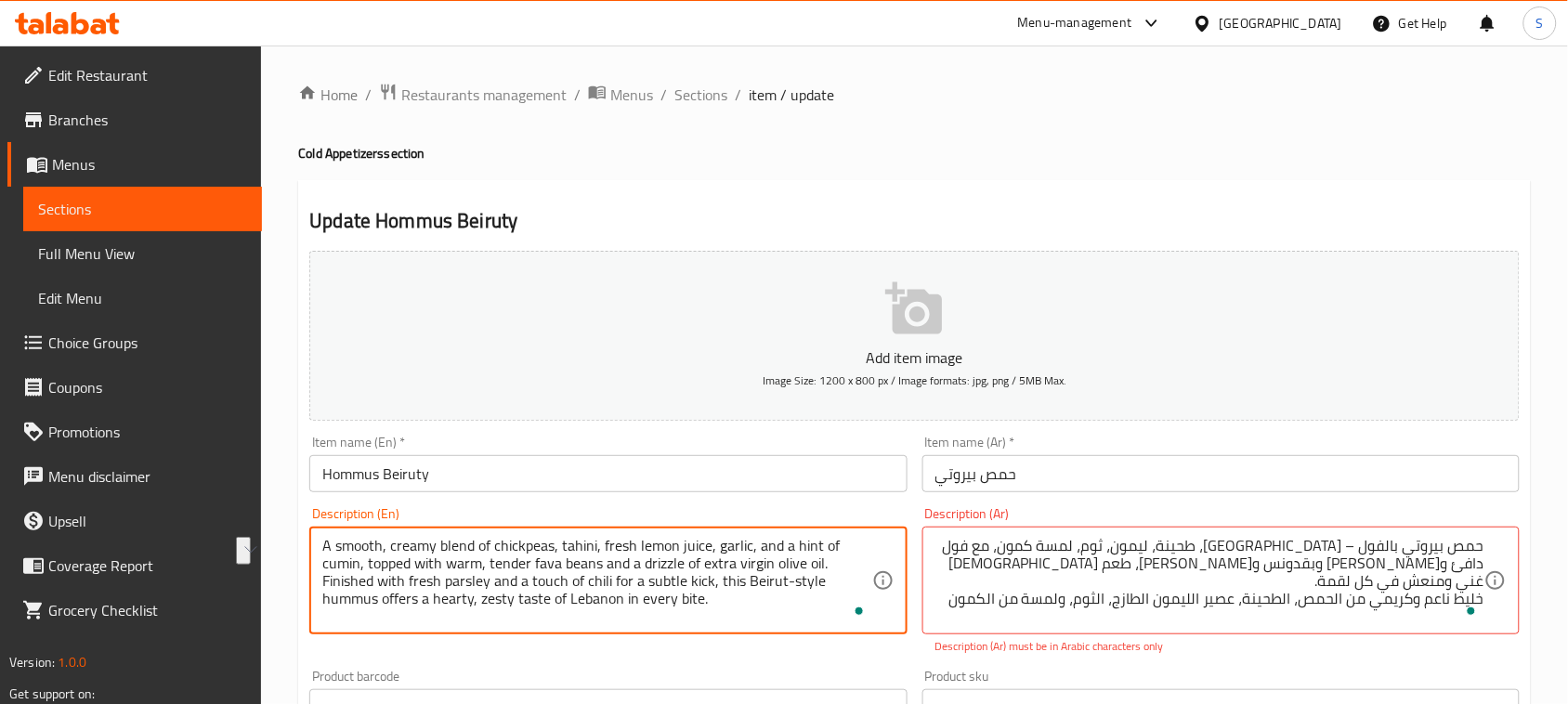
drag, startPoint x: 368, startPoint y: 562, endPoint x: 822, endPoint y: 564, distance: 454.0
click at [929, 575] on div "حمص بيروتي بالفول – حمص، طحينة، ليمون، ثوم، لمسة كمون، مع فول دافئ وزيت زيتون و…" at bounding box center [1220, 581] width 597 height 108
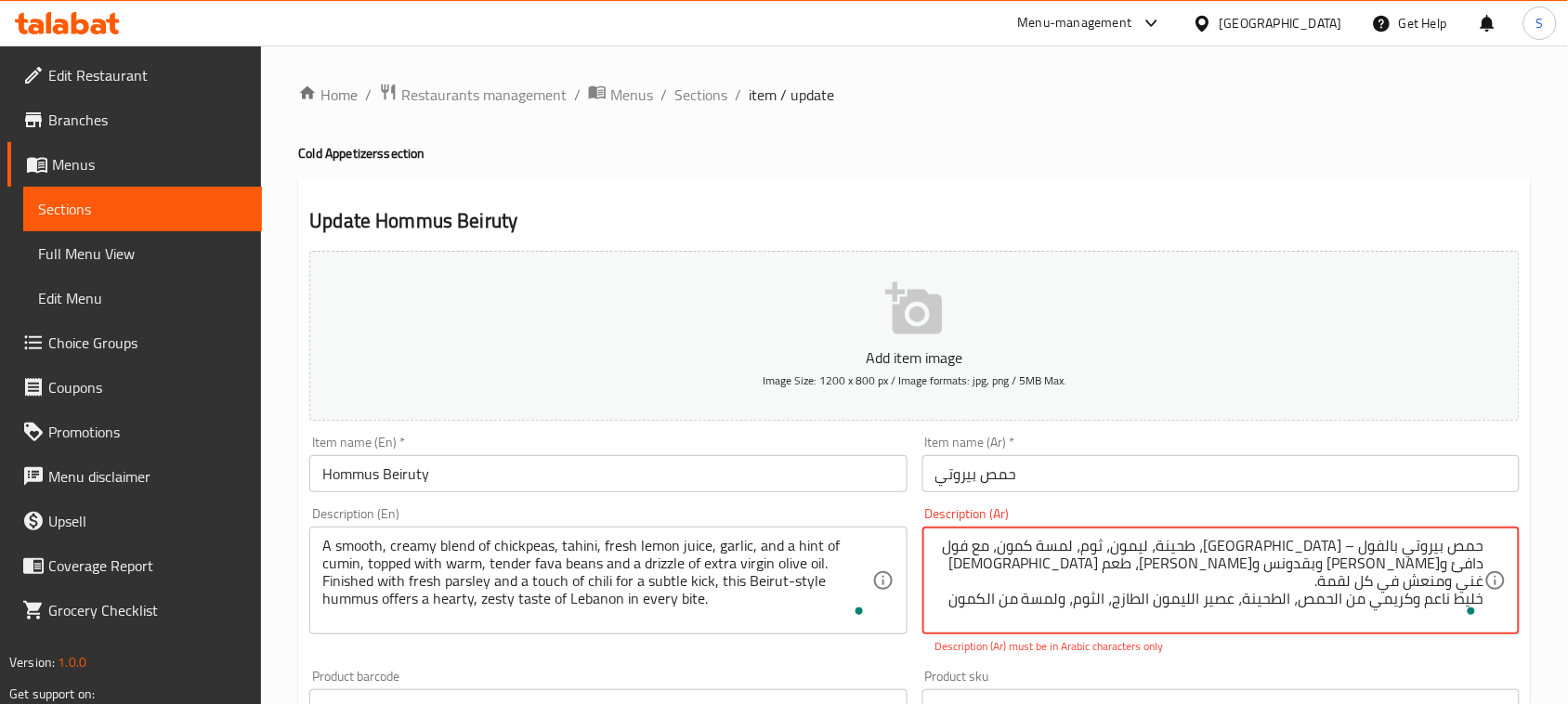
paste textarea "تُغطّى بفول طازج دافئ وطري مع رشة من زيت الزيتون البكر الممتاز"
drag, startPoint x: 1111, startPoint y: 563, endPoint x: 1491, endPoint y: 539, distance: 380.8
click at [1491, 539] on div "حمص بيروتي بالفول – حمص، طحينة، ليمون، ثوم، لمسة كمون، مع فول دافئ وزيت زيتون و…" at bounding box center [1220, 581] width 597 height 108
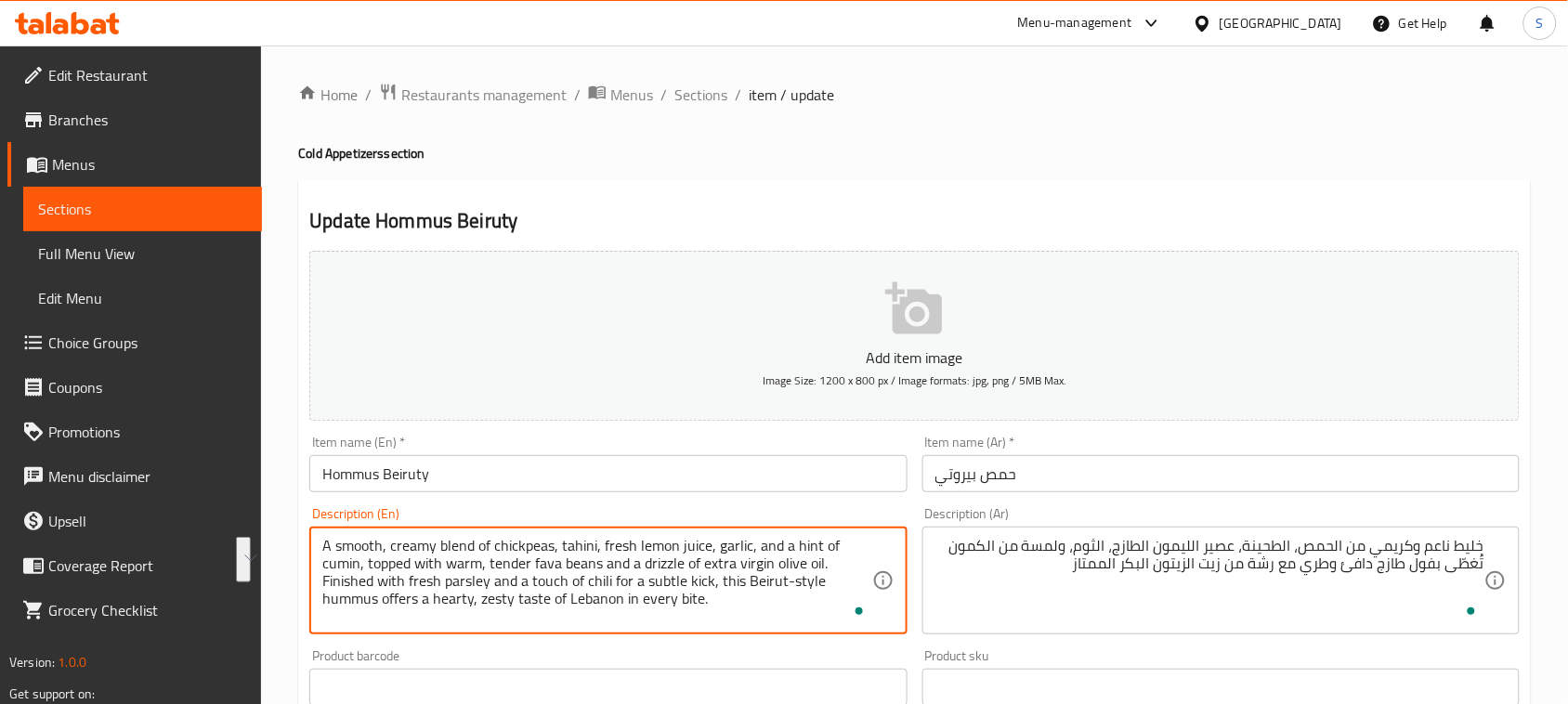
drag, startPoint x: 323, startPoint y: 580, endPoint x: 702, endPoint y: 597, distance: 379.4
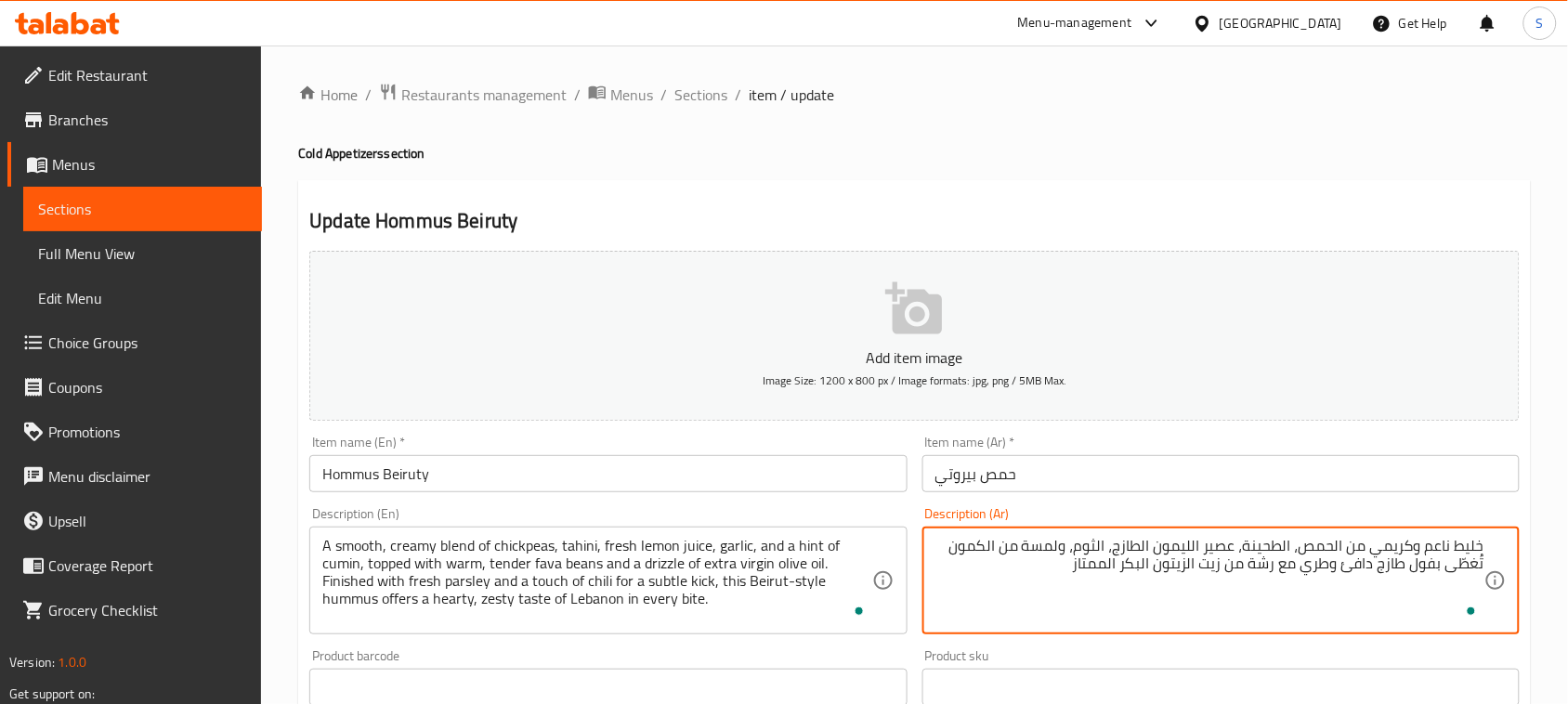
paste textarea "يُزيَّن بالبقدونس الطازج وقليل من الفلفل الحار لإضفاء لمسة خفيفة من الحدة، ويقد…"
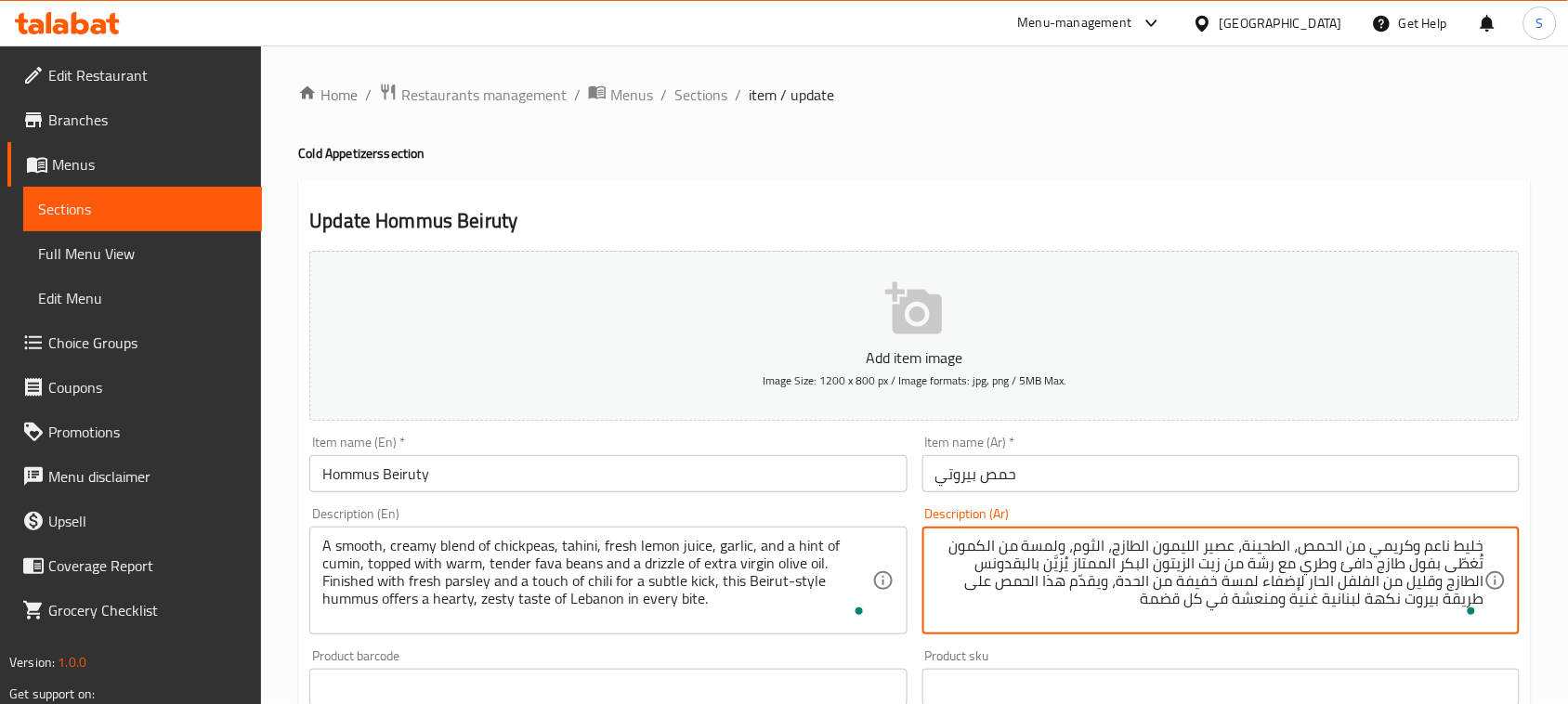
scroll to position [5, 0]
click at [1487, 558] on div "خليط ناعم وكريمي من الحمص، الطحينة، عصير الليمون الطازج، الثوم، ولمسة من الكمون…" at bounding box center [1220, 581] width 597 height 108
click at [1483, 562] on textarea "خليط ناعم وكريمي من الحمص، الطحينة، عصير الليمون الطازج، الثوم، ولمسة من الكمون…" at bounding box center [1209, 581] width 548 height 88
type textarea "خليط ناعم وكريمي من الحمص، الطحينة، عصير الليمون الطازج، الثوم، ولمسة من الكمون…"
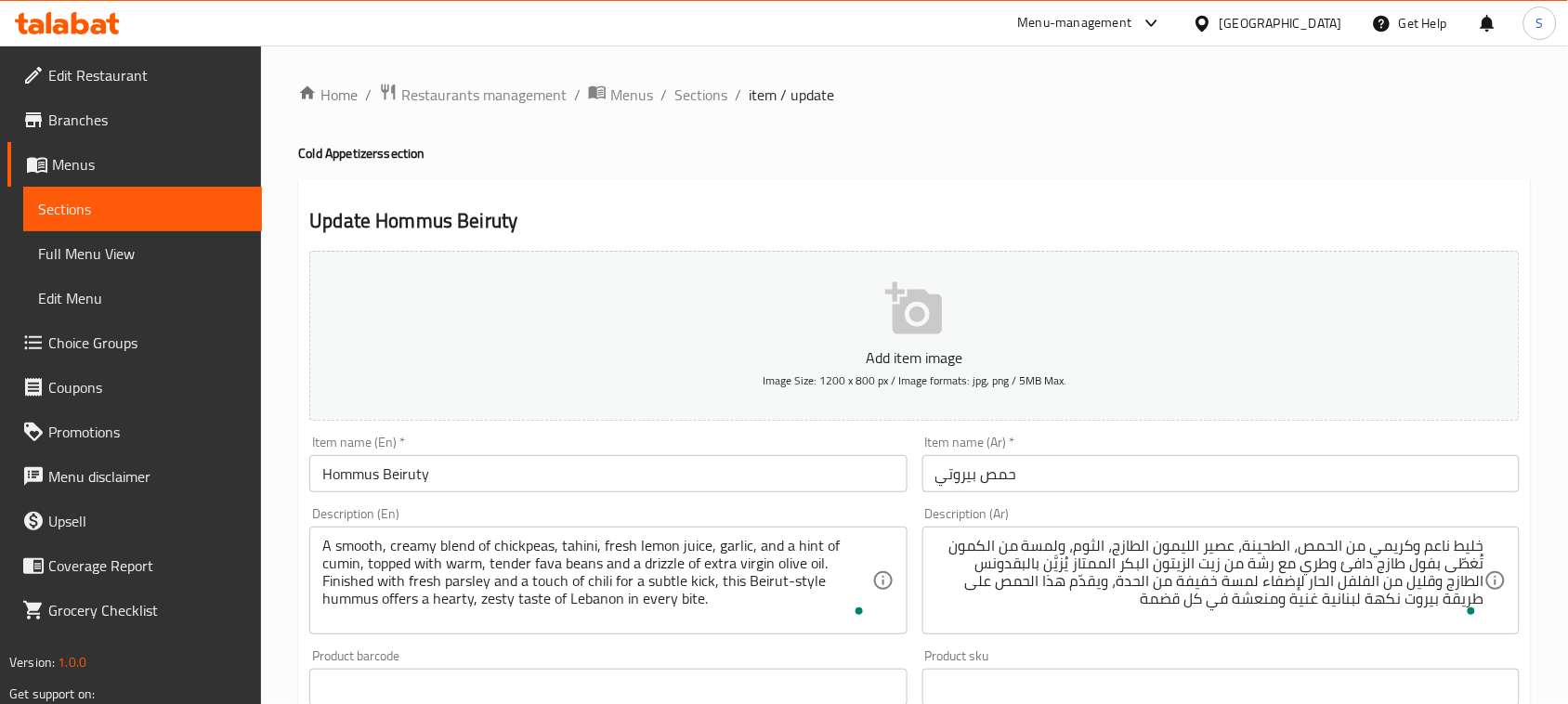
click at [1148, 158] on h4 "Cold Appetizers section" at bounding box center [914, 154] width 1233 height 19
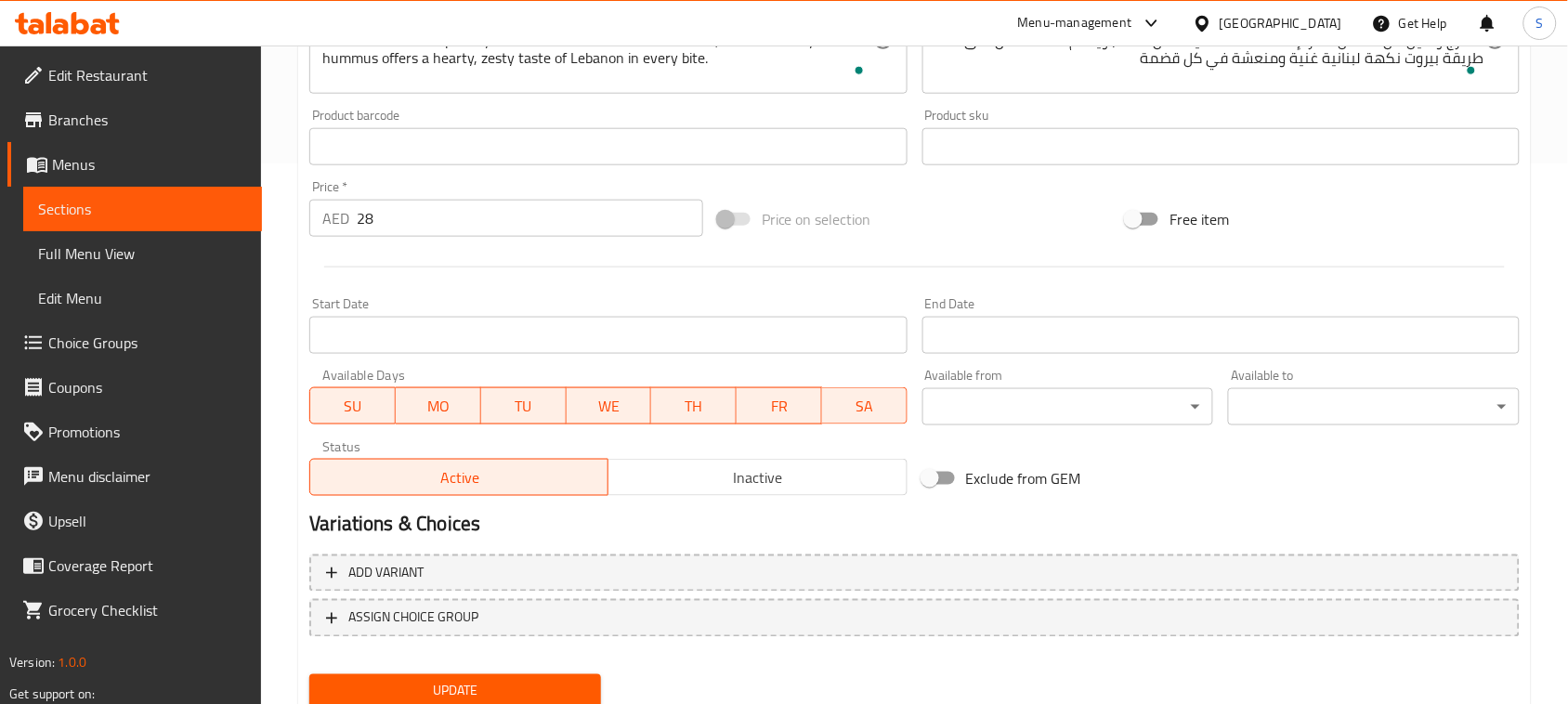
scroll to position [604, 0]
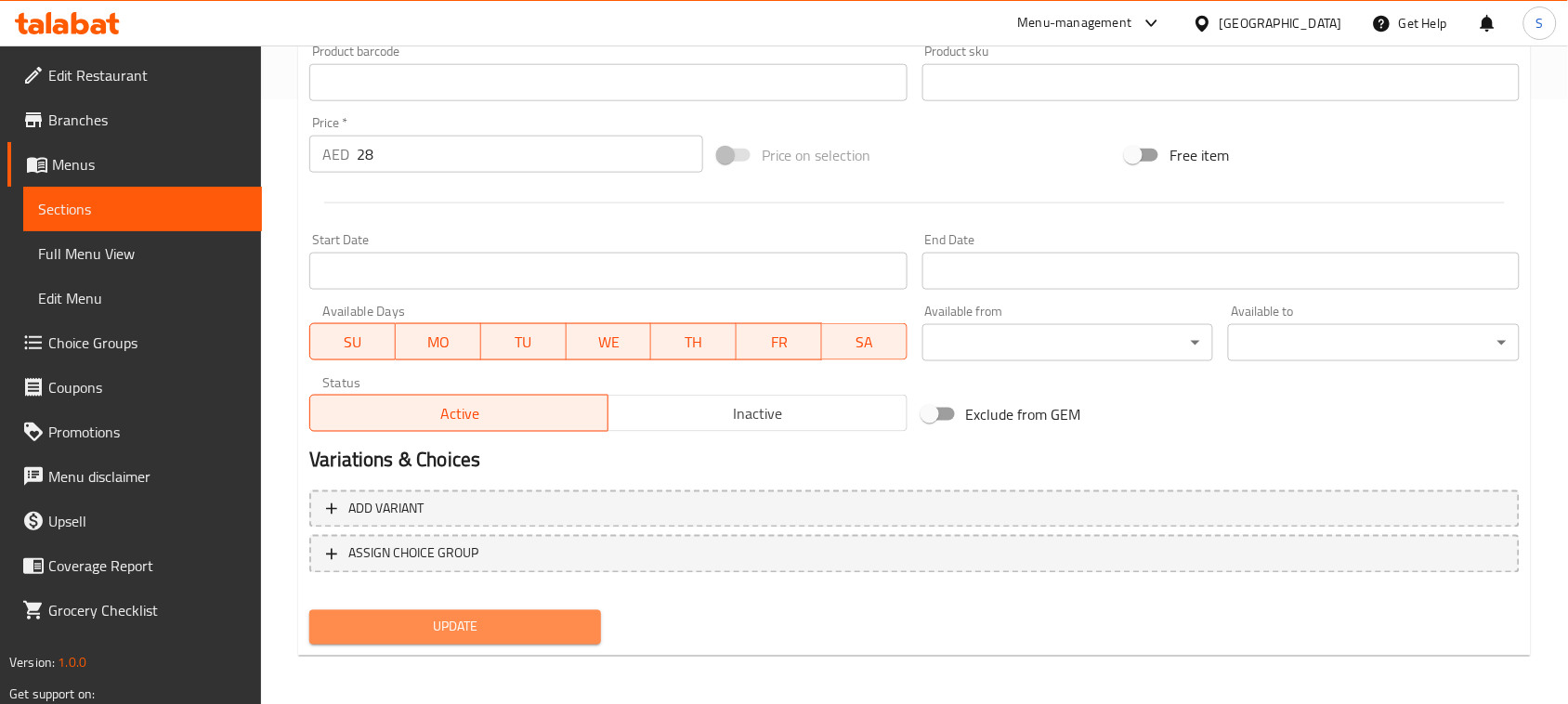
click at [491, 628] on span "Update" at bounding box center [454, 627] width 262 height 23
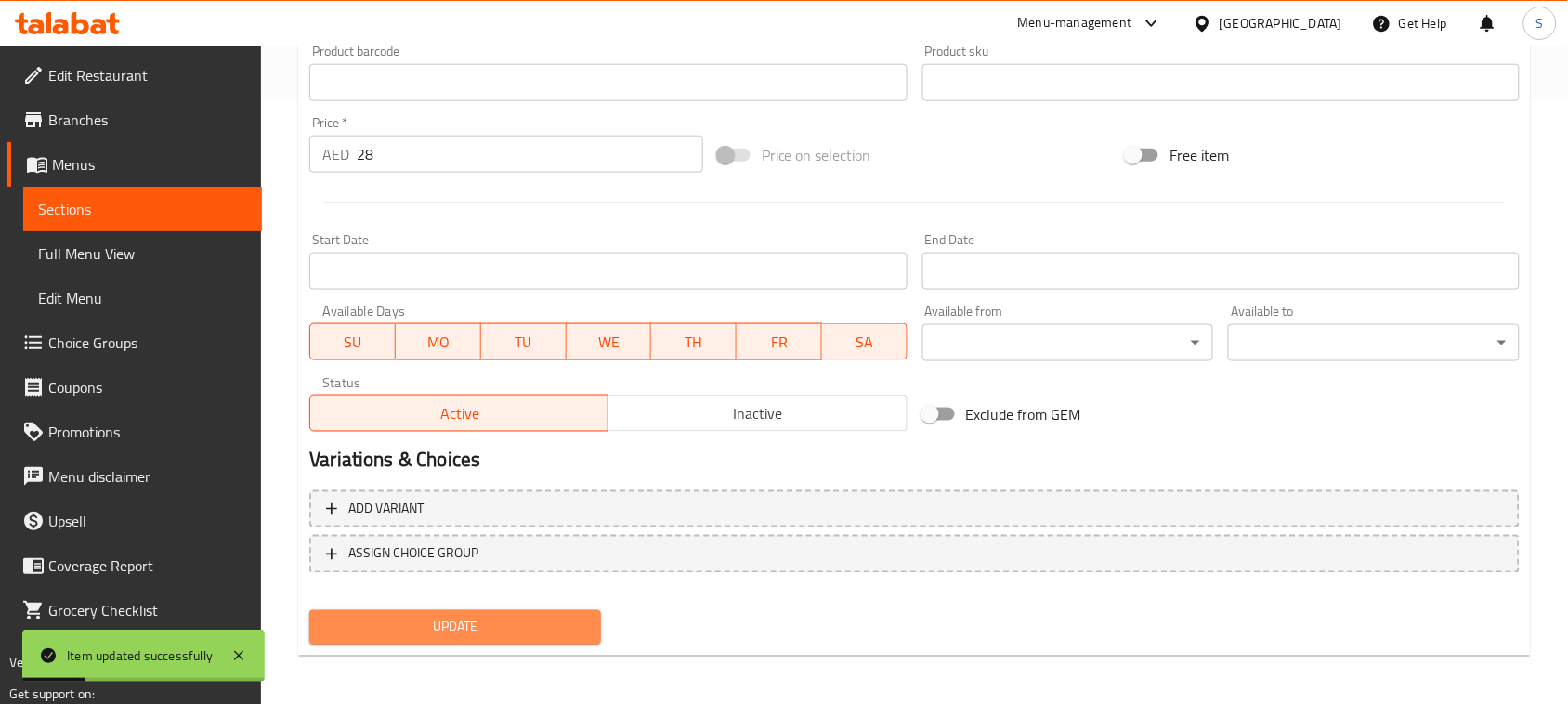
click at [490, 616] on span "Update" at bounding box center [454, 627] width 262 height 23
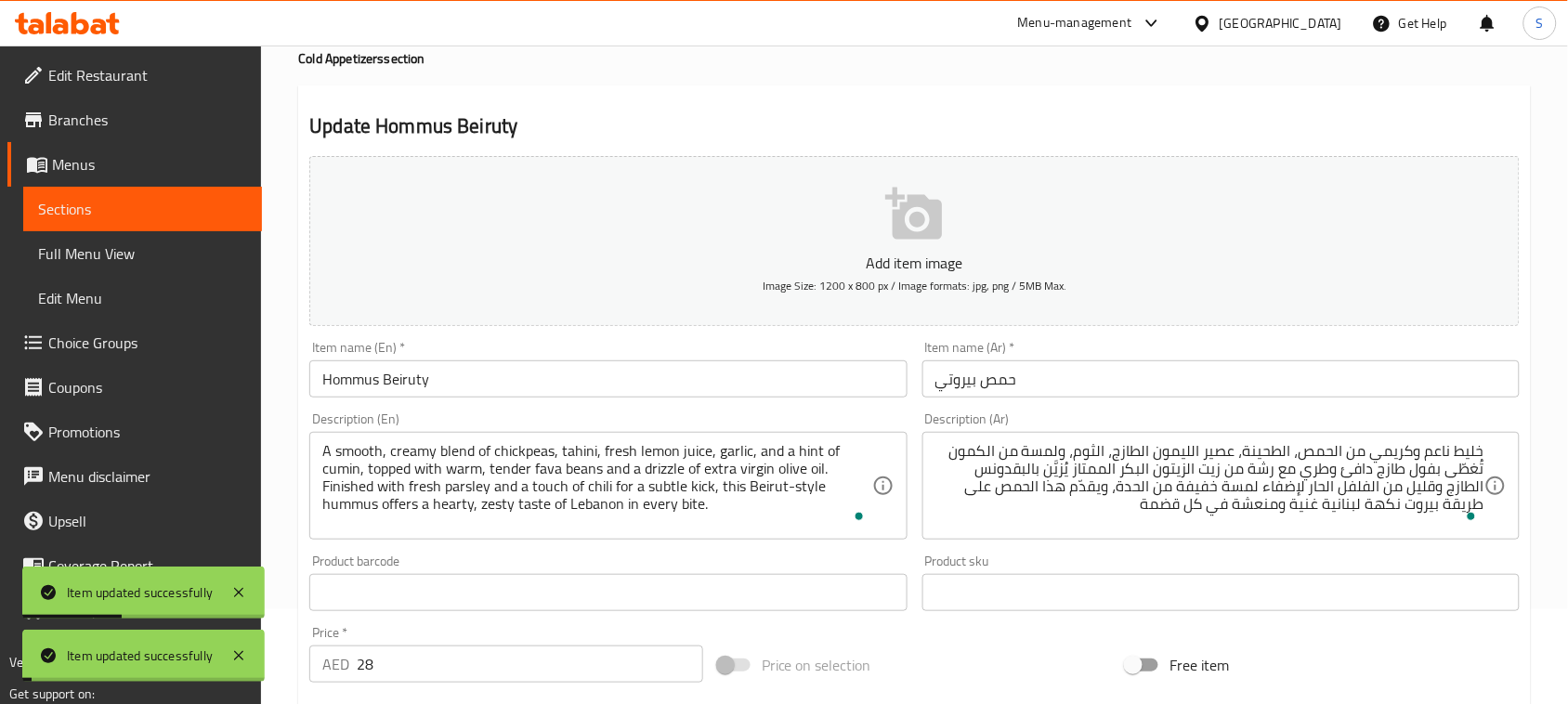
scroll to position [0, 0]
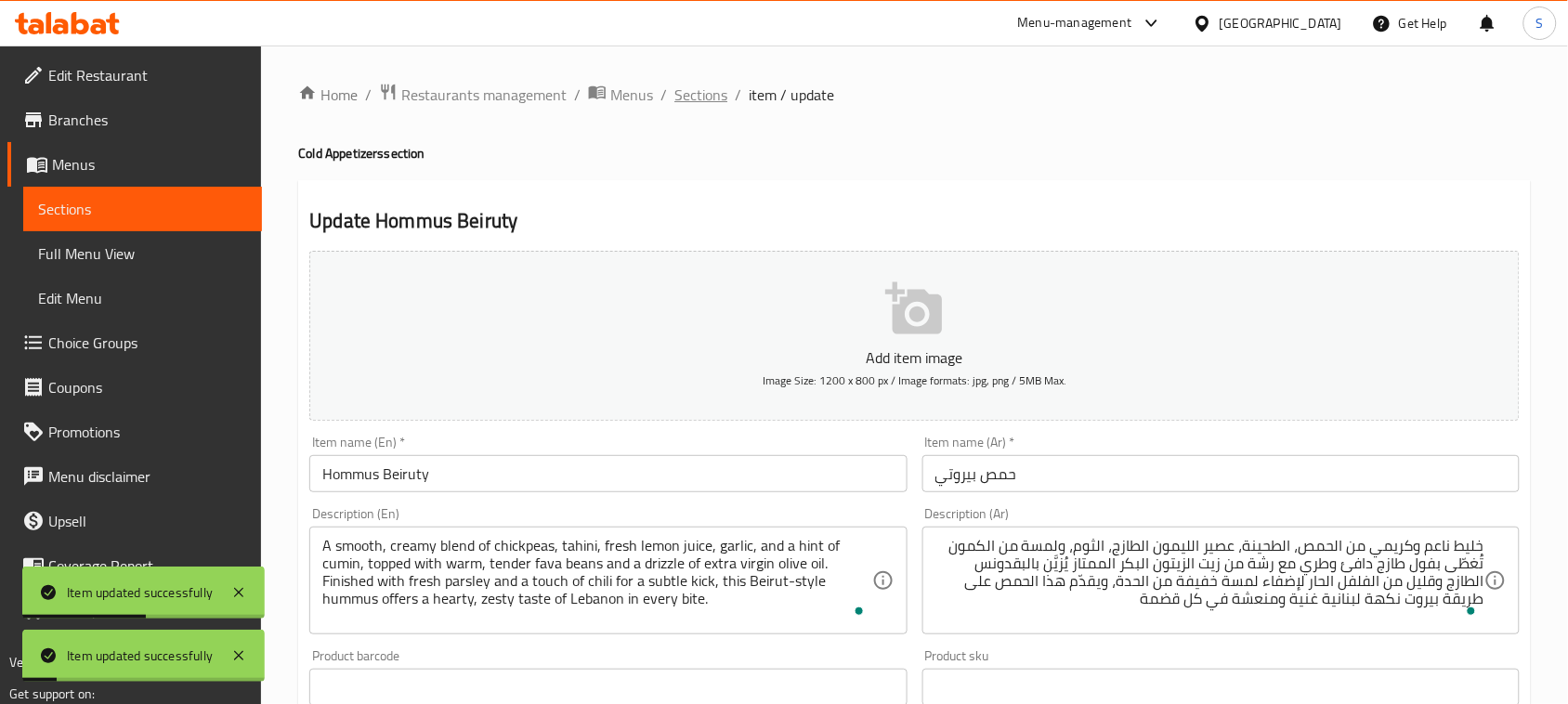
click at [701, 100] on span "Sections" at bounding box center [700, 95] width 53 height 22
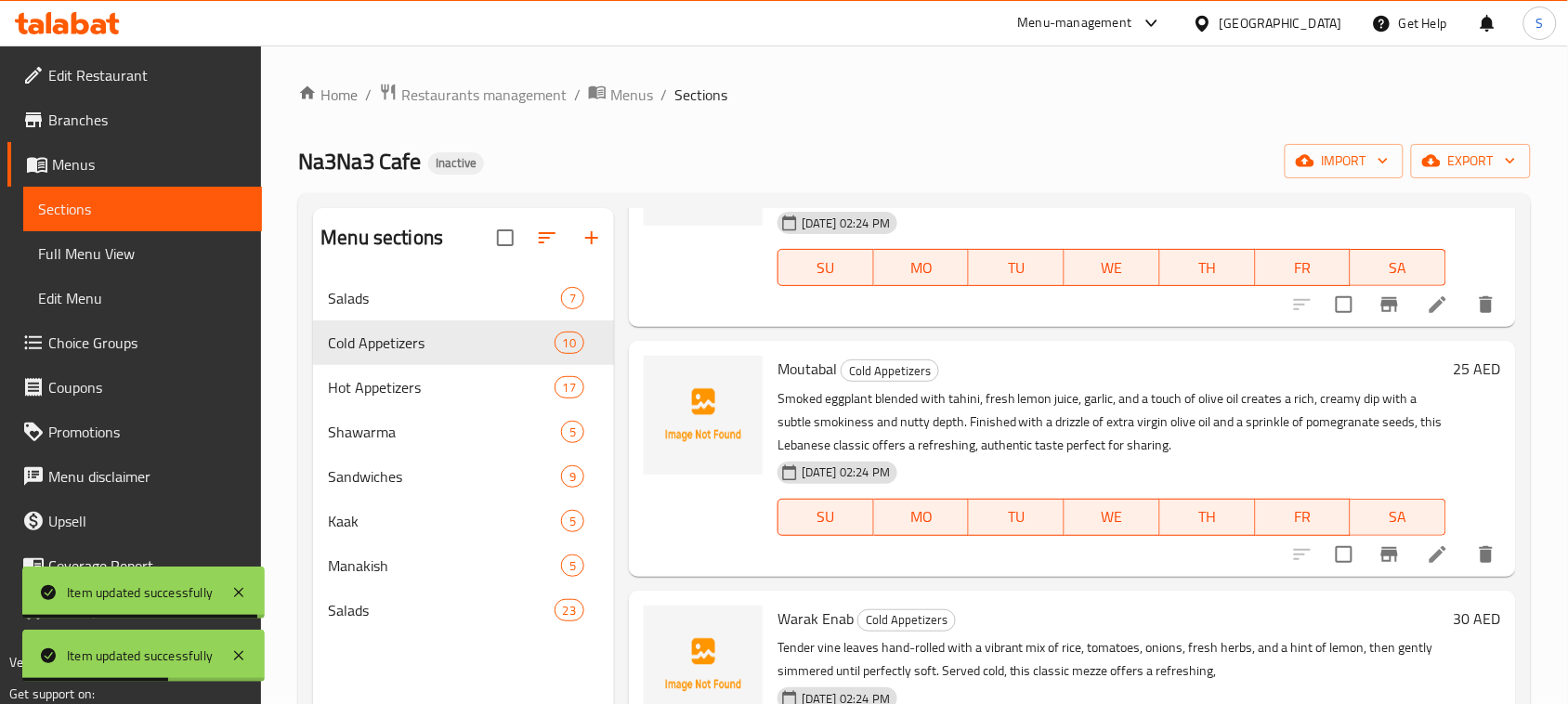
scroll to position [697, 0]
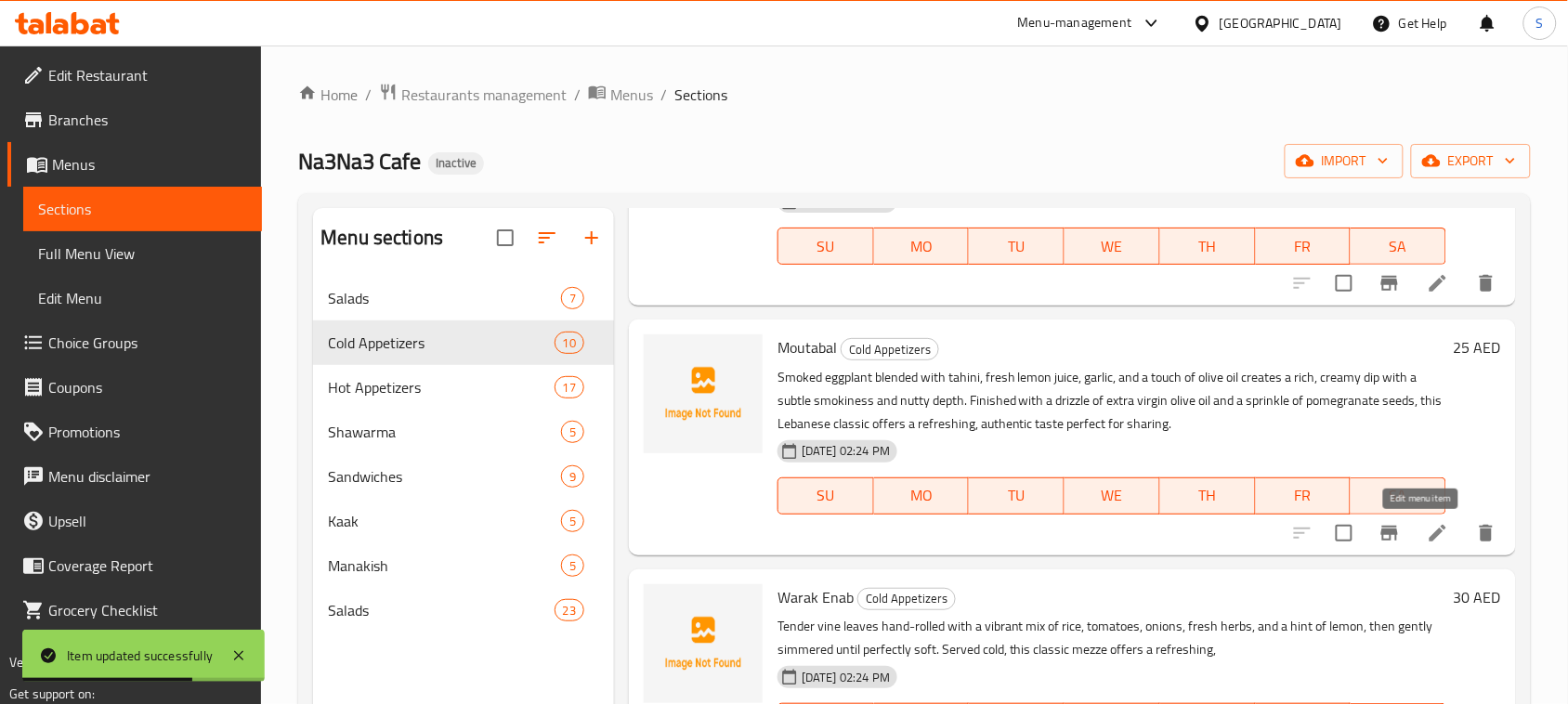
click at [1426, 532] on icon at bounding box center [1438, 534] width 22 height 22
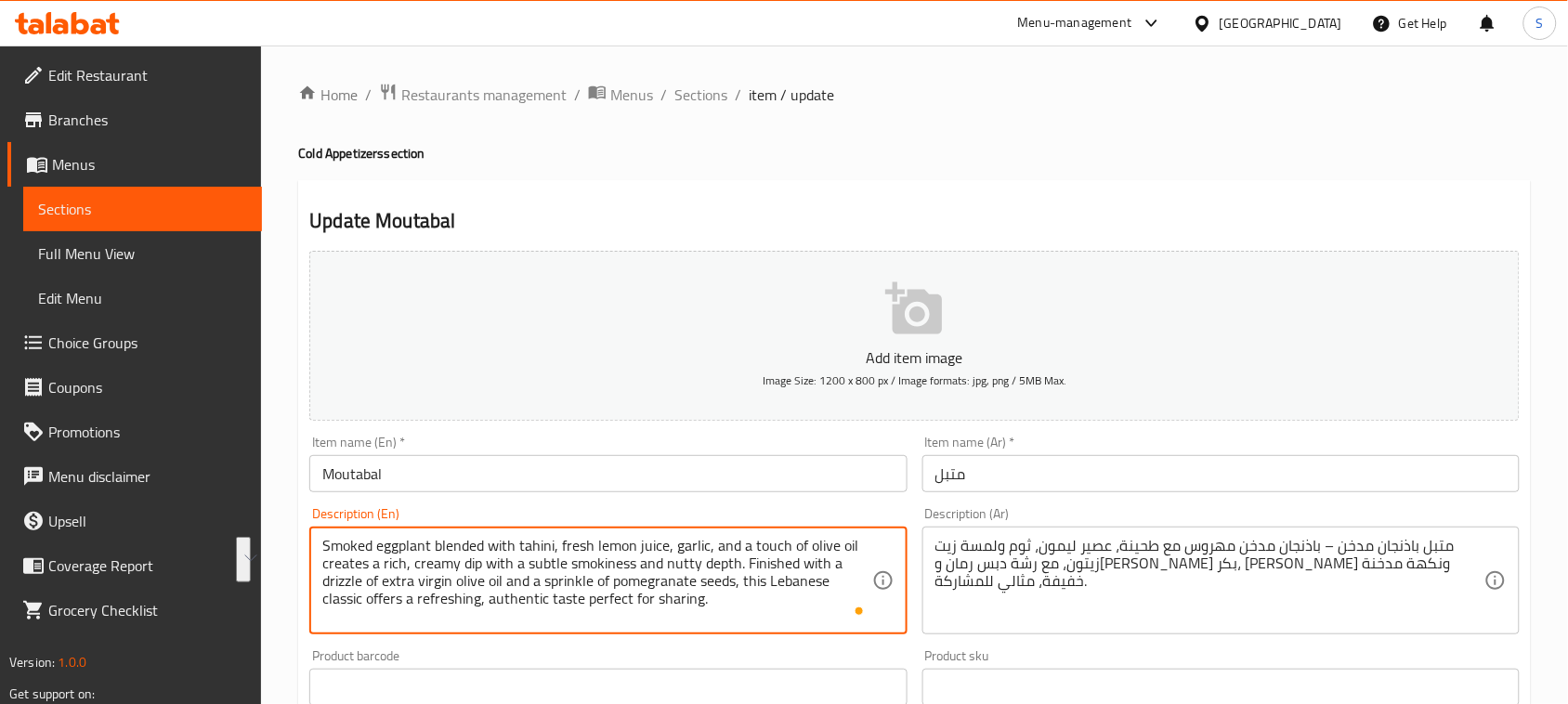
drag, startPoint x: 325, startPoint y: 549, endPoint x: 738, endPoint y: 560, distance: 413.1
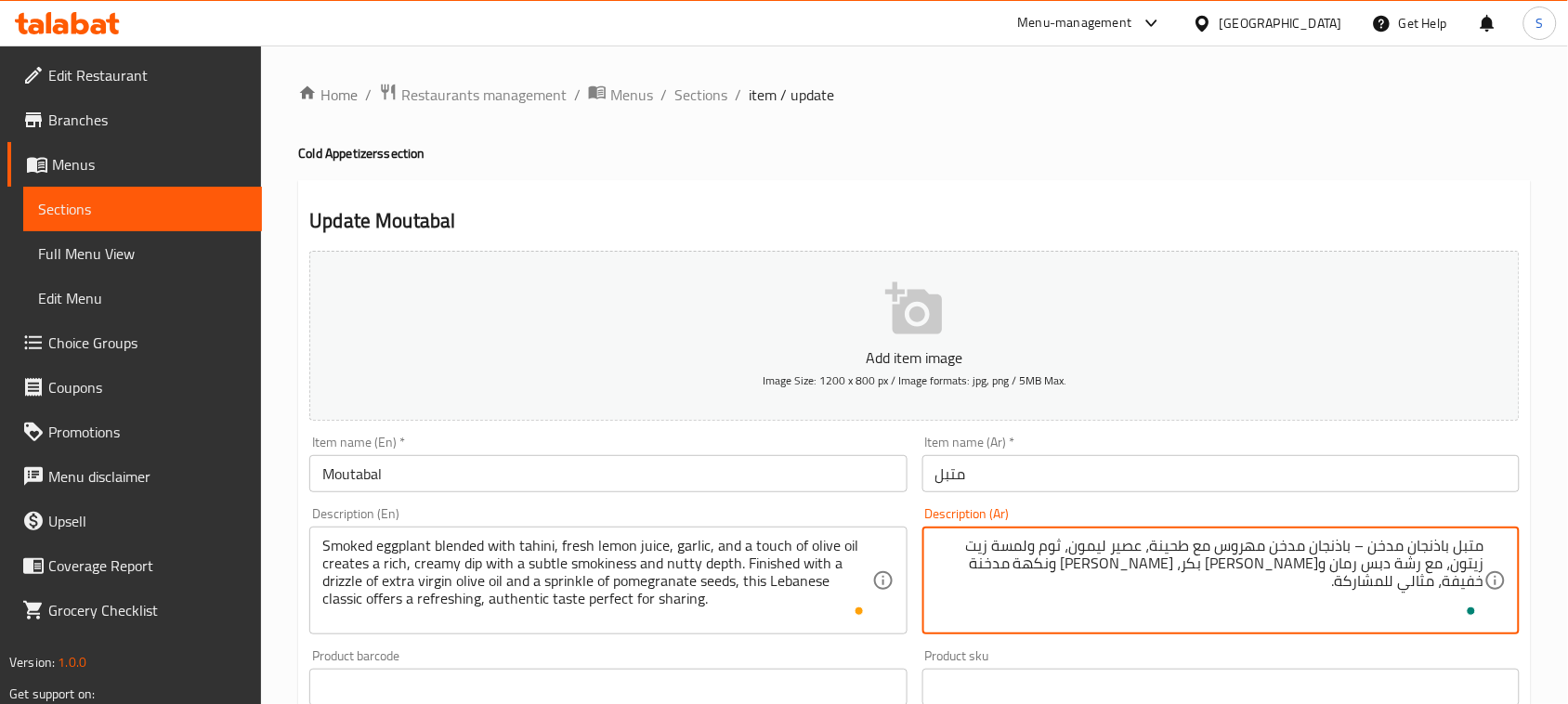
click at [1375, 585] on textarea "متبل باذنجان مدخن – باذنجان مدخن مهروس مع طحينة، عصير ليمون، ثوم ولمسة زيت زيتو…" at bounding box center [1209, 581] width 548 height 88
paste textarea "الباذنجان المدخن الممزوج بالطحينة، عصير الليمون الطازج، الثوم، وقليل من زيت الز…"
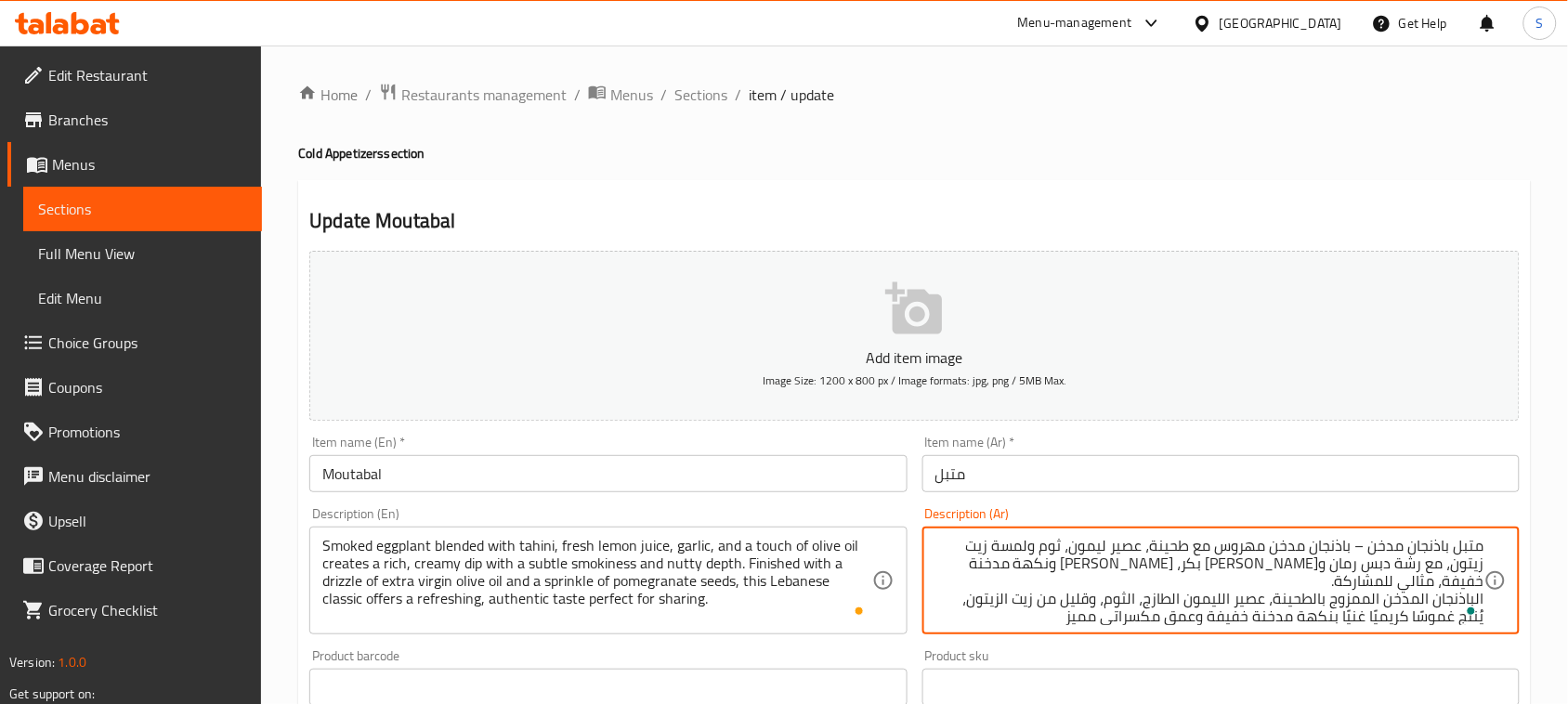
scroll to position [5, 0]
click at [1447, 577] on textarea "متبل باذنجان مدخن – باذنجان مدخن مهروس مع طحينة، عصير ليمون، ثوم ولمسة زيت زيتو…" at bounding box center [1209, 581] width 548 height 88
click at [1451, 573] on textarea "متبل باذنجان مدخن – باذنجان مدخن مهروس مع طحينة، عصير ليمون، ثوم ولمسة زيت زيتو…" at bounding box center [1209, 581] width 548 height 88
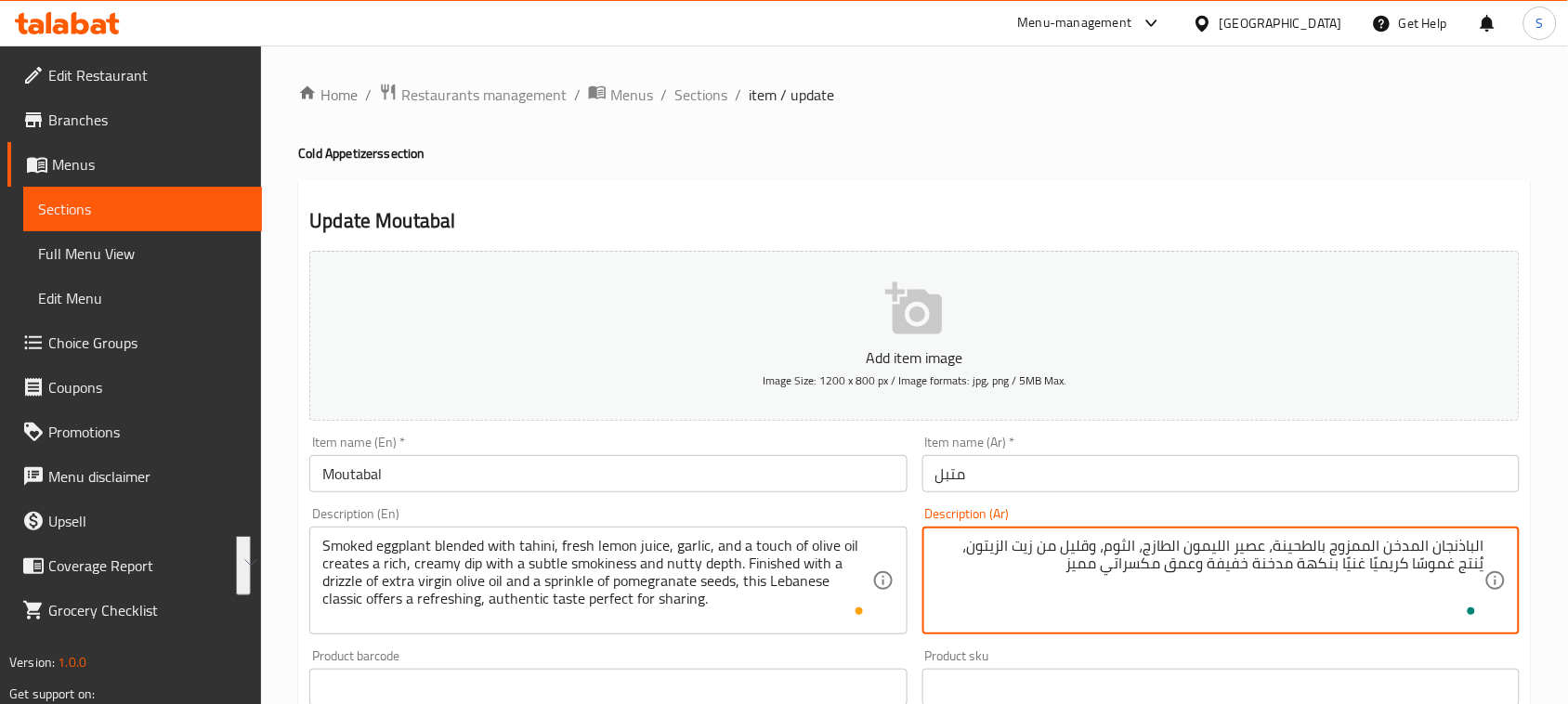
scroll to position [0, 0]
click at [1477, 544] on textarea "الباذنجان المدخن الممزوج بالطحينة، عصير الليمون الطازج، الثوم، وقليل من زيت الز…" at bounding box center [1209, 581] width 548 height 88
click at [1431, 546] on textarea "باذنجان المدخن الممزوج بالطحينة، عصير الليمون الطازج، الثوم، وقليل من زيت الزيت…" at bounding box center [1209, 581] width 548 height 88
click at [1393, 546] on textarea "باذنجان مدخن الممزوج بالطحينة، عصير الليمون الطازج، الثوم، وقليل من زيت الزيتون…" at bounding box center [1209, 581] width 548 height 88
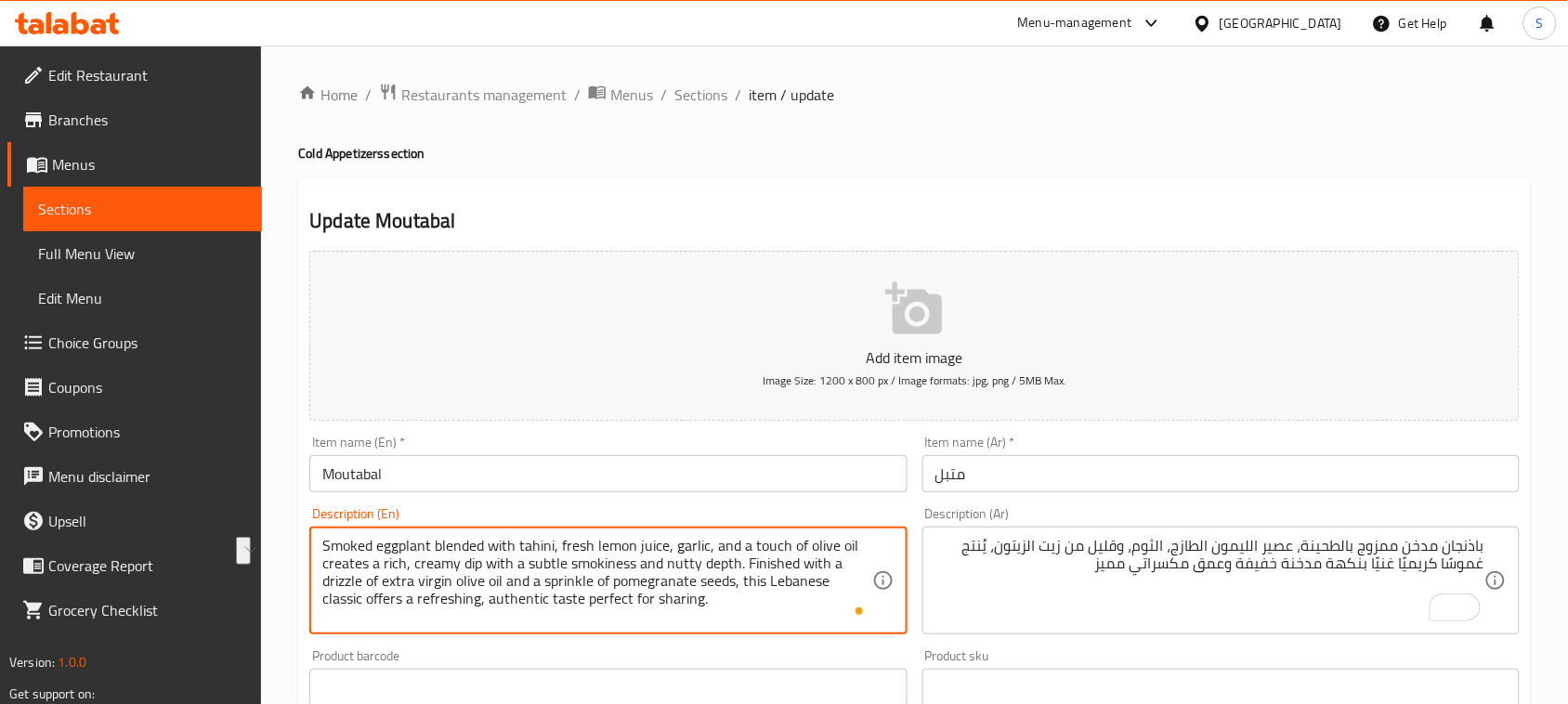
drag, startPoint x: 484, startPoint y: 563, endPoint x: 737, endPoint y: 574, distance: 253.2
click at [737, 574] on textarea "Smoked eggplant blended with tahini, fresh lemon juice, garlic, and a touch of …" at bounding box center [596, 581] width 548 height 88
drag, startPoint x: 743, startPoint y: 564, endPoint x: 735, endPoint y: 600, distance: 36.9
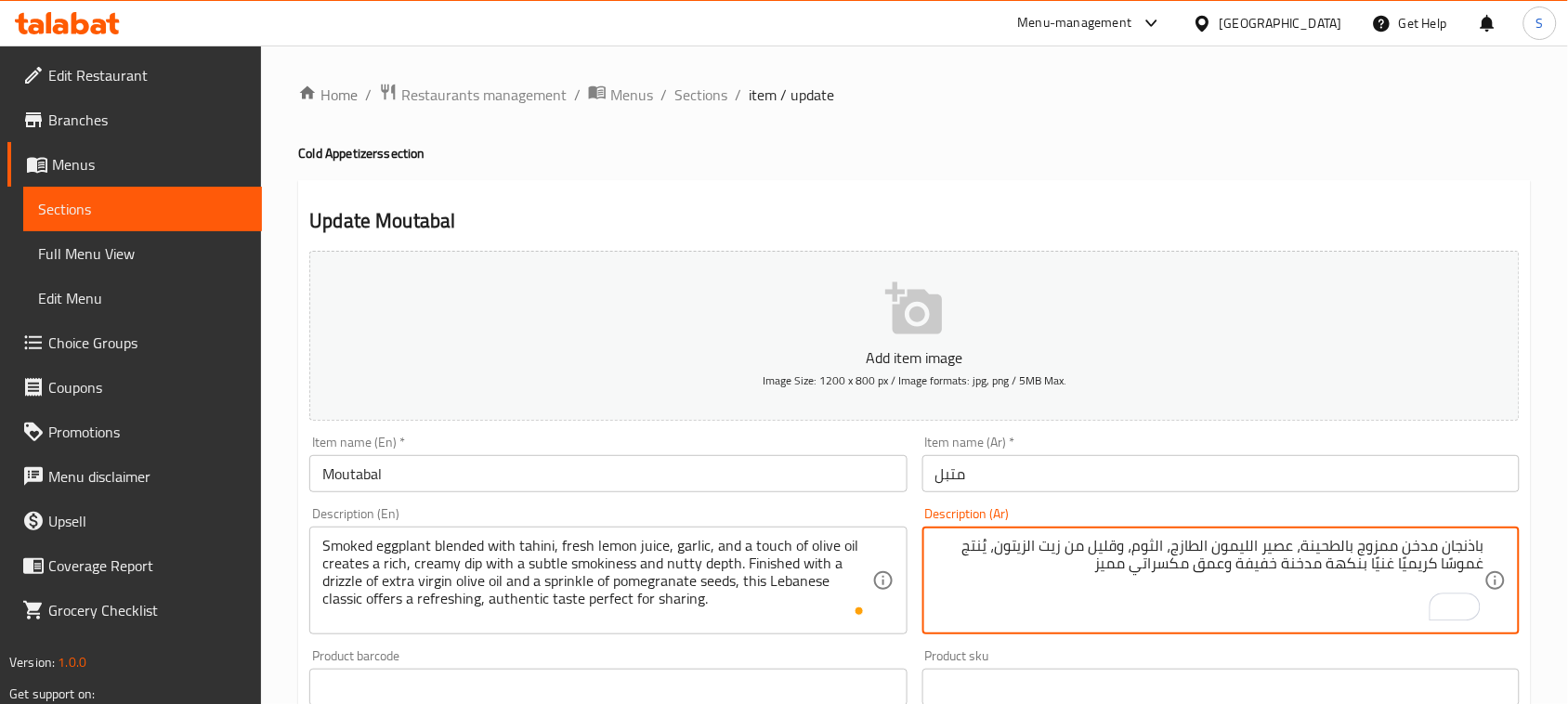
paste textarea "يُقدّم مع رشة زيت الزيتون البكر ورشة من حبوب الرمان، لتمنح هذه الوصفة اللبنانية…"
click at [1101, 568] on textarea "باذنجان مدخن ممزوج بالطحينة، عصير الليمون الطازج، الثوم، وقليل من زيت الزيتون، …" at bounding box center [1209, 581] width 548 height 88
type textarea "باذنجان مدخن ممزوج بالطحينة، عصير الليمون الطازج، الثوم، وقليل من زيت الزيتون، …"
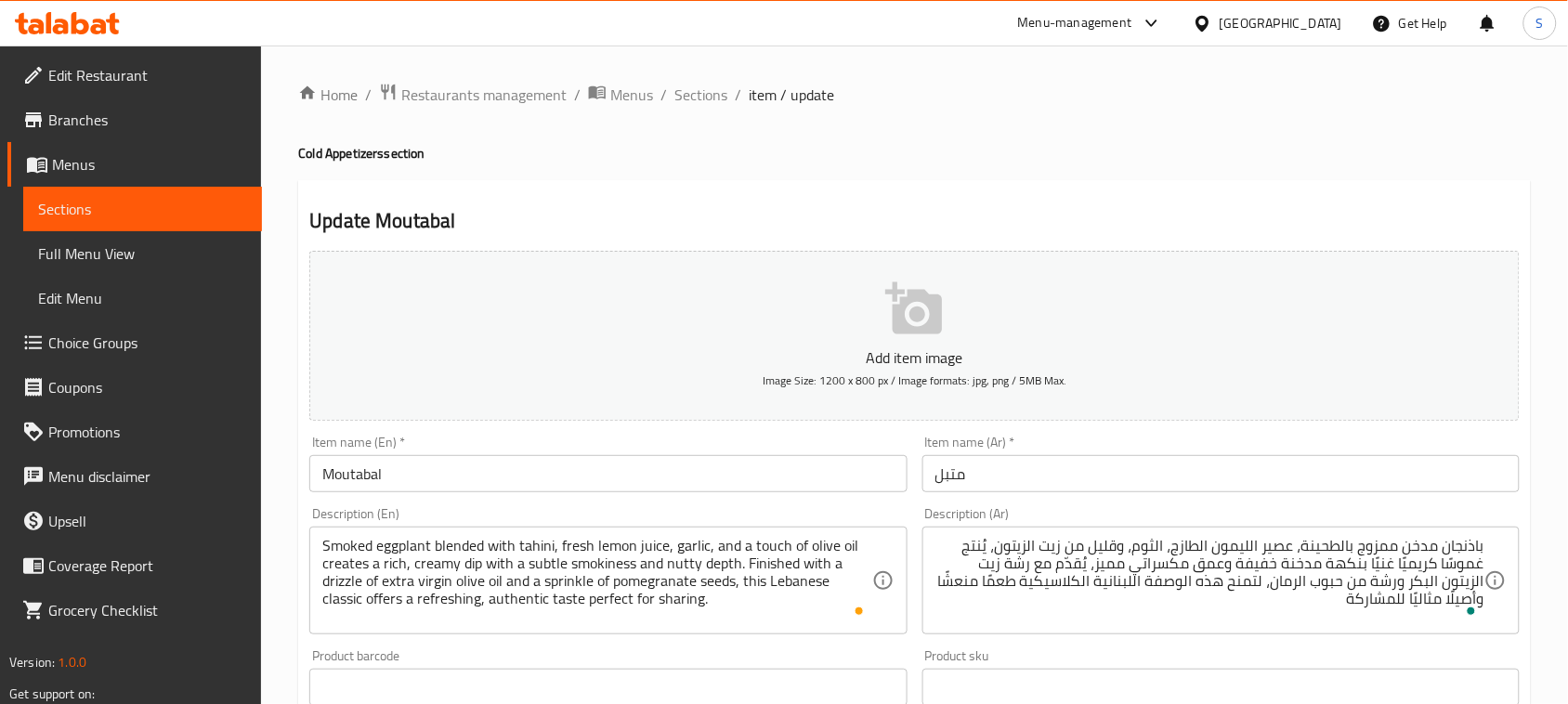
click at [1149, 163] on h4 "Cold Appetizers section" at bounding box center [914, 154] width 1233 height 19
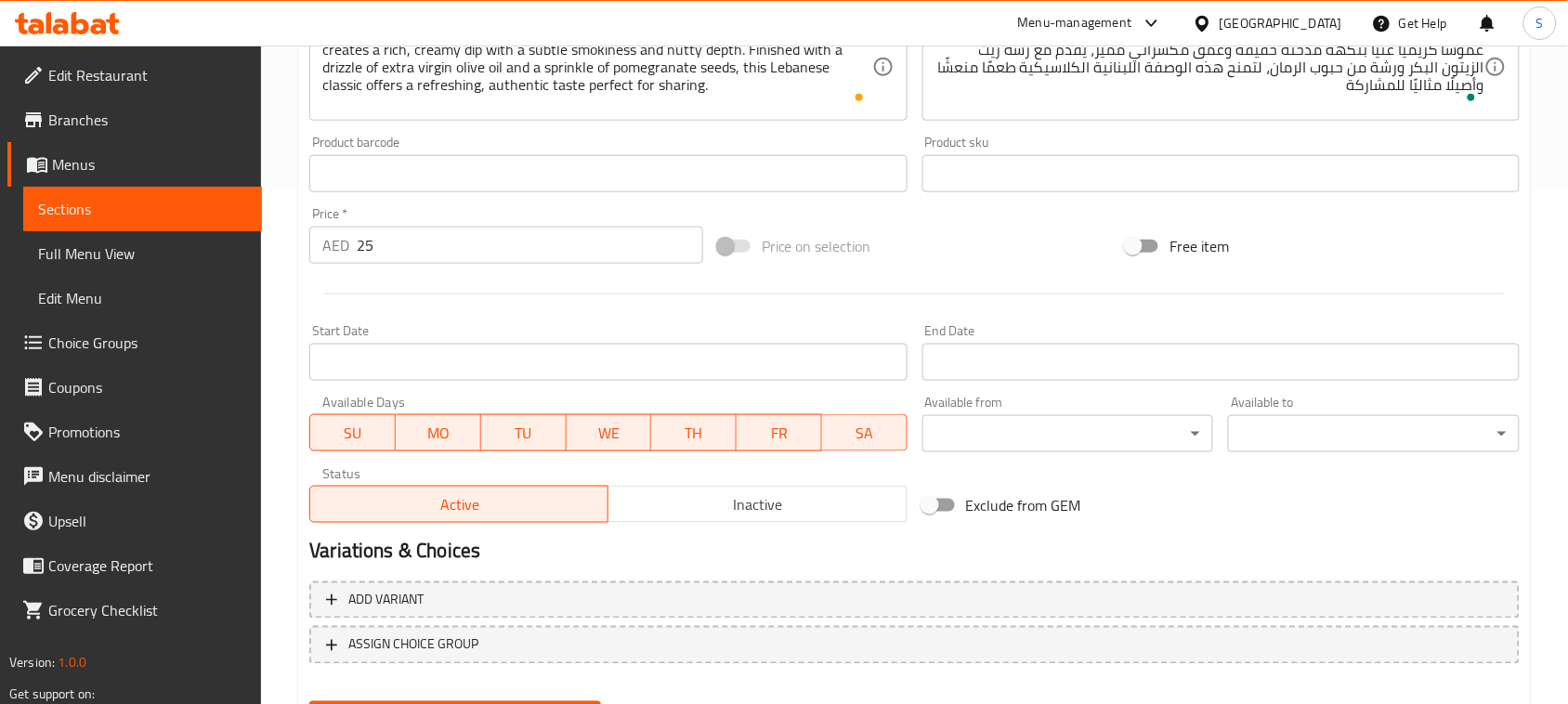
scroll to position [580, 0]
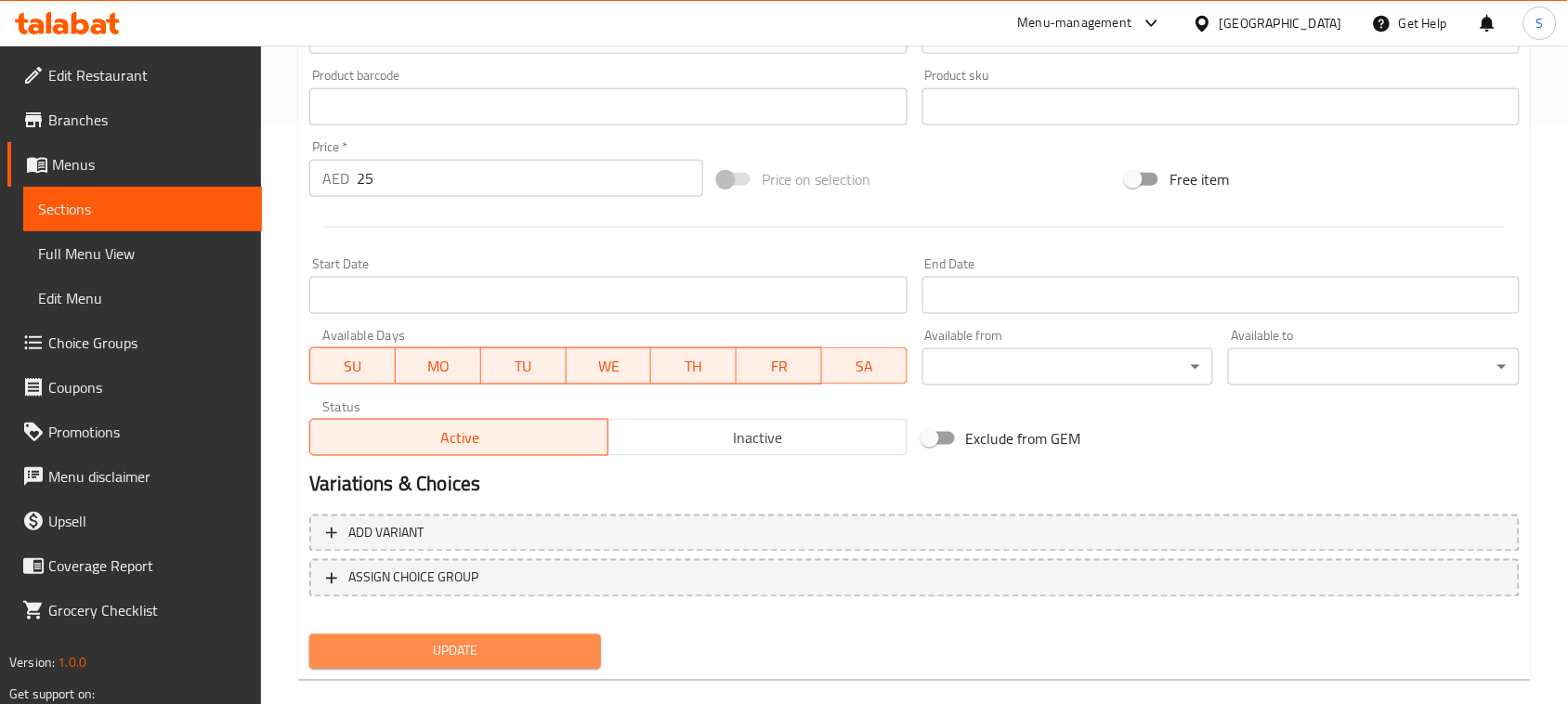
click at [546, 643] on span "Update" at bounding box center [454, 651] width 262 height 23
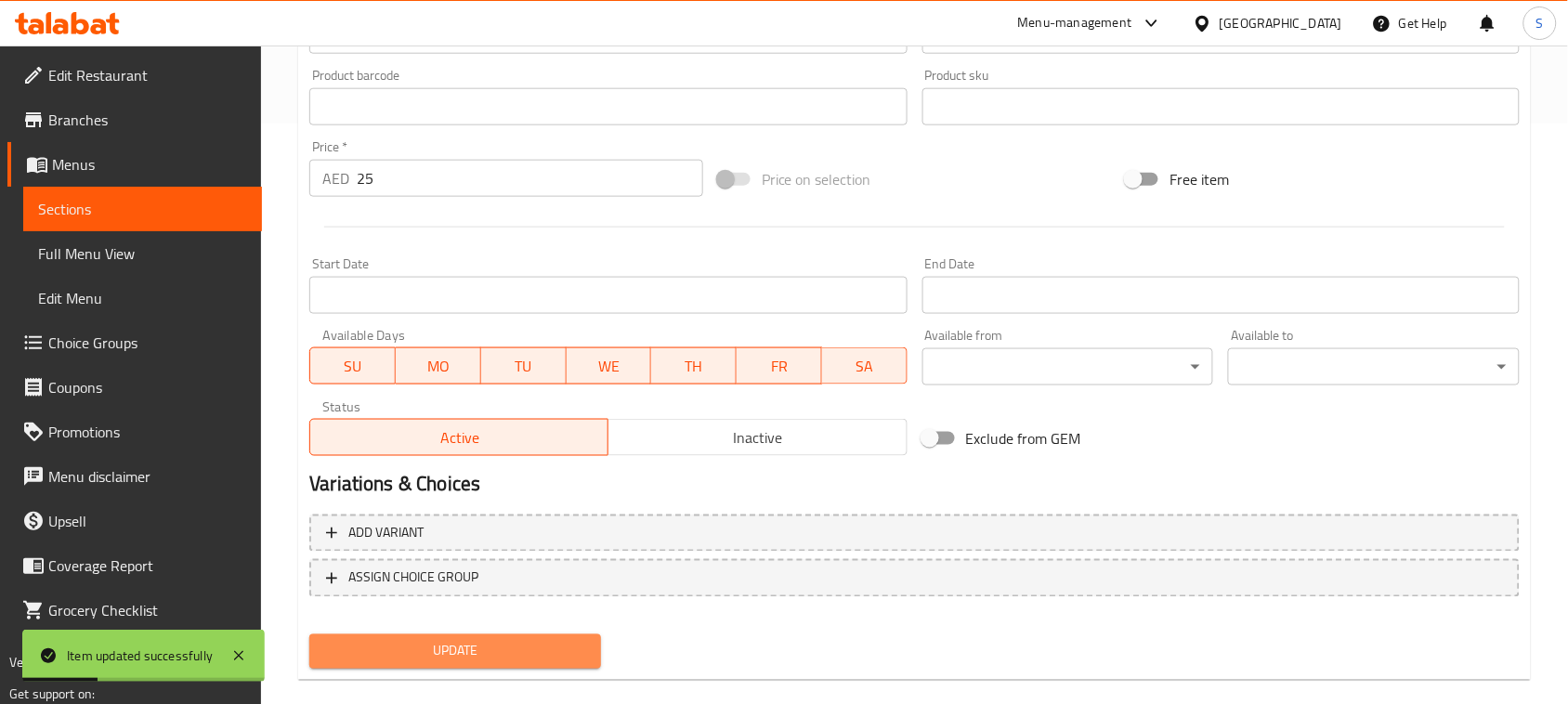
click at [576, 650] on span "Update" at bounding box center [454, 651] width 262 height 23
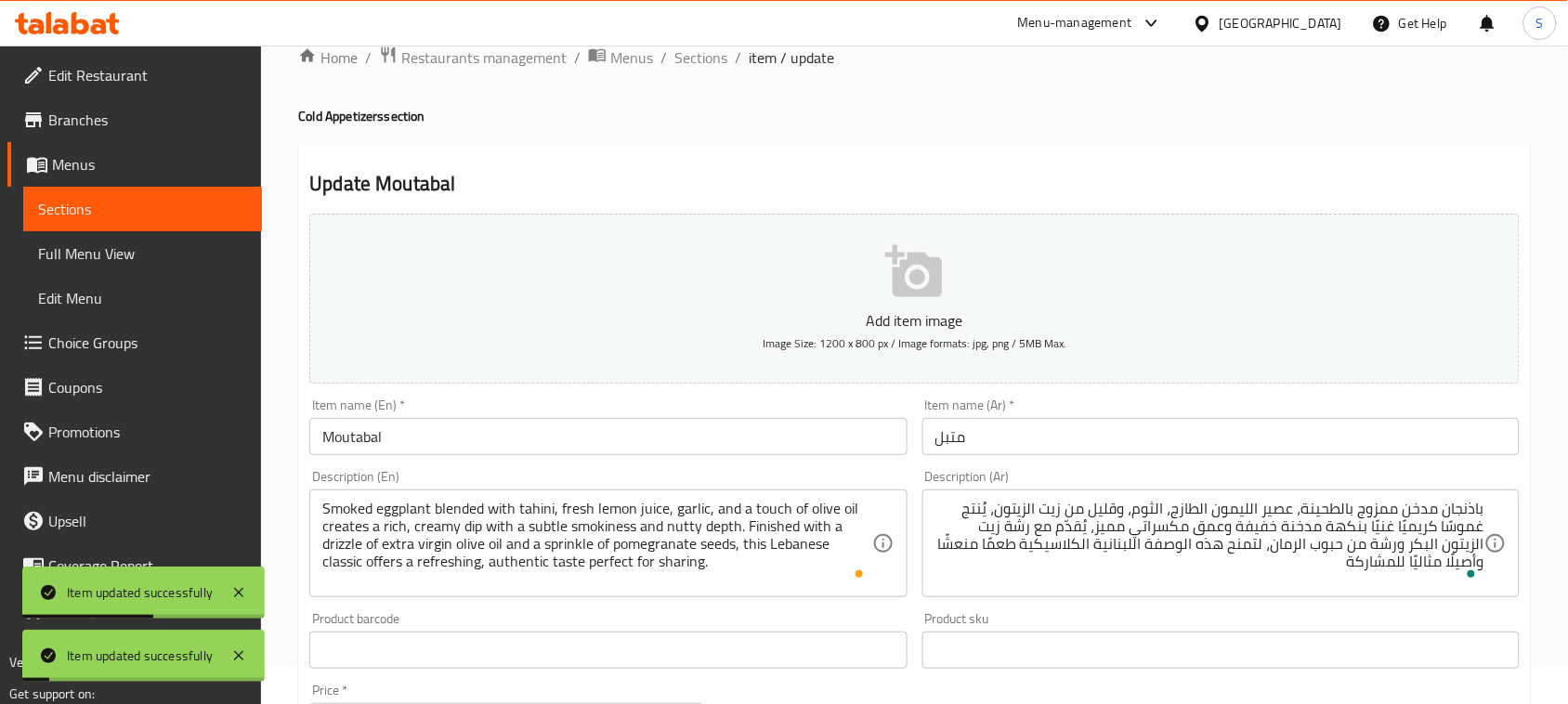
scroll to position [0, 0]
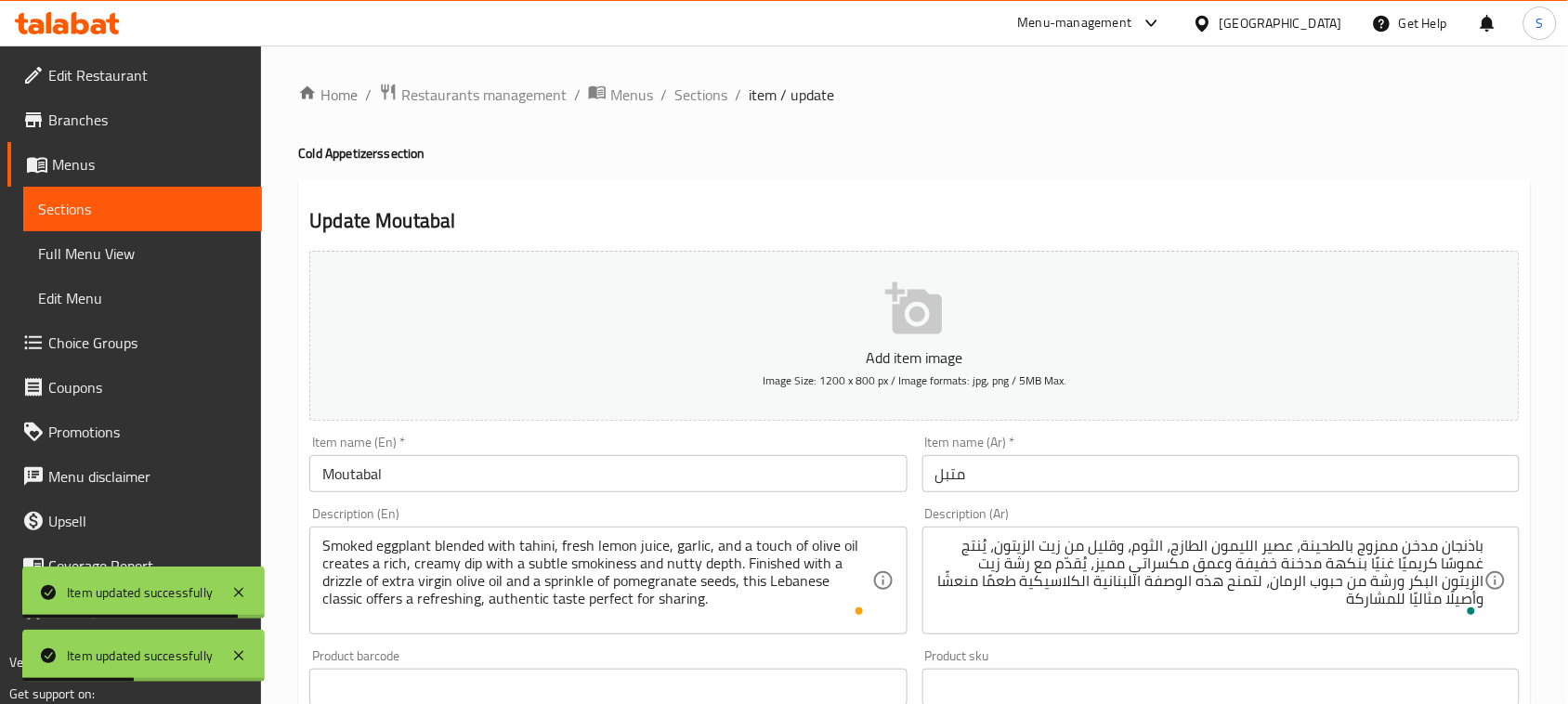
click at [374, 469] on input "Moutabal" at bounding box center [607, 474] width 597 height 37
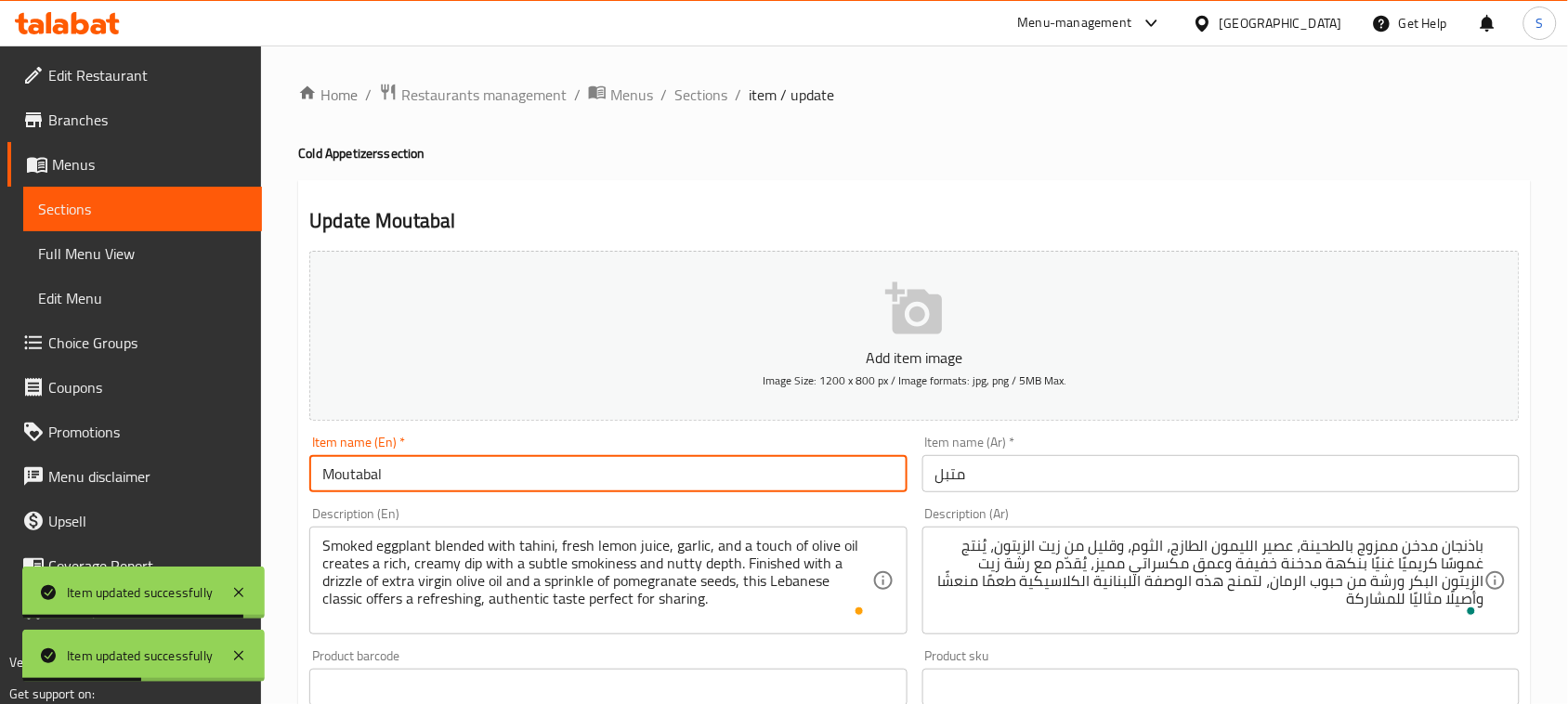
click at [374, 469] on input "Moutabal" at bounding box center [607, 474] width 597 height 37
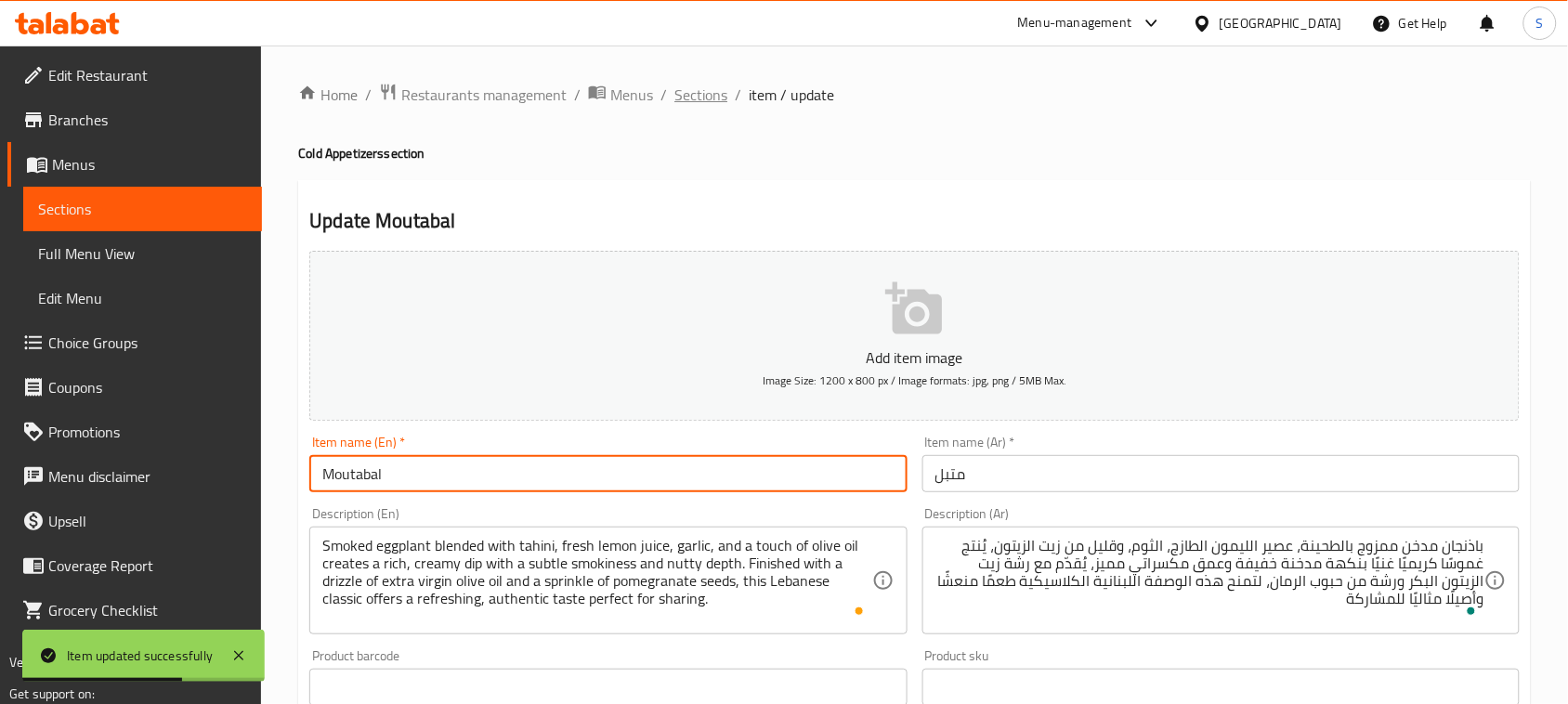
click at [690, 94] on span "Sections" at bounding box center [700, 95] width 53 height 22
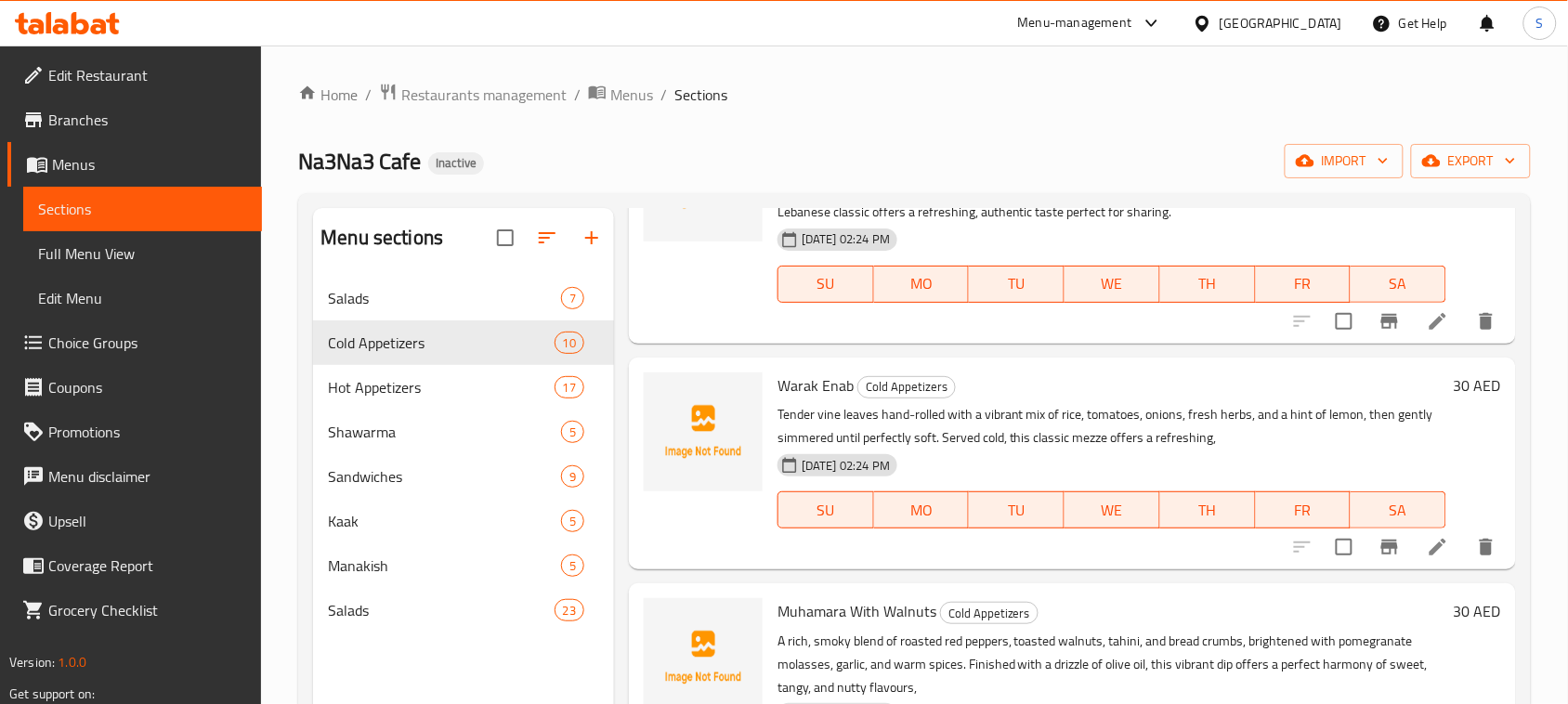
scroll to position [947, 0]
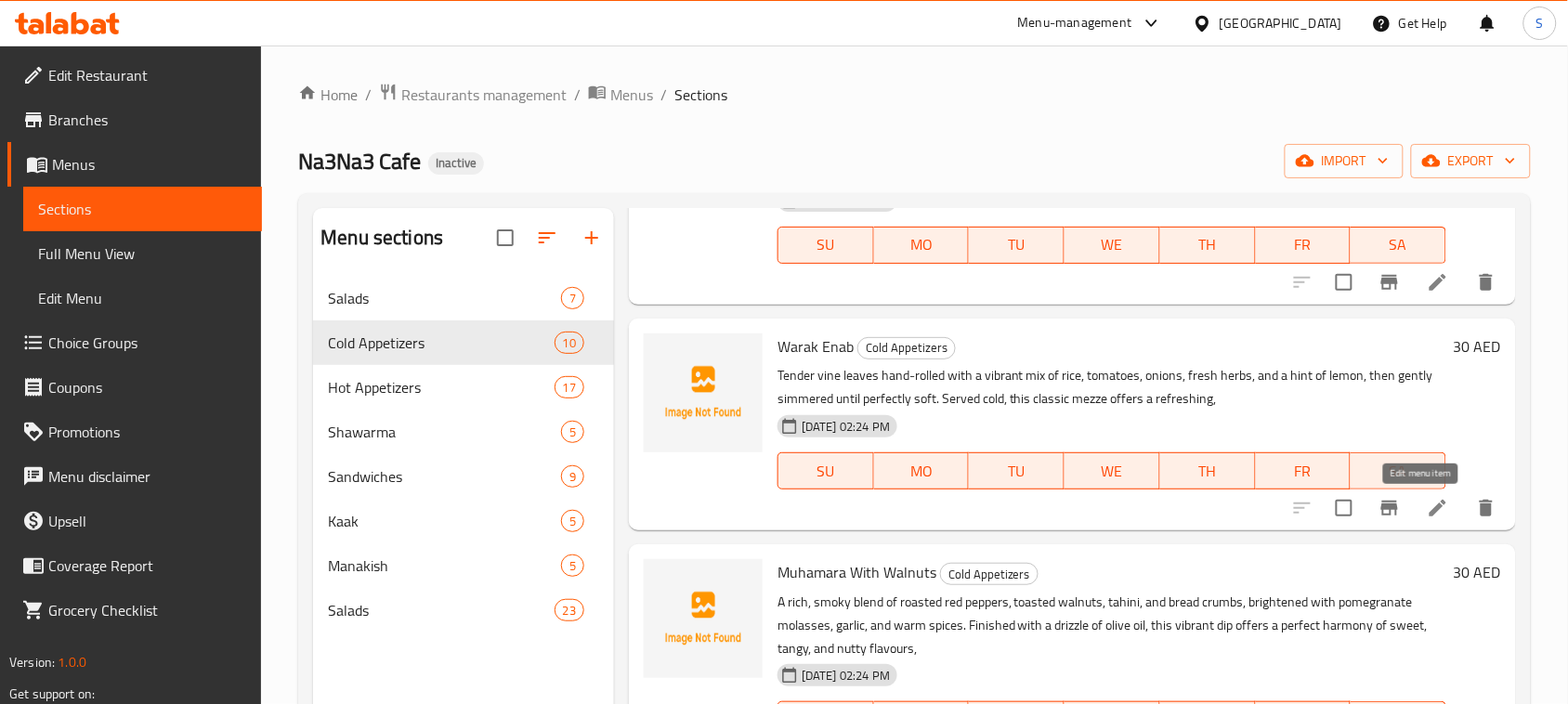
click at [1426, 512] on icon at bounding box center [1438, 508] width 22 height 22
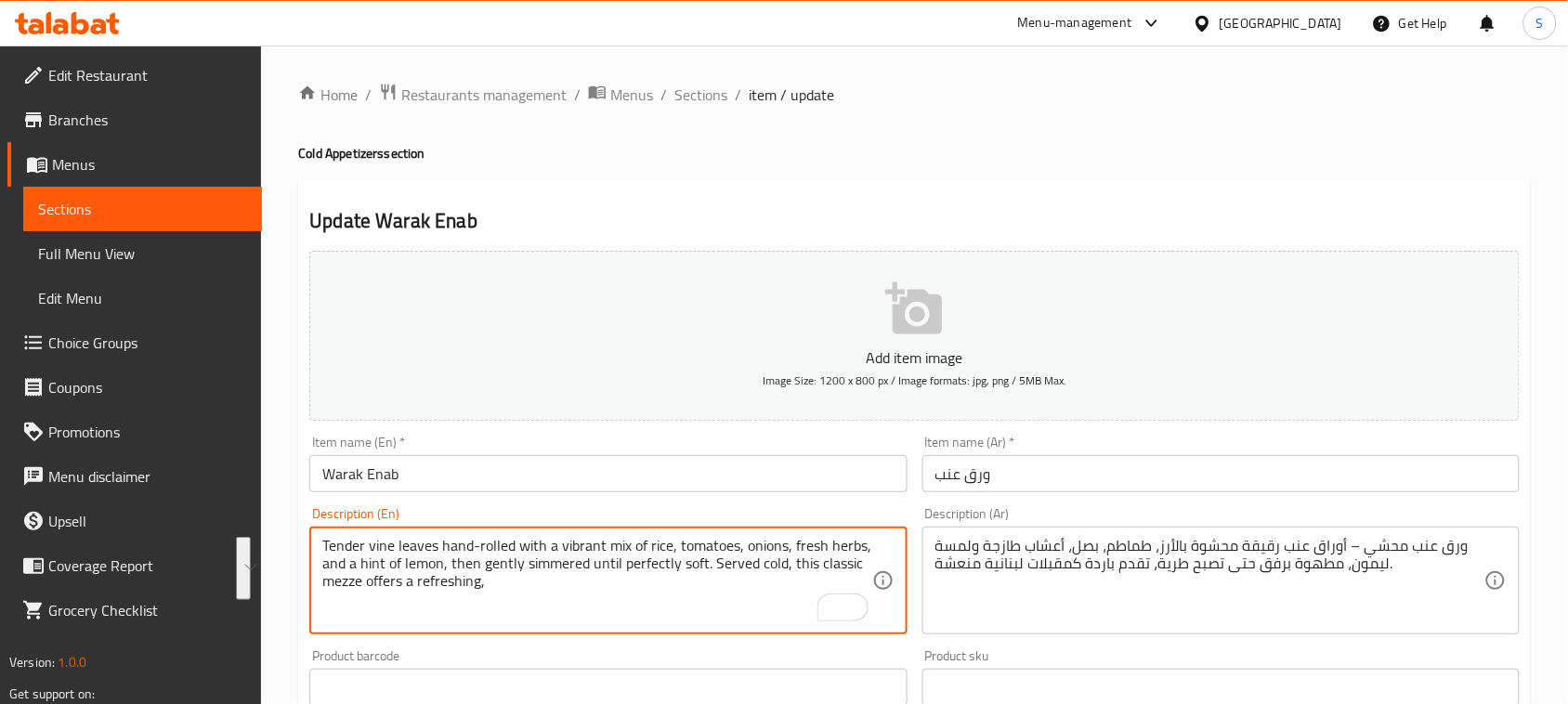
drag, startPoint x: 322, startPoint y: 540, endPoint x: 484, endPoint y: 578, distance: 166.4
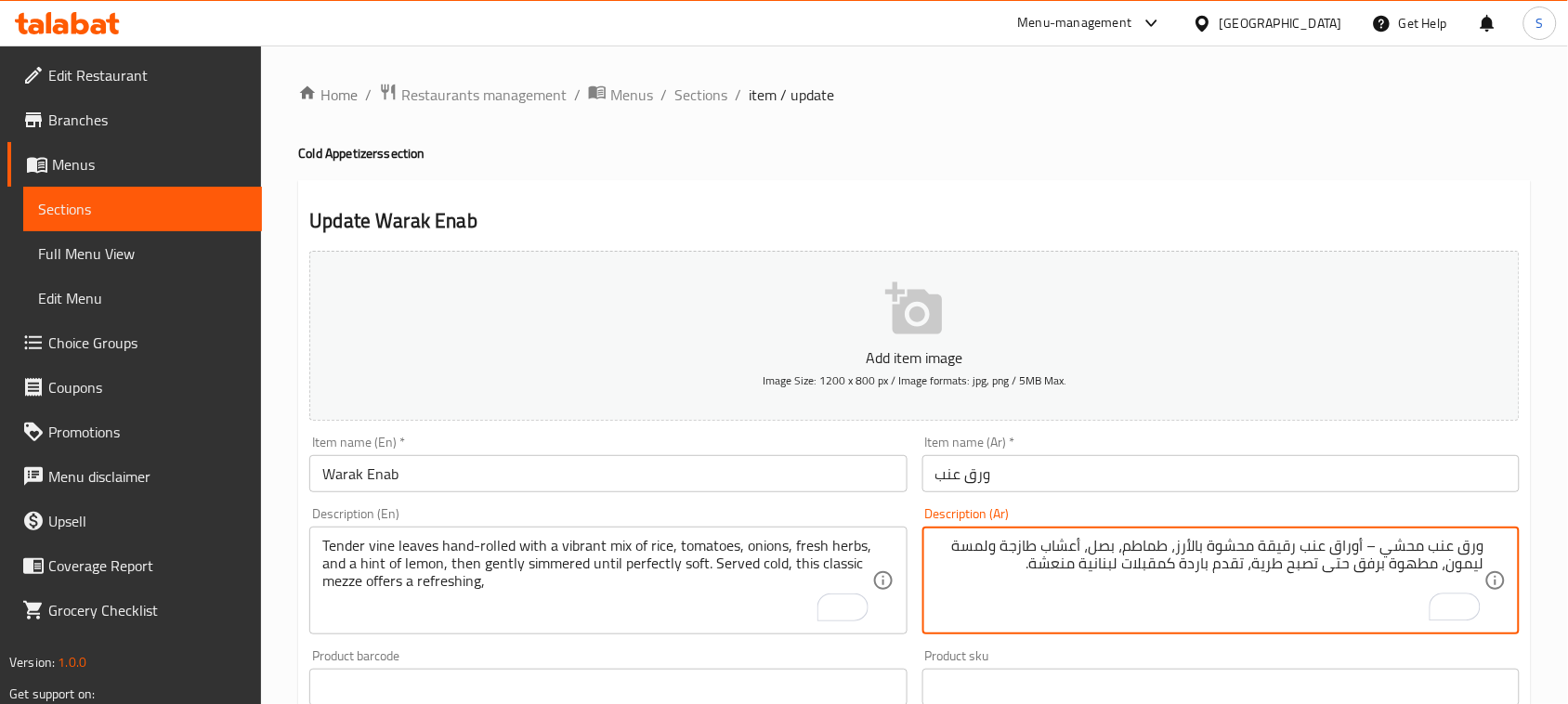
click at [1005, 562] on textarea "ورق عنب محشي – أوراق عنب رقيقة محشوة بالأرز، طماطم، بصل، أعشاب طازجة ولمسة ليمو…" at bounding box center [1209, 581] width 548 height 88
paste textarea "أوراق عنب طرية محشوة بمزيج ملون من الأرز والطماطم والبصل والأعشاب الطازجة مع لم…"
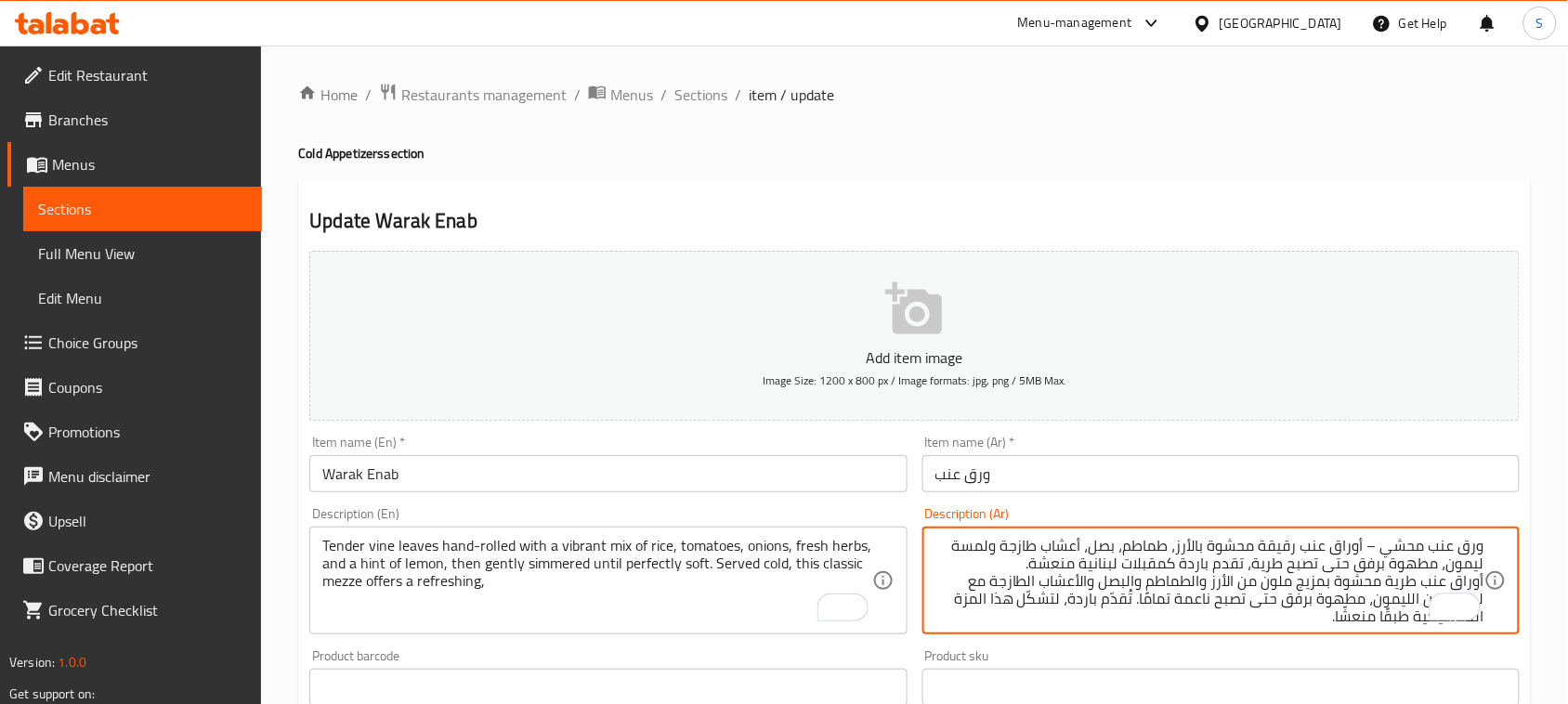
scroll to position [5, 0]
click at [1105, 559] on textarea "ورق عنب محشي – أوراق عنب رقيقة محشوة بالأرز، طماطم، بصل، أعشاب طازجة ولمسة ليمو…" at bounding box center [1209, 581] width 548 height 88
type textarea "أوراق عنب طرية محشوة بمزيج ملون من الأرز والطماطم والبصل والأعشاب الطازجة مع لم…"
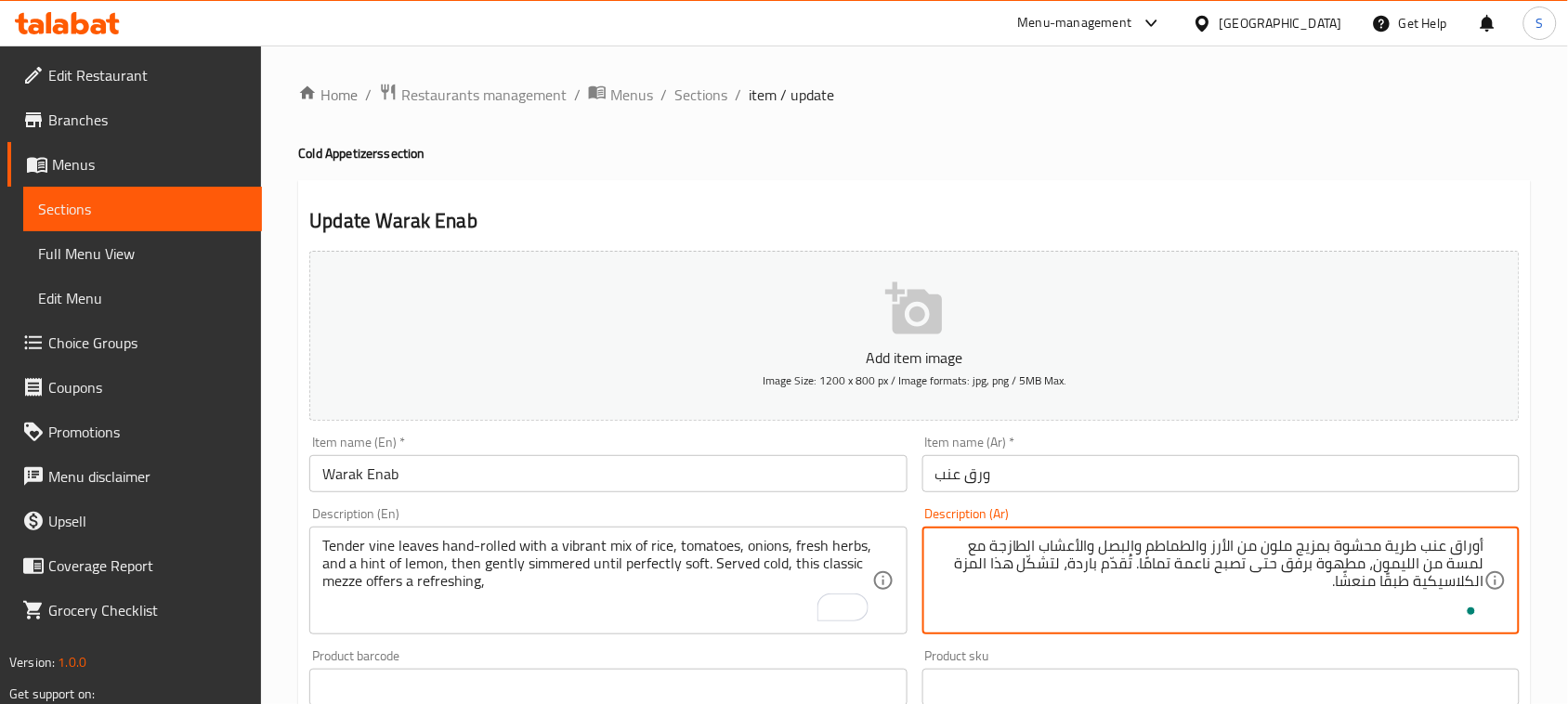
scroll to position [116, 0]
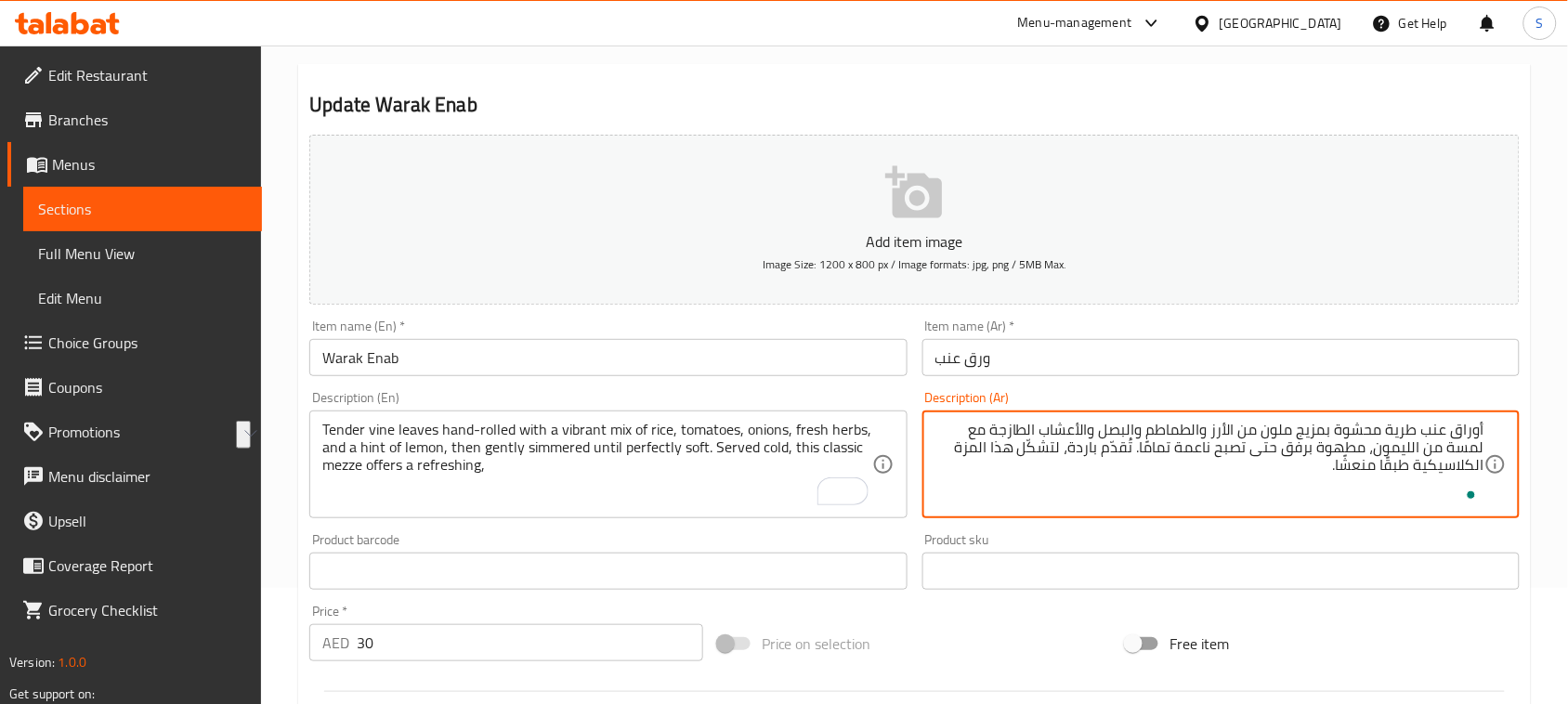
drag, startPoint x: 987, startPoint y: 453, endPoint x: 1019, endPoint y: 446, distance: 32.8
click at [1019, 446] on textarea "أوراق عنب طرية محشوة بمزيج ملون من الأرز والطماطم والبصل والأعشاب الطازجة مع لم…" at bounding box center [1209, 465] width 548 height 88
click at [1483, 465] on textarea "أوراق عنب طرية محشوة بمزيج ملون من الأرز والطماطم والبصل والأعشاب الطازجة مع لم…" at bounding box center [1209, 465] width 548 height 88
click at [1006, 449] on textarea "أوراق عنب طرية محشوة بمزيج ملون من الأرز والطماطم والبصل والأعشاب الطازجة مع لم…" at bounding box center [1209, 465] width 548 height 88
click at [1484, 463] on div "أوراق عنب طرية محشوة بمزيج ملون من الأرز والطماطم والبصل والأعشاب الطازجة مع لم…" at bounding box center [1220, 465] width 597 height 108
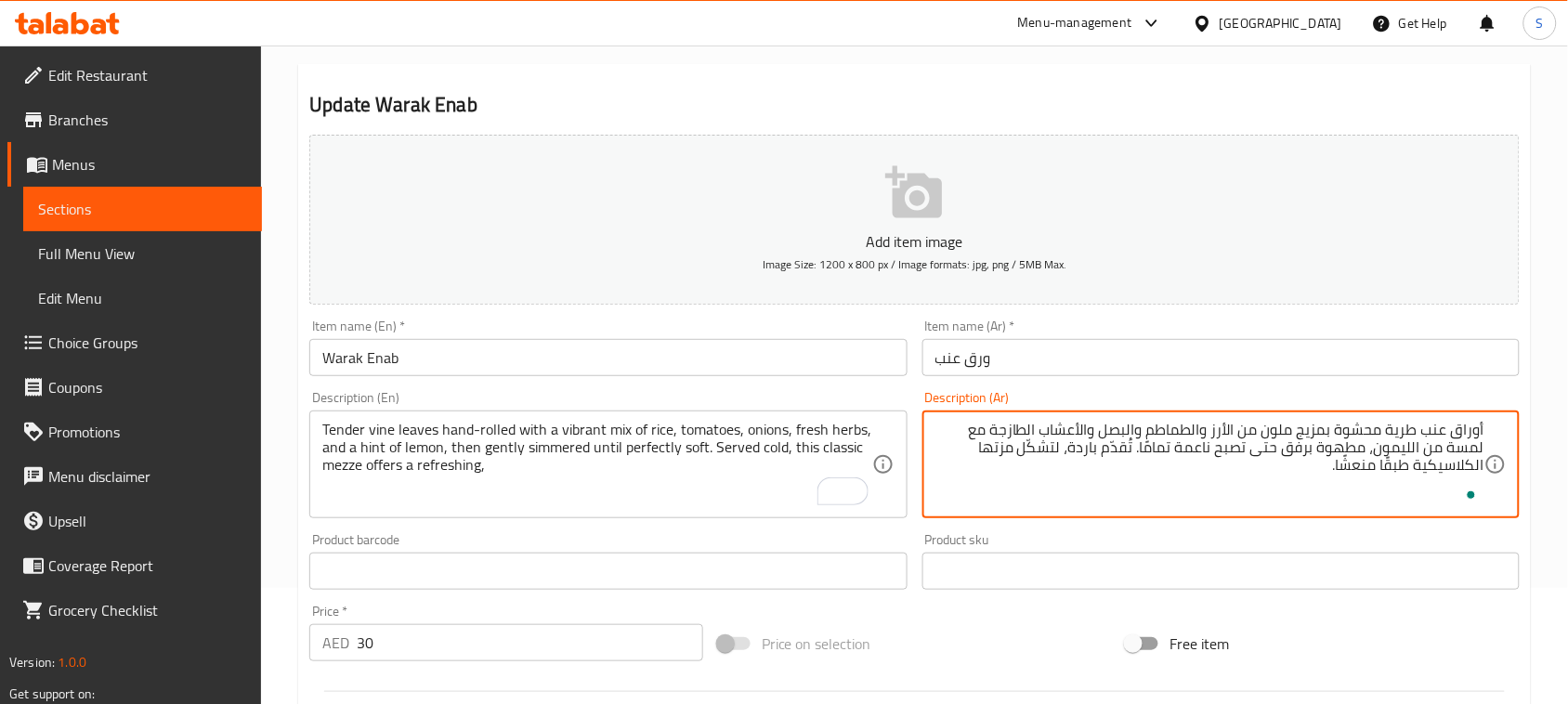
click at [1382, 462] on textarea "أوراق عنب طرية محشوة بمزيج ملون من الأرز والطماطم والبصل والأعشاب الطازجة مع لم…" at bounding box center [1209, 465] width 548 height 88
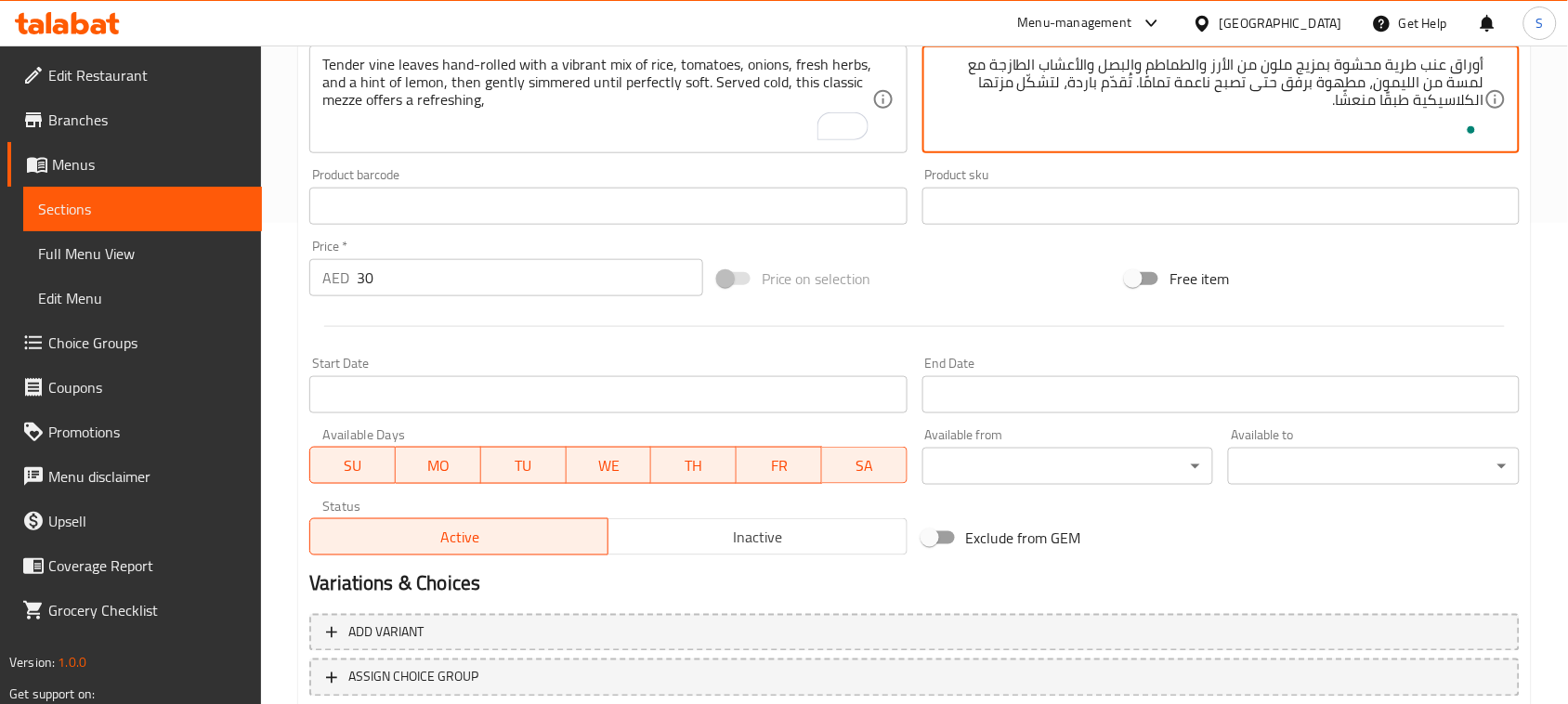
scroll to position [604, 0]
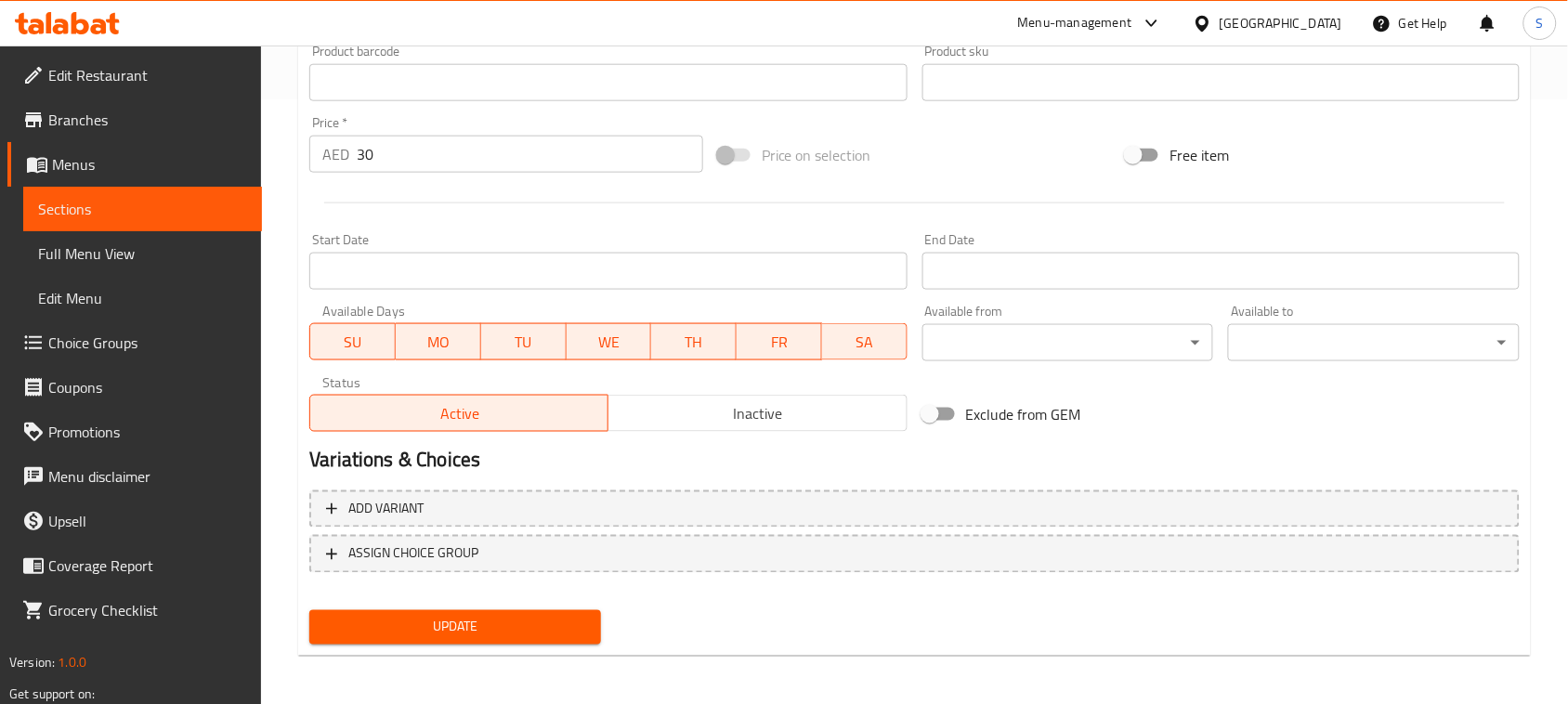
type textarea "أوراق عنب طرية محشوة بمزيج ملون من الأرز والطماطم والبصل والأعشاب الطازجة مع لم…"
click at [467, 633] on span "Update" at bounding box center [454, 627] width 262 height 23
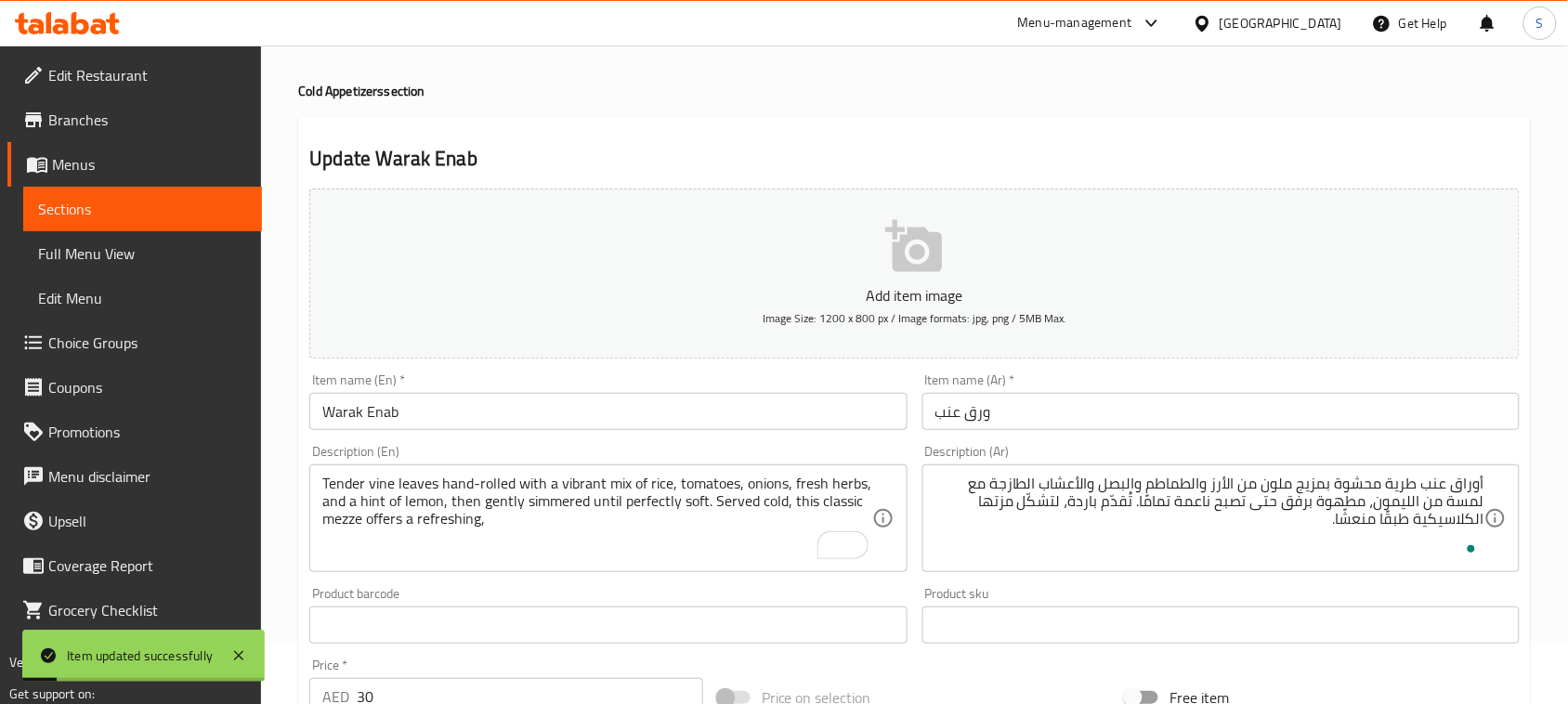
scroll to position [24, 0]
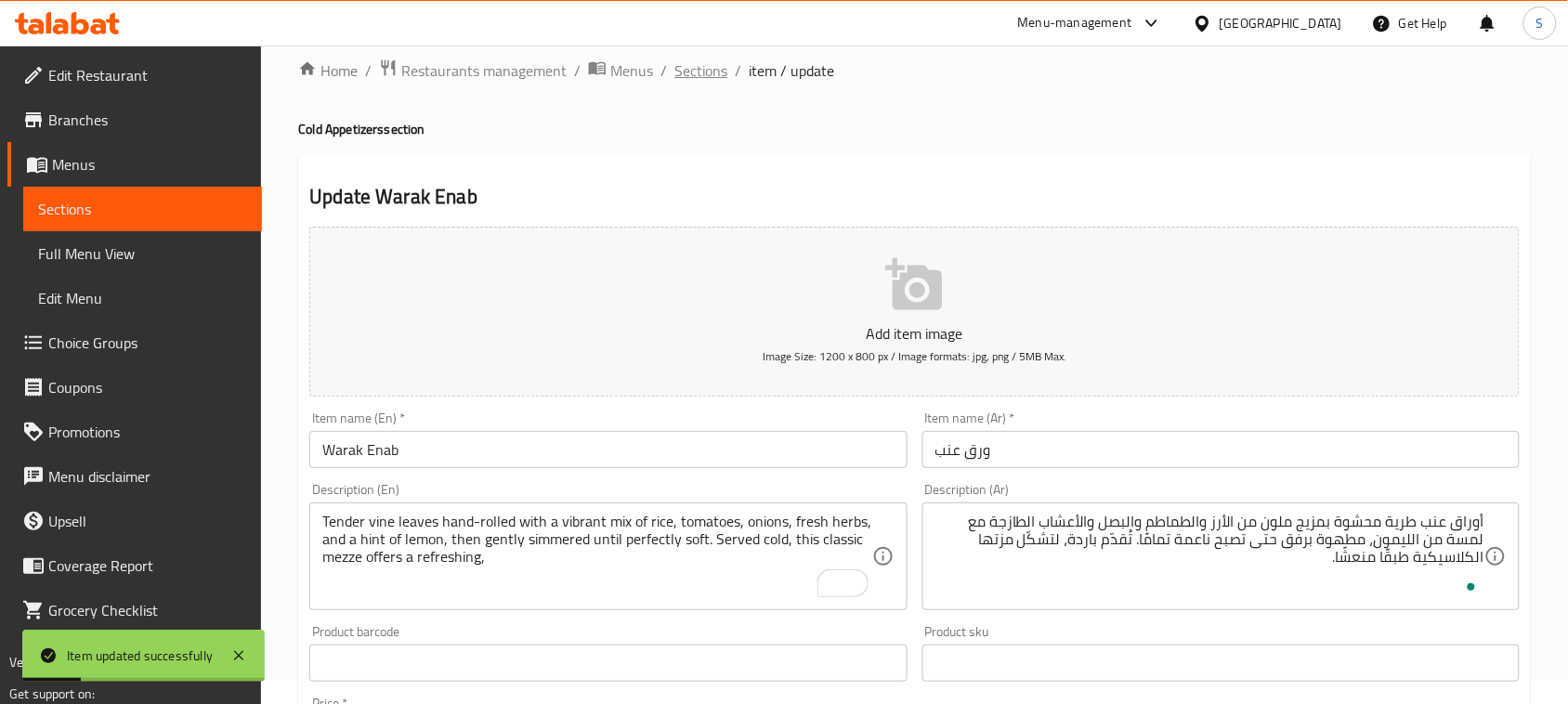
click at [692, 75] on span "Sections" at bounding box center [700, 71] width 53 height 22
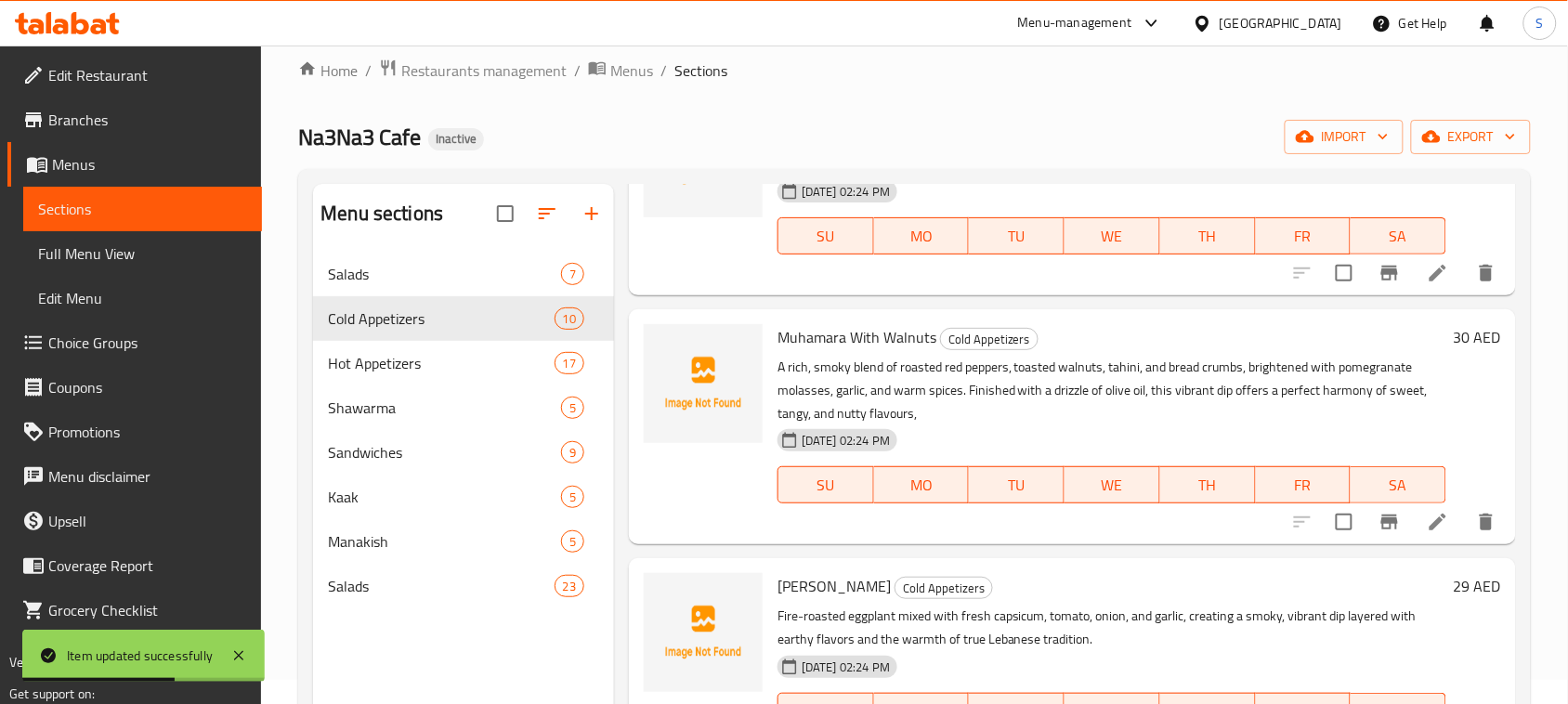
scroll to position [1161, 0]
click at [1429, 521] on icon at bounding box center [1438, 520] width 17 height 17
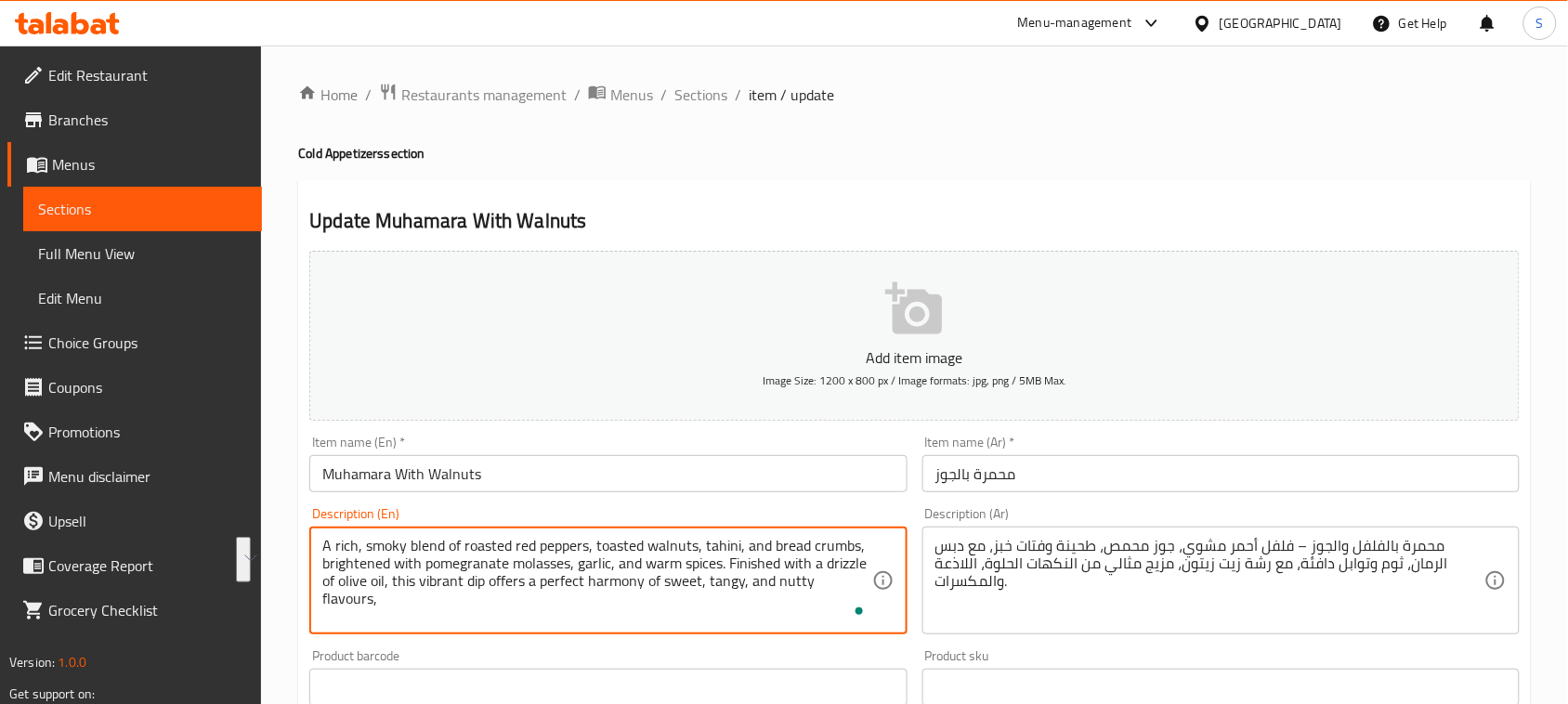
drag, startPoint x: 323, startPoint y: 536, endPoint x: 721, endPoint y: 573, distance: 399.7
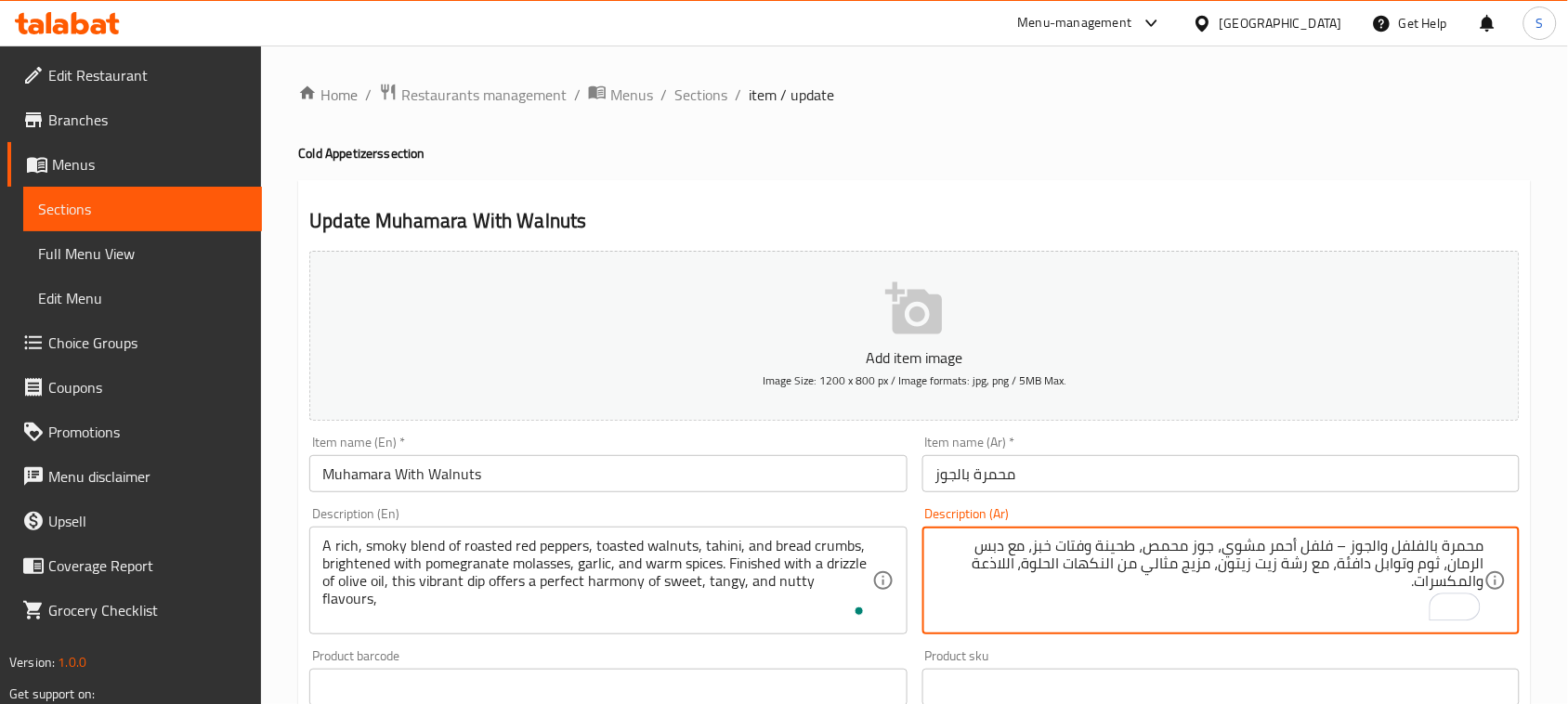
click at [943, 567] on textarea "محمرة بالفلفل والجوز – فلفل أحمر مشوي، جوز محمص، طحينة وفتات خبز، مع دبس الرمان…" at bounding box center [1209, 581] width 548 height 88
paste textarea "خليط غني ومدخن من الفلفل الأحمر المحمص، الجوز المحمص، الطحينة، وفتات الخبز، مع …"
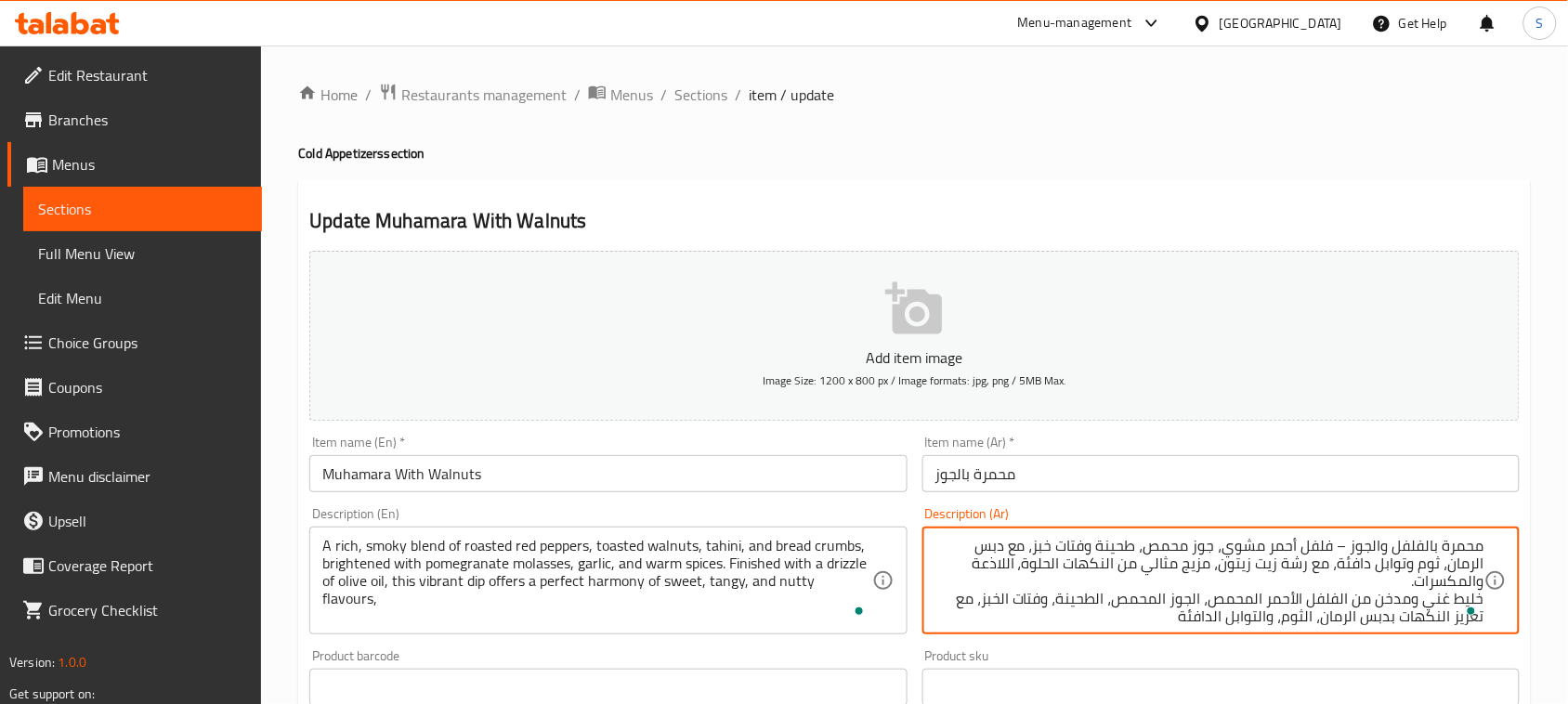
click at [1261, 549] on textarea "محمرة بالفلفل والجوز – فلفل أحمر مشوي، جوز محمص، طحينة وفتات خبز، مع دبس الرمان…" at bounding box center [1209, 581] width 548 height 88
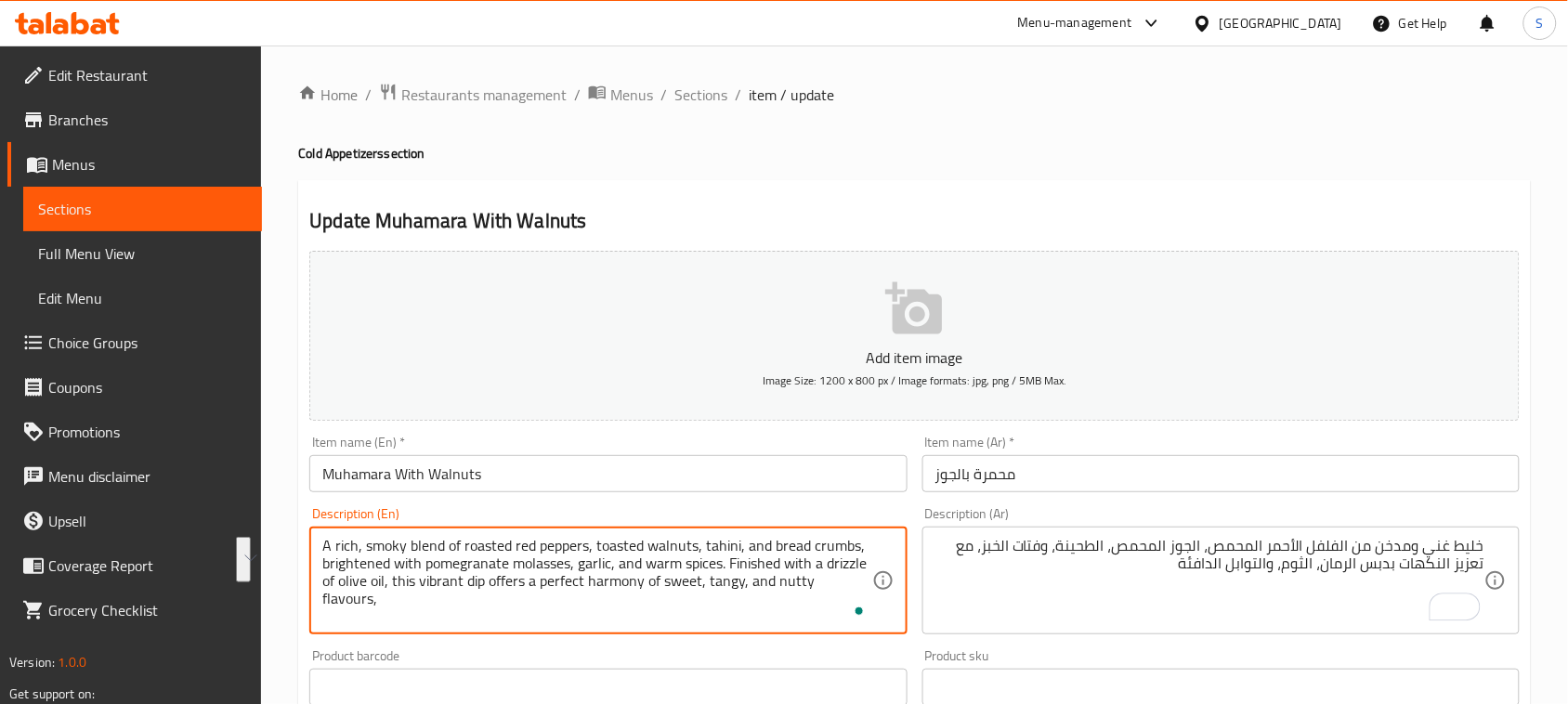
drag, startPoint x: 730, startPoint y: 558, endPoint x: 740, endPoint y: 564, distance: 11.7
click at [736, 564] on textarea "A rich, smoky blend of roasted red peppers, toasted walnuts, tahini, and bread …" at bounding box center [596, 581] width 548 height 88
drag, startPoint x: 730, startPoint y: 564, endPoint x: 862, endPoint y: 582, distance: 133.2
click at [862, 582] on textarea "A rich, smoky blend of roasted red peppers, toasted walnuts, tahini, and bread …" at bounding box center [596, 581] width 548 height 88
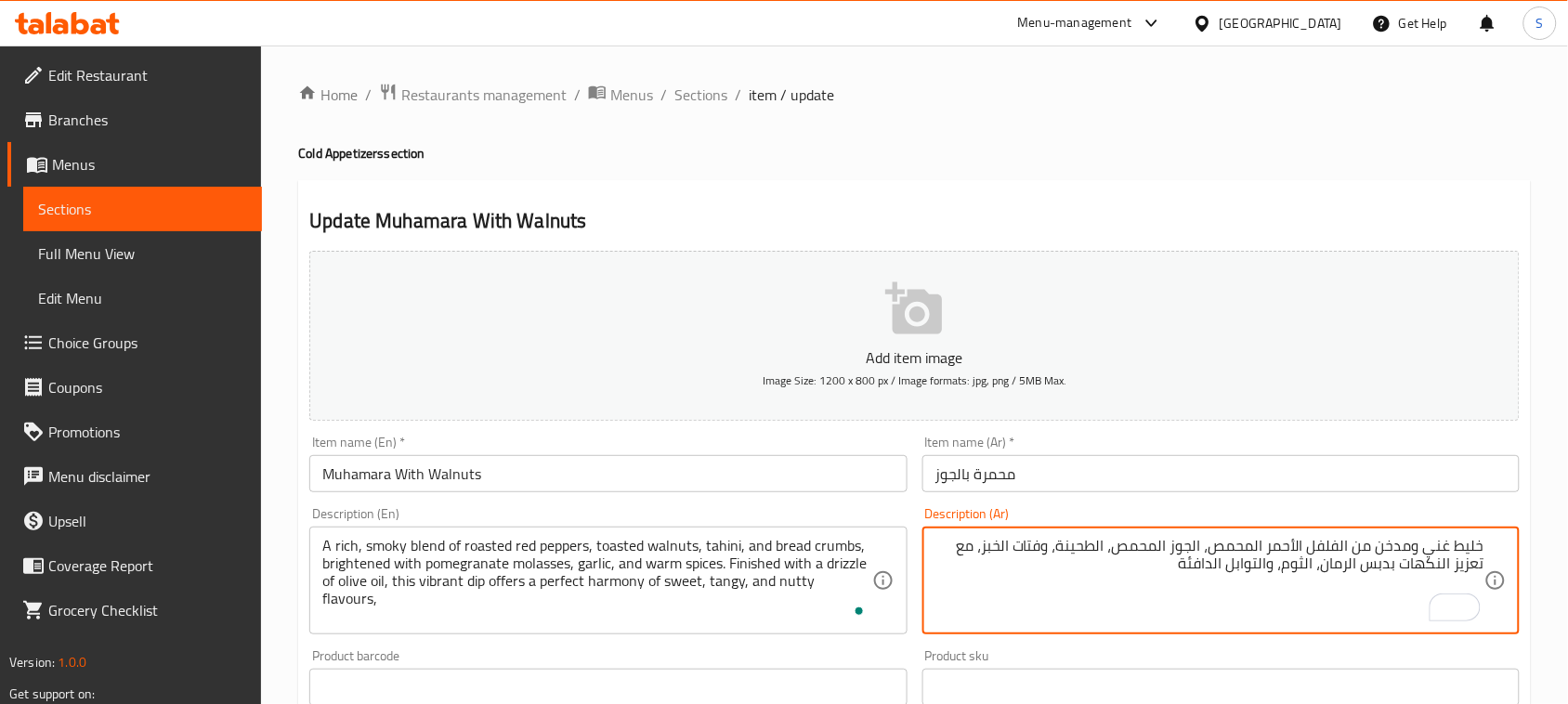
click at [1173, 567] on textarea "خليط غني ومدخن من الفلفل الأحمر المحمص، الجوز المحمص، الطحينة، وفتات الخبز، مع …" at bounding box center [1209, 581] width 548 height 88
paste textarea "يُختتم برشة من زيت الزيتون، لتقدّم هذه الغموسة الزاهية تناغمًا مثاليًا بين النك…"
click at [1166, 571] on textarea "خليط غني ومدخن من الفلفل الأحمر المحمص، الجوز المحمص، الطحينة، وفتات الخبز، مع …" at bounding box center [1209, 581] width 548 height 88
drag, startPoint x: 1442, startPoint y: 581, endPoint x: 1483, endPoint y: 582, distance: 41.0
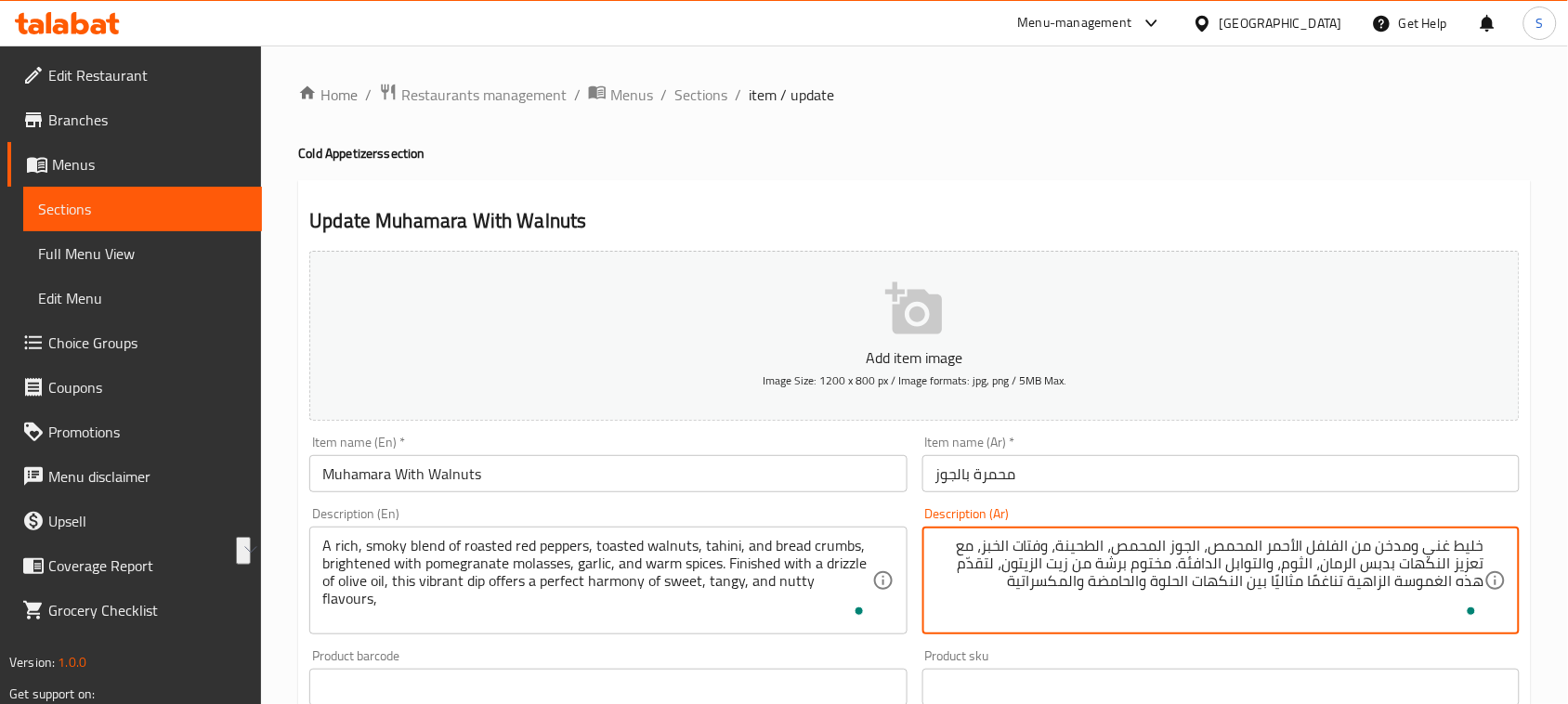
click at [1483, 582] on textarea "خليط غني ومدخن من الفلفل الأحمر المحمص، الجوز المحمص، الطحينة، وفتات الخبز، مع …" at bounding box center [1209, 581] width 548 height 88
drag, startPoint x: 1388, startPoint y: 585, endPoint x: 1483, endPoint y: 587, distance: 95.0
click at [1483, 587] on textarea "خليط غني ومدخن من الفلفل الأحمر المحمص، الجوز المحمص، الطحينة، وفتات الخبز، مع …" at bounding box center [1209, 581] width 548 height 88
click at [1158, 582] on textarea "خليط غني ومدخن من الفلفل الأحمر المحمص، الجوز المحمص، الطحينة، وفتات الخبز، مع …" at bounding box center [1209, 581] width 548 height 88
click at [1222, 578] on textarea "خليط غني ومدخن من الفلفل الأحمر المحمص، الجوز المحمص، الطحينة، وفتات الخبز، مع …" at bounding box center [1209, 581] width 548 height 88
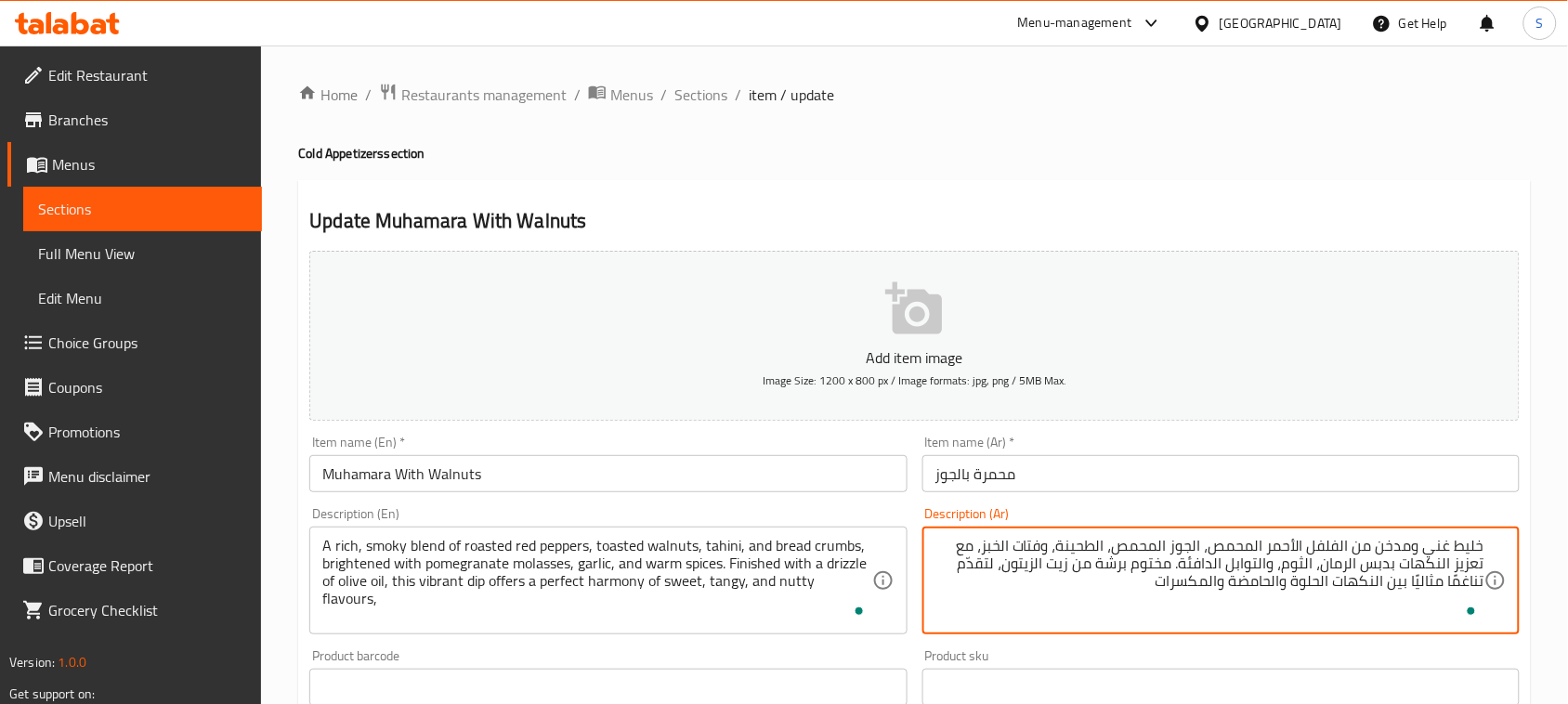
click at [1162, 597] on textarea "خليط غني ومدخن من الفلفل الأحمر المحمص، الجوز المحمص، الطحينة، وفتات الخبز، مع …" at bounding box center [1209, 581] width 548 height 88
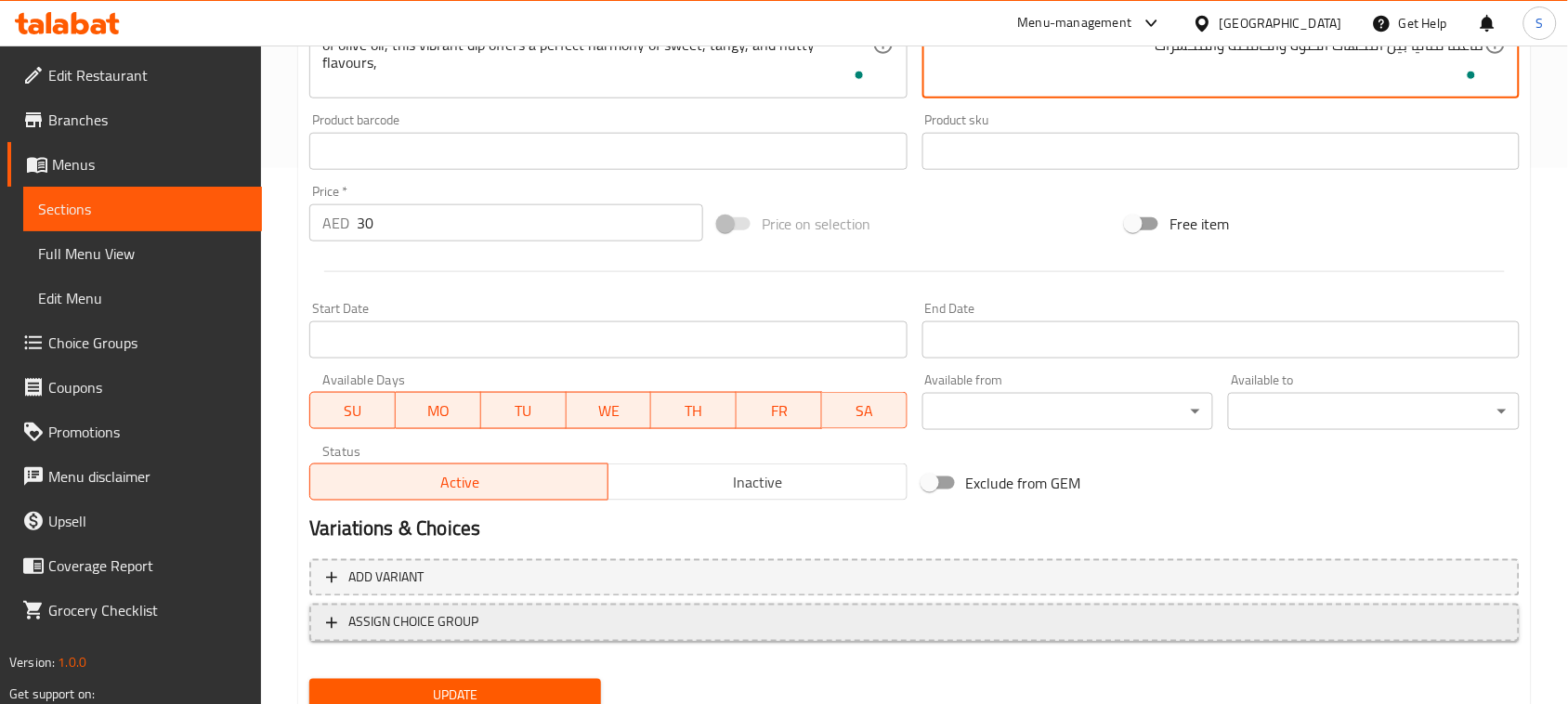
scroll to position [604, 0]
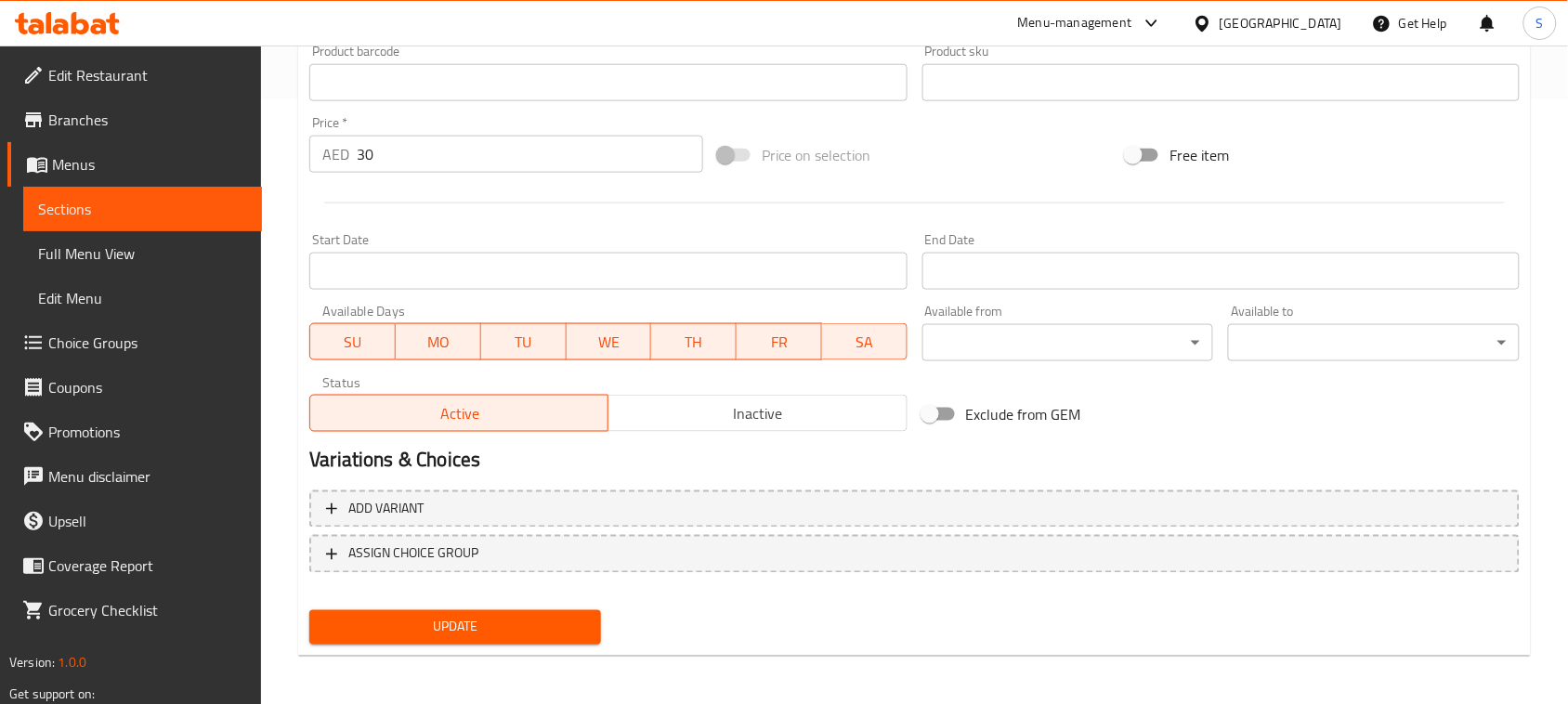
type textarea "خليط غني ومدخن من الفلفل الأحمر المحمص، الجوز المحمص، الطحينة، وفتات الخبز، مع …"
click at [535, 624] on span "Update" at bounding box center [454, 627] width 262 height 23
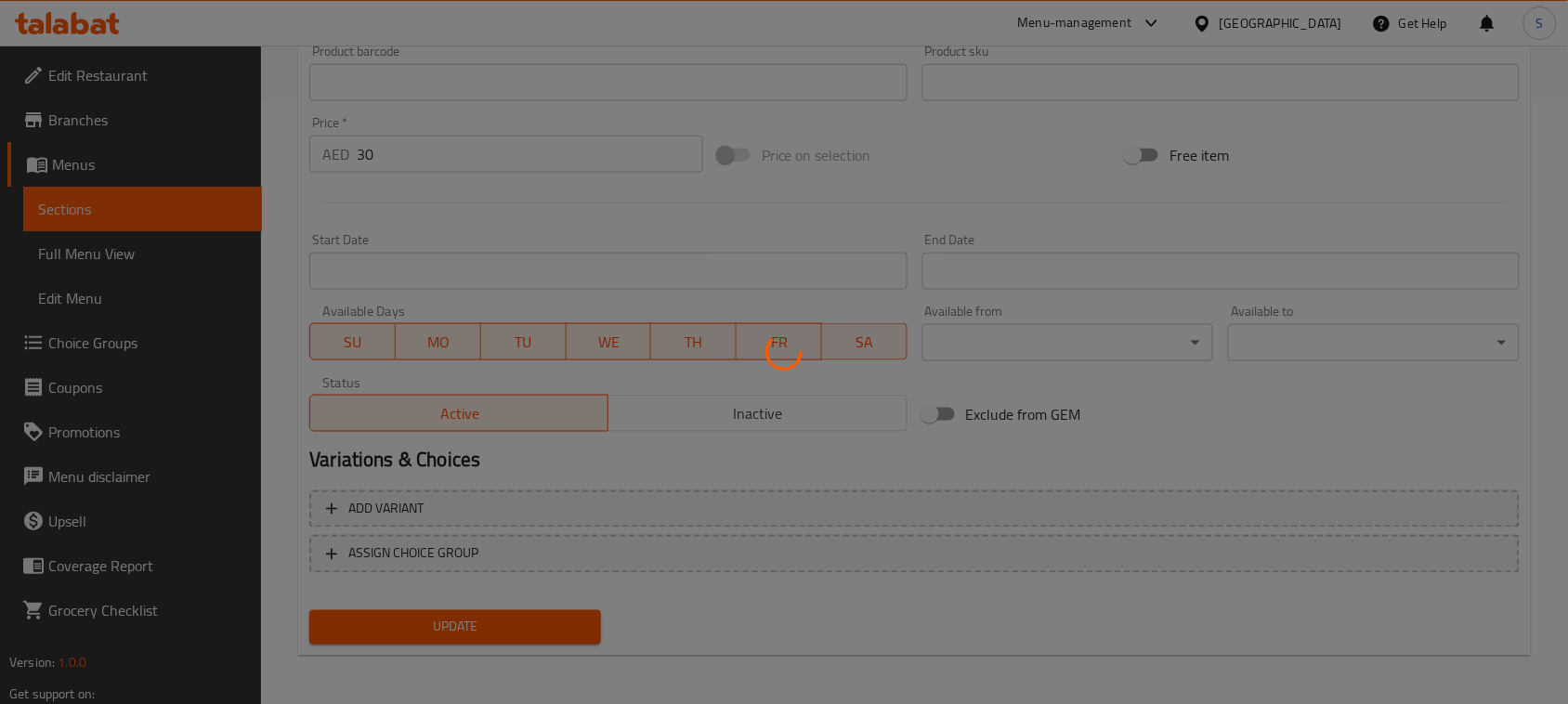
scroll to position [256, 0]
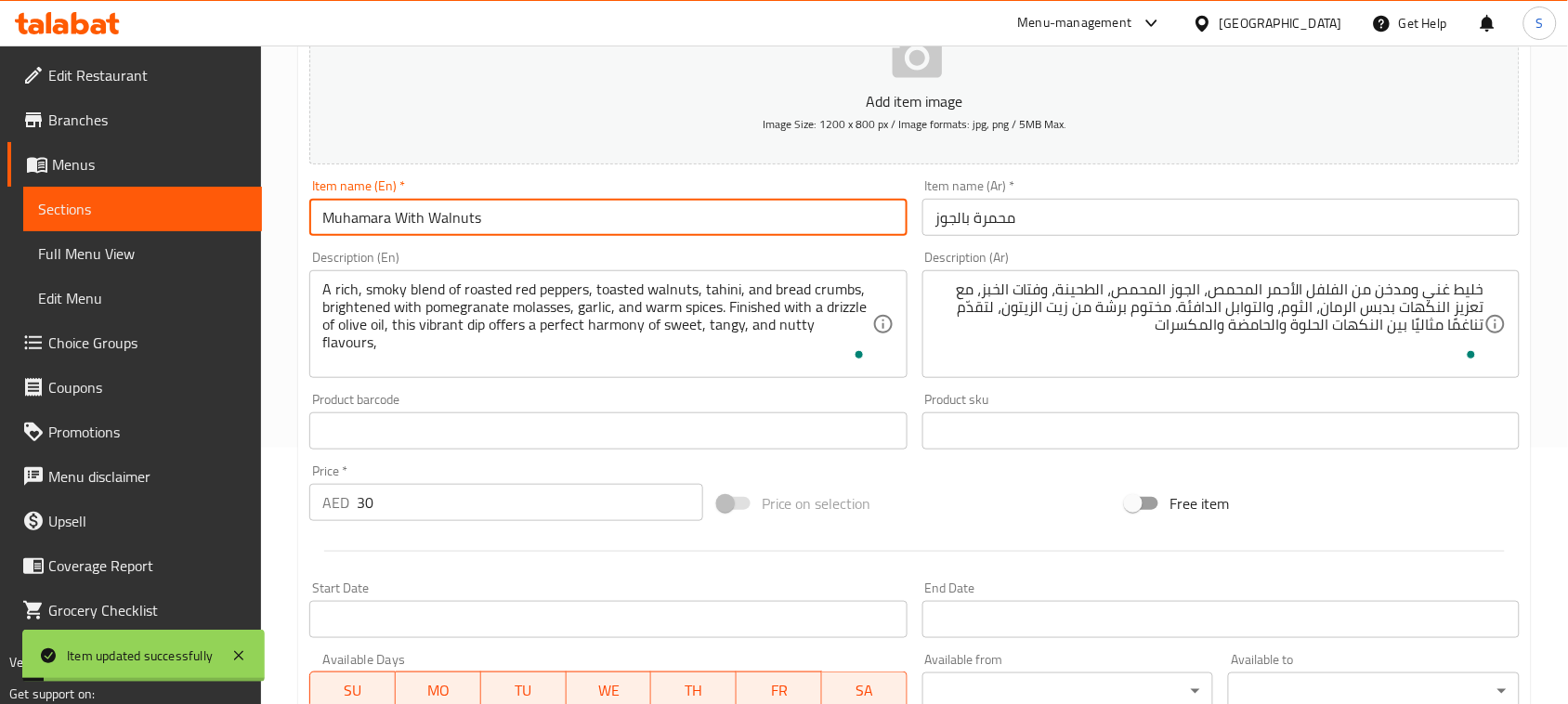
click at [397, 211] on input "Muhamara With Walnuts" at bounding box center [607, 217] width 597 height 37
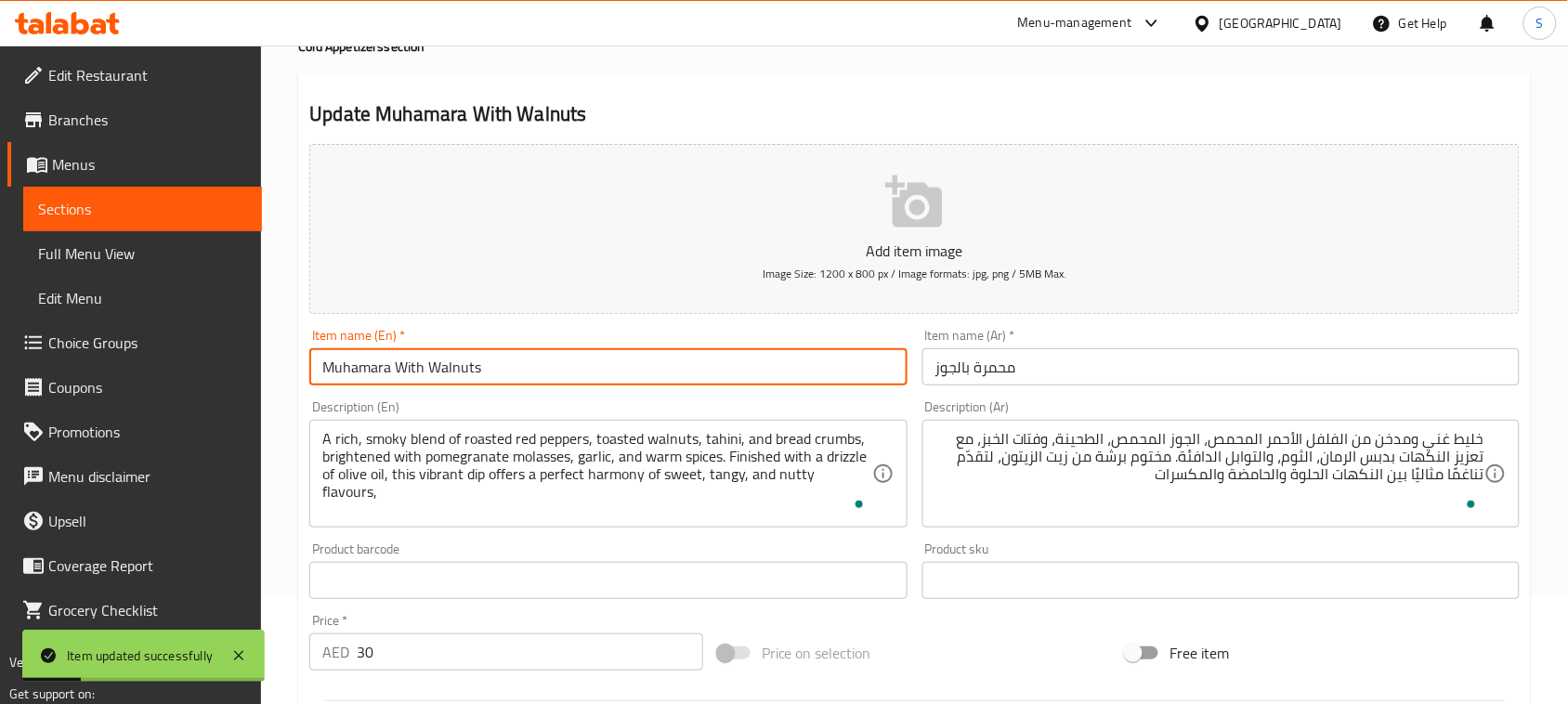
scroll to position [0, 0]
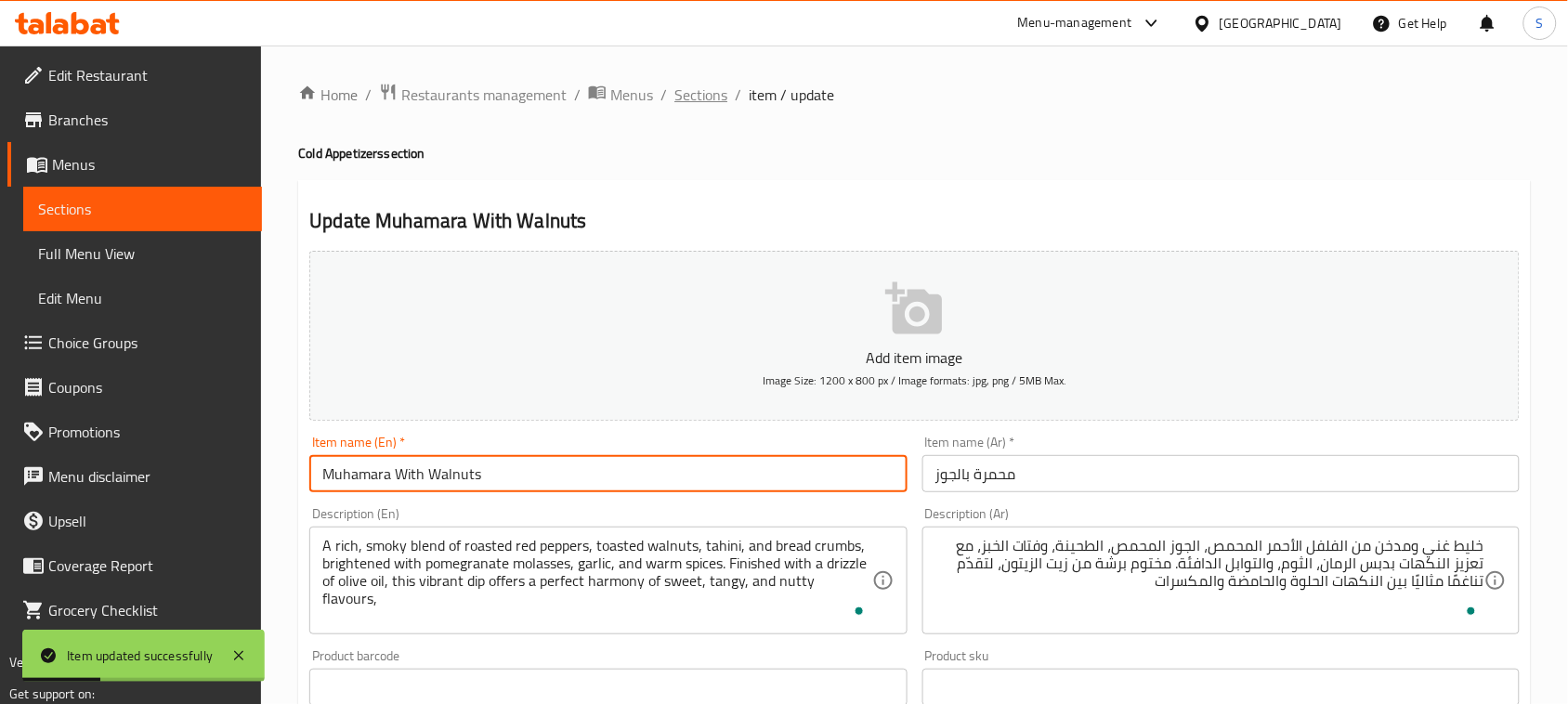
click at [674, 99] on span "Sections" at bounding box center [700, 95] width 53 height 22
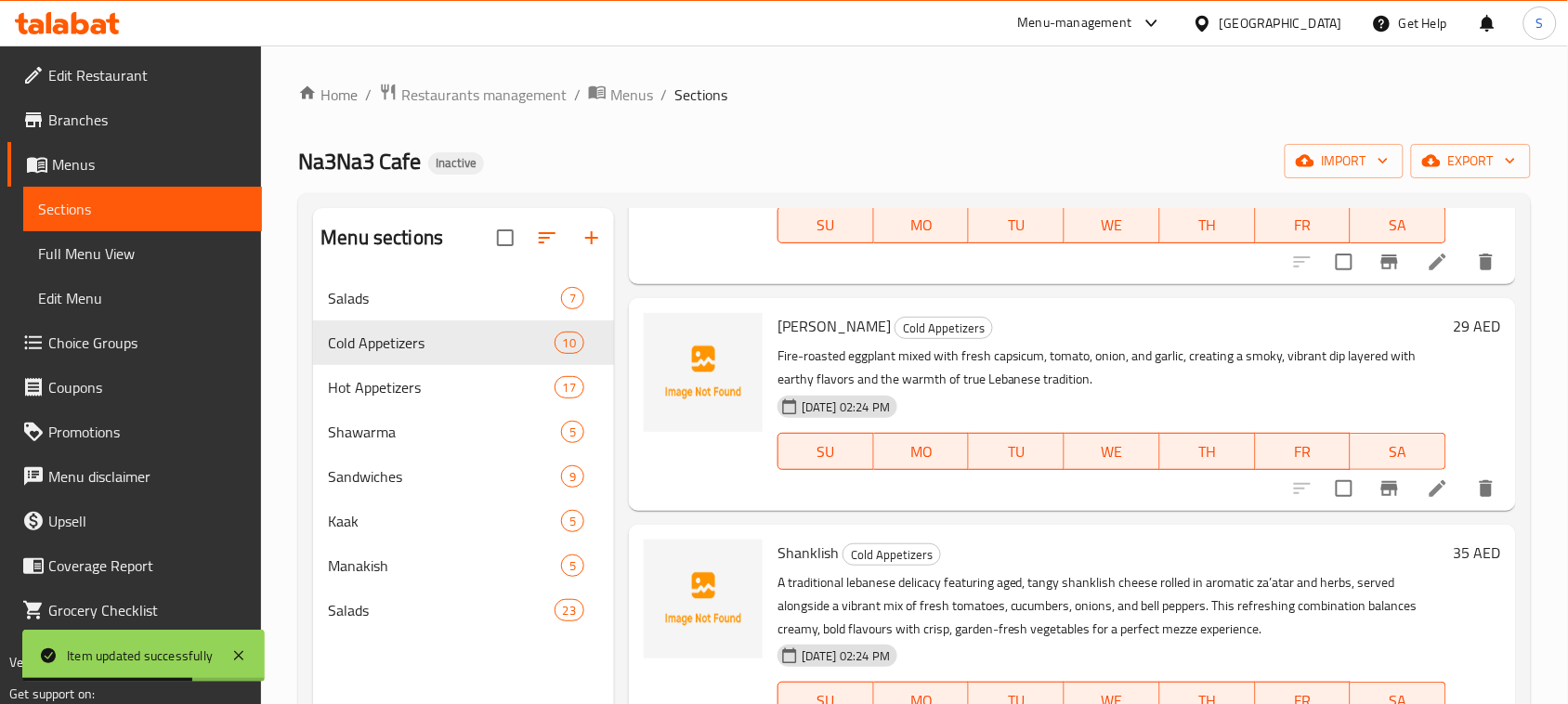
scroll to position [1422, 0]
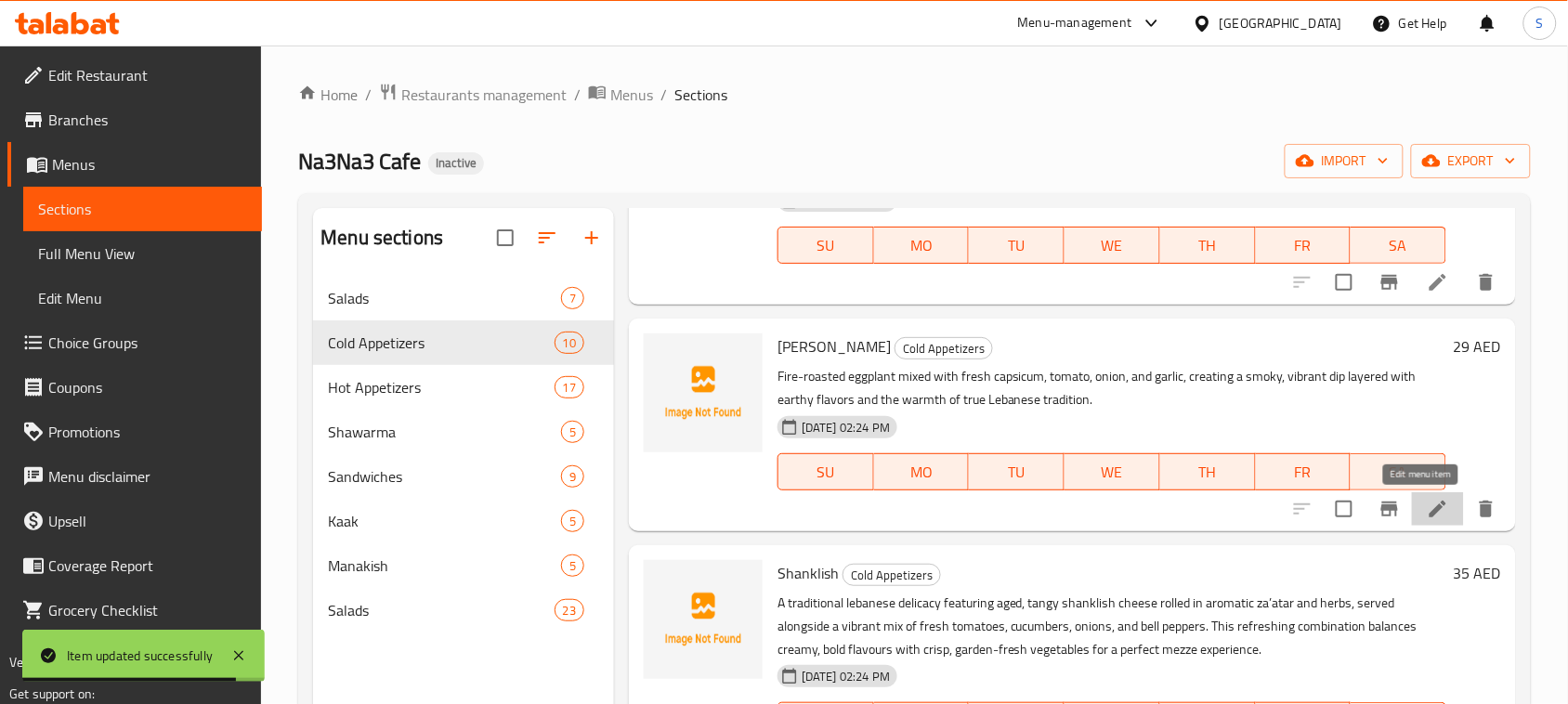
click at [1429, 509] on icon at bounding box center [1438, 509] width 17 height 17
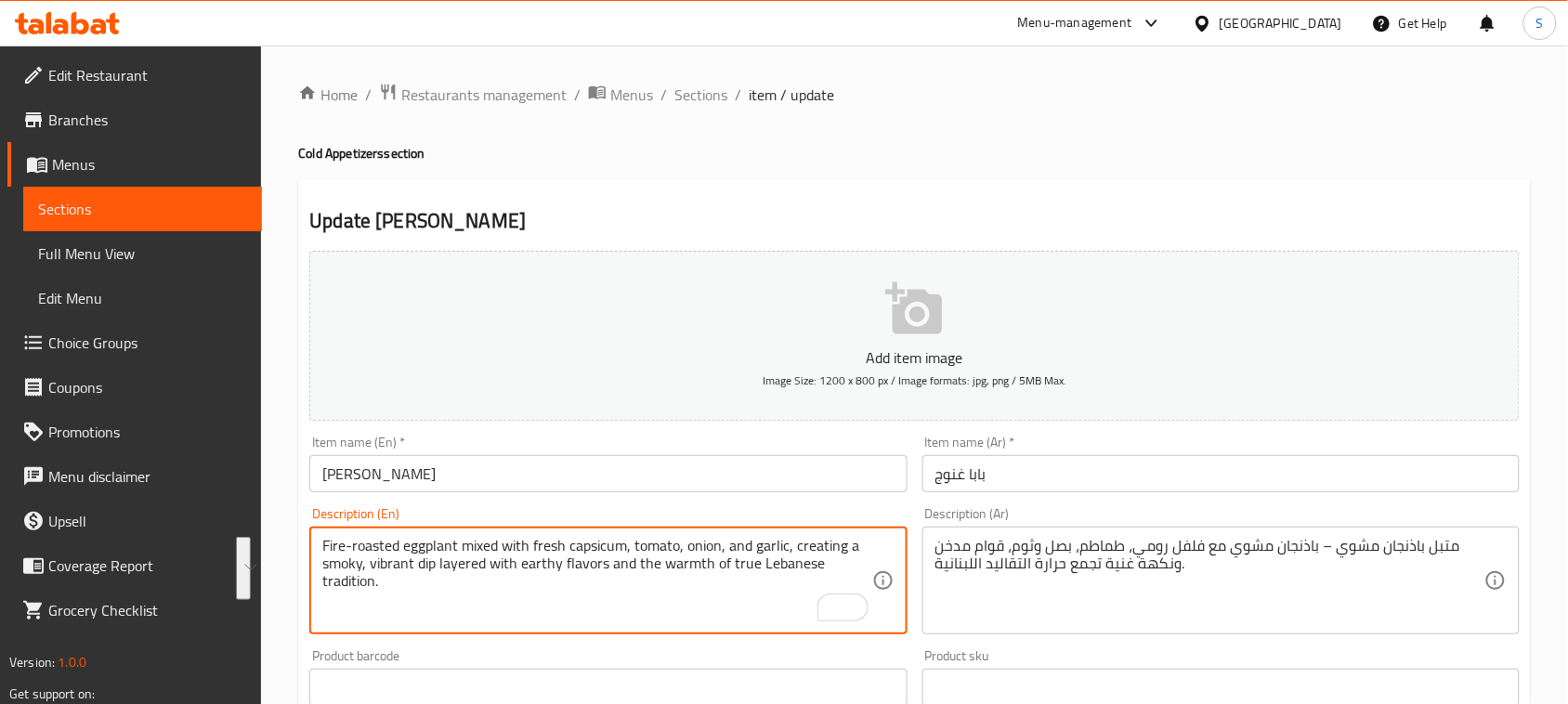
drag, startPoint x: 321, startPoint y: 549, endPoint x: 392, endPoint y: 588, distance: 81.0
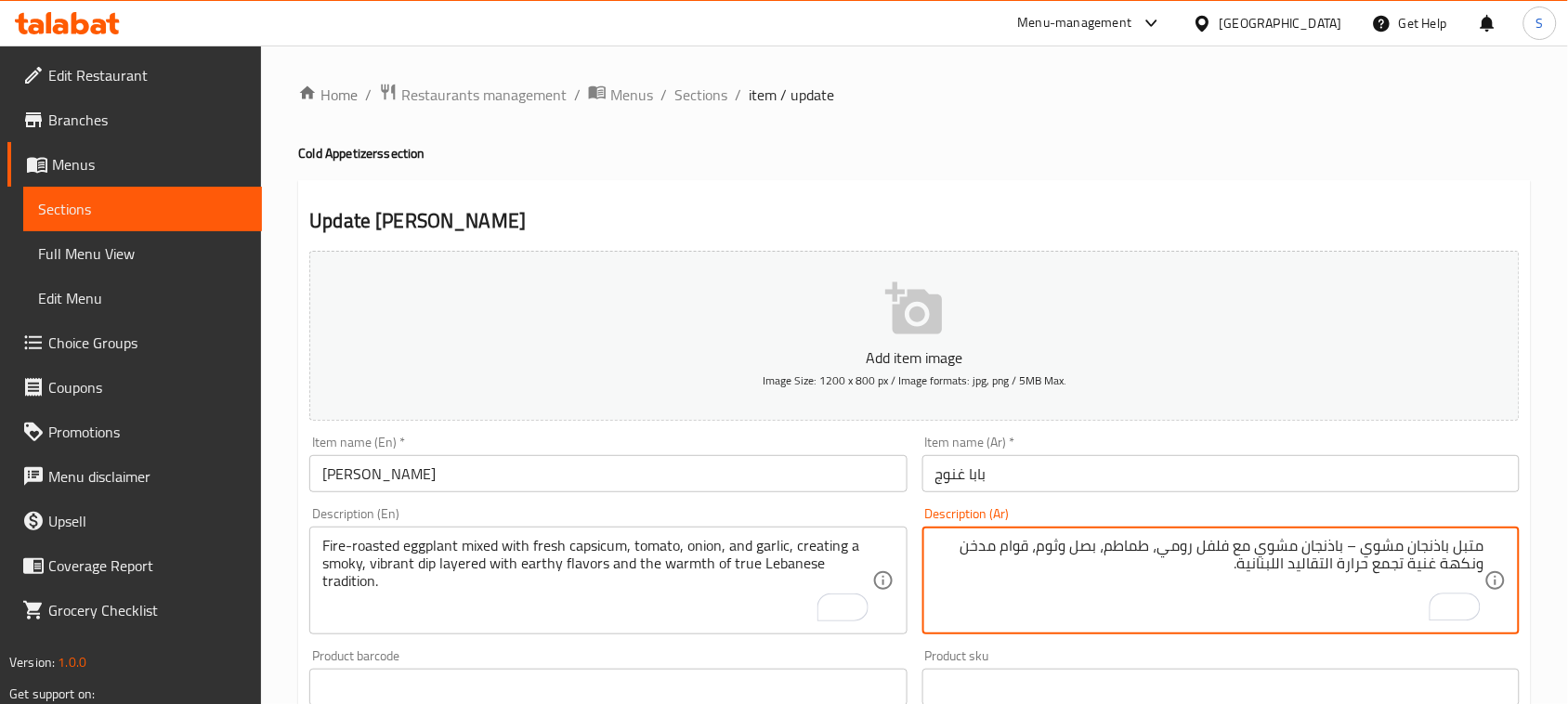
click at [1297, 583] on textarea "متبل باذنجان مشوي – باذنجان مشوي مع فلفل رومي، طماطم، بصل وثوم، قوام مدخن ونكهة…" at bounding box center [1209, 581] width 548 height 88
click at [1208, 567] on textarea "متبل باذنجان مشوي – باذنجان مشوي مع فلفل رومي، طماطم، بصل وثوم، قوام مدخن ونكهة…" at bounding box center [1209, 581] width 548 height 88
paste textarea "باذنجان مشوي على النار ممزوج بالفلفل الطازج، الطماطم، البصل، والثوم، ليقدّم غمو…"
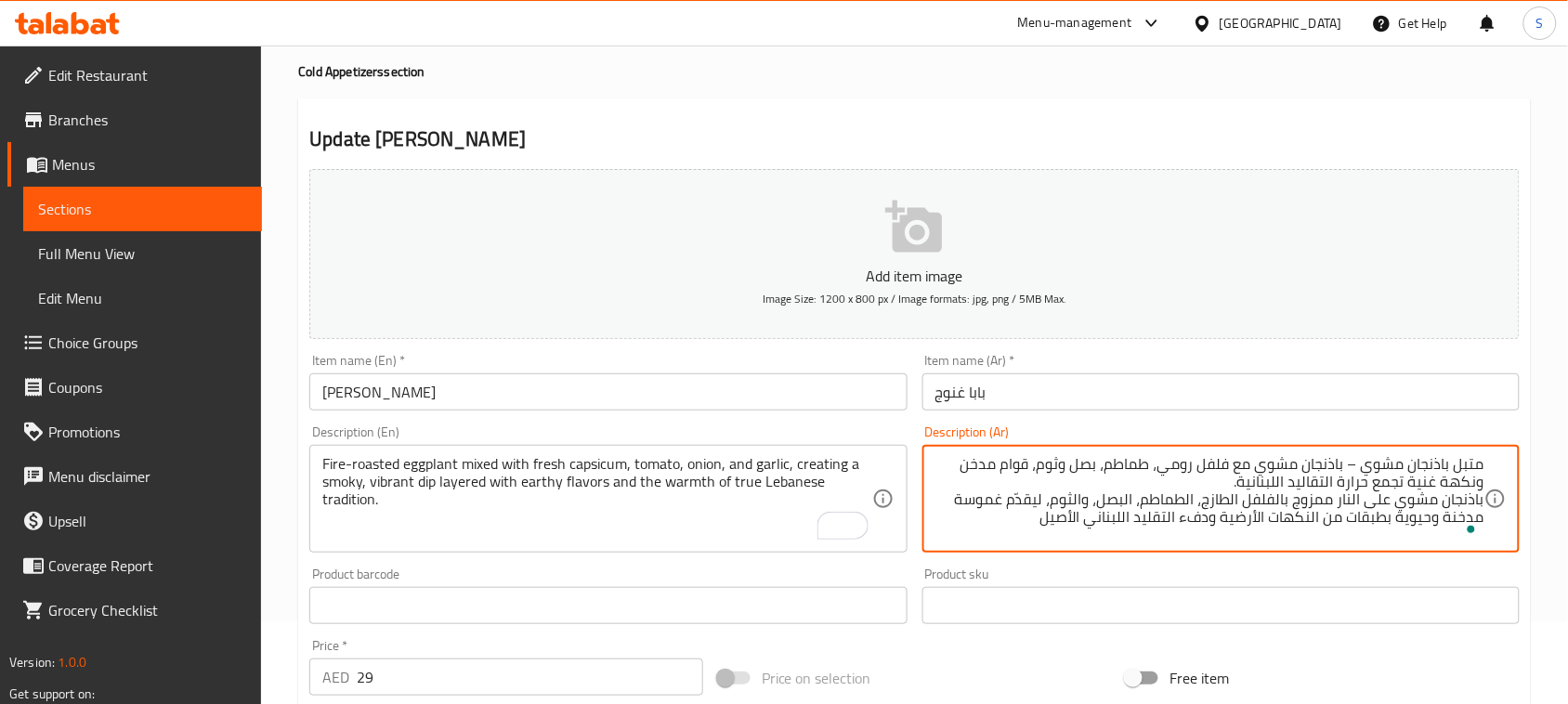
scroll to position [116, 0]
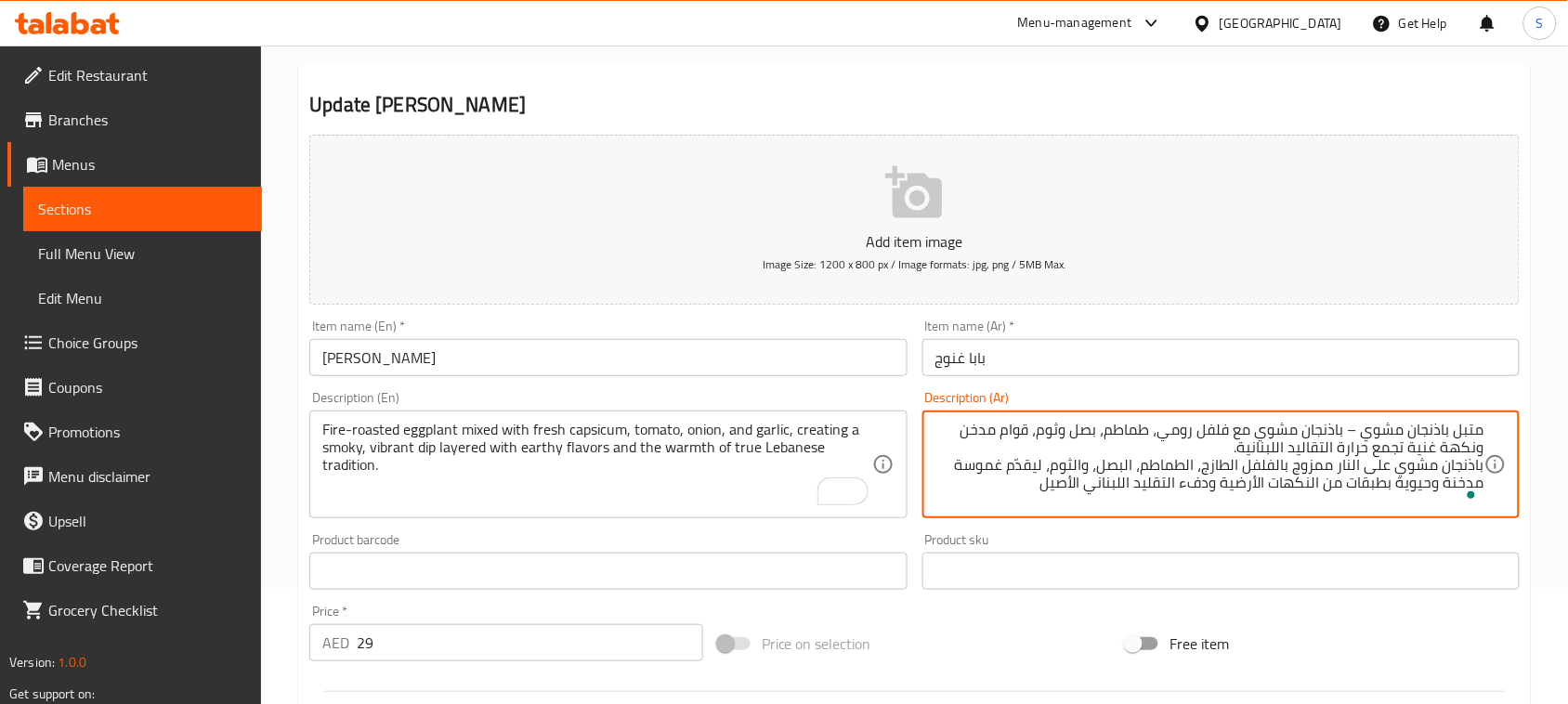
click at [971, 465] on textarea "متبل باذنجان مشوي – باذنجان مشوي مع فلفل رومي، طماطم، بصل وثوم، قوام مدخن ونكهة…" at bounding box center [1209, 465] width 548 height 88
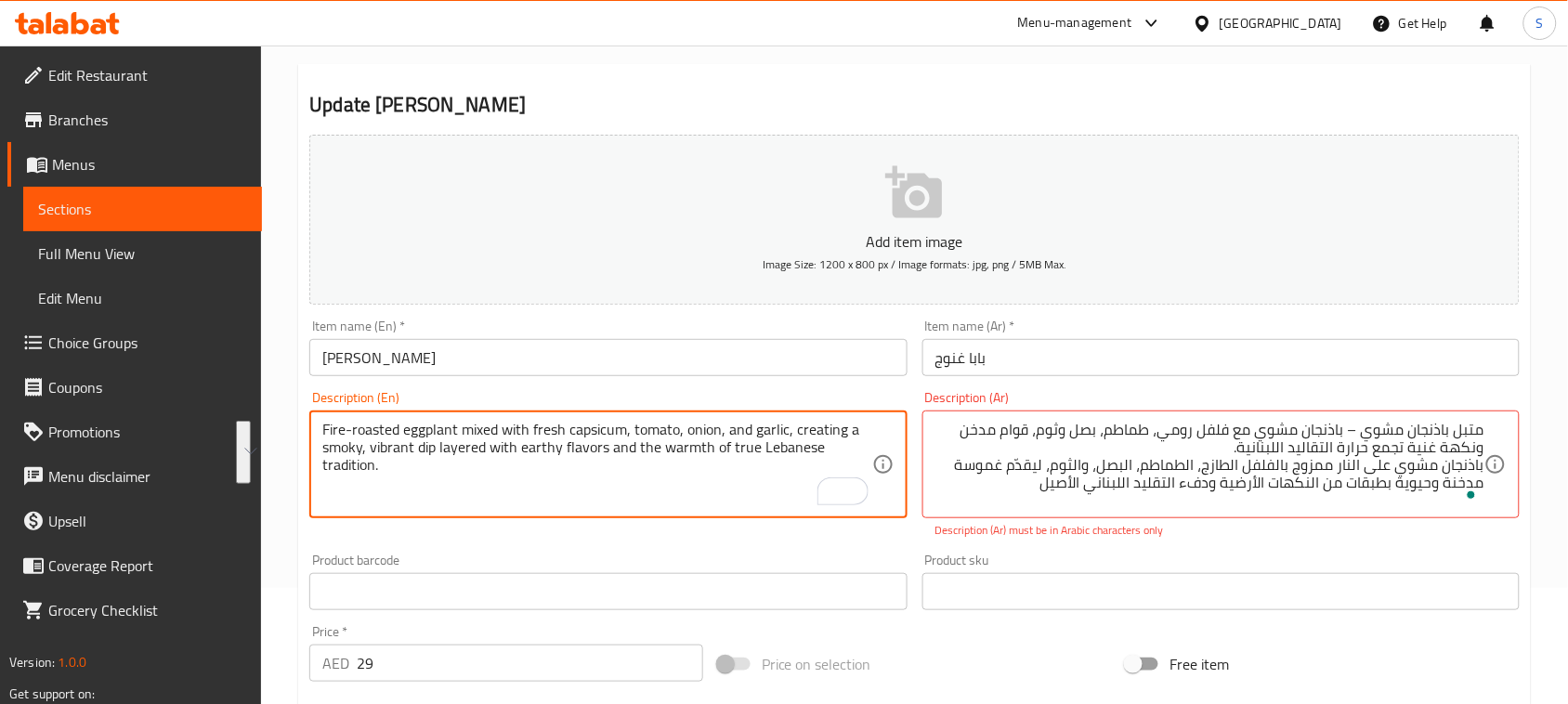
drag, startPoint x: 794, startPoint y: 427, endPoint x: 801, endPoint y: 467, distance: 40.6
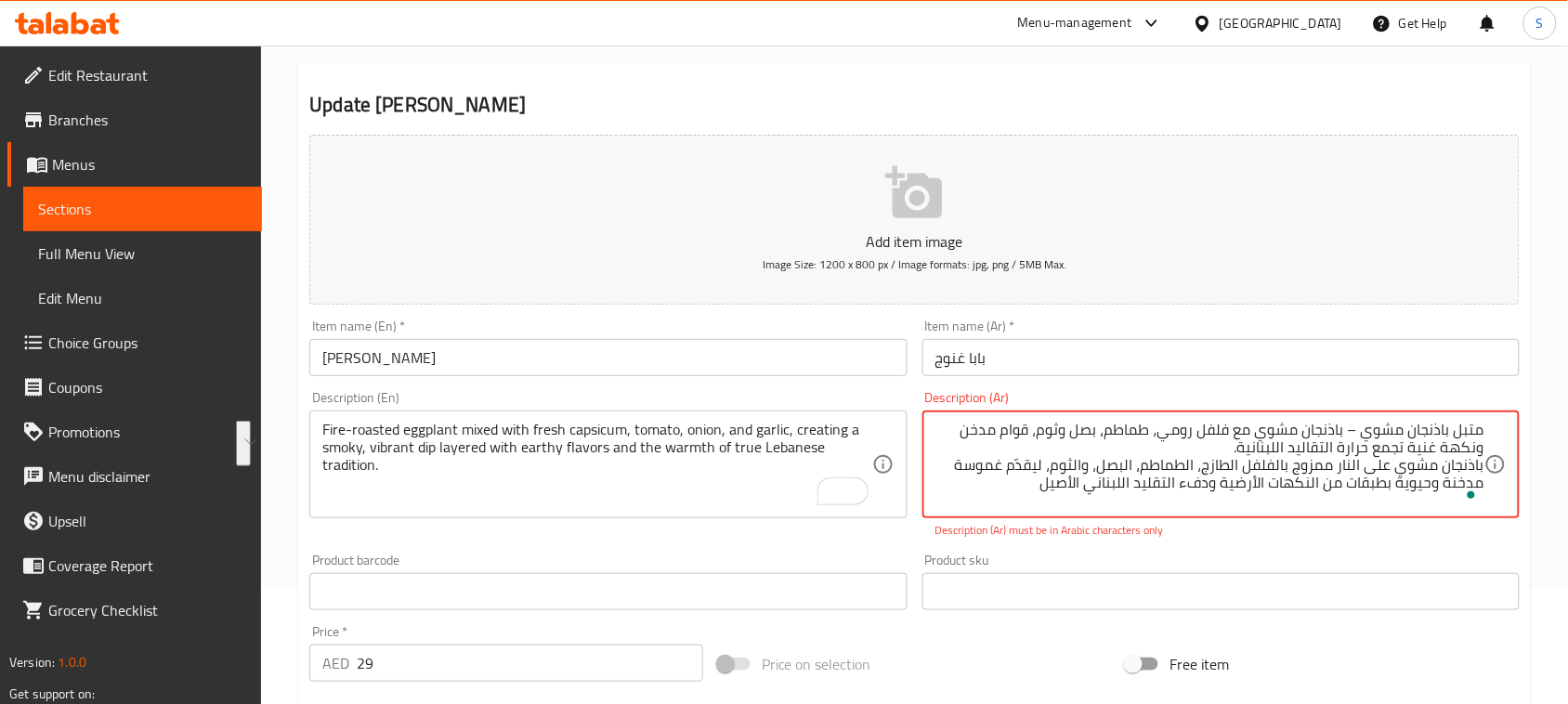
drag, startPoint x: 1049, startPoint y: 466, endPoint x: 1040, endPoint y: 483, distance: 19.2
paste textarea "ُكوّنًا غموسة مدخنة وحيوية، بطبقات من النكهات الأرضية ودفء التراث"
click at [964, 466] on textarea "متبل باذنجان مشوي – باذنجان مشوي مع فلفل رومي، طماطم، بصل وثوم، قوام مدخن ونكهة…" at bounding box center [1209, 465] width 548 height 88
click at [1446, 485] on textarea "متبل باذنجان مشوي – باذنجان مشوي مع فلفل رومي، طماطم، بصل وثوم، قوام مدخن ونكهة…" at bounding box center [1209, 465] width 548 height 88
click at [1403, 485] on textarea "متبل باذنجان مشوي – باذنجان مشوي مع فلفل رومي، طماطم، بصل وثوم، قوام مدخن ونكهة…" at bounding box center [1209, 465] width 548 height 88
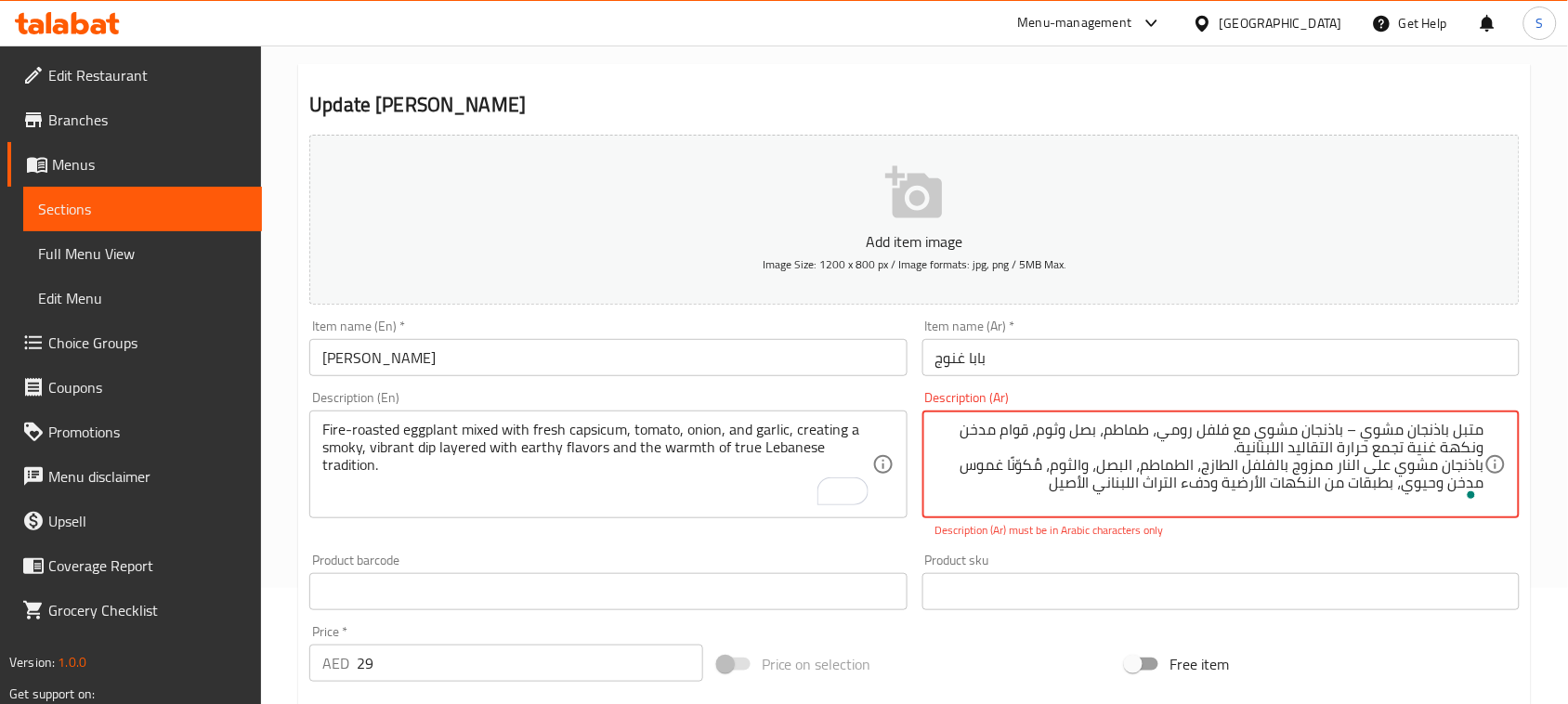
click at [1386, 432] on textarea "متبل باذنجان مشوي – باذنجان مشوي مع فلفل رومي، طماطم، بصل وثوم، قوام مدخن ونكهة…" at bounding box center [1209, 465] width 548 height 88
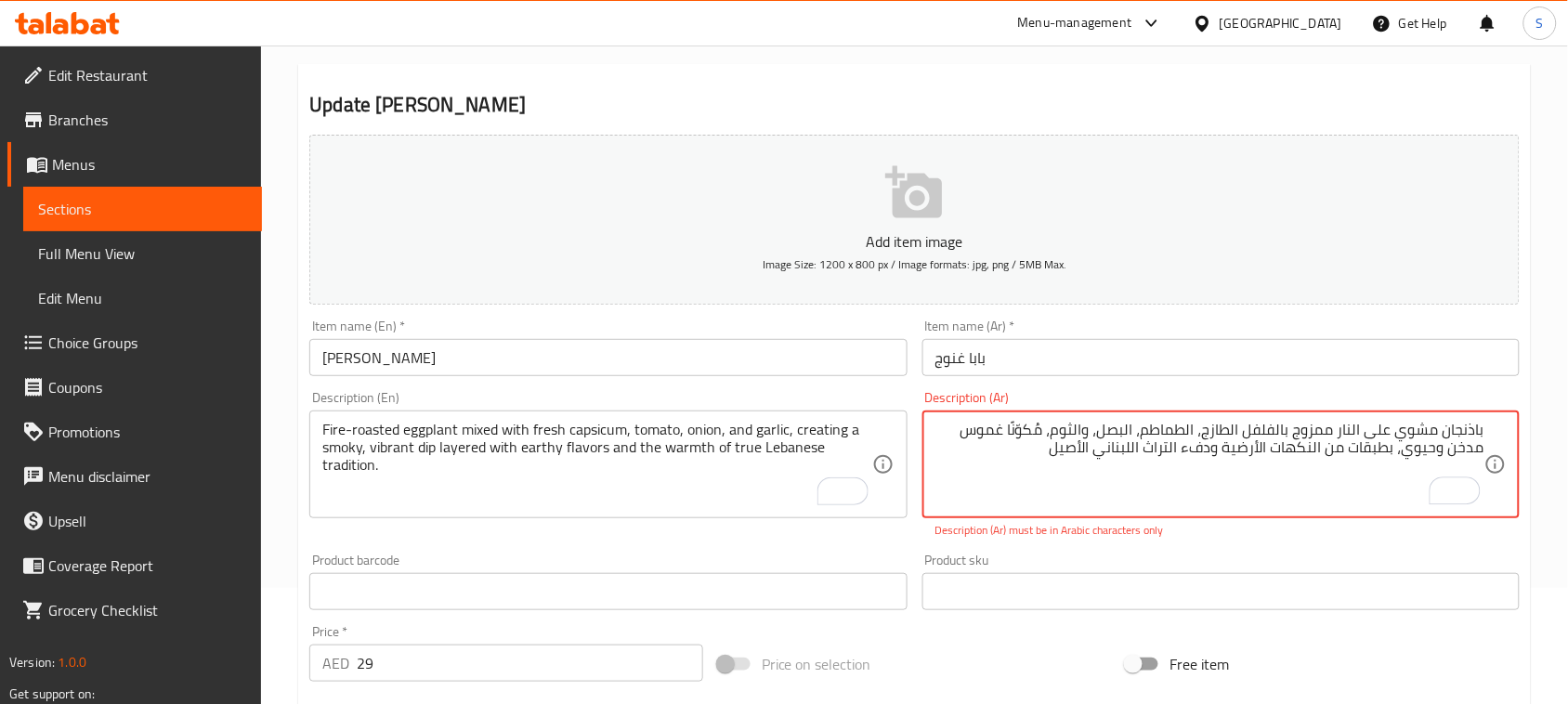
click at [1261, 456] on textarea "باذنجان مشوي على النار ممزوج بالفلفل الطازج، الطماطم، البصل، والثوم، مُكوّنًا غ…" at bounding box center [1209, 465] width 548 height 88
click at [1215, 497] on textarea "باذنجان مشوي على النار ممزوج بالفلفل الطازج، الطماطم، البصل، والثوم، مُكوّنًا غ…" at bounding box center [1209, 465] width 548 height 88
click at [1217, 453] on textarea "باذنجان مشوي على النار ممزوج بالفلفل الطازج، الطماطم، البصل، والثوم، مُكوّنًا غ…" at bounding box center [1209, 465] width 548 height 88
click at [1108, 449] on textarea "باذنجان مشوي على النار ممزوج بالفلفل الطازج، الطماطم، البصل، والثوم، مُكوّنًا غ…" at bounding box center [1209, 465] width 548 height 88
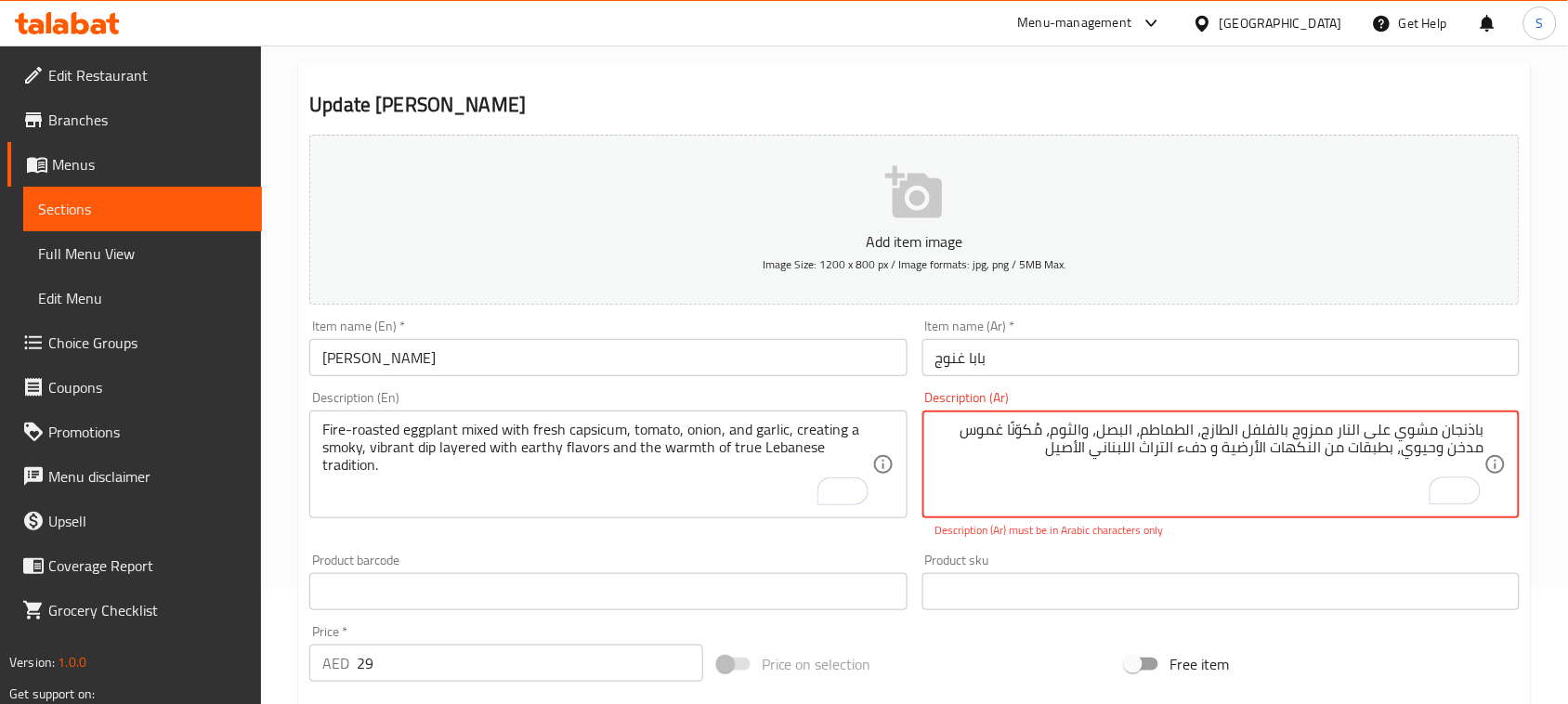
click at [1108, 449] on textarea "باذنجان مشوي على النار ممزوج بالفلفل الطازج، الطماطم، البصل، والثوم، مُكوّنًا غ…" at bounding box center [1209, 465] width 548 height 88
click at [1107, 467] on textarea "باذنجان مشوي على النار ممزوج بالفلفل الطازج، الطماطم، البصل، والثوم، مُكوّنًا غ…" at bounding box center [1209, 465] width 548 height 88
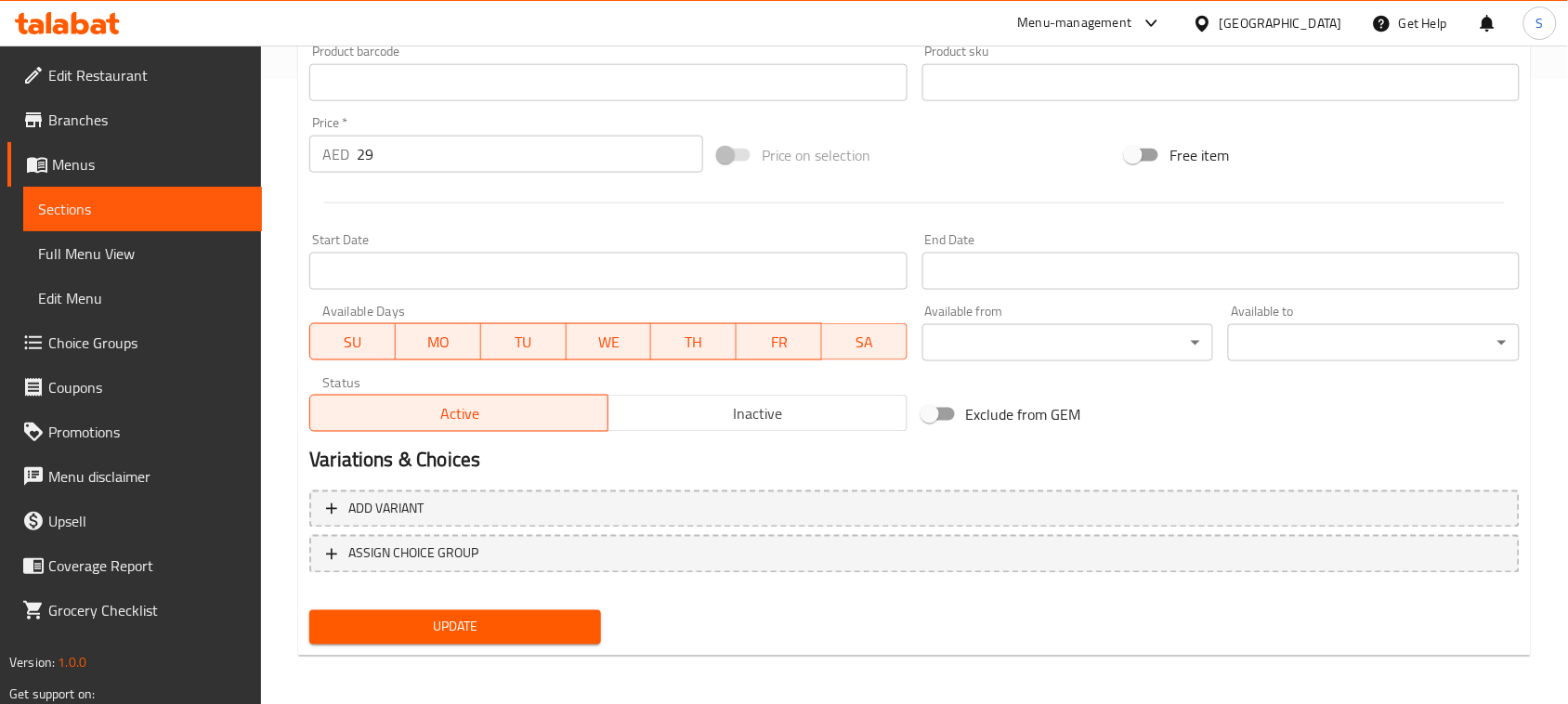
type textarea "باذنجان مشوي على النار ممزوج بالفلفل الطازج، الطماطم، البصل، والثوم، مُكوّنًا غ…"
click at [544, 637] on button "Update" at bounding box center [454, 627] width 291 height 34
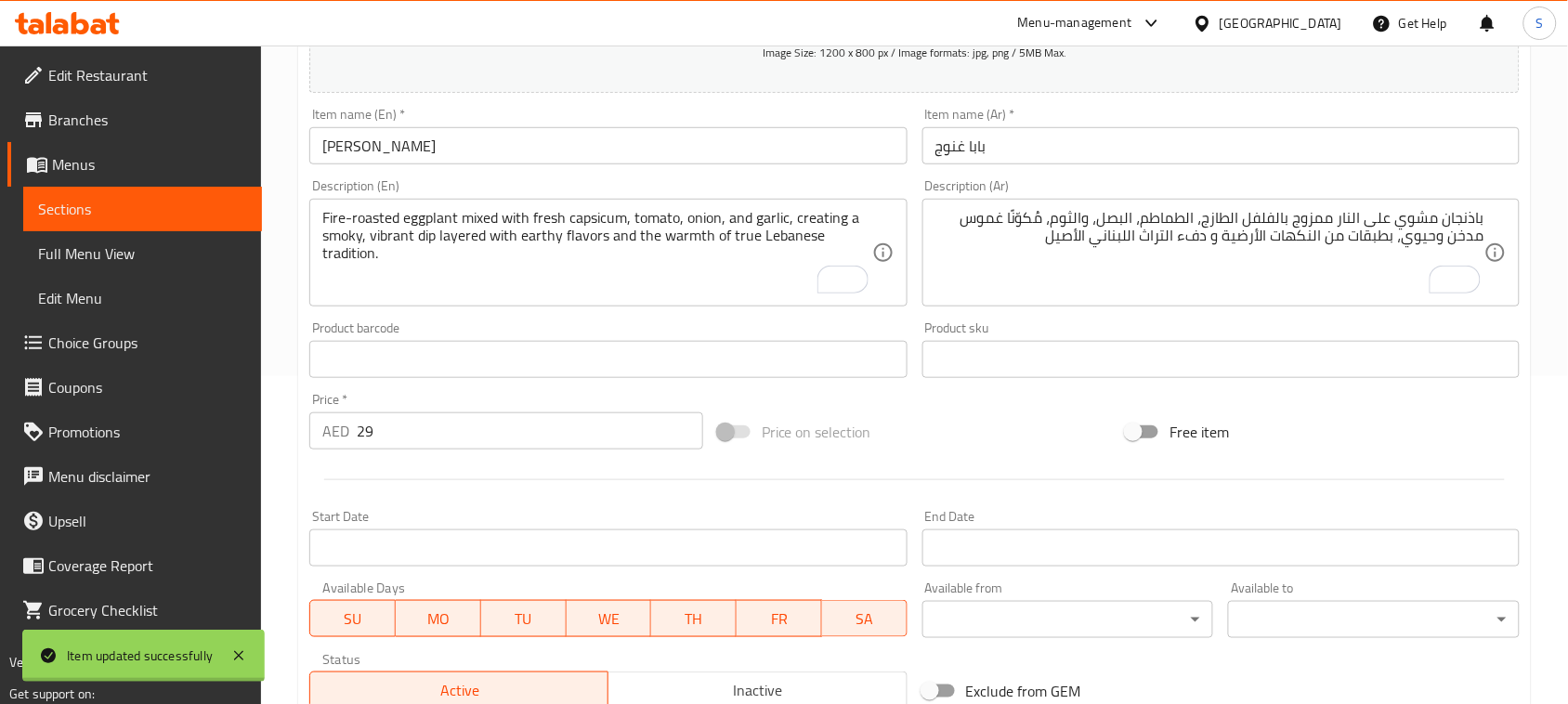
scroll to position [141, 0]
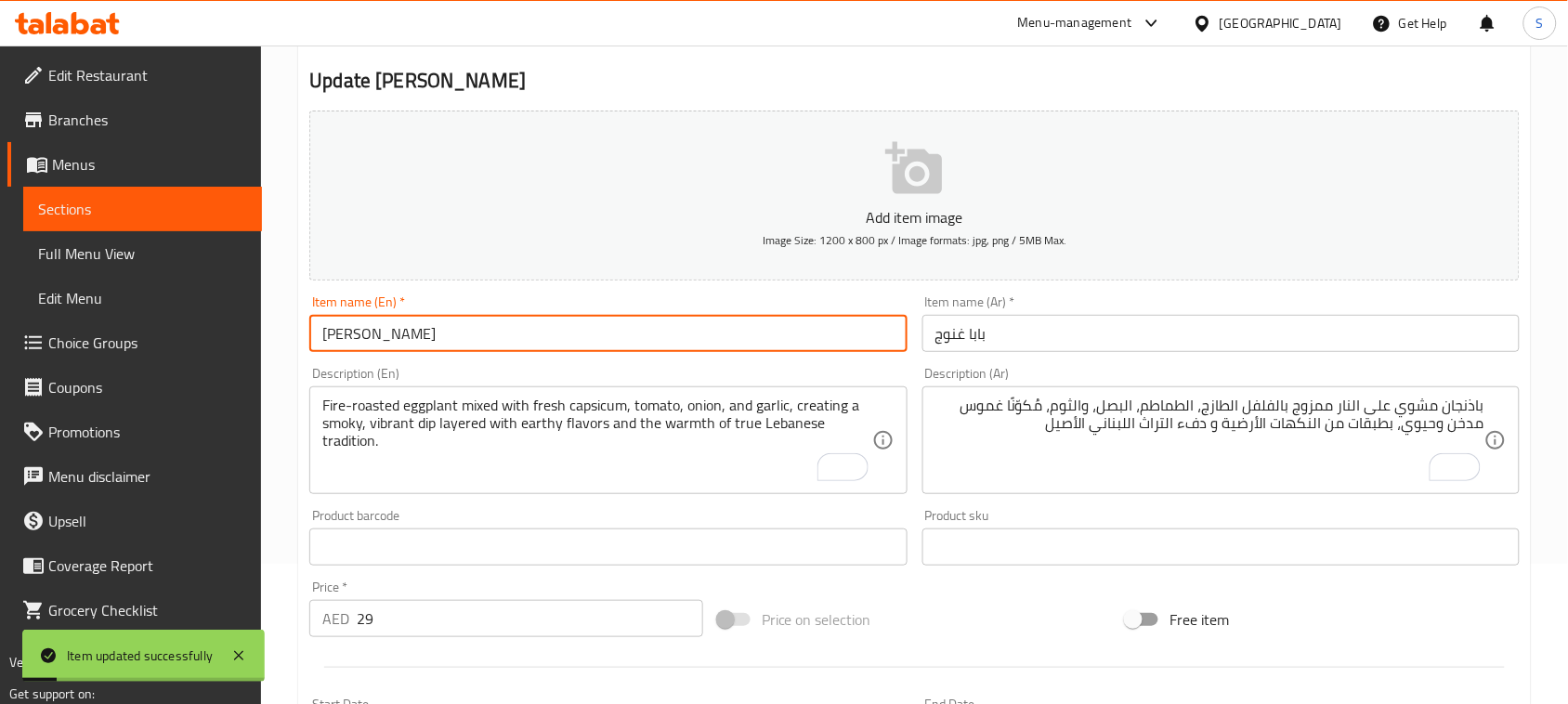
click at [466, 346] on input "[PERSON_NAME]" at bounding box center [607, 333] width 597 height 37
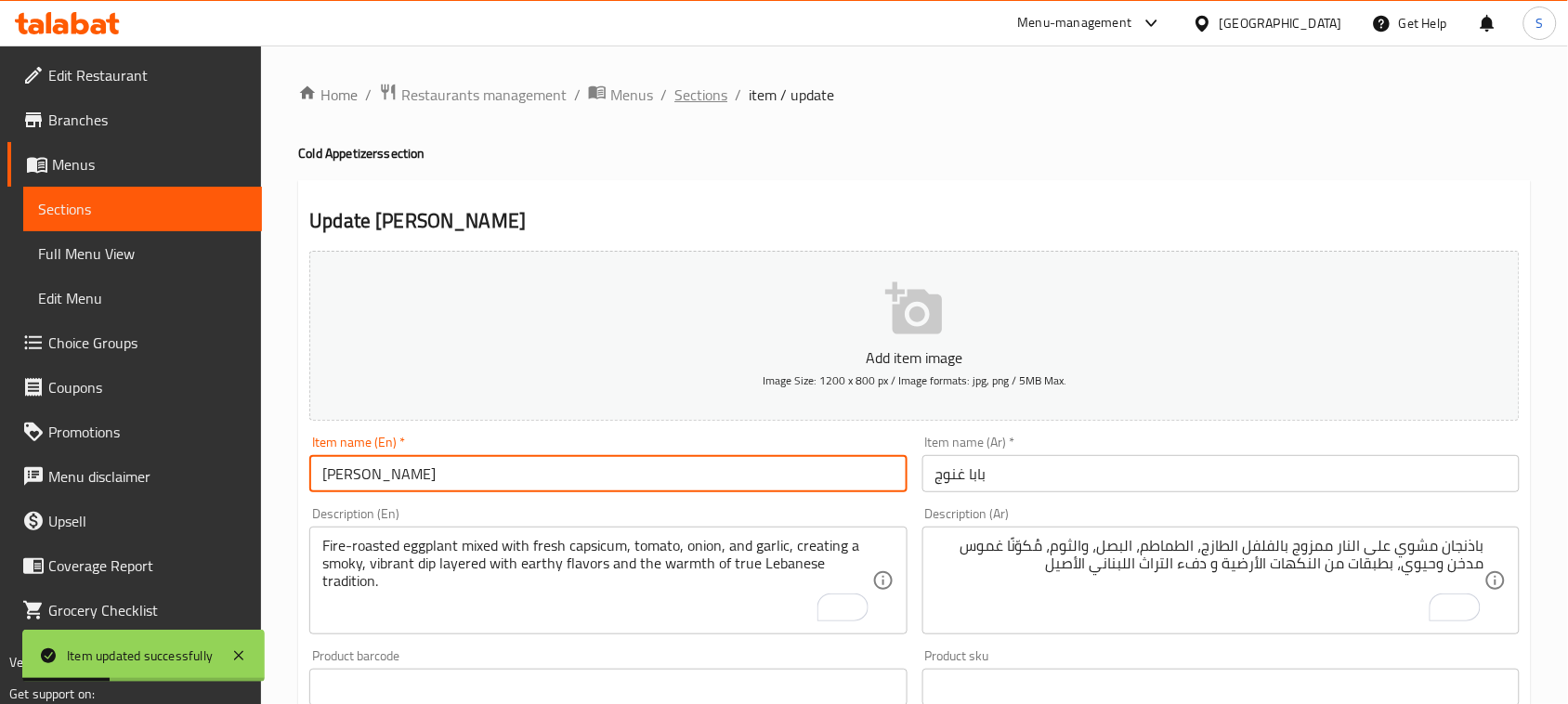
click at [680, 94] on span "Sections" at bounding box center [700, 95] width 53 height 22
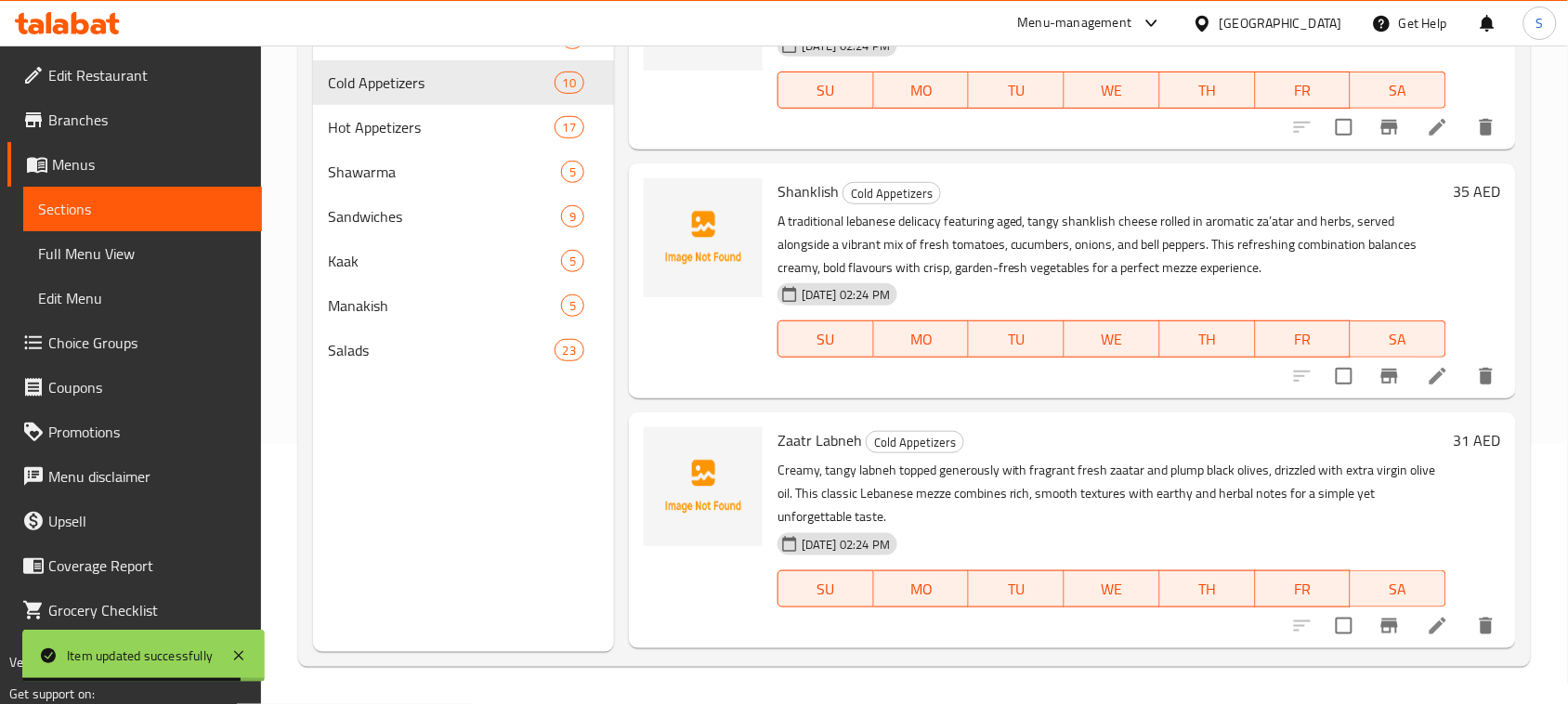
scroll to position [1554, 0]
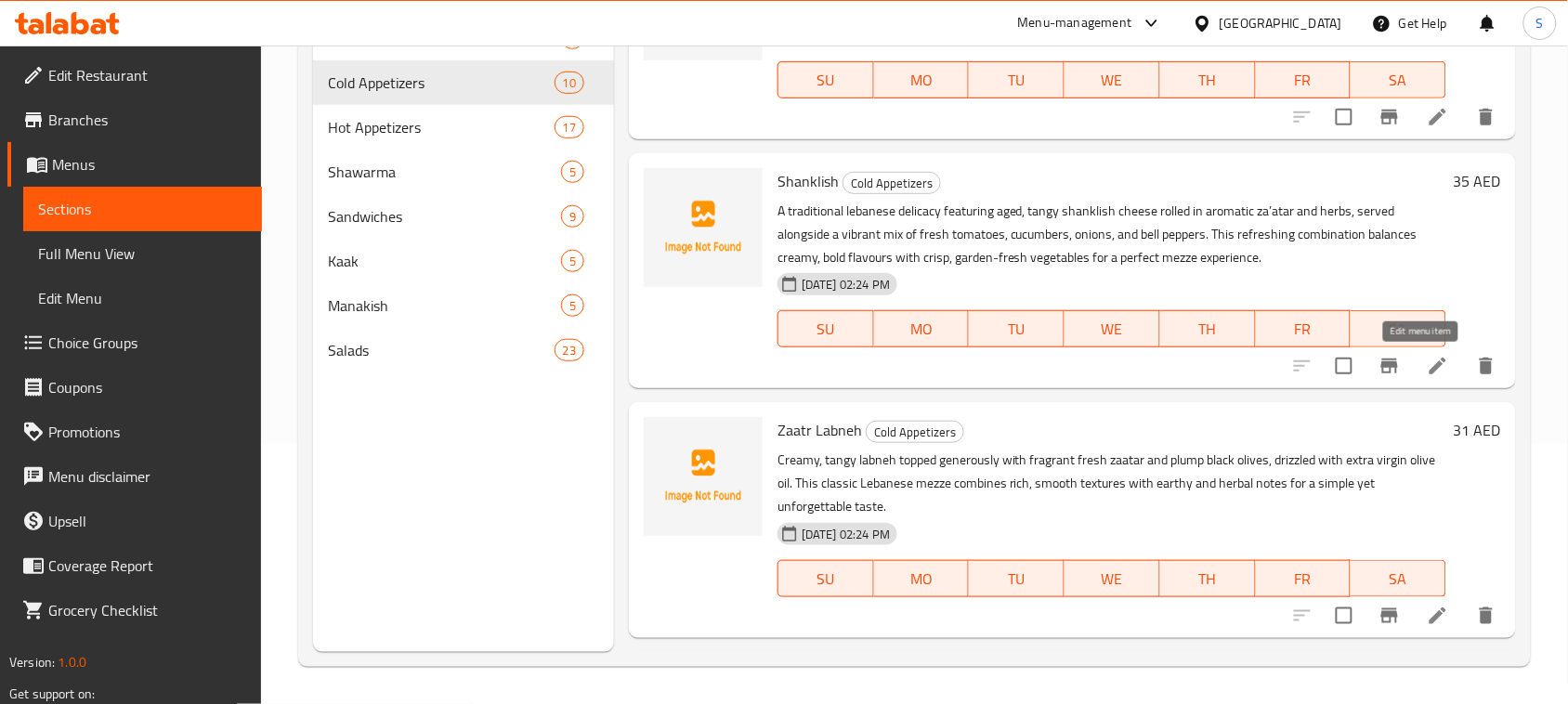
click at [1426, 364] on icon at bounding box center [1438, 366] width 22 height 22
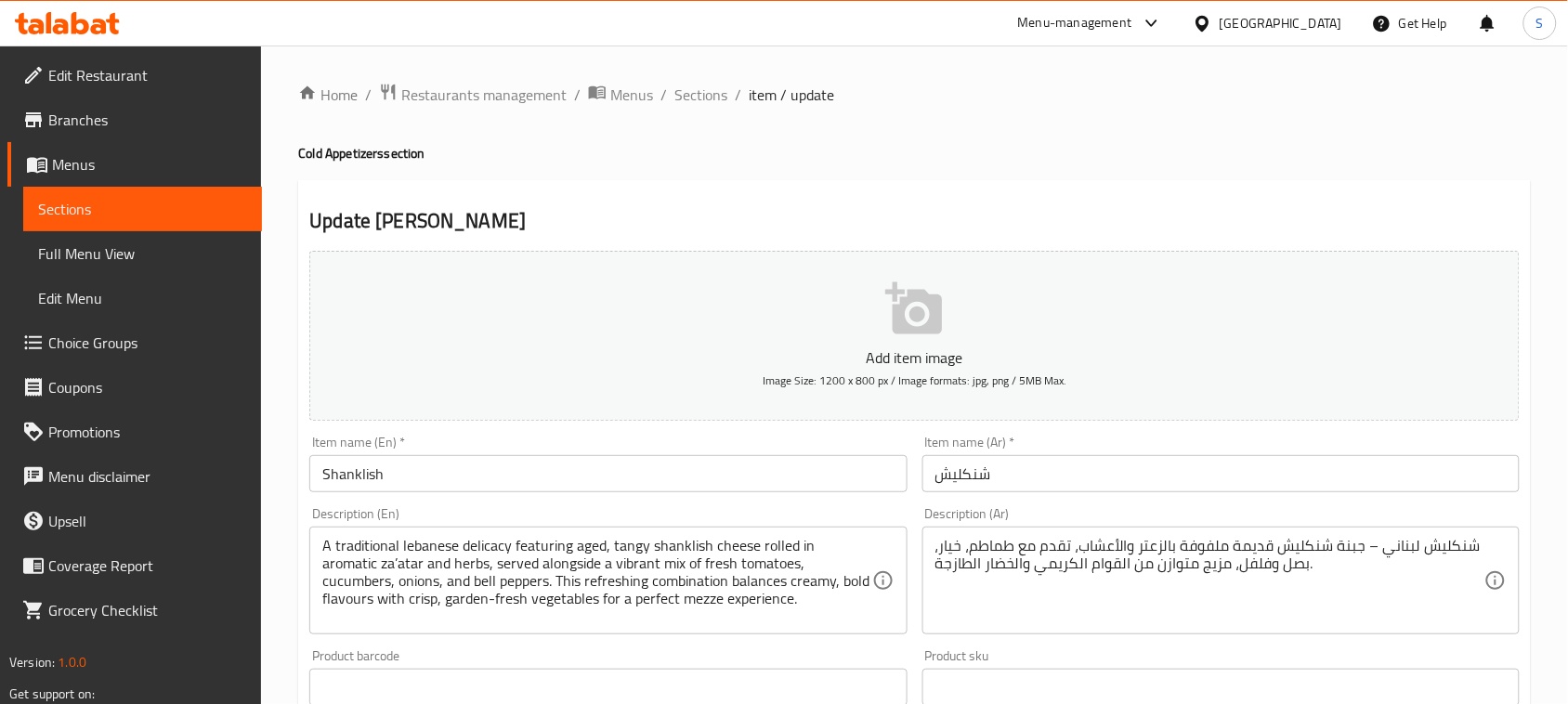
drag, startPoint x: 320, startPoint y: 552, endPoint x: 340, endPoint y: 550, distance: 20.1
click at [340, 550] on div "A traditional lebanese delicacy featuring aged, tangy shanklish cheese rolled i…" at bounding box center [607, 581] width 597 height 108
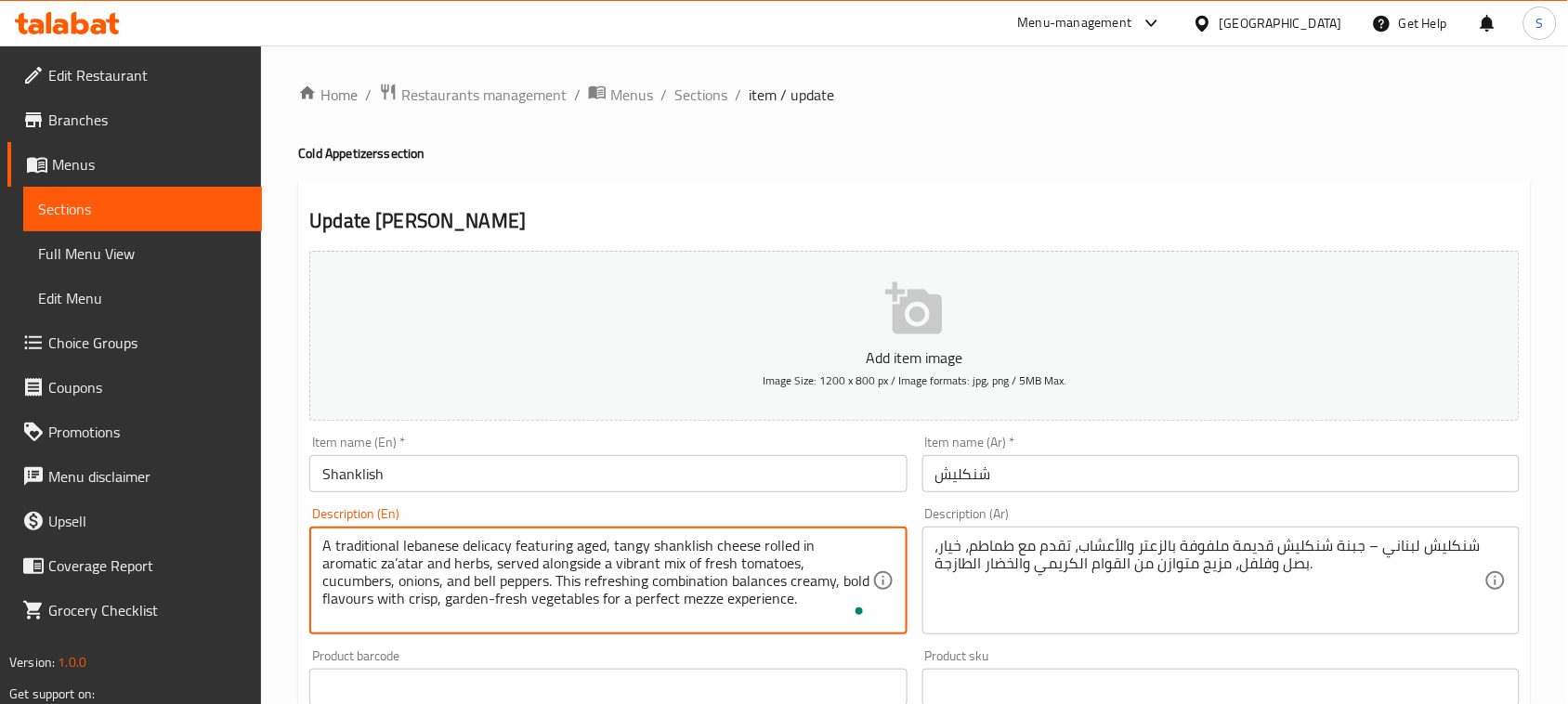
click at [318, 548] on div "A traditional lebanese delicacy featuring aged, tangy shanklish cheese rolled i…" at bounding box center [607, 581] width 597 height 108
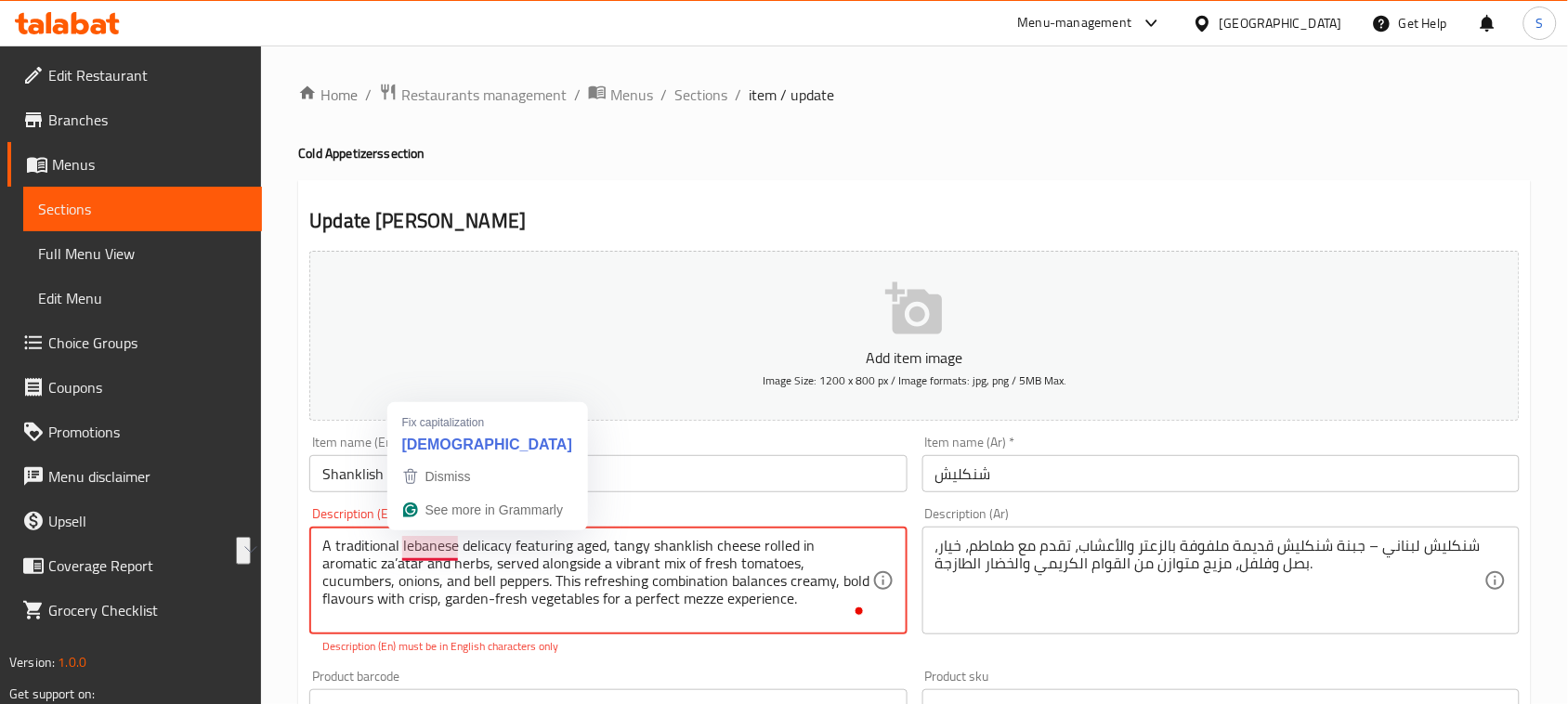
drag, startPoint x: 321, startPoint y: 546, endPoint x: 435, endPoint y: 541, distance: 114.1
click at [435, 541] on textarea "A traditional lebanese delicacy featuring aged, tangy shanklish cheese rolled i…" at bounding box center [596, 581] width 548 height 88
type textarea "A traditional Lebanese delicacy featuring aged, tangy shanklish cheese rolled i…"
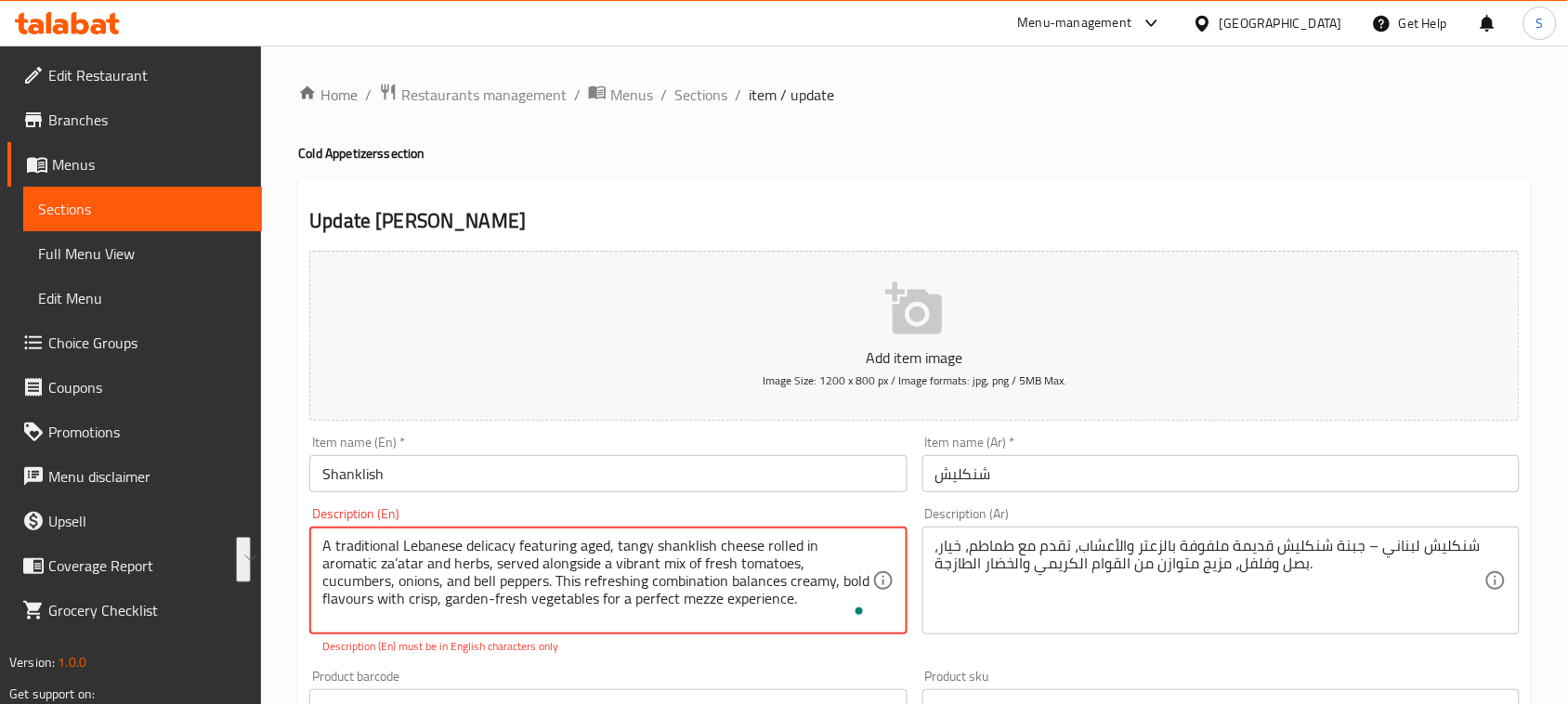
click at [432, 560] on textarea "A traditional Lebanese delicacy featuring aged, tangy shanklish cheese rolled i…" at bounding box center [596, 581] width 548 height 88
type textarea "A traditional Lebanese delicacy featuring aged, tangy shanklish cheese rolled i…"
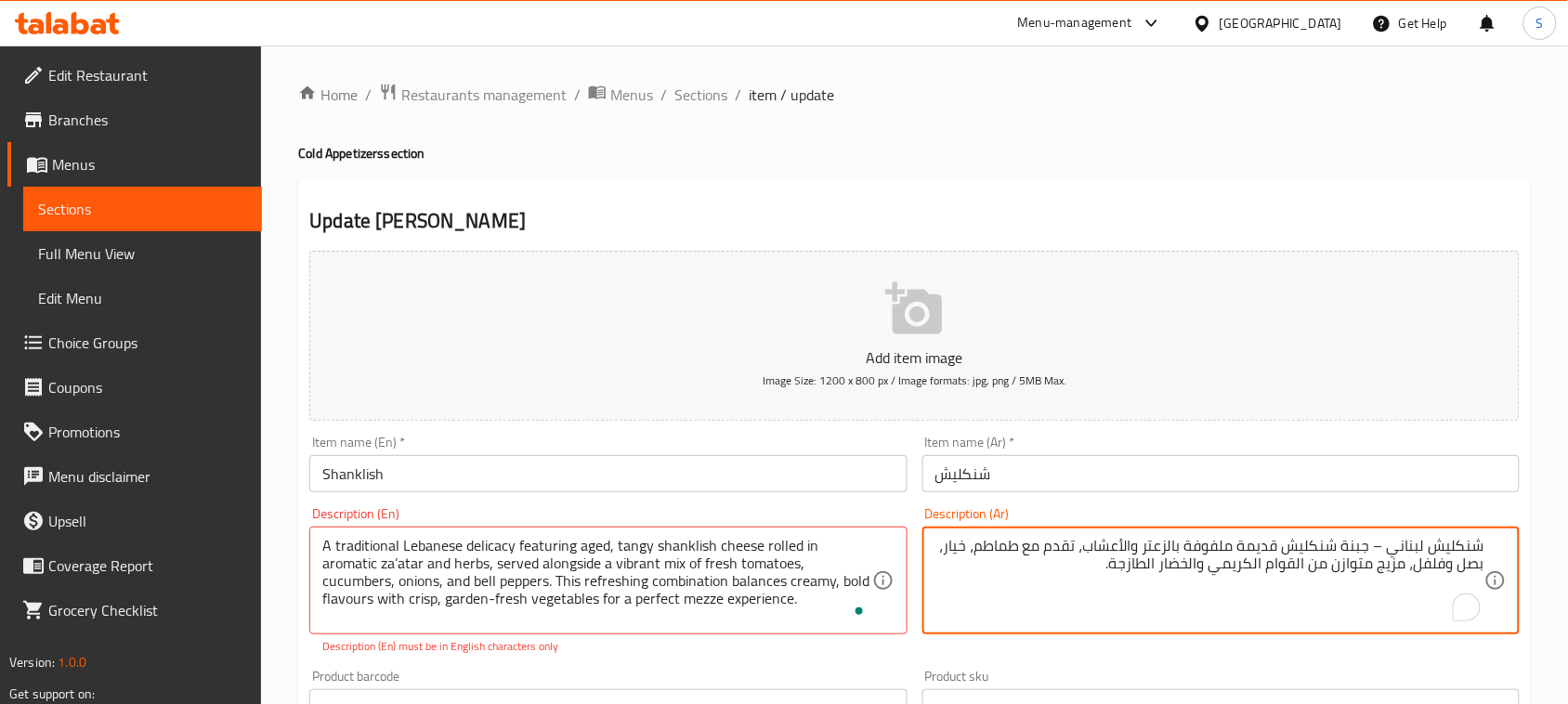
click at [1061, 564] on textarea "شنكليش لبناني – جبنة شنكليش قديمة ملفوفة بالزعتر والأعشاب، تقدم مع طماطم، خيار،…" at bounding box center [1209, 581] width 548 height 88
paste textarea "تحفة لبنانية تقليدية، تتضمن جبن الشنكليش المعتّق والحامض ملفوفًا بالزعتر العطري…"
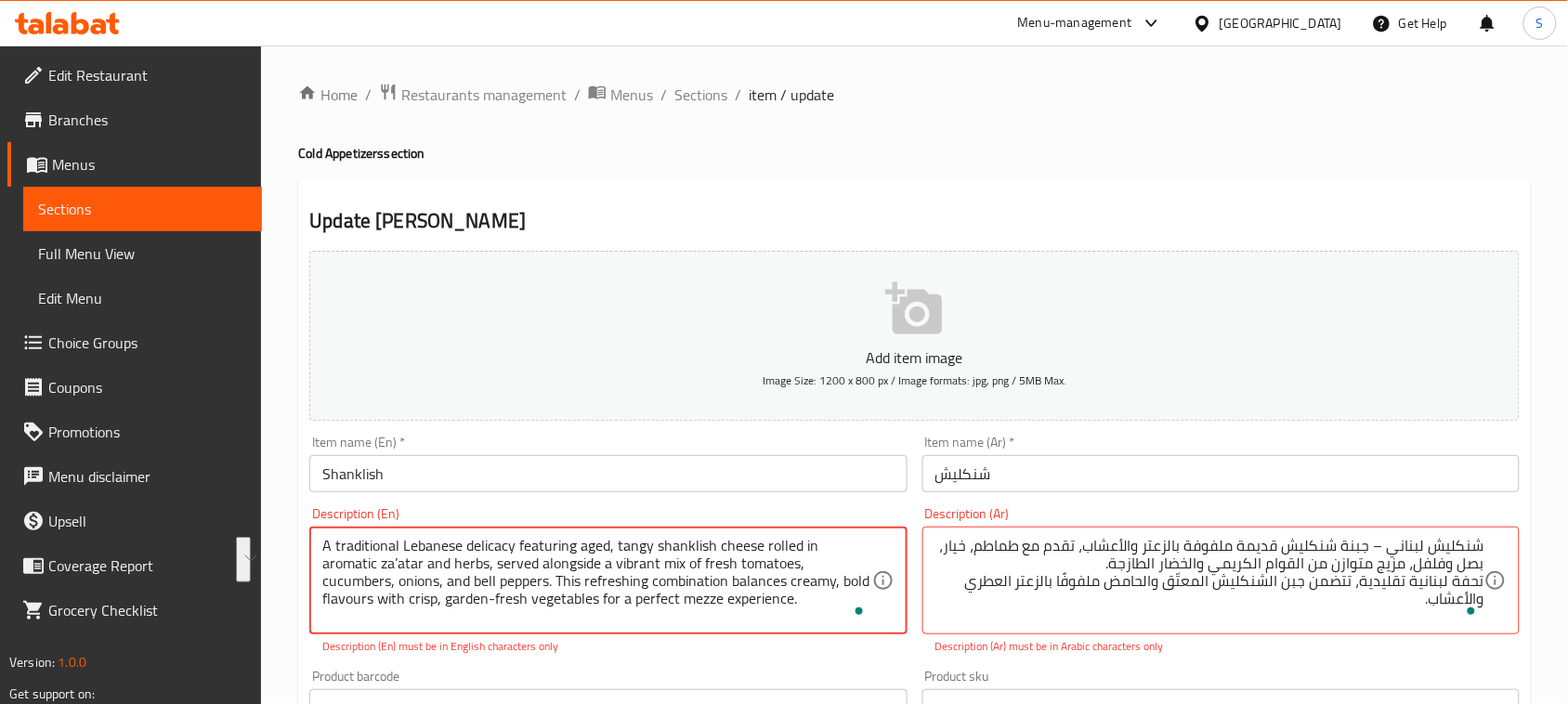
drag, startPoint x: 437, startPoint y: 566, endPoint x: 423, endPoint y: 578, distance: 18.4
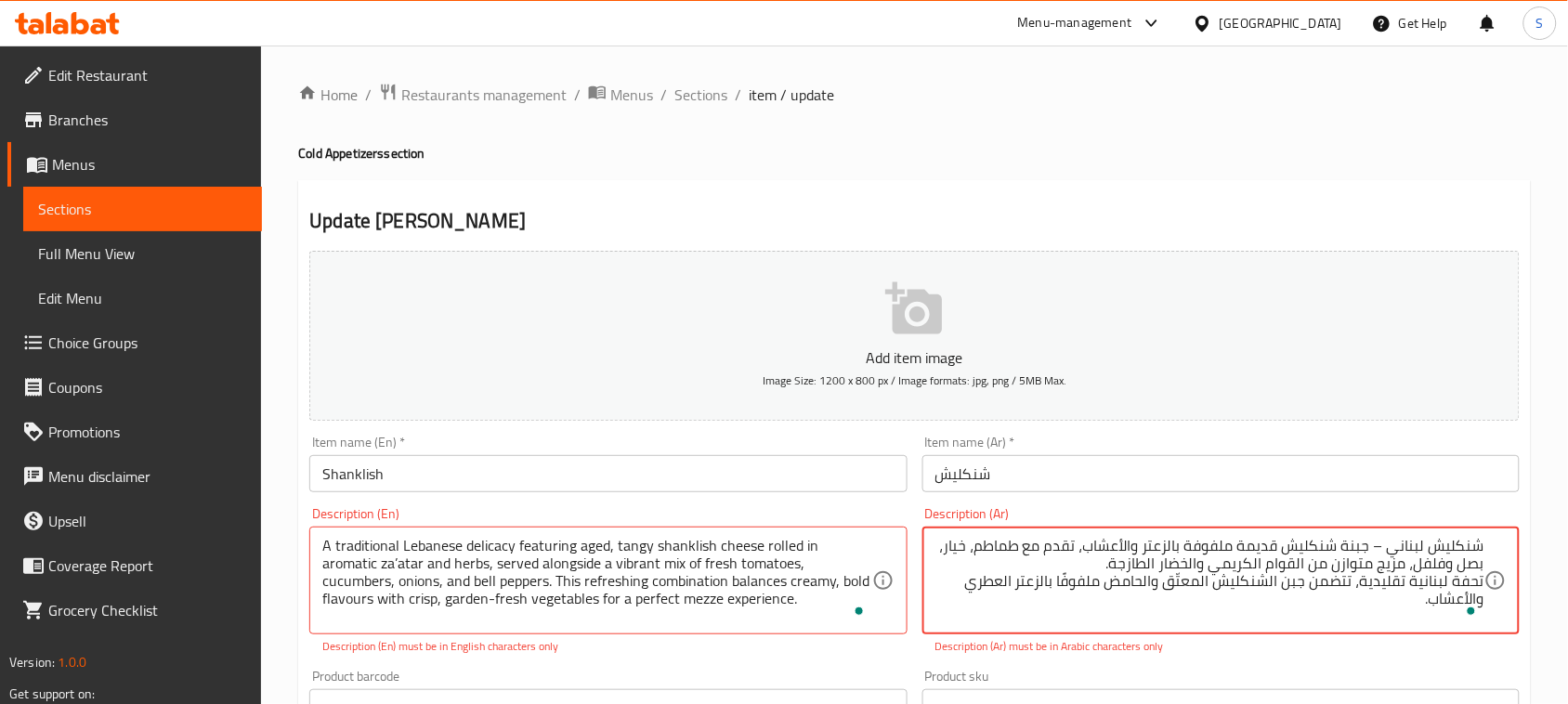
paste textarea "يُقدّم بجانب خليط ملون ومنعش من الطماطم والخيار والبصل والفلفل الحلو الطازج"
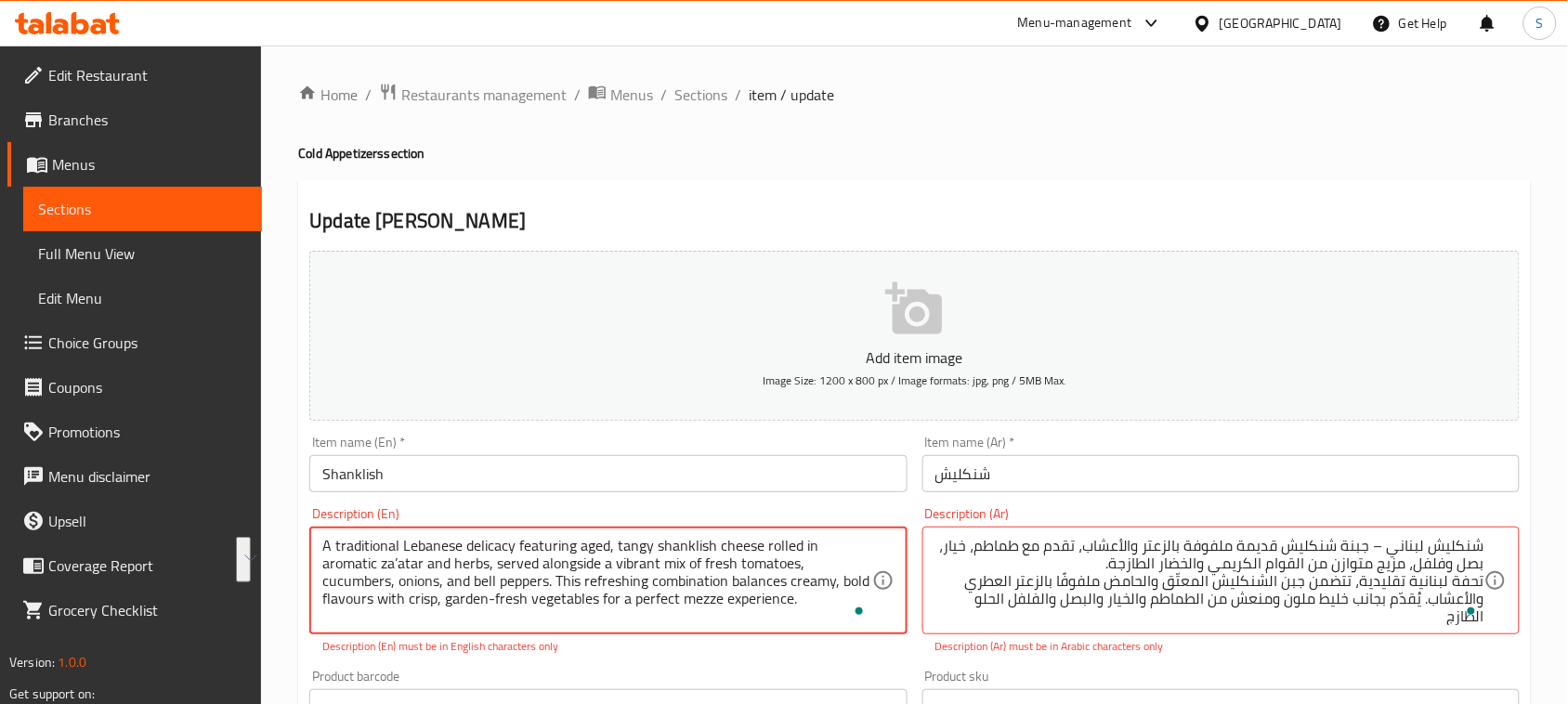
drag, startPoint x: 435, startPoint y: 580, endPoint x: 673, endPoint y: 597, distance: 238.6
click at [1141, 638] on p "Description (Ar) must be in Arabic characters only" at bounding box center [1220, 646] width 571 height 17
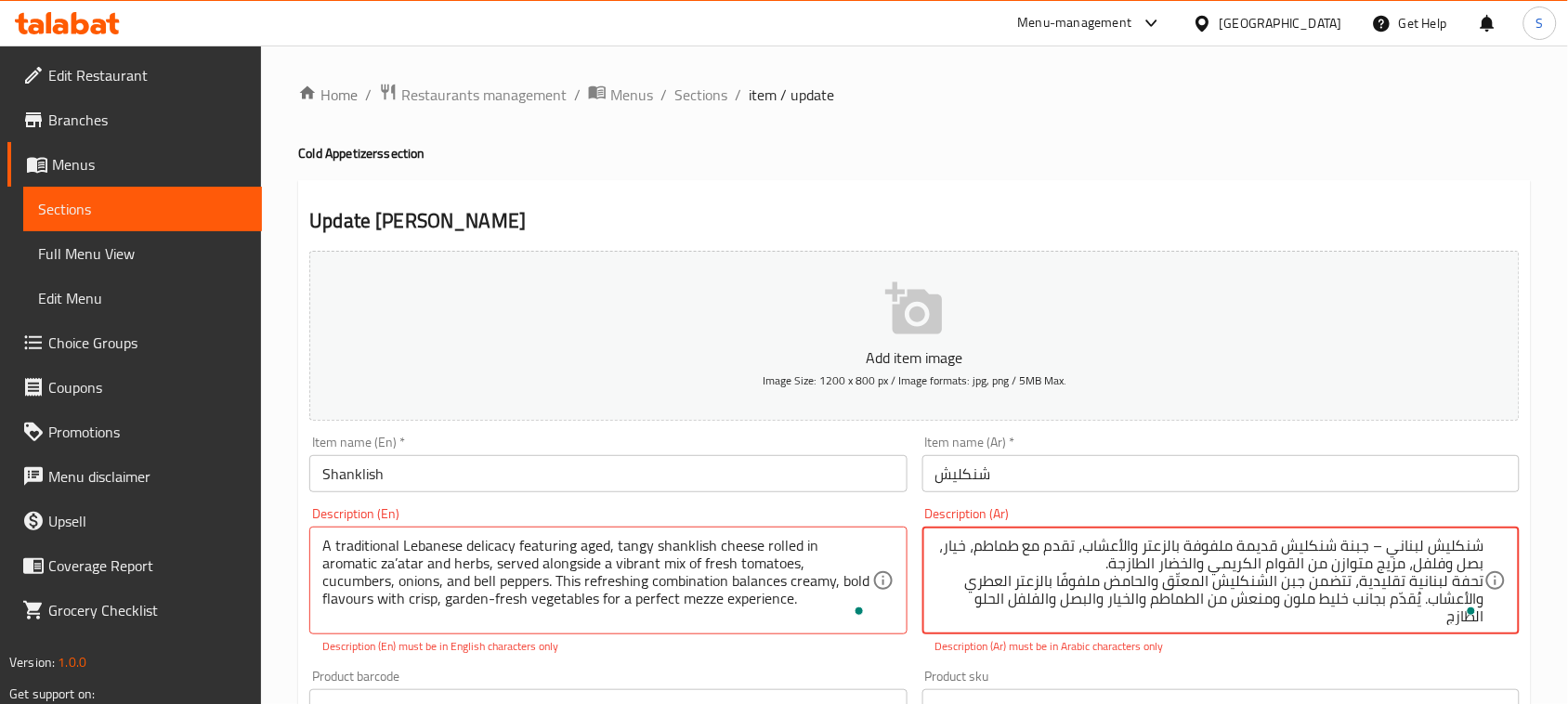
paste textarea "يجمع هذا المزيج المنعش بين النكهات الكريمية الغنية والخضار الطازجة المقرمشة لتق…"
click at [1330, 546] on textarea "شنكليش لبناني – جبنة شنكليش قديمة ملفوفة بالزعتر والأعشاب، تقدم مع طماطم، خيار،…" at bounding box center [1209, 581] width 548 height 88
click at [1331, 568] on textarea "تحفة لبنانية تقليدية، تتضمن جبن الشنكليش المعتّق والحامض ملفوفًا بالزعتر العطري…" at bounding box center [1209, 581] width 548 height 88
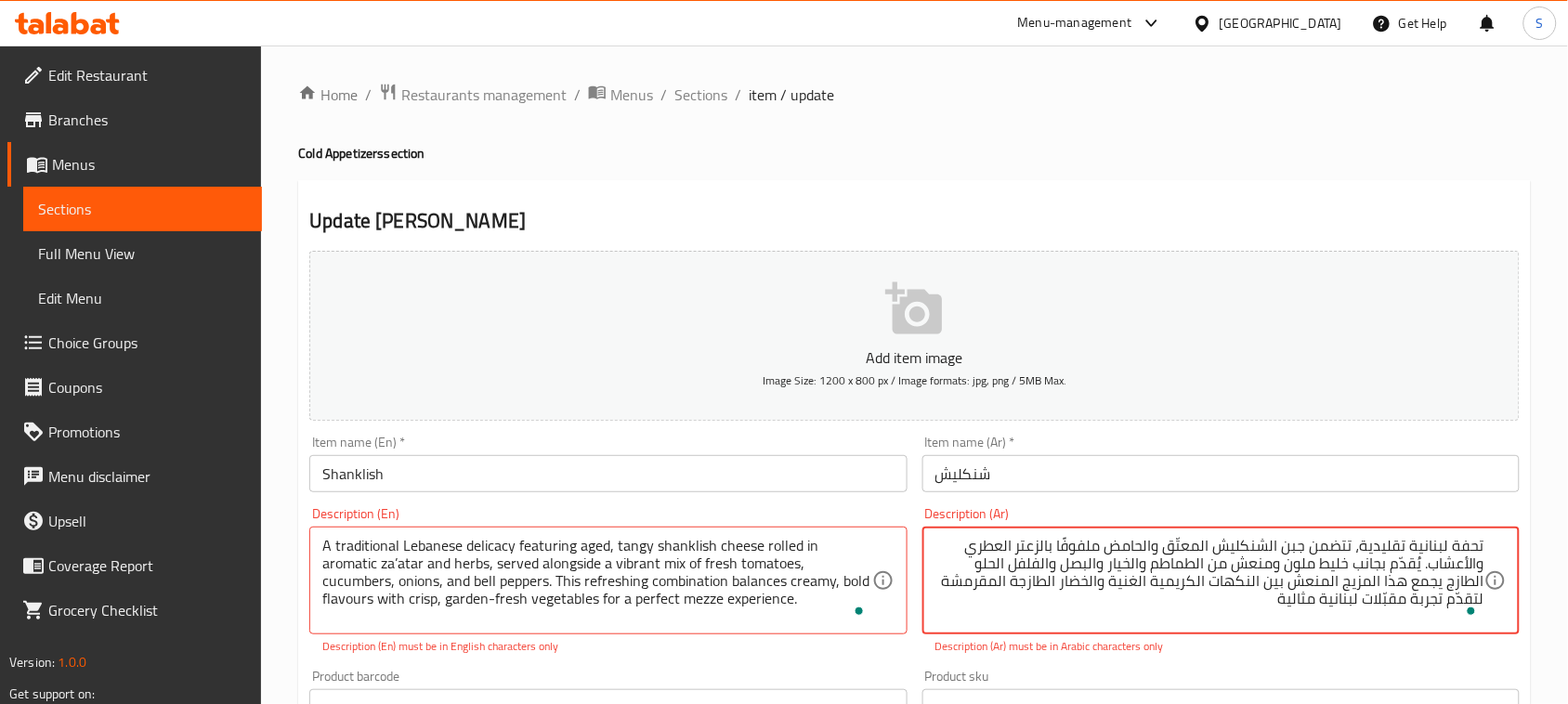
click at [1113, 582] on textarea "تحفة لبنانية تقليدية، تتضمن جبن الشنكليش المعتّق والحامض ملفوفًا بالزعتر العطري…" at bounding box center [1209, 581] width 548 height 88
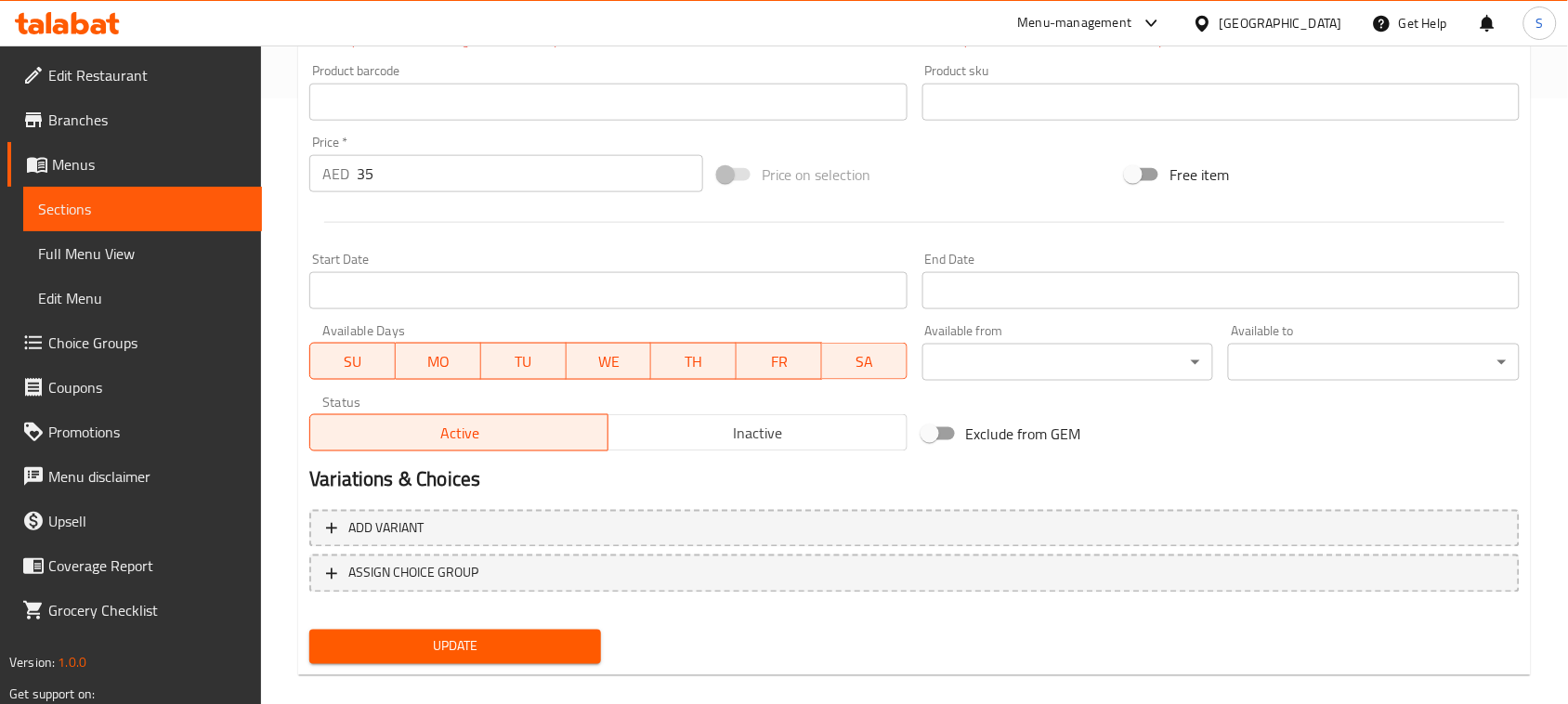
scroll to position [625, 0]
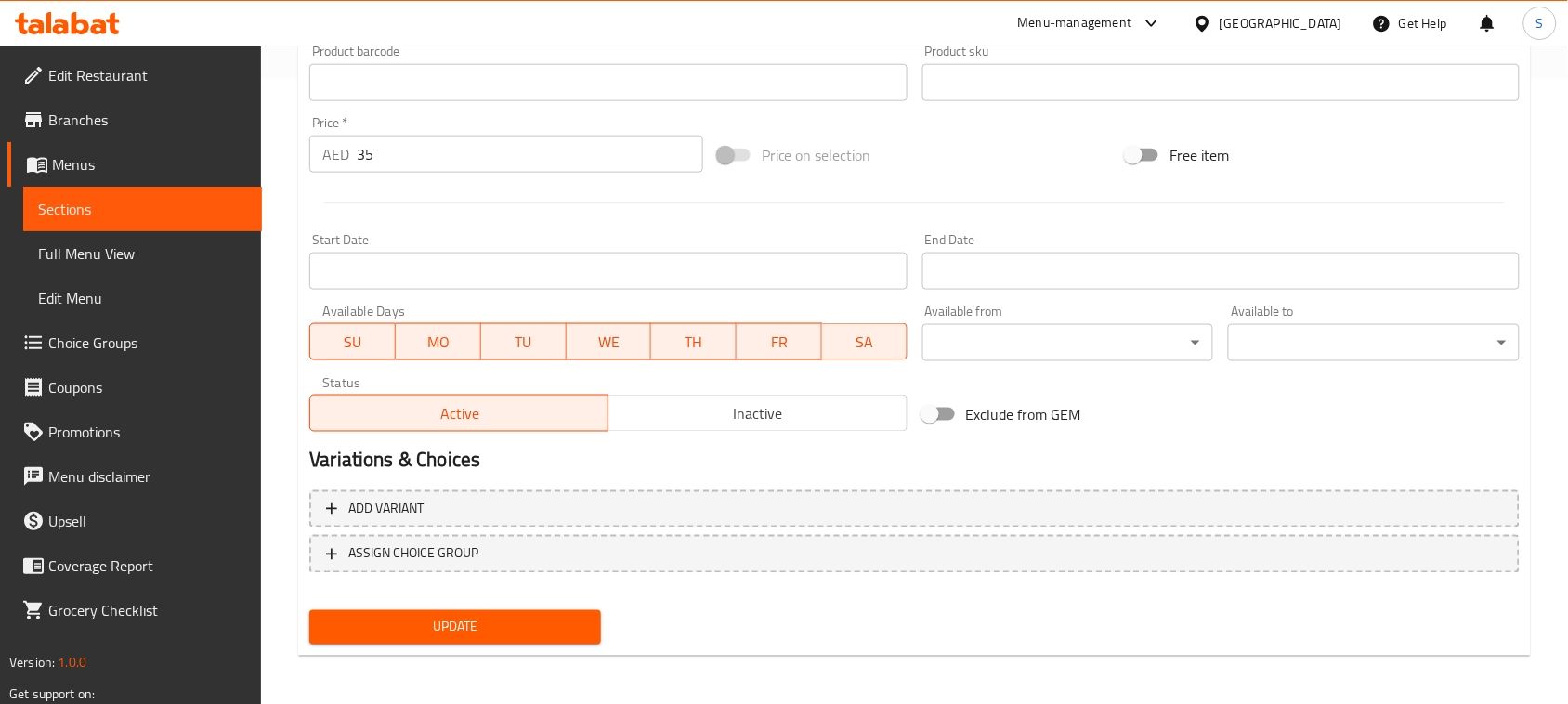
type textarea "تحفة لبنانية تقليدية، تتضمن جبن الشنكليش المعتّق والحامض ملفوفًا بالزعتر العطري…"
click at [528, 633] on span "Update" at bounding box center [454, 627] width 262 height 23
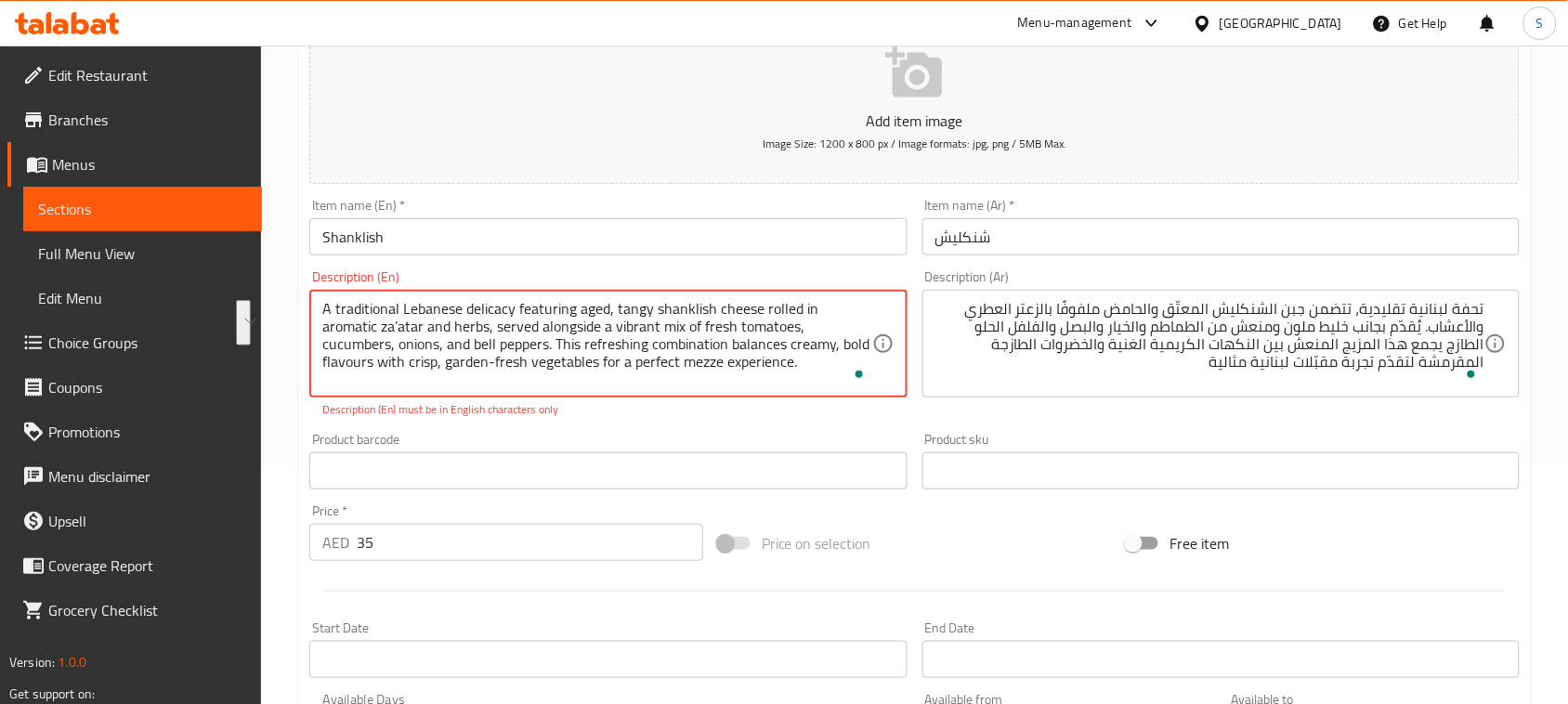
click at [594, 379] on textarea "A traditional Lebanese delicacy featuring aged, tangy shanklish cheese rolled i…" at bounding box center [596, 344] width 548 height 88
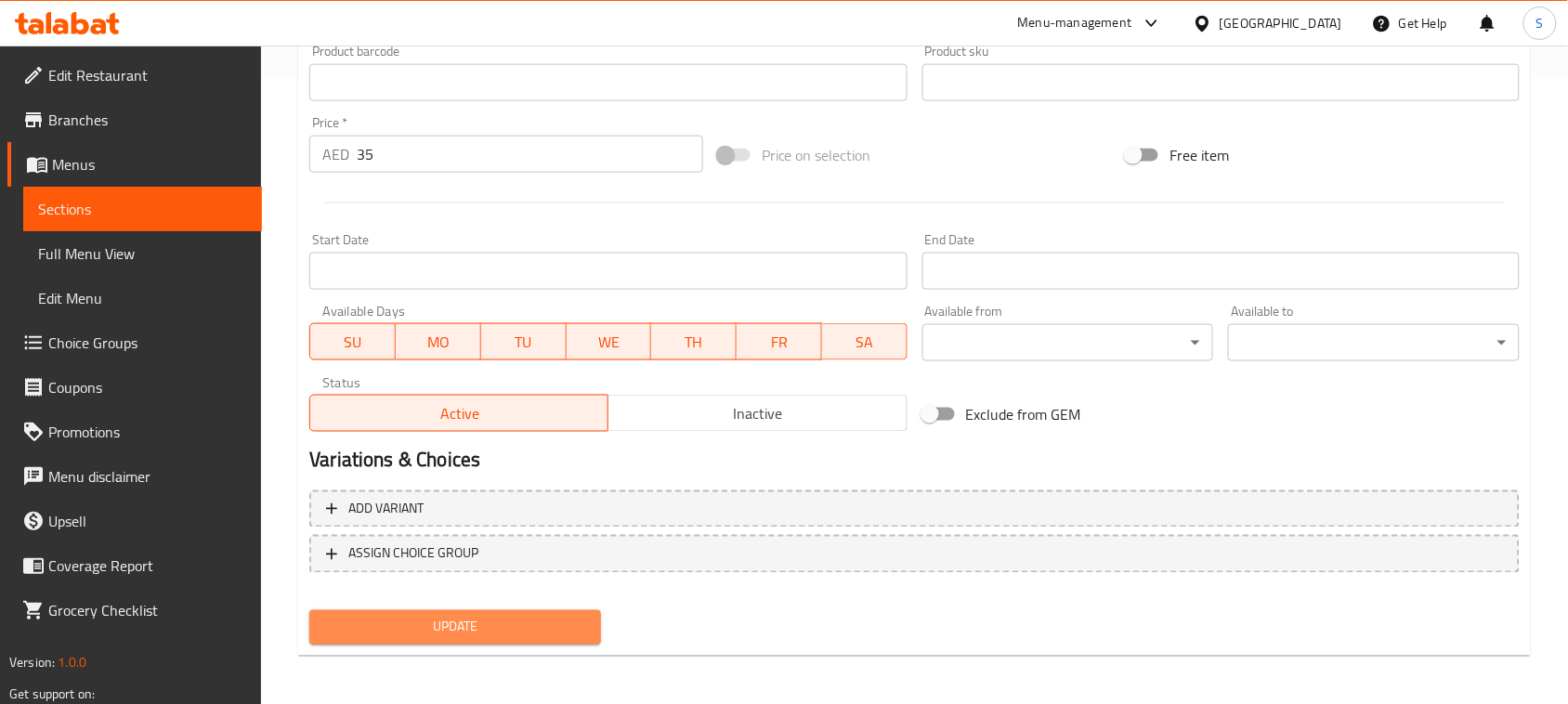
click at [453, 616] on span "Update" at bounding box center [454, 627] width 262 height 23
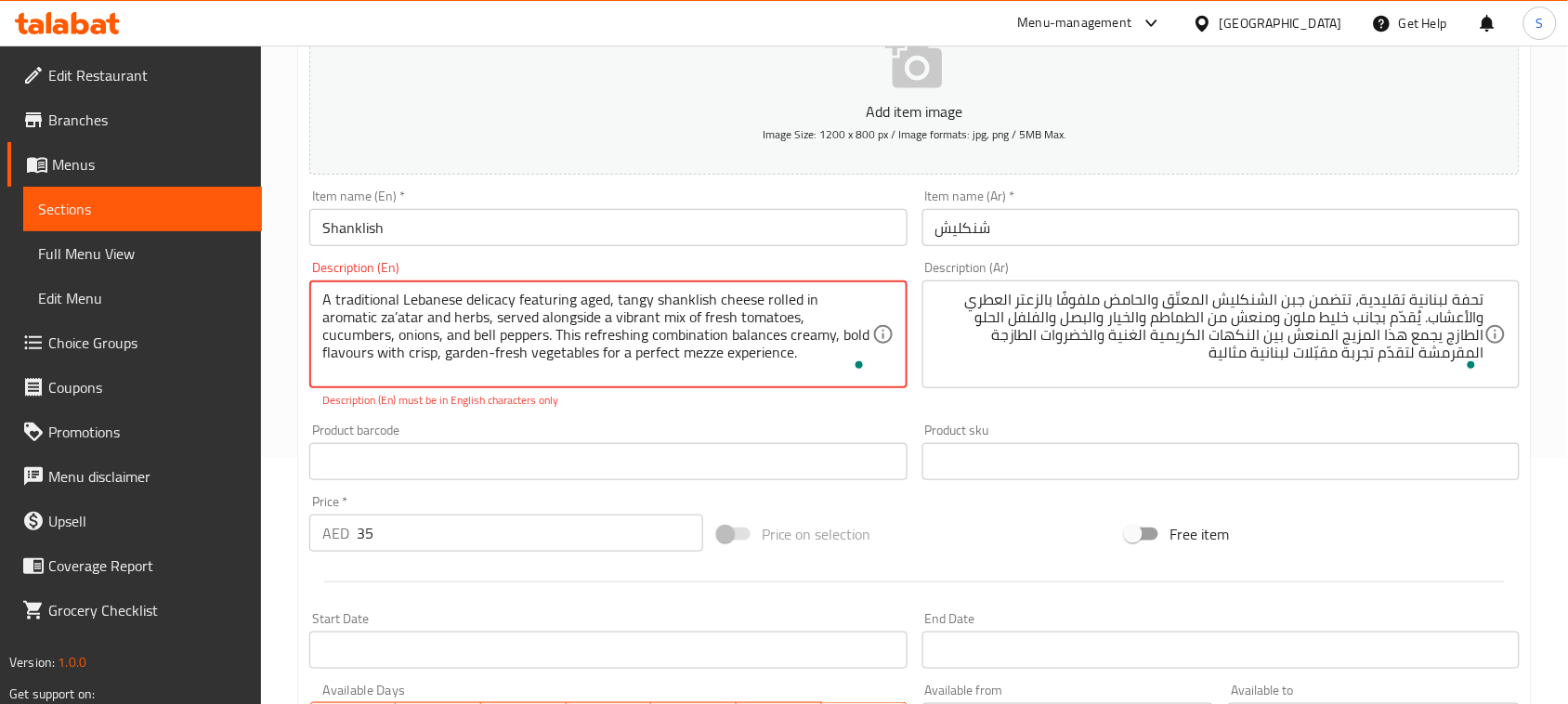
click at [372, 350] on textarea "A traditional Lebanese delicacy featuring aged, tangy shanklish cheese rolled i…" at bounding box center [596, 334] width 548 height 88
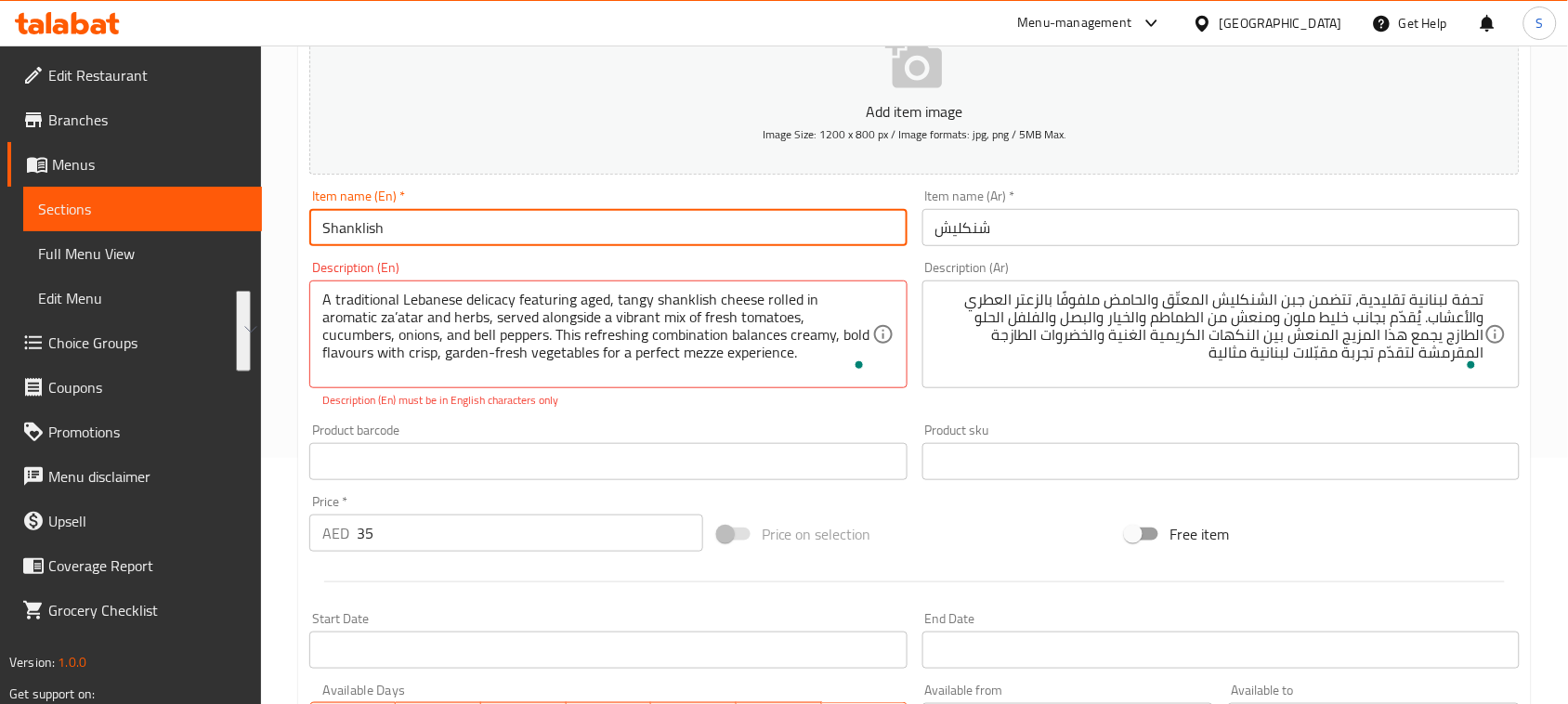
click at [370, 232] on input "Shanklish" at bounding box center [607, 227] width 597 height 37
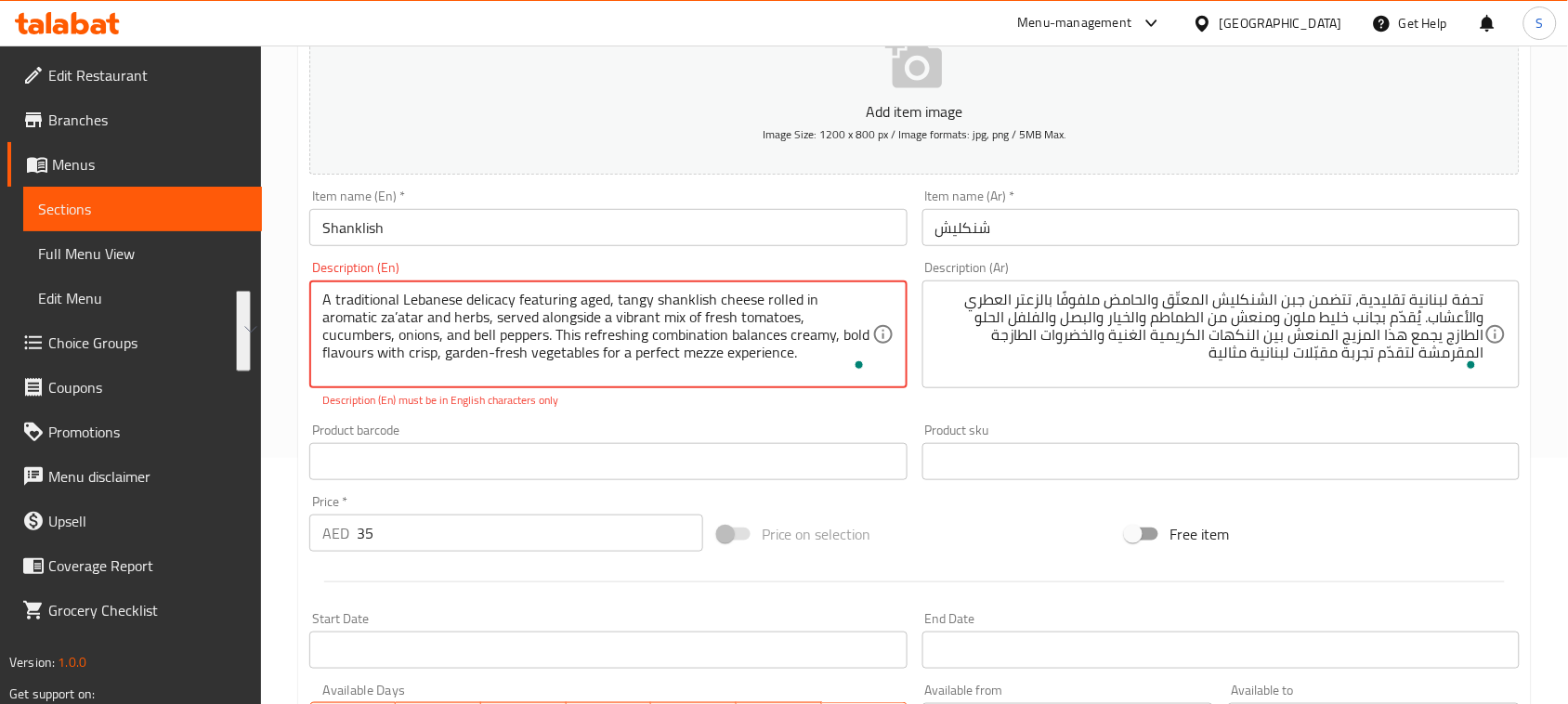
drag, startPoint x: 326, startPoint y: 294, endPoint x: 673, endPoint y: 349, distance: 351.3
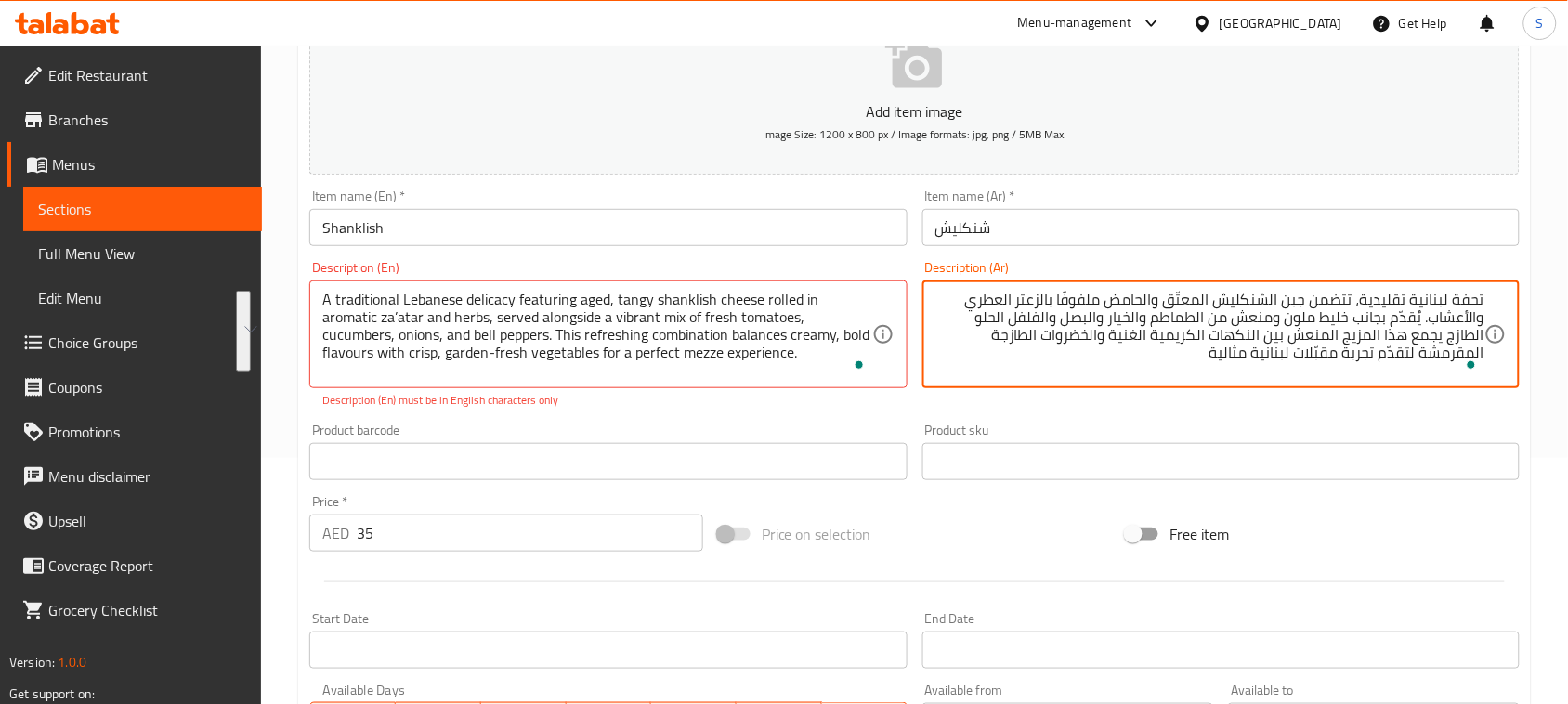
click at [1045, 299] on textarea "تحفة لبنانية تقليدية، تتضمن جبن الشنكليش المعتّق والحامض ملفوفًا بالزعتر العطري…" at bounding box center [1209, 334] width 548 height 88
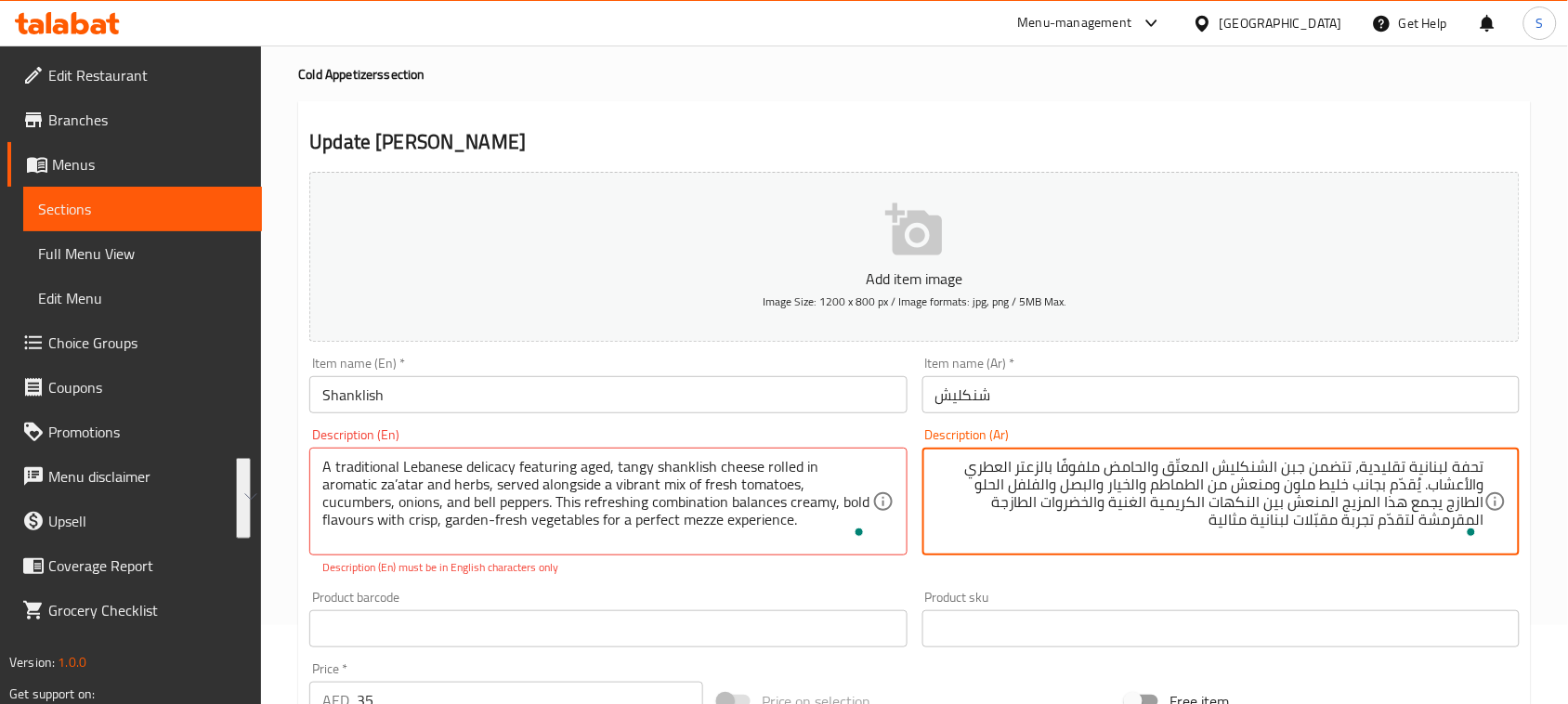
scroll to position [0, 0]
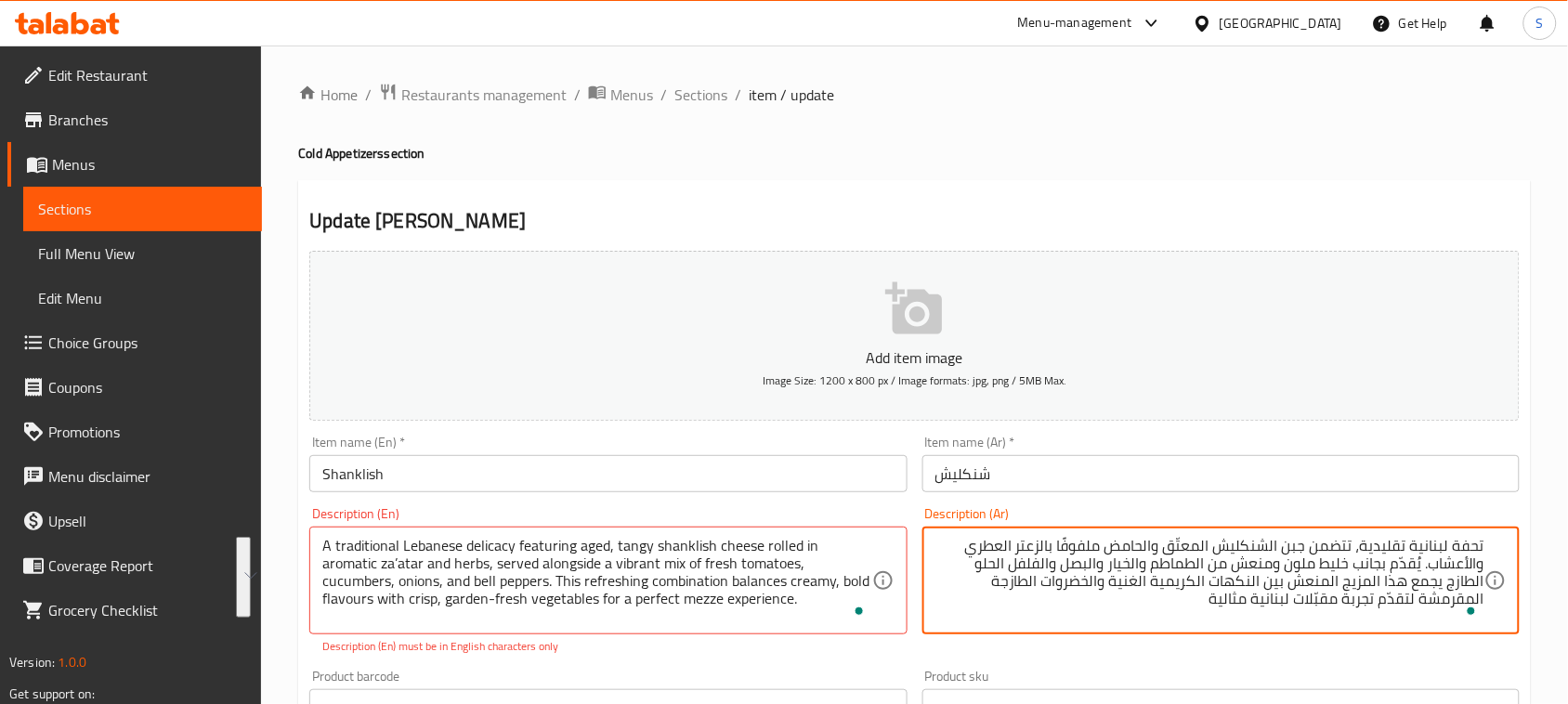
click at [428, 480] on input "Shanklish" at bounding box center [607, 474] width 597 height 37
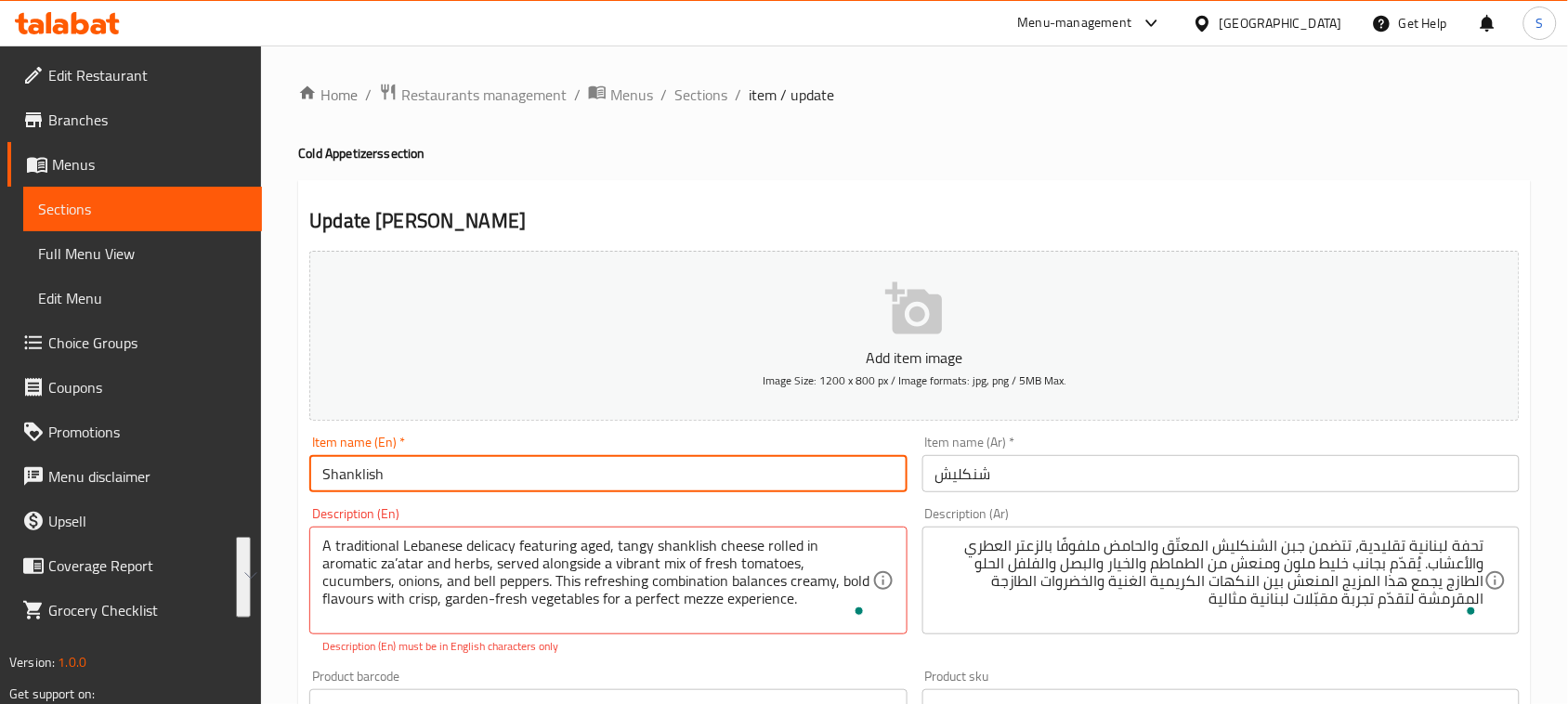
click at [428, 480] on input "Shanklish" at bounding box center [607, 474] width 597 height 37
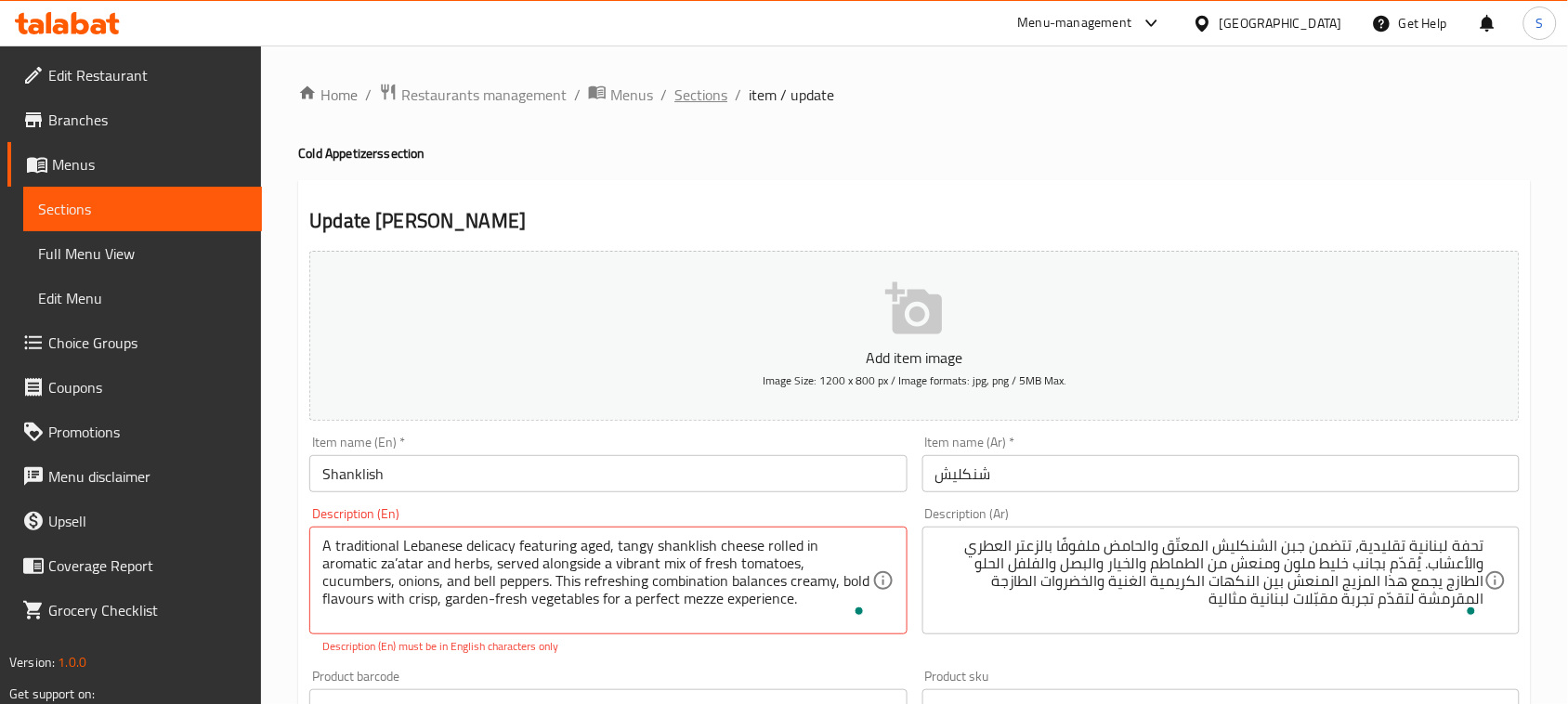
click at [693, 93] on span "Sections" at bounding box center [700, 95] width 53 height 22
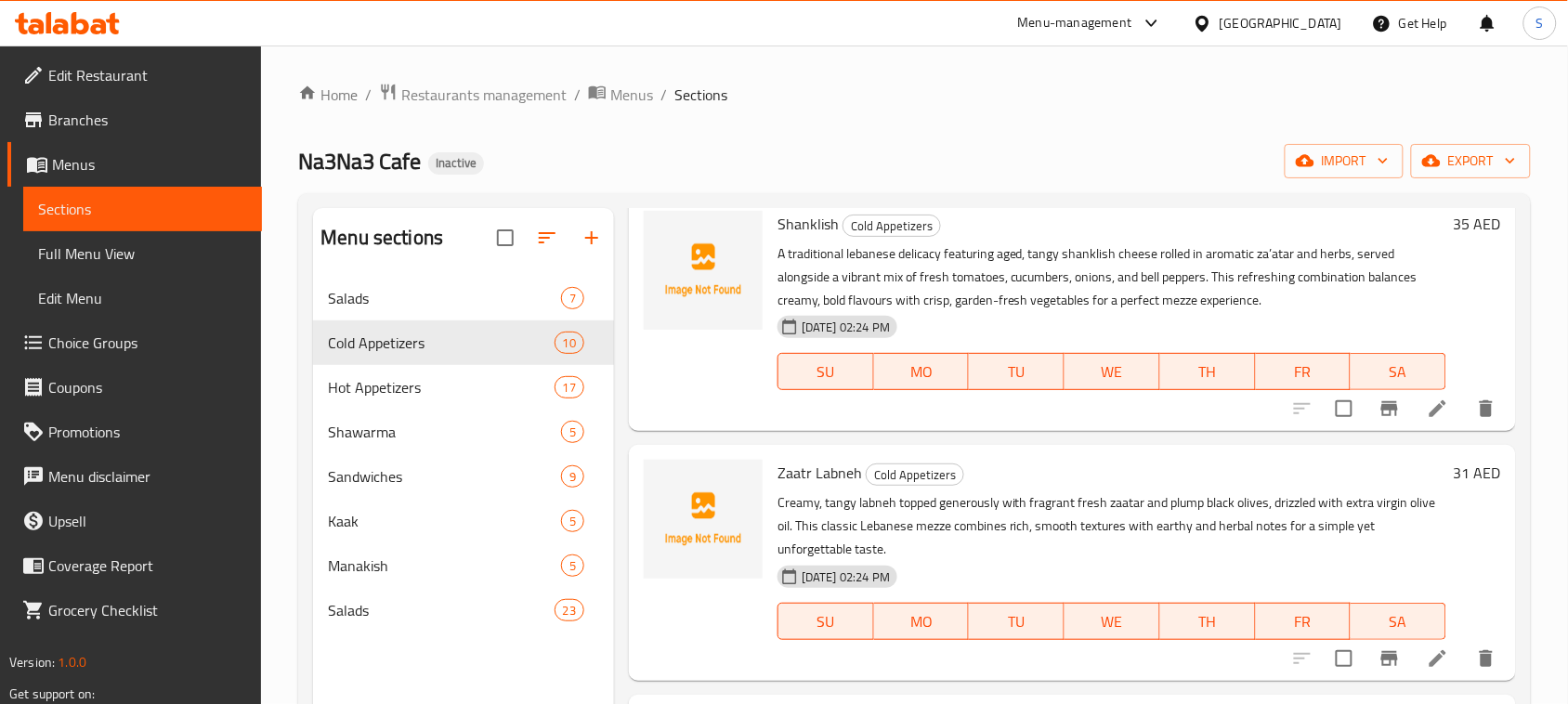
scroll to position [1786, 0]
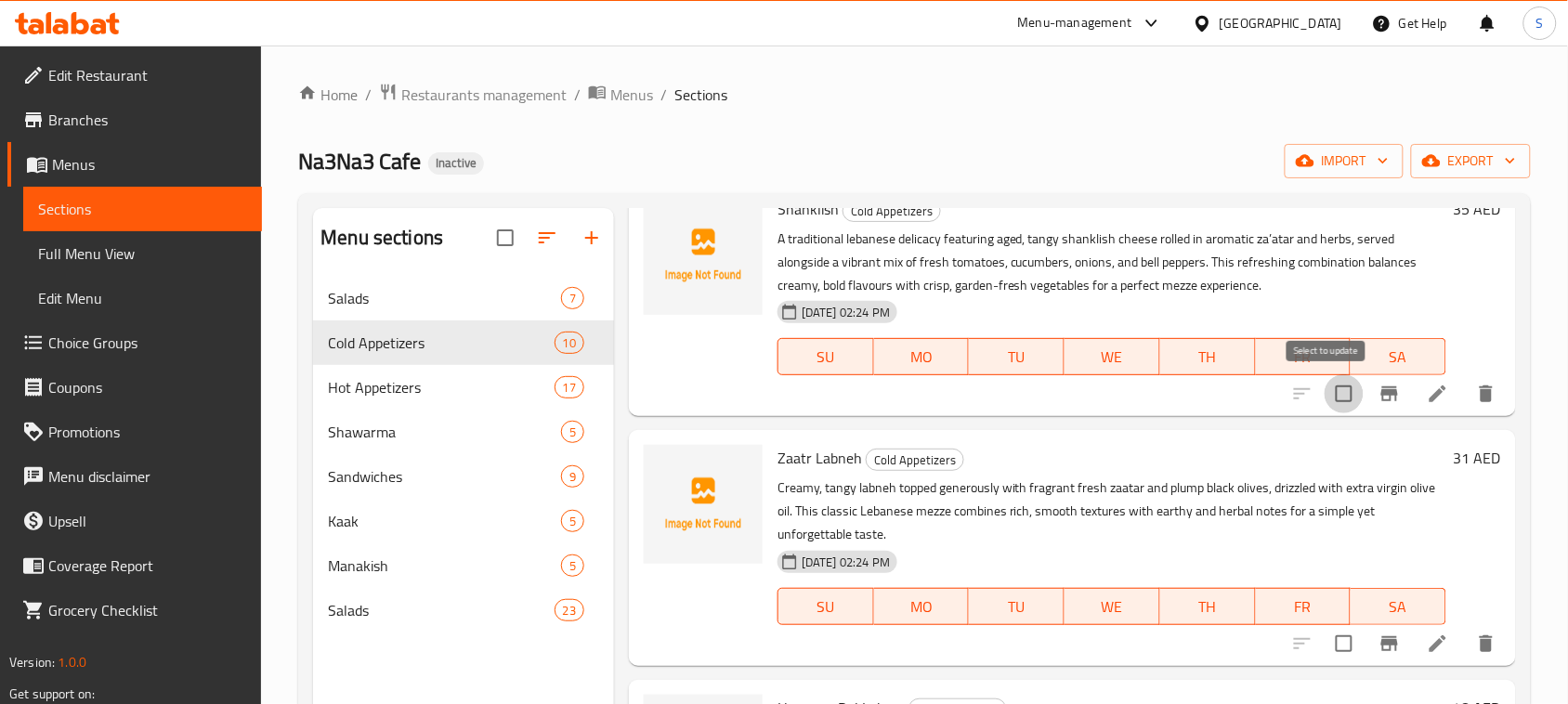
click at [1331, 398] on input "checkbox" at bounding box center [1344, 394] width 39 height 39
click at [1324, 392] on input "checkbox" at bounding box center [1344, 394] width 39 height 39
checkbox input "false"
click at [1475, 392] on icon "delete" at bounding box center [1486, 394] width 22 height 22
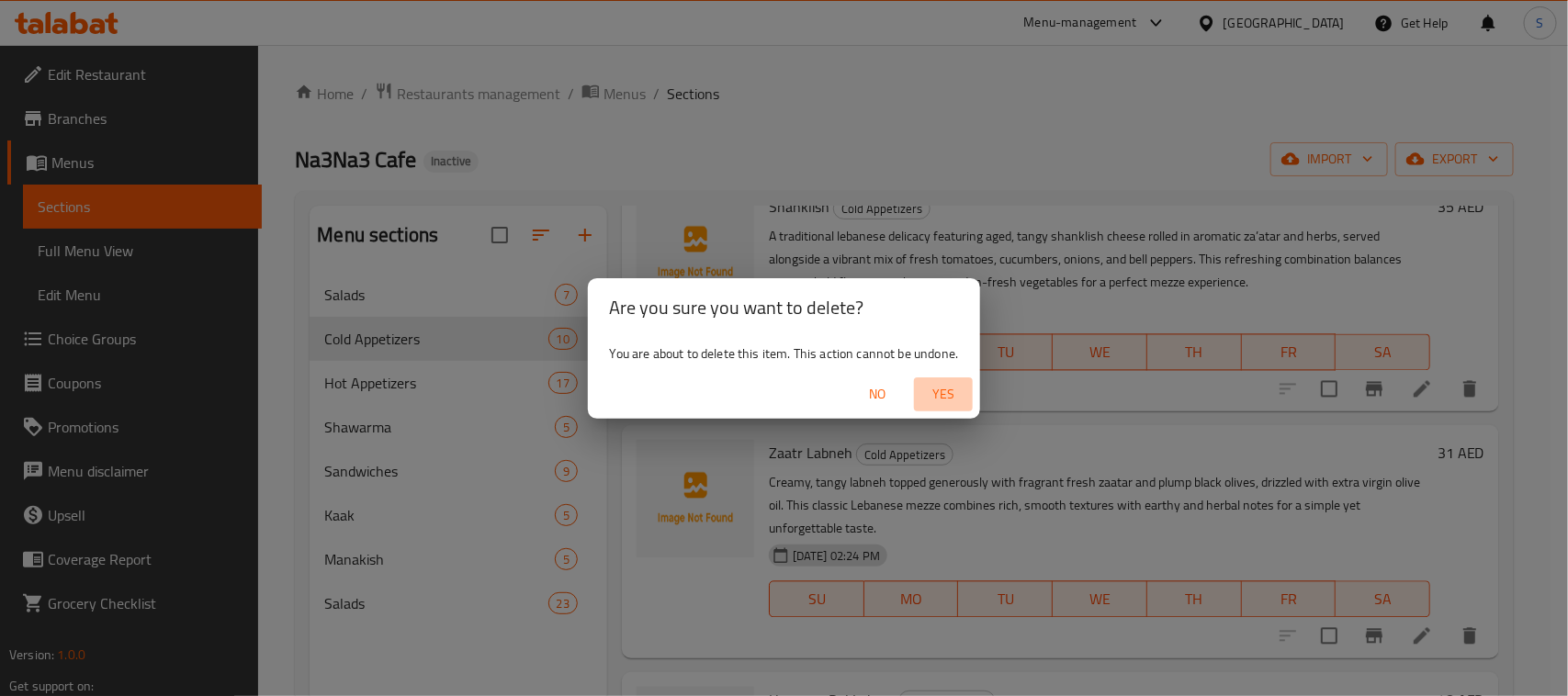
click at [941, 392] on span "Yes" at bounding box center [943, 394] width 44 height 23
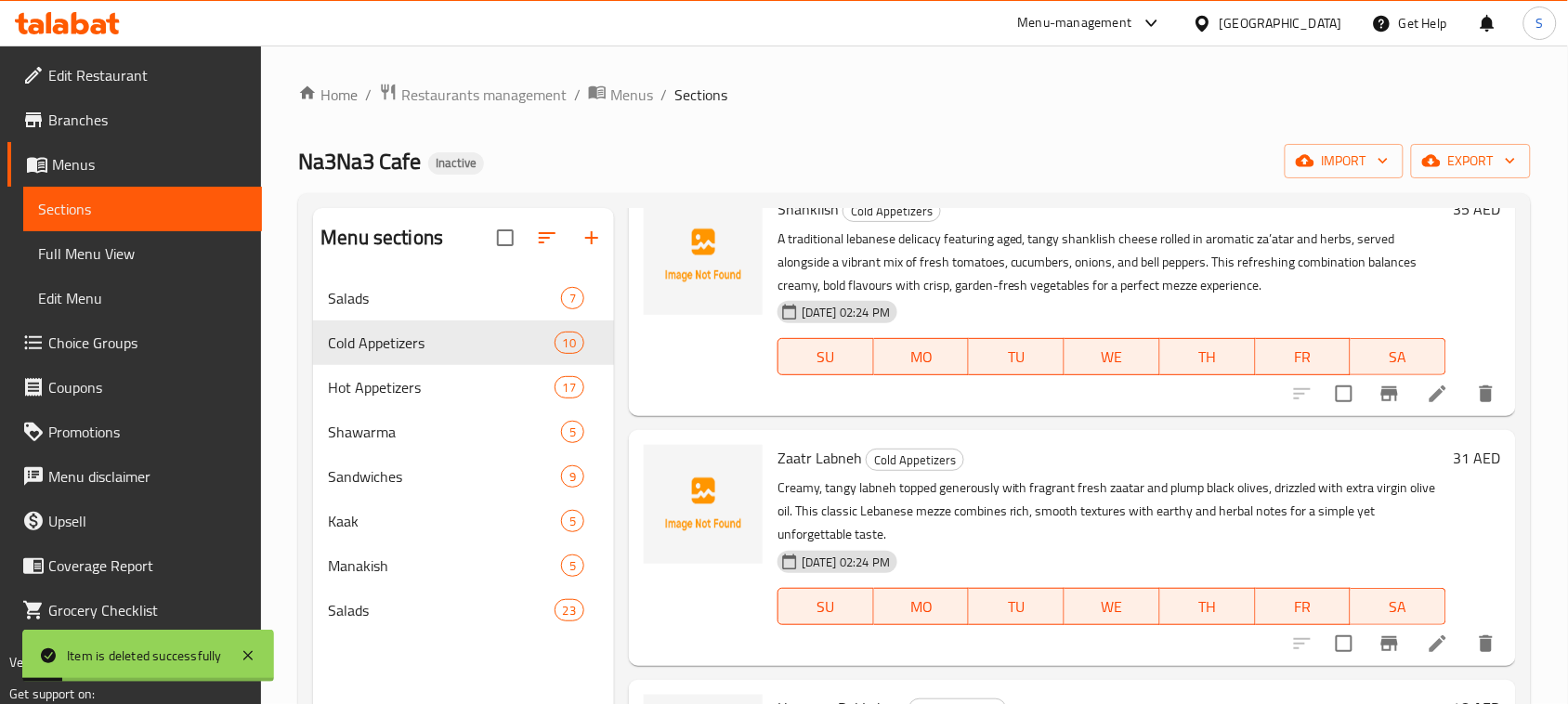
click at [595, 149] on div "Na3Na3 Cafe Inactive import export" at bounding box center [914, 161] width 1233 height 34
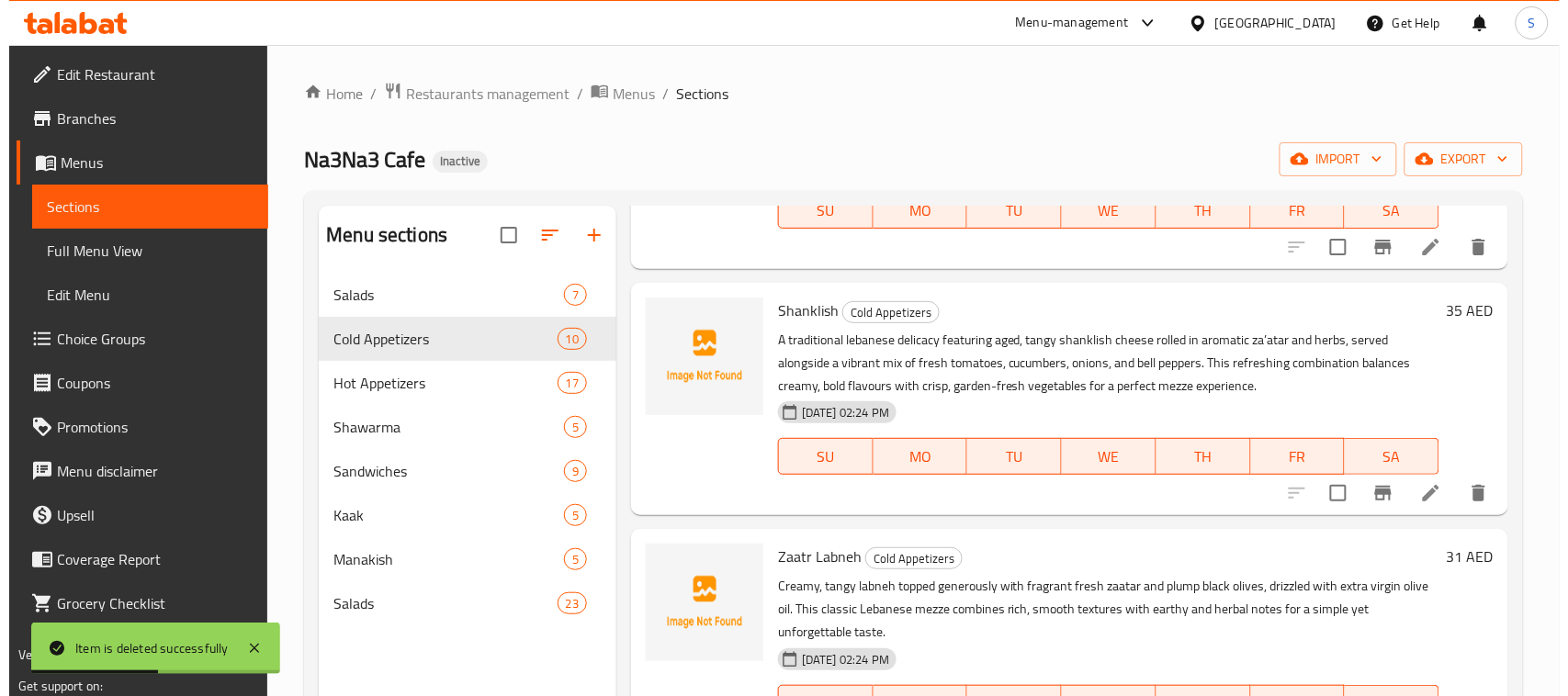
scroll to position [1537, 0]
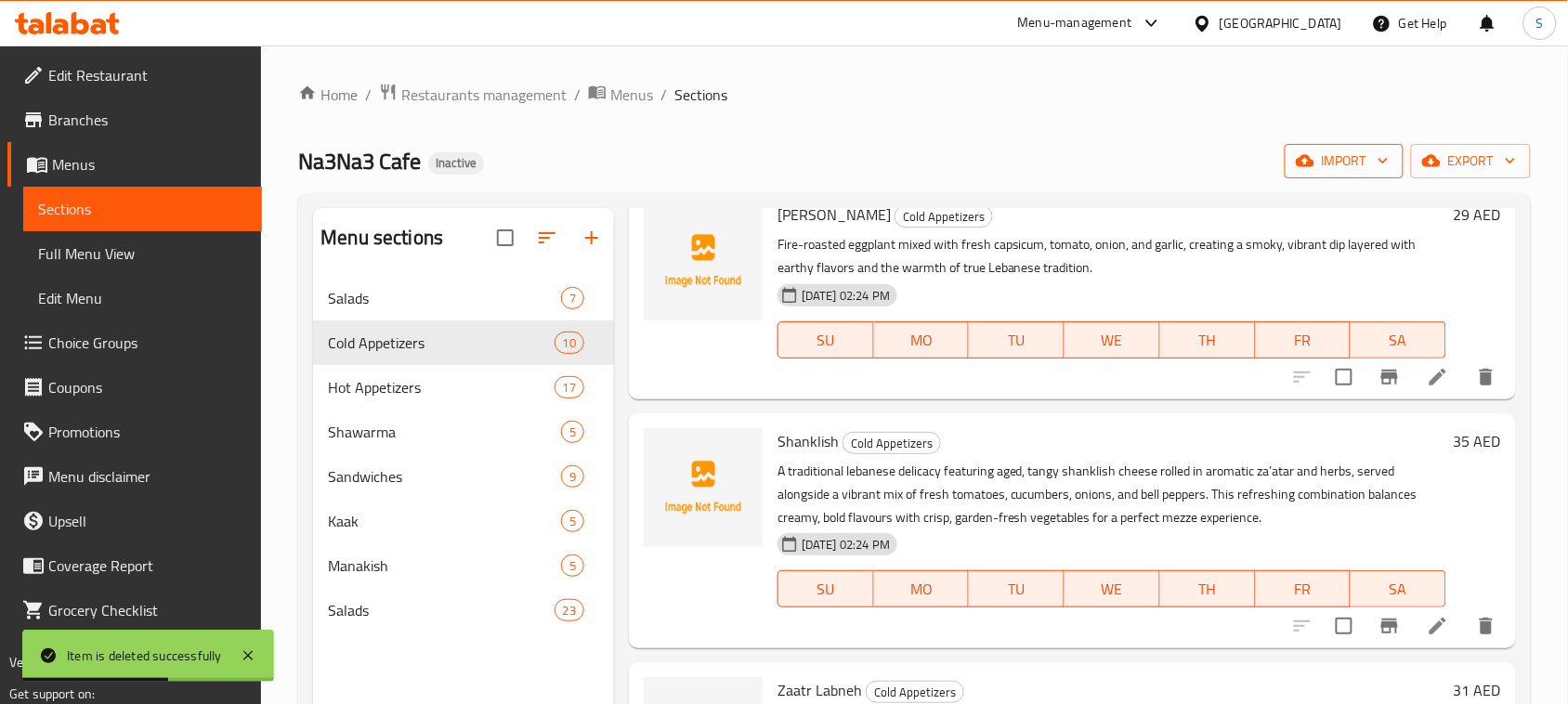
click at [1334, 163] on span "import" at bounding box center [1344, 161] width 89 height 23
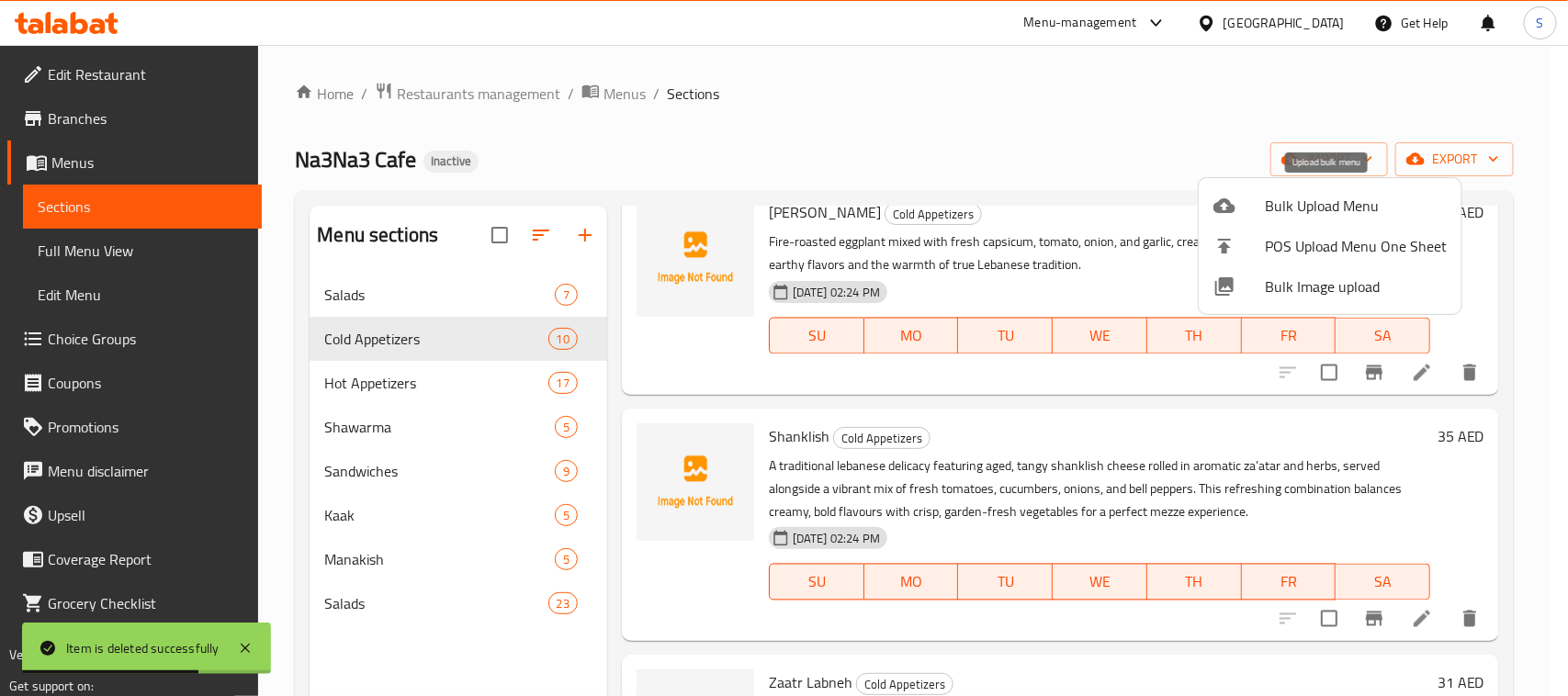
click at [1307, 208] on span "Bulk Upload Menu" at bounding box center [1354, 205] width 181 height 22
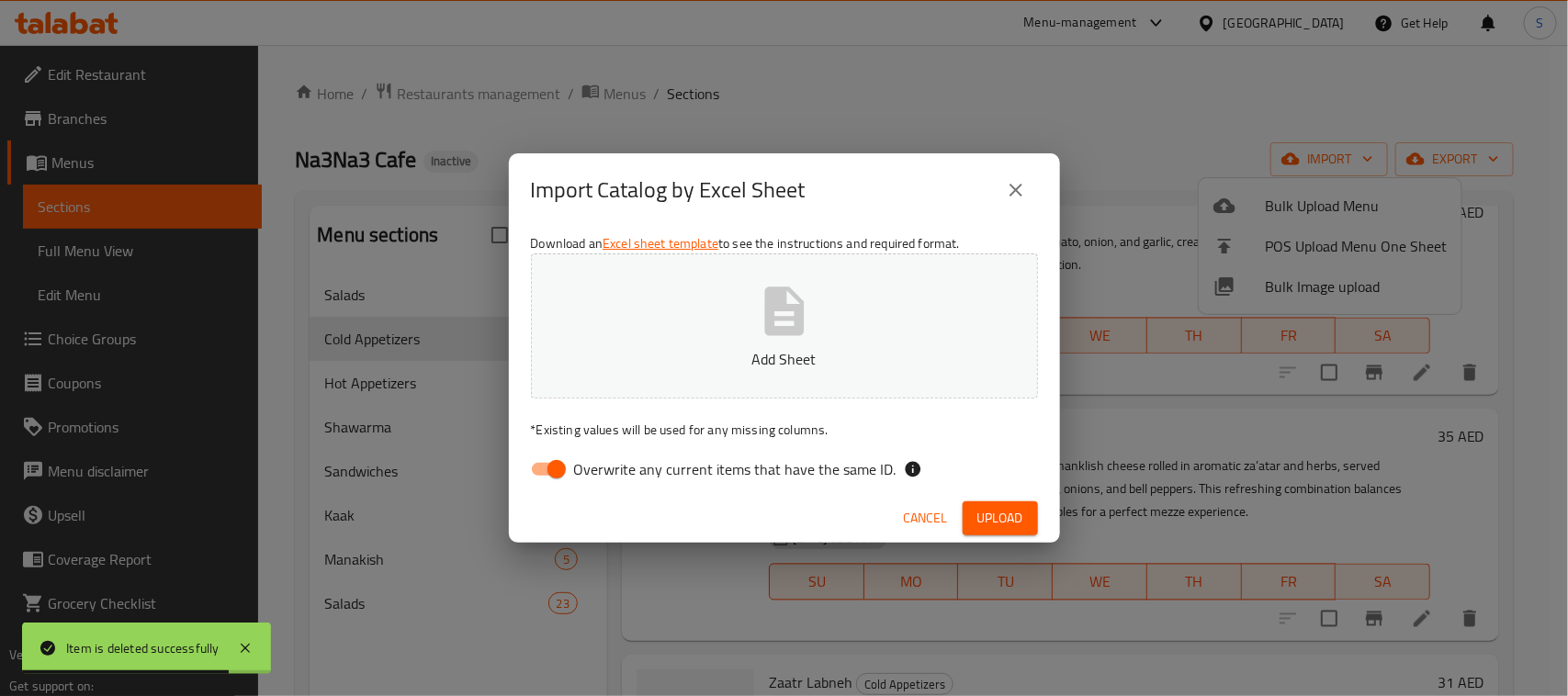
click at [543, 469] on input "Overwrite any current items that have the same ID." at bounding box center [557, 470] width 105 height 35
checkbox input "false"
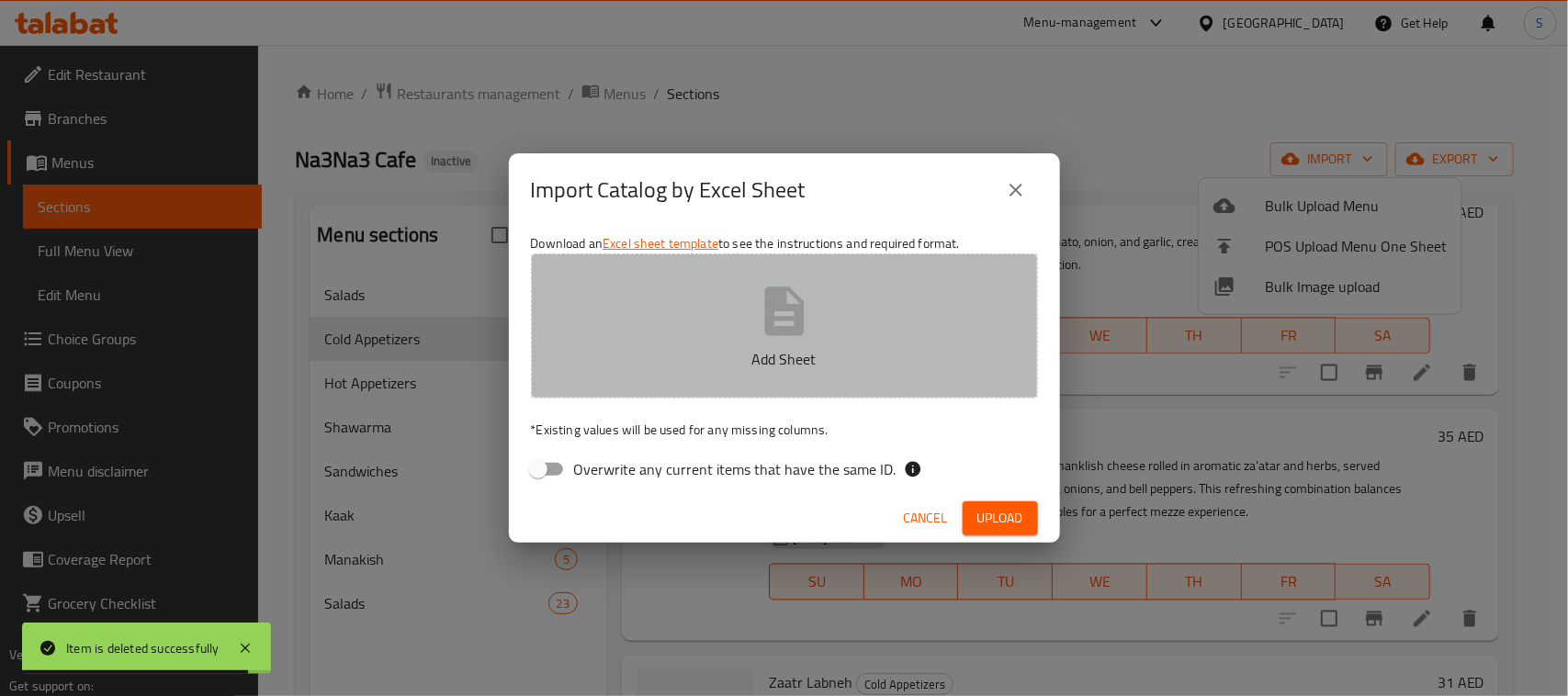
click at [759, 348] on p "Add Sheet" at bounding box center [784, 359] width 450 height 22
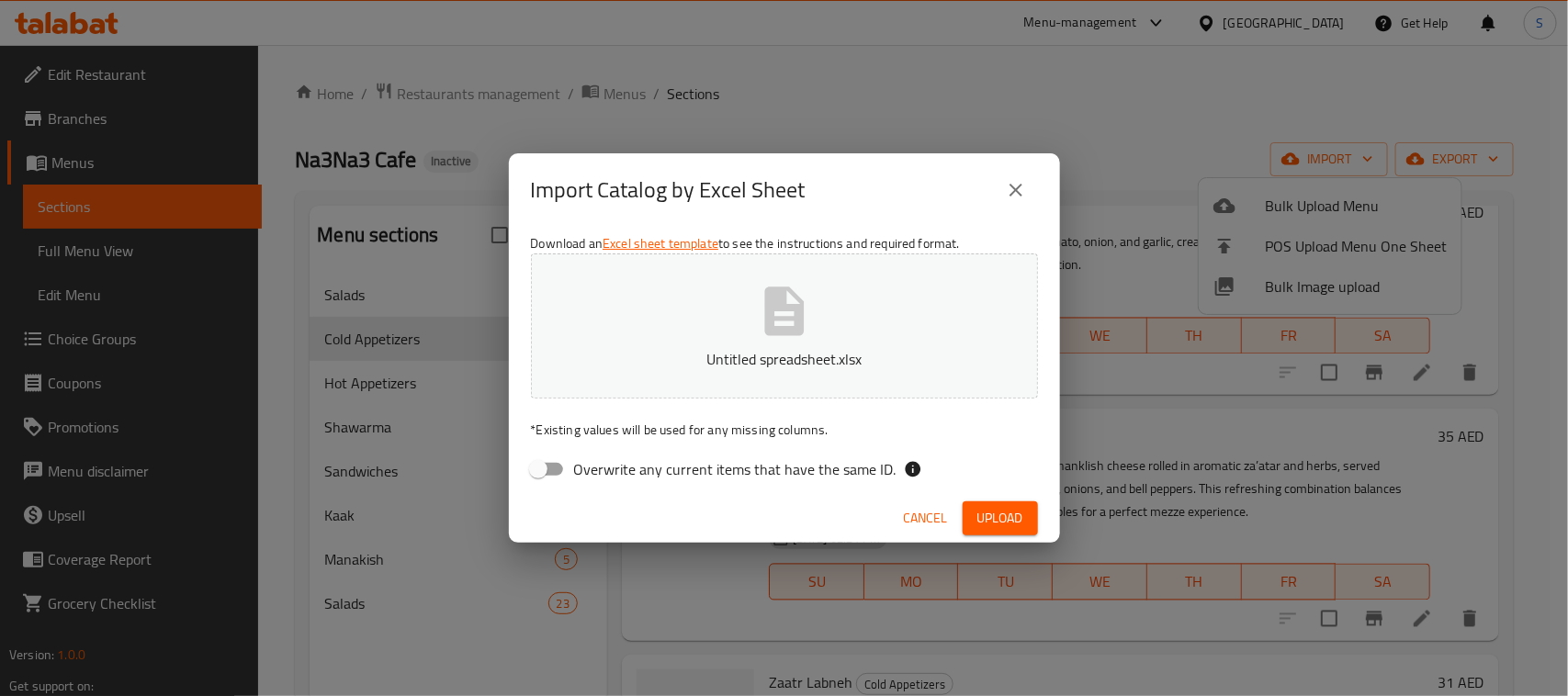
click at [1005, 520] on span "Upload" at bounding box center [1000, 518] width 46 height 23
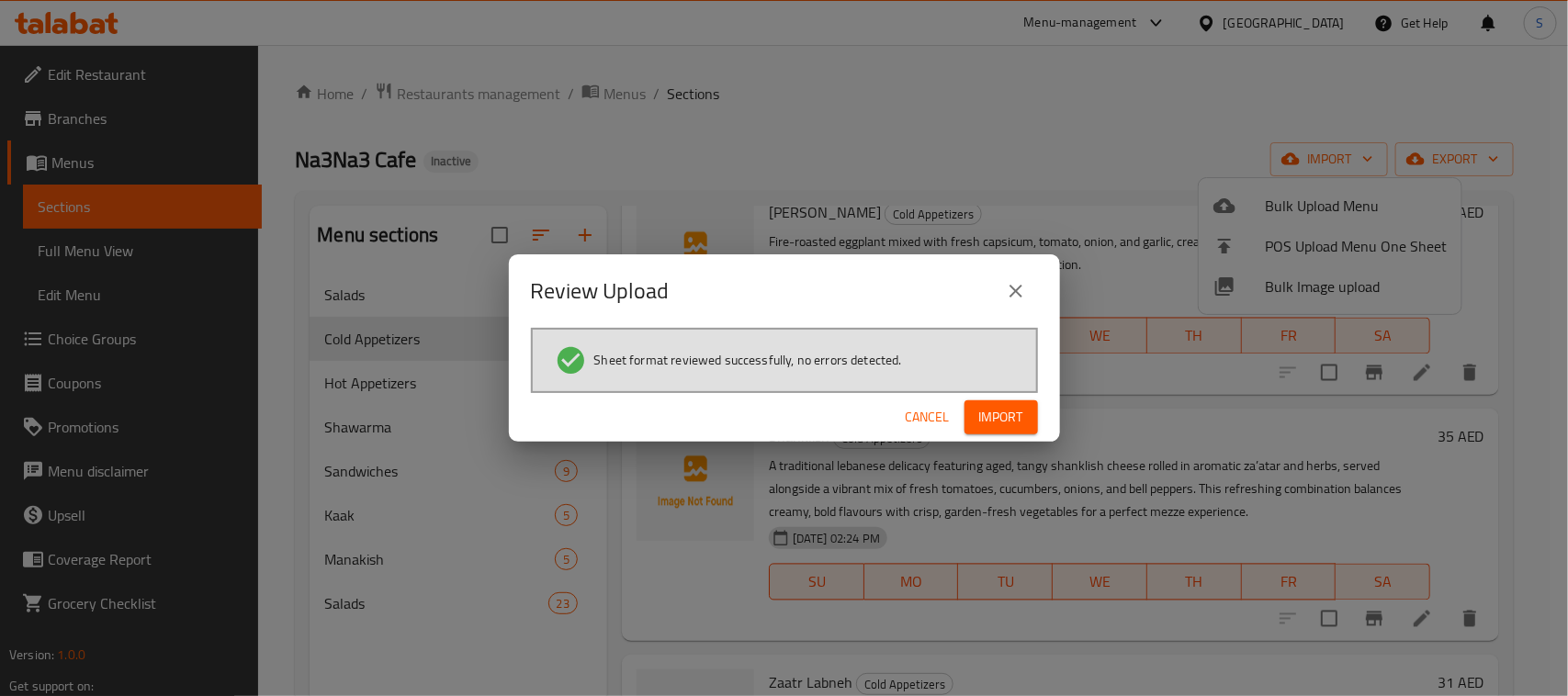
drag, startPoint x: 1034, startPoint y: 415, endPoint x: 935, endPoint y: 414, distance: 99.0
click at [1033, 416] on button "Import" at bounding box center [1001, 417] width 74 height 34
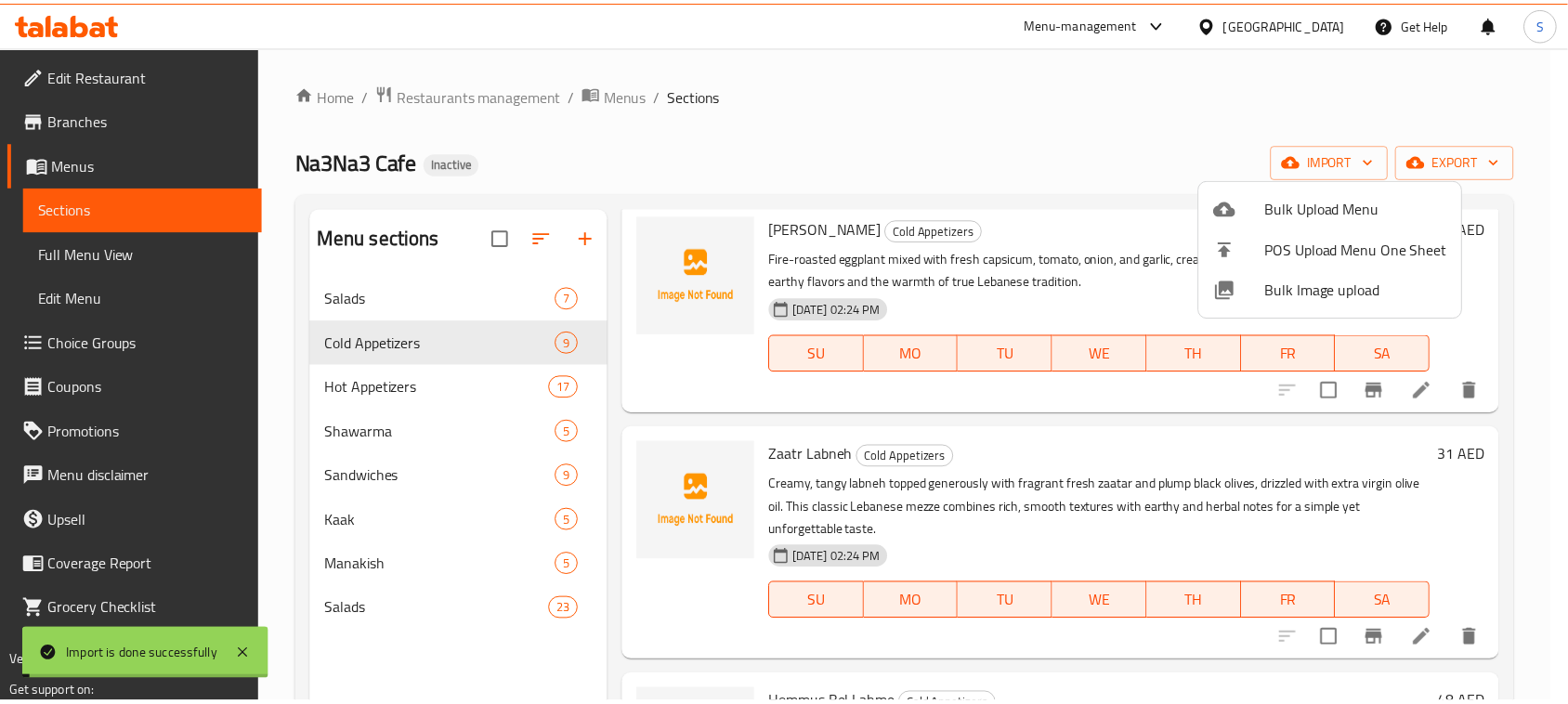
scroll to position [1538, 0]
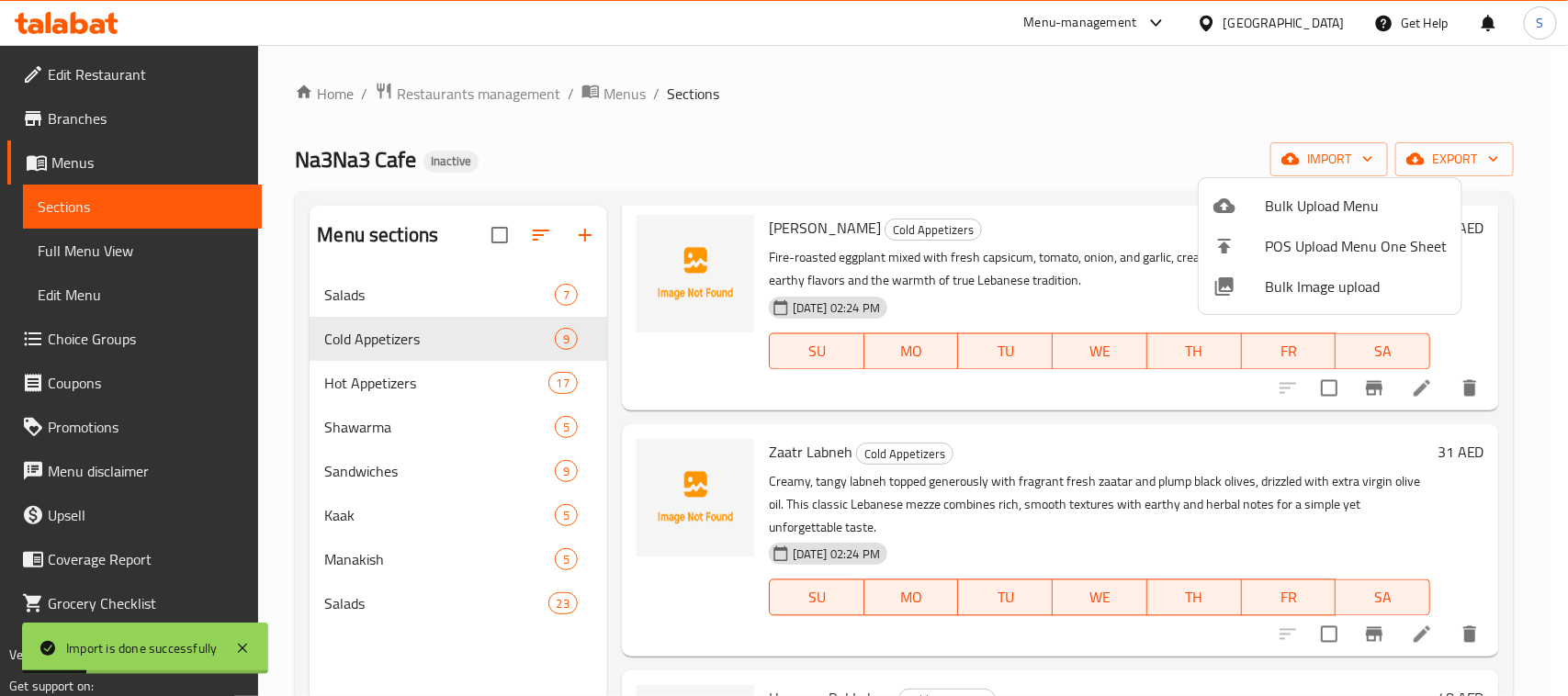
click at [666, 144] on div at bounding box center [784, 348] width 1568 height 696
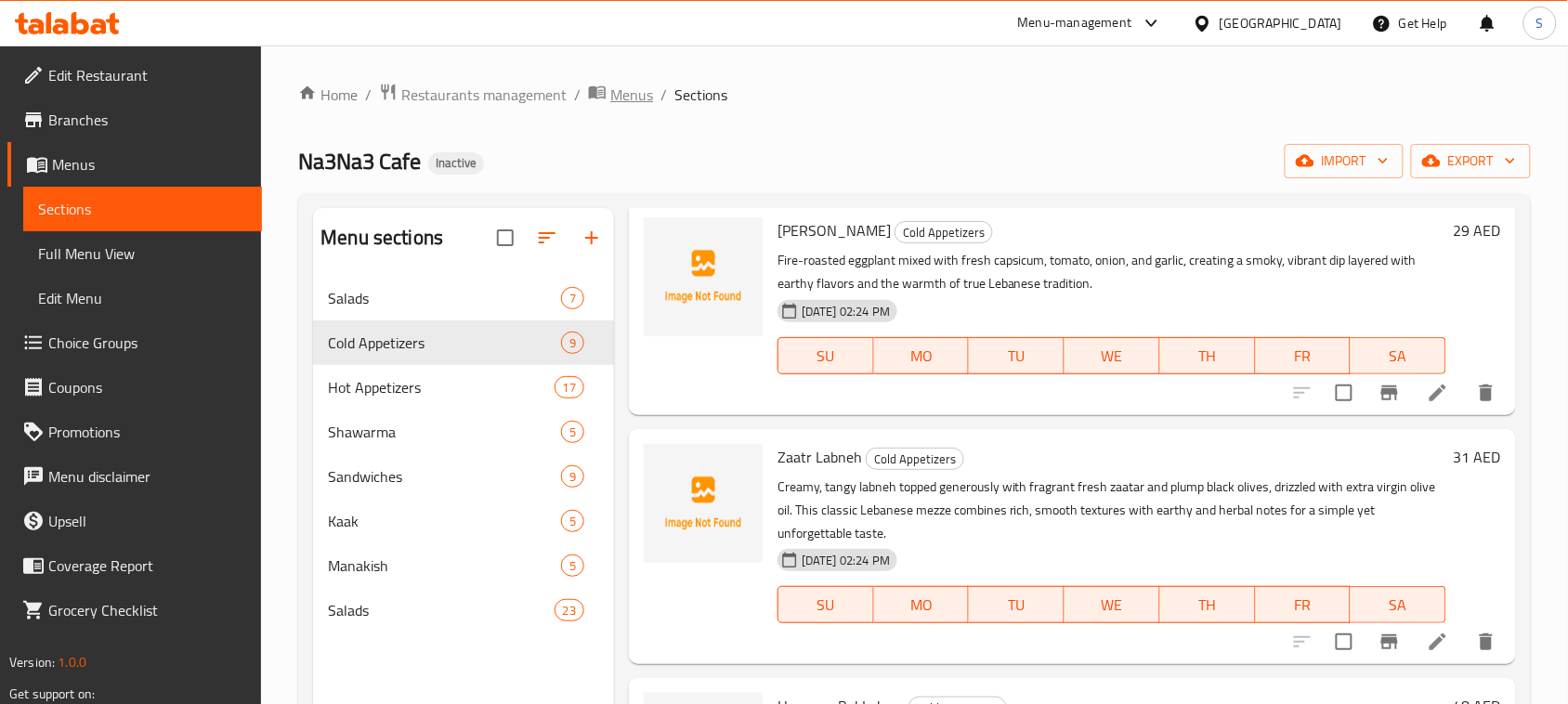
click at [615, 104] on span "Menus" at bounding box center [631, 95] width 43 height 22
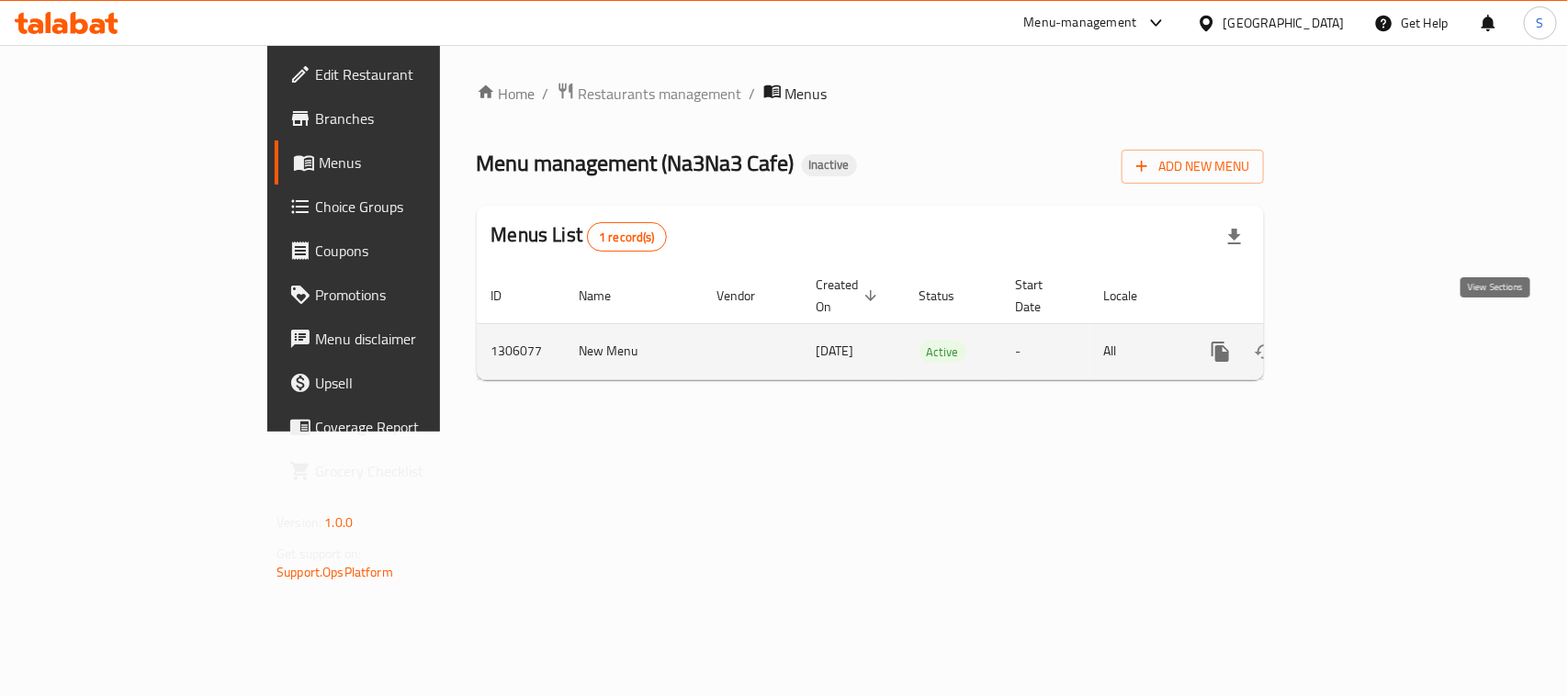
click at [1364, 341] on icon "enhanced table" at bounding box center [1353, 352] width 22 height 22
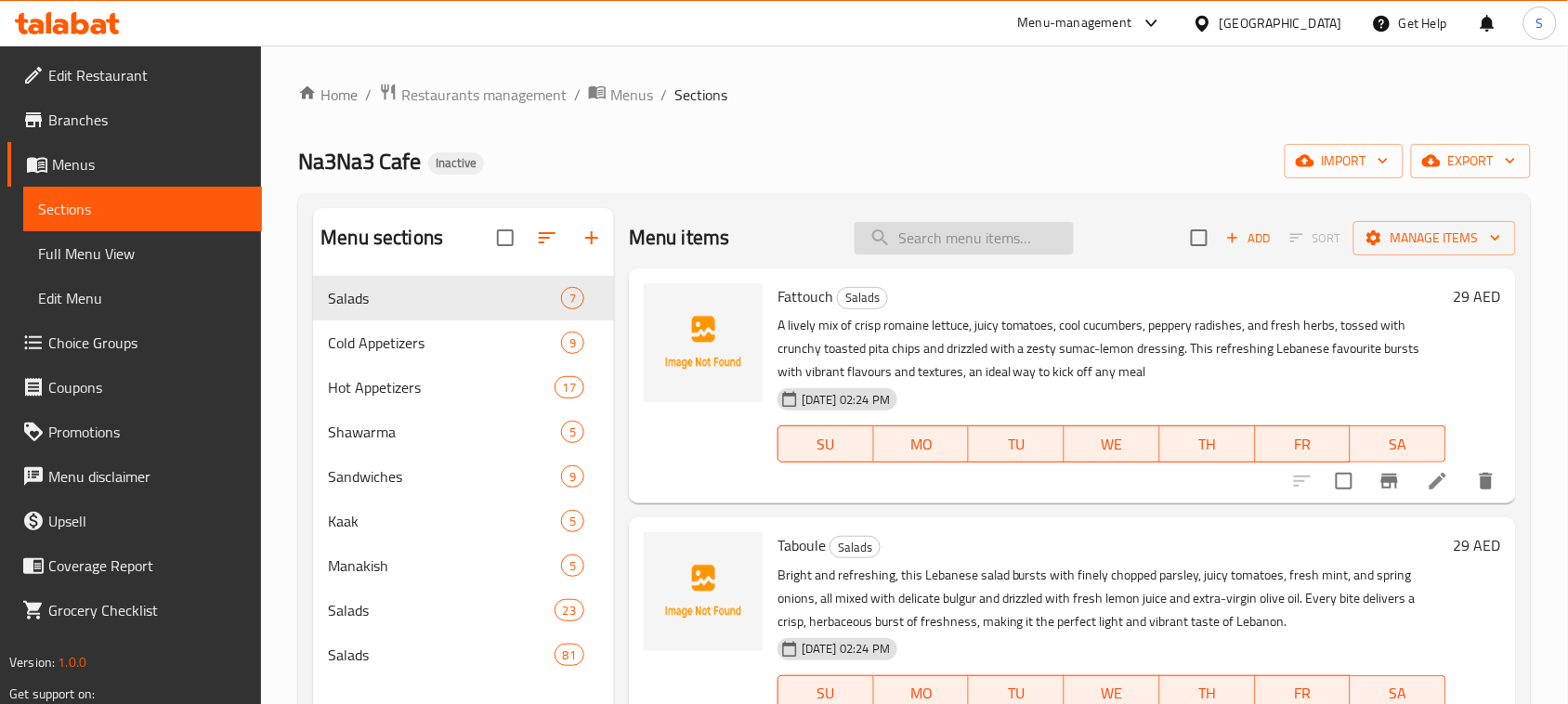
click at [922, 250] on input "search" at bounding box center [964, 237] width 219 height 33
paste input "Shanklish"
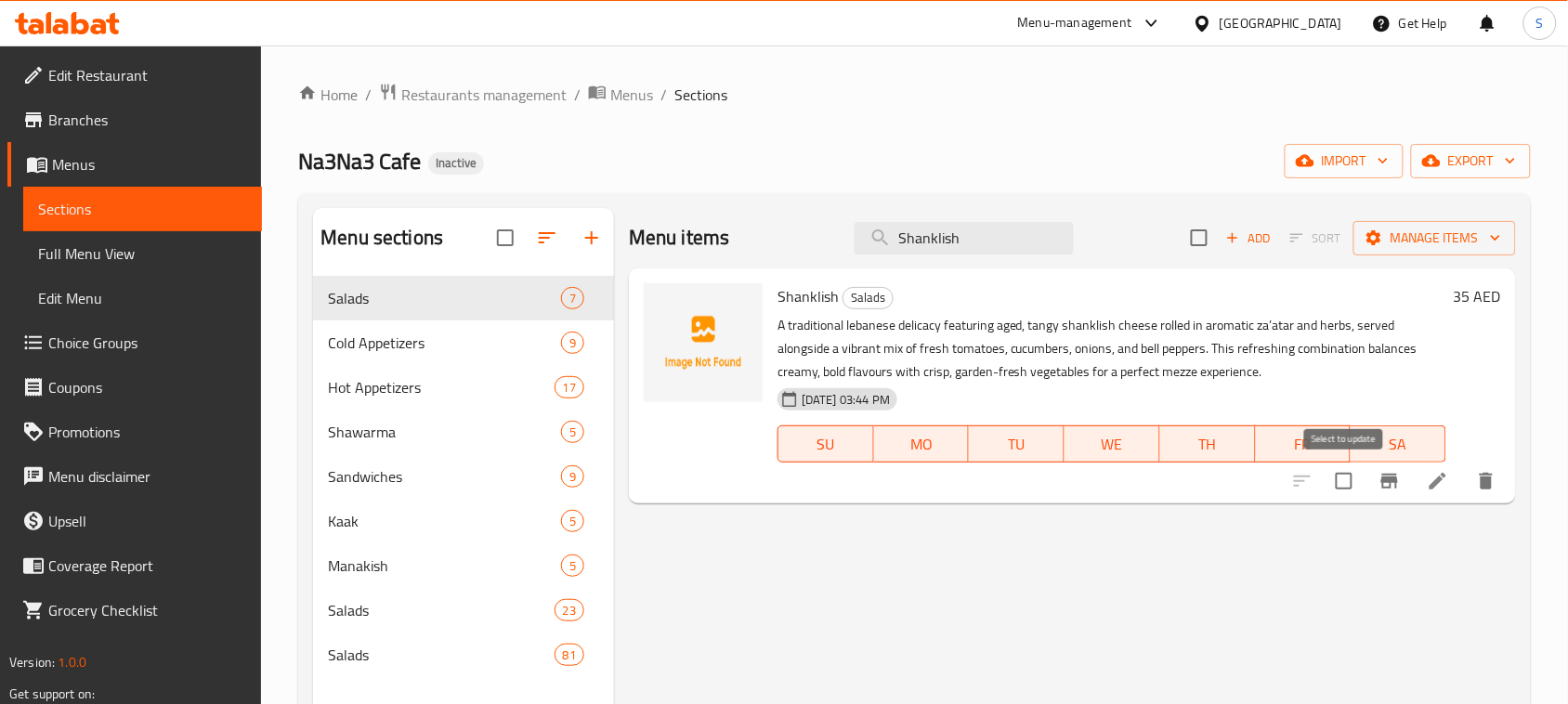
type input "Shanklish"
click at [1335, 481] on input "checkbox" at bounding box center [1344, 481] width 39 height 39
checkbox input "true"
click at [1430, 243] on span "Manage items" at bounding box center [1434, 237] width 133 height 23
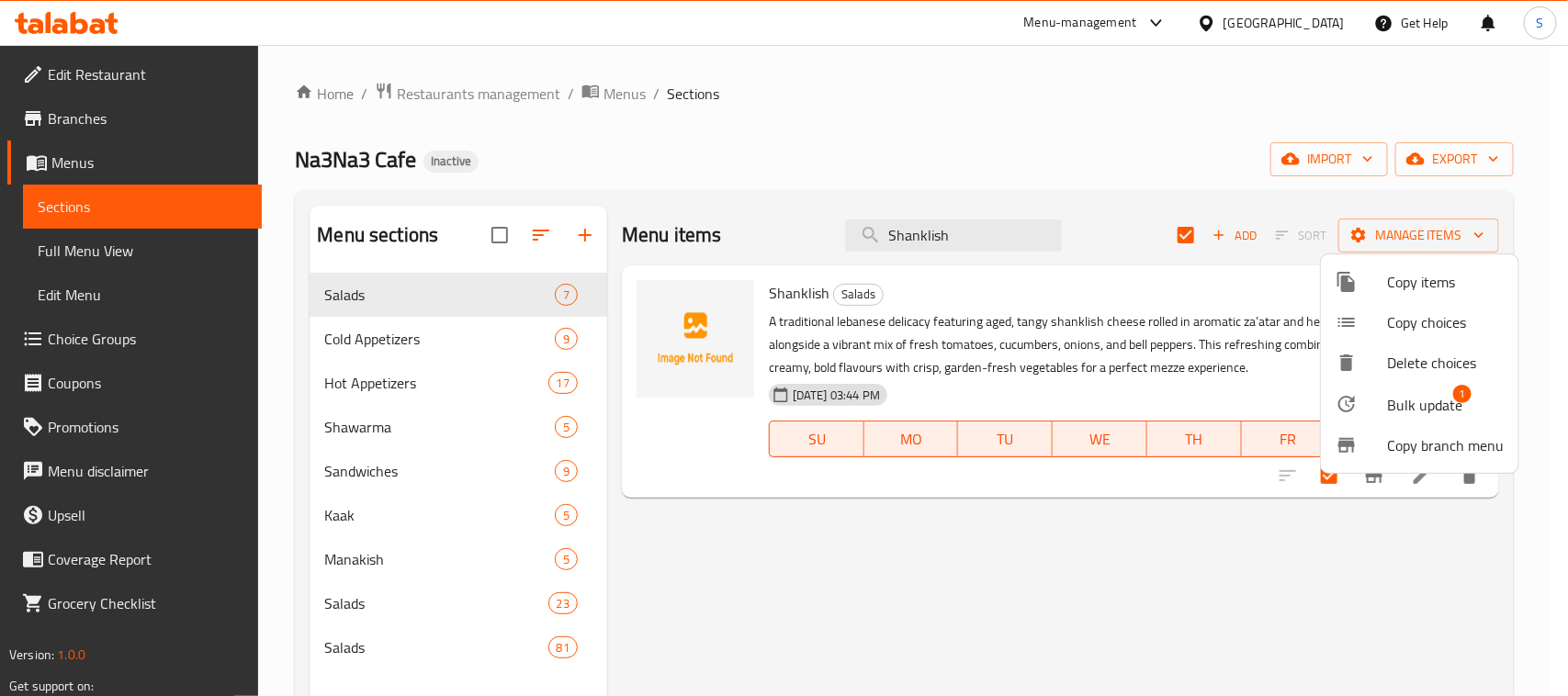
click at [1378, 398] on div at bounding box center [1361, 404] width 52 height 22
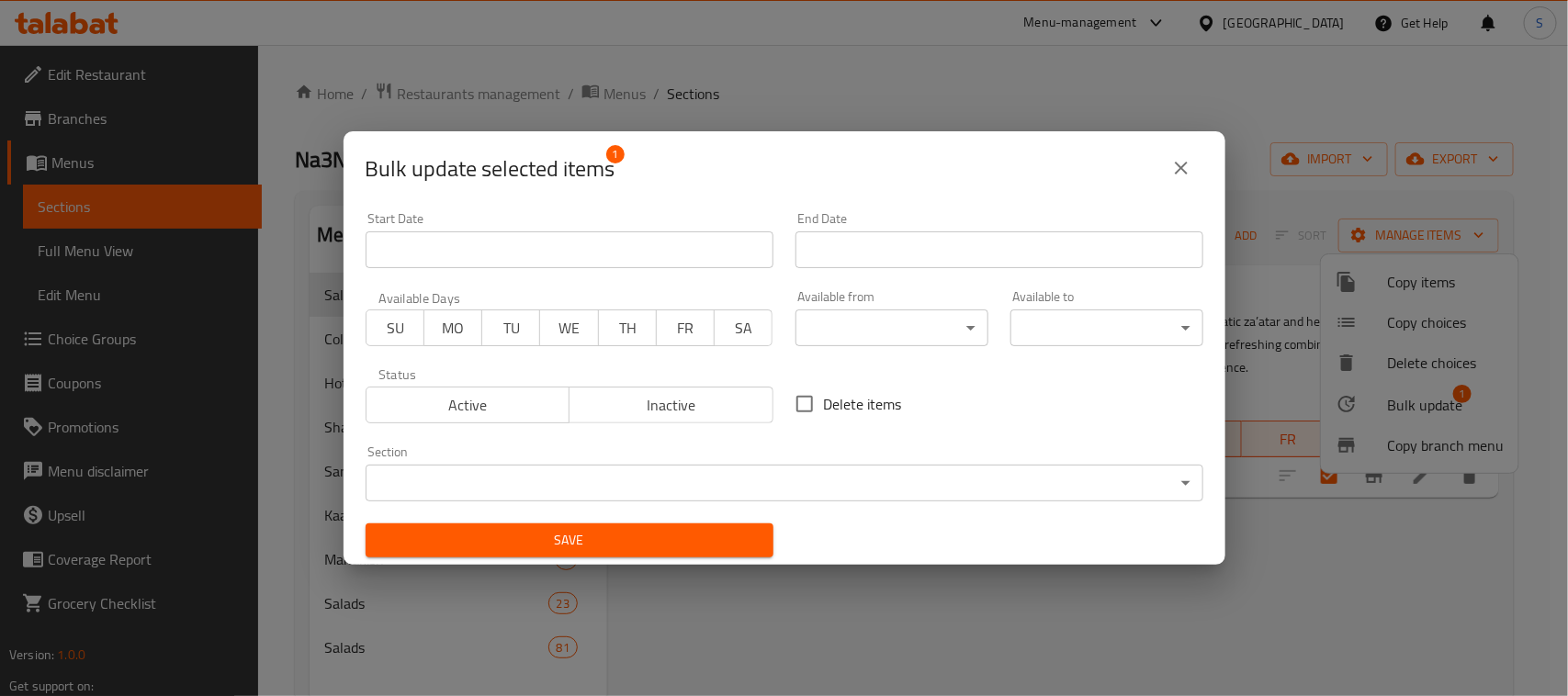
click at [699, 478] on body "​ Menu-management [GEOGRAPHIC_DATA] Get Help S Edit Restaurant Branches Menus S…" at bounding box center [784, 370] width 1568 height 651
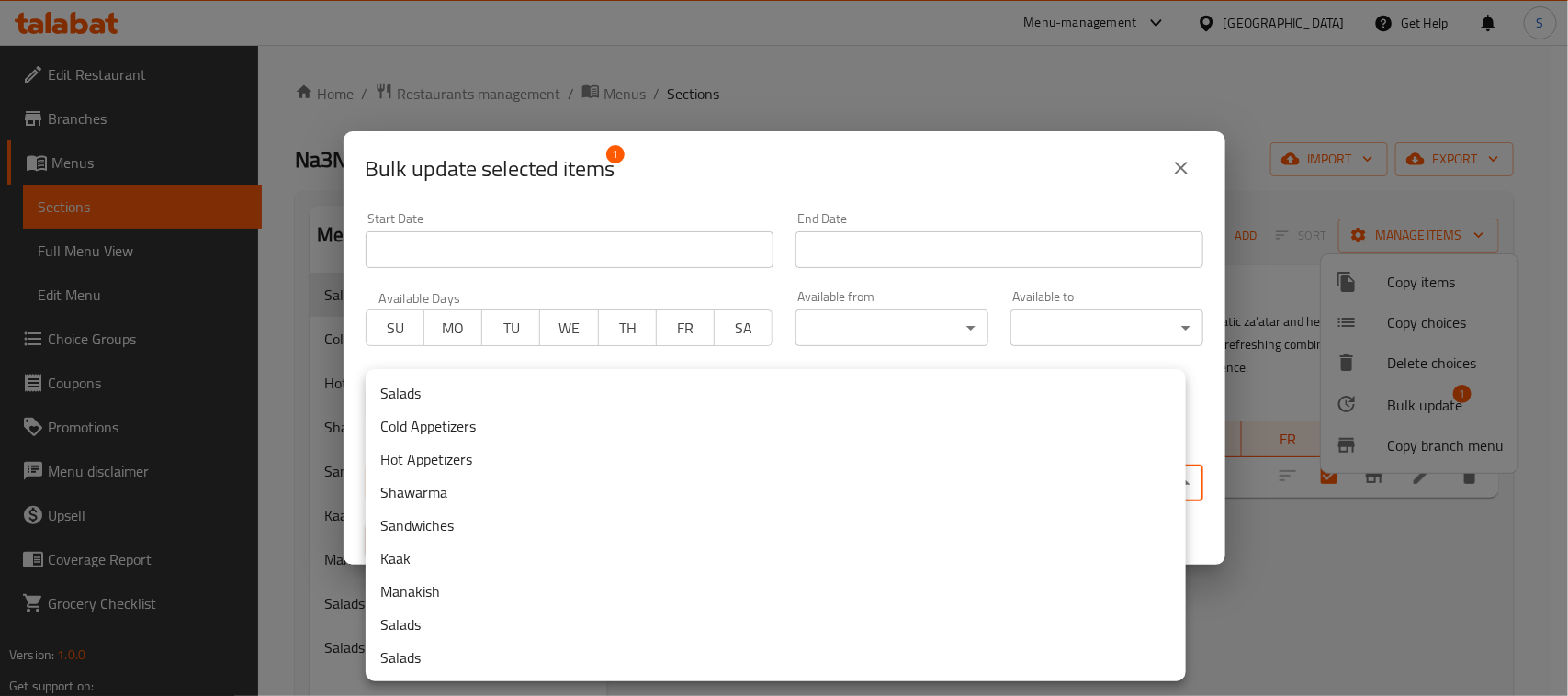
click at [465, 423] on li "Cold Appetizers" at bounding box center [775, 426] width 820 height 33
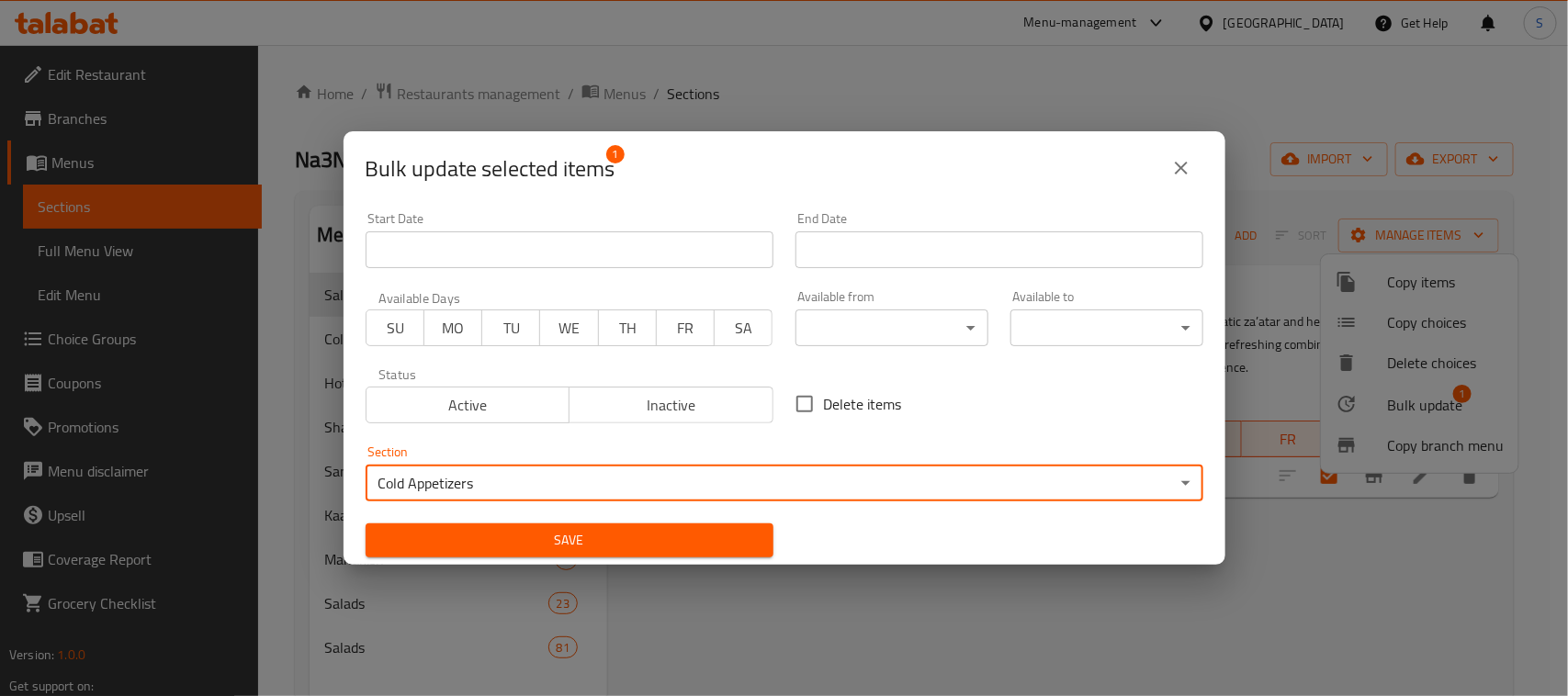
click at [512, 530] on span "Save" at bounding box center [569, 540] width 378 height 23
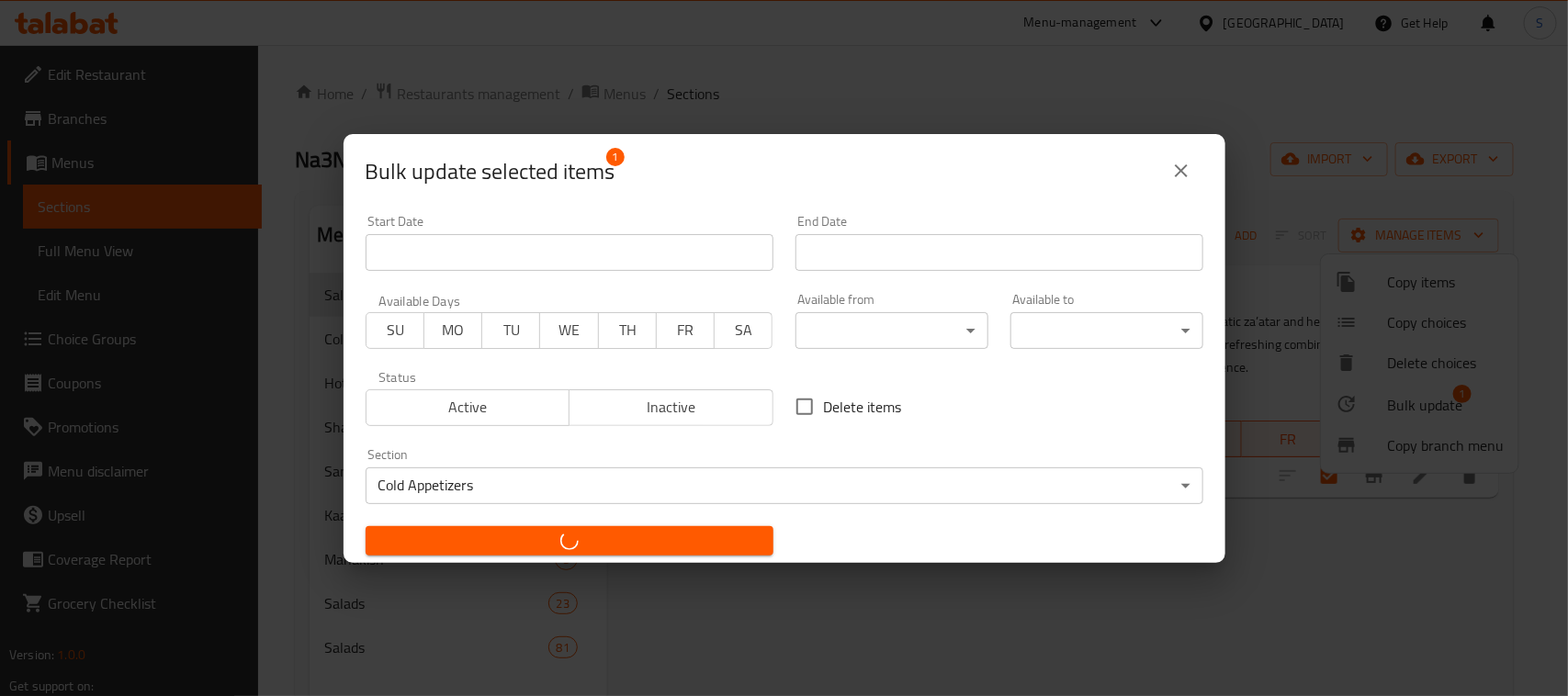
checkbox input "false"
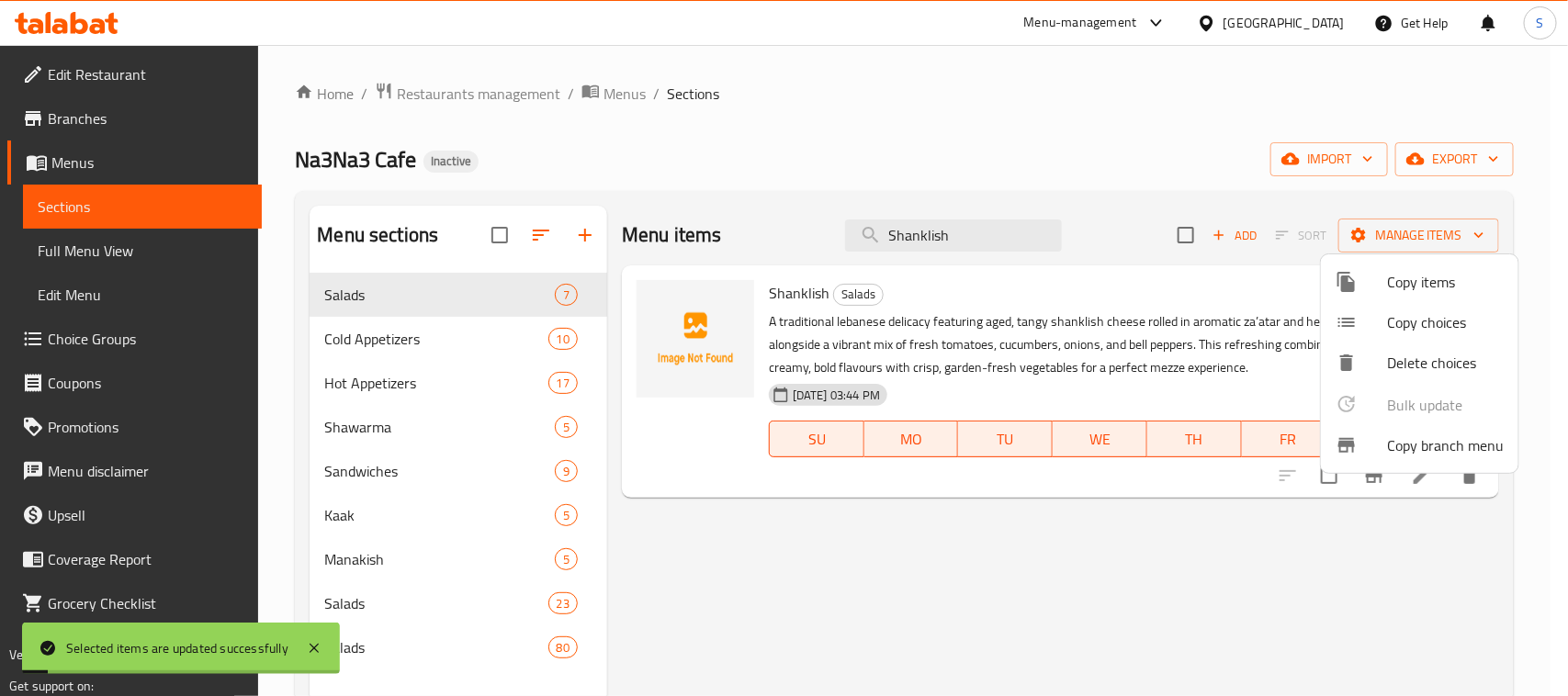
click at [755, 158] on div at bounding box center [784, 348] width 1568 height 696
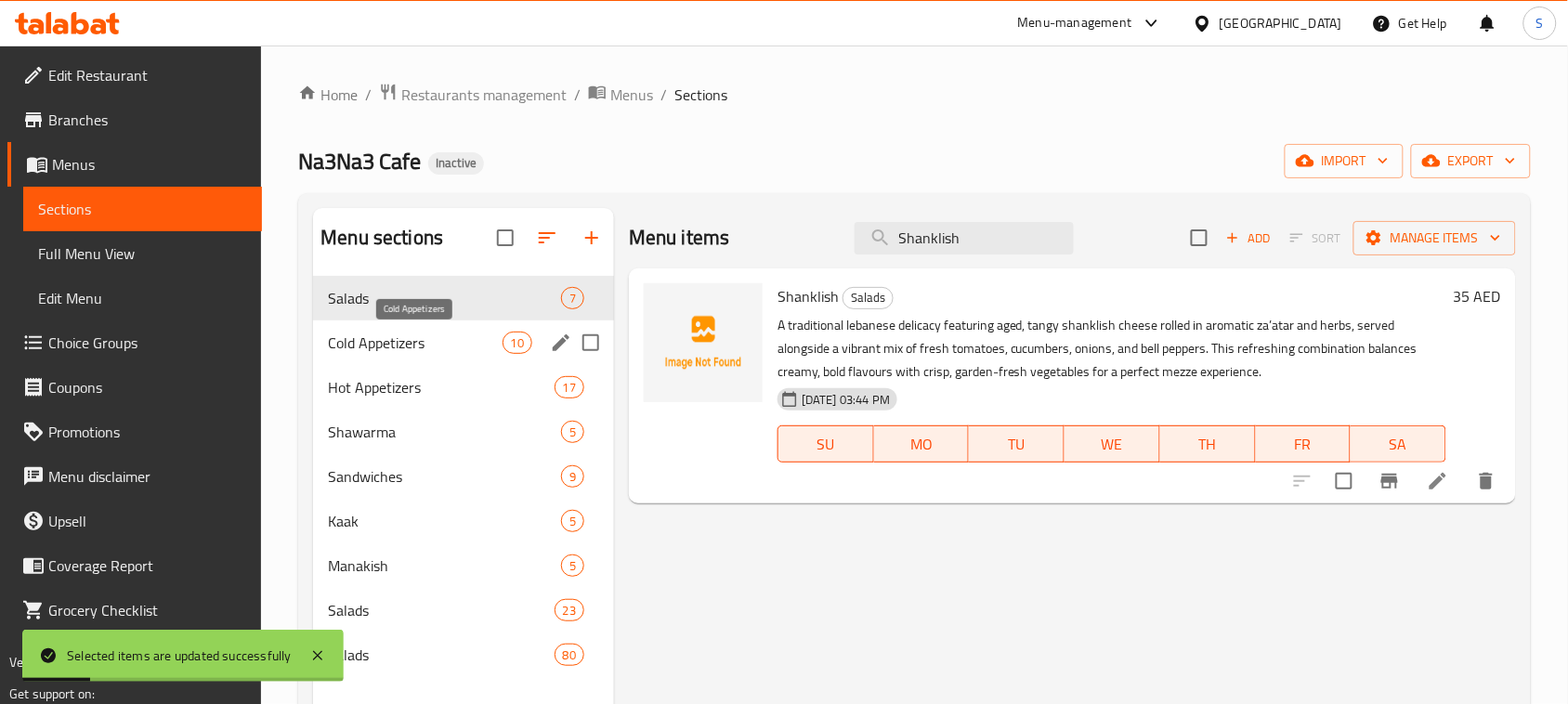
click at [488, 336] on span "Cold Appetizers" at bounding box center [414, 343] width 174 height 22
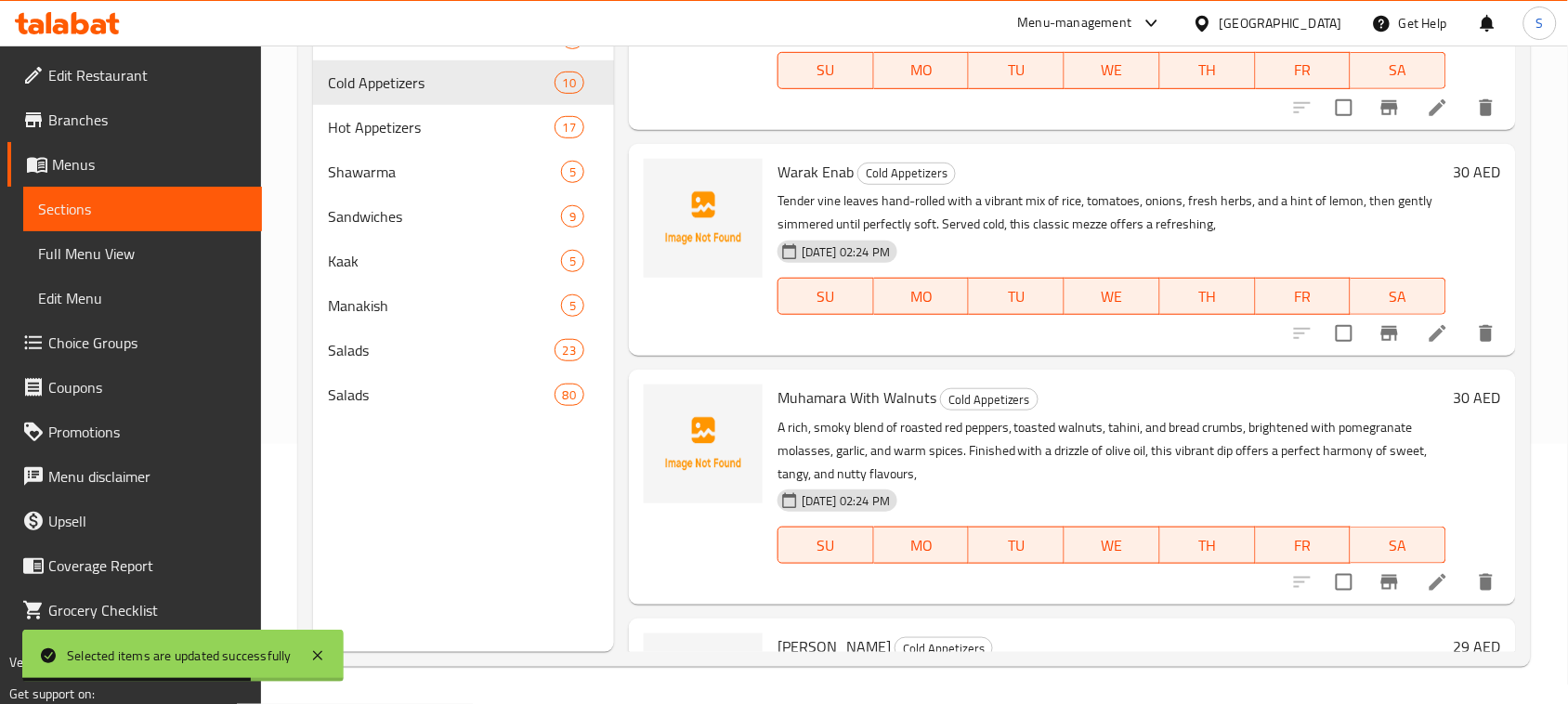
scroll to position [858, 0]
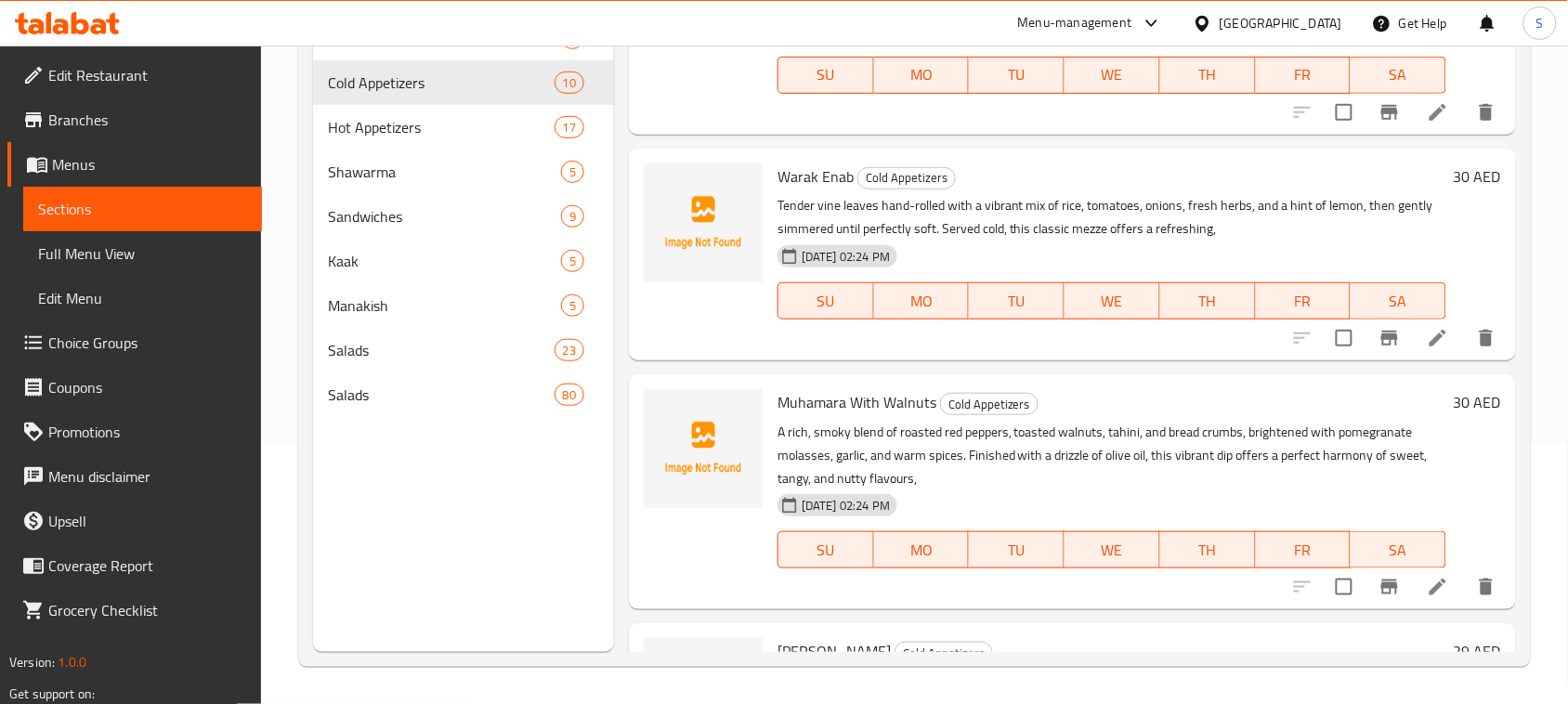
drag, startPoint x: 507, startPoint y: 499, endPoint x: 558, endPoint y: 421, distance: 93.2
click at [508, 499] on div "Menu sections Salads 7 Cold Appetizers 10 Hot Appetizers 17 Shawarma 5 Sandwich…" at bounding box center [463, 300] width 301 height 704
click at [587, 392] on input "Menu sections" at bounding box center [590, 395] width 39 height 39
checkbox input "true"
click at [509, 238] on div "Kaak 5" at bounding box center [463, 261] width 301 height 45
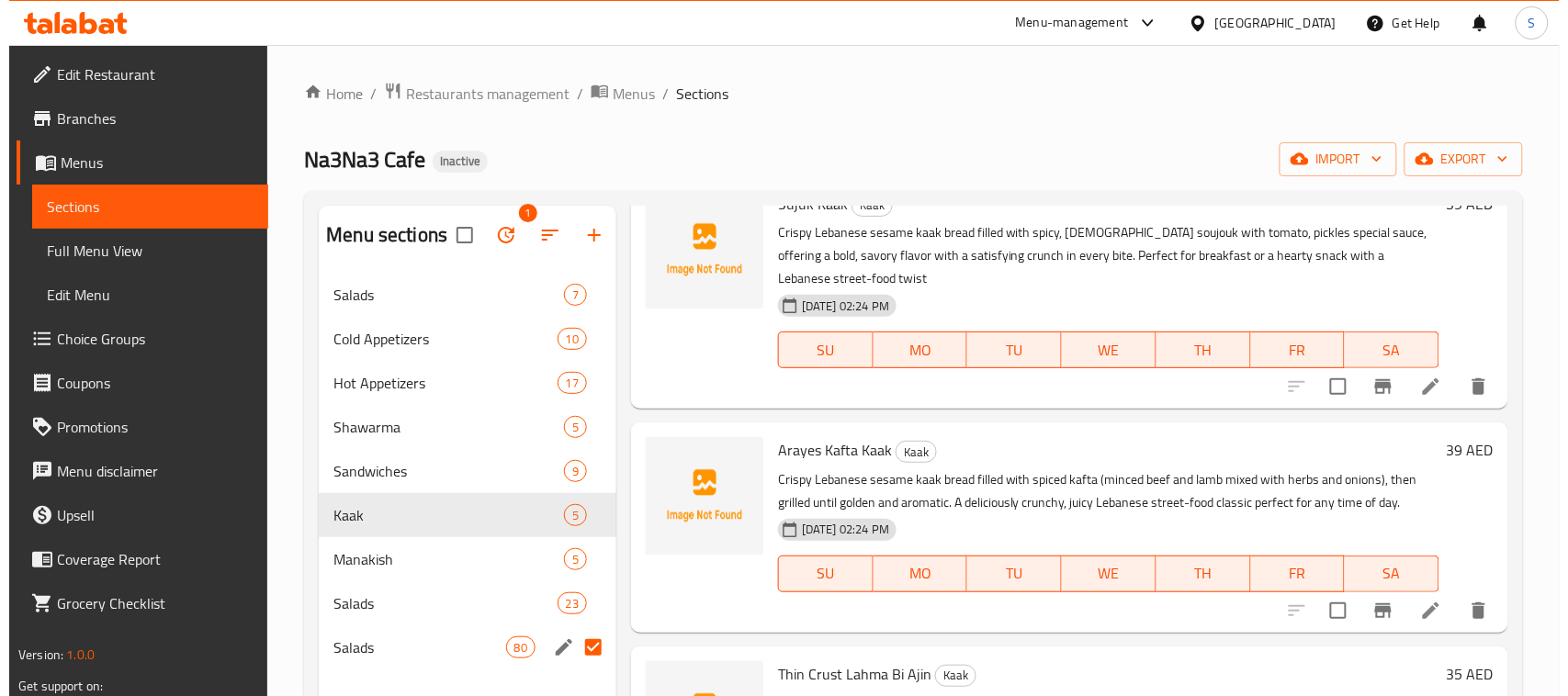
scroll to position [534, 0]
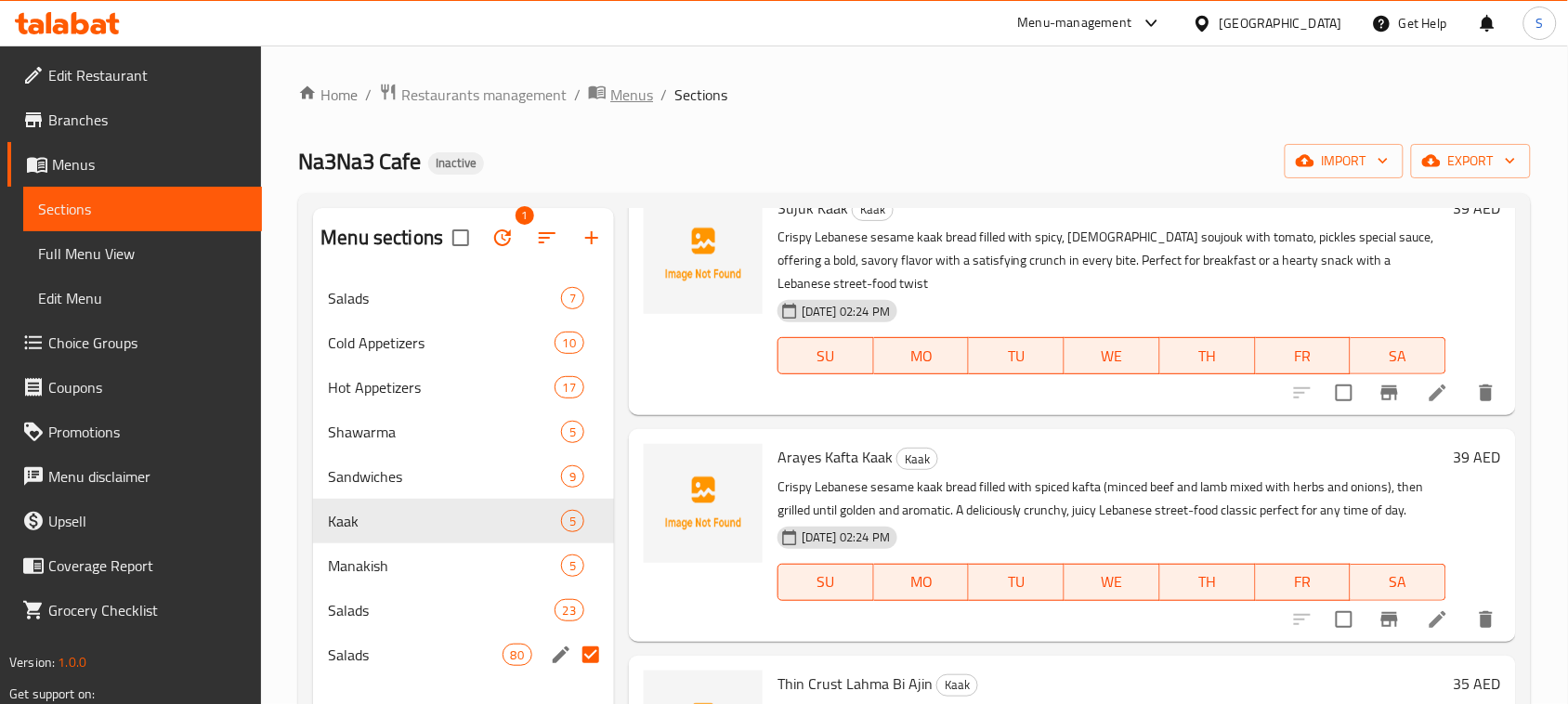
click at [624, 96] on span "Menus" at bounding box center [631, 95] width 43 height 22
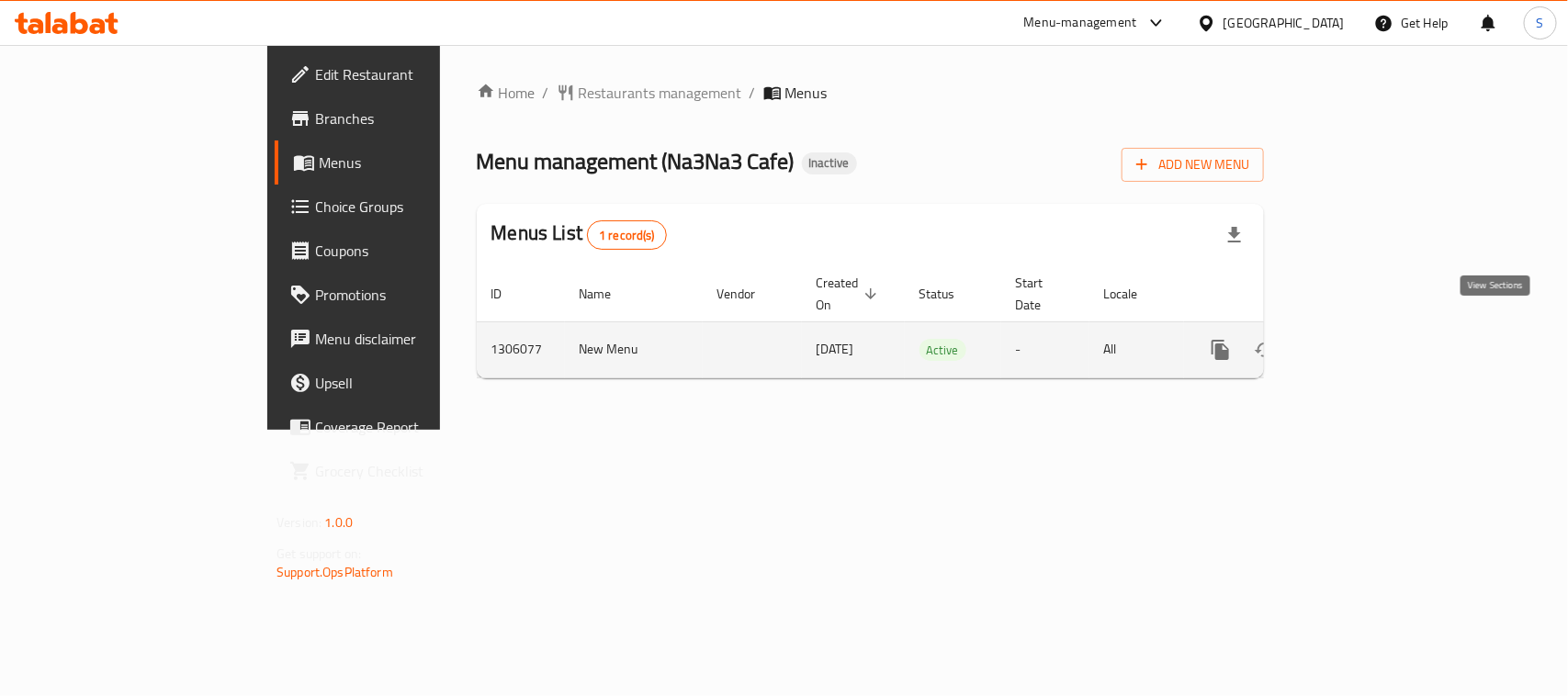
click at [1361, 342] on icon "enhanced table" at bounding box center [1353, 350] width 17 height 17
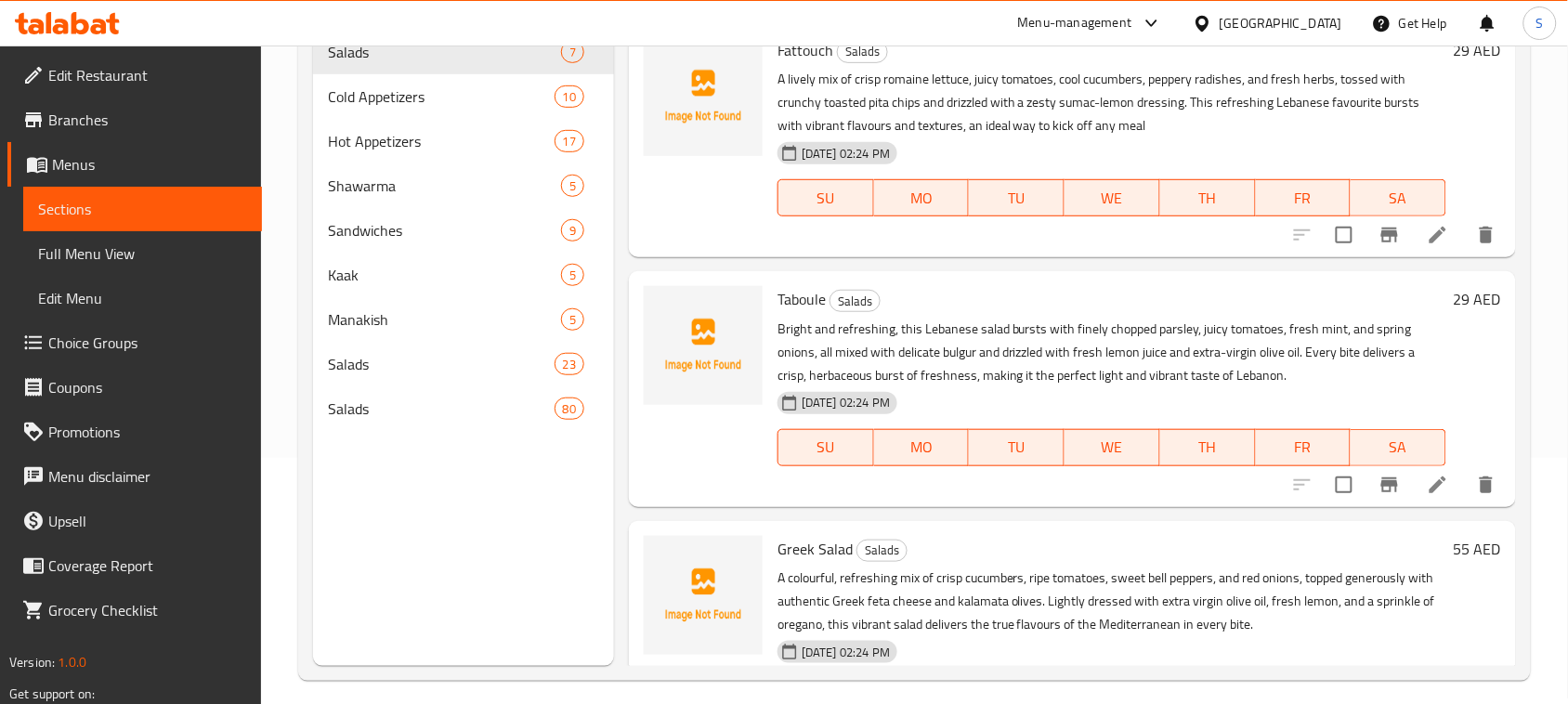
scroll to position [261, 0]
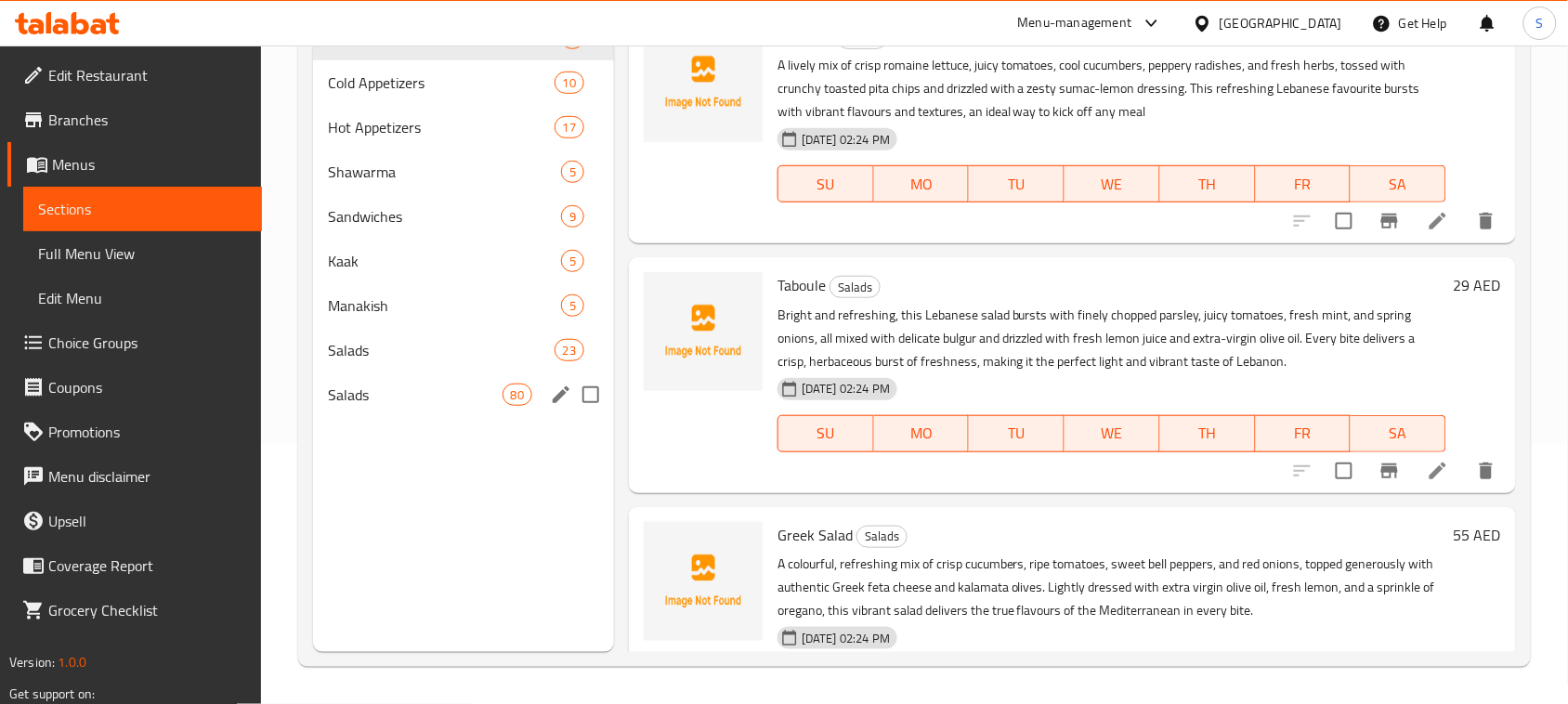
click at [586, 395] on input "Menu sections" at bounding box center [590, 395] width 39 height 39
checkbox input "true"
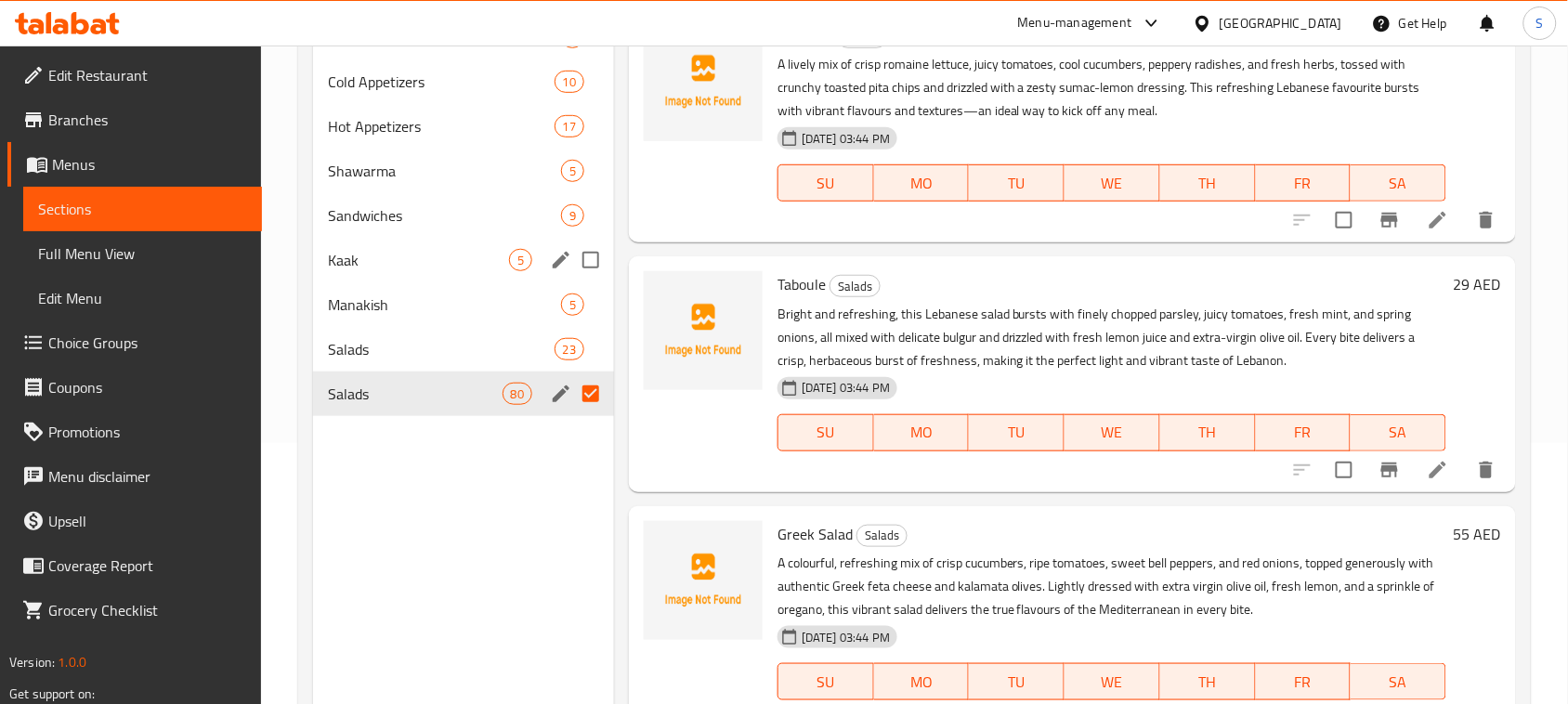
click at [500, 241] on div "Kaak 5" at bounding box center [463, 260] width 301 height 45
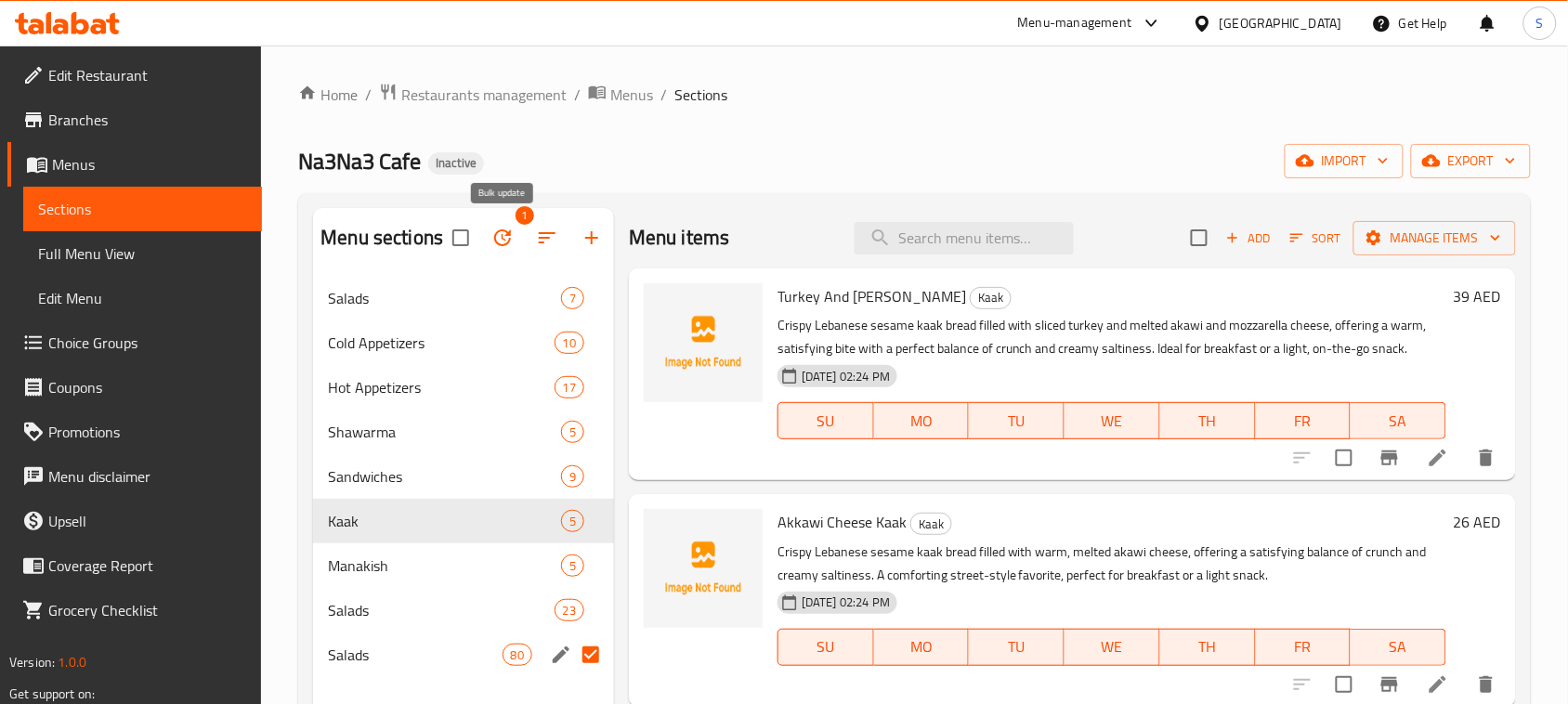
click at [507, 239] on icon "button" at bounding box center [503, 237] width 22 height 22
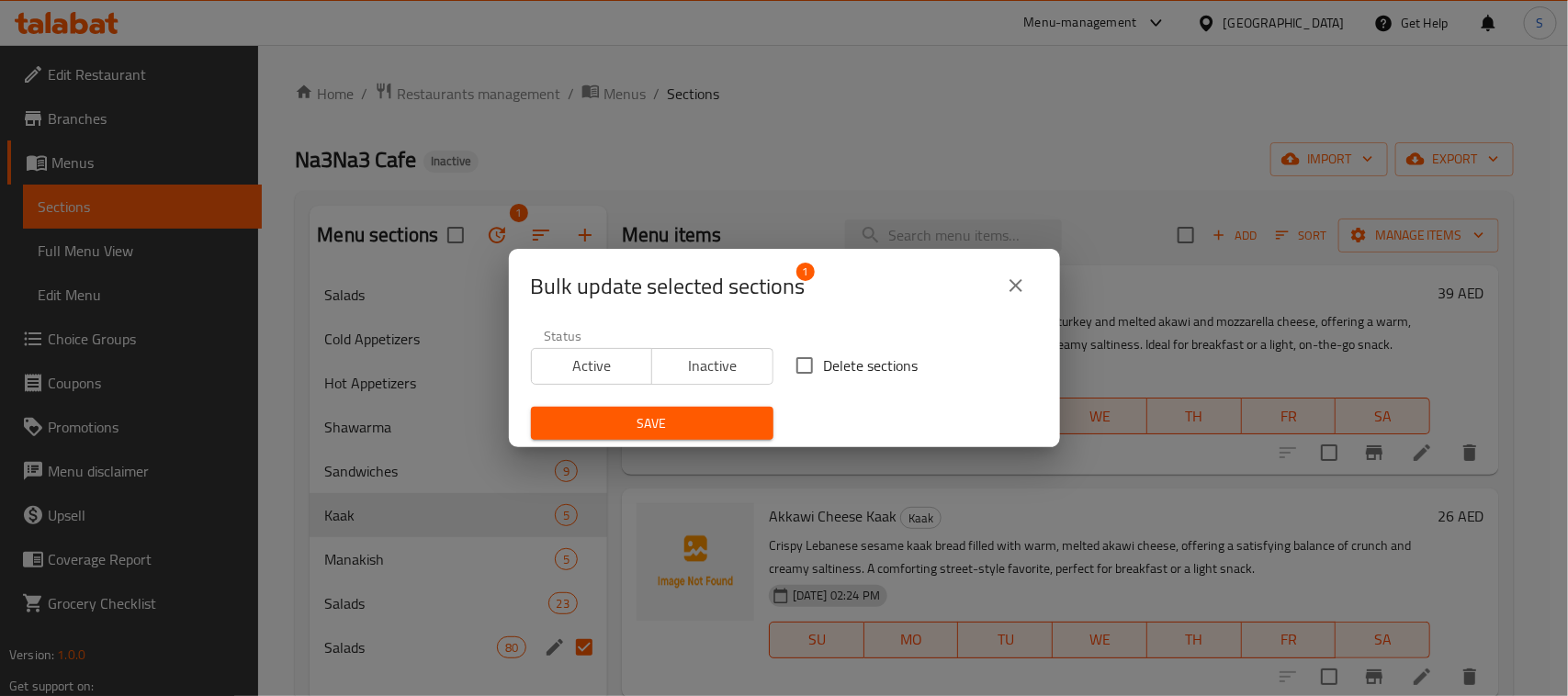
click at [790, 365] on input "Delete sections" at bounding box center [805, 365] width 39 height 39
checkbox input "true"
click at [687, 423] on span "Save" at bounding box center [651, 423] width 213 height 23
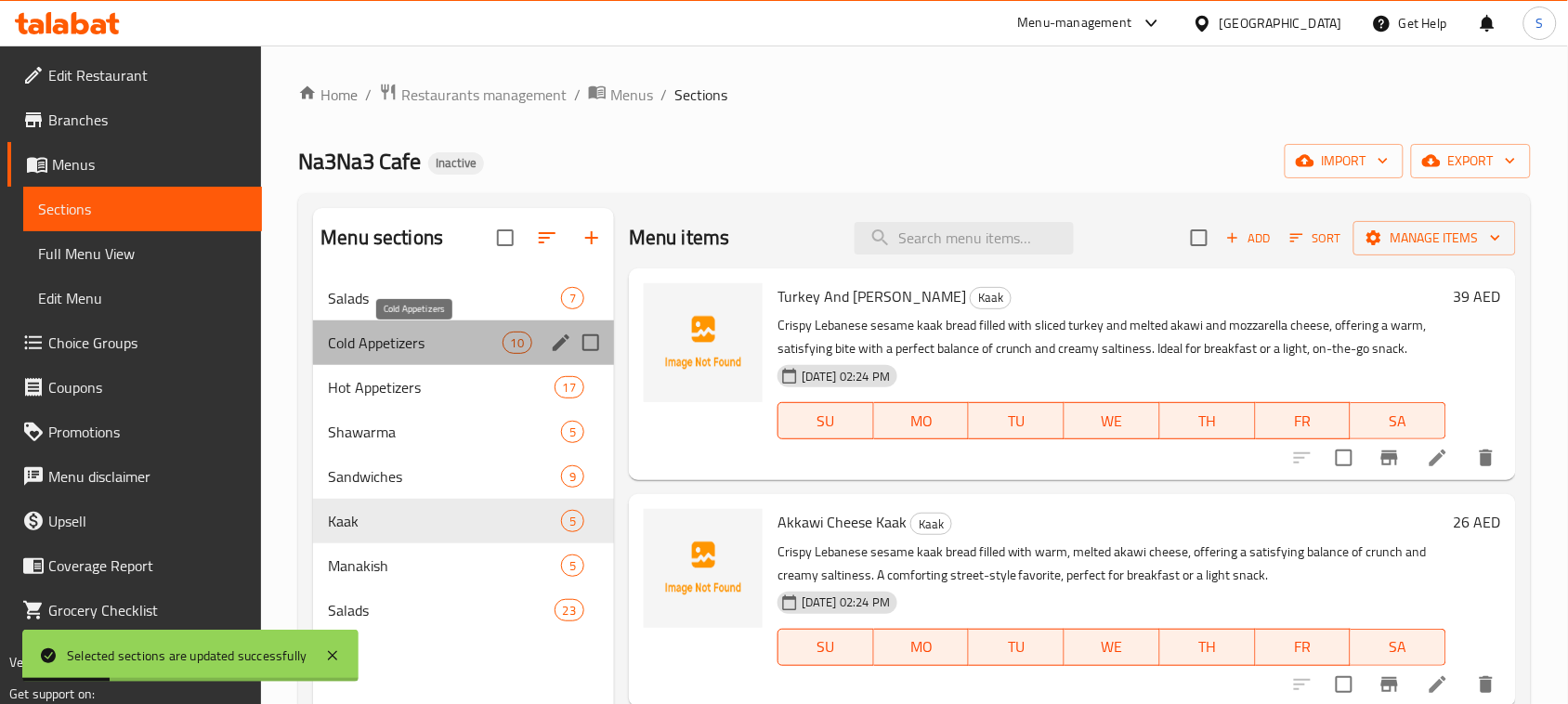
click at [480, 337] on span "Cold Appetizers" at bounding box center [414, 343] width 174 height 22
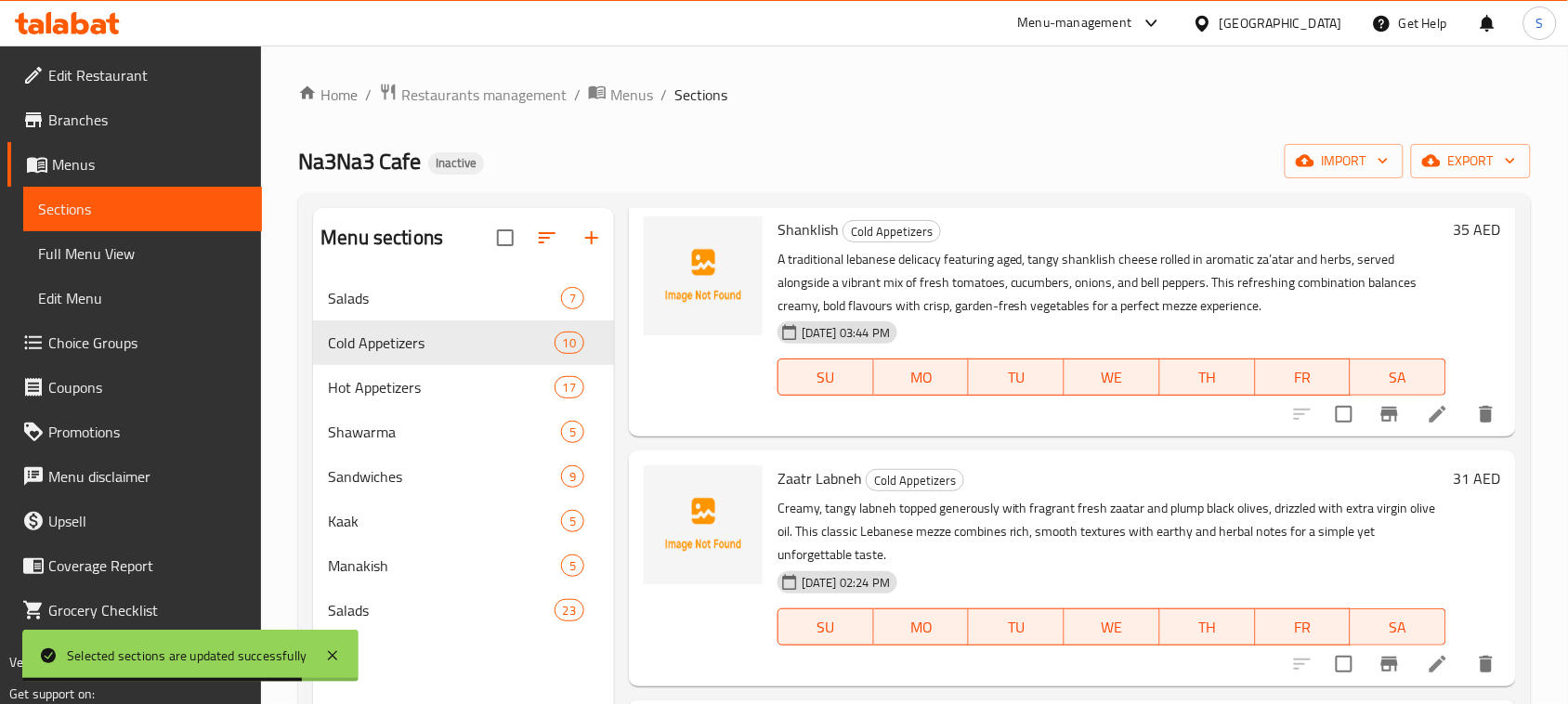
scroll to position [1786, 0]
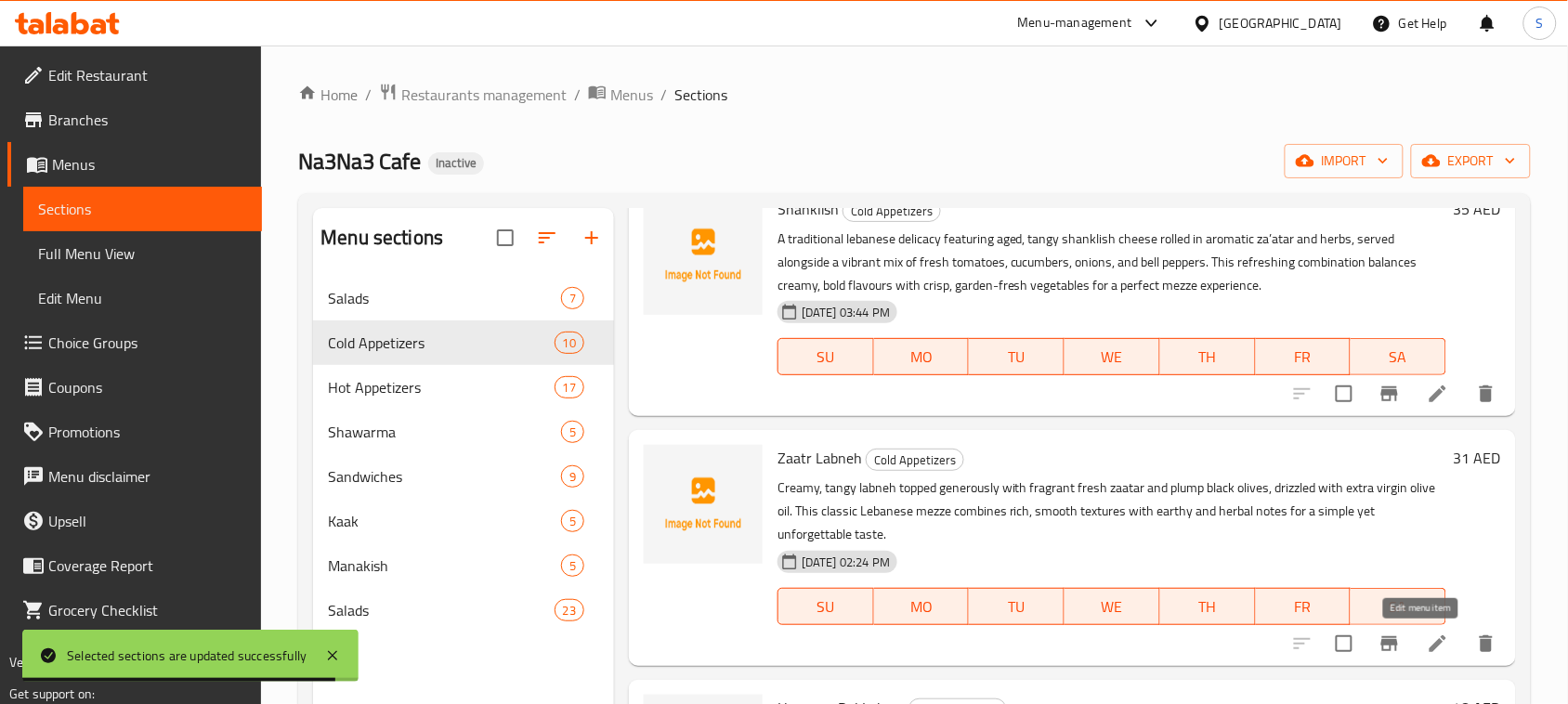
click at [1426, 634] on icon at bounding box center [1438, 643] width 22 height 22
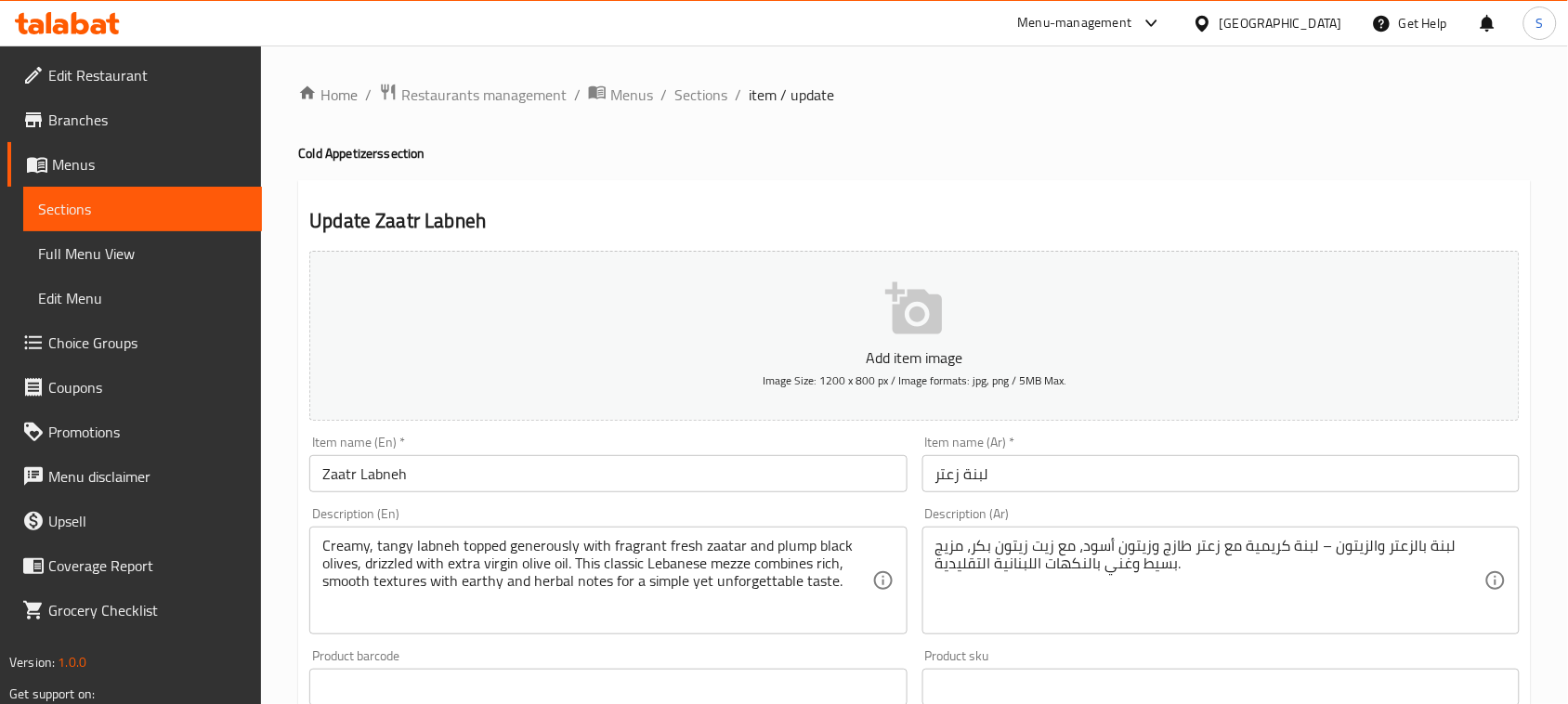
drag, startPoint x: 320, startPoint y: 544, endPoint x: 337, endPoint y: 544, distance: 17.0
click at [340, 544] on div "Creamy, tangy labneh topped generously with fragrant fresh zaatar and plump bla…" at bounding box center [607, 581] width 597 height 108
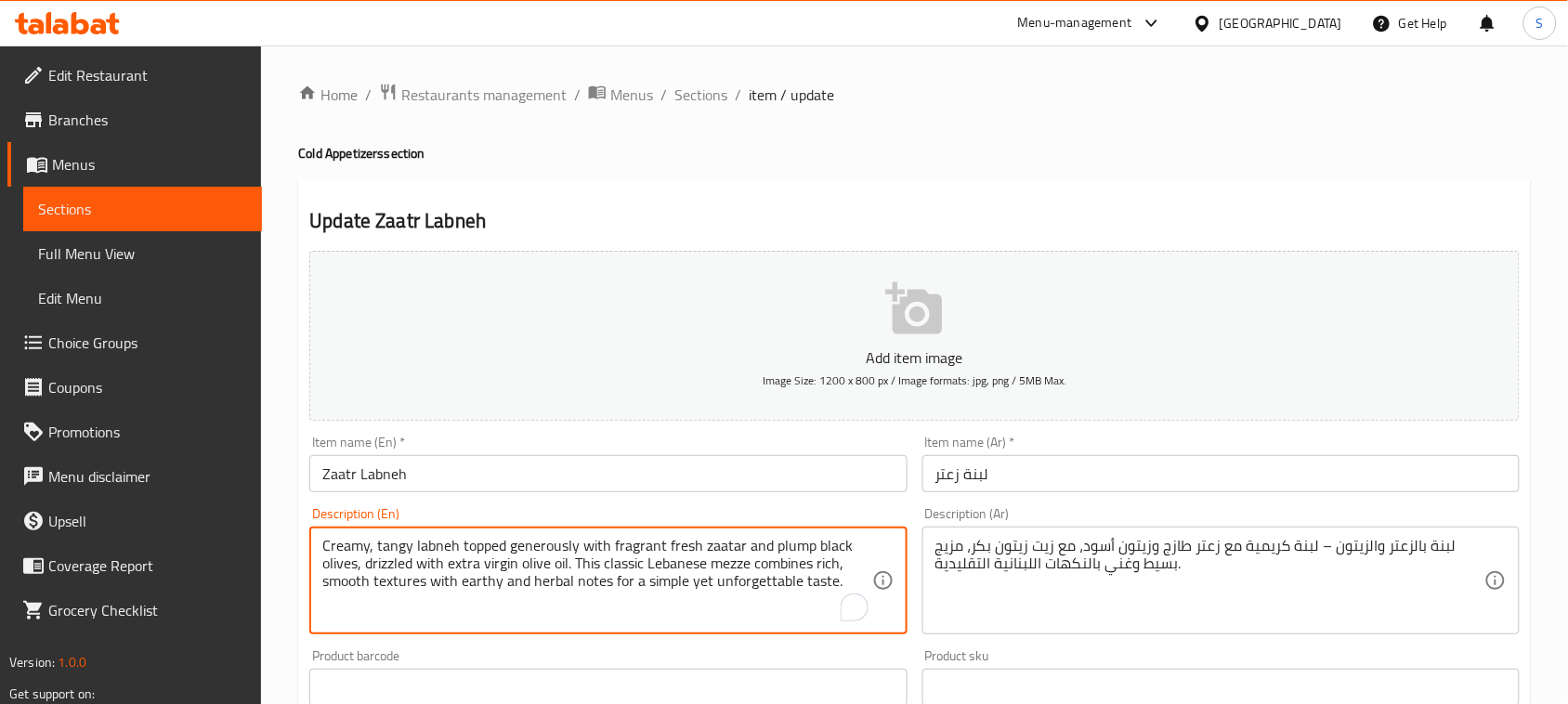
click at [323, 545] on textarea "Creamy, tangy labneh topped generously with fragrant fresh zaatar and plump bla…" at bounding box center [596, 581] width 548 height 88
drag, startPoint x: 322, startPoint y: 545, endPoint x: 569, endPoint y: 564, distance: 247.7
click at [569, 564] on textarea "Creamy, tangy labneh topped generously with fragrant fresh zaatar and plump bla…" at bounding box center [596, 581] width 548 height 88
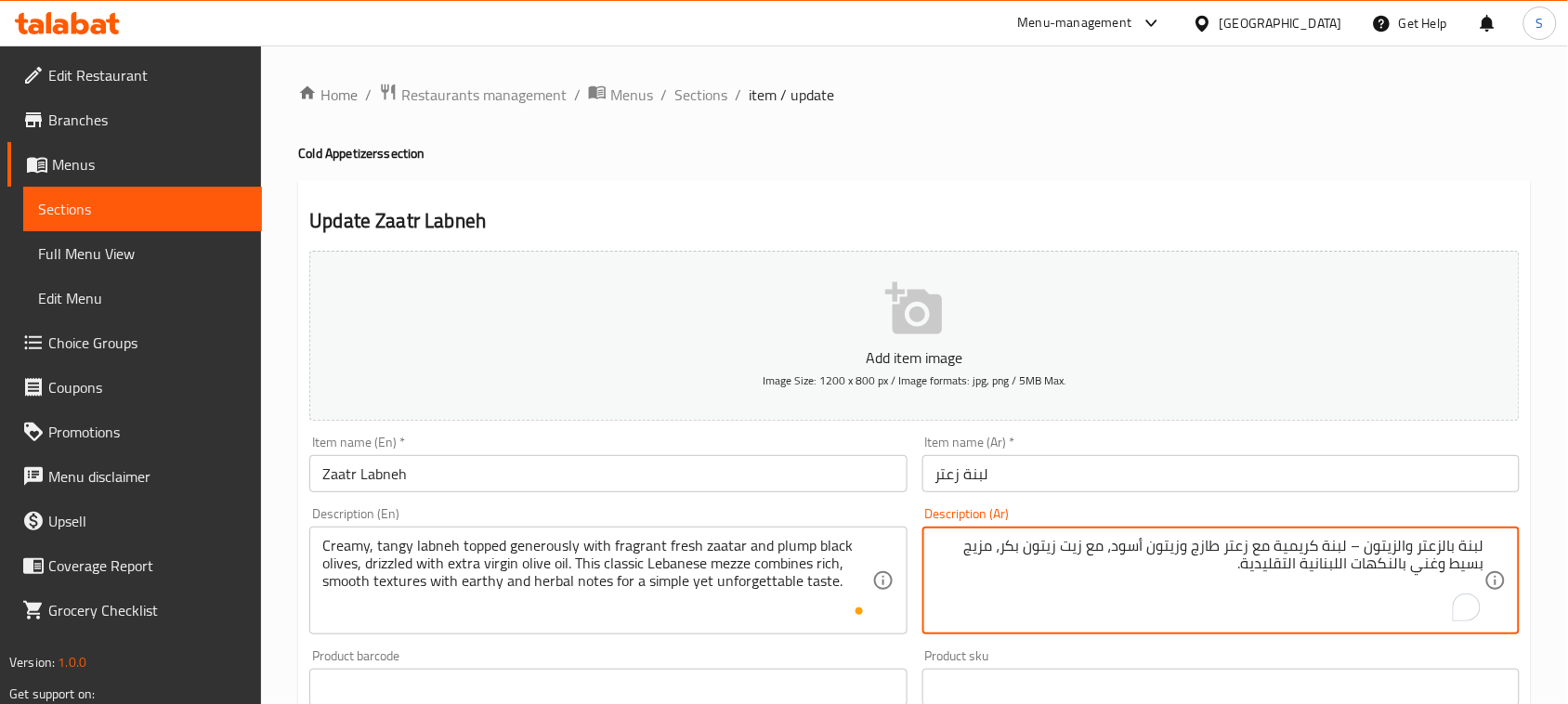
click at [1112, 578] on textarea "لبنة بالزعتر والزيتون – لبنة كريمية مع زعتر طازج وزيتون أسود، مع زيت زيتون بكر،…" at bounding box center [1209, 581] width 548 height 88
paste textarea "لبنة كريمية وحامضة تُغطّى بسخاء بزيت الزيتون البكر الممتاز، زعتر طازج عطرّي، وز…"
click at [1201, 539] on textarea "لبنة بالزعتر والزيتون – لبنة كريمية مع زعتر طازج وزيتون أسود، مع زيت زيتون بكر،…" at bounding box center [1209, 581] width 548 height 88
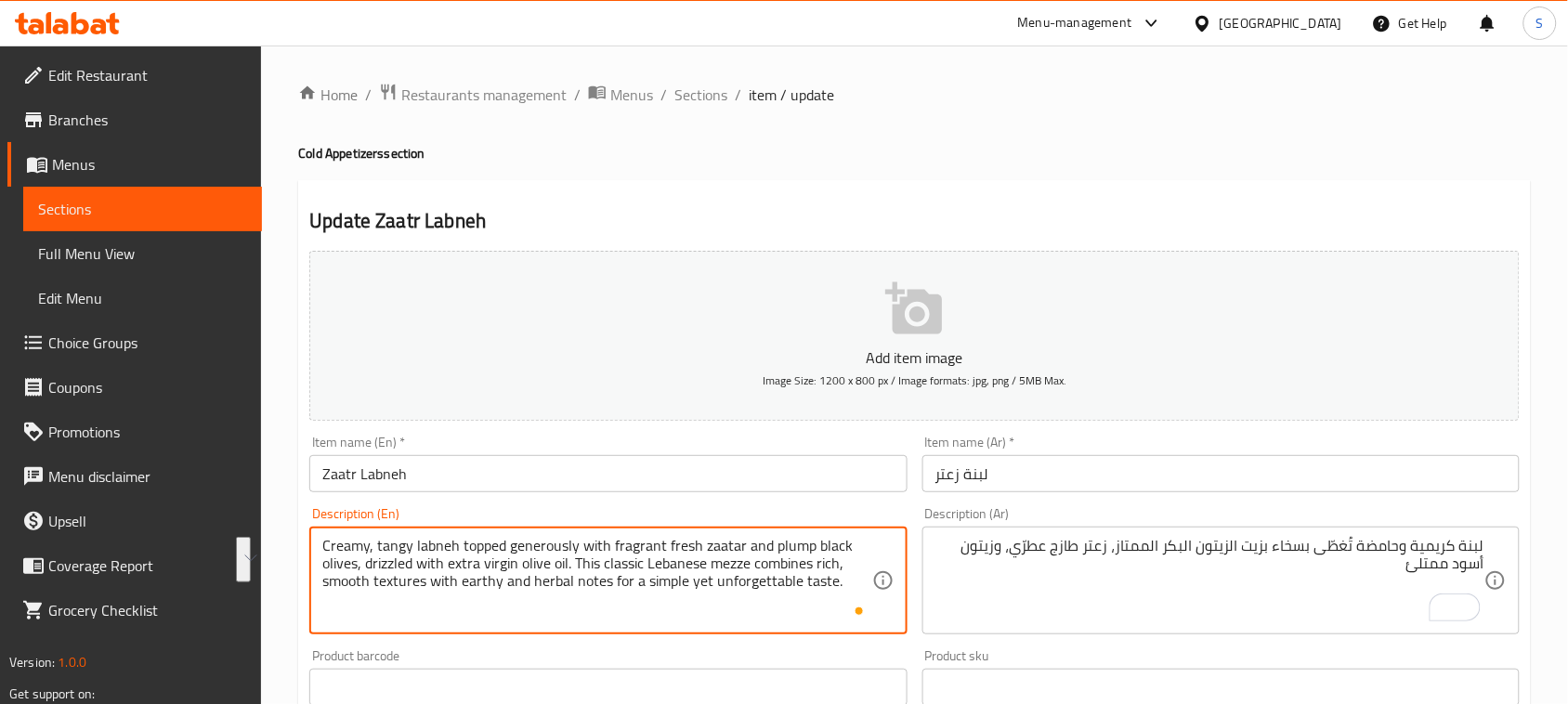
drag, startPoint x: 368, startPoint y: 563, endPoint x: 842, endPoint y: 589, distance: 474.7
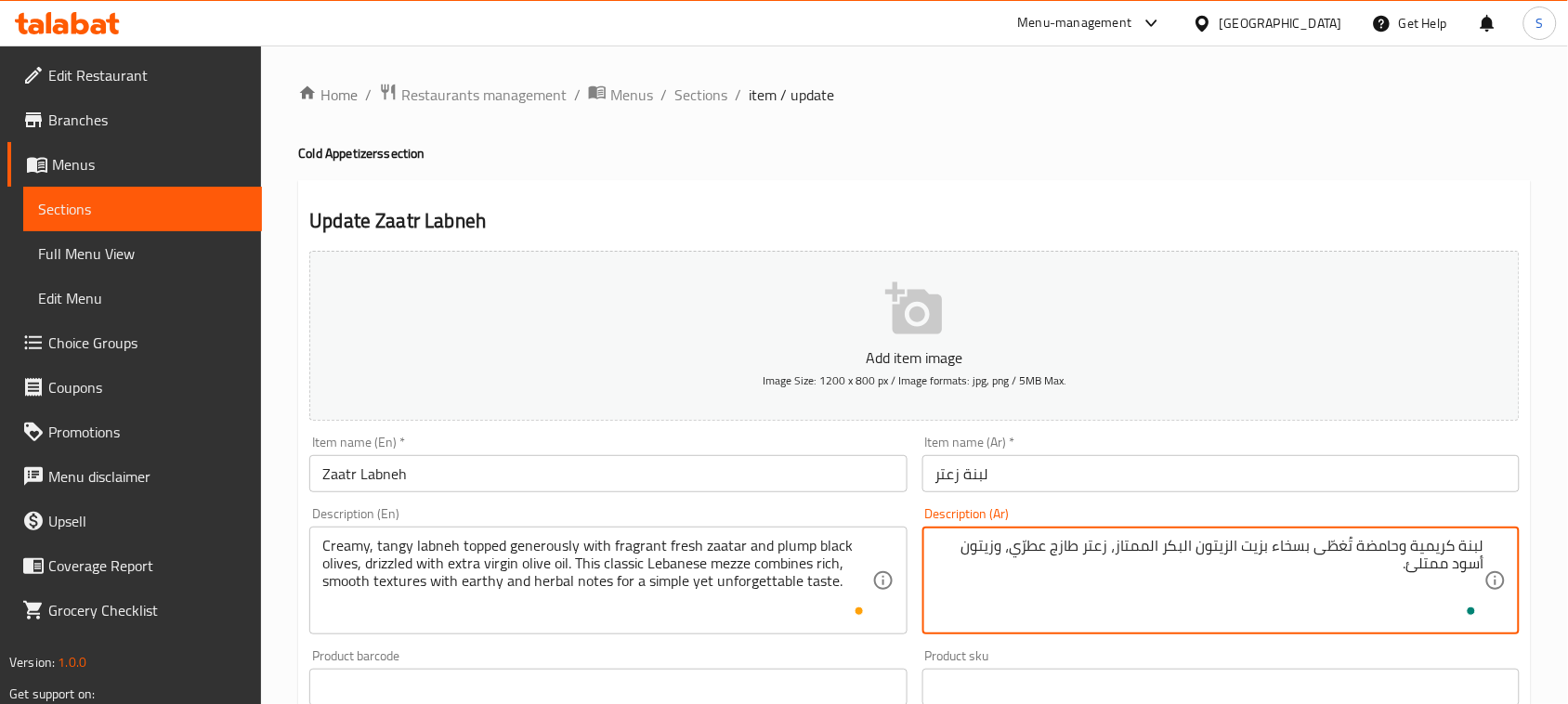
paste textarea "يُزيّن بزيت الزيتون البكر الممتاز، لتجمع هذه المقبلات اللبنانية الكلاسيكية بين …"
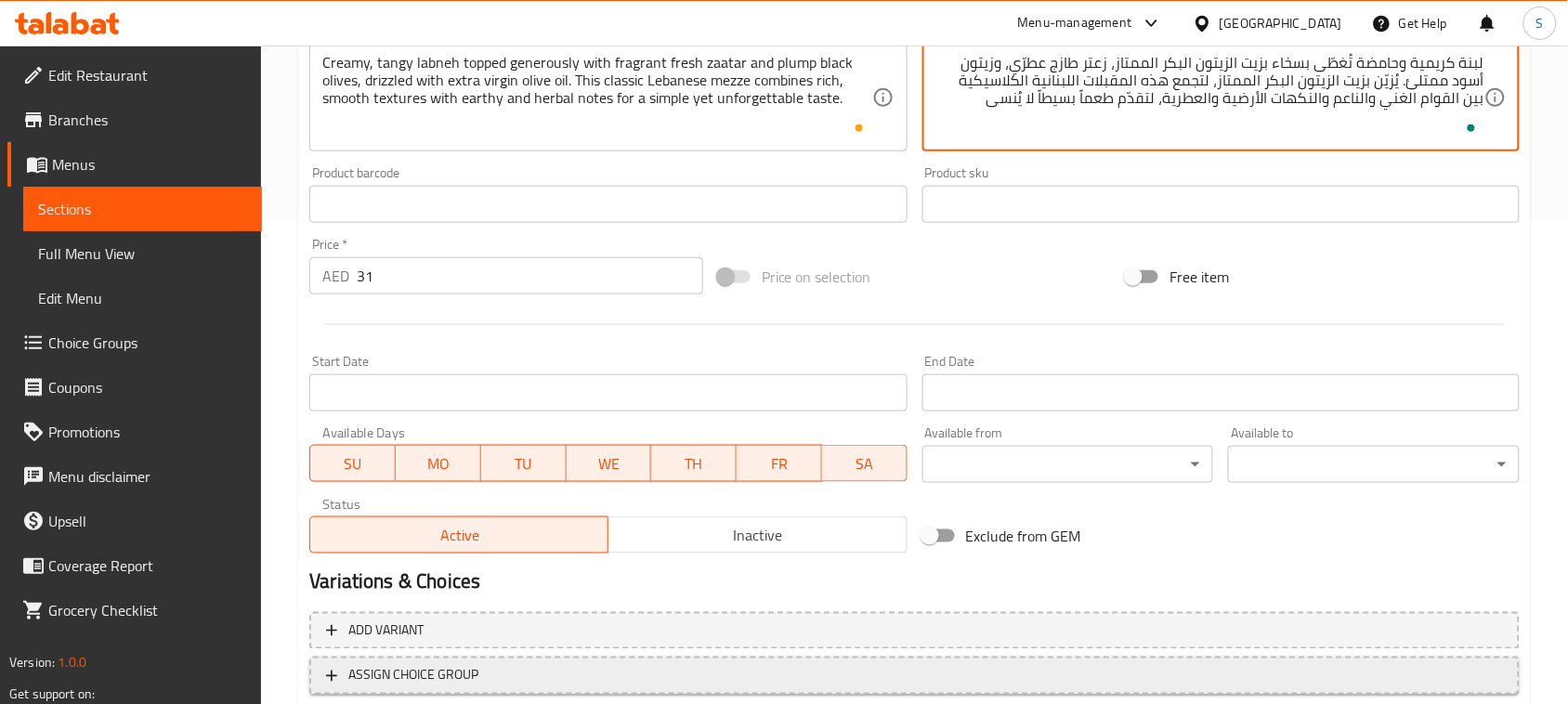
scroll to position [604, 0]
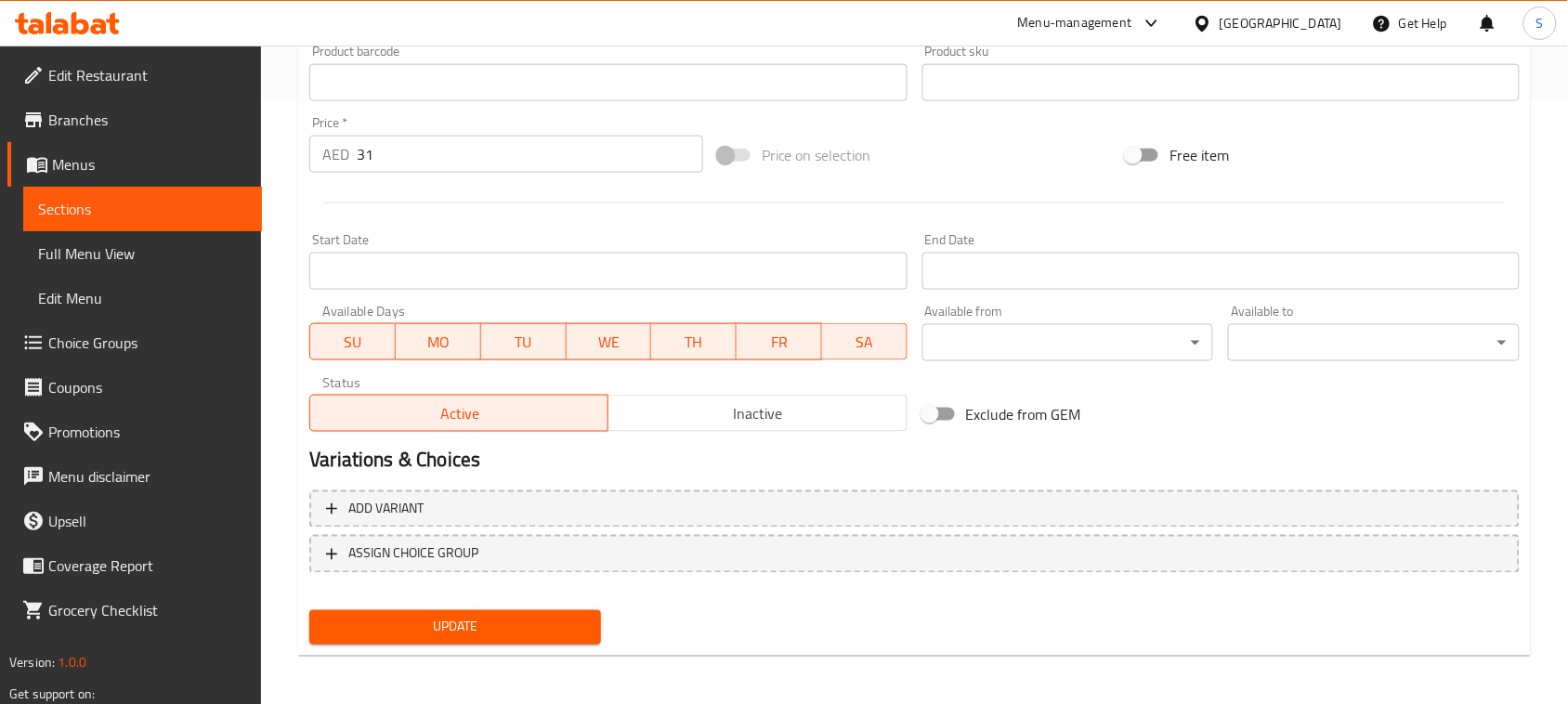
type textarea "لبنة كريمية وحامضة تُغطّى بسخاء بزيت الزيتون البكر الممتاز، زعتر طازج عطرّي، وز…"
click at [563, 624] on span "Update" at bounding box center [454, 627] width 262 height 23
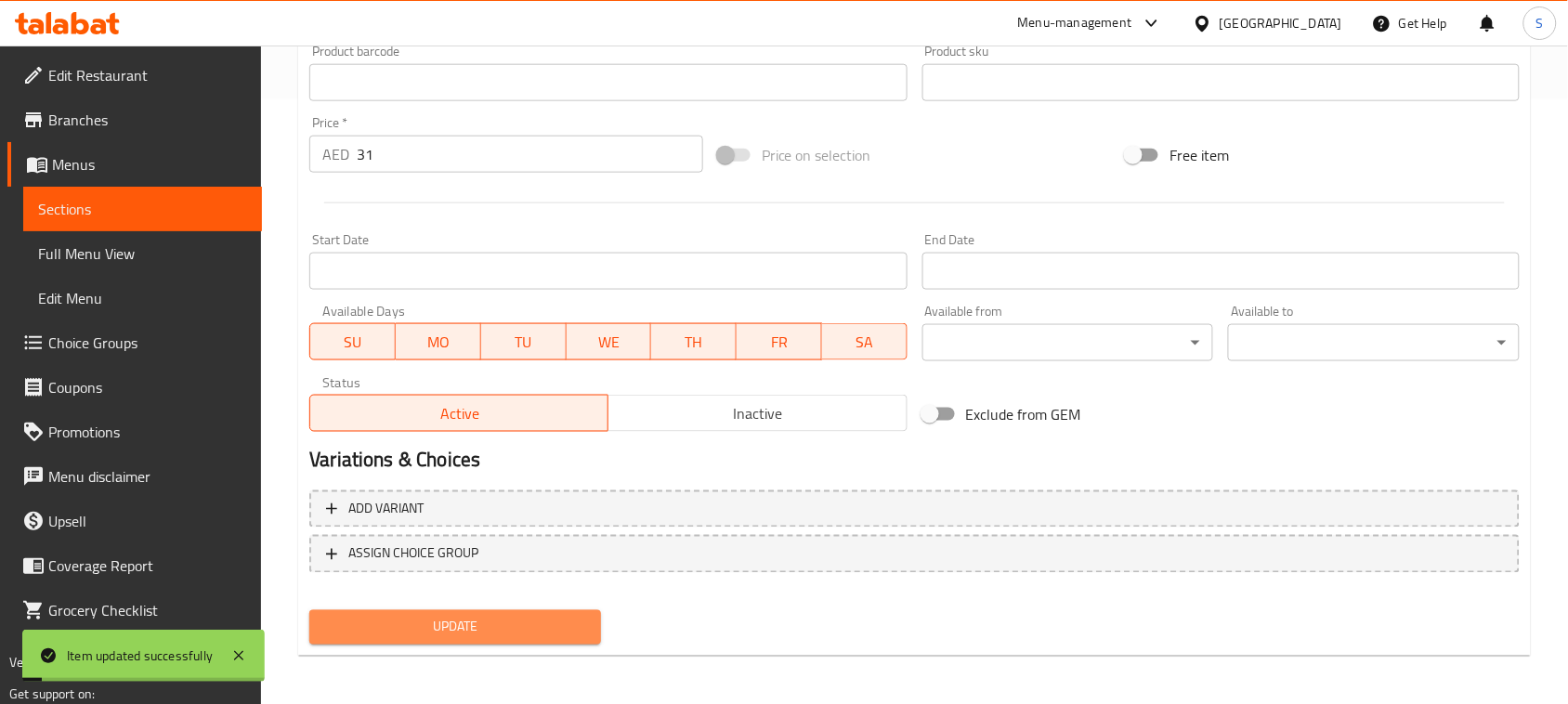
click at [552, 630] on span "Update" at bounding box center [454, 627] width 262 height 23
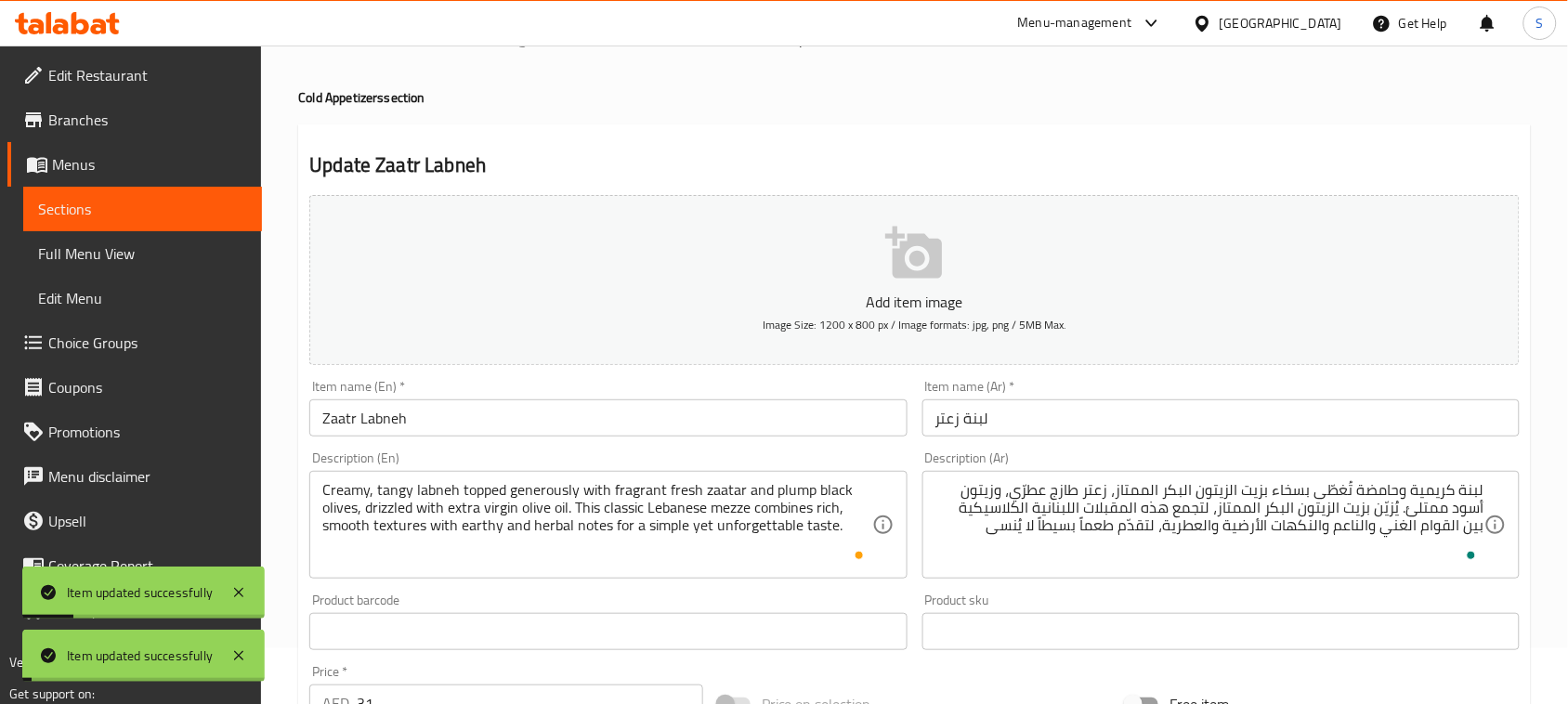
scroll to position [0, 0]
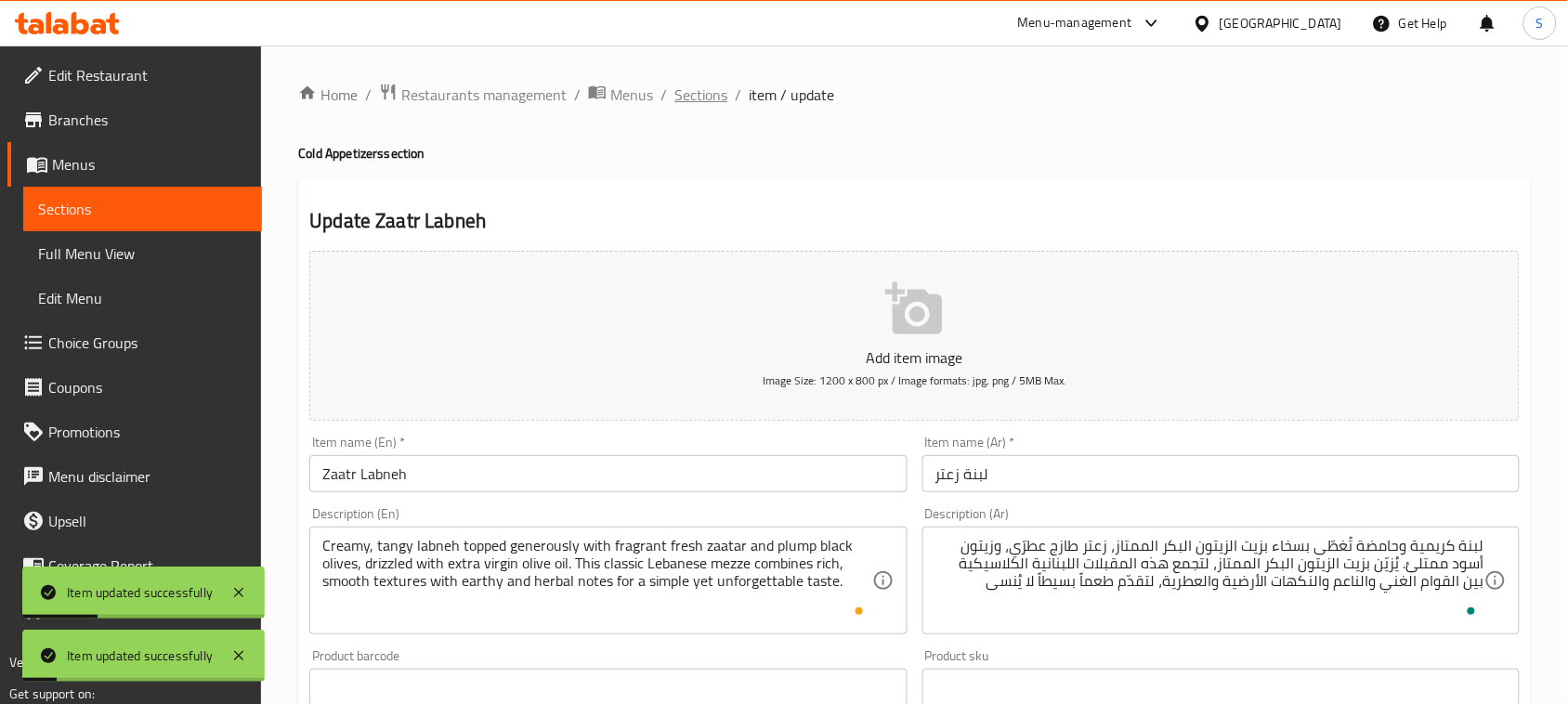
click at [697, 96] on span "Sections" at bounding box center [700, 95] width 53 height 22
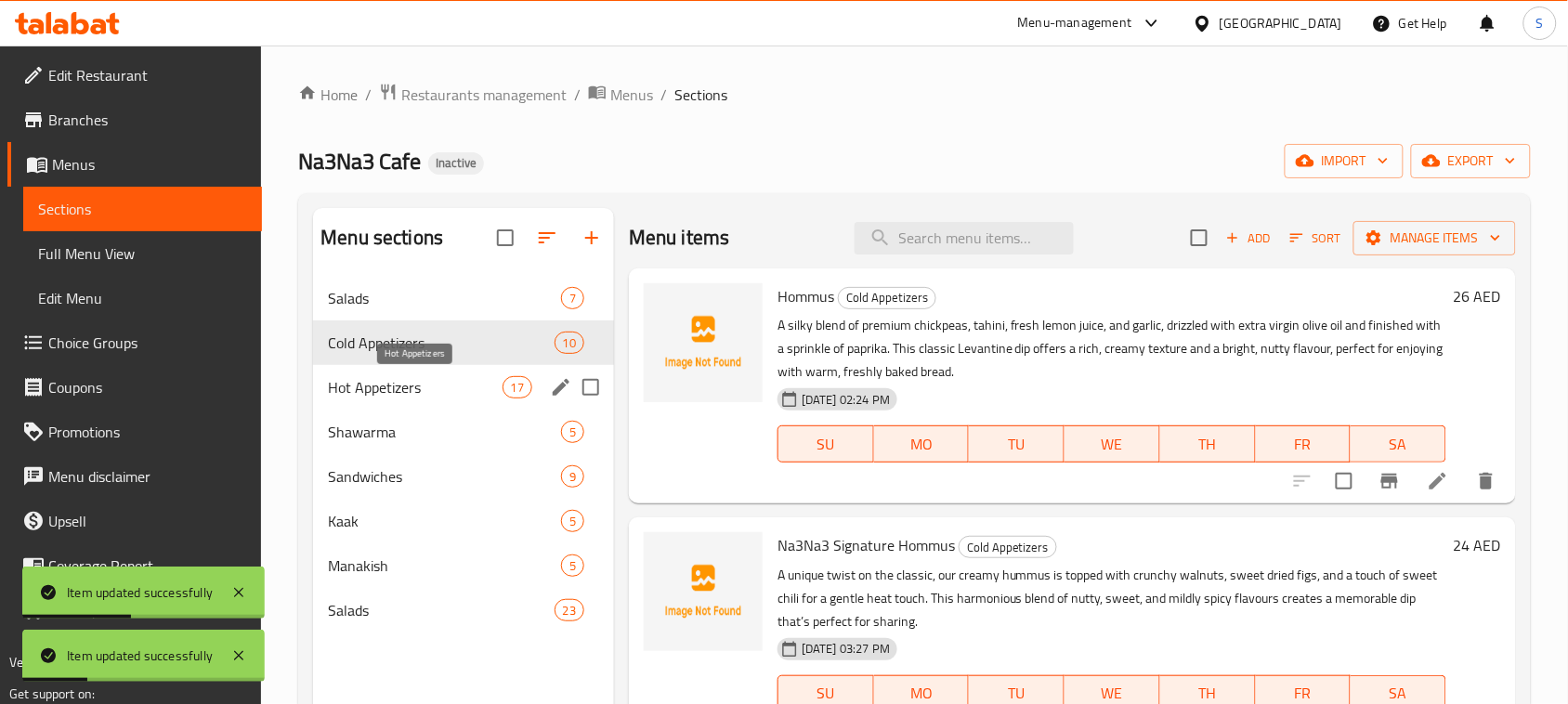
click at [449, 376] on span "Hot Appetizers" at bounding box center [414, 387] width 174 height 22
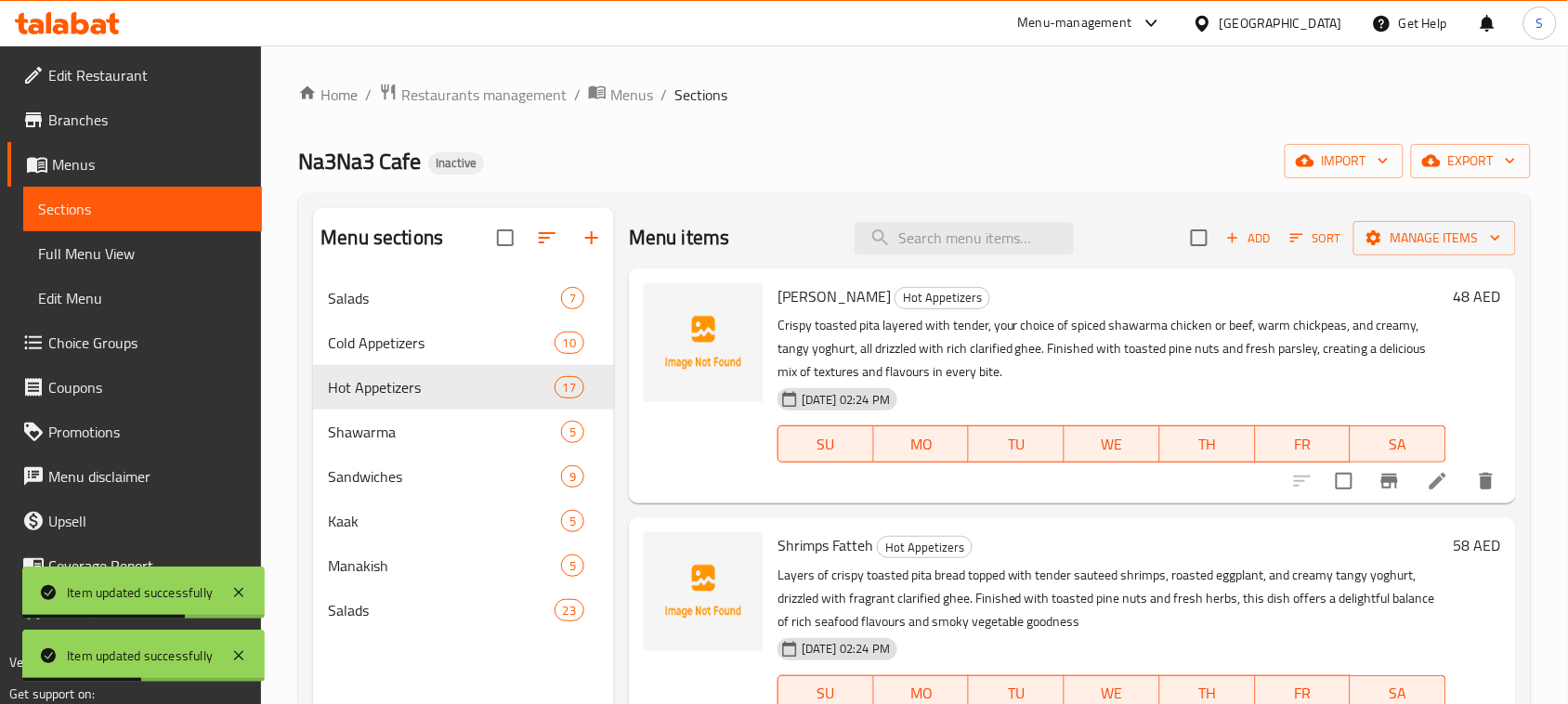
click at [1418, 469] on li at bounding box center [1438, 481] width 52 height 34
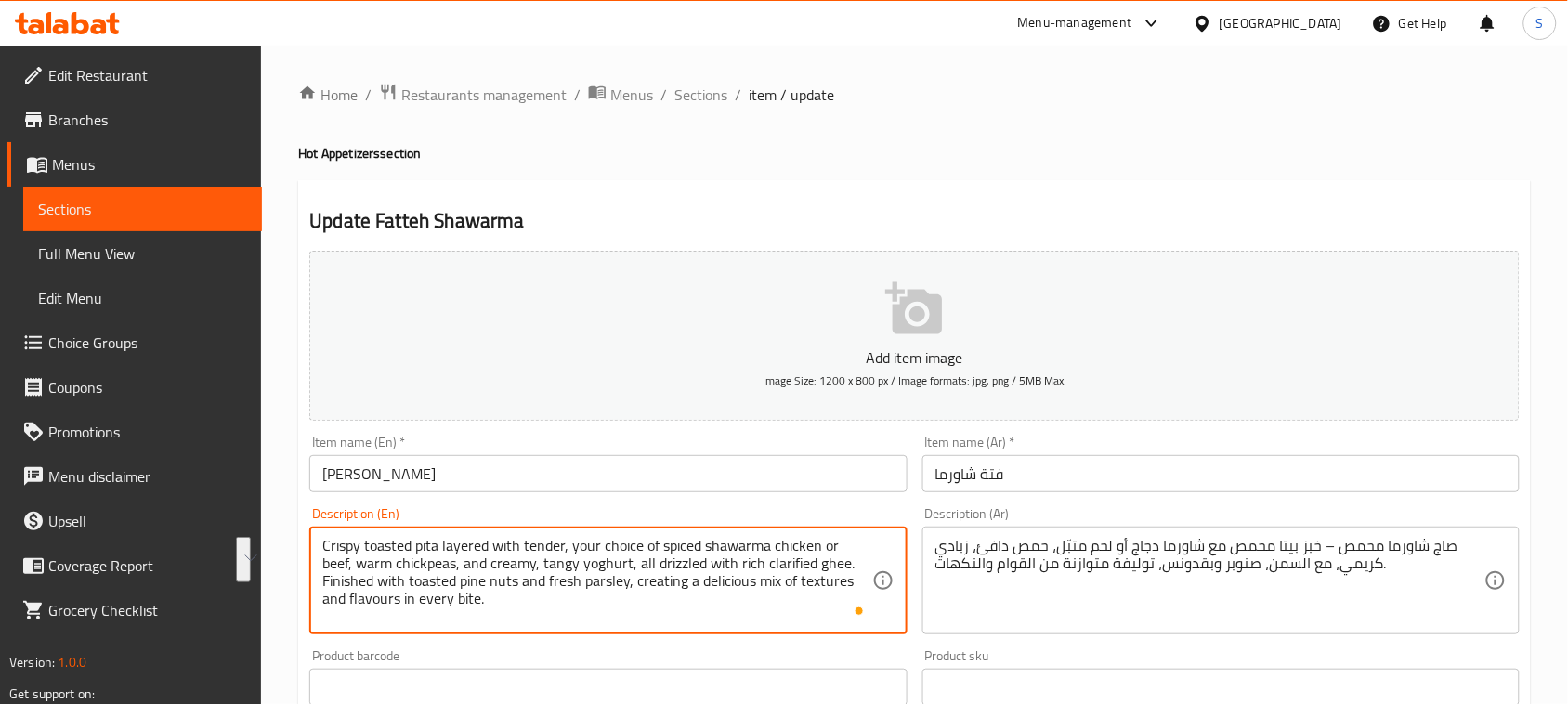
drag, startPoint x: 325, startPoint y: 544, endPoint x: 420, endPoint y: 563, distance: 96.9
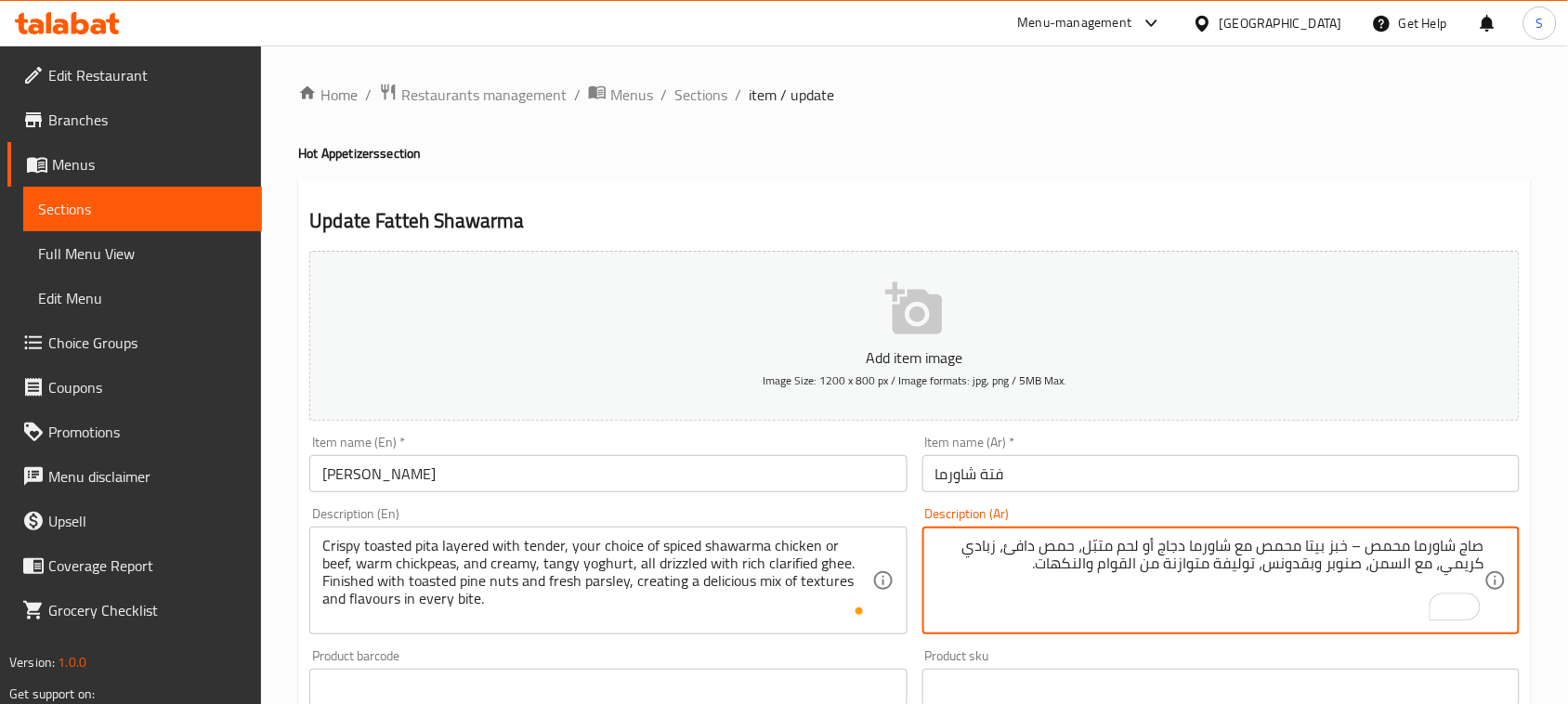
click at [1263, 567] on textarea "صاج شاورما محمص – خبز بيتا محمص مع شاورما دجاج أو لحم متبّل، حمص دافئ، زبادي كر…" at bounding box center [1209, 581] width 548 height 88
paste textarea "رائح خبز بيتا محمصة ومقرمشة محشوة بشرائح طرية من شاورما الدجاج أو اللحم المتبّل…"
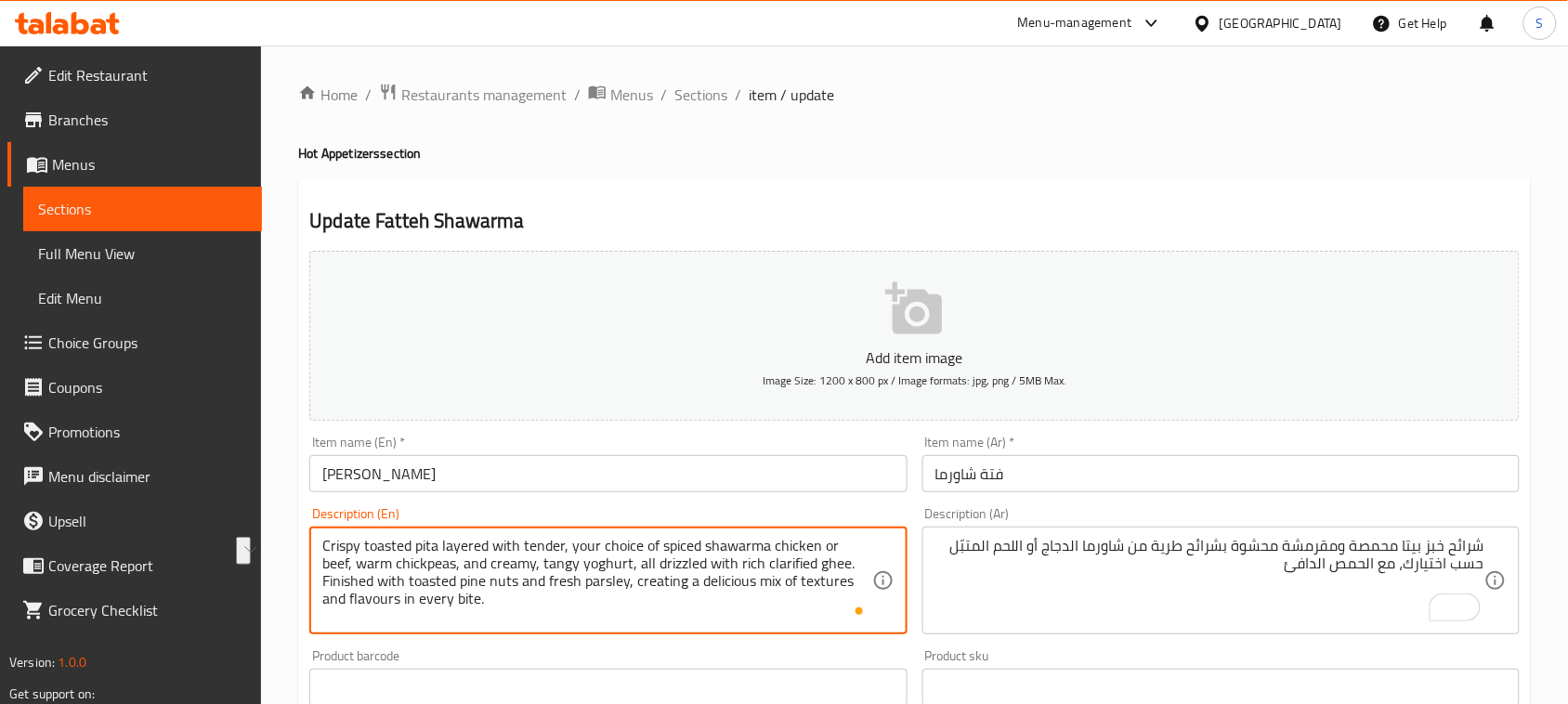
drag, startPoint x: 430, startPoint y: 562, endPoint x: 815, endPoint y: 562, distance: 385.0
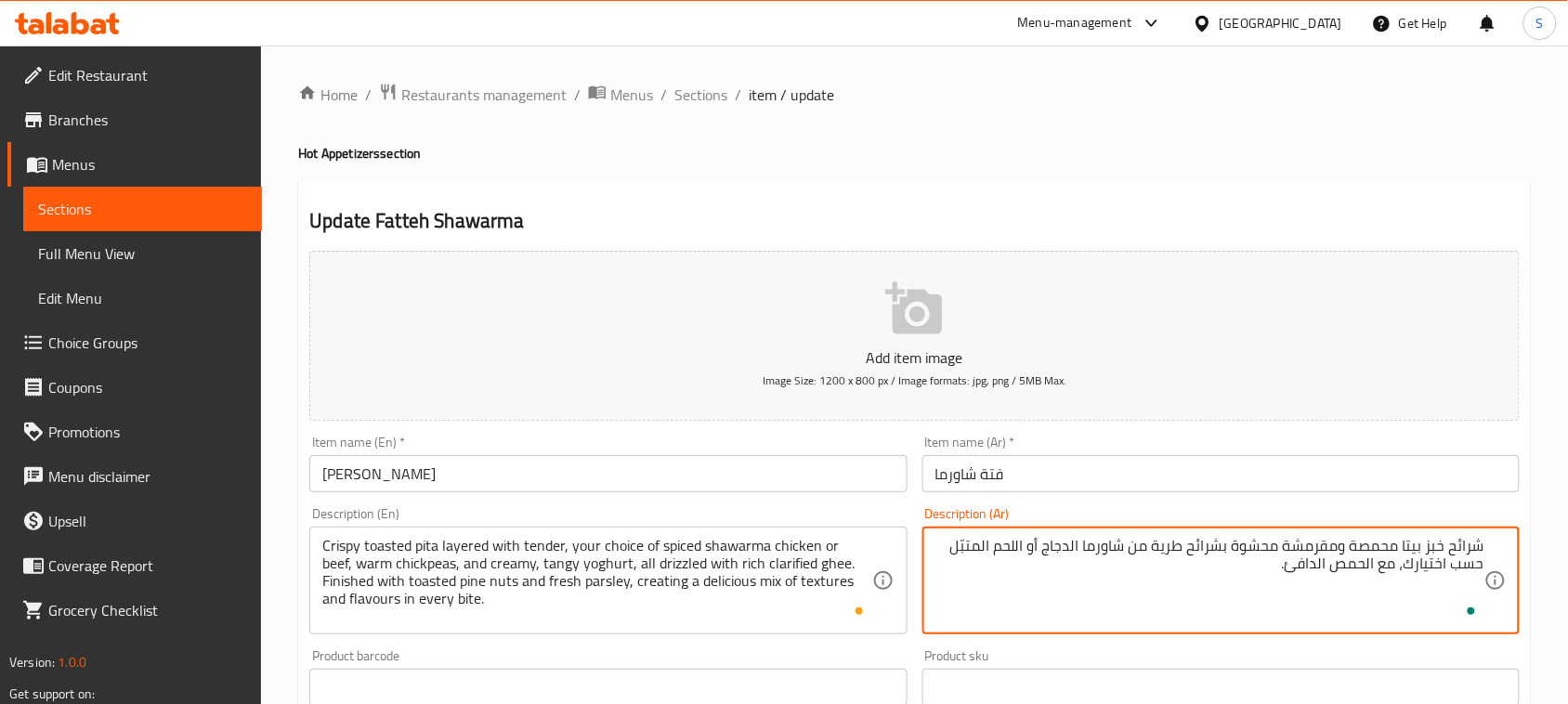
paste textarea "ومع الزبادي الكريمي والحامض، كله مُغطّى بسخاء بالسمن المصفّى الغني"
drag, startPoint x: 1098, startPoint y: 560, endPoint x: 1149, endPoint y: 563, distance: 51.1
click at [1149, 563] on textarea "شرائح خبز بيتا محمصة ومقرمشة محشوة بشرائح طرية من شاورما الدجاج أو اللحم المتبّ…" at bounding box center [1209, 581] width 548 height 88
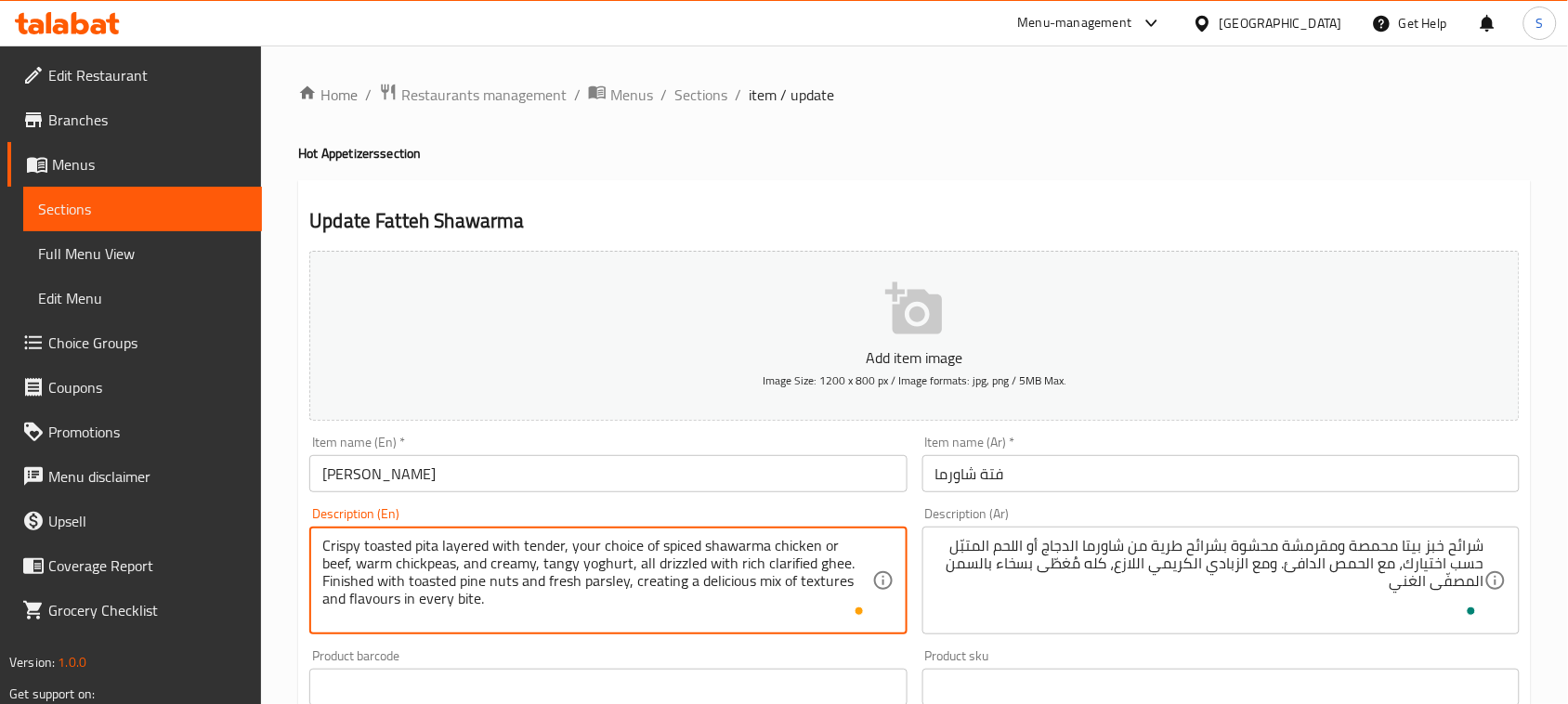
click at [536, 562] on textarea "Crispy toasted pita layered with tender, your choice of spiced shawarma chicken…" at bounding box center [596, 581] width 548 height 88
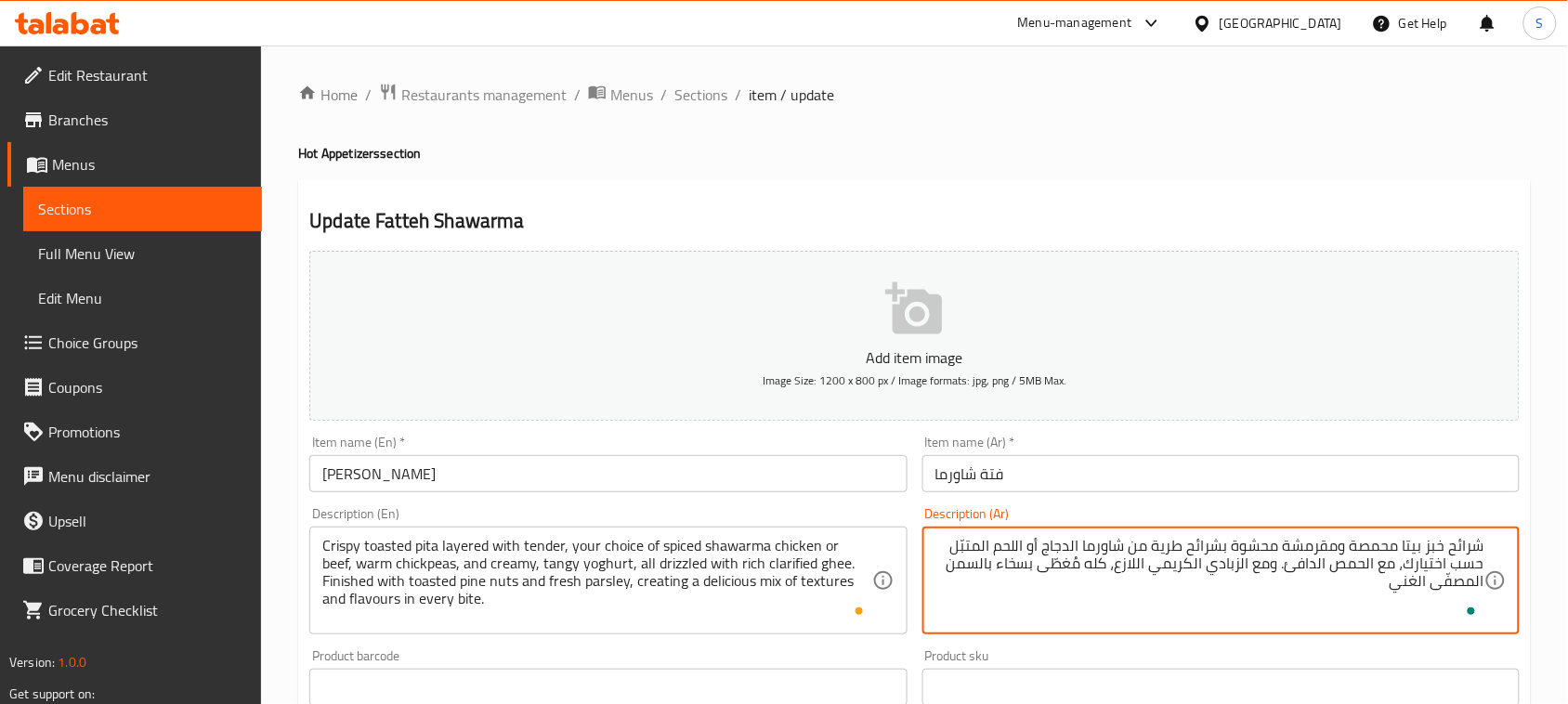
click at [1129, 569] on textarea "شرائح خبز بيتا محمصة ومقرمشة محشوة بشرائح طرية من شاورما الدجاج أو اللحم المتبّ…" at bounding box center [1209, 581] width 548 height 88
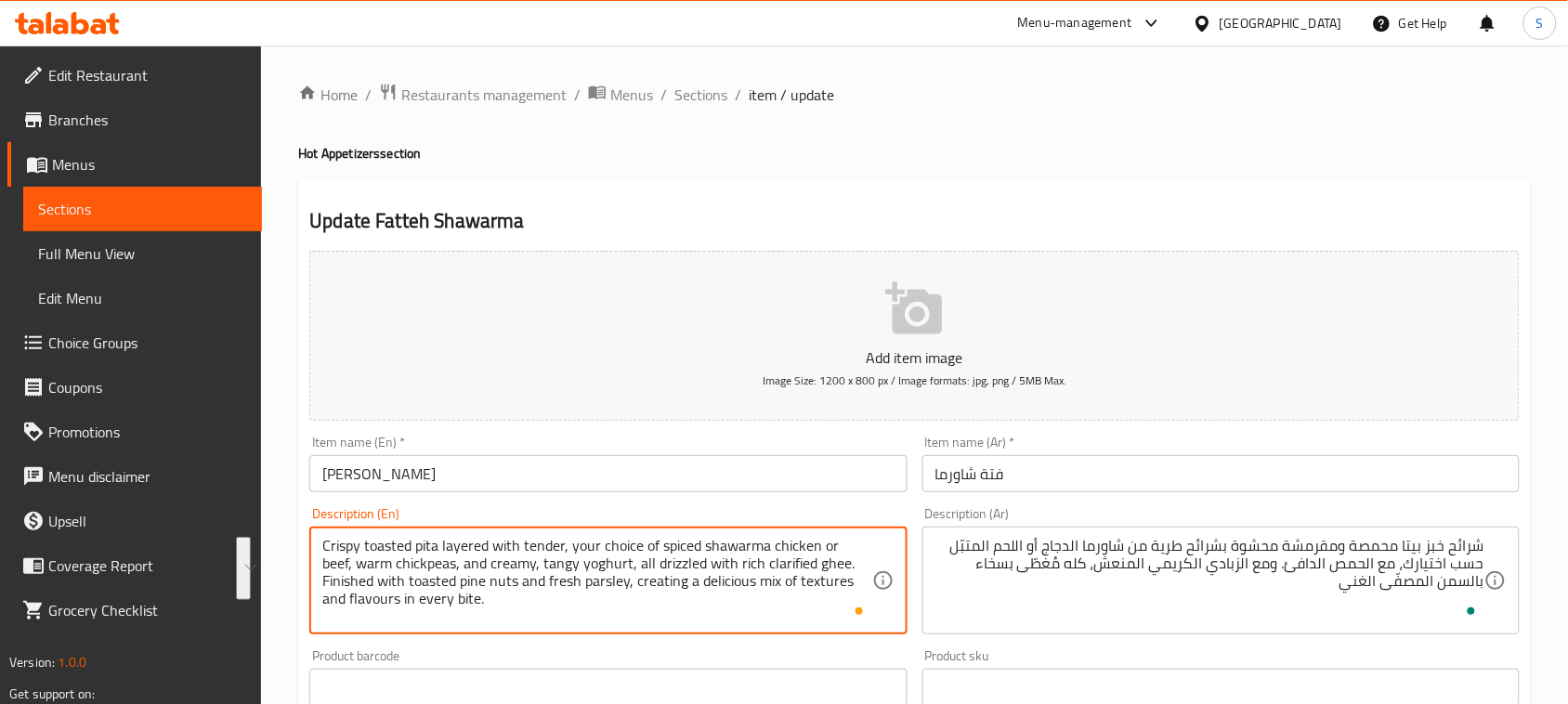
drag, startPoint x: 819, startPoint y: 559, endPoint x: 449, endPoint y: 604, distance: 372.7
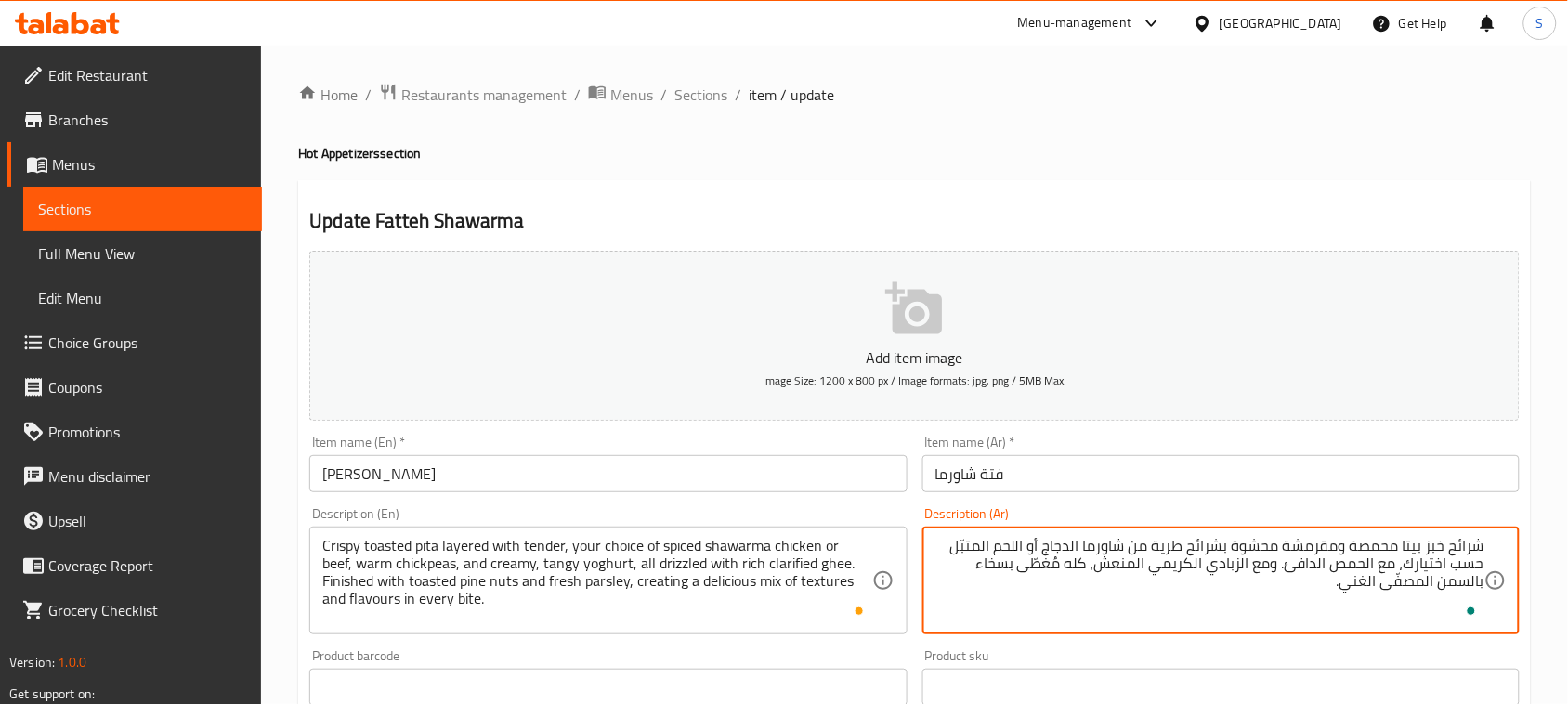
paste textarea "مزين بحبات الصنوبر المحمصة والبقدونس الطازج، ليقدّم مزيجًا لذيذًا من القوام وال…"
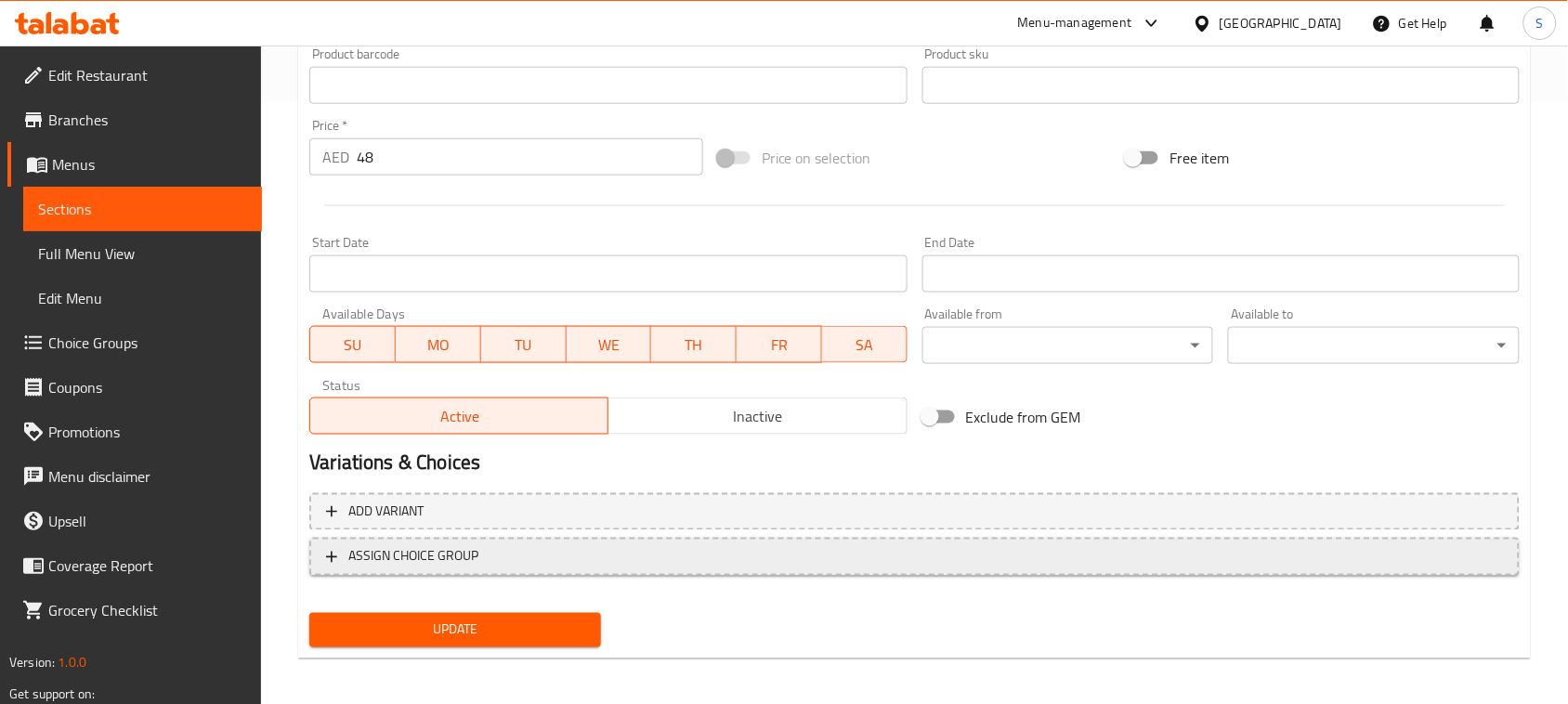
scroll to position [604, 0]
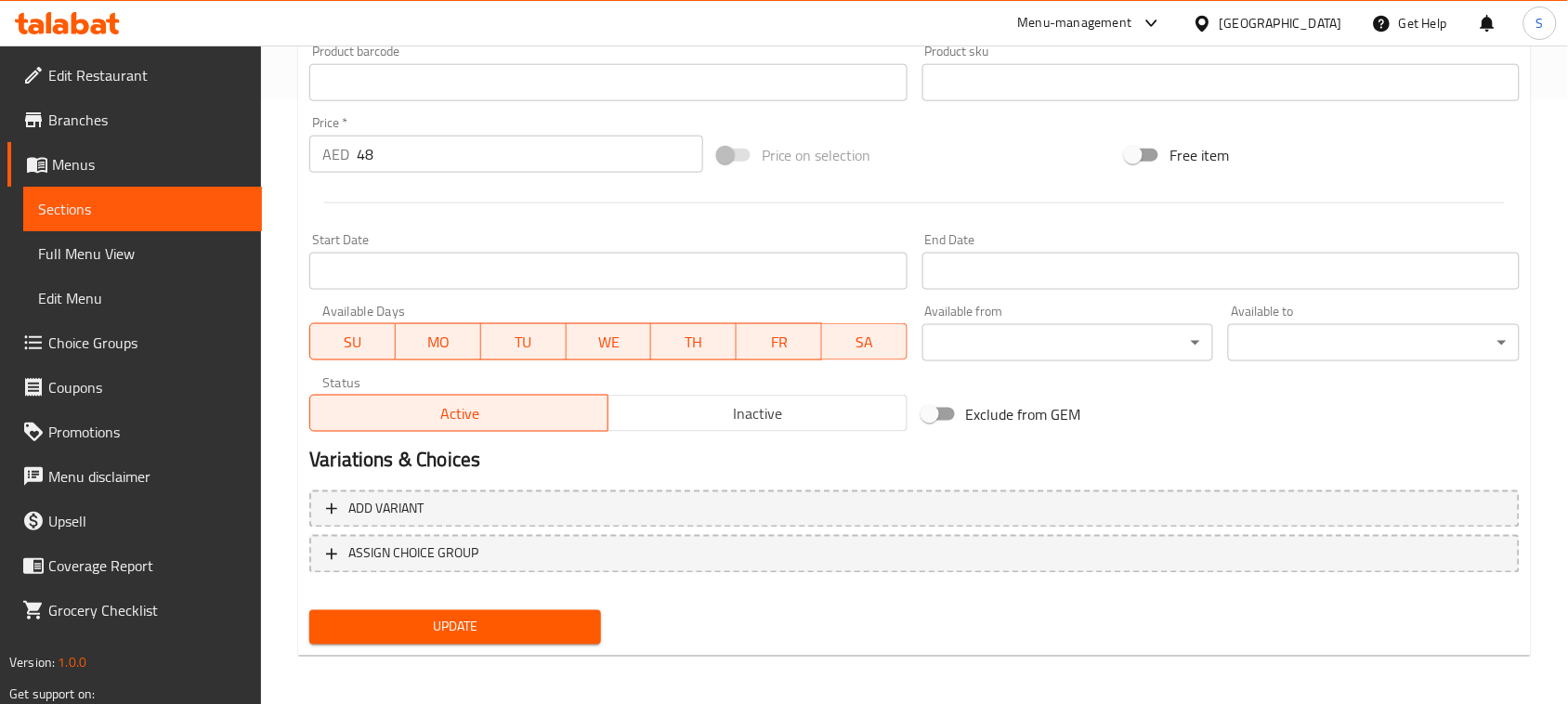
type textarea "شرائح خبز بيتا محمصة ومقرمشة محشوة بشرائح طرية من شاورما الدجاج أو اللحم المتبّ…"
click at [536, 617] on span "Update" at bounding box center [454, 627] width 262 height 23
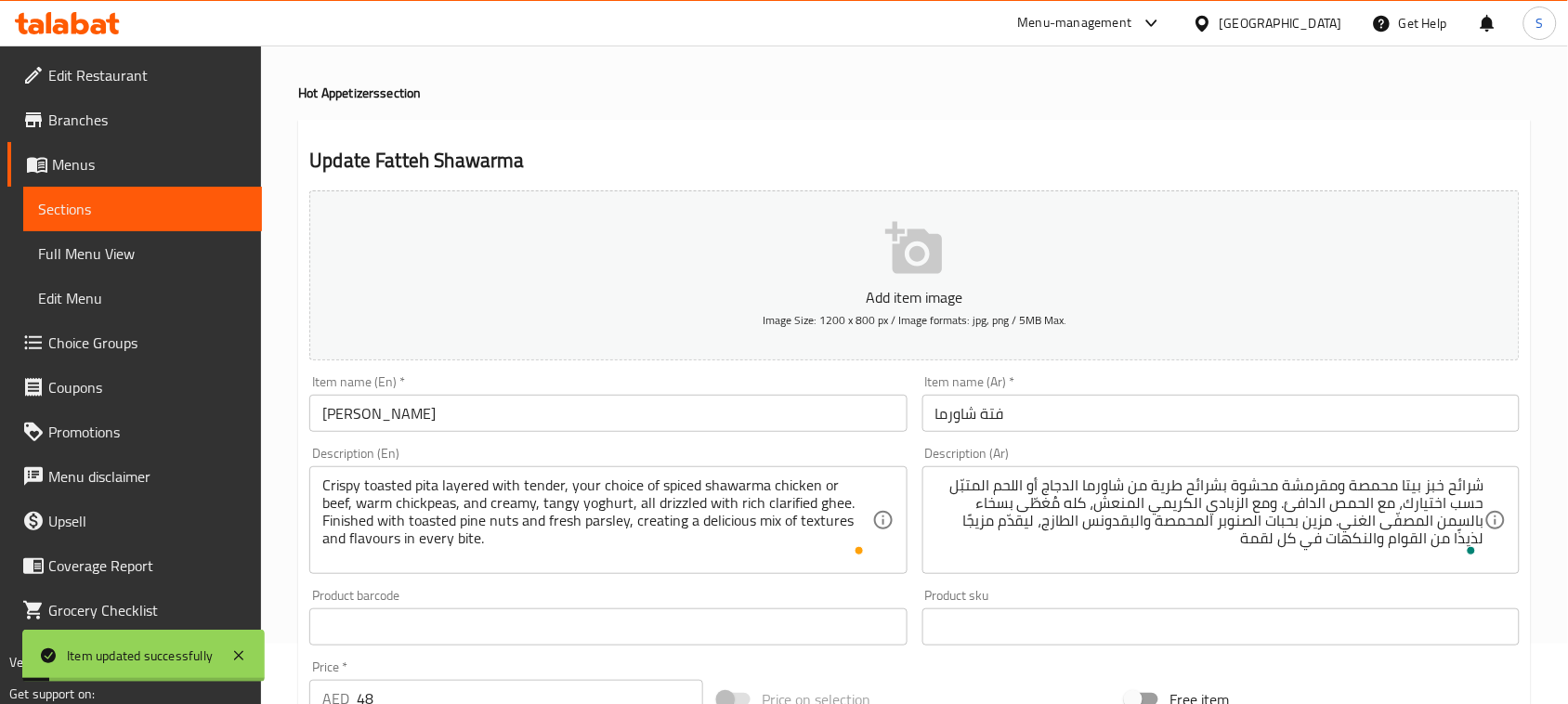
scroll to position [0, 0]
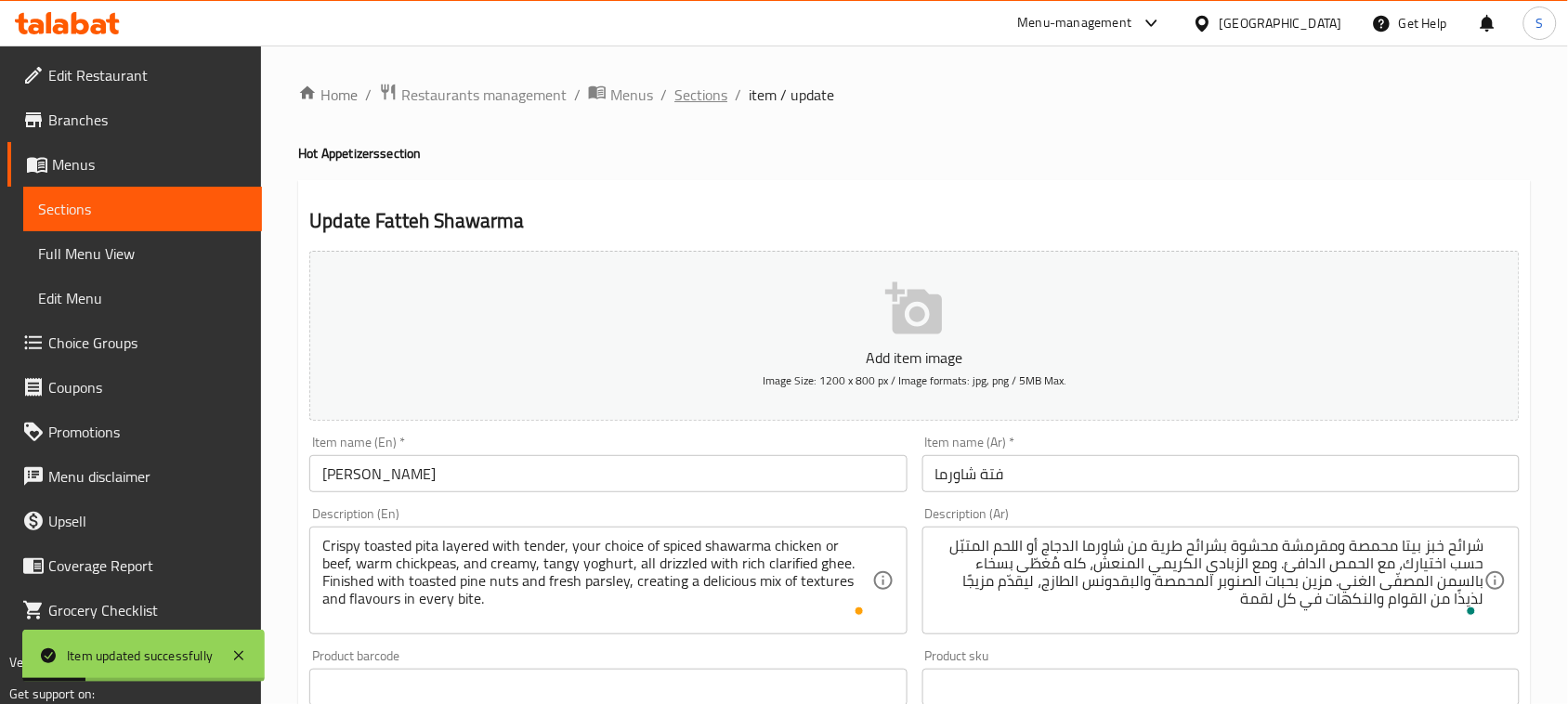
click at [692, 95] on span "Sections" at bounding box center [700, 95] width 53 height 22
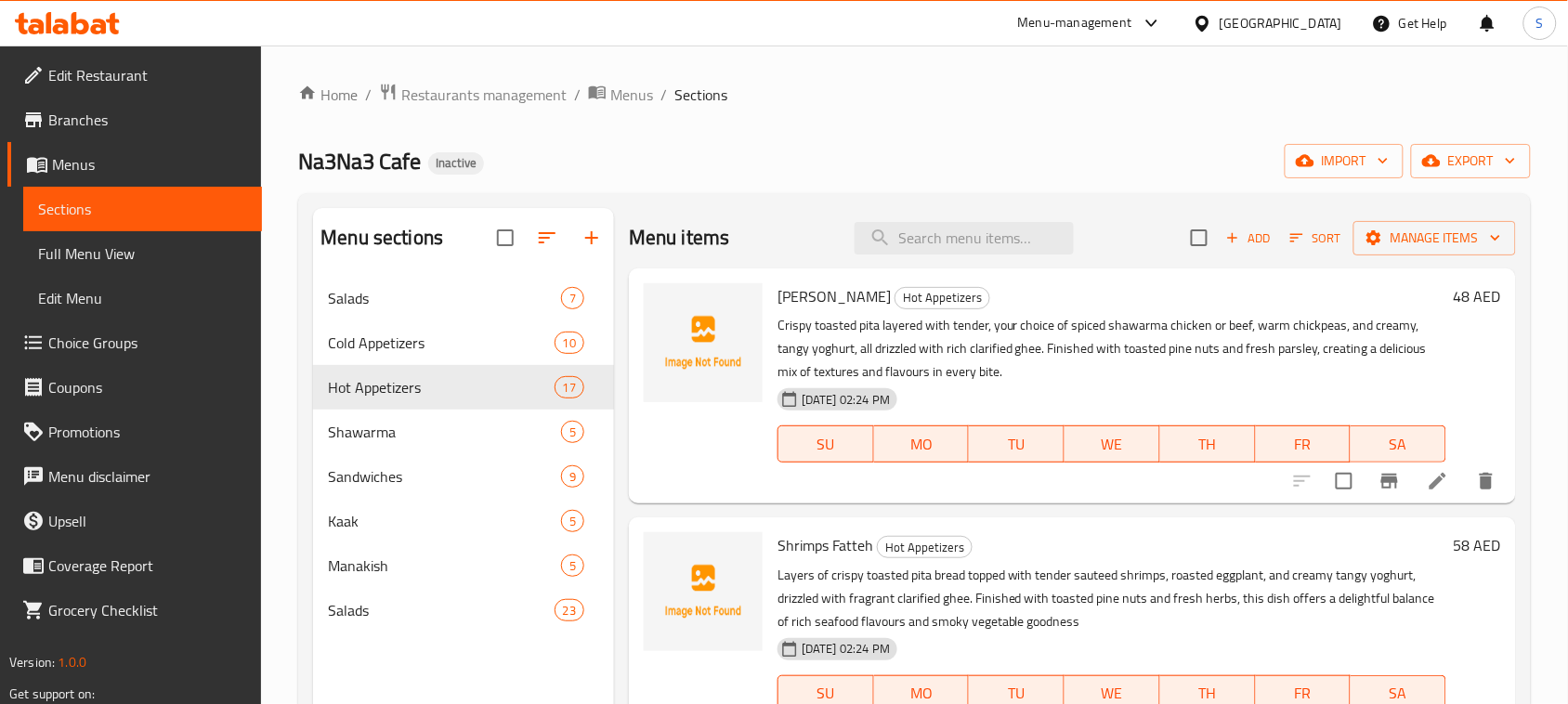
scroll to position [116, 0]
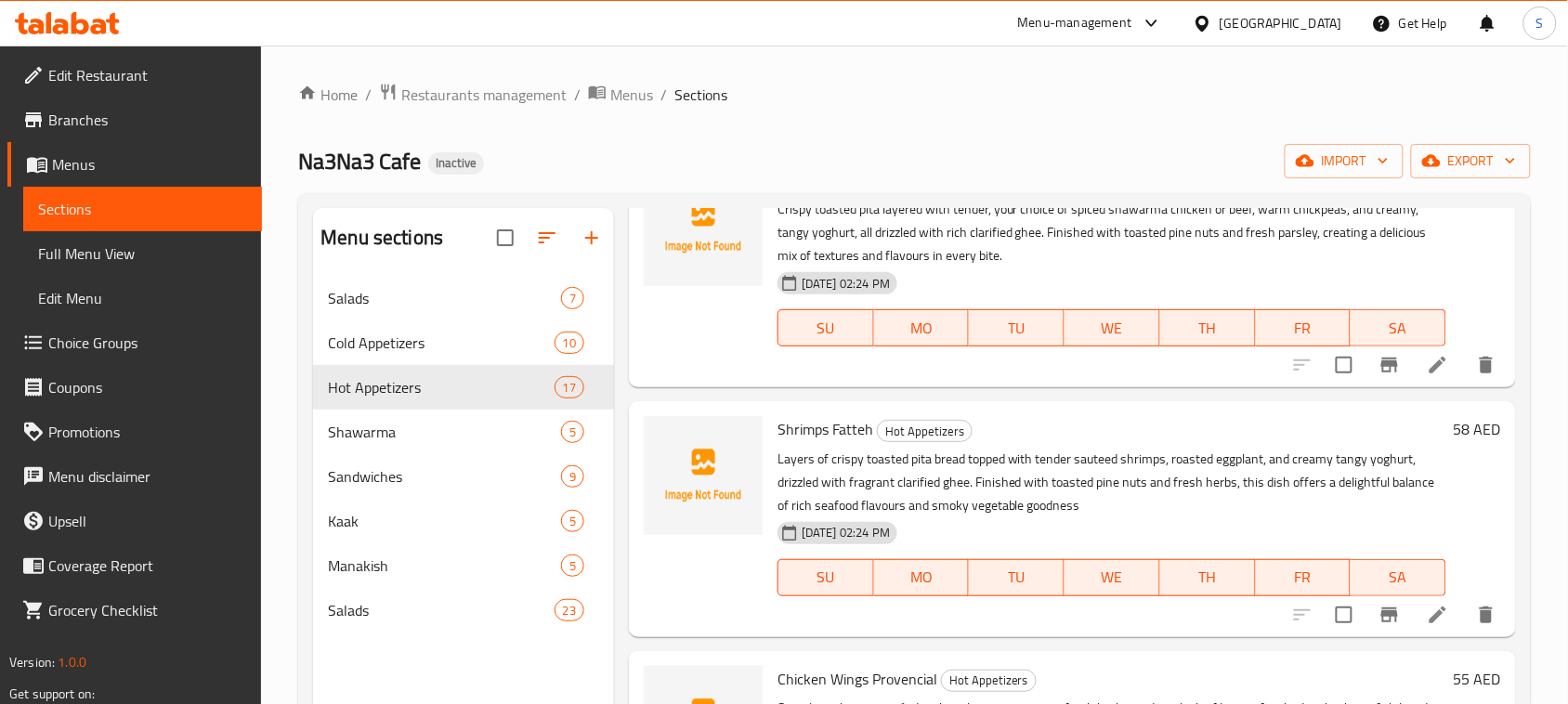
click at [1412, 611] on li at bounding box center [1438, 615] width 52 height 34
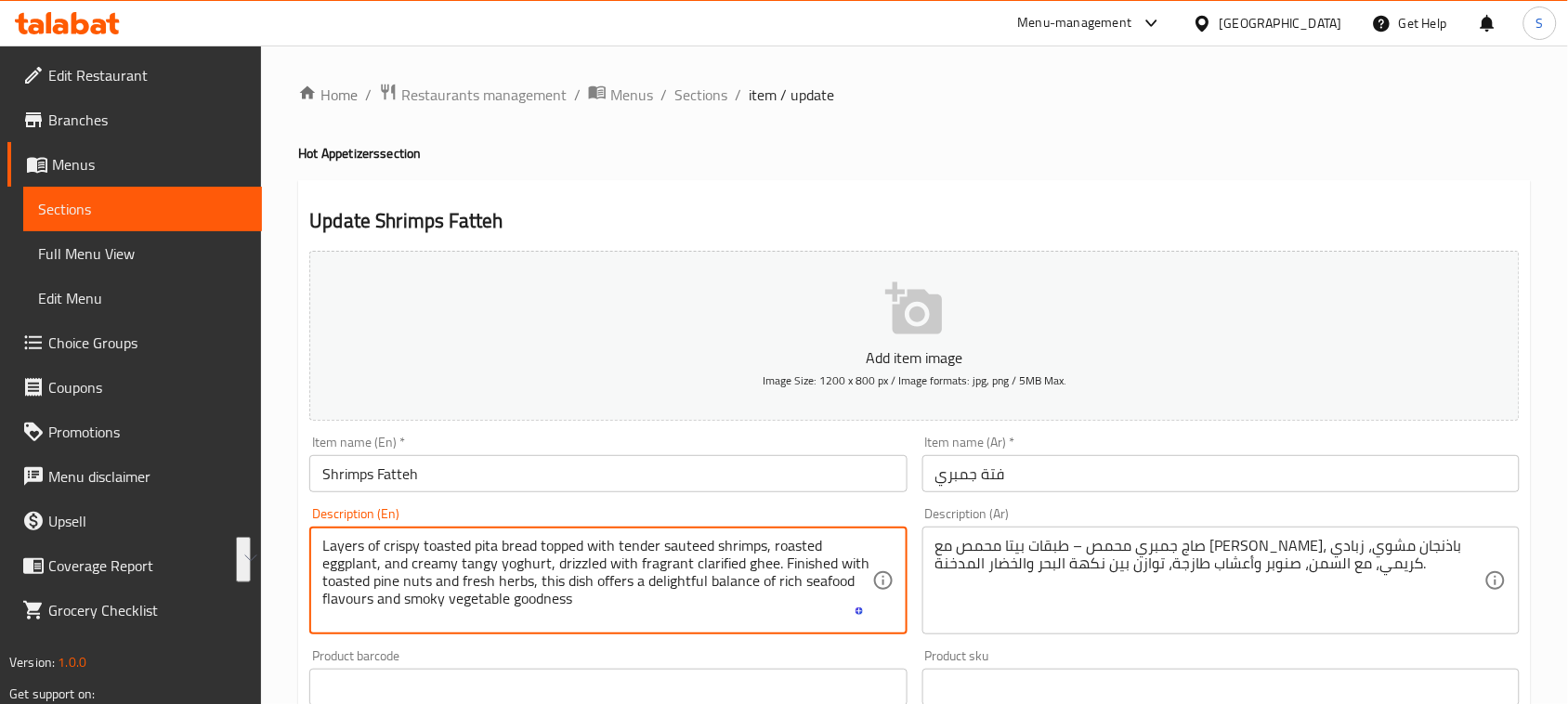
drag, startPoint x: 323, startPoint y: 544, endPoint x: 774, endPoint y: 562, distance: 451.4
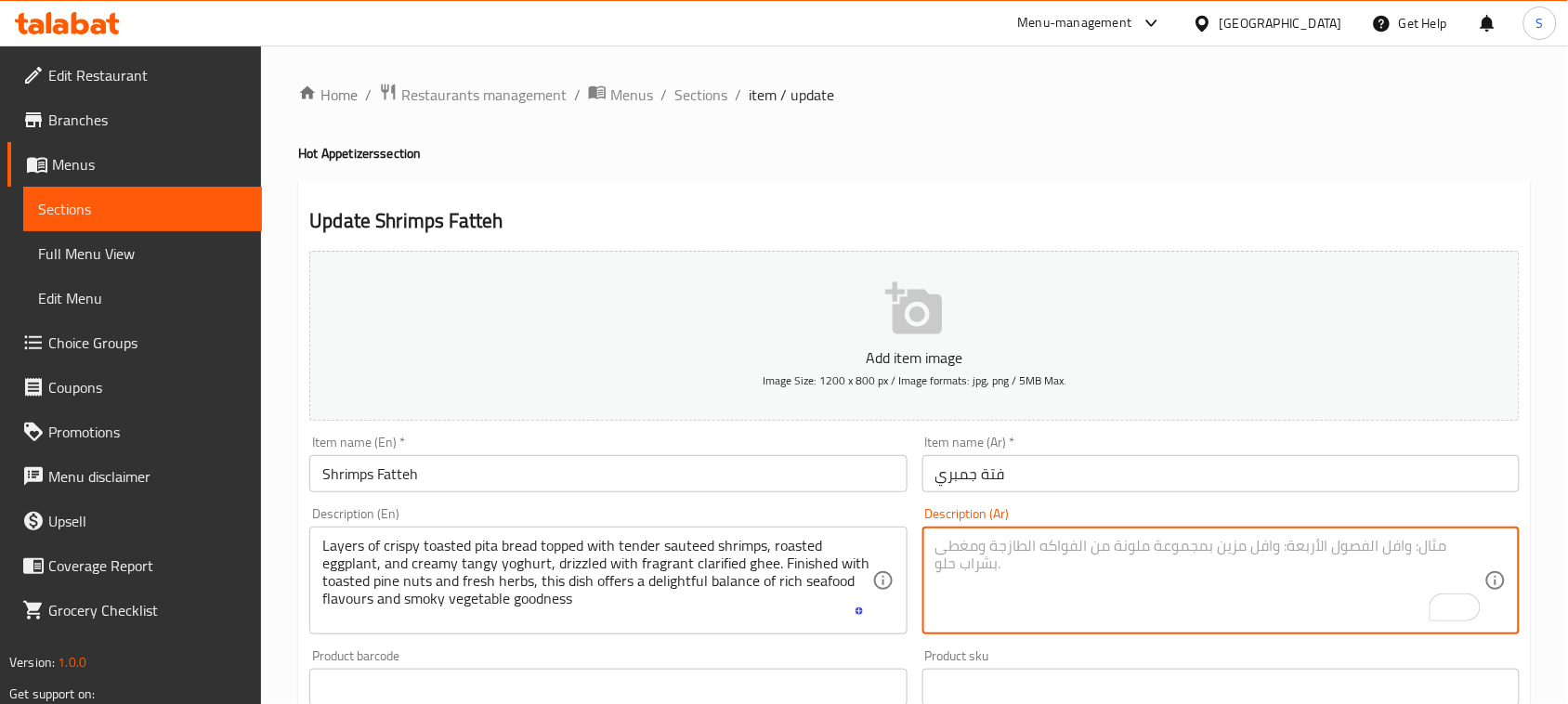
paste textarea "طبقات من خبز البيتا المحمص المقرمش مغطاة بالروبيان الطري المقلي، الباذنجان المش…"
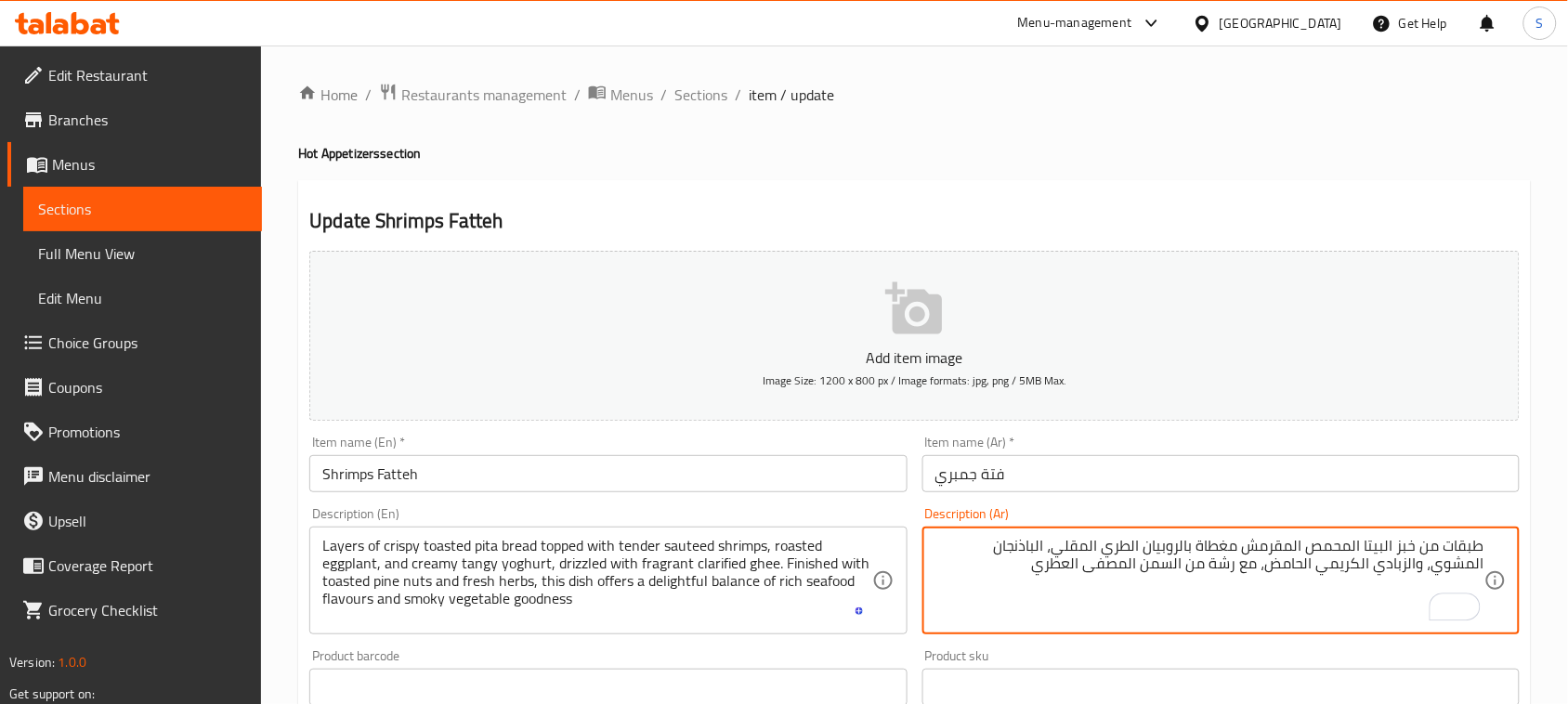
type textarea "طبقات من خبز البيتا المحمص المقرمش مغطاة بالروبيان الطري المقلي، الباذنجان المش…"
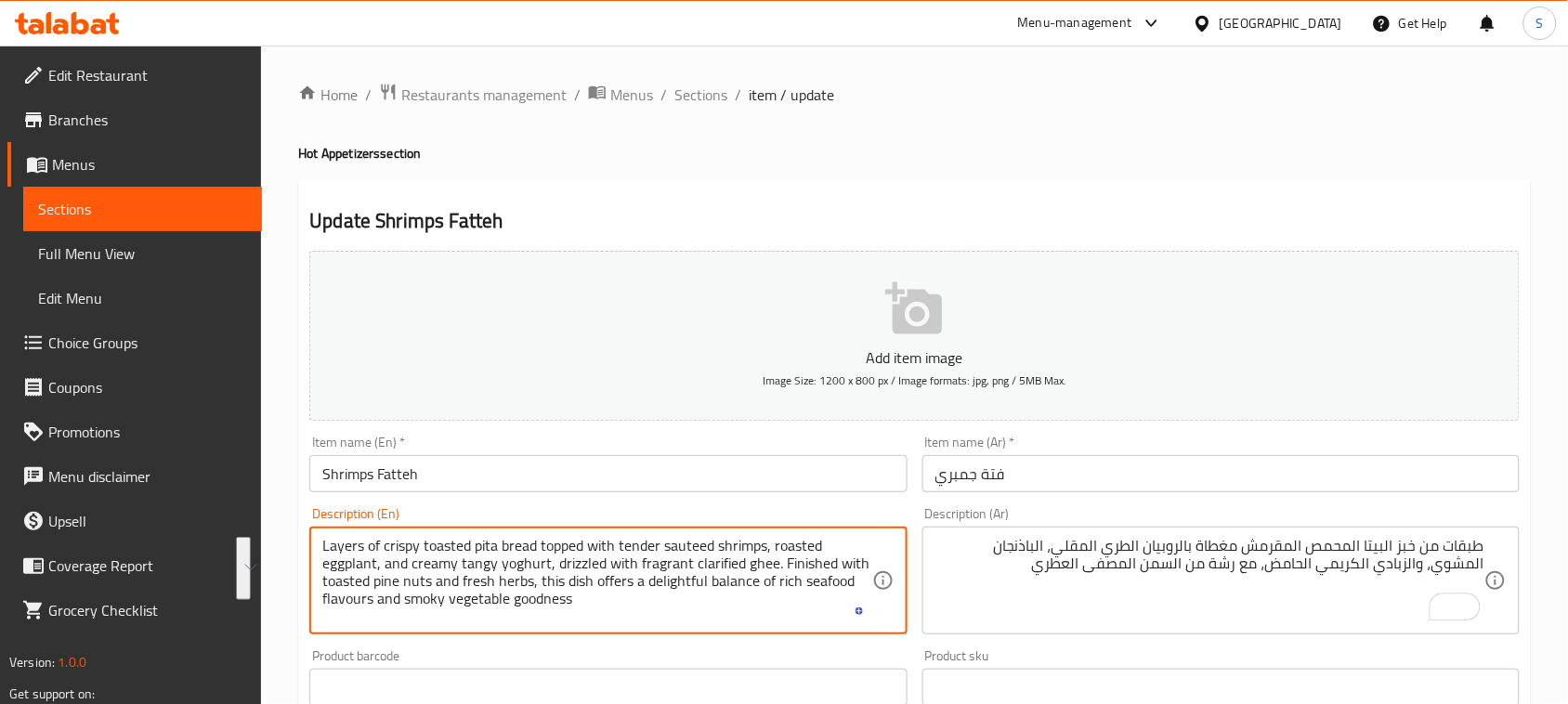
drag, startPoint x: 780, startPoint y: 563, endPoint x: 578, endPoint y: 603, distance: 205.9
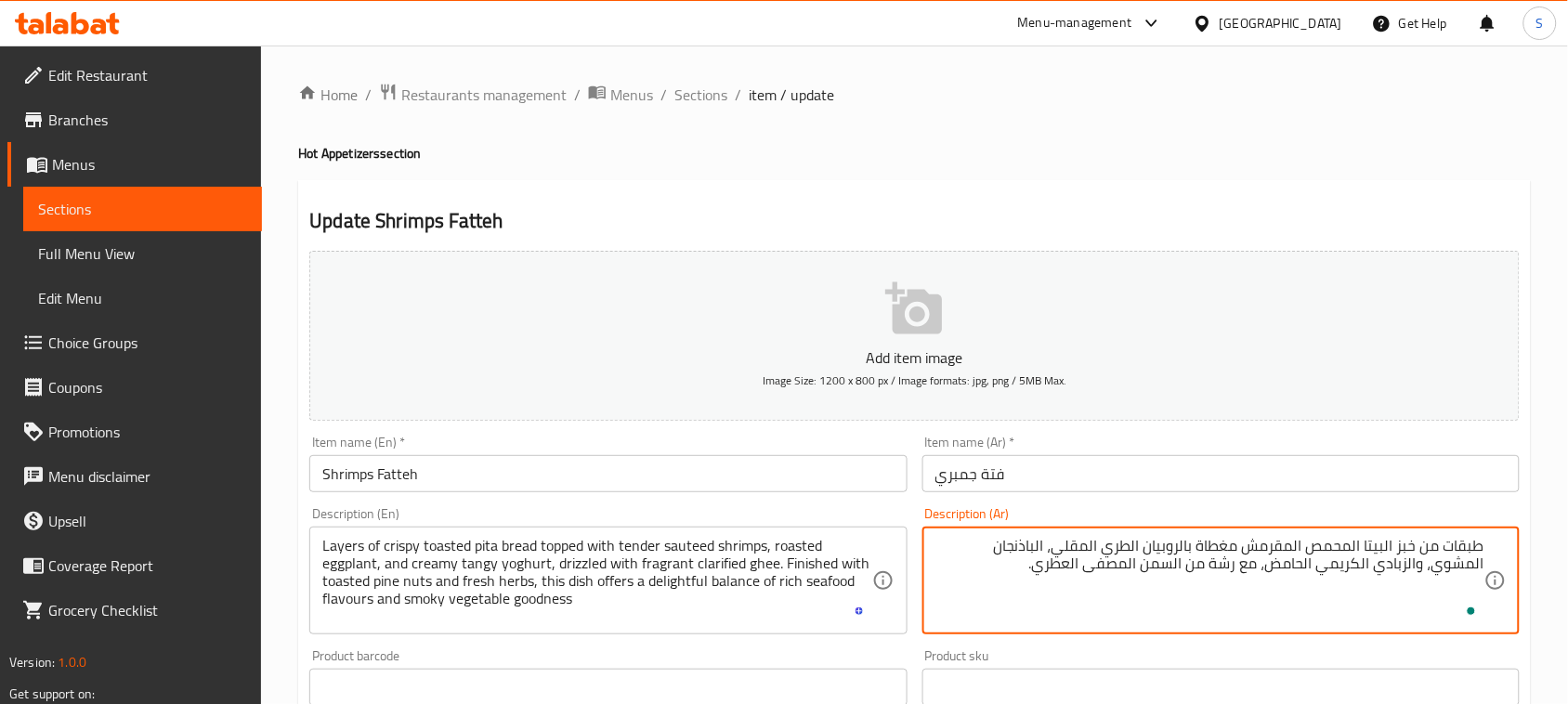
paste textarea "تُزين هذه الطبق بالصنوبر المحمص والأعشاب الطازجة، لتقدّم توازنًا رائعًا بين نكه…"
click at [1452, 596] on textarea "طبقات من خبز البيتا المحمص المقرمش مغطاة بالروبيان الطري المقلي، الباذنجان المش…" at bounding box center [1209, 581] width 548 height 88
type textarea "طبقات من خبز البيتا المحمص المقرمش مغطاة بالروبيان الطري المقلي، الباذنجان المش…"
click at [936, 124] on div "Home / Restaurants management / Menus / Sections / item / update Hot Appetizers…" at bounding box center [914, 679] width 1233 height 1193
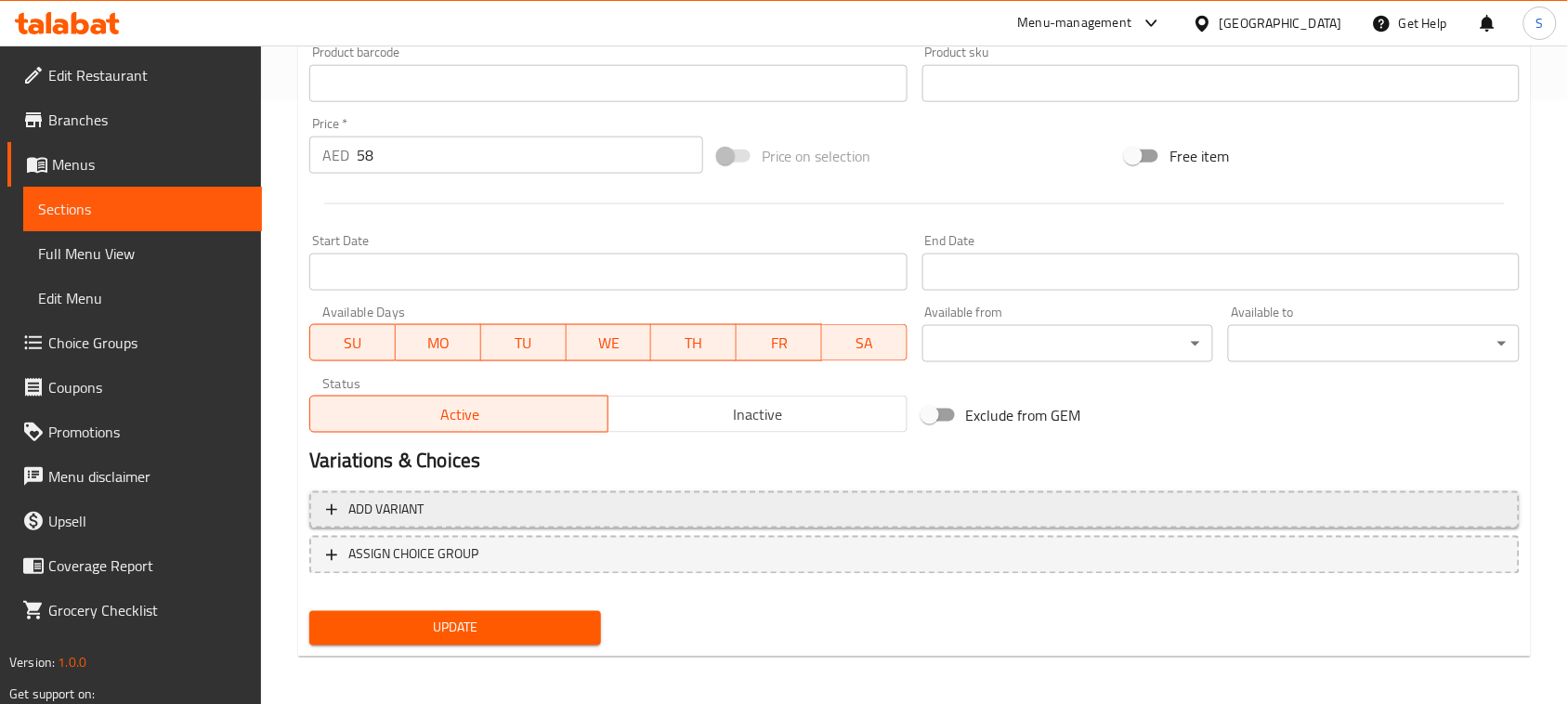
scroll to position [604, 0]
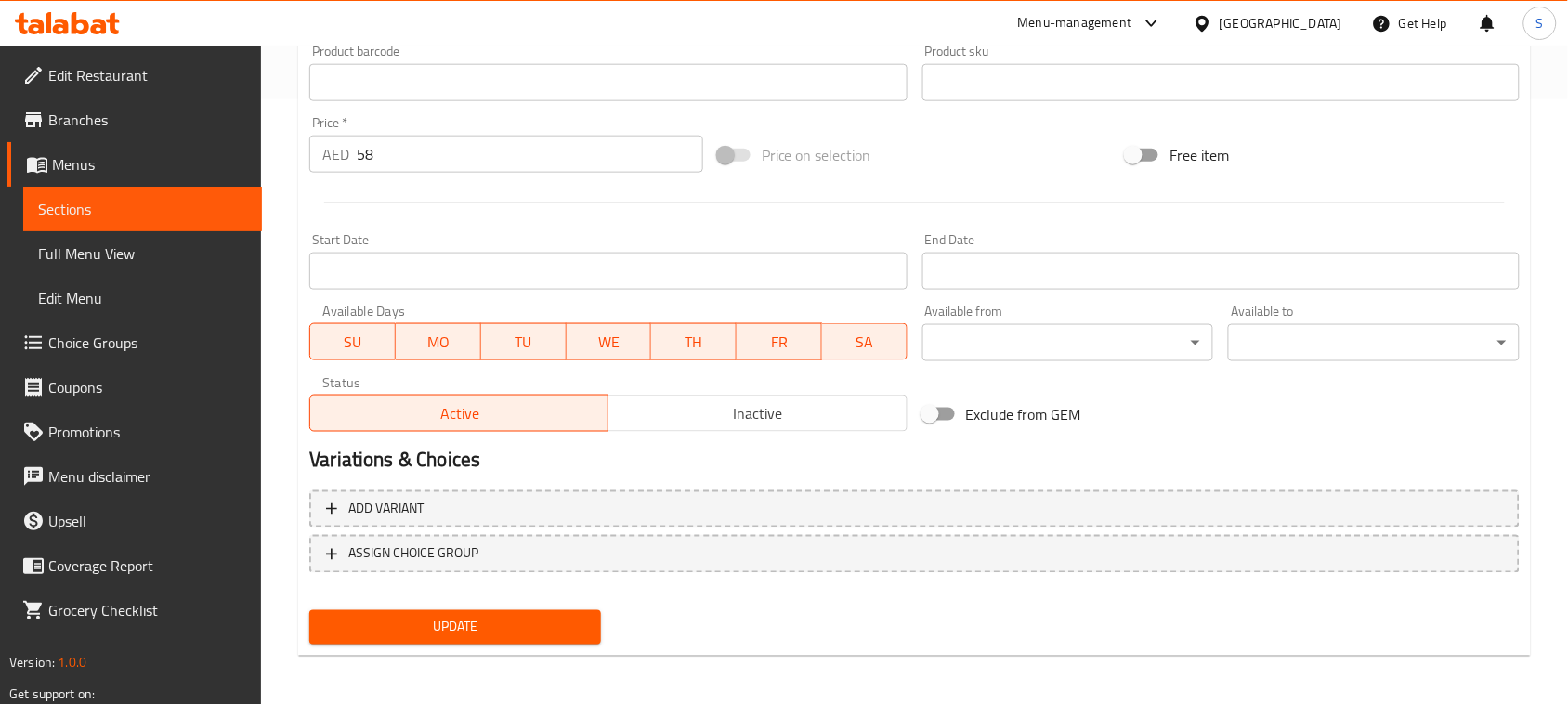
click at [557, 631] on span "Update" at bounding box center [454, 627] width 262 height 23
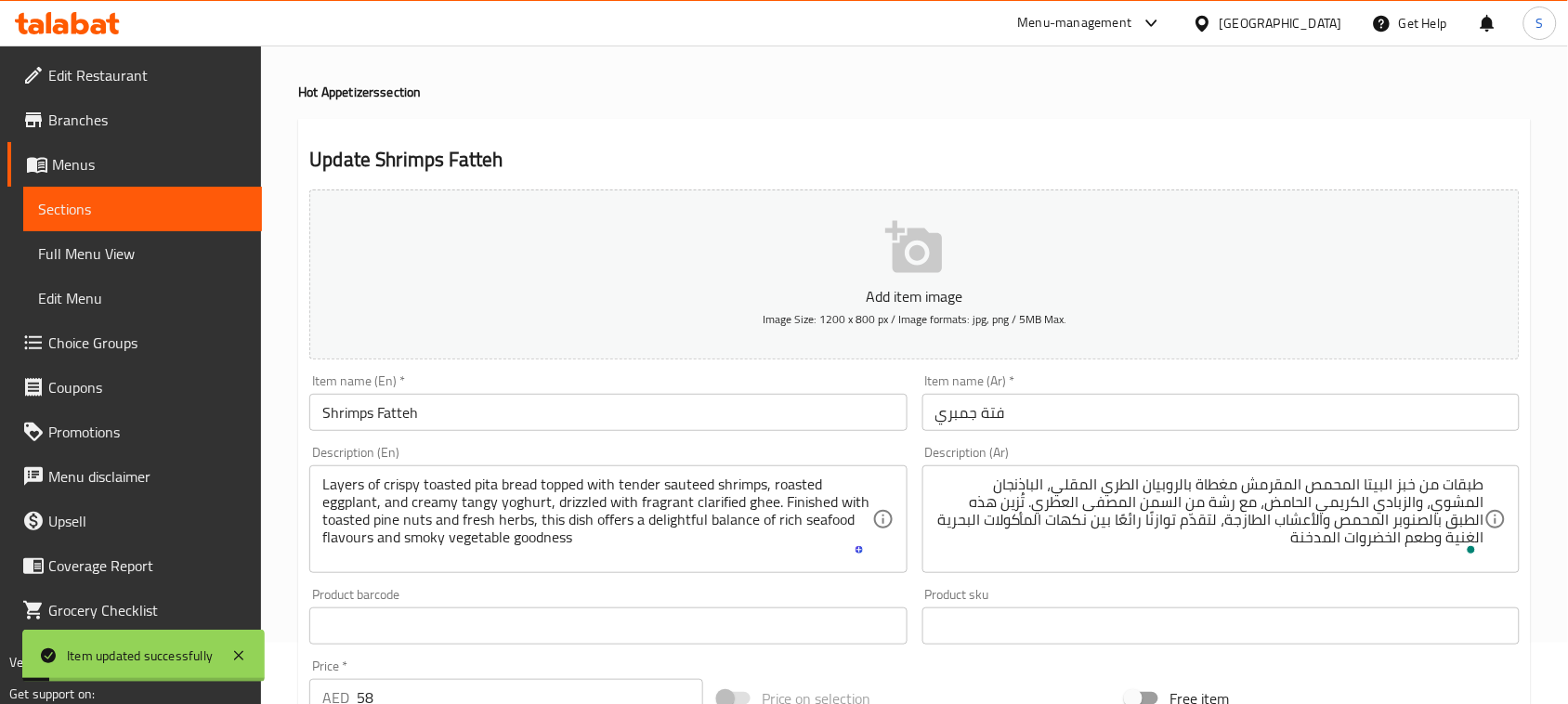
scroll to position [0, 0]
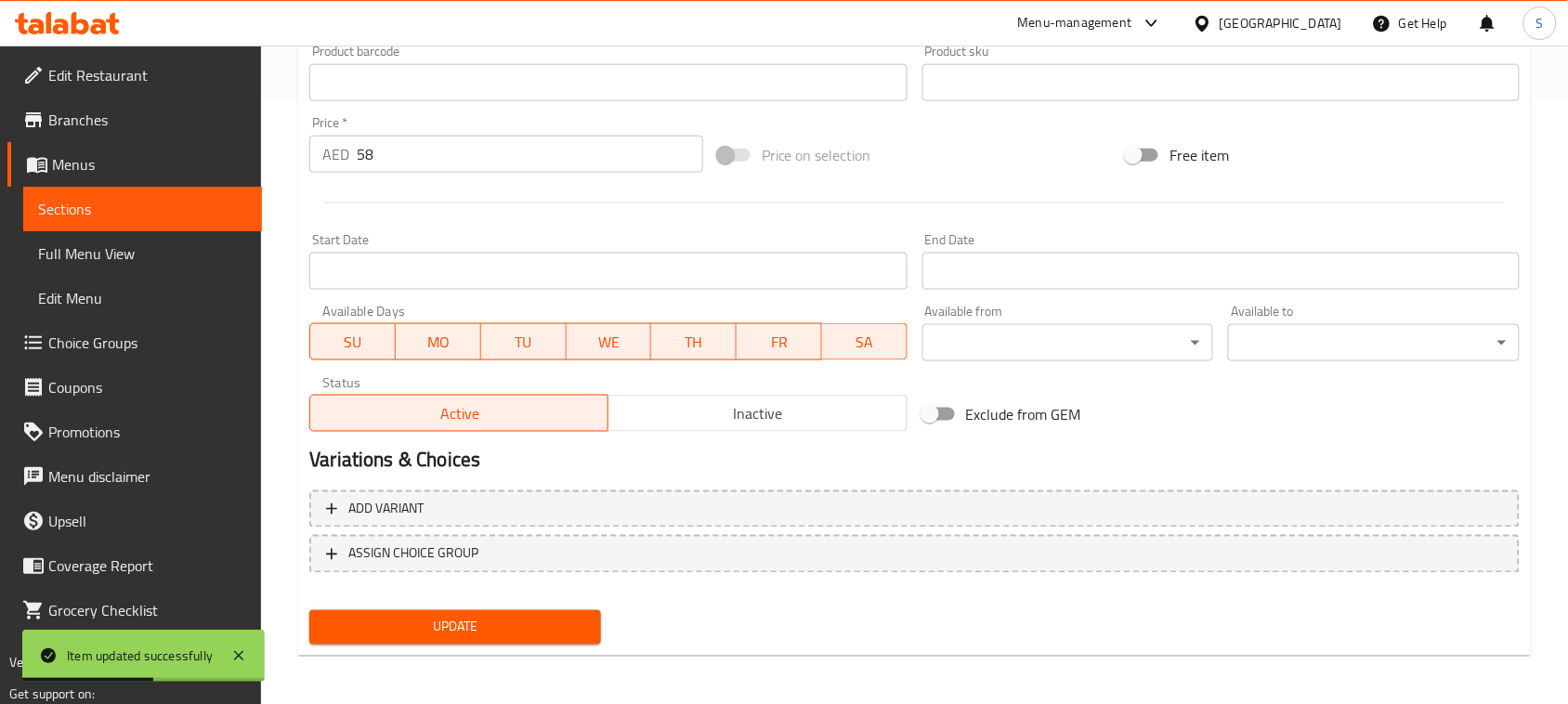
click at [507, 616] on span "Update" at bounding box center [454, 627] width 262 height 23
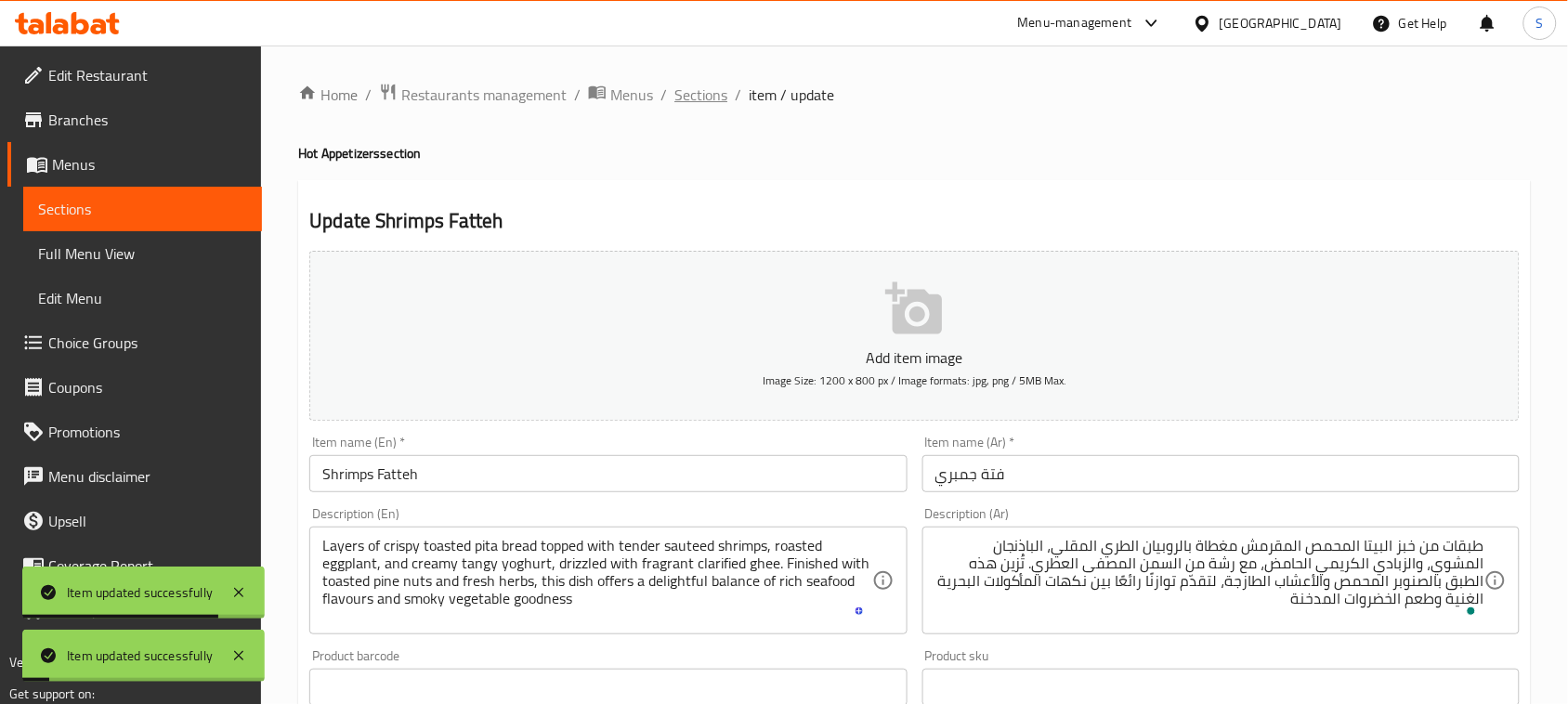
click at [674, 102] on span "Sections" at bounding box center [700, 95] width 53 height 22
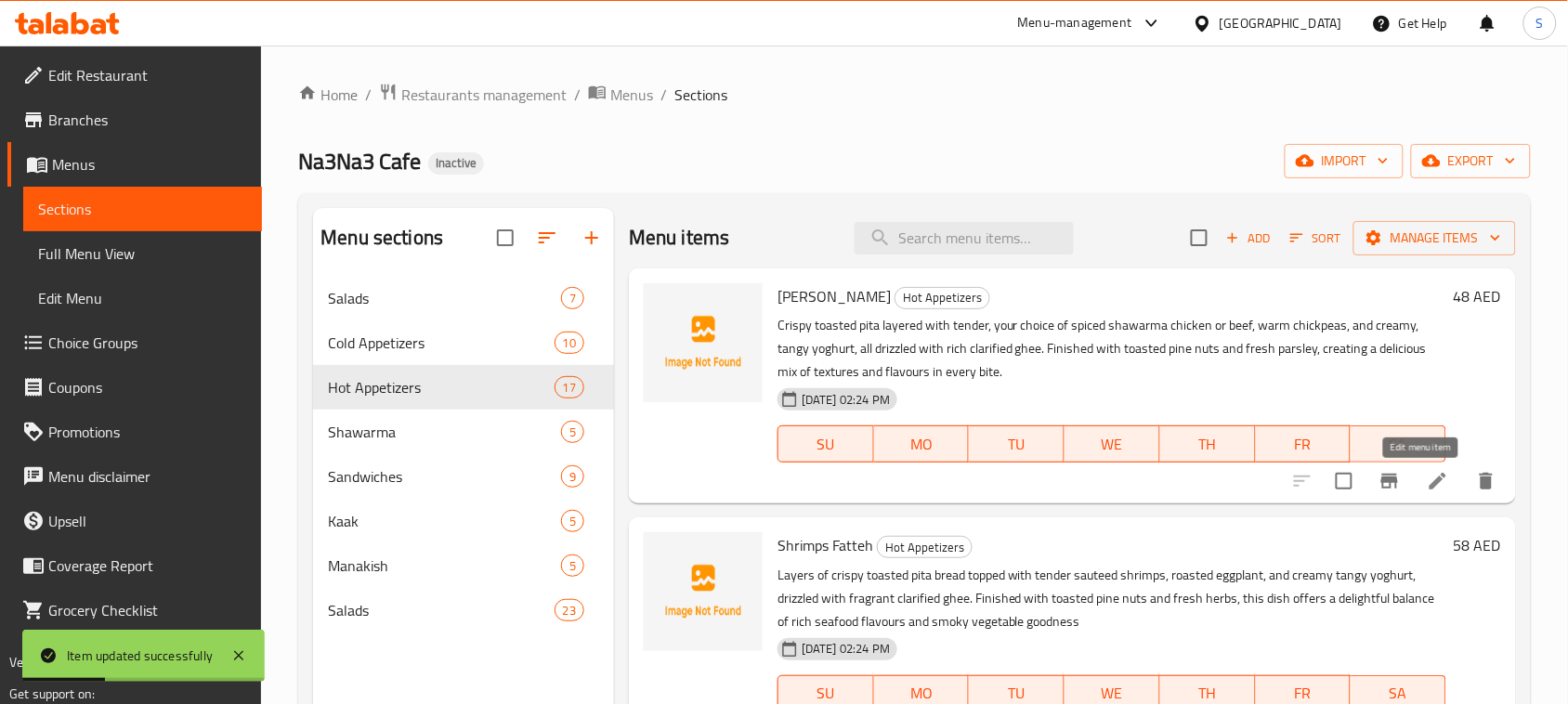
click at [1426, 488] on icon at bounding box center [1438, 481] width 22 height 22
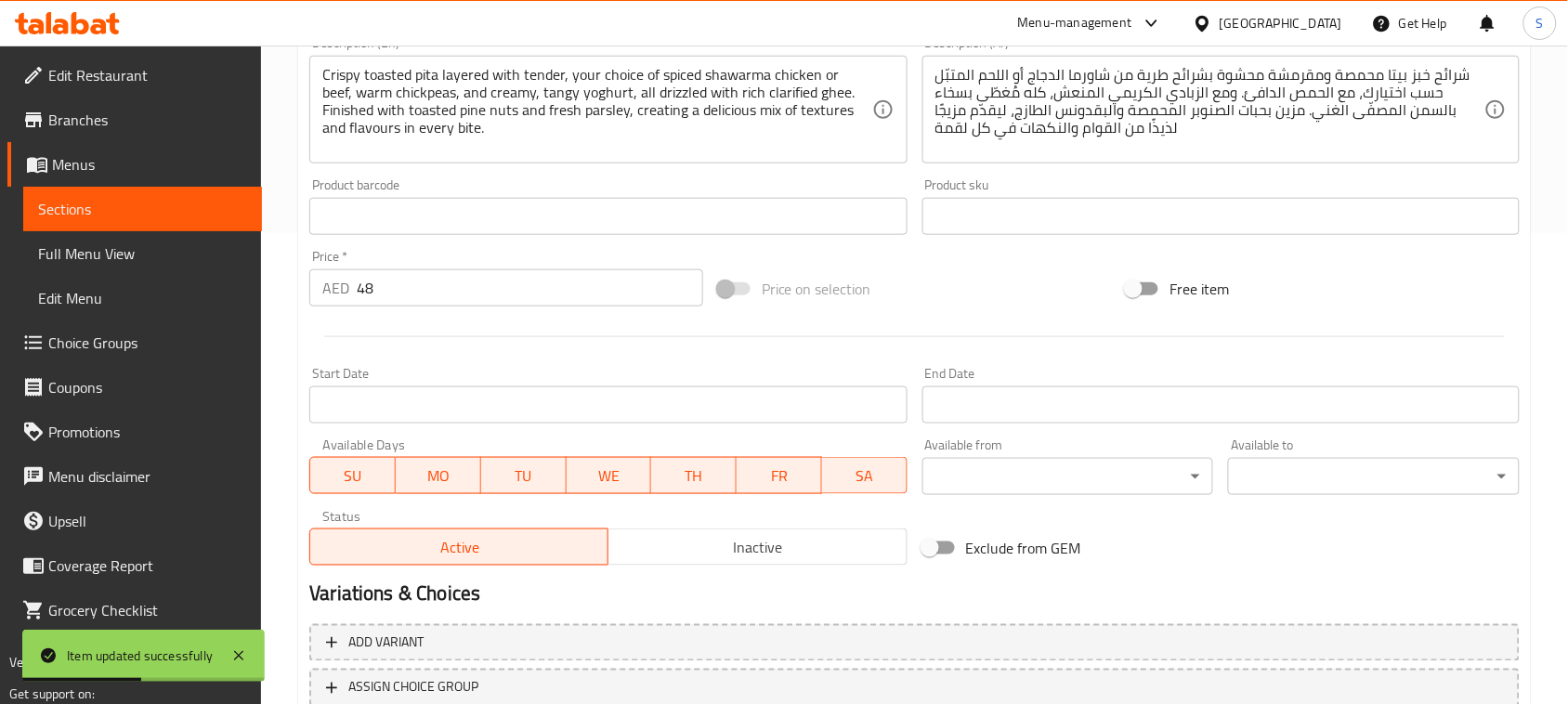
scroll to position [580, 0]
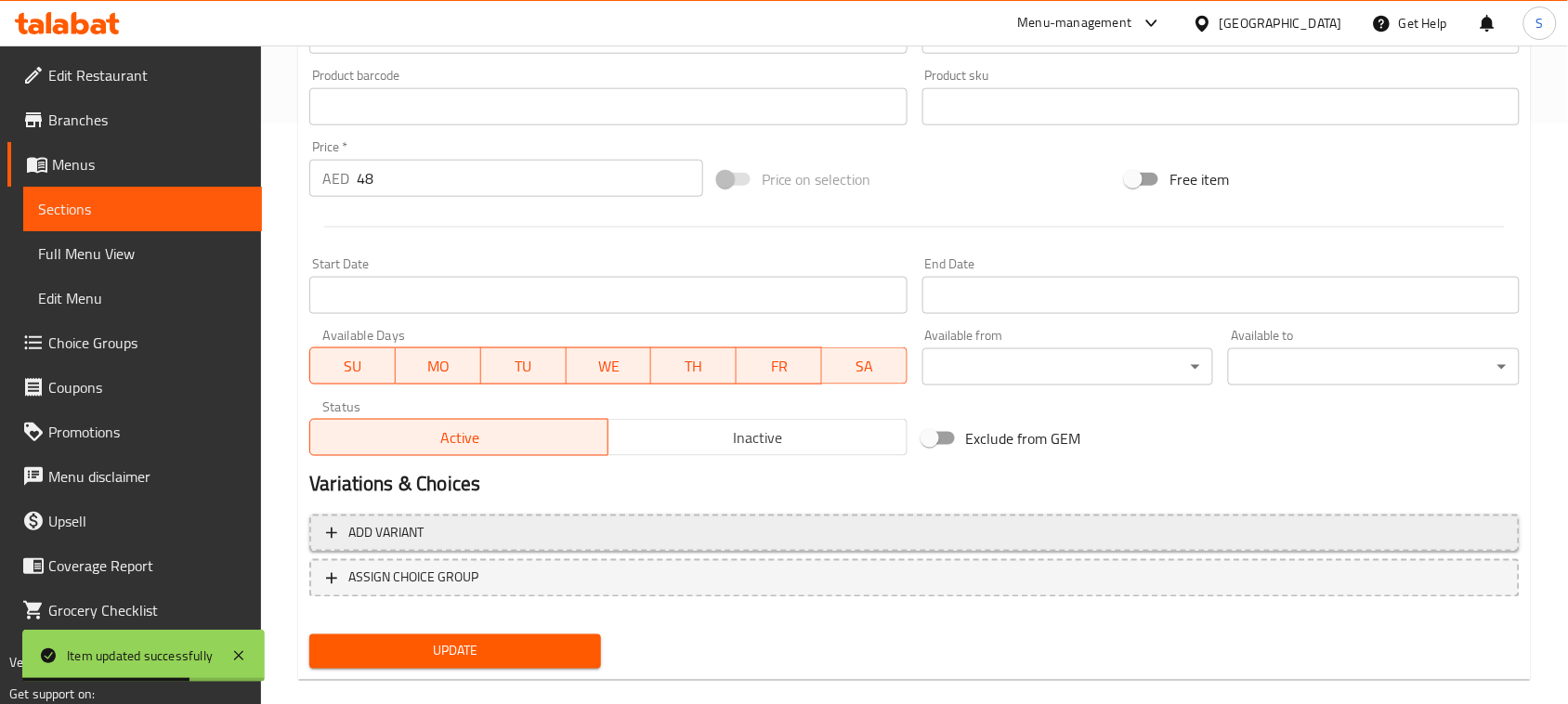
click at [1252, 535] on span "Add variant" at bounding box center [914, 534] width 1177 height 23
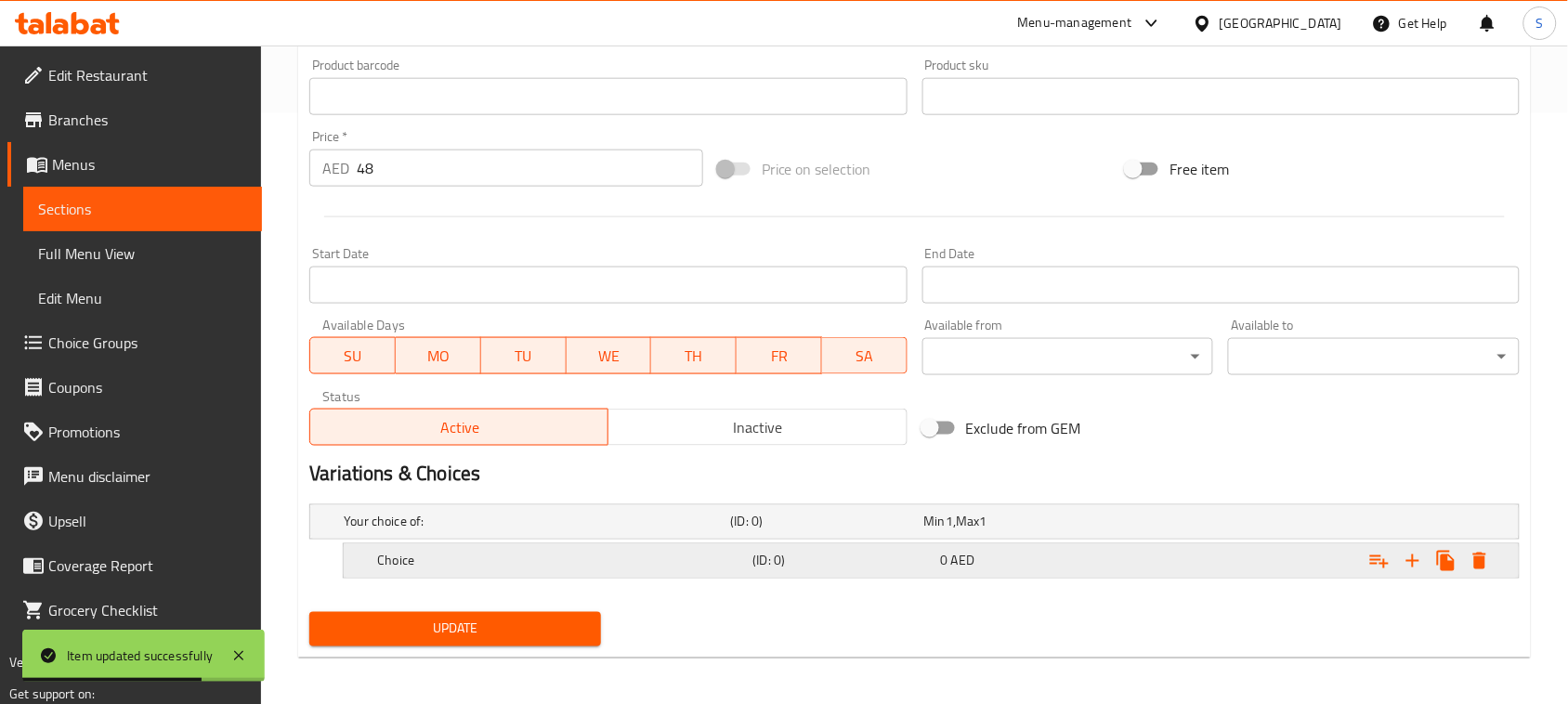
scroll to position [595, 0]
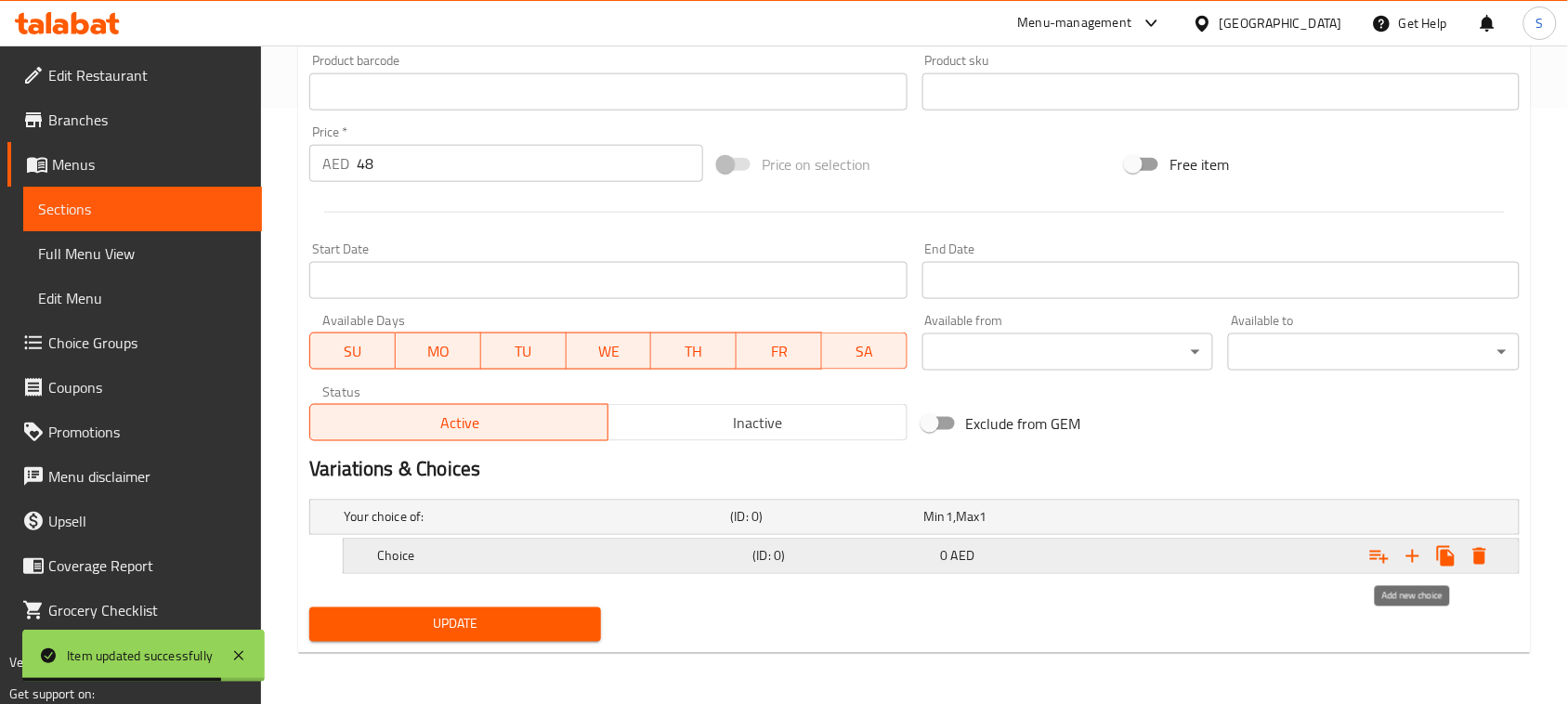
click at [1417, 555] on icon "Expand" at bounding box center [1413, 556] width 13 height 13
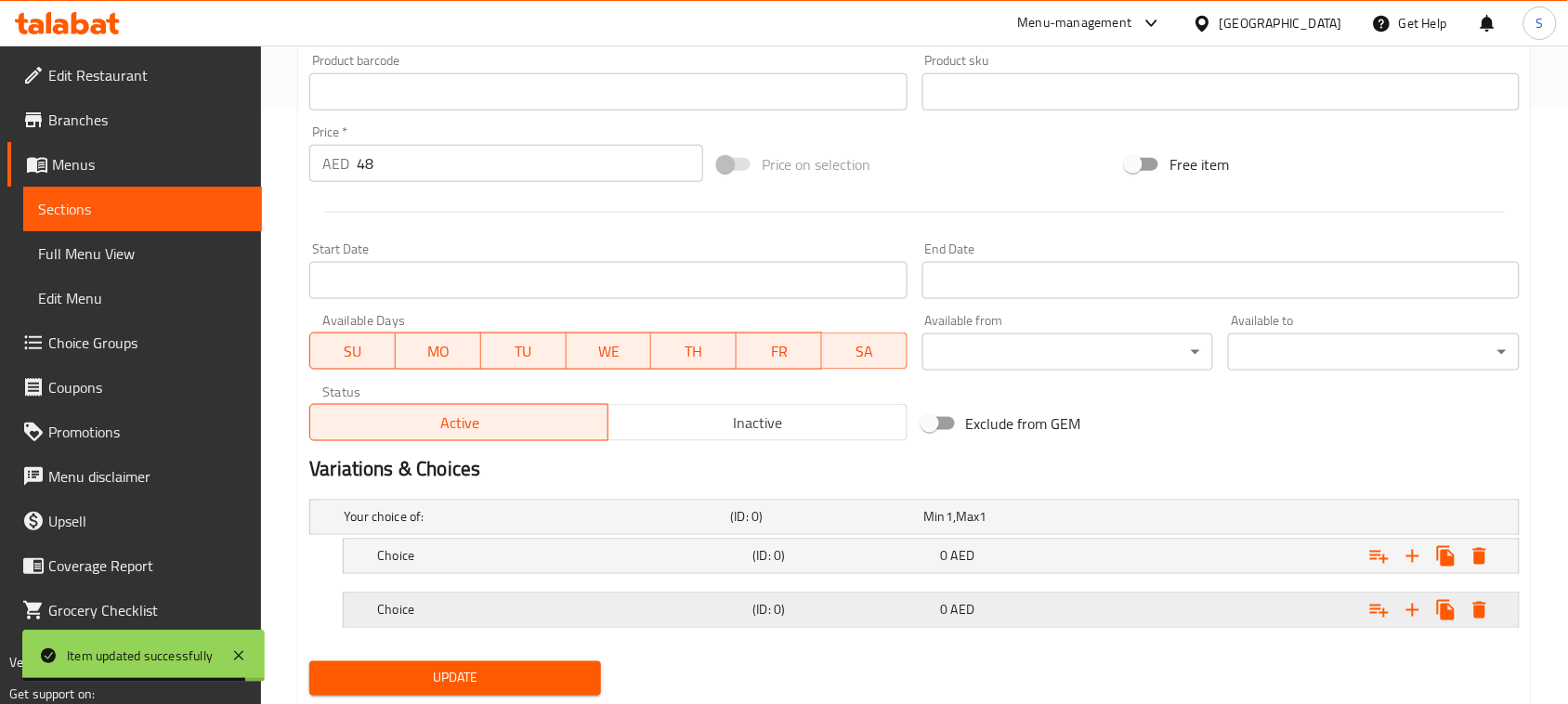
click at [1264, 521] on div "Expand" at bounding box center [1306, 518] width 386 height 7
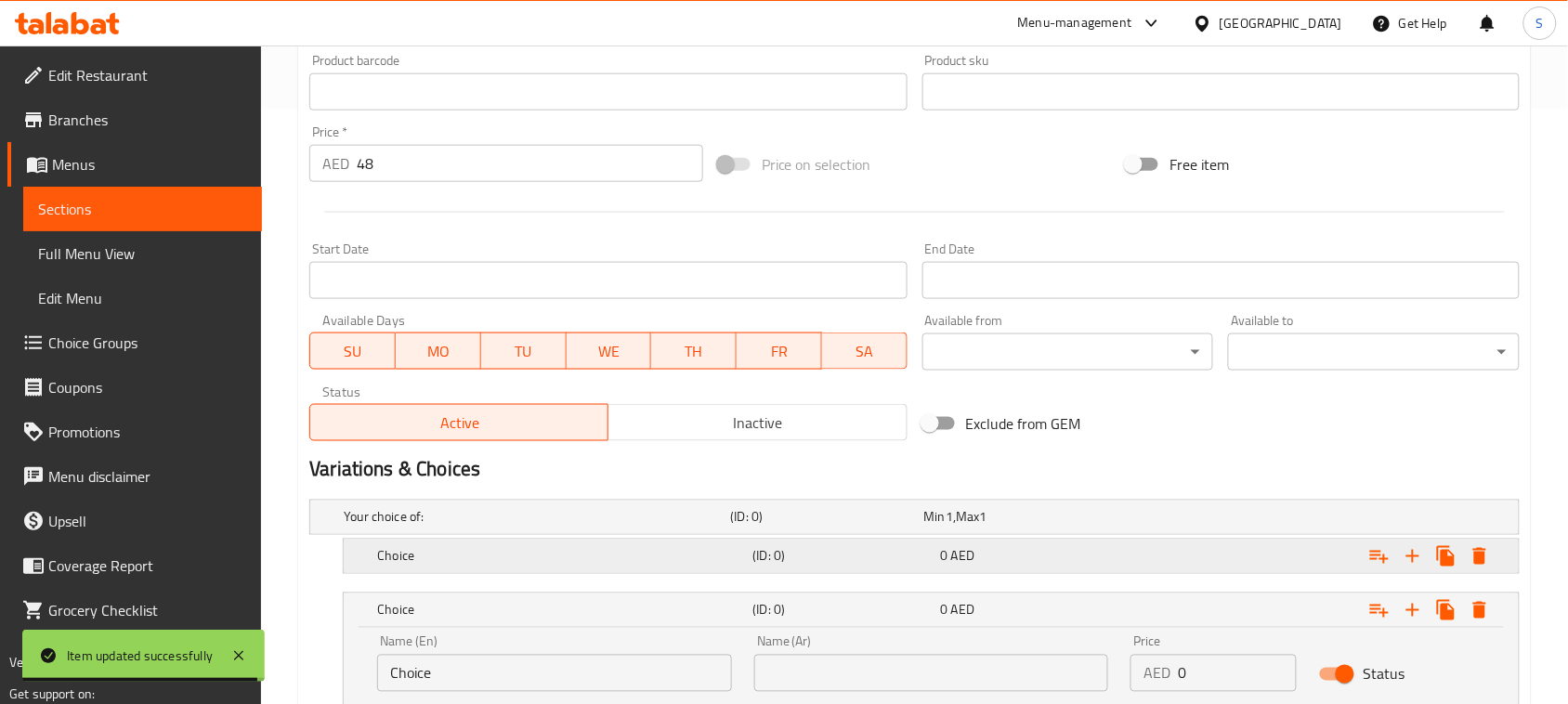
click at [1257, 521] on div "Expand" at bounding box center [1306, 518] width 386 height 7
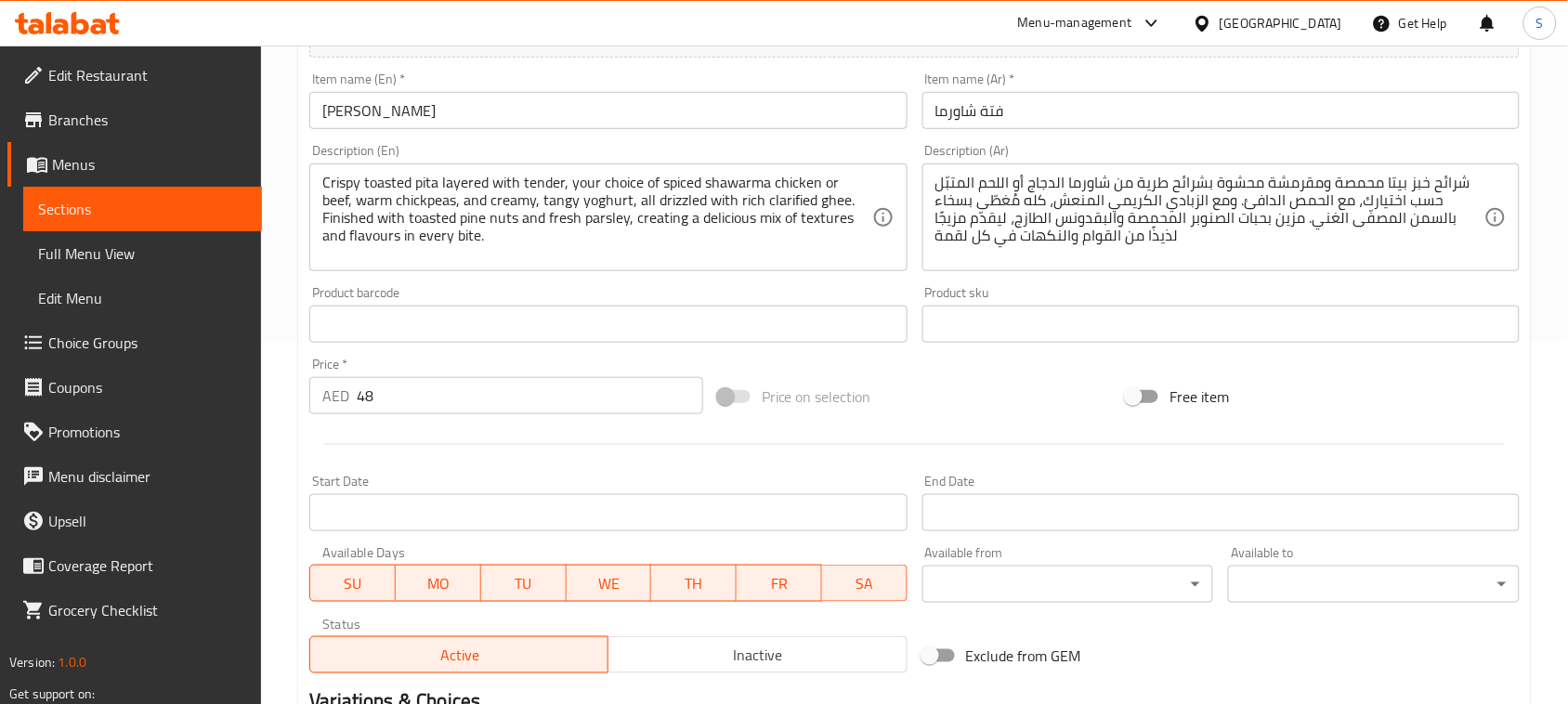
scroll to position [711, 0]
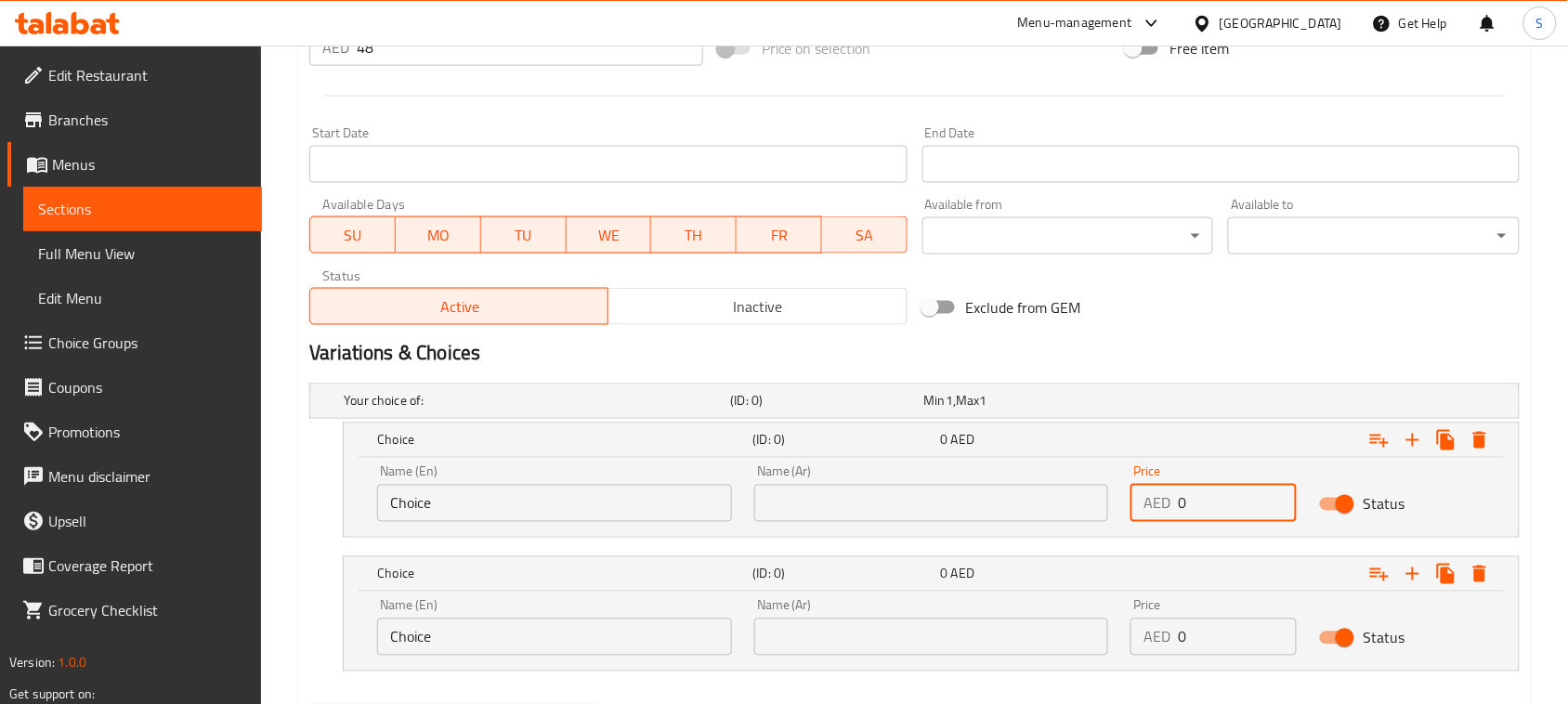
drag, startPoint x: 1189, startPoint y: 511, endPoint x: 1180, endPoint y: 509, distance: 9.2
click at [1180, 509] on input "0" at bounding box center [1237, 504] width 119 height 37
type input "48"
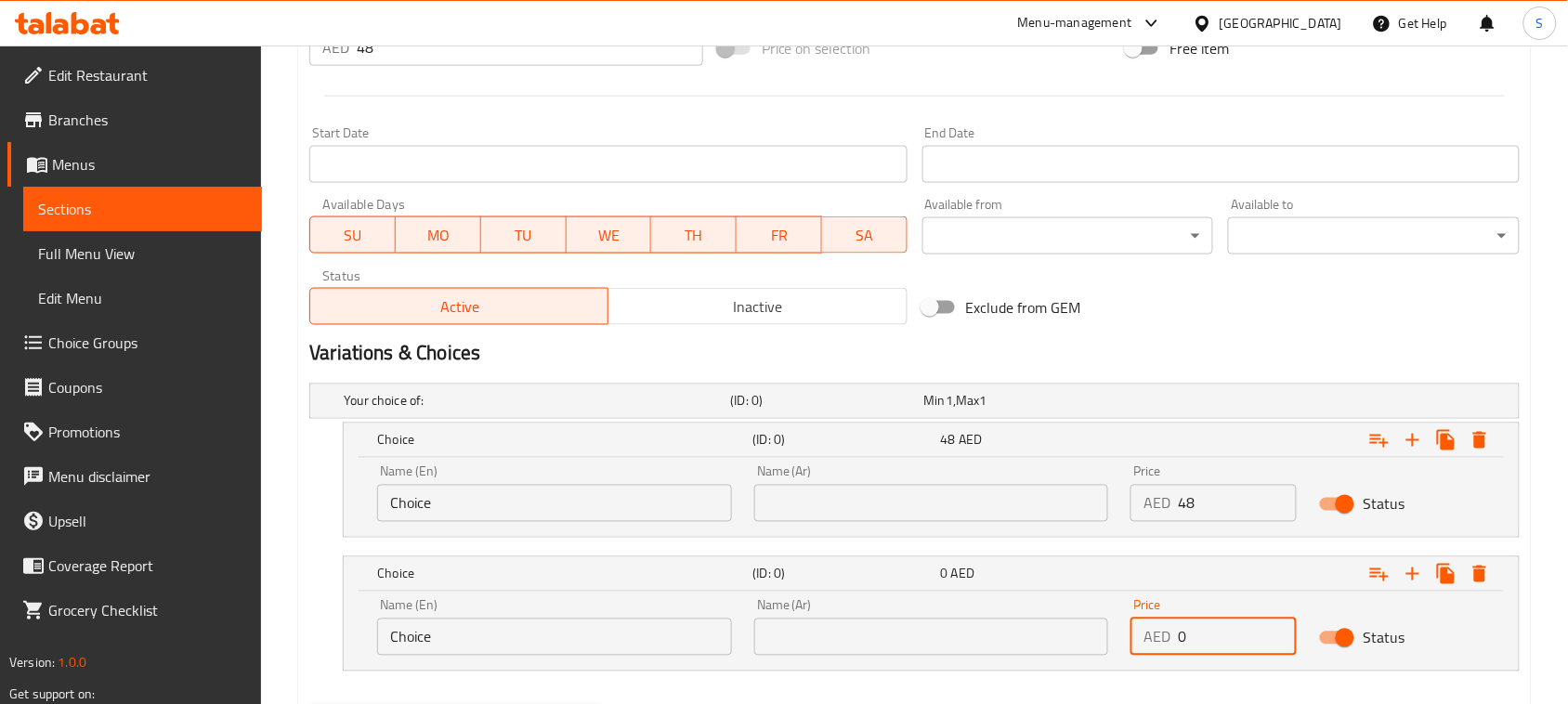
drag, startPoint x: 1192, startPoint y: 632, endPoint x: 1172, endPoint y: 634, distance: 20.1
click at [1172, 634] on div "AED 0 Price" at bounding box center [1213, 637] width 167 height 37
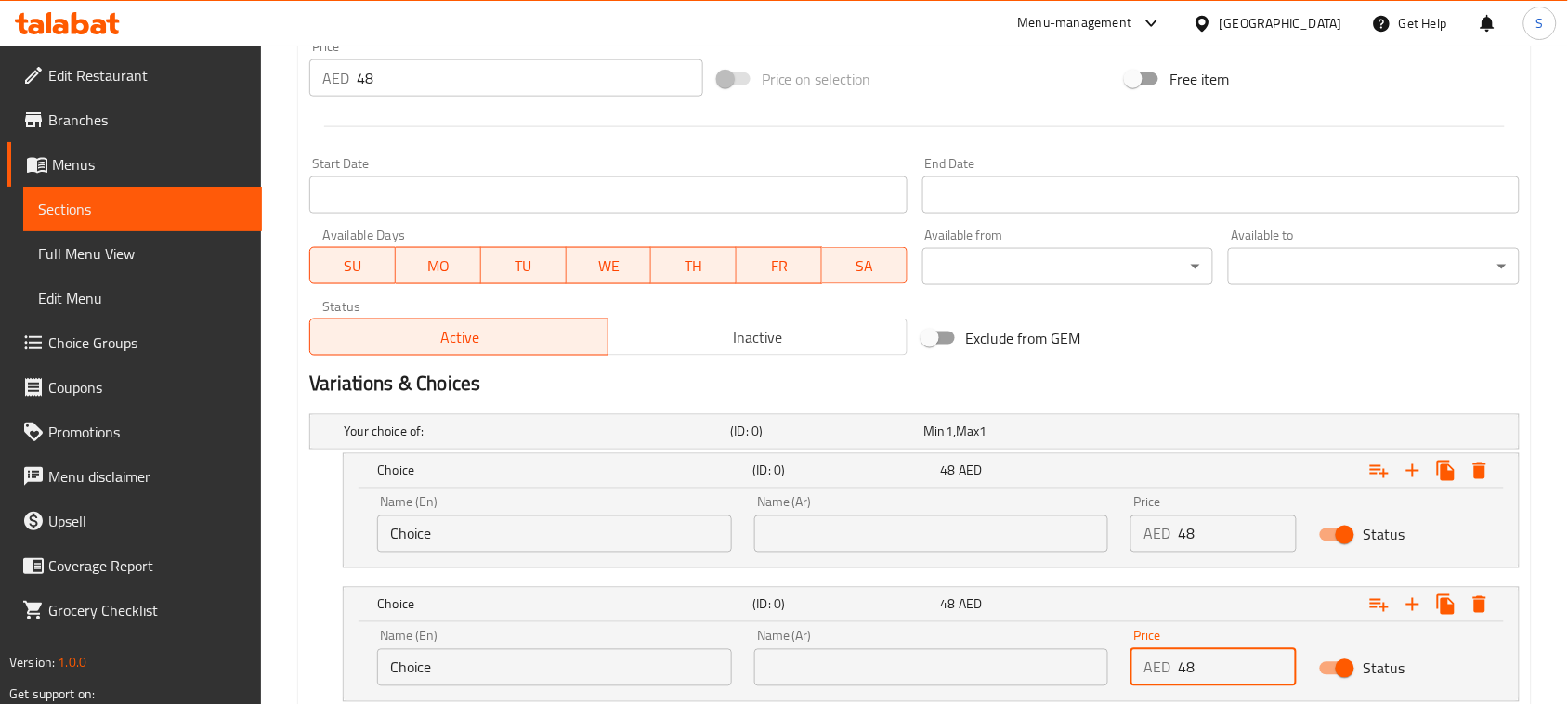
scroll to position [576, 0]
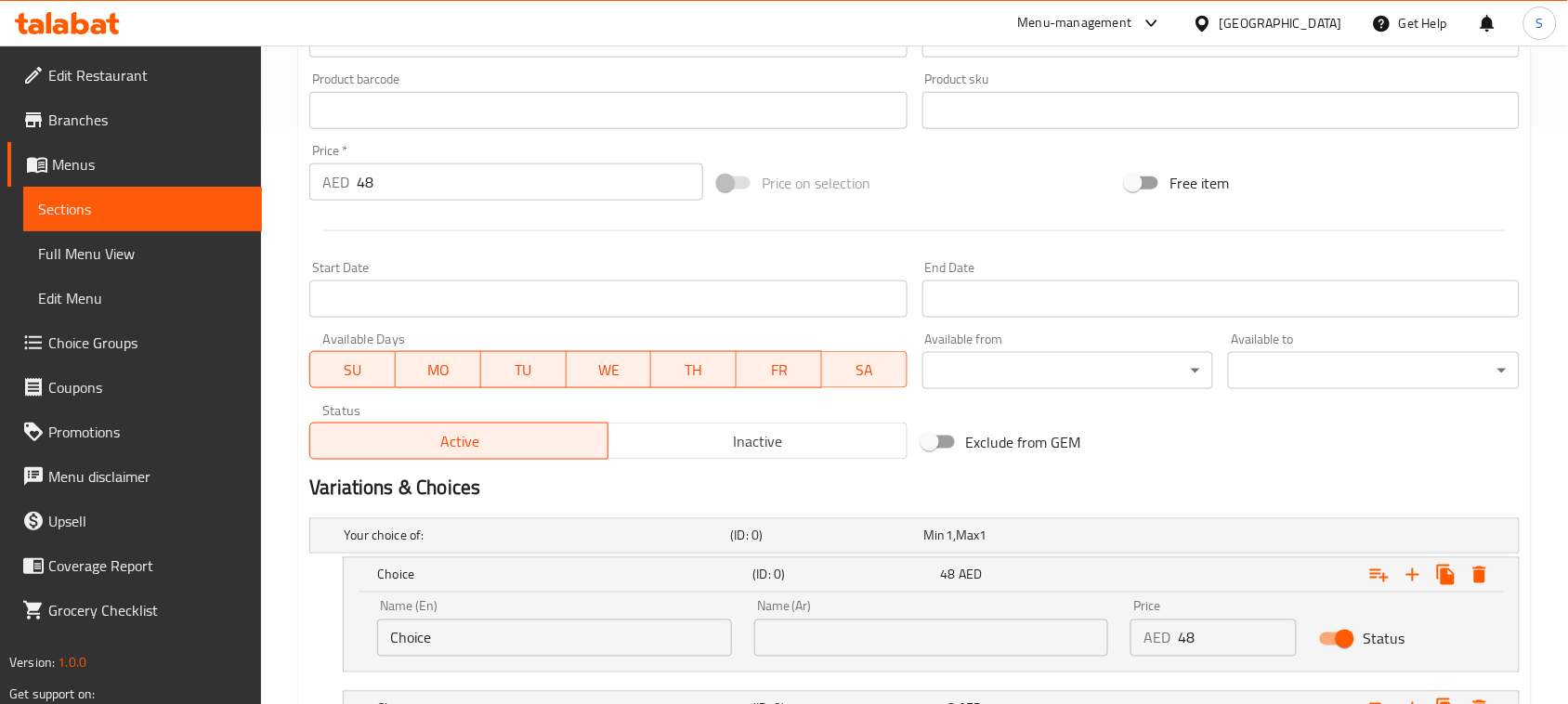
type input "48"
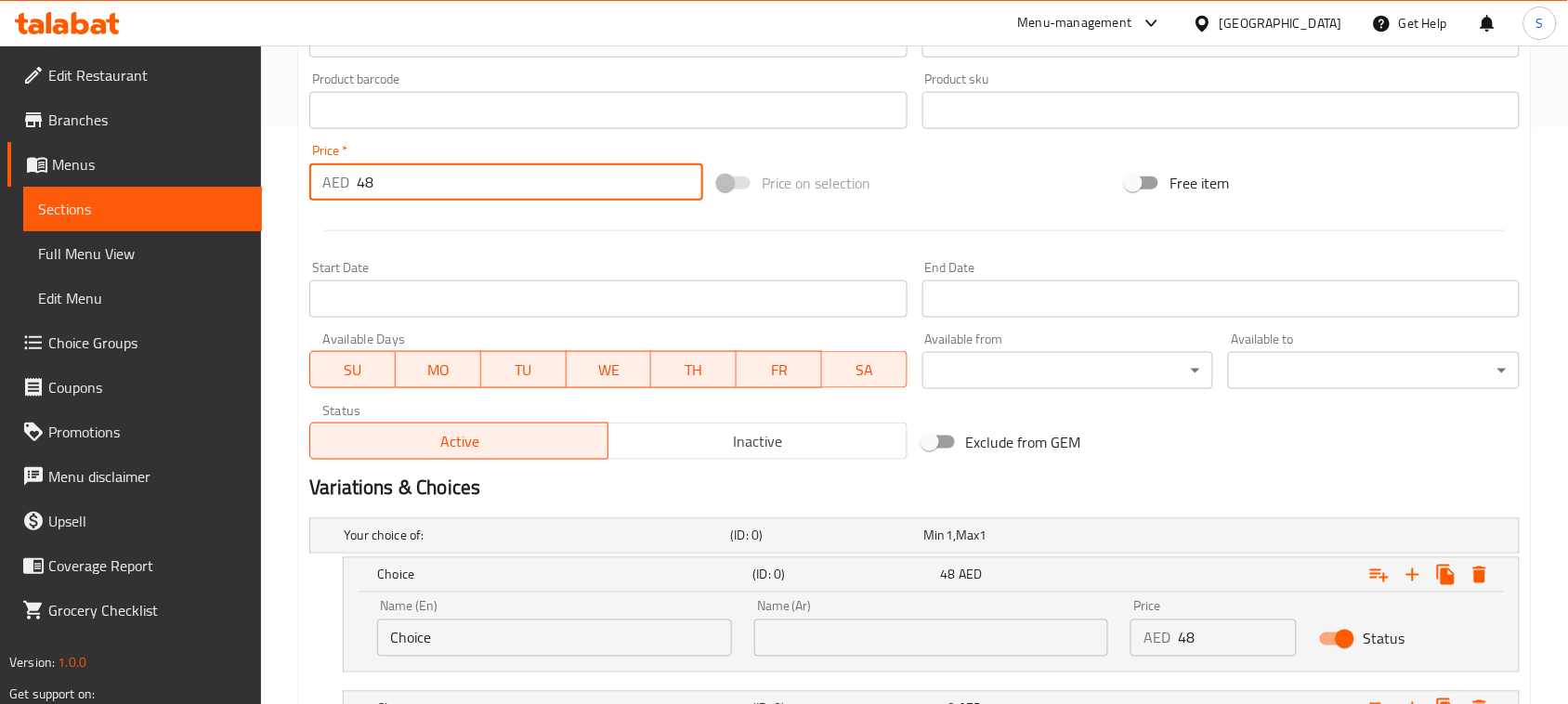
drag, startPoint x: 382, startPoint y: 185, endPoint x: 345, endPoint y: 182, distance: 37.1
click at [345, 182] on div "AED 48 Price *" at bounding box center [506, 183] width 394 height 37
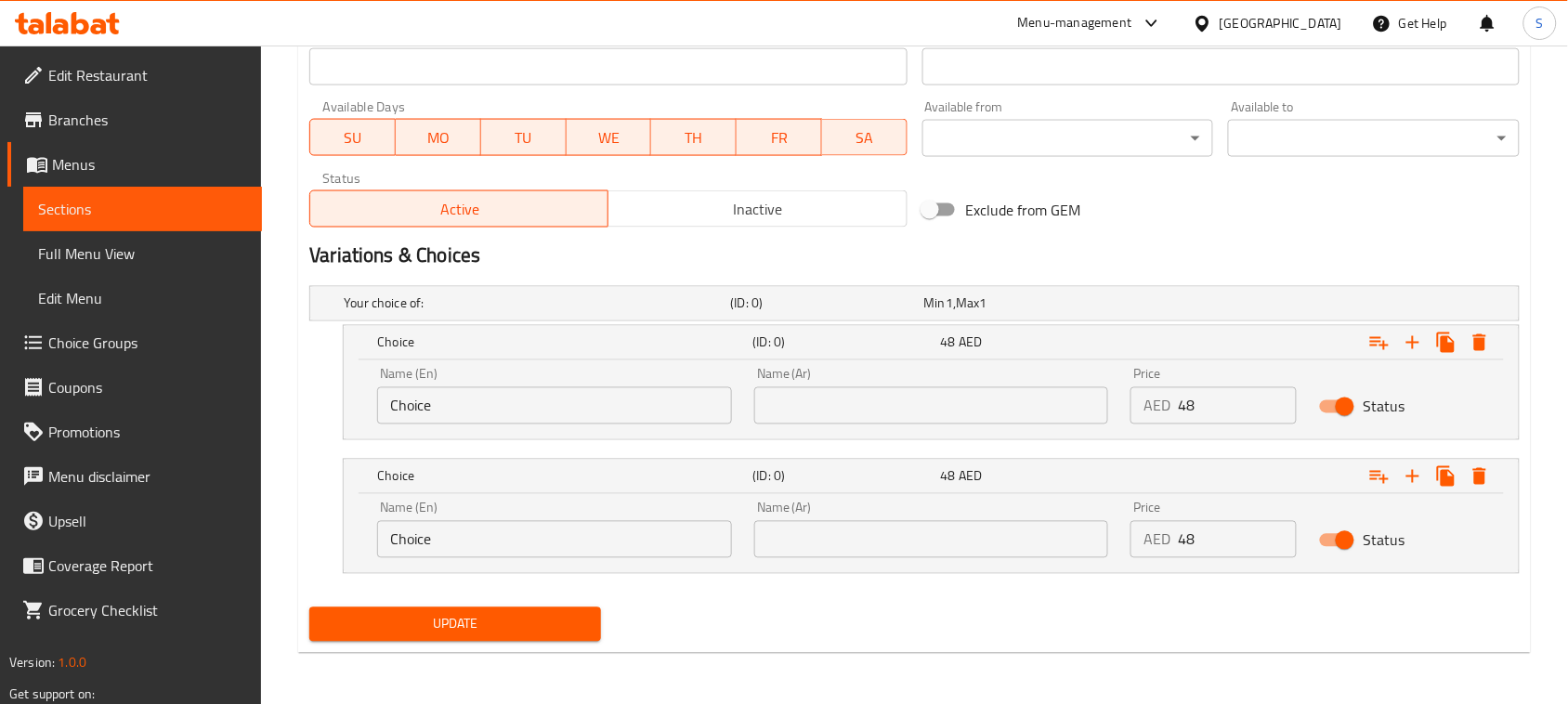
type input "0"
drag, startPoint x: 444, startPoint y: 397, endPoint x: 354, endPoint y: 387, distance: 90.6
click at [354, 387] on div "Name (En) Choice Name (En) Name (Ar) Name (Ar) Price AED 48 Price Status" at bounding box center [931, 399] width 1175 height 79
type input "}"
type input "Chicken"
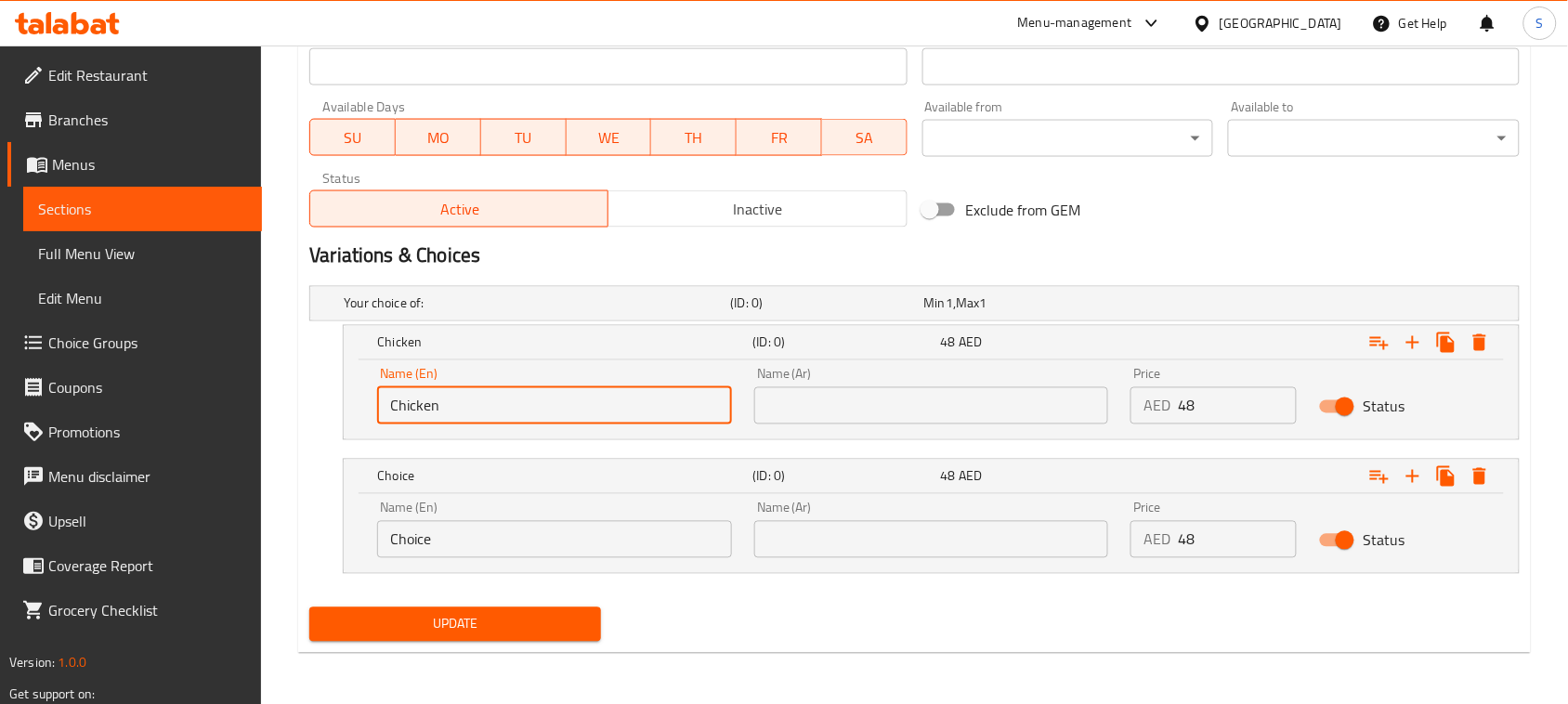
click at [806, 405] on input "text" at bounding box center [931, 406] width 355 height 37
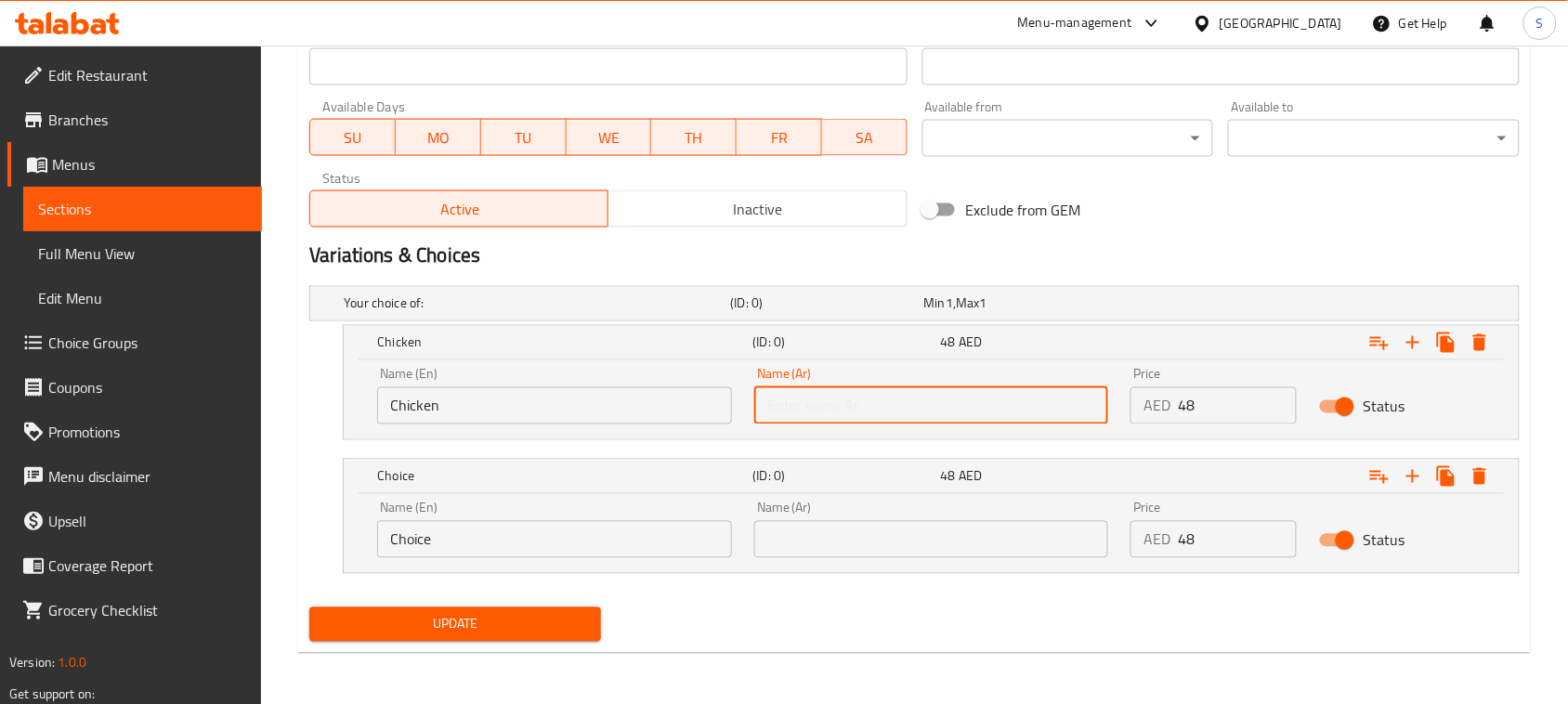
type input "دجاج"
click at [879, 543] on input "text" at bounding box center [931, 540] width 355 height 37
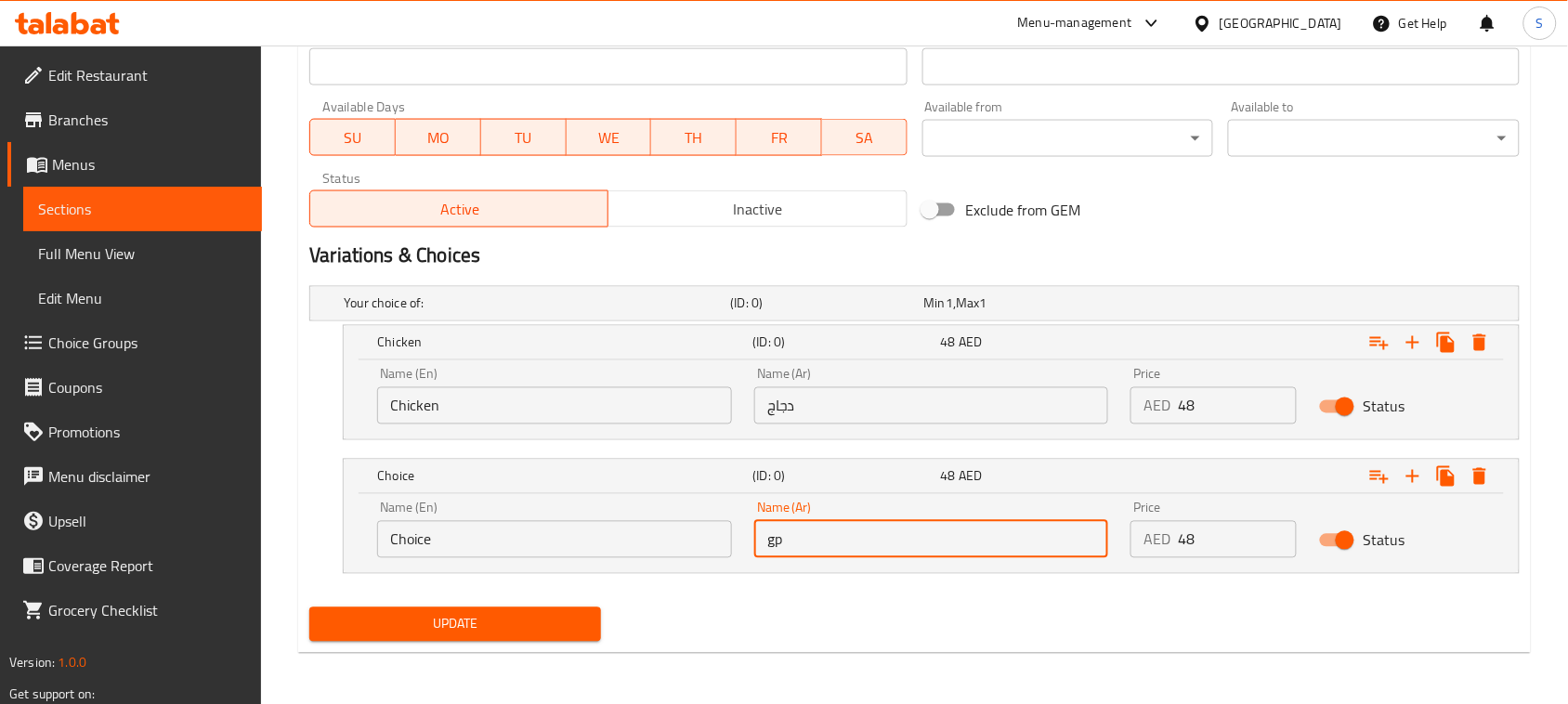
type input "g"
type input "لحم بقري"
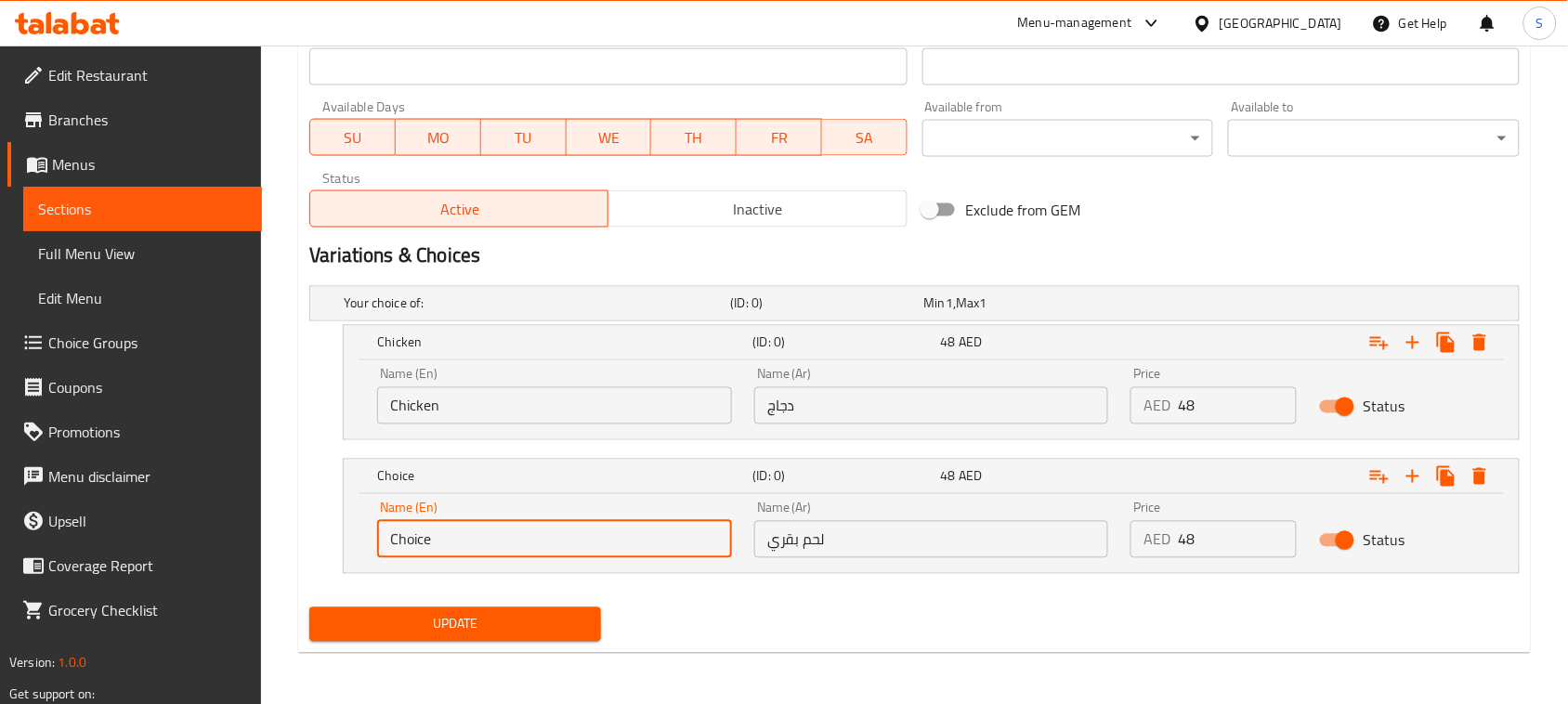
drag, startPoint x: 581, startPoint y: 537, endPoint x: 344, endPoint y: 550, distance: 237.4
click at [344, 550] on div "Name (En) Choice Name (En) Name (Ar) لحم بقري Name (Ar) Price AED 48 Price Stat…" at bounding box center [931, 534] width 1175 height 79
type input "Beef"
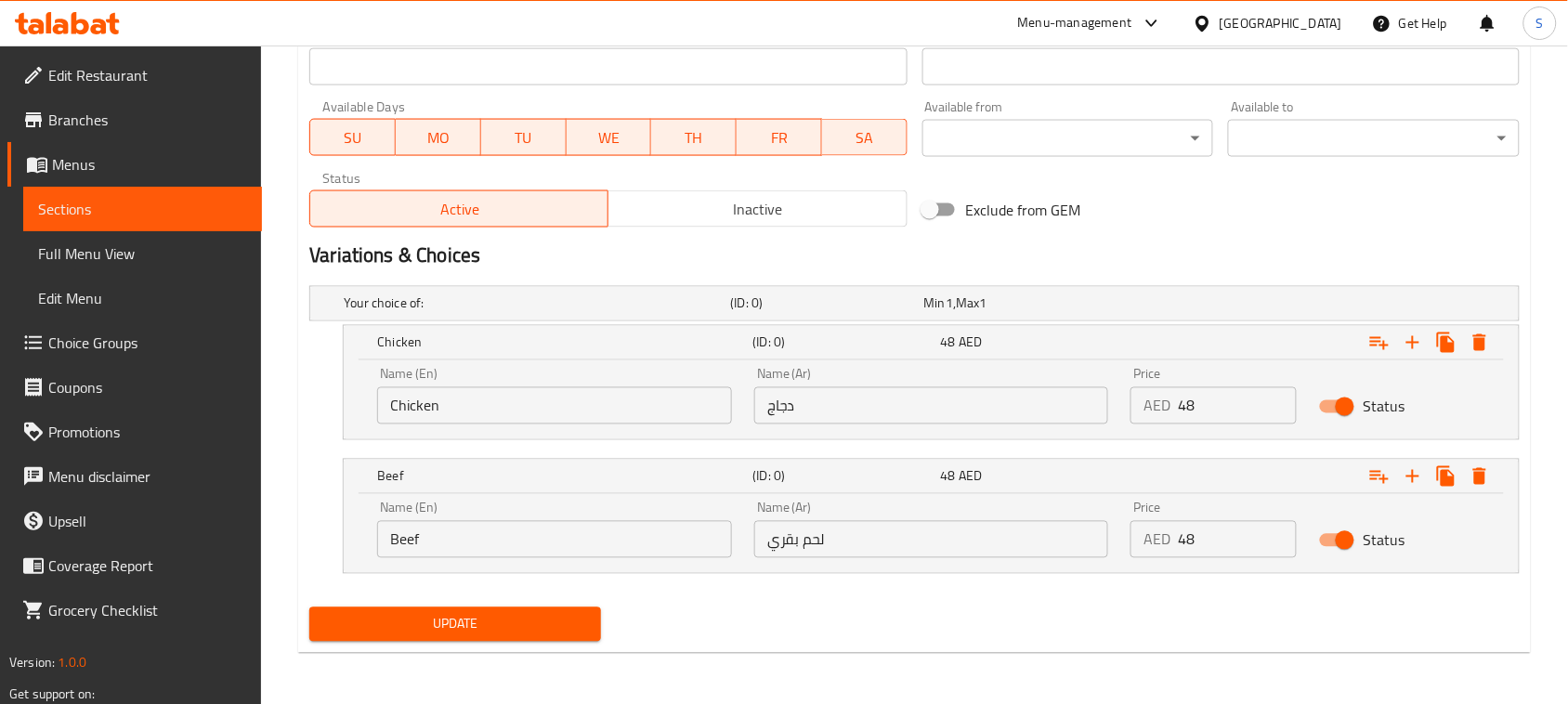
drag, startPoint x: 410, startPoint y: 627, endPoint x: 614, endPoint y: 474, distance: 255.0
click at [411, 627] on span "Update" at bounding box center [454, 624] width 262 height 23
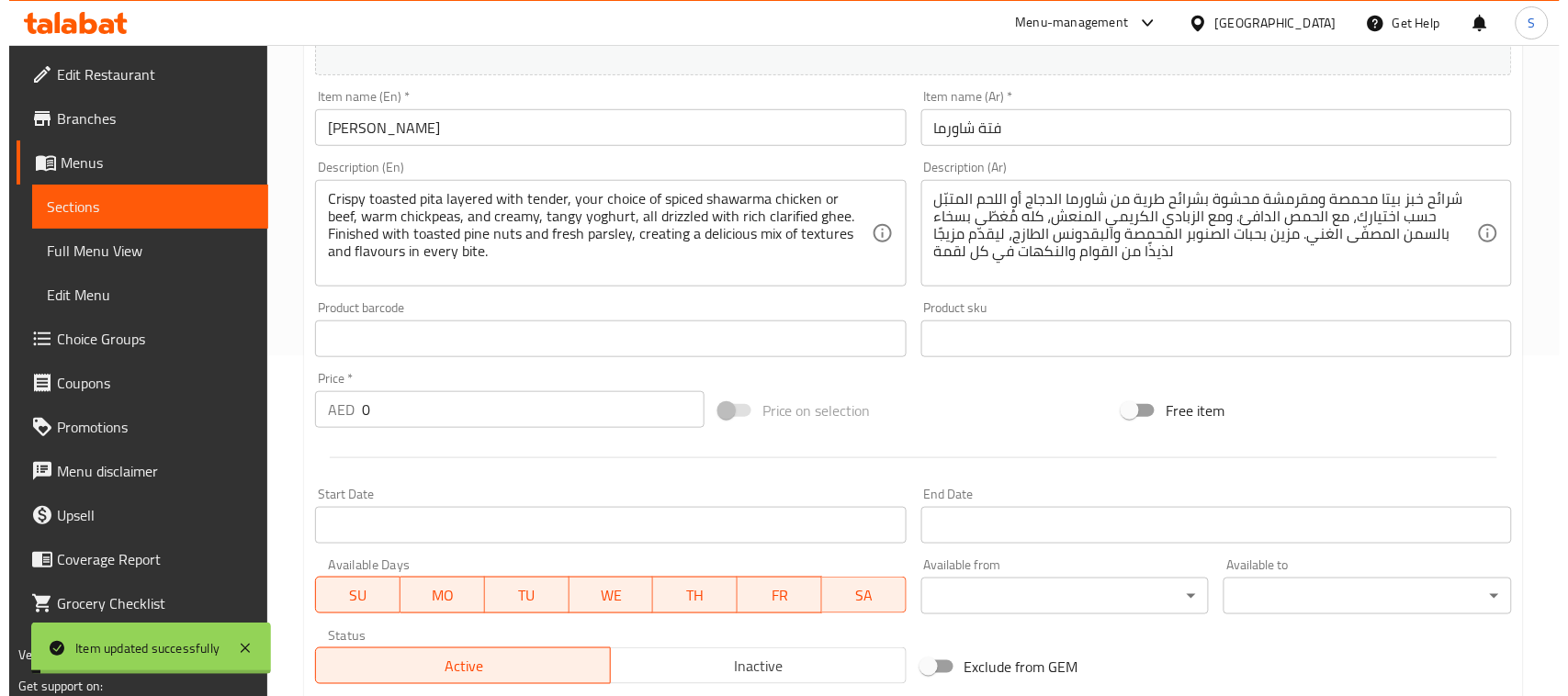
scroll to position [0, 0]
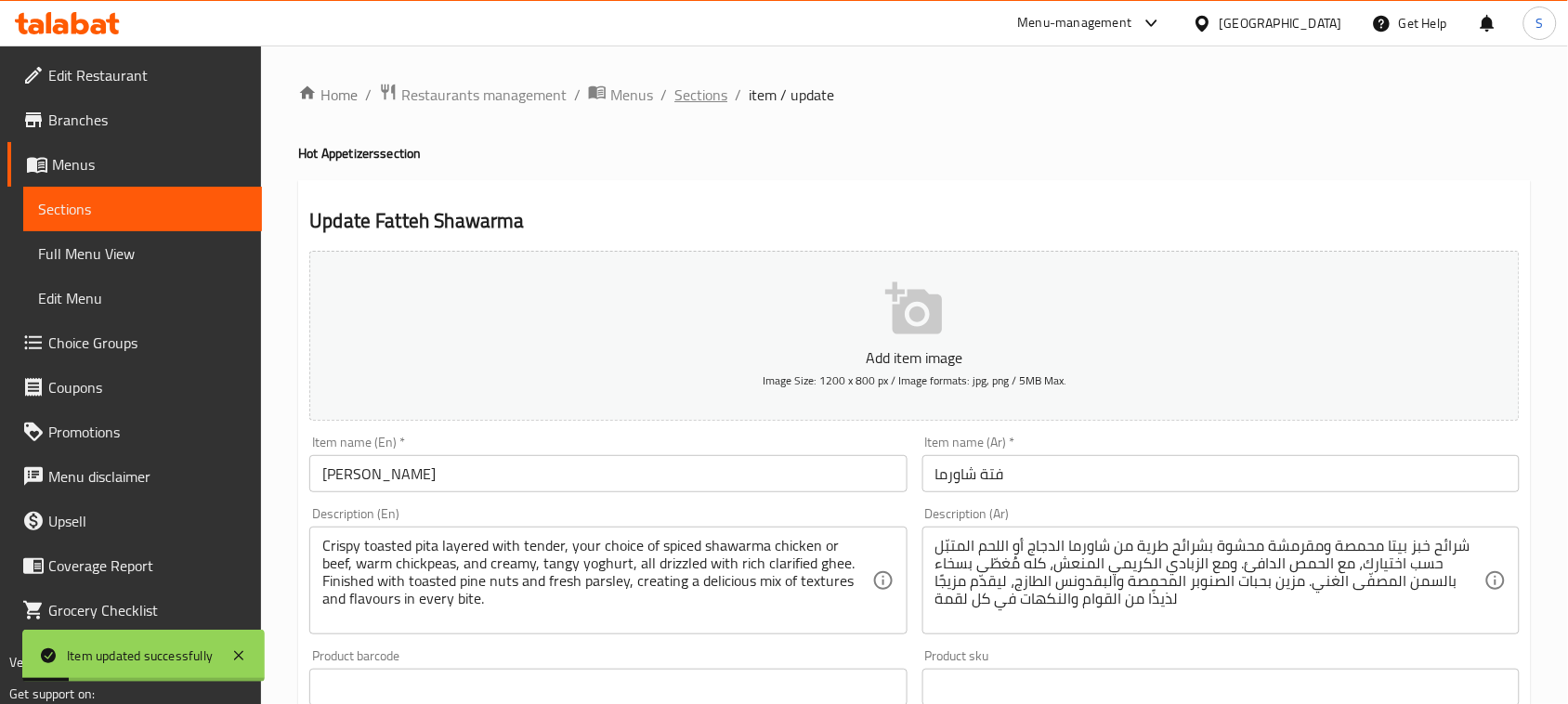
click at [689, 95] on span "Sections" at bounding box center [700, 95] width 53 height 22
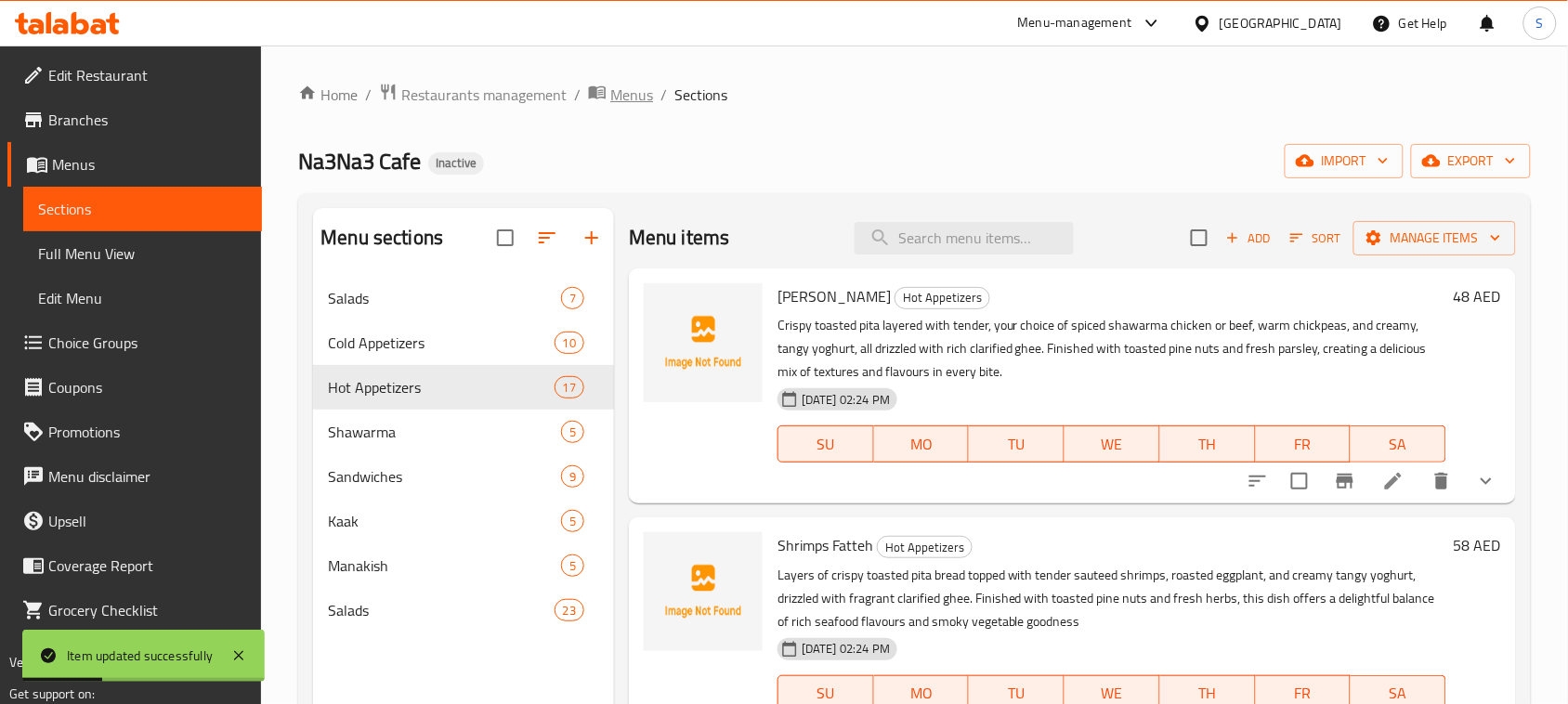
click at [628, 88] on span "Menus" at bounding box center [631, 95] width 43 height 22
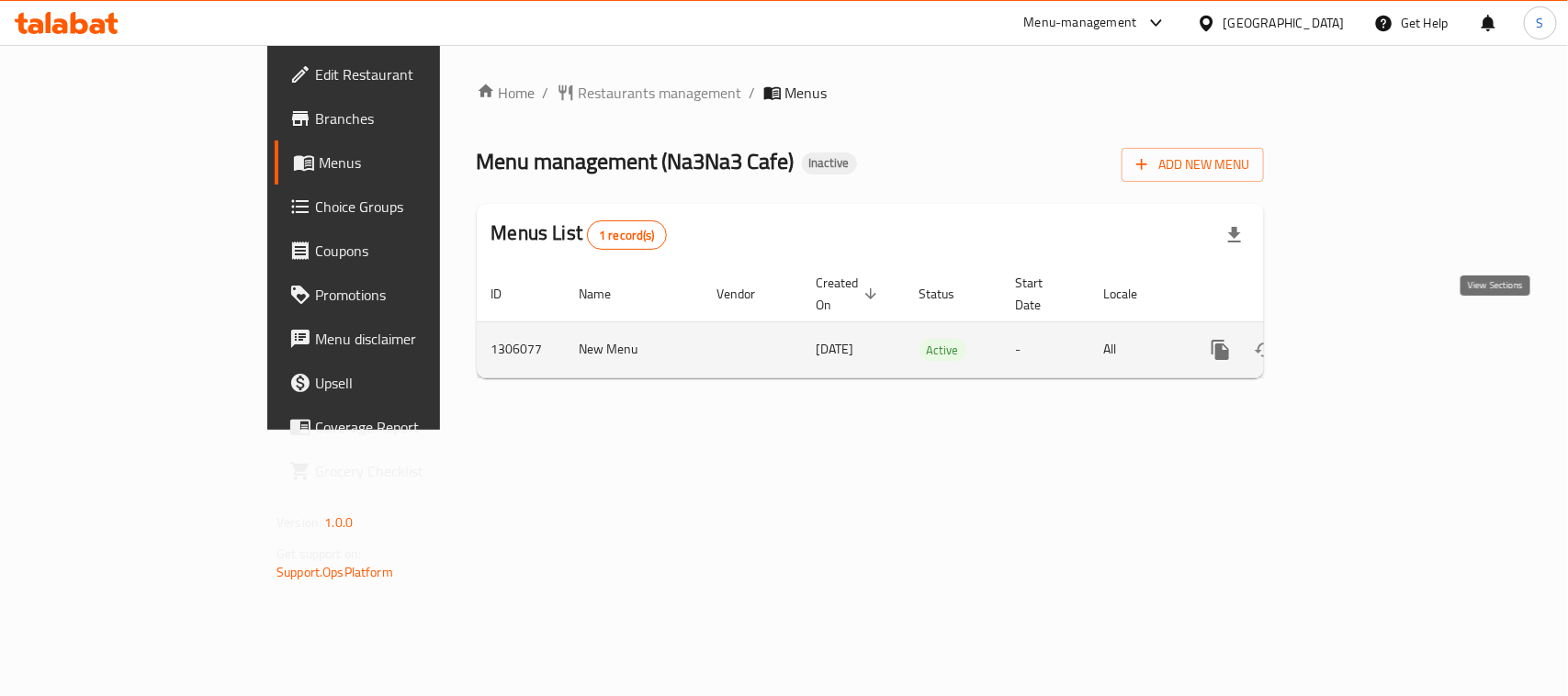
click at [1375, 328] on link "enhanced table" at bounding box center [1353, 350] width 44 height 44
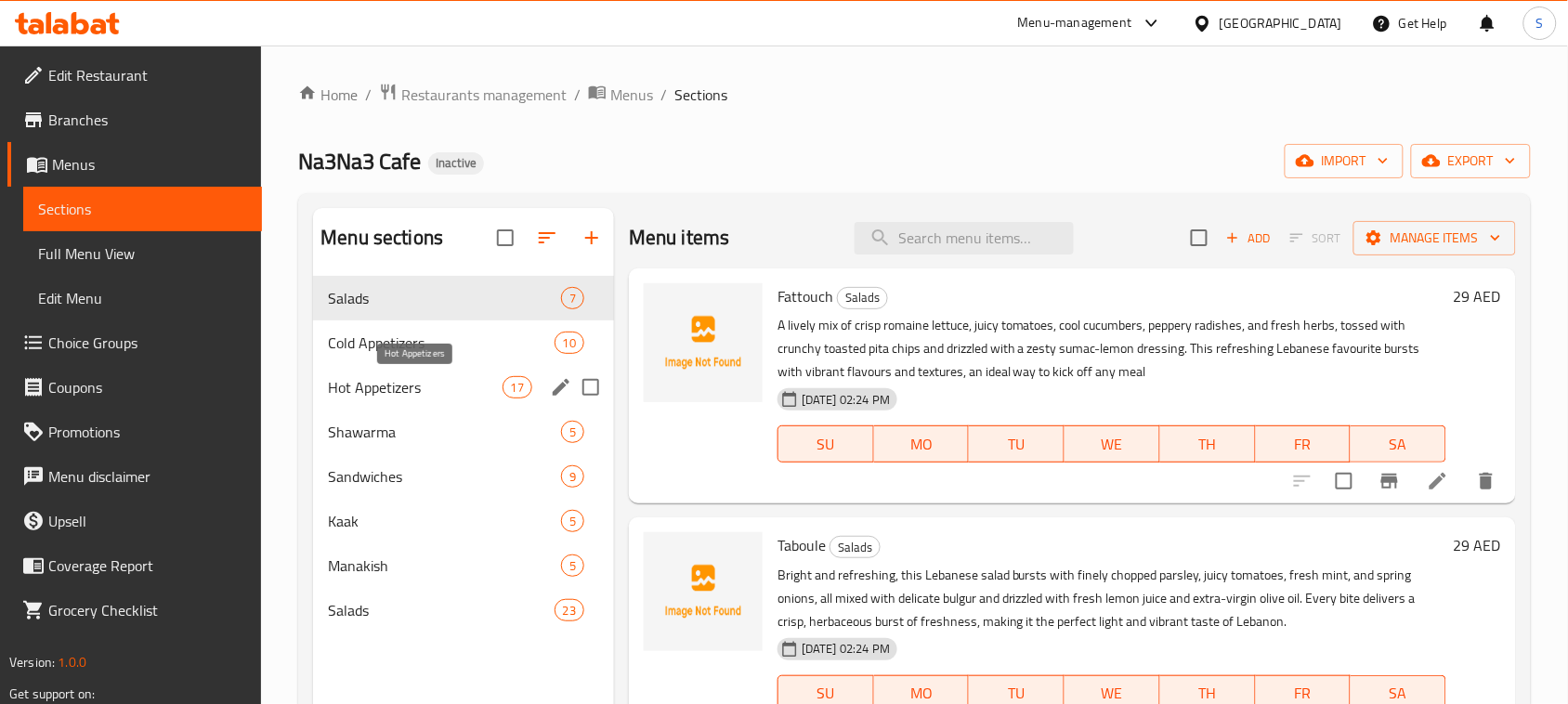
click at [429, 396] on span "Hot Appetizers" at bounding box center [414, 387] width 174 height 22
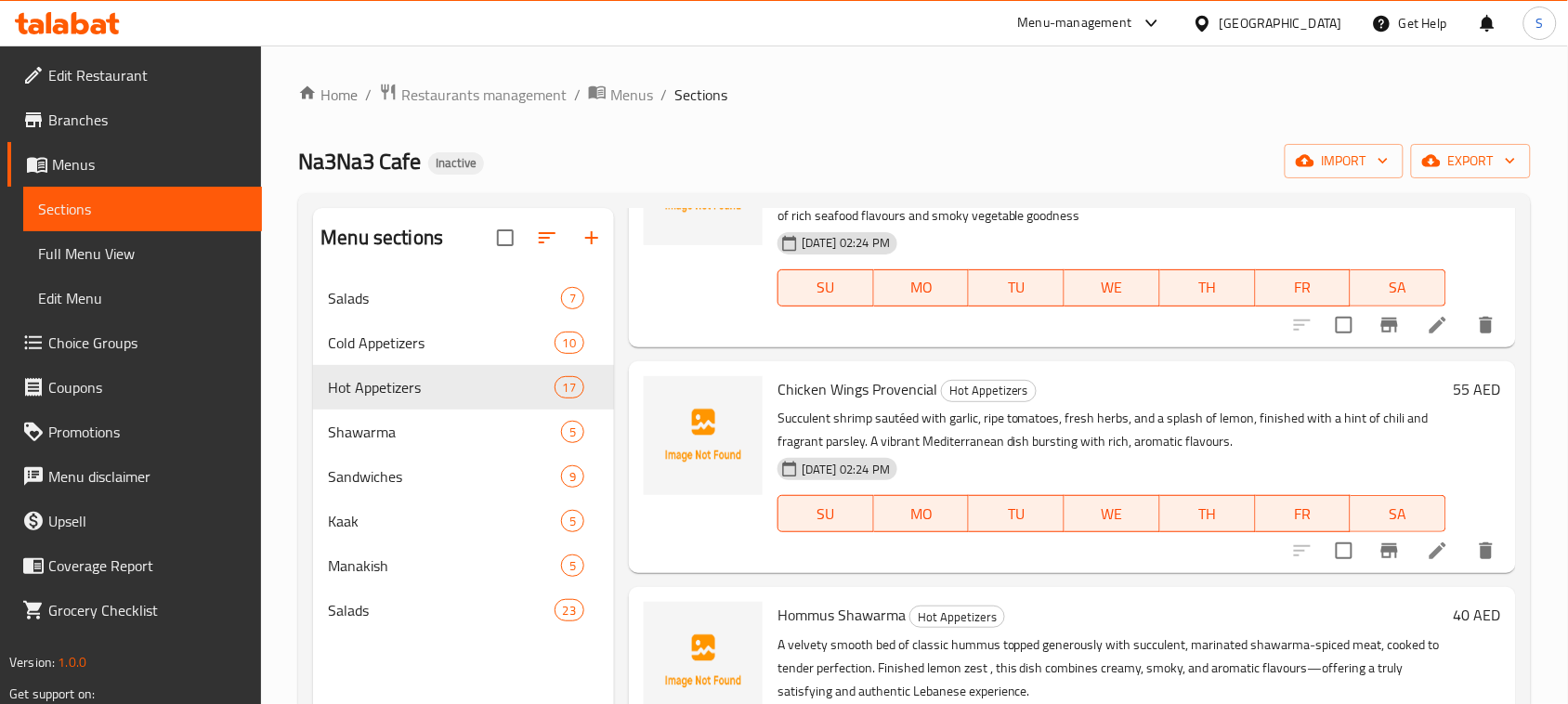
scroll to position [465, 0]
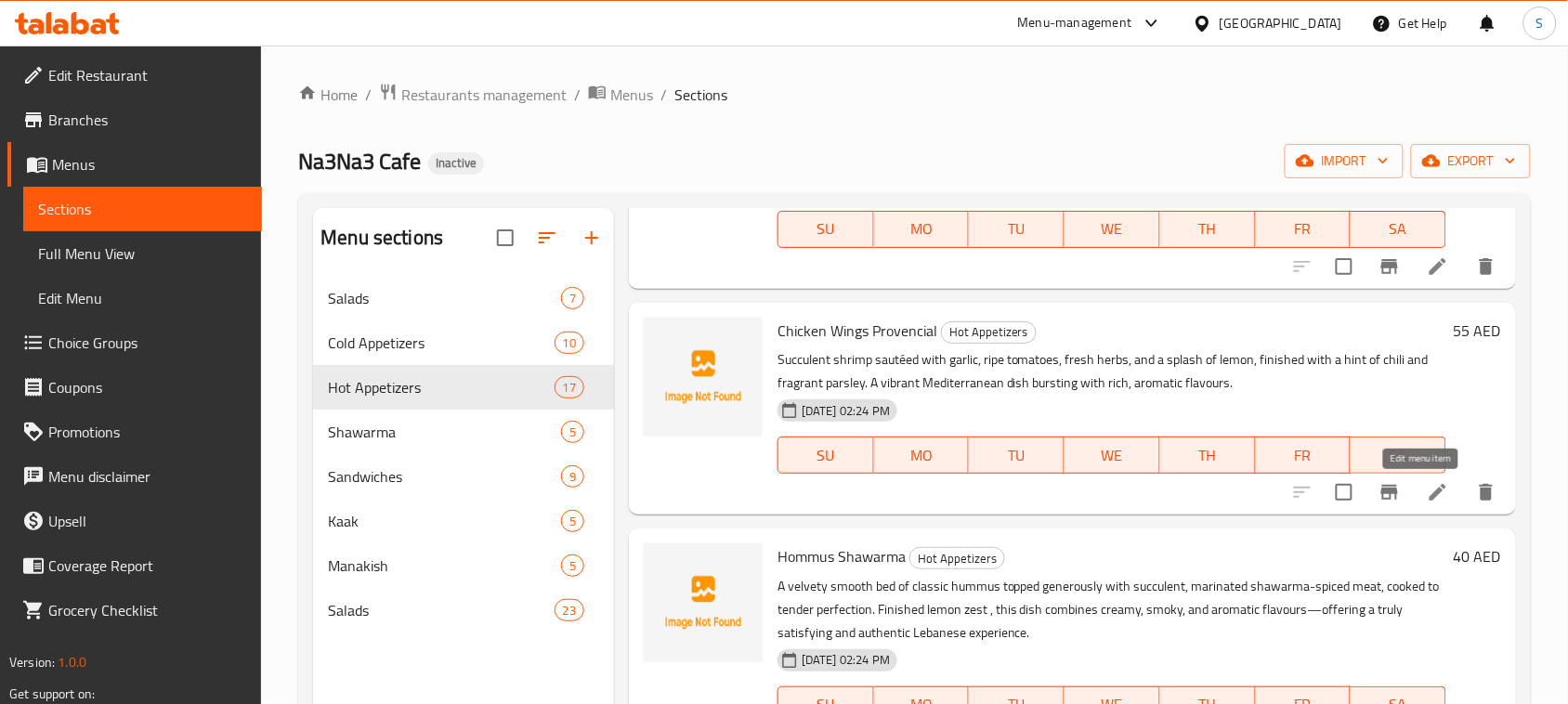
click at [1429, 495] on icon at bounding box center [1438, 493] width 17 height 17
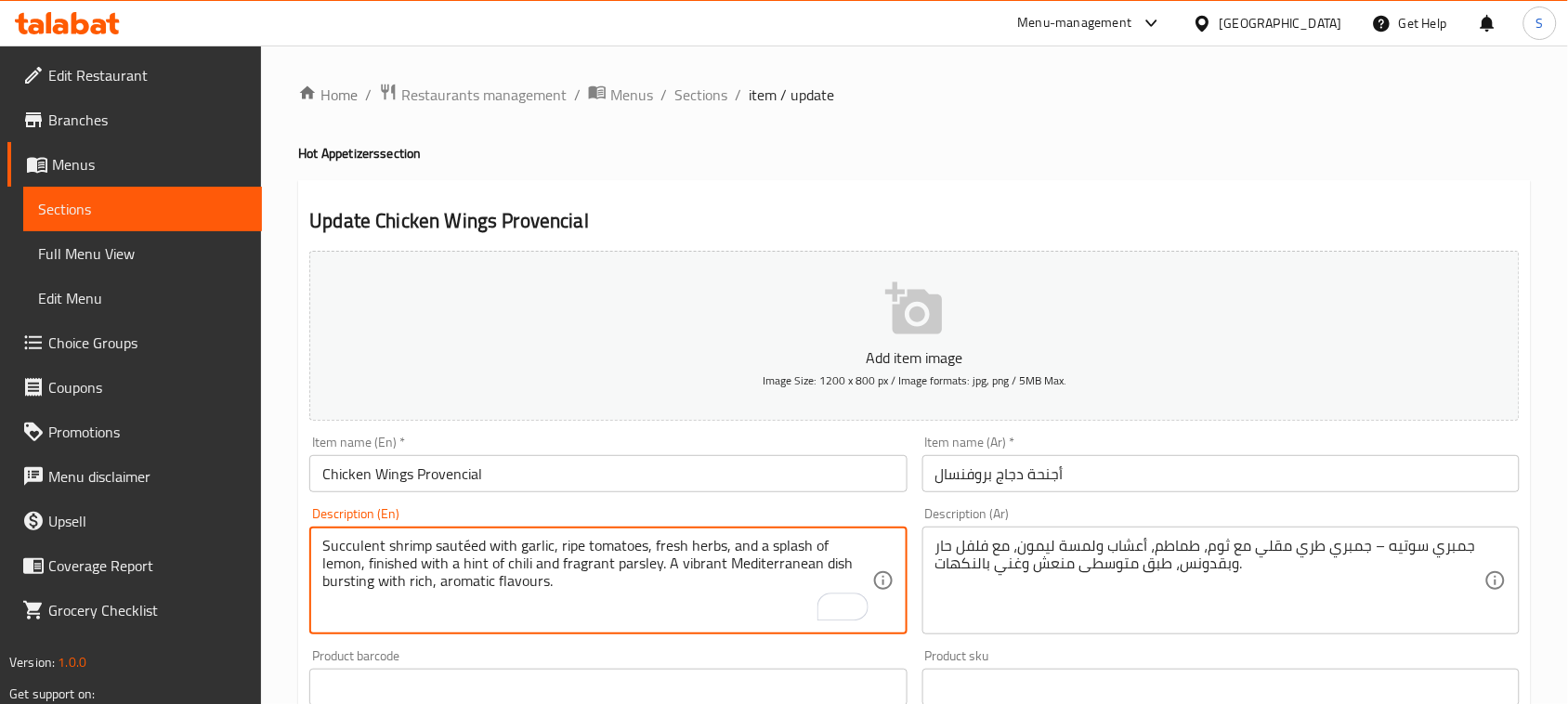
drag, startPoint x: 321, startPoint y: 543, endPoint x: 614, endPoint y: 562, distance: 293.6
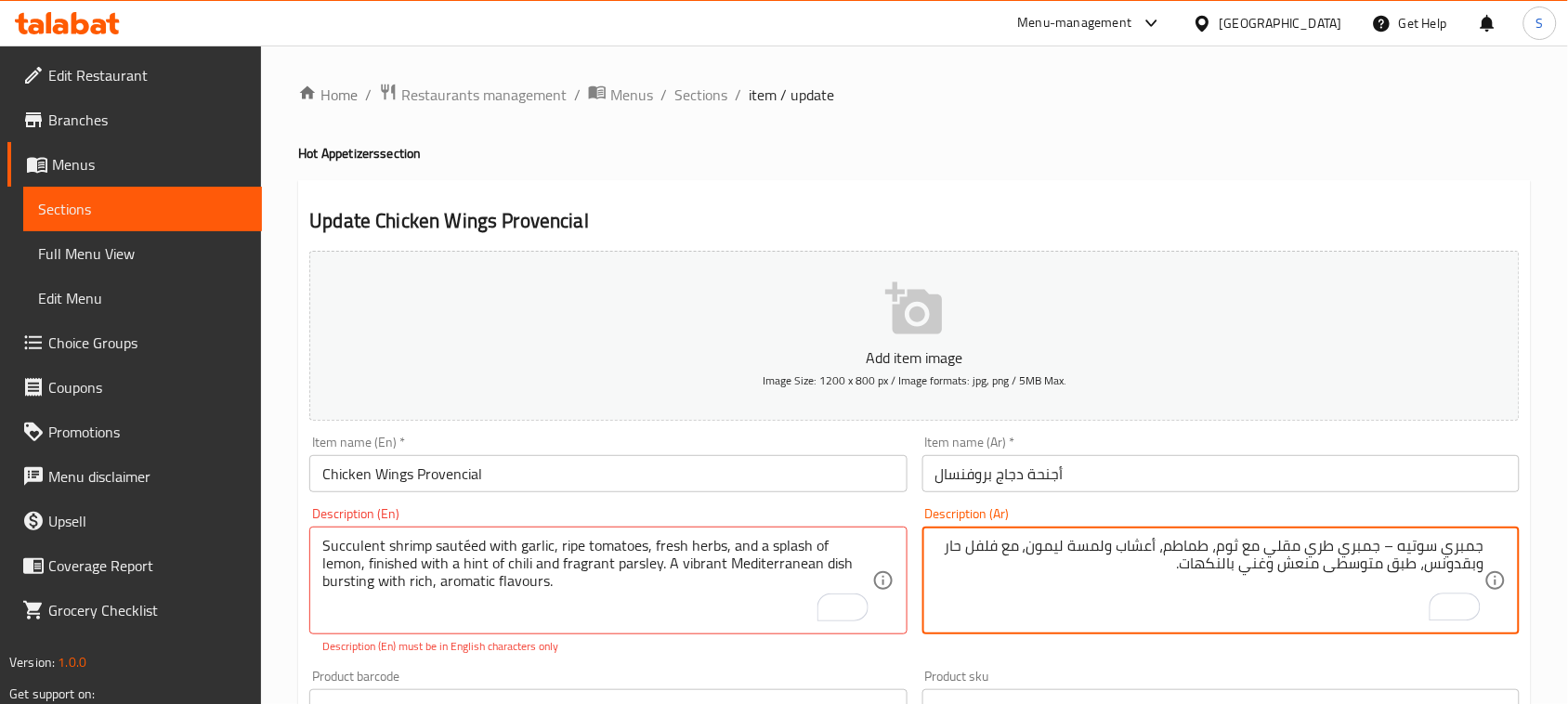
click at [1348, 562] on textarea "جمبري سوتيه – جمبري طري مقلي مع ثوم، طماطم، أعشاب ولمسة ليمون، مع فلفل حار وبقد…" at bounding box center [1209, 581] width 548 height 88
drag, startPoint x: 1438, startPoint y: 545, endPoint x: 1171, endPoint y: 581, distance: 269.4
click at [1171, 581] on textarea "جمبري سوتيه – جمبري طري مقلي مع ثوم، طماطم، أعشاب ولمسة ليمون، مع فلفل حار وبقد…" at bounding box center [1209, 581] width 548 height 88
paste textarea "روبيان طري مقلي مع الثوم، الطماطم الناضجة، الأعشاب الطازجة ورشة من عصير الليمون…"
click at [1427, 550] on textarea "جمبري روبيان طري مقلي مع الثوم، الطماطم الناضجة، الأعشاب الطازجة ورشة من عصير ا…" at bounding box center [1209, 581] width 548 height 88
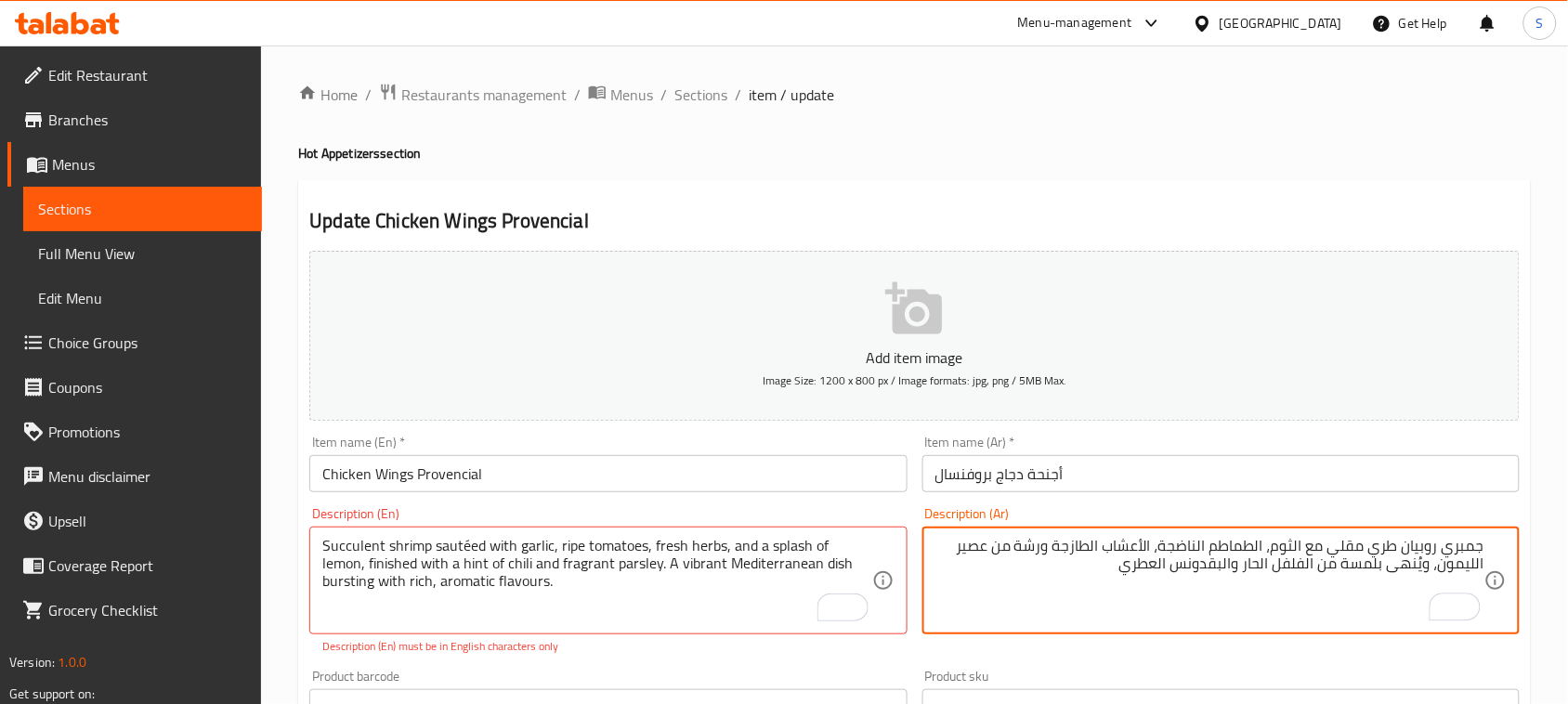
click at [1427, 550] on textarea "جمبري روبيان طري مقلي مع الثوم، الطماطم الناضجة، الأعشاب الطازجة ورشة من عصير ا…" at bounding box center [1209, 581] width 548 height 88
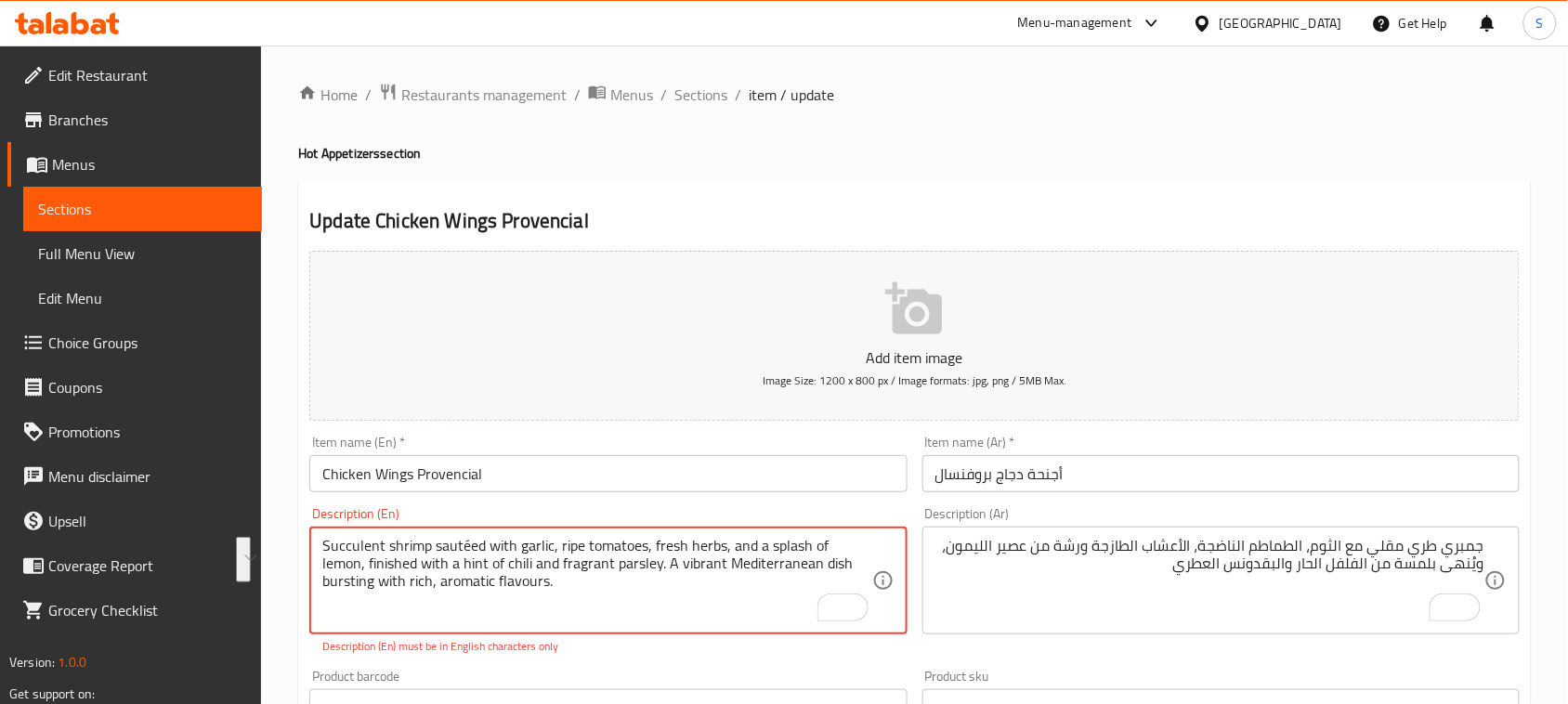
drag, startPoint x: 323, startPoint y: 564, endPoint x: 521, endPoint y: 589, distance: 199.6
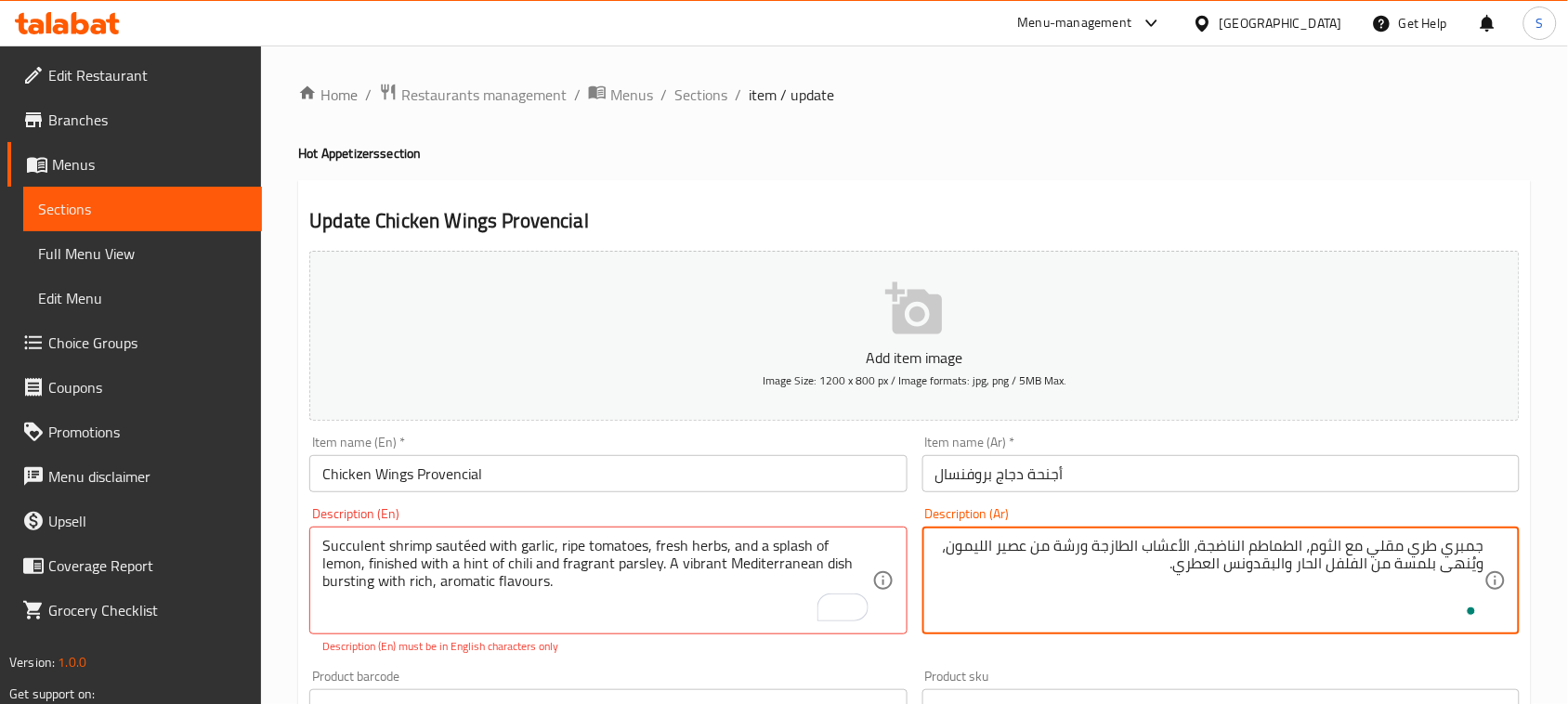
paste textarea "يُختتم بلمسة من الفلفل الحار والبقدونس العطري. طبق متوسطي حيوي مليء بالنكهات ال…"
click at [1270, 591] on textarea "جمبري طري مقلي مع الثوم، الطماطم الناضجة، الأعشاب الطازجة ورشة من عصير الليمون،…" at bounding box center [1209, 581] width 548 height 88
click at [1145, 585] on textarea "جمبري طري مقلي مع الثوم، الطماطم الناضجة، الأعشاب الطازجة ورشة من عصير الليمون،…" at bounding box center [1209, 581] width 548 height 88
click at [1277, 588] on textarea "جمبري طري مقلي مع الثوم، الطماطم الناضجة، الأعشاب الطازجة ورشة من عصير الليمون،…" at bounding box center [1209, 581] width 548 height 88
click at [1190, 572] on textarea "جمبري طري مقلي مع الثوم، الطماطم الناضجة، الأعشاب الطازجة ورشة من عصير الليمون،…" at bounding box center [1209, 581] width 548 height 88
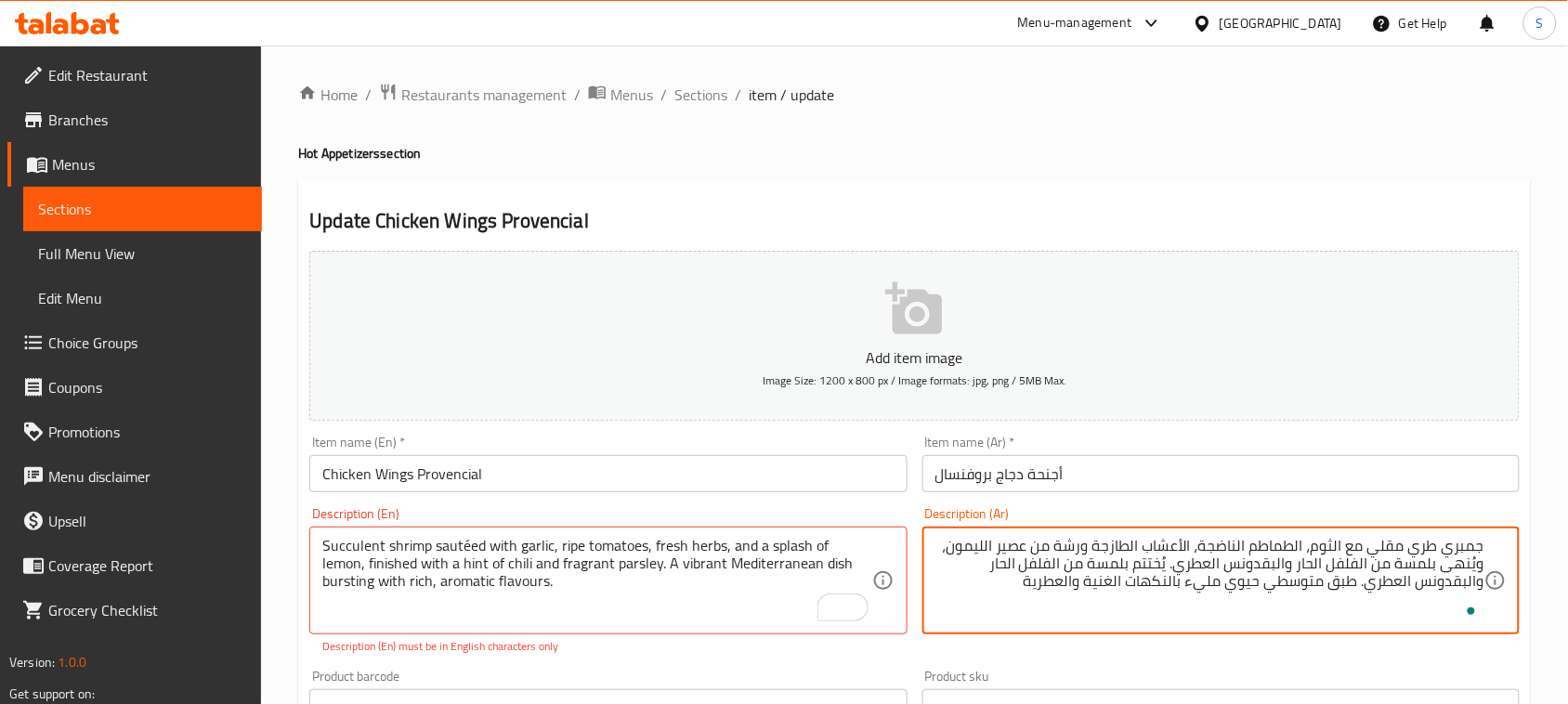
type textarea "جمبري طري مقلي مع الثوم، الطماطم الناضجة، الأعشاب الطازجة ورشة من عصير الليمون،…"
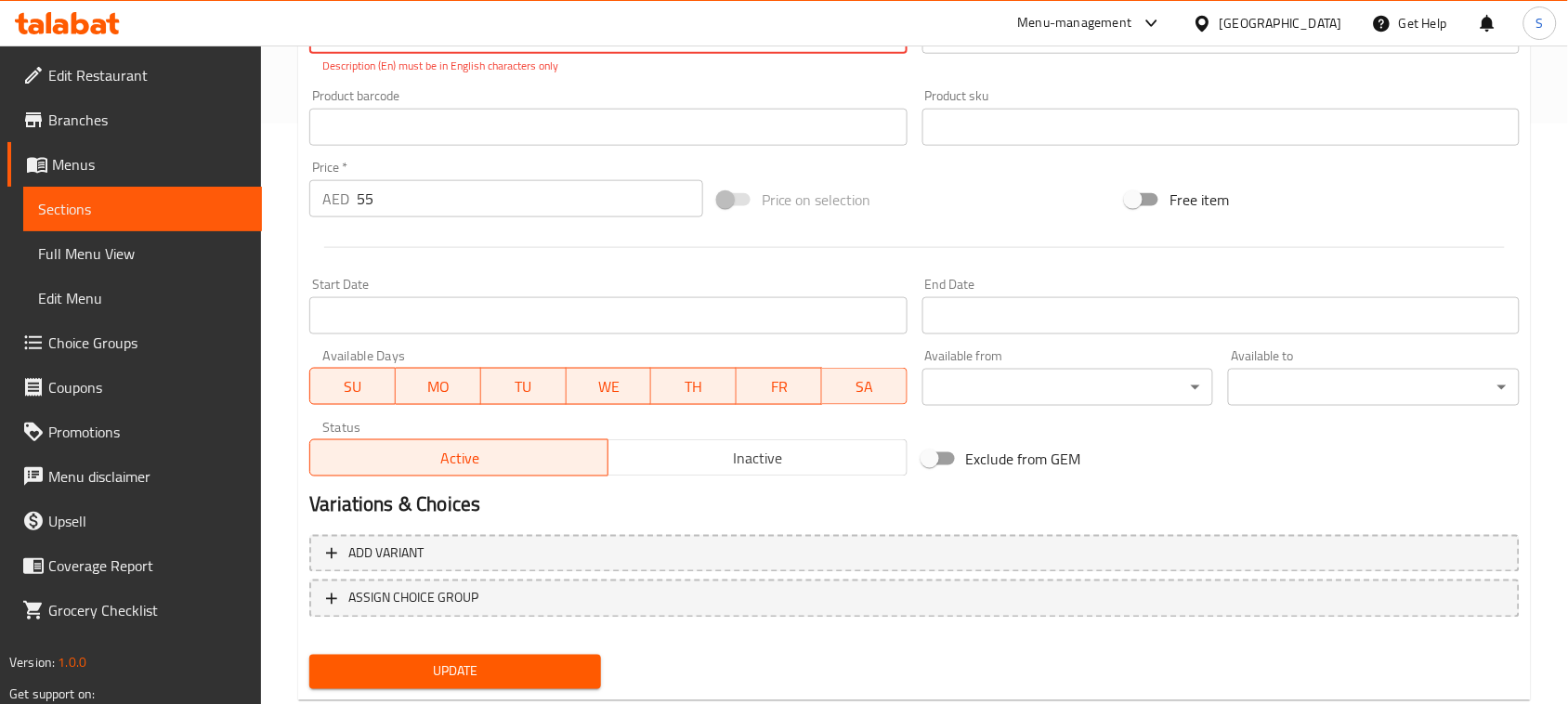
scroll to position [625, 0]
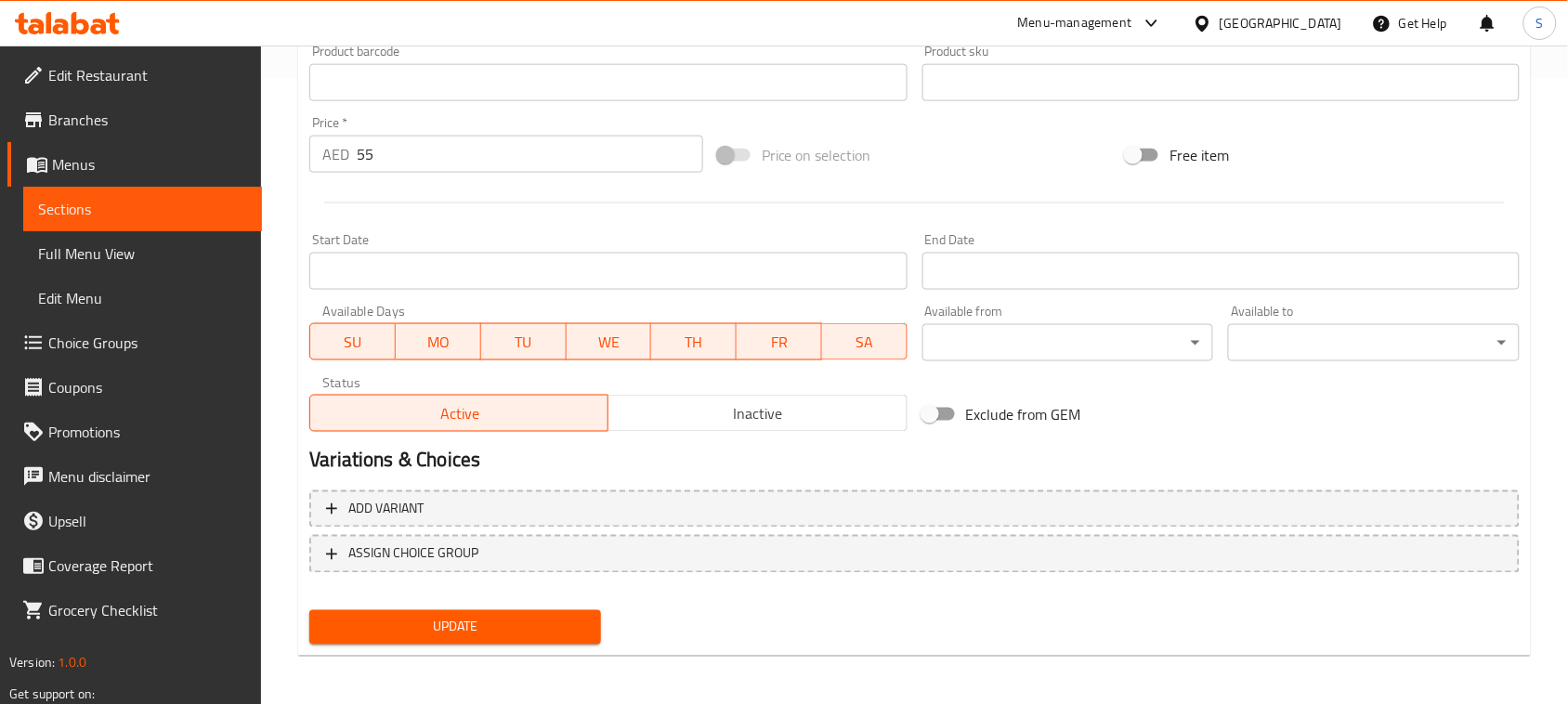
click at [505, 628] on span "Update" at bounding box center [454, 627] width 262 height 23
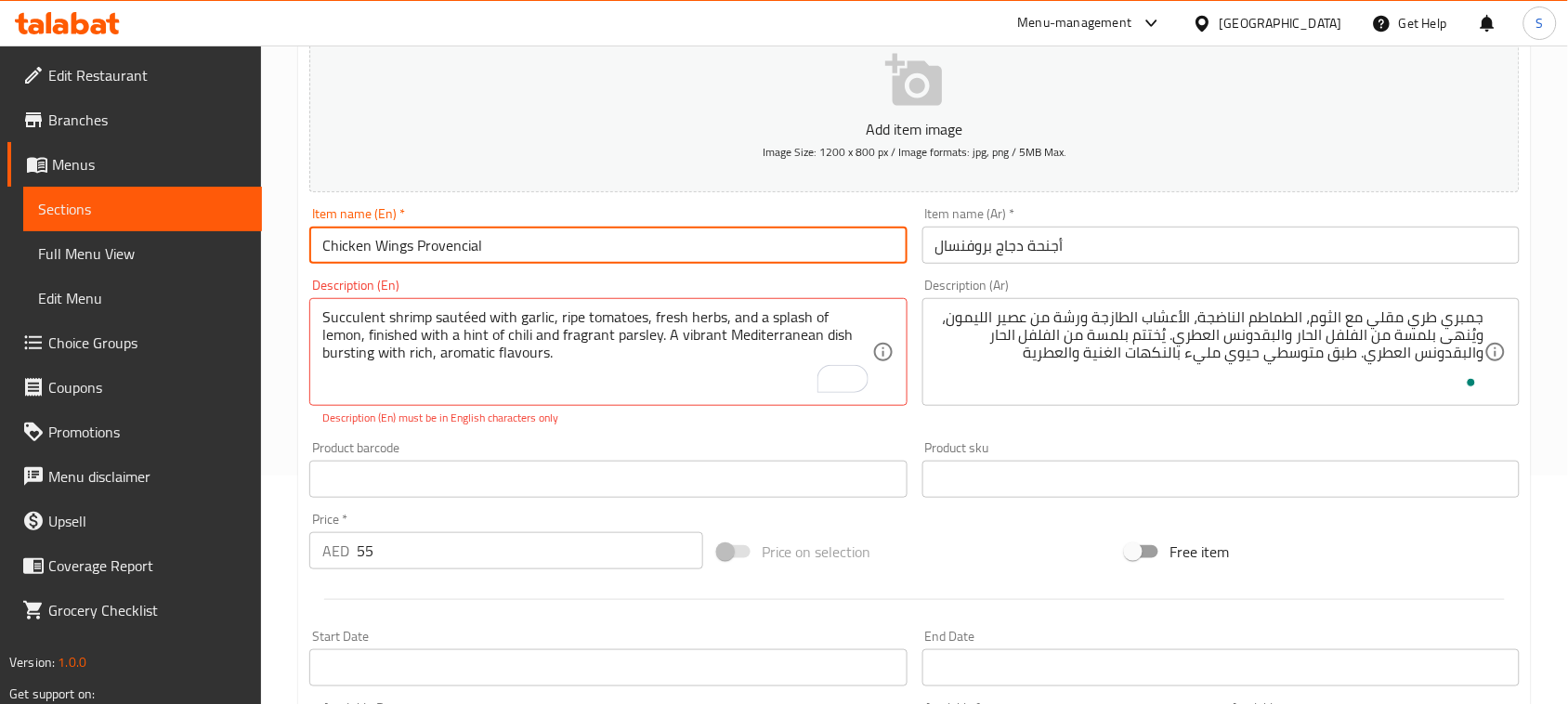
click at [428, 250] on input "Chicken Wings Provencial" at bounding box center [607, 245] width 597 height 37
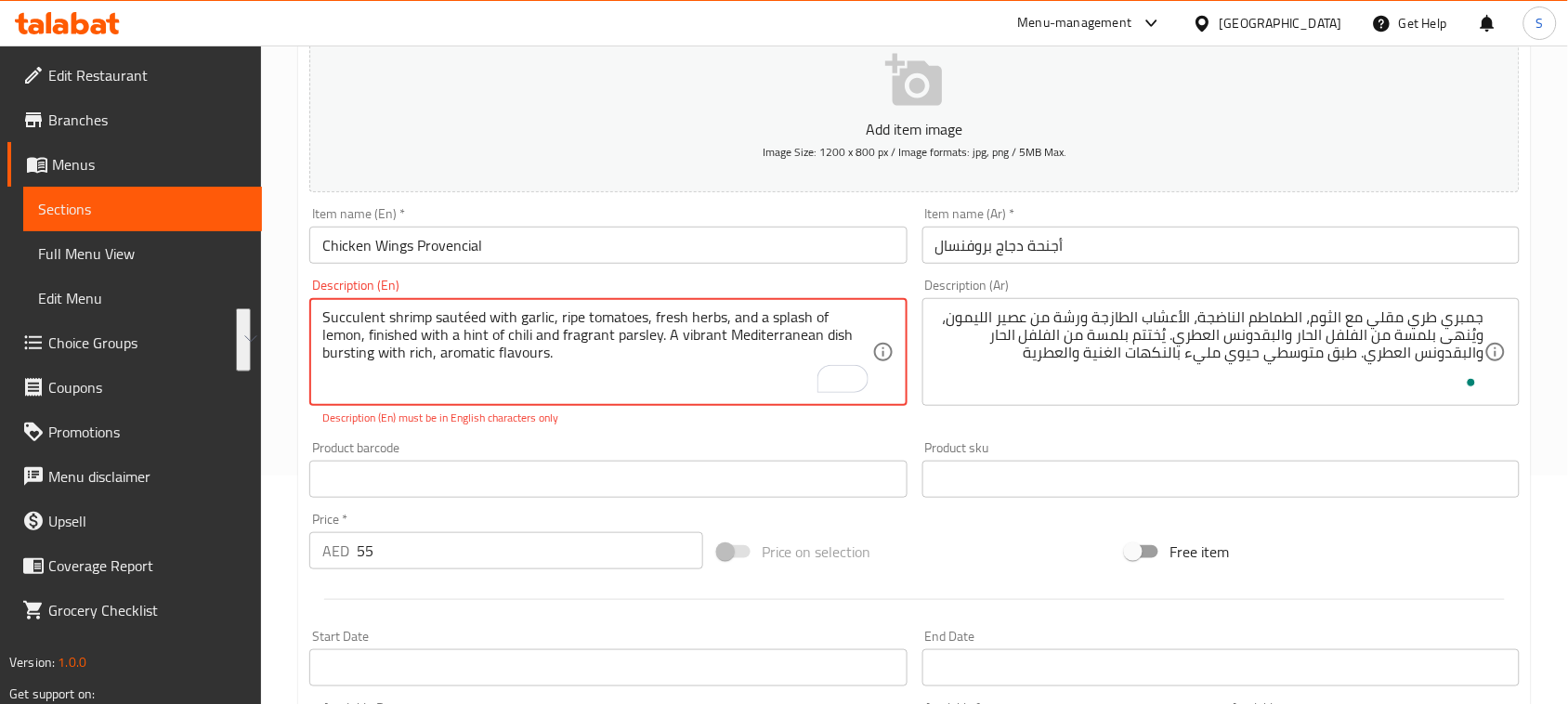
drag, startPoint x: 325, startPoint y: 323, endPoint x: 497, endPoint y: 351, distance: 174.3
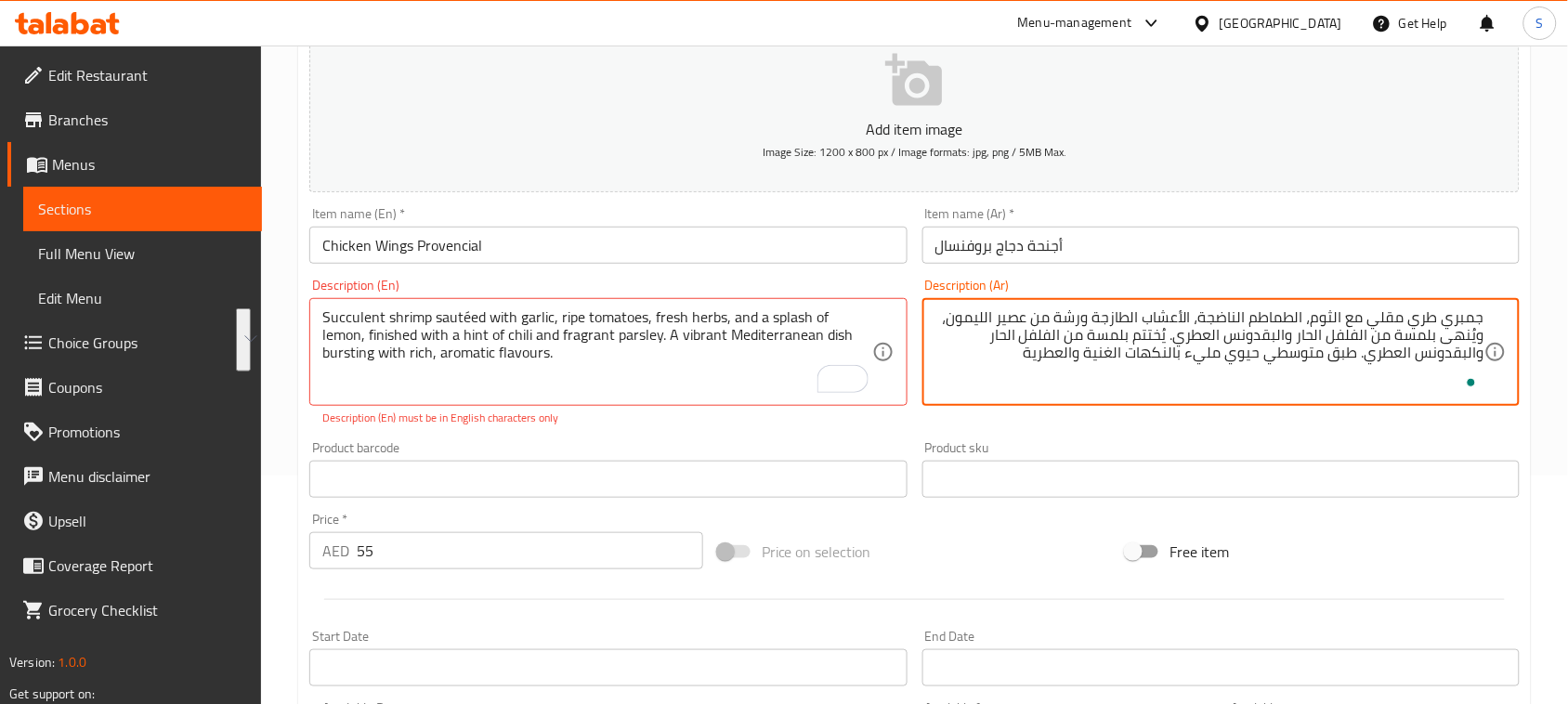
click at [1084, 308] on textarea "جمبري طري مقلي مع الثوم، الطماطم الناضجة، الأعشاب الطازجة ورشة من عصير الليمون،…" at bounding box center [1209, 352] width 548 height 88
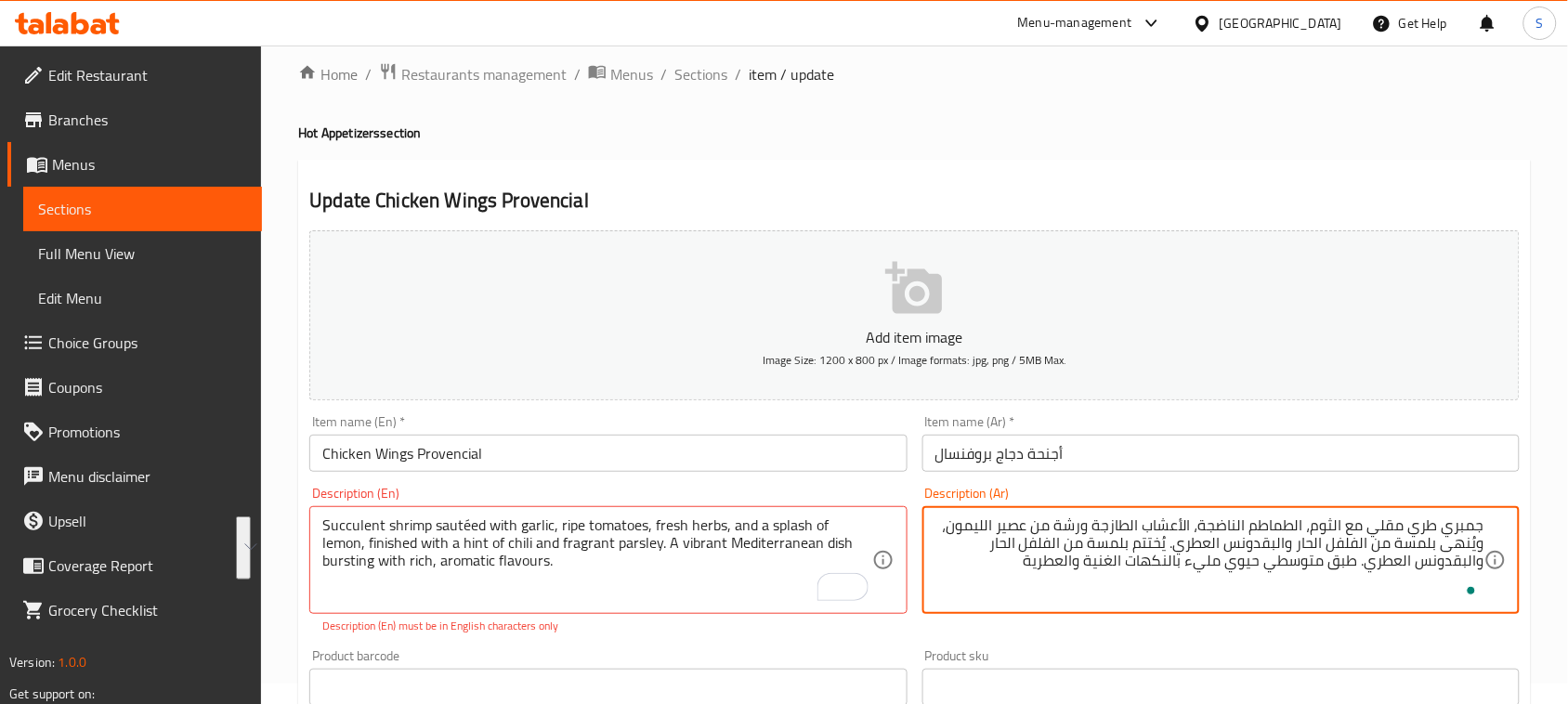
scroll to position [0, 0]
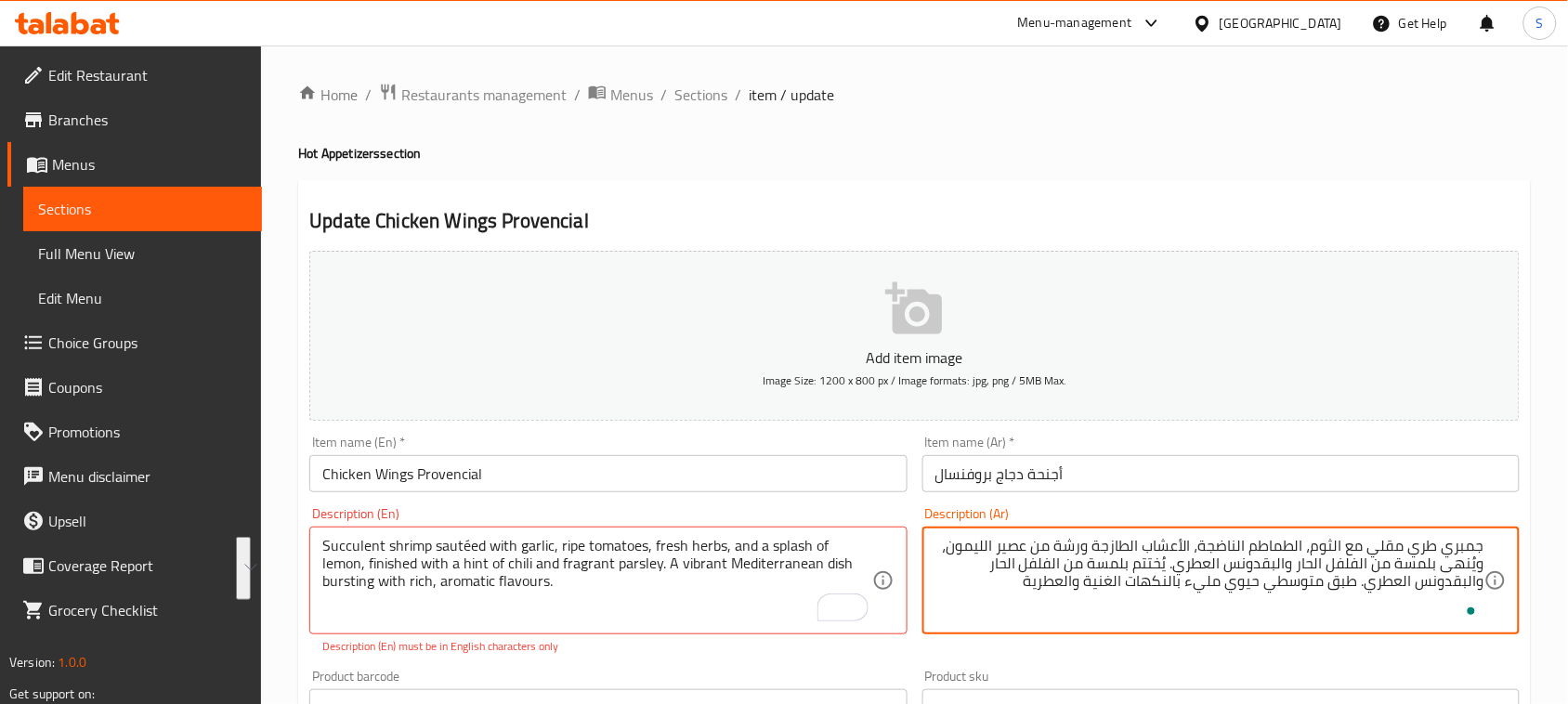
click at [424, 467] on input "Chicken Wings Provencial" at bounding box center [607, 474] width 597 height 37
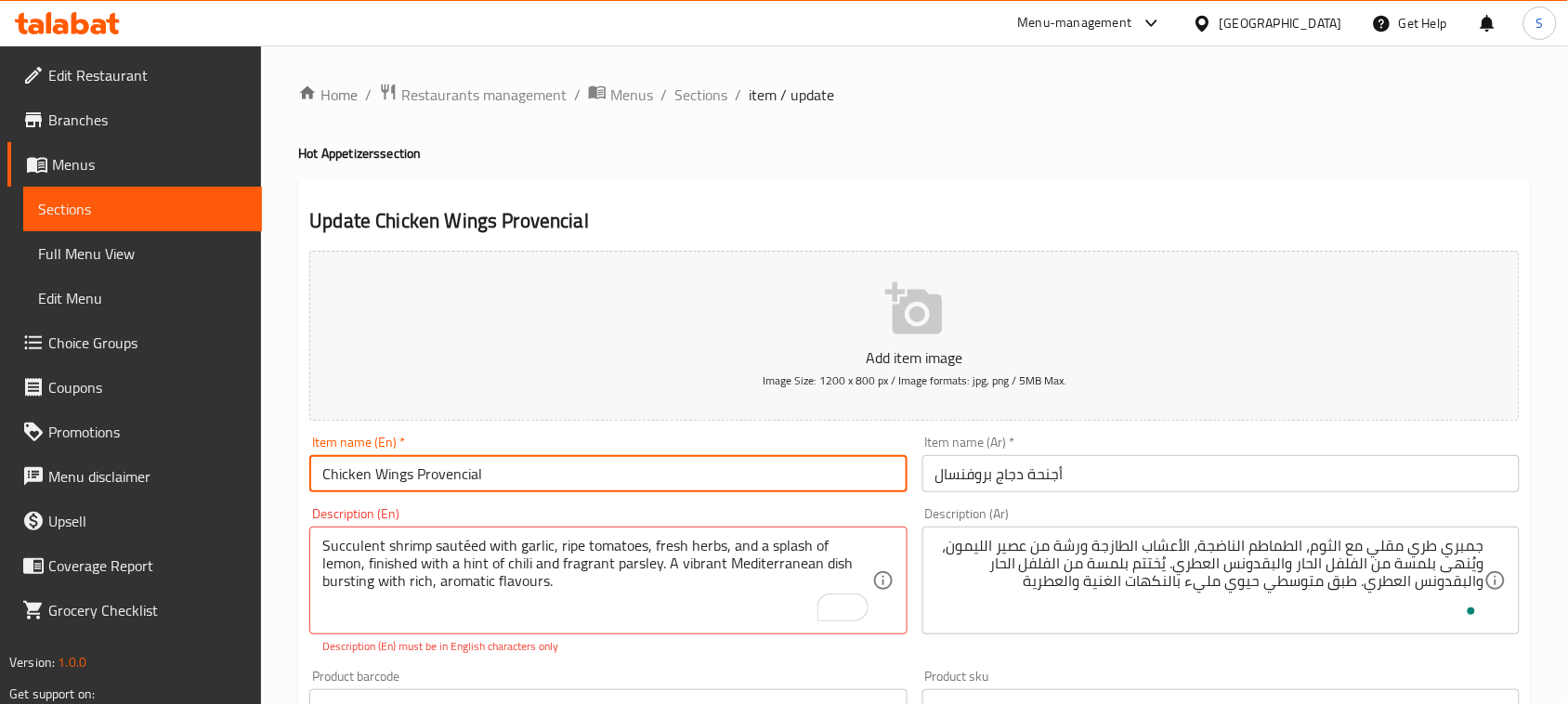
click at [424, 467] on input "Chicken Wings Provencial" at bounding box center [607, 474] width 597 height 37
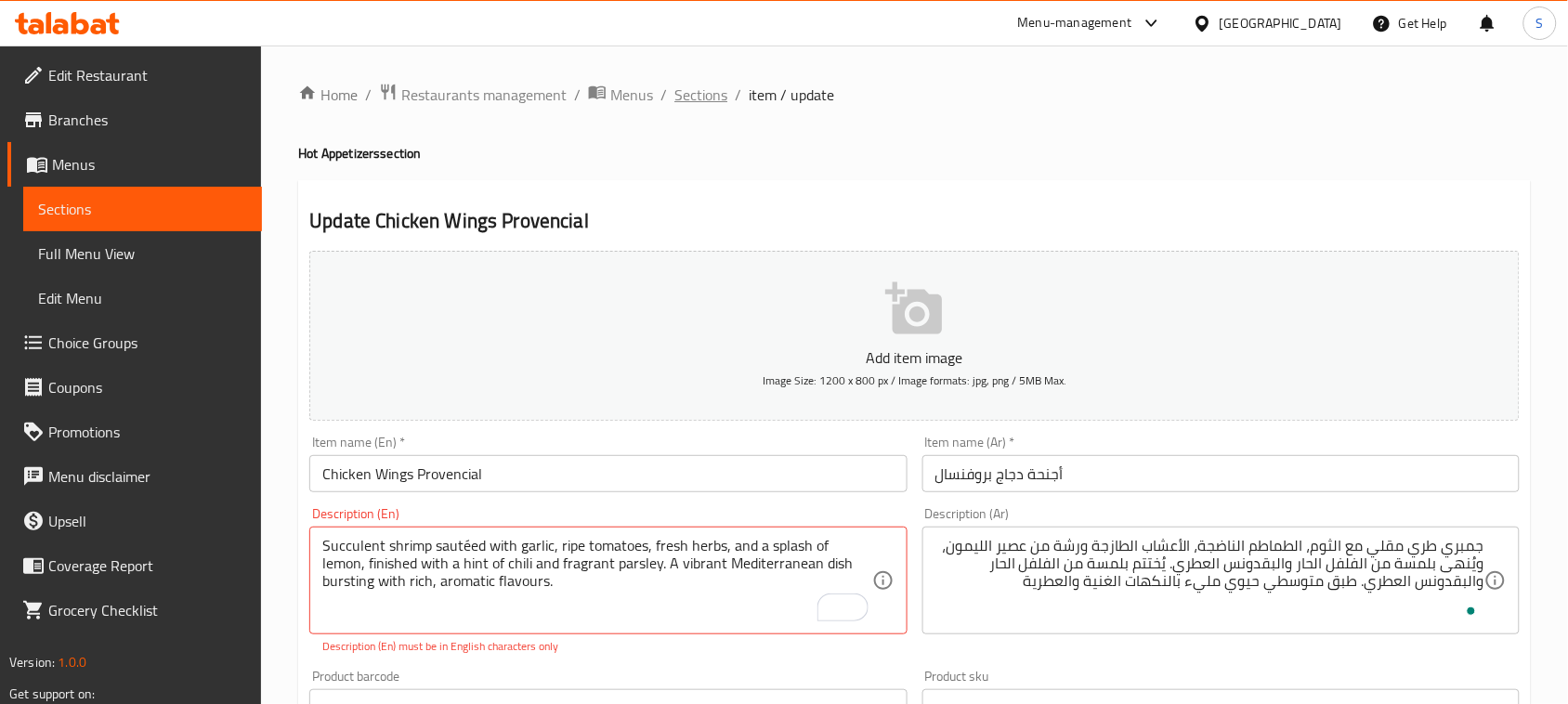
click at [683, 103] on span "Sections" at bounding box center [700, 95] width 53 height 22
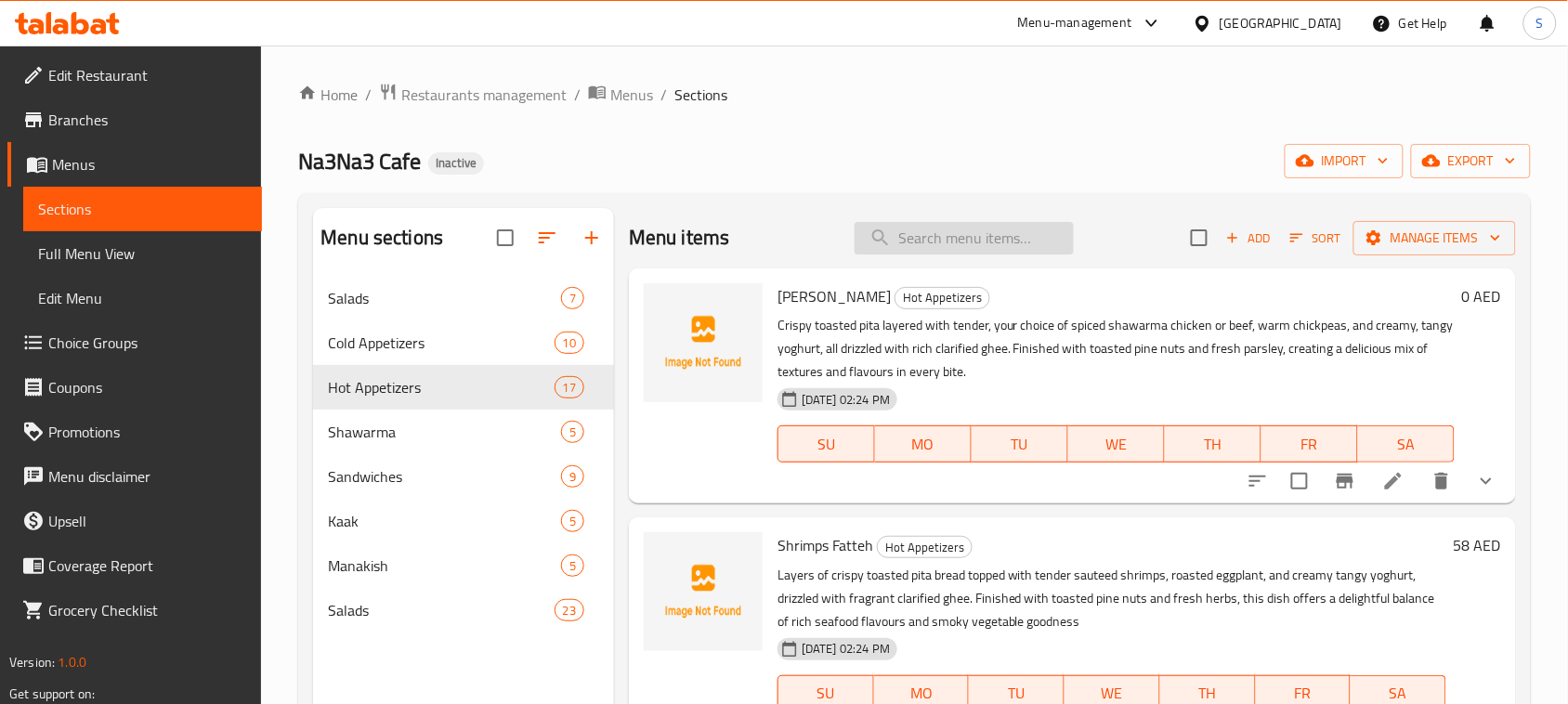
click at [931, 242] on input "search" at bounding box center [964, 237] width 219 height 33
paste input "Chicken Wings Provencial"
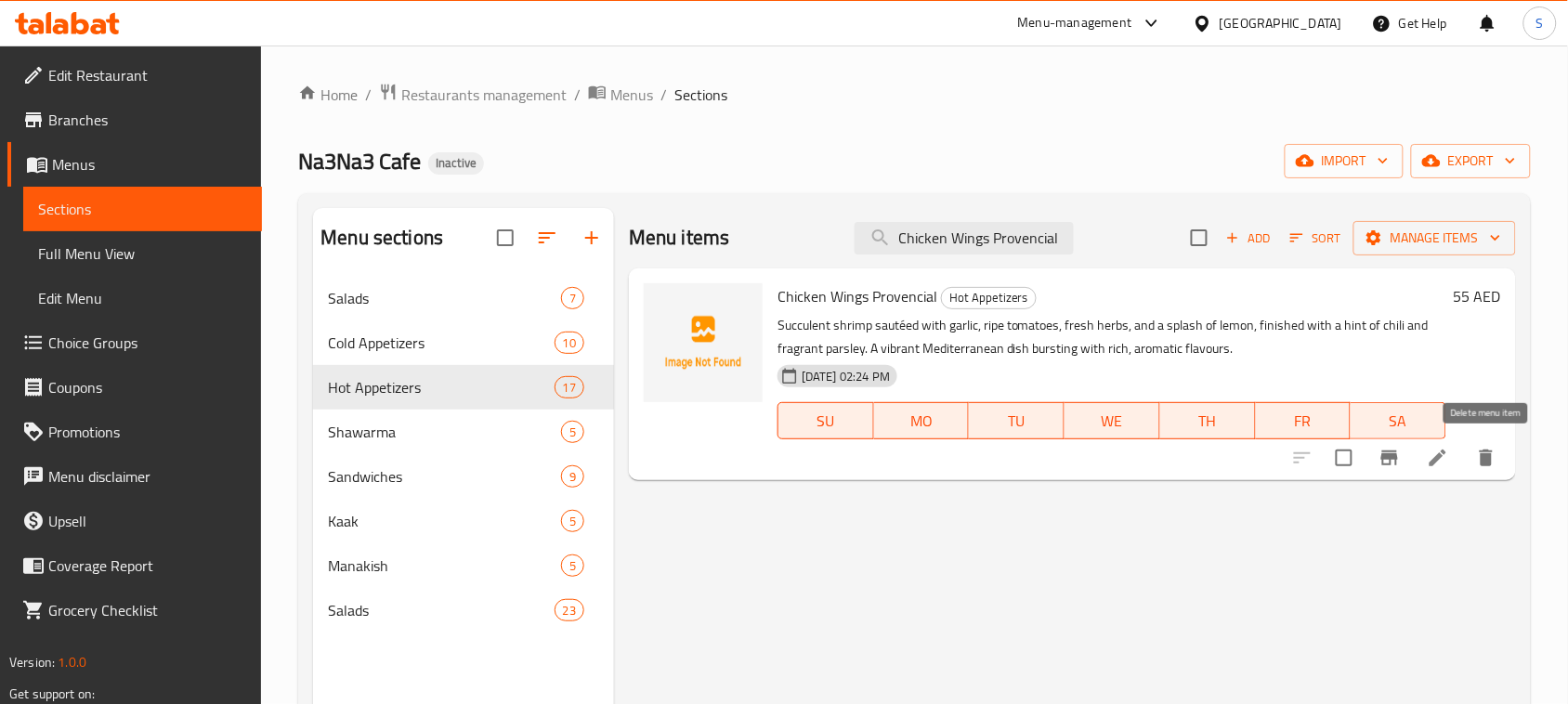
type input "Chicken Wings Provencial"
click at [1488, 460] on icon "delete" at bounding box center [1486, 458] width 13 height 17
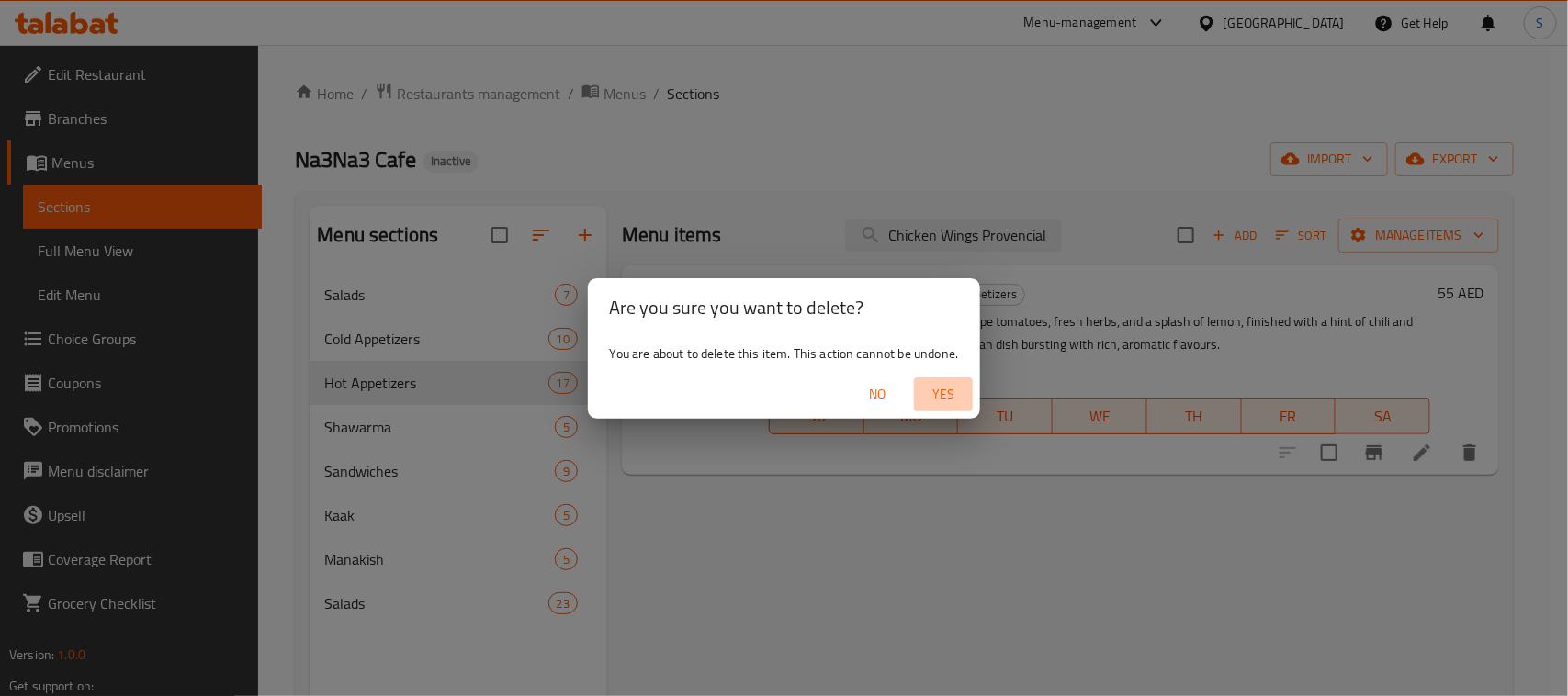
click at [948, 390] on span "Yes" at bounding box center [943, 394] width 44 height 23
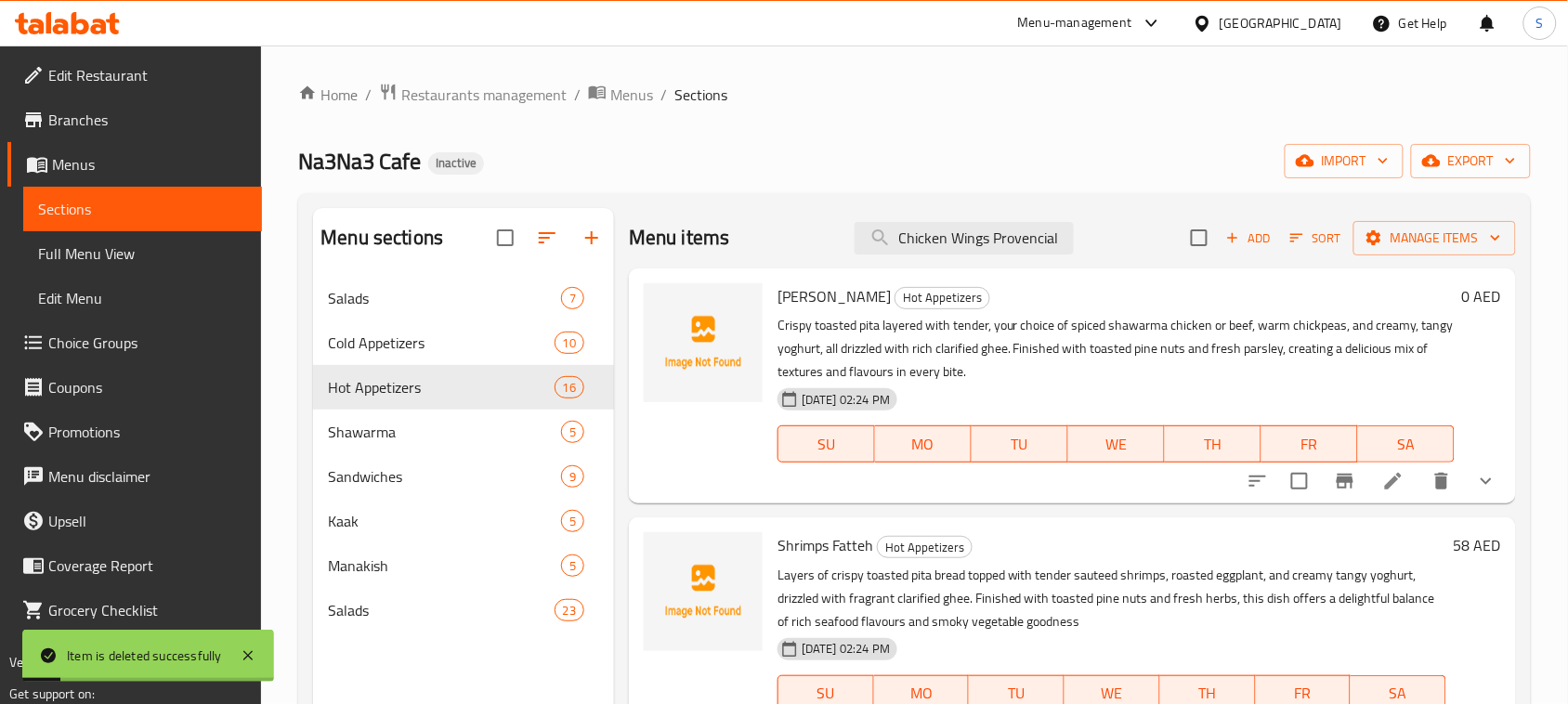
click at [893, 154] on div "Na3Na3 Cafe Inactive import export" at bounding box center [914, 161] width 1233 height 34
click at [943, 237] on input "Chicken Wings Provencial" at bounding box center [964, 237] width 219 height 33
click at [944, 237] on input "Chicken Wings Provencial" at bounding box center [964, 237] width 219 height 33
click at [944, 237] on input "Chicken Wings Provencial" at bounding box center [964, 237] width 219 height 33
paste input "Chicken Wings Provencial"
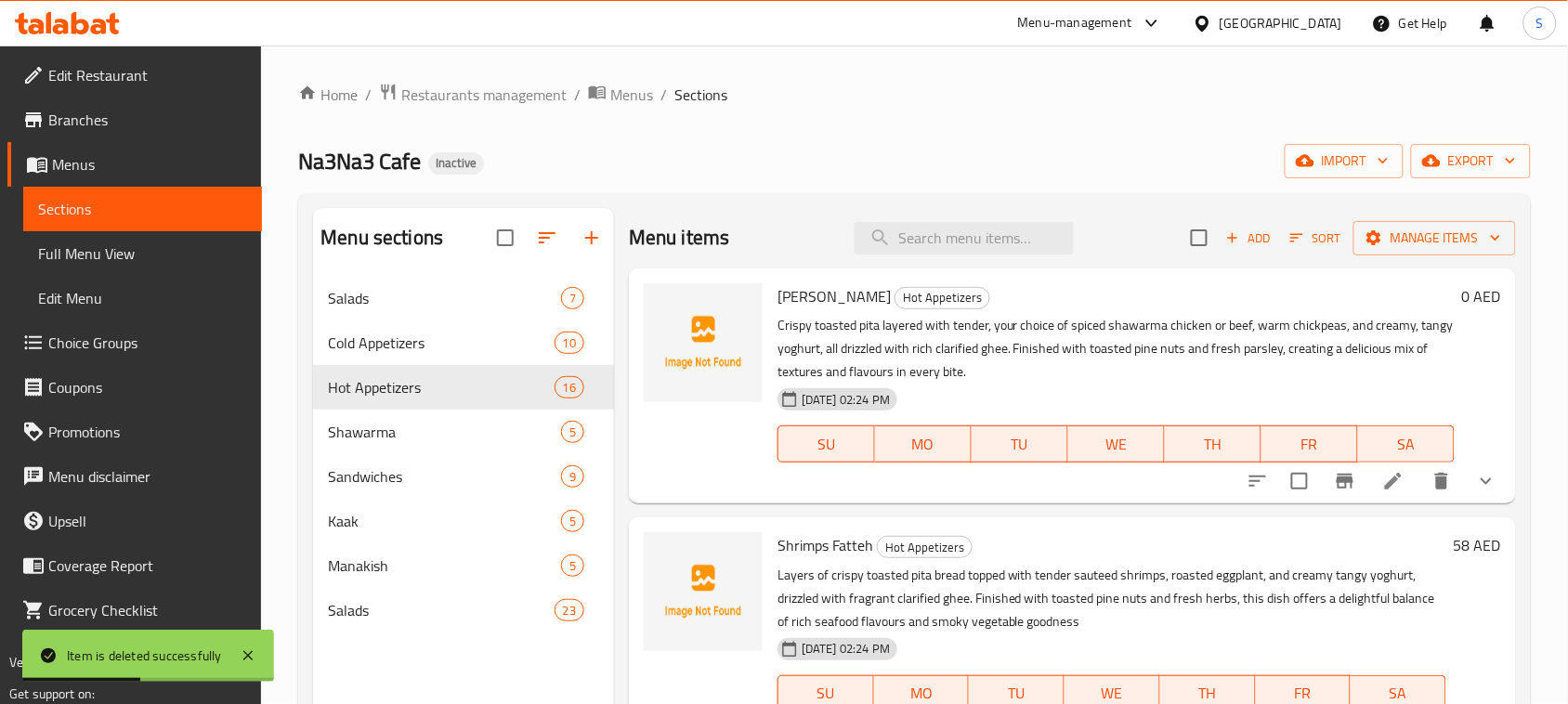
type input "Chicken Wings Provencial"
click at [1371, 160] on span "import" at bounding box center [1344, 161] width 89 height 23
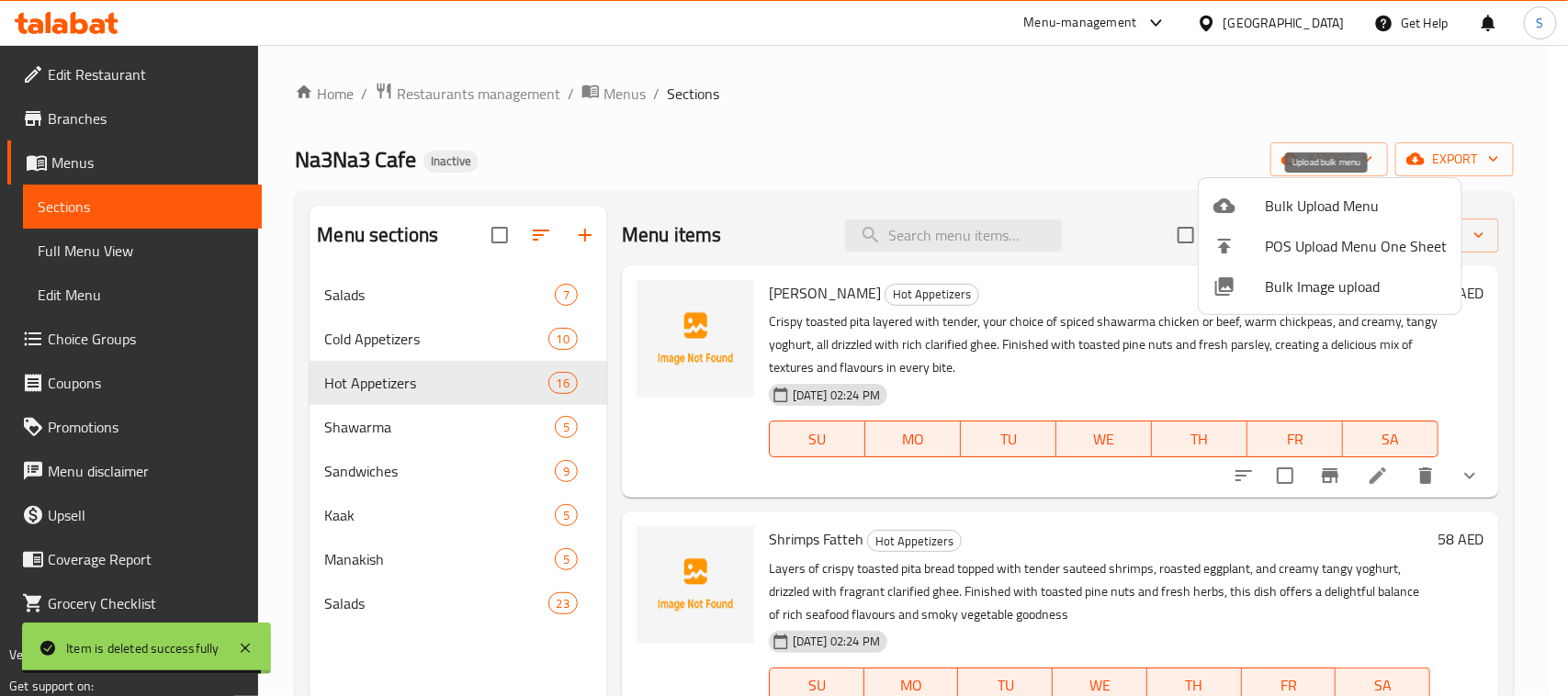
click at [1293, 202] on span "Bulk Upload Menu" at bounding box center [1354, 205] width 181 height 22
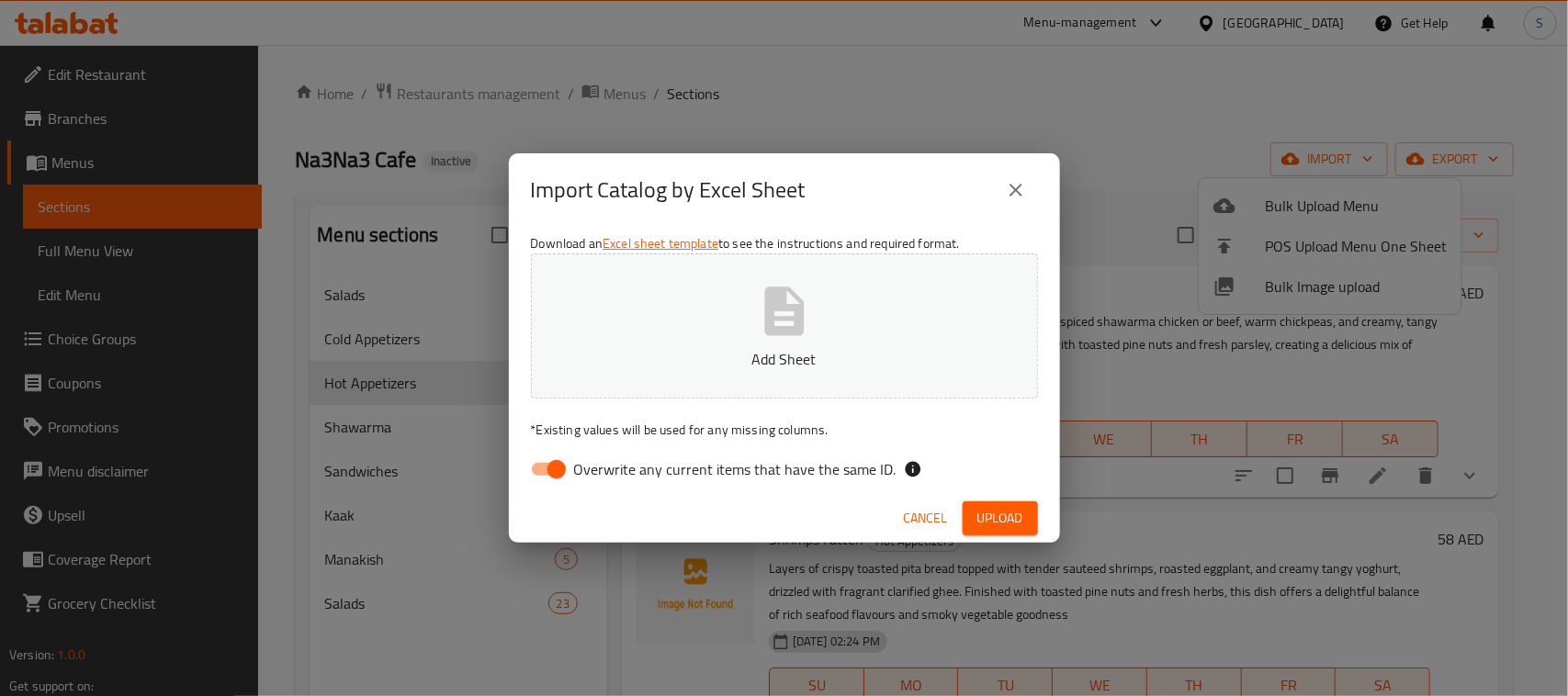
click at [551, 464] on input "Overwrite any current items that have the same ID." at bounding box center [557, 470] width 105 height 35
checkbox input "false"
click at [785, 349] on p "Add Sheet" at bounding box center [784, 359] width 450 height 22
click at [1016, 183] on icon "close" at bounding box center [1016, 190] width 22 height 22
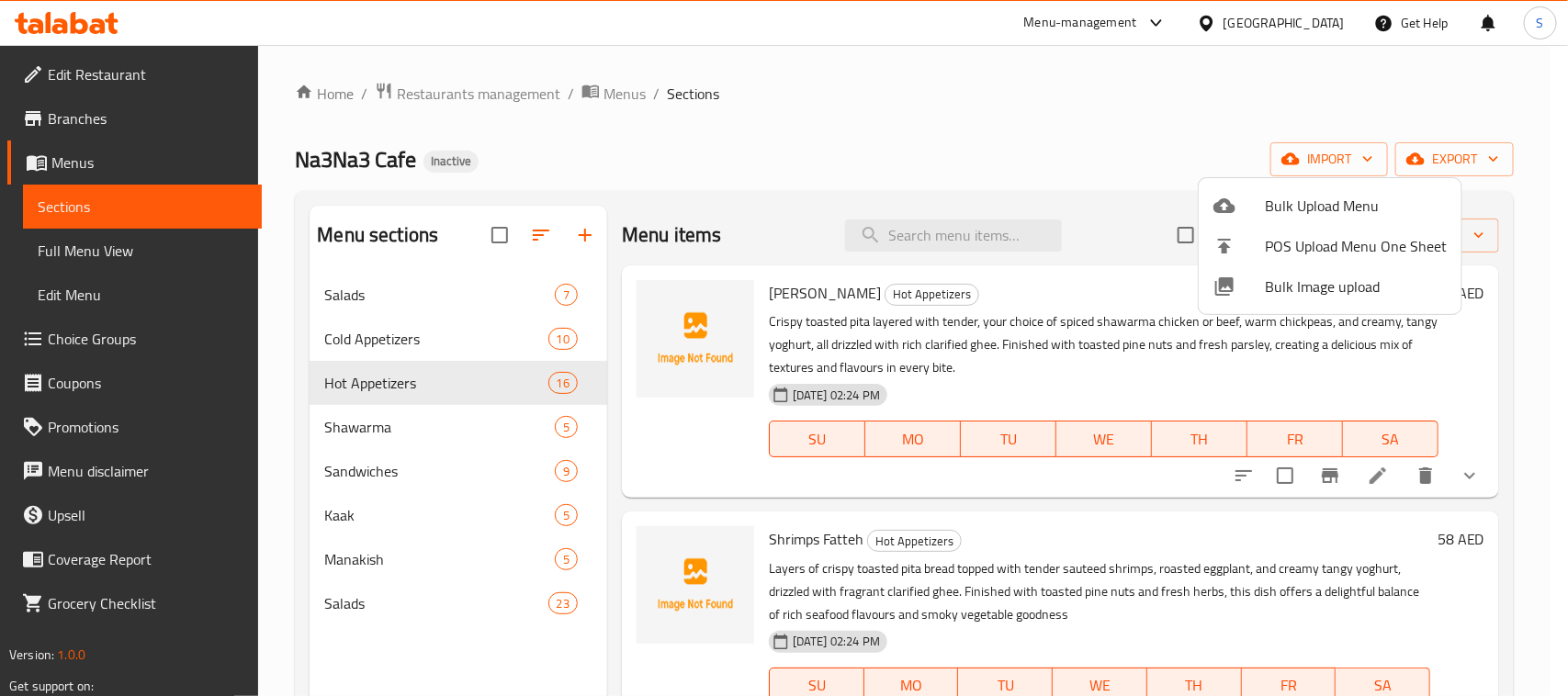
click at [754, 127] on div at bounding box center [784, 348] width 1568 height 696
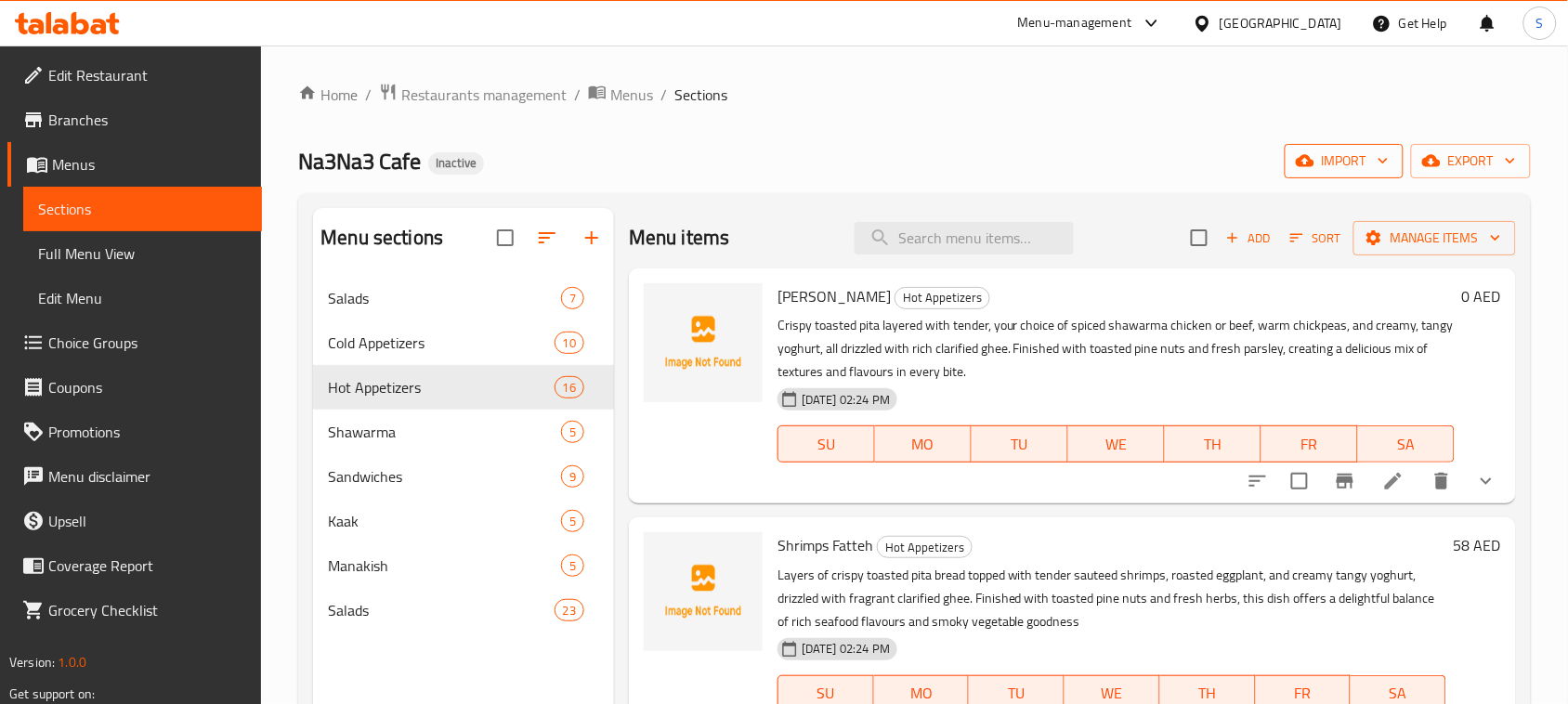
click at [1367, 161] on span "import" at bounding box center [1344, 161] width 89 height 23
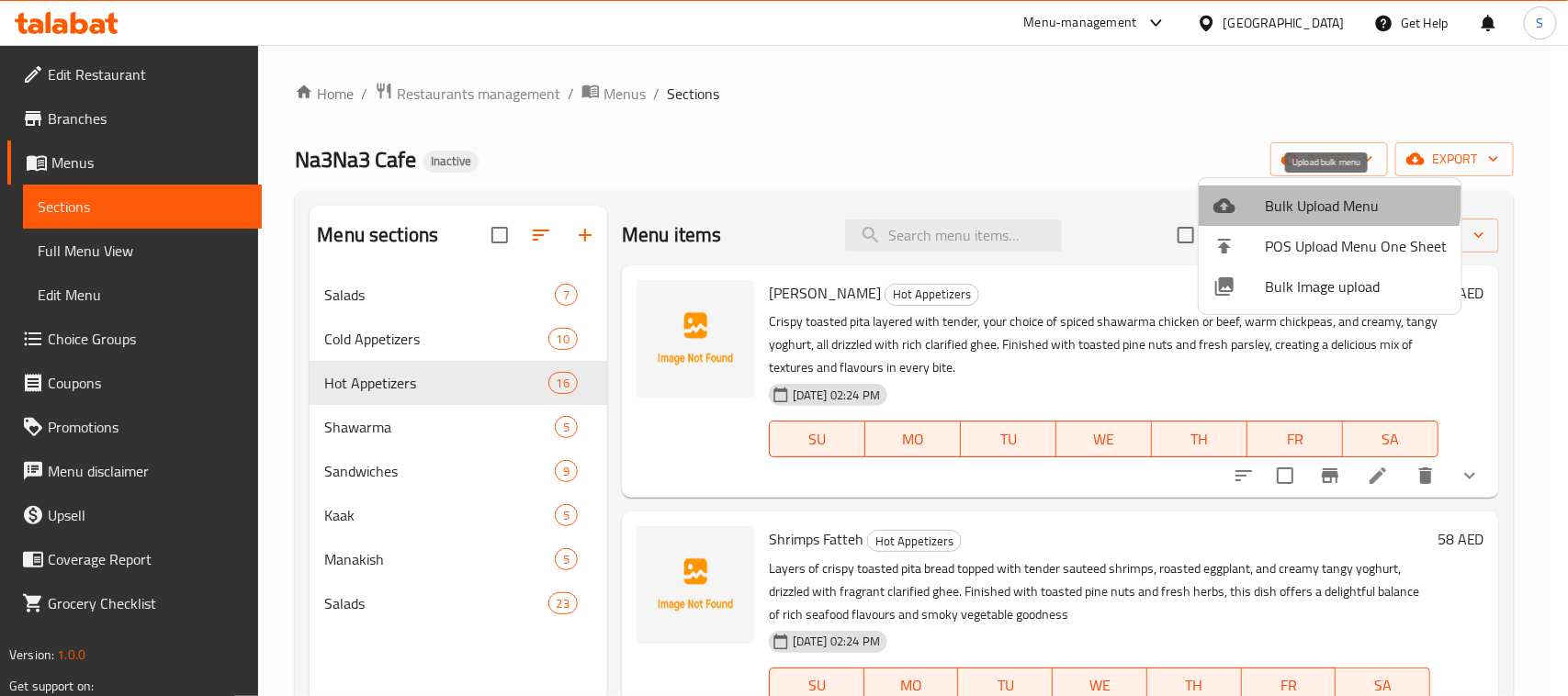
click at [1318, 194] on span "Bulk Upload Menu" at bounding box center [1354, 205] width 181 height 22
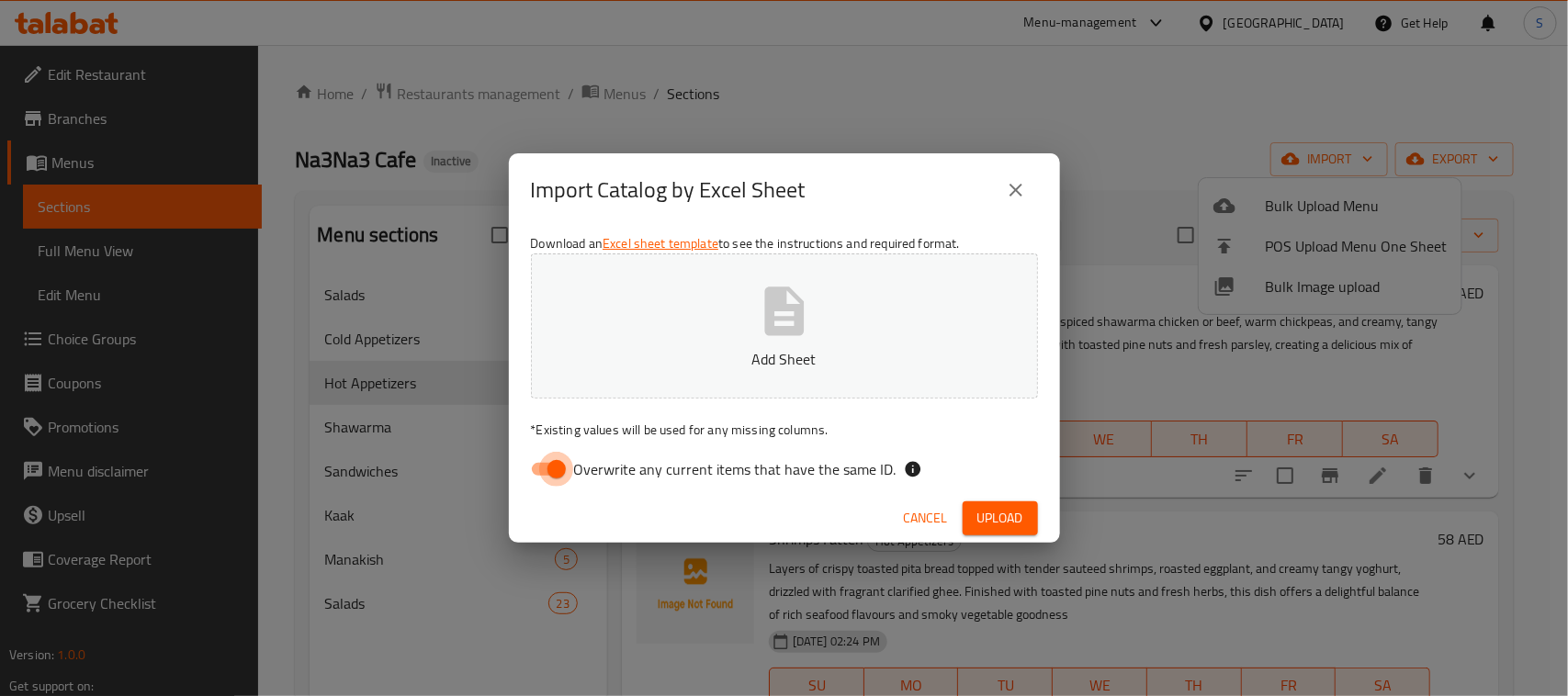
click at [543, 470] on input "Overwrite any current items that have the same ID." at bounding box center [557, 470] width 105 height 35
checkbox input "false"
click at [781, 342] on button "Add Sheet" at bounding box center [784, 326] width 507 height 145
click at [982, 517] on span "Upload" at bounding box center [1000, 518] width 46 height 23
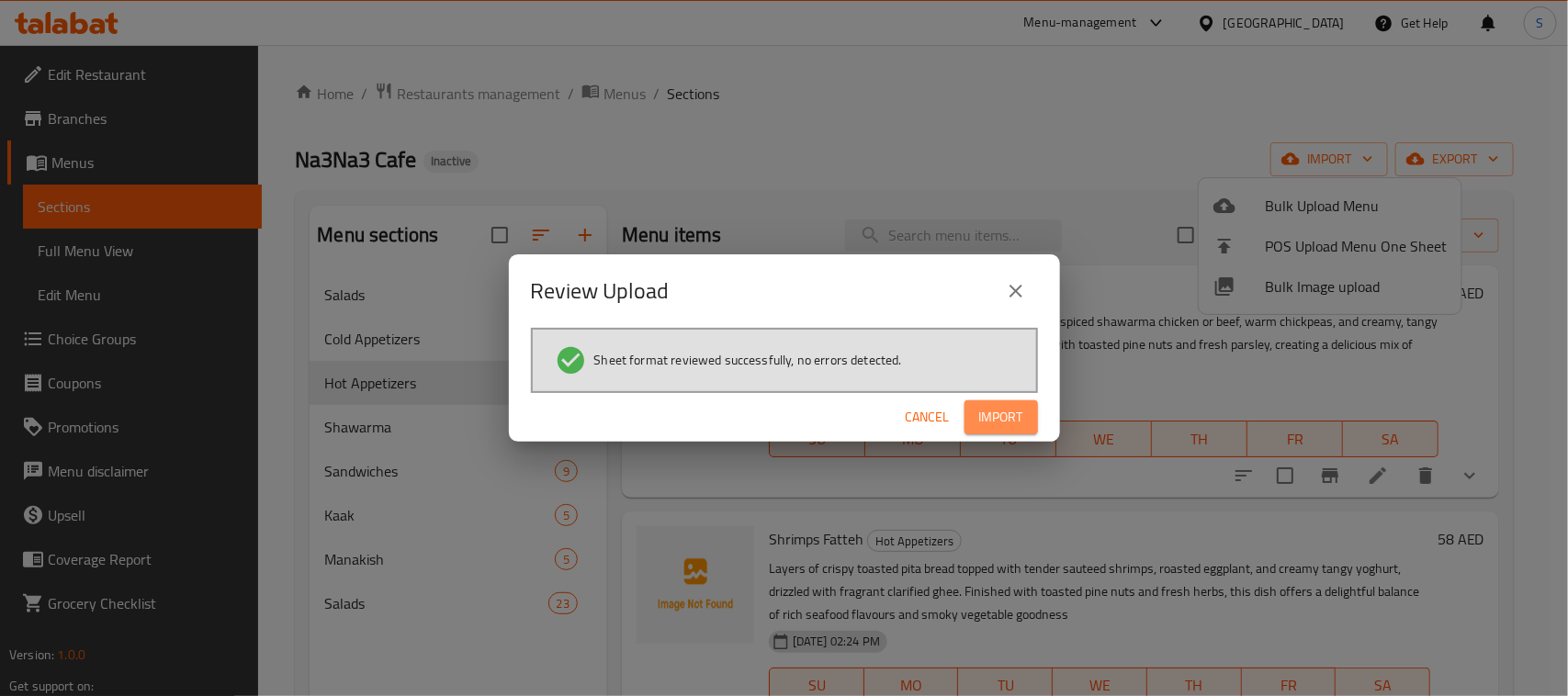
click at [989, 425] on span "Import" at bounding box center [1001, 417] width 44 height 23
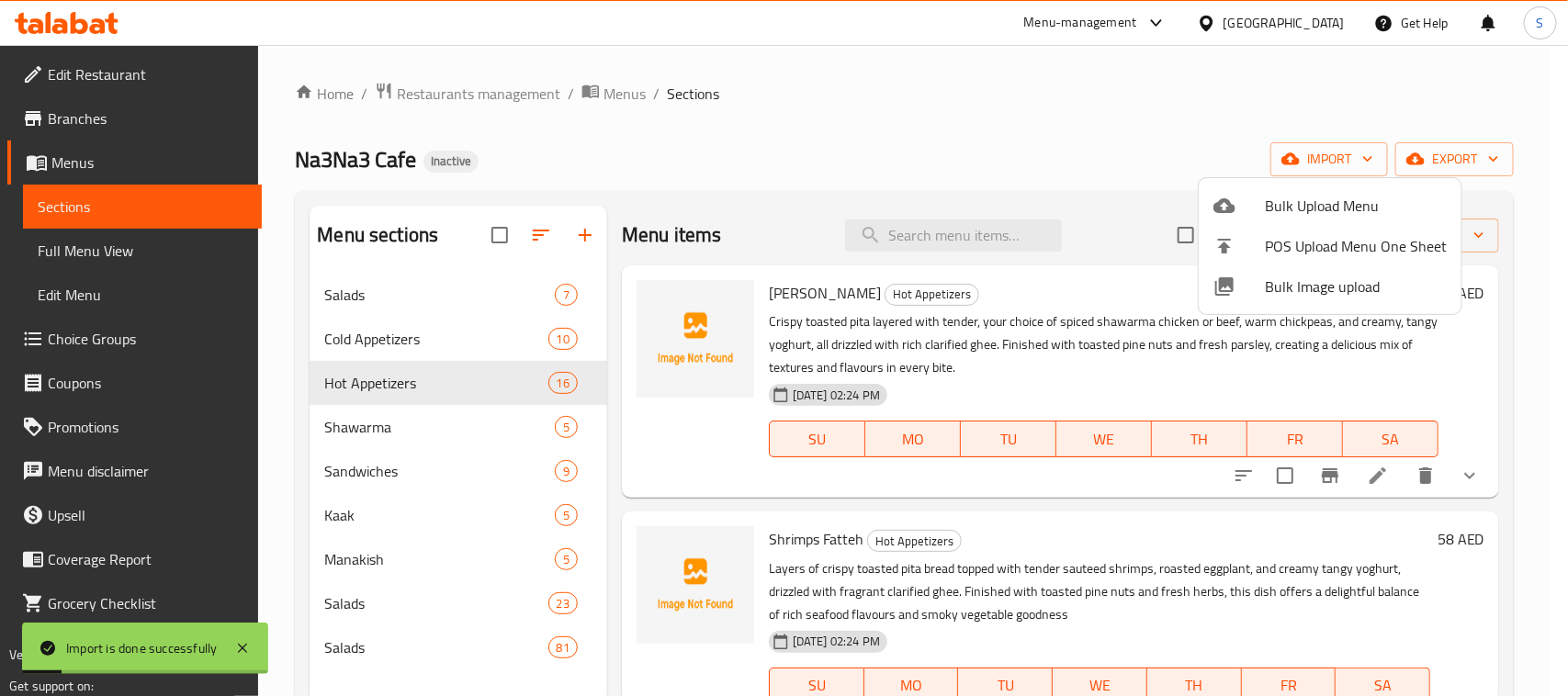
click at [805, 166] on div at bounding box center [784, 348] width 1568 height 696
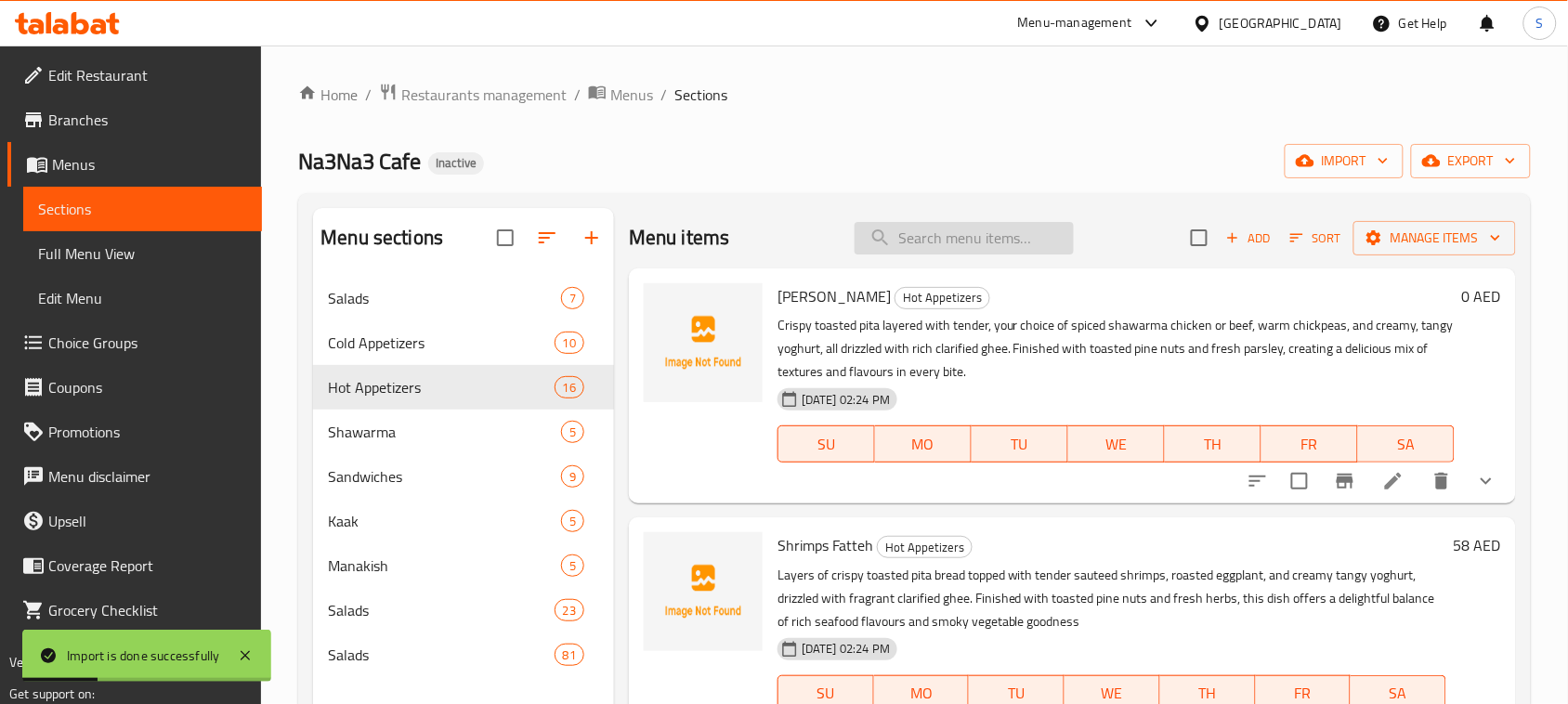
click at [892, 237] on input "search" at bounding box center [964, 237] width 219 height 33
paste input "Chicken Wings Provencial"
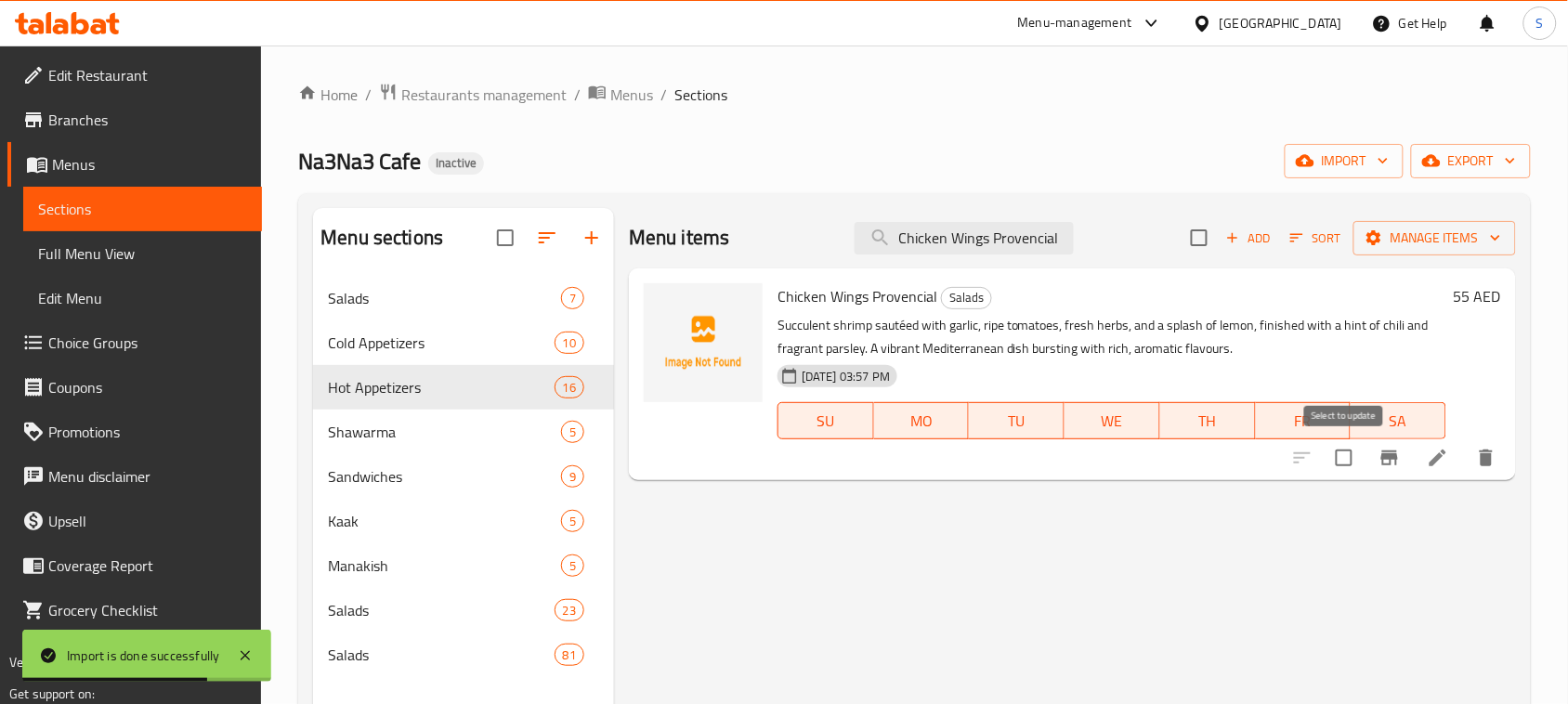
type input "Chicken Wings Provencial"
click at [1351, 462] on input "checkbox" at bounding box center [1344, 458] width 39 height 39
checkbox input "true"
click at [1427, 237] on span "Manage items" at bounding box center [1434, 237] width 133 height 23
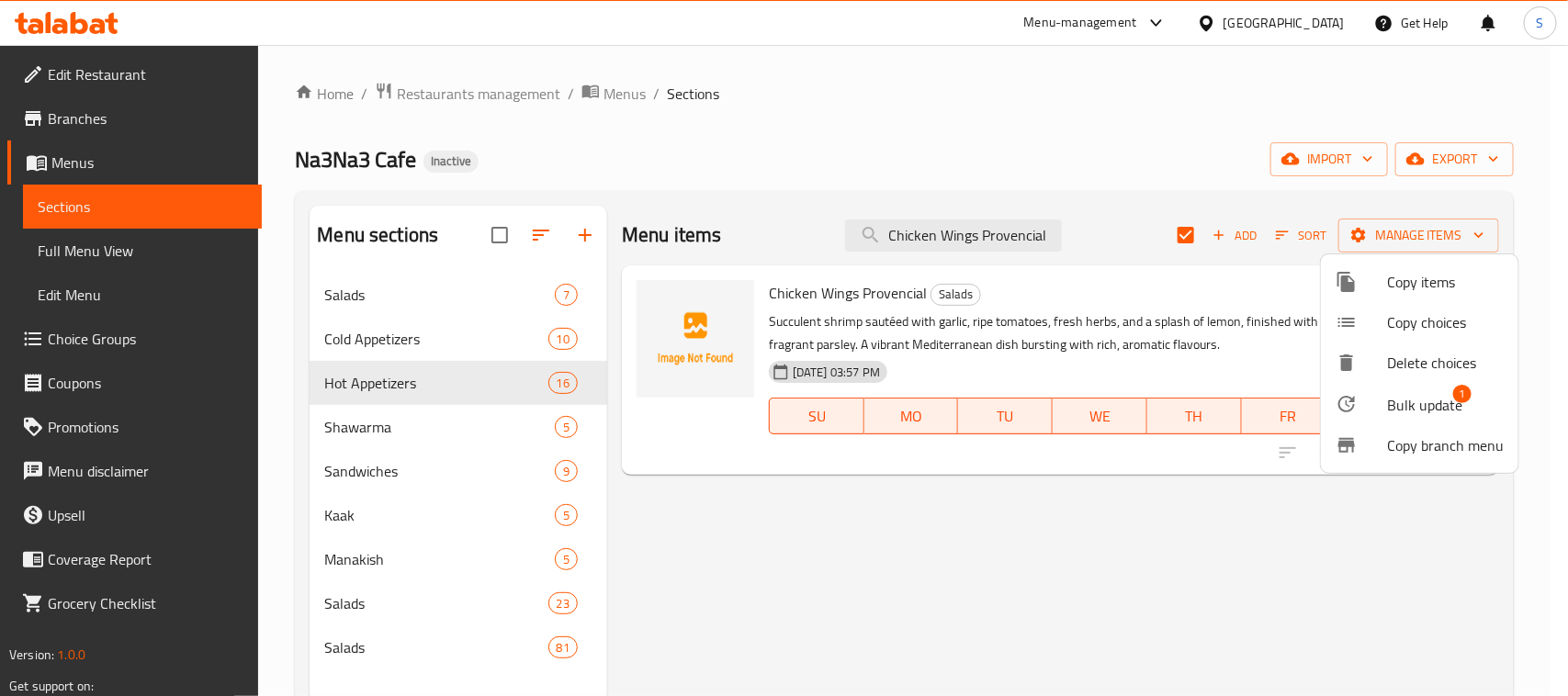
click at [1416, 406] on span "Bulk update" at bounding box center [1424, 405] width 75 height 22
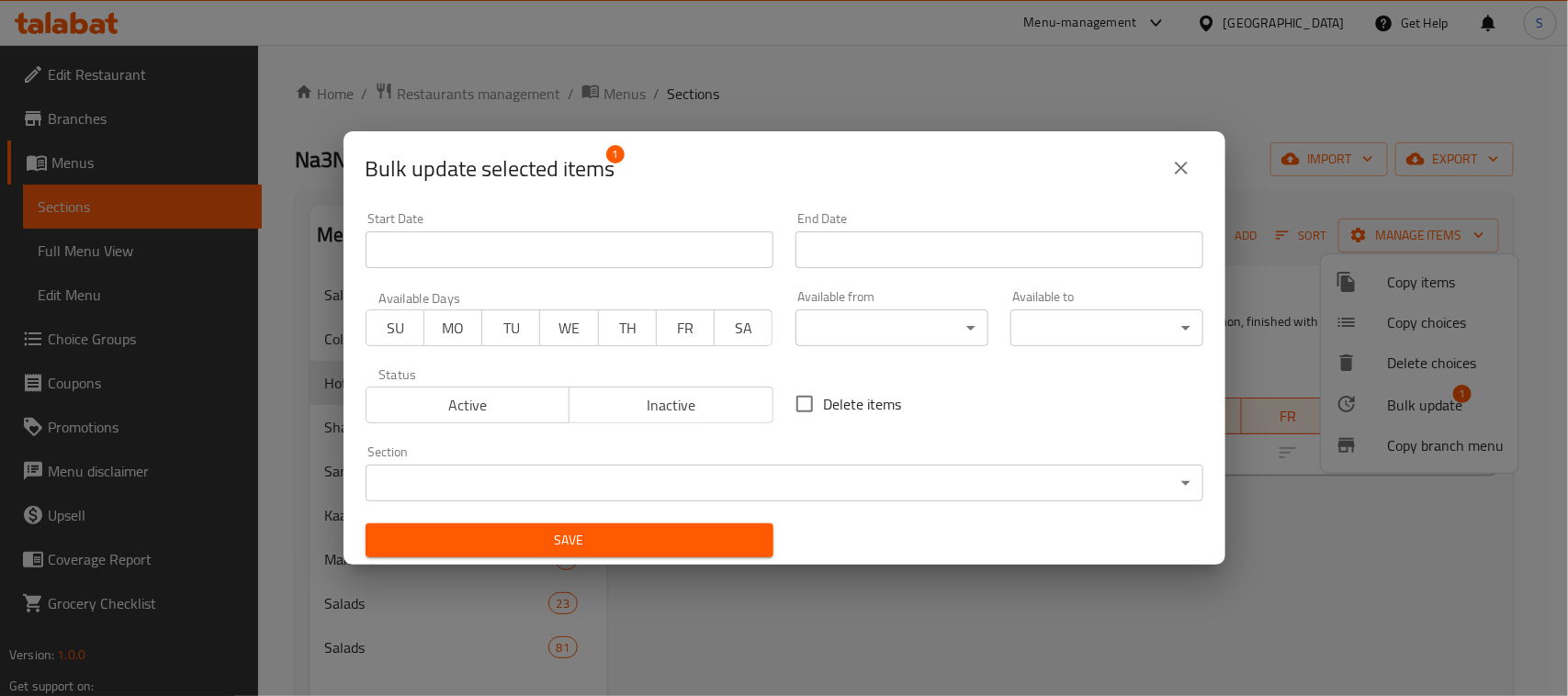
click at [595, 485] on body "​ Menu-management United Arab Emirates Get Help S Edit Restaurant Branches Menu…" at bounding box center [784, 370] width 1568 height 651
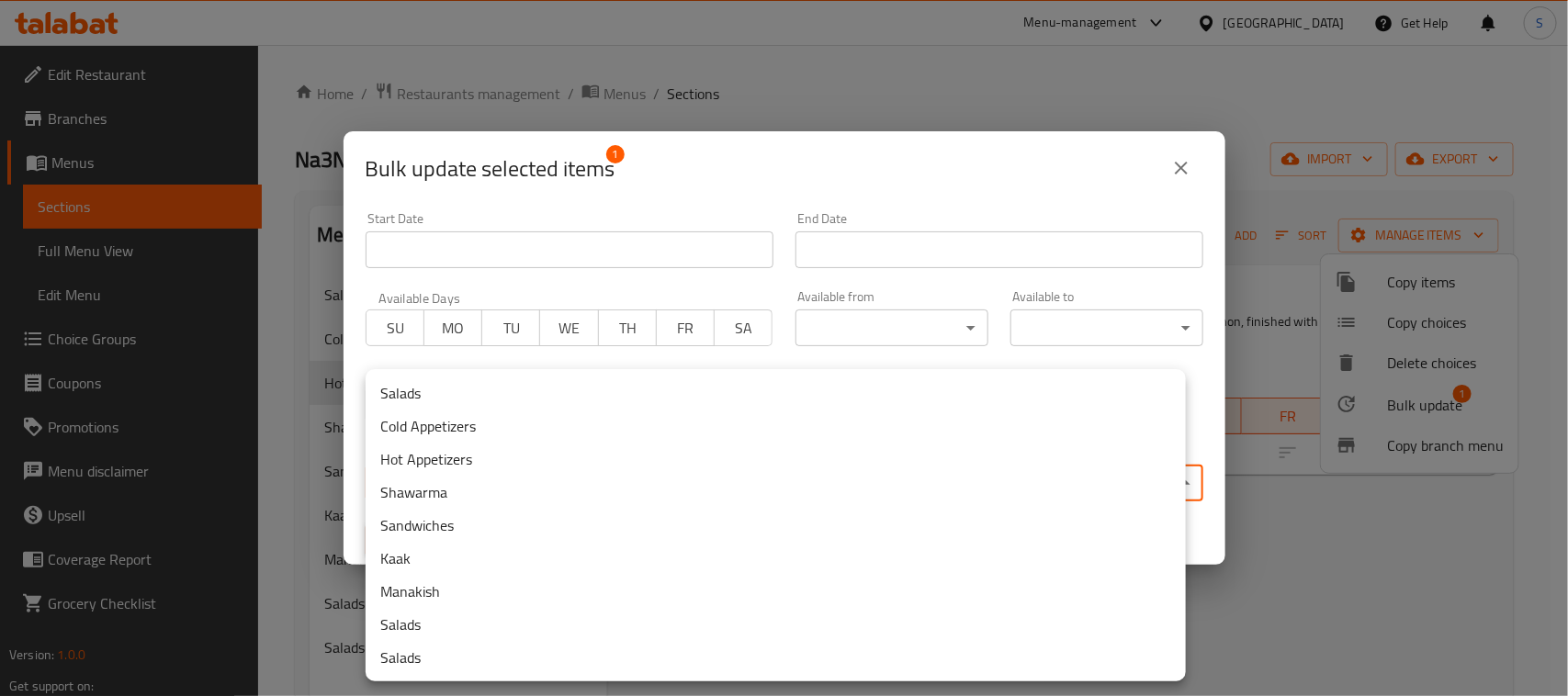
click at [423, 458] on li "Hot Appetizers" at bounding box center [775, 459] width 820 height 33
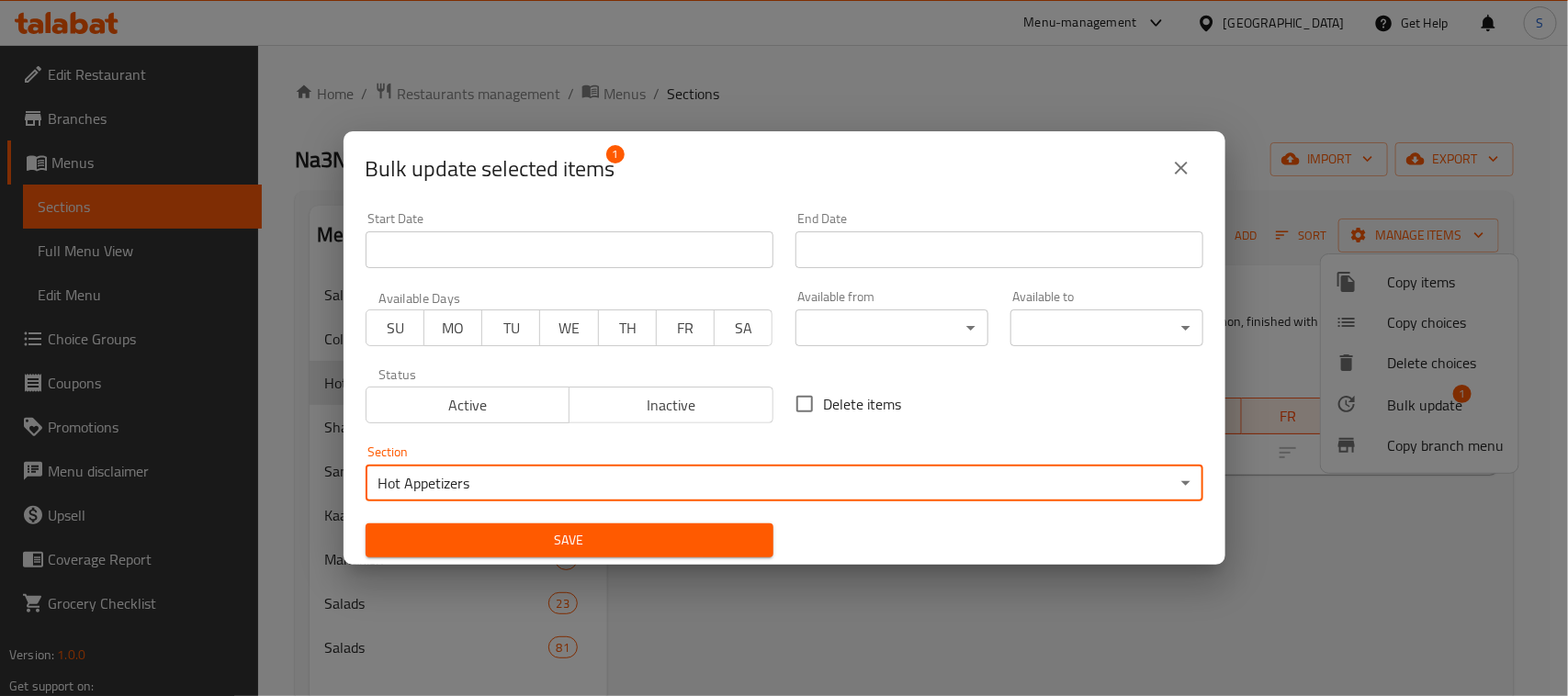
click at [444, 538] on span "Save" at bounding box center [569, 540] width 378 height 23
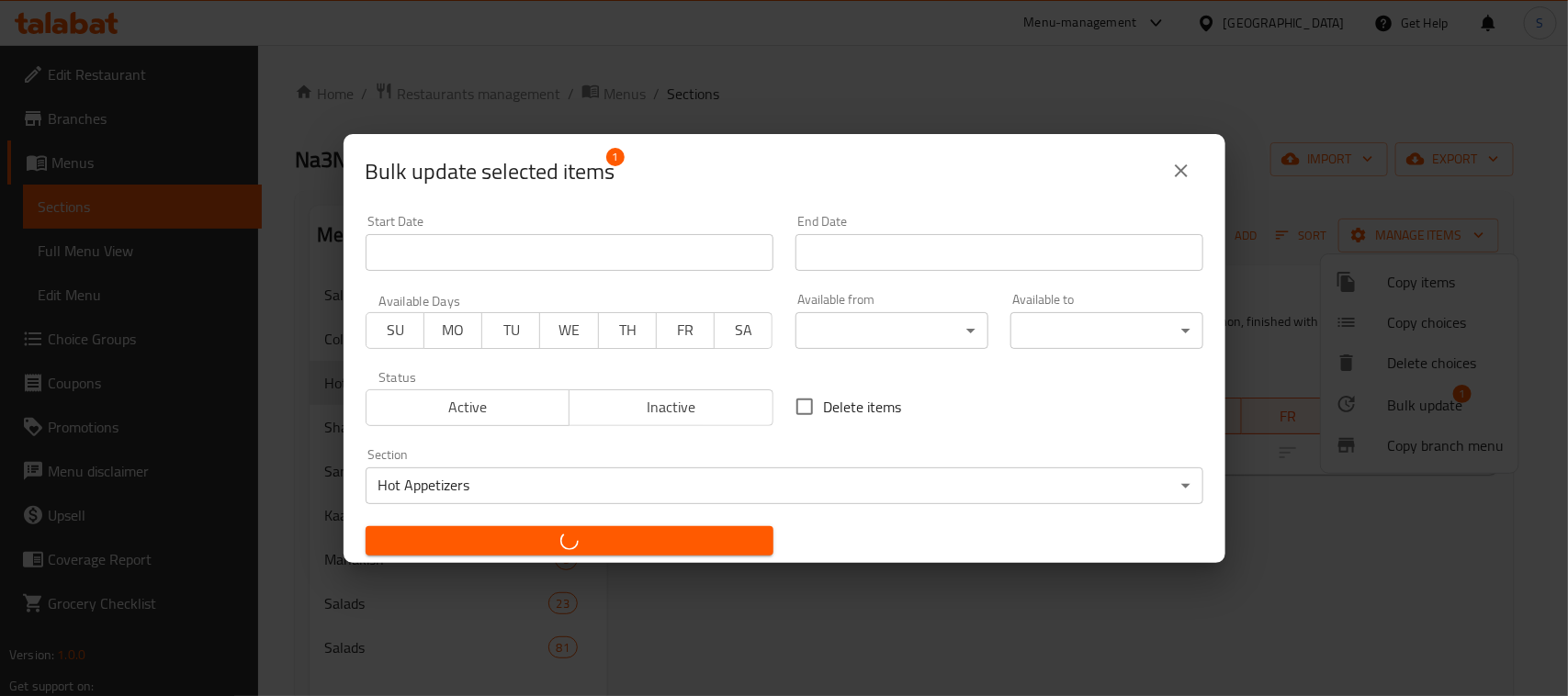
checkbox input "false"
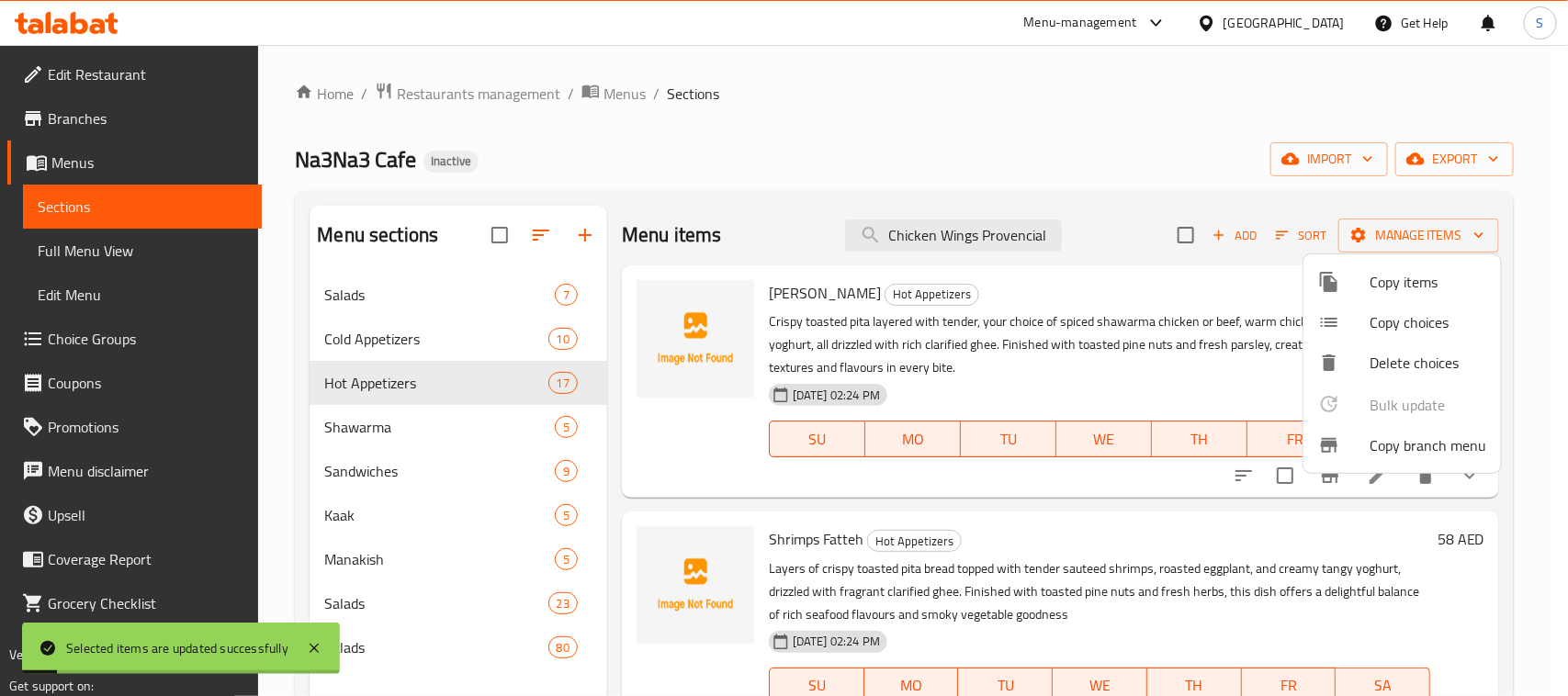
click at [709, 168] on div at bounding box center [784, 348] width 1568 height 696
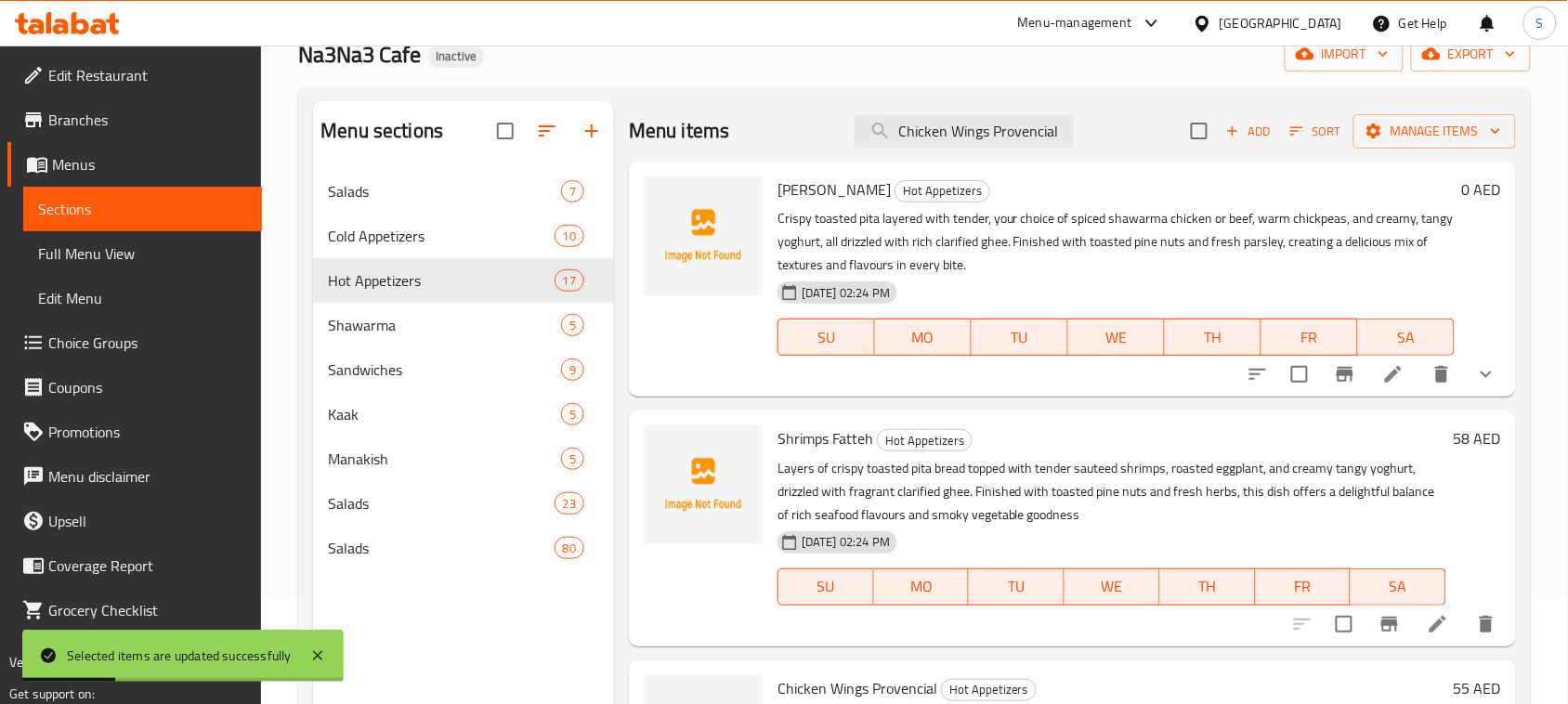
scroll to position [116, 0]
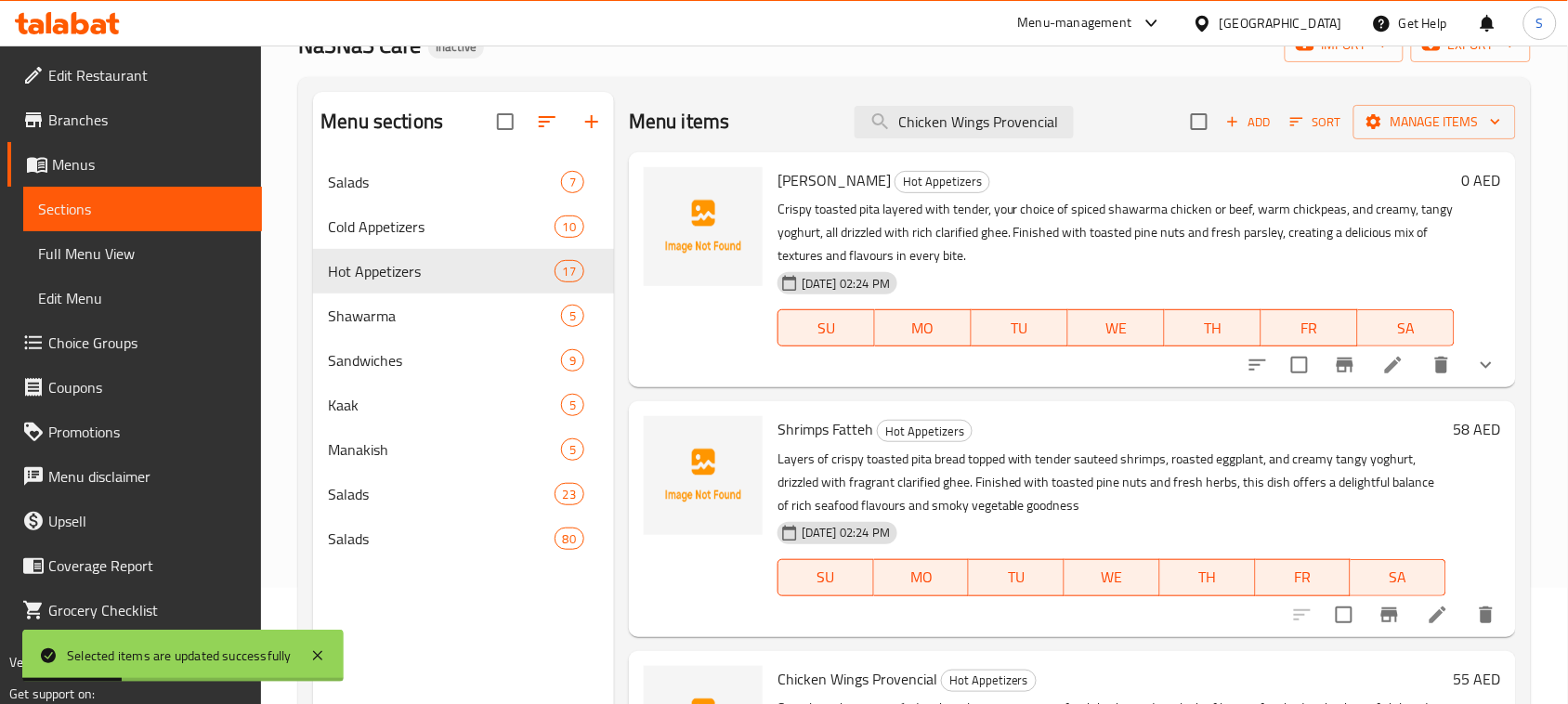
click at [493, 604] on div "Menu sections Salads 7 Cold Appetizers 10 Hot Appetizers 17 Shawarma 5 Sandwich…" at bounding box center [463, 444] width 301 height 704
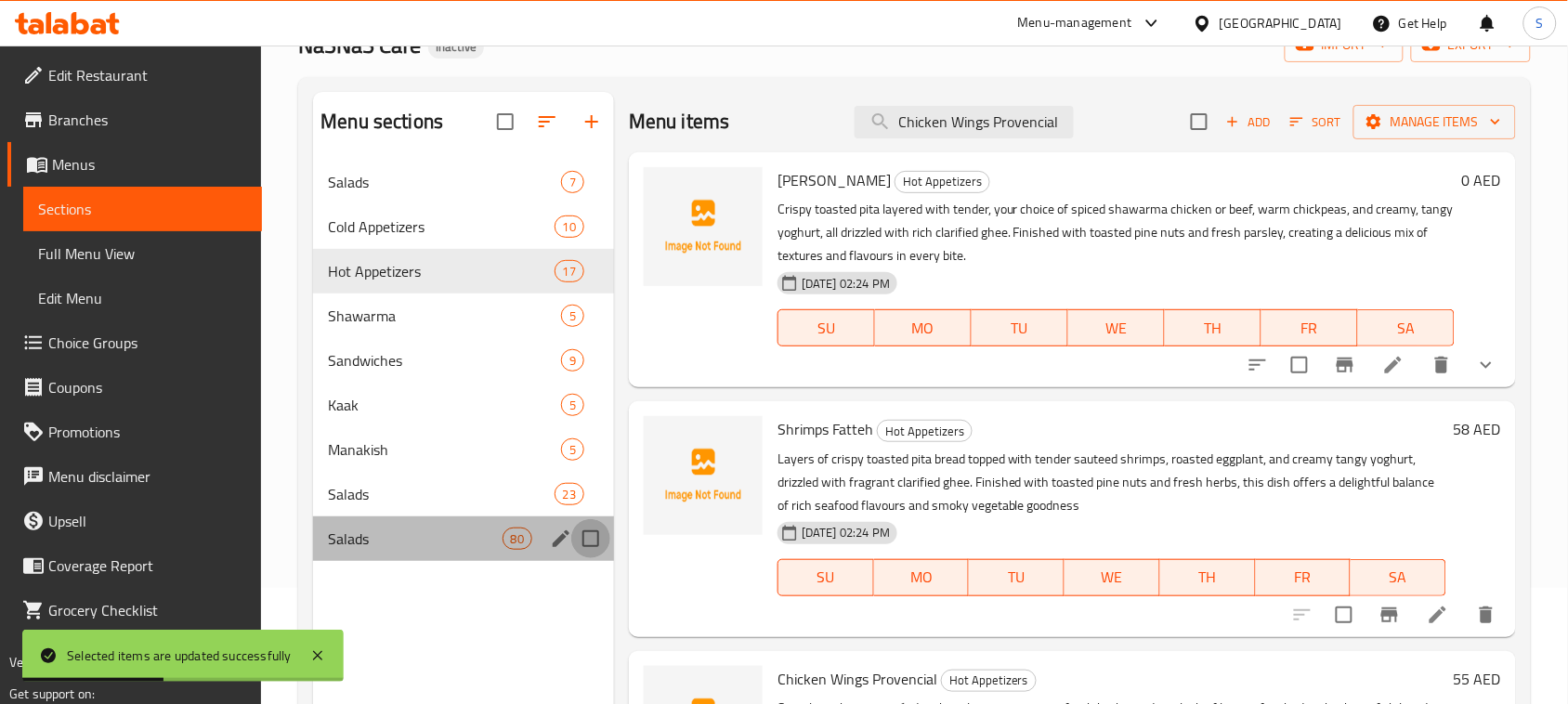
click at [583, 540] on input "Menu sections" at bounding box center [590, 539] width 39 height 39
checkbox input "true"
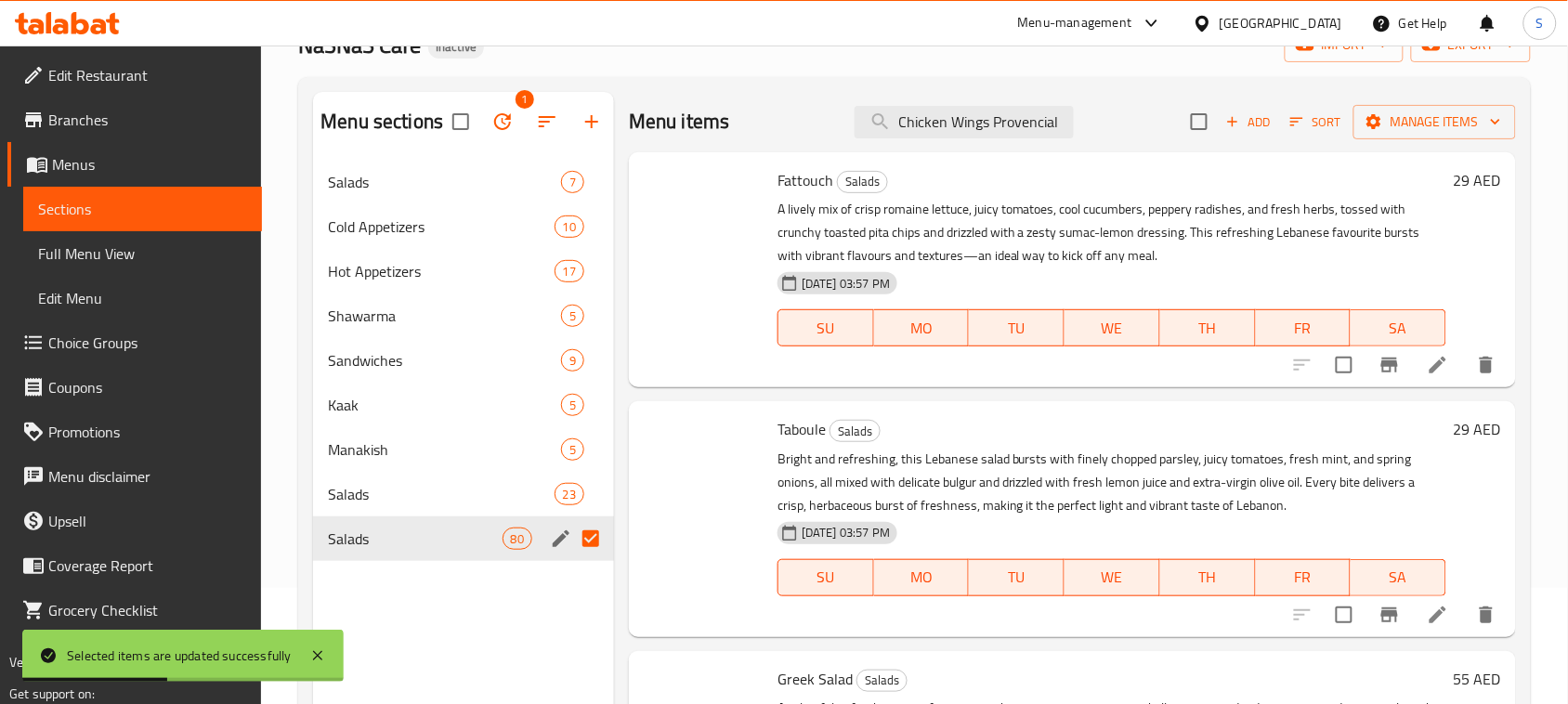
click at [509, 234] on div "Menu sections 1 Salads 7 Cold Appetizers 10 Hot Appetizers 17 Shawarma 5 Sandwi…" at bounding box center [463, 331] width 301 height 477
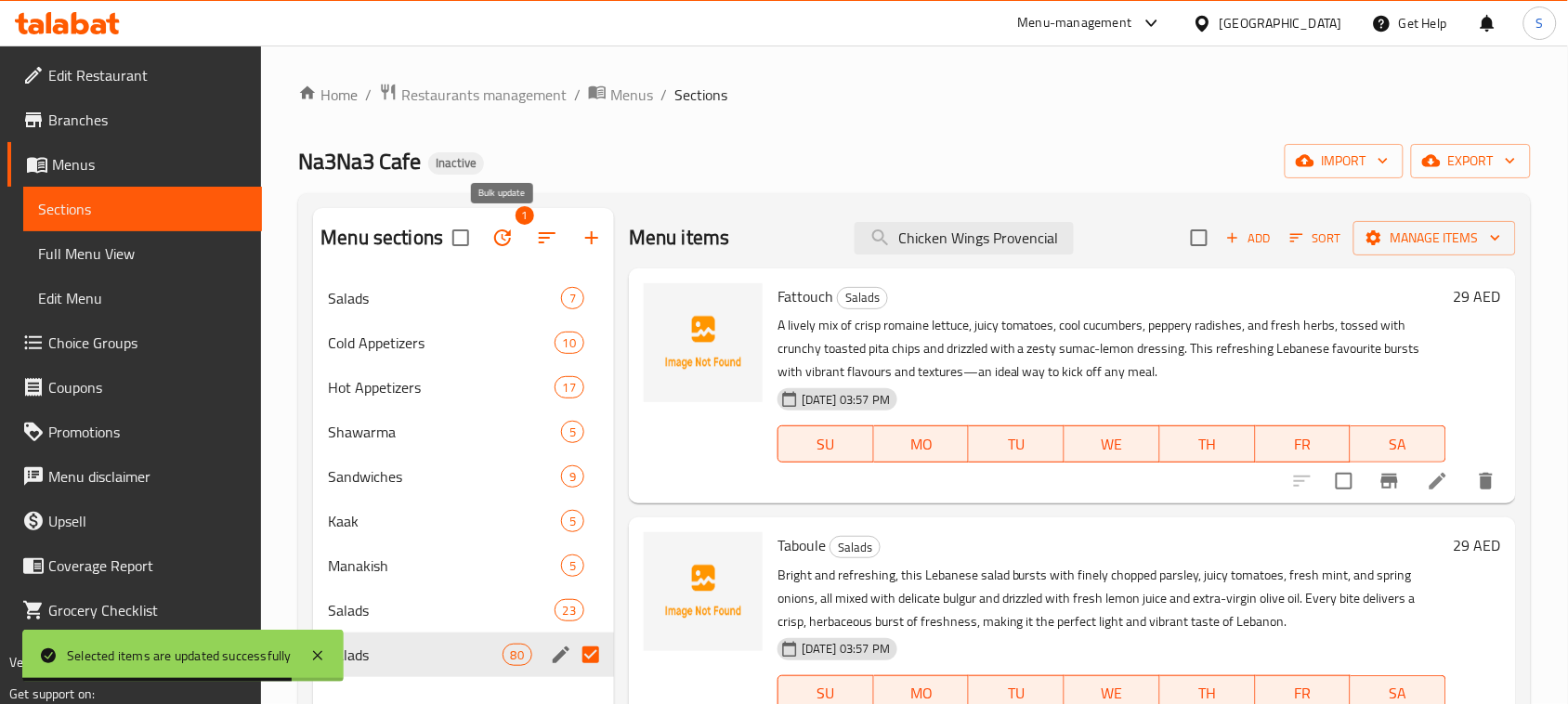
click at [500, 242] on icon "button" at bounding box center [503, 237] width 22 height 22
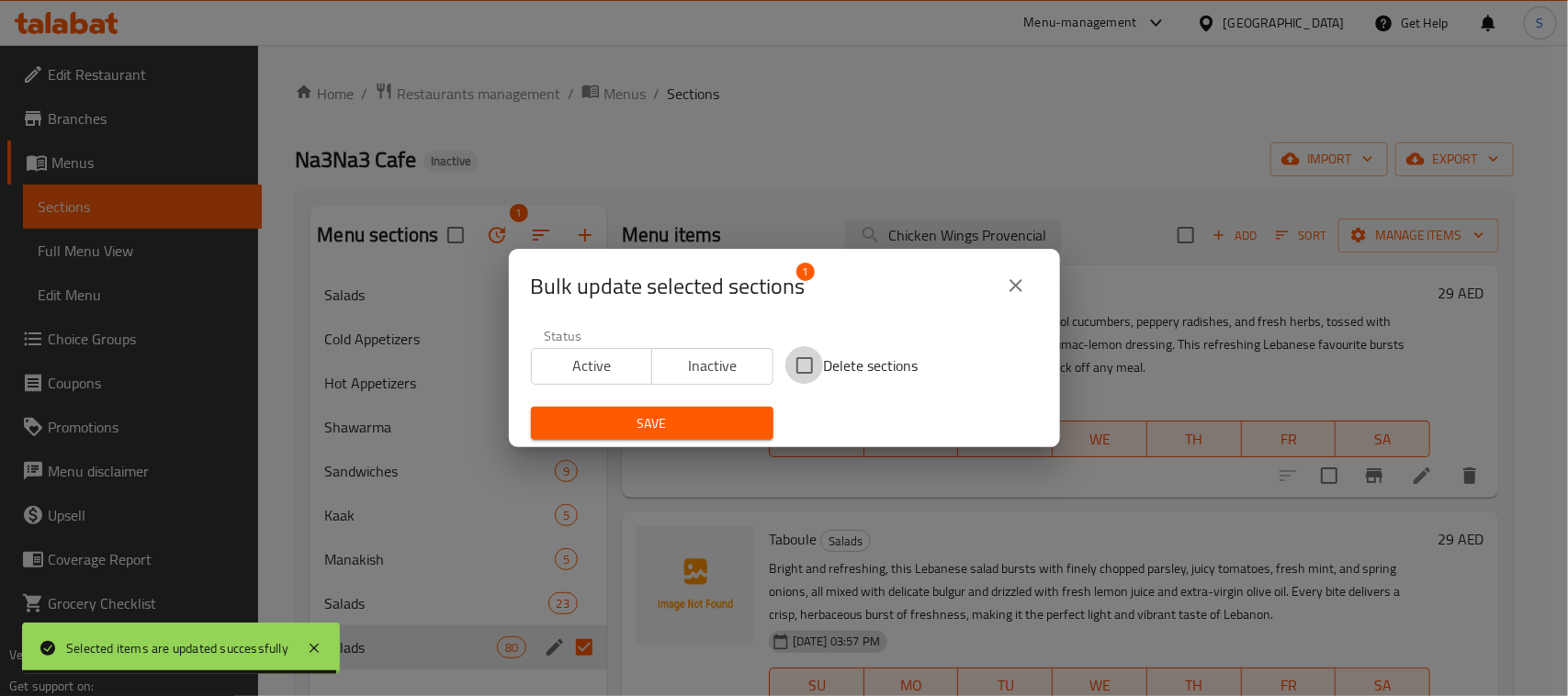
click at [788, 365] on input "Delete sections" at bounding box center [805, 365] width 39 height 39
checkbox input "true"
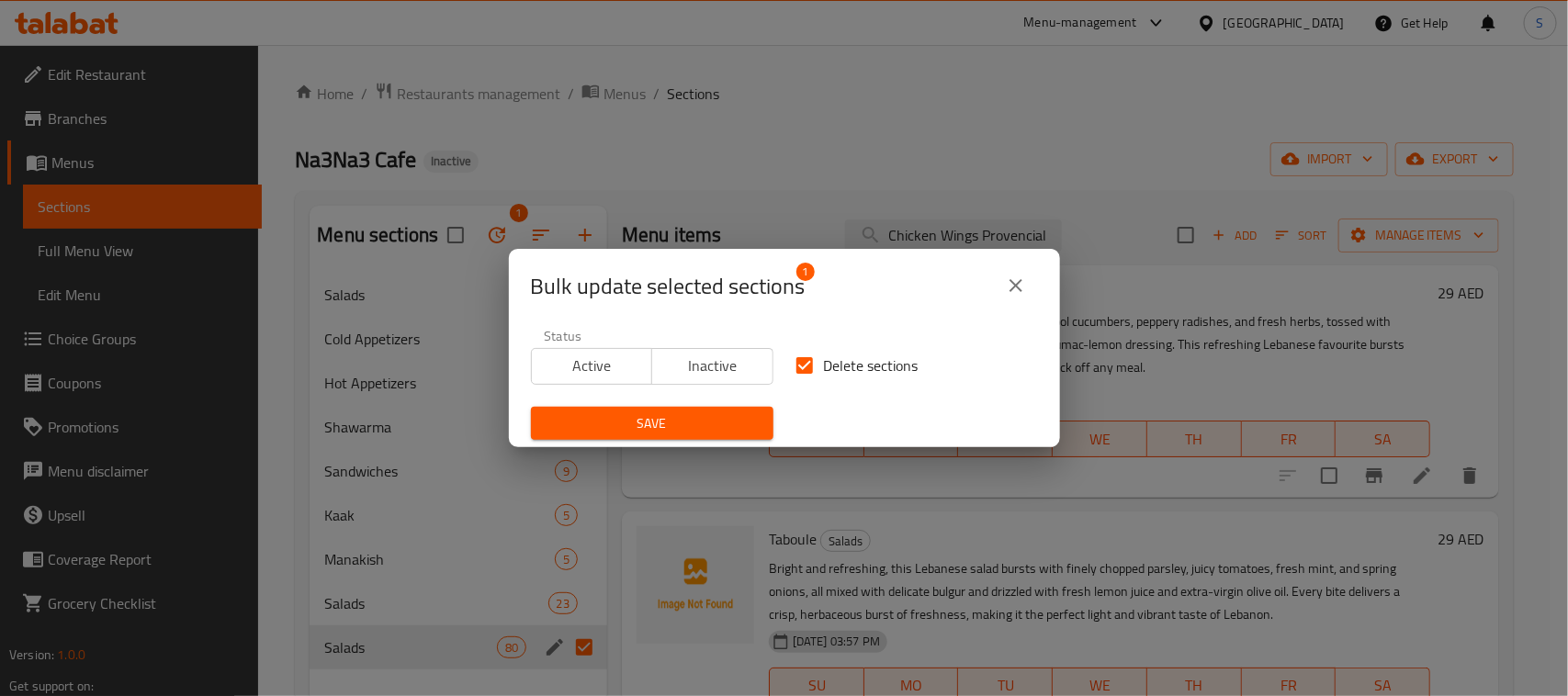
click at [707, 421] on span "Save" at bounding box center [651, 423] width 213 height 23
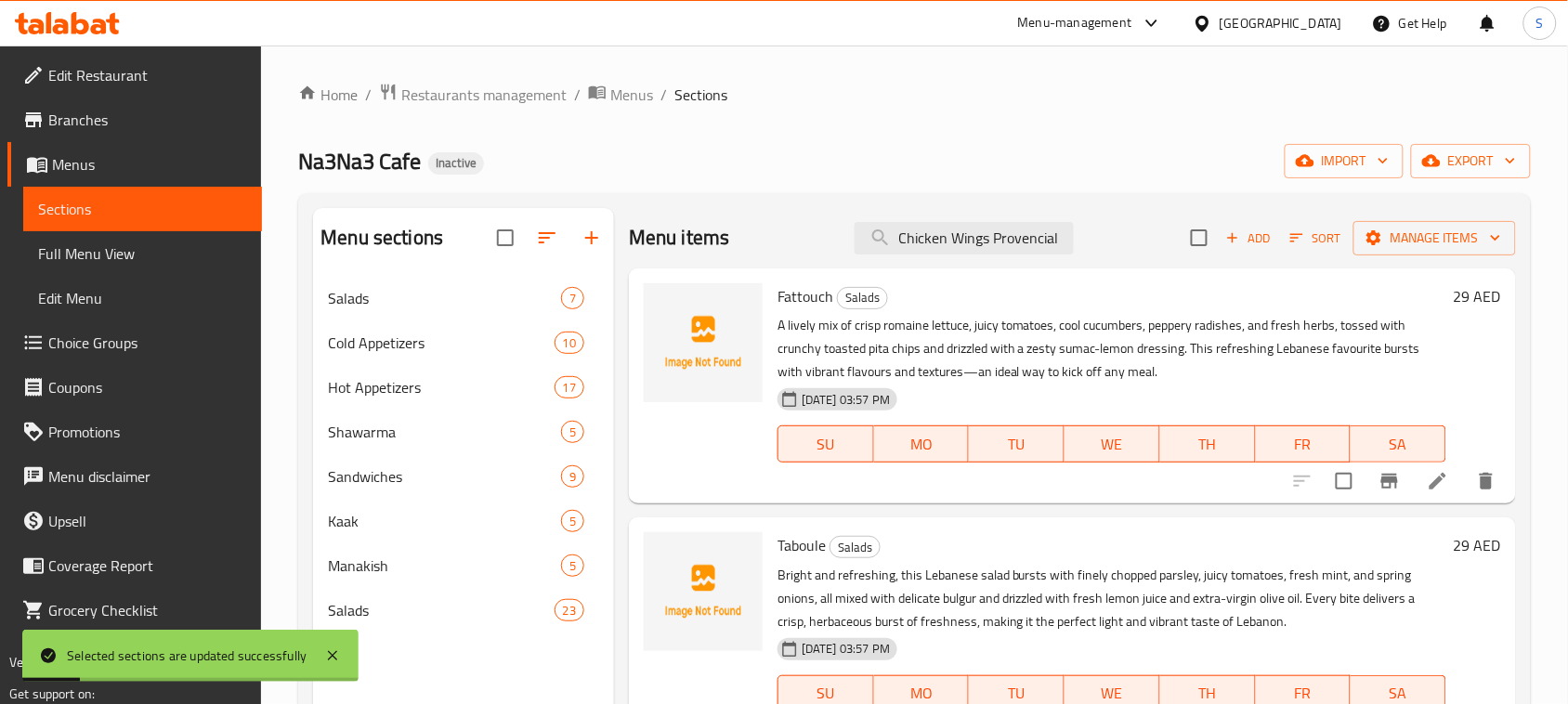
click at [801, 142] on div "Home / Restaurants management / Menus / Sections Na3Na3 Cafe Inactive import ex…" at bounding box center [914, 554] width 1233 height 943
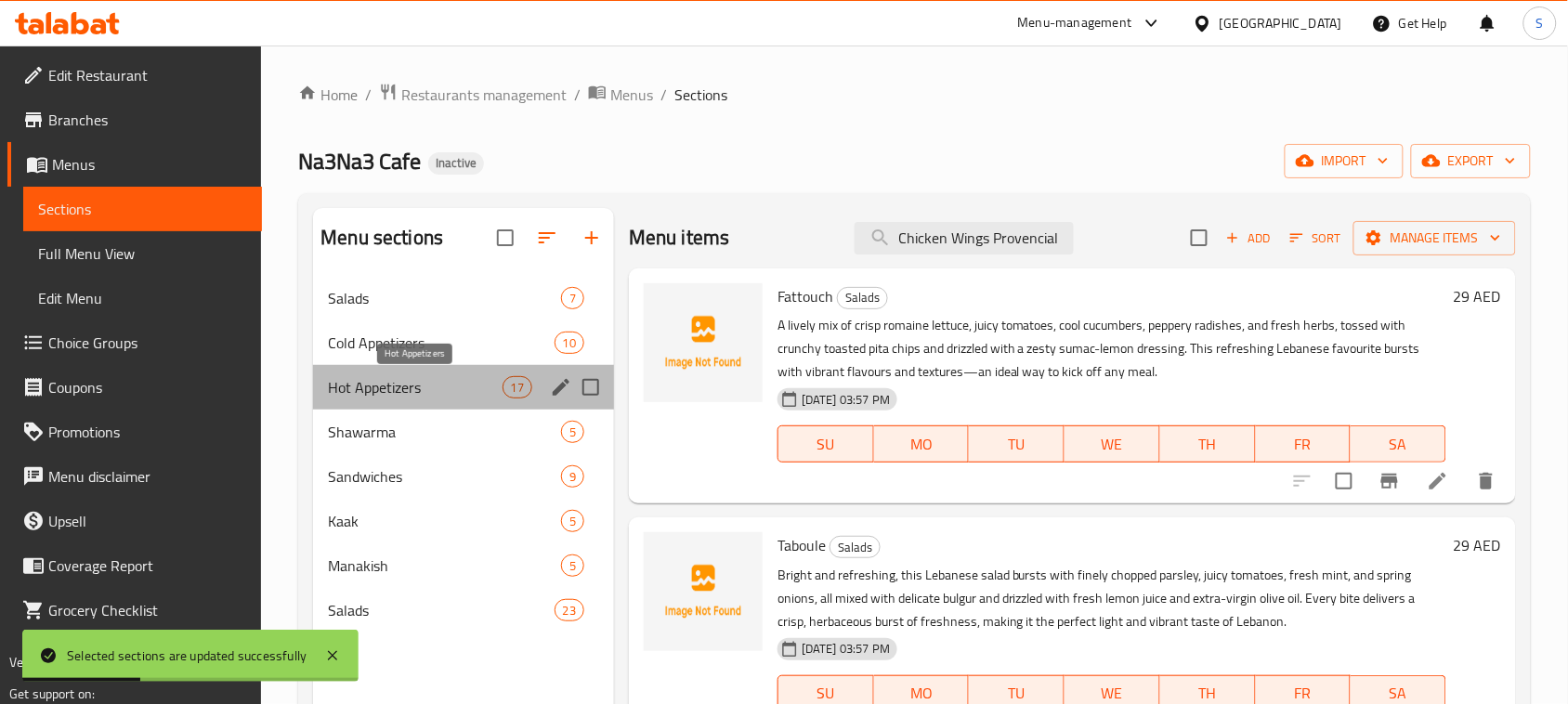
click at [453, 390] on span "Hot Appetizers" at bounding box center [414, 387] width 174 height 22
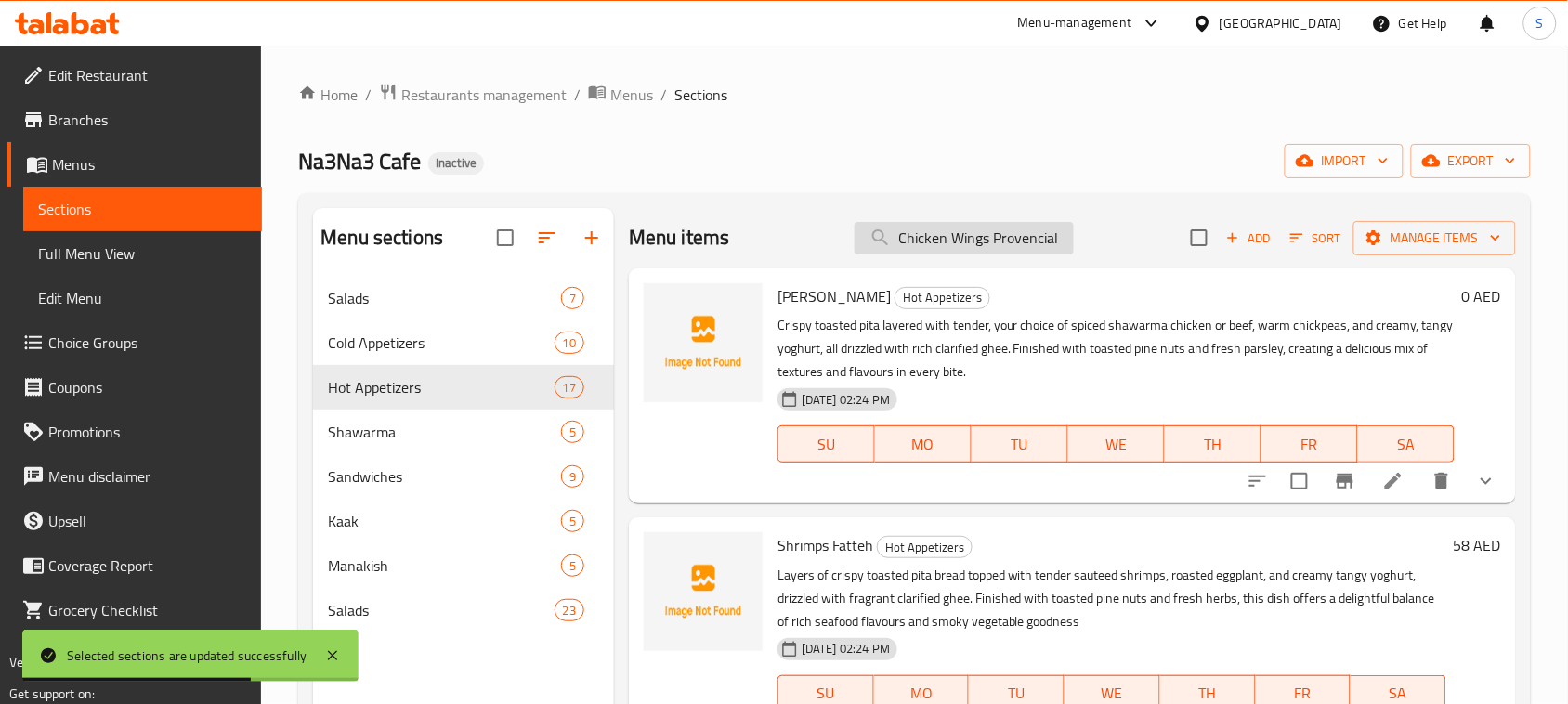
click at [967, 243] on input "Chicken Wings Provencial" at bounding box center [964, 237] width 219 height 33
paste input "Chicken Wings Provencial"
type input "Chicken Wings Provencial"
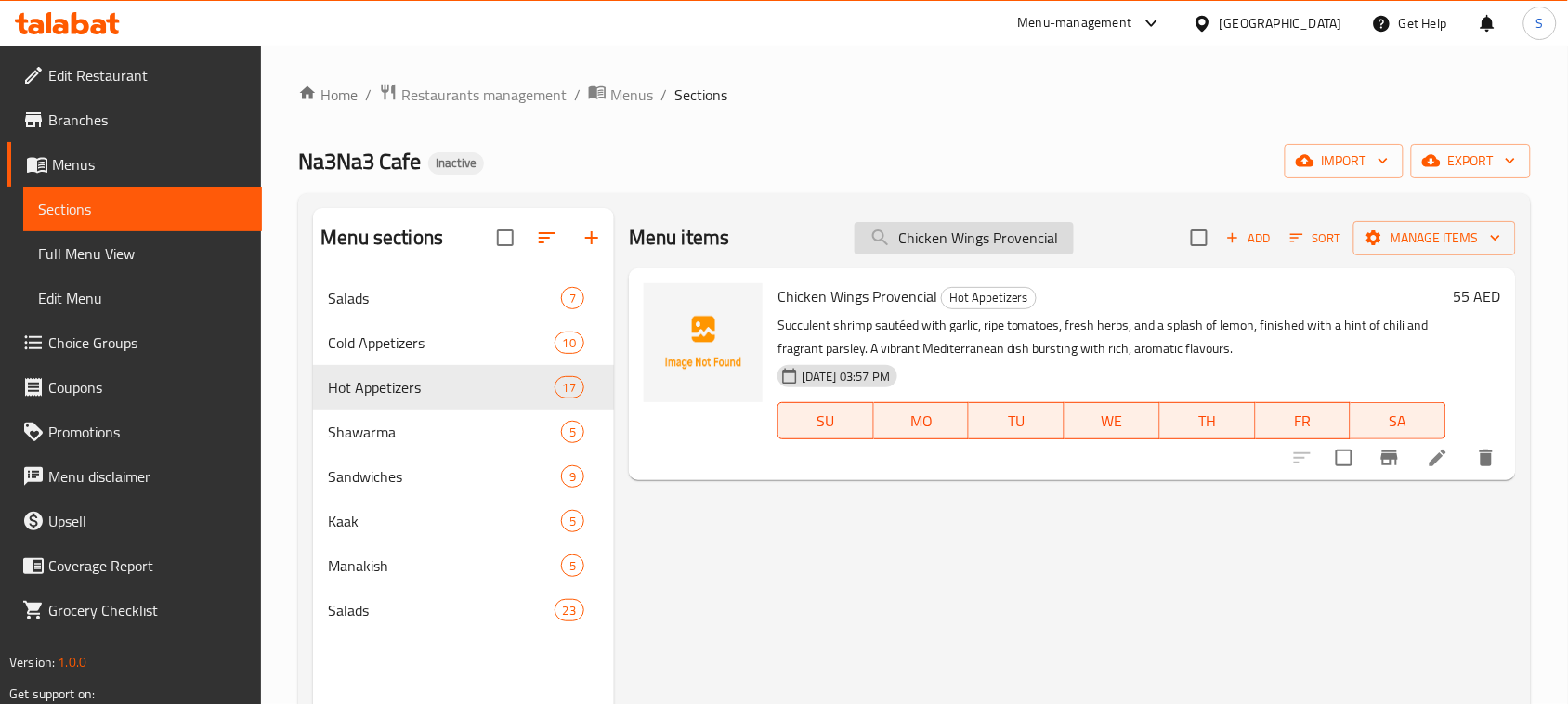
click at [1012, 247] on input "Chicken Wings Provencial" at bounding box center [964, 237] width 219 height 33
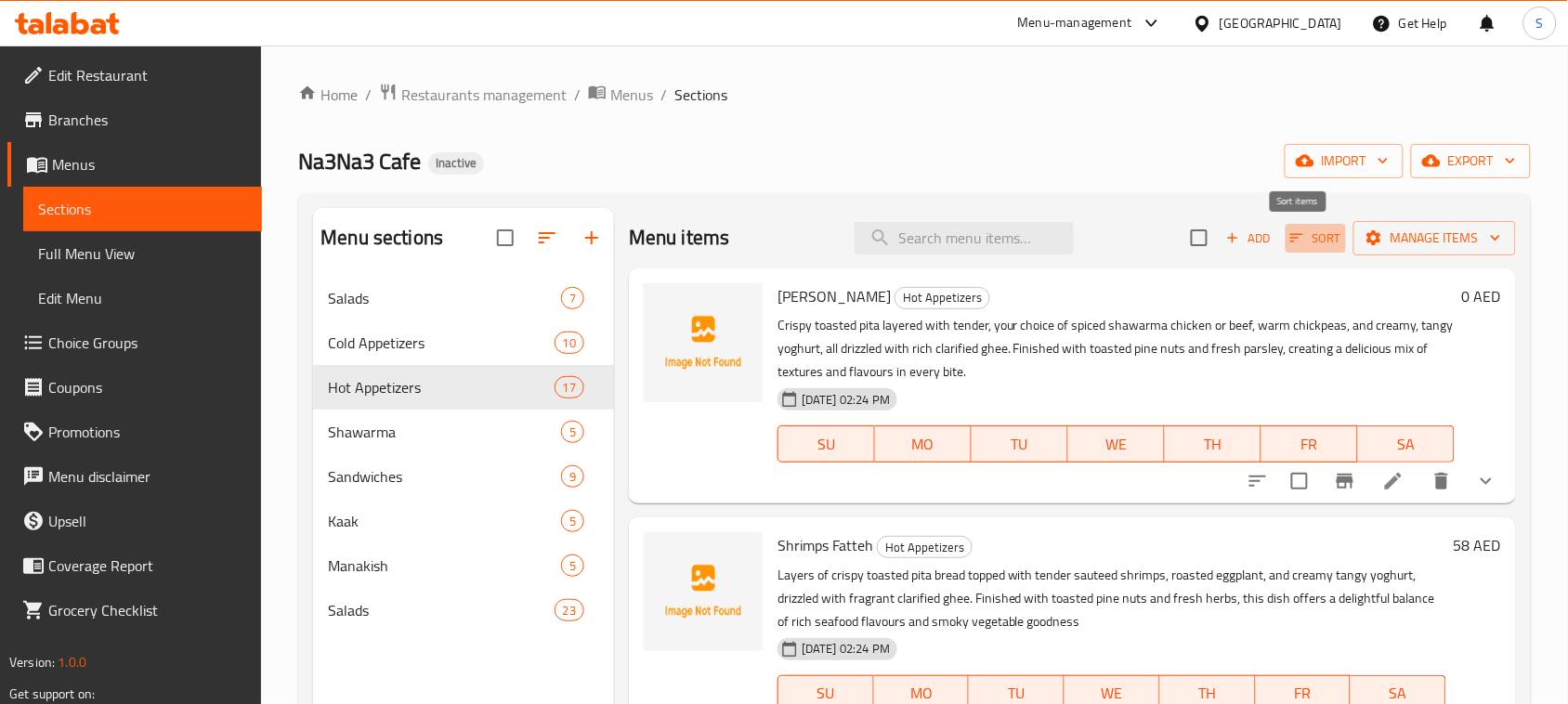
click at [1290, 235] on icon "button" at bounding box center [1296, 237] width 13 height 8
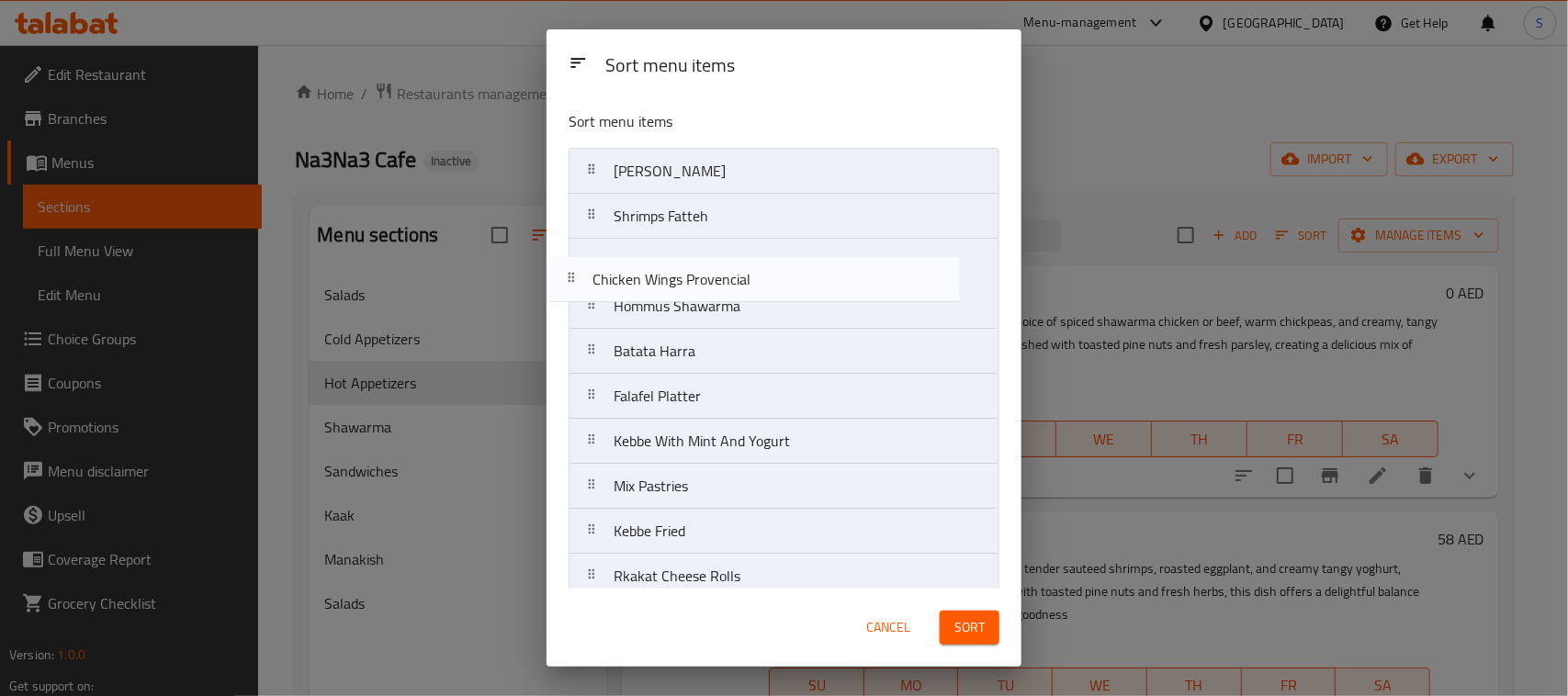
drag, startPoint x: 762, startPoint y: 259, endPoint x: 746, endPoint y: 272, distance: 20.6
click at [746, 272] on nav "Fatteh Shawarma Shrimps Fatteh Chicken Wings Provencial Hommus Shawarma Batata …" at bounding box center [784, 531] width 431 height 767
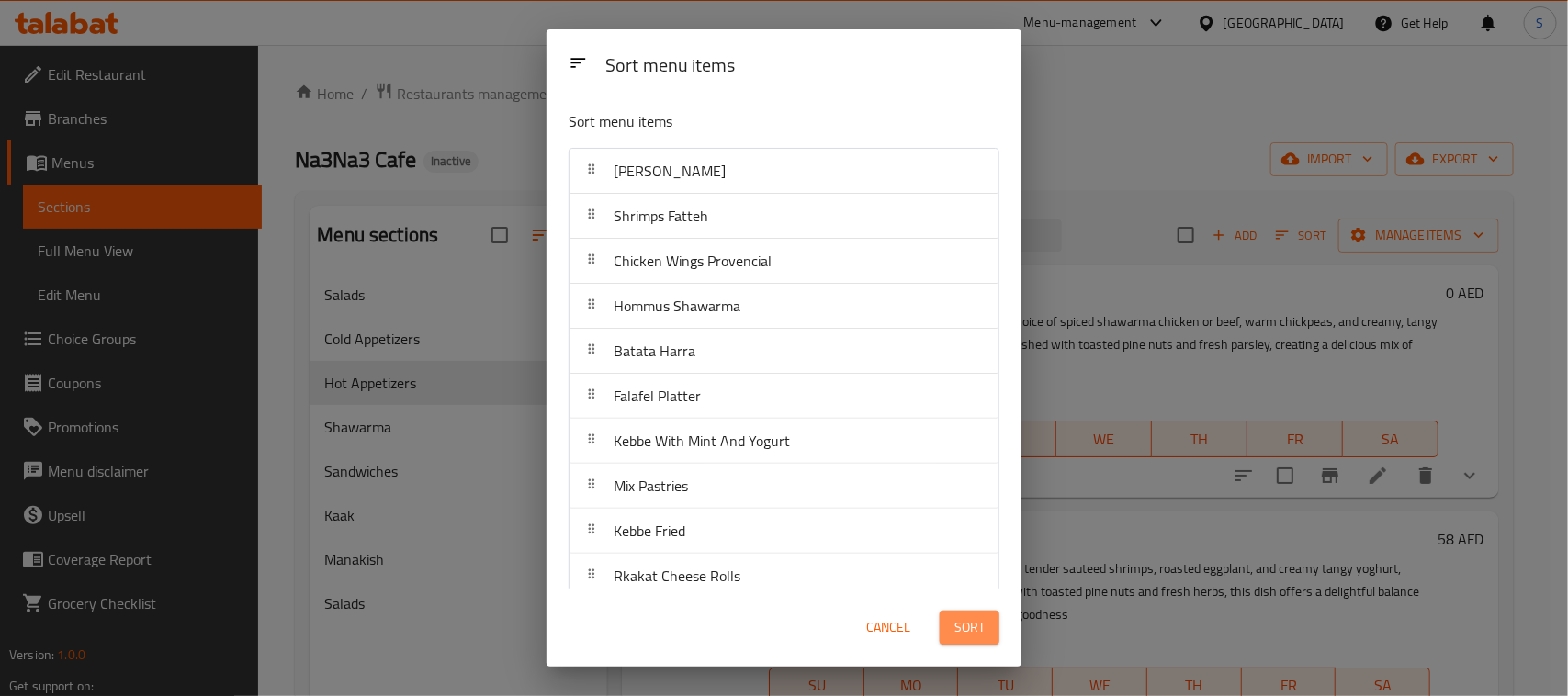
click at [979, 633] on span "Sort" at bounding box center [969, 627] width 30 height 23
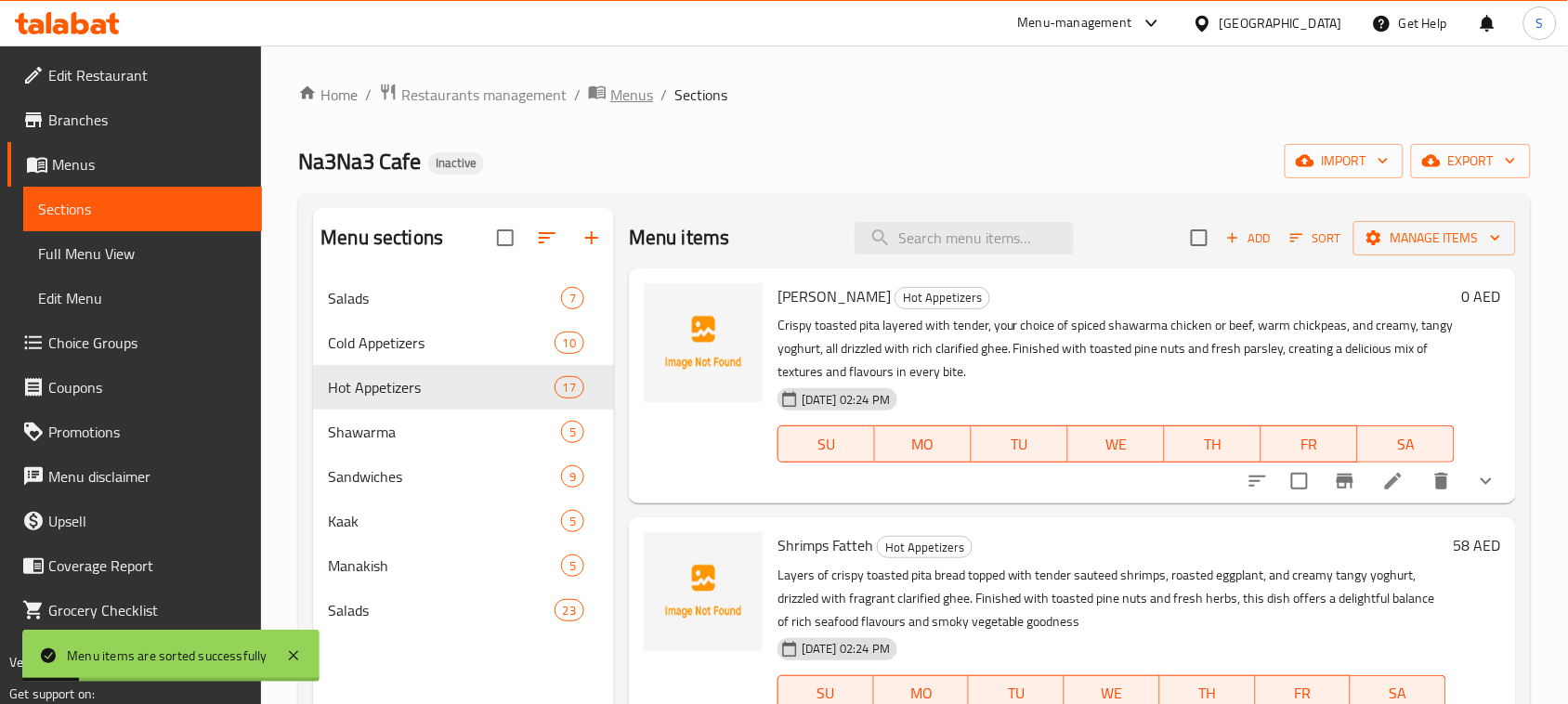
click at [619, 101] on span "Menus" at bounding box center [631, 95] width 43 height 22
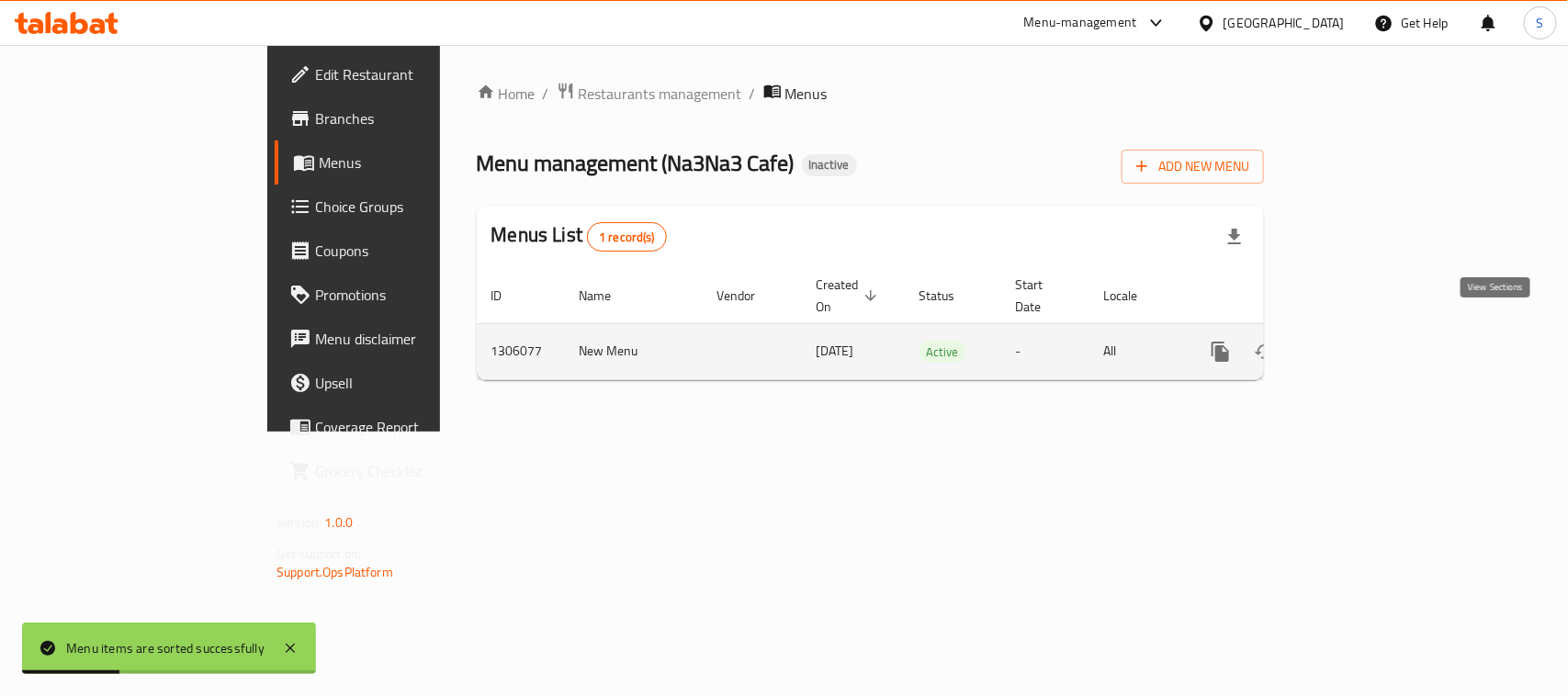
click at [1364, 341] on icon "enhanced table" at bounding box center [1353, 352] width 22 height 22
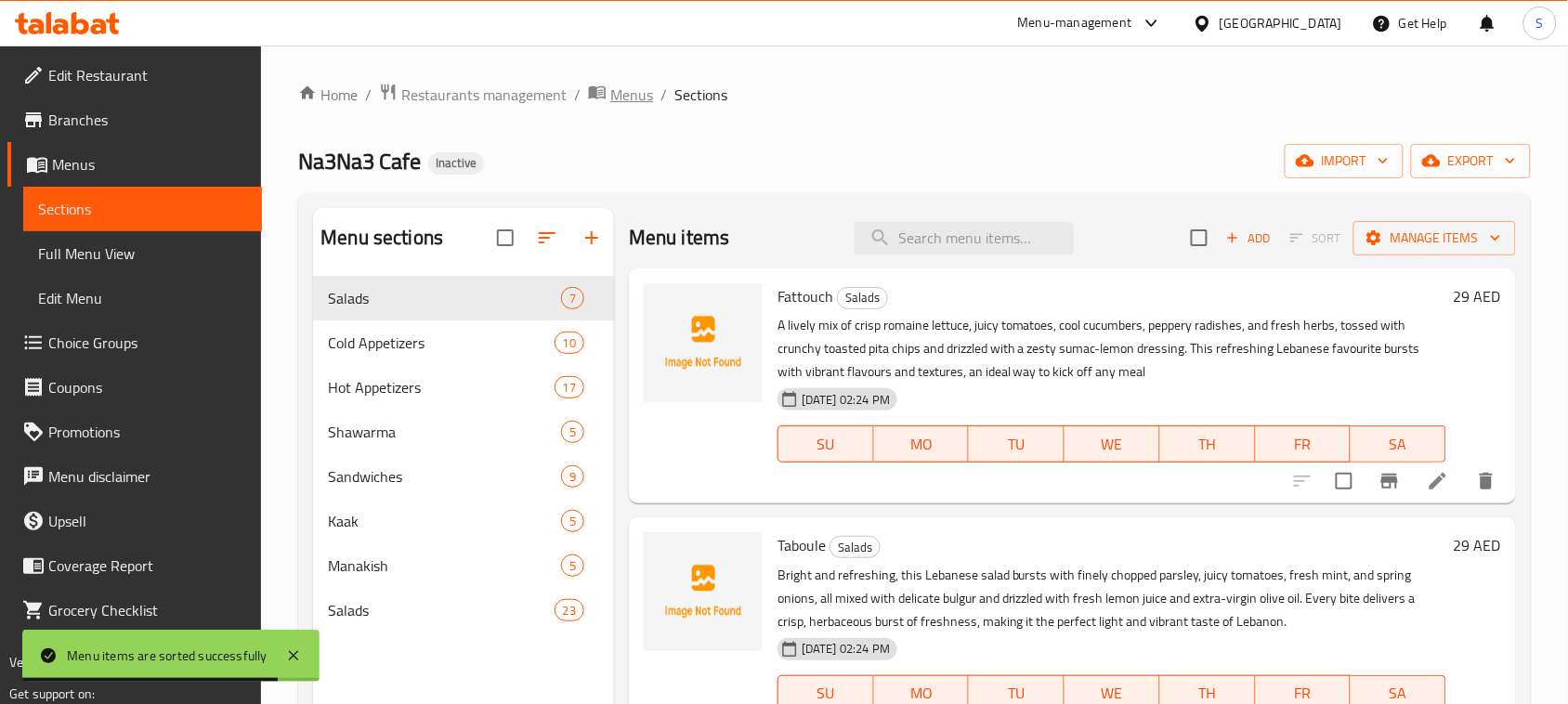
click at [618, 104] on span "Menus" at bounding box center [631, 95] width 43 height 22
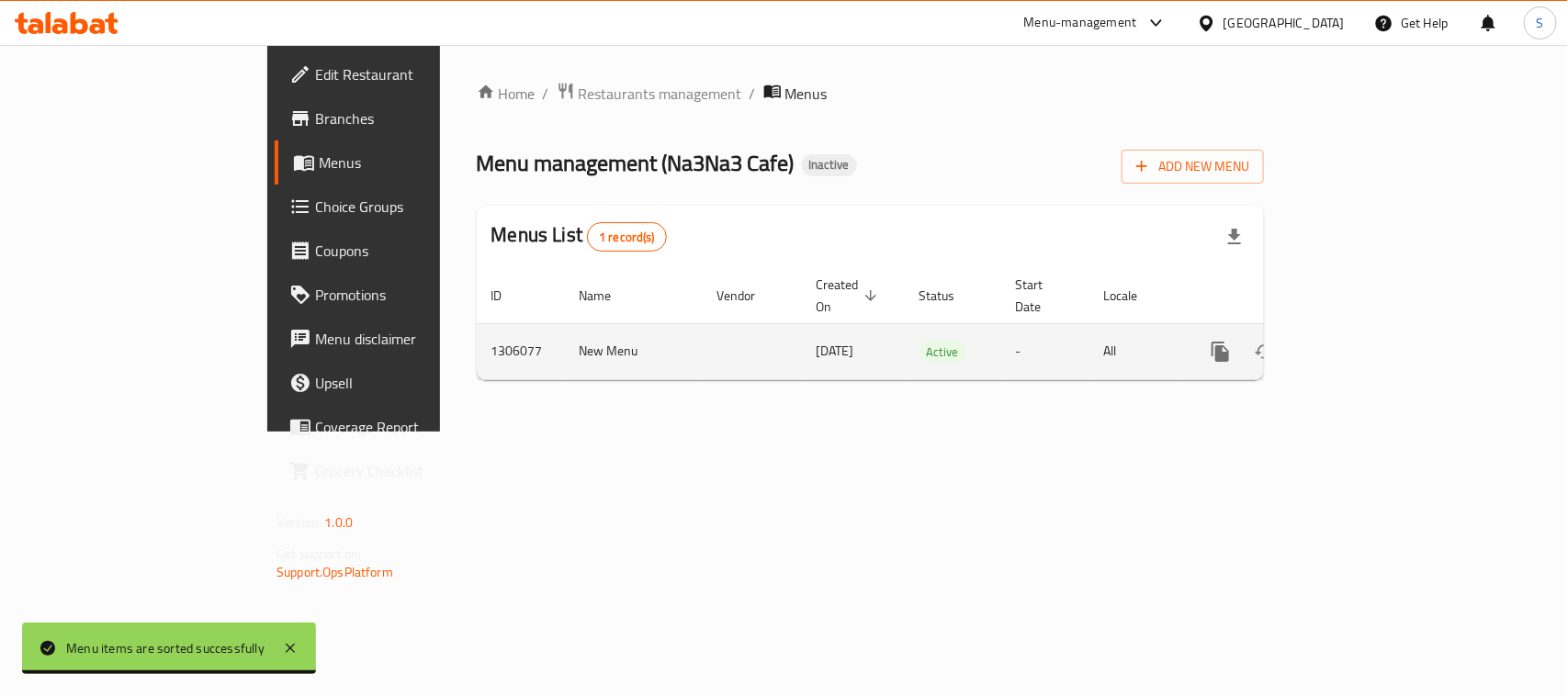
click at [1364, 341] on icon "enhanced table" at bounding box center [1353, 352] width 22 height 22
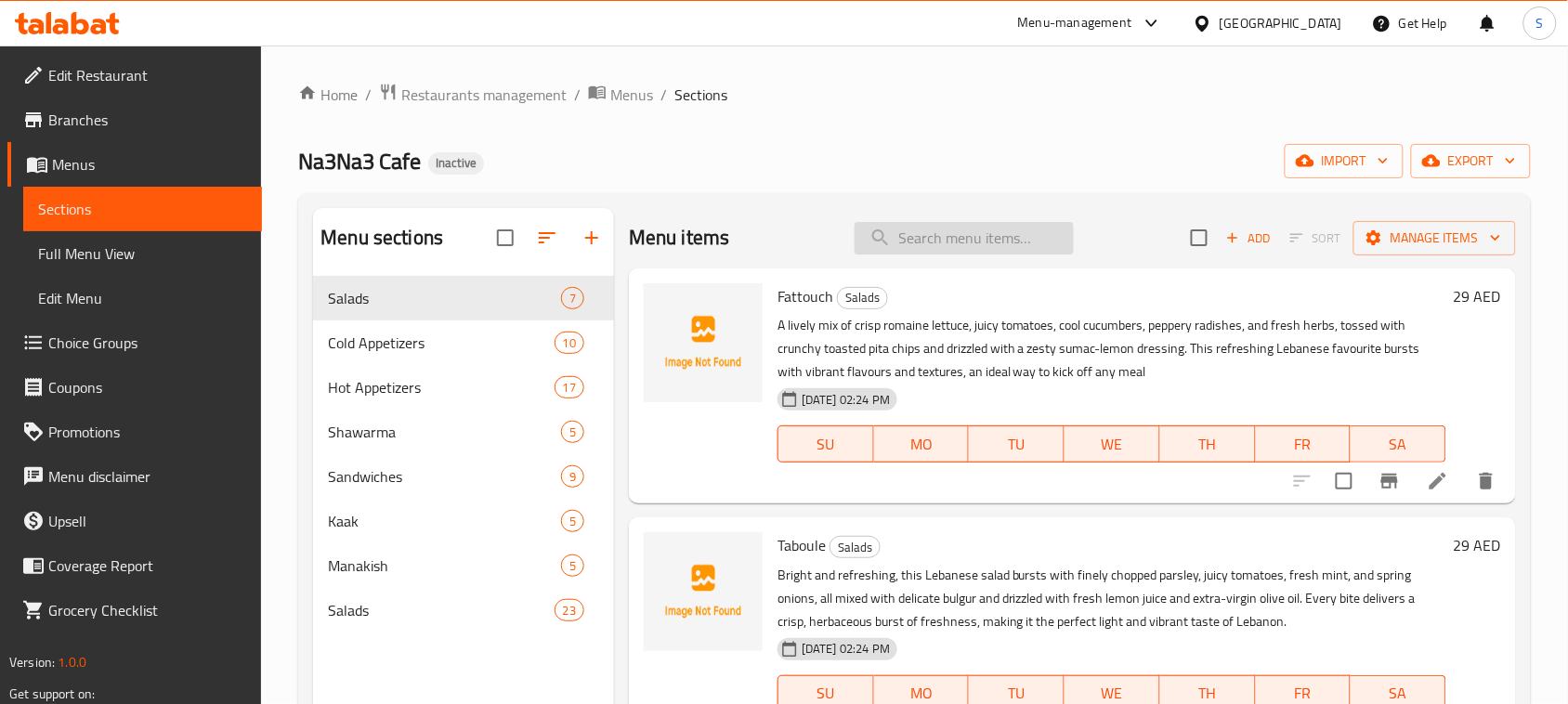
click at [910, 250] on input "search" at bounding box center [964, 237] width 219 height 33
paste input "Chicken Wings Provencial"
type input "Chicken Wings Provencial"
click at [1181, 242] on input "checkbox" at bounding box center [1199, 237] width 39 height 39
checkbox input "true"
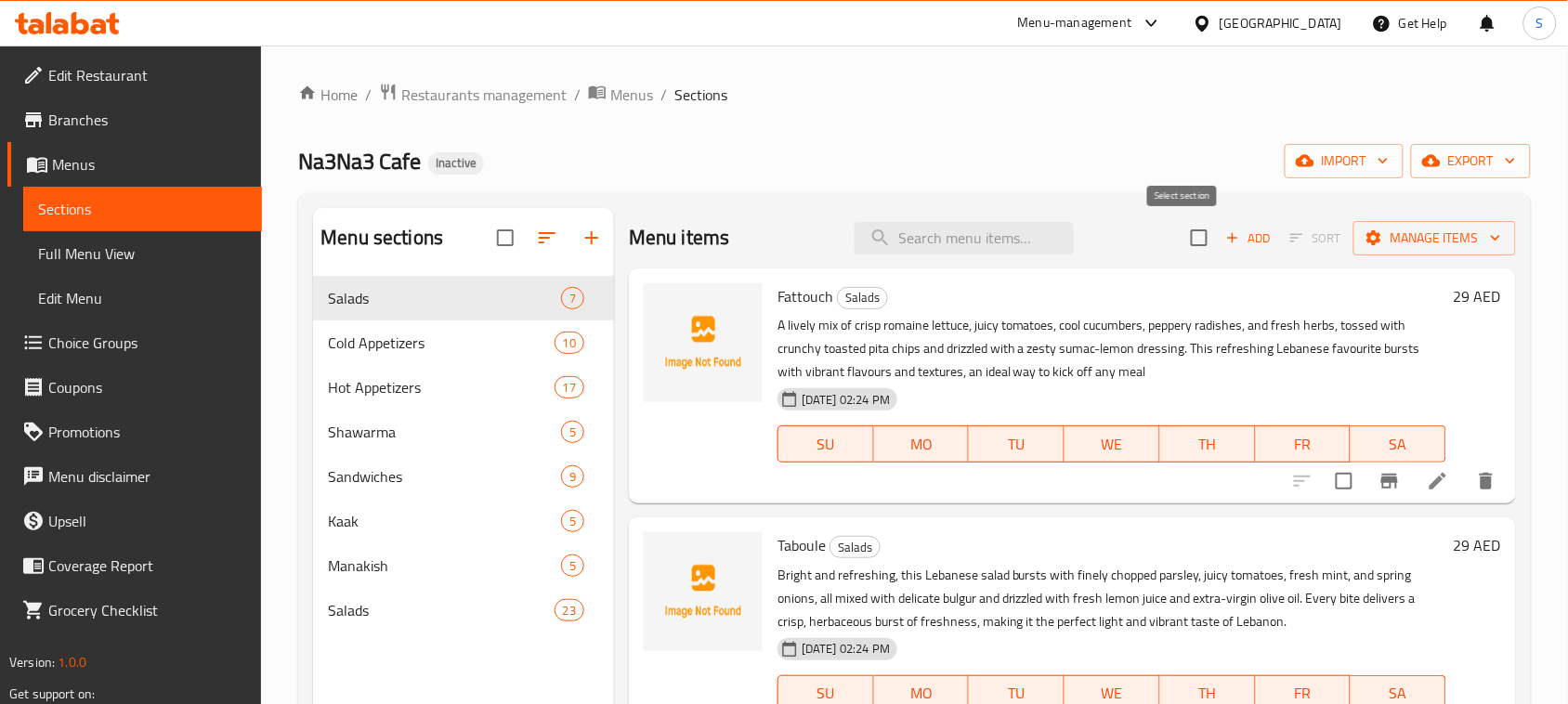
checkbox input "true"
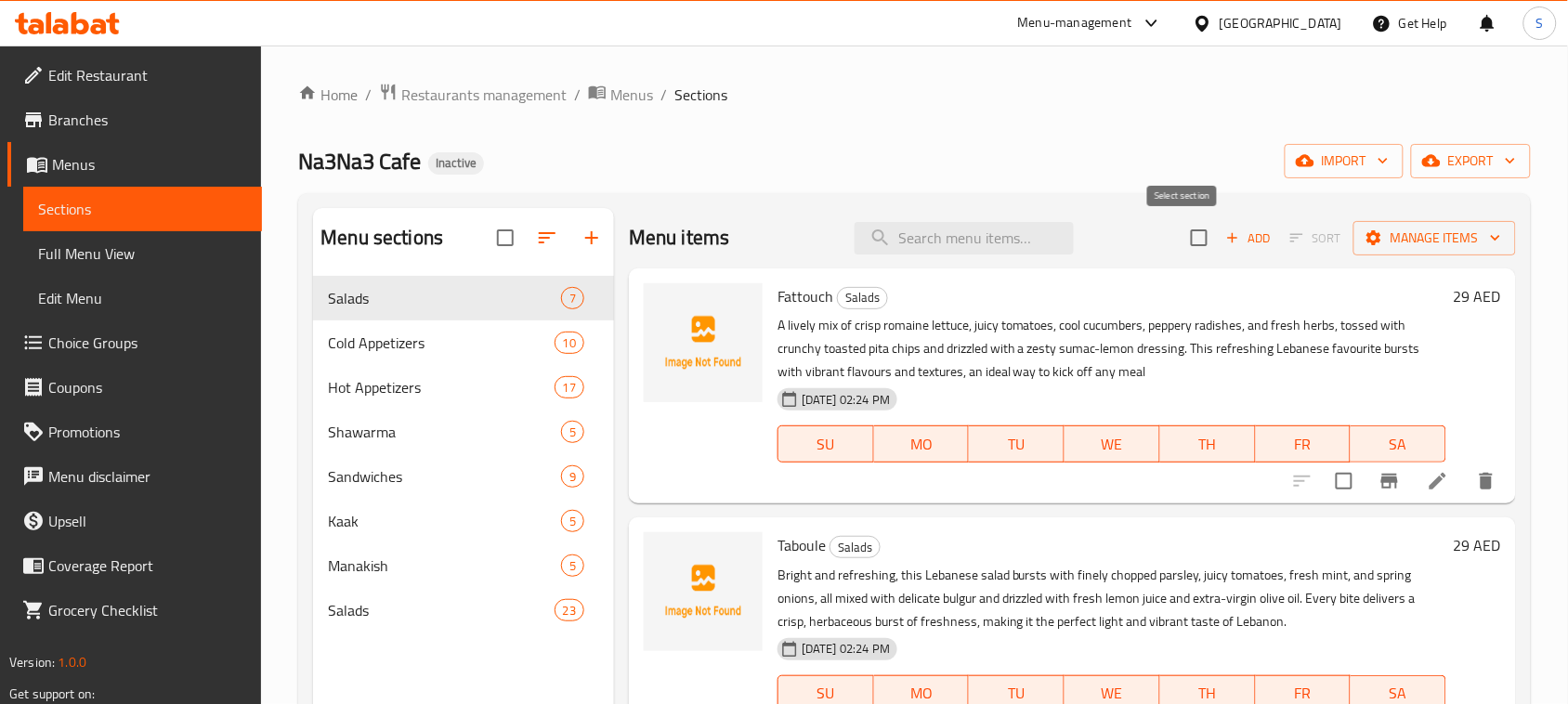
checkbox input "true"
click at [1186, 237] on input "checkbox" at bounding box center [1199, 237] width 39 height 39
checkbox input "false"
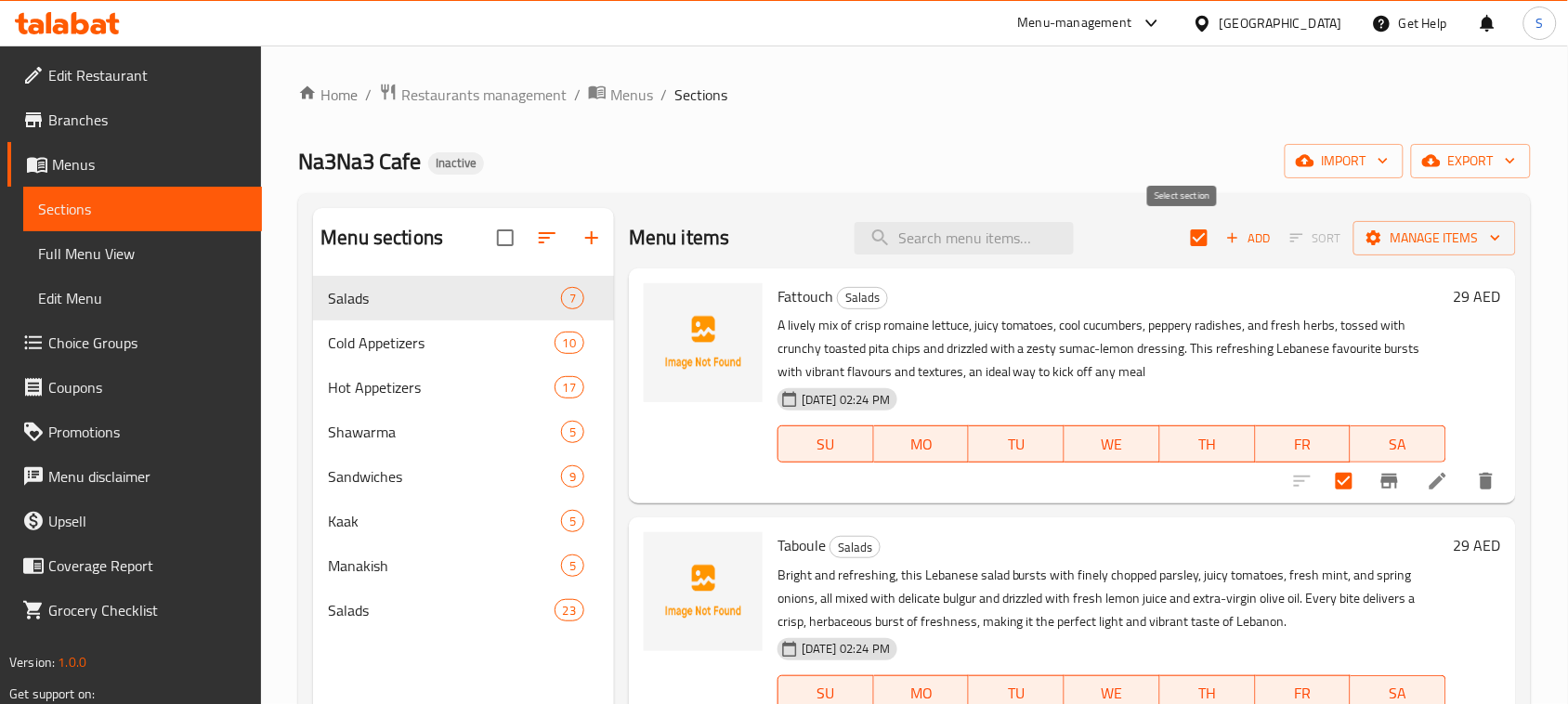
checkbox input "false"
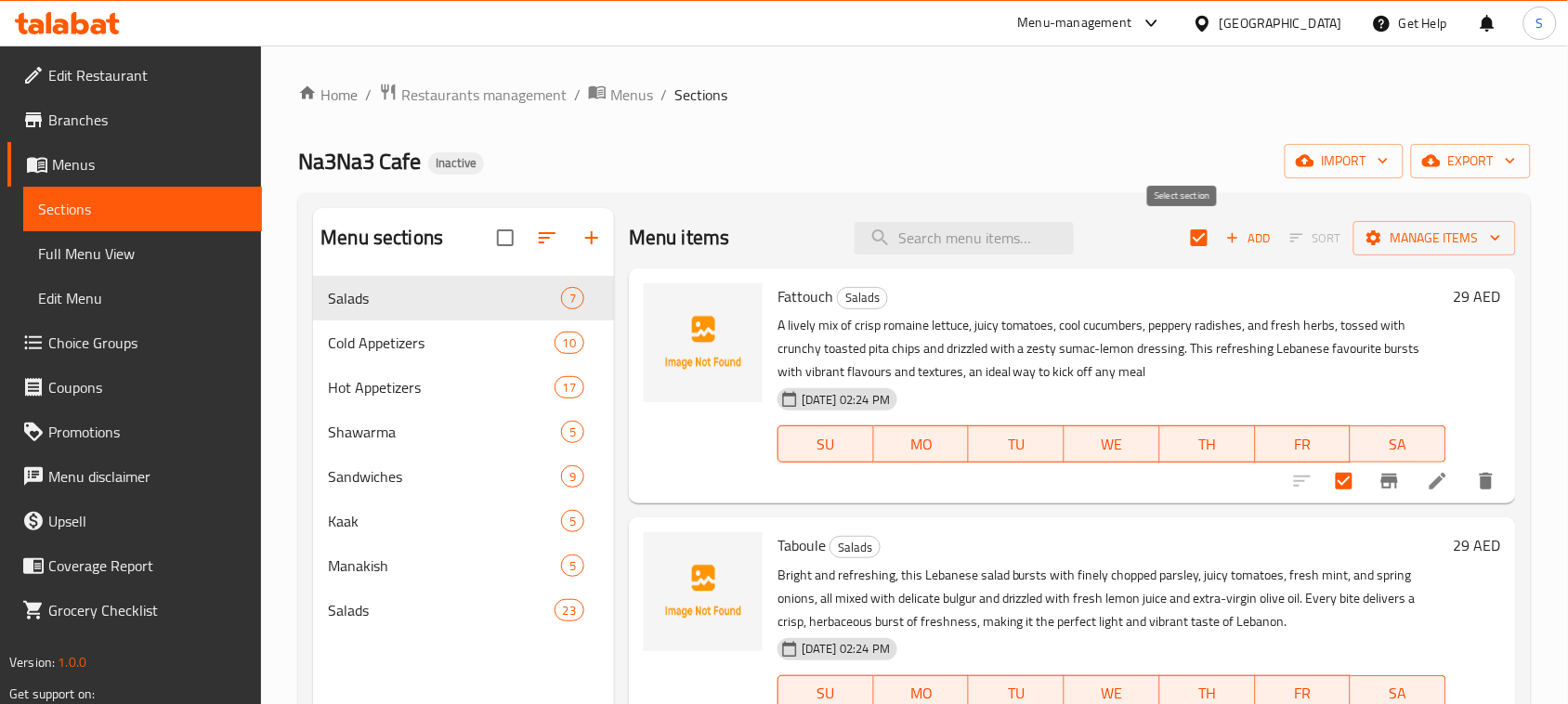
checkbox input "false"
click at [881, 169] on div "Na3Na3 Cafe Inactive import export" at bounding box center [914, 161] width 1233 height 34
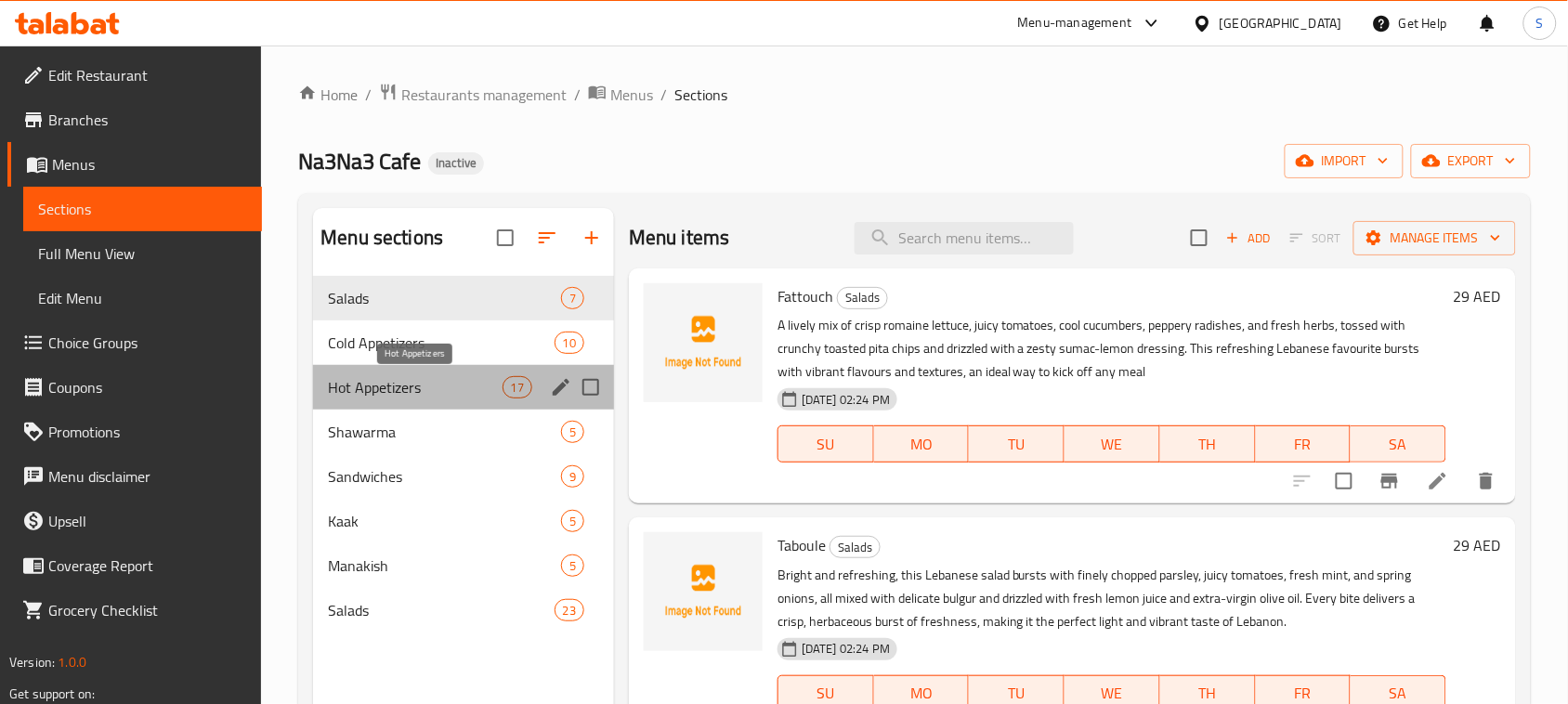
click at [451, 398] on span "Hot Appetizers" at bounding box center [414, 387] width 174 height 22
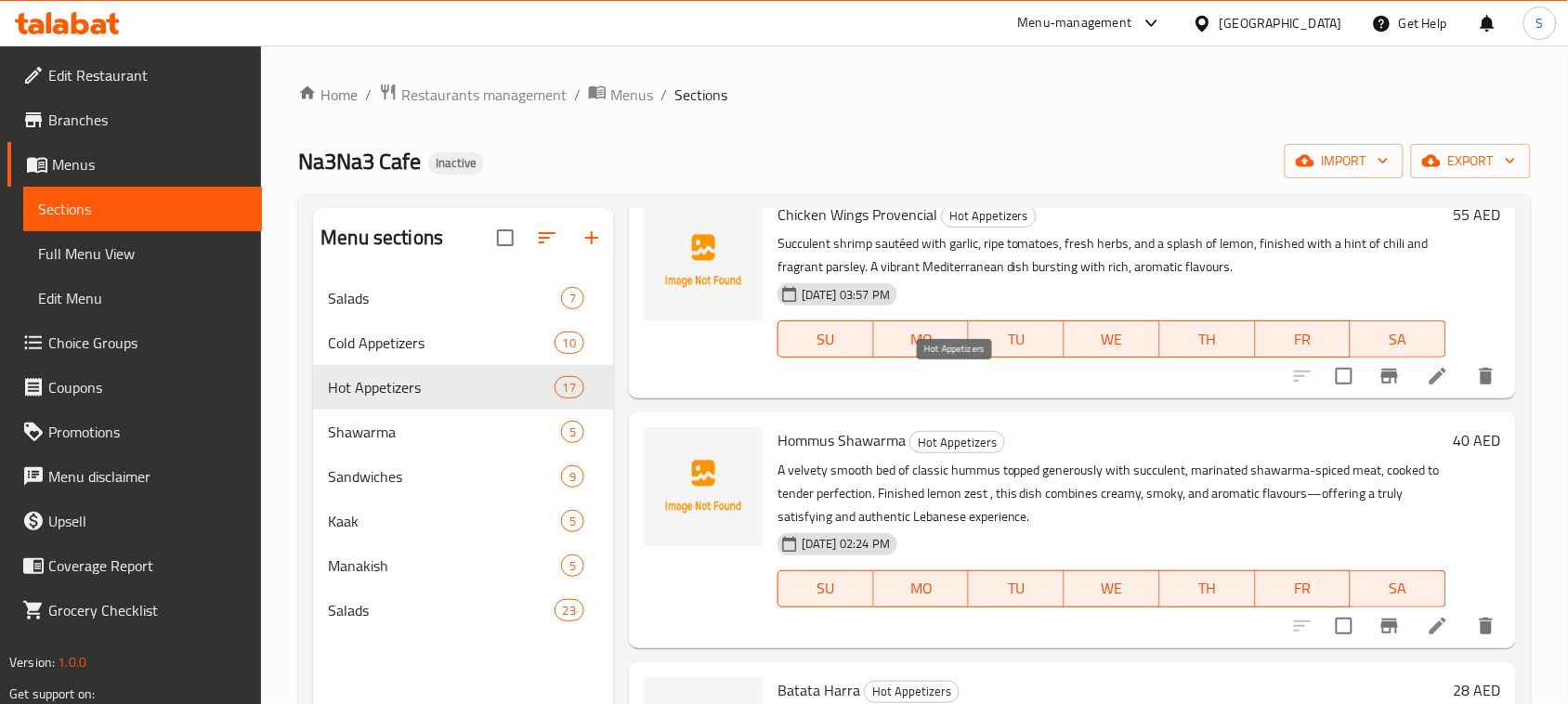
scroll to position [697, 0]
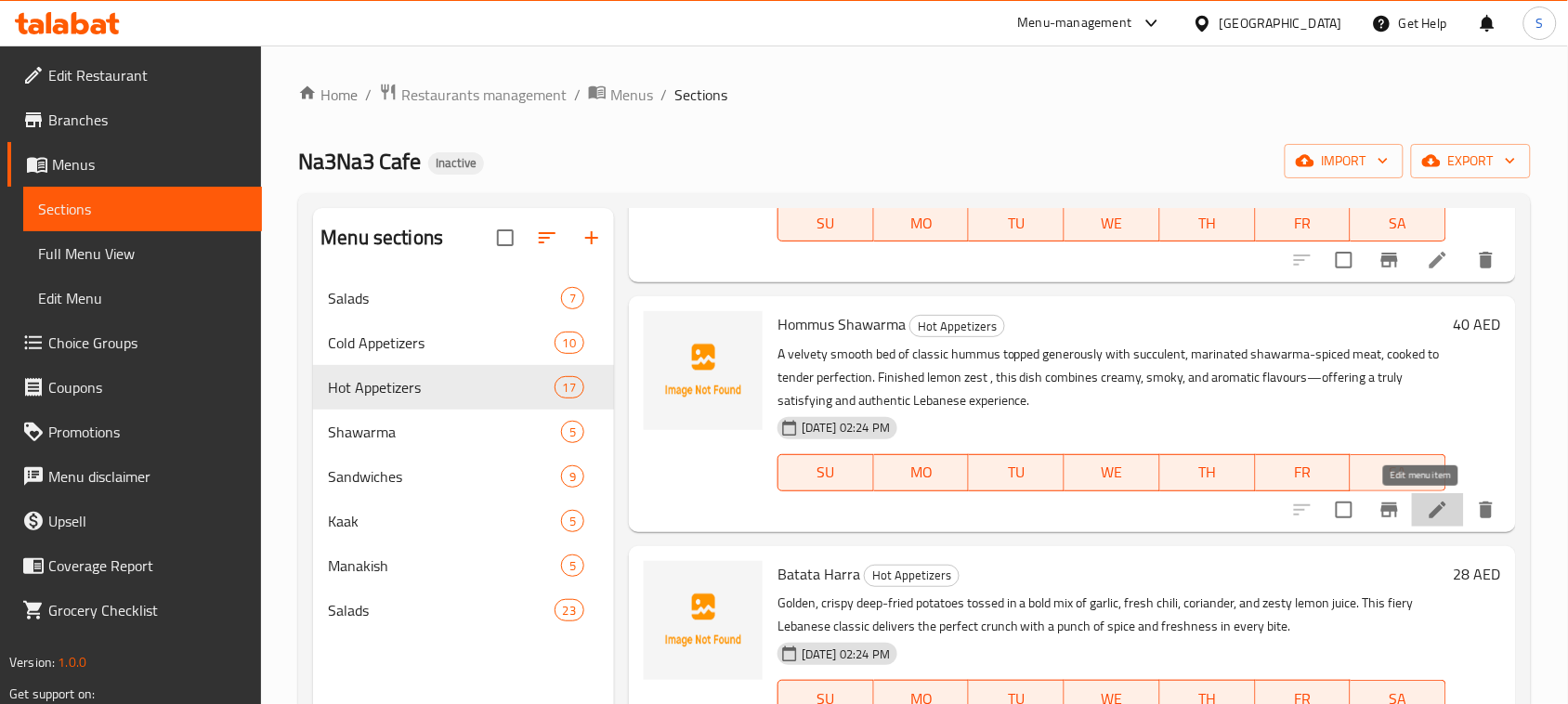
click at [1429, 517] on icon at bounding box center [1438, 510] width 17 height 17
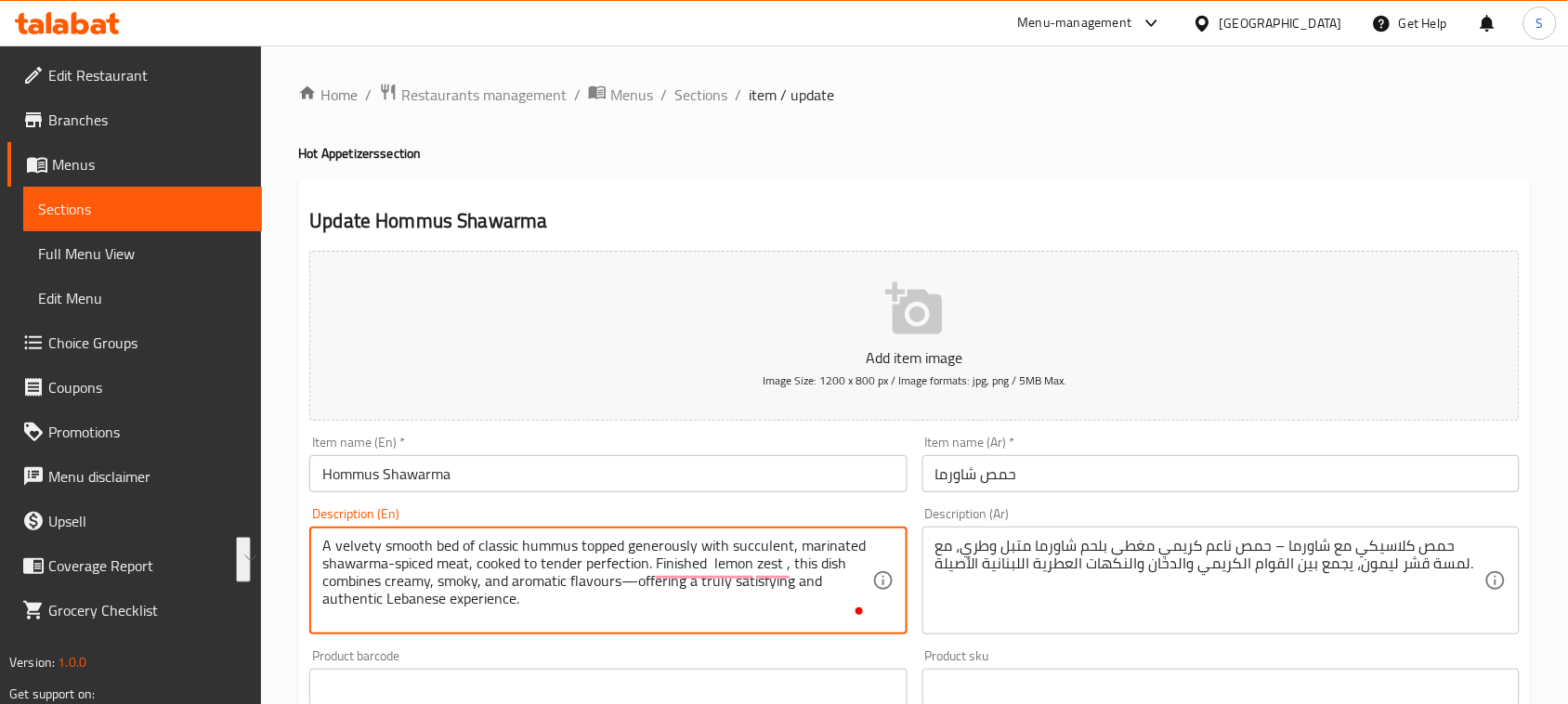
drag, startPoint x: 322, startPoint y: 540, endPoint x: 646, endPoint y: 559, distance: 324.6
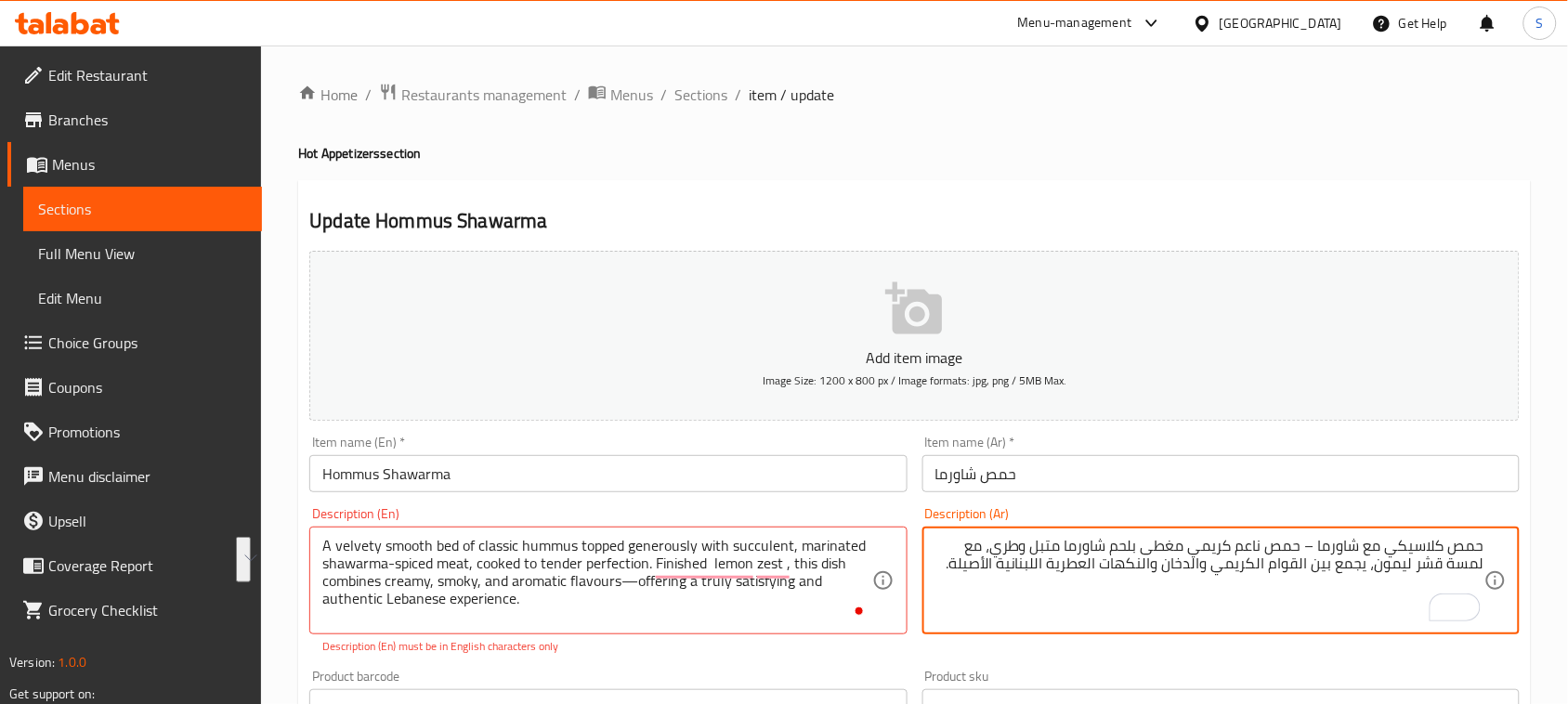
paste textarea "قاعدة ناعمة وكريمية من الحمص الكلاسيكي، مغطاة بسخاء بلحم شاورما متبل وطري مطهو …"
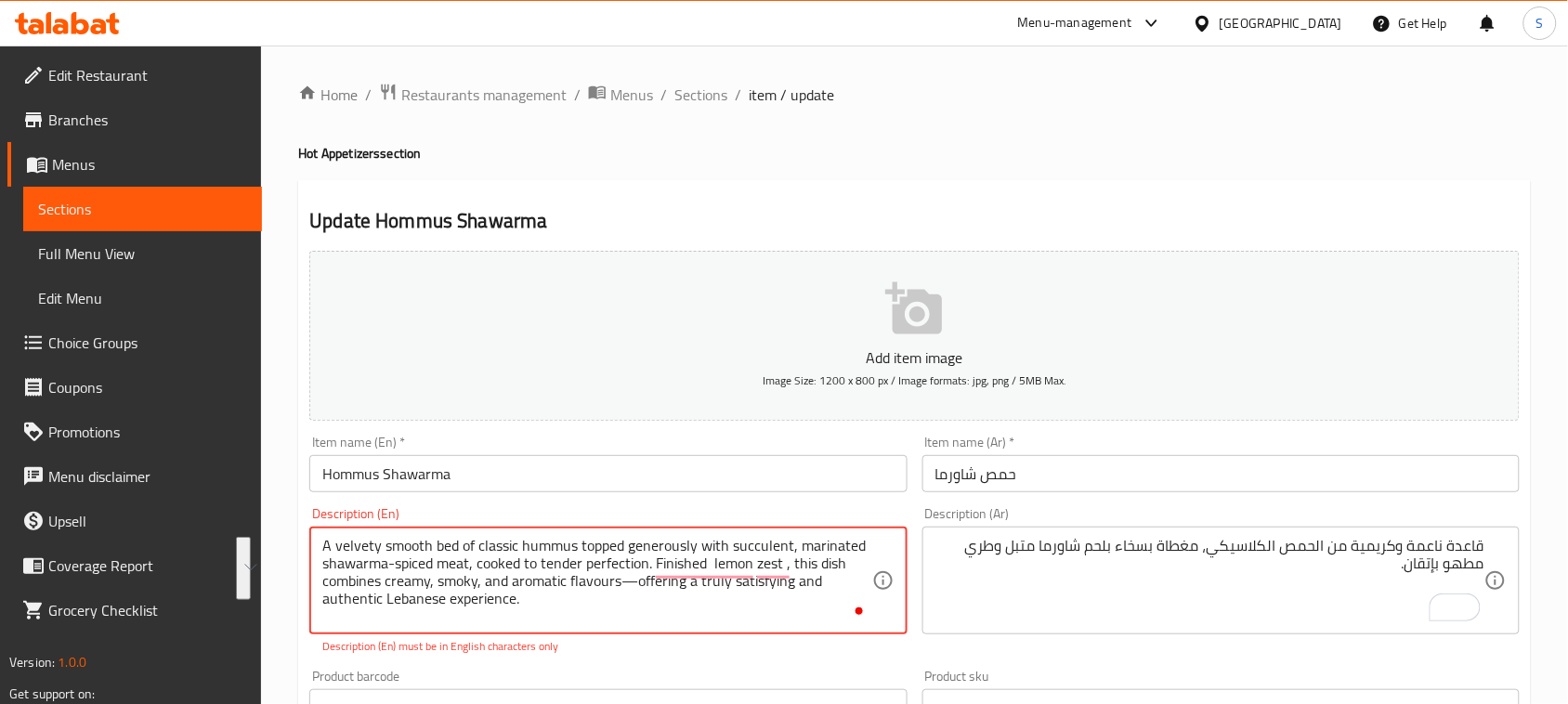
drag, startPoint x: 656, startPoint y: 559, endPoint x: 552, endPoint y: 604, distance: 113.3
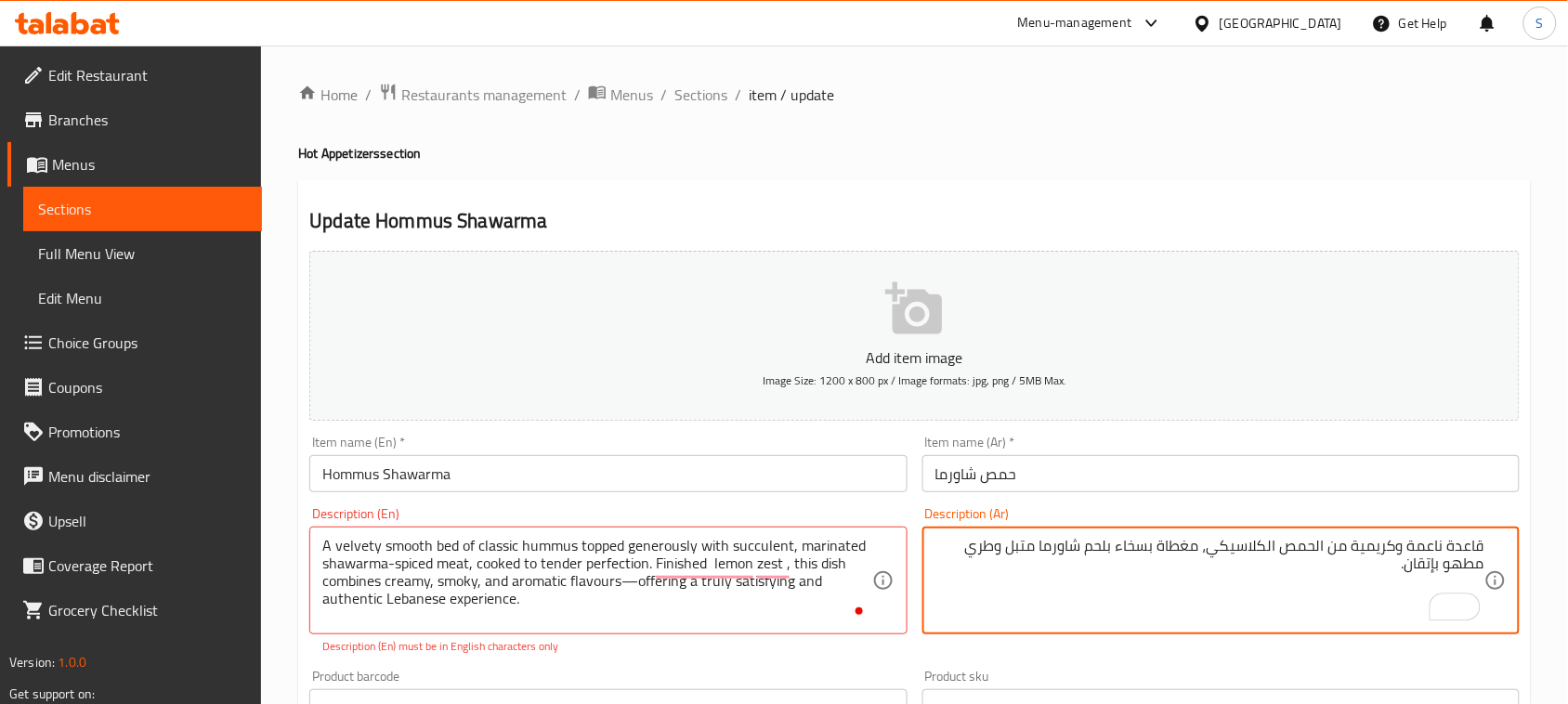
paste textarea "منتهية برشة قشر ليمون، يجمع هذا الطبق بين النكهات الكريمية والدخانية والعطرية، …"
type textarea "قاعدة ناعمة وكريمية من الحمص الكلاسيكي، مغطاة بسخاء بلحم شاورما متبل وطري مطهو …"
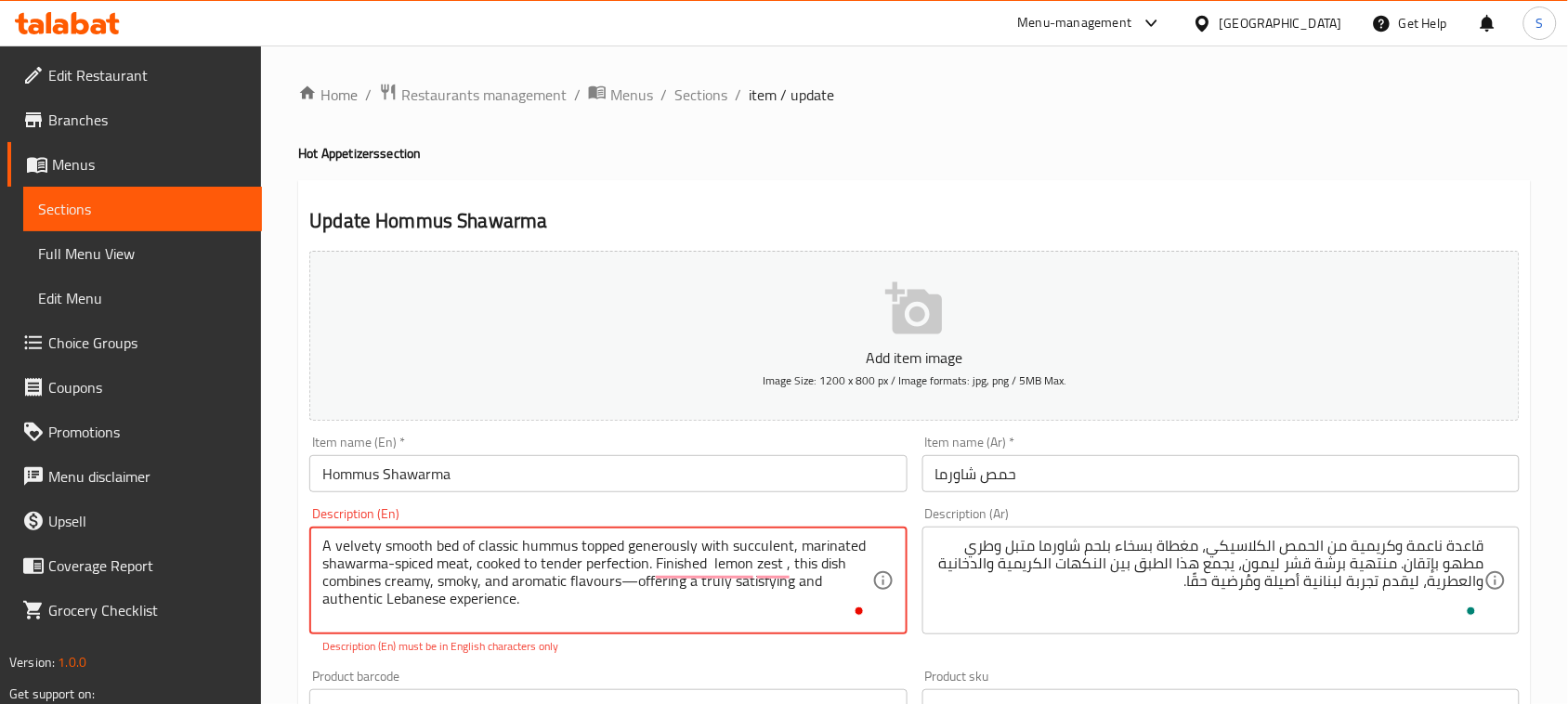
click at [639, 582] on textarea "A velvety smooth bed of classic hummus topped generously with succulent, marina…" at bounding box center [596, 581] width 548 height 88
click at [790, 589] on textarea "A velvety smooth bed of classic hummus topped generously with succulent, marina…" at bounding box center [596, 581] width 548 height 88
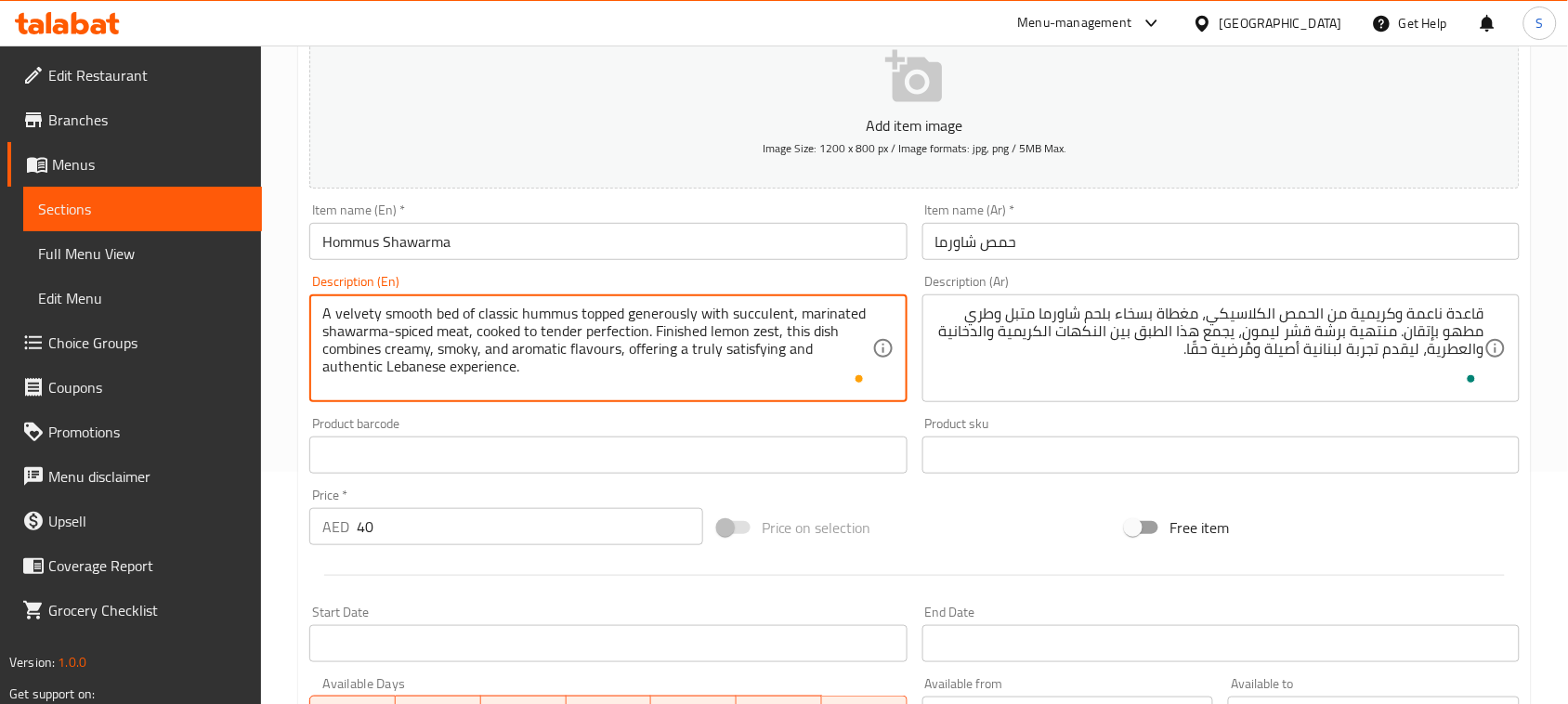
scroll to position [604, 0]
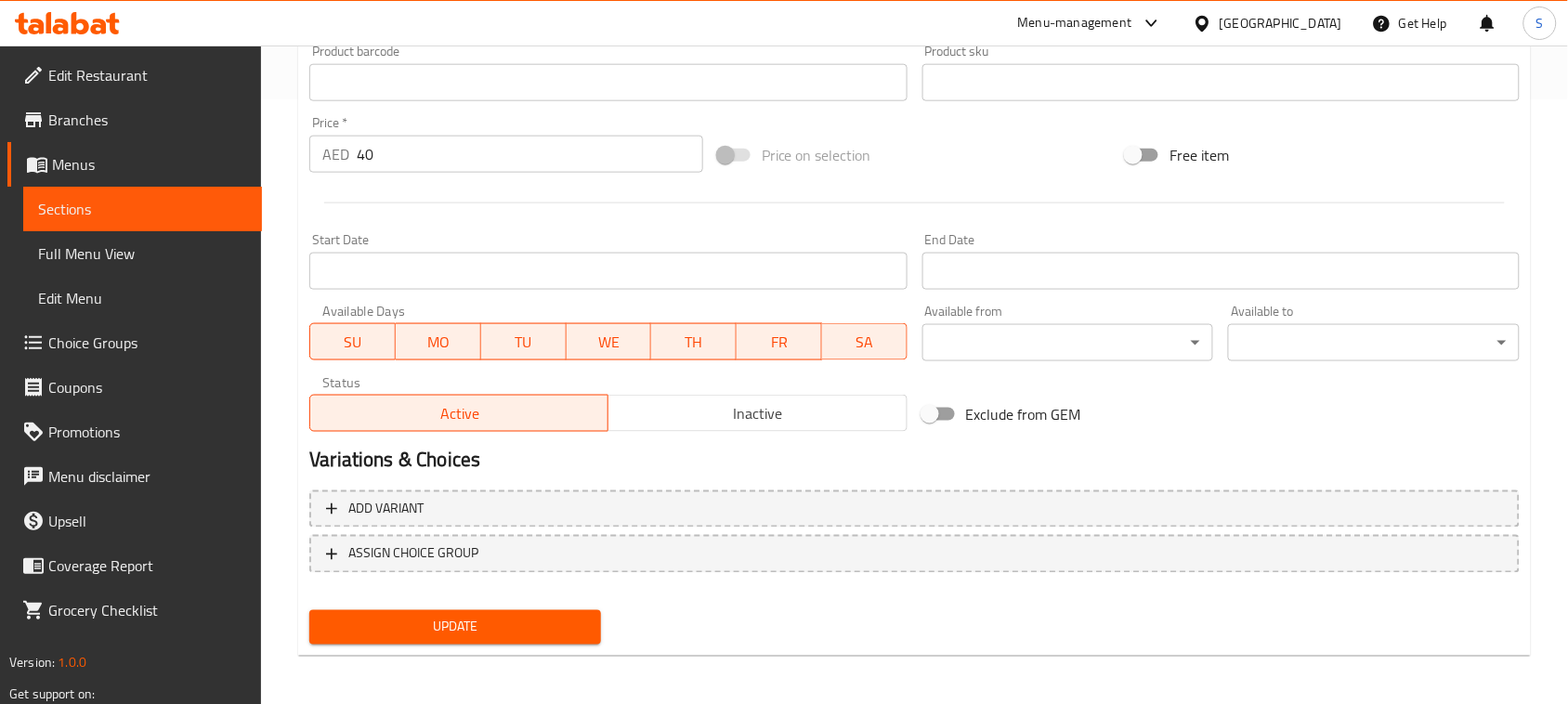
type textarea "A velvety smooth bed of classic hummus topped generously with succulent, marina…"
click at [493, 629] on span "Update" at bounding box center [454, 627] width 262 height 23
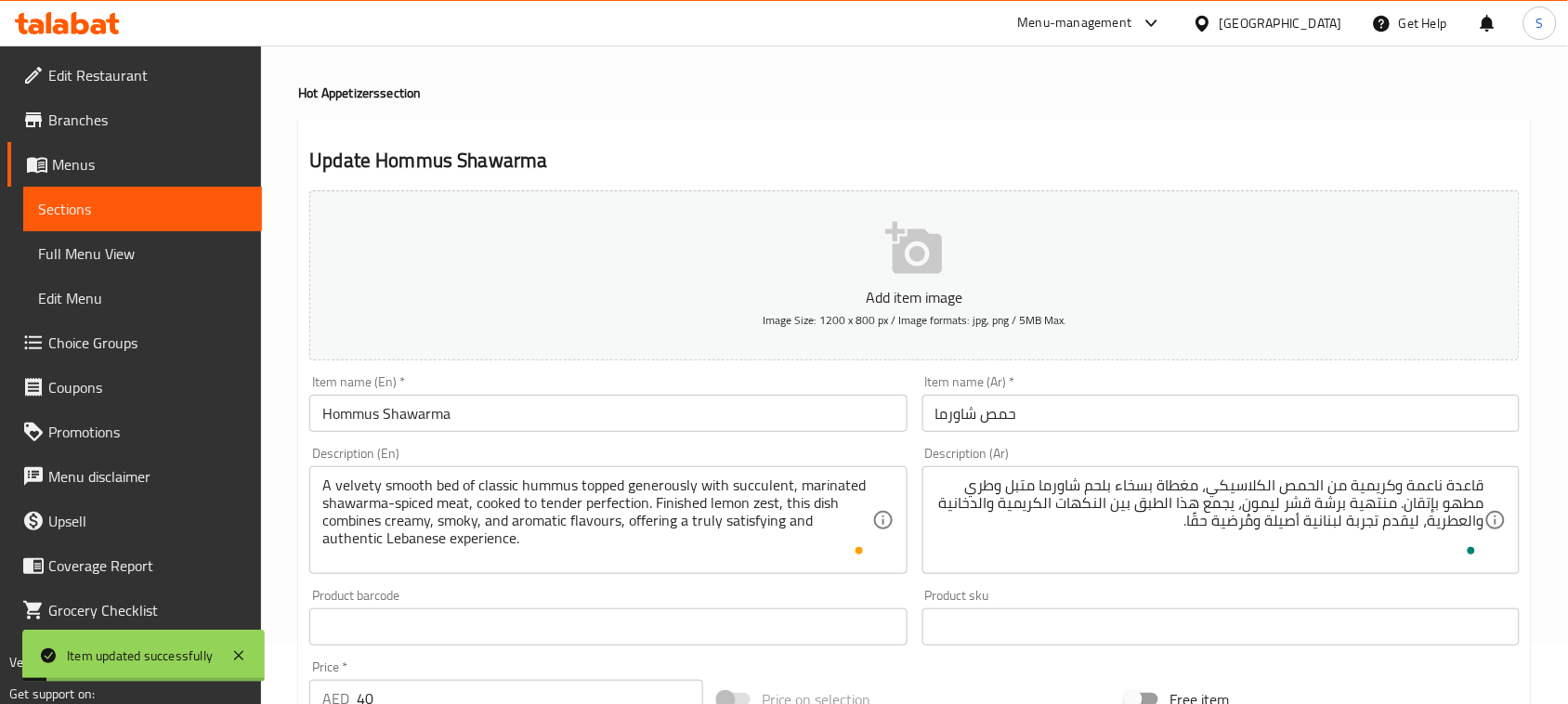
scroll to position [0, 0]
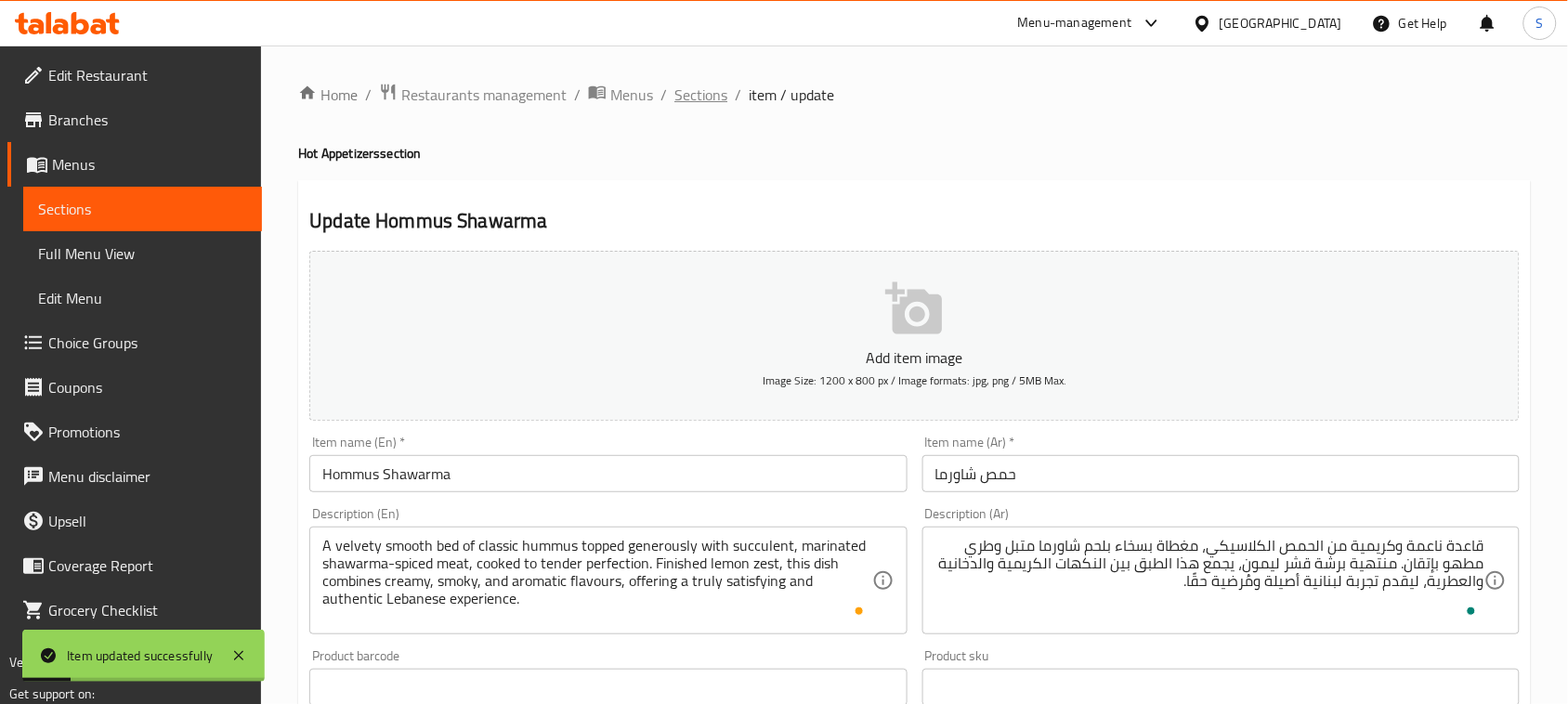
click at [685, 103] on span "Sections" at bounding box center [700, 95] width 53 height 22
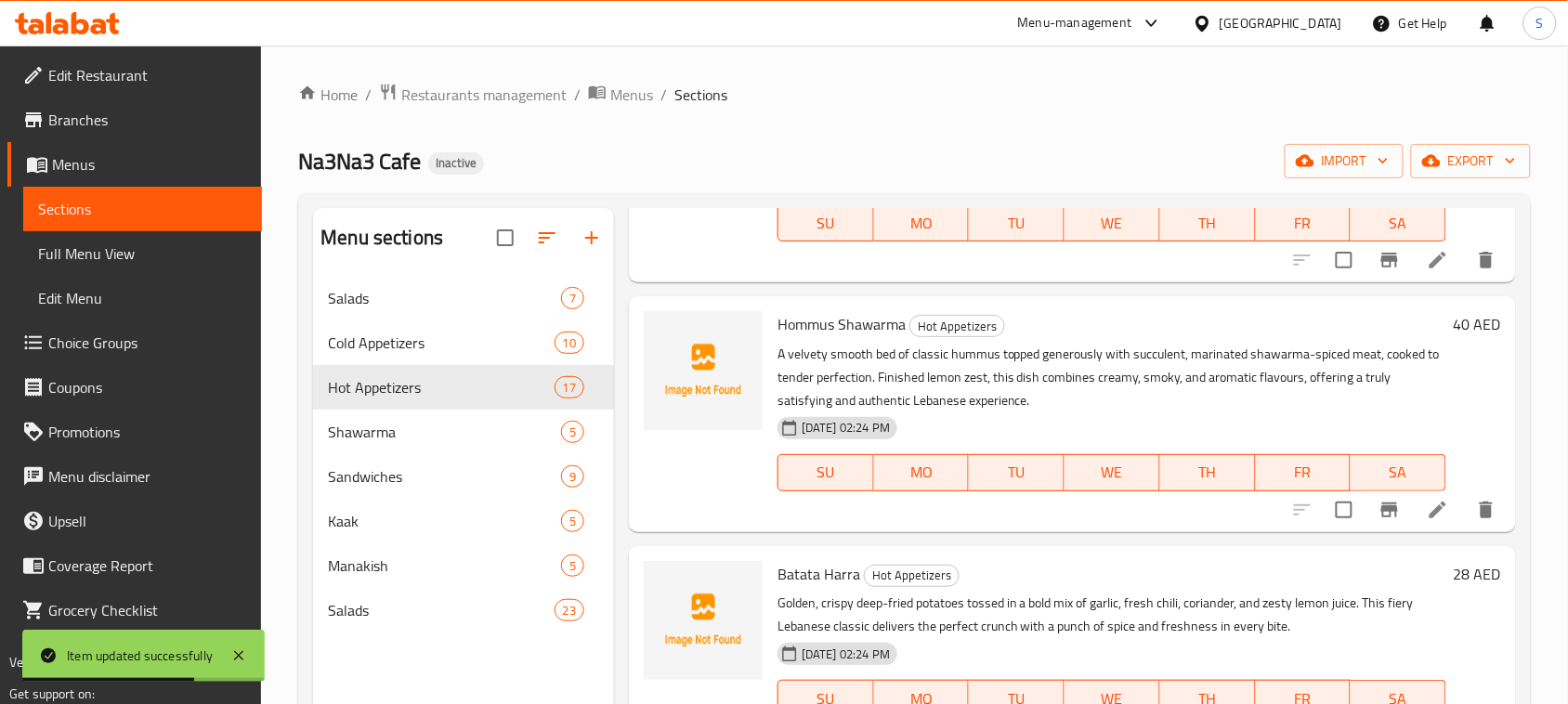
scroll to position [813, 0]
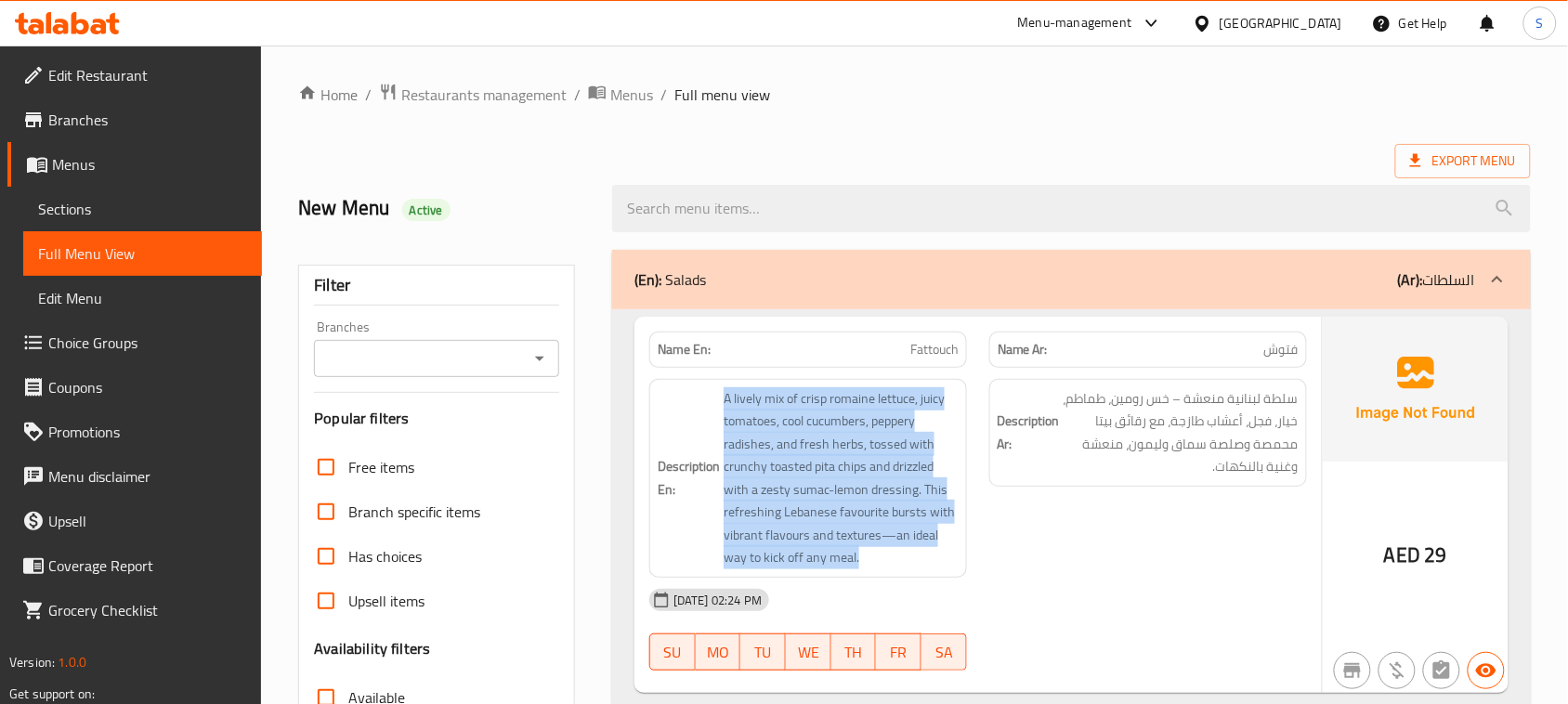
click at [75, 156] on span "Menus" at bounding box center [149, 165] width 195 height 22
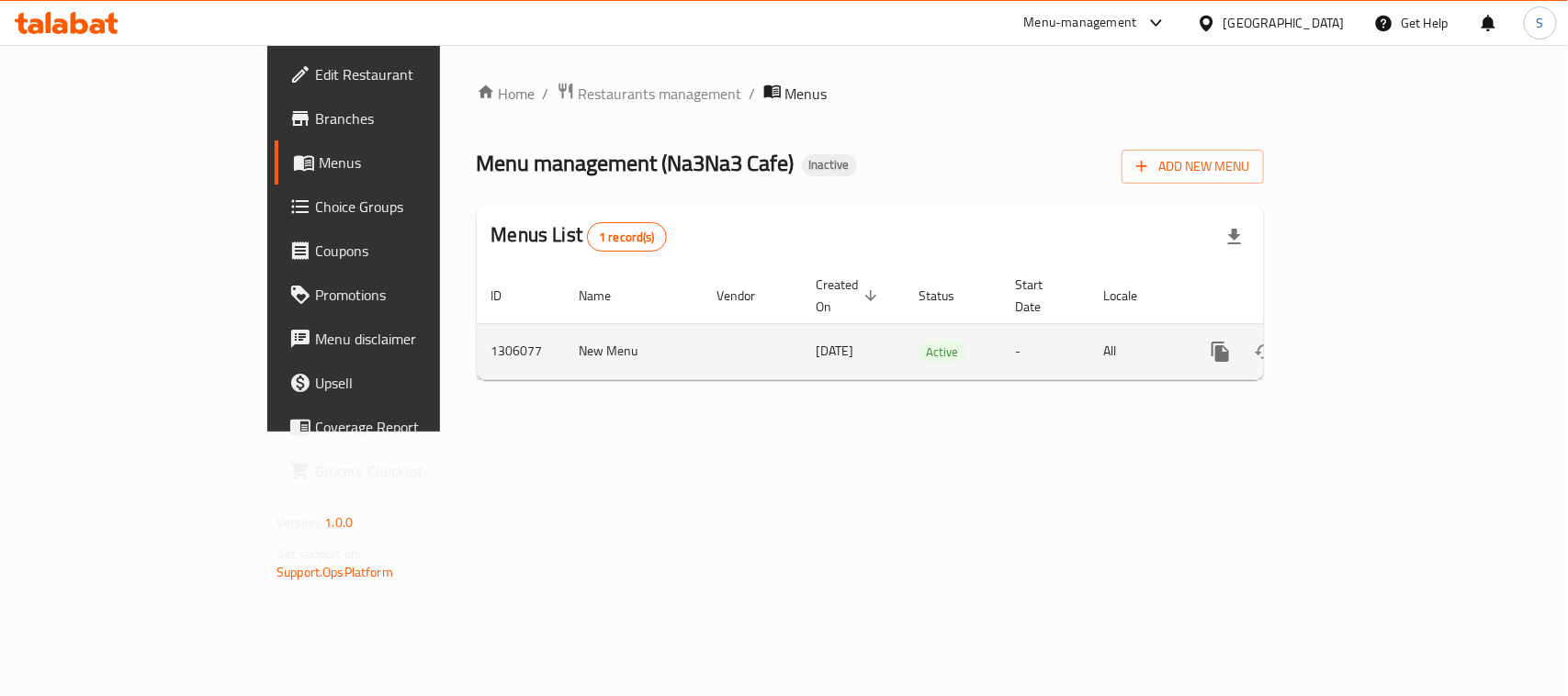
click at [477, 328] on td "1306077" at bounding box center [521, 351] width 88 height 56
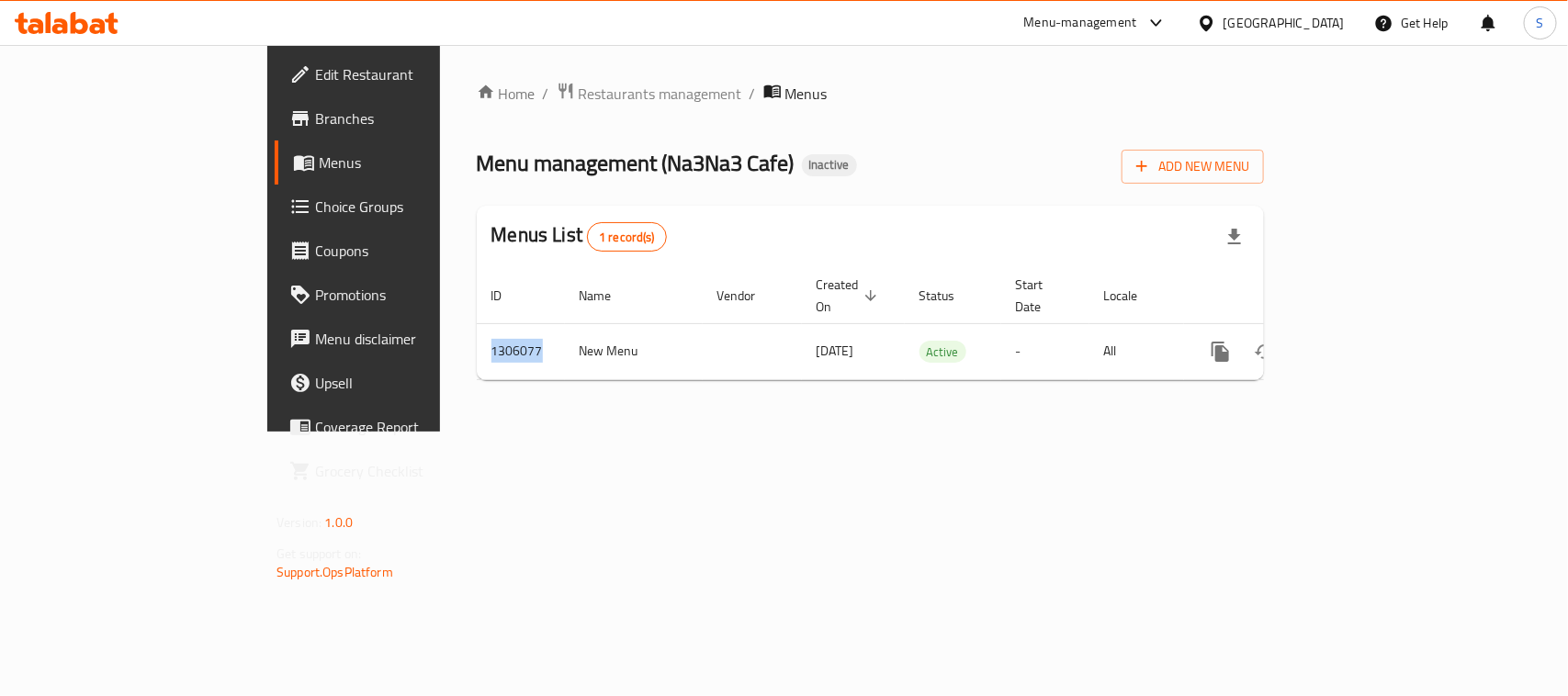
copy td "1306077"
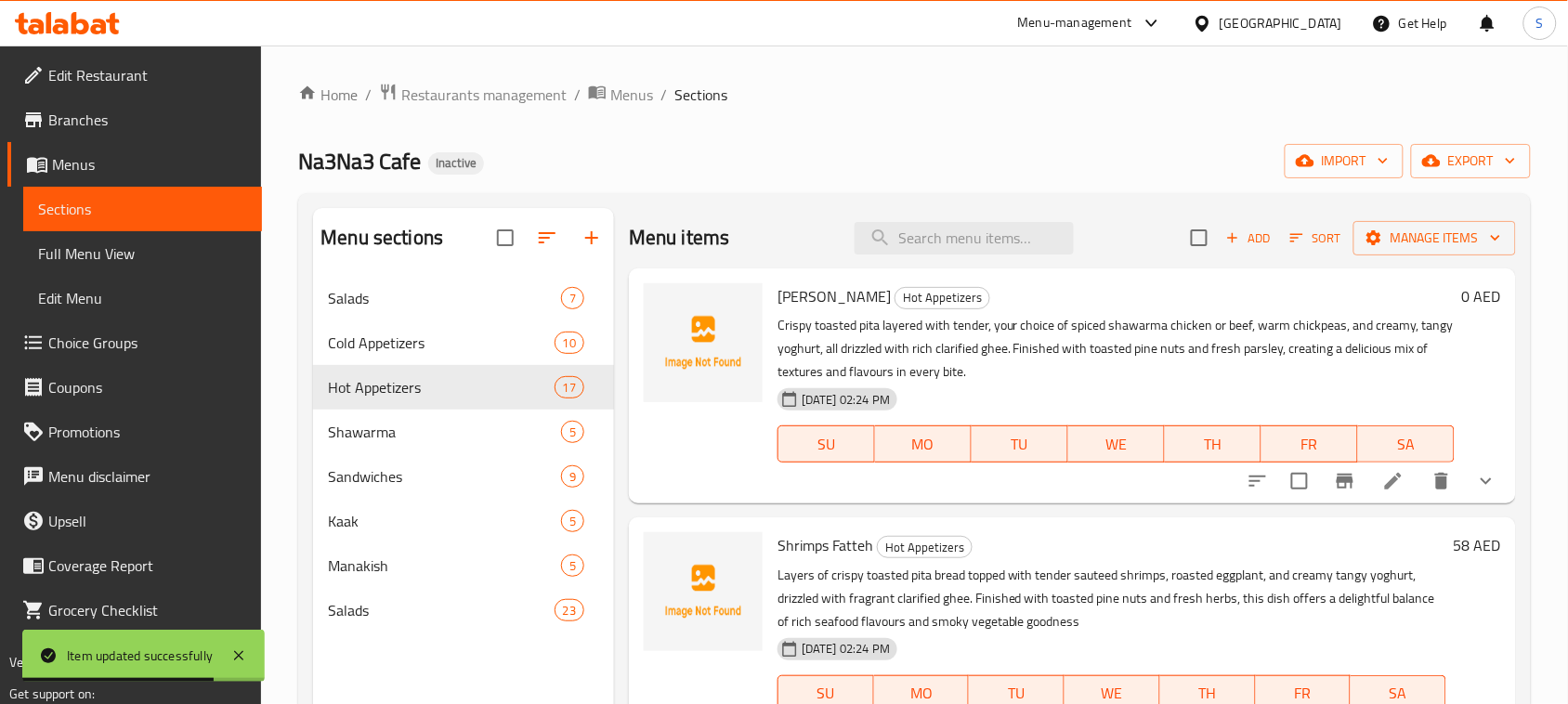
scroll to position [928, 0]
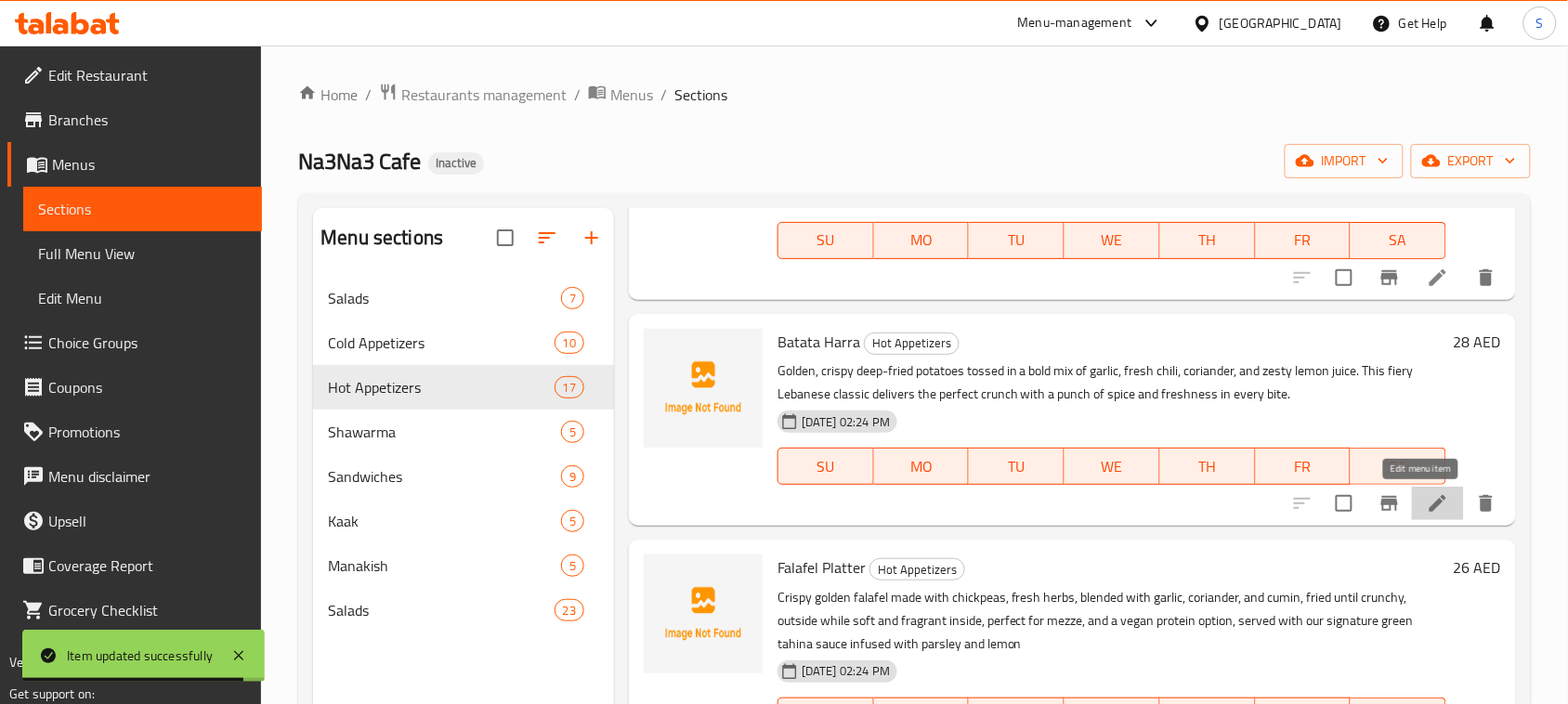
click at [1429, 512] on icon at bounding box center [1438, 504] width 17 height 17
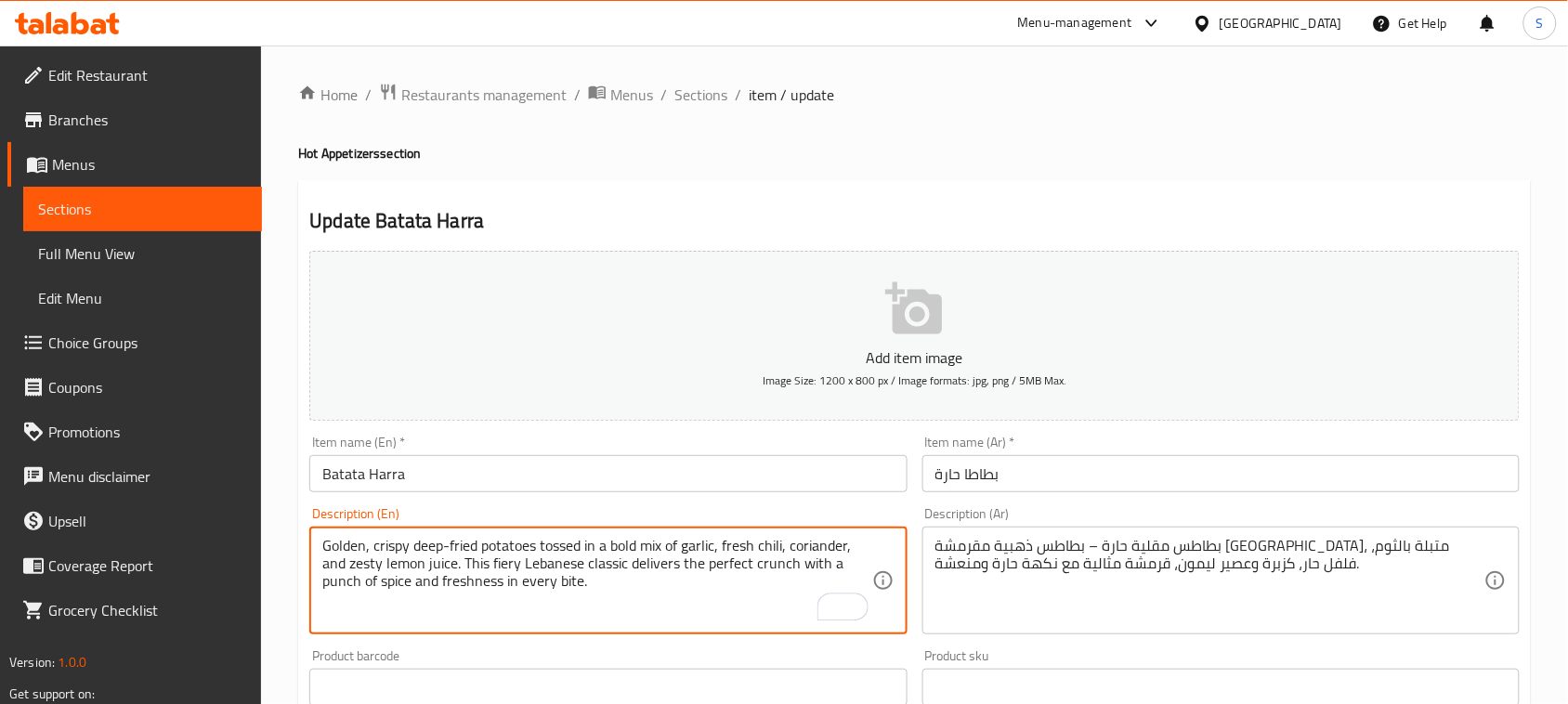
drag, startPoint x: 322, startPoint y: 545, endPoint x: 458, endPoint y: 563, distance: 137.2
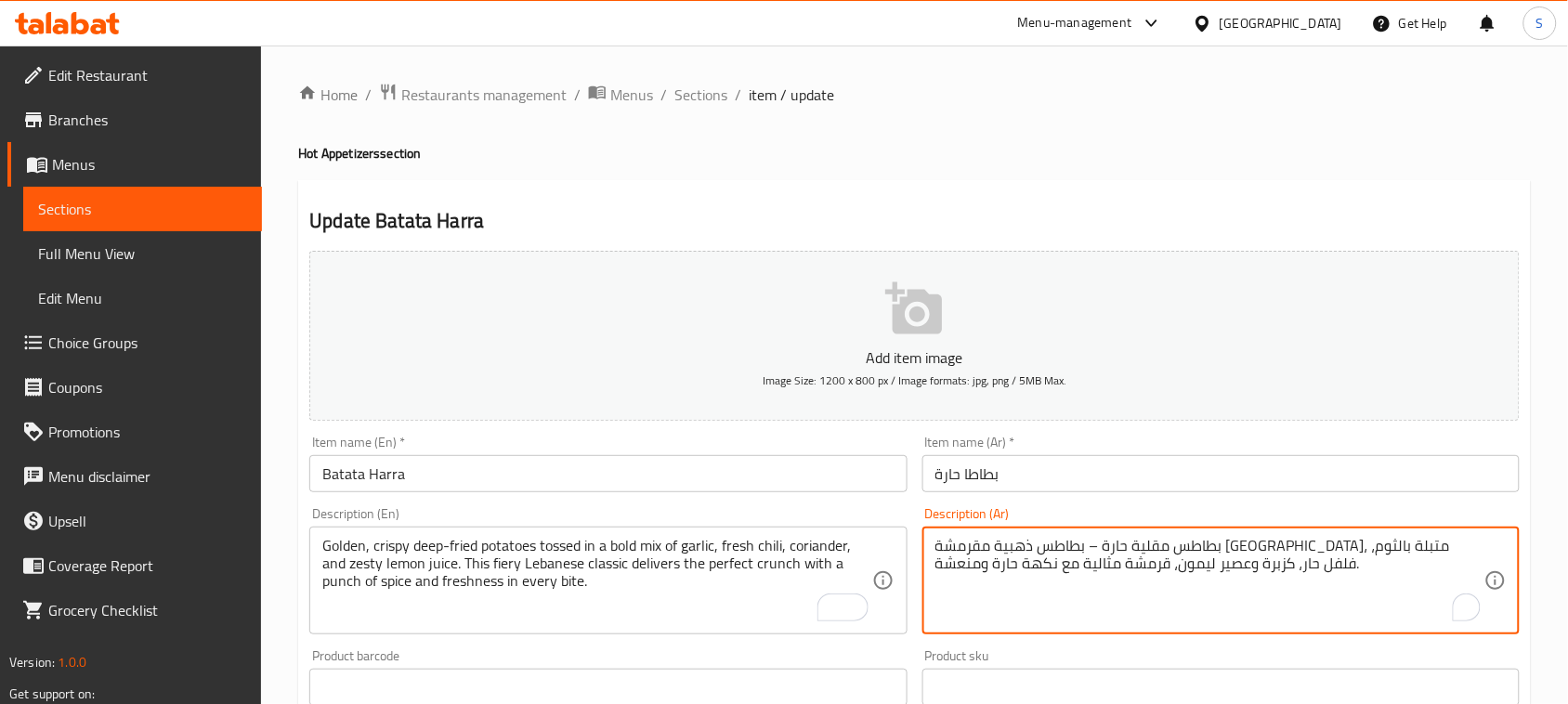
paste textarea "هبية ومقرمشة، مغطاة بخليط جريء من الثوم، الفلفل الحار الطازج، الكزبرة، وعصير ال…"
click at [1180, 544] on textarea "بطاطس مقلية ذهبية ومقرمشة، مغطاة بخليط جريء من الثوم، الفلفل الحار الطازج، الكز…" at bounding box center [1209, 581] width 548 height 88
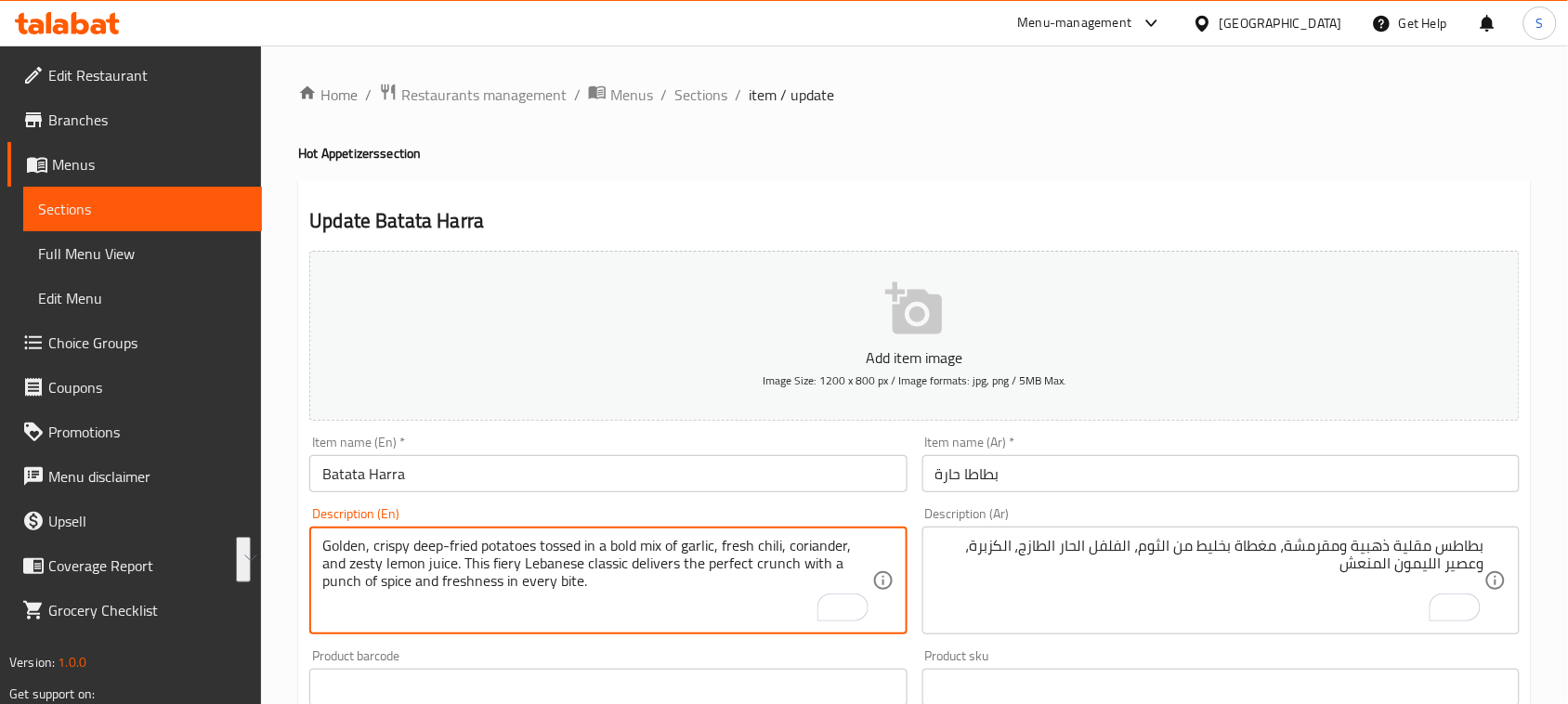
drag, startPoint x: 465, startPoint y: 560, endPoint x: 582, endPoint y: 581, distance: 118.9
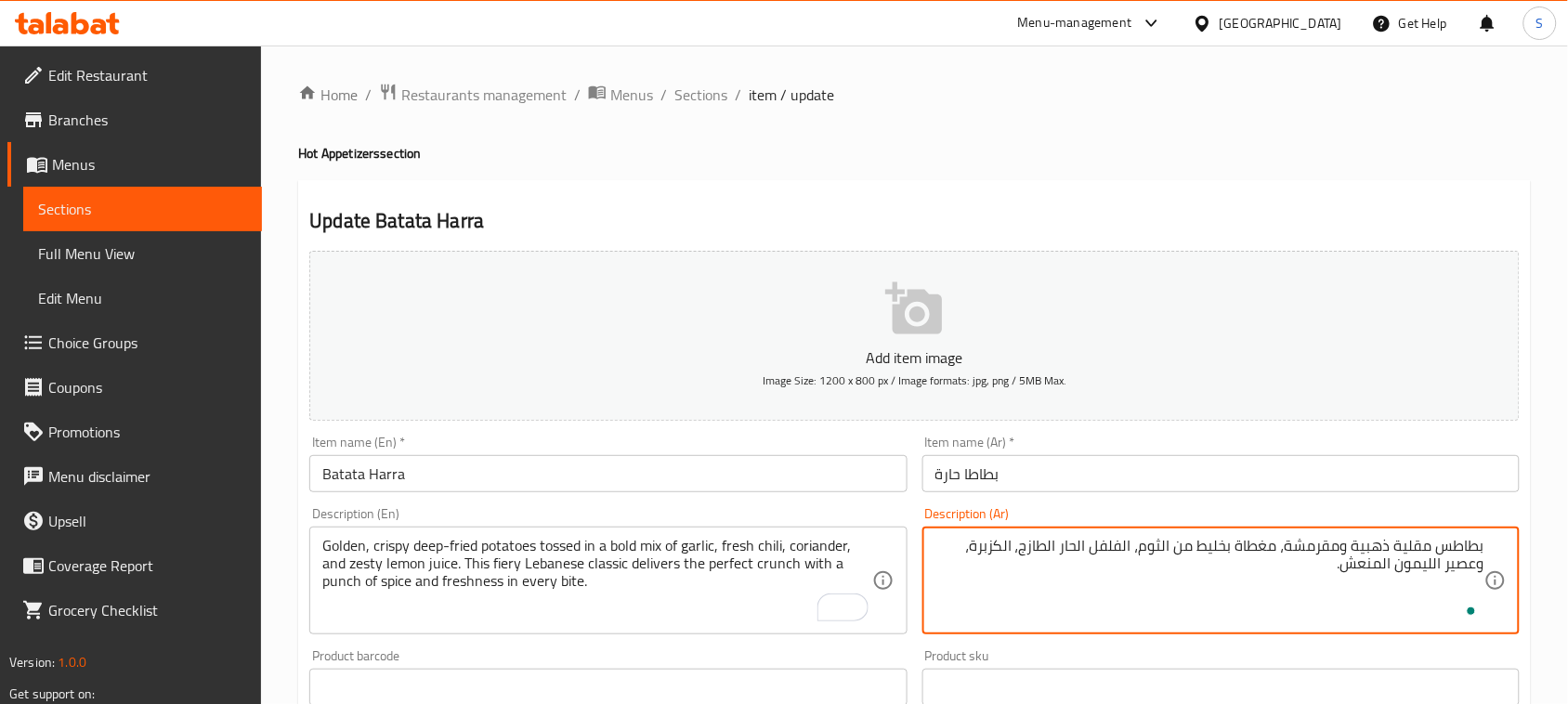
paste textarea "هذا الطبق ال[DEMOGRAPHIC_DATA] الناري يقدم قرمشة مثالية مع نكهة حارة ومنعشة في …"
click at [1243, 569] on textarea "بطاطس مقلية ذهبية ومقرمشة، مغطاة بخليط من الثوم، الفلفل الحار الطازج، الكزبرة، …" at bounding box center [1209, 581] width 548 height 88
click at [1203, 567] on textarea "بطاطس مقلية ذهبية ومقرمشة، مغطاة بخليط من الثوم، الفلفل الحار الطازج، الكزبرة، …" at bounding box center [1209, 581] width 548 height 88
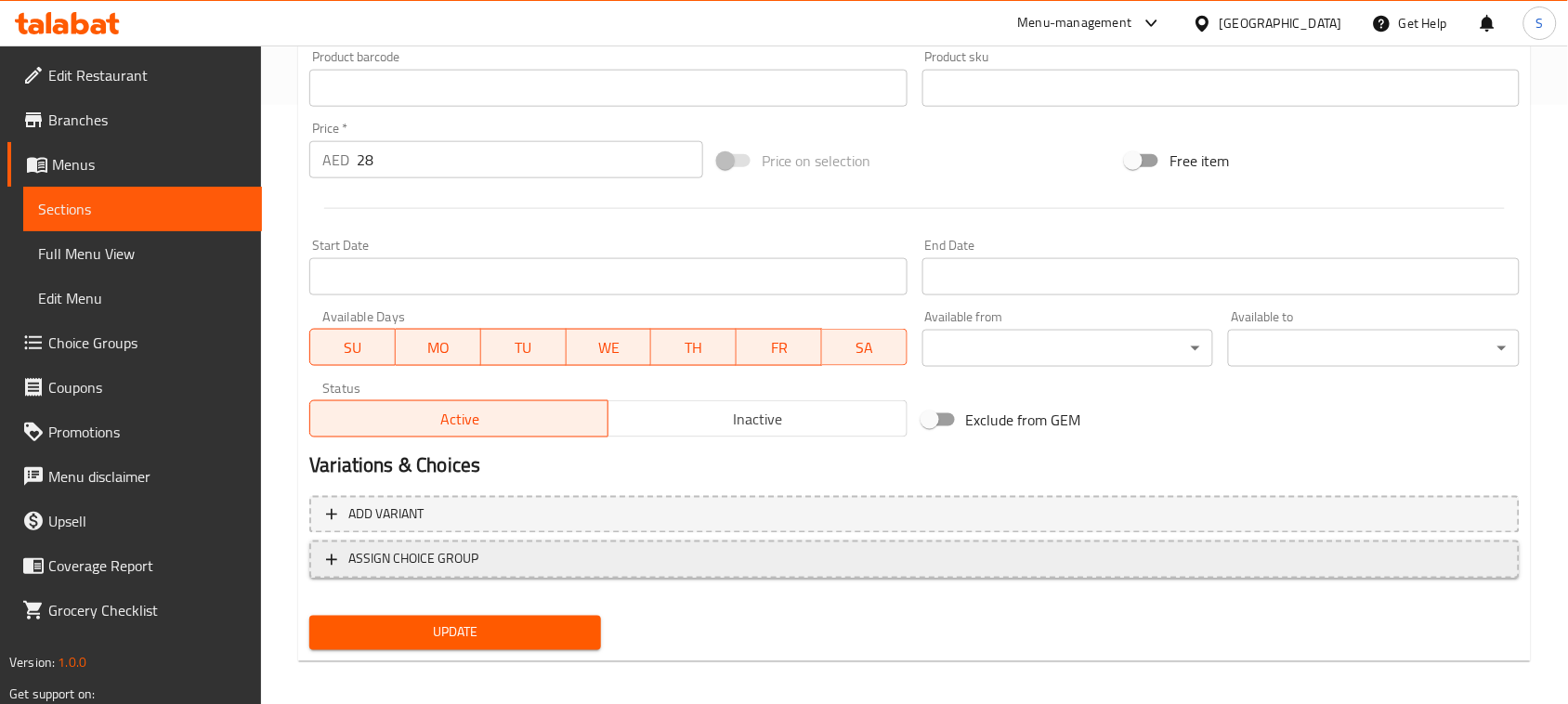
scroll to position [604, 0]
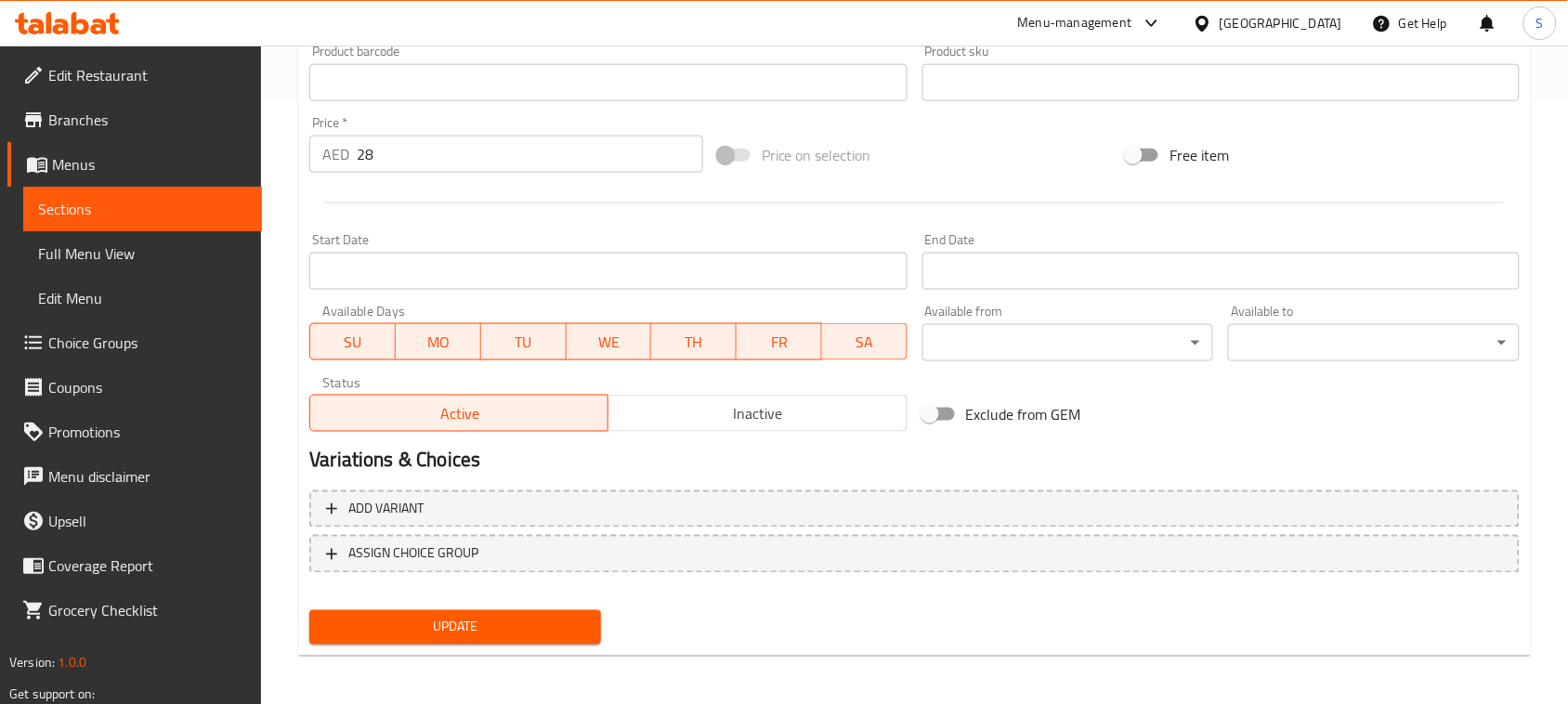
type textarea "بطاطس مقلية ذهبية ومقرمشة، مغطاة بخليط من الثوم، الفلفل الحار الطازج، الكزبرة، …"
click at [469, 620] on span "Update" at bounding box center [454, 627] width 262 height 23
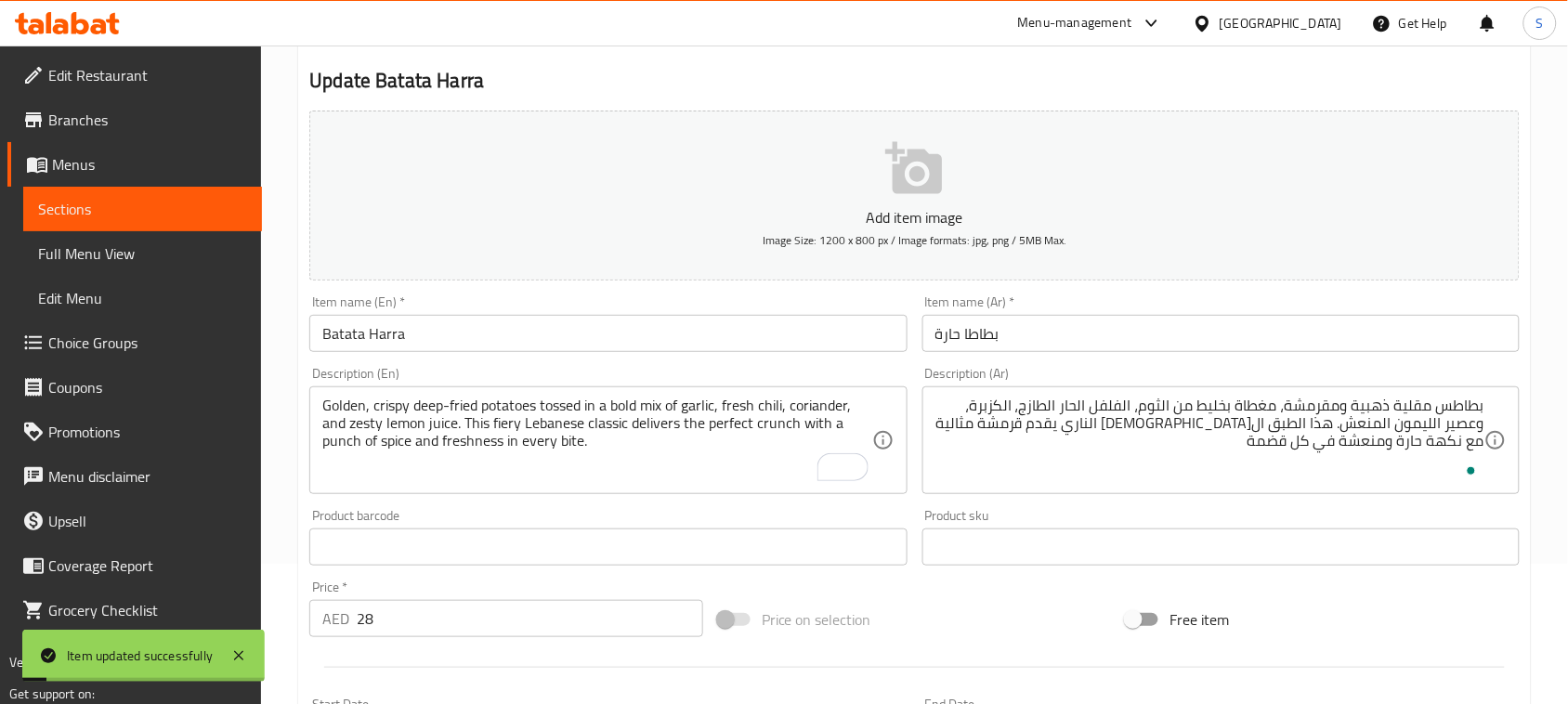
scroll to position [0, 0]
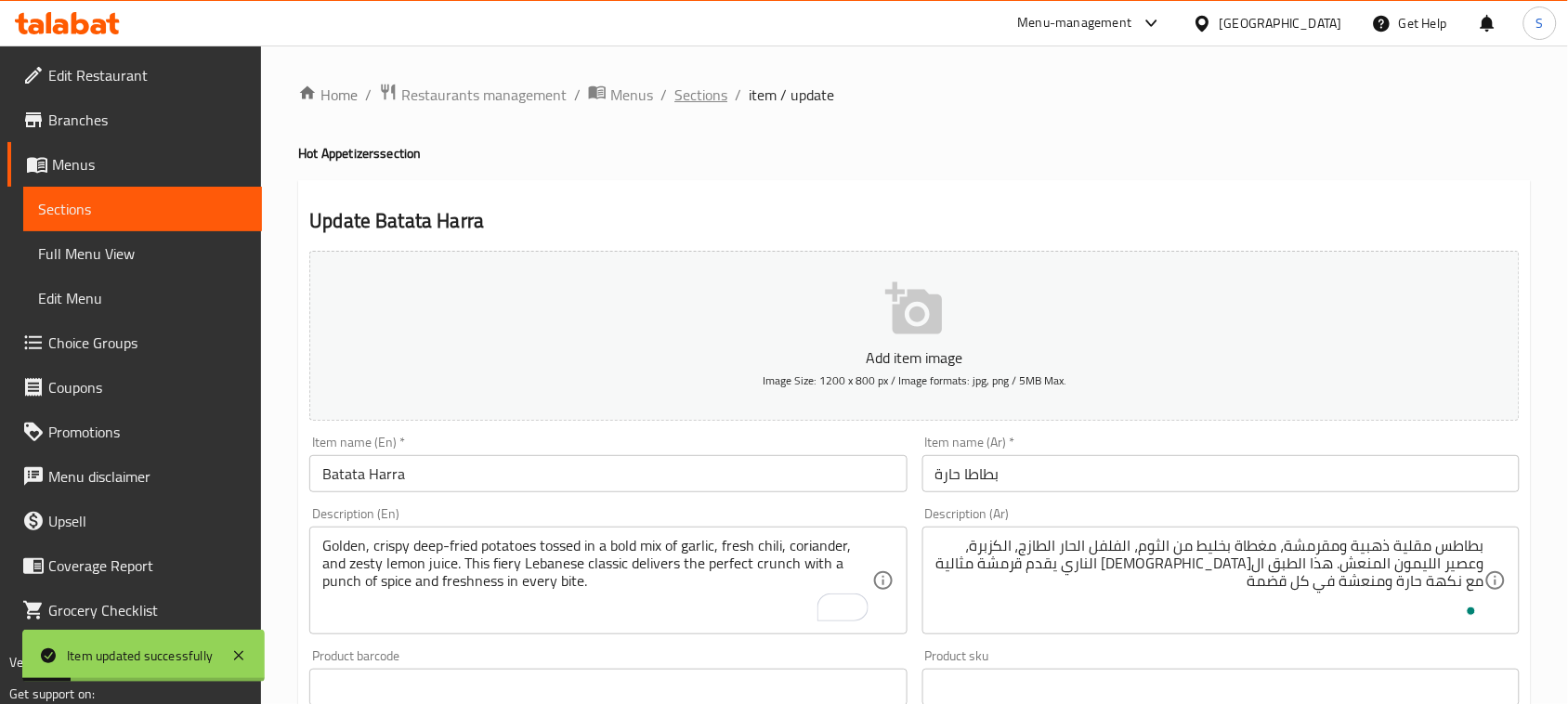
click at [692, 103] on span "Sections" at bounding box center [700, 95] width 53 height 22
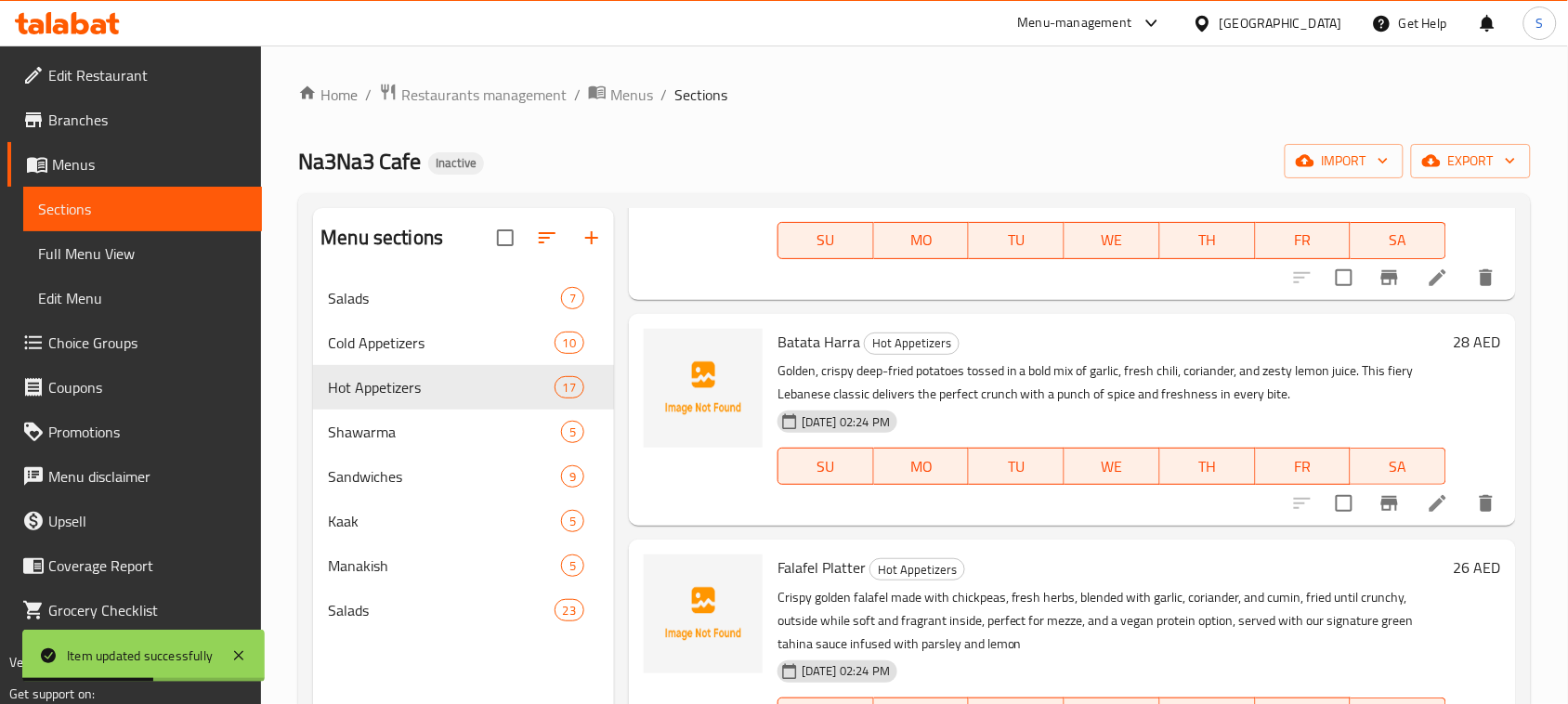
scroll to position [1045, 0]
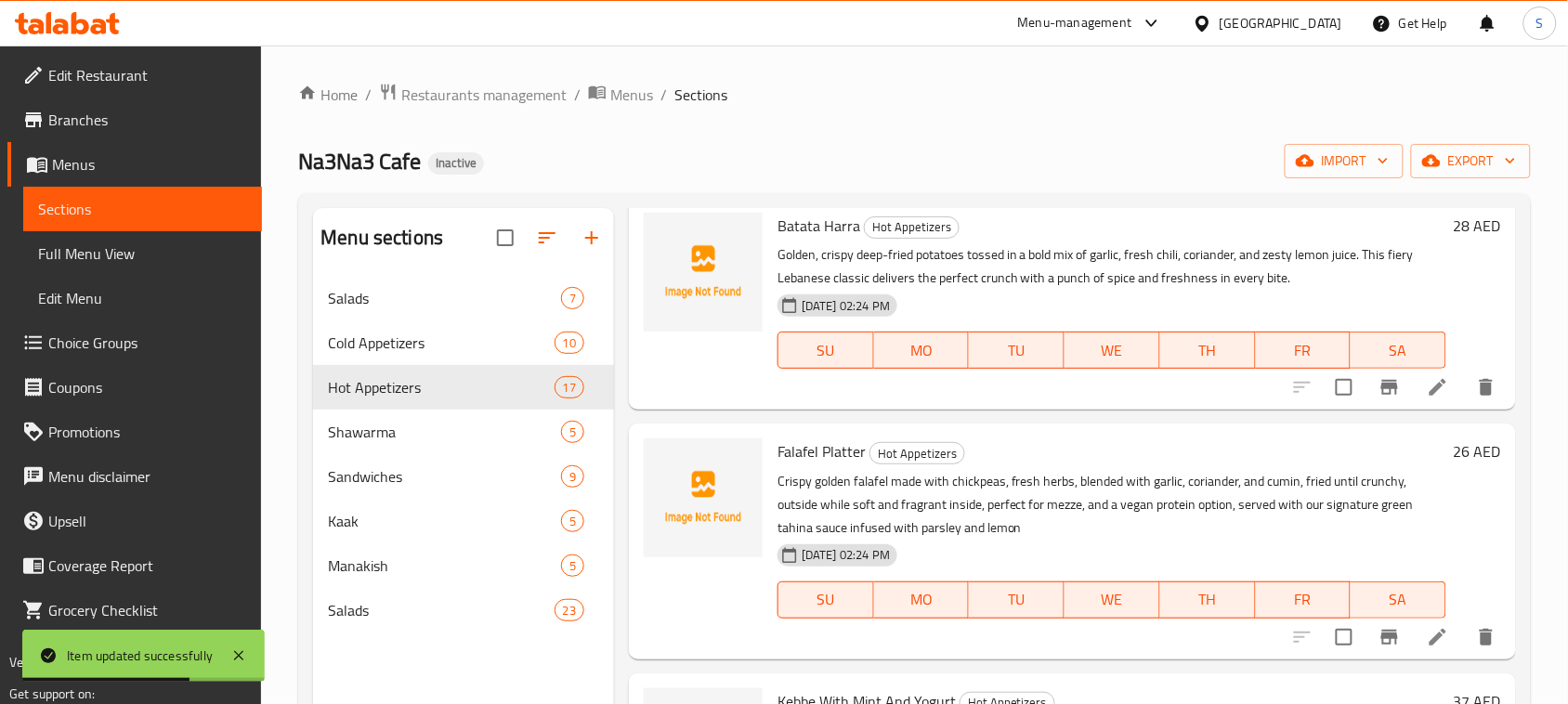
click at [824, 451] on span "Falafel Platter" at bounding box center [821, 452] width 88 height 28
copy h6 "Falafel Platter"
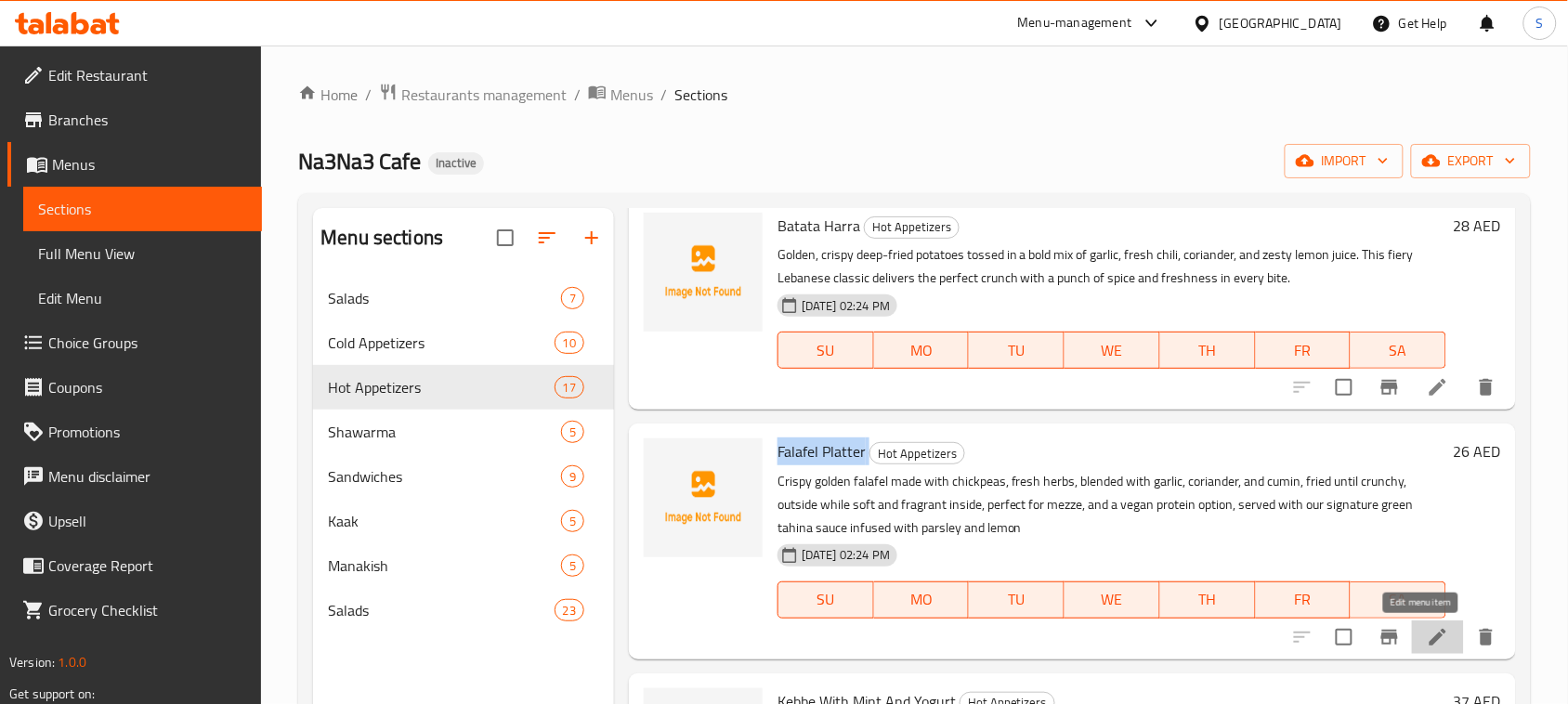
click at [1426, 632] on icon at bounding box center [1438, 637] width 22 height 22
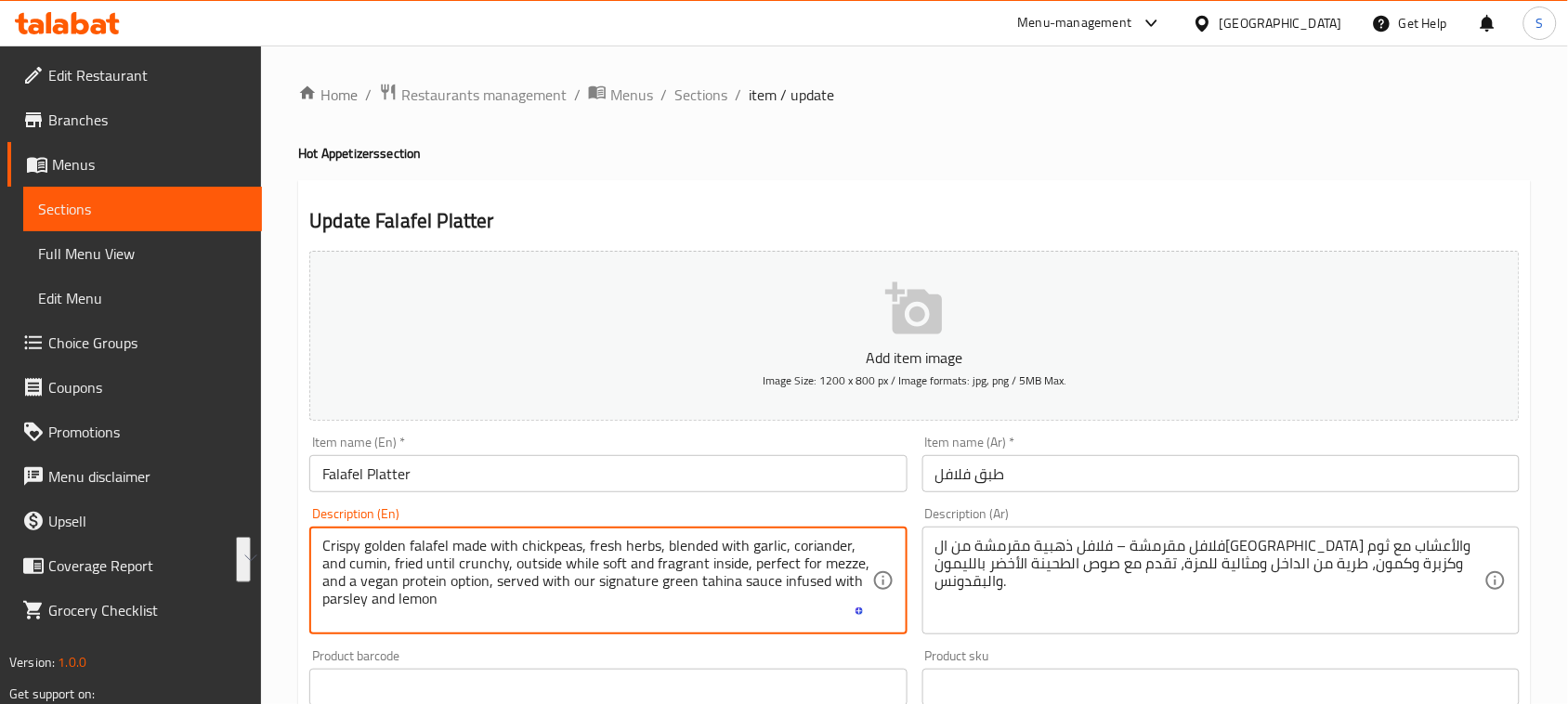
drag, startPoint x: 323, startPoint y: 539, endPoint x: 390, endPoint y: 562, distance: 70.8
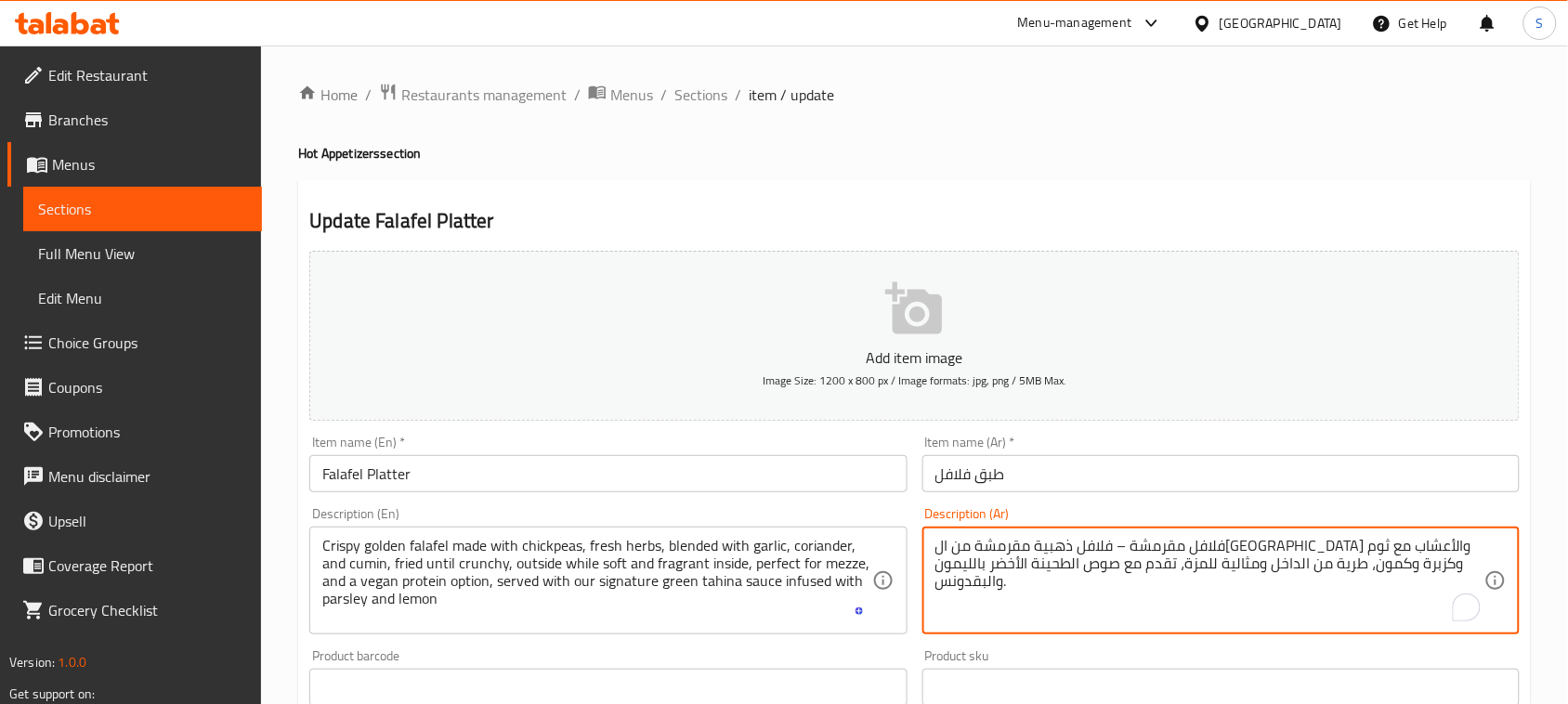
paste textarea "ذهبية مقرمشة مصنوعة من ال[GEOGRAPHIC_DATA] والأعشاب الطازجة، ممزوجة بالثوم والك…"
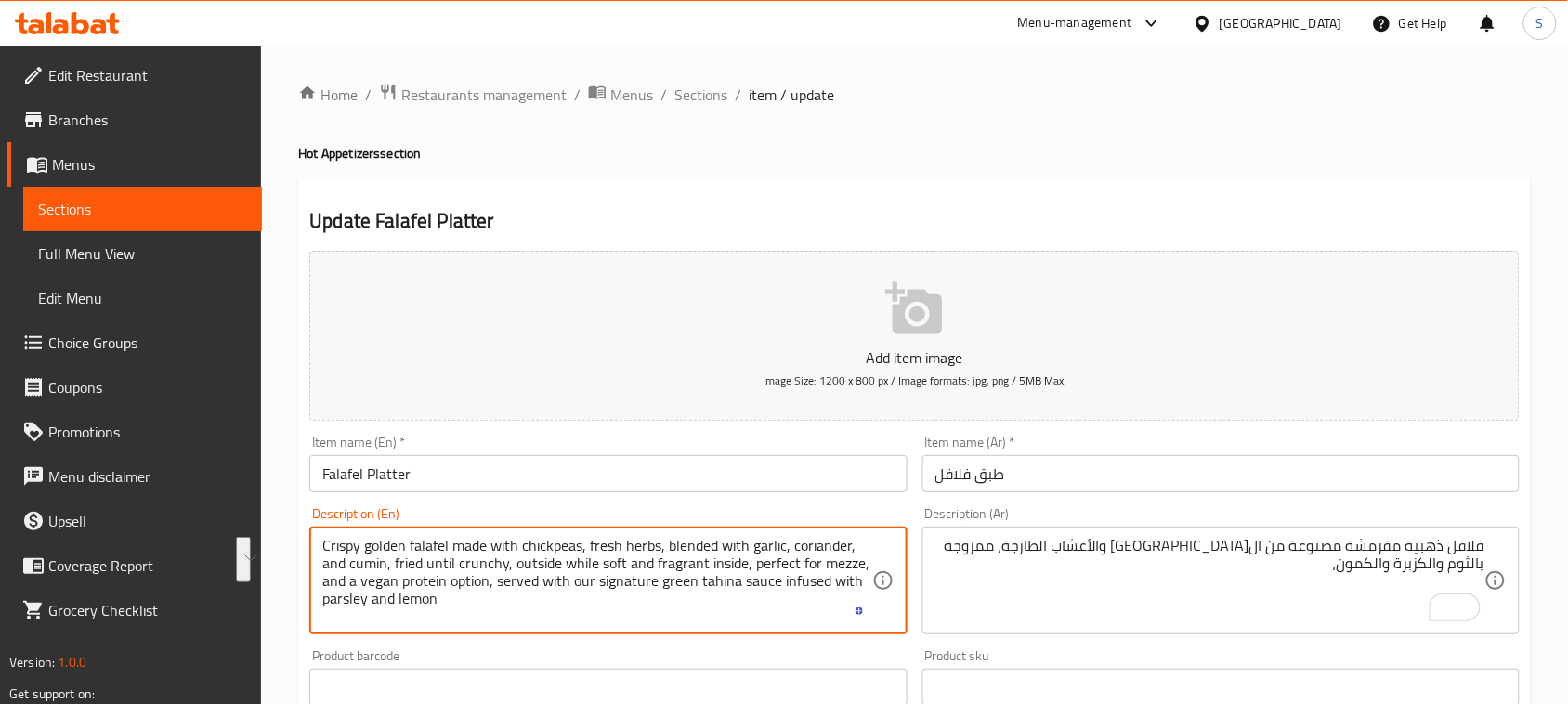
drag, startPoint x: 395, startPoint y: 563, endPoint x: 489, endPoint y: 583, distance: 96.1
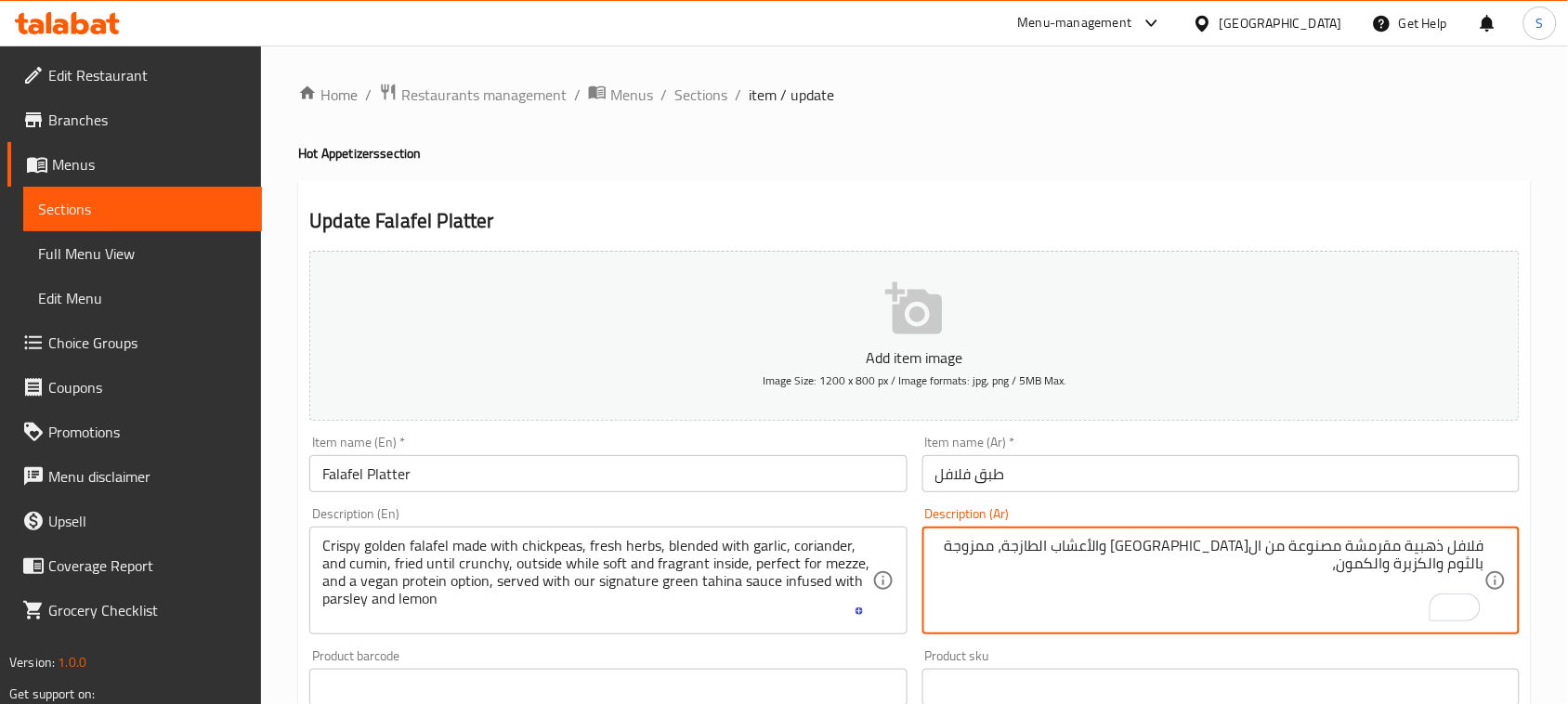
paste textarea "مقلية حتى تصبح مقرمشة من الخارج وطرية وعطرة من الداخل، مثالية للمزة وخيار نباتي…"
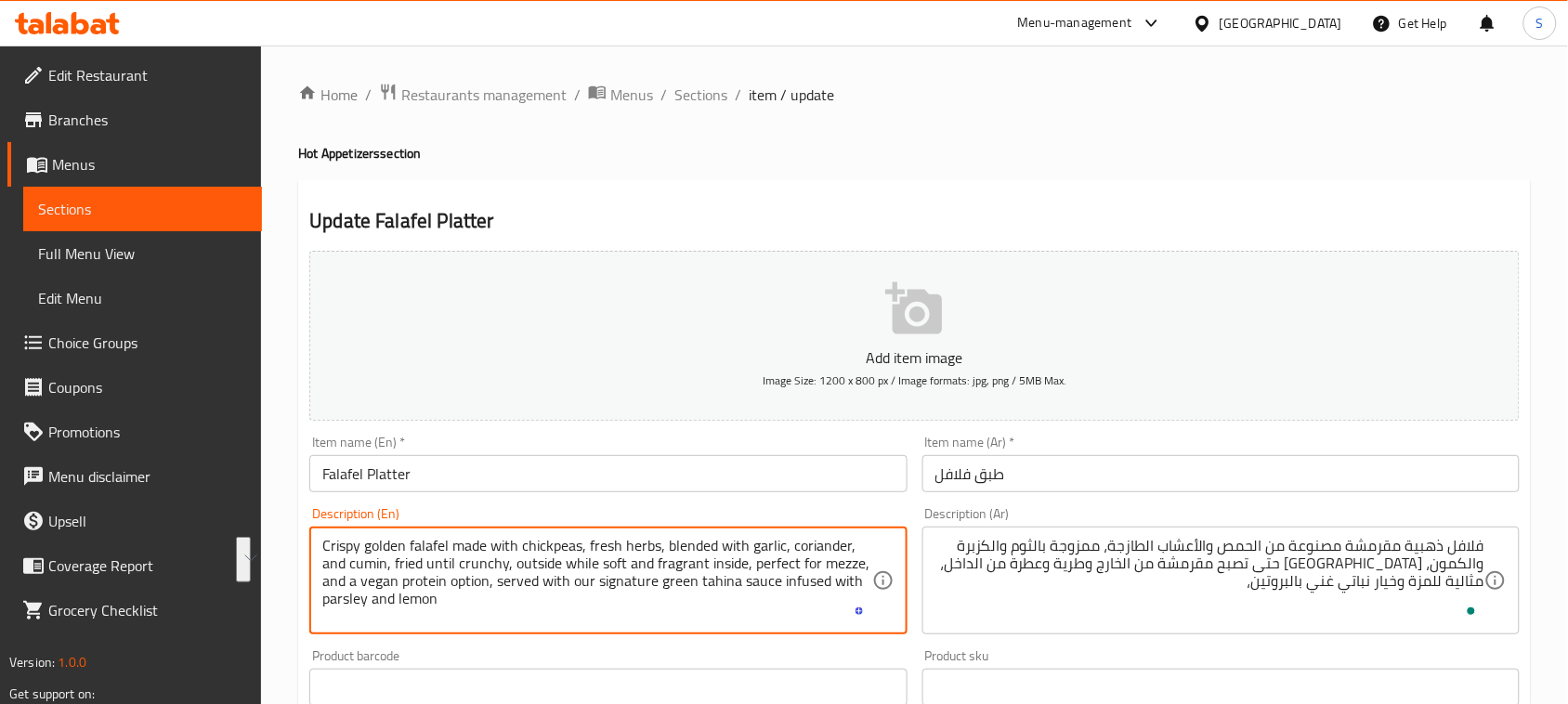
drag, startPoint x: 495, startPoint y: 585, endPoint x: 495, endPoint y: 601, distance: 16.0
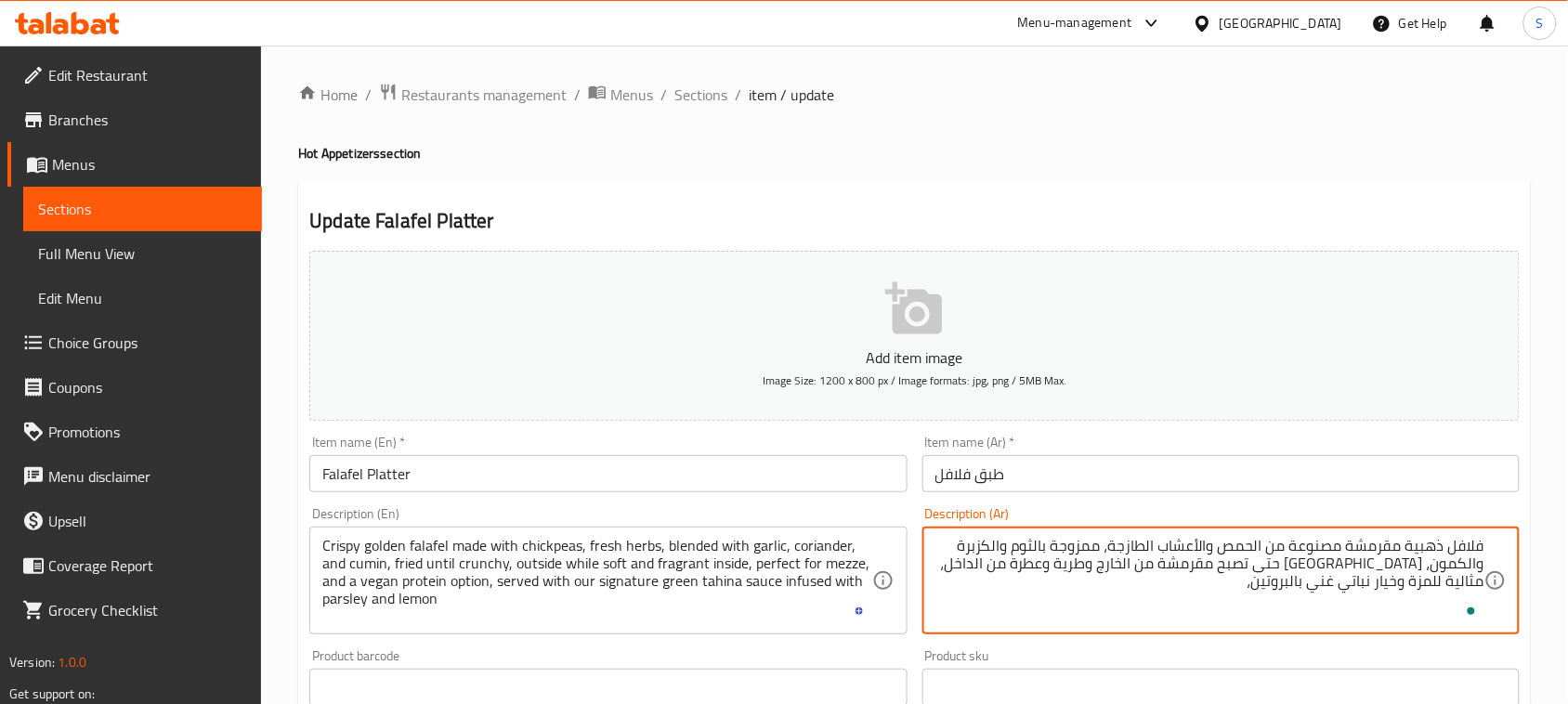
paste textarea "يُقدّم مع صلصة الطحينة الخضراء المميزة لدينا، المنكهة بالبقدونس وعصير الليمون"
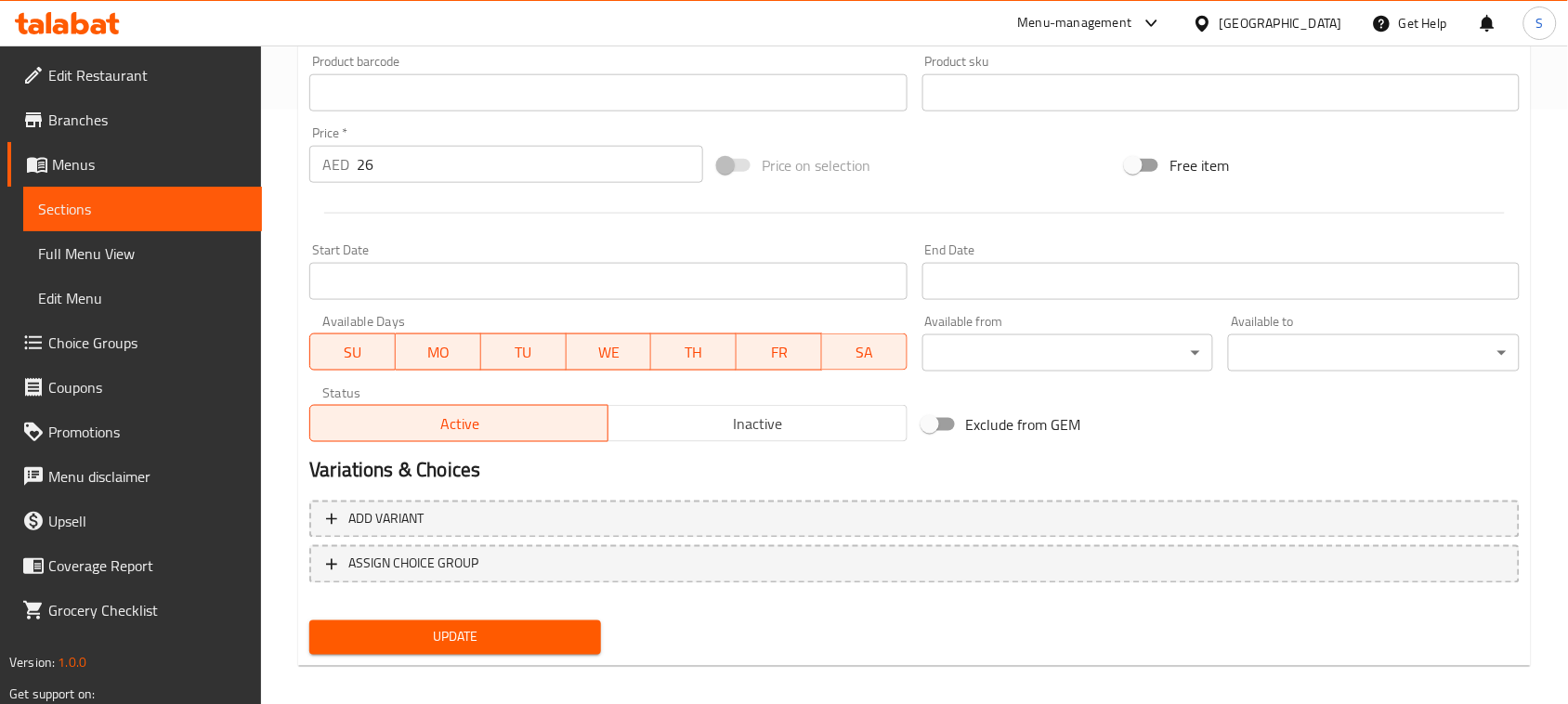
scroll to position [604, 0]
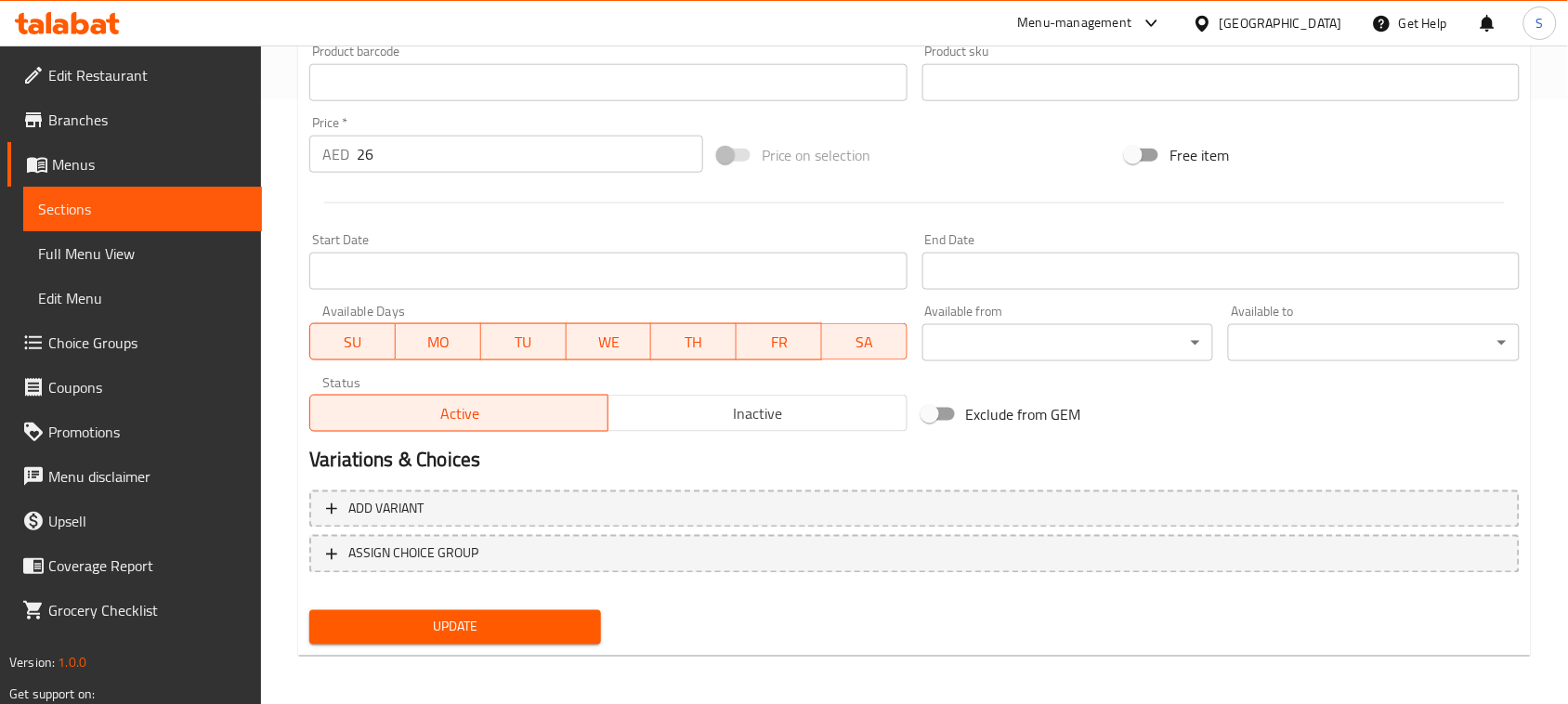
type textarea "فلافل ذهبية مقرمشة مصنوعة من الحمص والأعشاب الطازجة، ممزوجة بالثوم والكزبرة وال…"
click at [466, 625] on span "Update" at bounding box center [454, 627] width 262 height 23
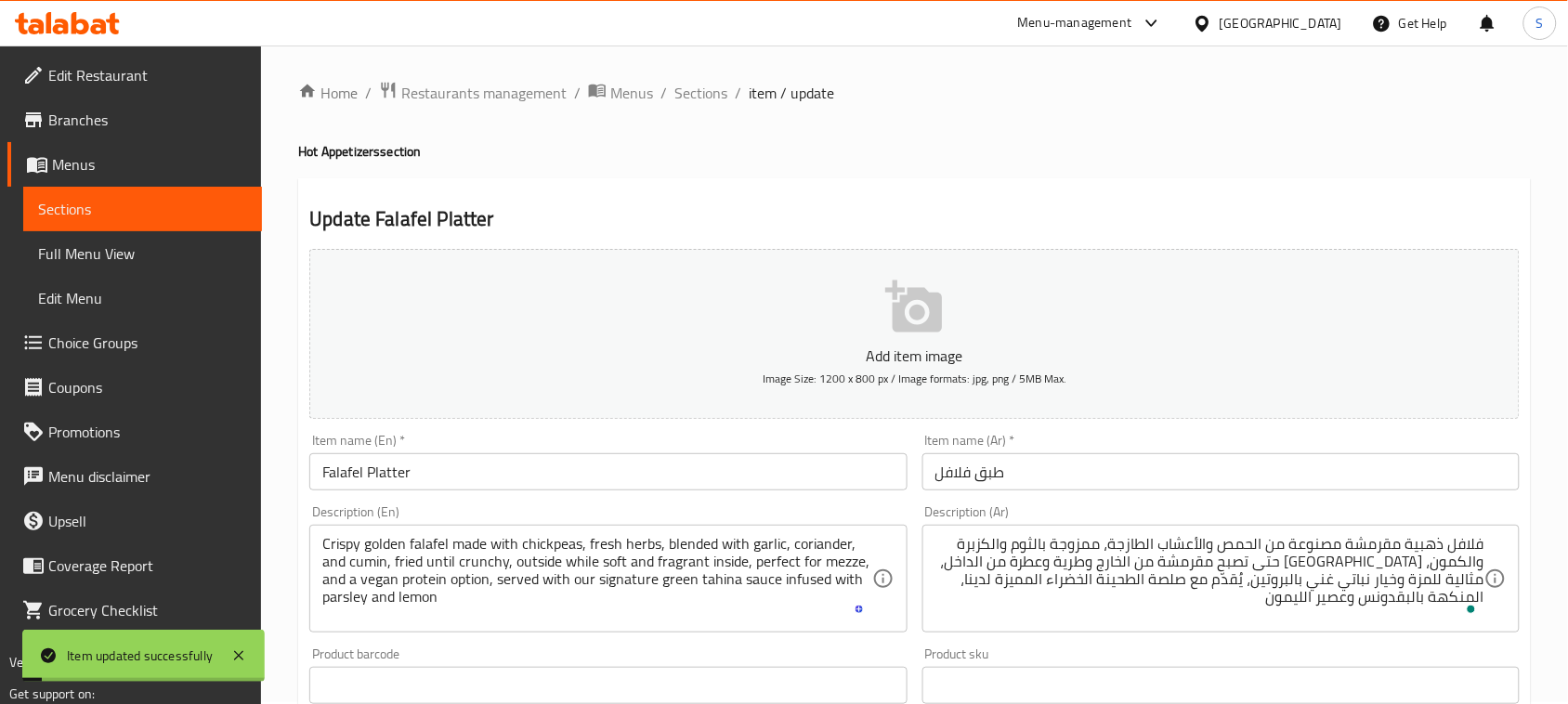
scroll to position [0, 0]
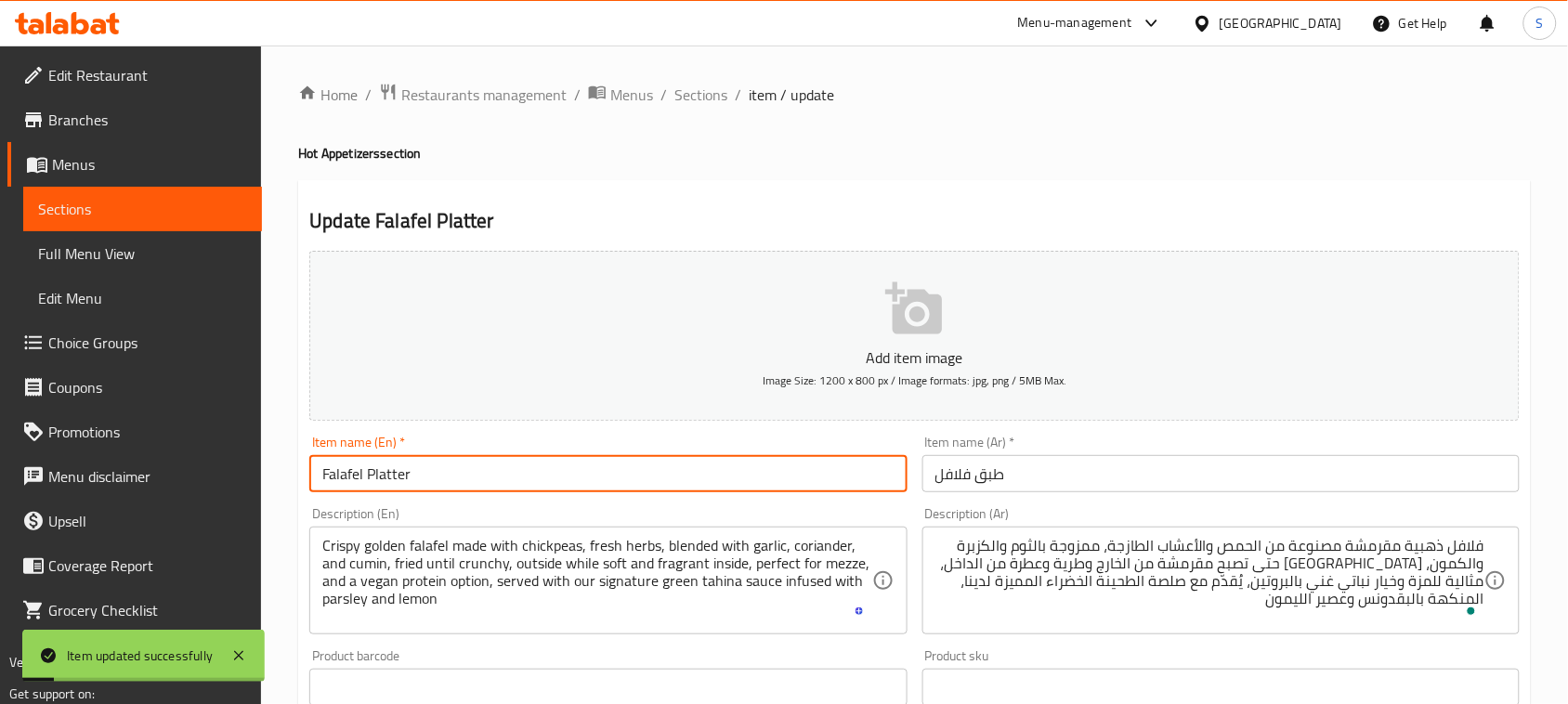
click at [432, 467] on input "Falafel Platter" at bounding box center [607, 474] width 597 height 37
click at [695, 86] on span "Sections" at bounding box center [700, 95] width 53 height 22
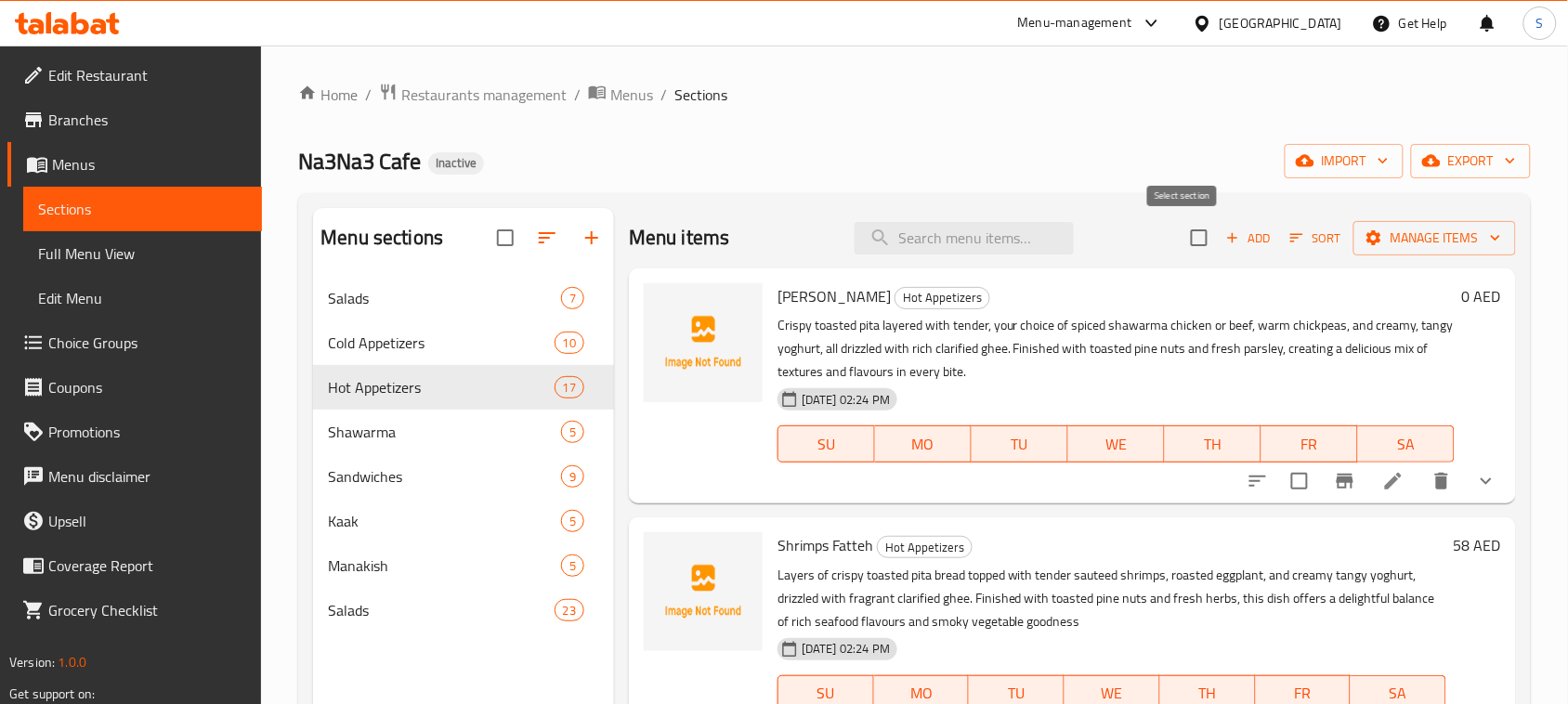
click at [1180, 235] on input "checkbox" at bounding box center [1199, 237] width 39 height 39
checkbox input "true"
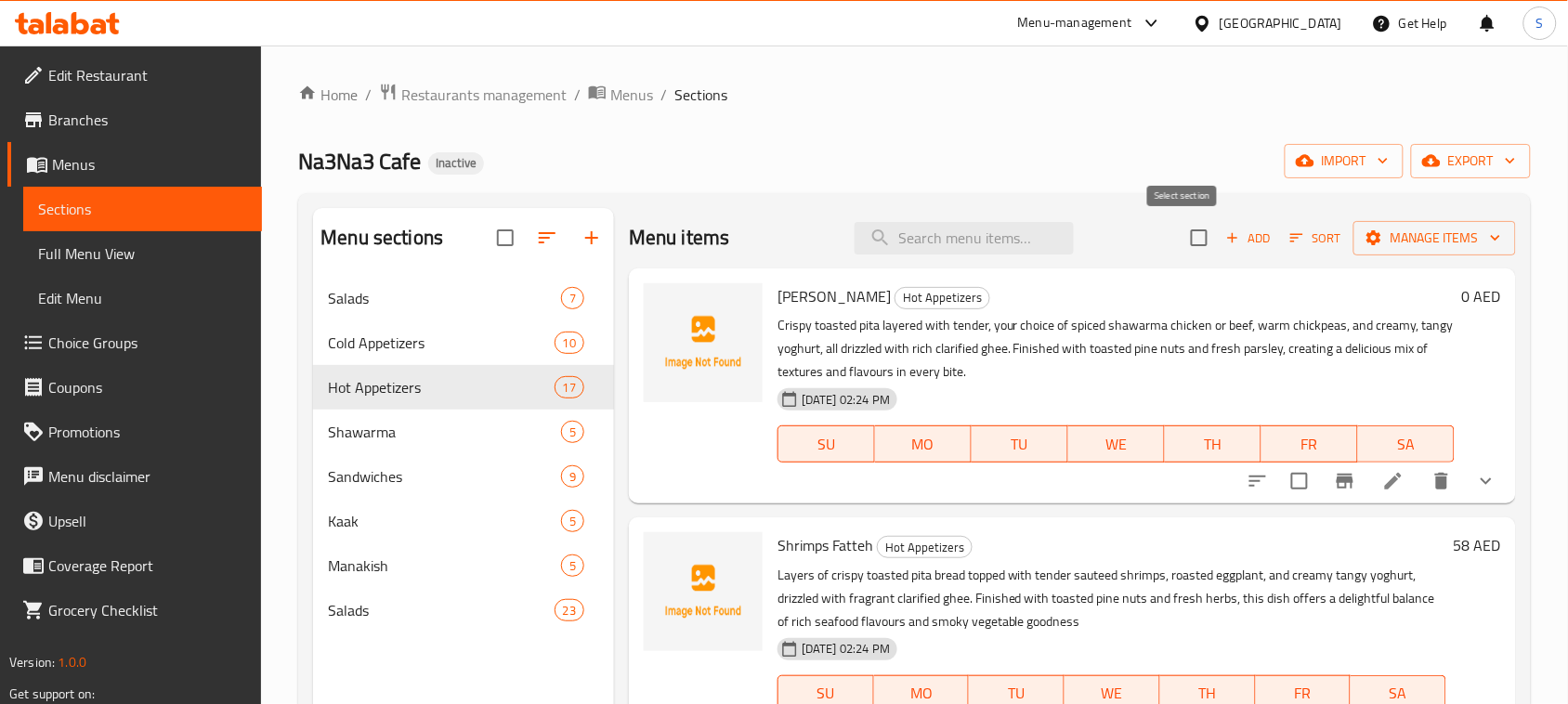
checkbox input "true"
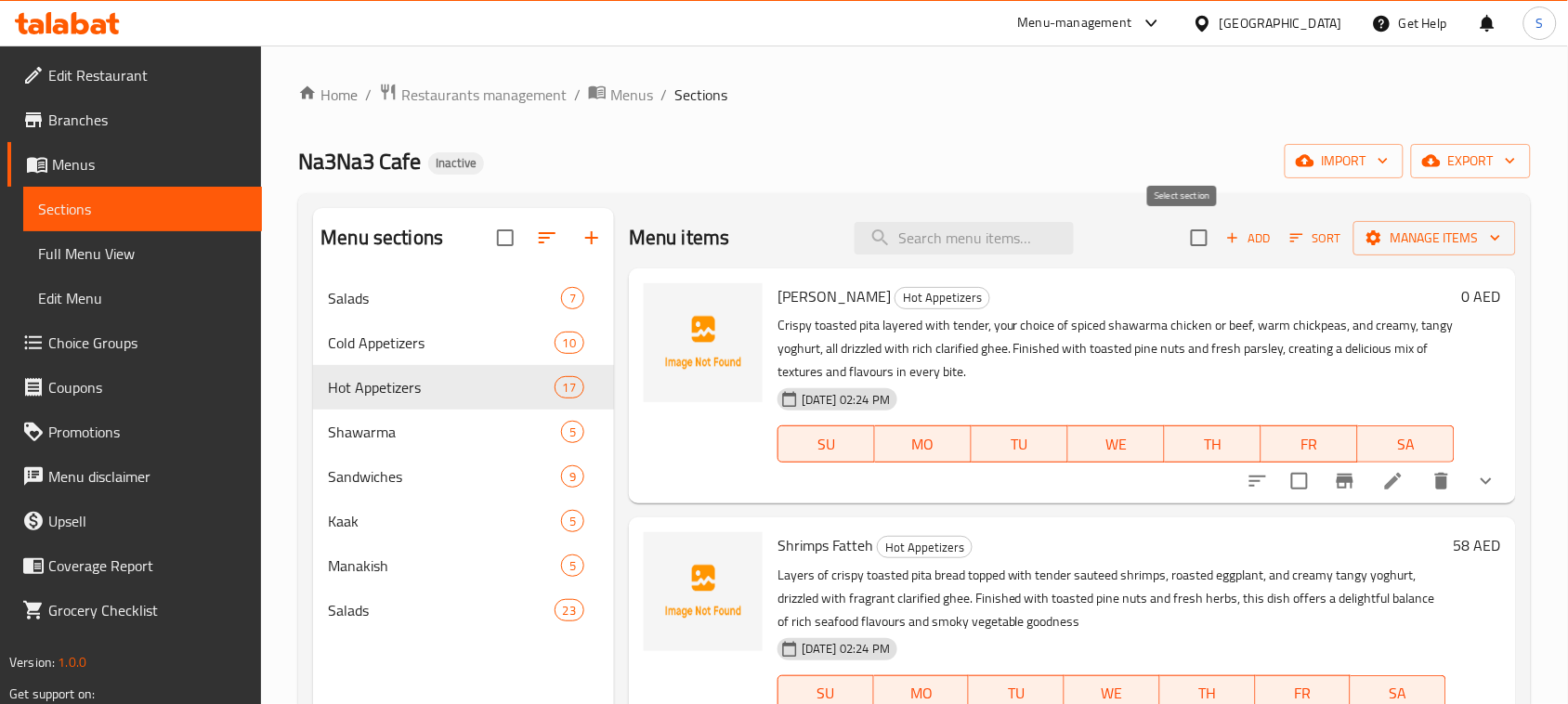
checkbox input "true"
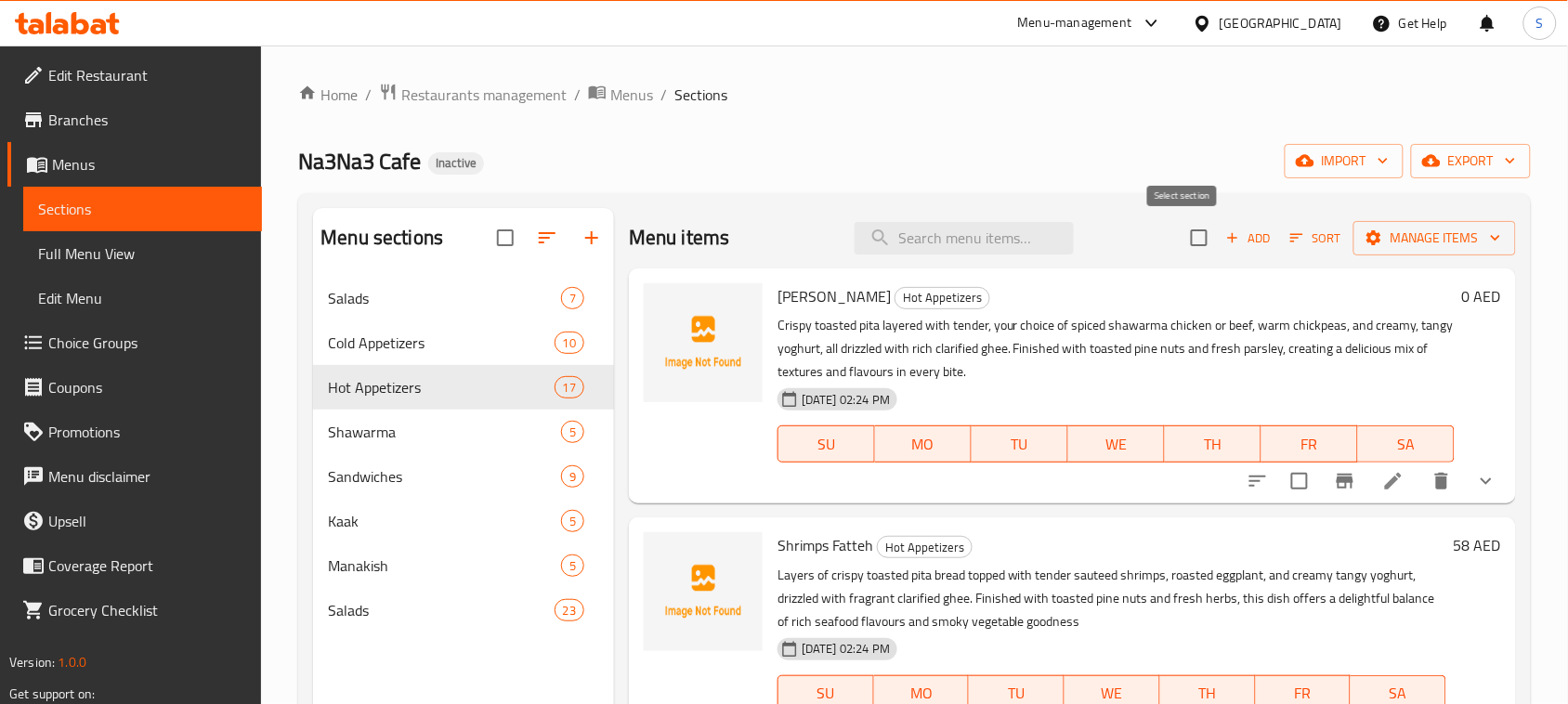
checkbox input "true"
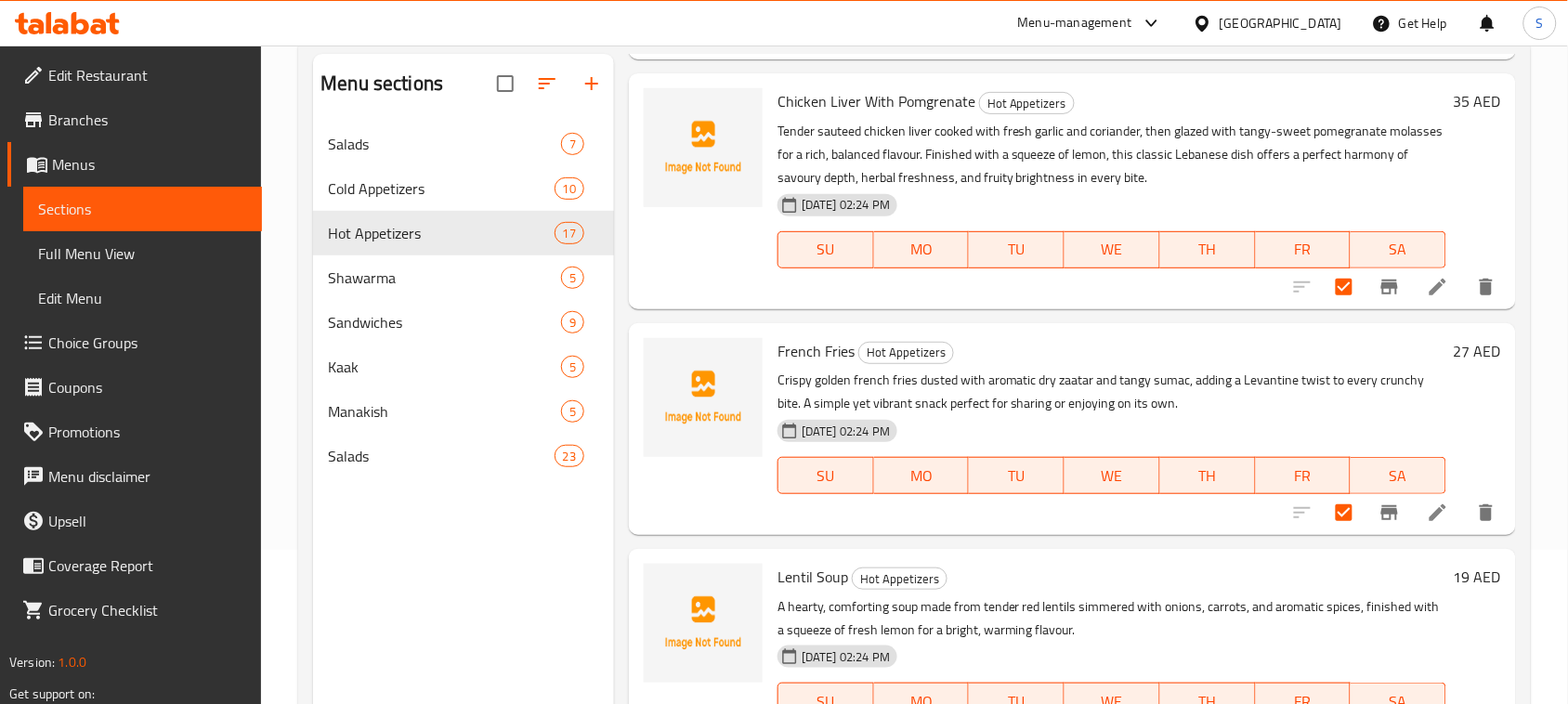
scroll to position [261, 0]
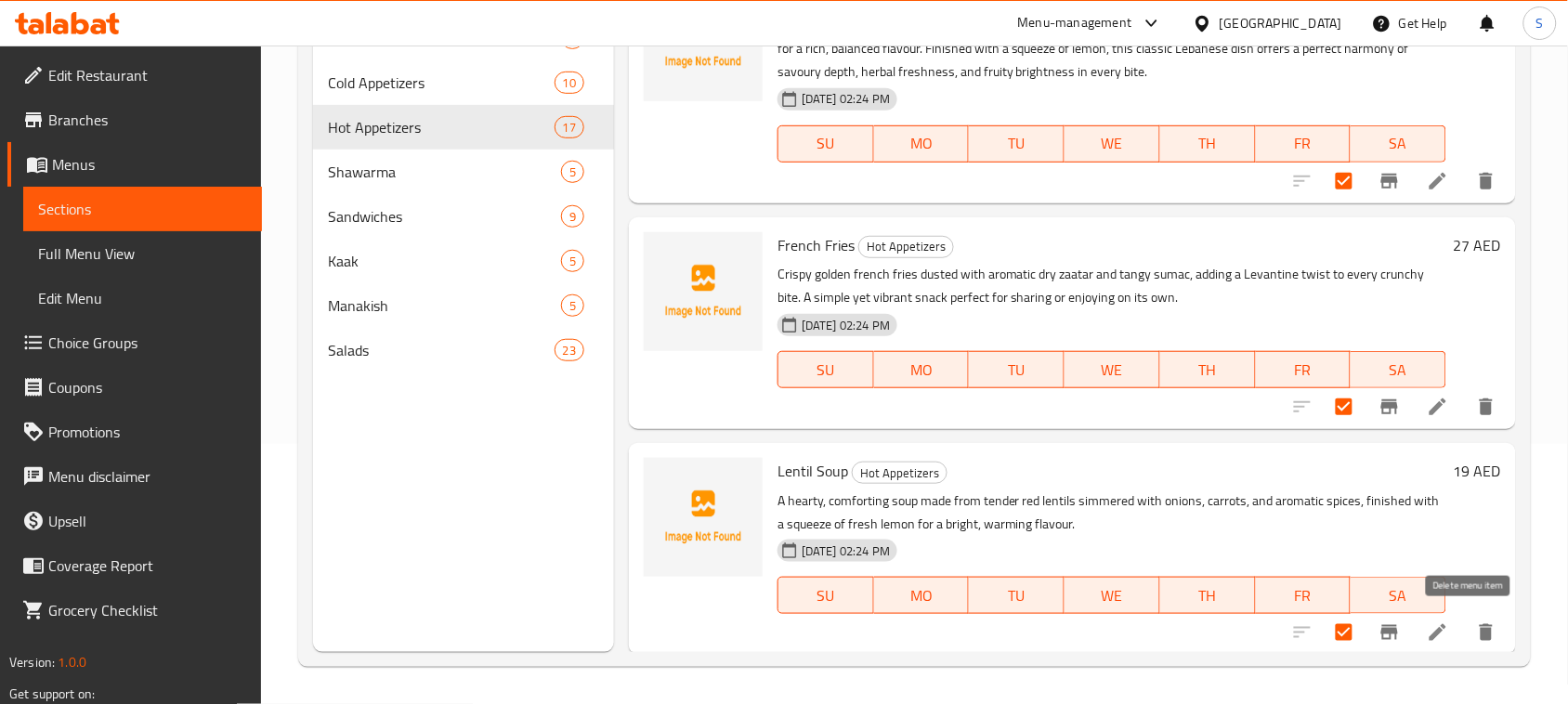
click at [1480, 636] on icon "delete" at bounding box center [1486, 632] width 13 height 17
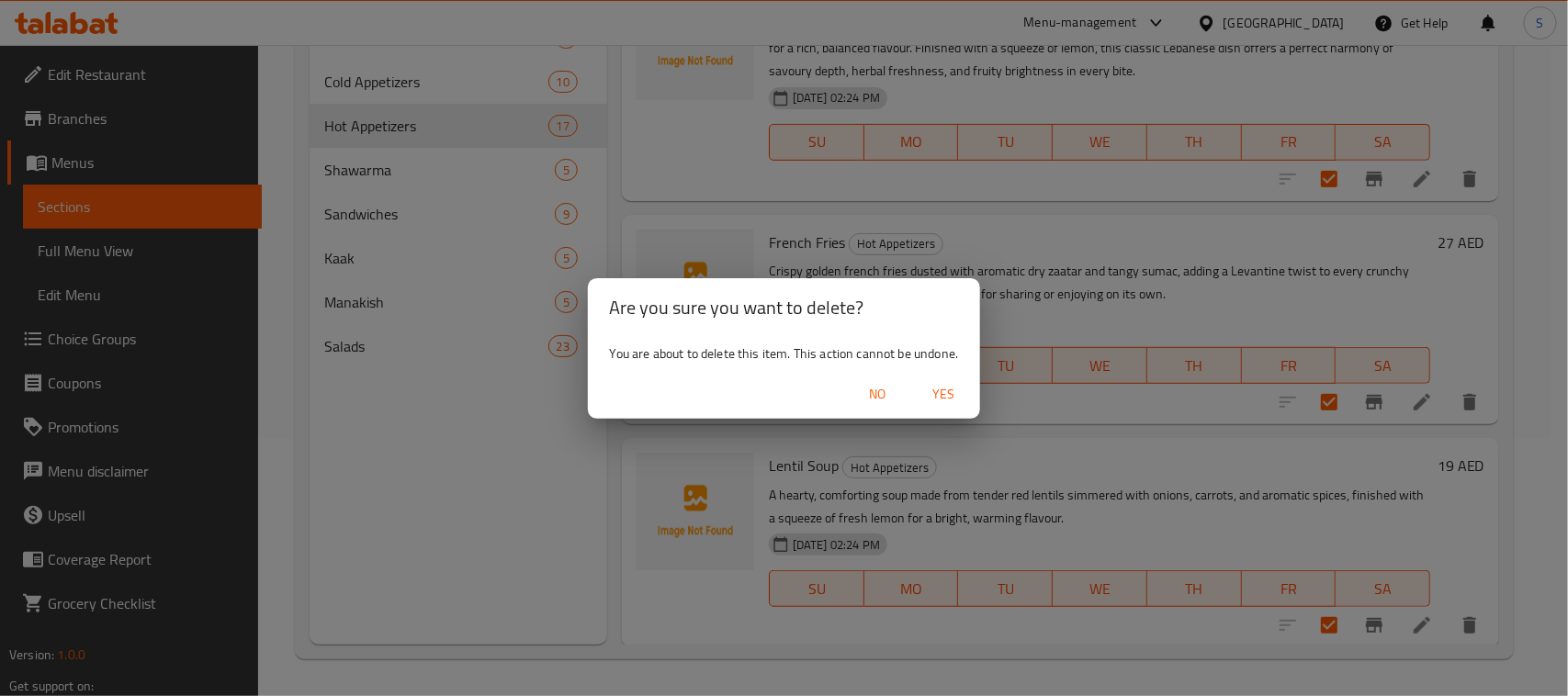
click at [866, 398] on span "No" at bounding box center [877, 394] width 44 height 23
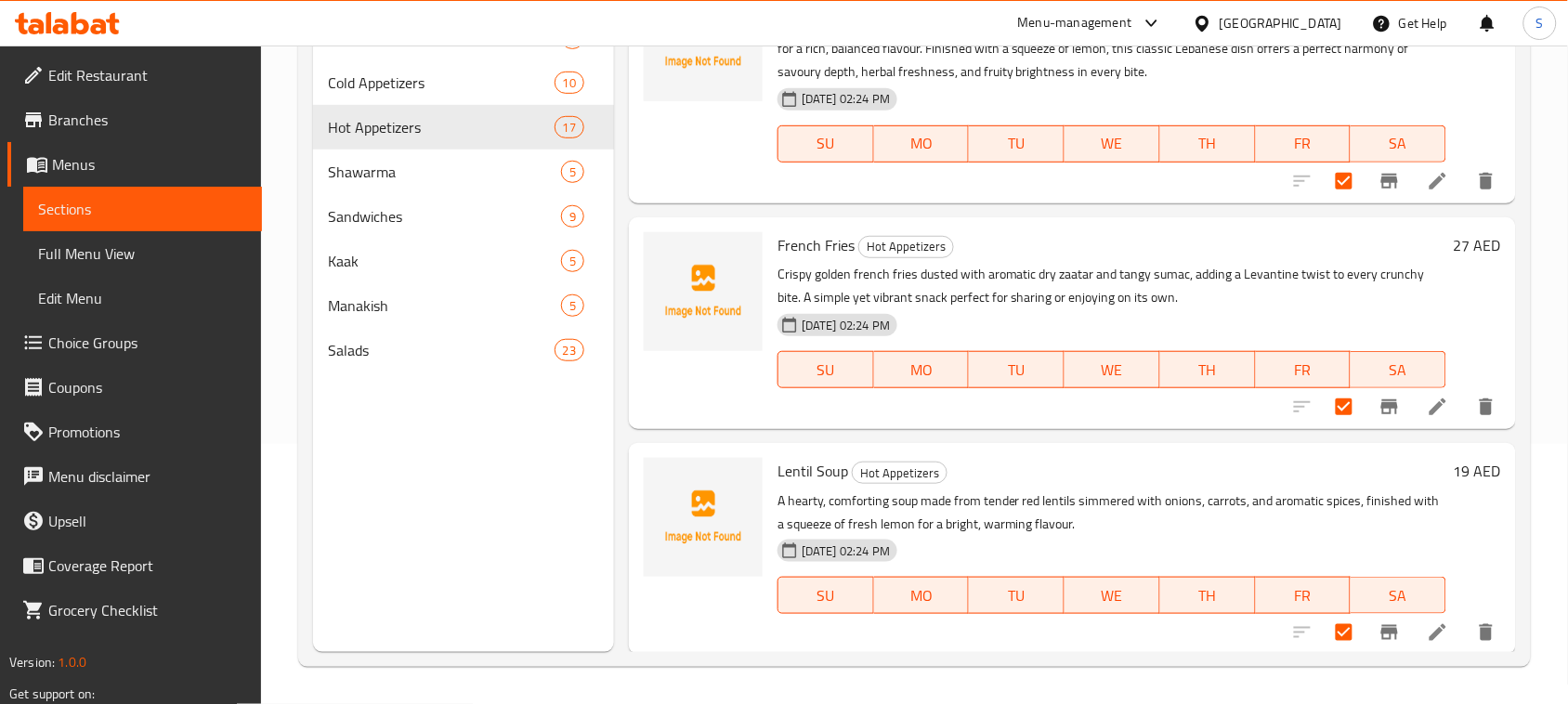
click at [550, 514] on div "Menu sections Salads 7 Cold Appetizers 10 Hot Appetizers 17 Shawarma 5 Sandwich…" at bounding box center [463, 300] width 301 height 704
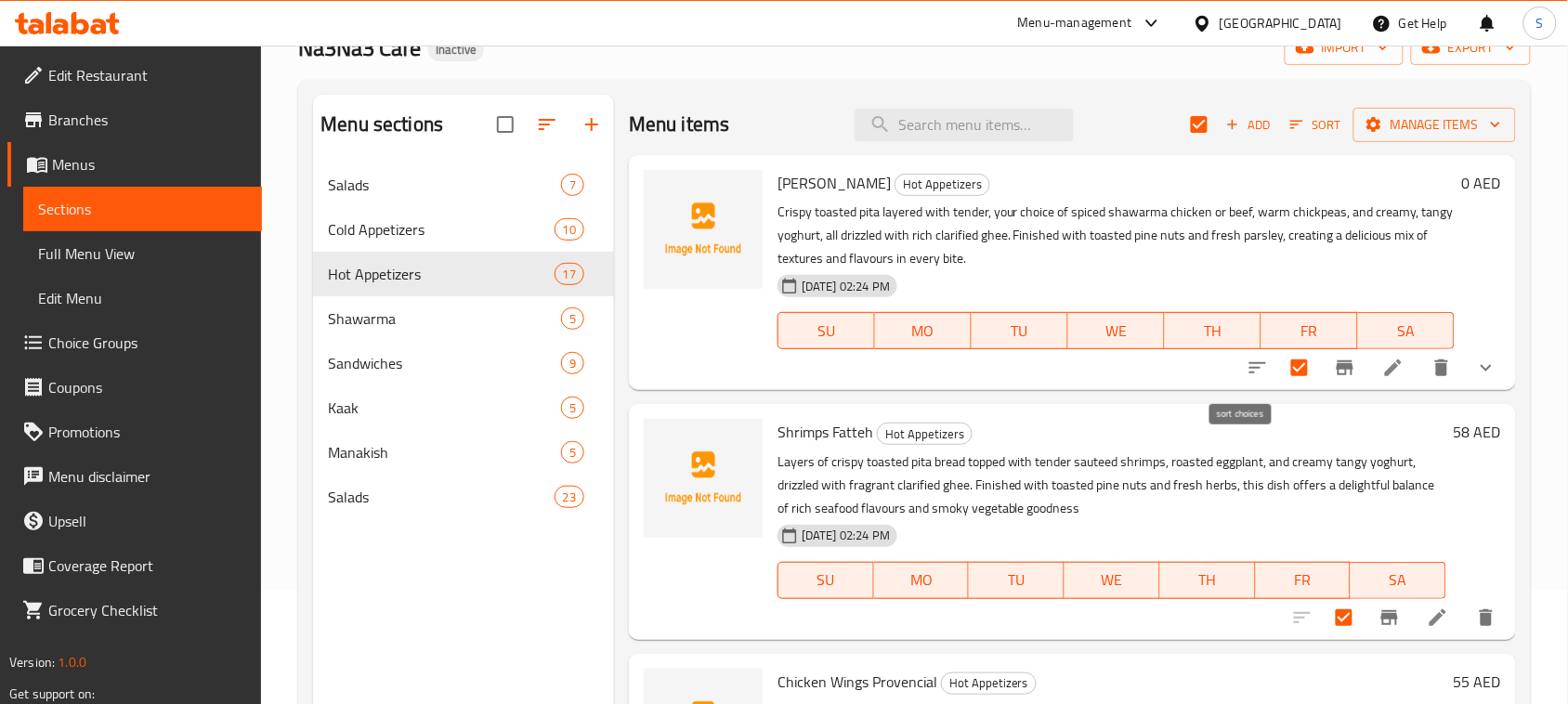
scroll to position [0, 0]
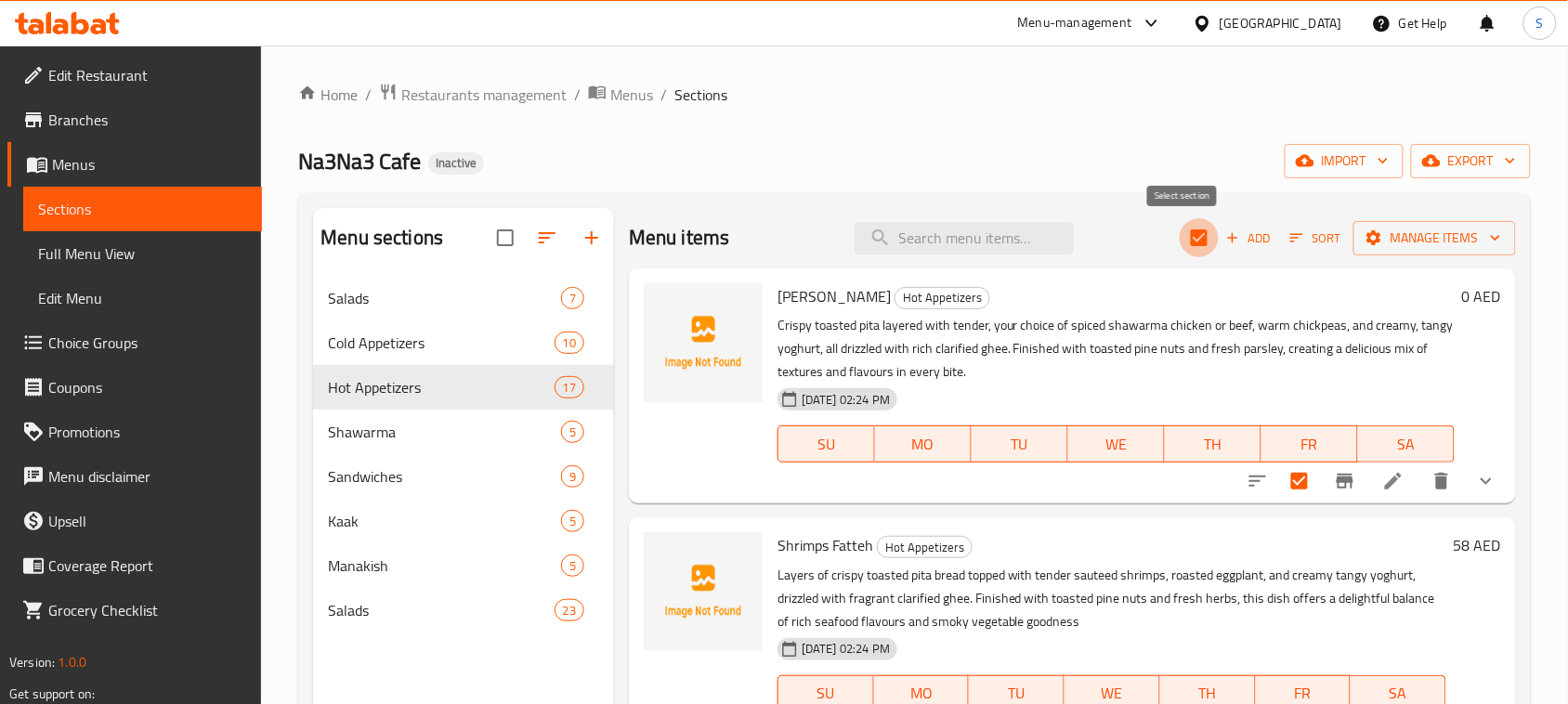
click at [1190, 237] on input "checkbox" at bounding box center [1199, 237] width 39 height 39
checkbox input "false"
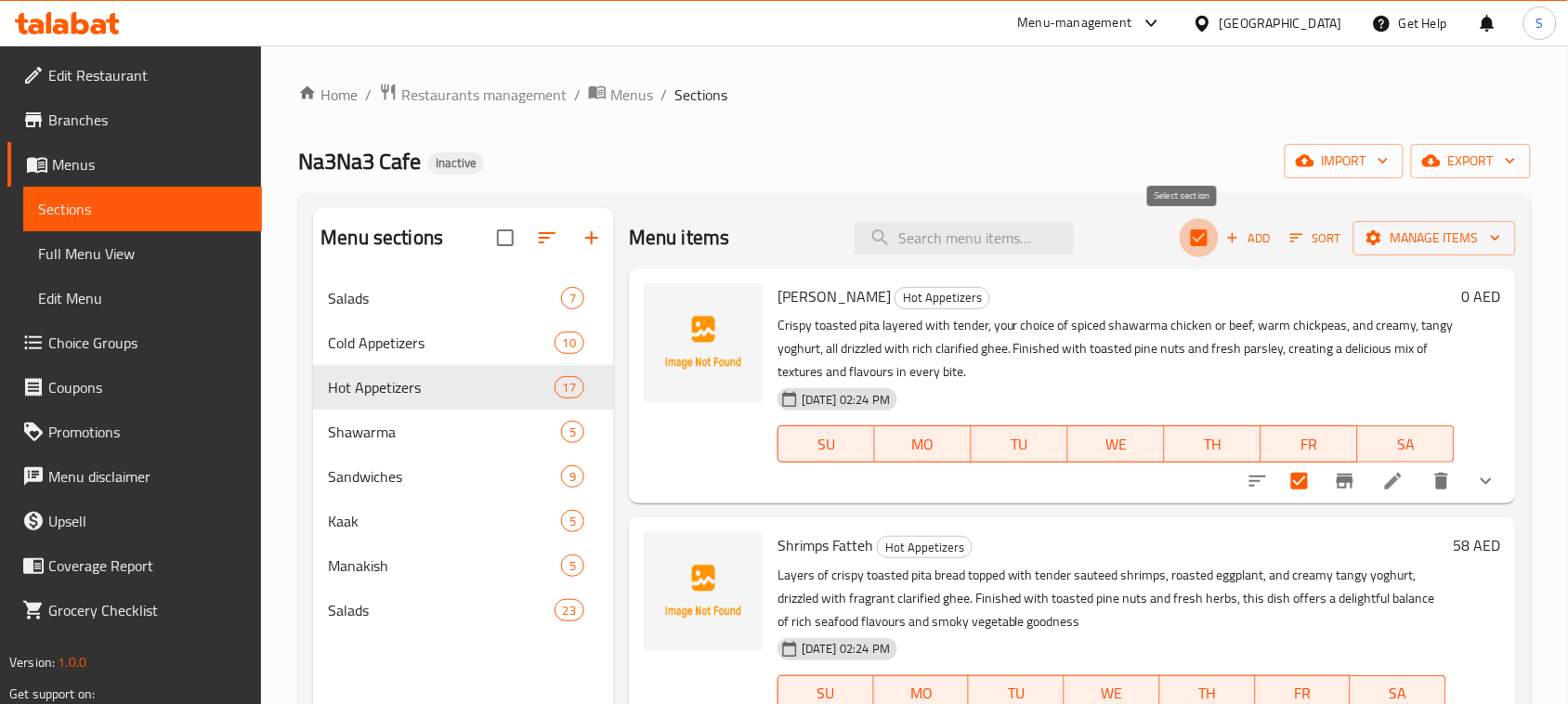
checkbox input "false"
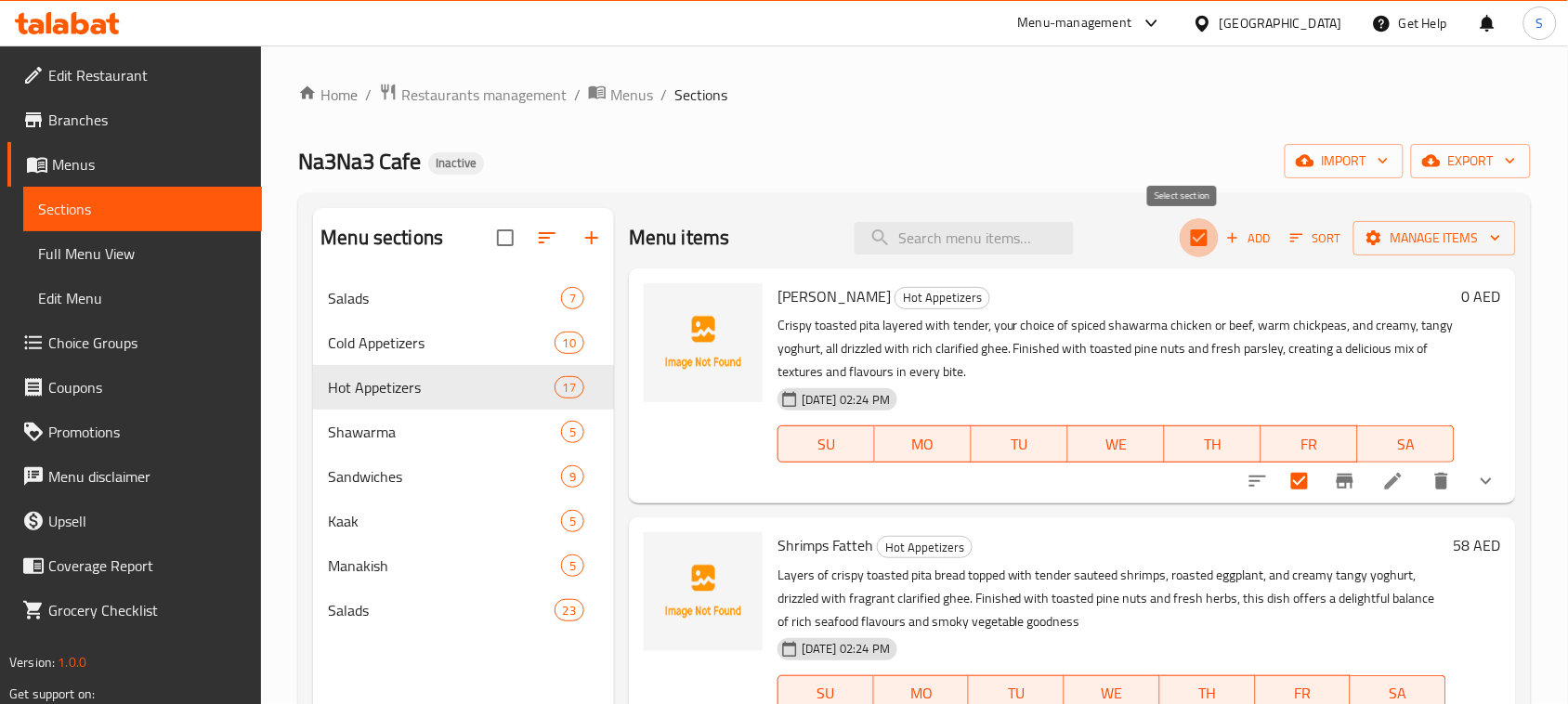
checkbox input "false"
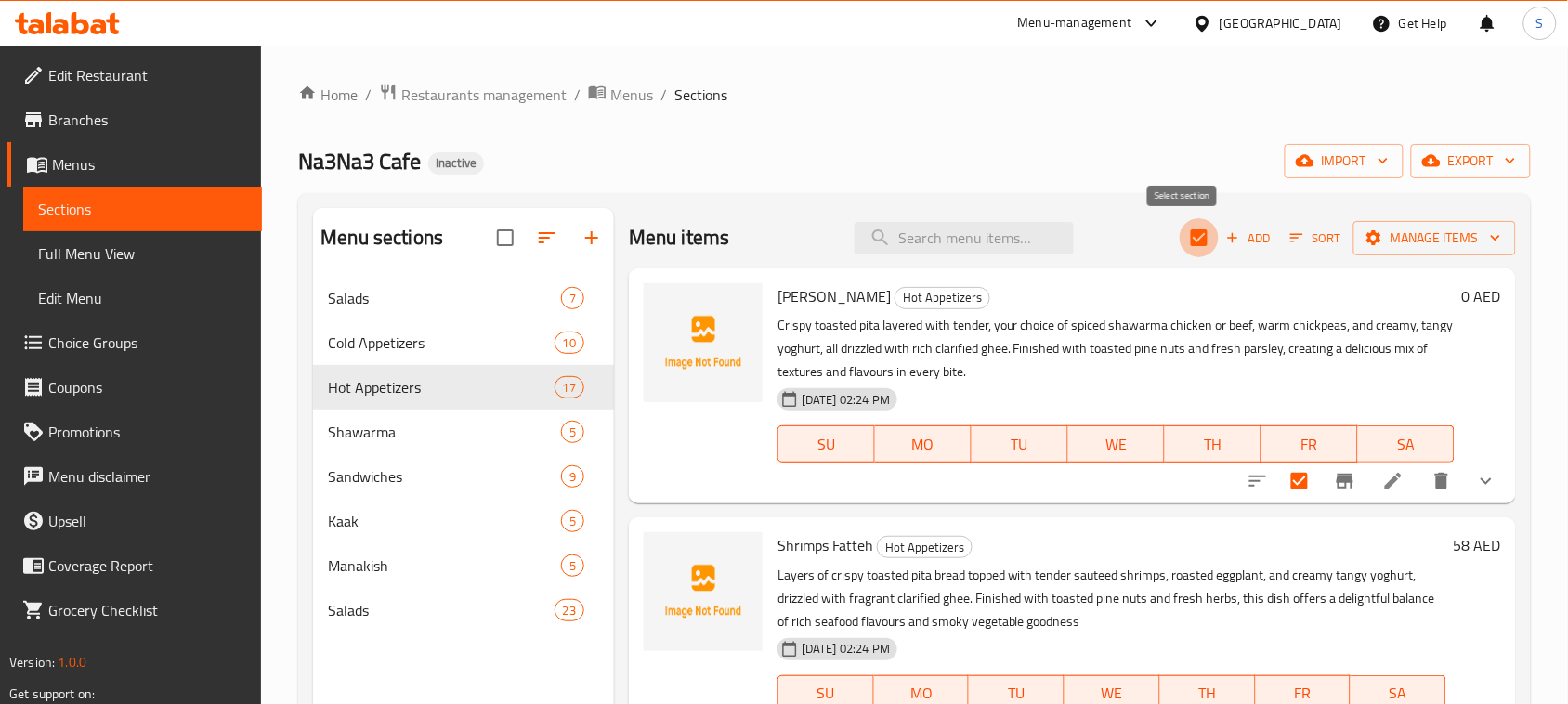
checkbox input "false"
click at [1147, 156] on div "Na3Na3 Cafe Inactive import export" at bounding box center [914, 161] width 1233 height 34
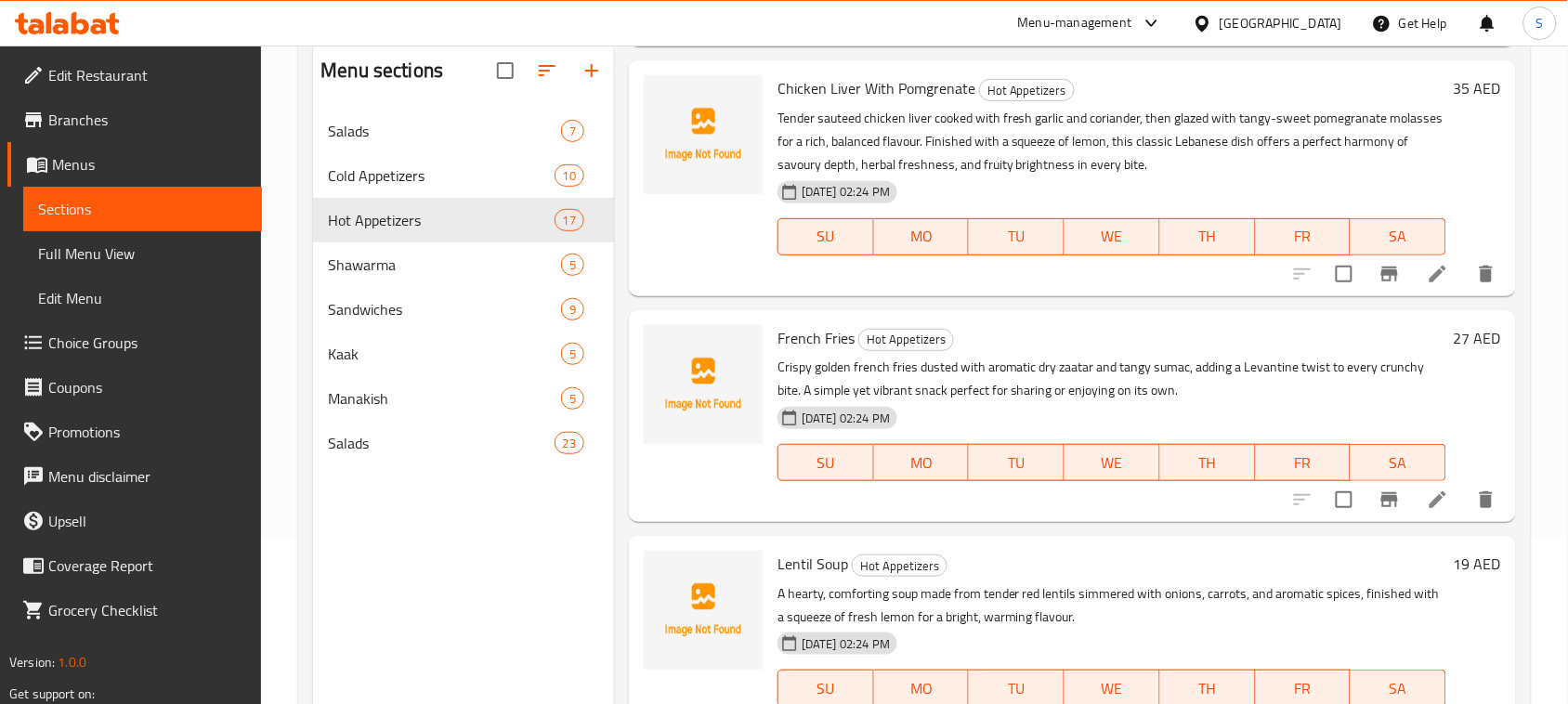
scroll to position [261, 0]
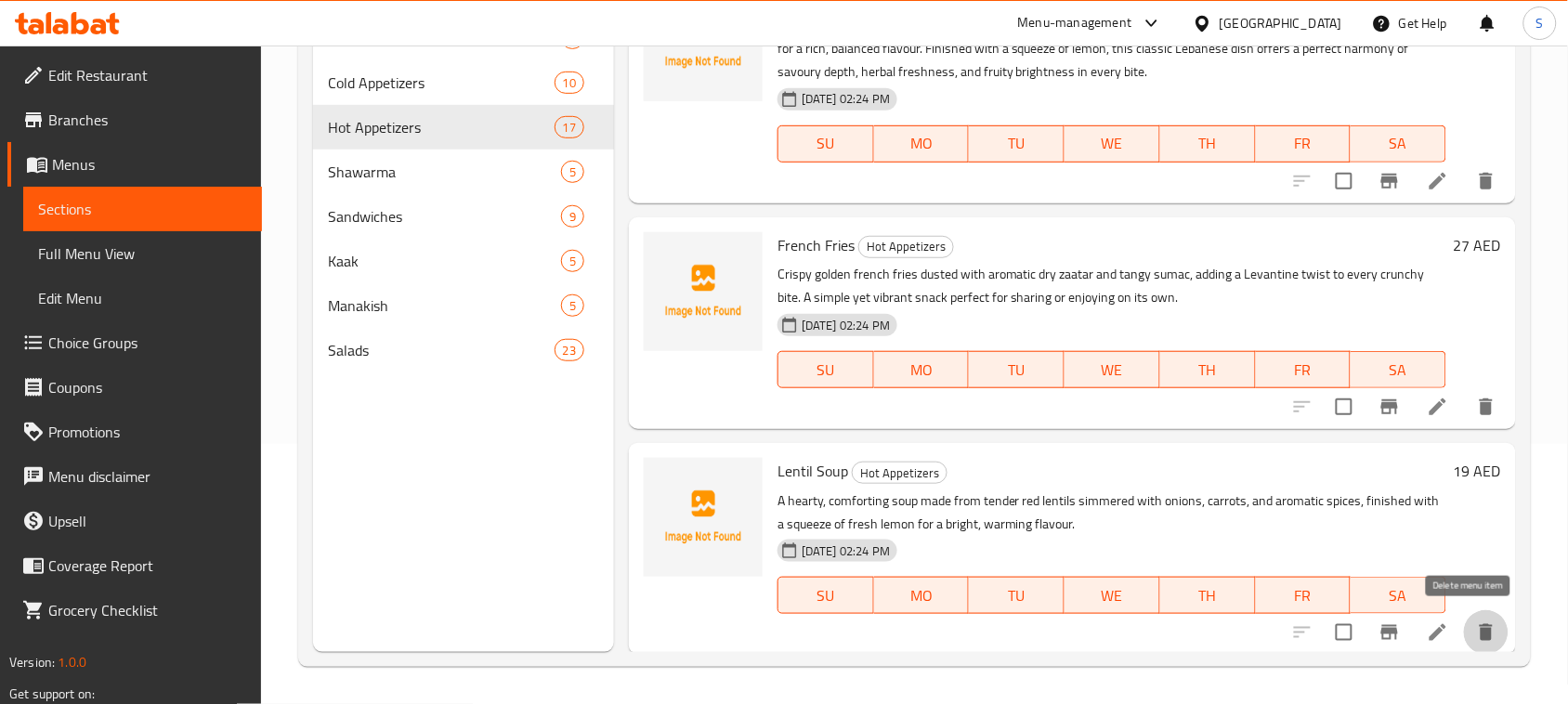
click at [1475, 629] on icon "delete" at bounding box center [1486, 632] width 22 height 22
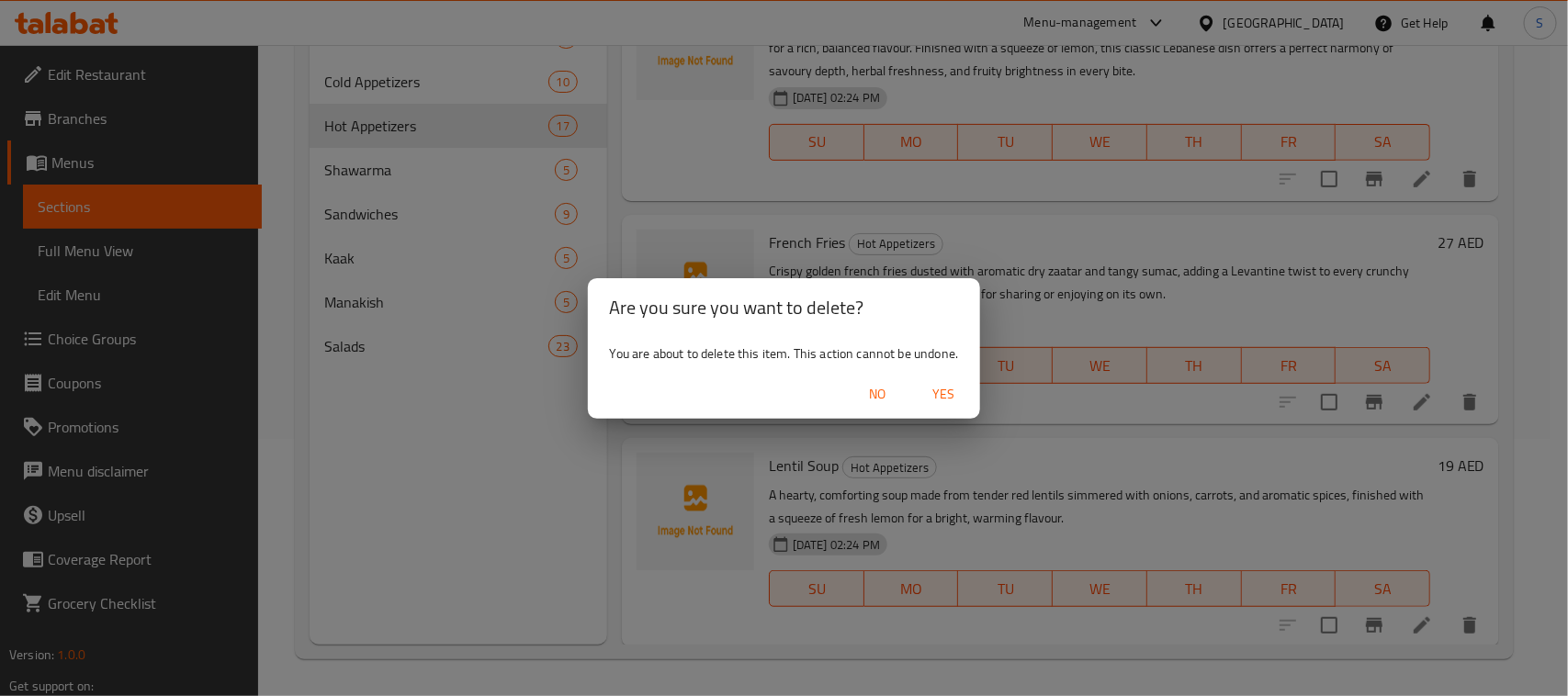
click at [955, 393] on span "Yes" at bounding box center [943, 394] width 44 height 23
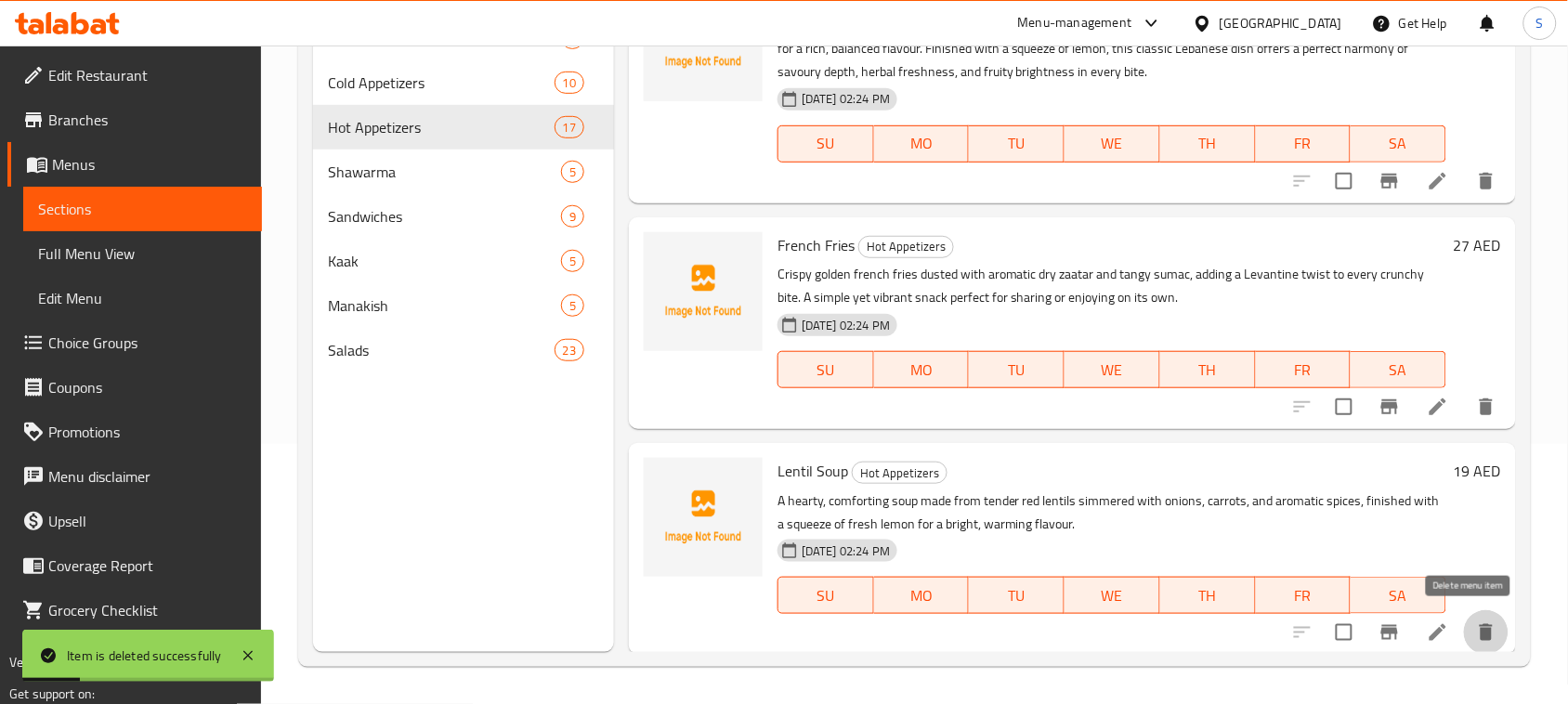
click at [1480, 629] on icon "delete" at bounding box center [1486, 632] width 13 height 17
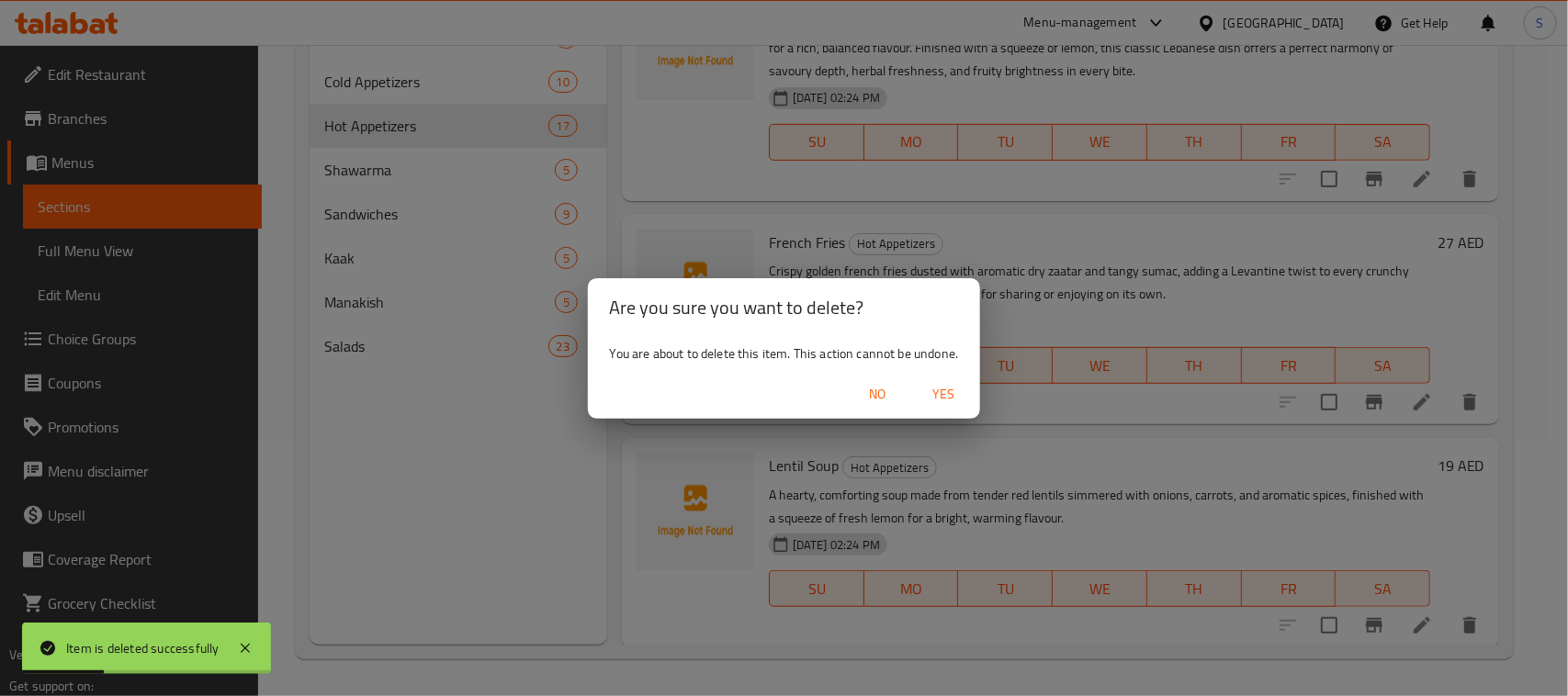
click at [935, 396] on span "Yes" at bounding box center [943, 394] width 44 height 23
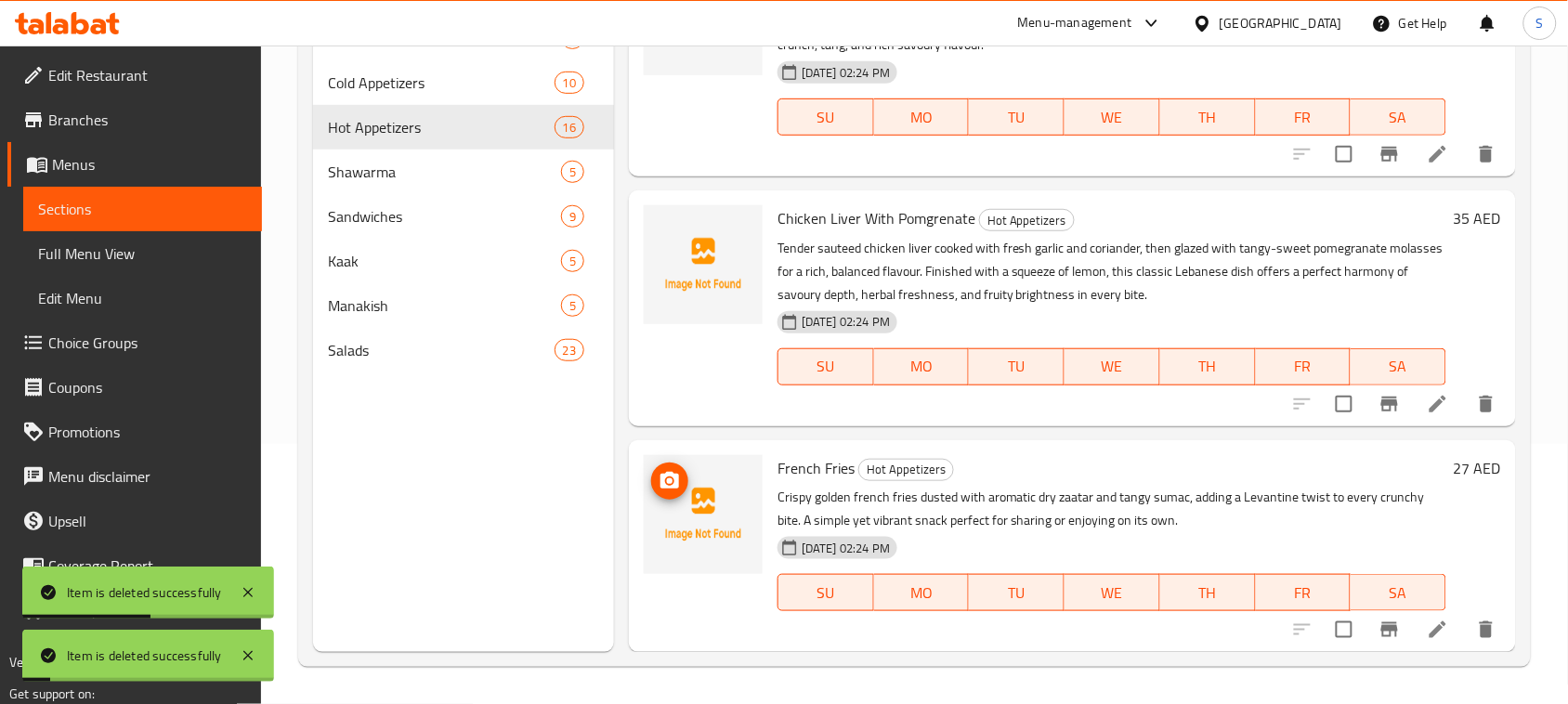
scroll to position [3144, 0]
drag, startPoint x: 553, startPoint y: 507, endPoint x: 568, endPoint y: 500, distance: 16.6
click at [553, 505] on div "Menu sections Salads 7 Cold Appetizers 10 Hot Appetizers 16 Shawarma 5 Sandwich…" at bounding box center [463, 300] width 301 height 704
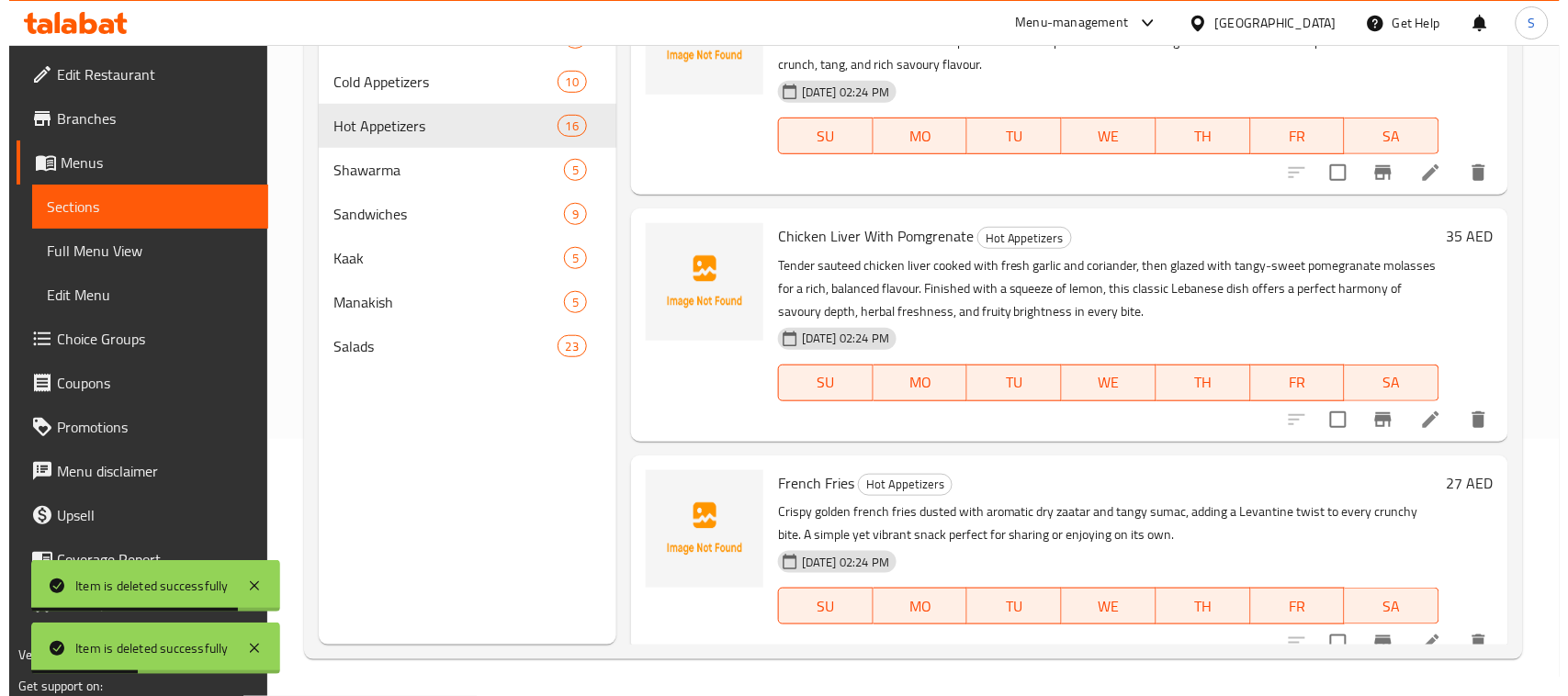
scroll to position [3106, 0]
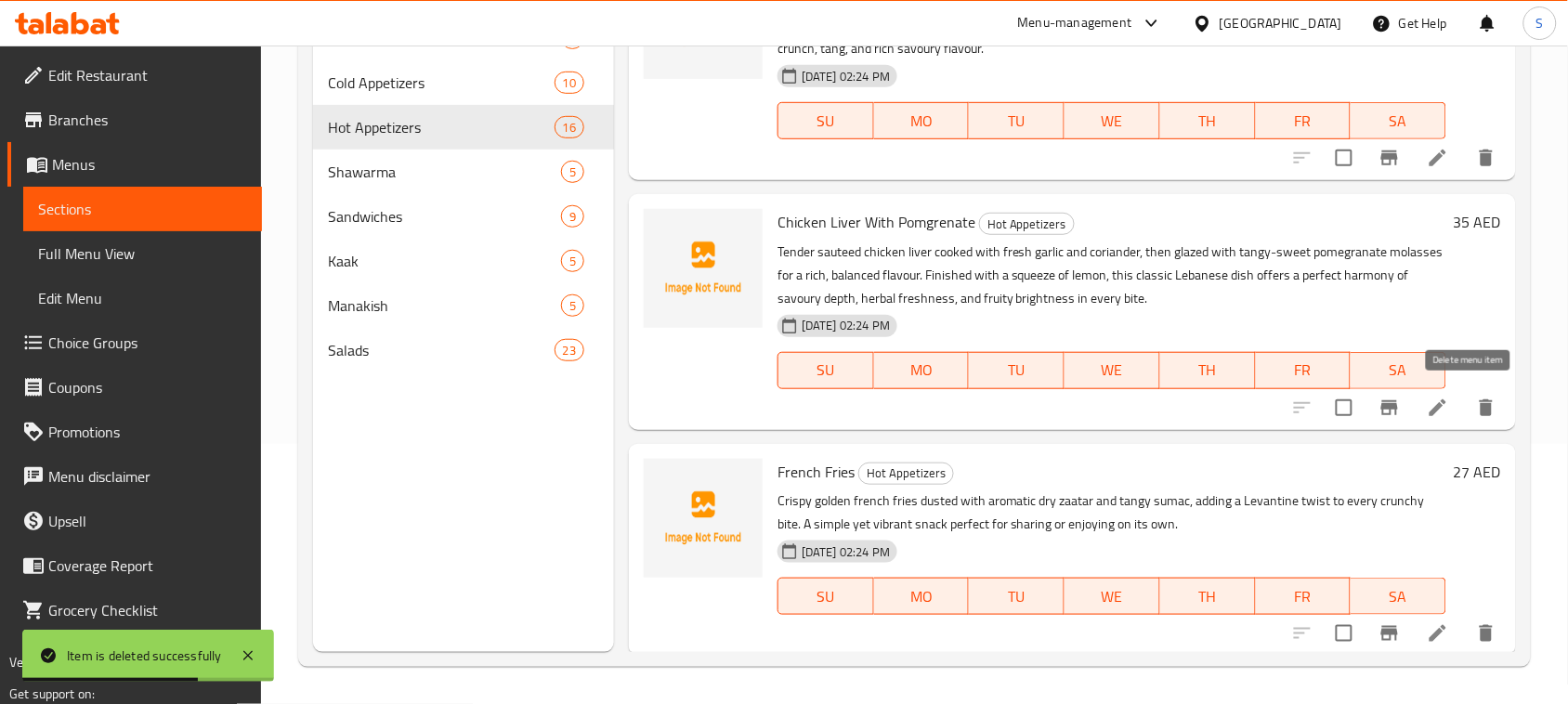
click at [1475, 407] on icon "delete" at bounding box center [1486, 408] width 22 height 22
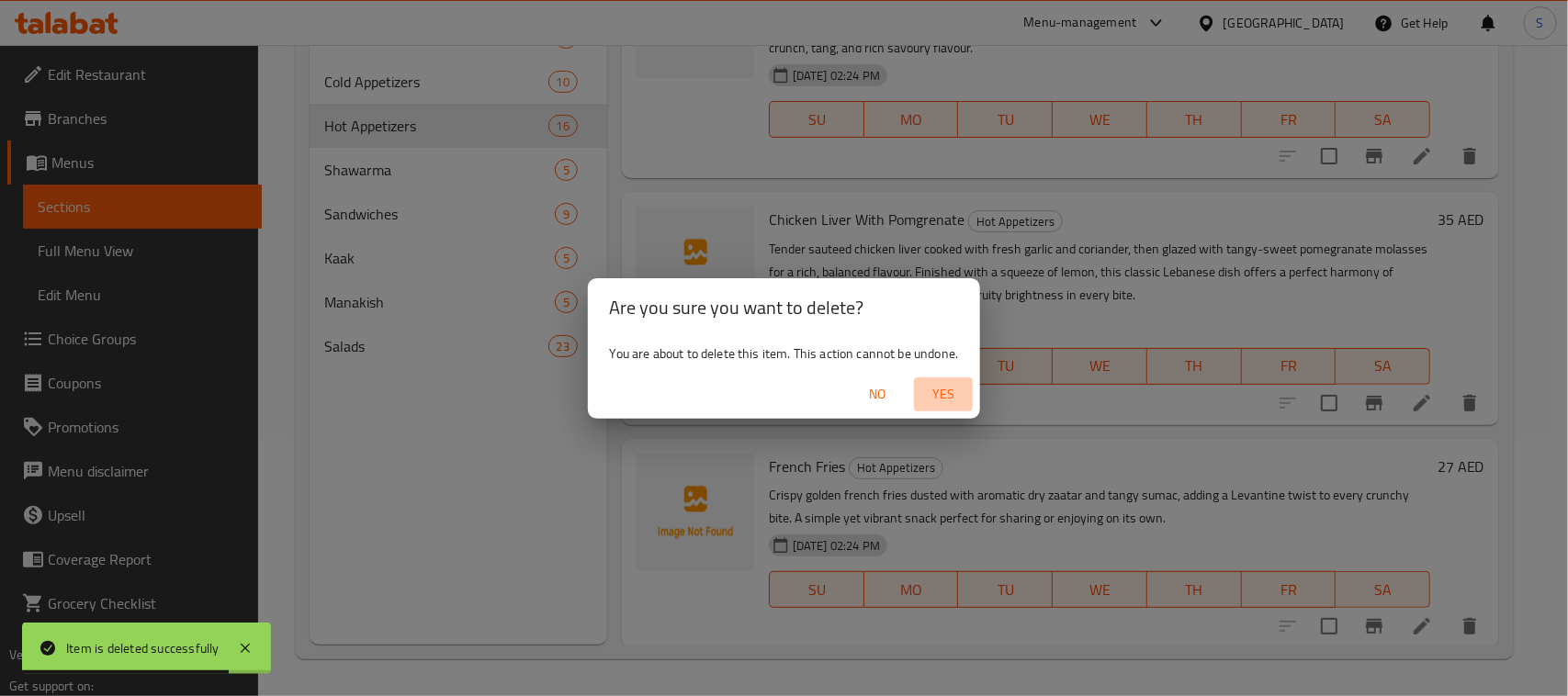
click at [955, 390] on span "Yes" at bounding box center [943, 394] width 44 height 23
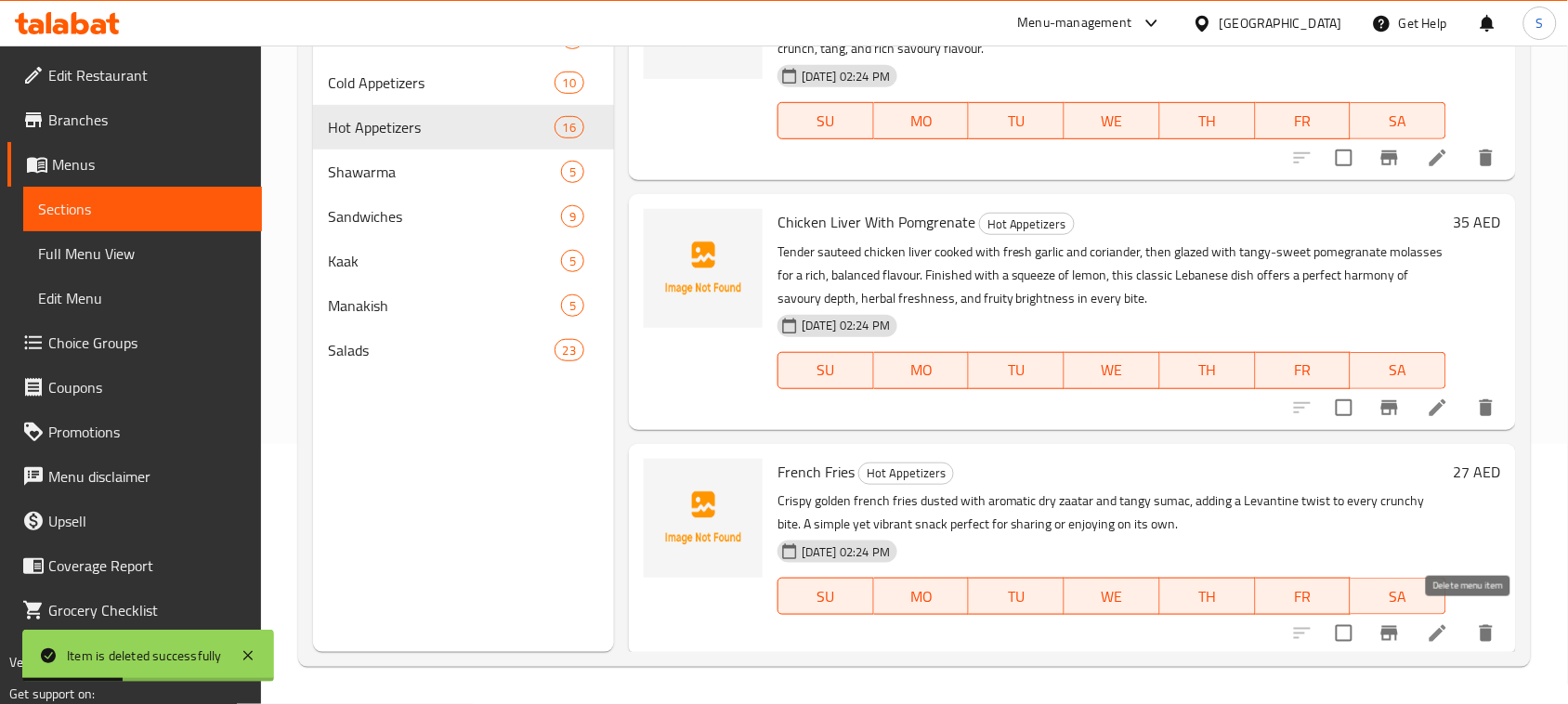
click at [1475, 625] on icon "delete" at bounding box center [1486, 633] width 22 height 22
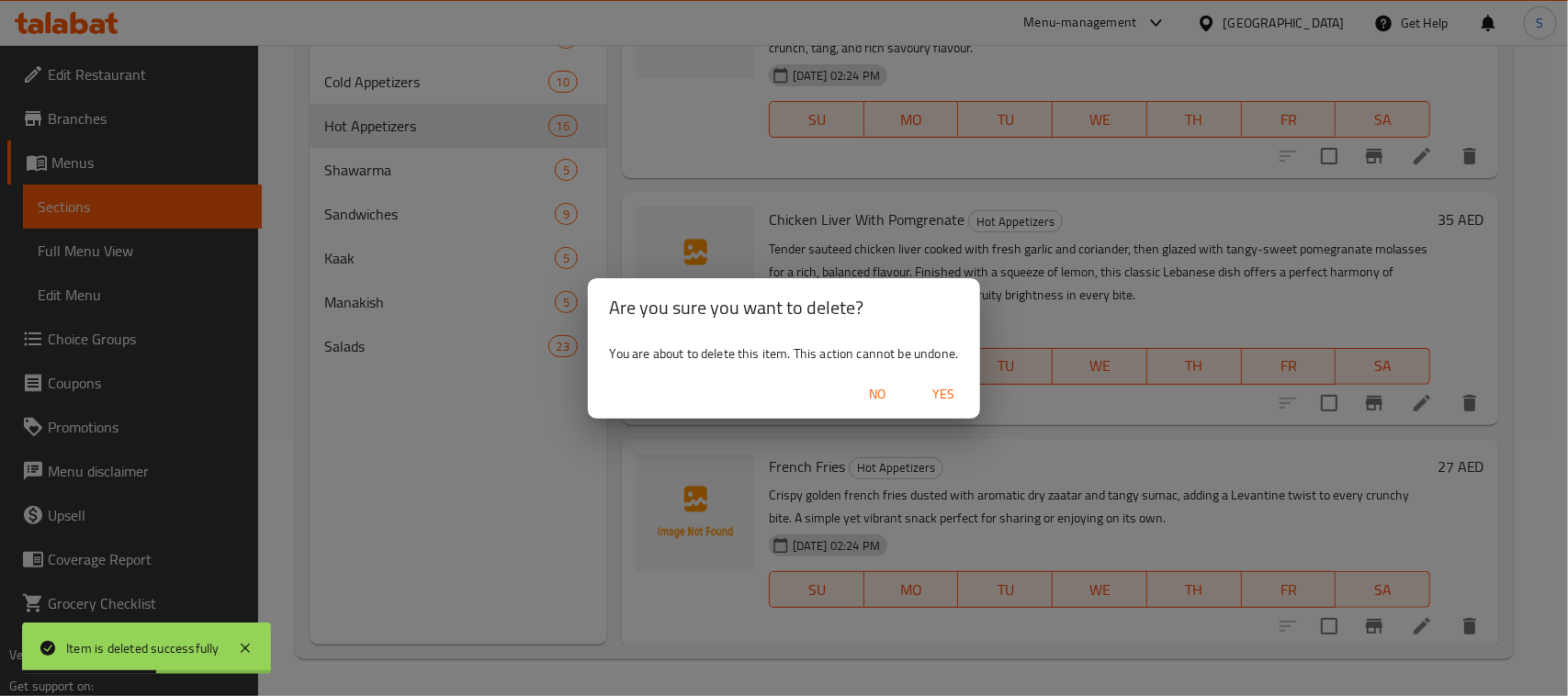
click at [953, 391] on span "Yes" at bounding box center [943, 394] width 44 height 23
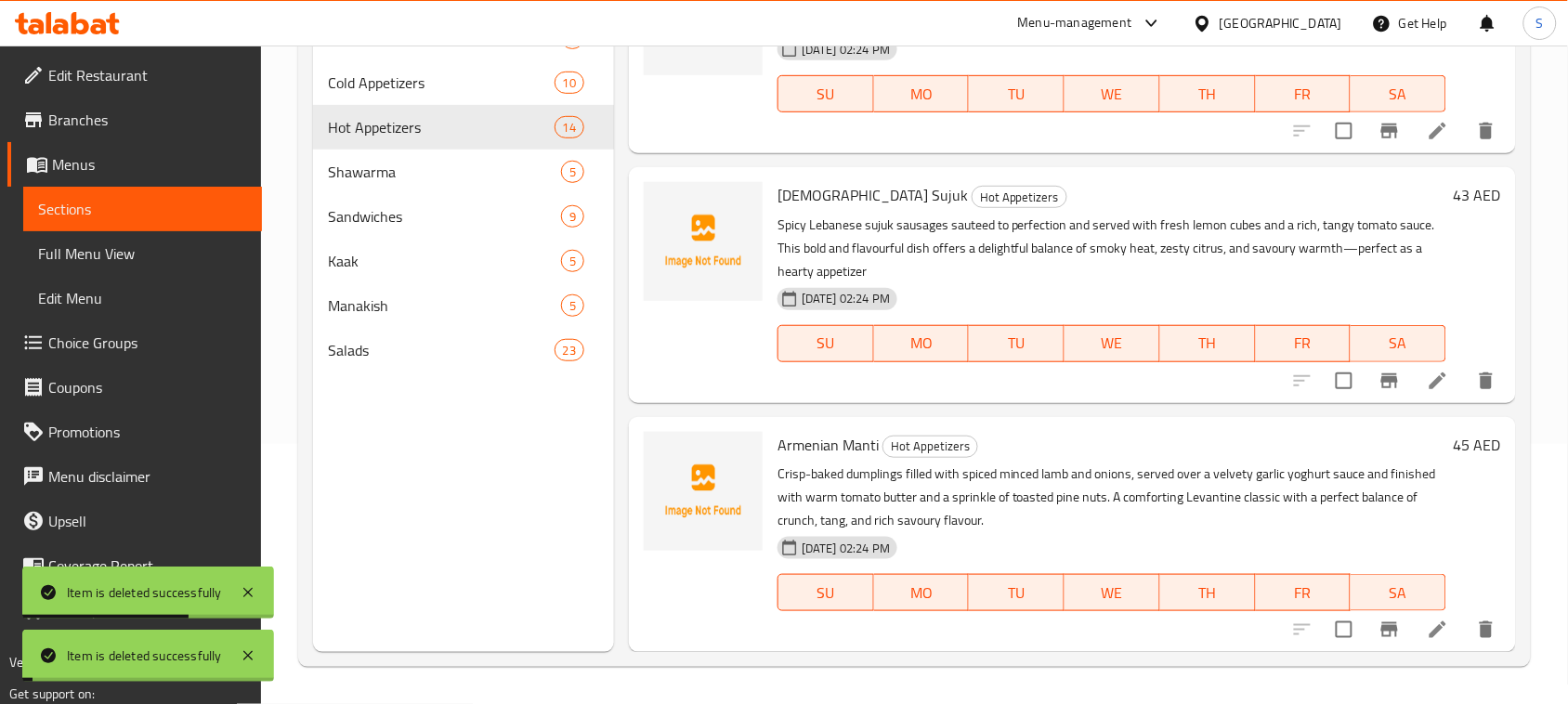
scroll to position [2668, 0]
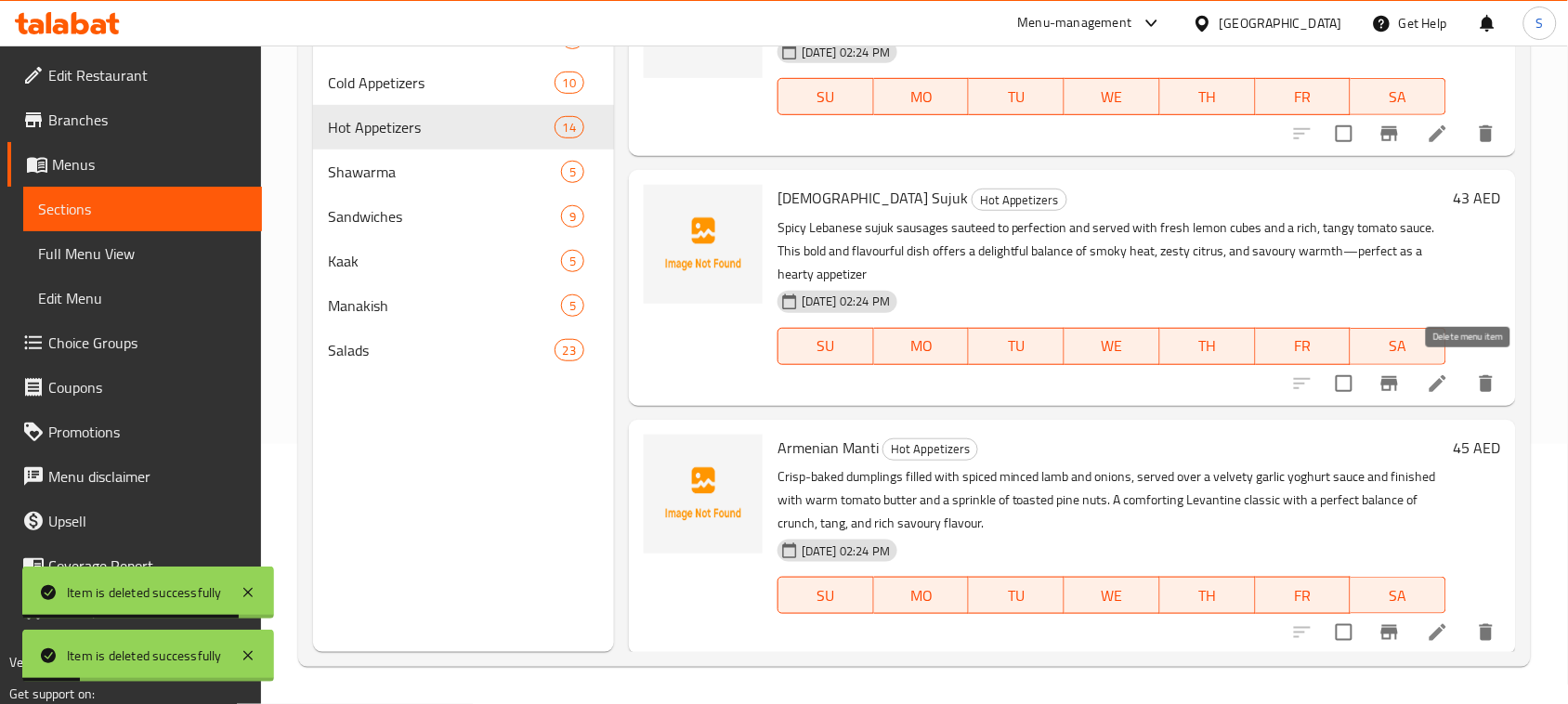
click at [1480, 383] on icon "delete" at bounding box center [1486, 384] width 13 height 17
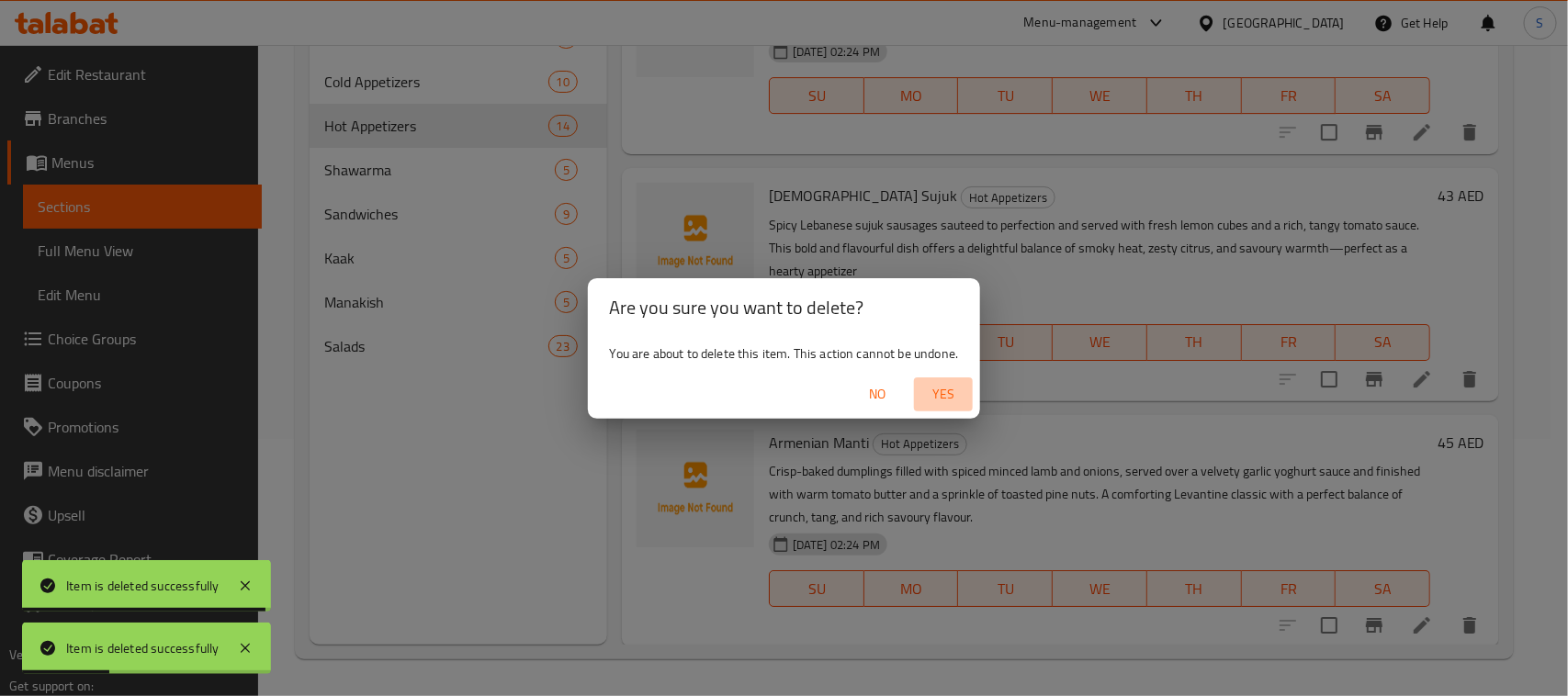
click at [947, 386] on span "Yes" at bounding box center [943, 394] width 44 height 23
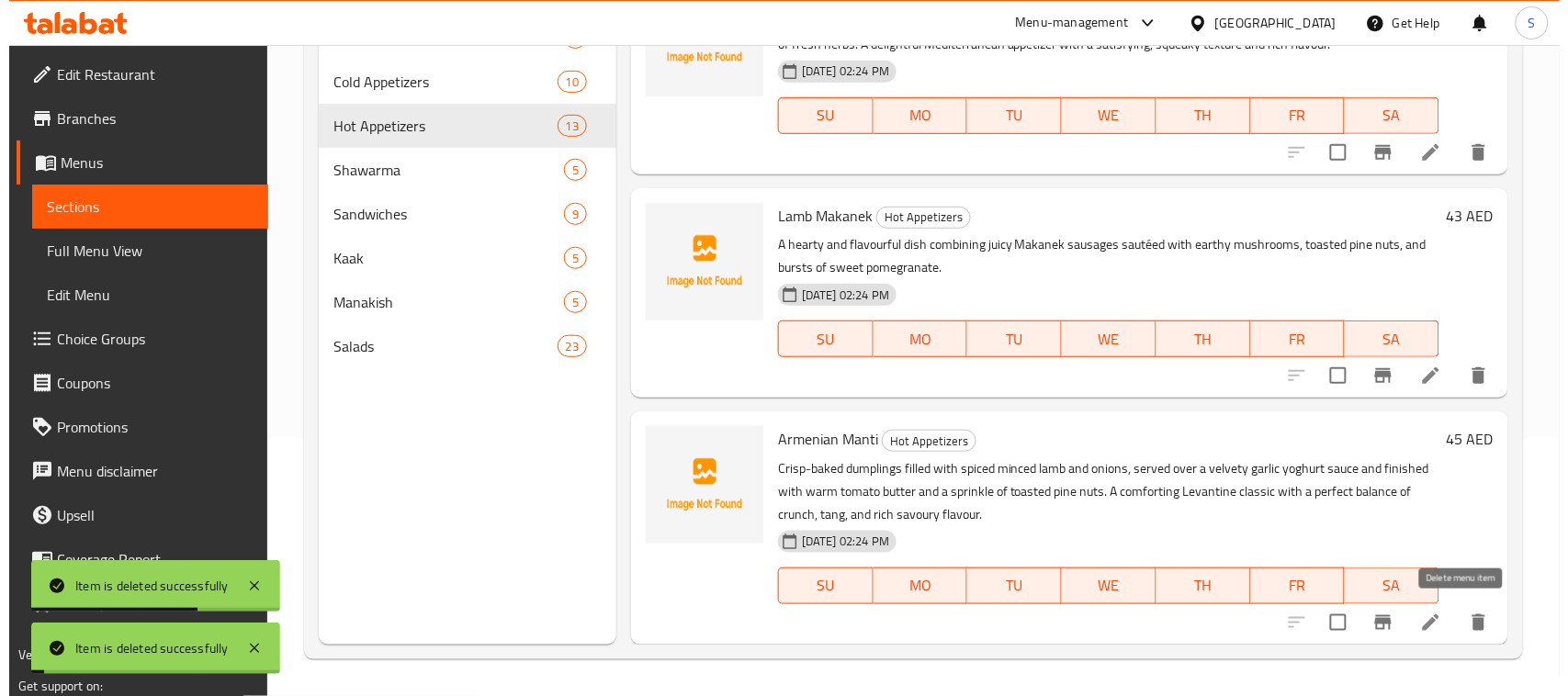
scroll to position [2392, 0]
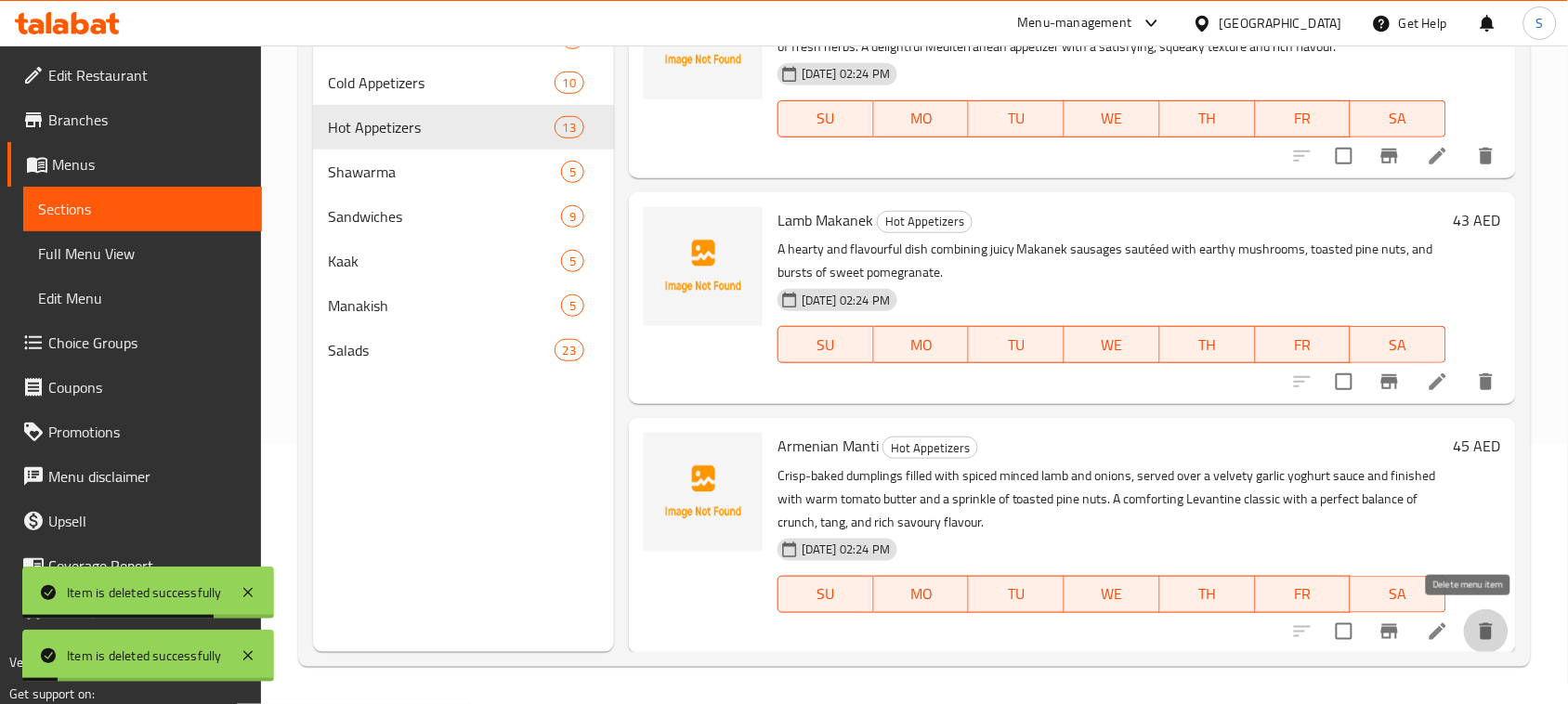
click at [1480, 623] on icon "delete" at bounding box center [1486, 631] width 13 height 17
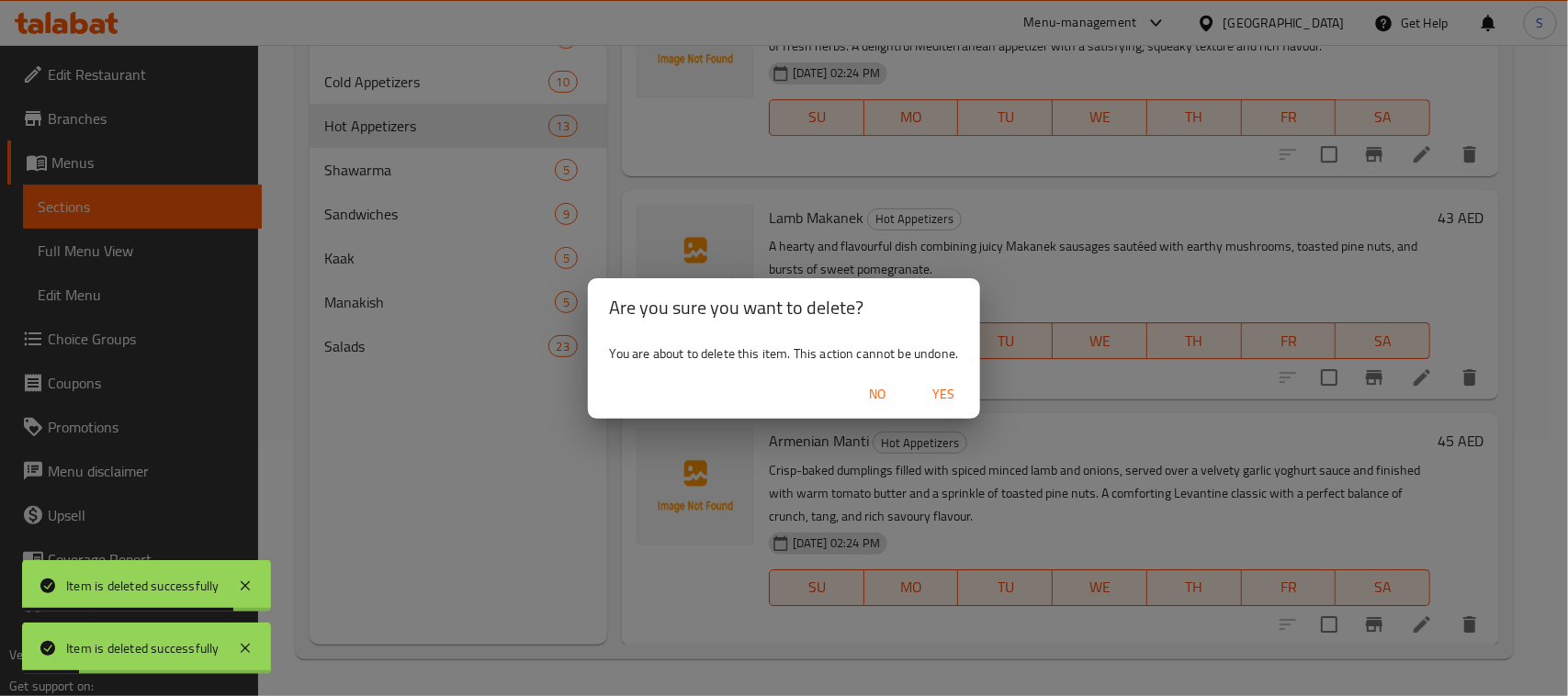
click at [956, 397] on span "Yes" at bounding box center [943, 394] width 44 height 23
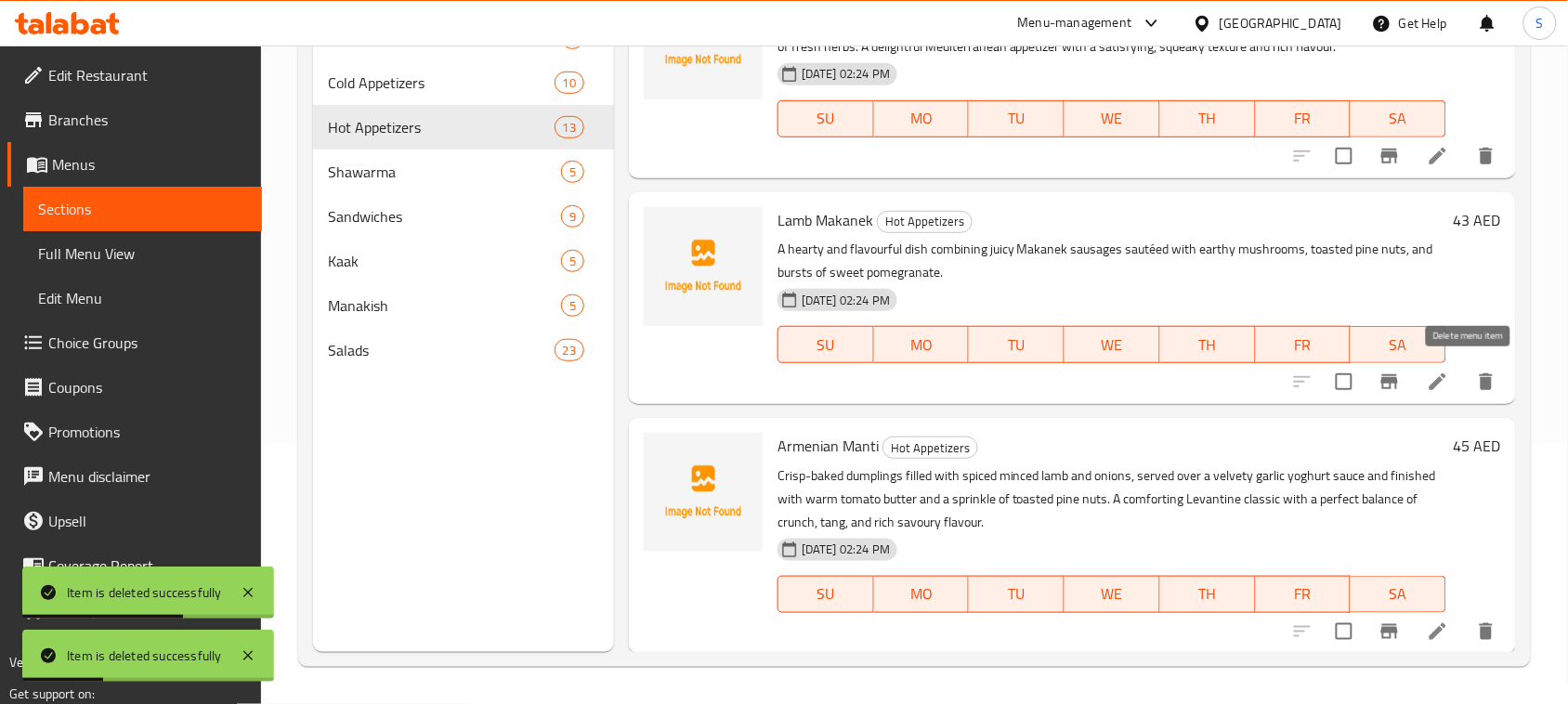
click at [1475, 387] on icon "delete" at bounding box center [1486, 382] width 22 height 22
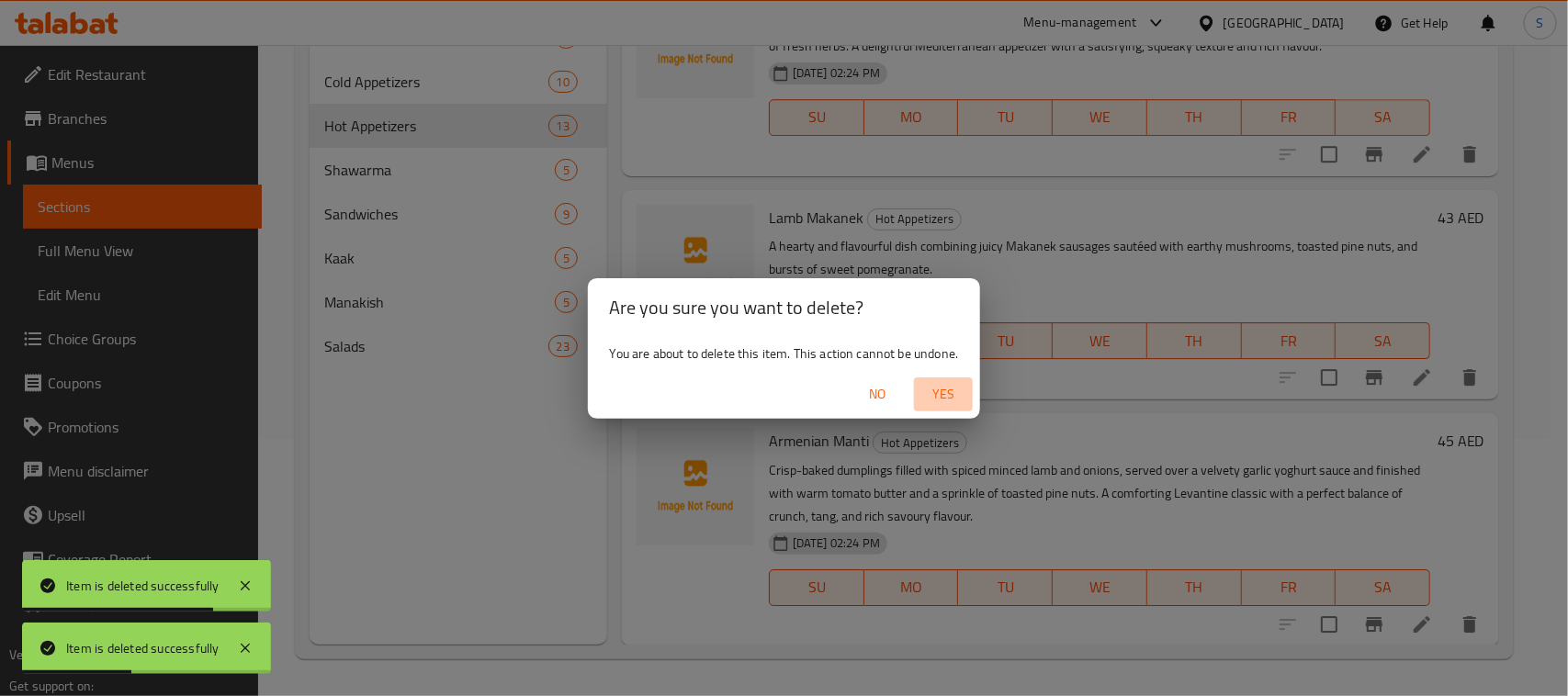
click at [950, 400] on span "Yes" at bounding box center [943, 394] width 44 height 23
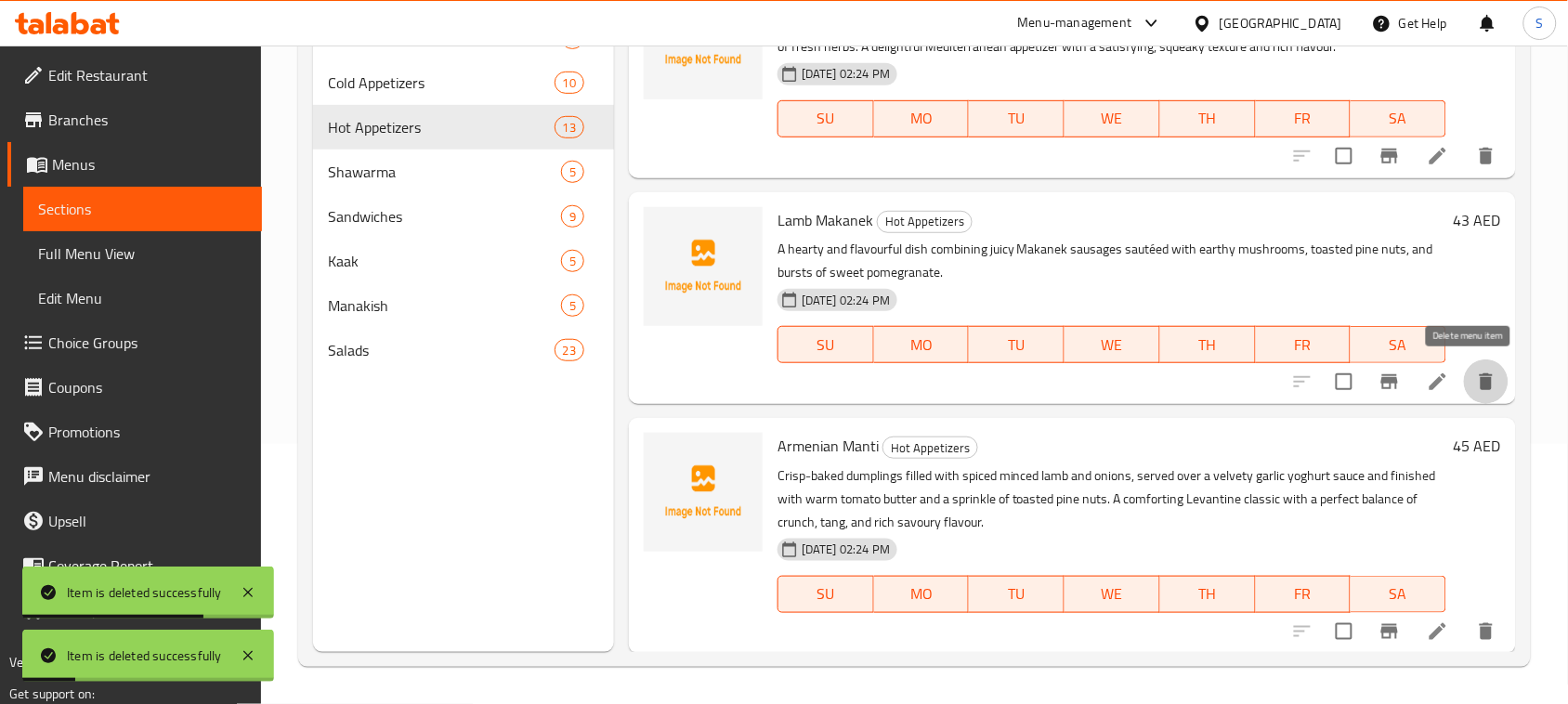
click at [1475, 376] on icon "delete" at bounding box center [1486, 382] width 22 height 22
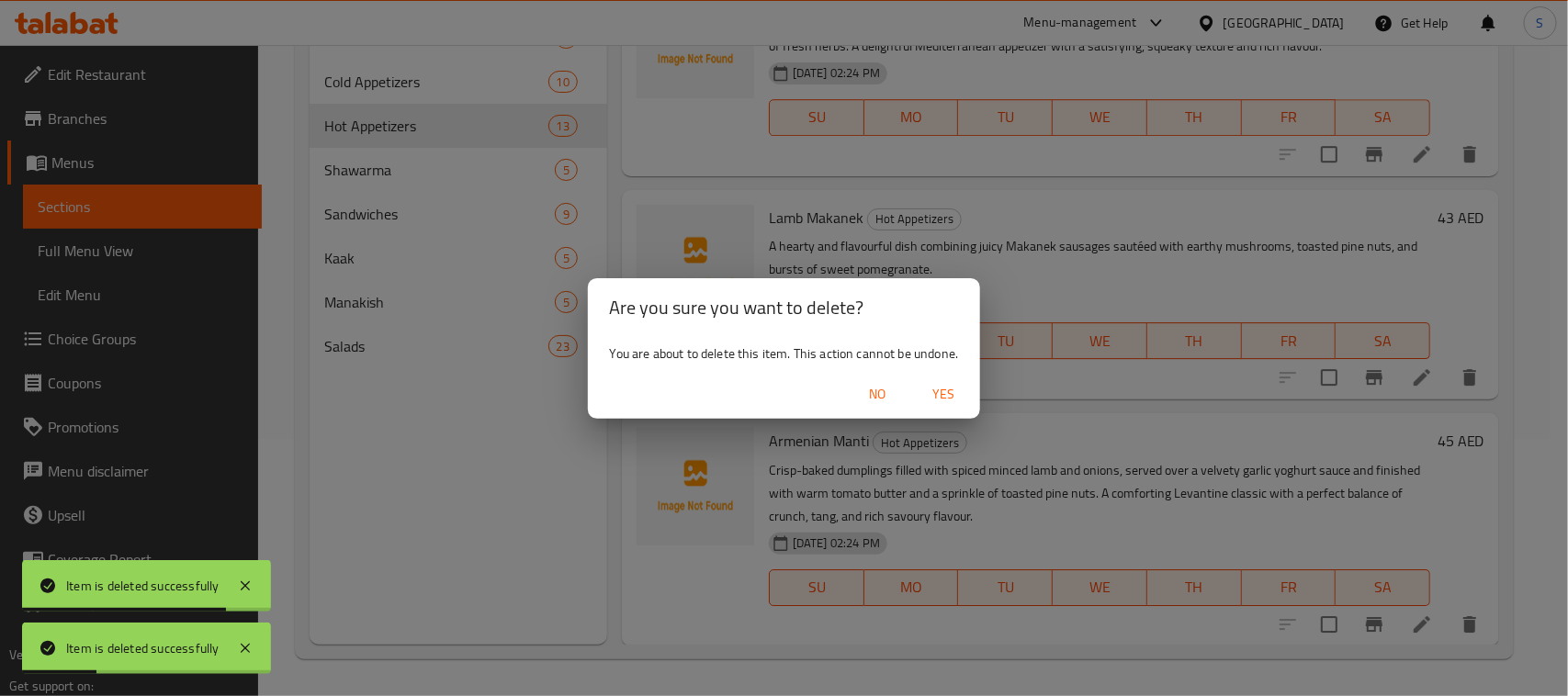
click at [953, 390] on span "Yes" at bounding box center [943, 394] width 44 height 23
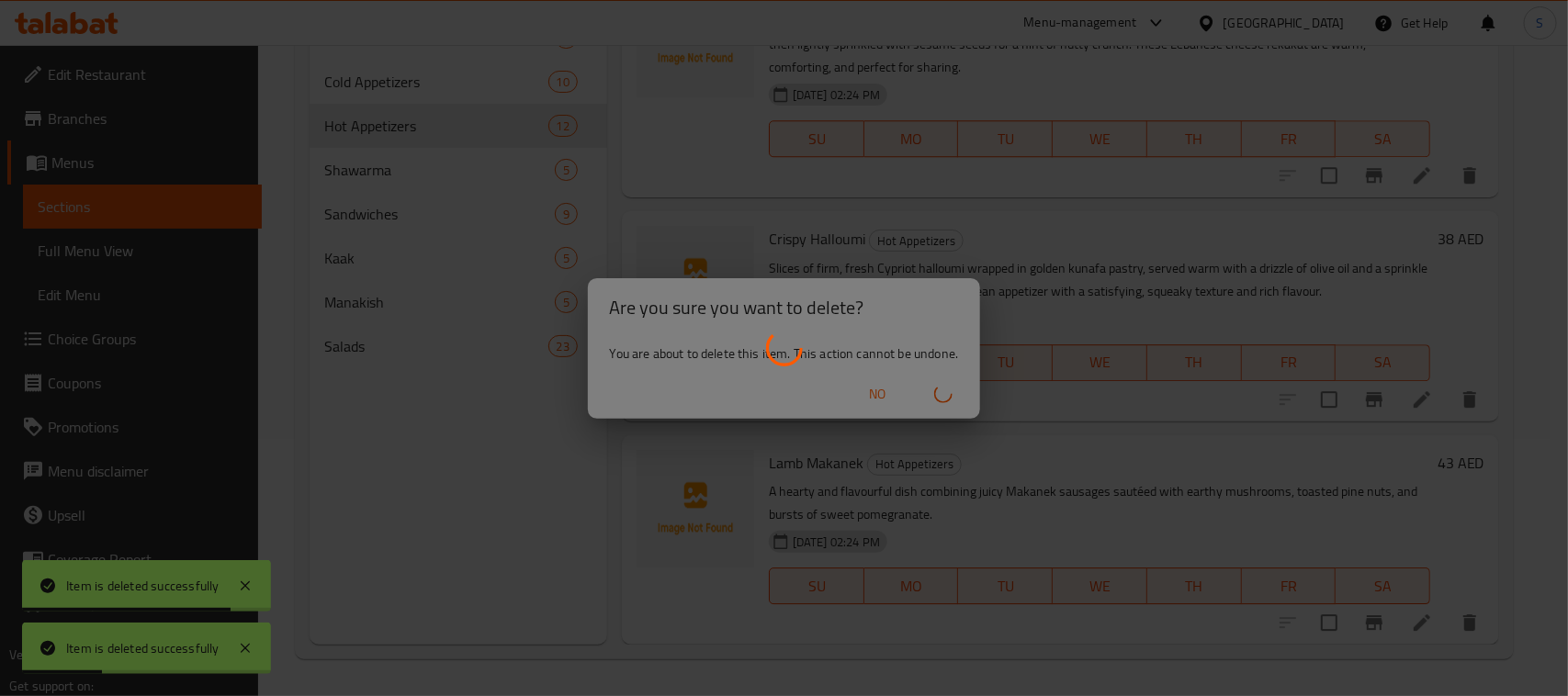
scroll to position [2145, 0]
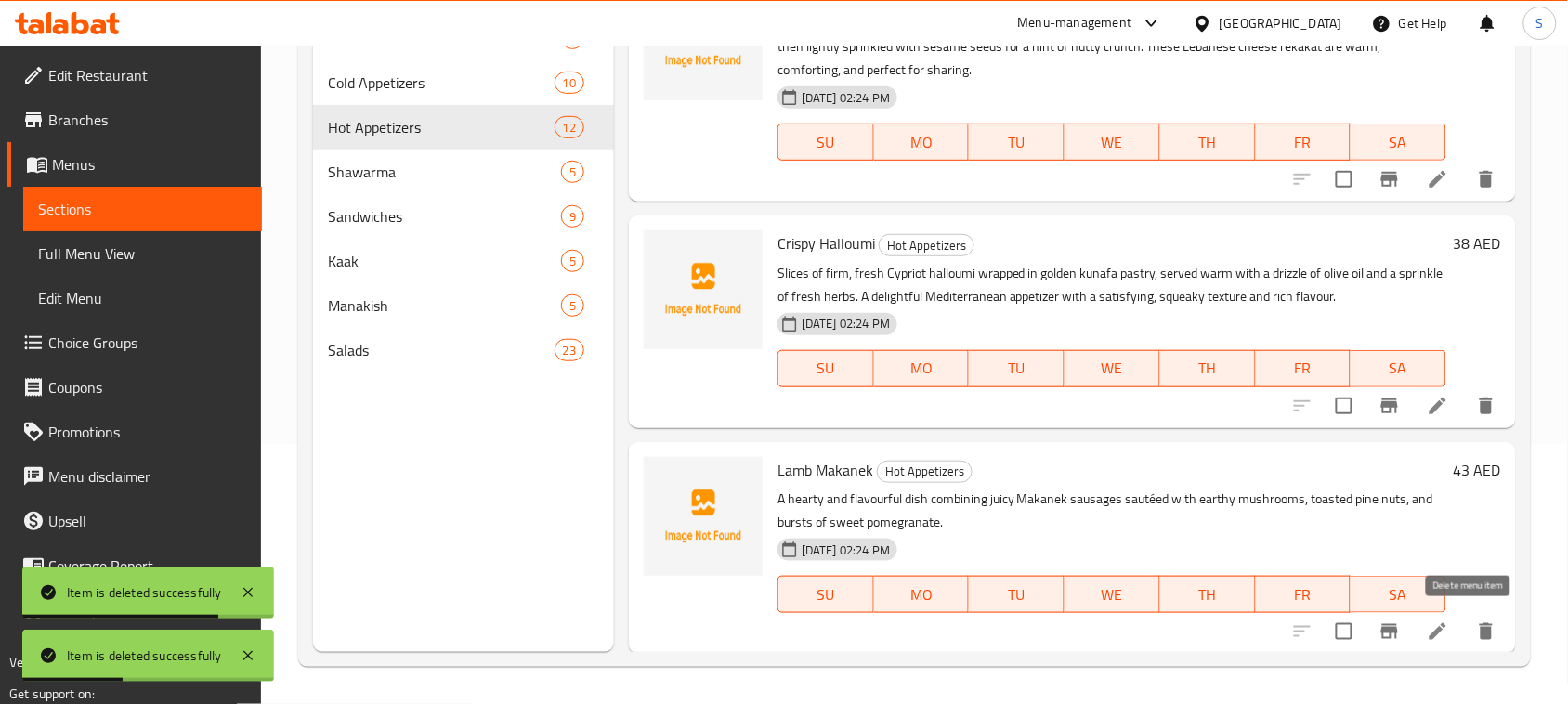
click at [1475, 622] on icon "delete" at bounding box center [1486, 631] width 22 height 22
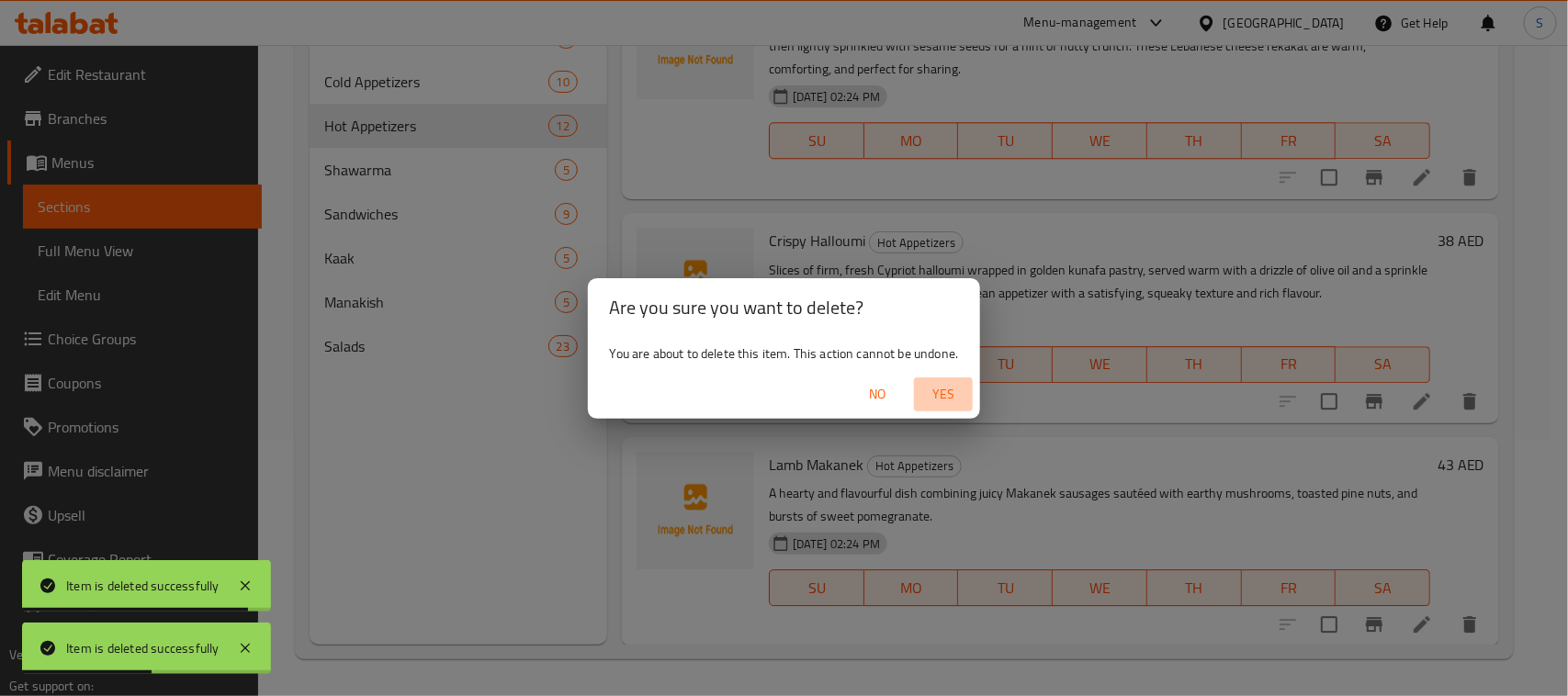
click at [953, 393] on span "Yes" at bounding box center [943, 394] width 44 height 23
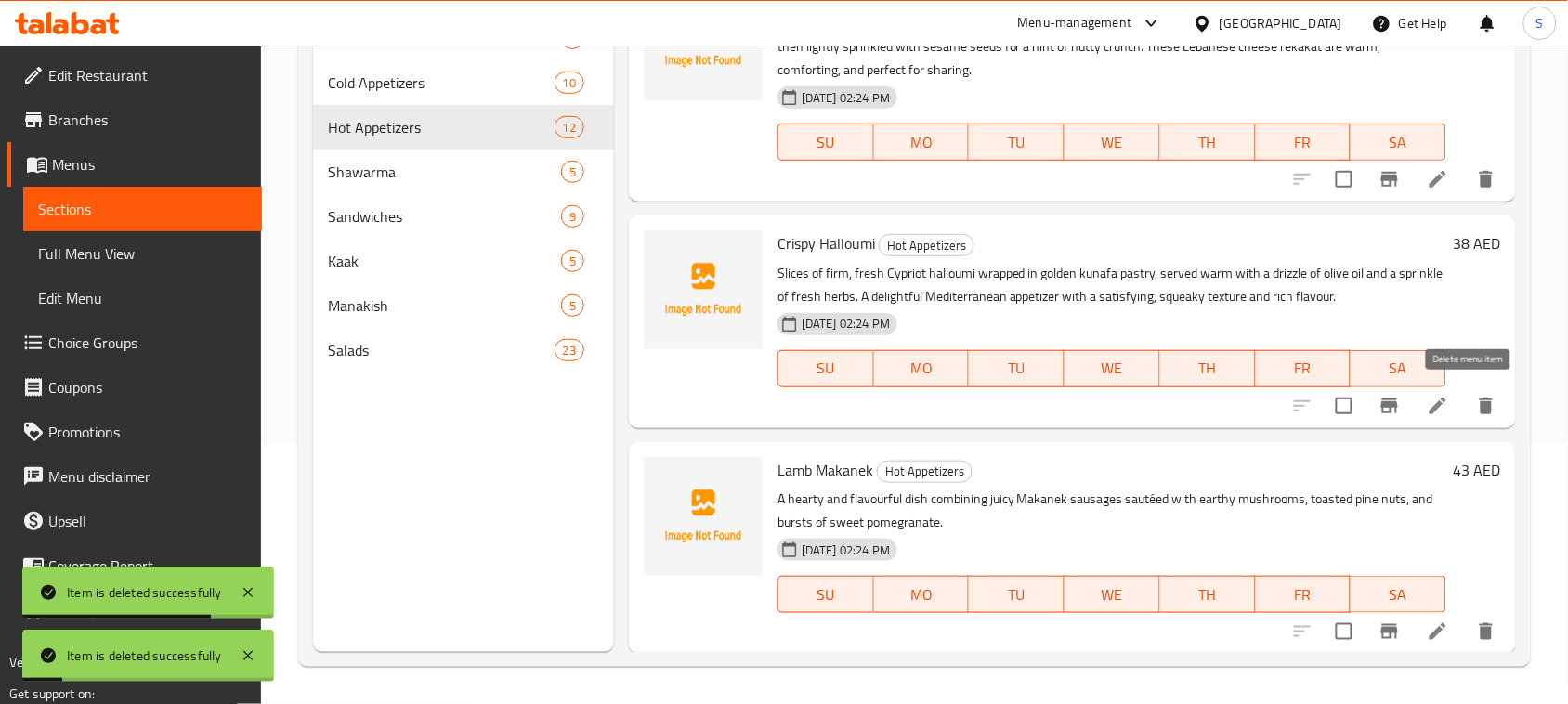
click at [1480, 407] on icon "delete" at bounding box center [1486, 406] width 13 height 17
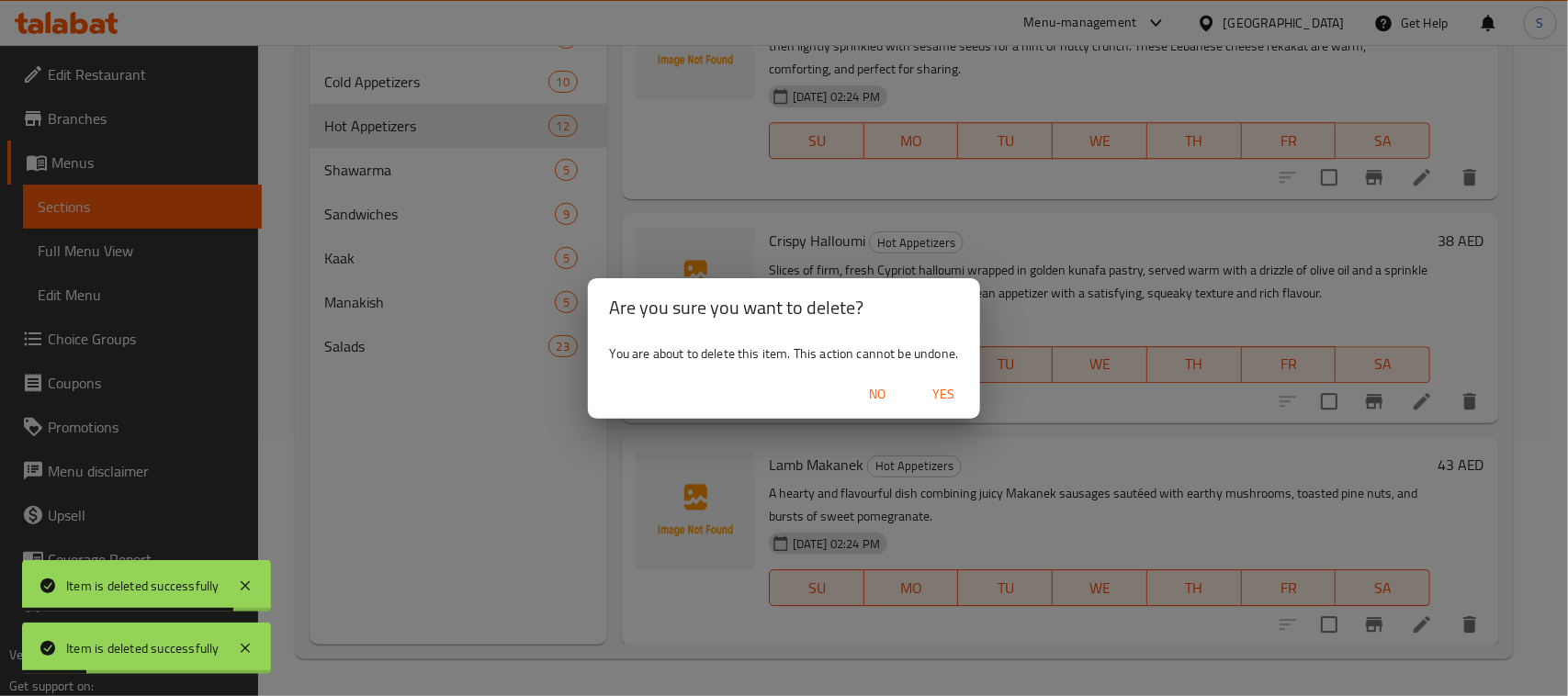
click at [946, 392] on span "Yes" at bounding box center [943, 394] width 44 height 23
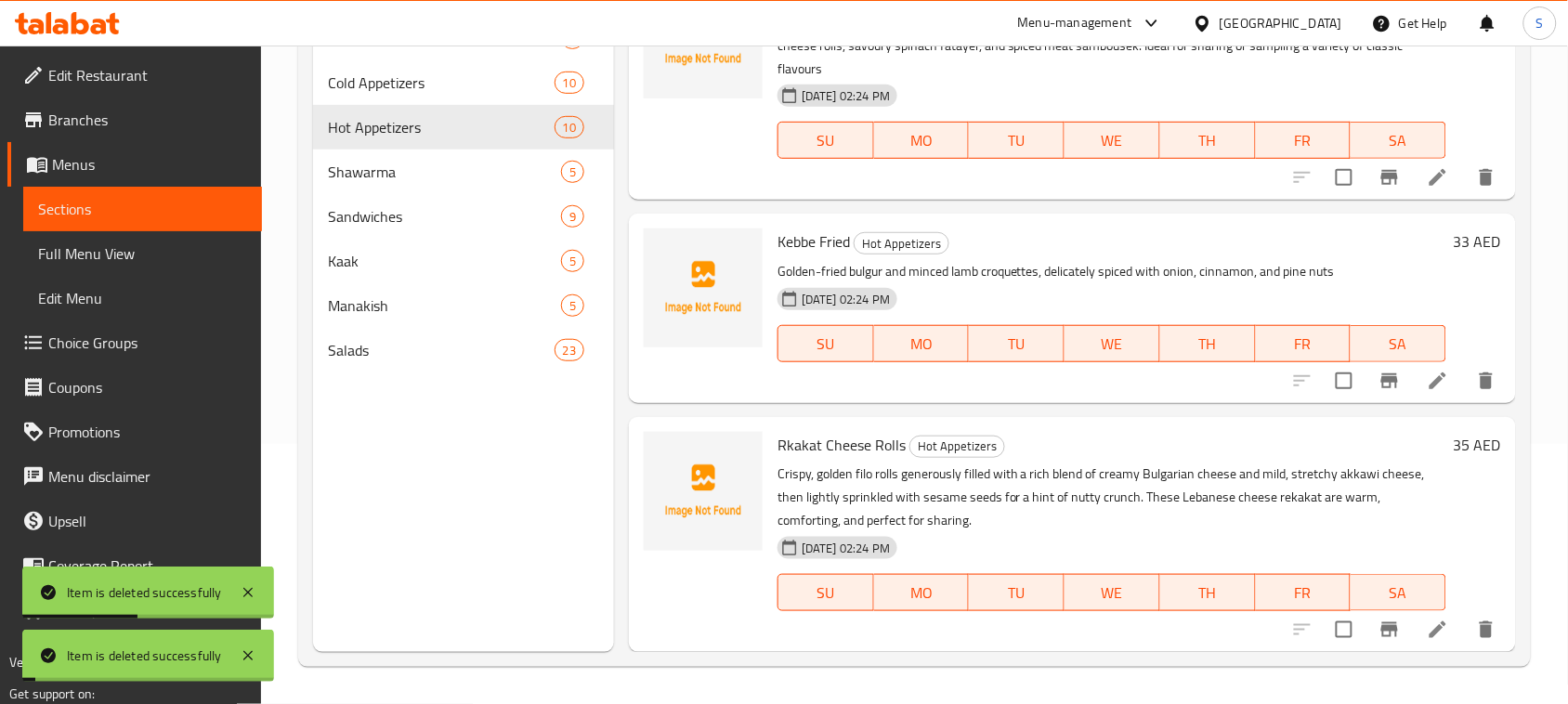
scroll to position [1718, 0]
click at [572, 508] on div "Menu sections Salads 7 Cold Appetizers 10 Hot Appetizers 10 Shawarma 5 Sandwich…" at bounding box center [463, 300] width 301 height 704
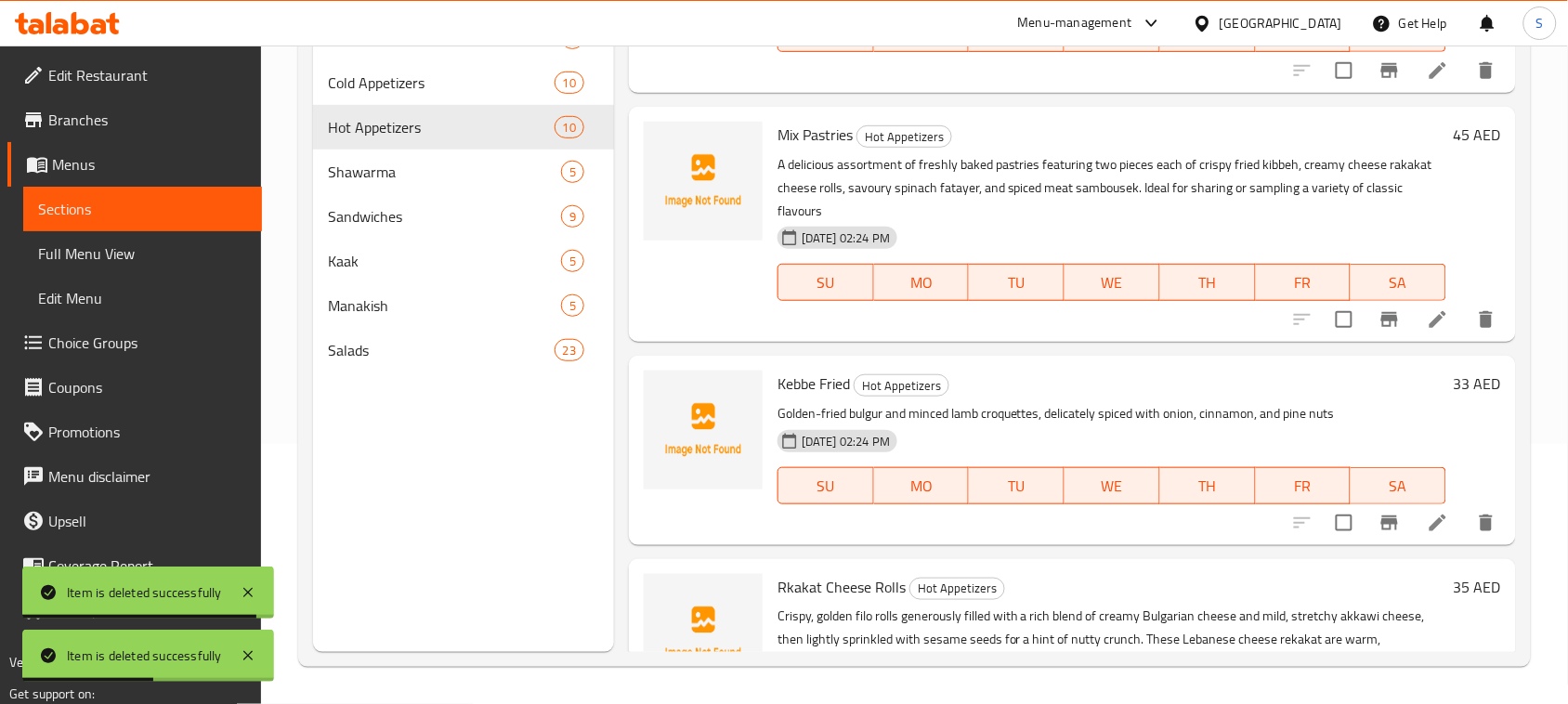
scroll to position [1716, 0]
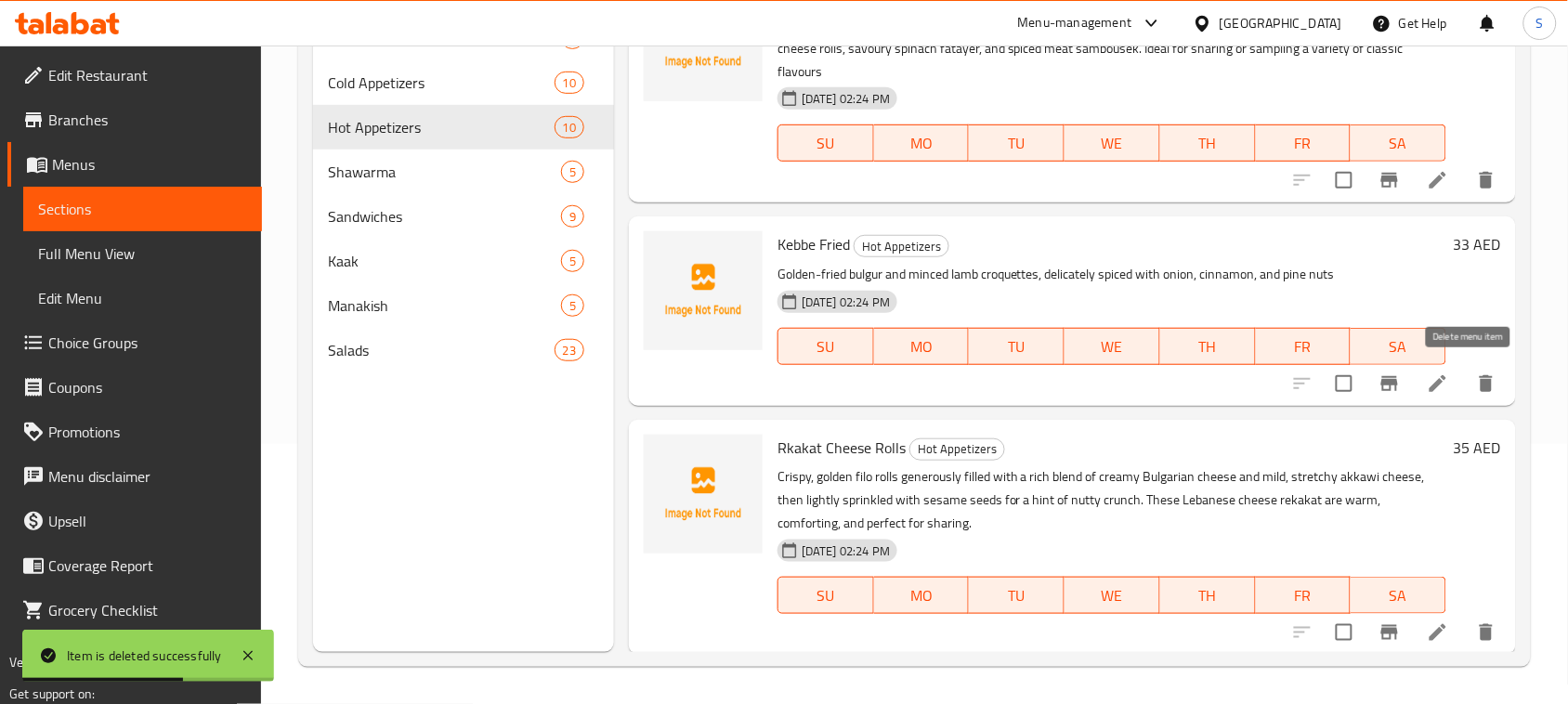
click at [1475, 373] on icon "delete" at bounding box center [1486, 384] width 22 height 22
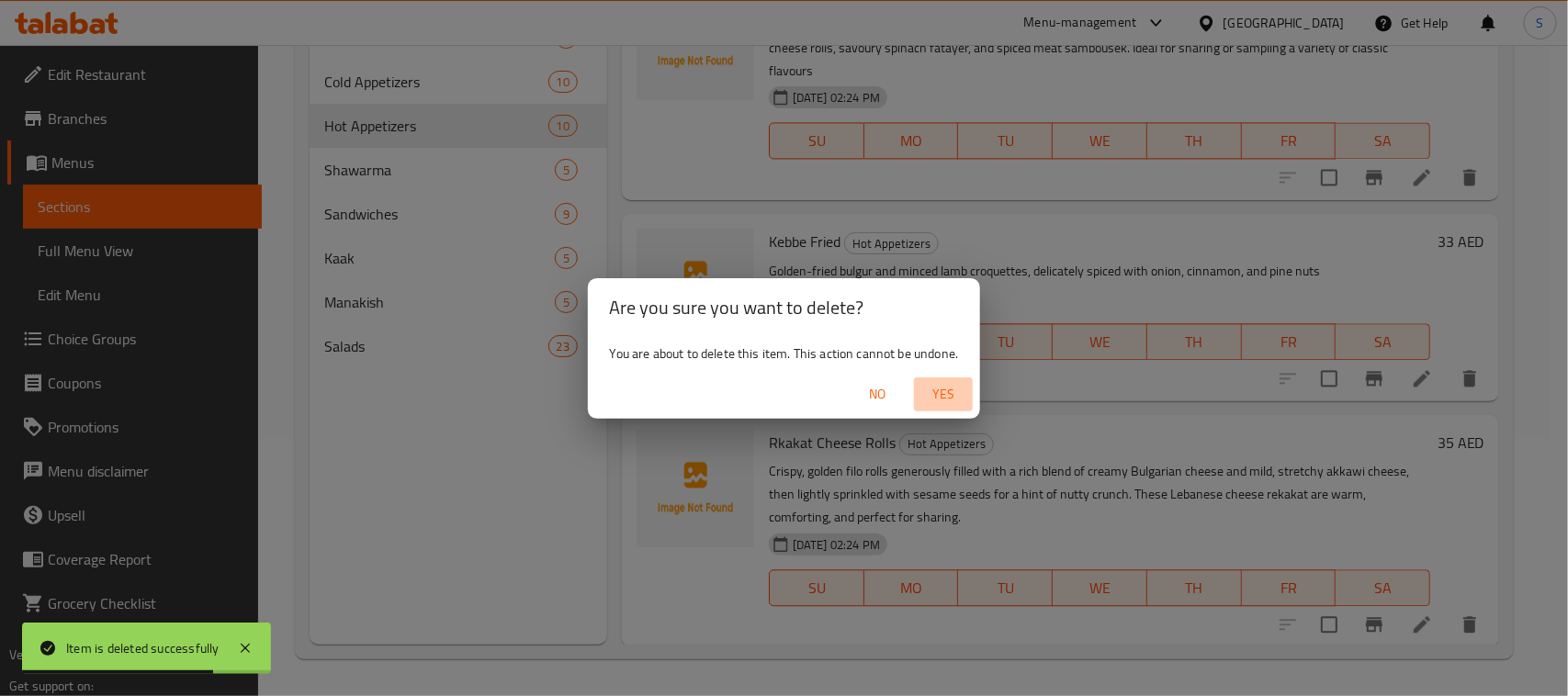
click at [958, 397] on span "Yes" at bounding box center [943, 394] width 44 height 23
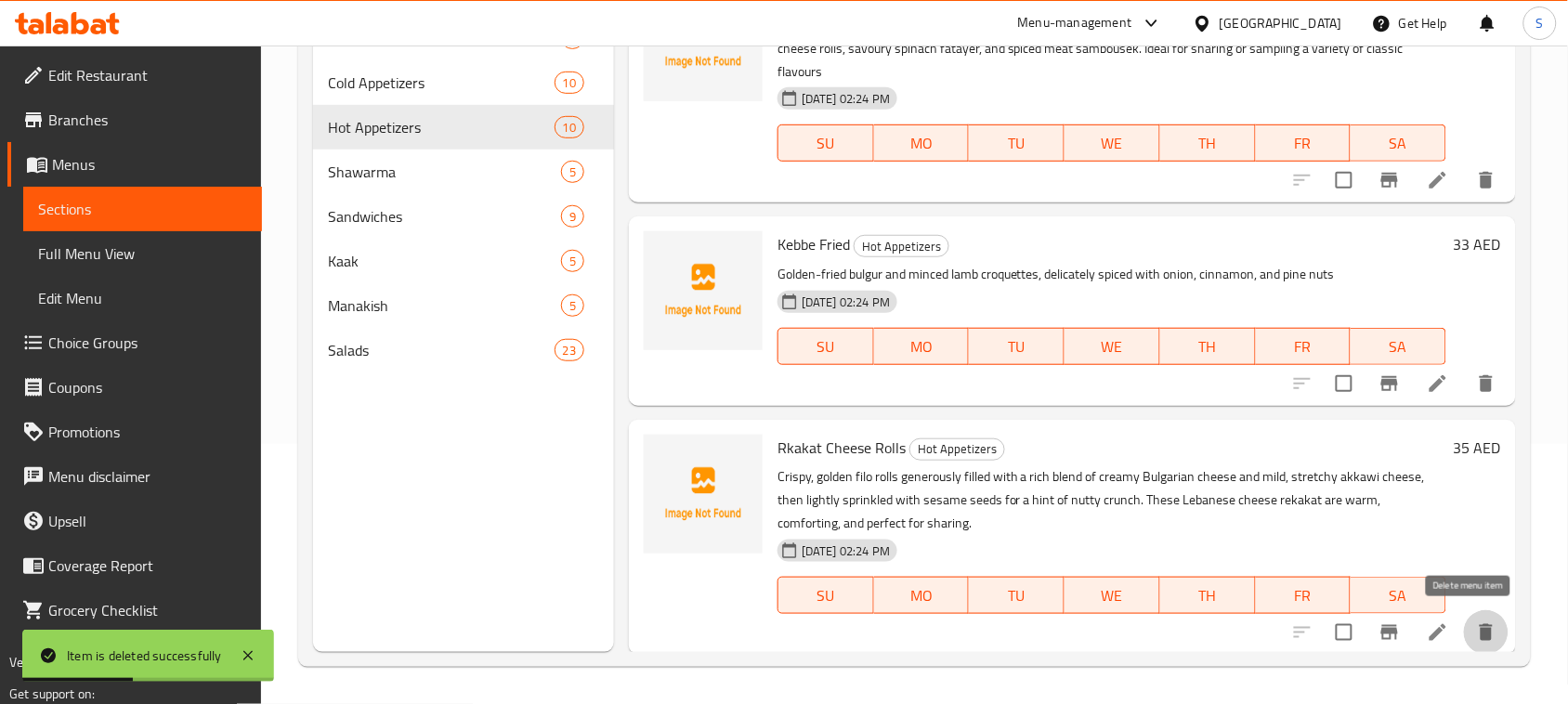
click at [1480, 631] on icon "delete" at bounding box center [1486, 632] width 13 height 17
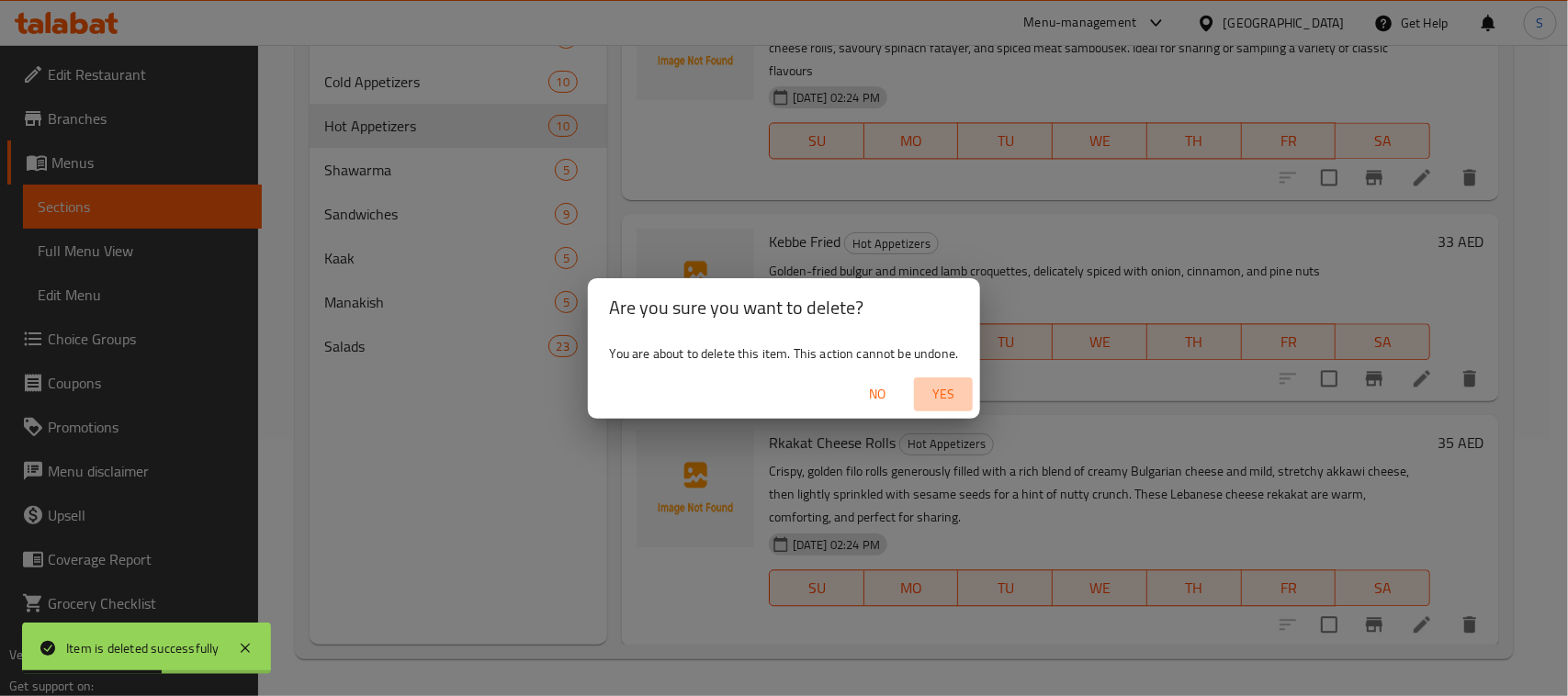
click at [936, 392] on span "Yes" at bounding box center [943, 394] width 44 height 23
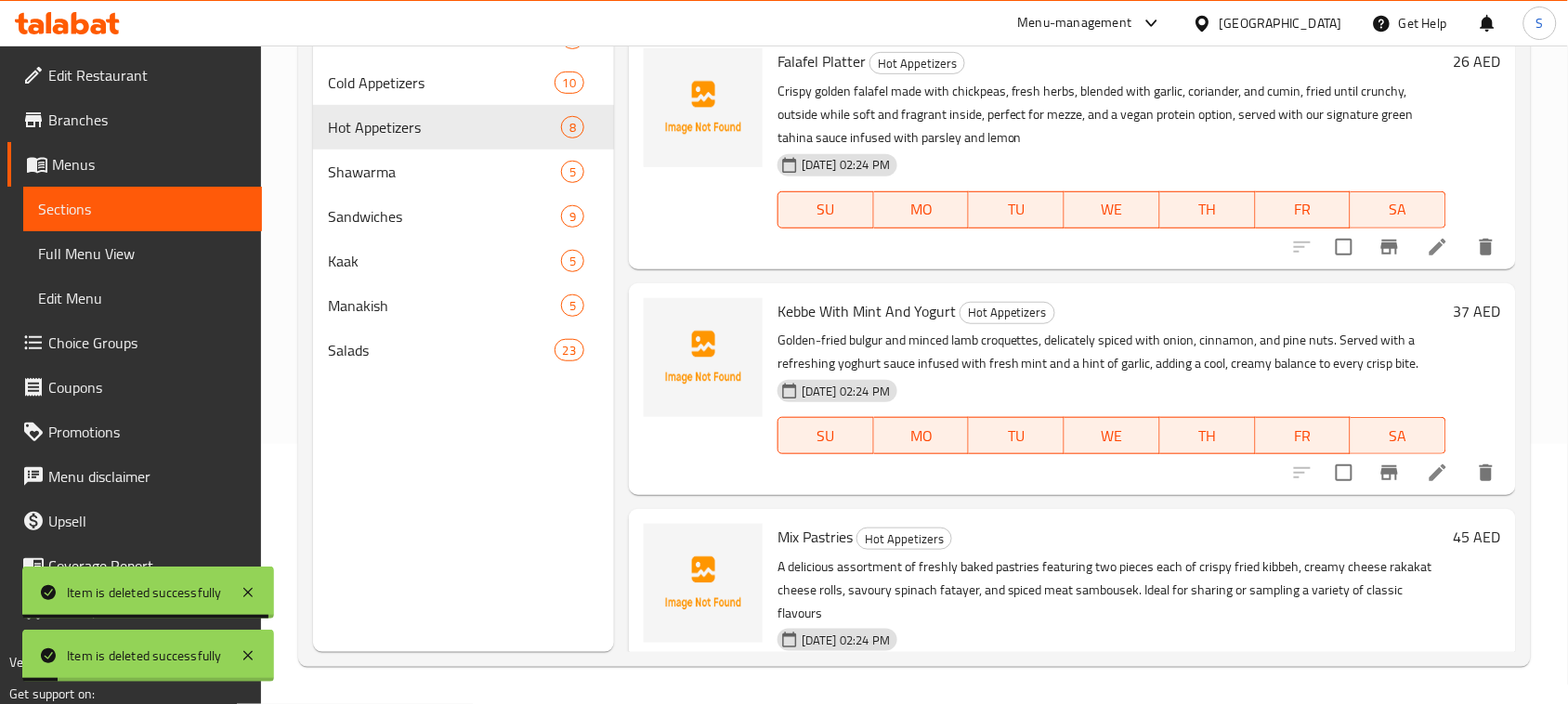
scroll to position [1265, 0]
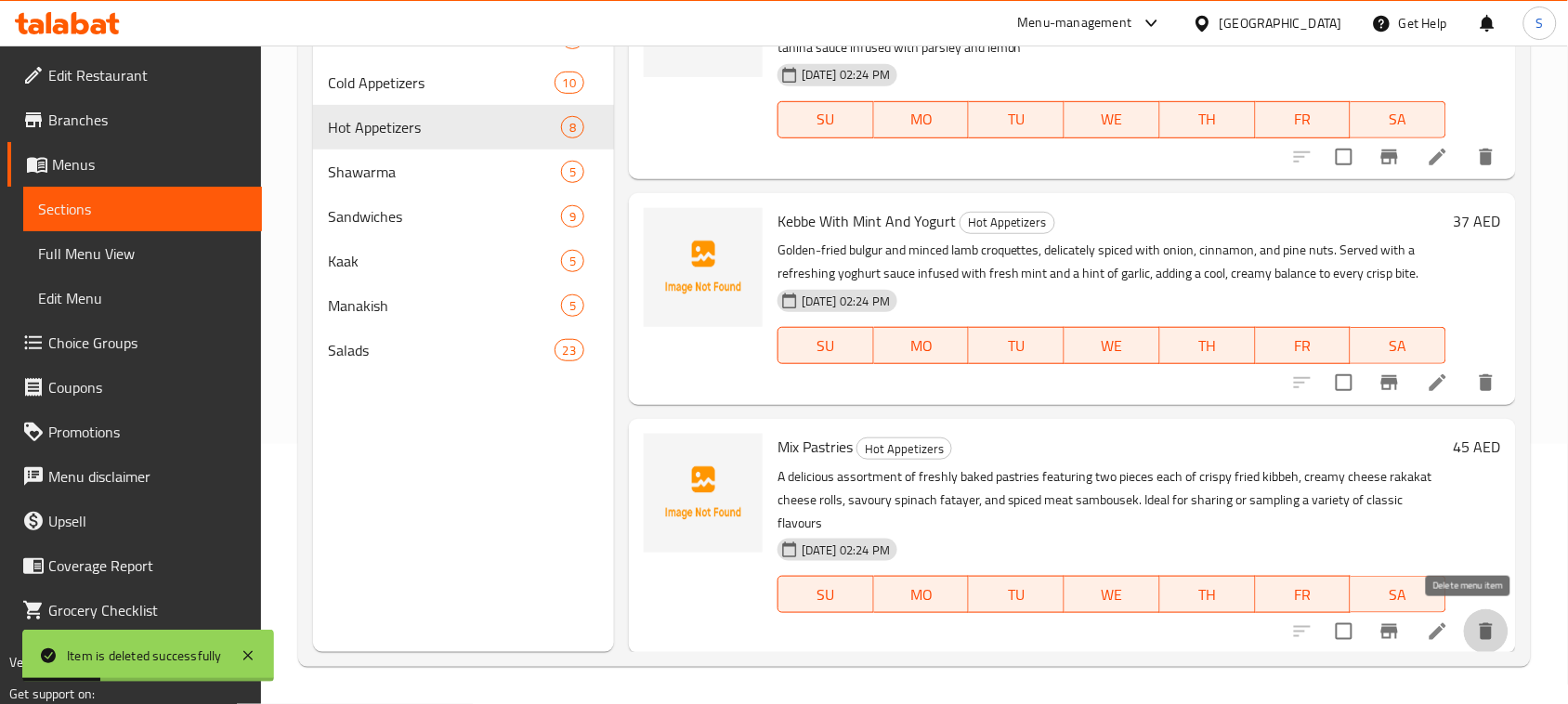
click at [1480, 624] on icon "delete" at bounding box center [1486, 631] width 13 height 17
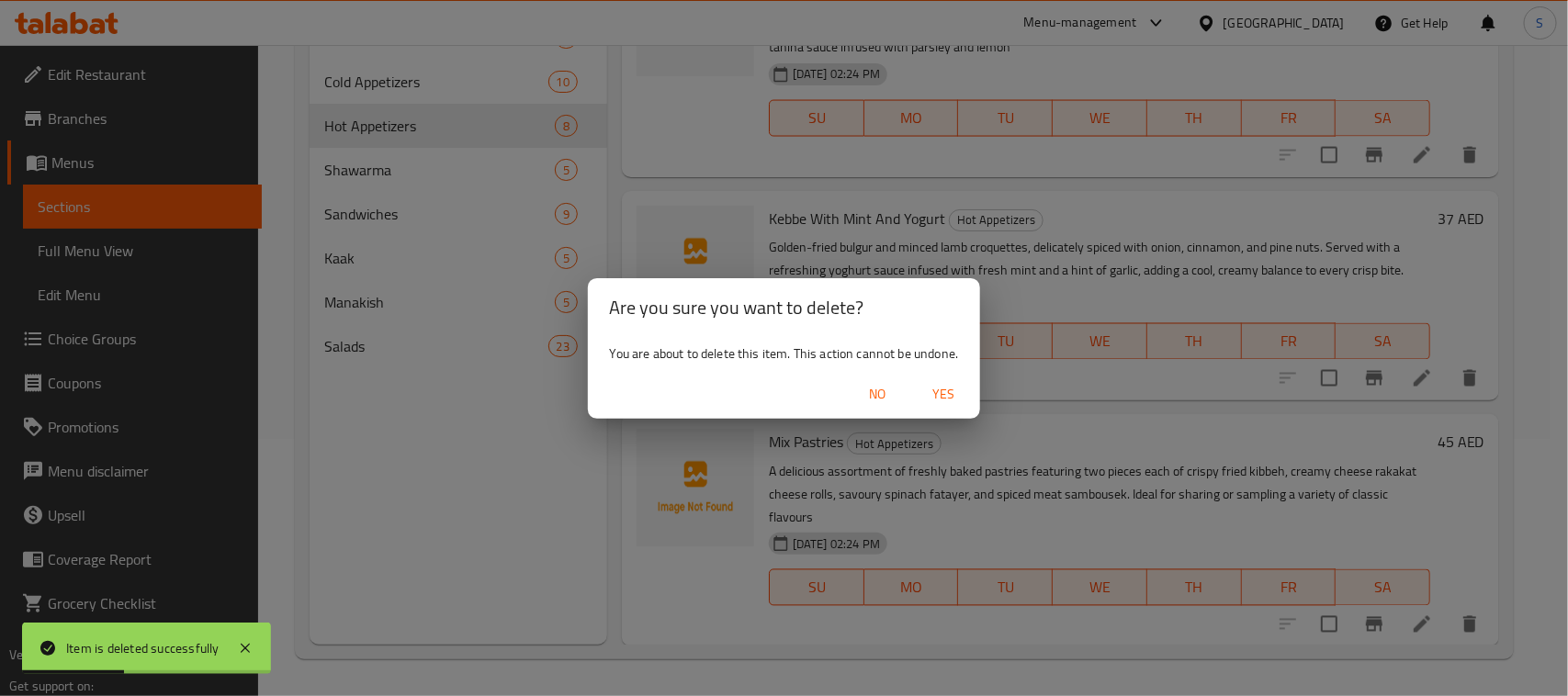
click at [959, 393] on span "Yes" at bounding box center [943, 394] width 44 height 23
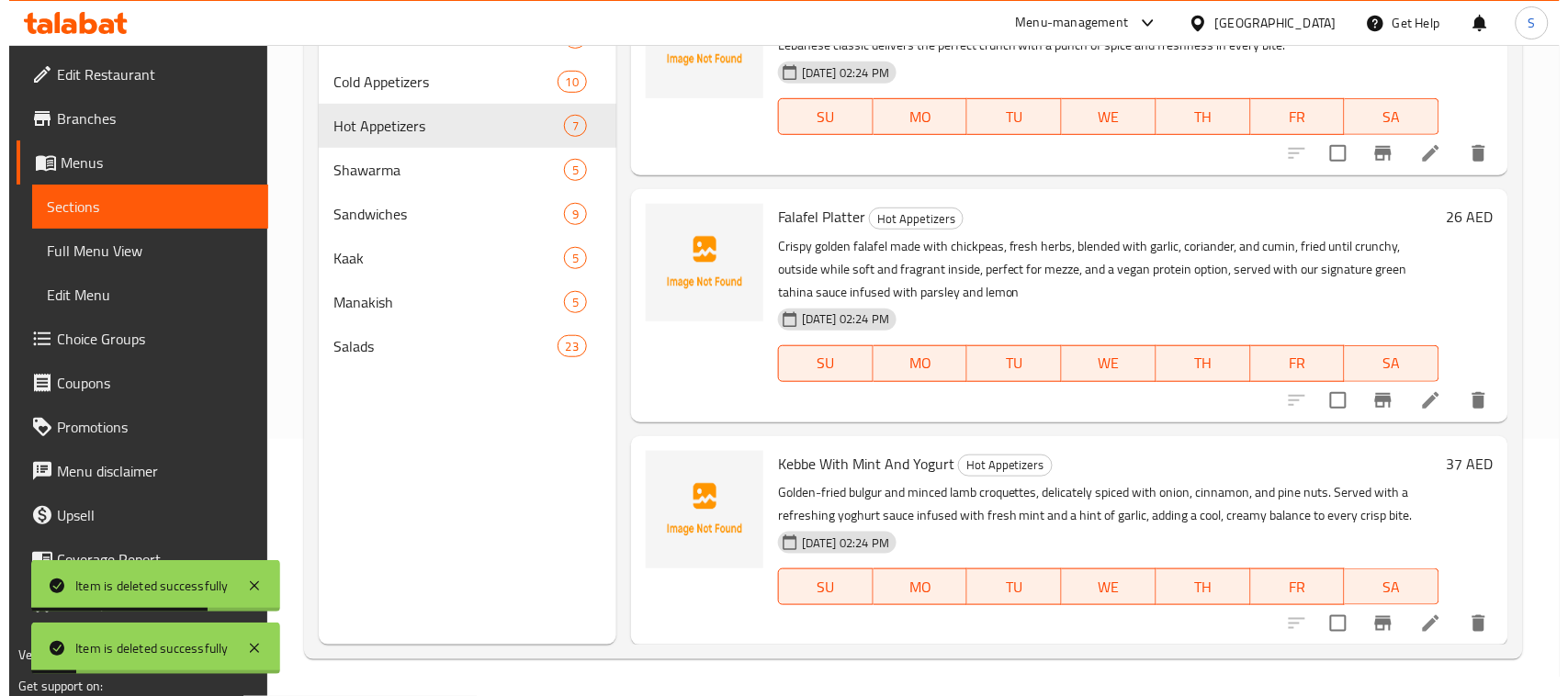
scroll to position [1003, 0]
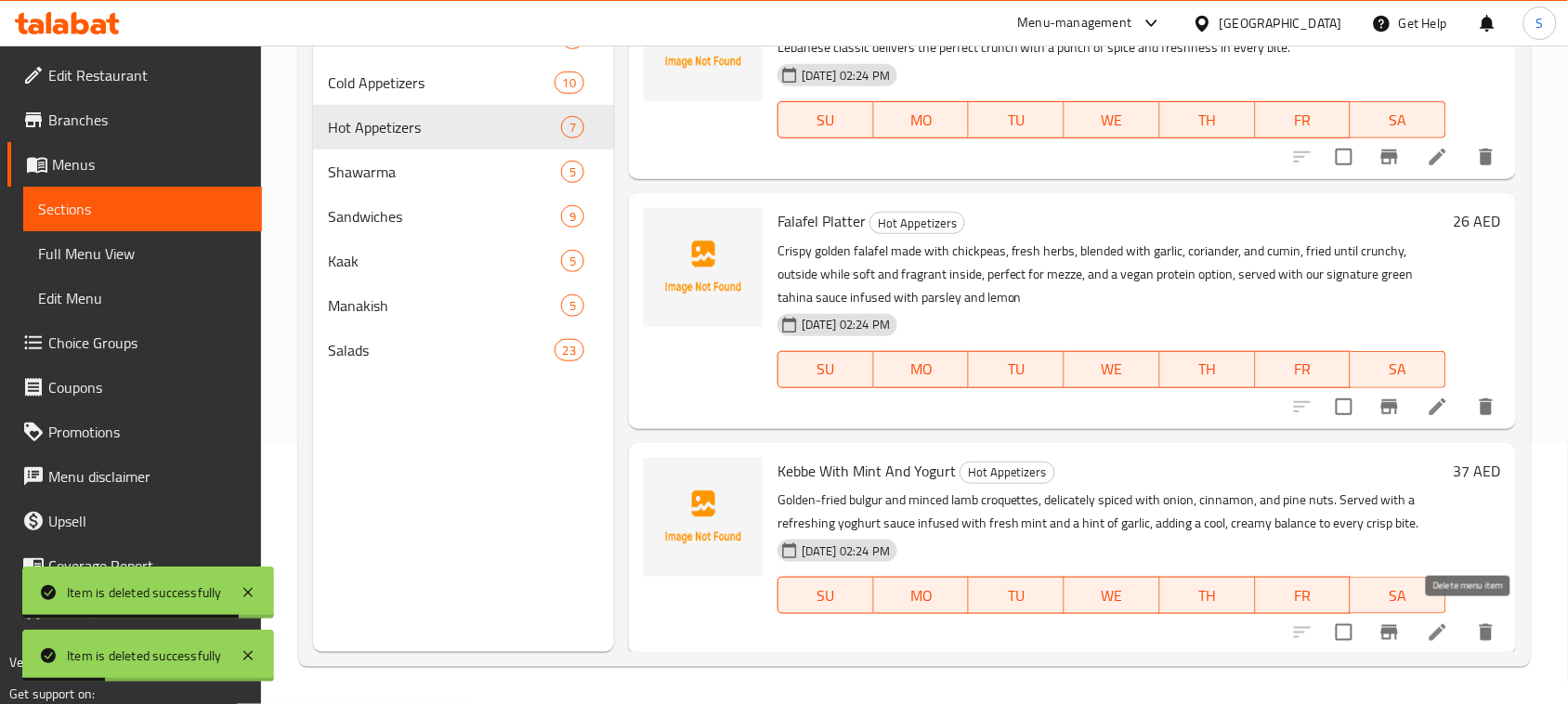
click at [1480, 624] on icon "delete" at bounding box center [1486, 632] width 13 height 17
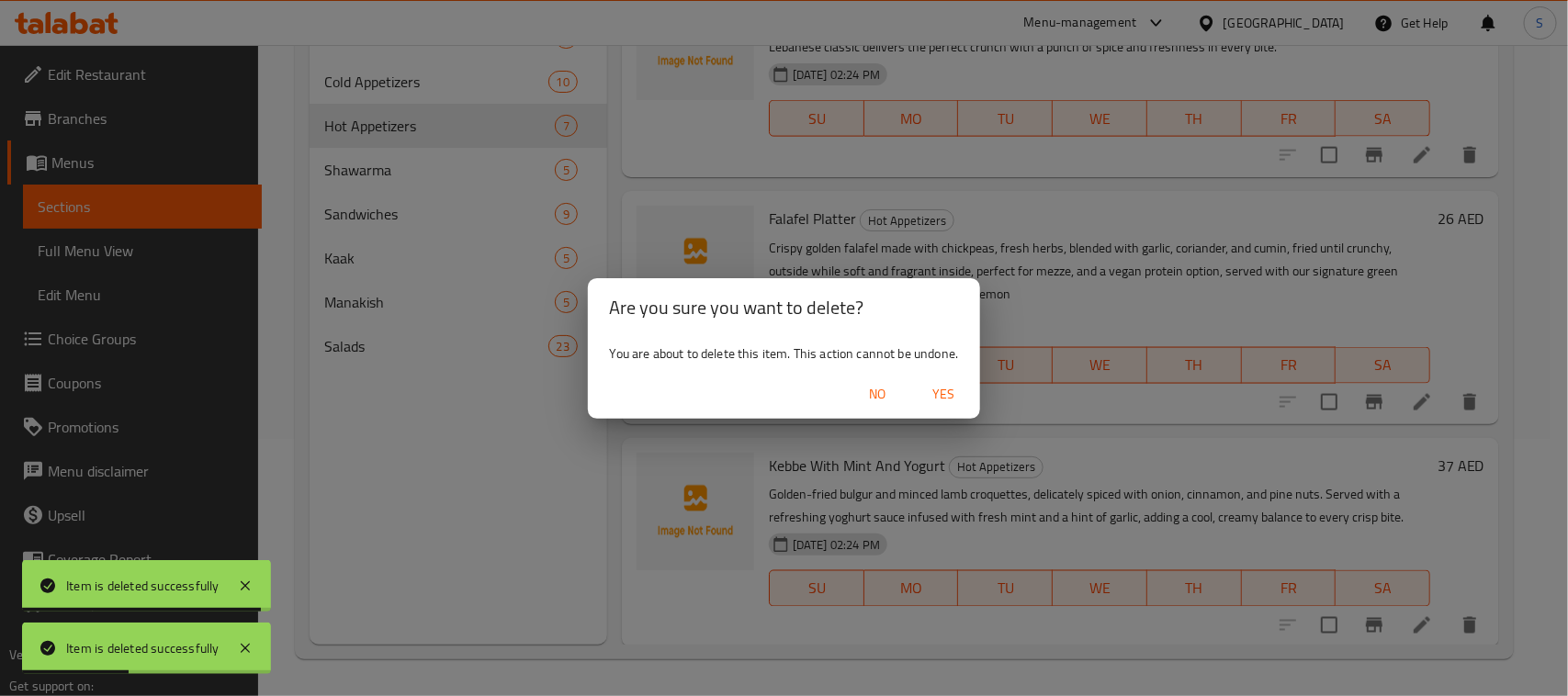
click at [947, 398] on span "Yes" at bounding box center [943, 394] width 44 height 23
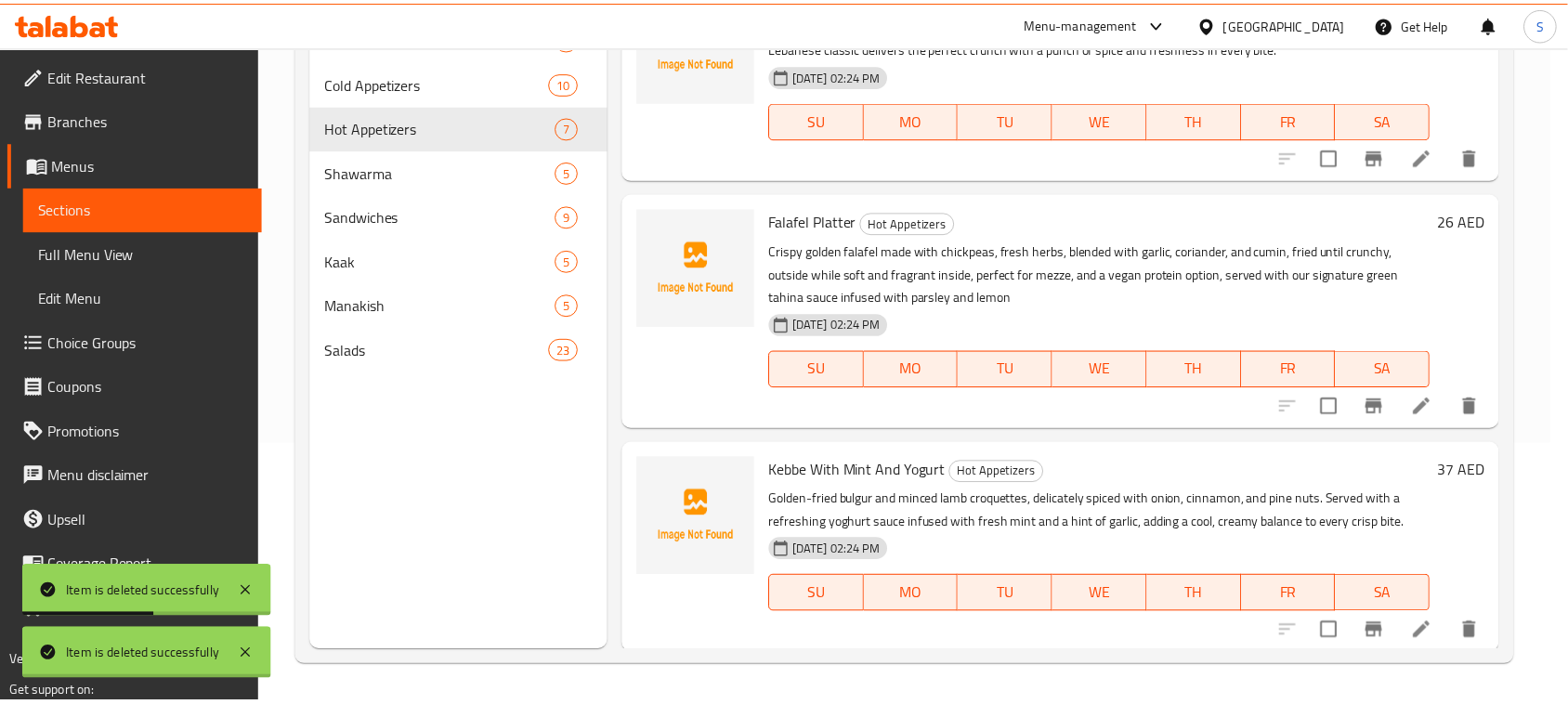
scroll to position [1017, 0]
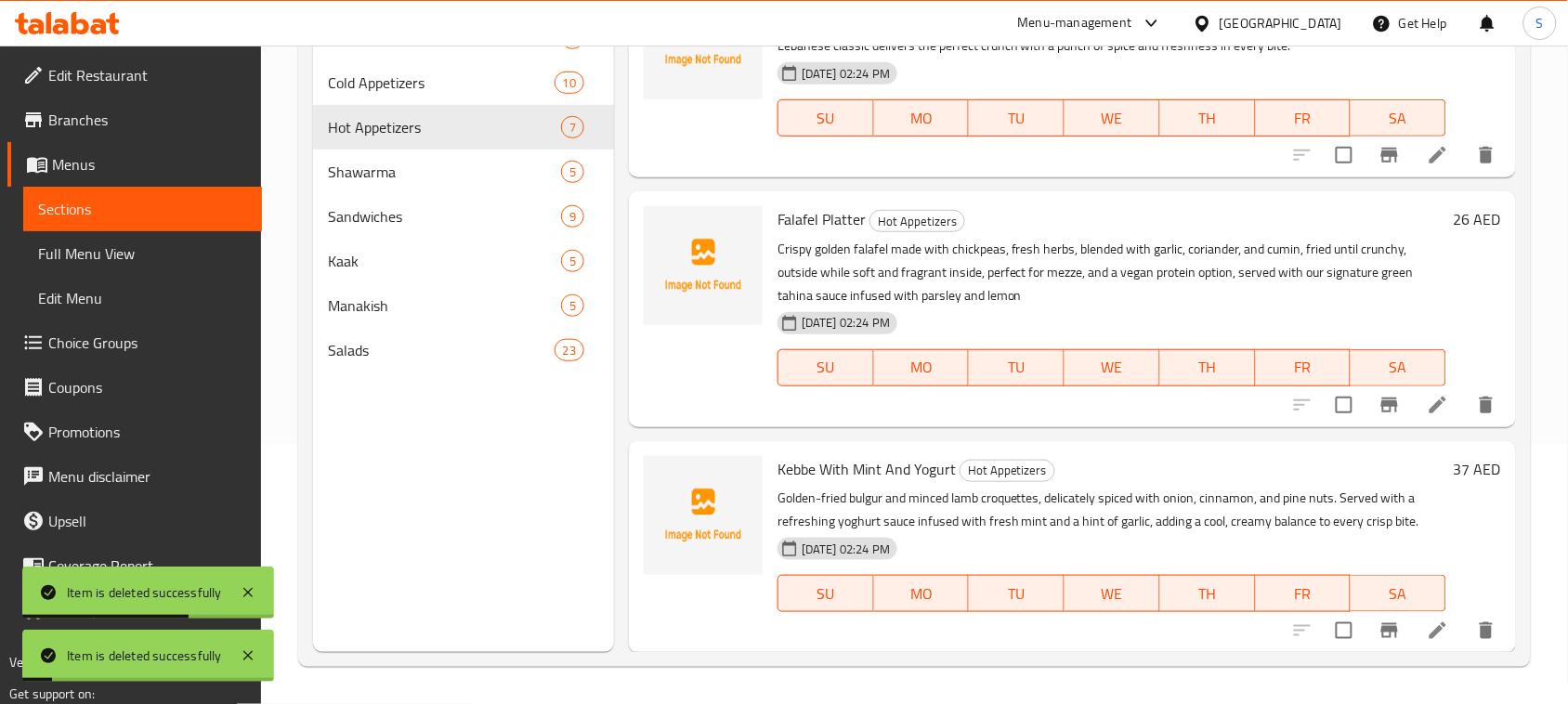
click at [575, 471] on div "Menu sections Salads 7 Cold Appetizers 10 Hot Appetizers 7 Shawarma 5 Sandwiche…" at bounding box center [463, 300] width 301 height 704
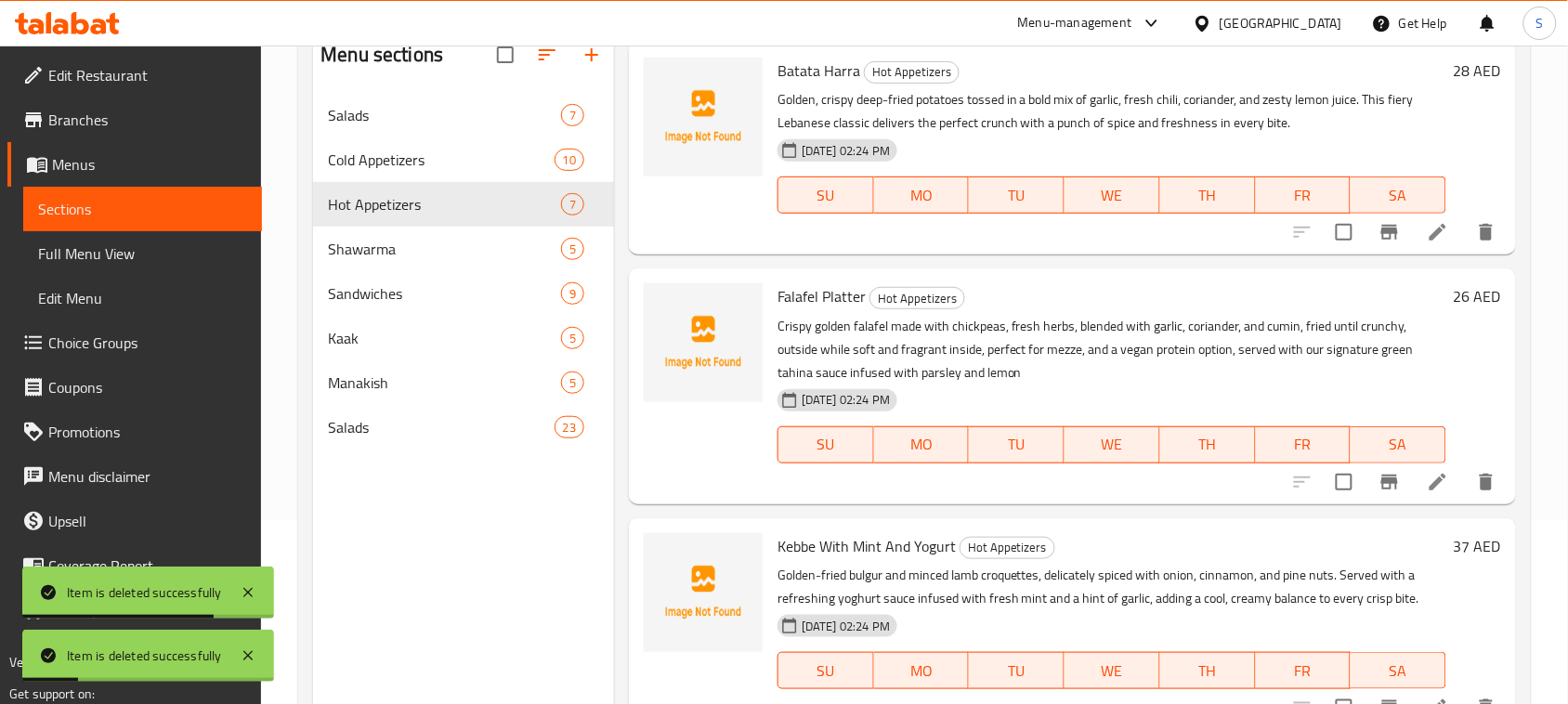
scroll to position [145, 0]
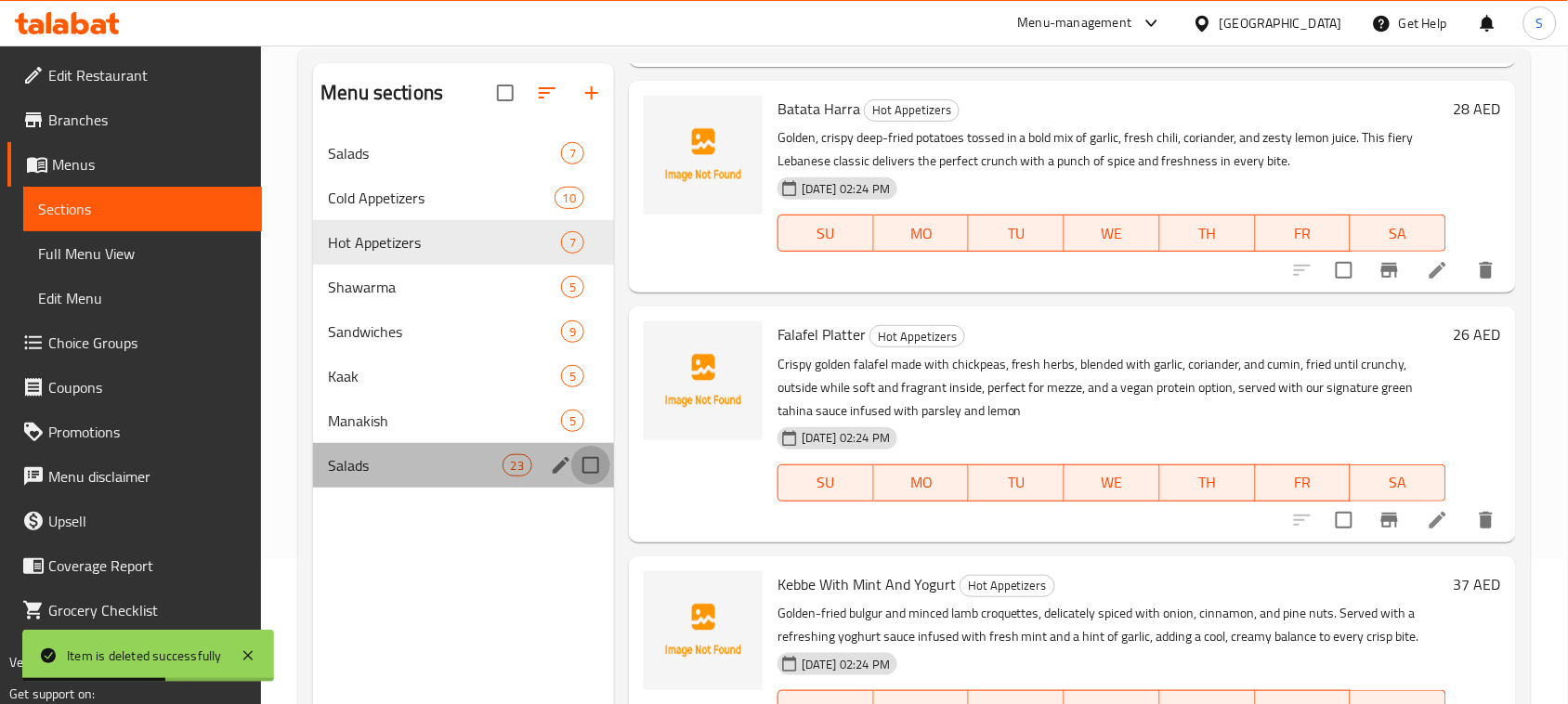
click at [588, 467] on input "Menu sections" at bounding box center [590, 466] width 39 height 39
checkbox input "true"
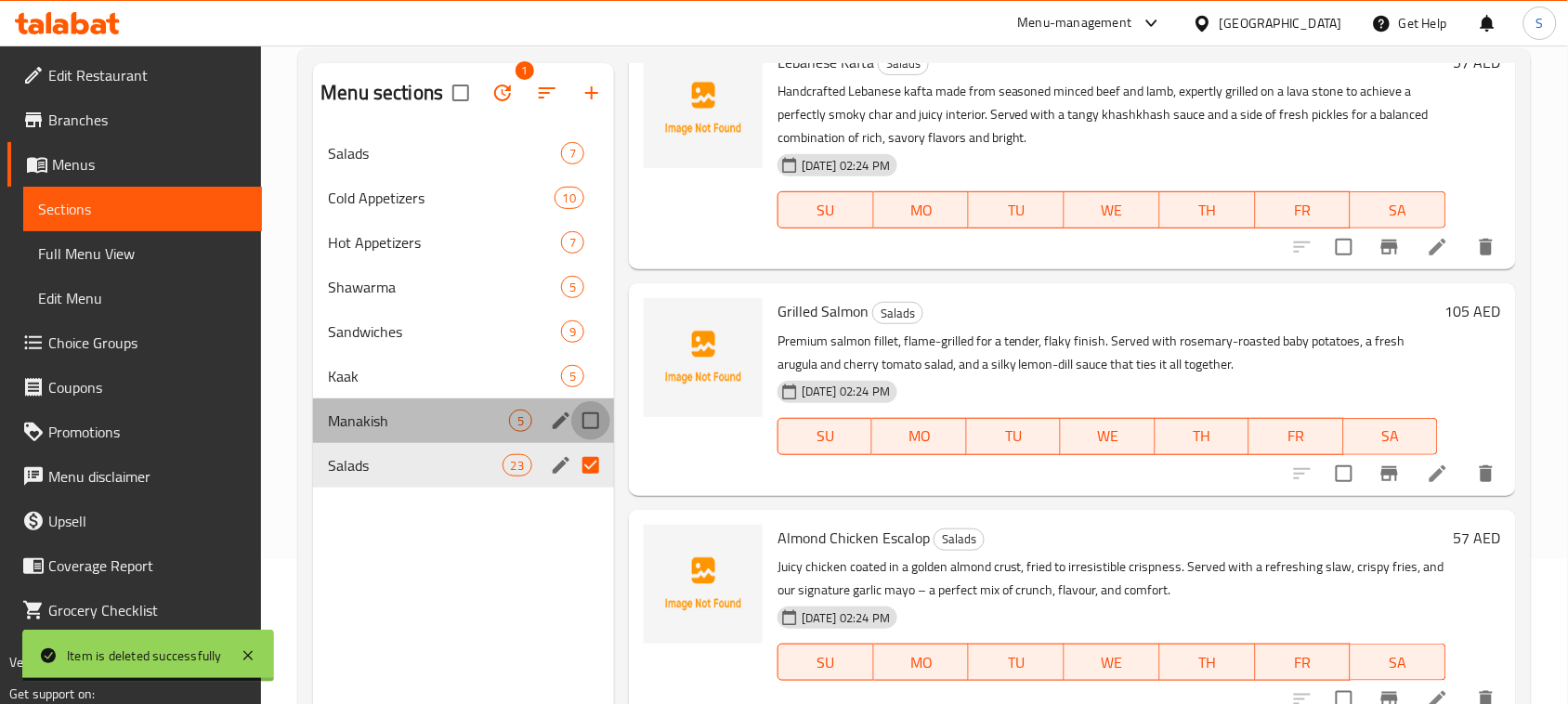
click at [592, 423] on input "Menu sections" at bounding box center [590, 421] width 39 height 39
checkbox input "true"
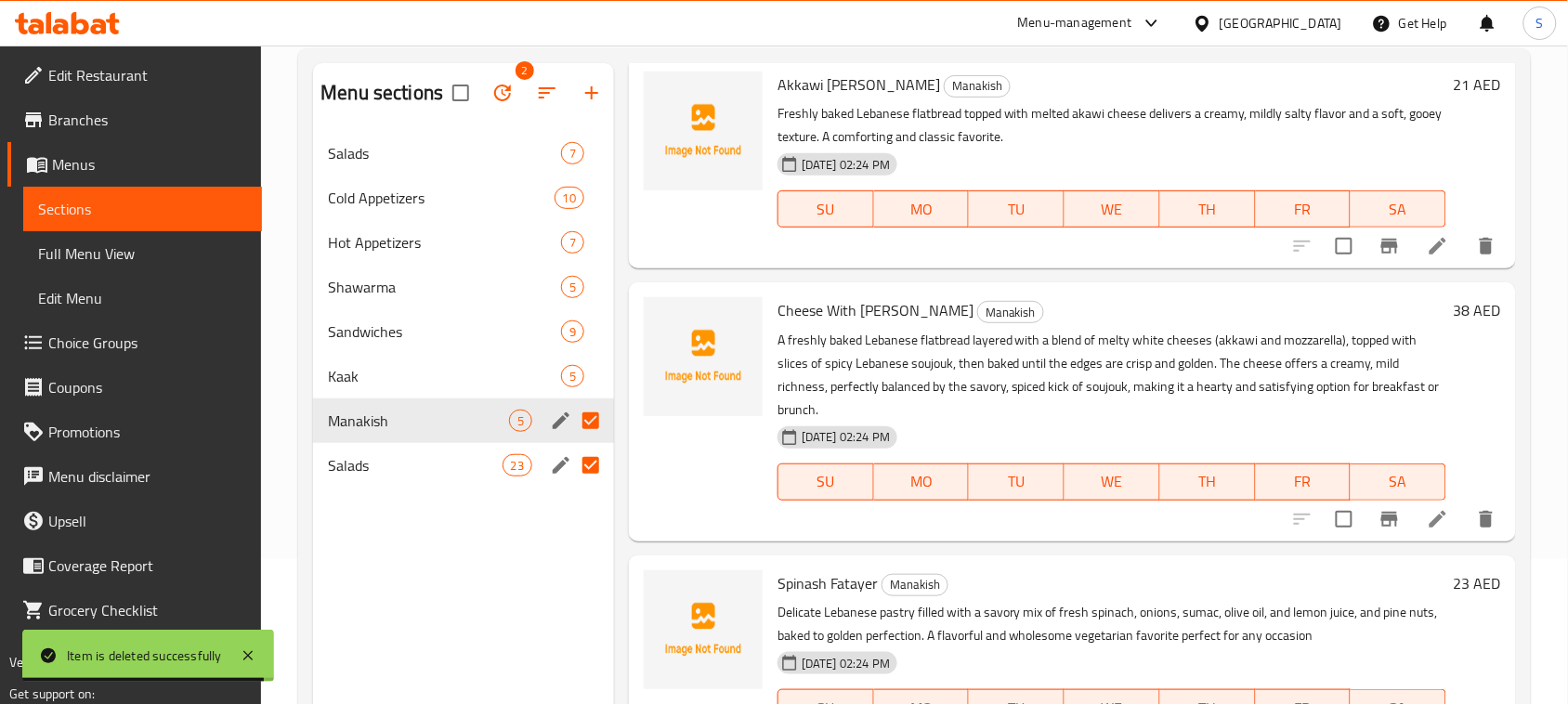
scroll to position [518, 0]
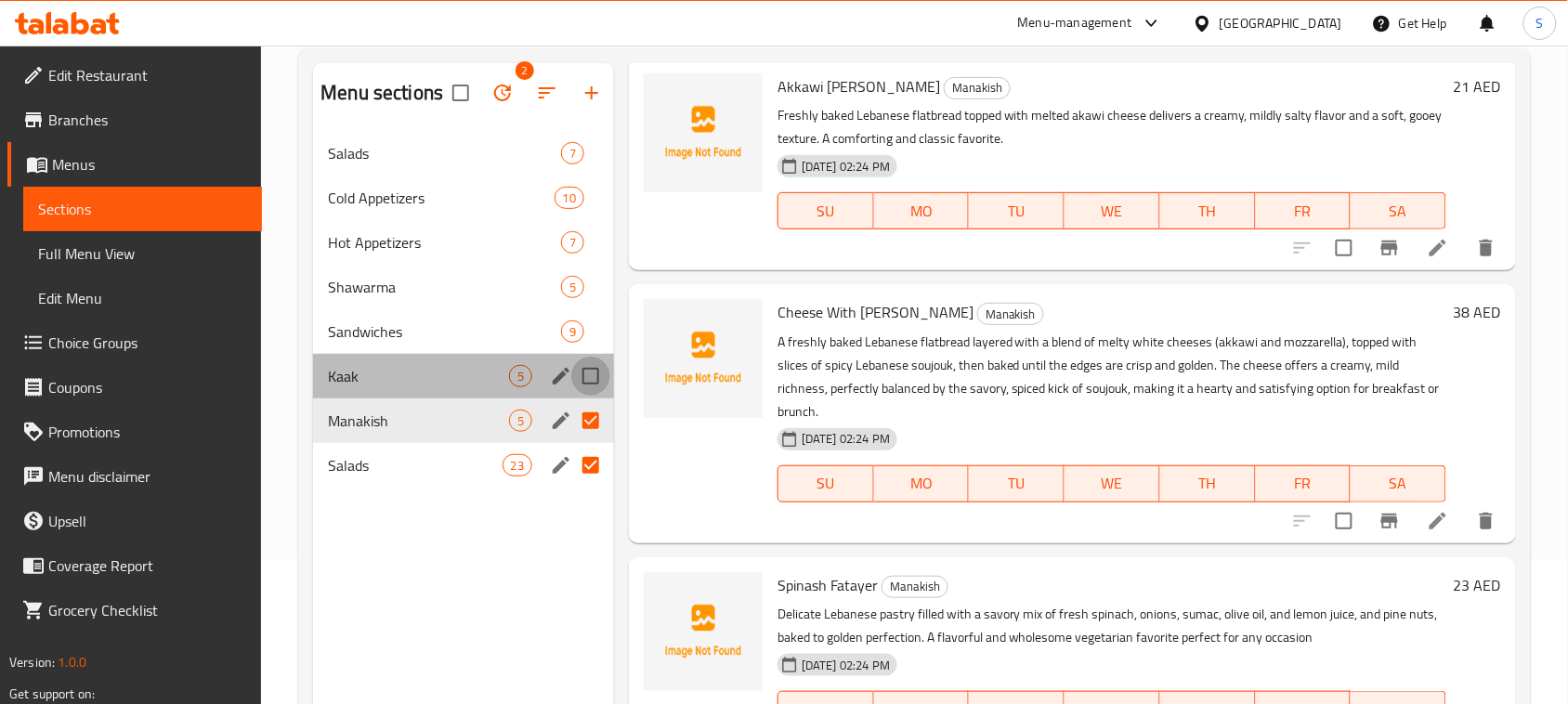
click at [592, 377] on input "Menu sections" at bounding box center [590, 376] width 39 height 39
checkbox input "true"
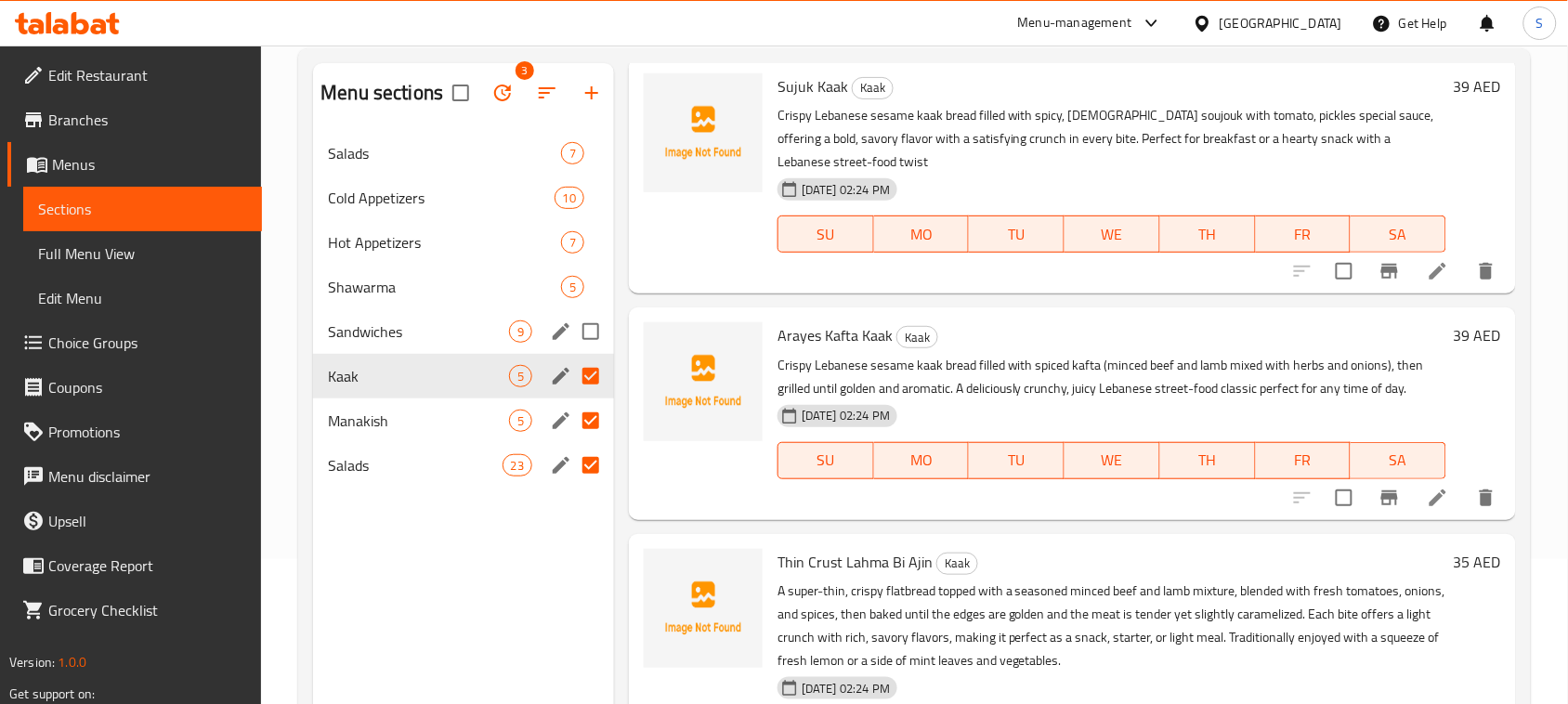
click at [592, 335] on input "Menu sections" at bounding box center [590, 332] width 39 height 39
checkbox input "true"
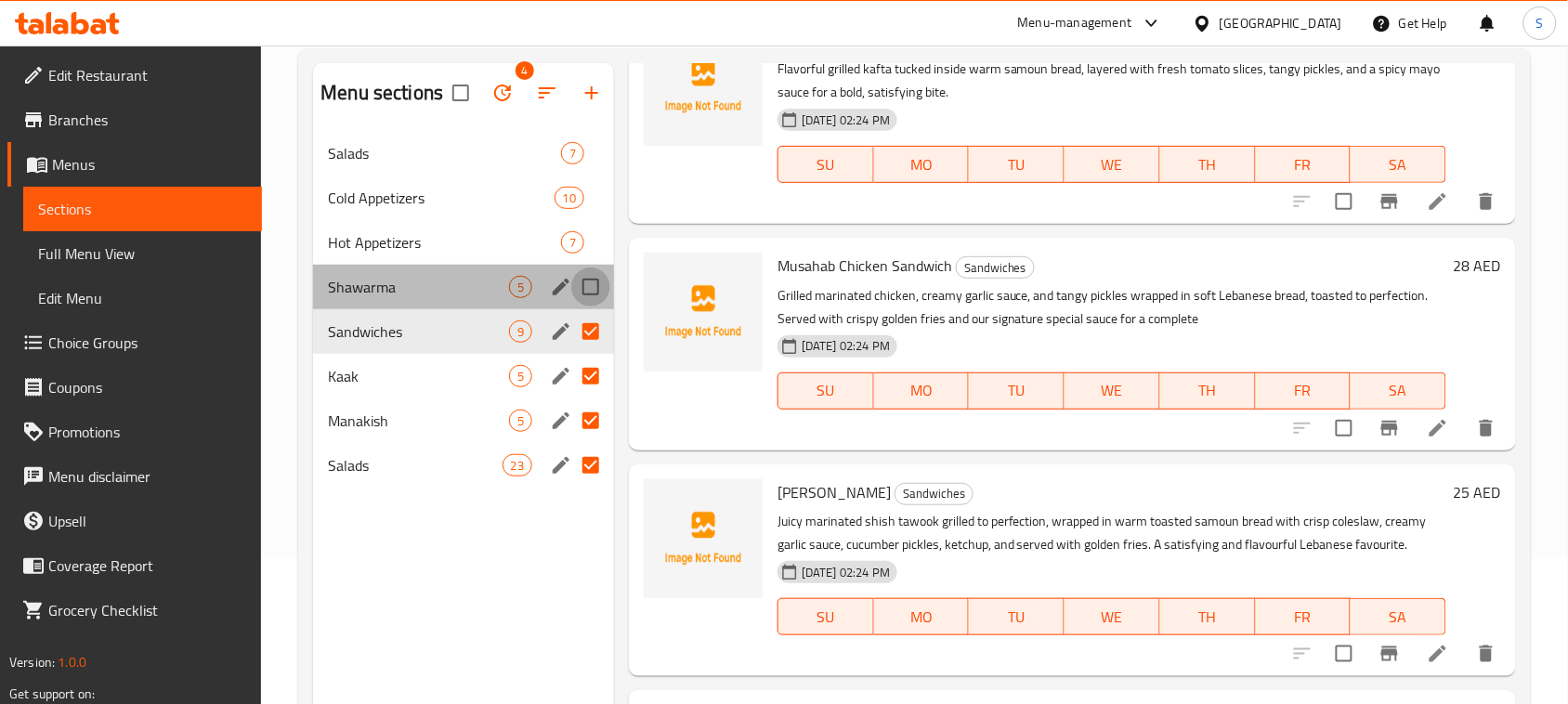
click at [588, 286] on input "Menu sections" at bounding box center [590, 287] width 39 height 39
checkbox input "true"
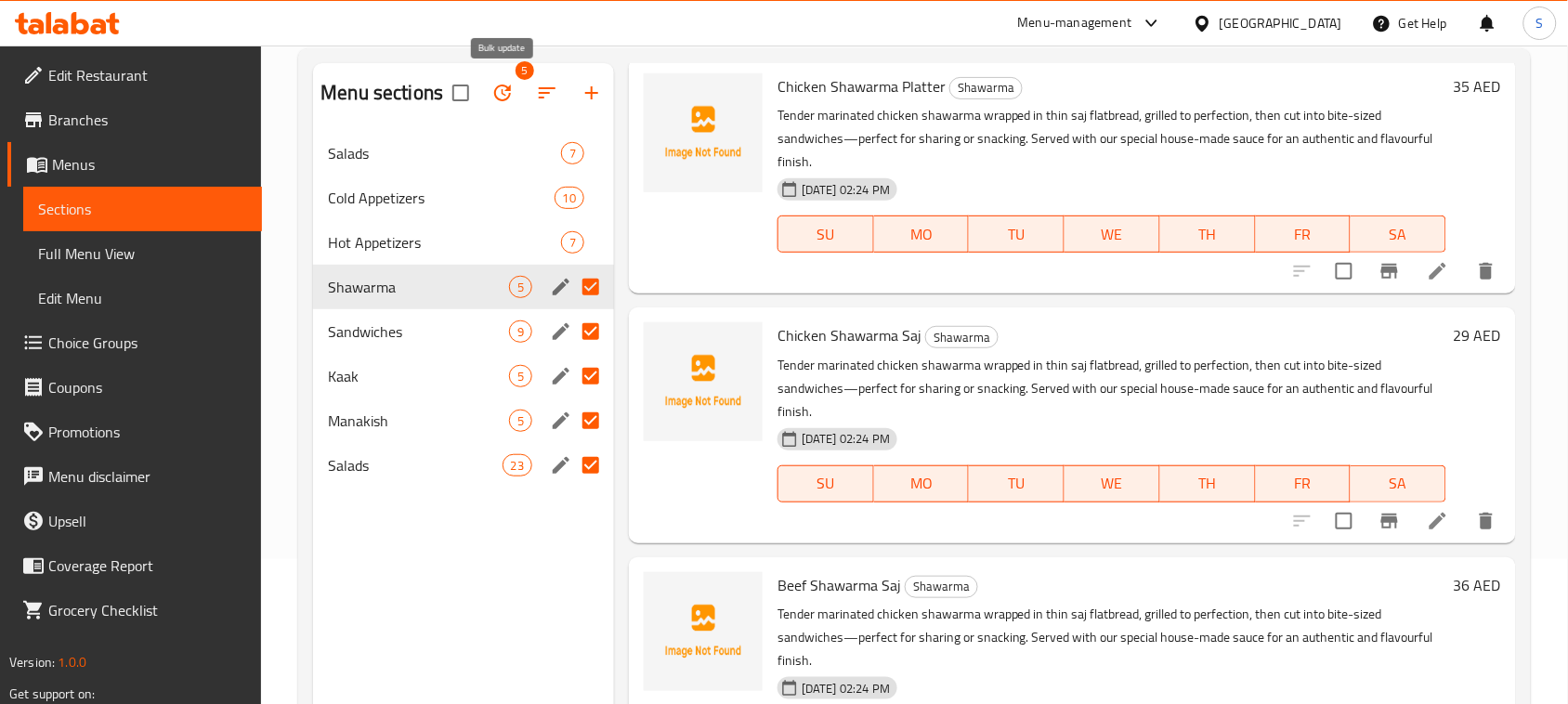
click at [503, 89] on icon "button" at bounding box center [503, 93] width 22 height 22
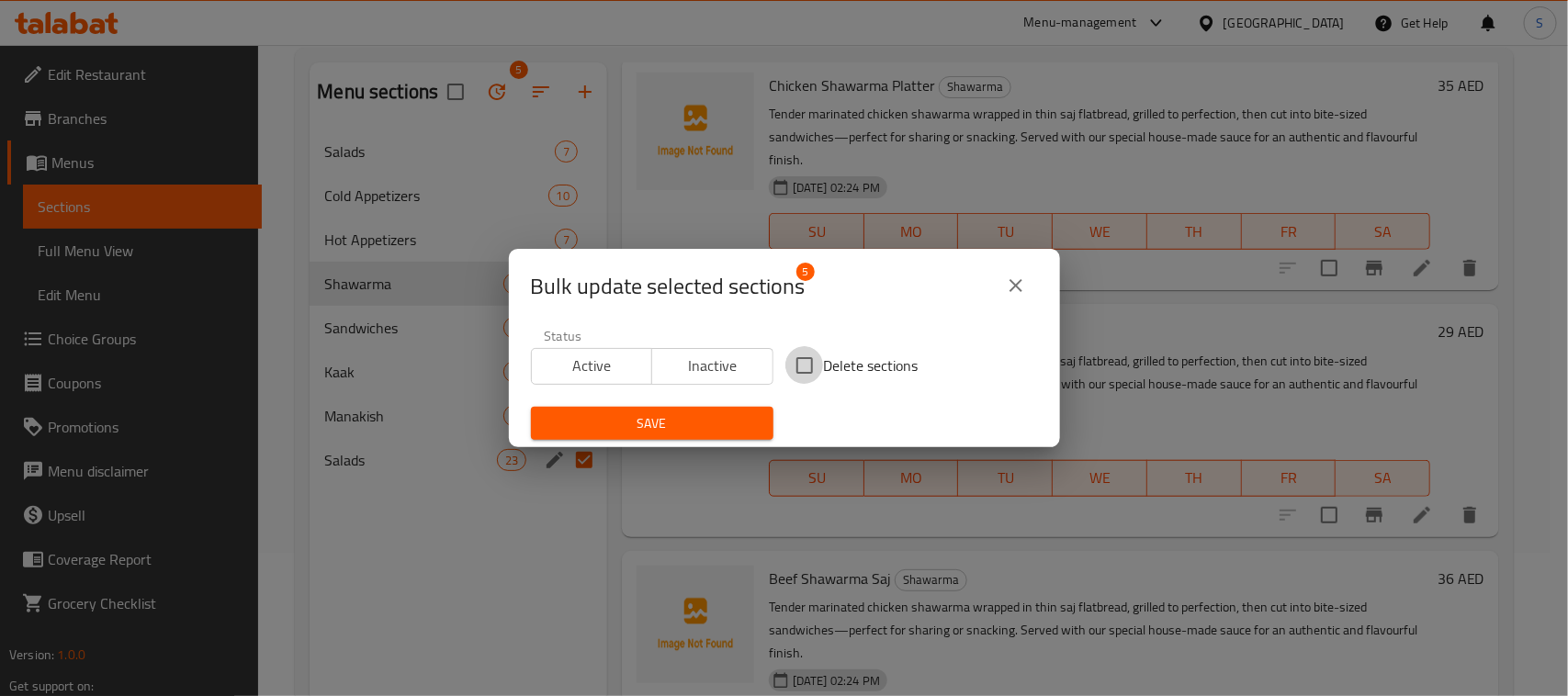
click at [793, 365] on input "Delete sections" at bounding box center [805, 365] width 39 height 39
checkbox input "true"
click at [671, 428] on span "Save" at bounding box center [651, 423] width 213 height 23
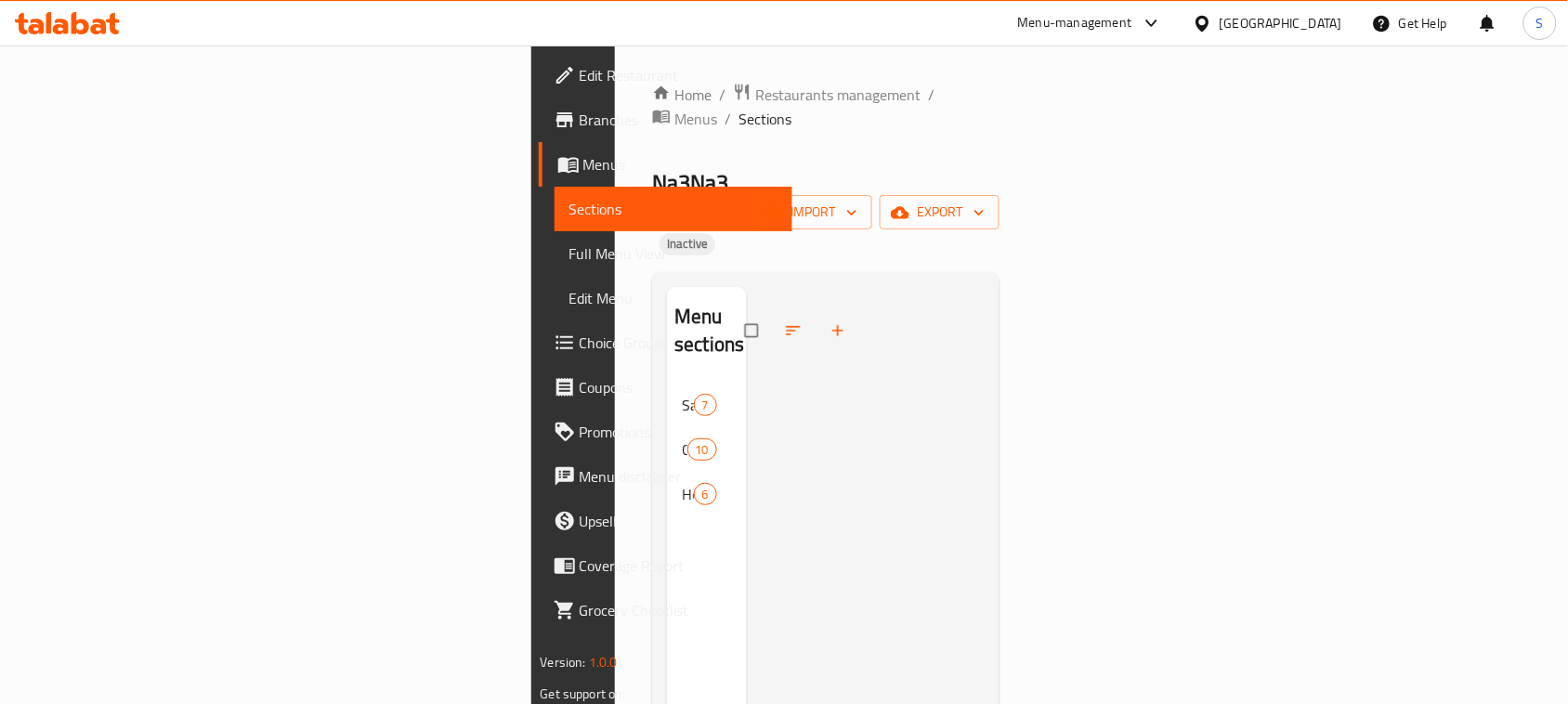
click at [667, 477] on div "Menu sections Salads 7 Cold Appetizers 10 Hot Appetizers 6" at bounding box center [707, 639] width 80 height 704
click at [569, 255] on span "Full Menu View" at bounding box center [673, 253] width 209 height 22
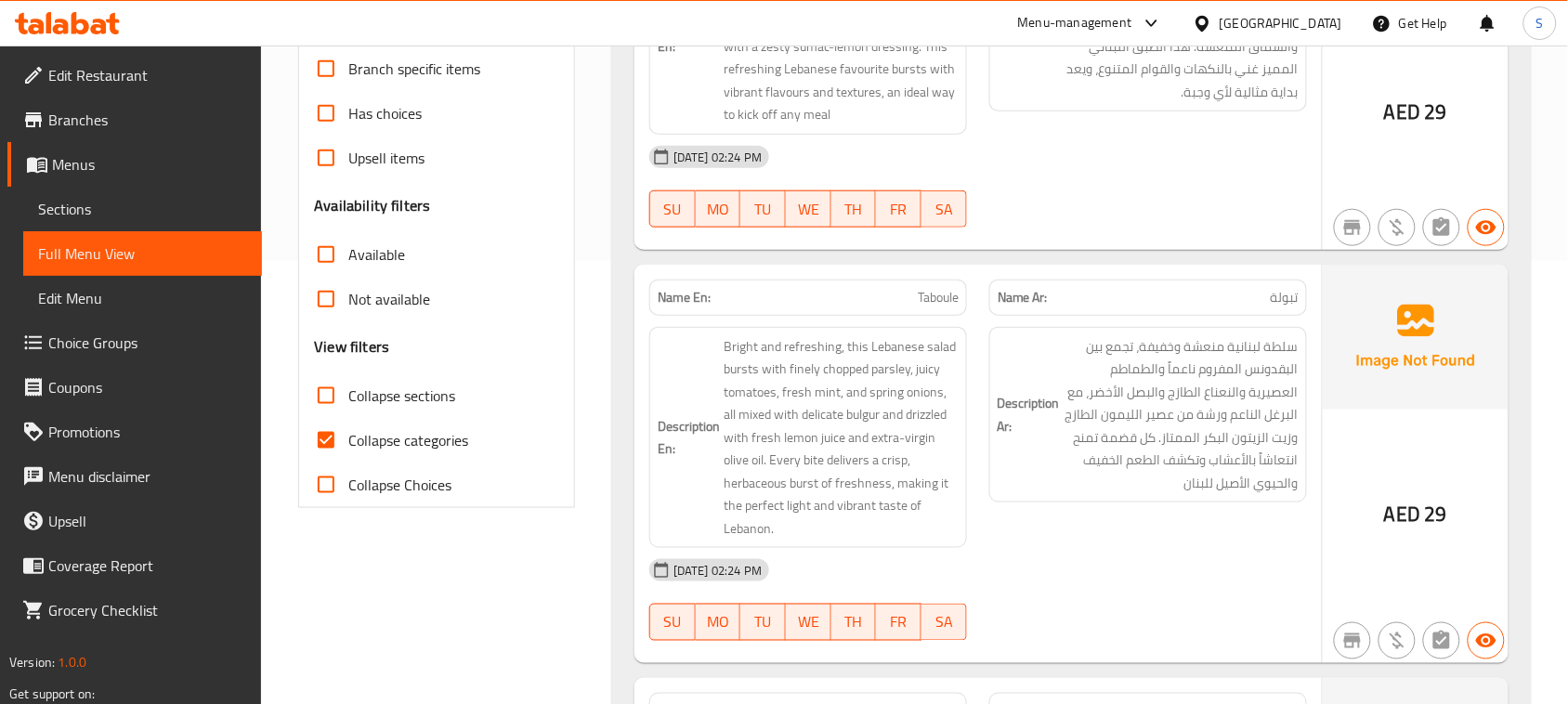
scroll to position [465, 0]
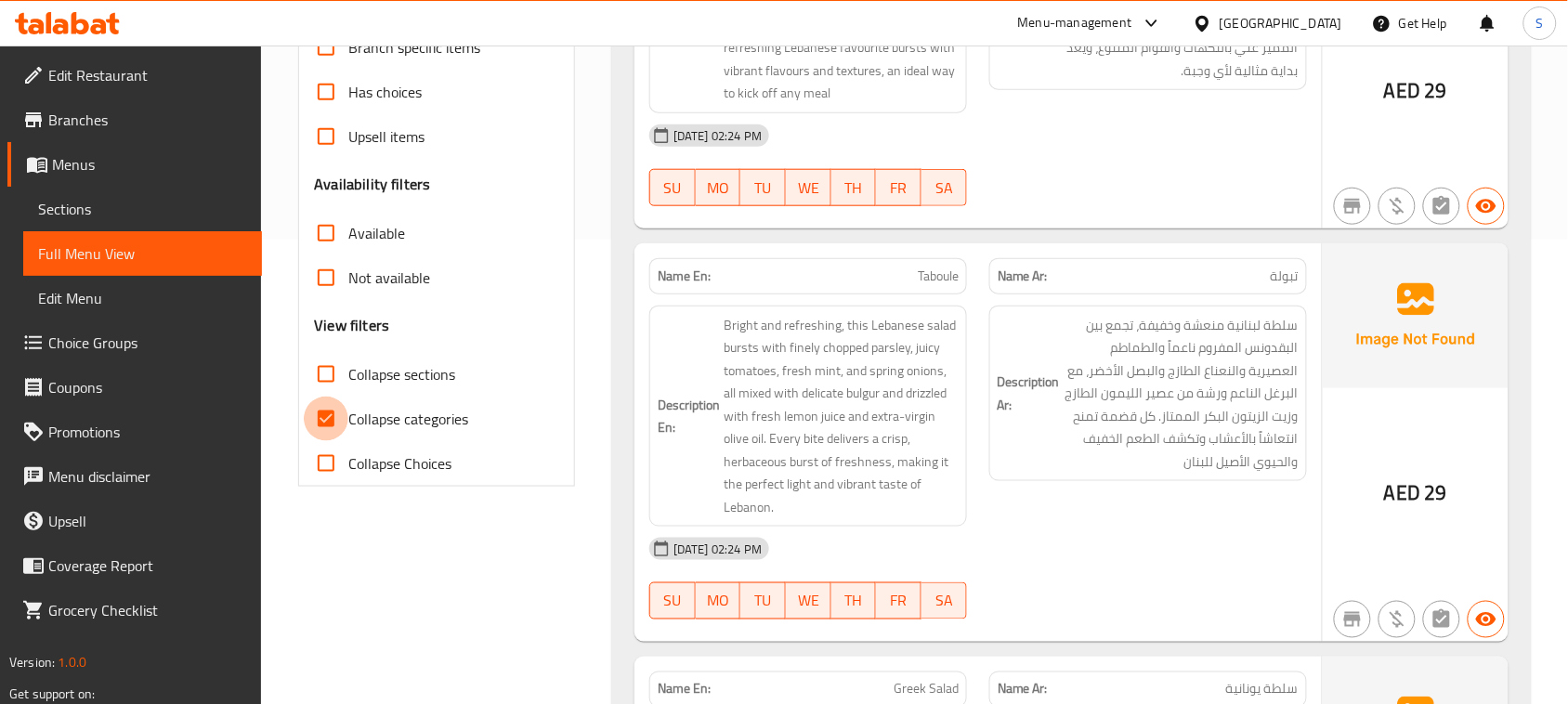
click at [341, 418] on input "Collapse categories" at bounding box center [326, 419] width 45 height 45
checkbox input "false"
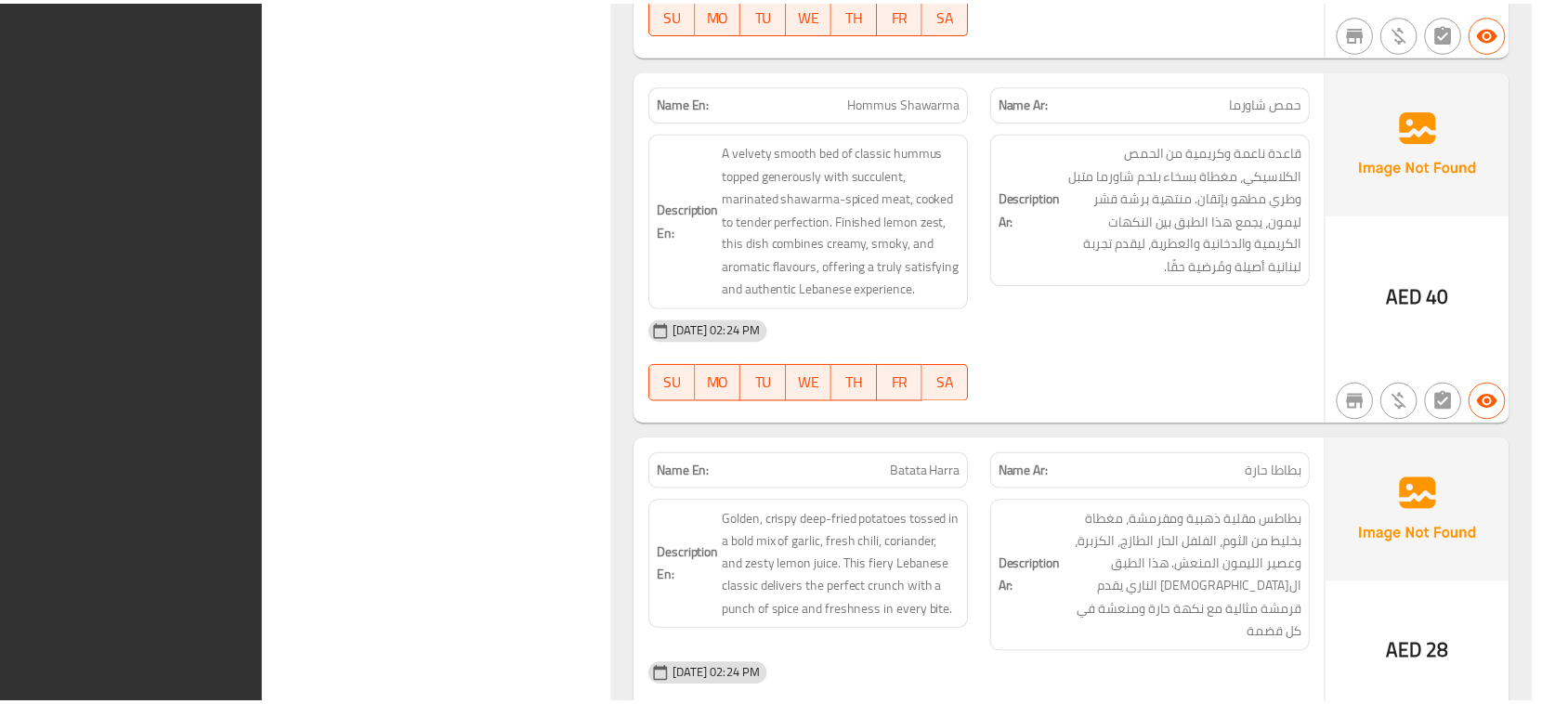
scroll to position [8722, 0]
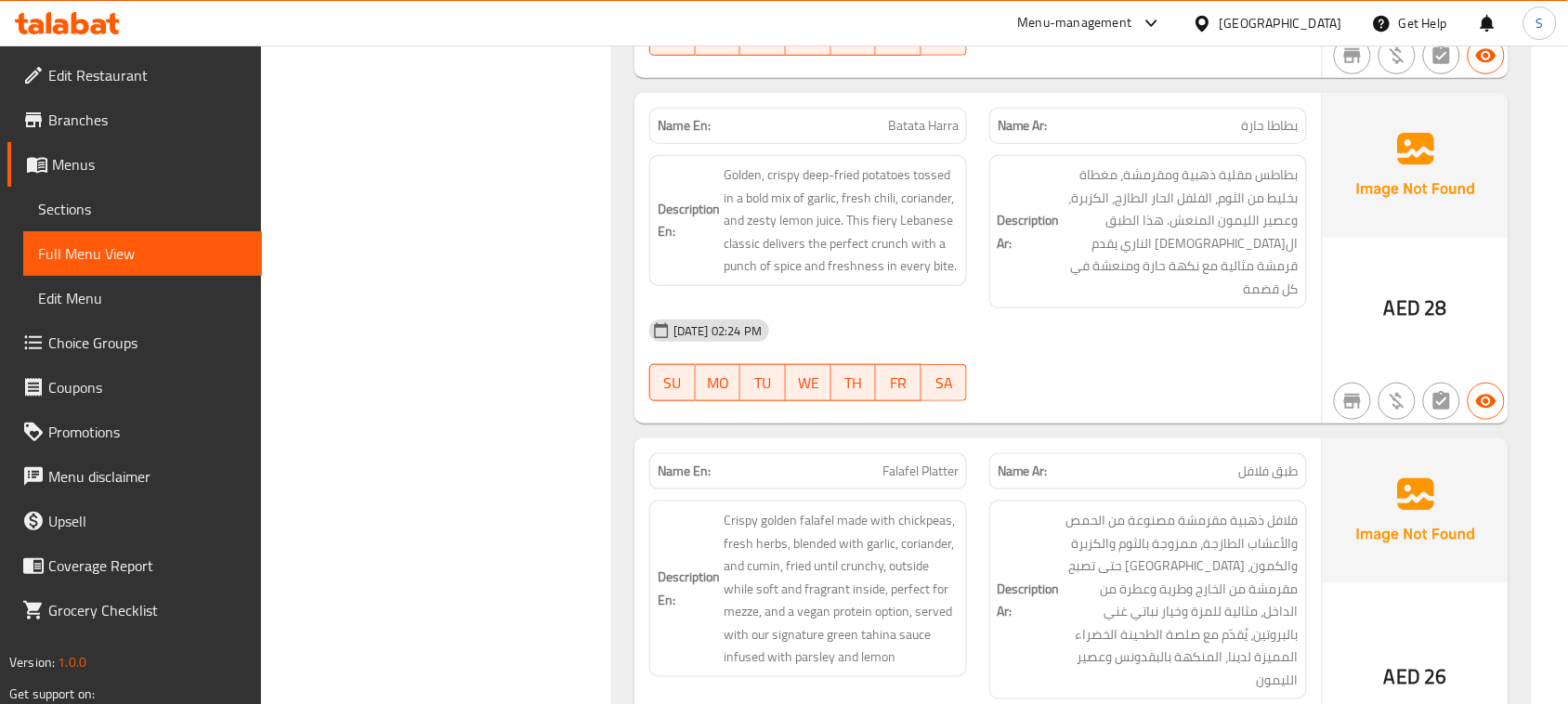
click at [89, 170] on span "Menus" at bounding box center [149, 165] width 195 height 22
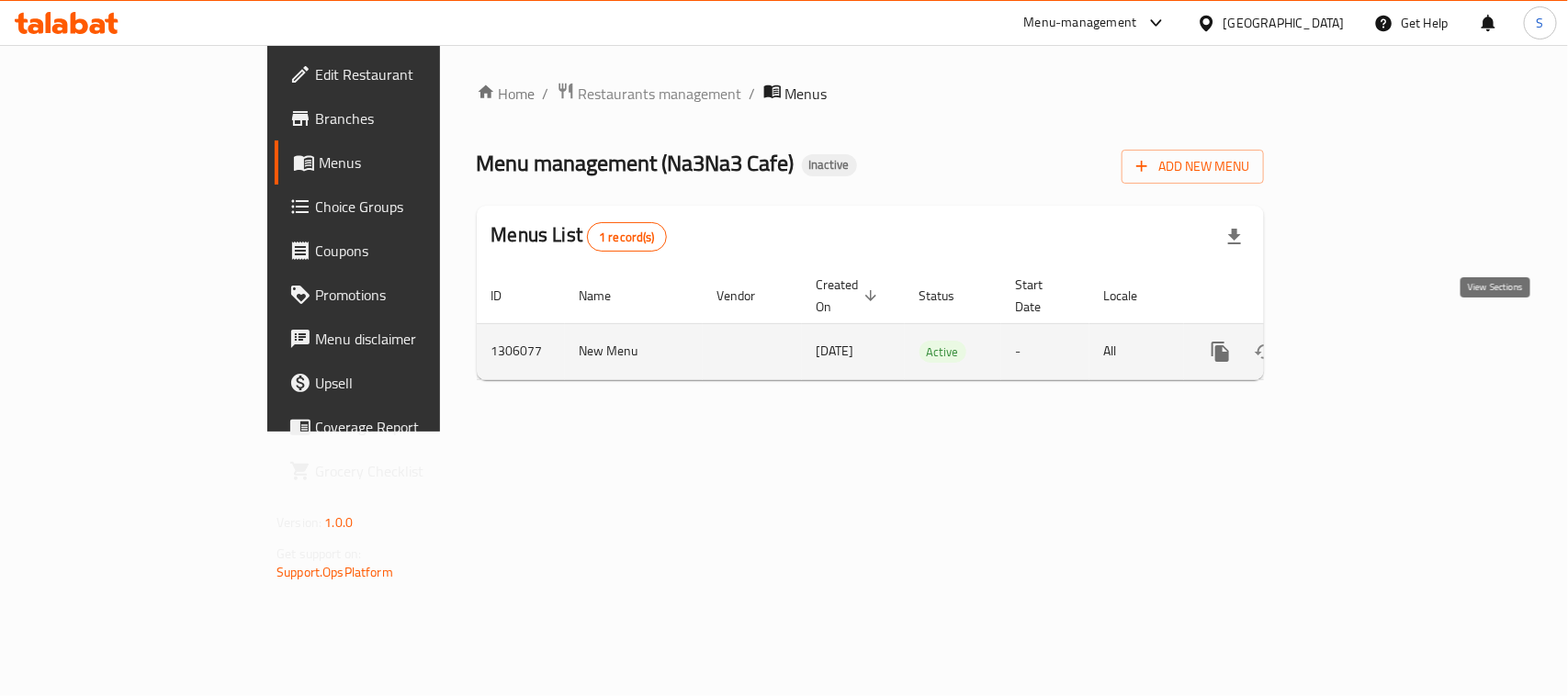
click at [1364, 341] on icon "enhanced table" at bounding box center [1353, 352] width 22 height 22
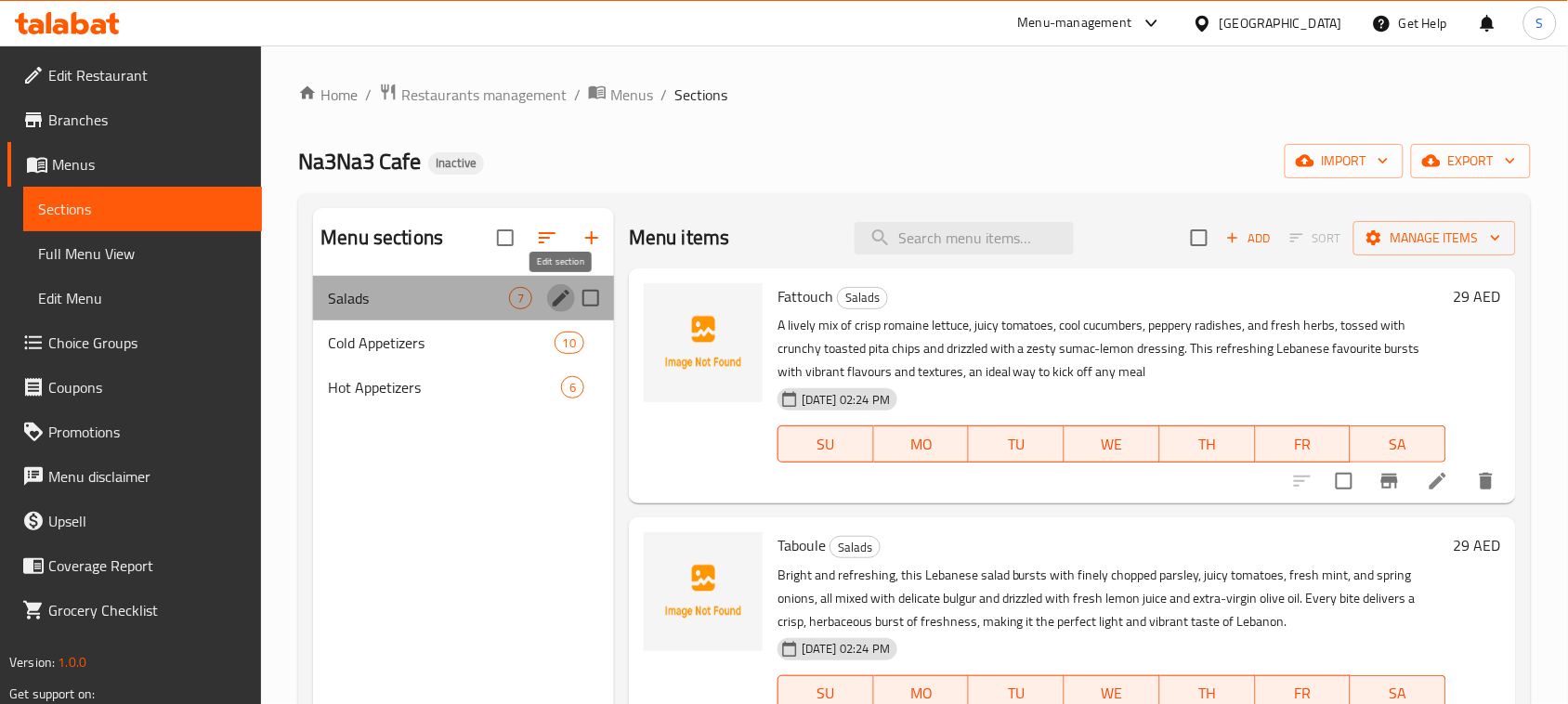
click at [560, 295] on icon "edit" at bounding box center [561, 298] width 17 height 17
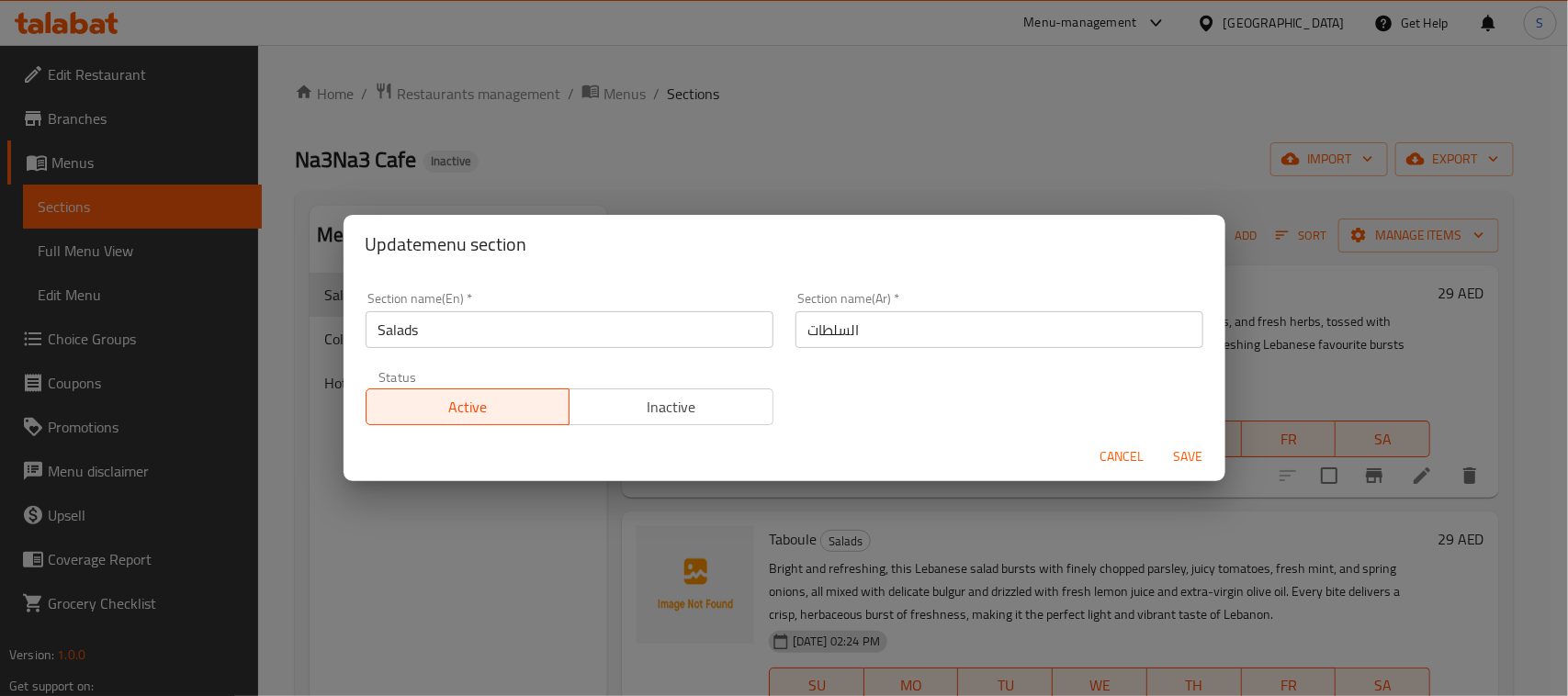
click at [512, 323] on input "Salads" at bounding box center [569, 330] width 408 height 37
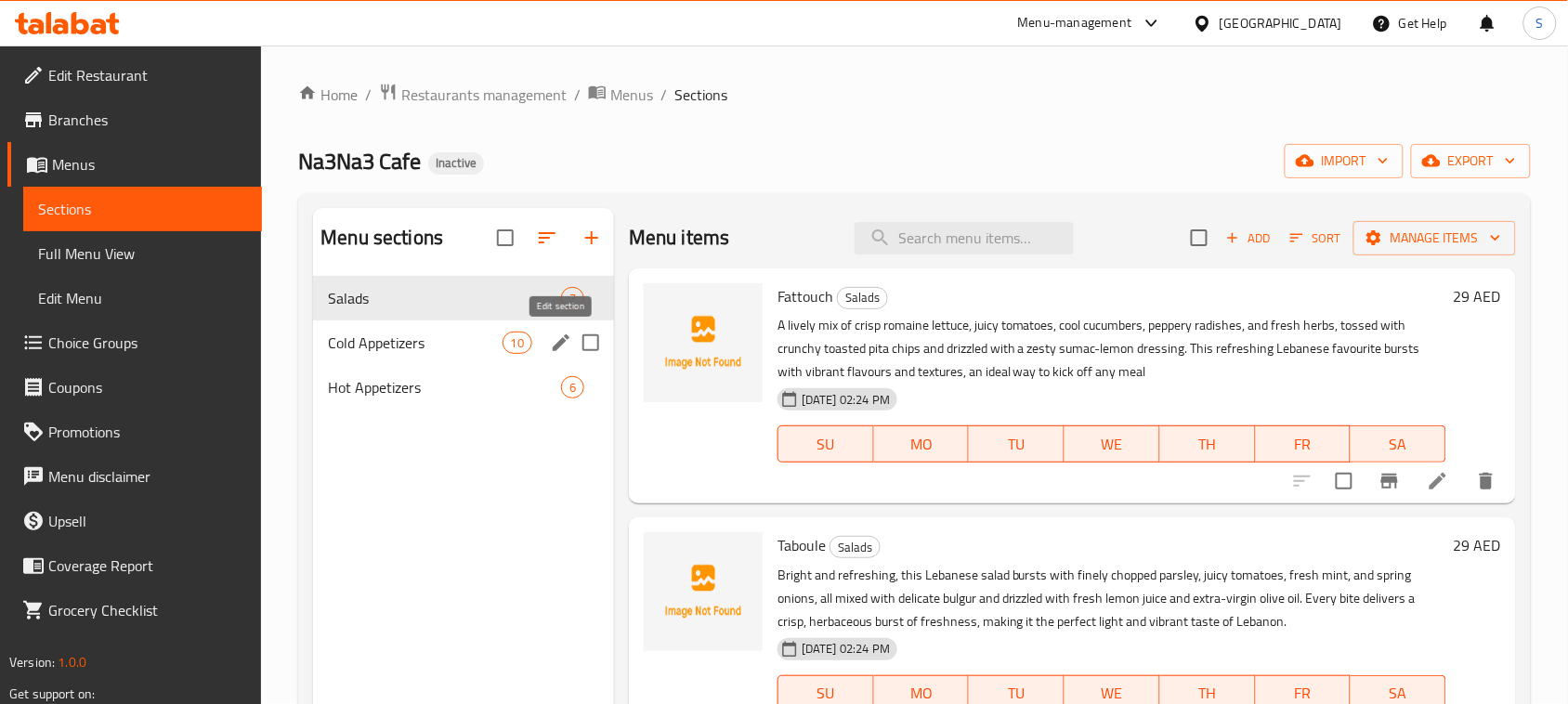
click at [557, 351] on icon "edit" at bounding box center [561, 343] width 22 height 22
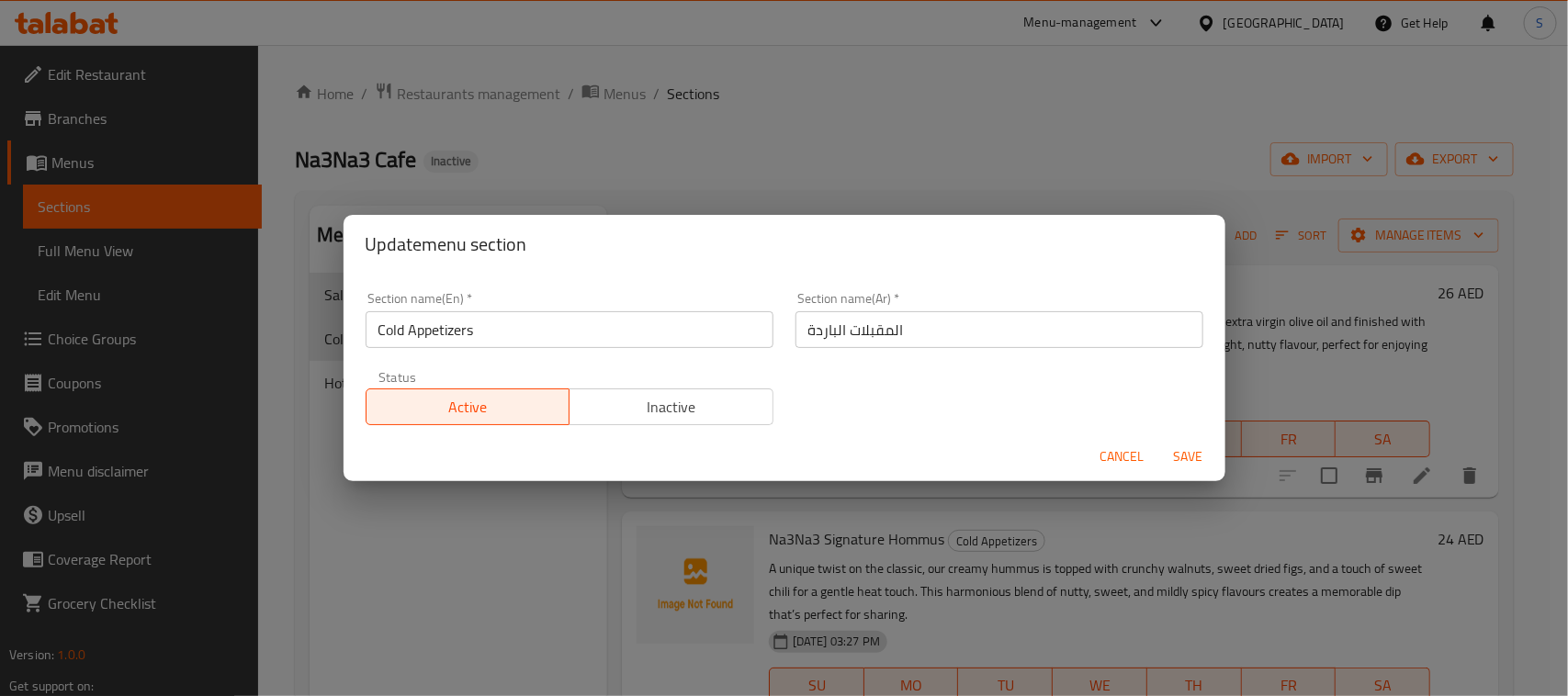
click at [439, 322] on input "Cold Appetizers" at bounding box center [569, 330] width 408 height 37
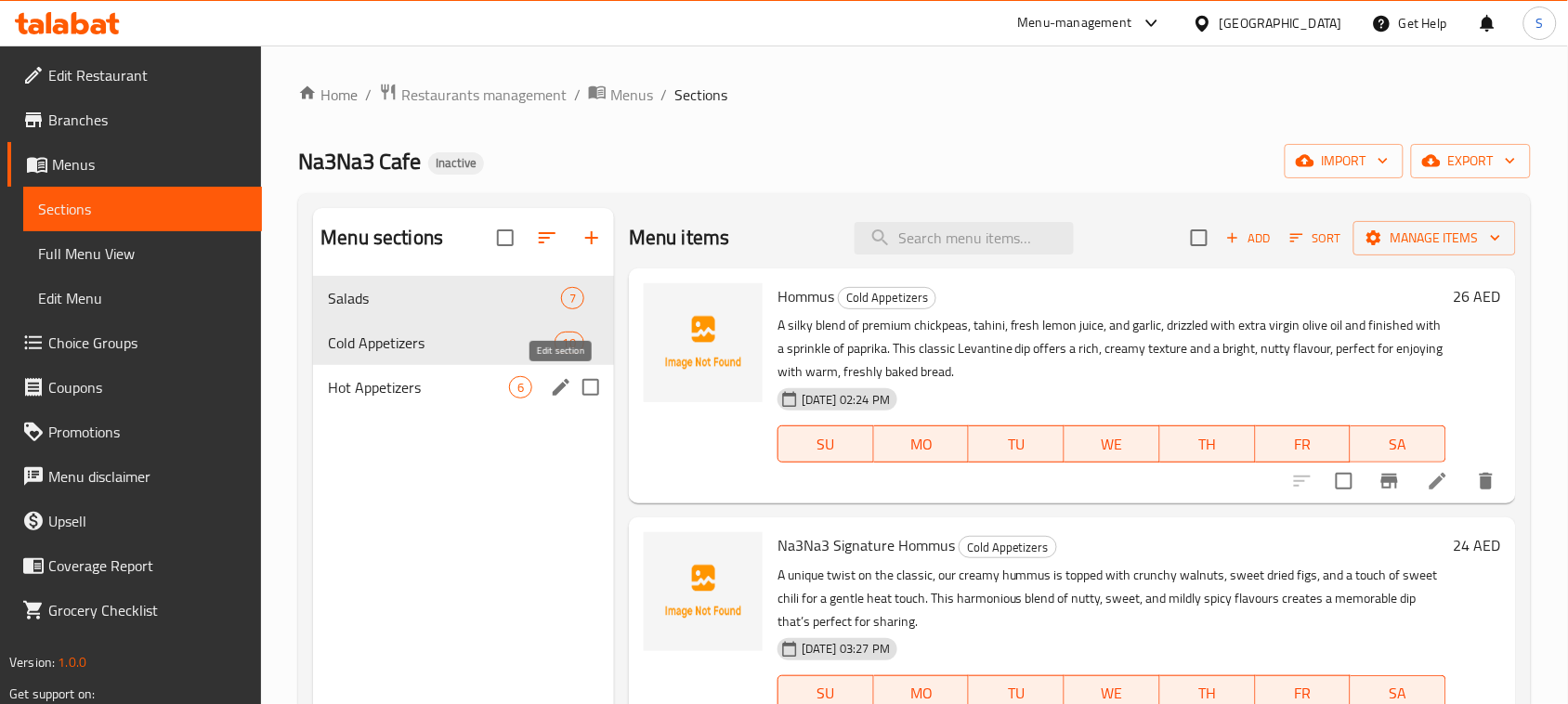
click at [561, 384] on icon "edit" at bounding box center [561, 387] width 17 height 17
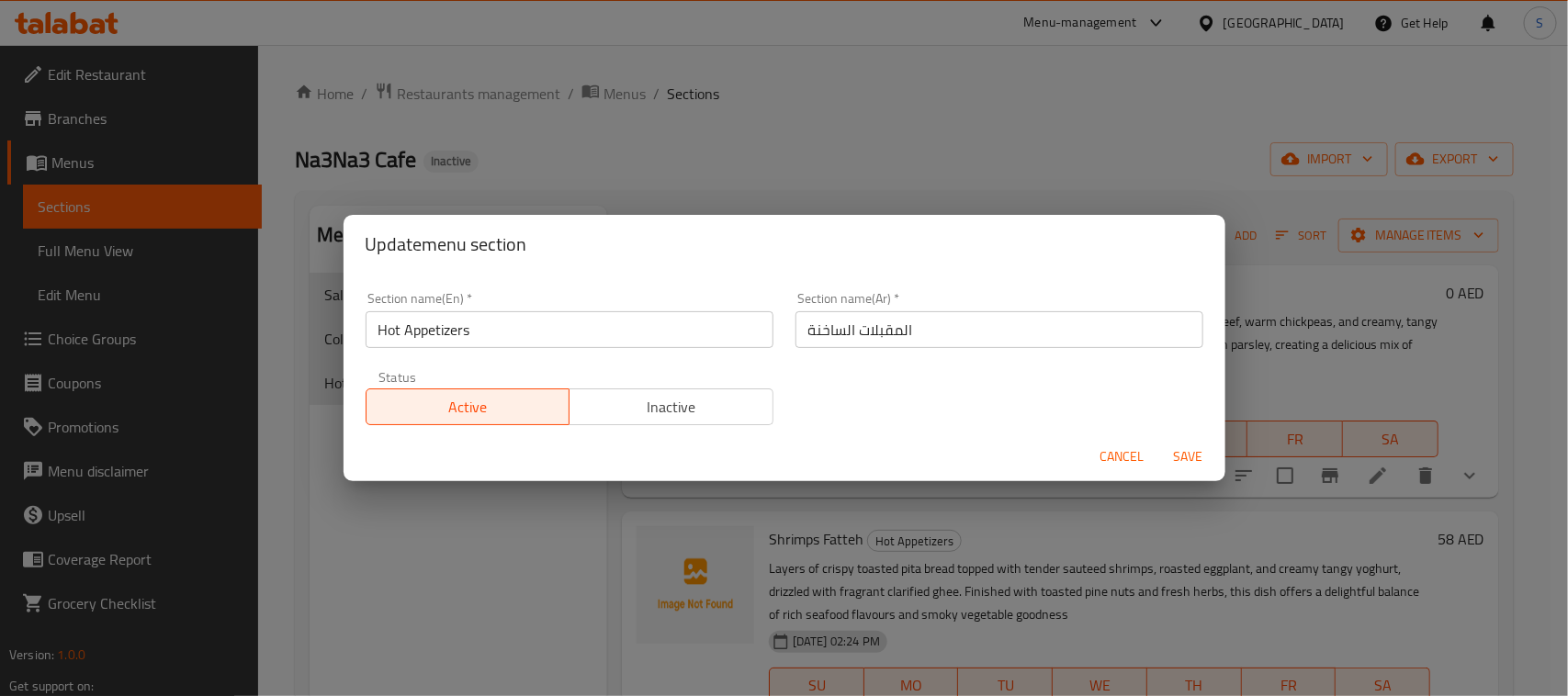
click at [485, 338] on input "Hot Appetizers" at bounding box center [569, 330] width 408 height 37
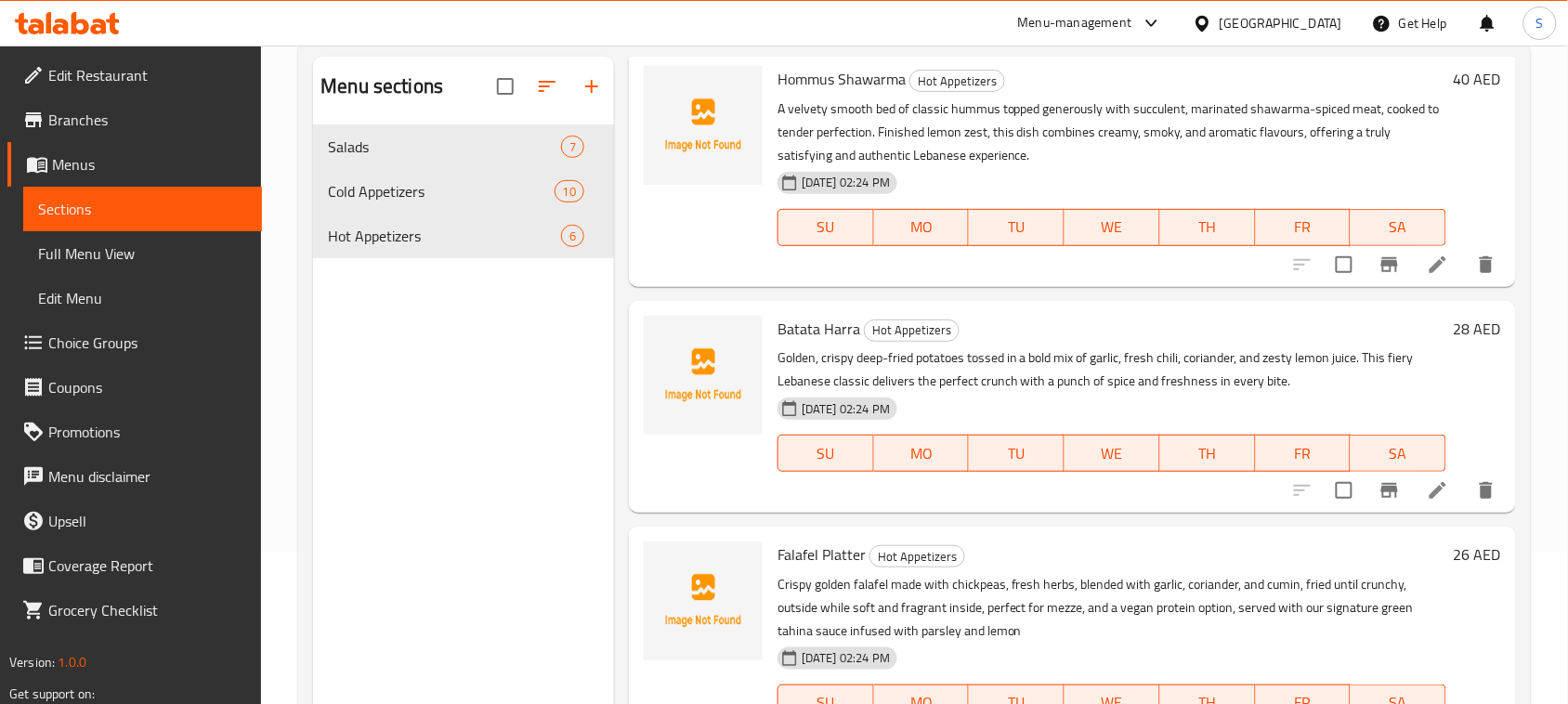
scroll to position [261, 0]
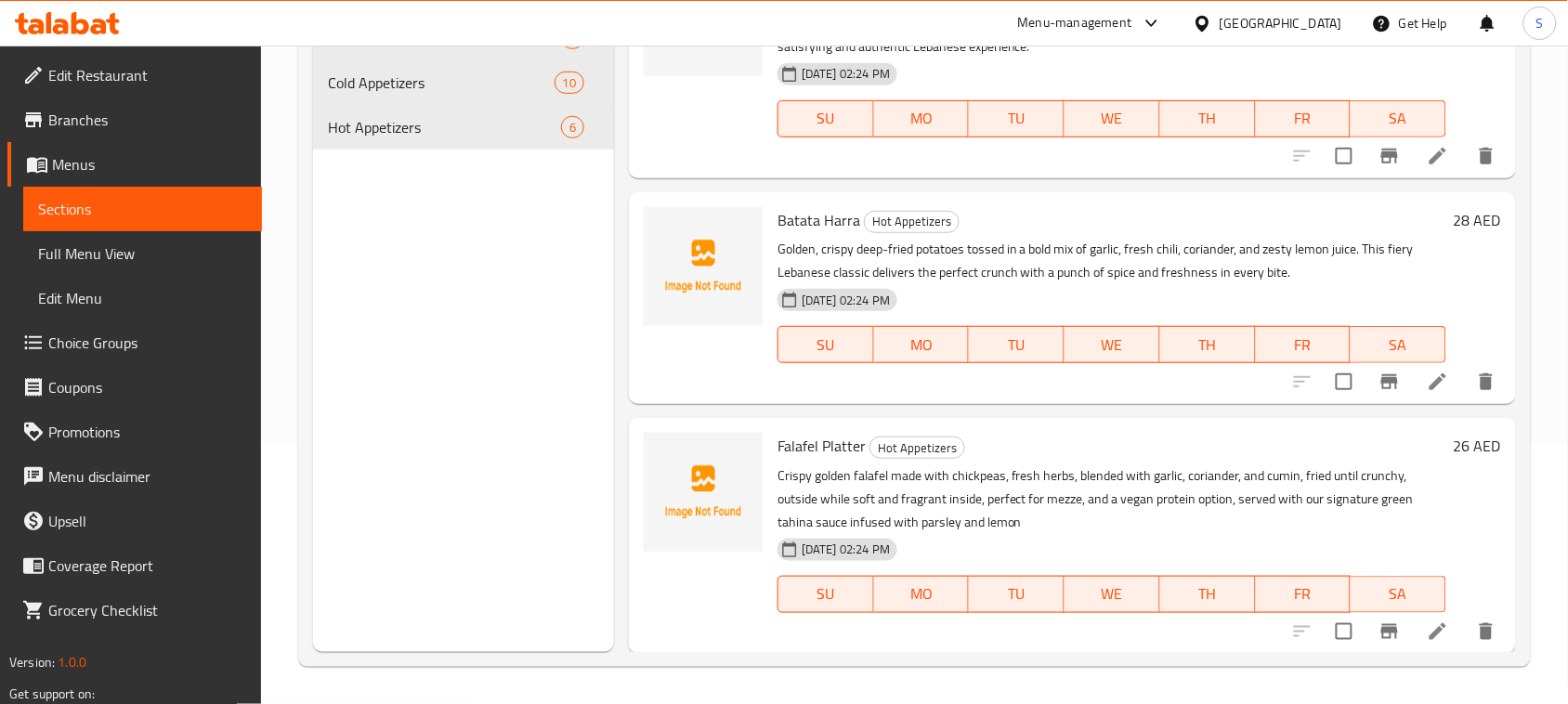
click at [820, 449] on span "Falafel Platter" at bounding box center [821, 446] width 88 height 28
click at [818, 448] on span "Falafel Platter" at bounding box center [821, 446] width 88 height 28
copy h6 "Falafel Platter"
click at [499, 358] on div "Menu sections Salads 7 Cold Appetizers 10 Hot Appetizers 6" at bounding box center [463, 300] width 301 height 704
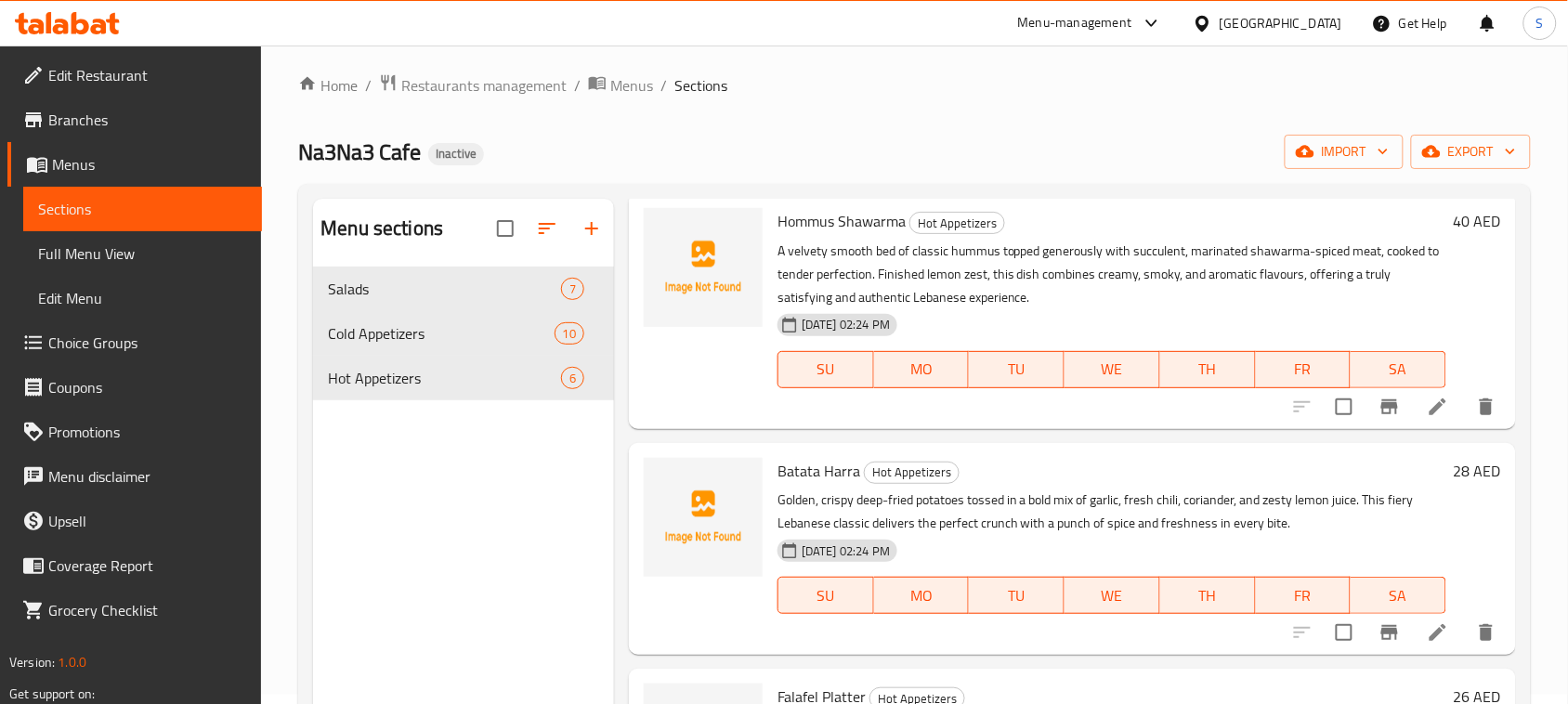
scroll to position [0, 0]
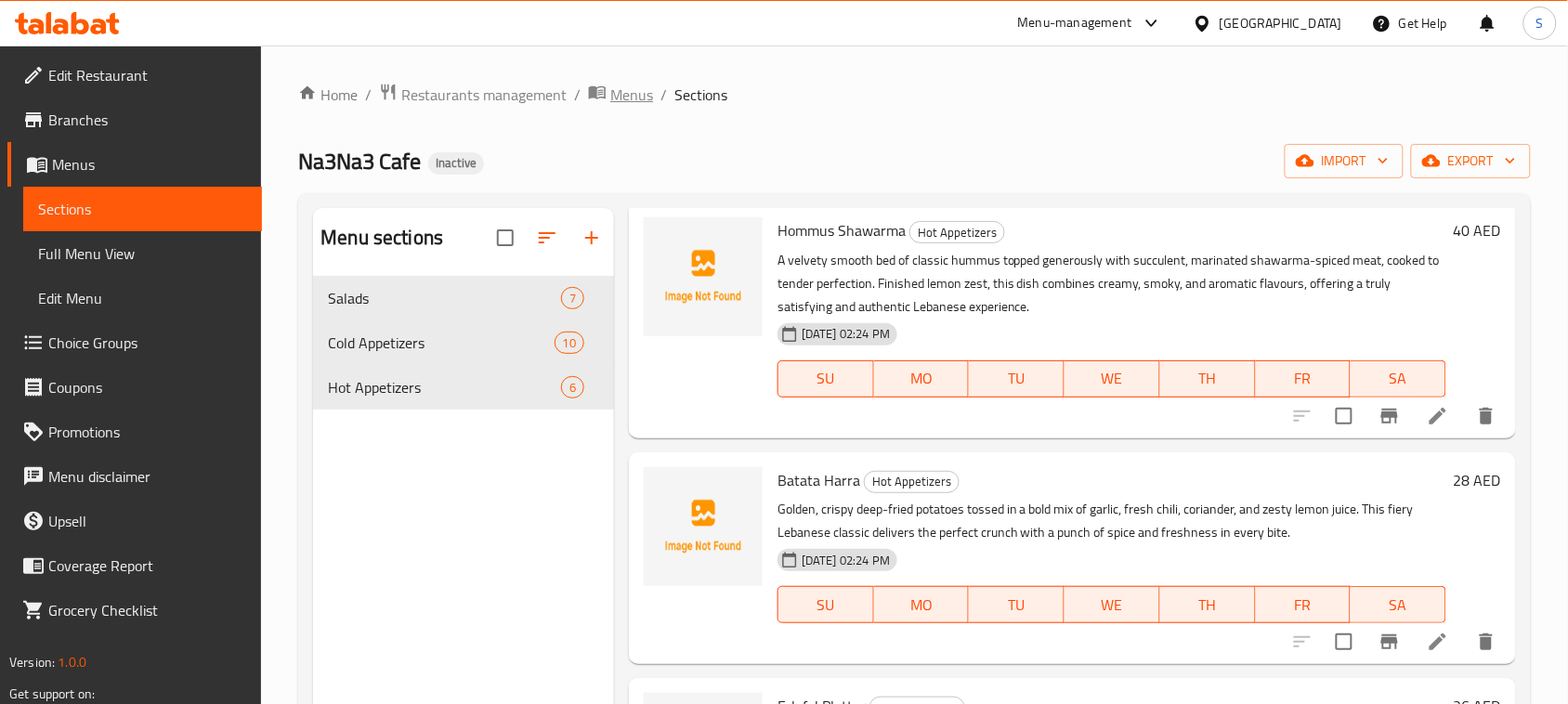
click at [610, 96] on span "Menus" at bounding box center [631, 95] width 43 height 22
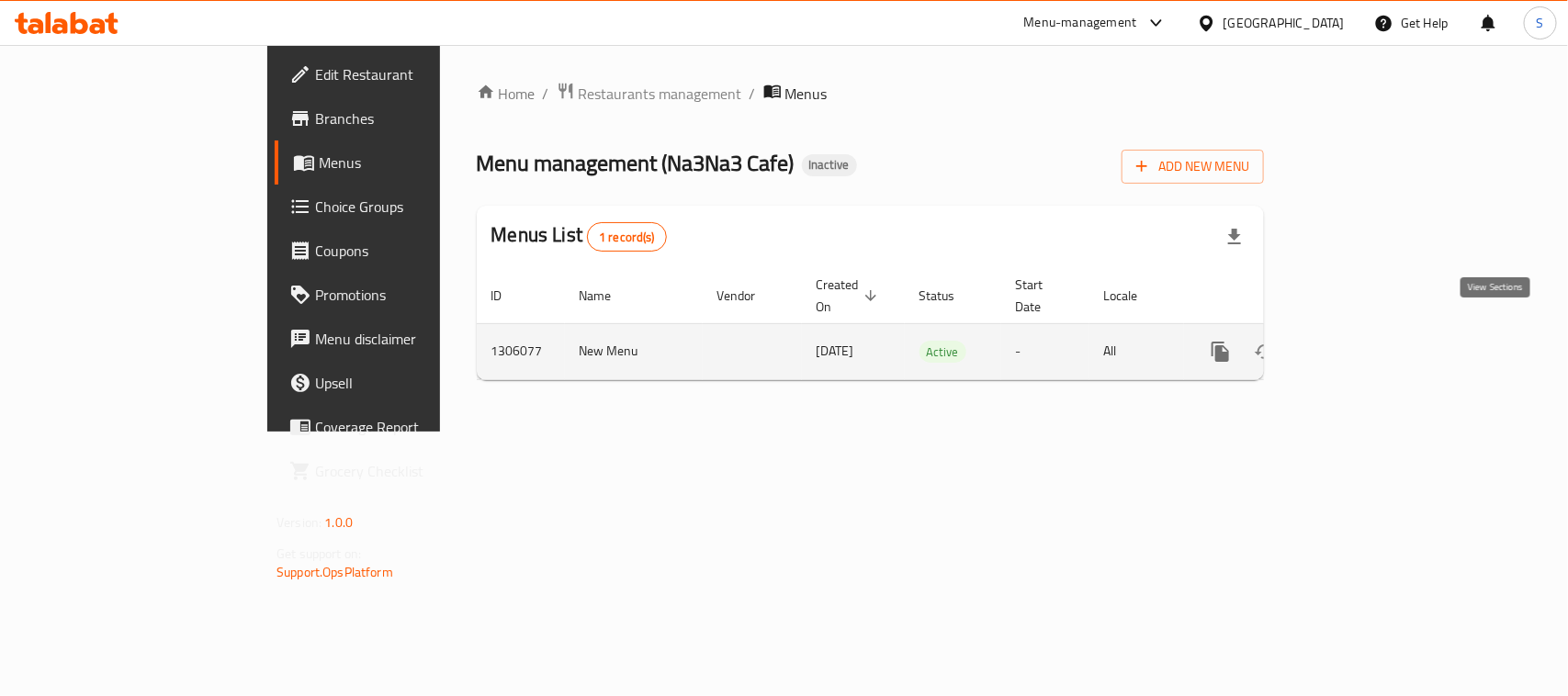
click at [1364, 341] on icon "enhanced table" at bounding box center [1353, 352] width 22 height 22
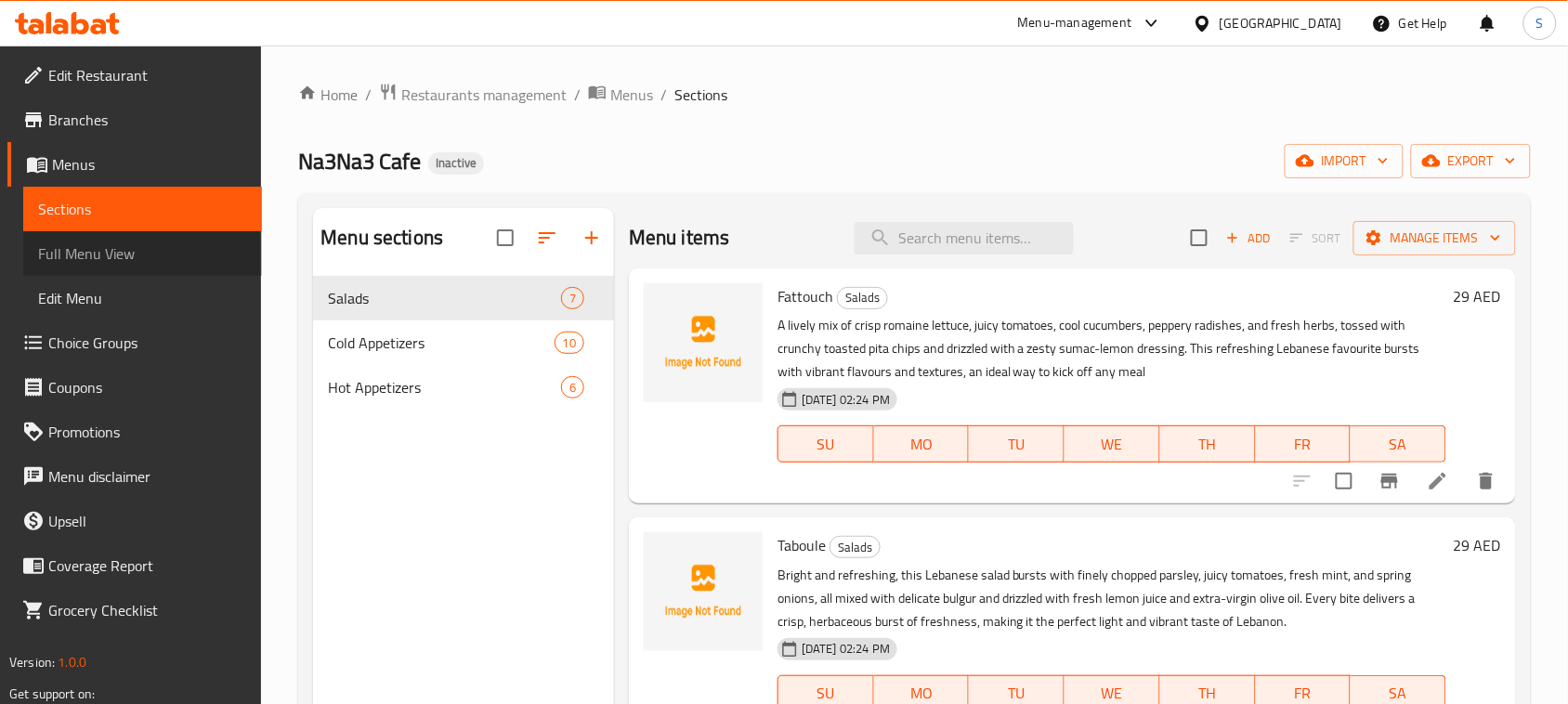
click at [124, 255] on span "Full Menu View" at bounding box center [142, 253] width 209 height 22
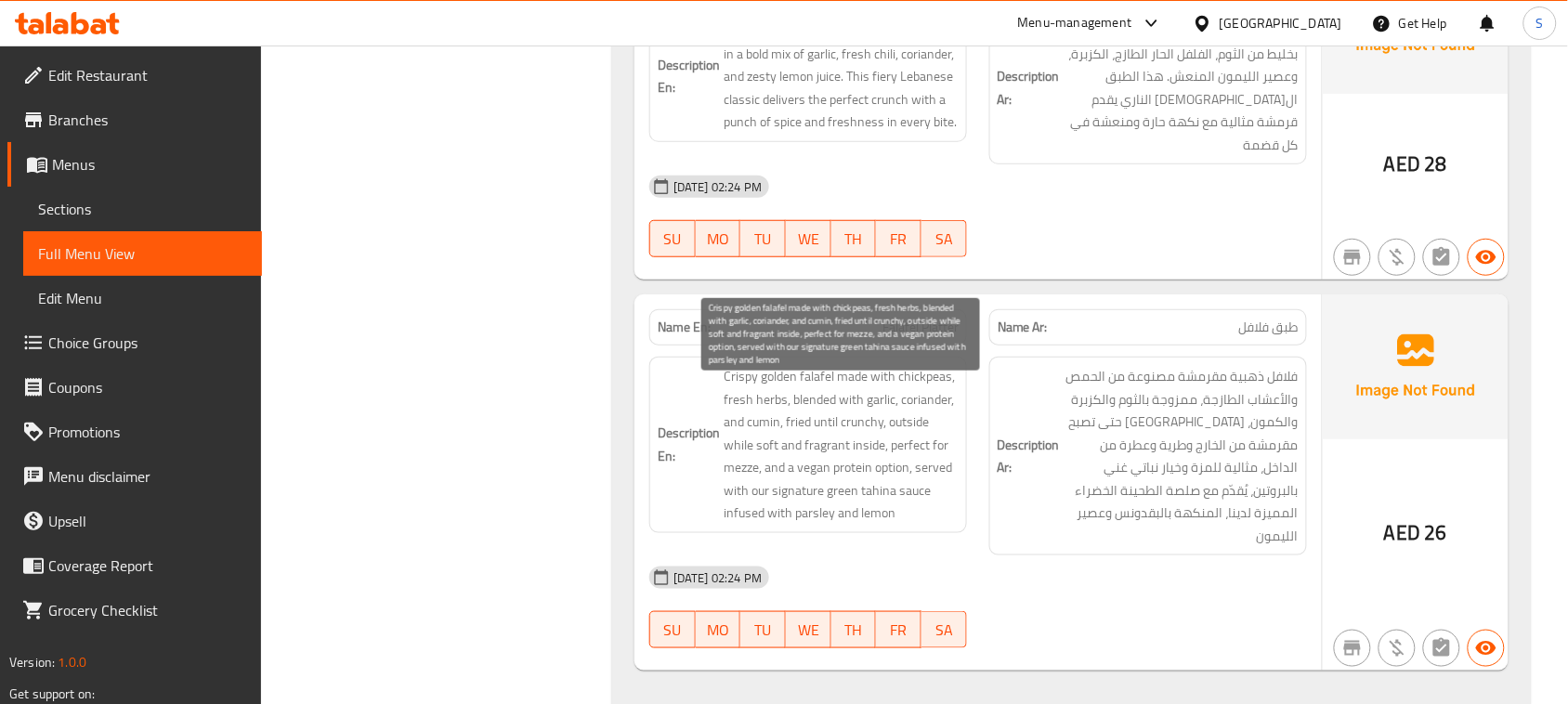
scroll to position [8346, 0]
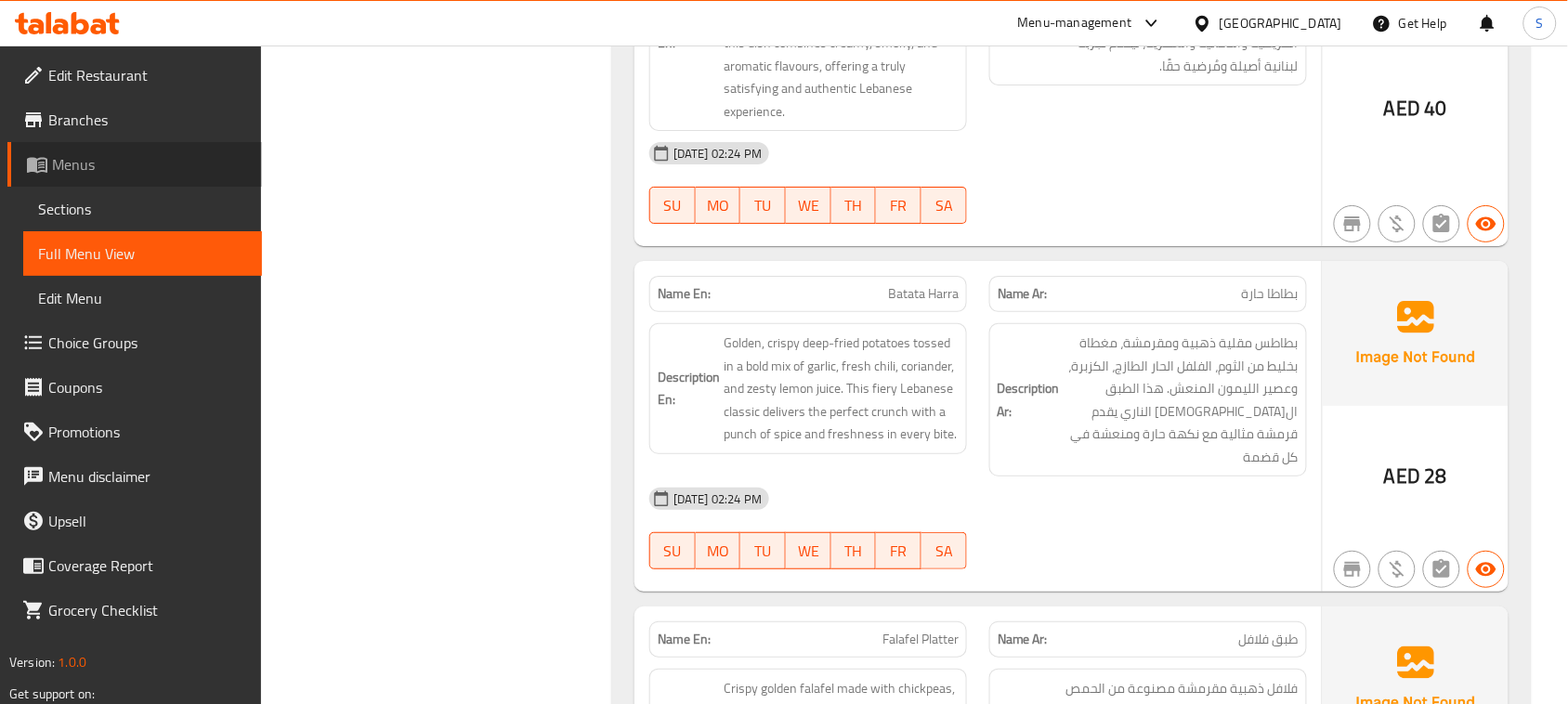
click at [74, 165] on span "Menus" at bounding box center [149, 165] width 195 height 22
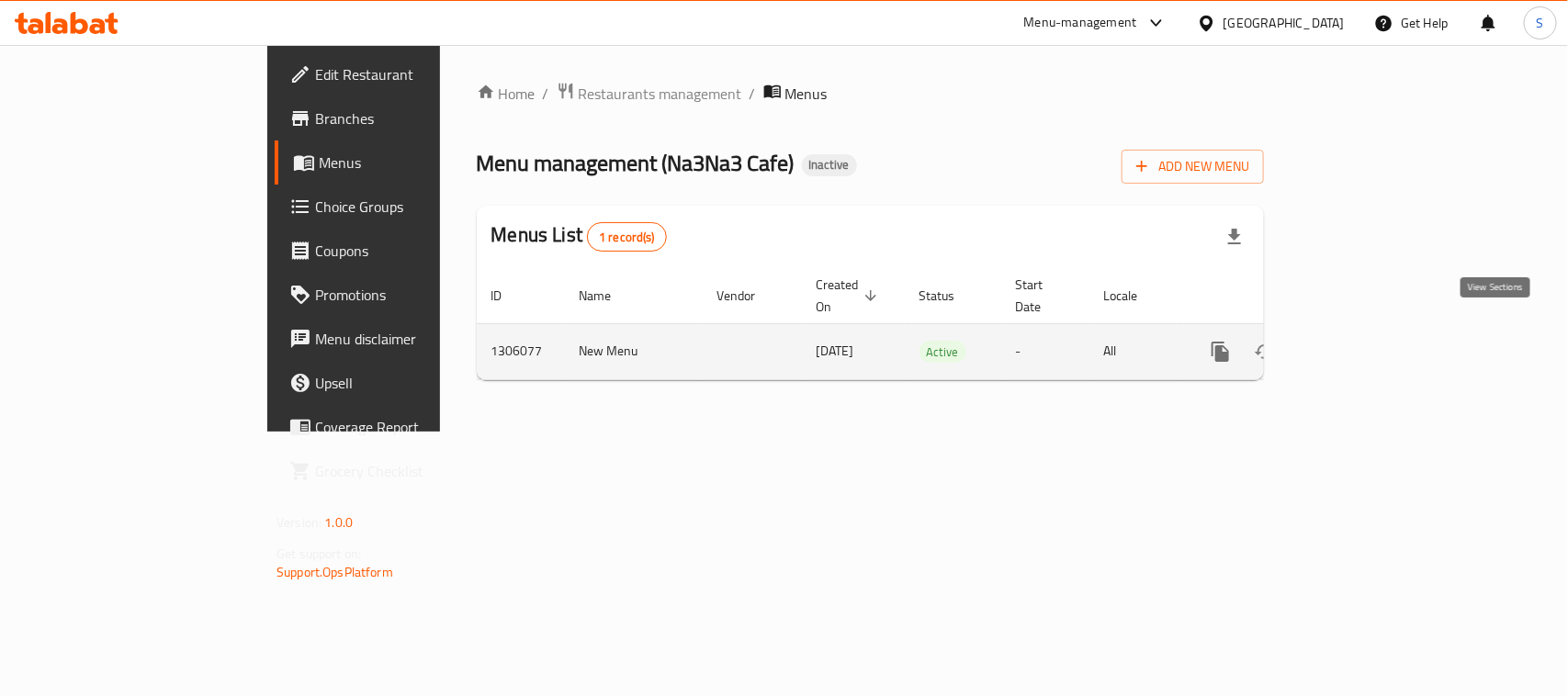
click at [1364, 341] on icon "enhanced table" at bounding box center [1353, 352] width 22 height 22
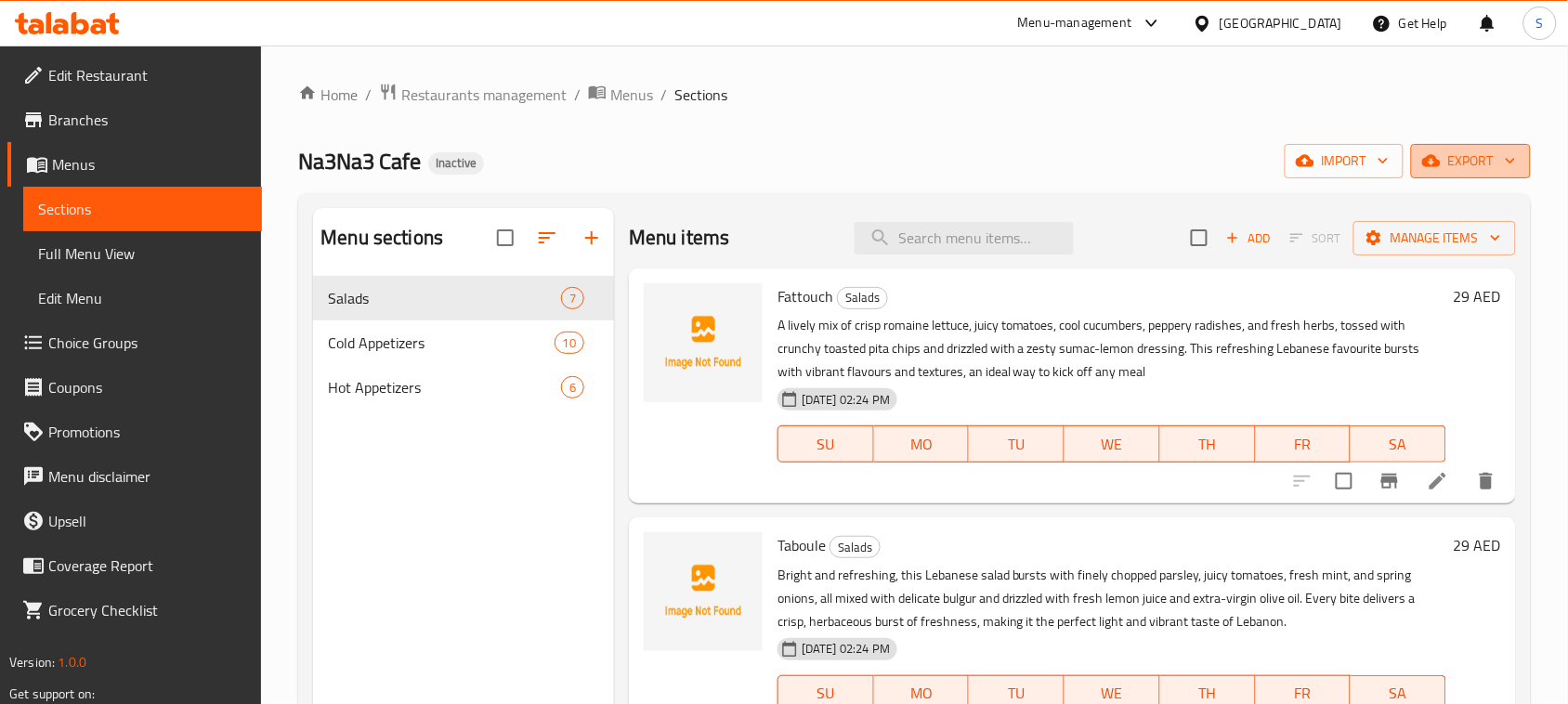
click at [1435, 170] on icon "button" at bounding box center [1431, 161] width 19 height 19
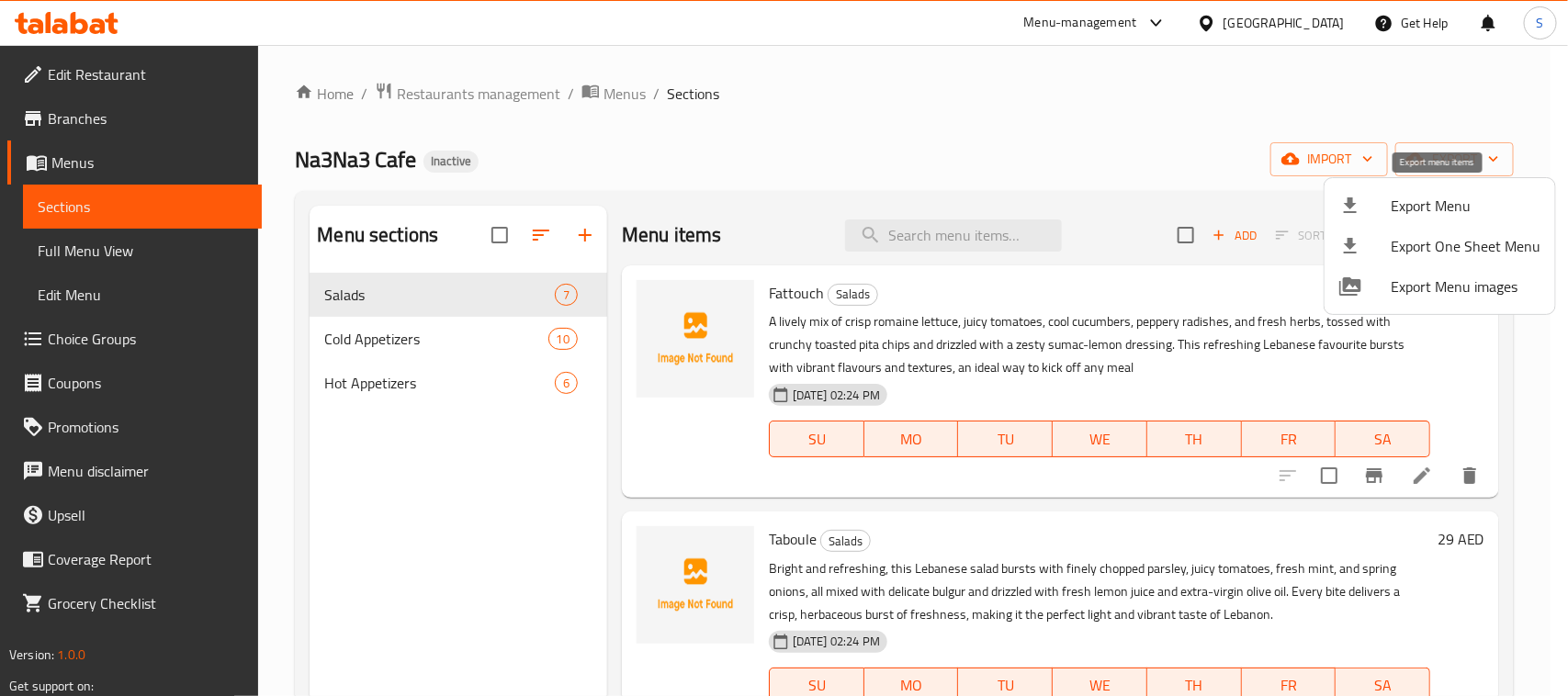
click at [1408, 199] on span "Export Menu" at bounding box center [1465, 205] width 150 height 22
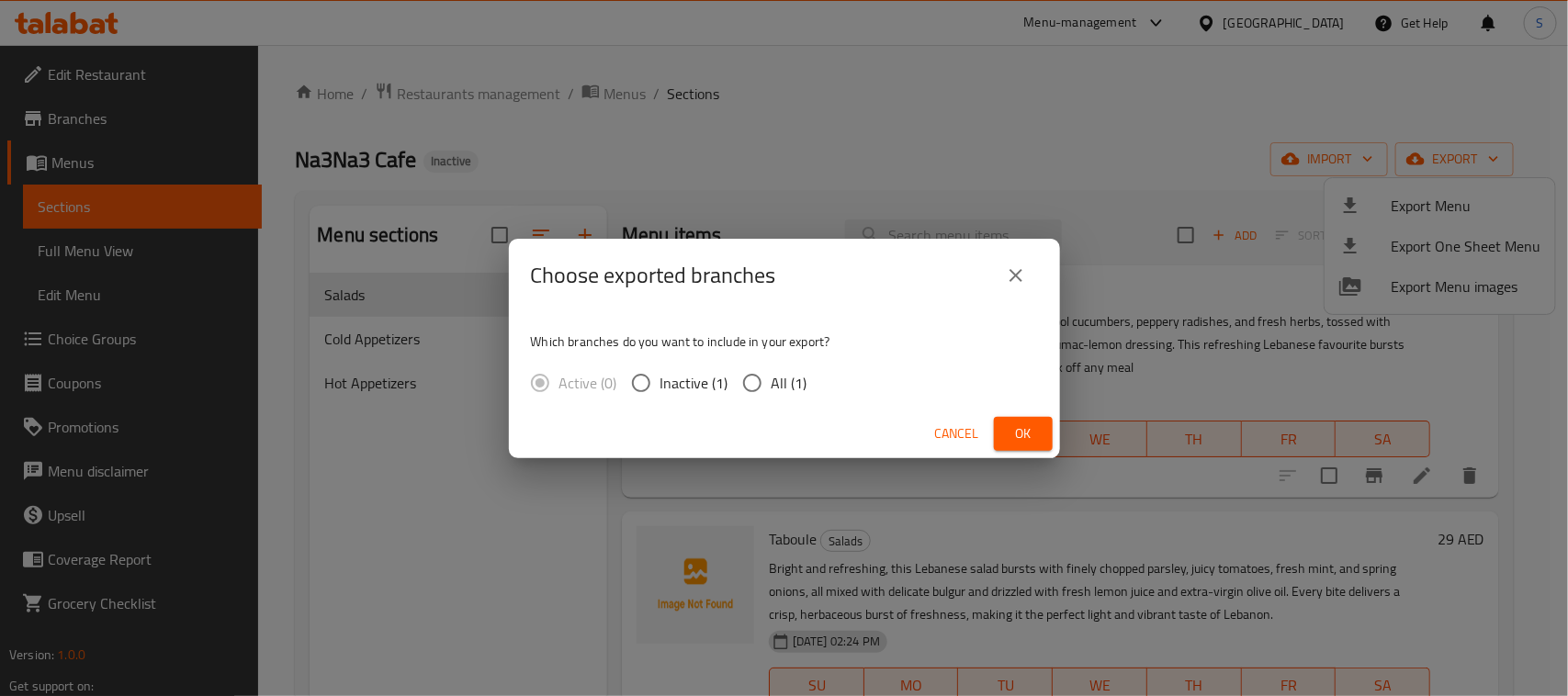
click at [772, 386] on span "All (1)" at bounding box center [789, 383] width 36 height 22
click at [772, 386] on input "All (1)" at bounding box center [752, 383] width 39 height 39
radio input "true"
click at [1015, 447] on button "Ok" at bounding box center [1023, 434] width 59 height 34
